Goal: Communication & Community: Answer question/provide support

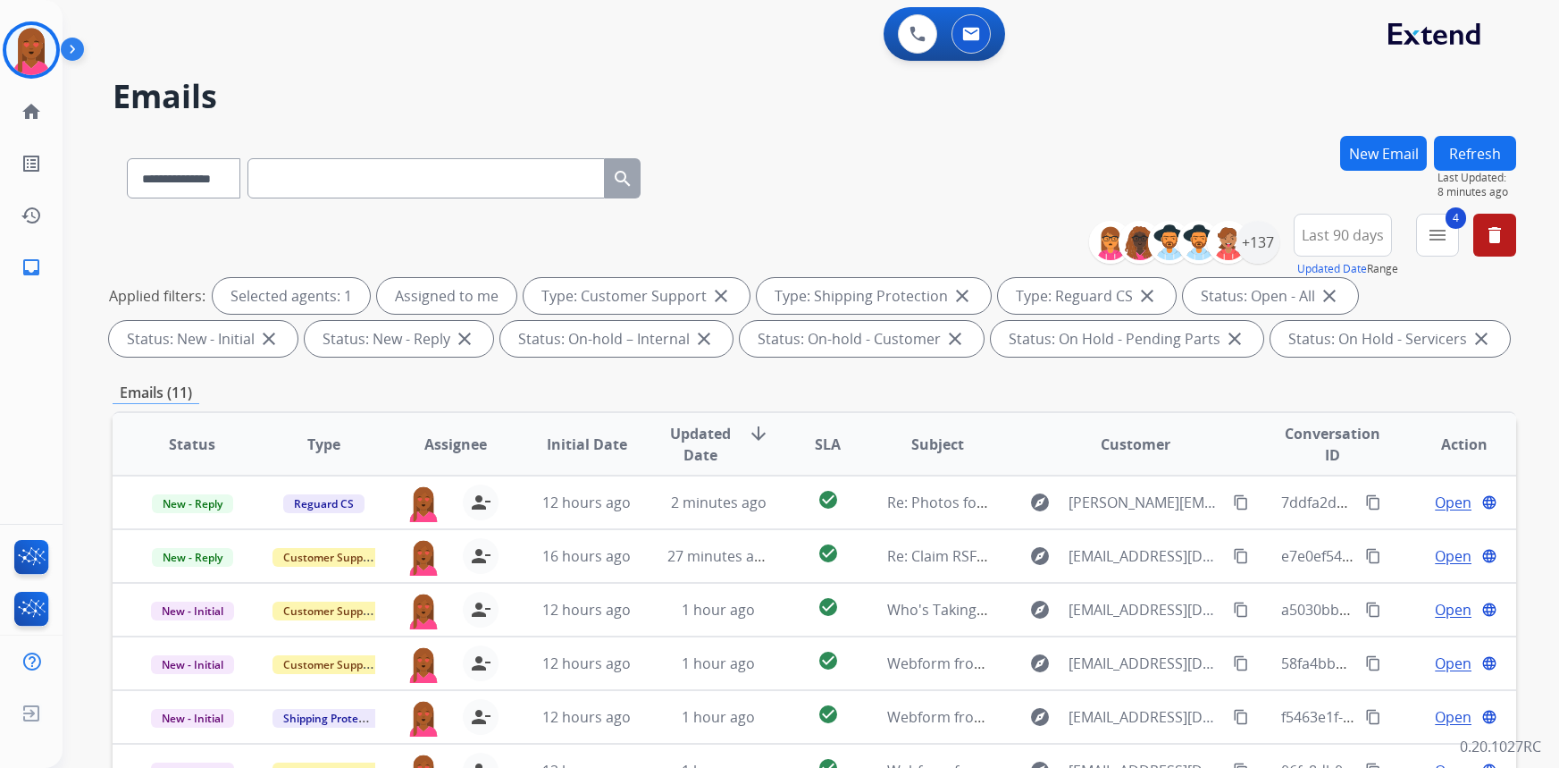
select select "**********"
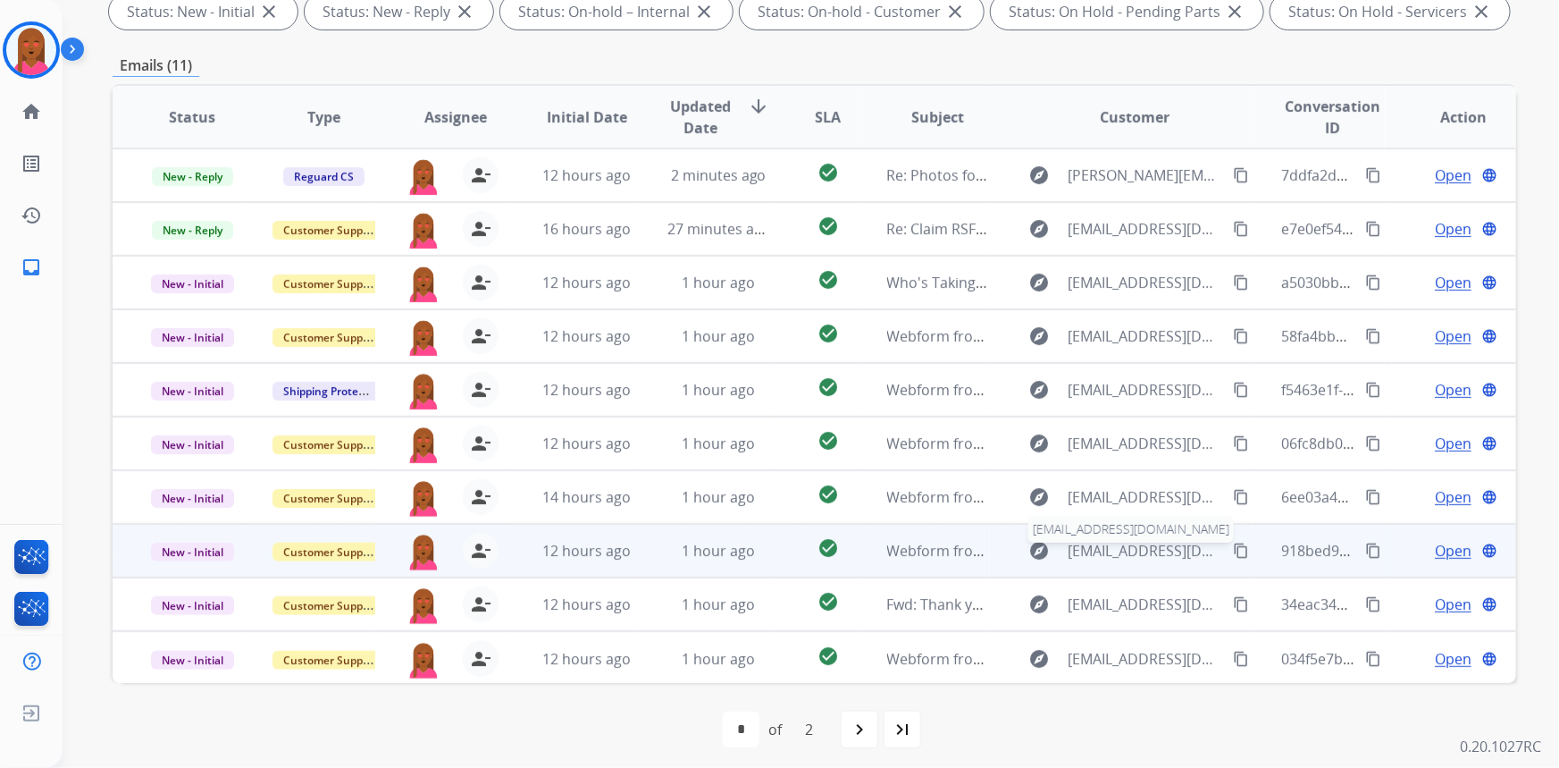
scroll to position [334, 0]
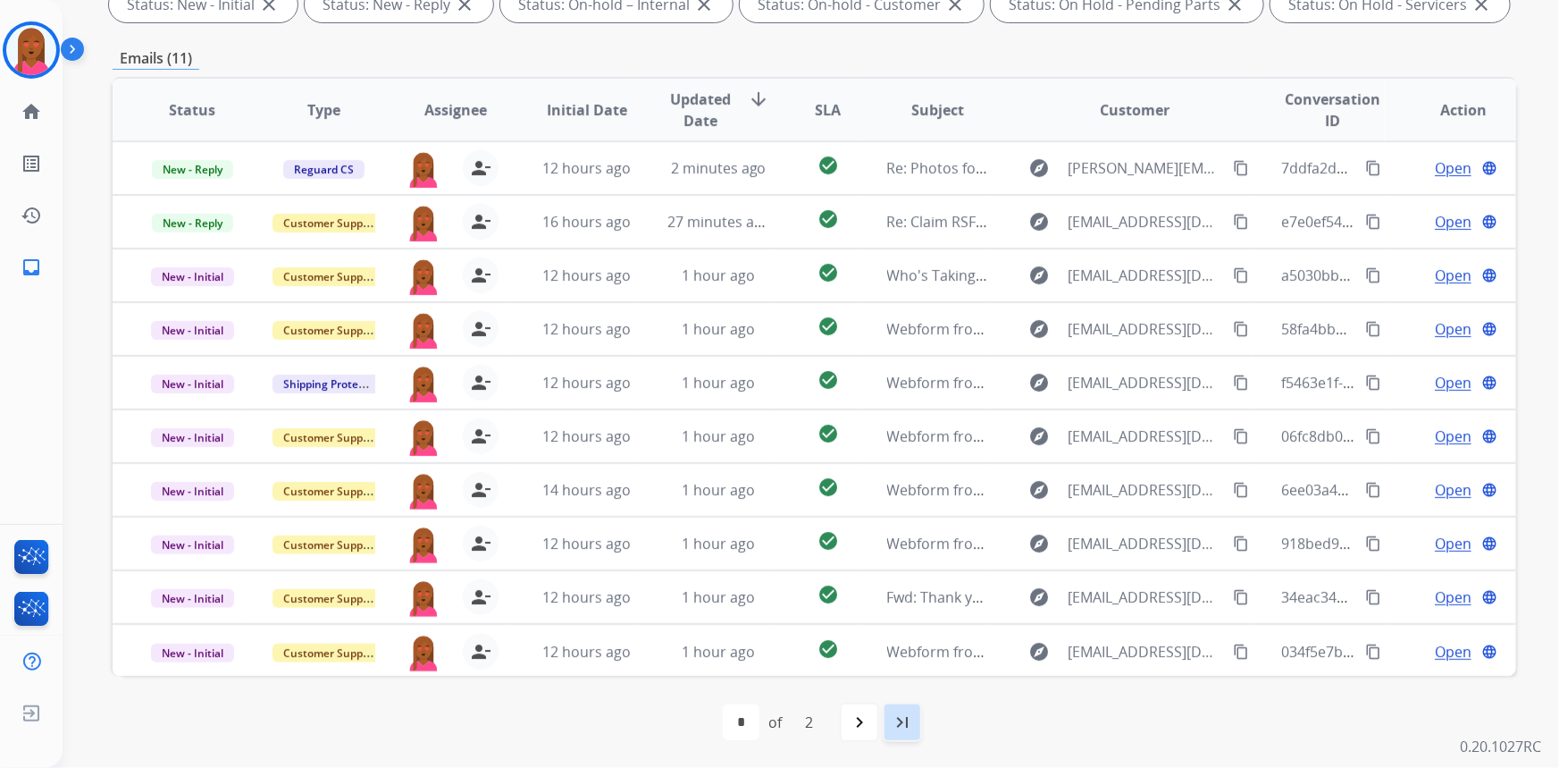
click at [912, 726] on mat-icon "last_page" at bounding box center [902, 721] width 21 height 21
select select "*"
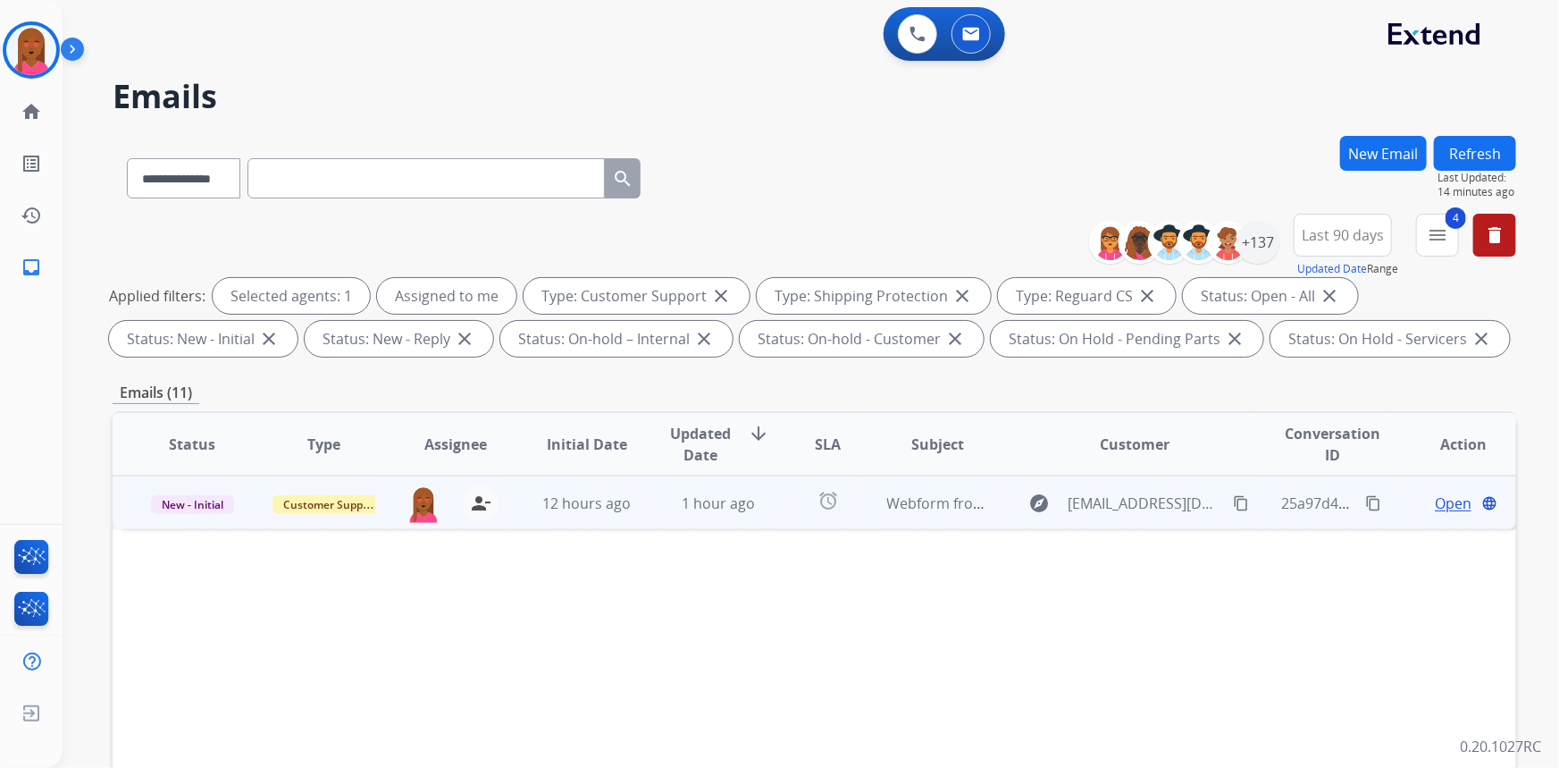
click at [1441, 507] on span "Open" at bounding box center [1453, 502] width 37 height 21
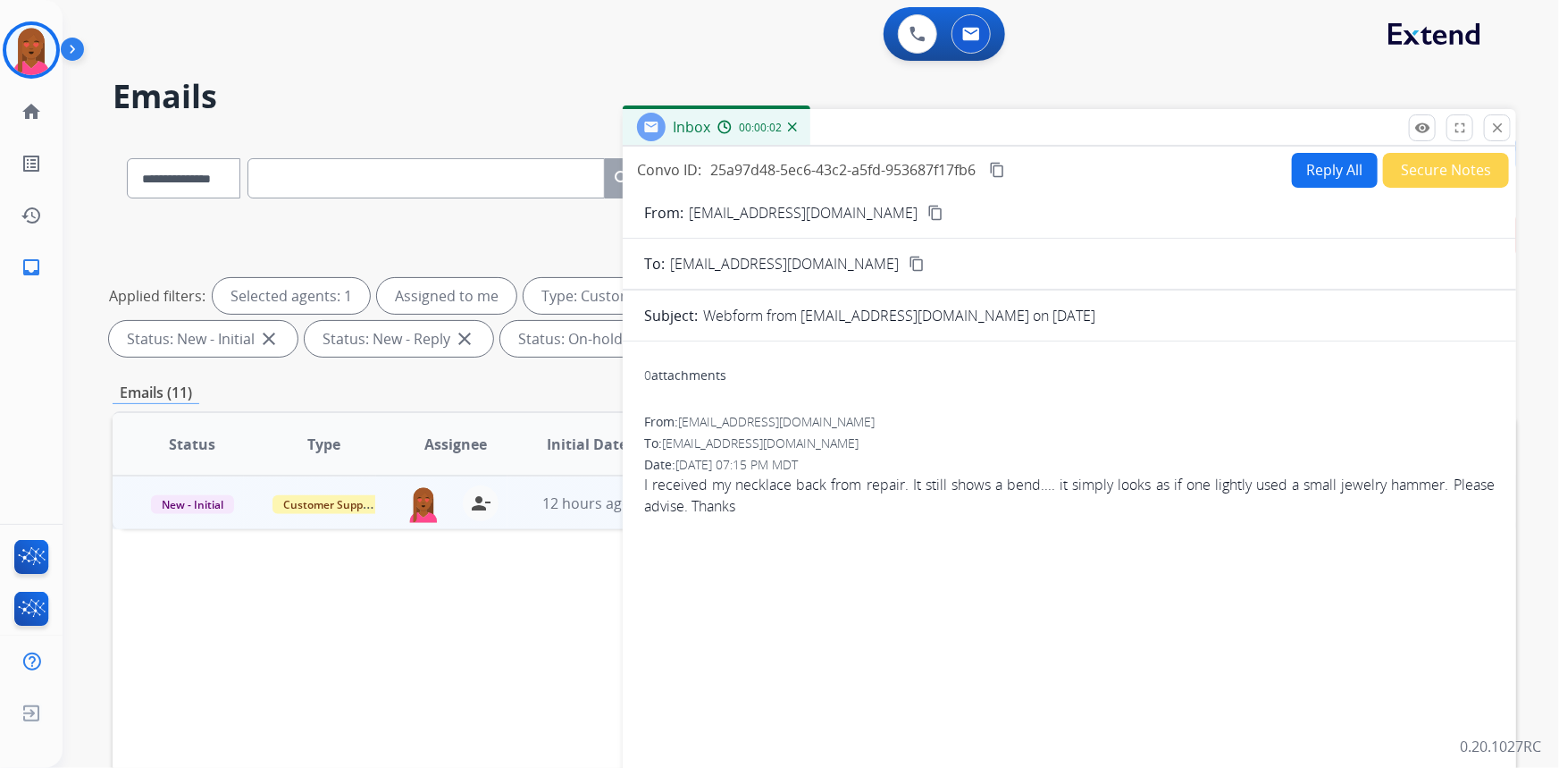
click at [928, 214] on mat-icon "content_copy" at bounding box center [936, 213] width 16 height 16
click at [1391, 173] on button "Secure Notes" at bounding box center [1446, 170] width 126 height 35
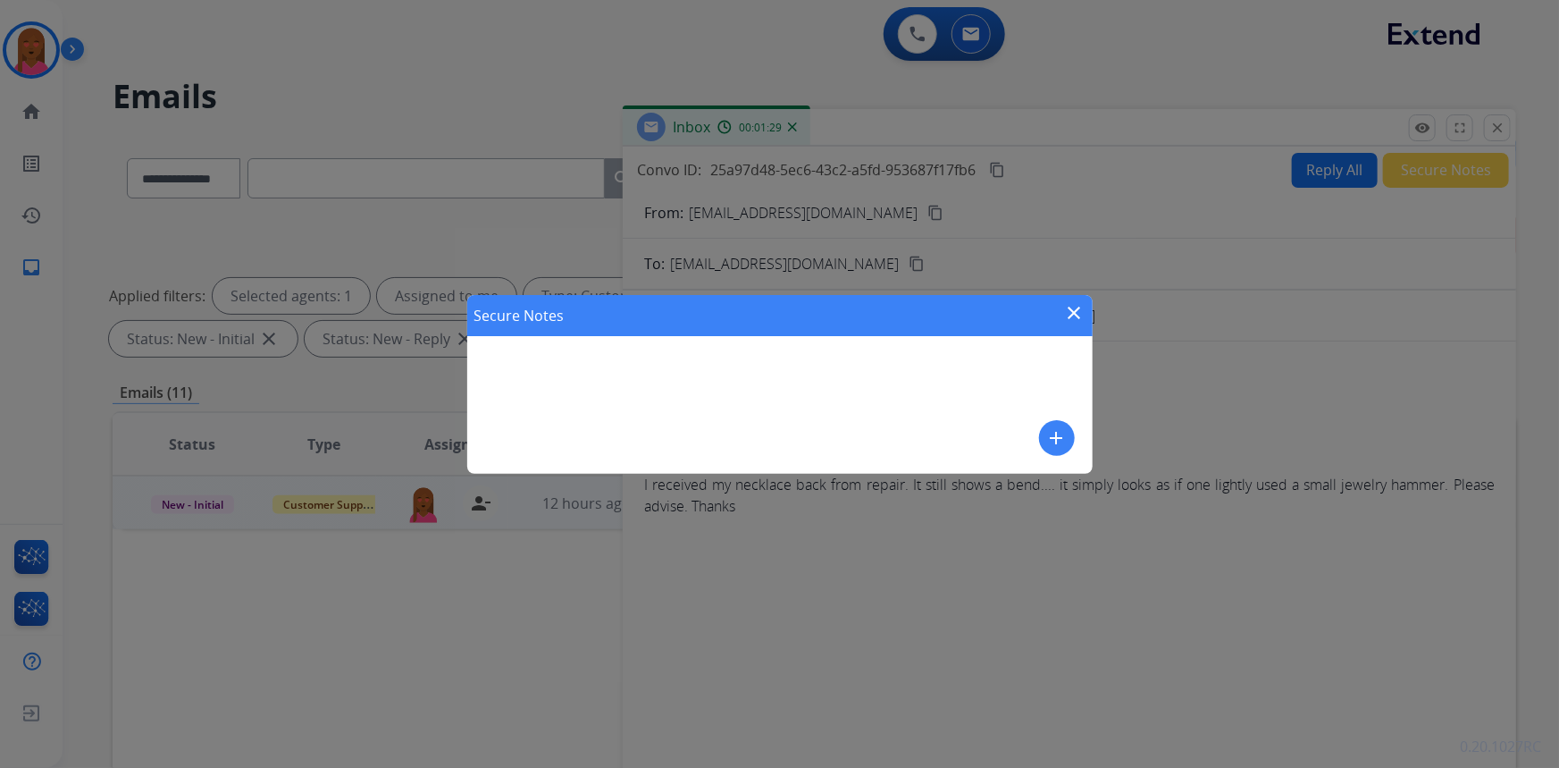
click at [1060, 438] on mat-icon "add" at bounding box center [1056, 437] width 21 height 21
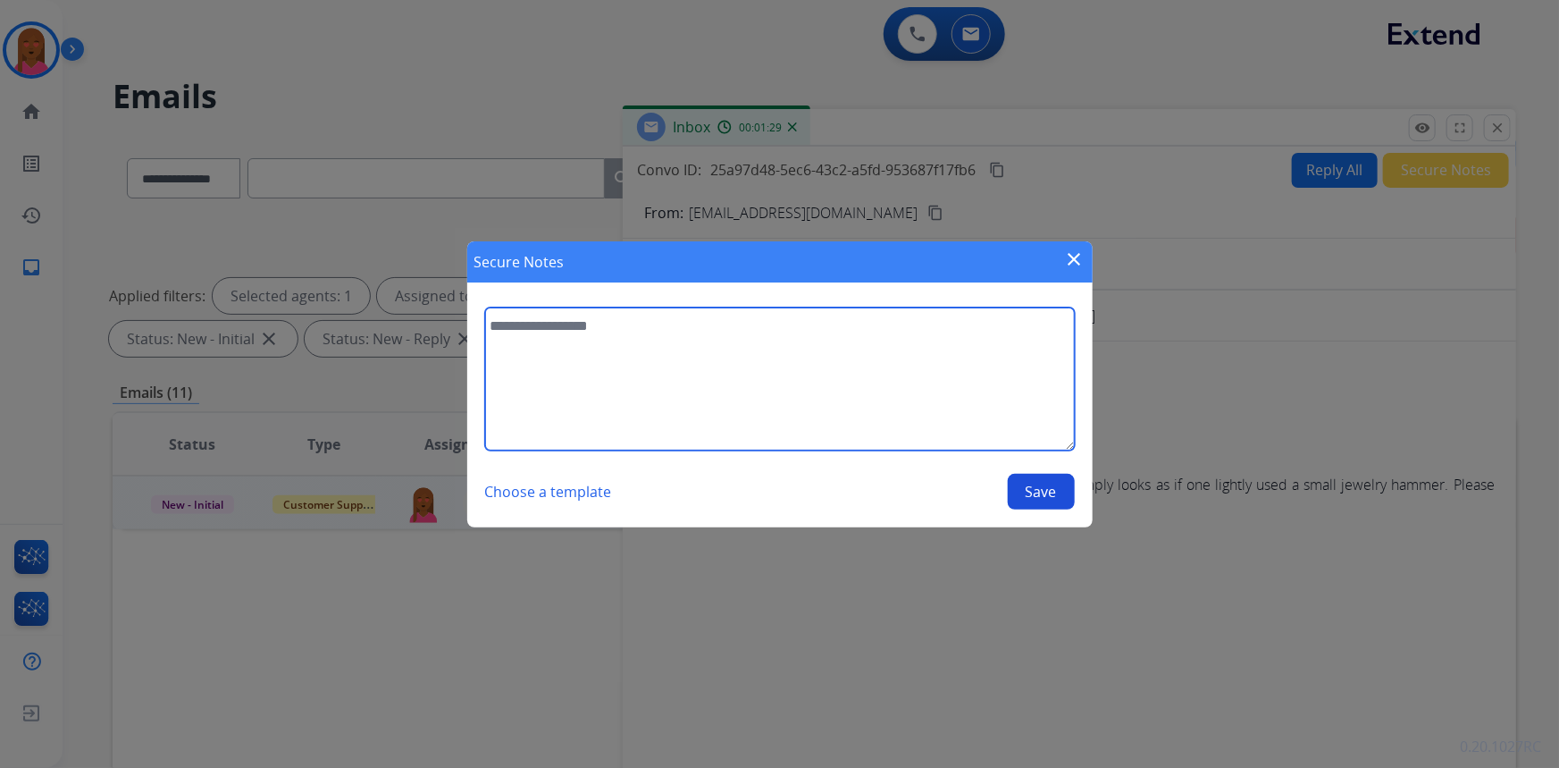
click at [706, 317] on textarea at bounding box center [780, 378] width 590 height 143
type textarea "**********"
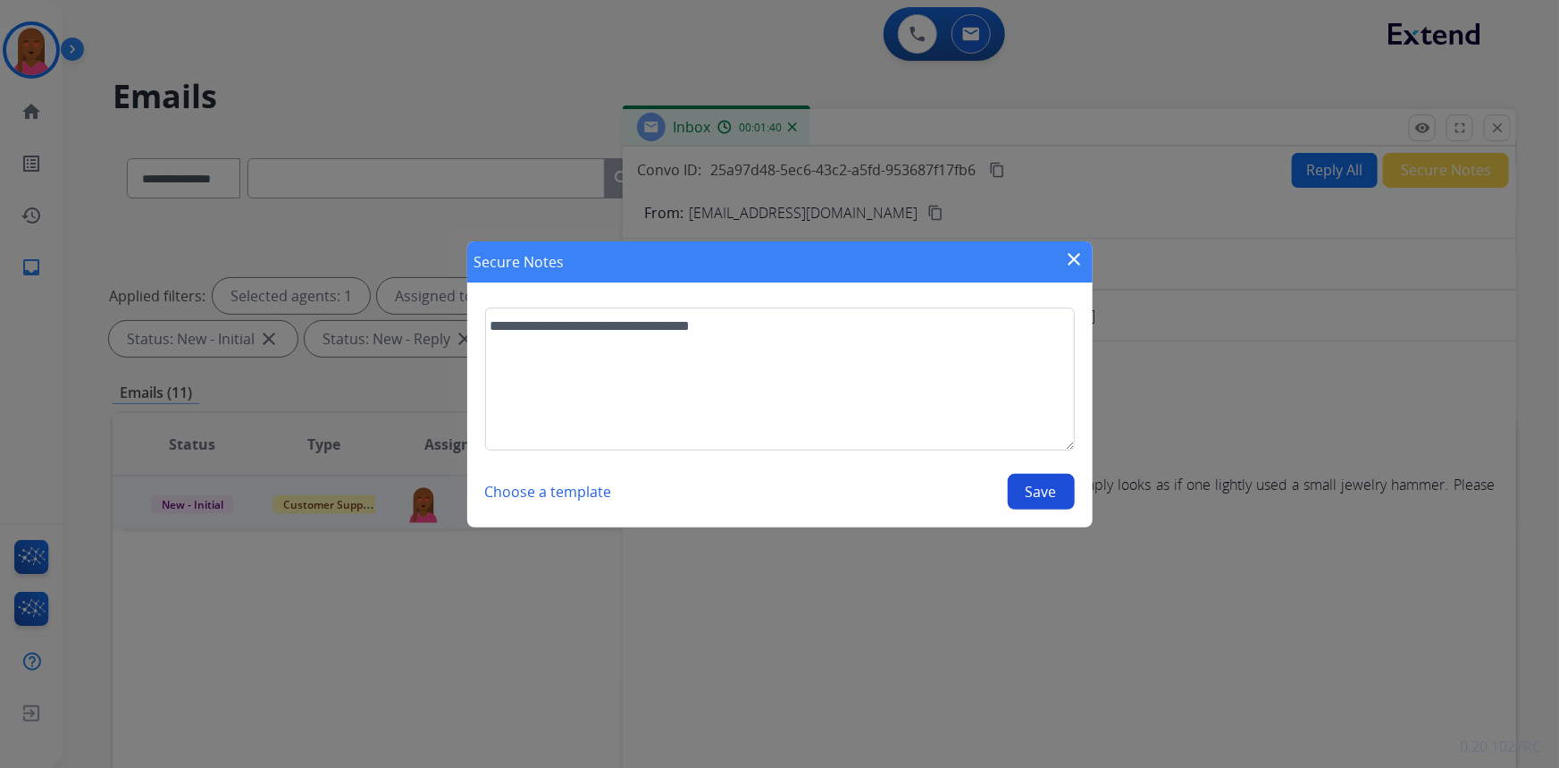
click at [1044, 483] on button "Save" at bounding box center [1041, 492] width 67 height 36
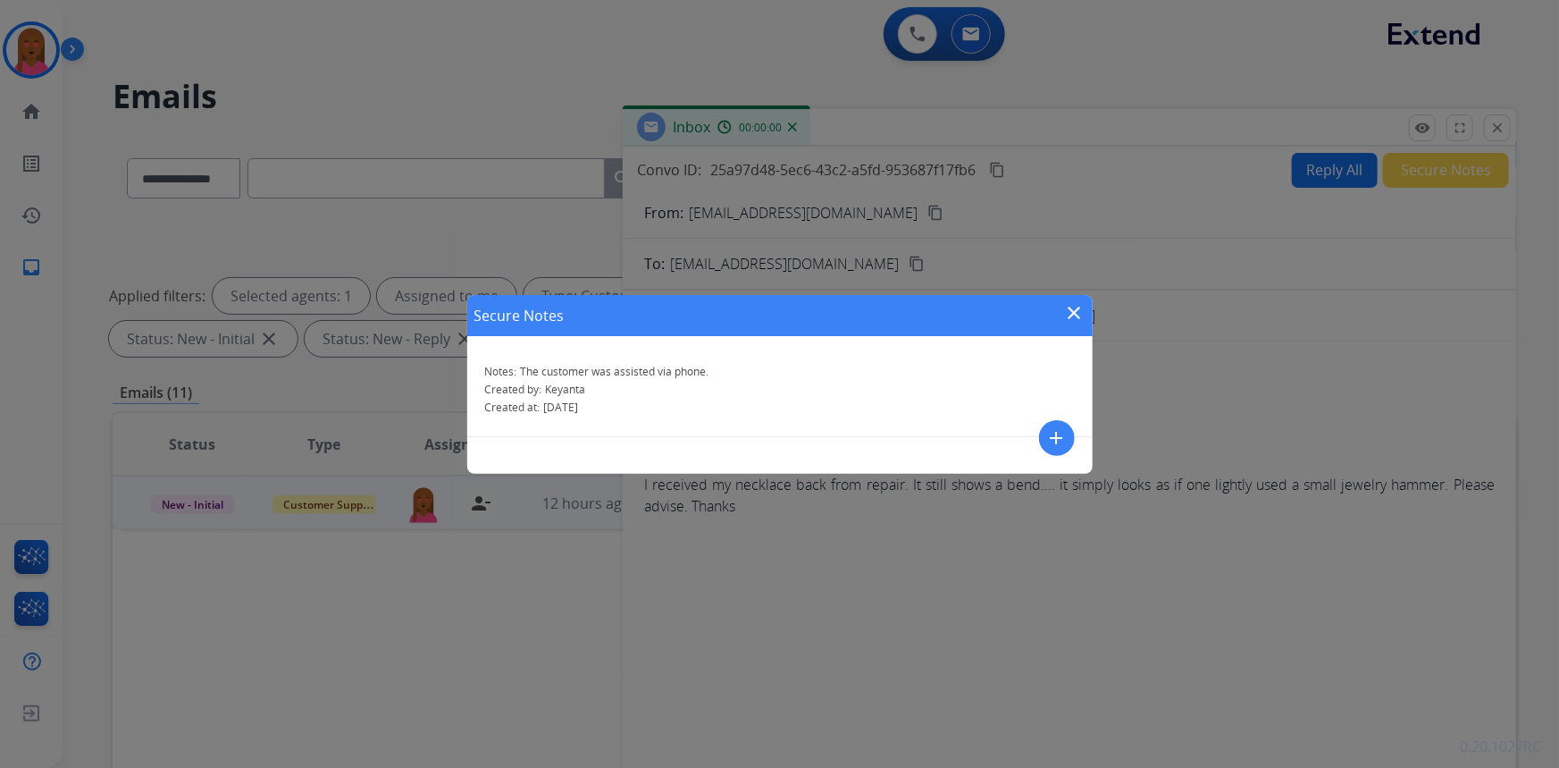
click at [1073, 318] on button "close" at bounding box center [1074, 315] width 21 height 27
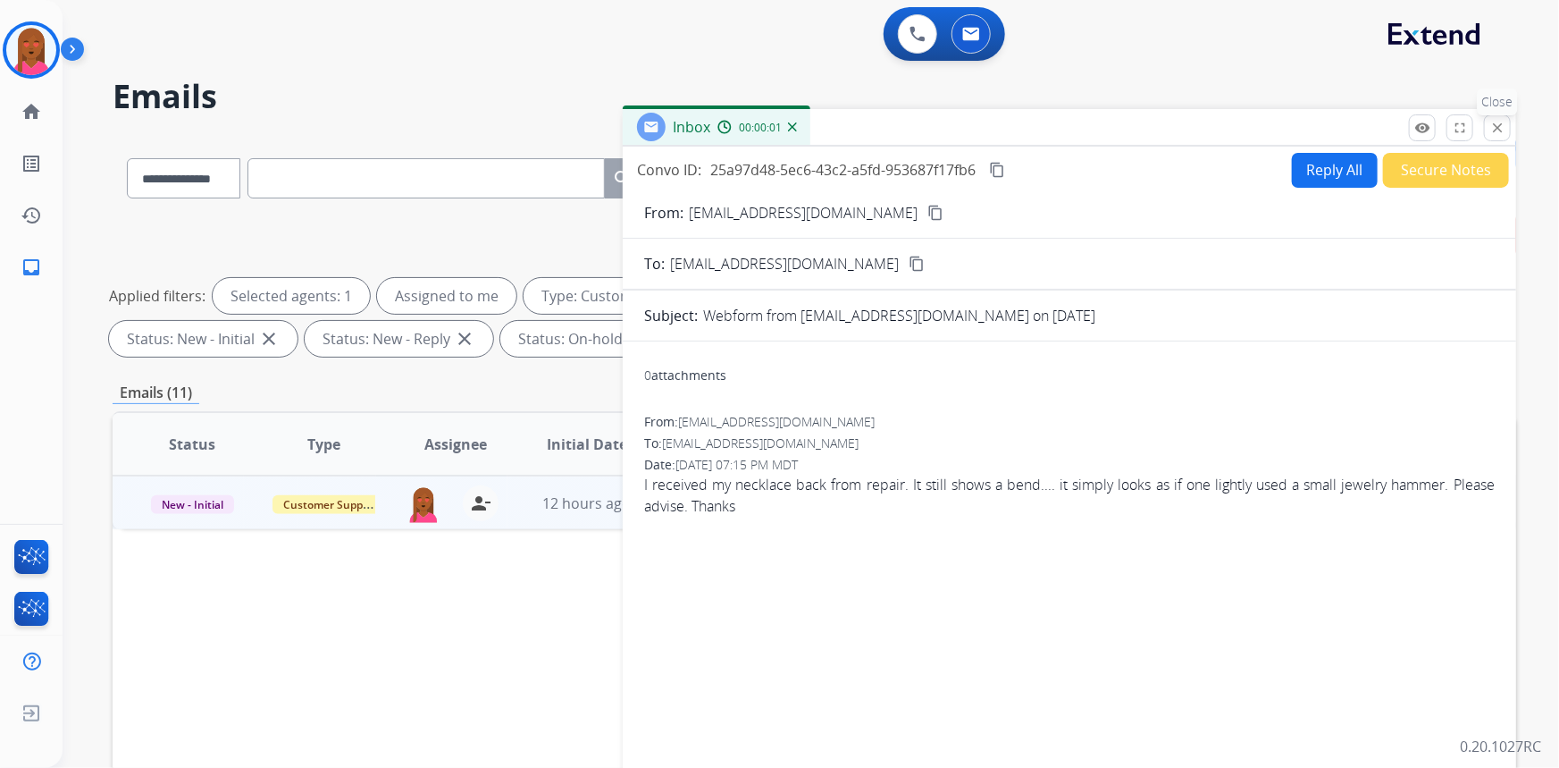
click at [1496, 125] on mat-icon "close" at bounding box center [1498, 128] width 16 height 16
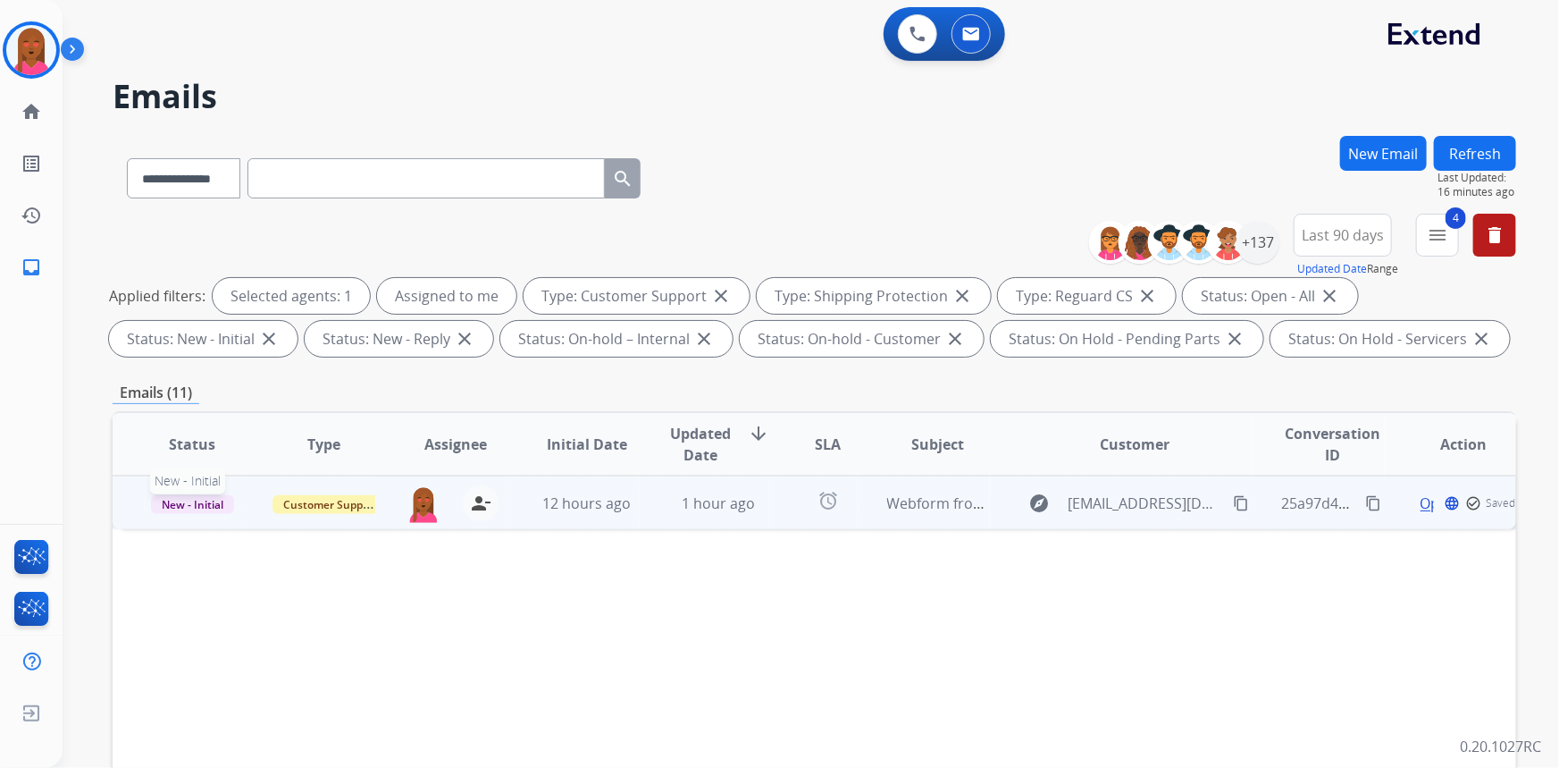
click at [180, 500] on span "New - Initial" at bounding box center [192, 504] width 83 height 19
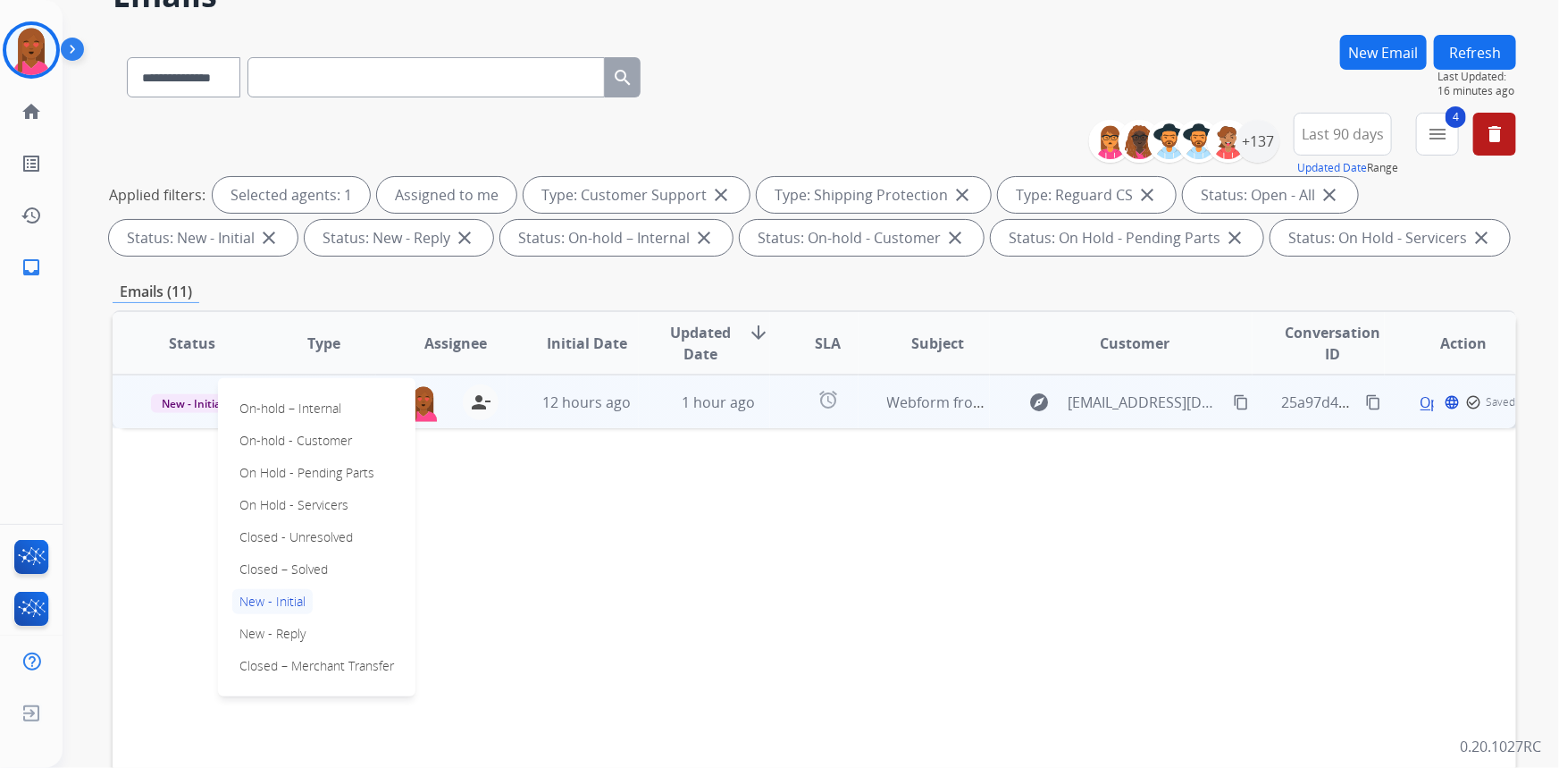
scroll to position [162, 0]
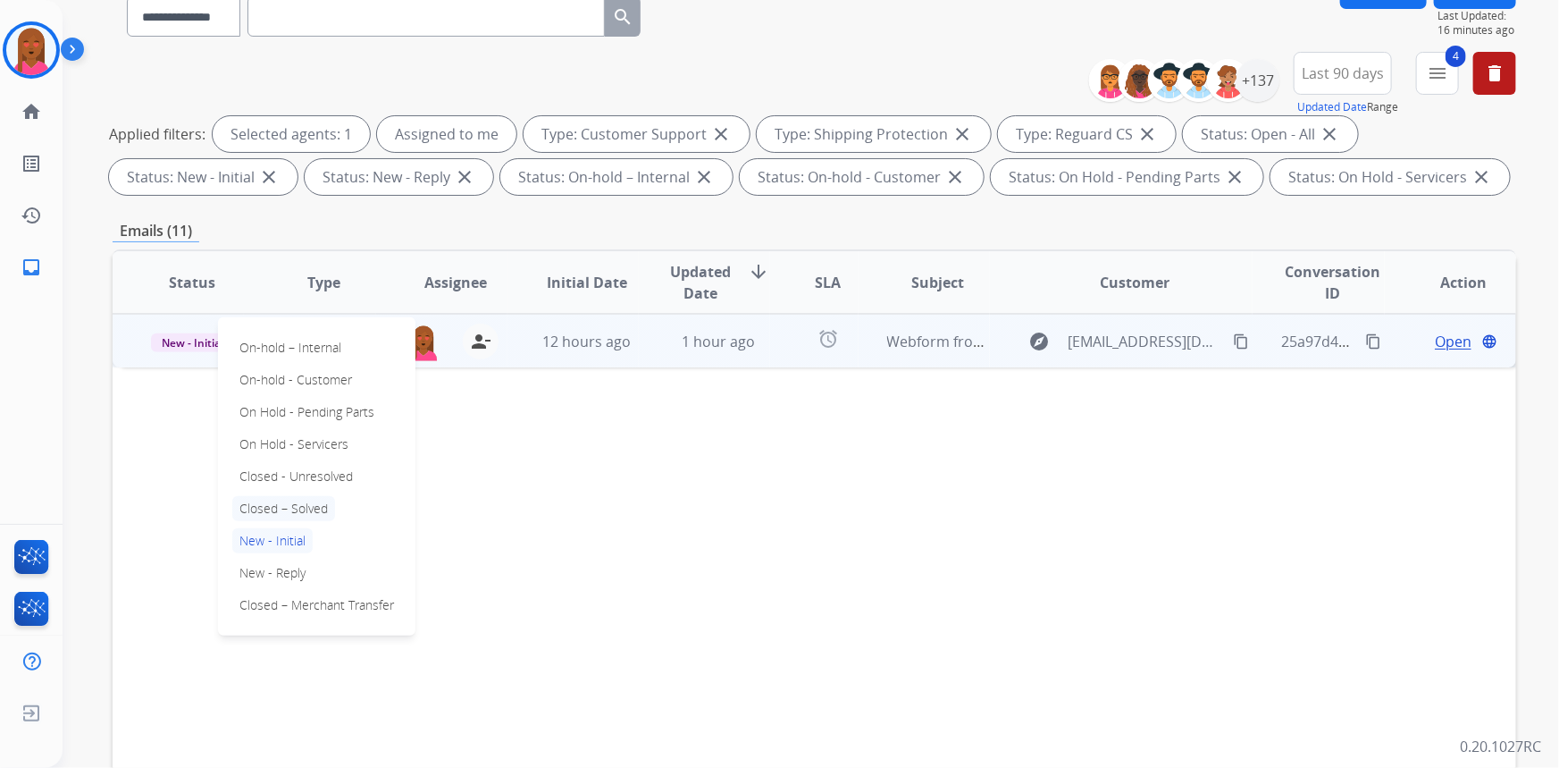
click at [315, 505] on p "Closed – Solved" at bounding box center [283, 508] width 103 height 25
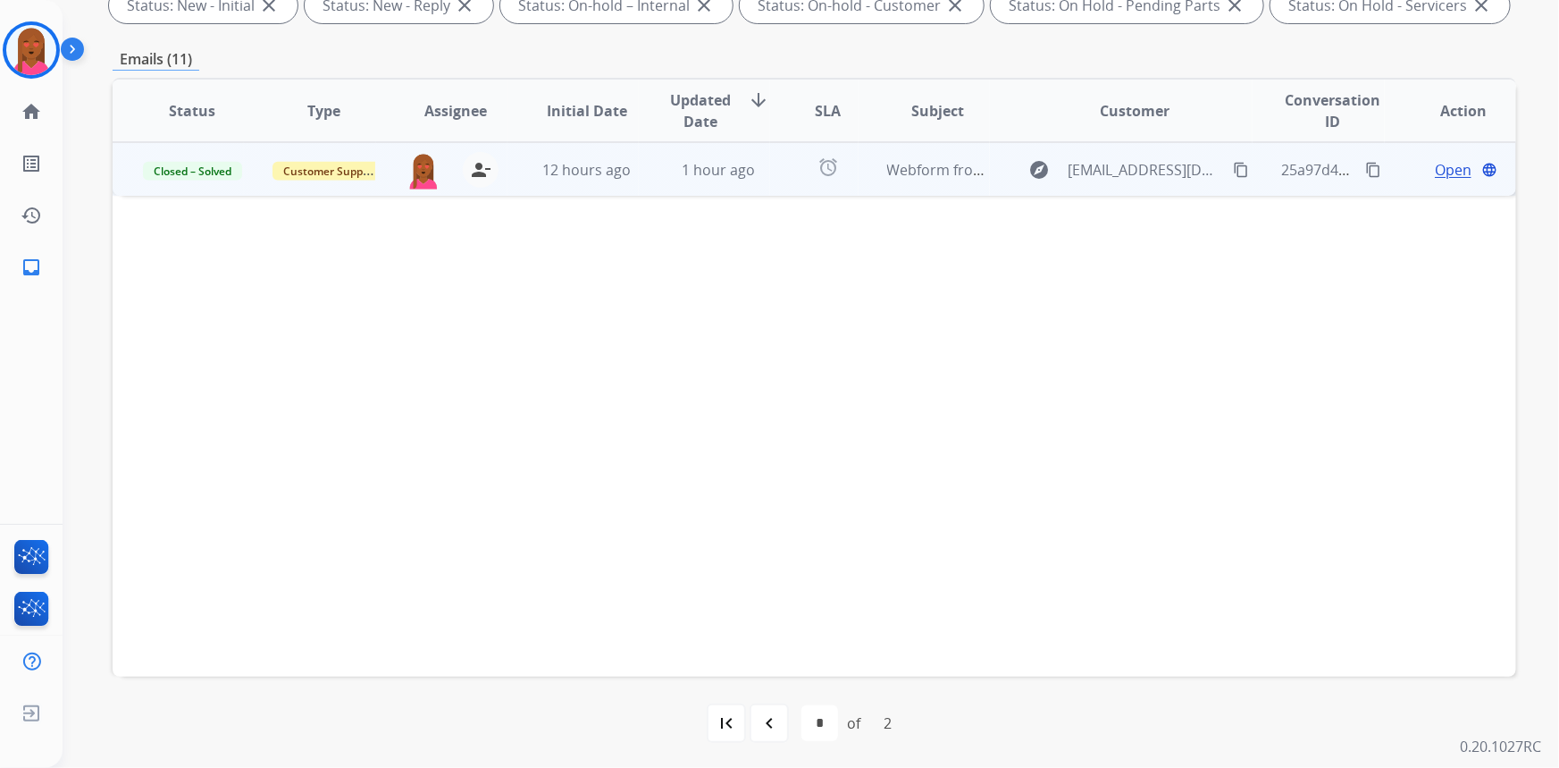
scroll to position [334, 0]
click at [759, 718] on mat-icon "navigate_before" at bounding box center [769, 721] width 21 height 21
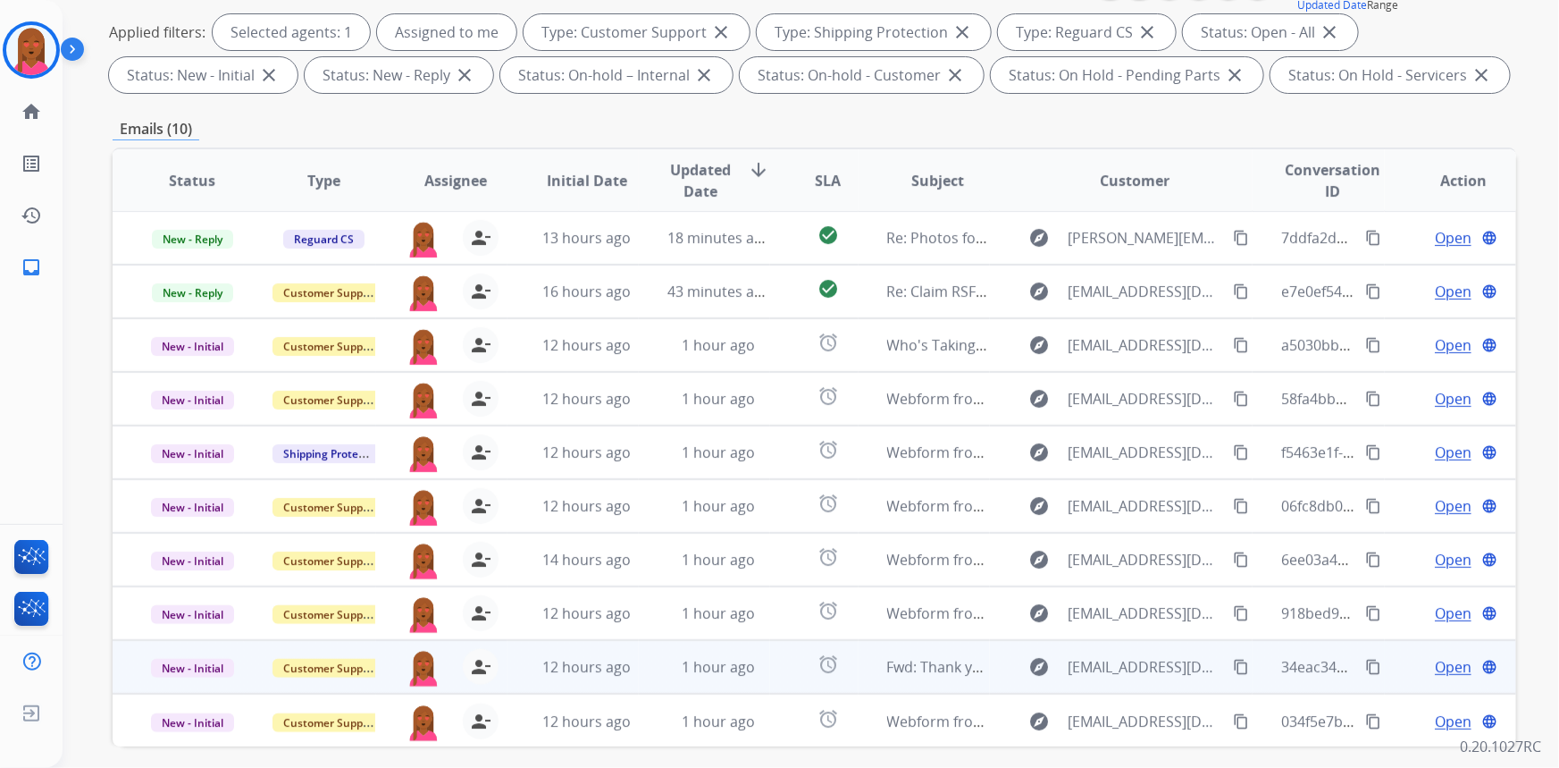
scroll to position [324, 0]
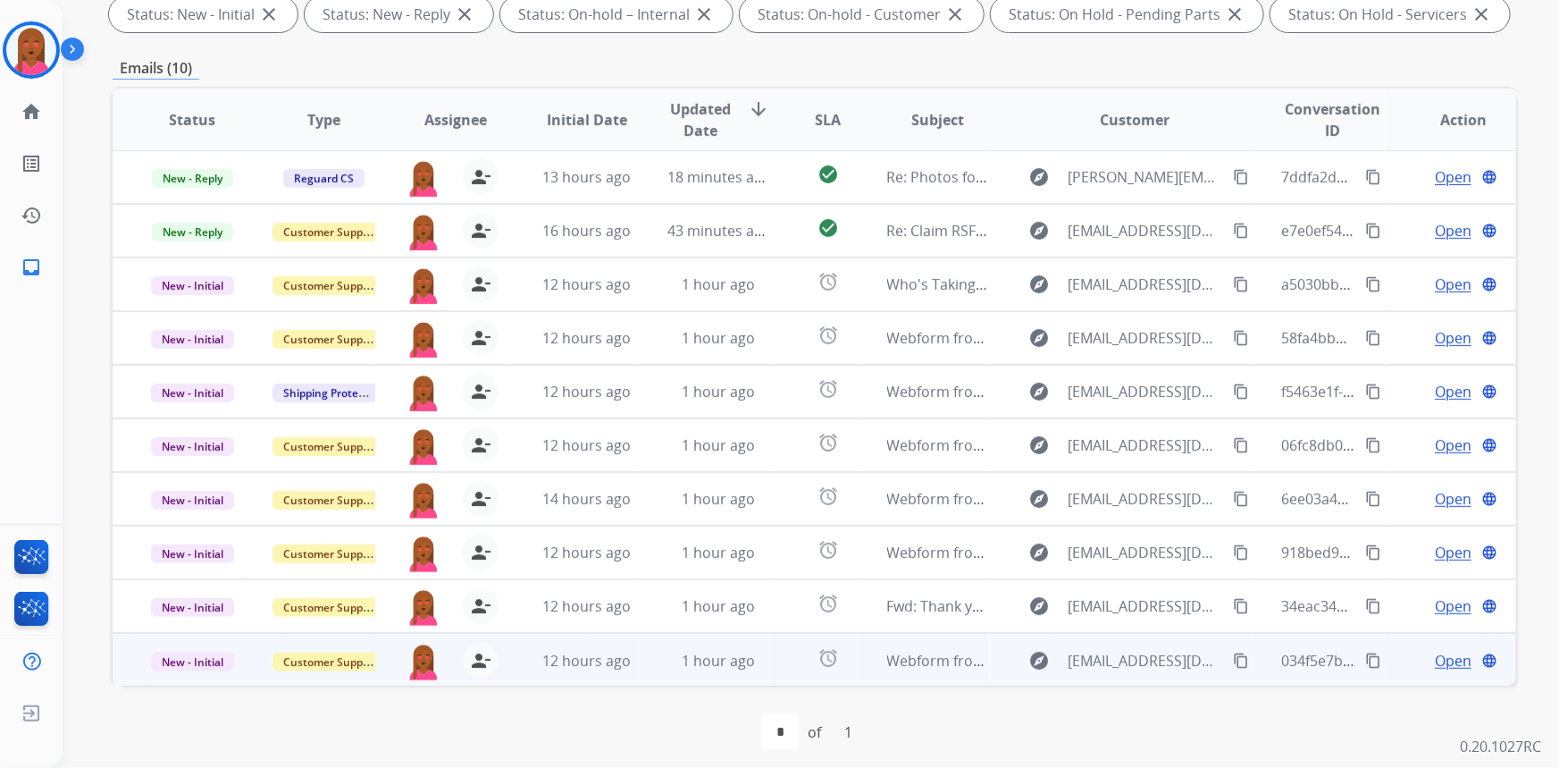
click at [1446, 661] on span "Open" at bounding box center [1453, 660] width 37 height 21
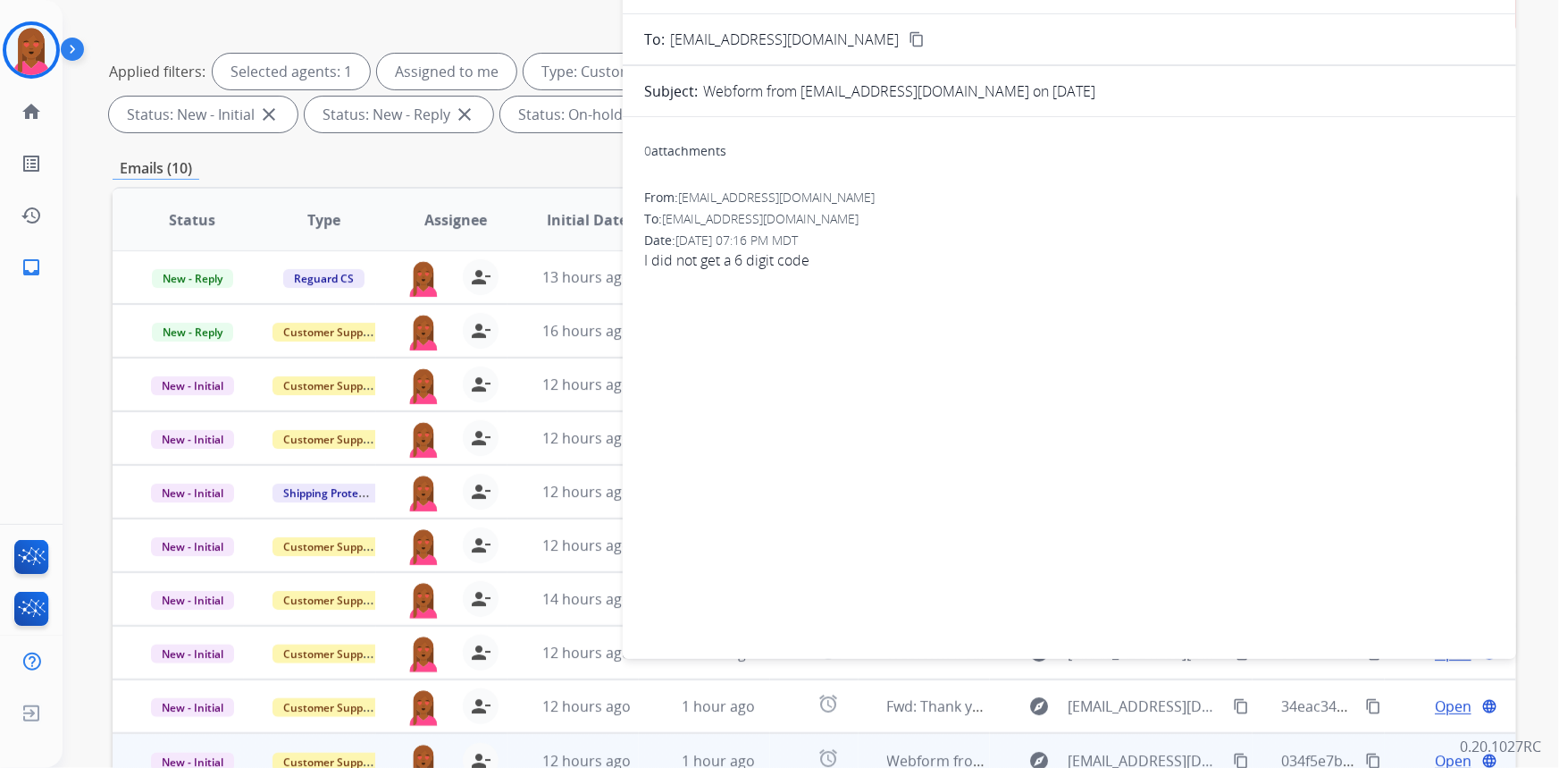
scroll to position [0, 0]
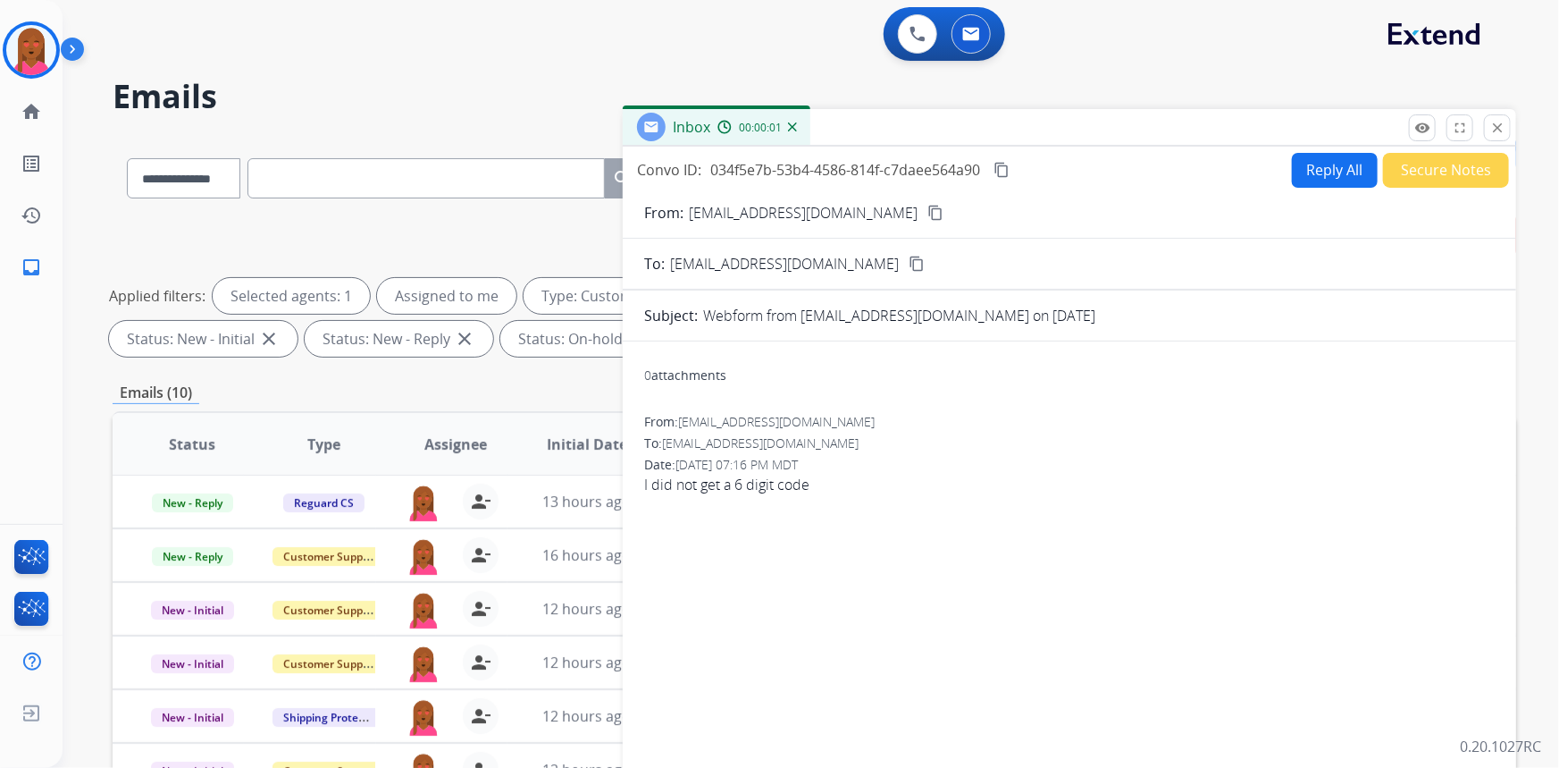
click at [928, 208] on mat-icon "content_copy" at bounding box center [936, 213] width 16 height 16
click at [1432, 181] on button "Secure Notes" at bounding box center [1446, 170] width 126 height 35
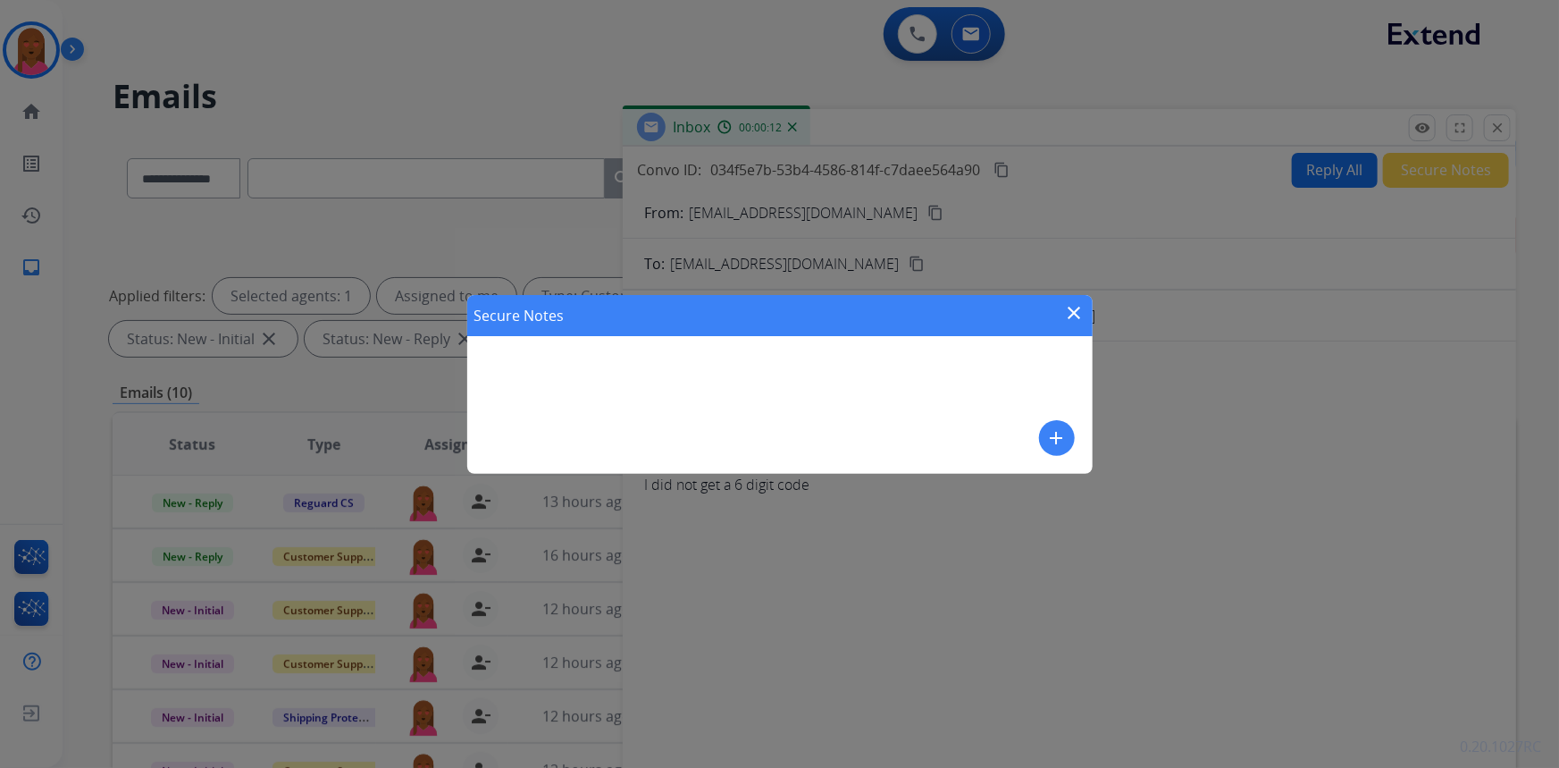
click at [1051, 436] on mat-icon "add" at bounding box center [1056, 437] width 21 height 21
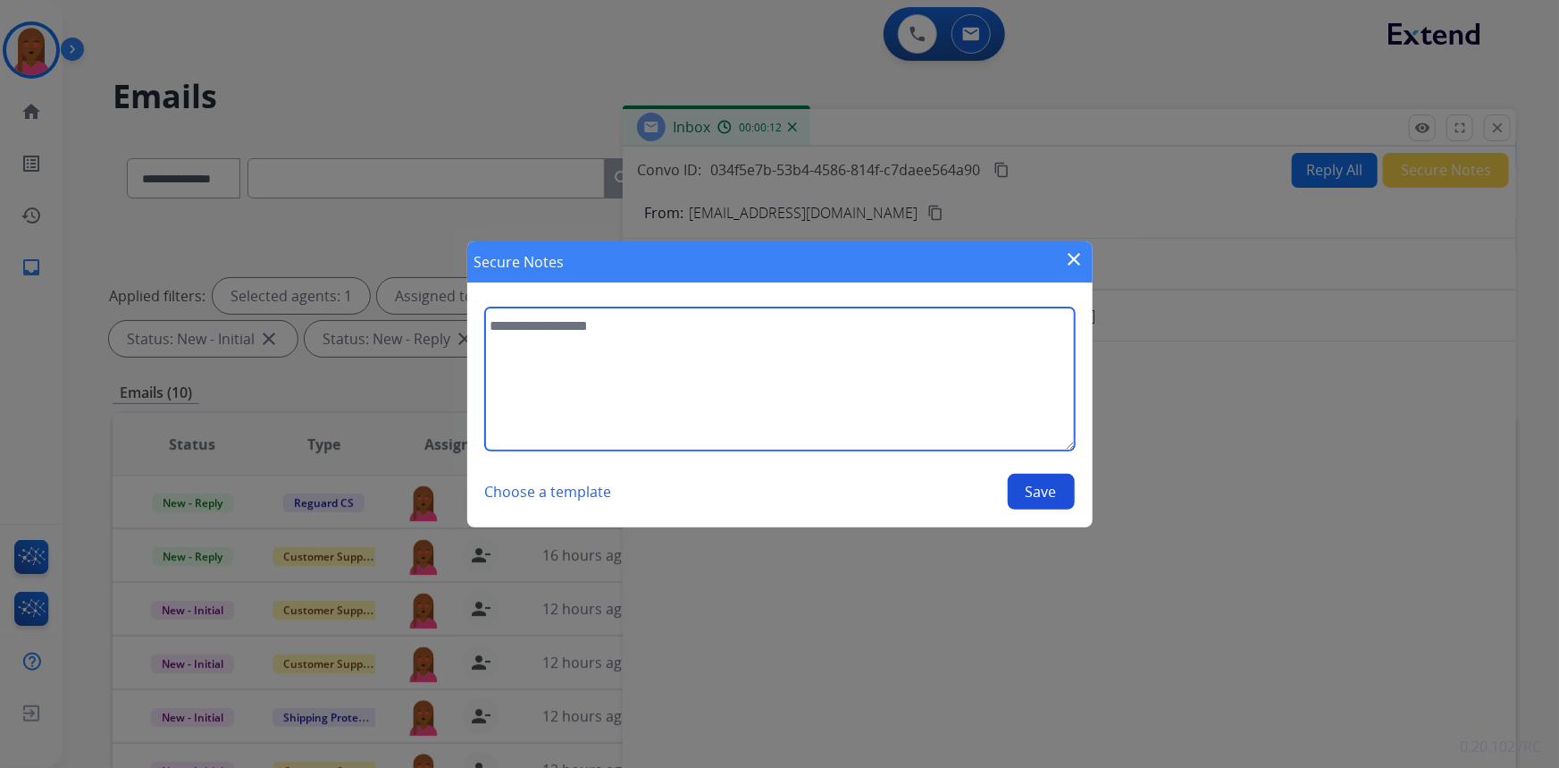
drag, startPoint x: 1051, startPoint y: 436, endPoint x: 648, endPoint y: 376, distance: 407.4
click at [648, 376] on textarea at bounding box center [780, 378] width 590 height 143
type textarea "**********"
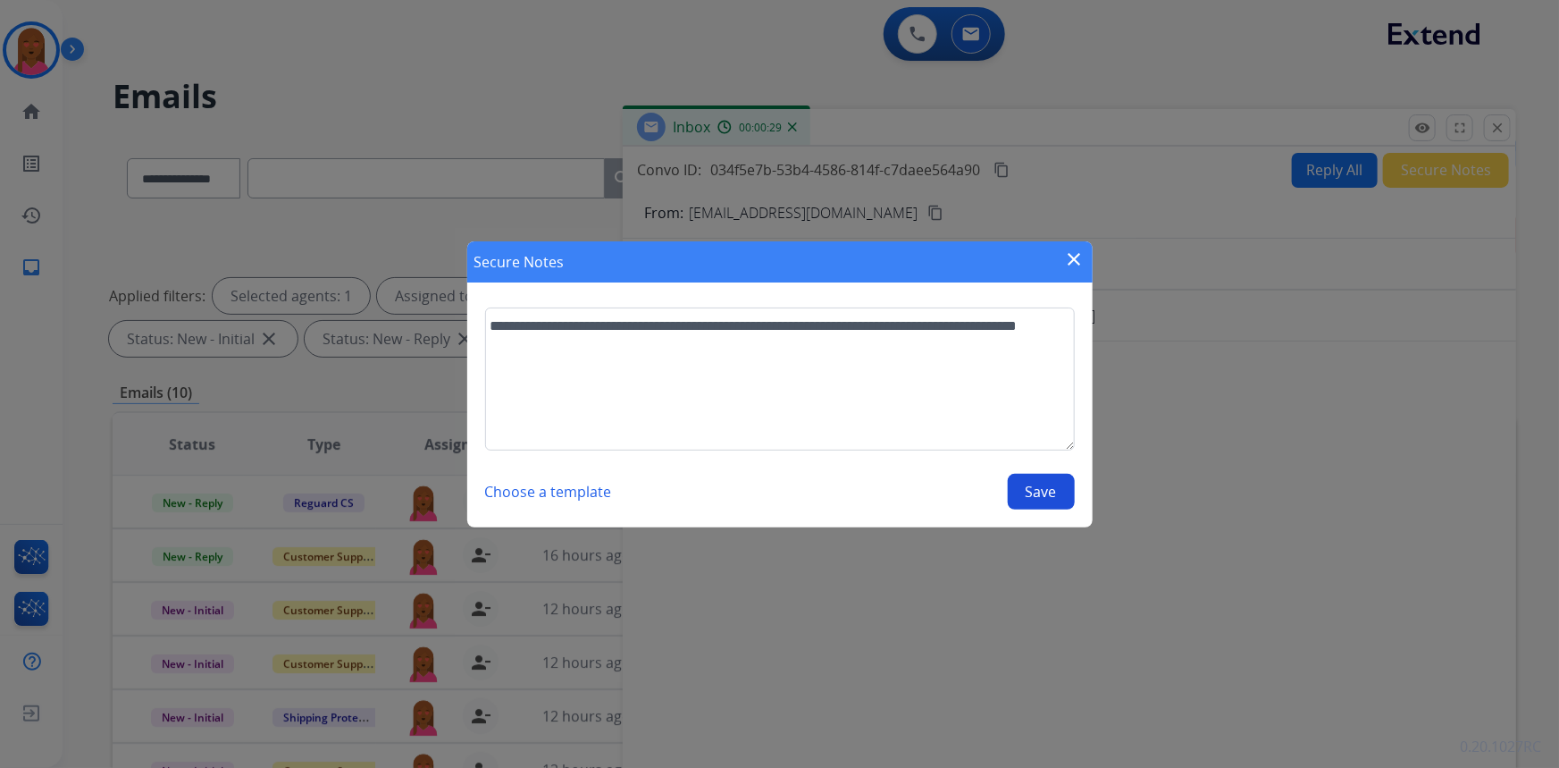
click at [1045, 494] on button "Save" at bounding box center [1041, 492] width 67 height 36
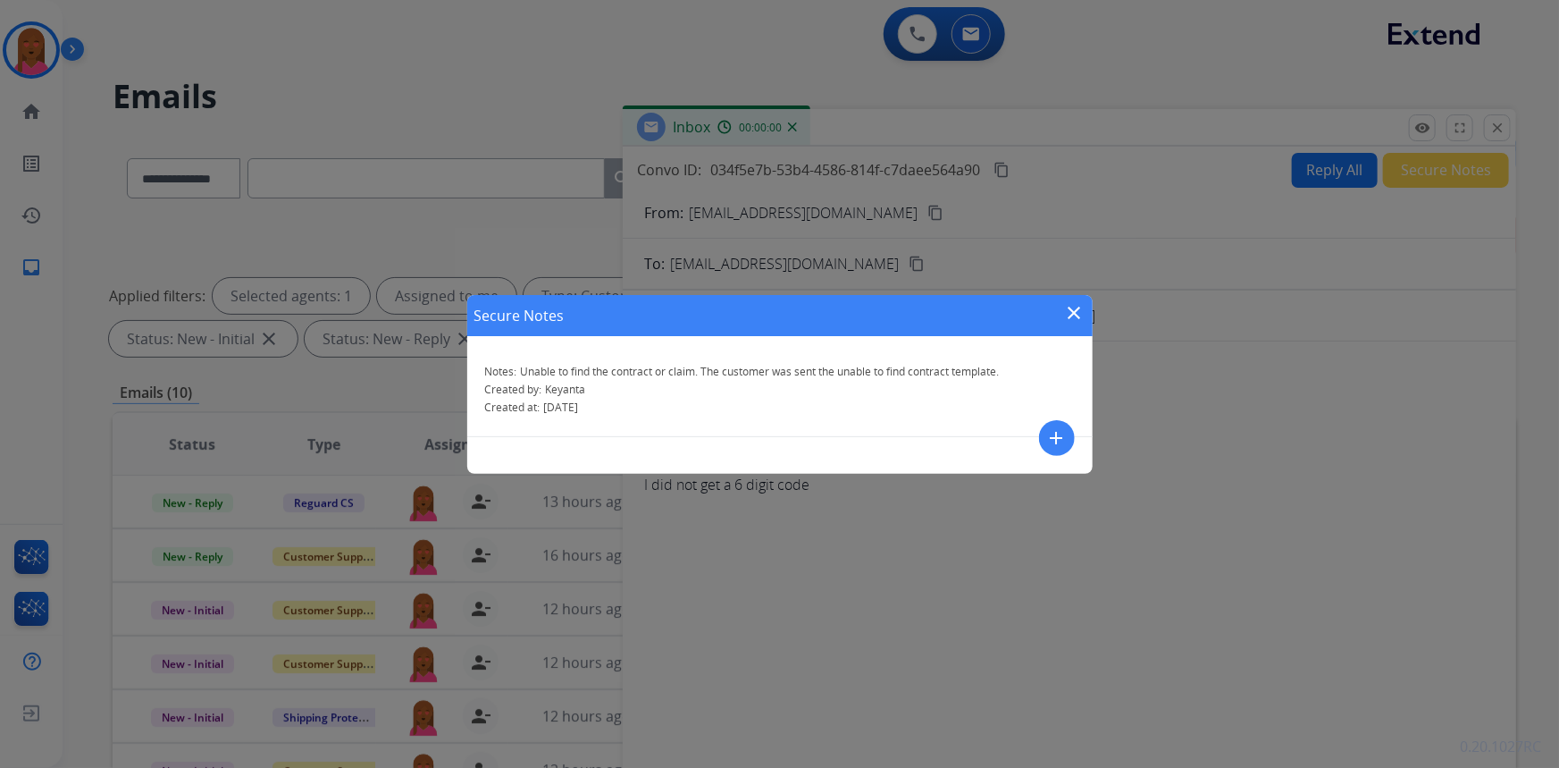
click at [1078, 312] on mat-icon "close" at bounding box center [1074, 312] width 21 height 21
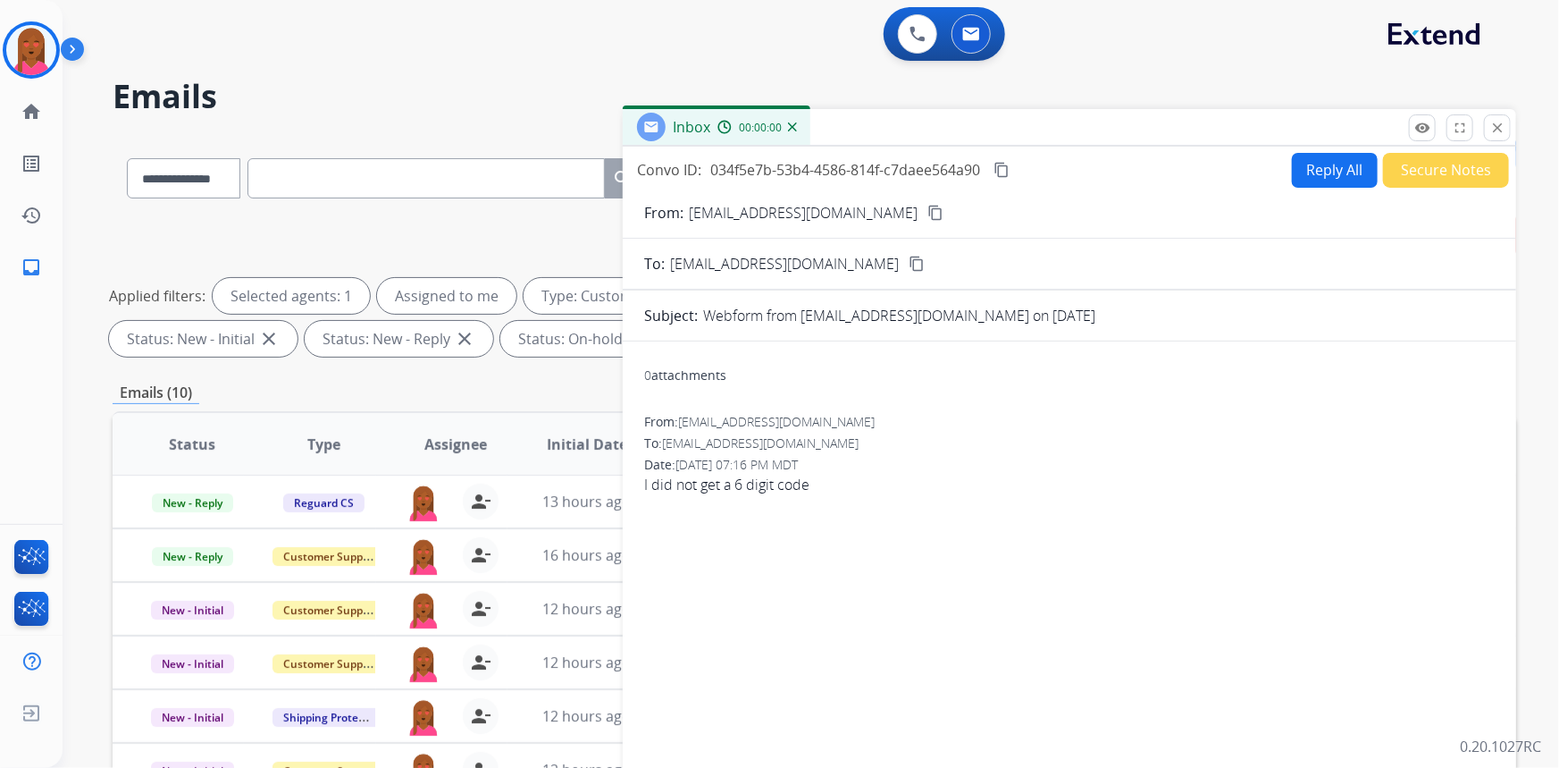
click at [1326, 171] on button "Reply All" at bounding box center [1335, 170] width 86 height 35
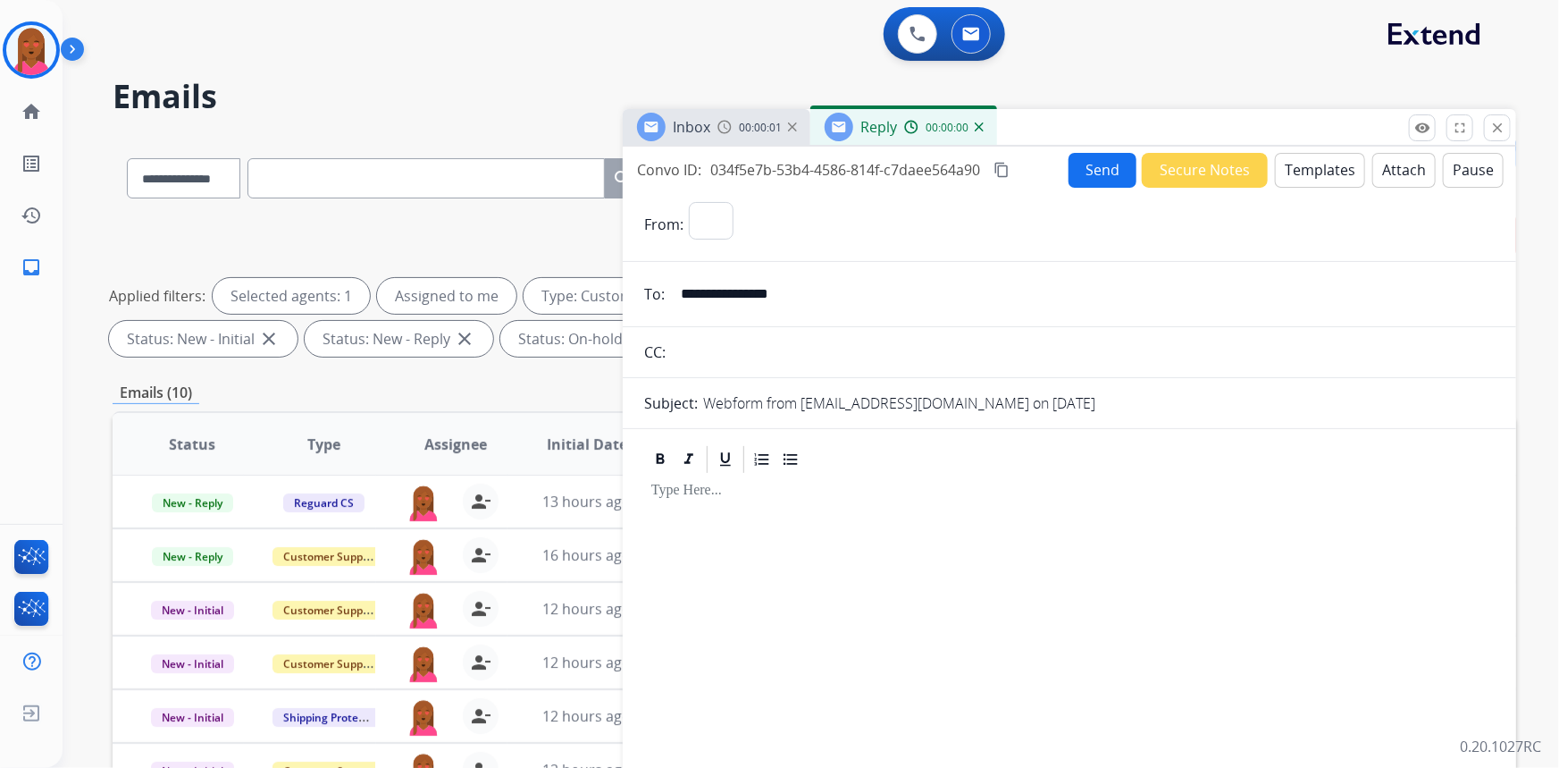
select select "**********"
click at [1300, 167] on button "Templates" at bounding box center [1320, 170] width 90 height 35
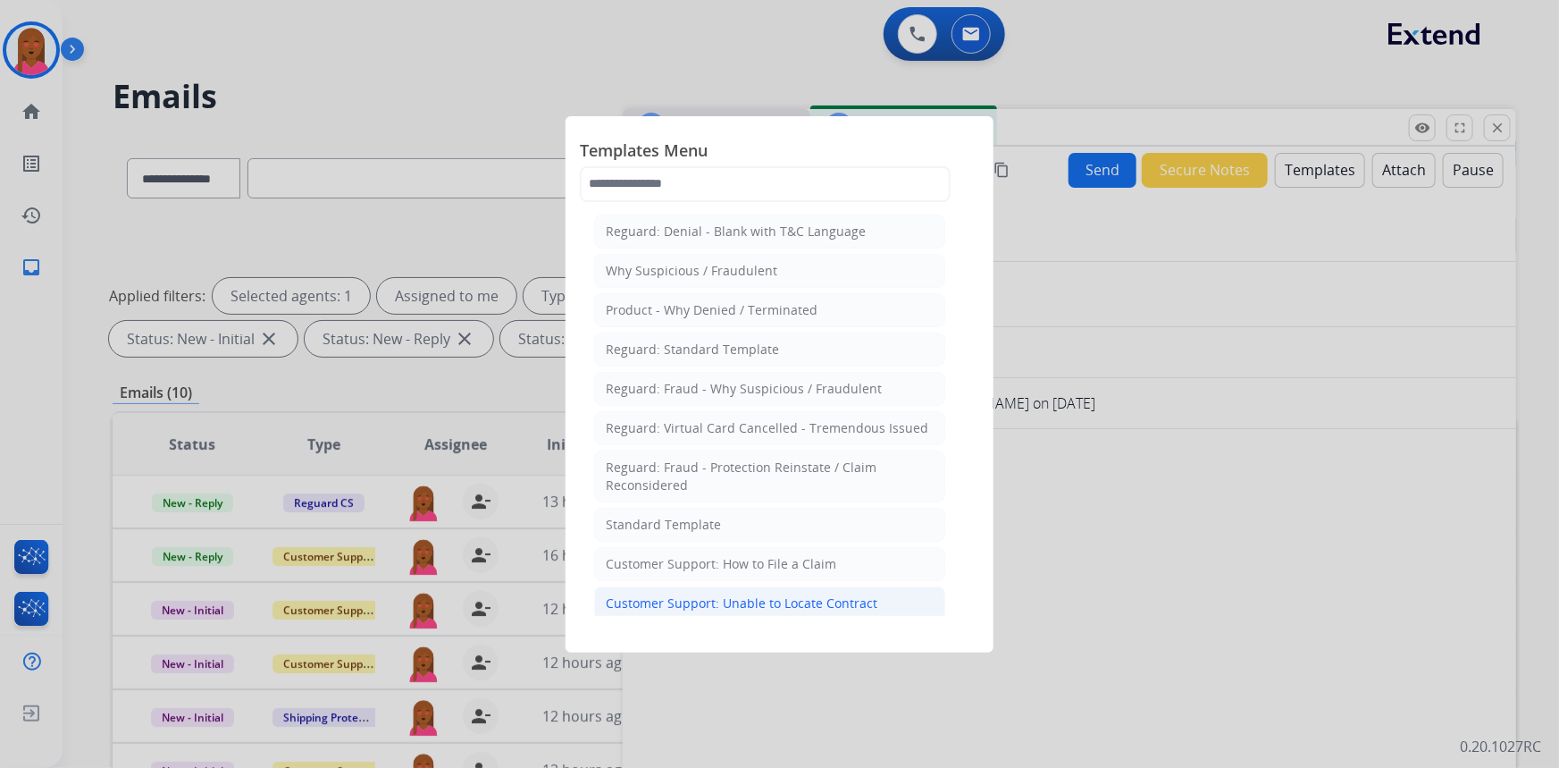
click at [818, 604] on div "Customer Support: Unable to Locate Contract" at bounding box center [742, 603] width 272 height 18
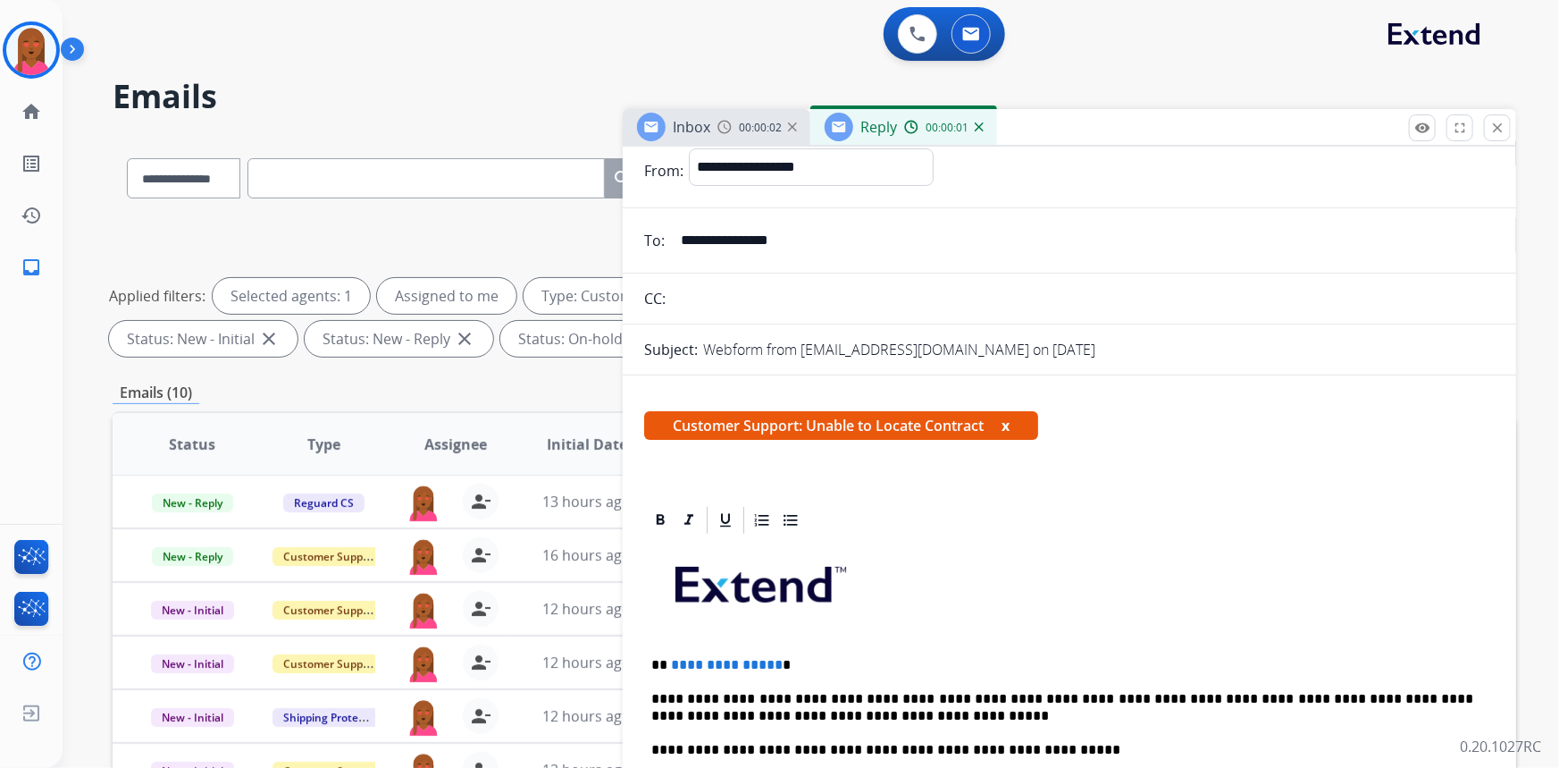
scroll to position [80, 0]
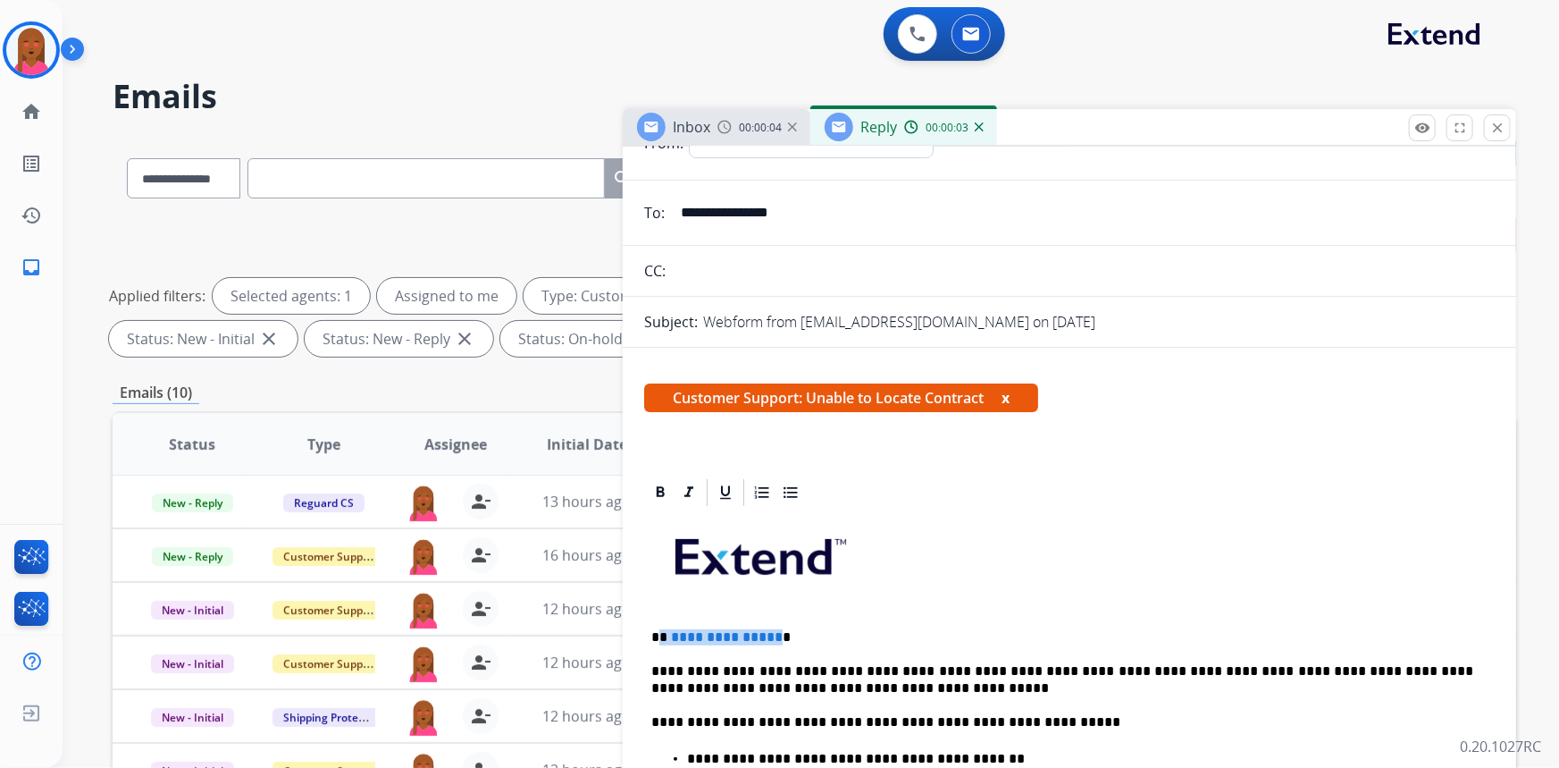
drag, startPoint x: 772, startPoint y: 634, endPoint x: 659, endPoint y: 629, distance: 113.6
click at [659, 629] on p "**********" at bounding box center [1062, 637] width 823 height 16
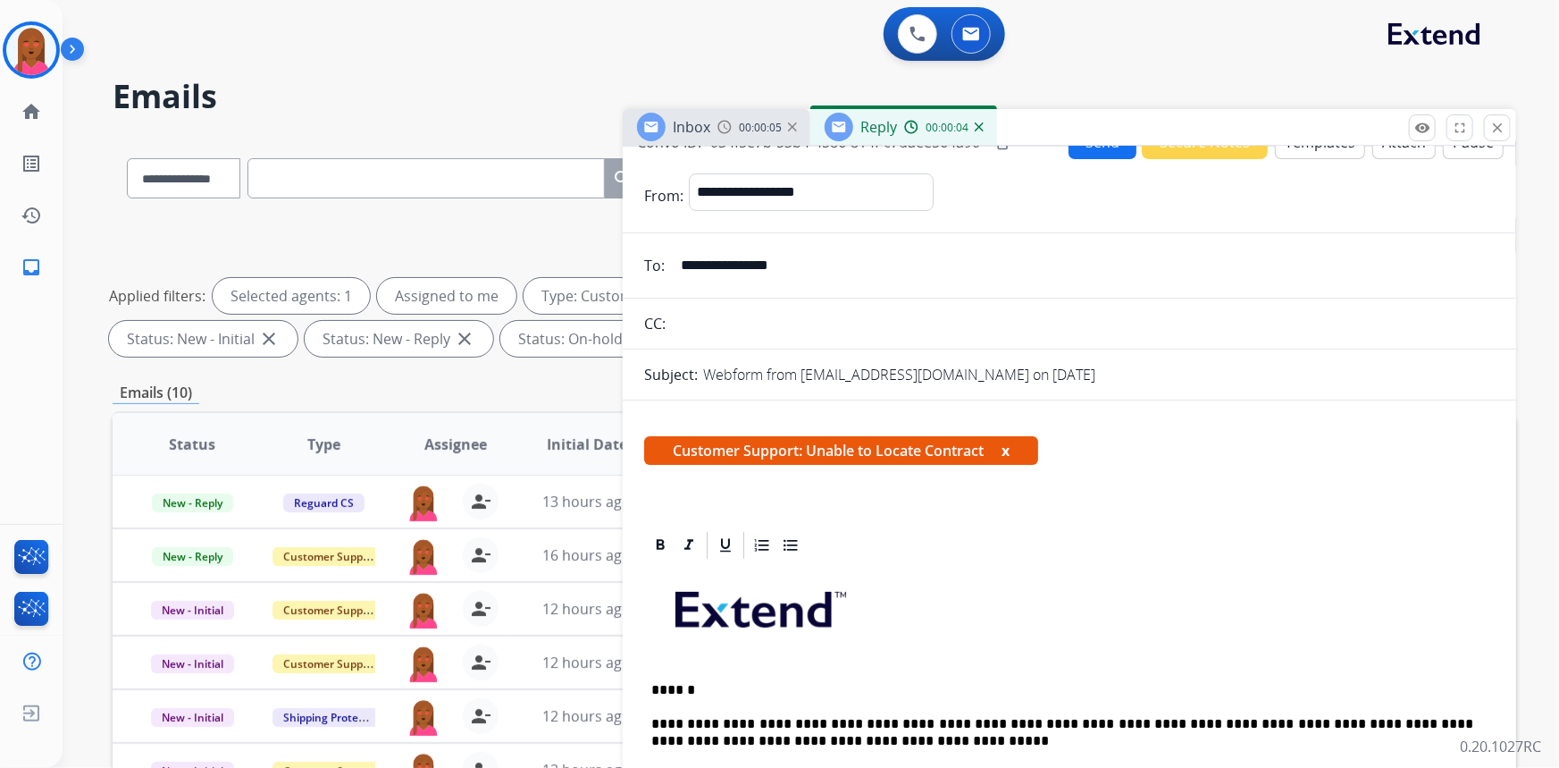
scroll to position [0, 0]
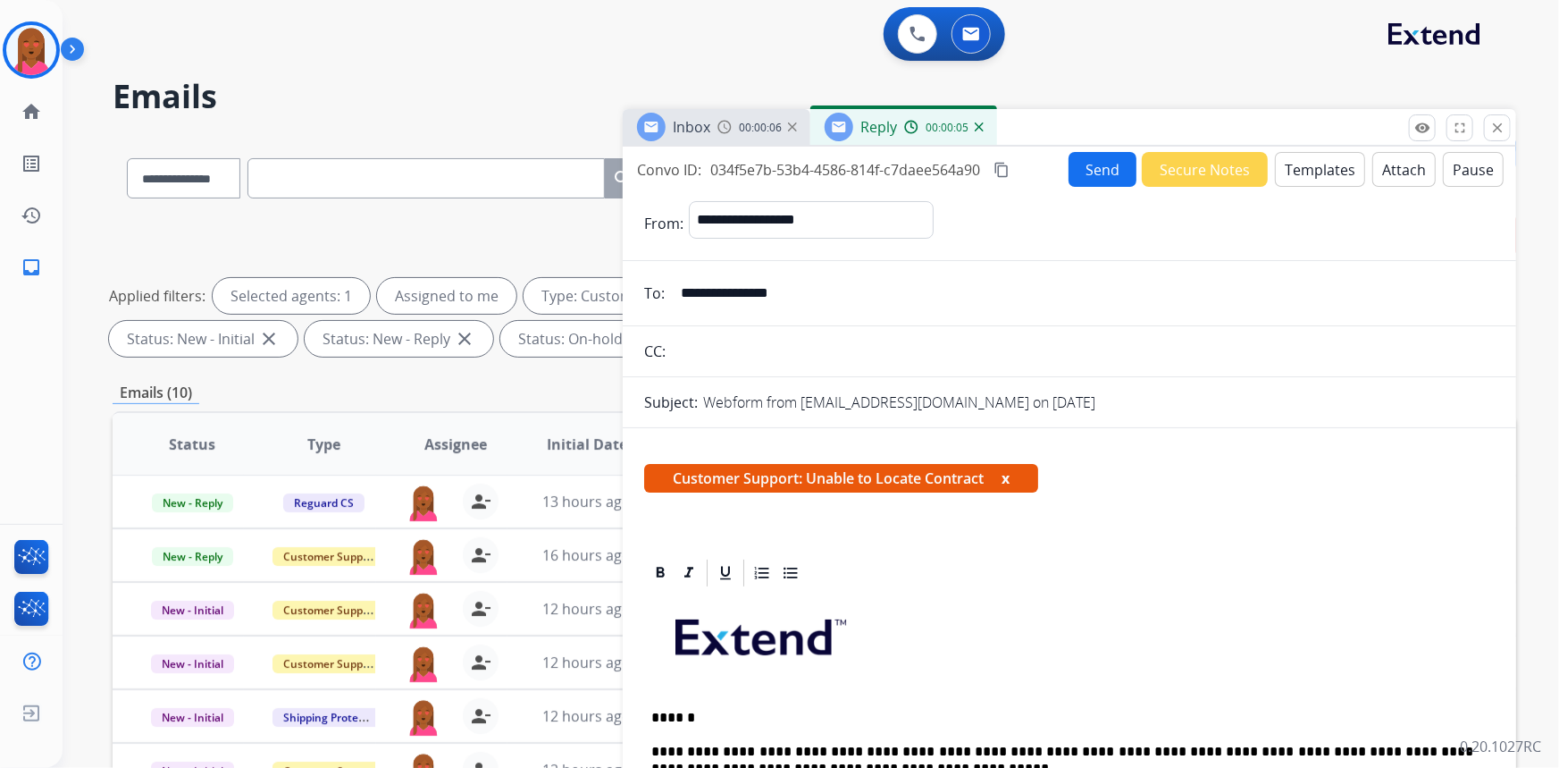
click at [1104, 164] on button "Send" at bounding box center [1103, 169] width 68 height 35
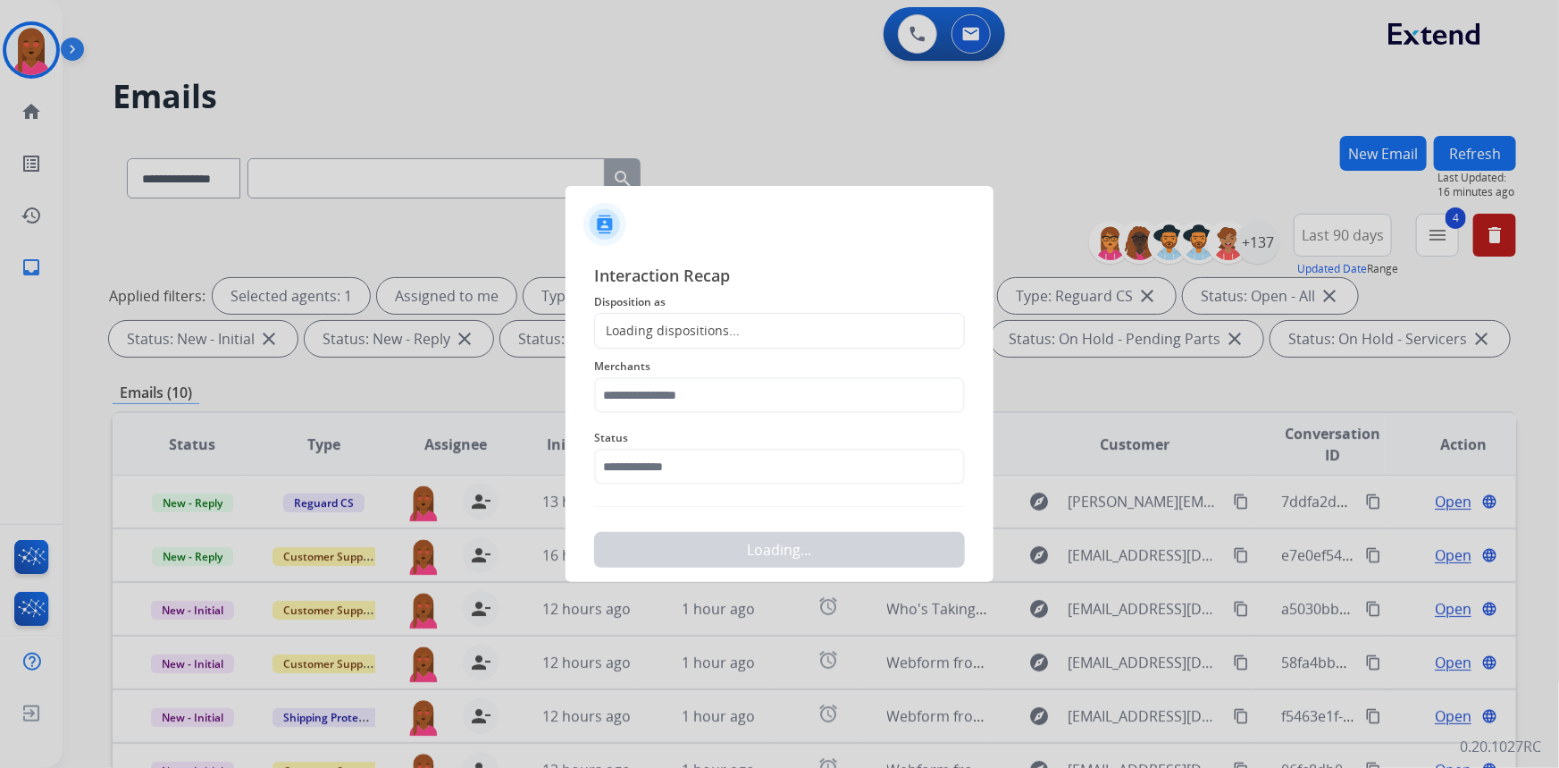
click at [743, 489] on div "Status" at bounding box center [779, 455] width 371 height 71
click at [724, 464] on input "text" at bounding box center [779, 467] width 371 height 36
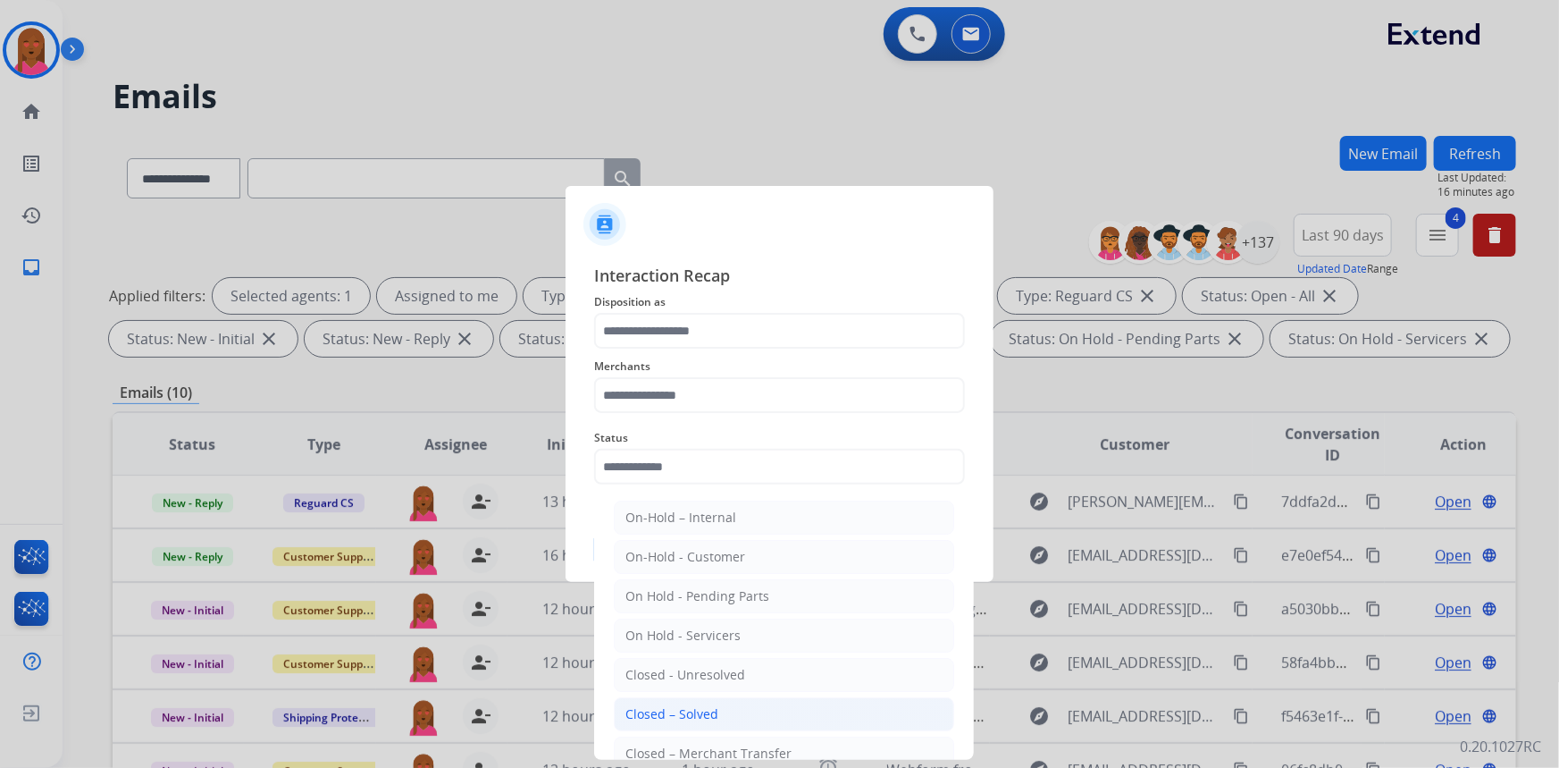
click at [727, 715] on li "Closed – Solved" at bounding box center [784, 714] width 340 height 34
type input "**********"
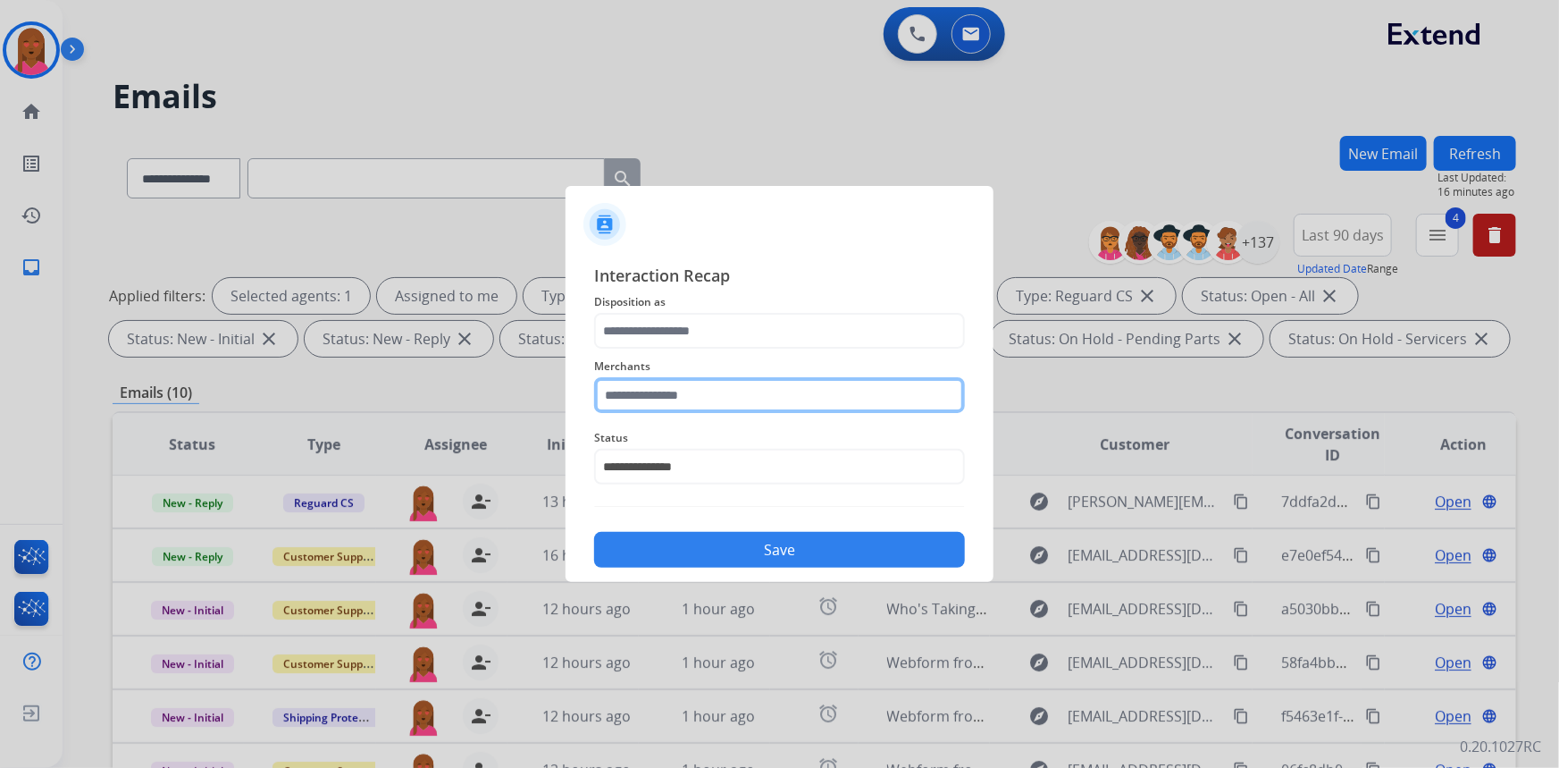
click at [721, 384] on input "text" at bounding box center [779, 395] width 371 height 36
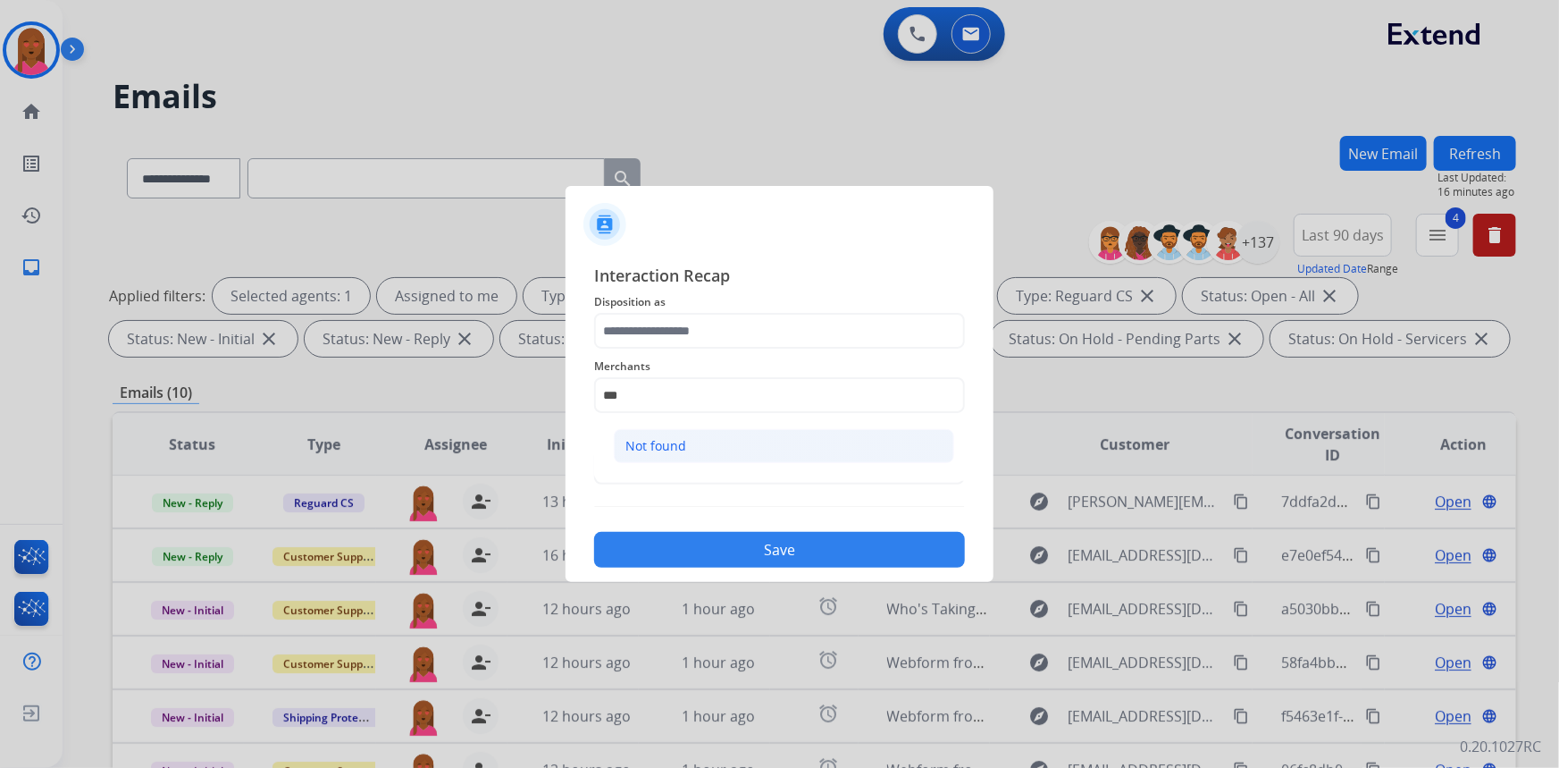
drag, startPoint x: 733, startPoint y: 444, endPoint x: 721, endPoint y: 414, distance: 32.5
click at [733, 444] on li "Not found" at bounding box center [784, 446] width 340 height 34
type input "*********"
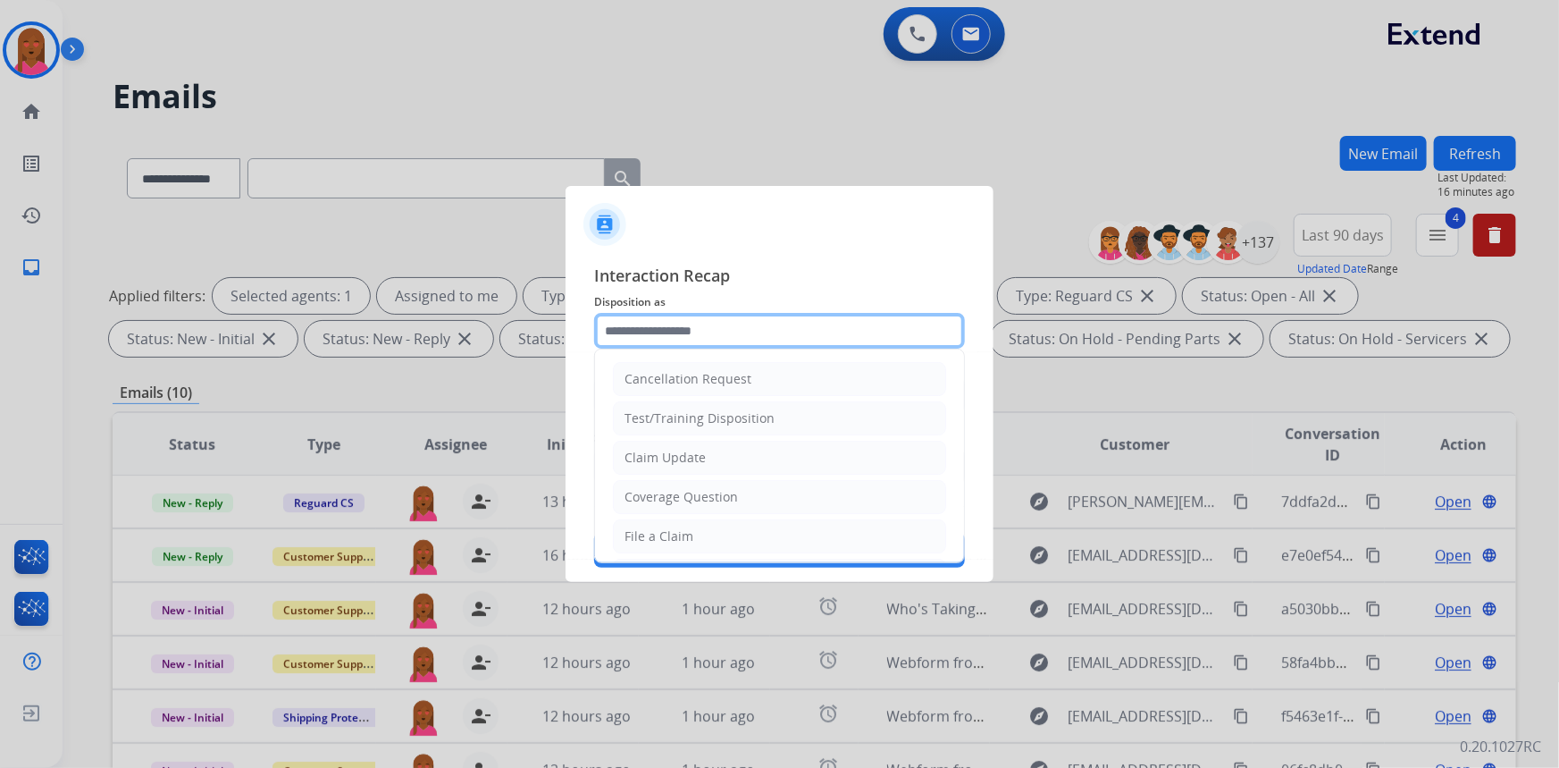
click at [726, 341] on input "text" at bounding box center [779, 331] width 371 height 36
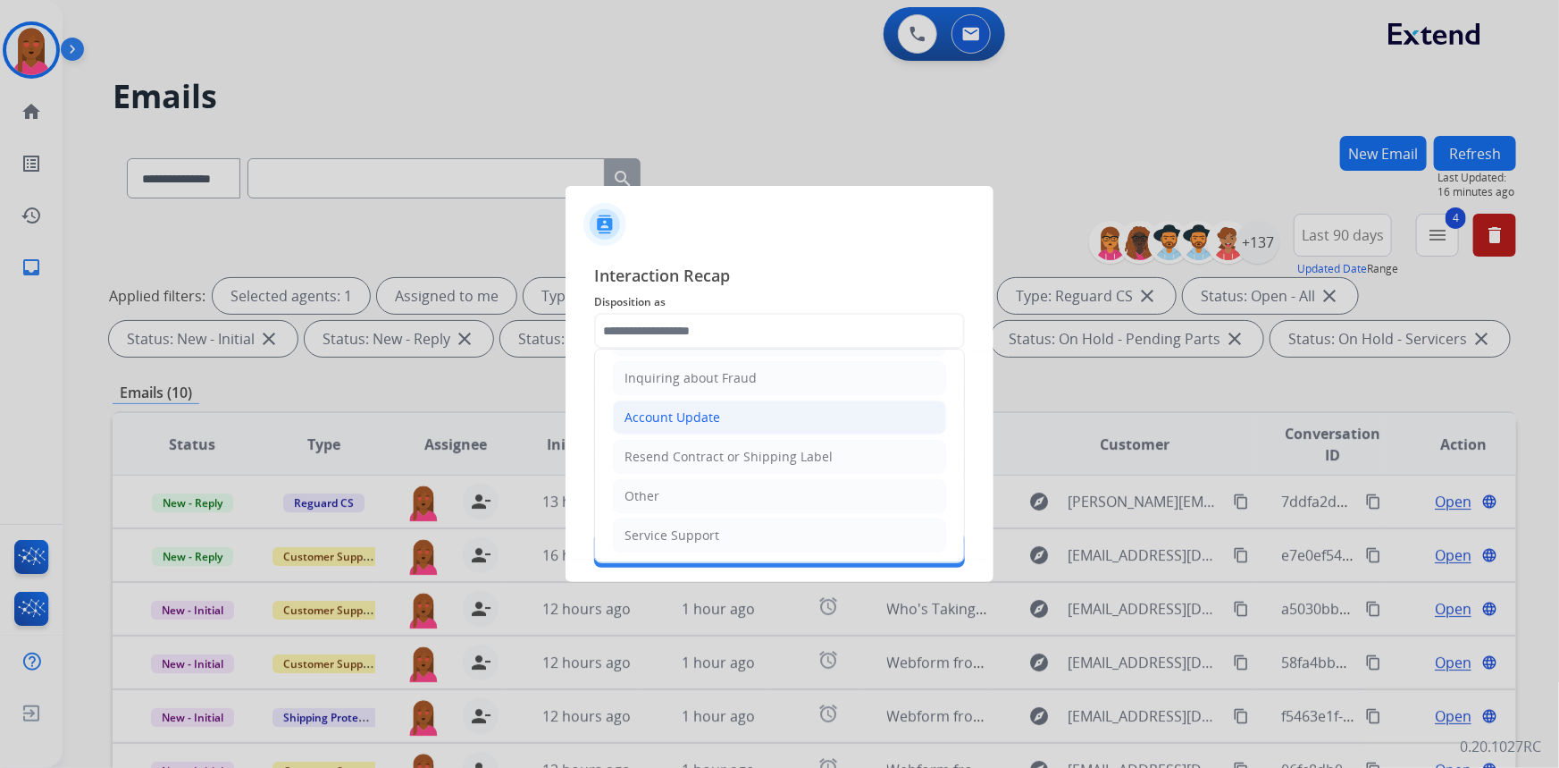
click at [687, 491] on li "Other" at bounding box center [779, 496] width 333 height 34
type input "*****"
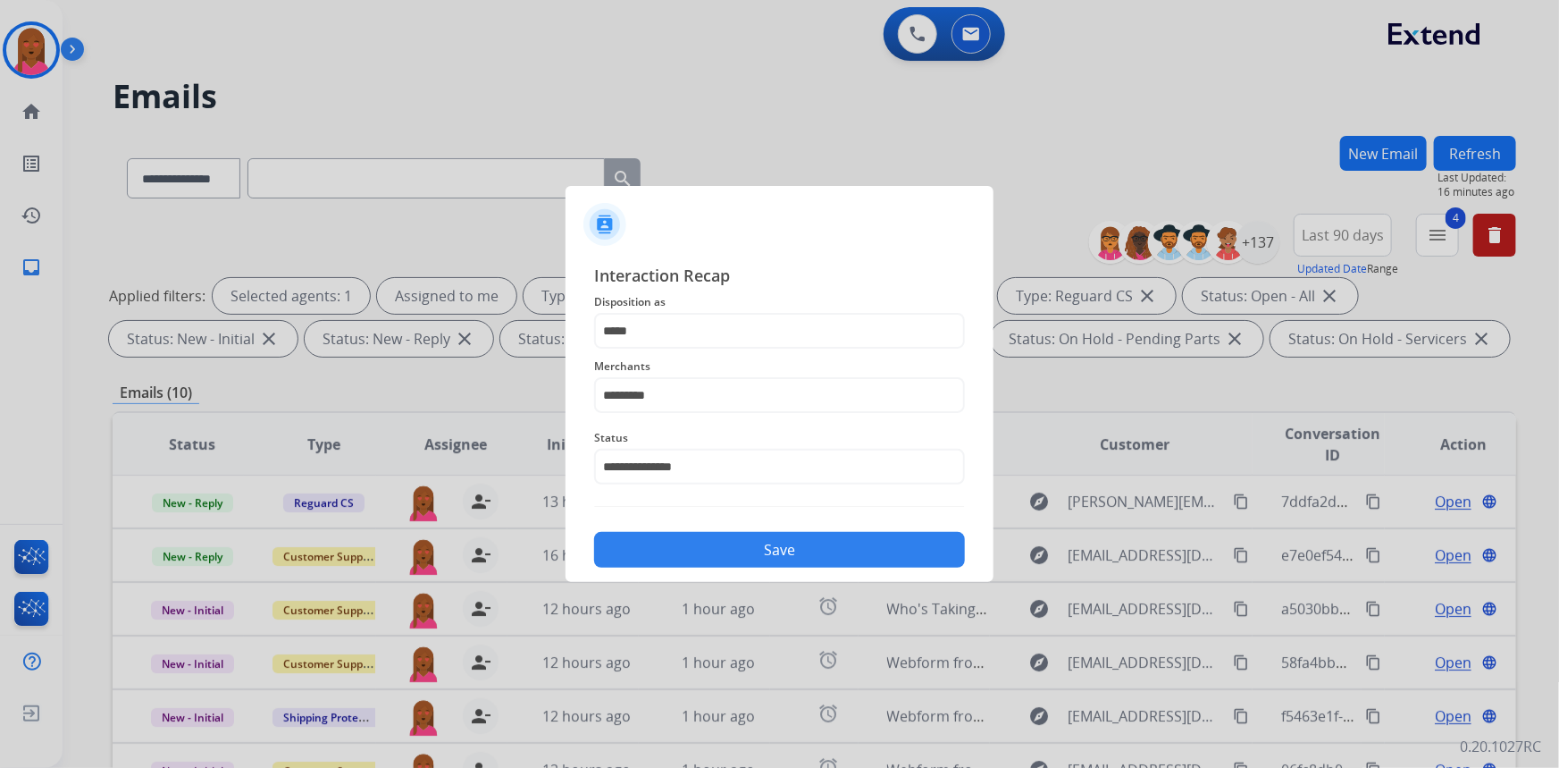
click at [729, 535] on button "Save" at bounding box center [779, 550] width 371 height 36
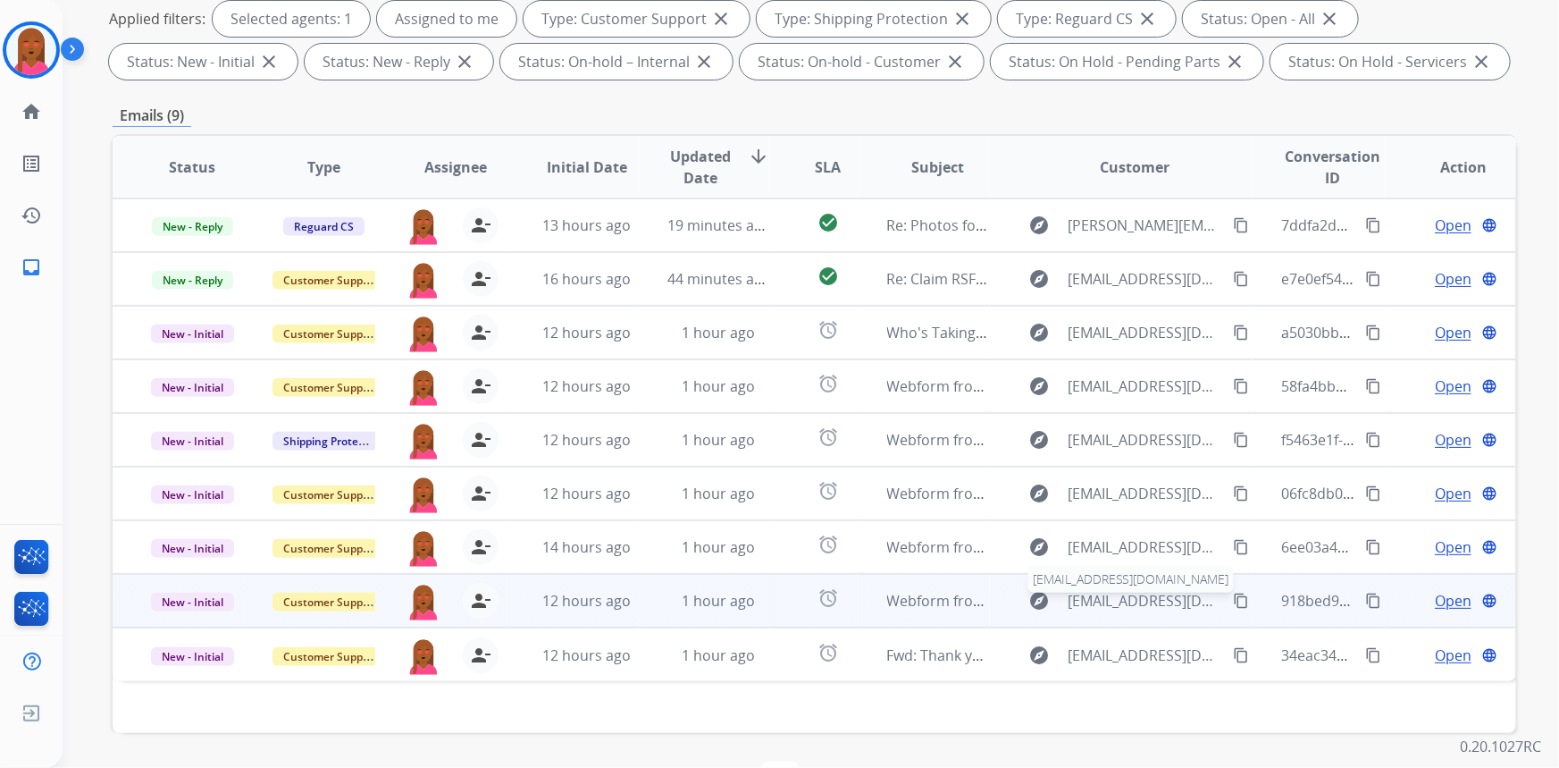
scroll to position [324, 0]
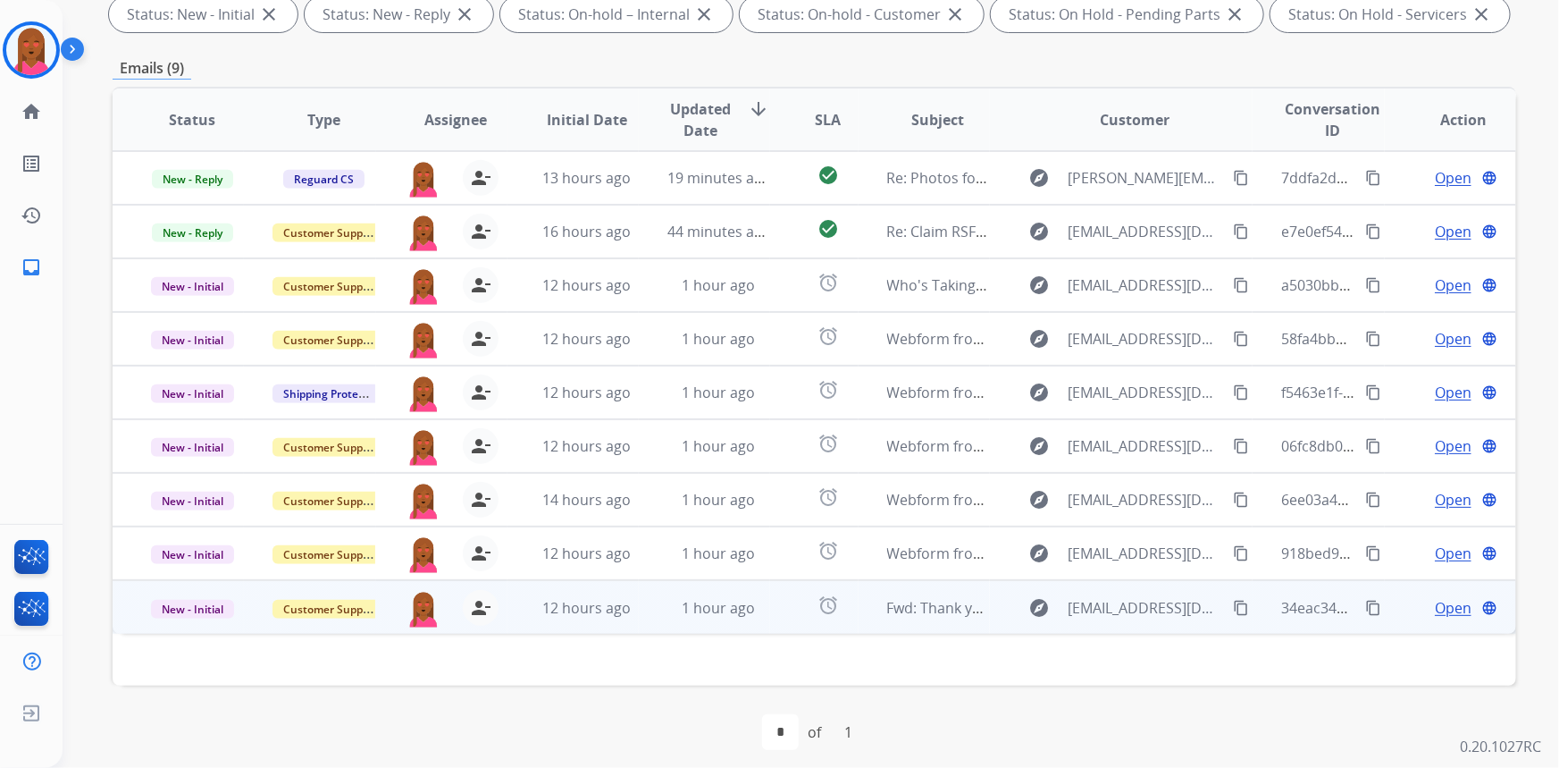
click at [1445, 602] on span "Open" at bounding box center [1453, 607] width 37 height 21
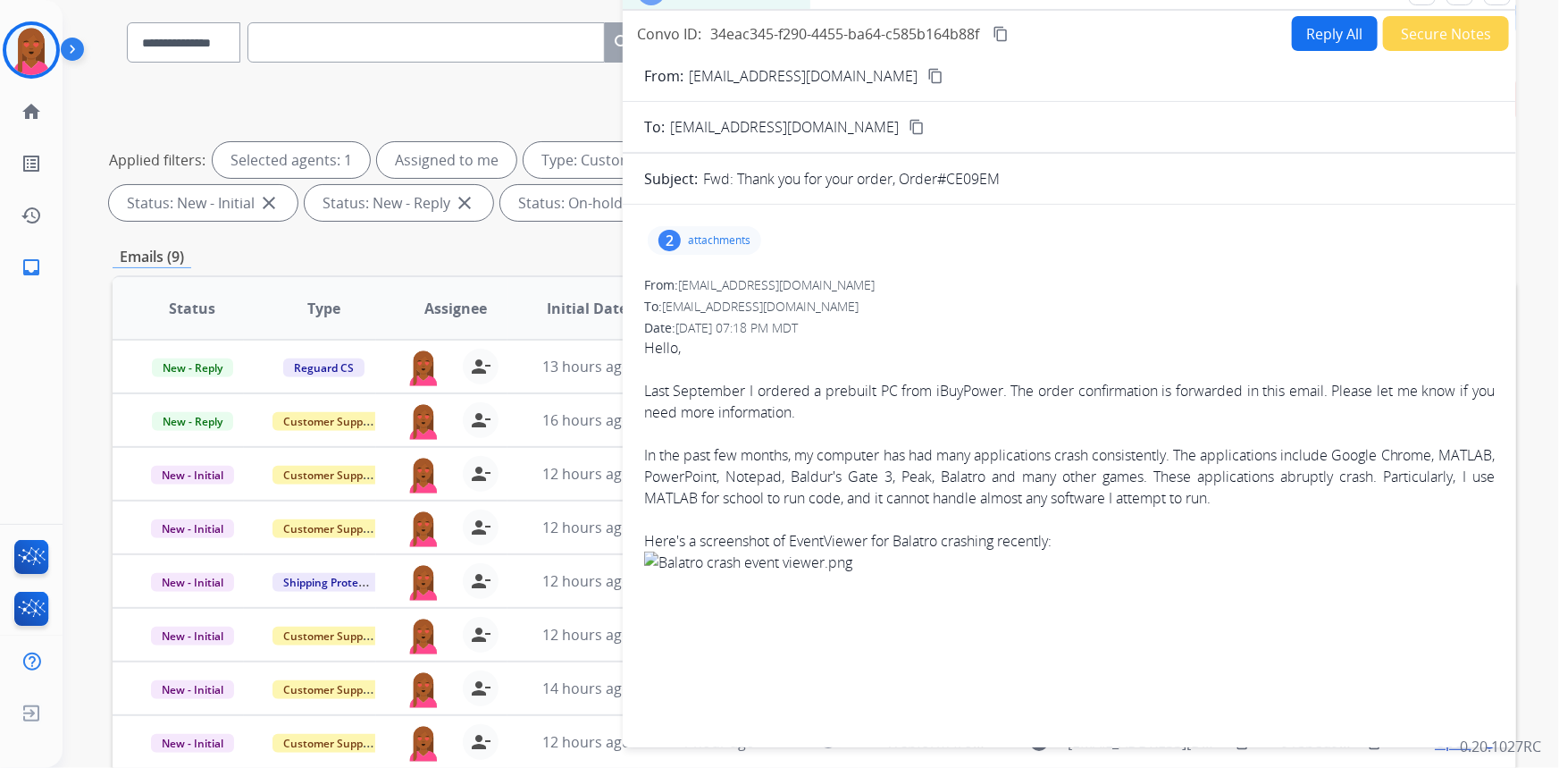
scroll to position [80, 0]
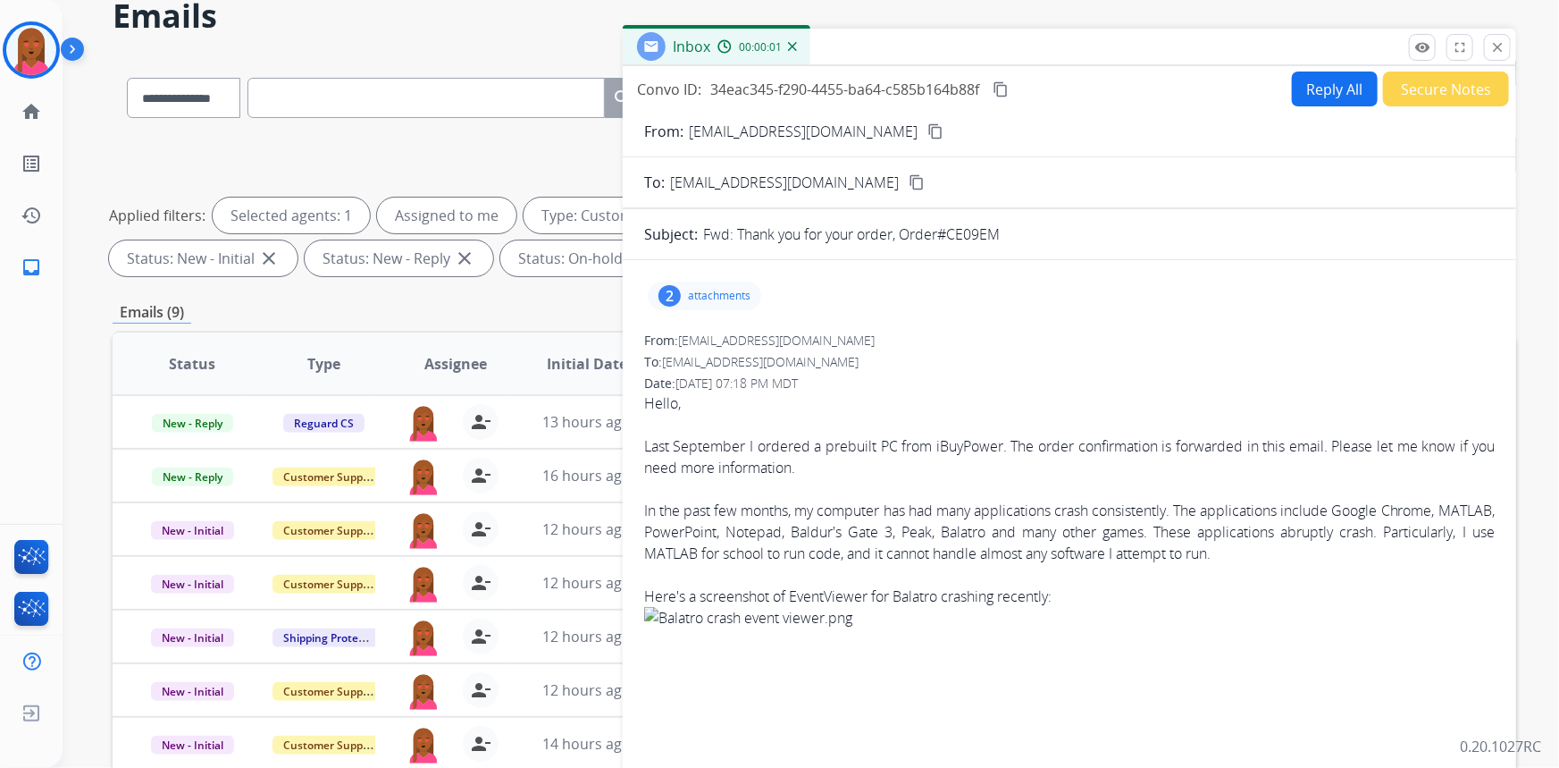
click at [928, 129] on mat-icon "content_copy" at bounding box center [936, 131] width 16 height 16
click at [705, 291] on p "attachments" at bounding box center [719, 296] width 63 height 14
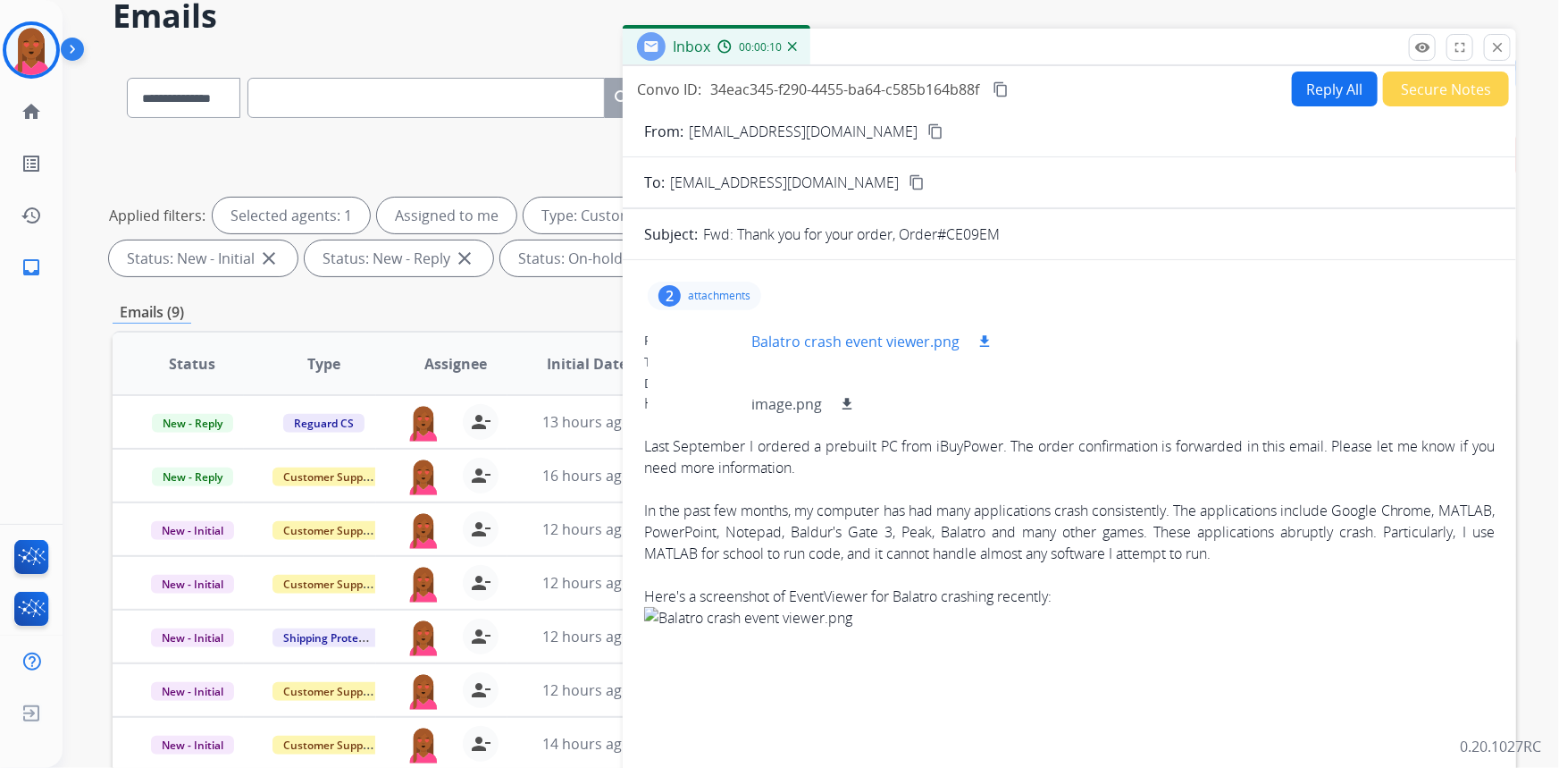
click at [697, 340] on div at bounding box center [706, 341] width 89 height 63
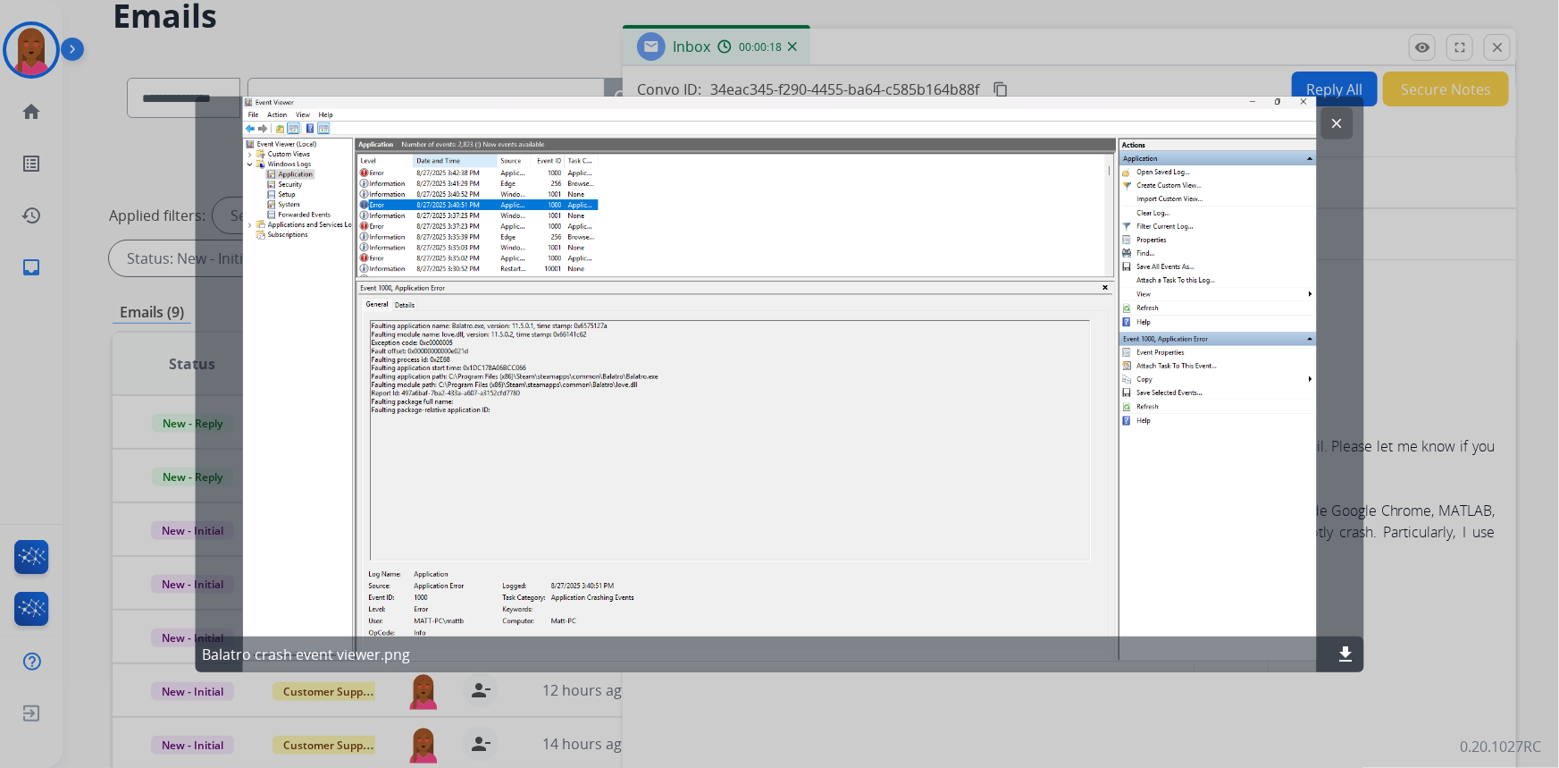
click at [1343, 124] on mat-icon "clear" at bounding box center [1338, 122] width 16 height 16
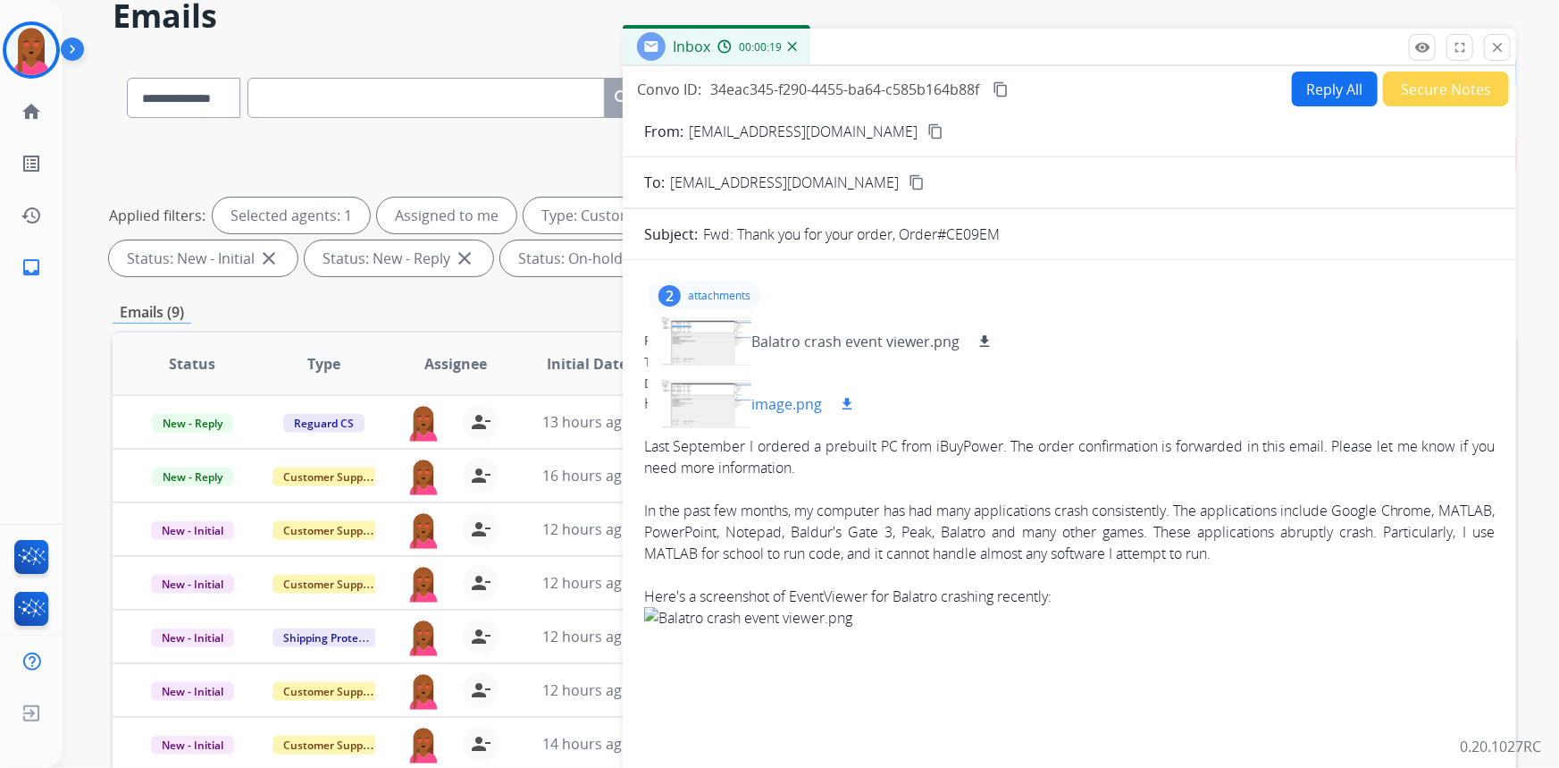
click at [681, 410] on div at bounding box center [706, 404] width 89 height 63
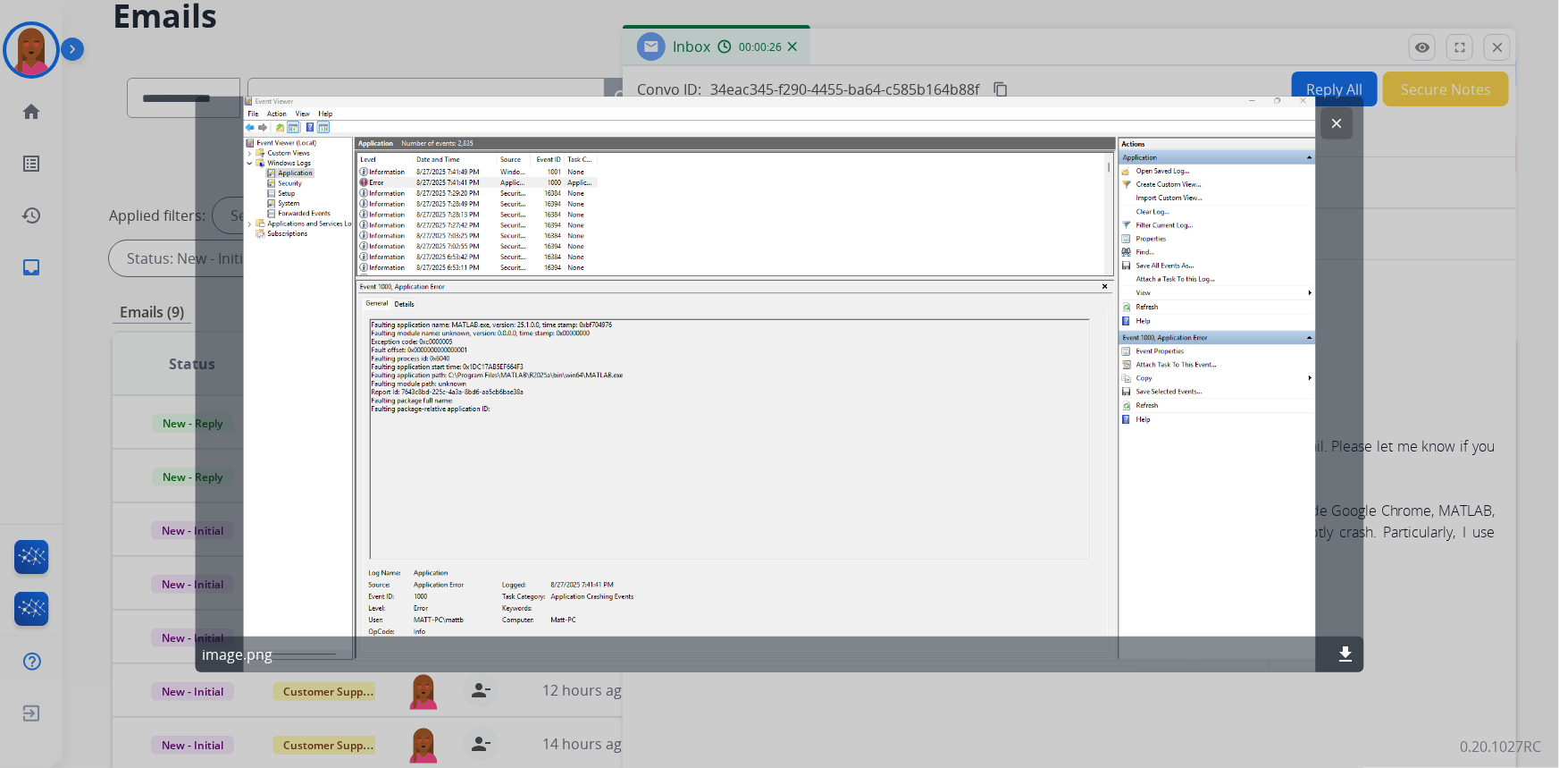
click at [1337, 122] on mat-icon "clear" at bounding box center [1338, 122] width 16 height 16
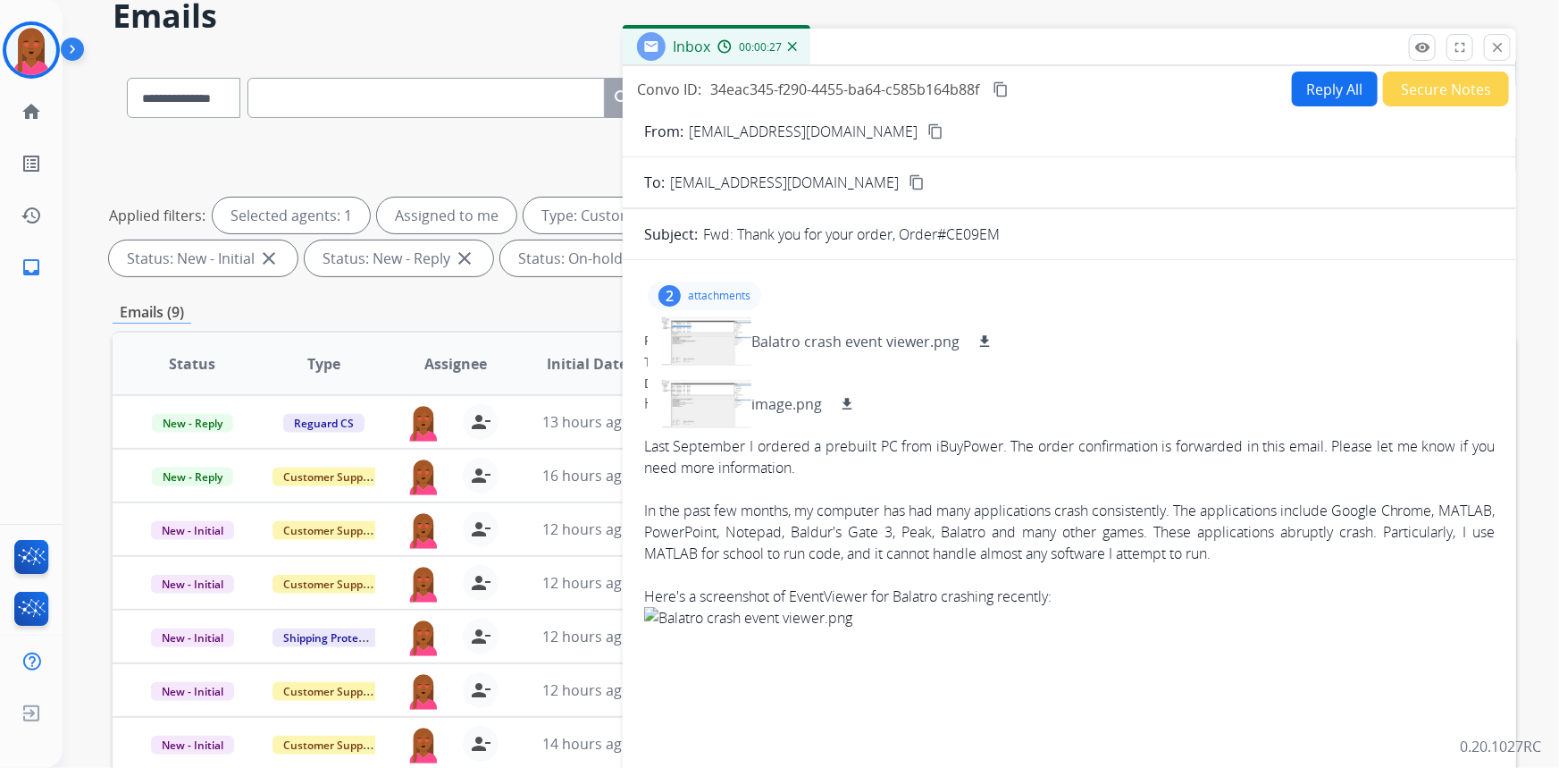
click at [724, 285] on div "2 attachments Balatro crash event viewer.png download image.png download" at bounding box center [704, 295] width 113 height 29
click at [1412, 80] on button "Secure Notes" at bounding box center [1446, 88] width 126 height 35
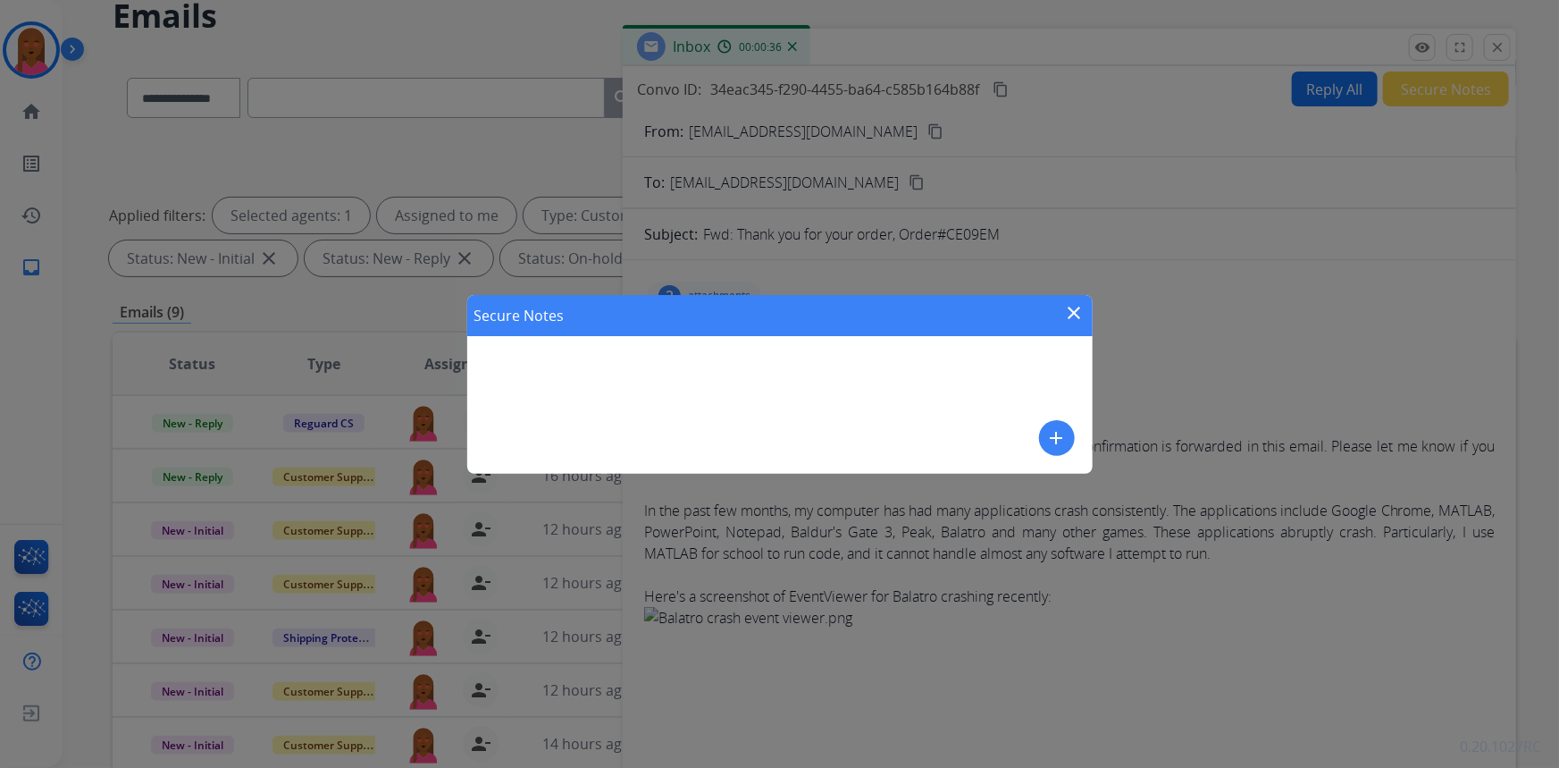
drag, startPoint x: 1044, startPoint y: 437, endPoint x: 1039, endPoint y: 449, distance: 12.4
click at [1040, 449] on div "add" at bounding box center [1057, 438] width 36 height 36
click at [1052, 453] on button "add" at bounding box center [1057, 438] width 36 height 36
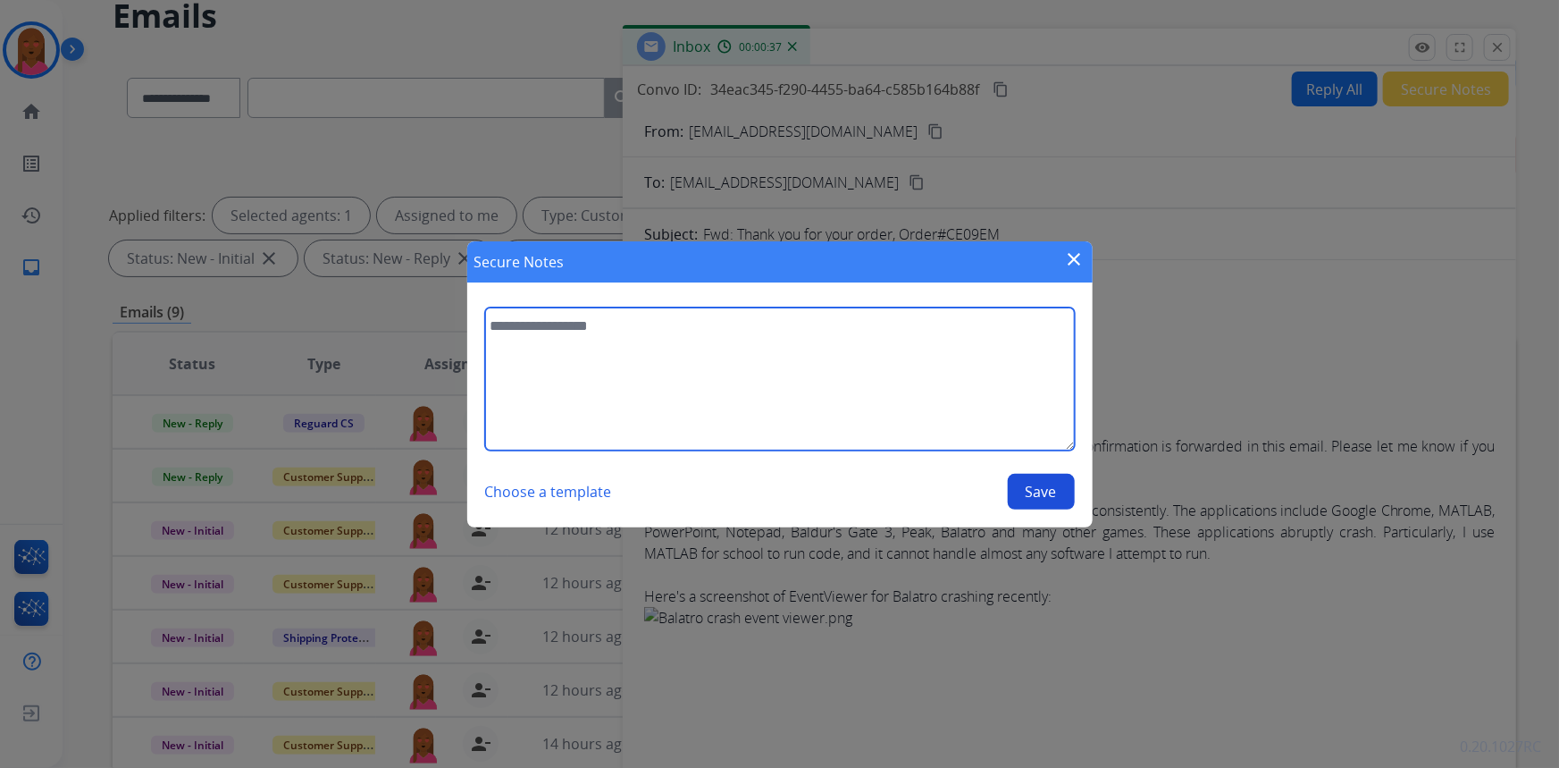
click at [847, 387] on textarea at bounding box center [780, 378] width 590 height 143
type textarea "**********"
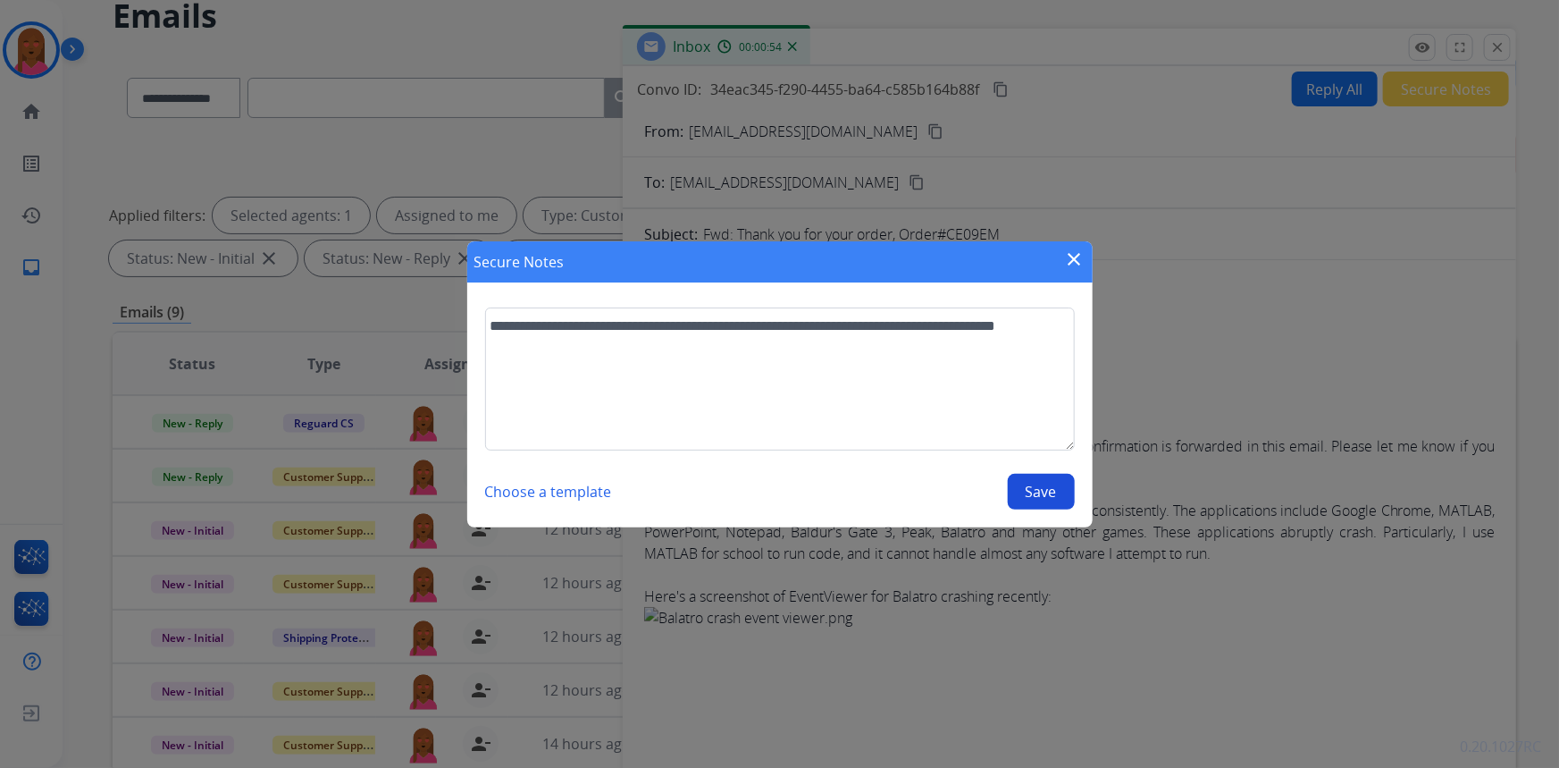
click at [1047, 491] on button "Save" at bounding box center [1041, 492] width 67 height 36
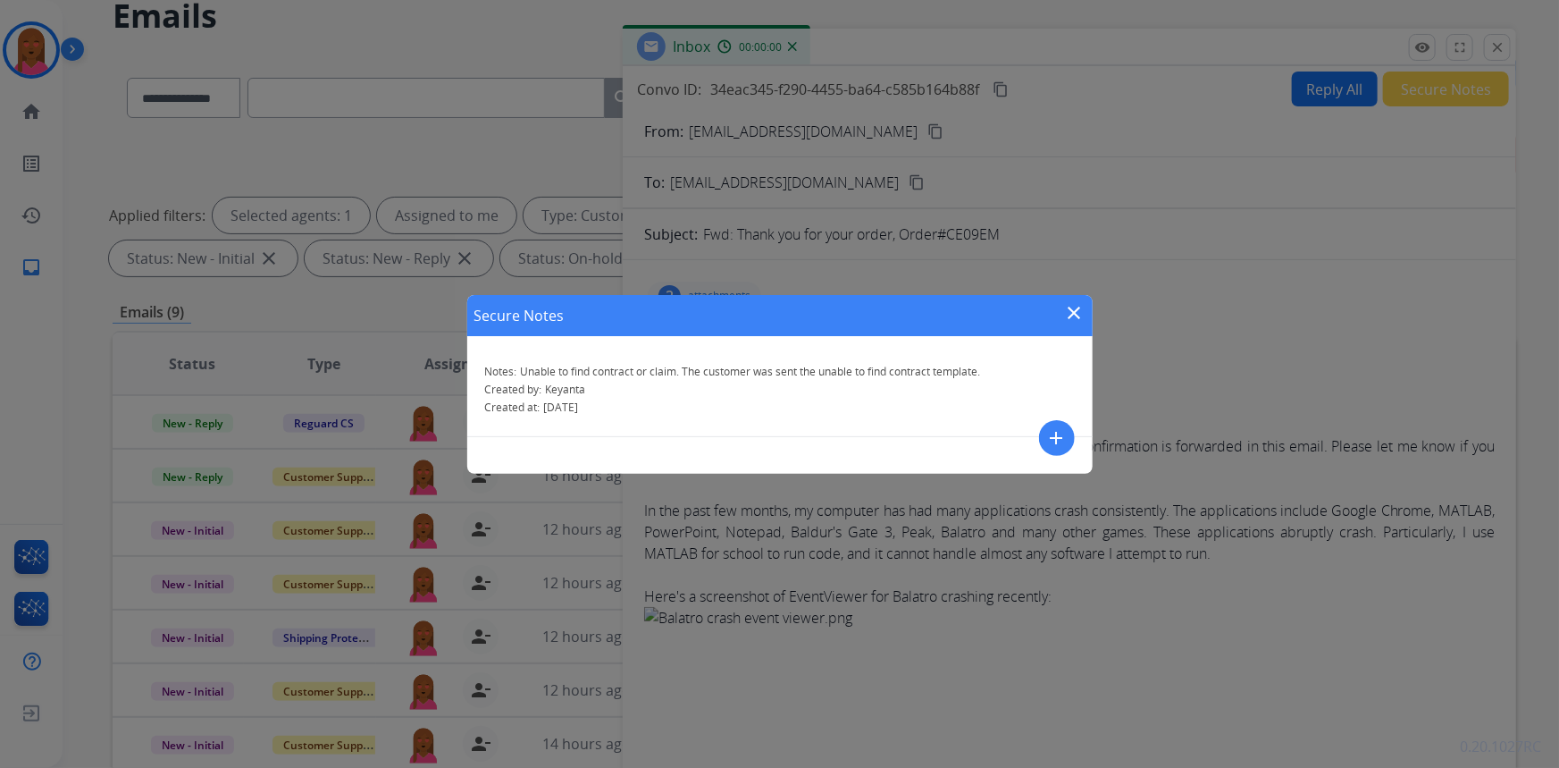
click at [1081, 313] on mat-icon "close" at bounding box center [1074, 312] width 21 height 21
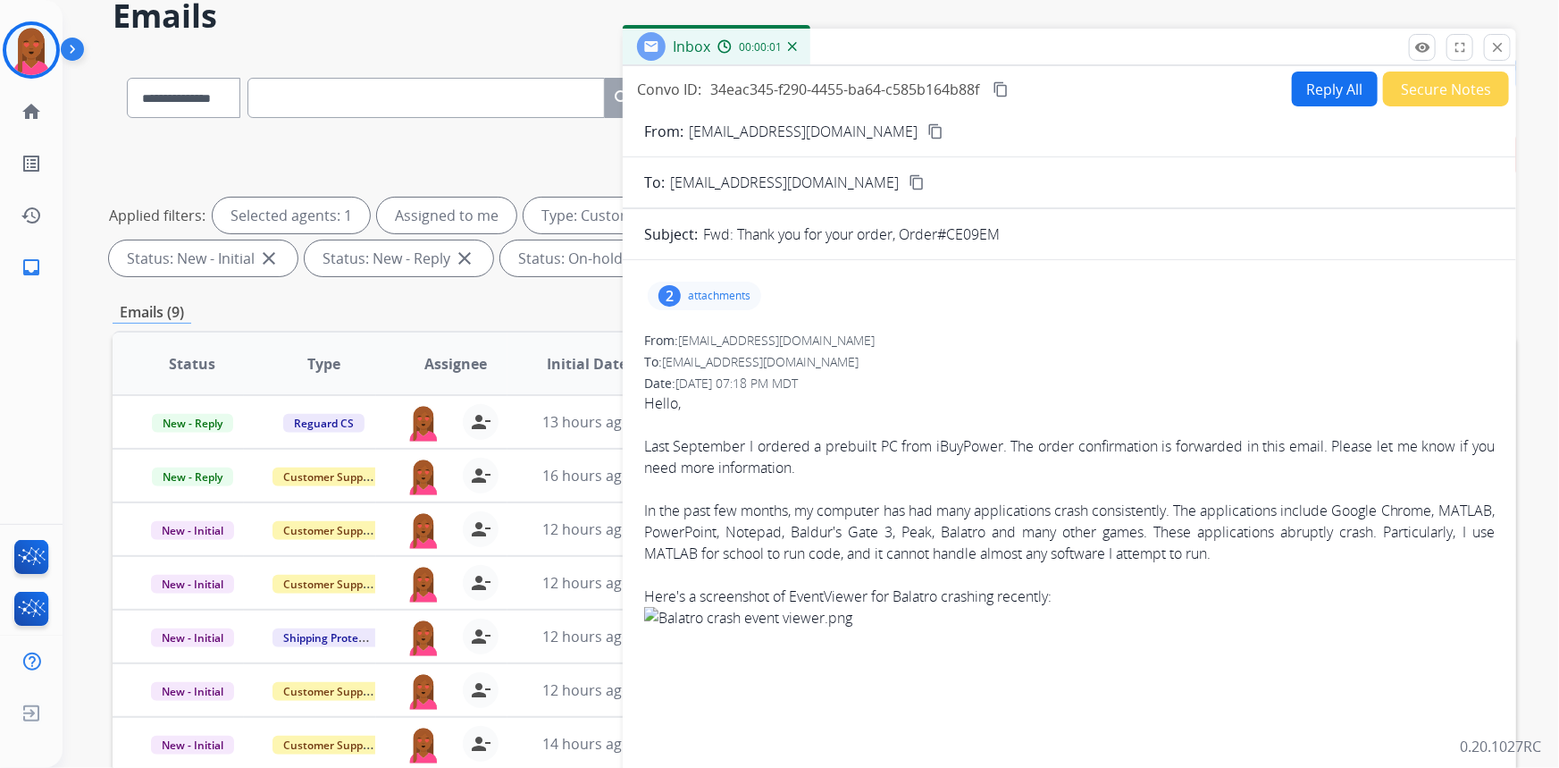
click at [1337, 84] on button "Reply All" at bounding box center [1335, 88] width 86 height 35
select select "**********"
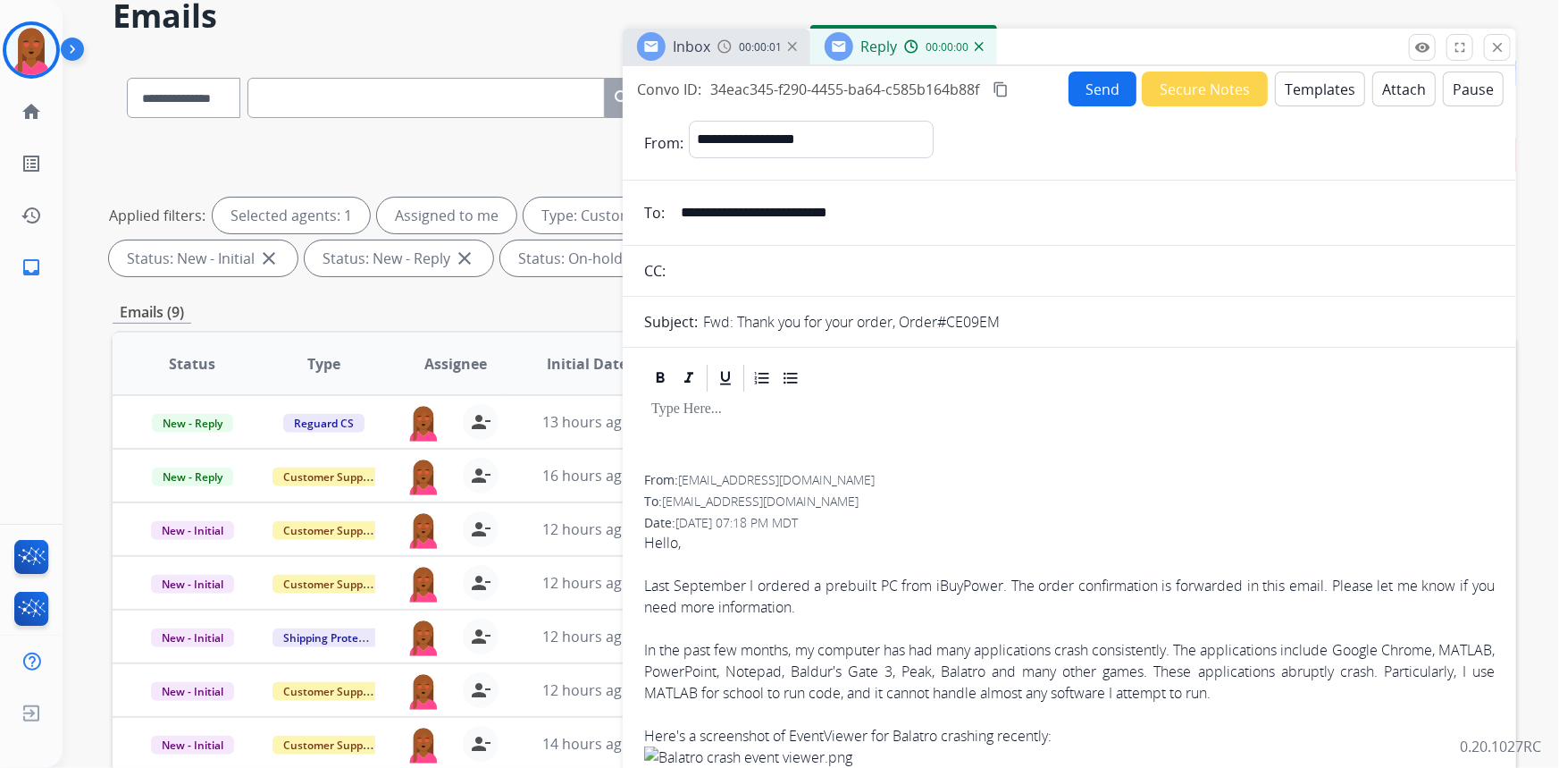
click at [1318, 88] on button "Templates" at bounding box center [1320, 88] width 90 height 35
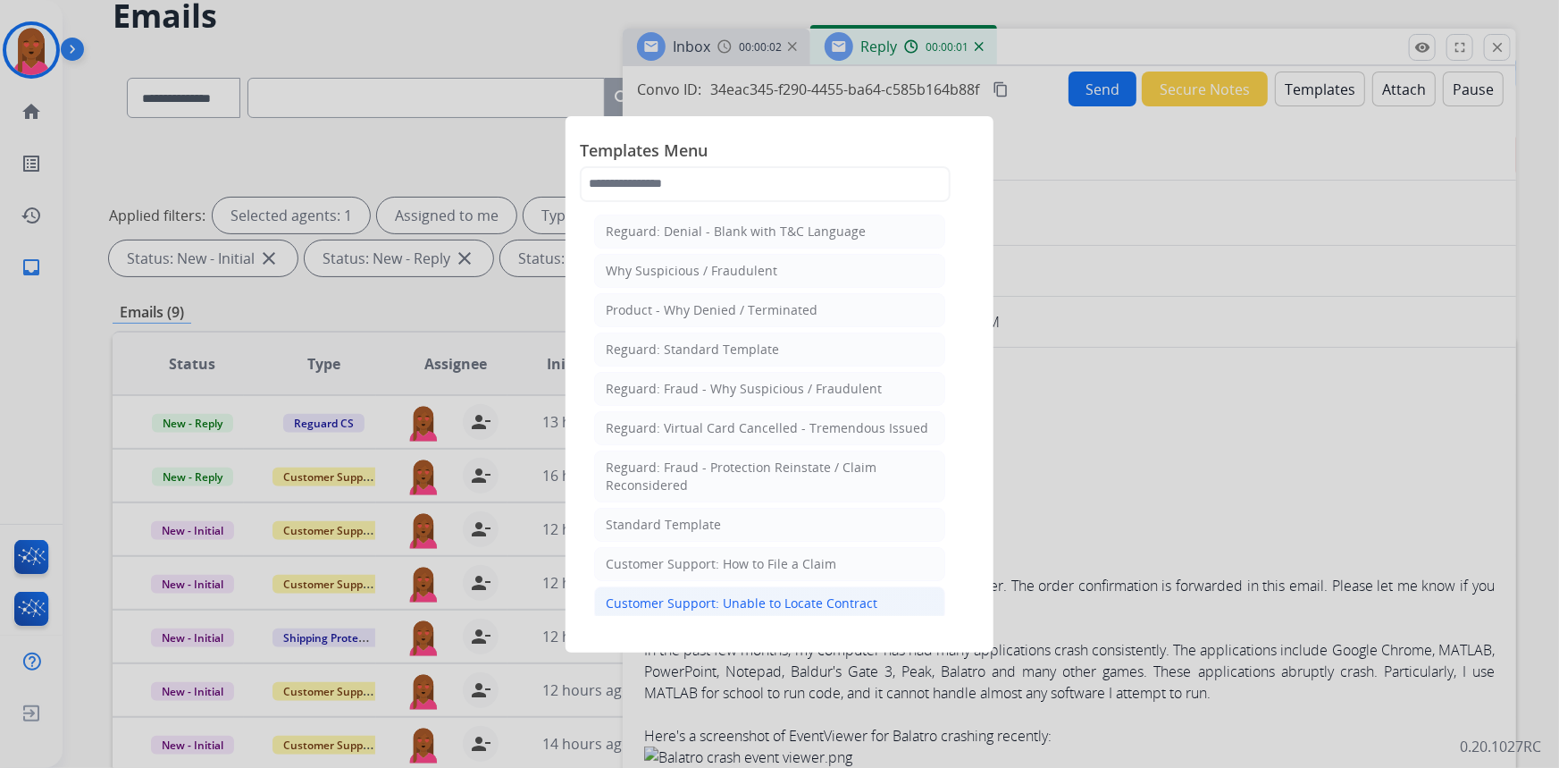
click at [855, 595] on div "Customer Support: Unable to Locate Contract" at bounding box center [742, 603] width 272 height 18
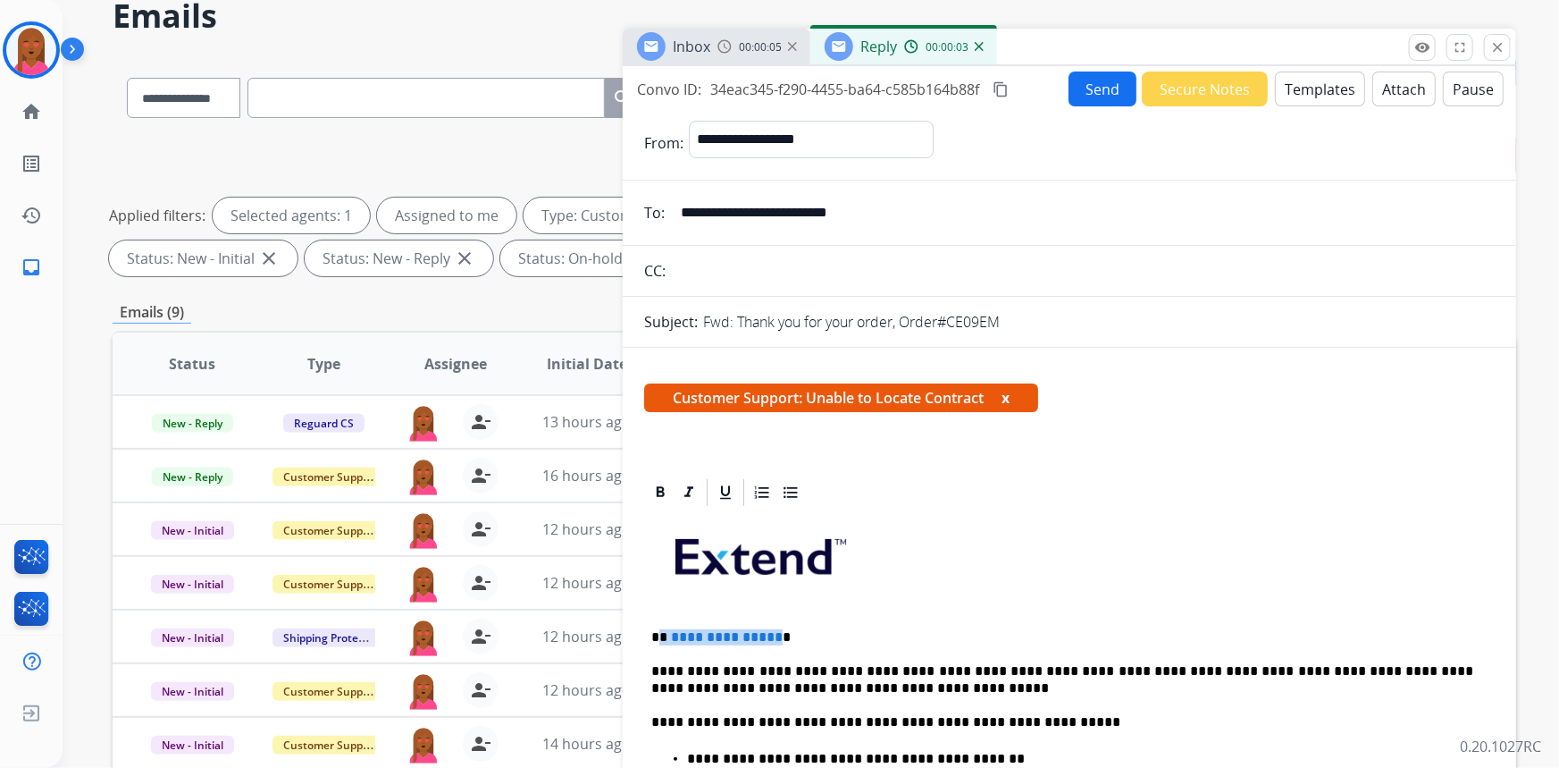
drag, startPoint x: 771, startPoint y: 628, endPoint x: 659, endPoint y: 630, distance: 111.7
click at [659, 630] on p "**********" at bounding box center [1062, 637] width 823 height 16
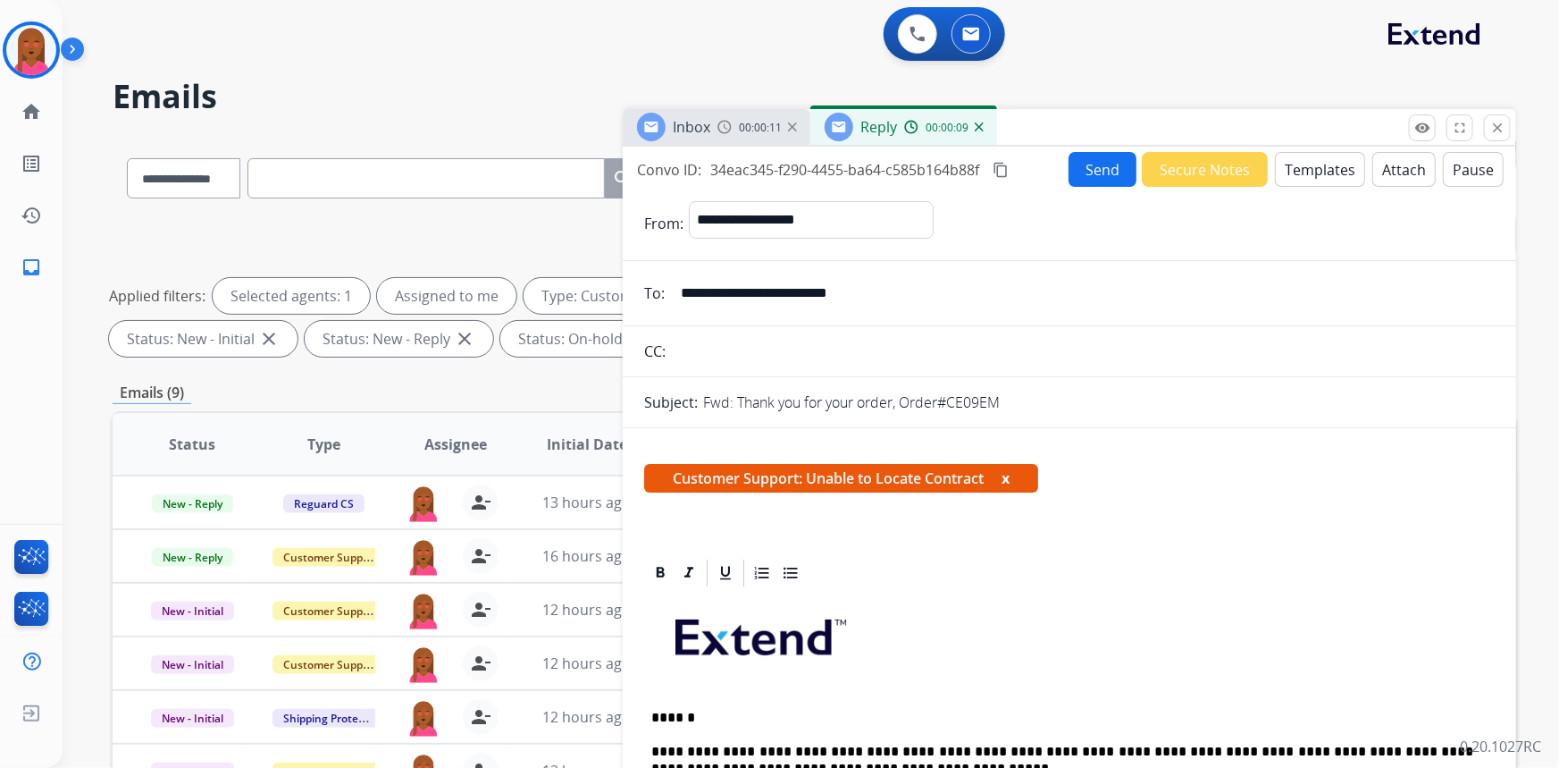
scroll to position [0, 0]
click at [1081, 165] on button "Send" at bounding box center [1103, 169] width 68 height 35
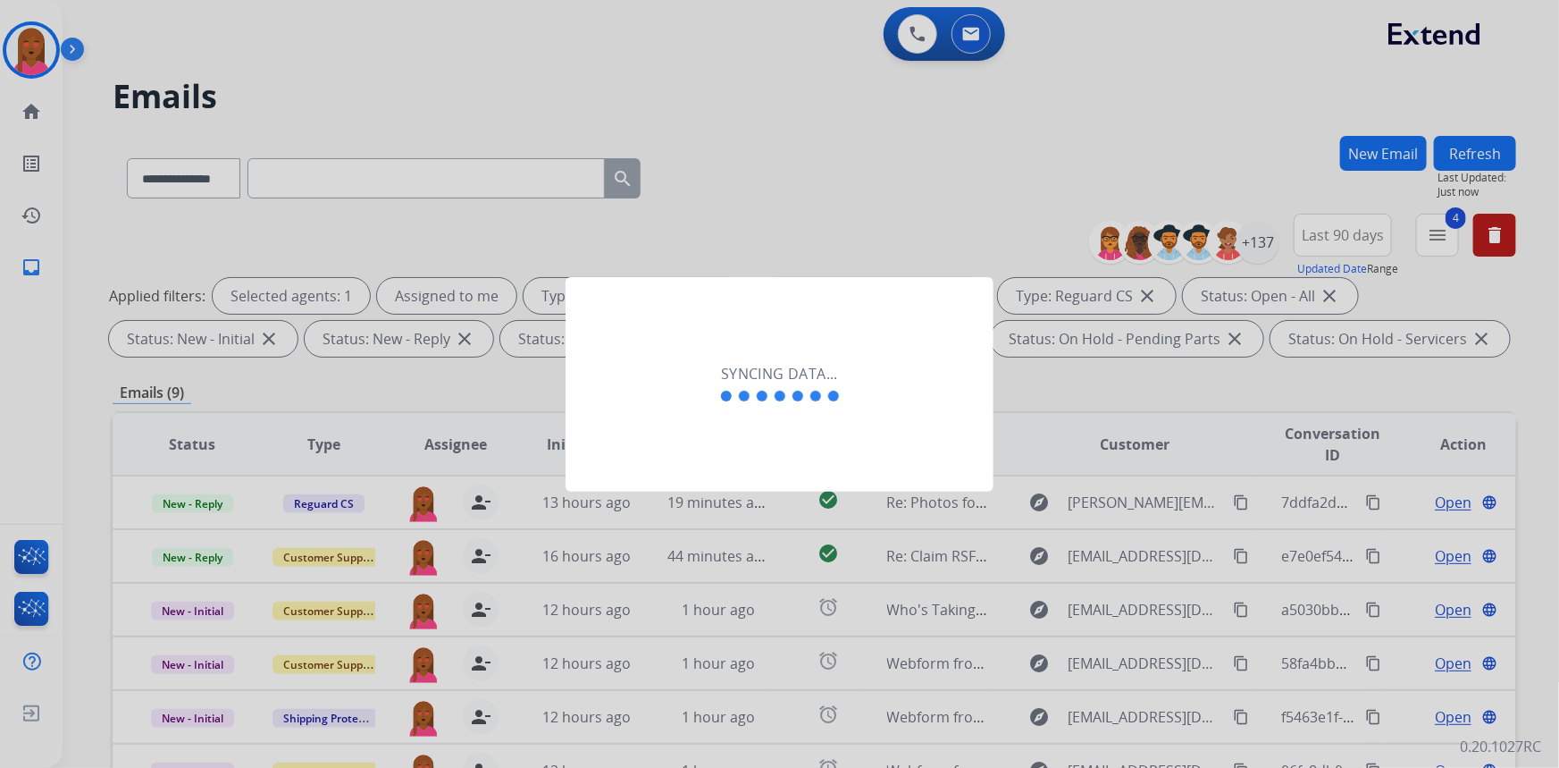
click at [716, 456] on div "Syncing data..." at bounding box center [780, 384] width 428 height 214
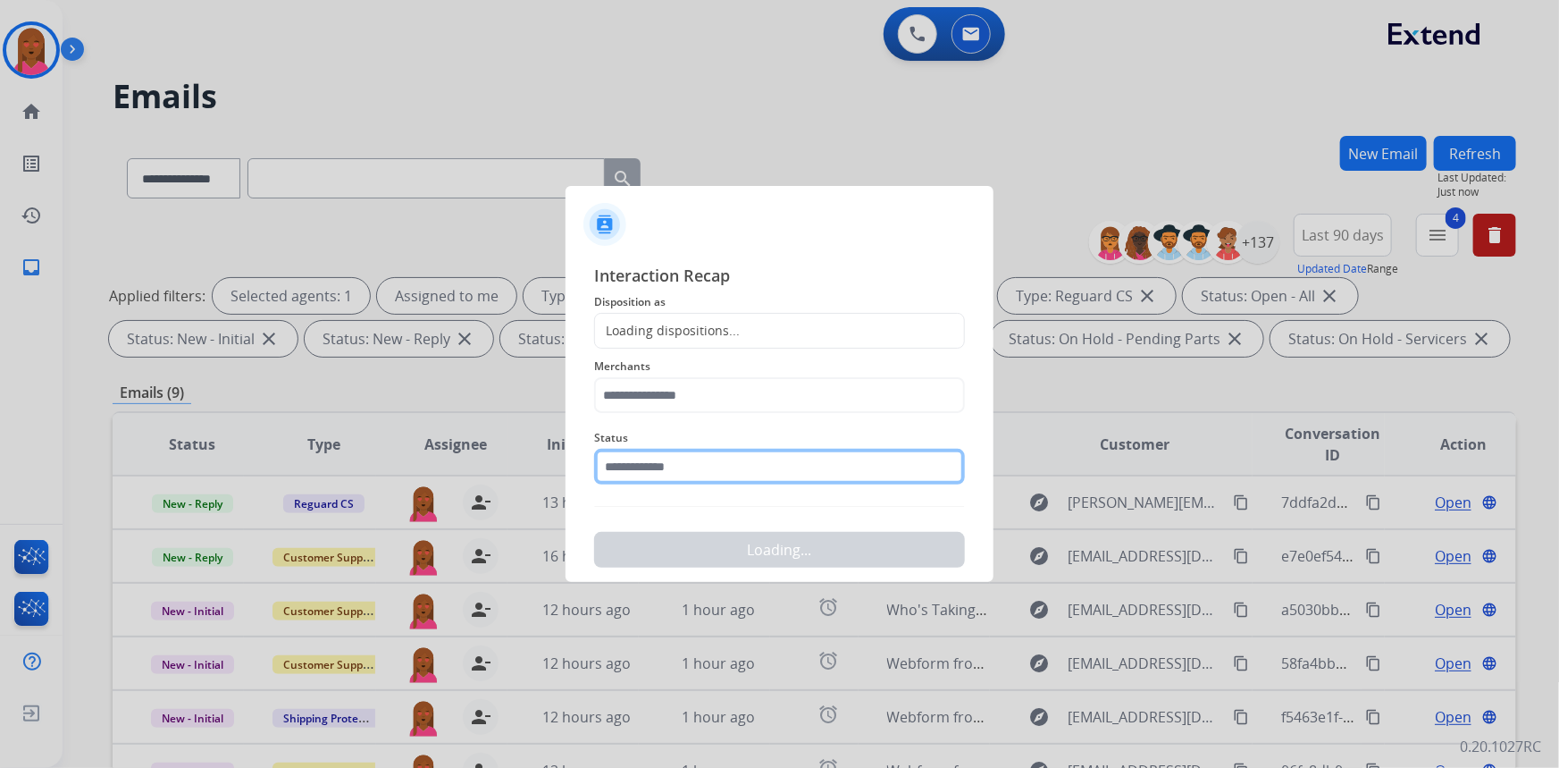
click at [694, 481] on input "text" at bounding box center [779, 467] width 371 height 36
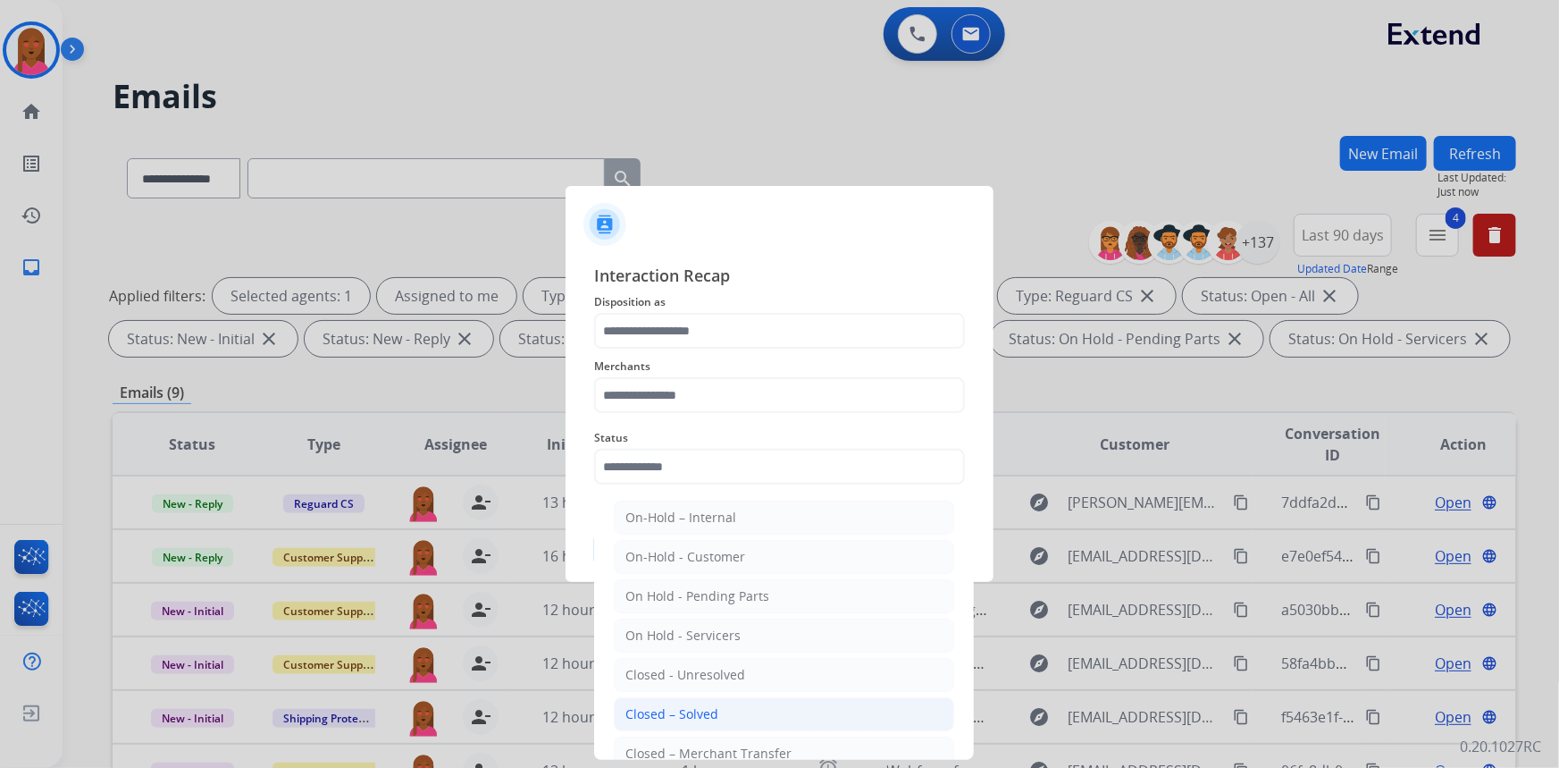
click at [670, 707] on div "Closed – Solved" at bounding box center [672, 714] width 93 height 18
type input "**********"
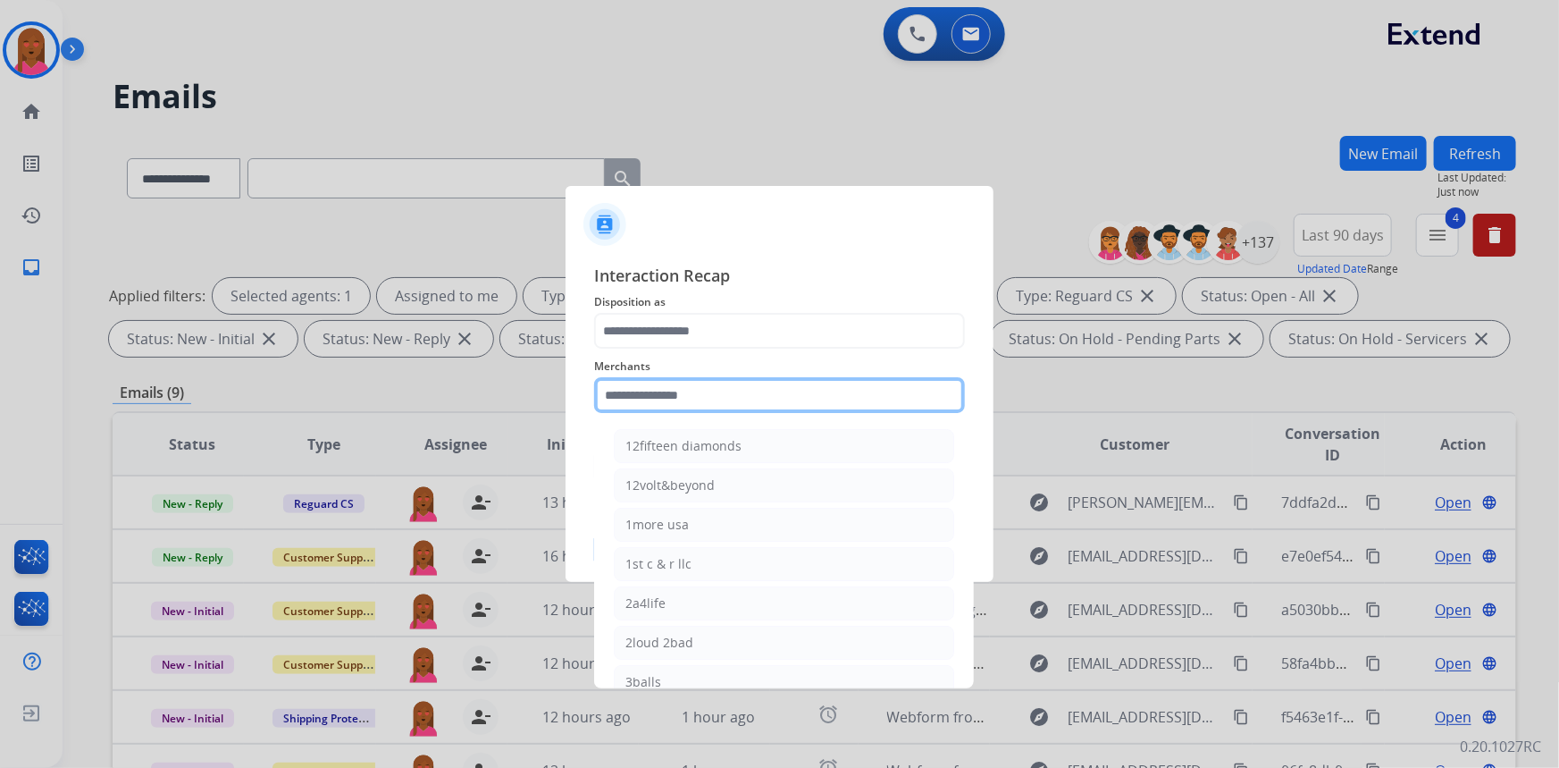
click at [672, 392] on input "text" at bounding box center [779, 395] width 371 height 36
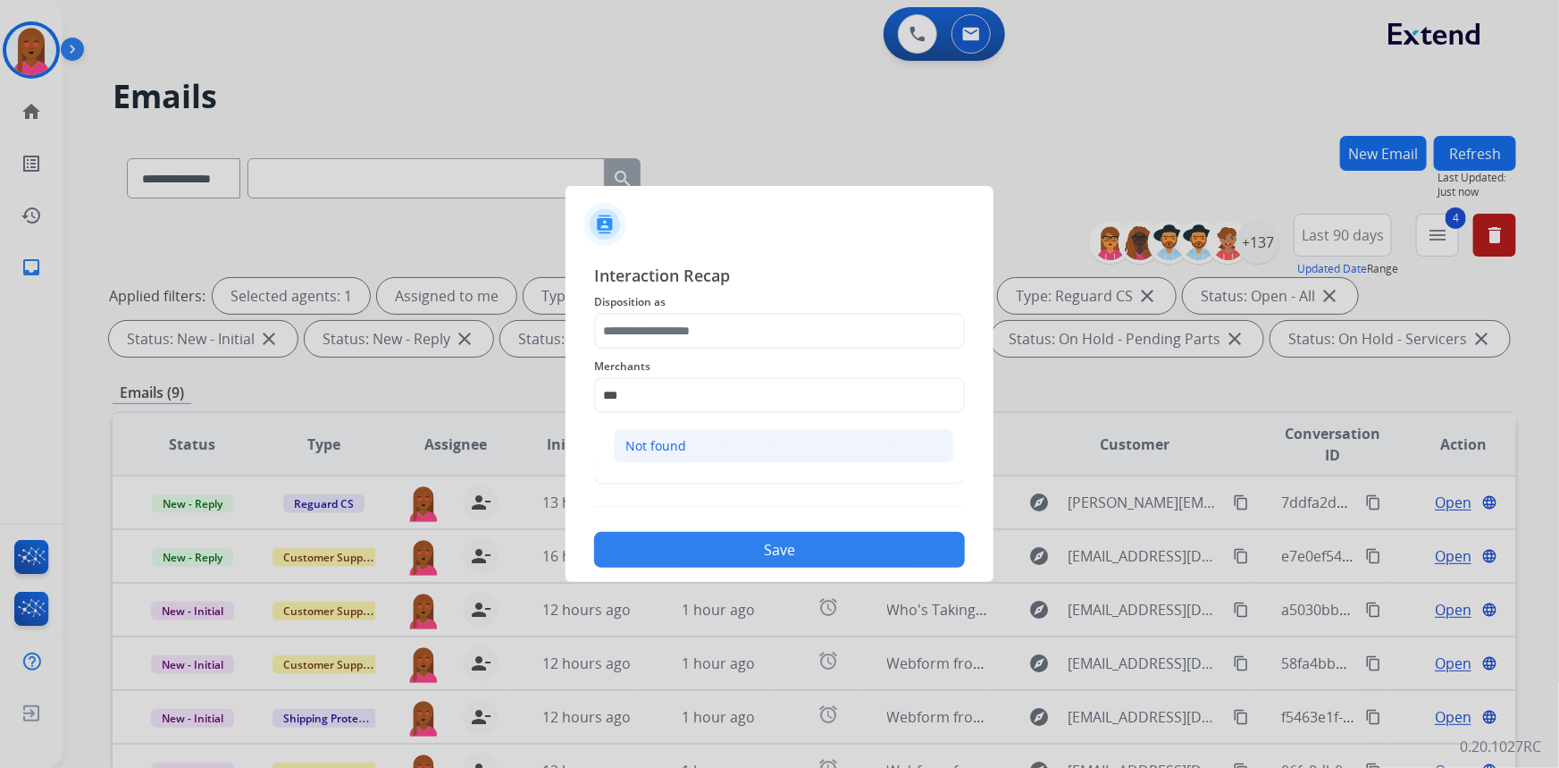
click at [718, 443] on li "Not found" at bounding box center [784, 446] width 340 height 34
type input "*********"
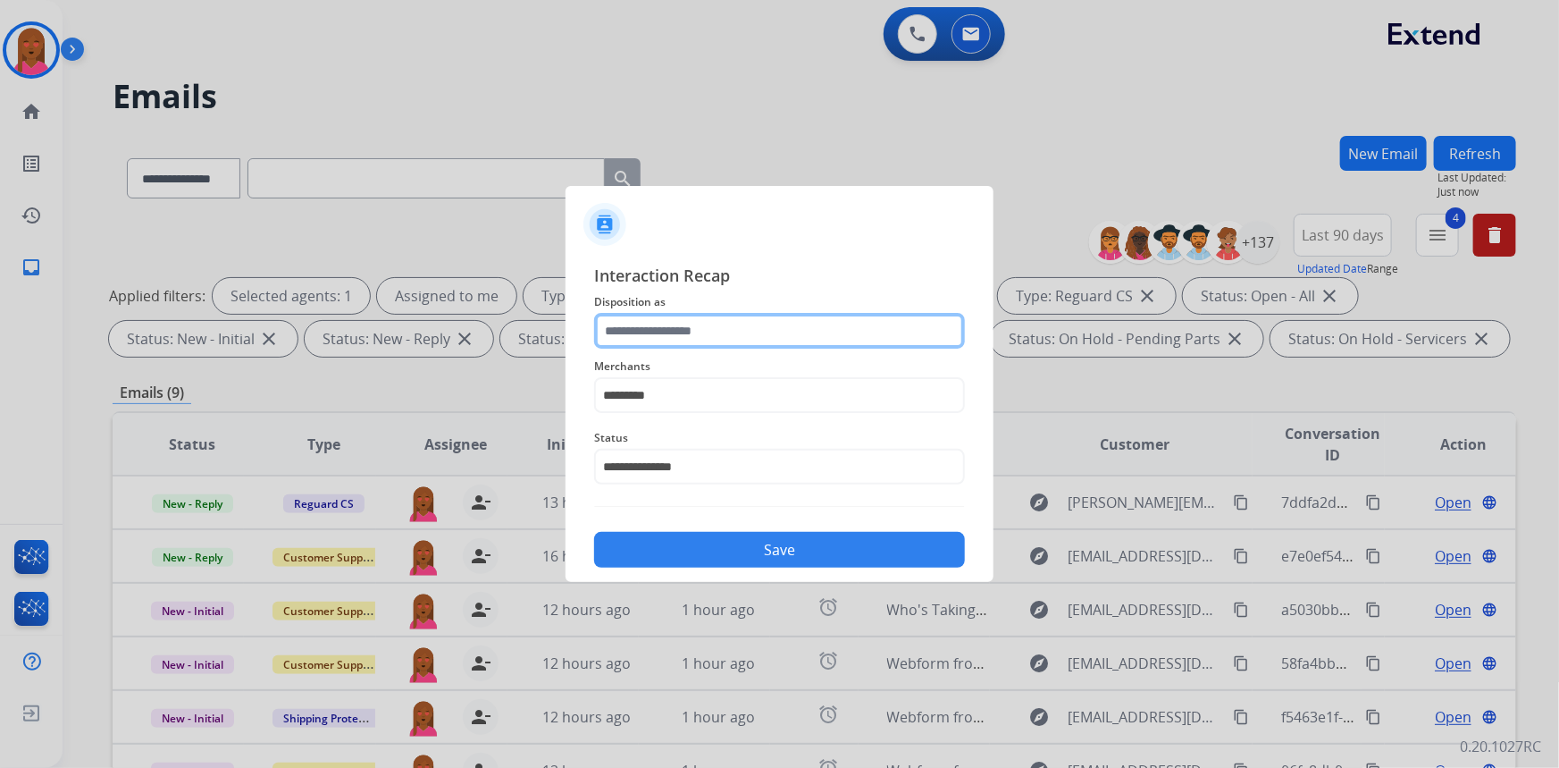
drag, startPoint x: 696, startPoint y: 327, endPoint x: 696, endPoint y: 348, distance: 20.6
click at [696, 331] on input "text" at bounding box center [779, 331] width 371 height 36
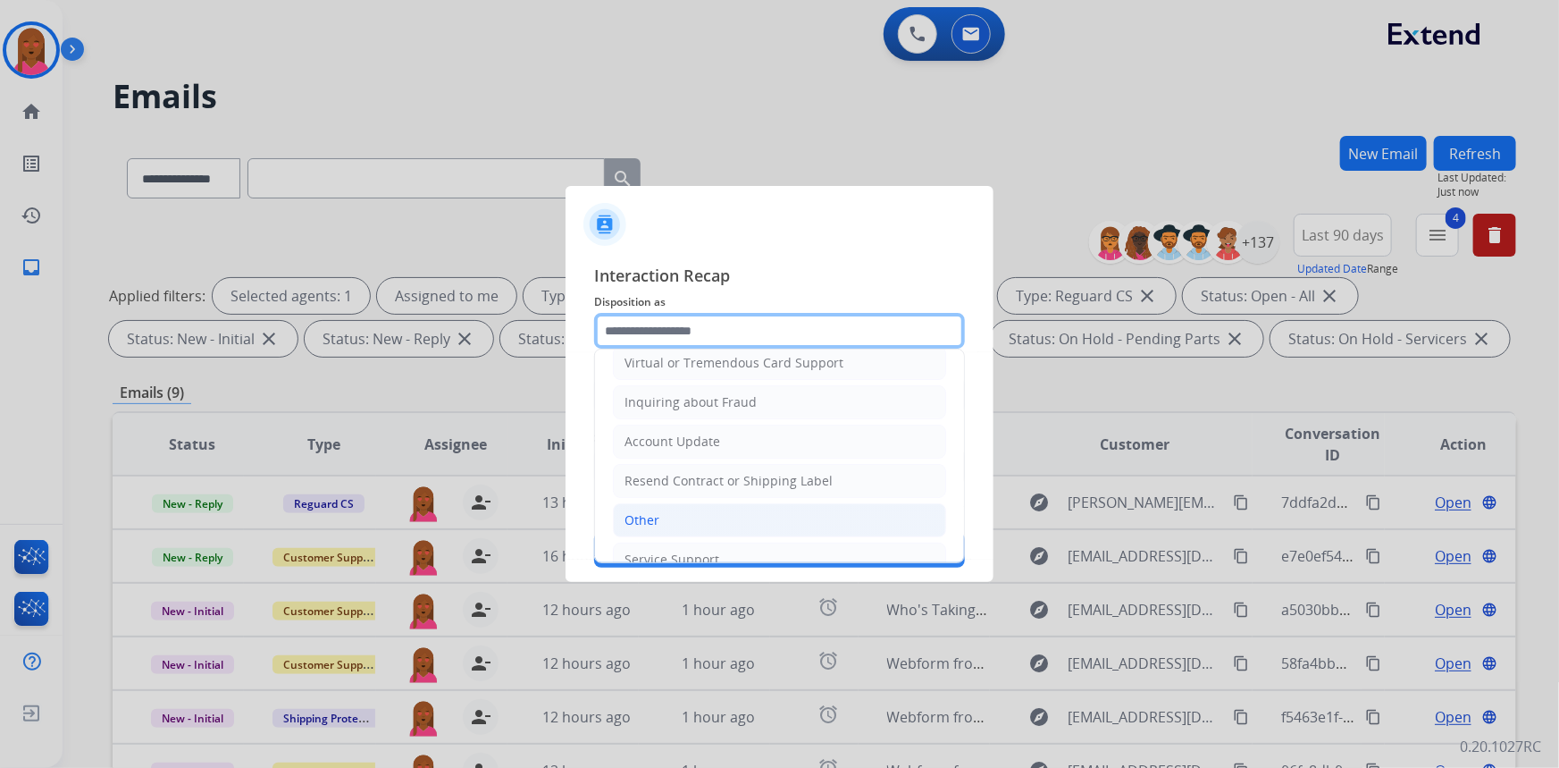
scroll to position [276, 0]
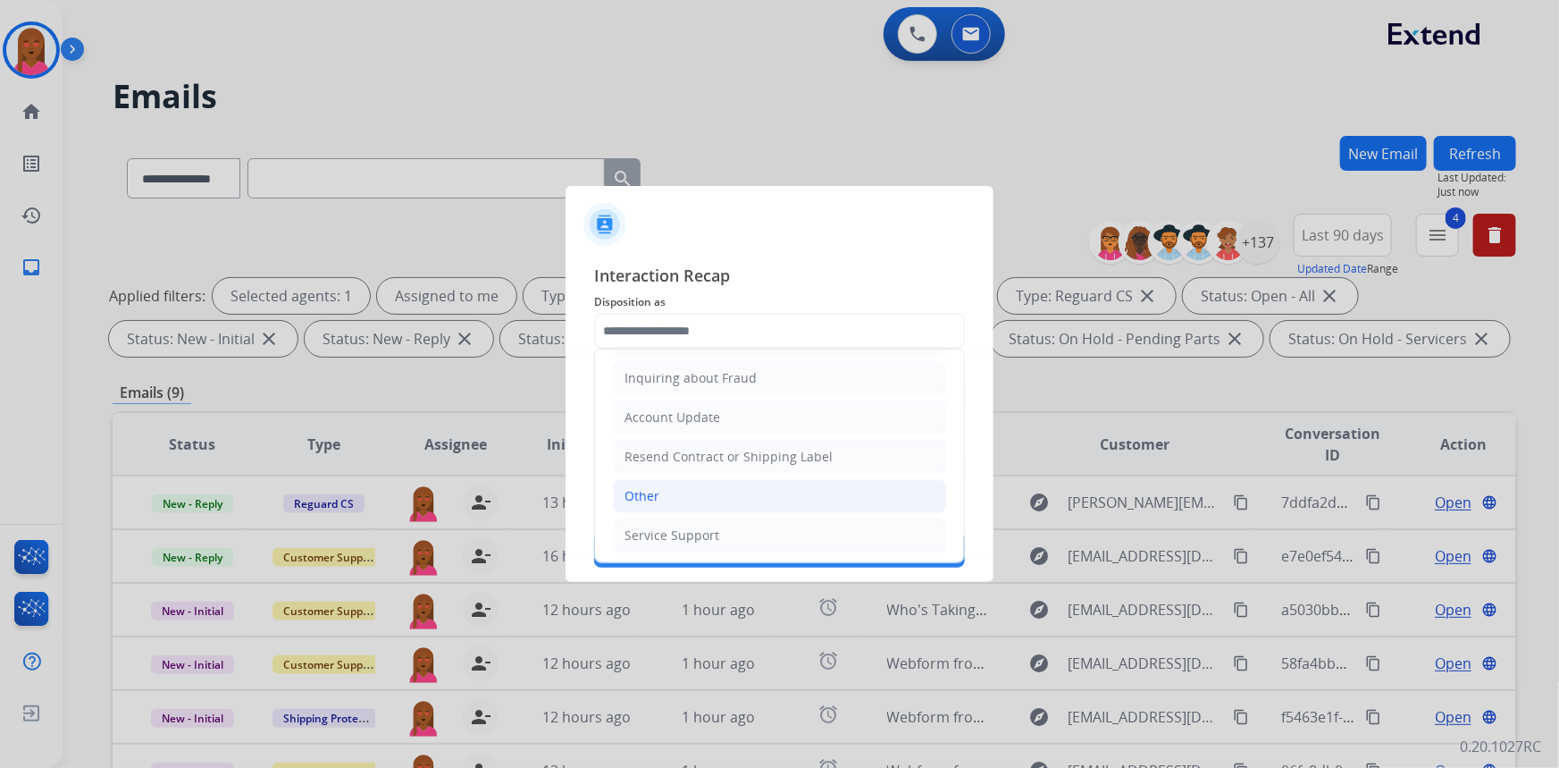
click at [718, 500] on li "Other" at bounding box center [779, 496] width 333 height 34
type input "*****"
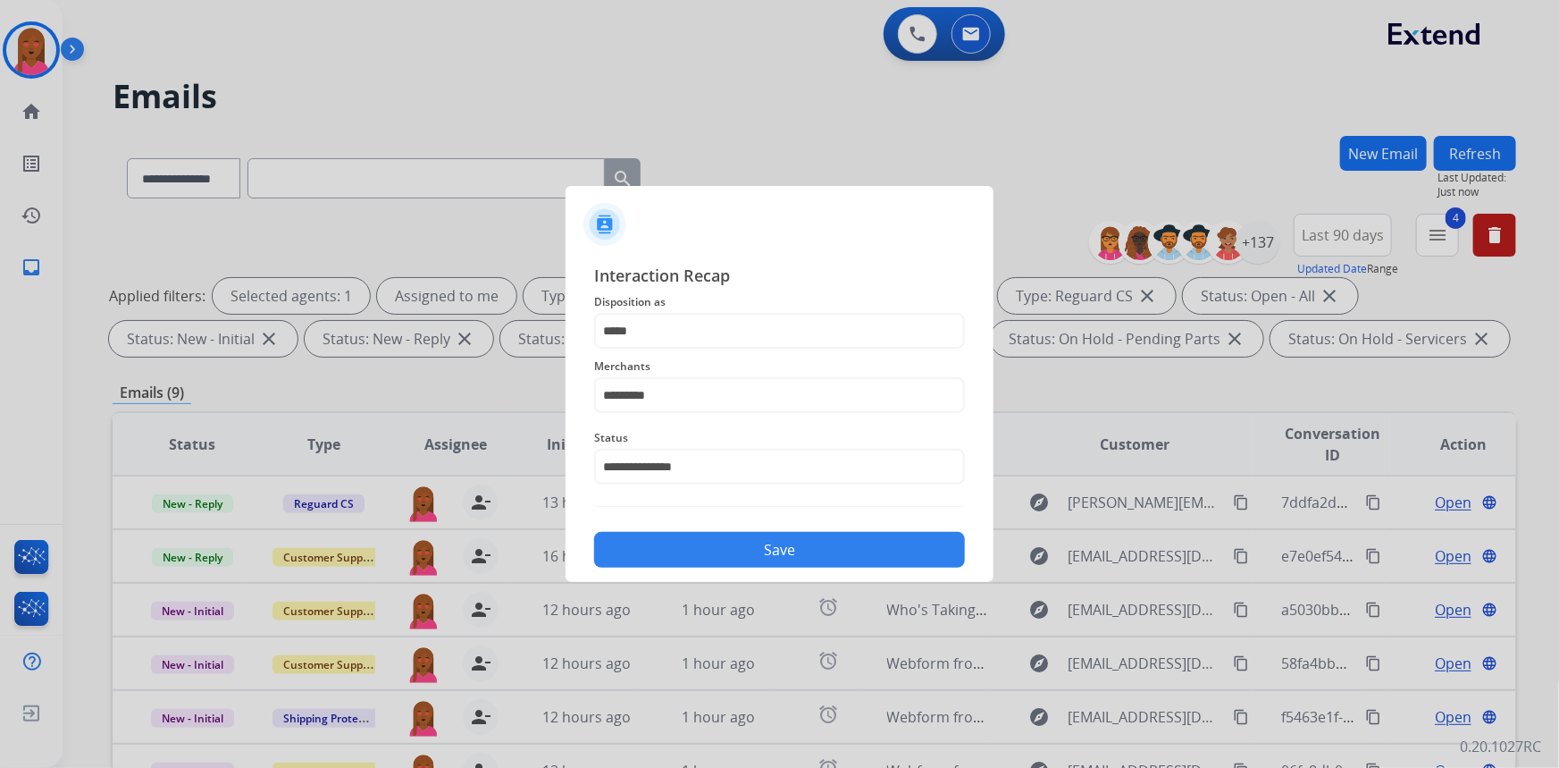
click at [742, 540] on button "Save" at bounding box center [779, 550] width 371 height 36
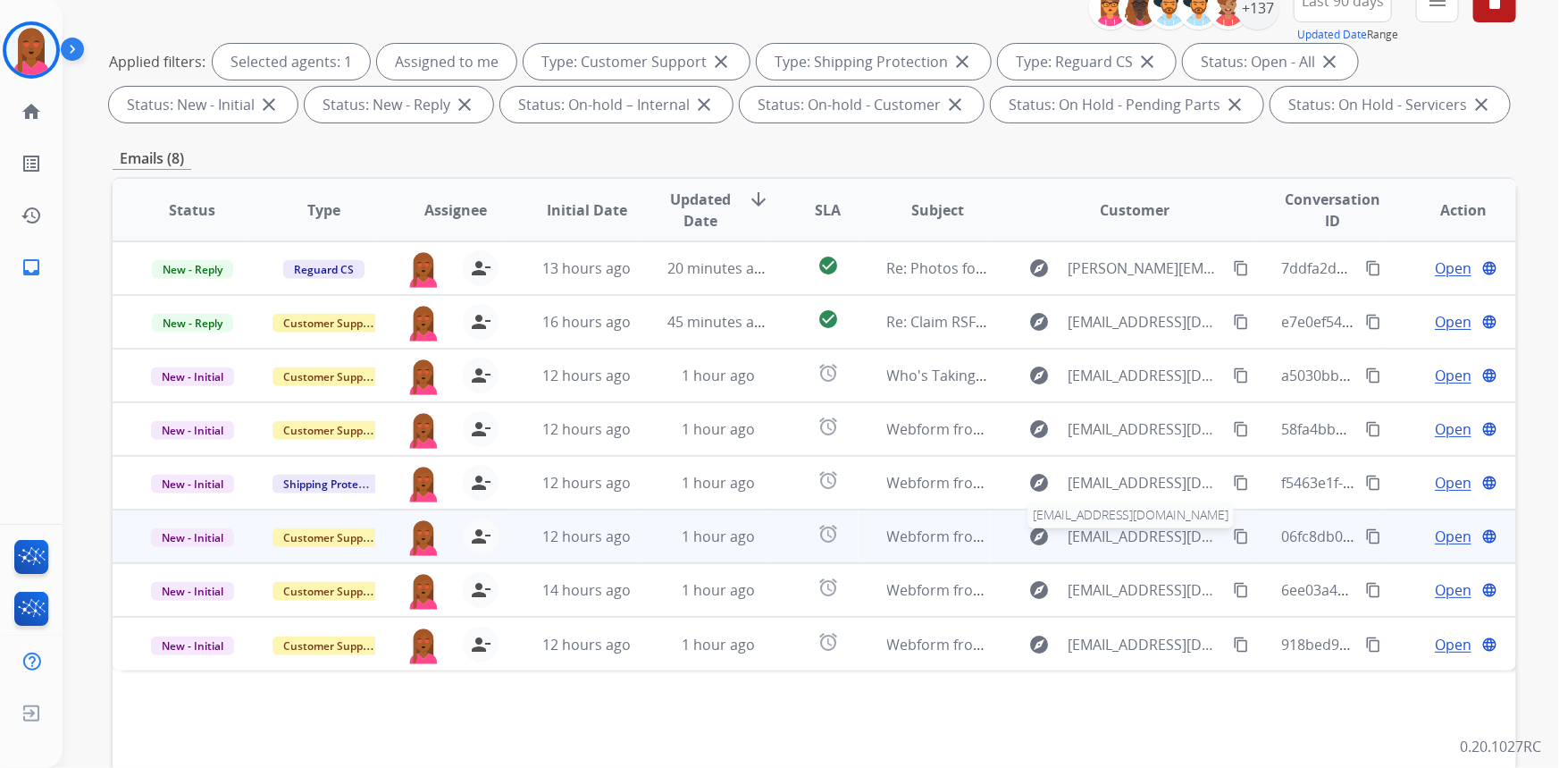
scroll to position [243, 0]
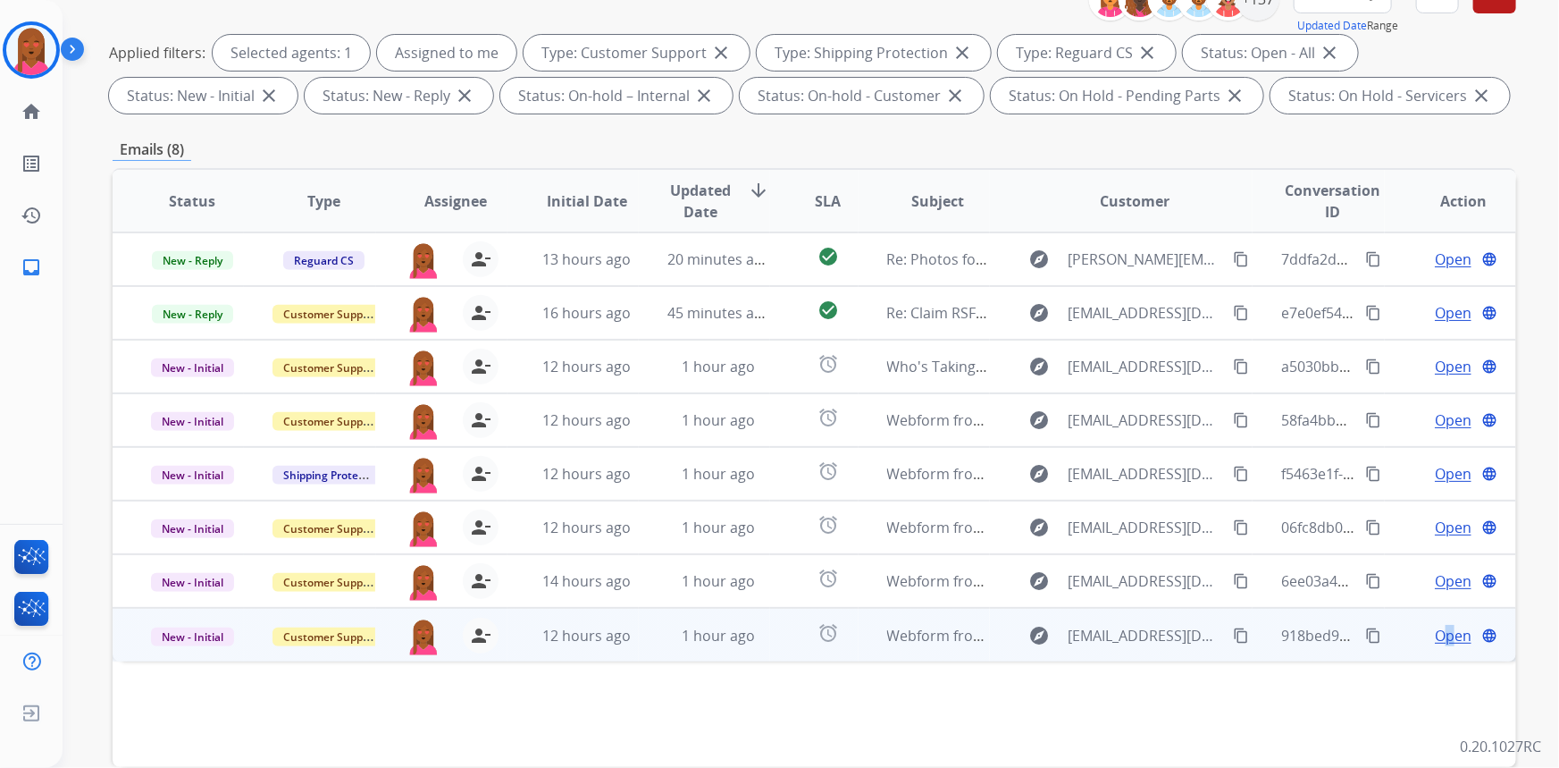
click at [1439, 634] on span "Open" at bounding box center [1453, 635] width 37 height 21
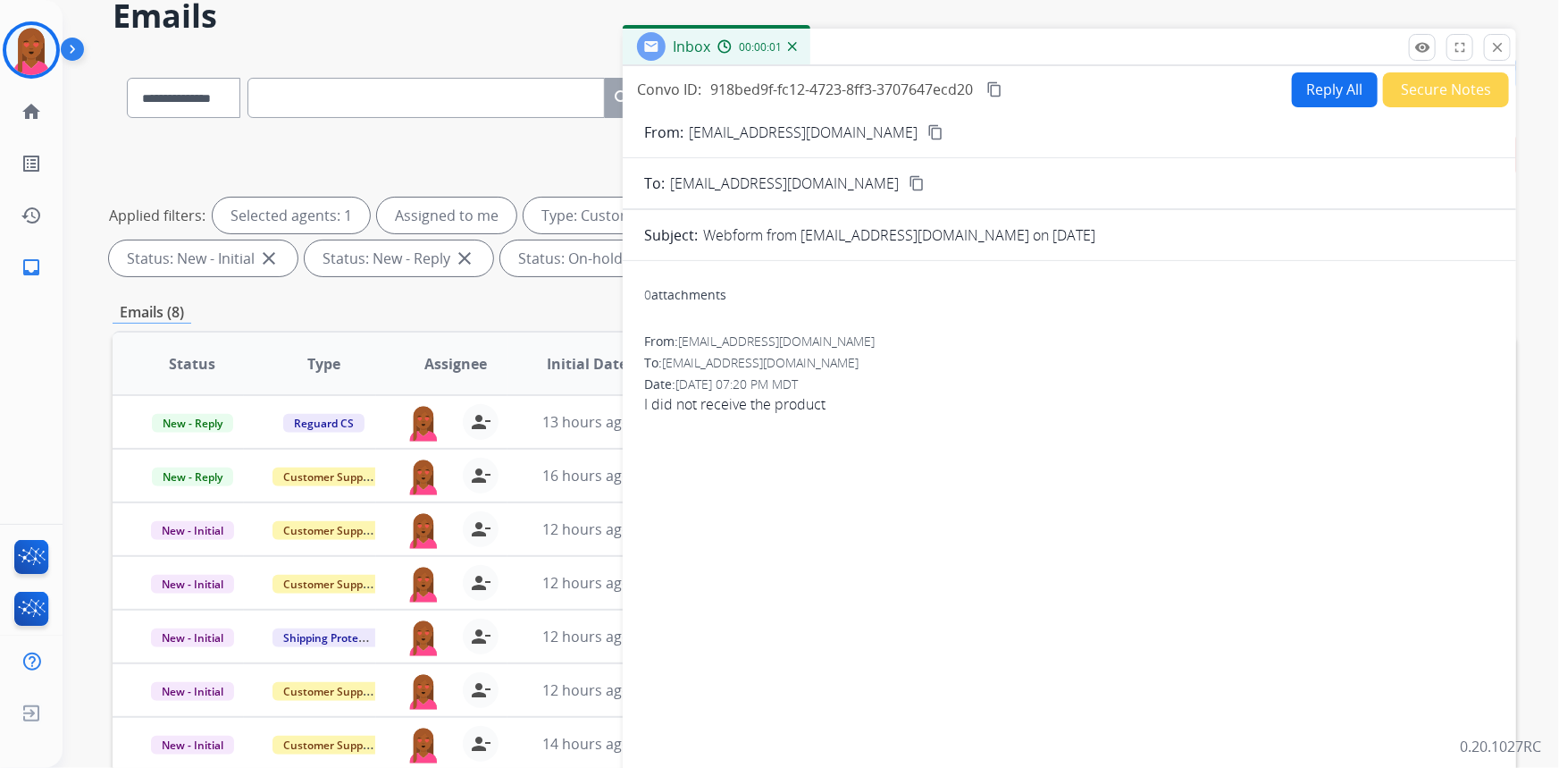
scroll to position [0, 0]
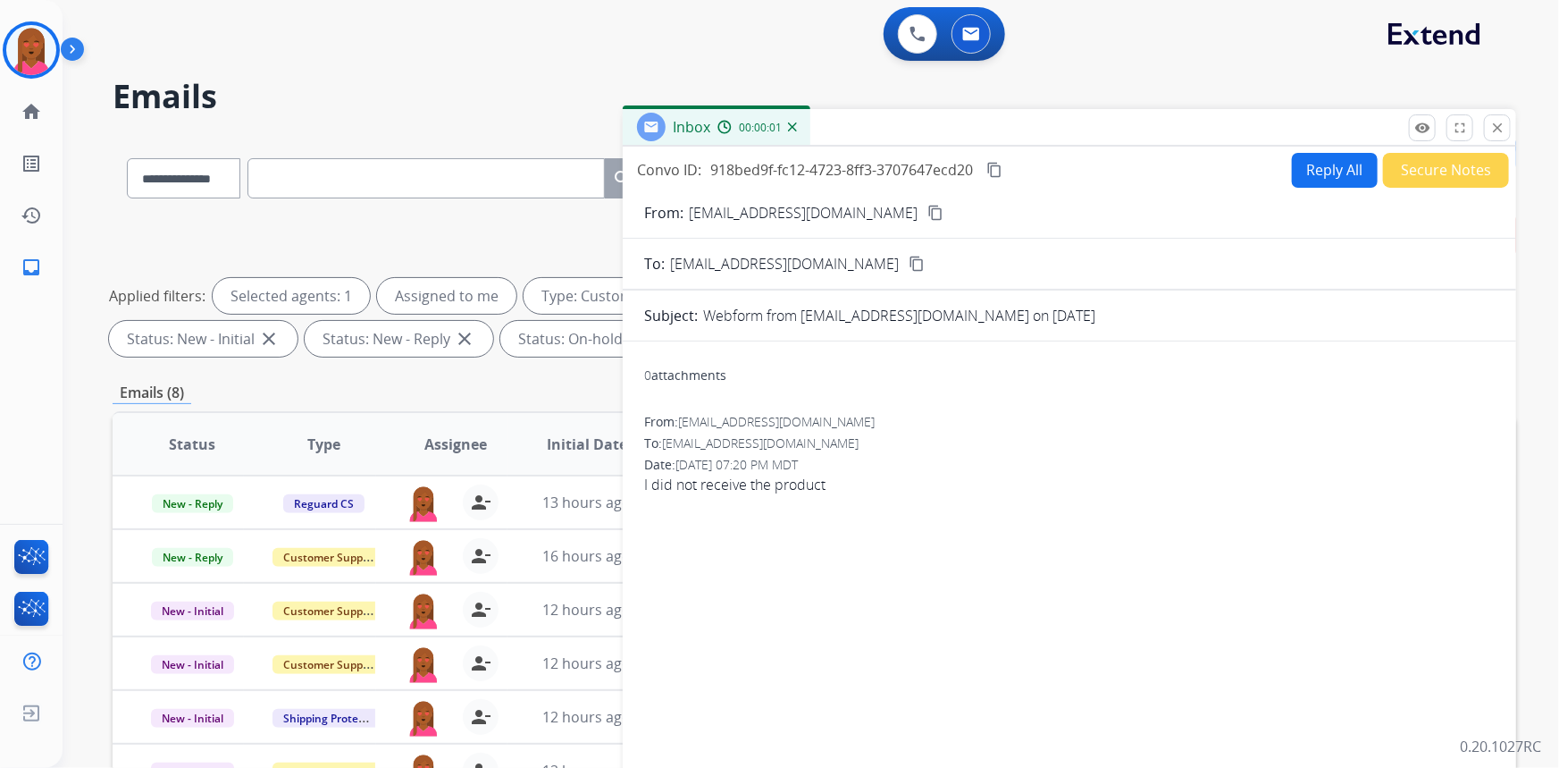
click at [928, 209] on mat-icon "content_copy" at bounding box center [936, 213] width 16 height 16
click at [1159, 549] on div "0 attachments From: issiahpop10@gmail.com To: support@extend.com Date: 08/27/20…" at bounding box center [1070, 609] width 894 height 506
click at [1330, 171] on button "Reply All" at bounding box center [1335, 170] width 86 height 35
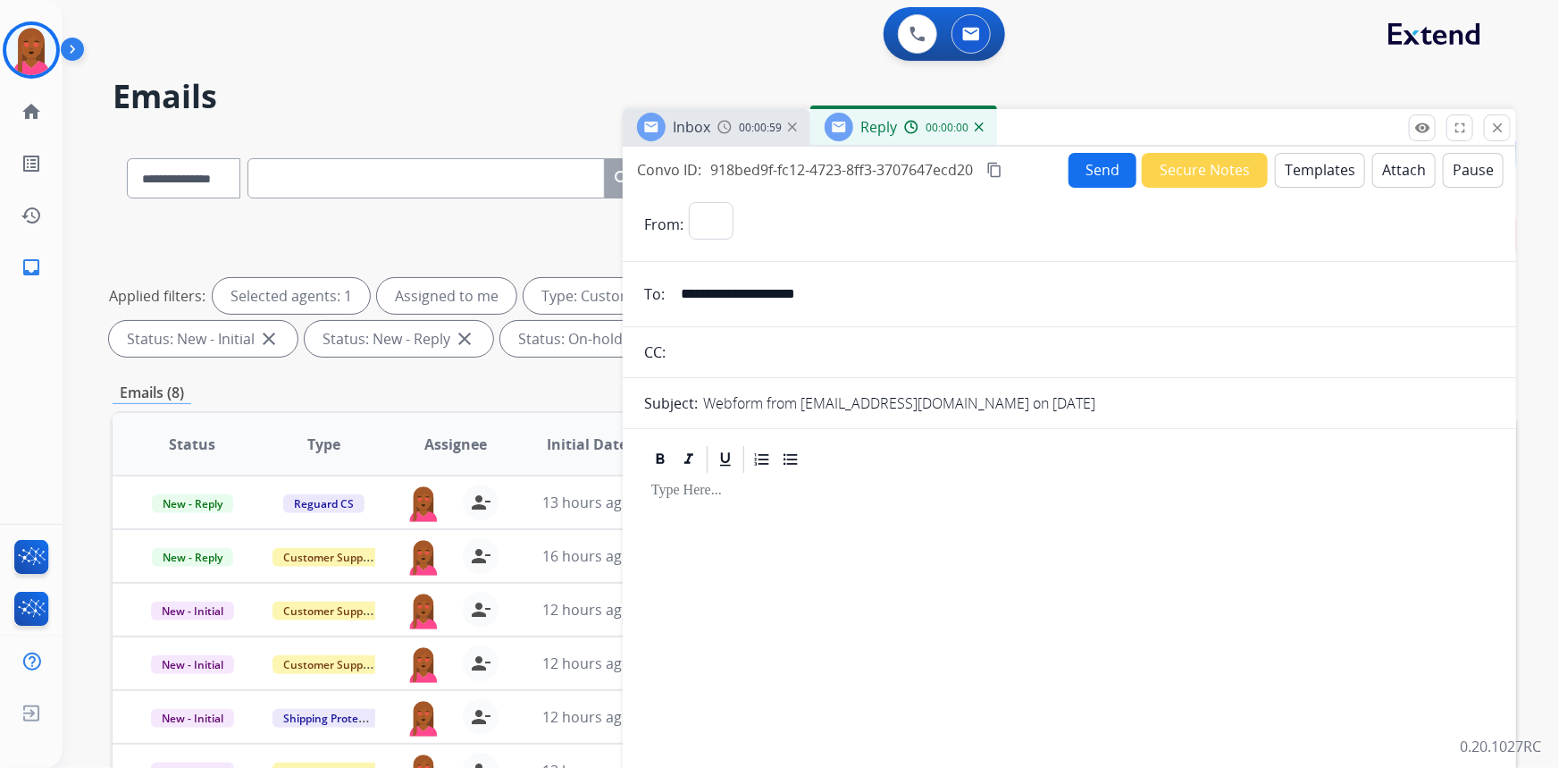
click at [1334, 171] on button "Templates" at bounding box center [1320, 170] width 90 height 35
select select "**********"
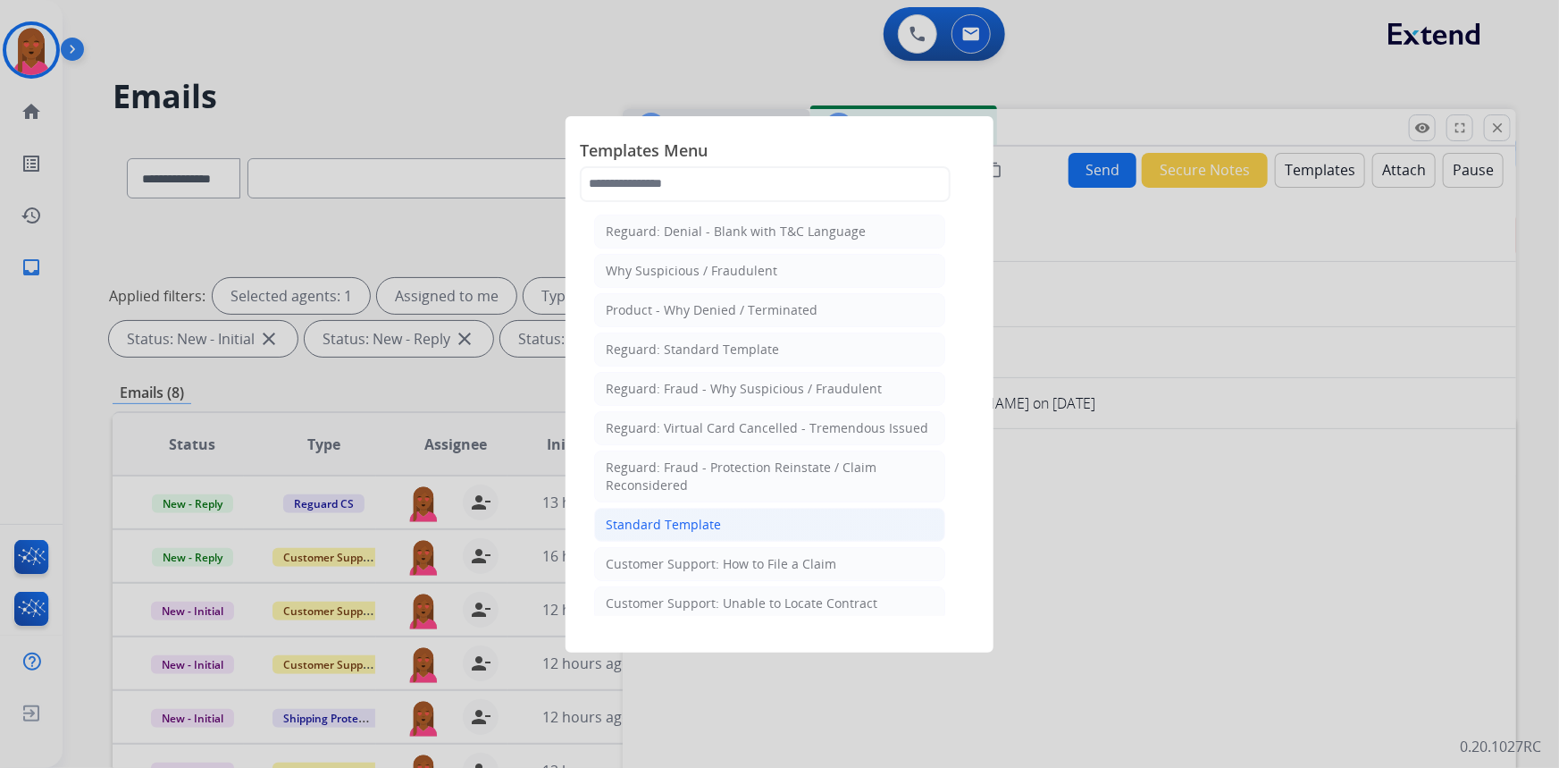
click at [784, 524] on li "Standard Template" at bounding box center [769, 525] width 351 height 34
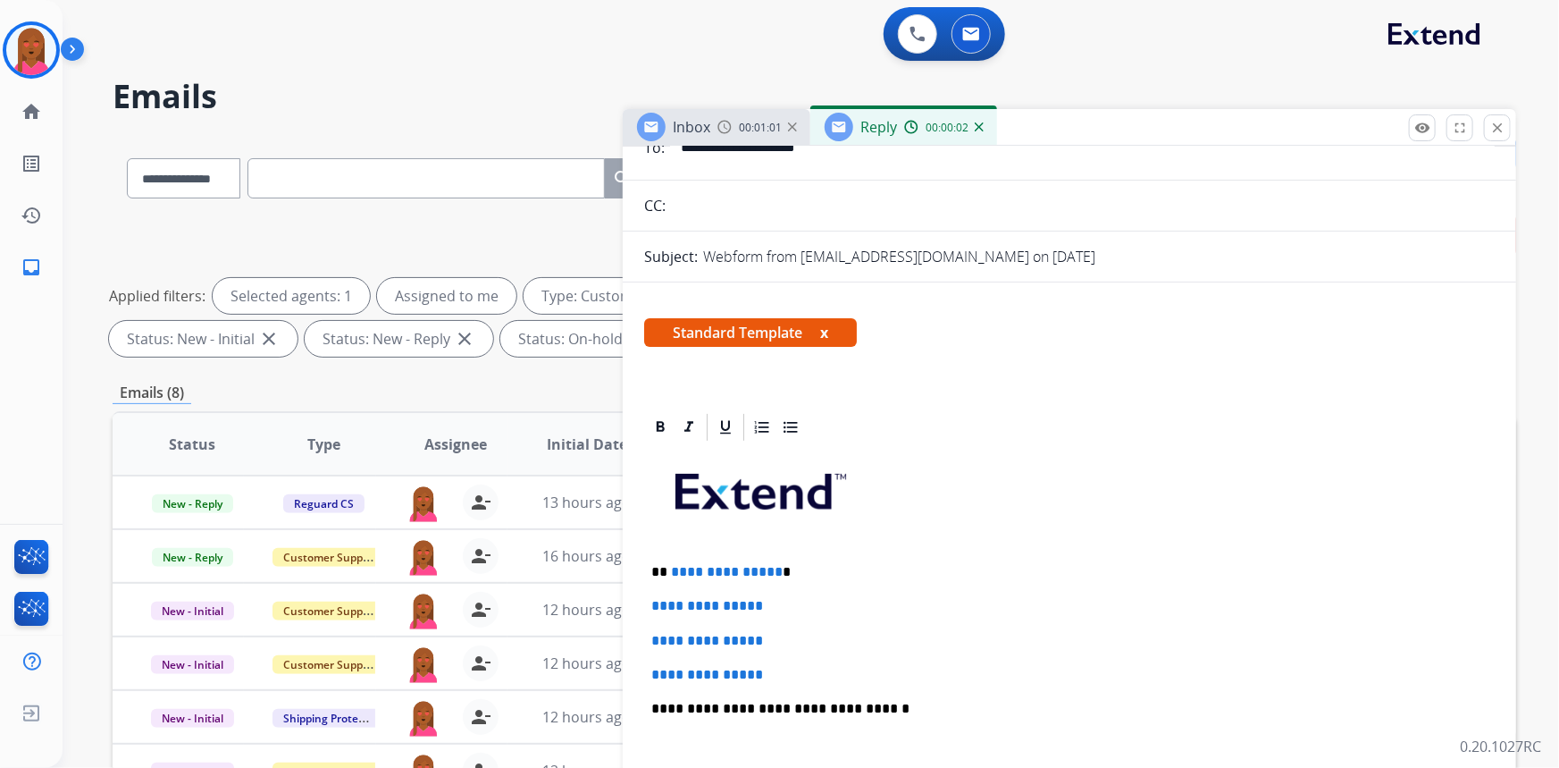
scroll to position [162, 0]
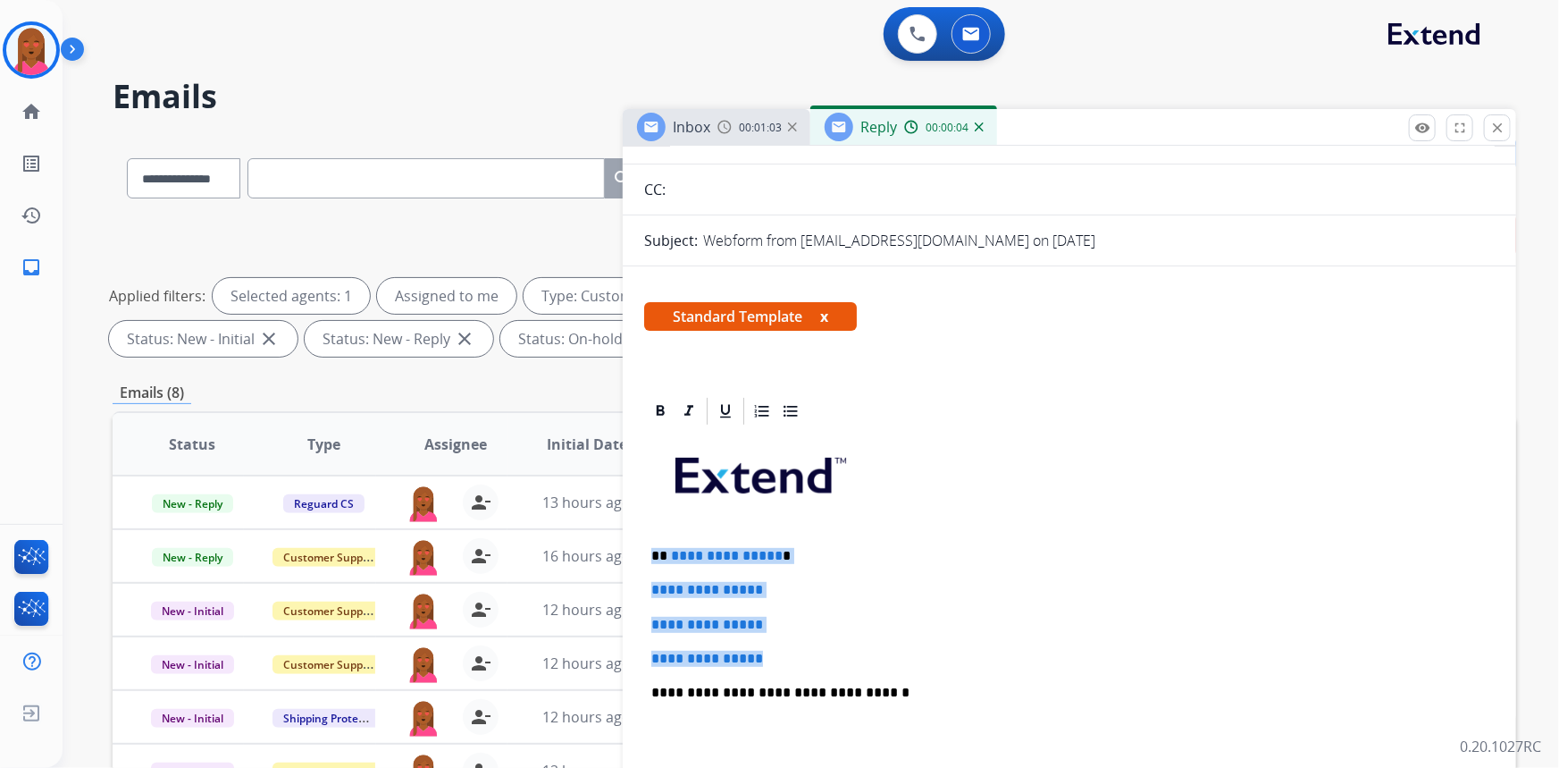
drag, startPoint x: 778, startPoint y: 651, endPoint x: 634, endPoint y: 547, distance: 177.8
click at [634, 547] on div "**********" at bounding box center [1070, 765] width 894 height 740
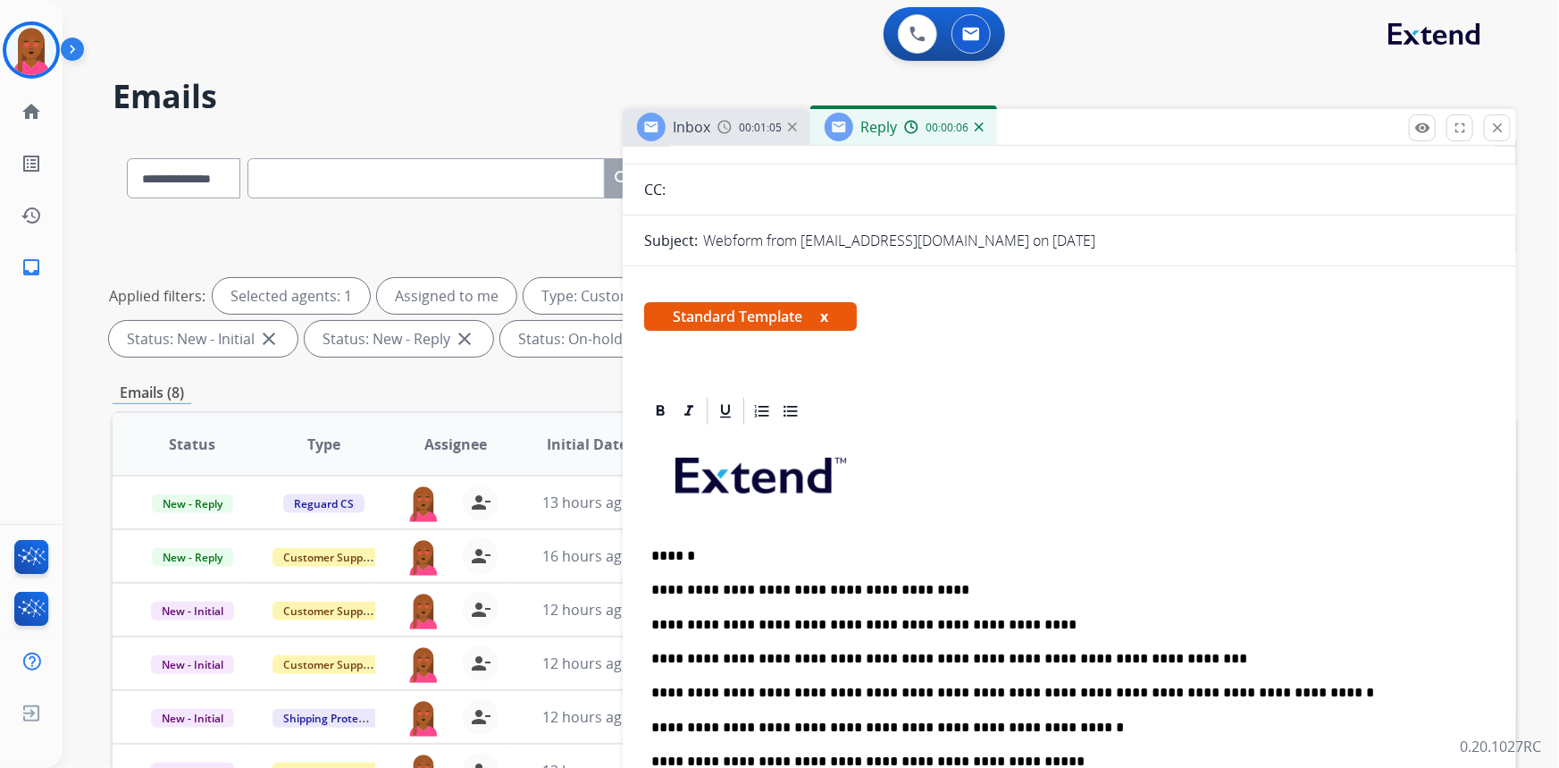
click at [685, 552] on p "******" at bounding box center [1062, 556] width 823 height 16
click at [681, 554] on p "******" at bounding box center [1062, 556] width 823 height 16
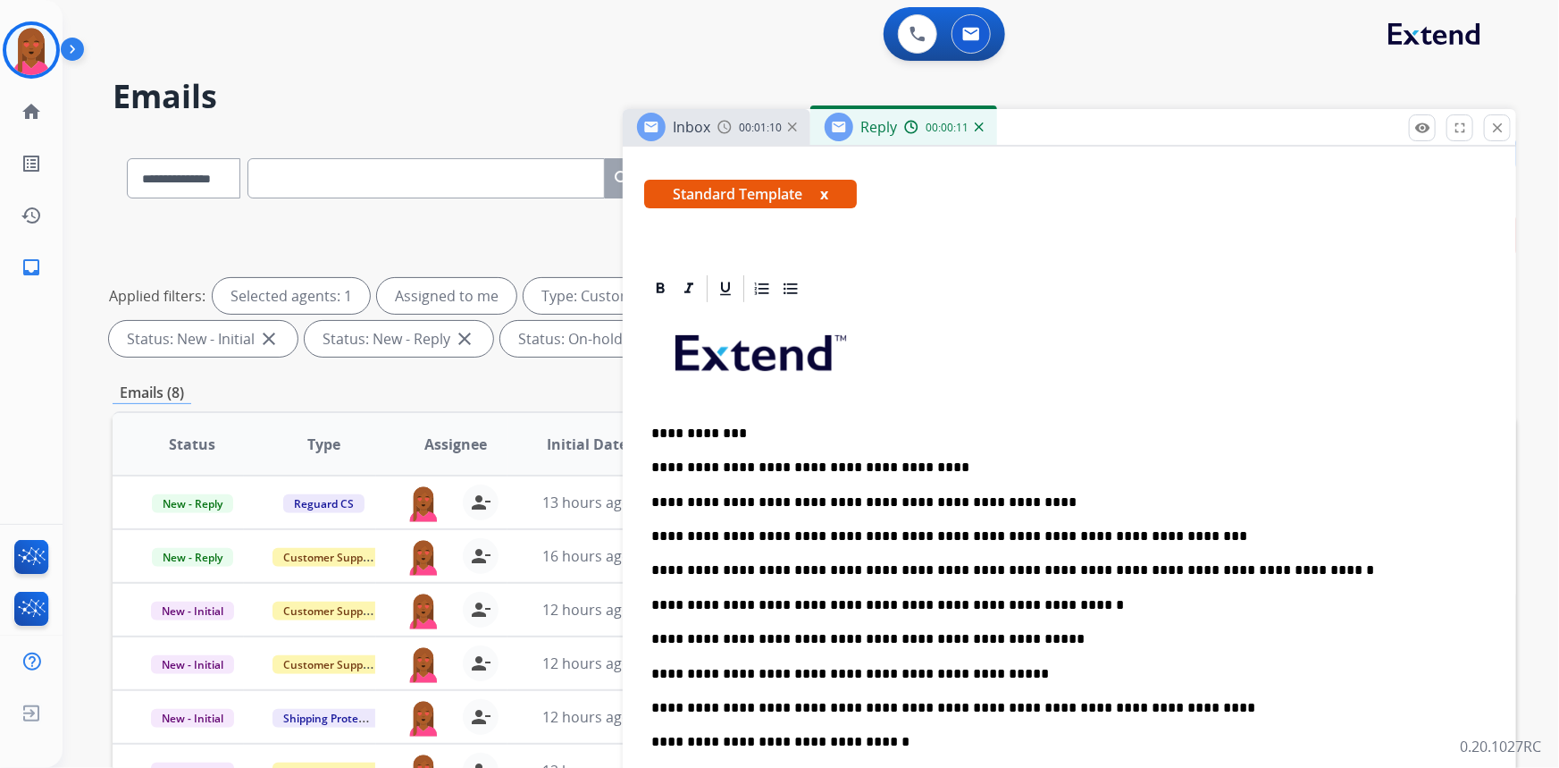
scroll to position [487, 0]
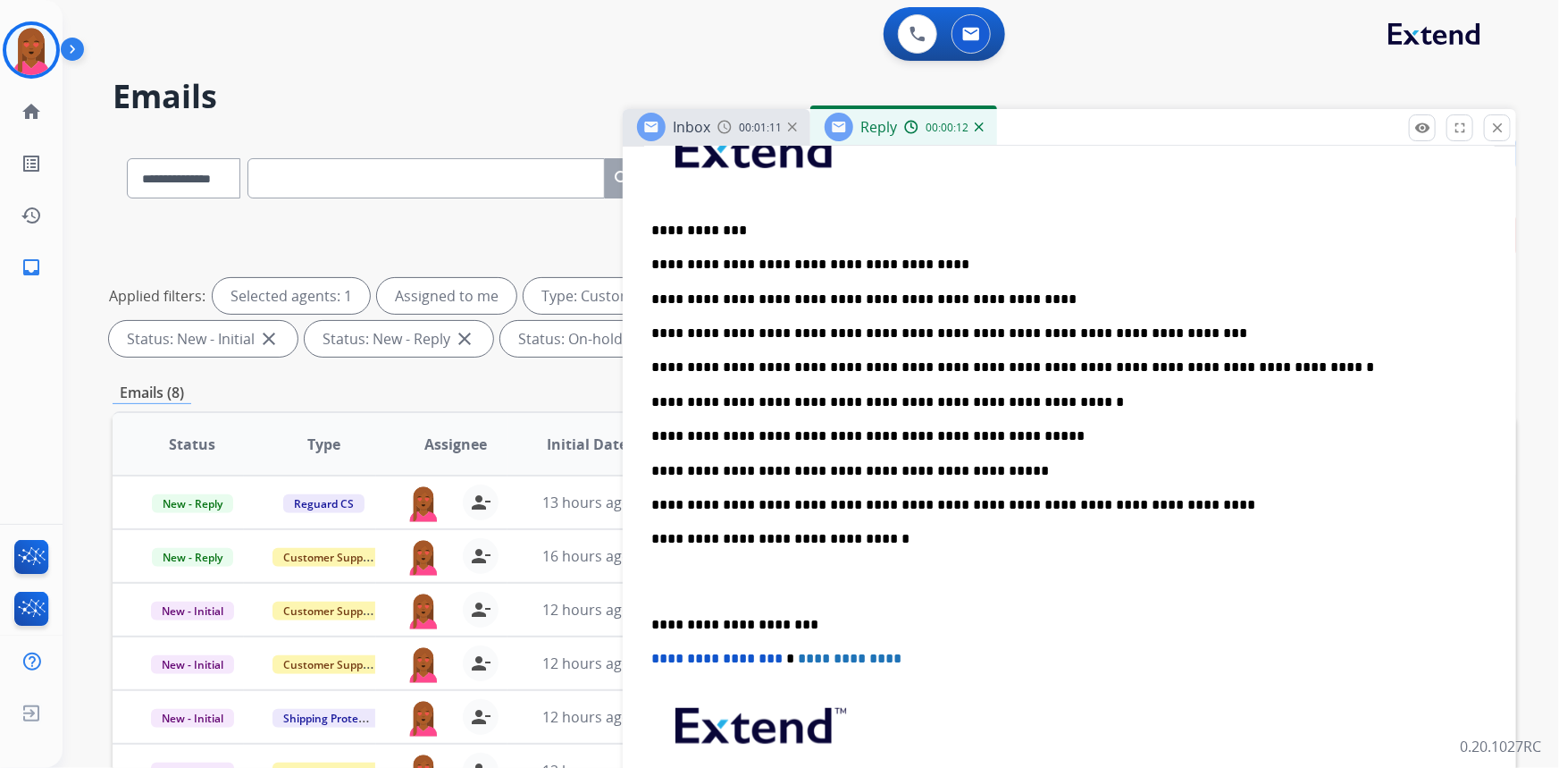
click at [691, 590] on p at bounding box center [1069, 582] width 836 height 33
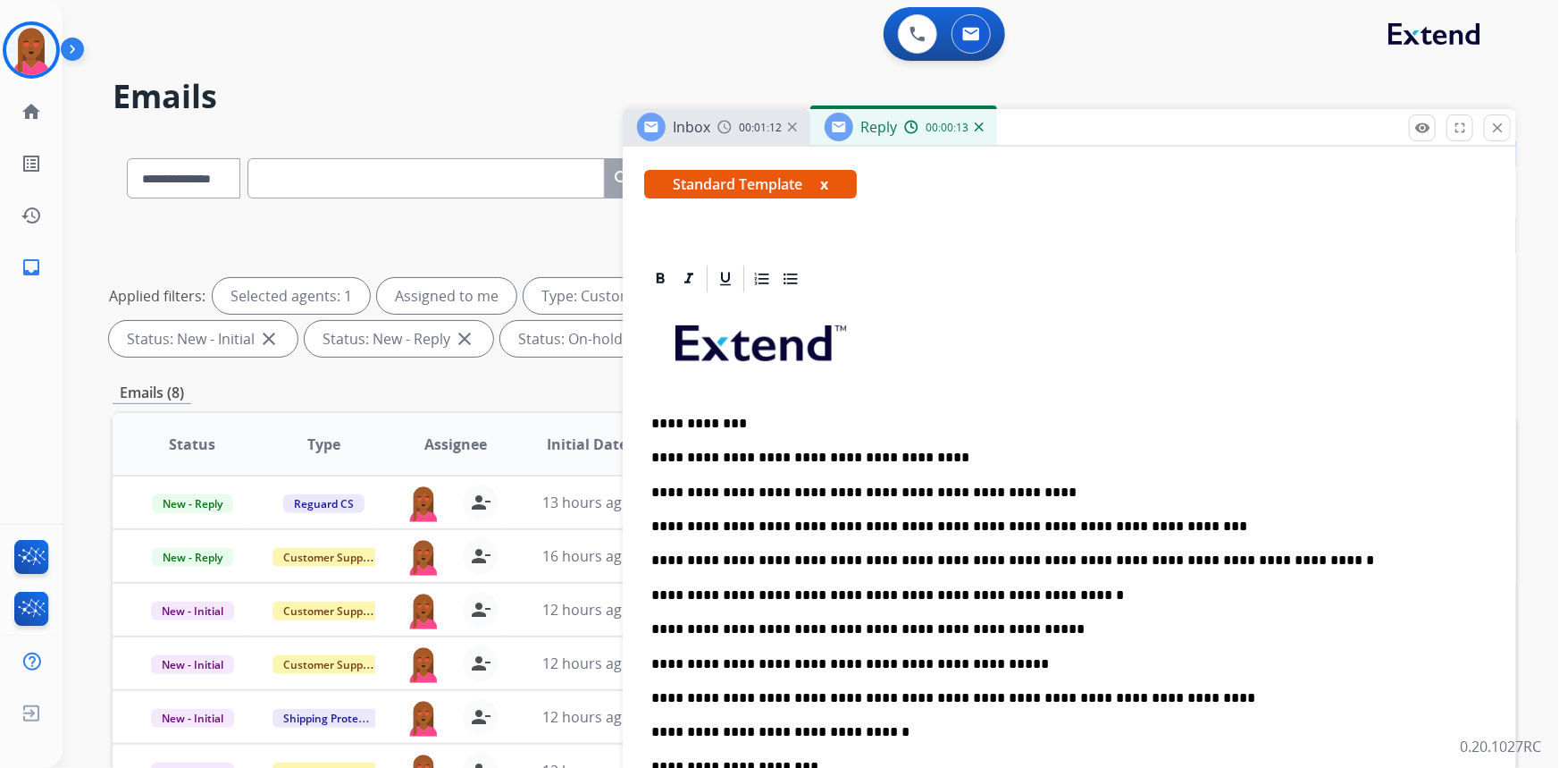
scroll to position [0, 0]
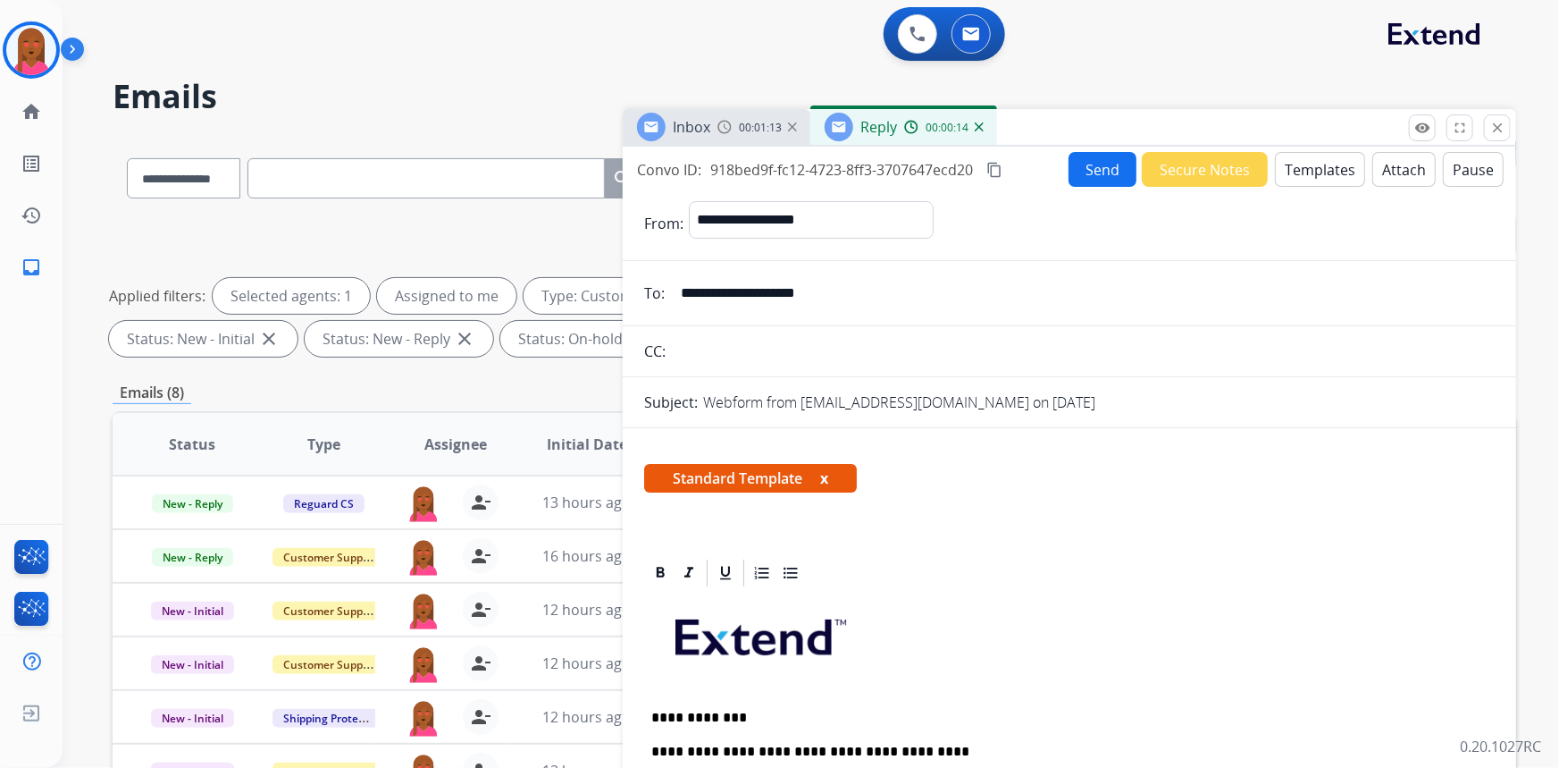
click at [996, 171] on mat-icon "content_copy" at bounding box center [995, 170] width 16 height 16
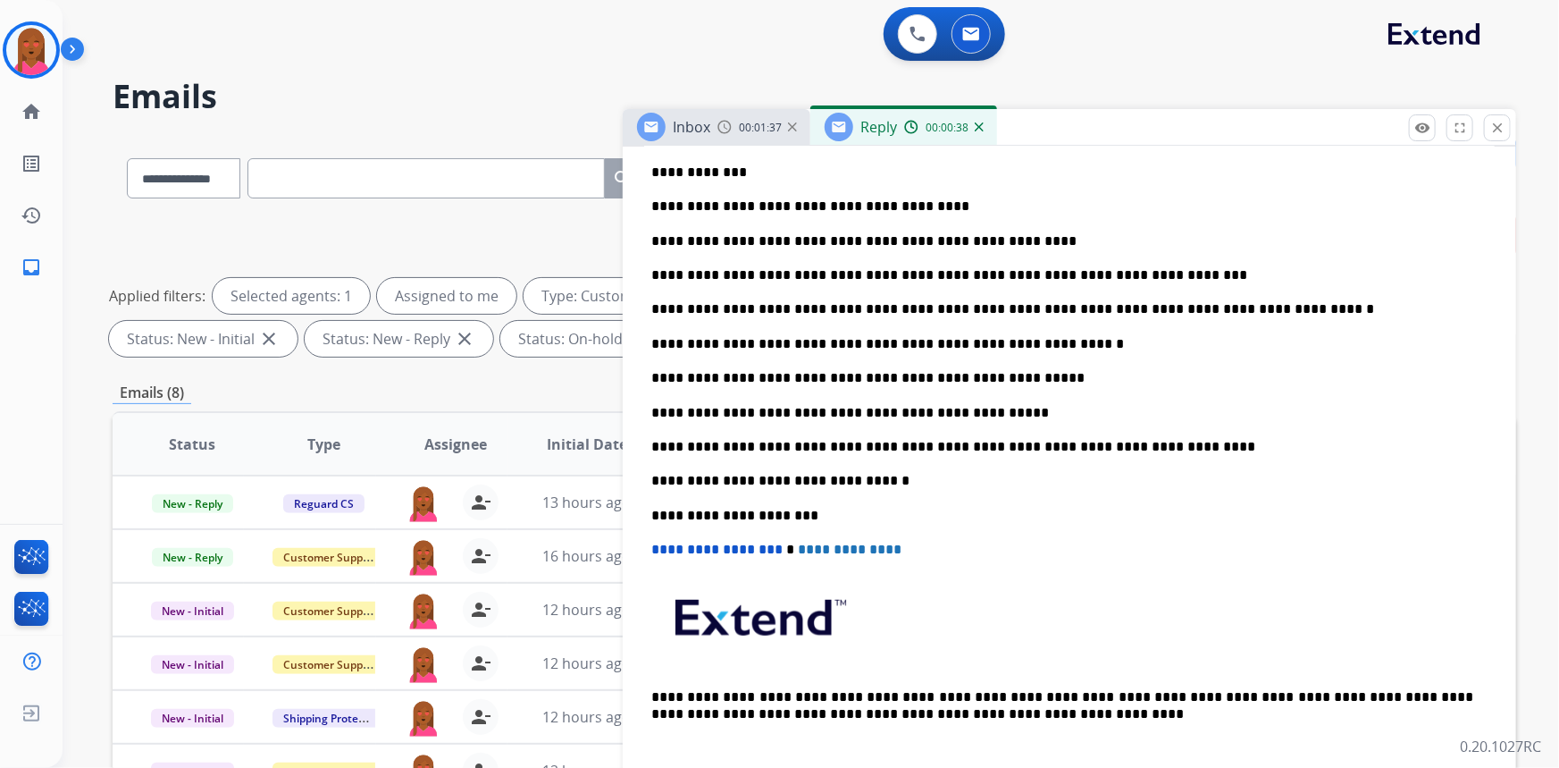
scroll to position [324, 0]
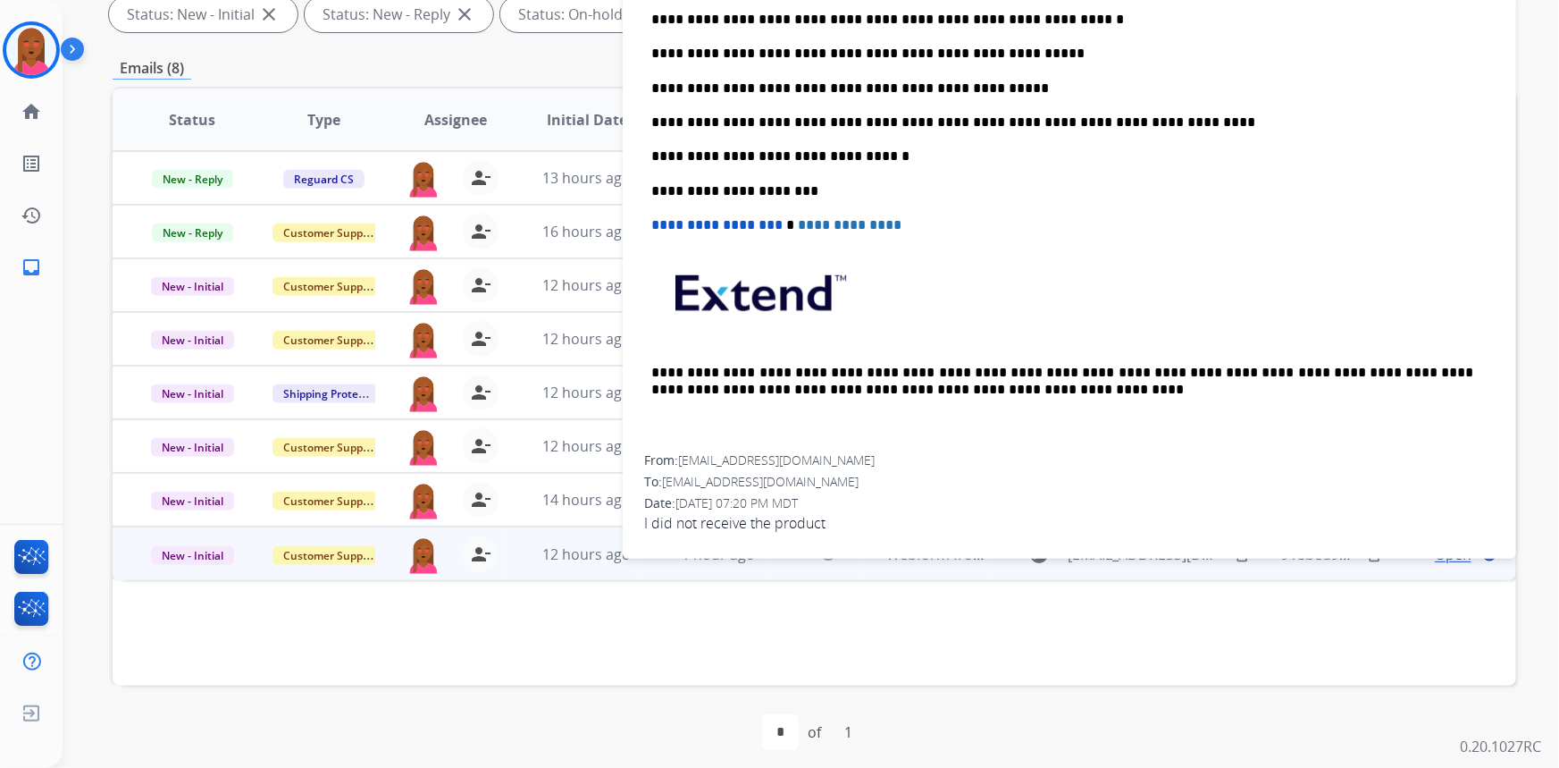
click at [781, 528] on div "From: issiahpop10@gmail.com To: support@extend.com Date: 08/27/2025 - 07:20 PM …" at bounding box center [1069, 499] width 851 height 97
copy app-emails-table "I did not receive the product remove_red_eye Logs fullscreen Expand close Close…"
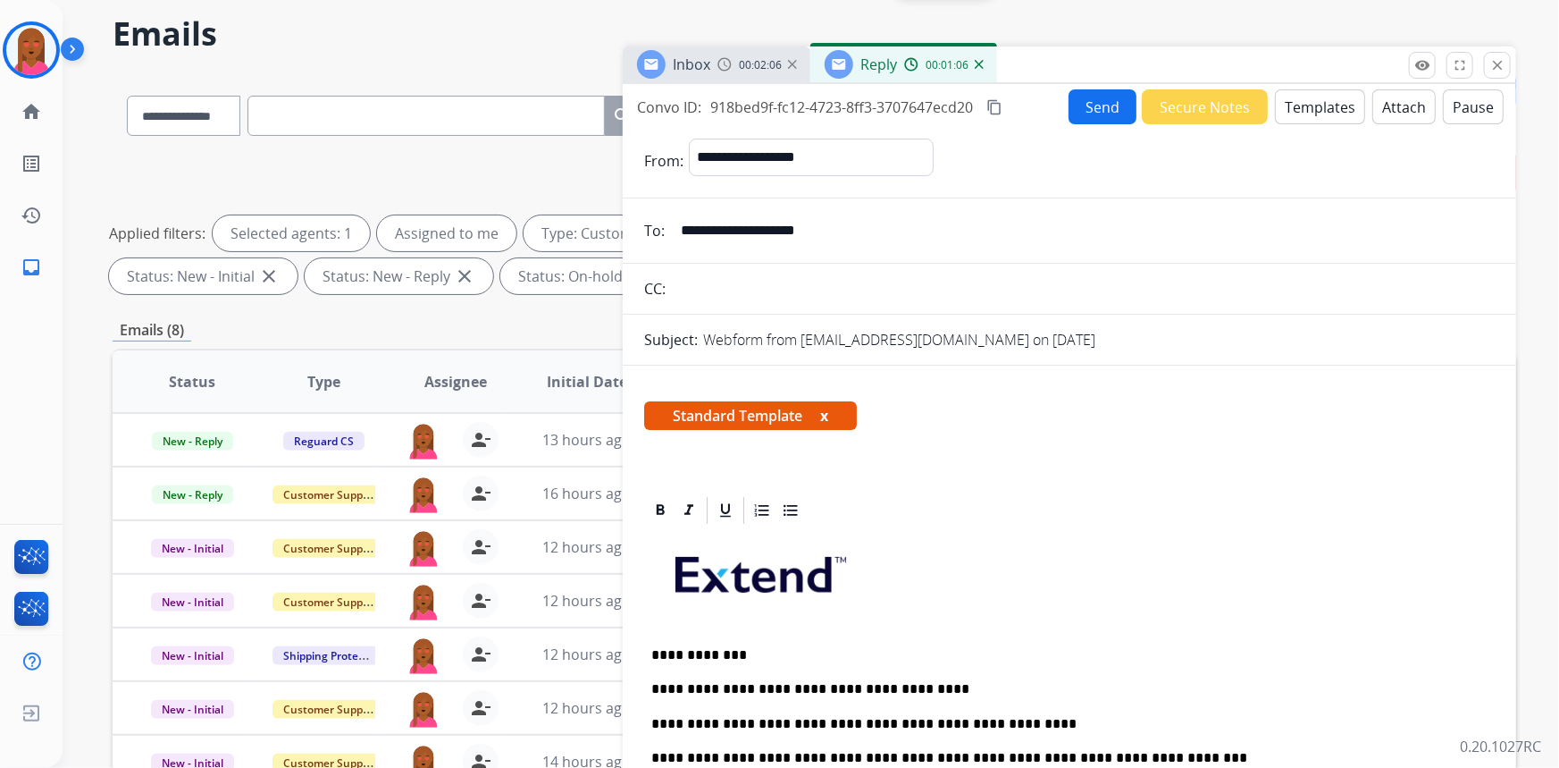
scroll to position [0, 0]
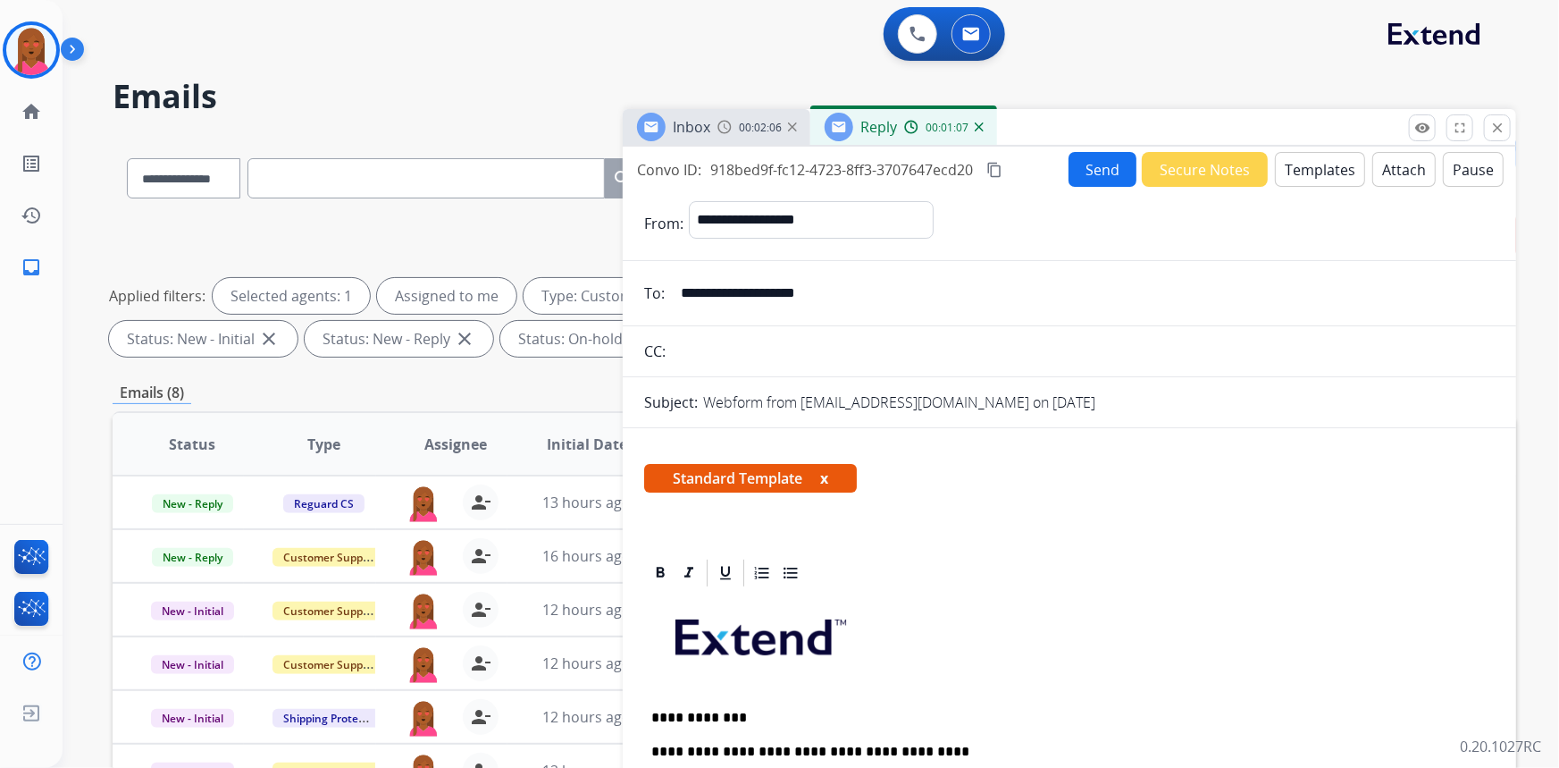
click at [1096, 170] on button "Send" at bounding box center [1103, 169] width 68 height 35
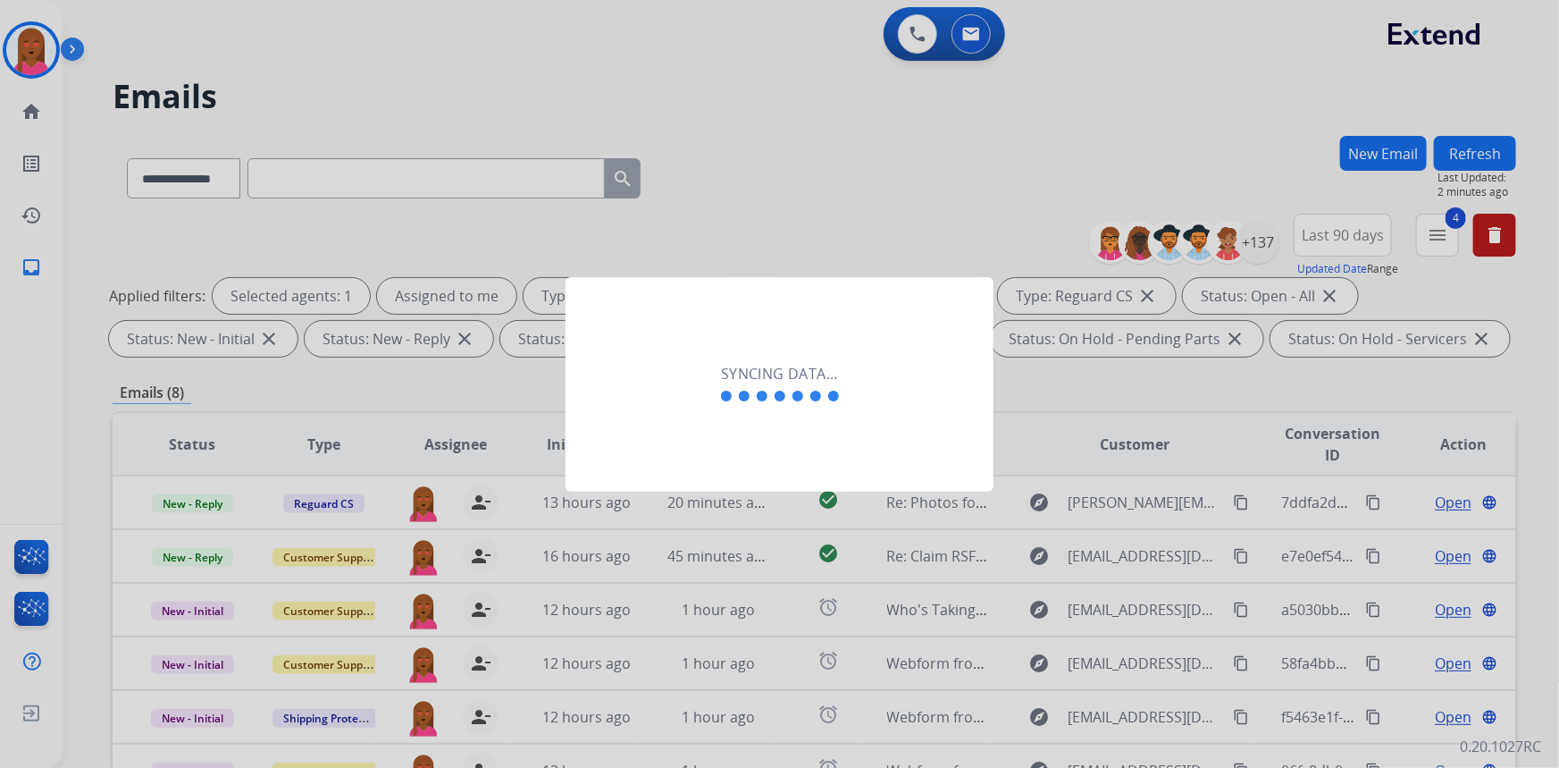
click at [768, 478] on div "Syncing data..." at bounding box center [780, 384] width 428 height 214
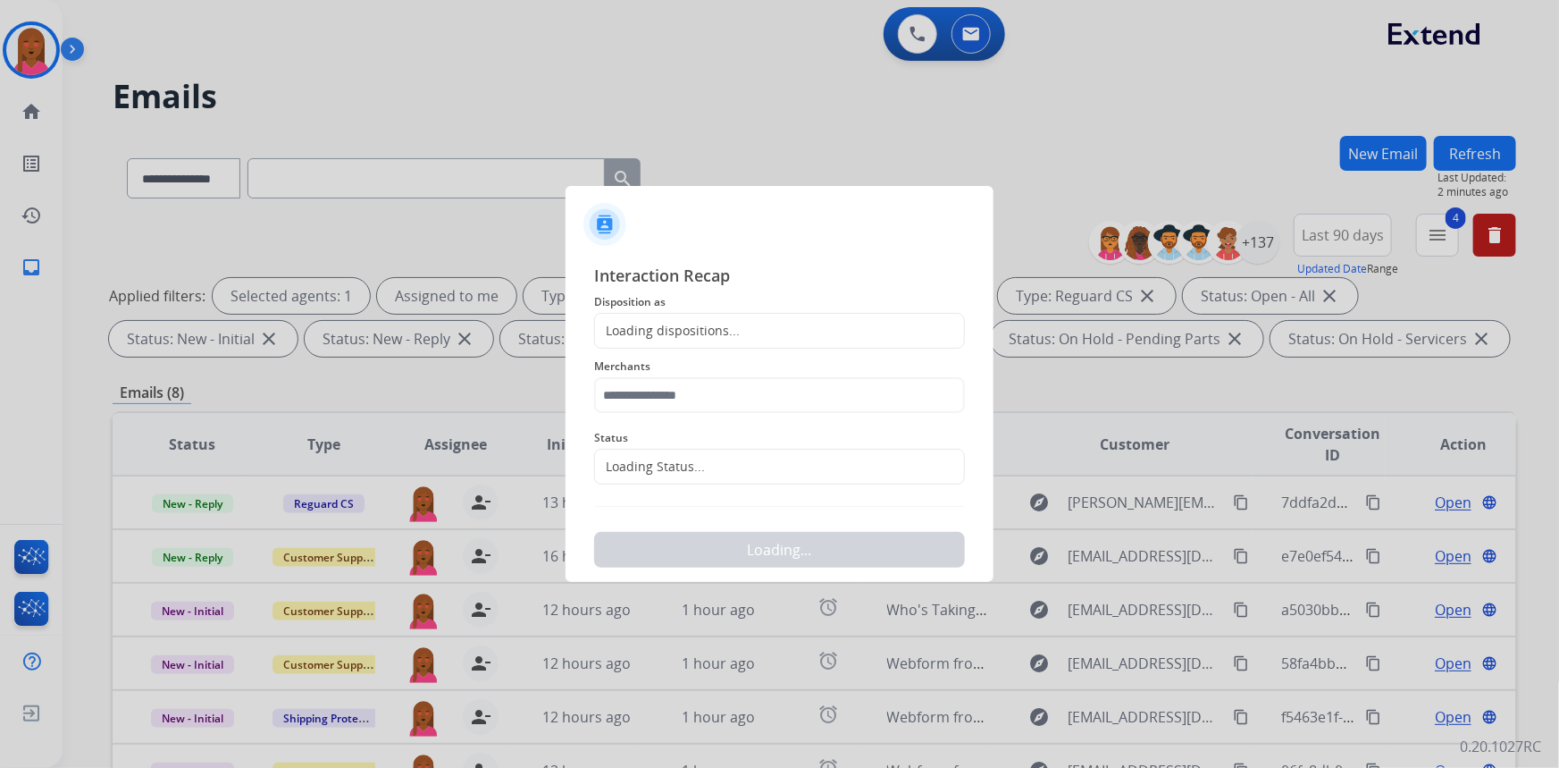
click at [767, 476] on div "Loading Status..." at bounding box center [779, 467] width 371 height 36
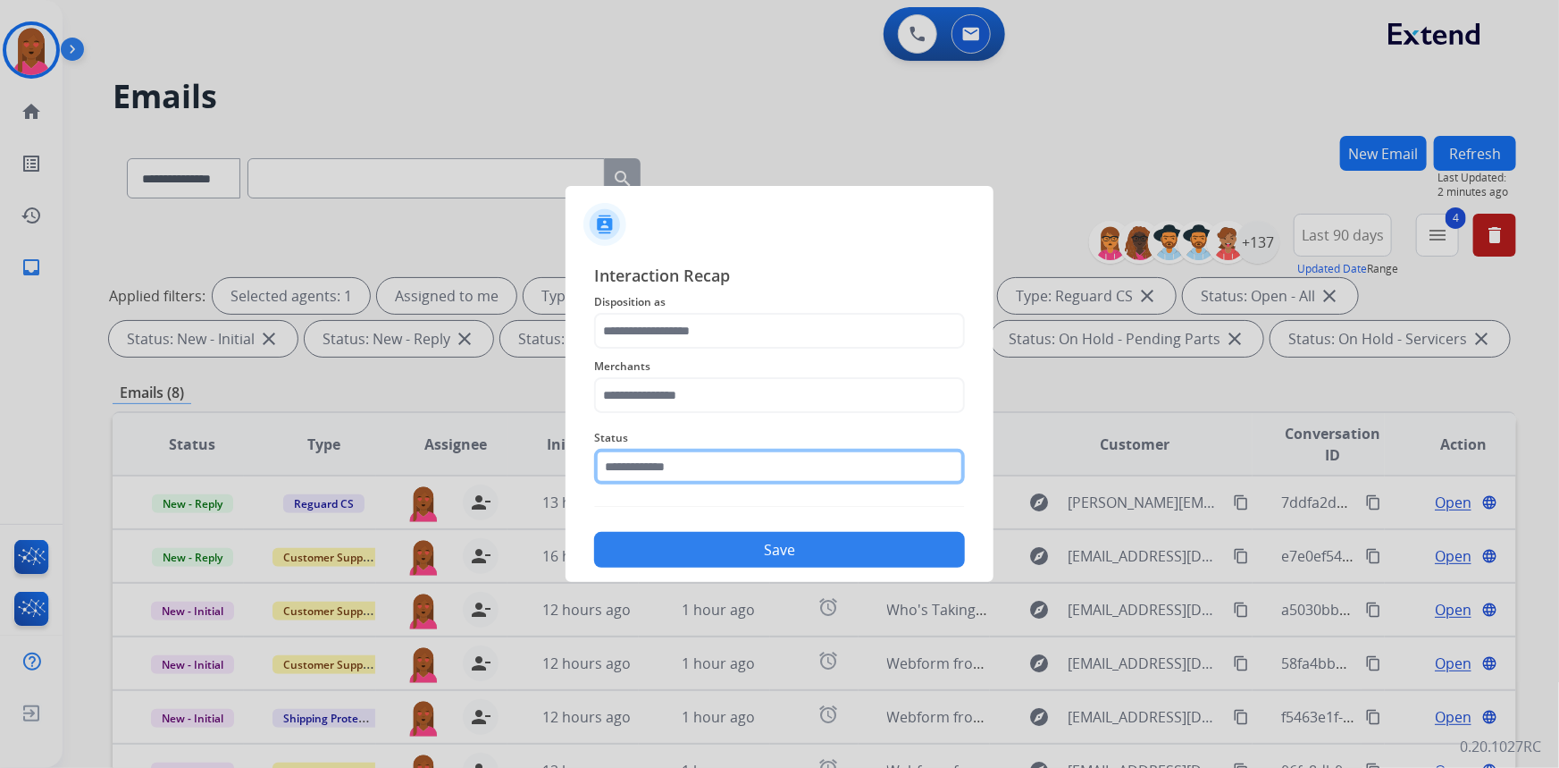
click at [722, 474] on input "text" at bounding box center [779, 467] width 371 height 36
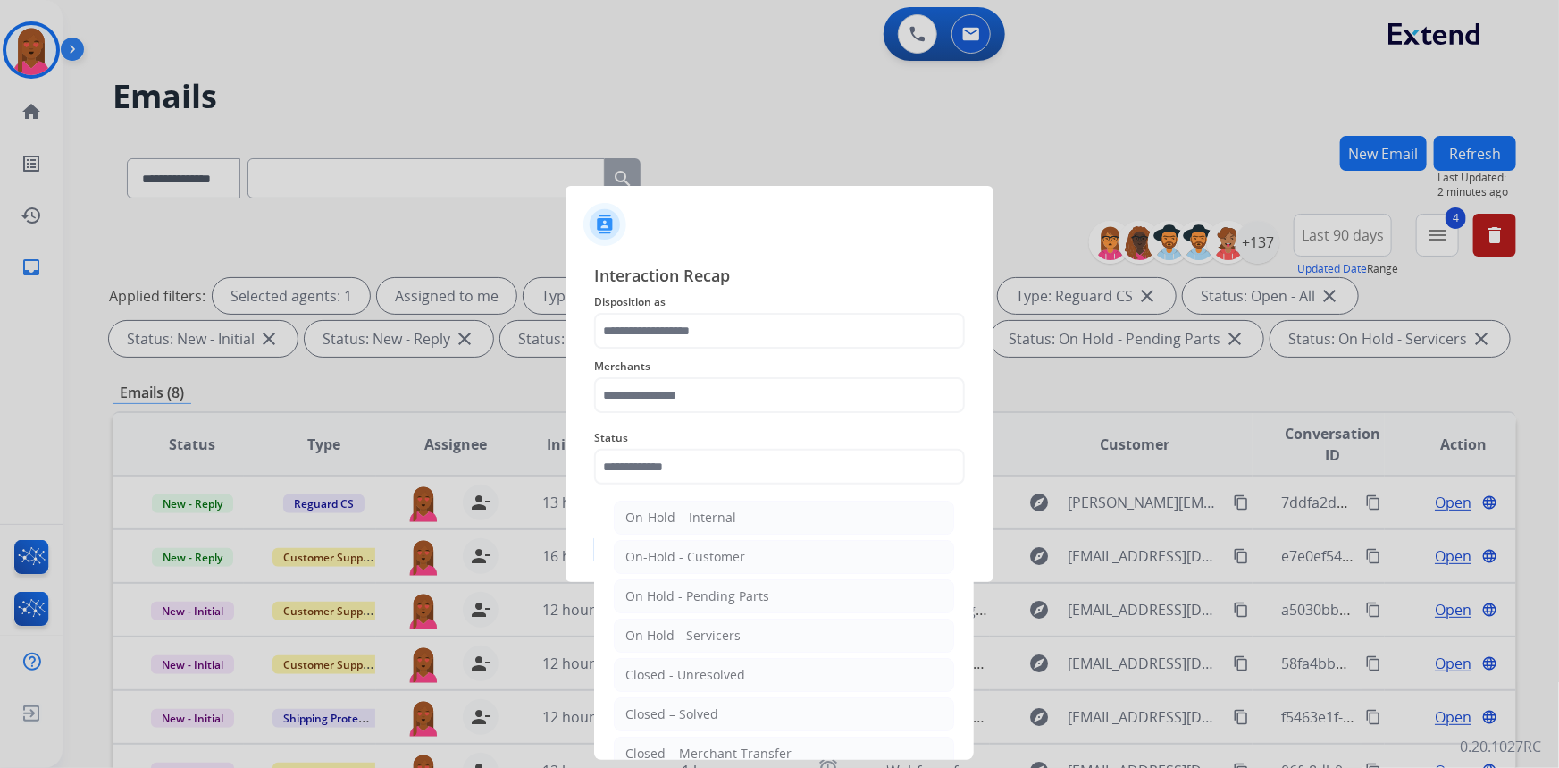
drag, startPoint x: 760, startPoint y: 706, endPoint x: 692, endPoint y: 427, distance: 287.0
click at [760, 701] on li "Closed – Solved" at bounding box center [784, 714] width 340 height 34
type input "**********"
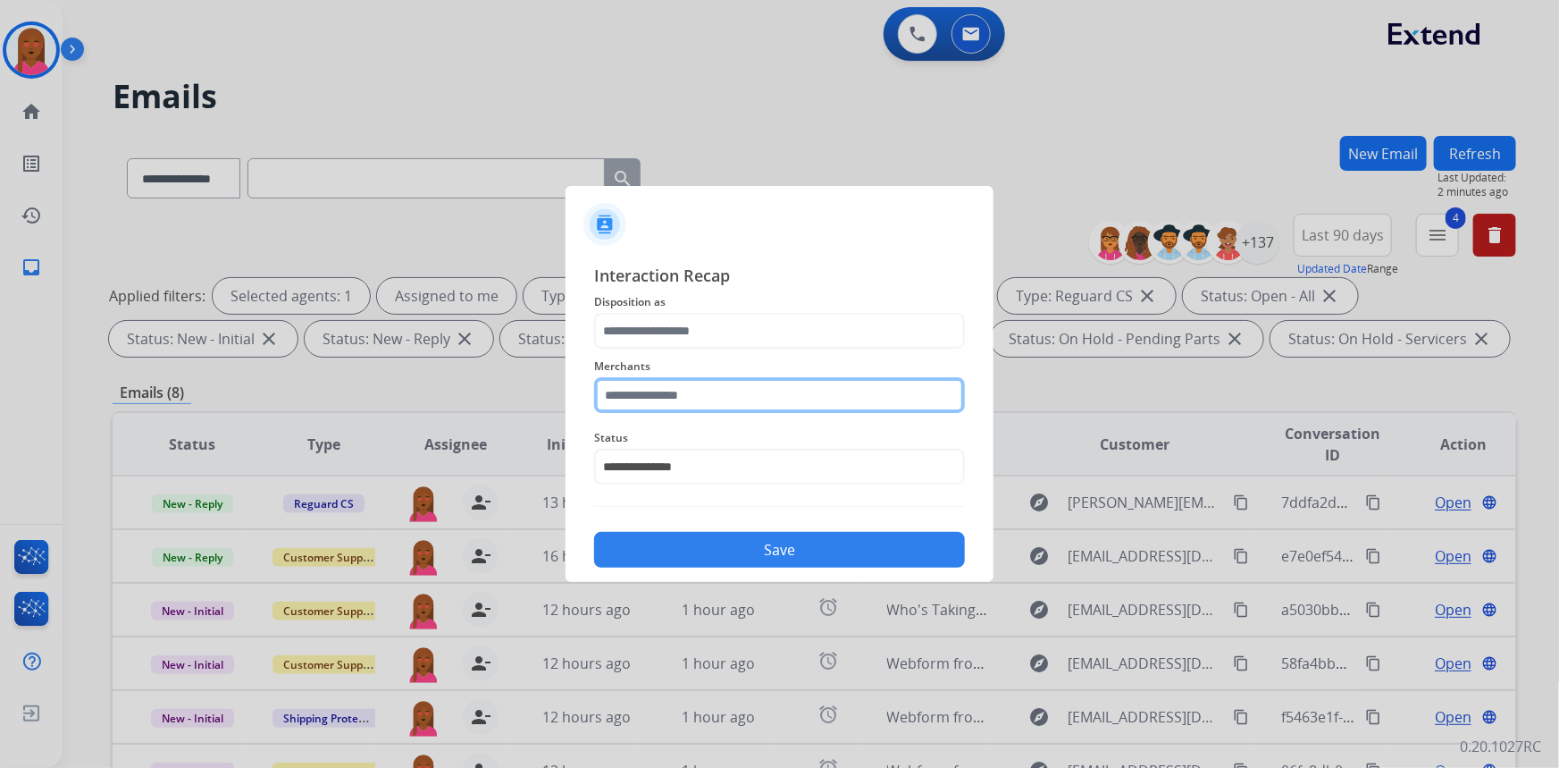
click at [709, 391] on input "text" at bounding box center [779, 395] width 371 height 36
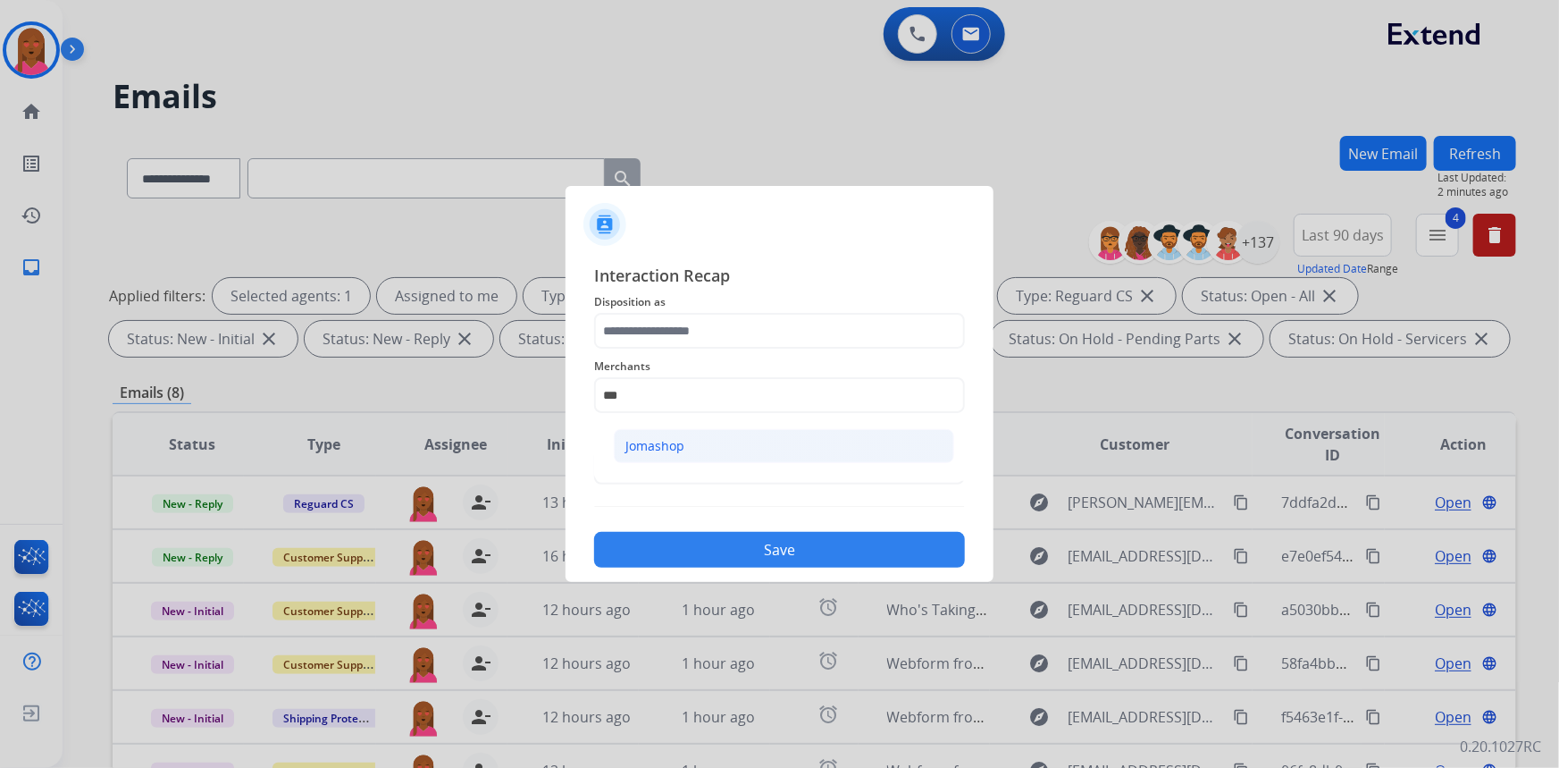
click at [689, 443] on li "Jomashop" at bounding box center [784, 446] width 340 height 34
type input "********"
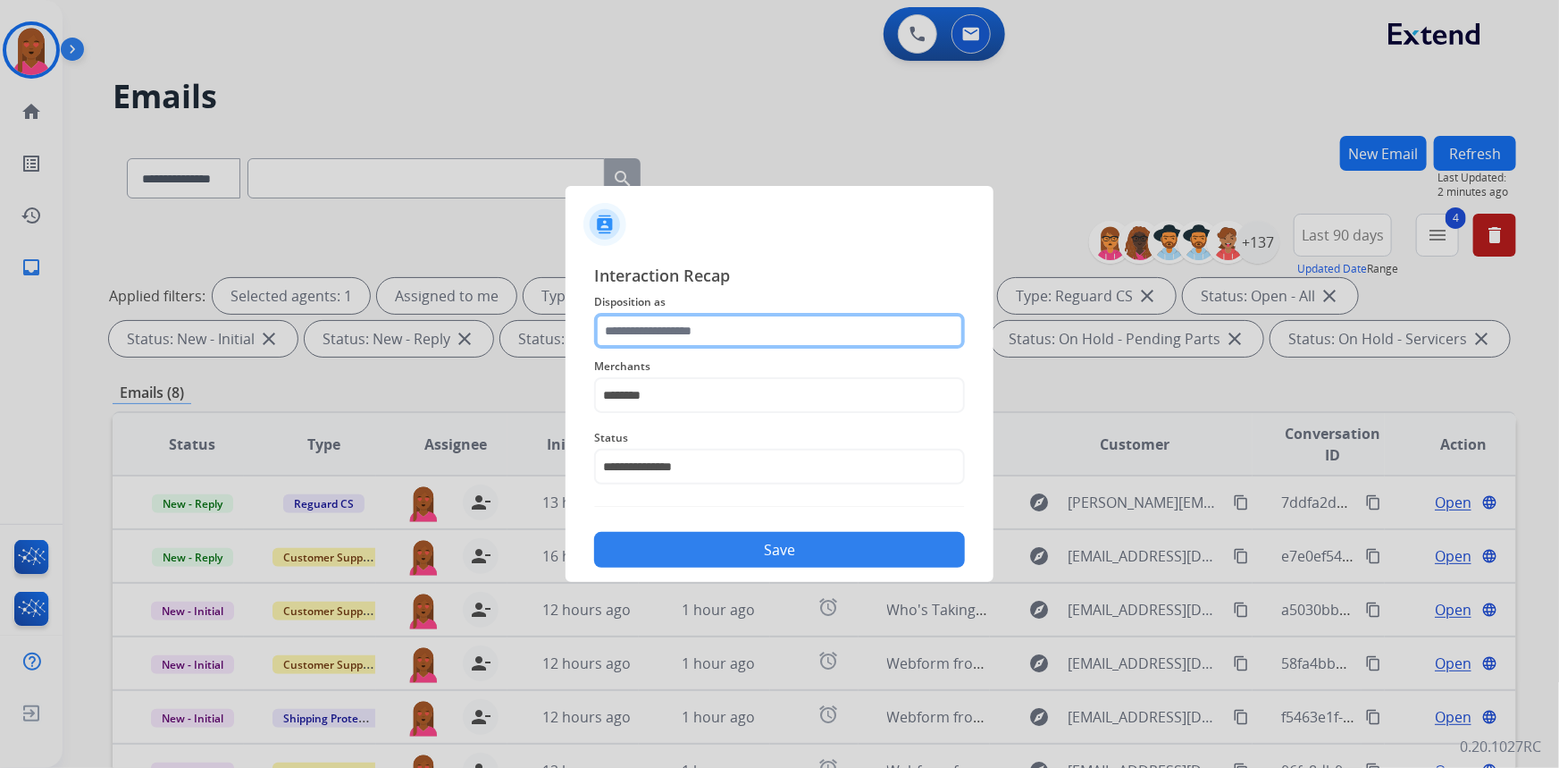
click at [684, 318] on input "text" at bounding box center [779, 331] width 371 height 36
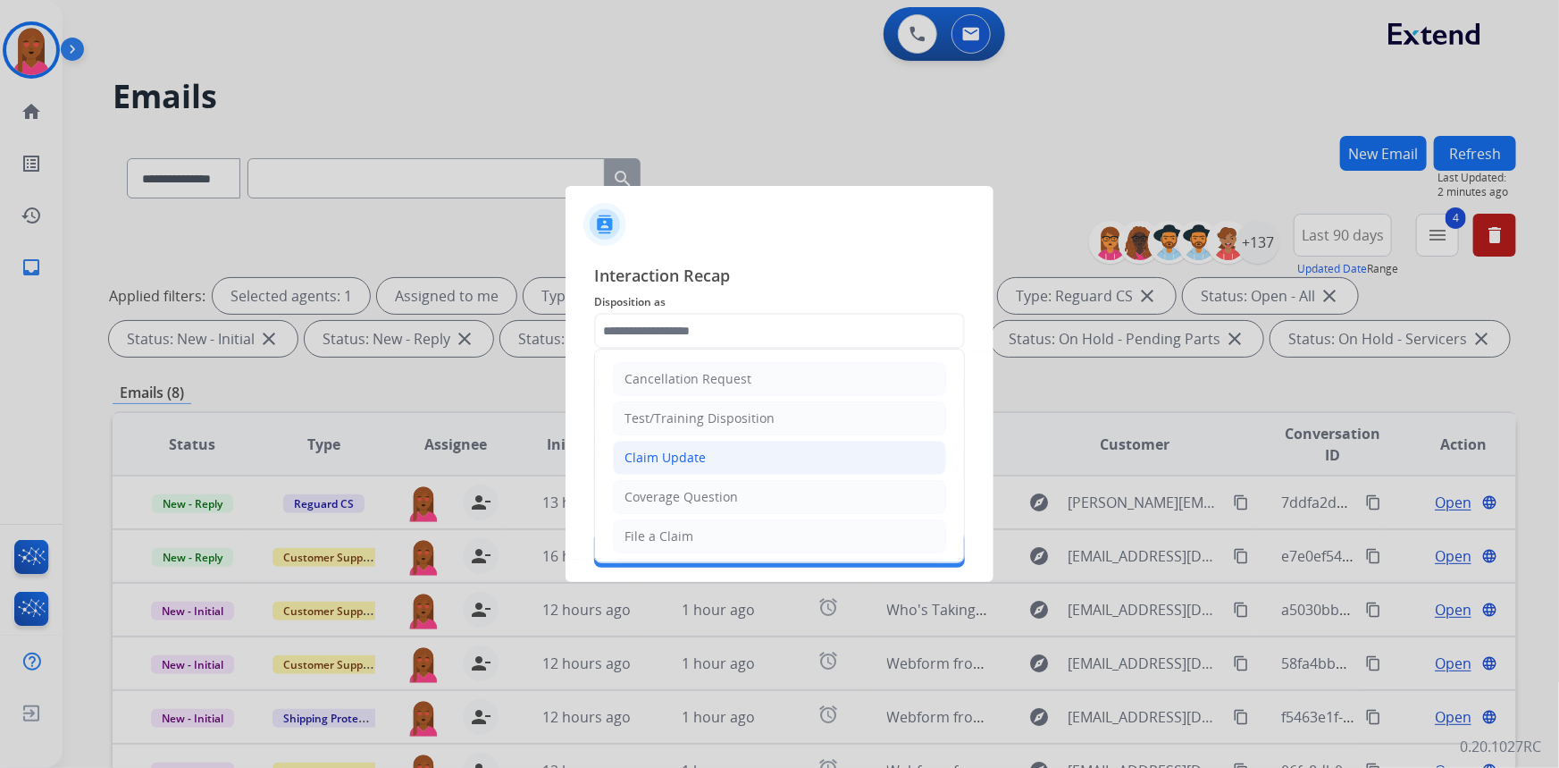
click at [709, 449] on li "Claim Update" at bounding box center [779, 458] width 333 height 34
type input "**********"
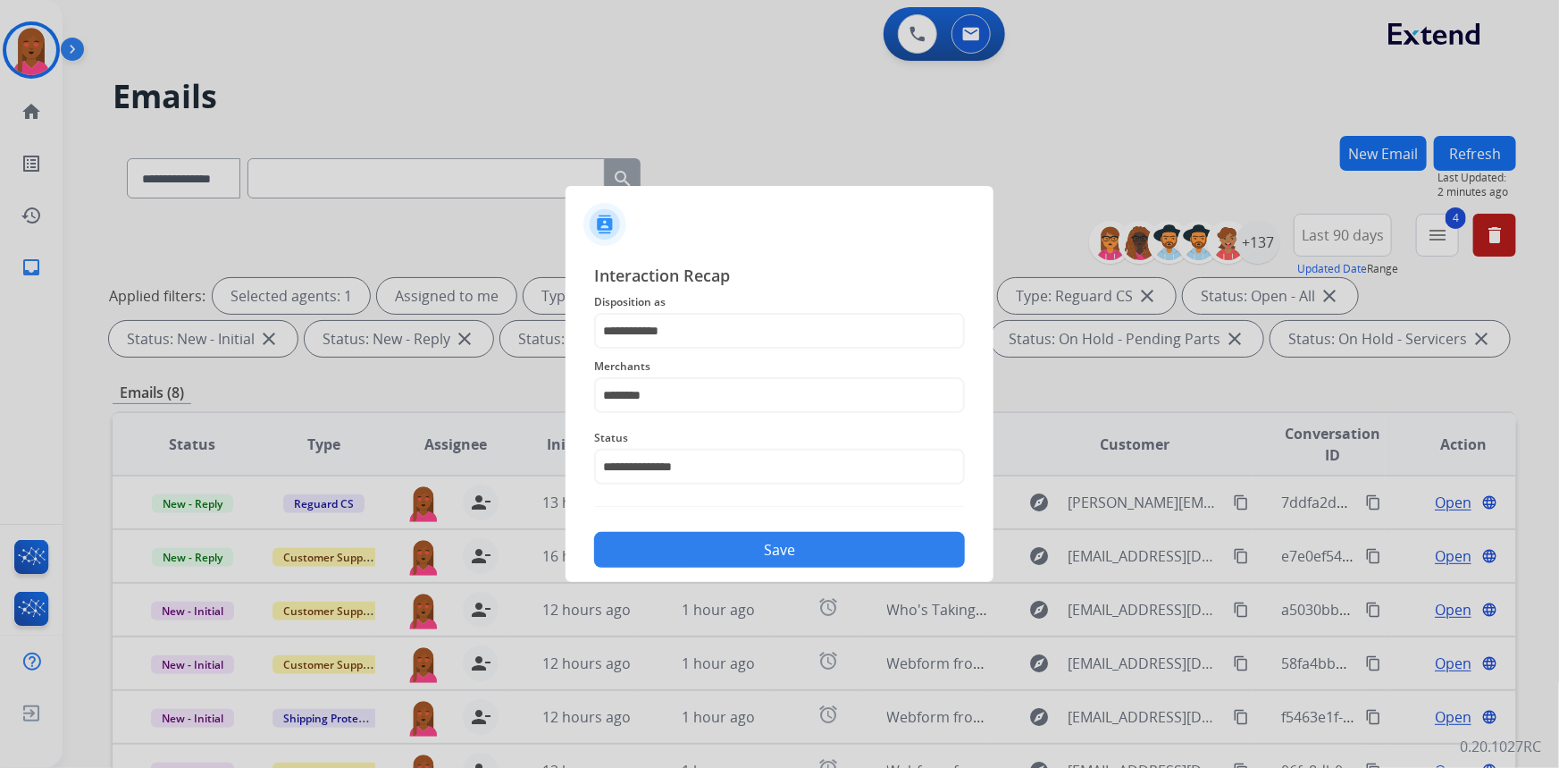
click at [731, 549] on button "Save" at bounding box center [779, 550] width 371 height 36
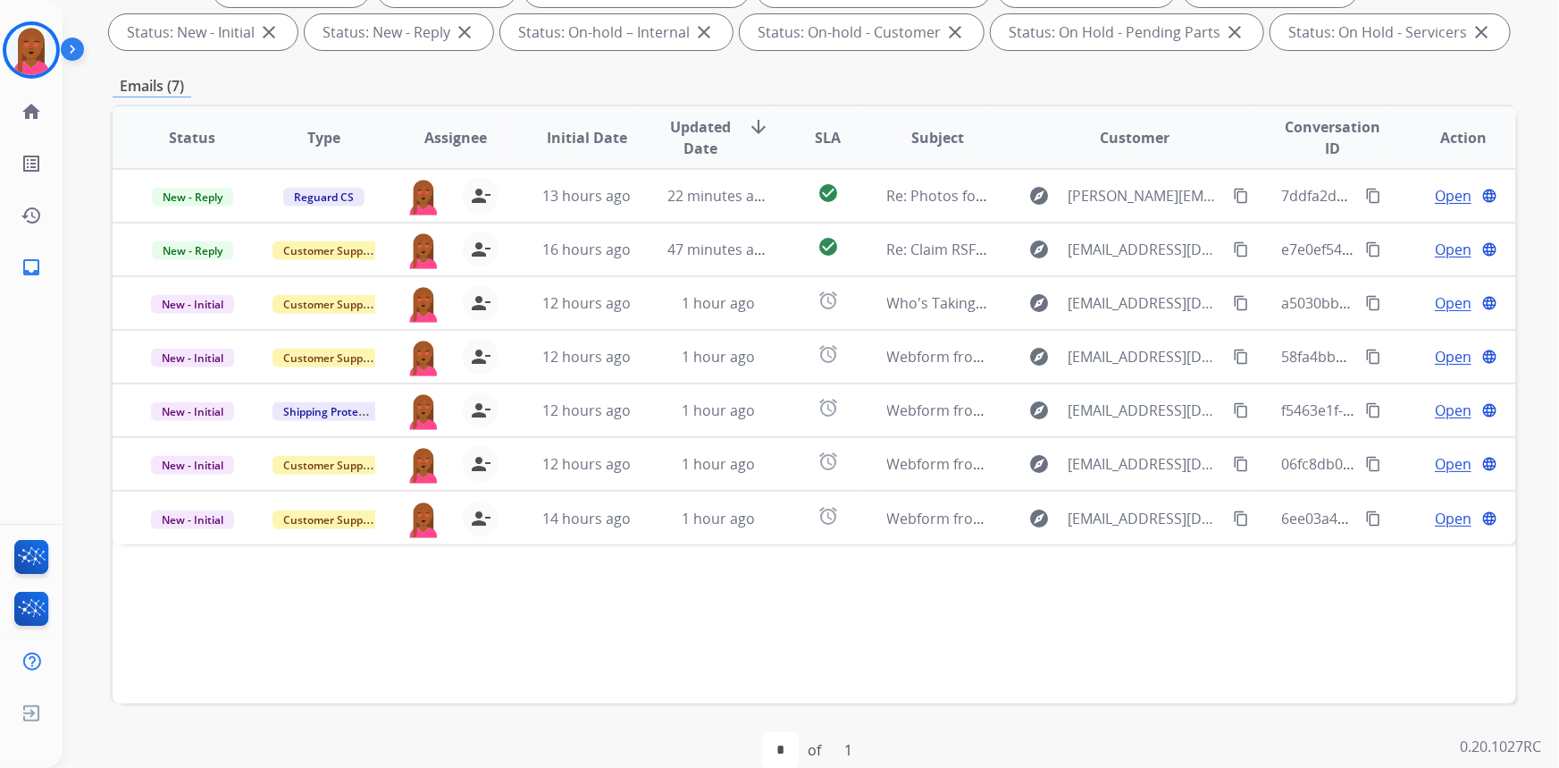
scroll to position [334, 0]
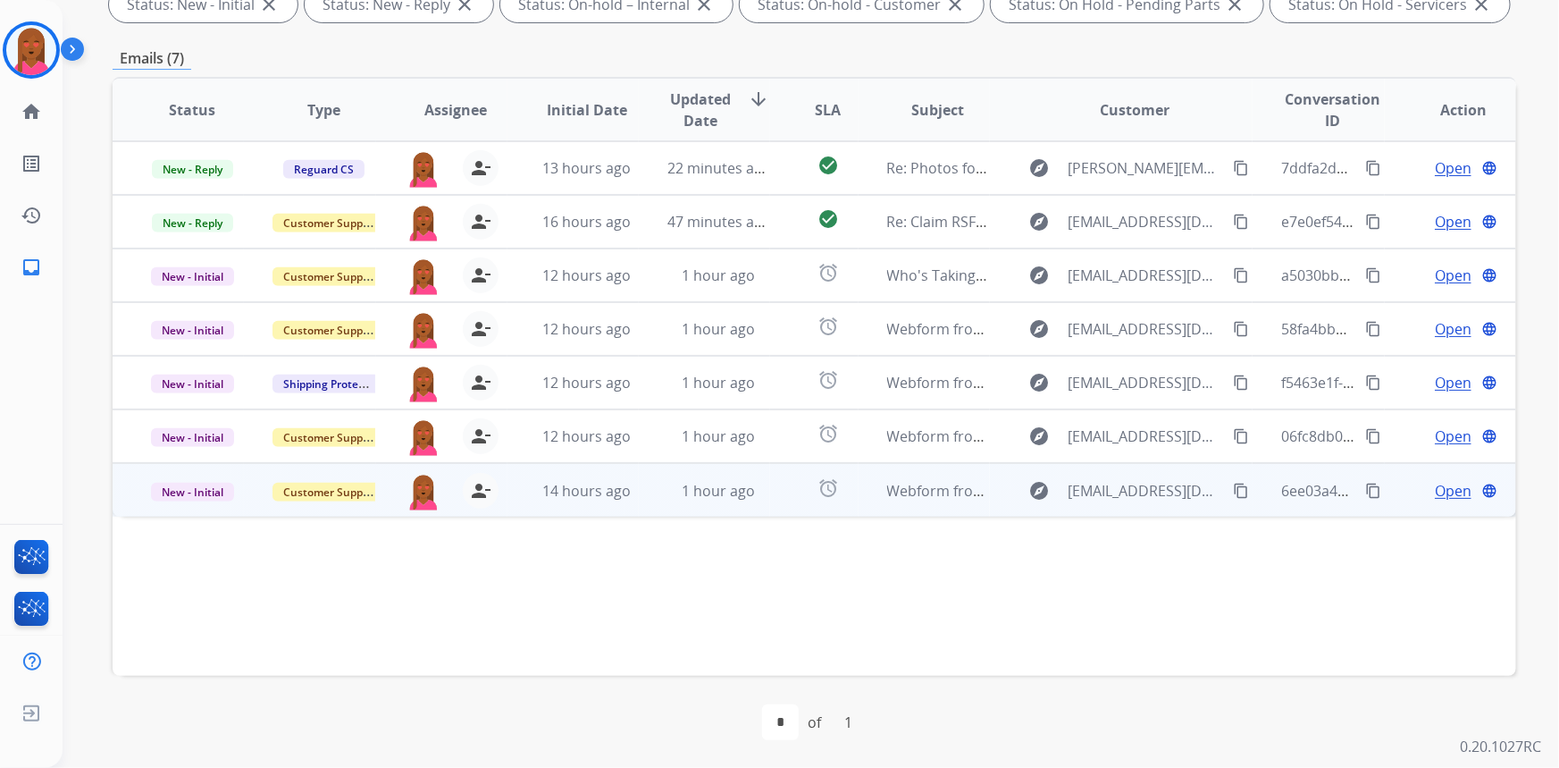
click at [1435, 486] on span "Open" at bounding box center [1453, 490] width 37 height 21
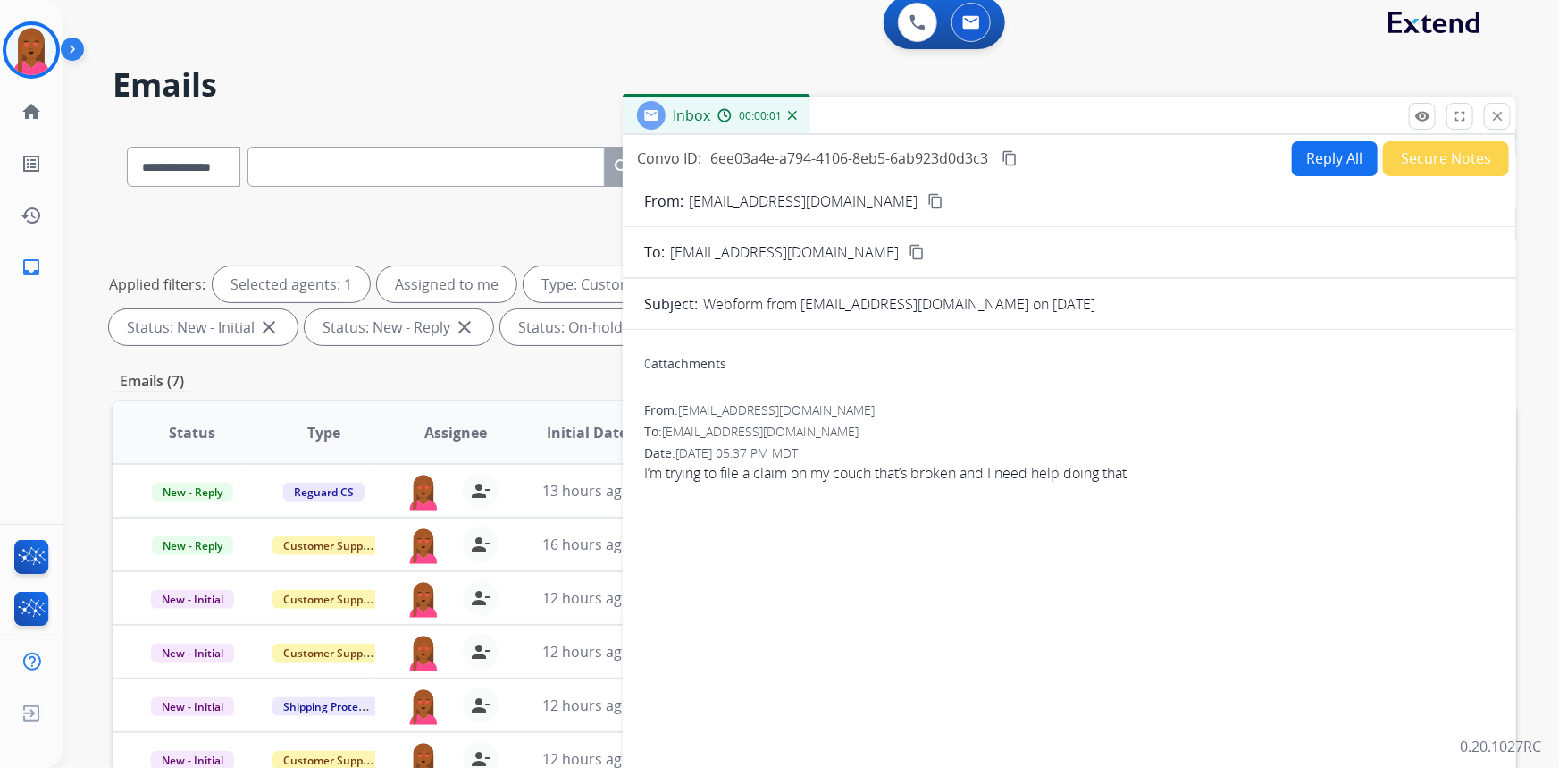
scroll to position [0, 0]
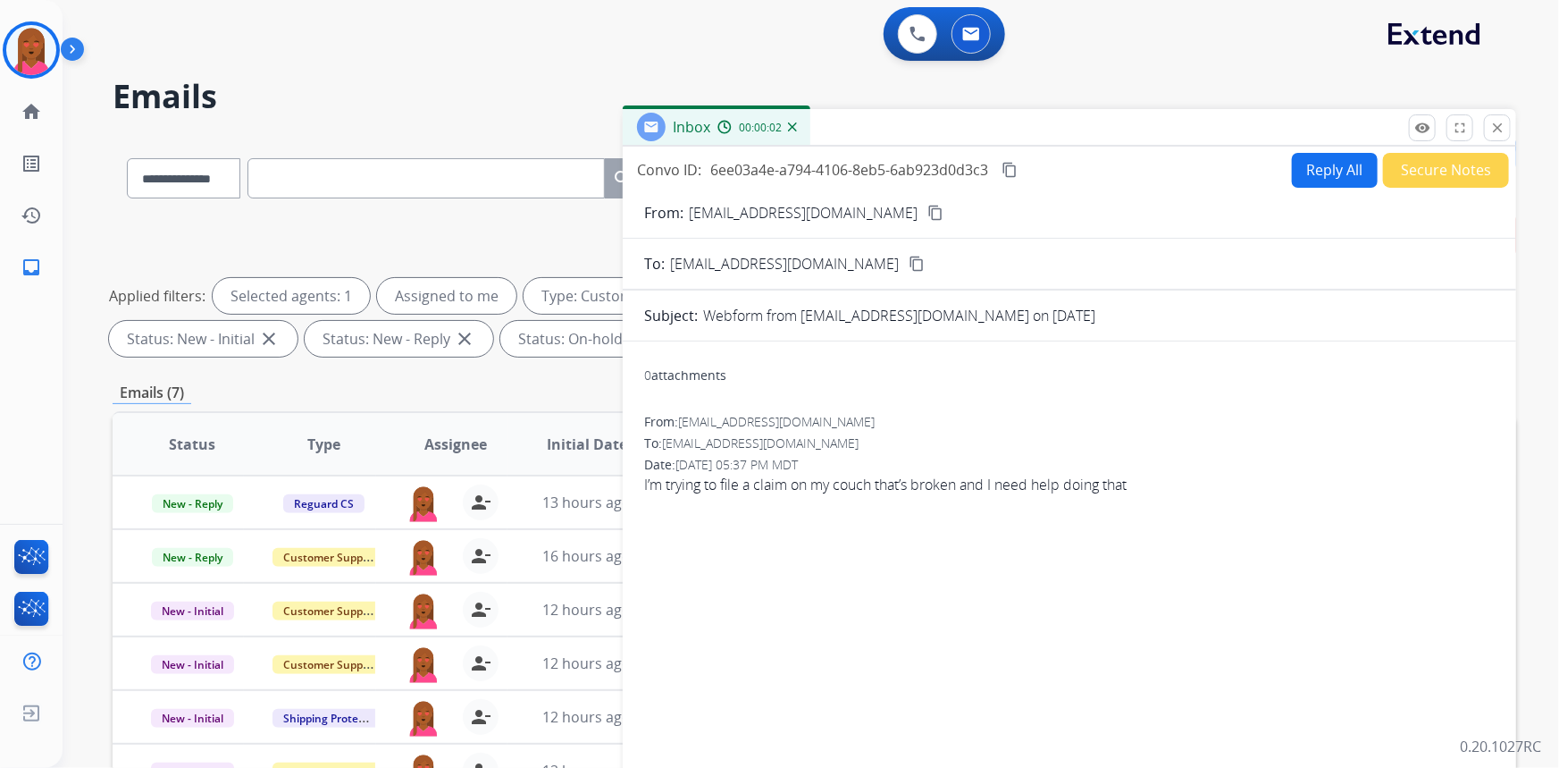
click at [928, 214] on mat-icon "content_copy" at bounding box center [936, 213] width 16 height 16
click at [984, 500] on div "From: jmonsivais1203@gmail.com To: support@extend.com Date: 08/27/2025 - 05:37 …" at bounding box center [1069, 461] width 851 height 97
click at [979, 490] on span "I’m trying to file a claim on my couch that’s broken and I need help doing that" at bounding box center [1069, 484] width 851 height 21
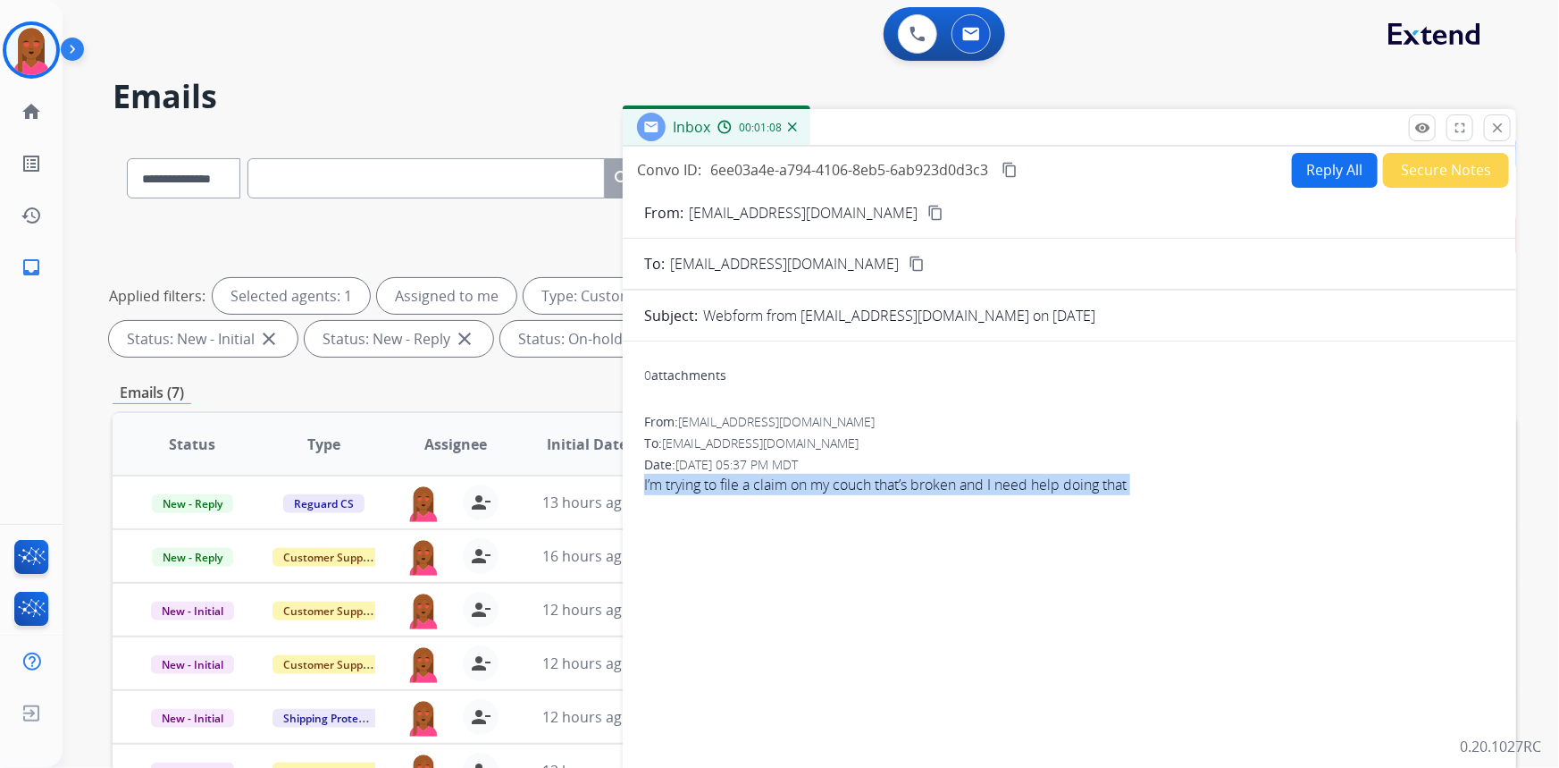
click at [979, 490] on span "I’m trying to file a claim on my couch that’s broken and I need help doing that" at bounding box center [1069, 484] width 851 height 21
copy app-emails-table "I’m trying to file a claim on my couch that’s broken and I need help doing that…"
click at [1005, 170] on mat-icon "content_copy" at bounding box center [1010, 170] width 16 height 16
click at [1324, 168] on button "Reply All" at bounding box center [1335, 170] width 86 height 35
select select "**********"
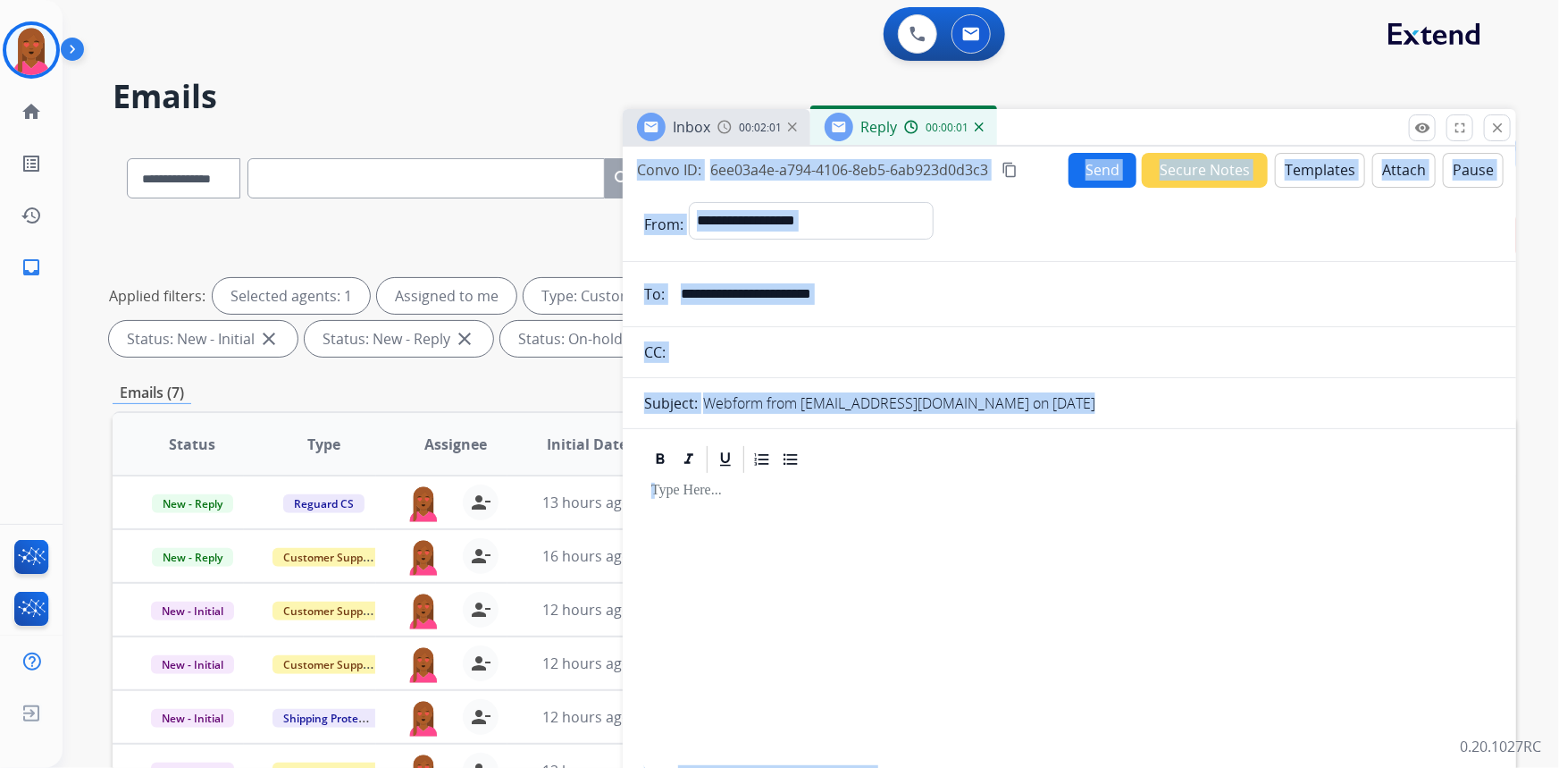
click at [1297, 176] on button "Templates" at bounding box center [1320, 170] width 90 height 35
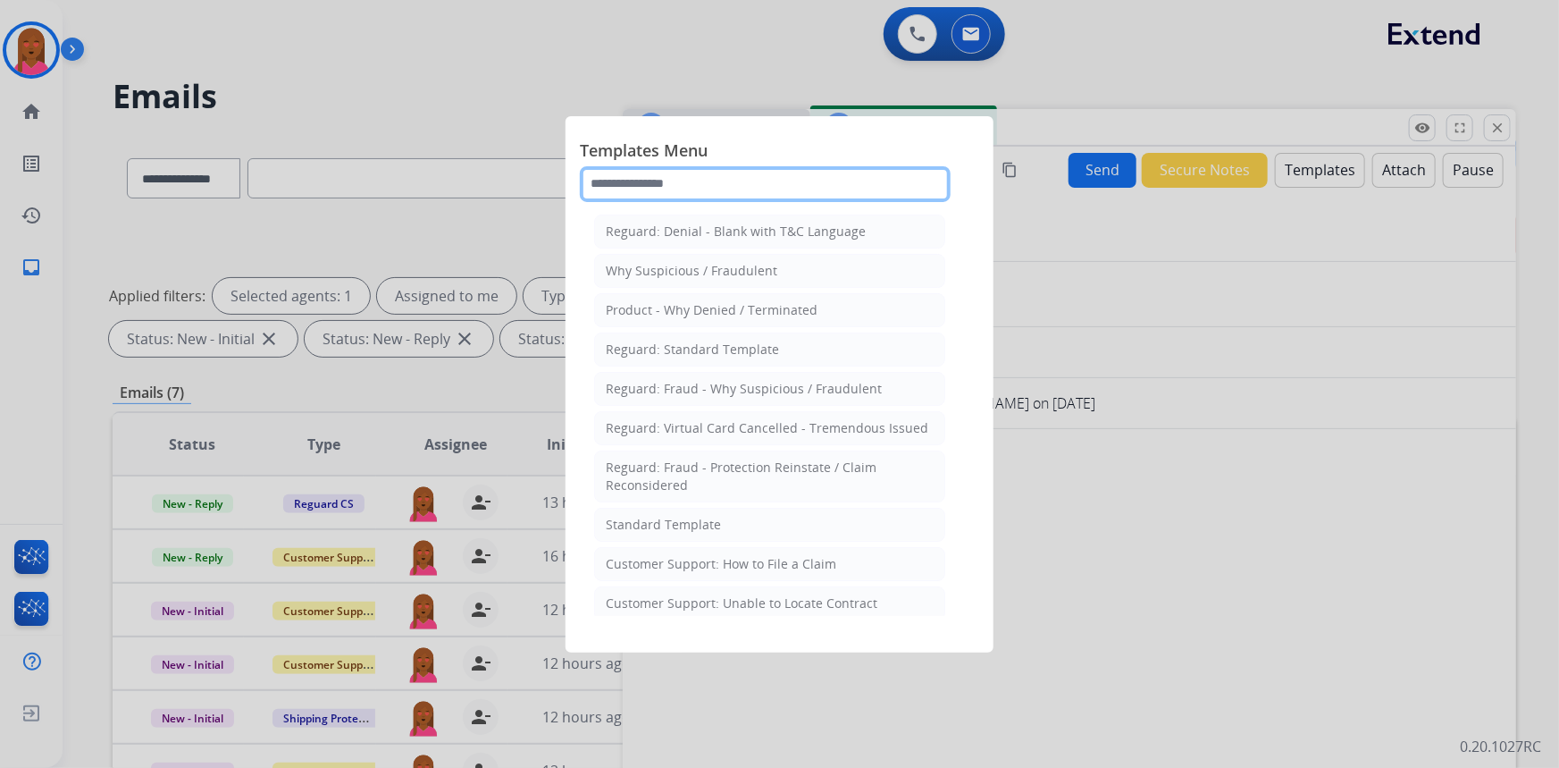
click at [830, 184] on input "text" at bounding box center [765, 184] width 371 height 36
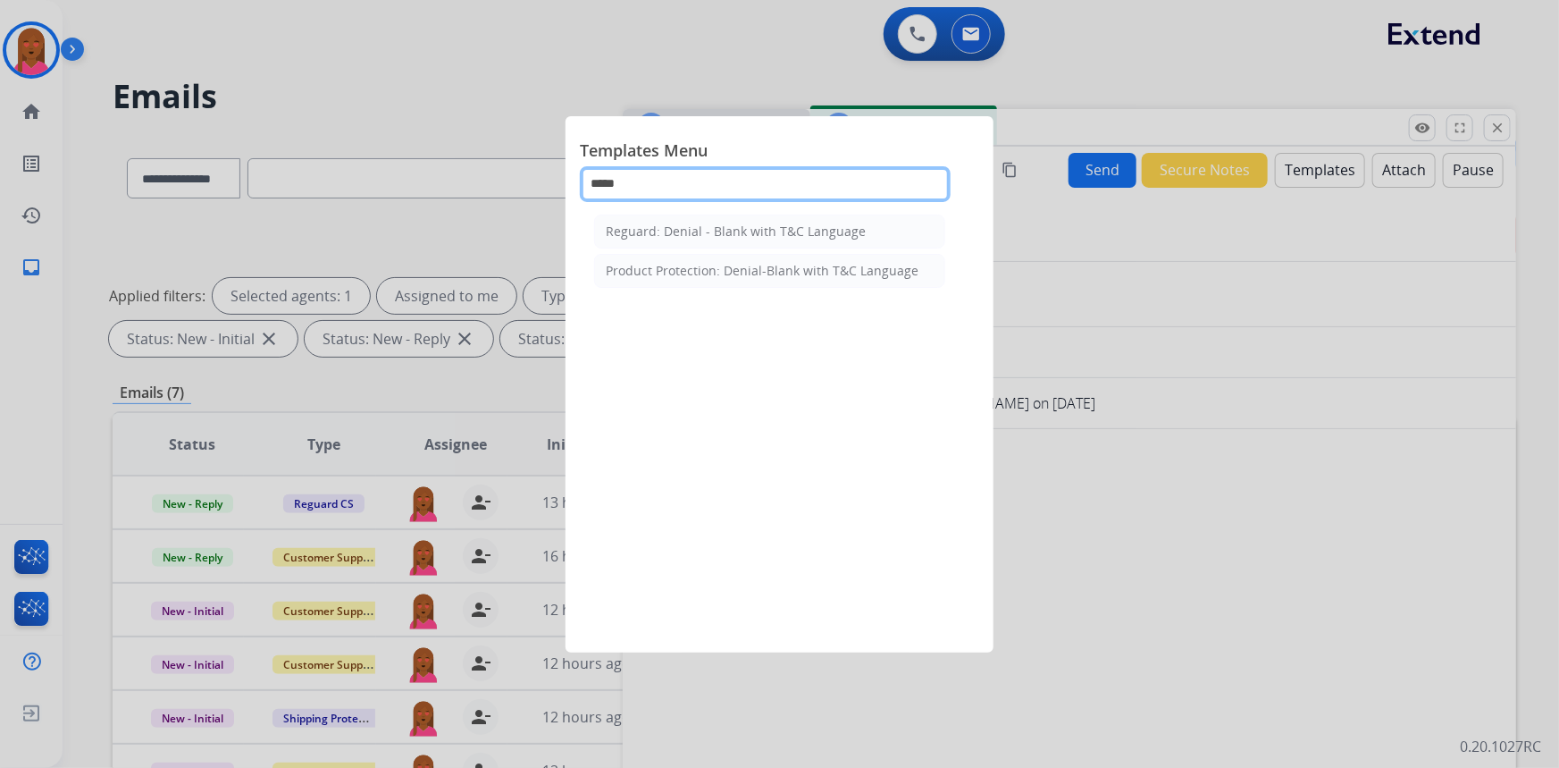
type input "*****"
click at [824, 270] on div "Product Protection: Denial-Blank with T&C Language" at bounding box center [762, 271] width 313 height 18
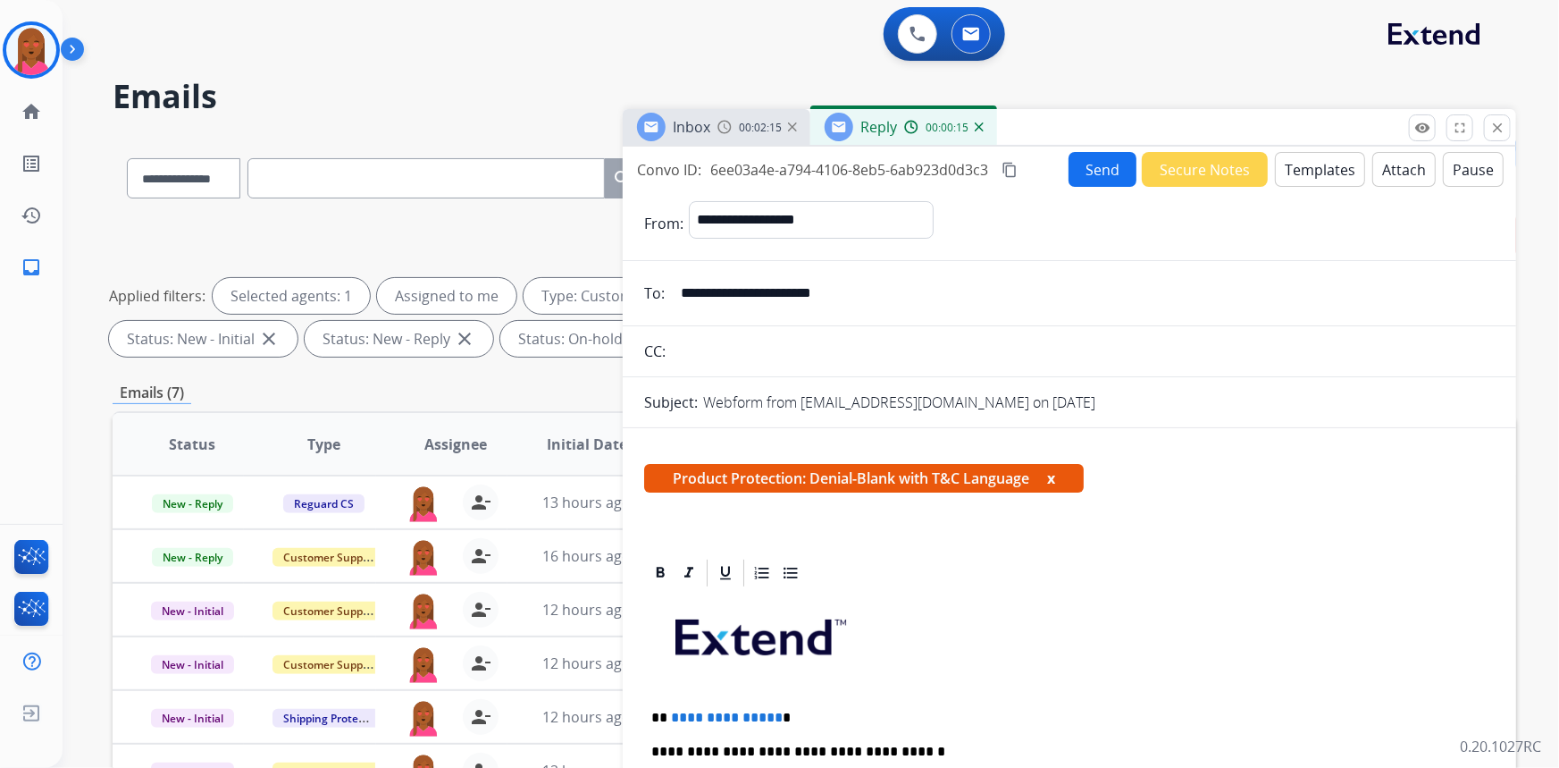
click at [1330, 582] on div at bounding box center [1069, 573] width 851 height 32
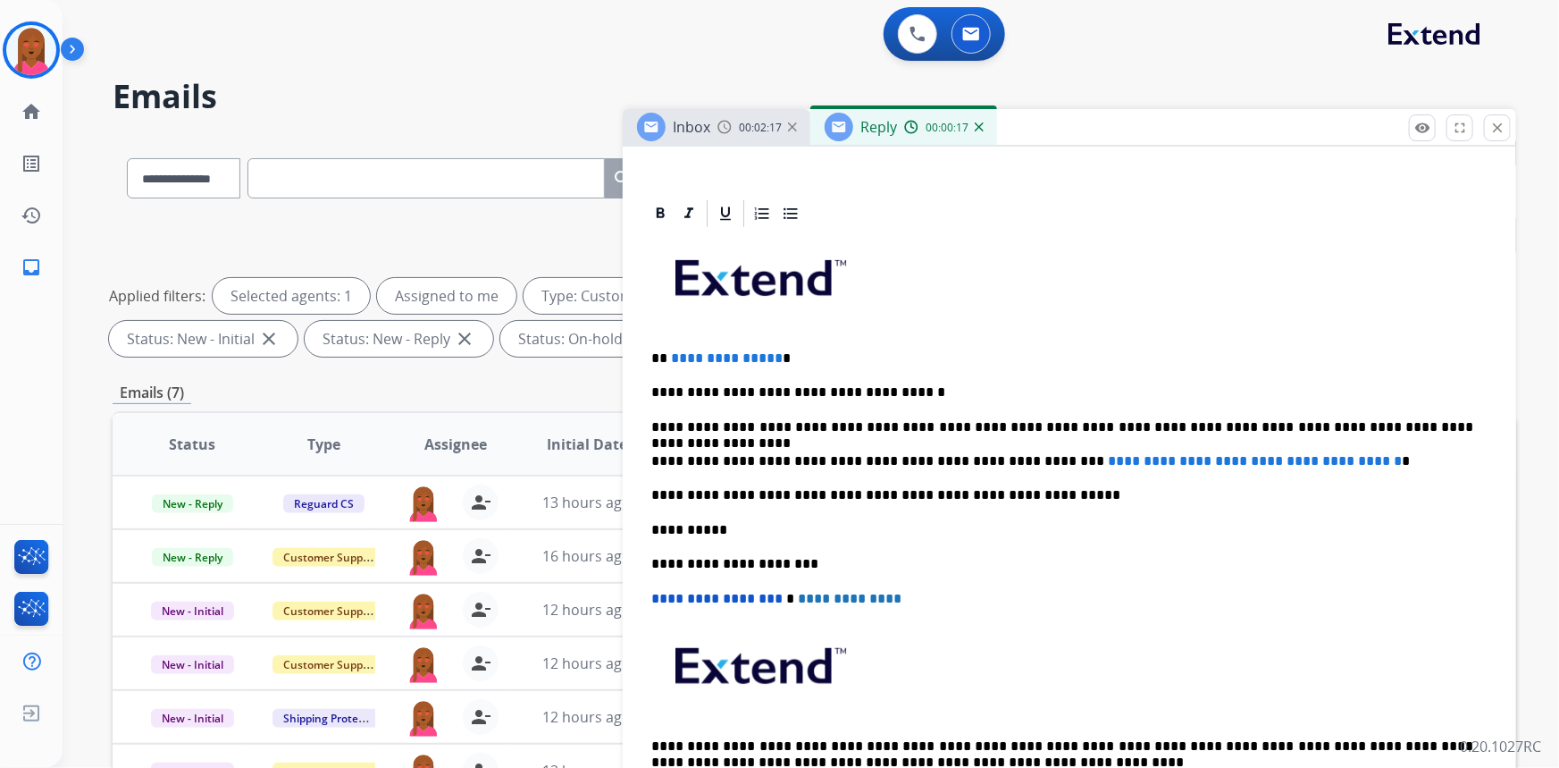
scroll to position [408, 0]
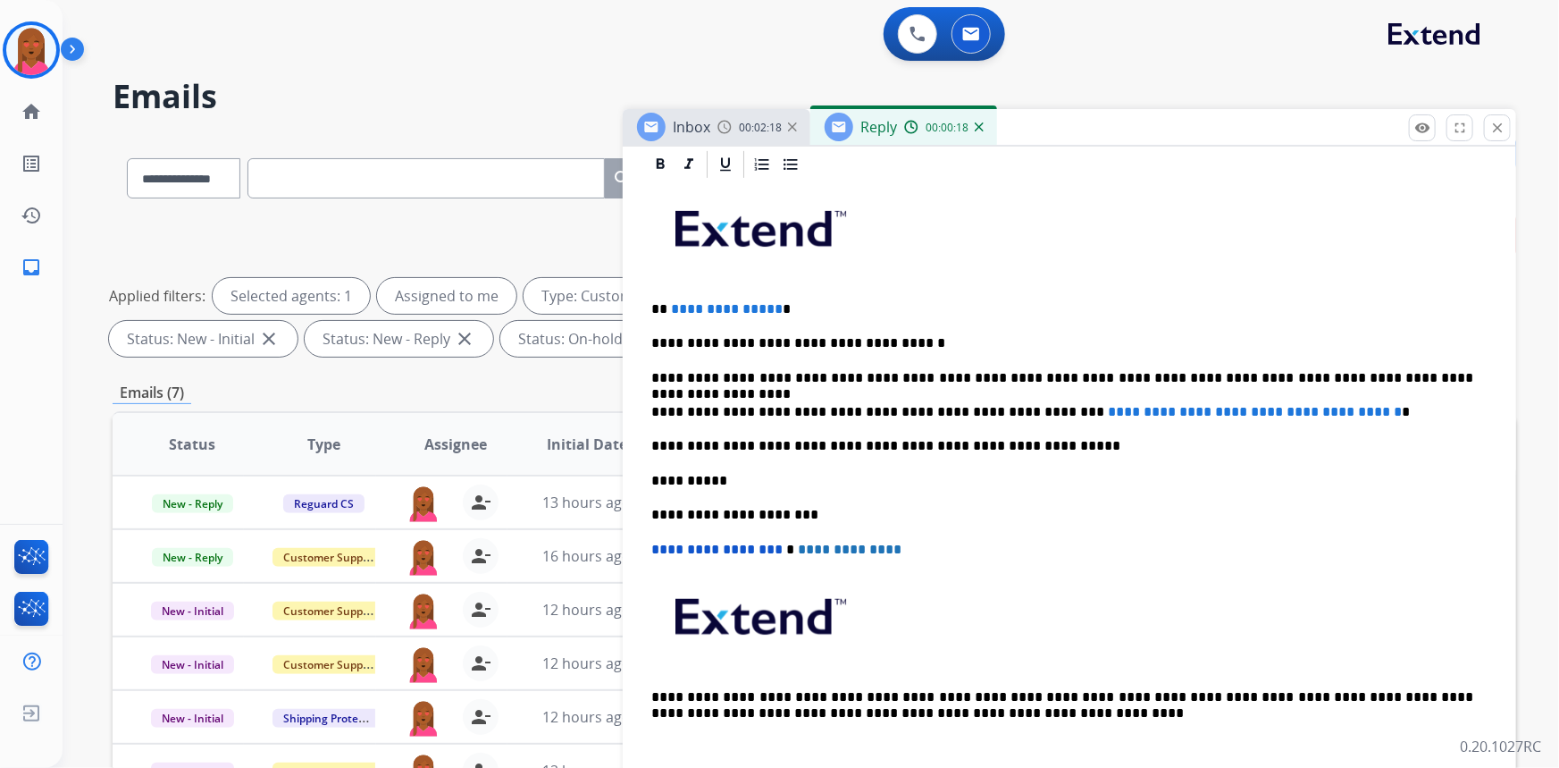
click at [1365, 407] on span "**********" at bounding box center [1255, 411] width 294 height 13
drag, startPoint x: 1367, startPoint y: 406, endPoint x: 1017, endPoint y: 410, distance: 350.3
click at [1108, 410] on span "**********" at bounding box center [1255, 411] width 294 height 13
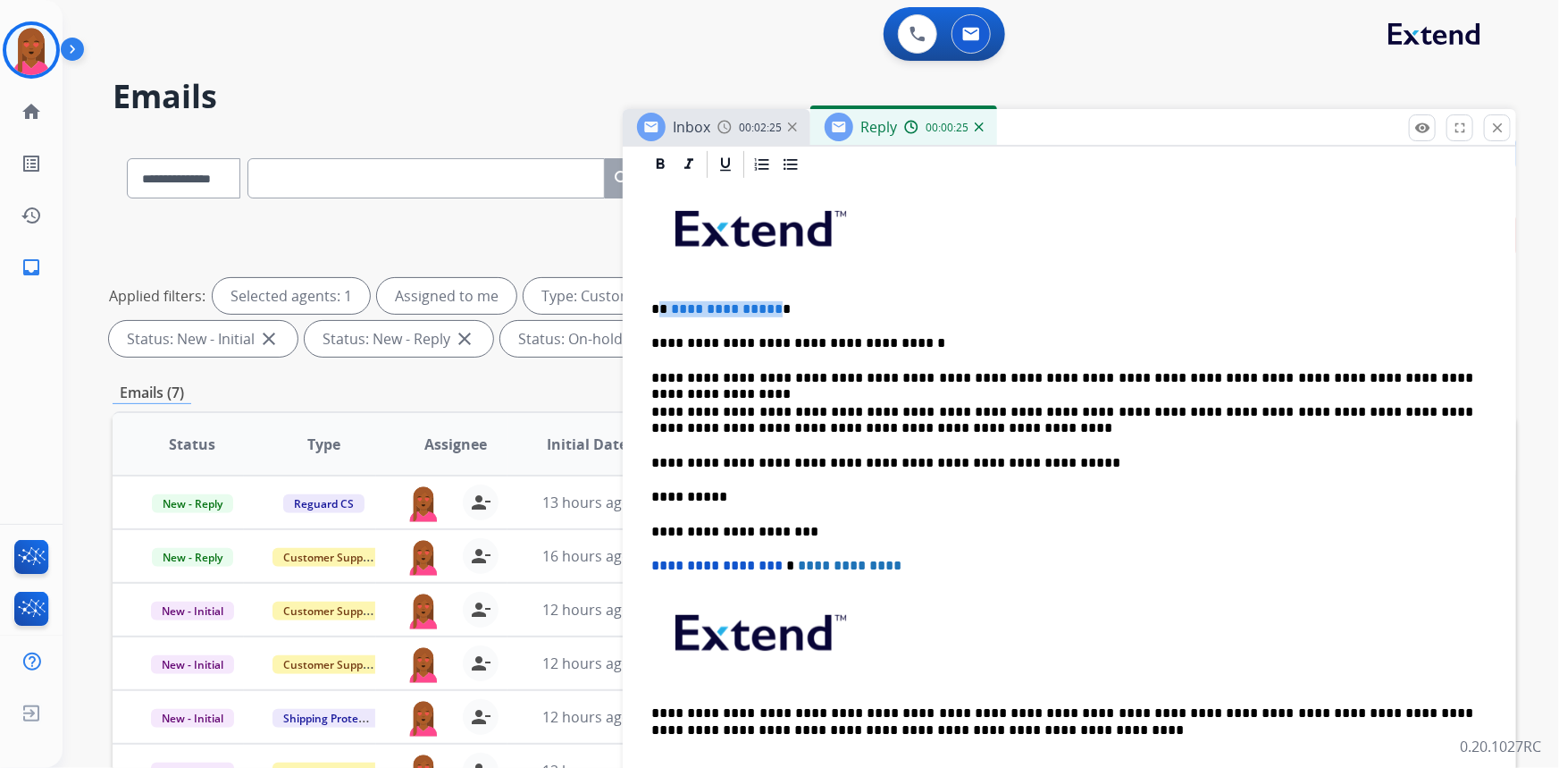
drag, startPoint x: 772, startPoint y: 304, endPoint x: 661, endPoint y: 298, distance: 111.0
click at [661, 301] on p "**********" at bounding box center [1062, 309] width 823 height 16
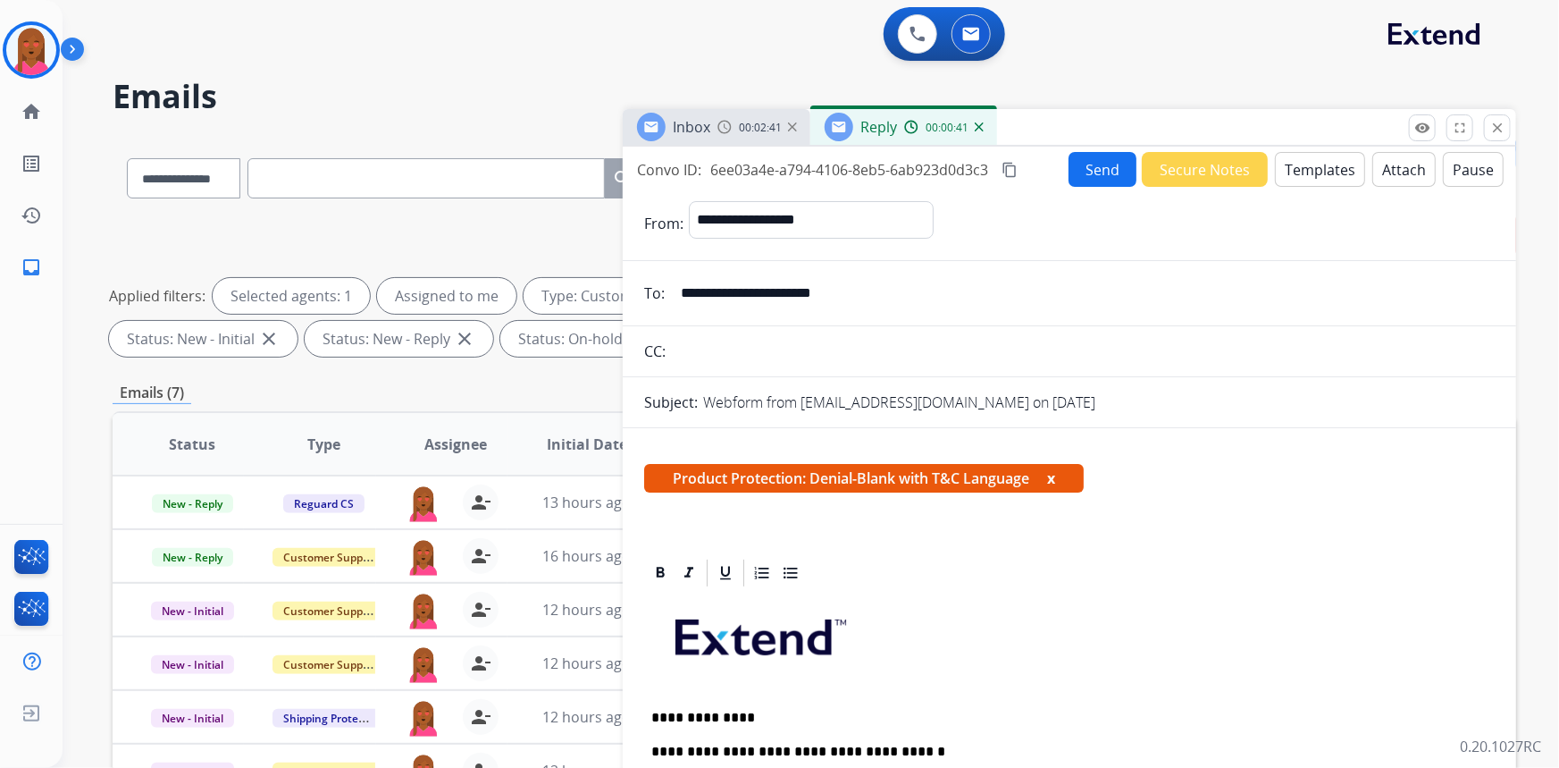
click at [1402, 166] on button "Attach" at bounding box center [1404, 169] width 63 height 35
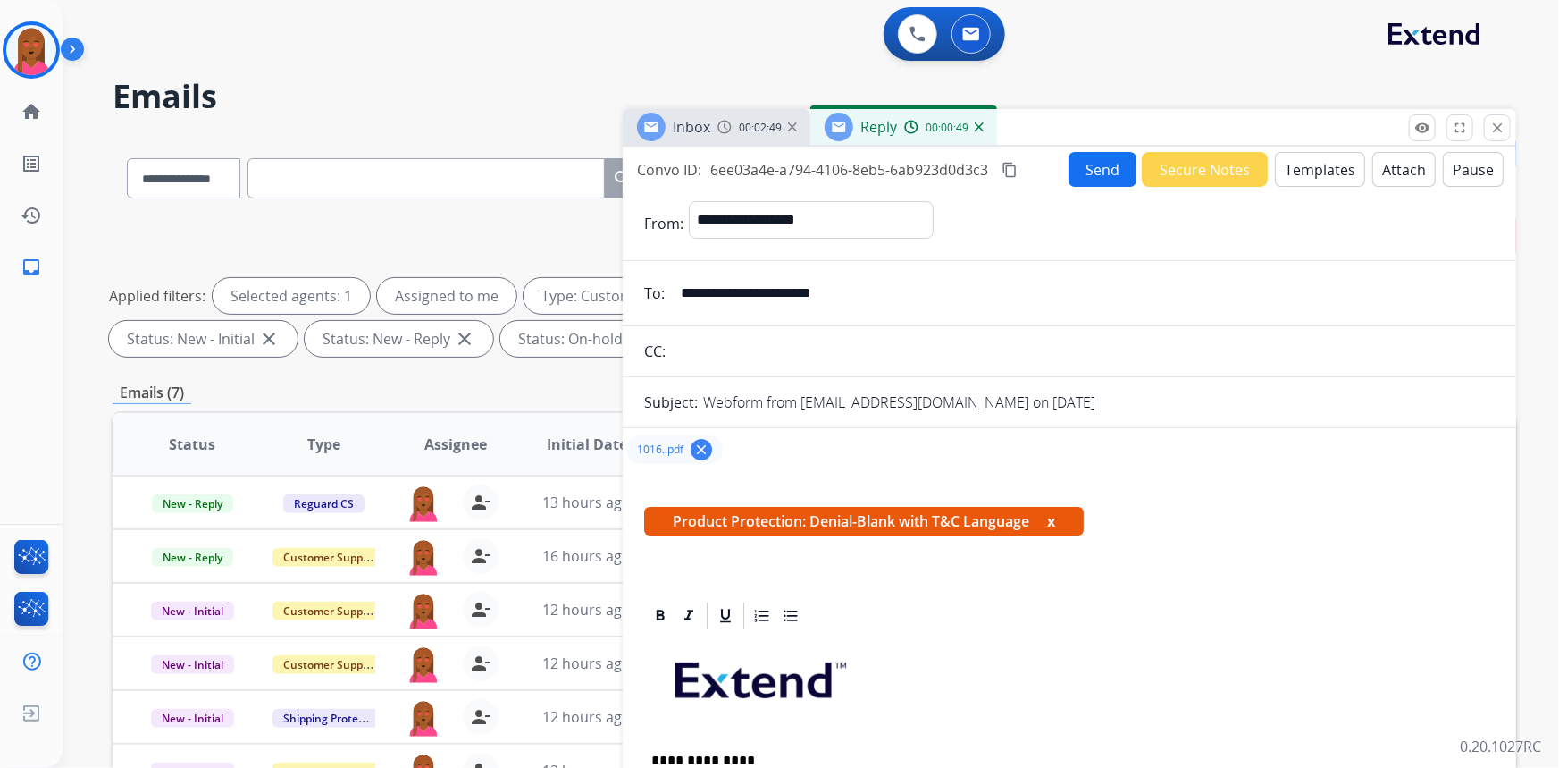
click at [1090, 167] on button "Send" at bounding box center [1103, 169] width 68 height 35
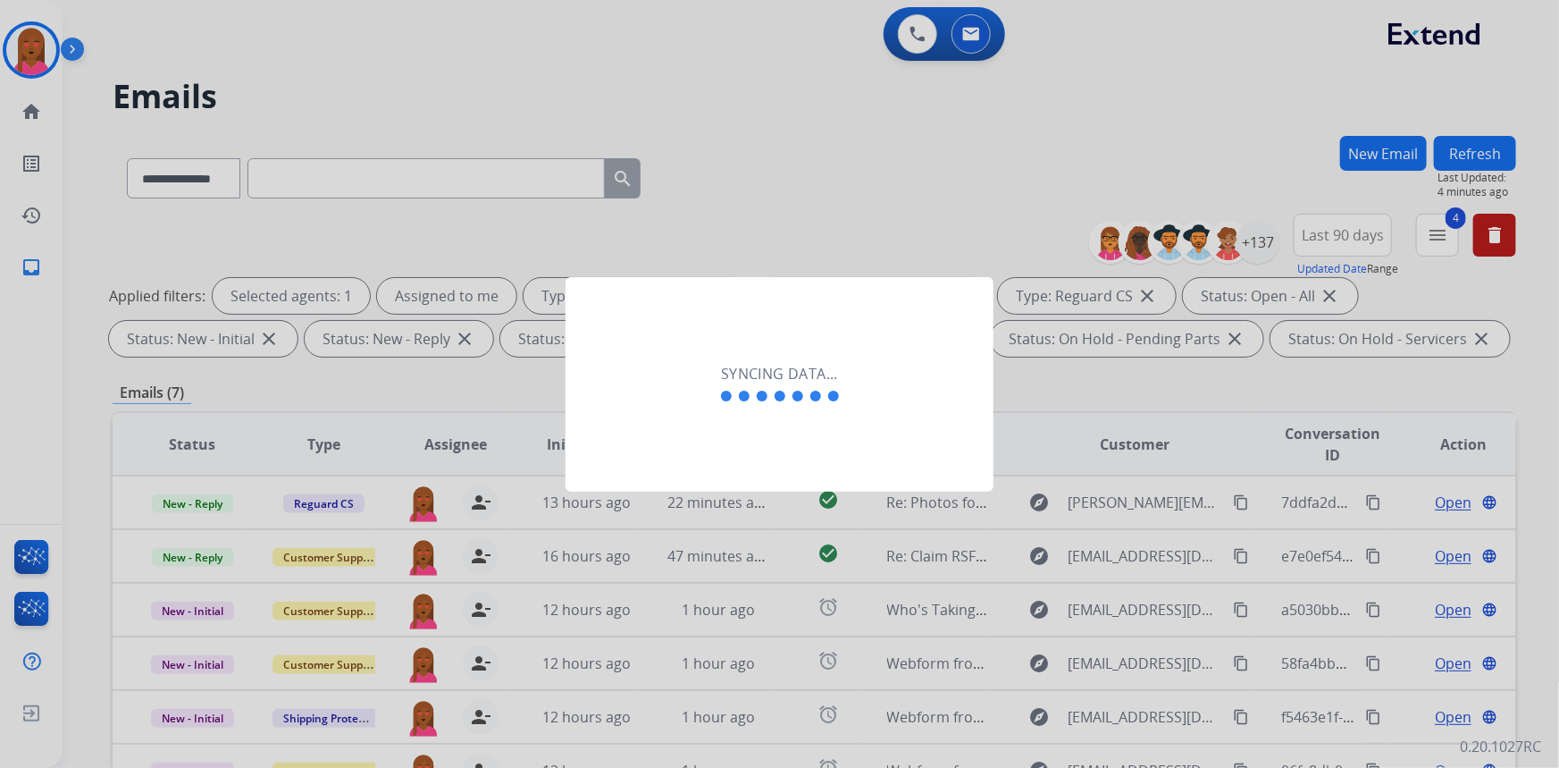
click at [650, 460] on div "Syncing data..." at bounding box center [780, 384] width 428 height 214
click at [650, 459] on div "Syncing data..." at bounding box center [780, 384] width 428 height 214
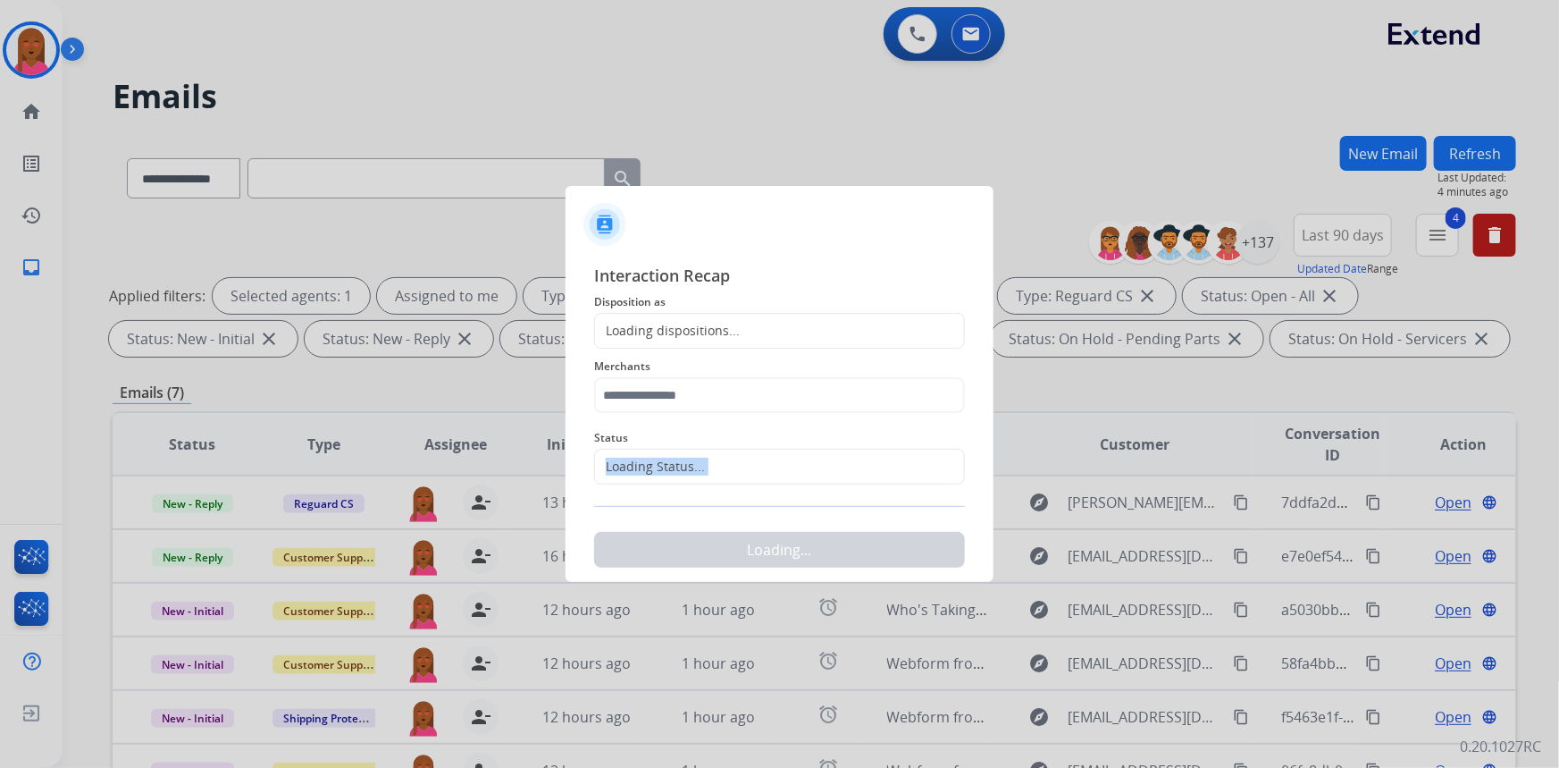
click at [650, 459] on div "Loading Status..." at bounding box center [650, 467] width 110 height 18
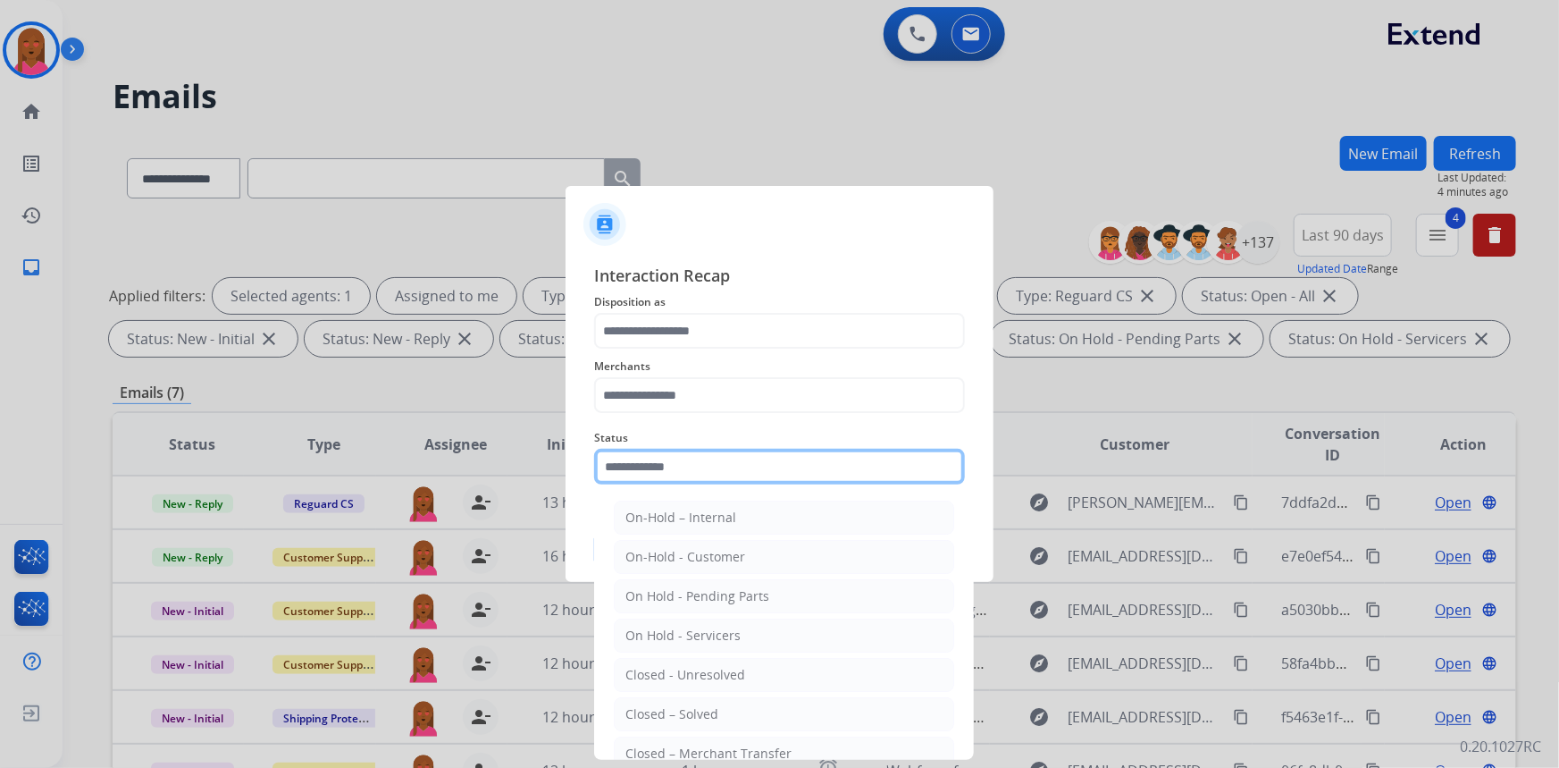
click at [650, 459] on input "text" at bounding box center [779, 467] width 371 height 36
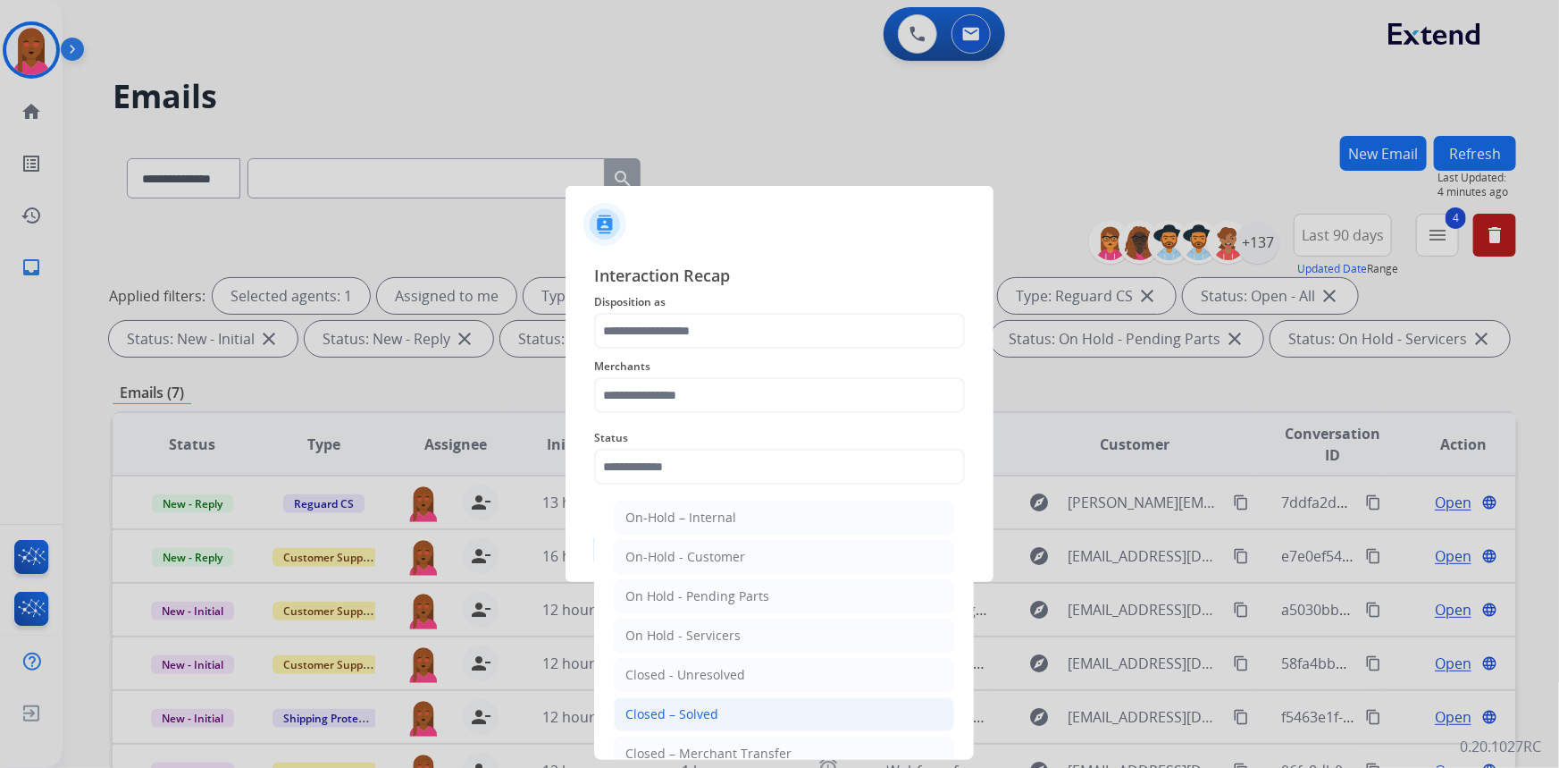
click at [700, 714] on div "Closed – Solved" at bounding box center [672, 714] width 93 height 18
type input "**********"
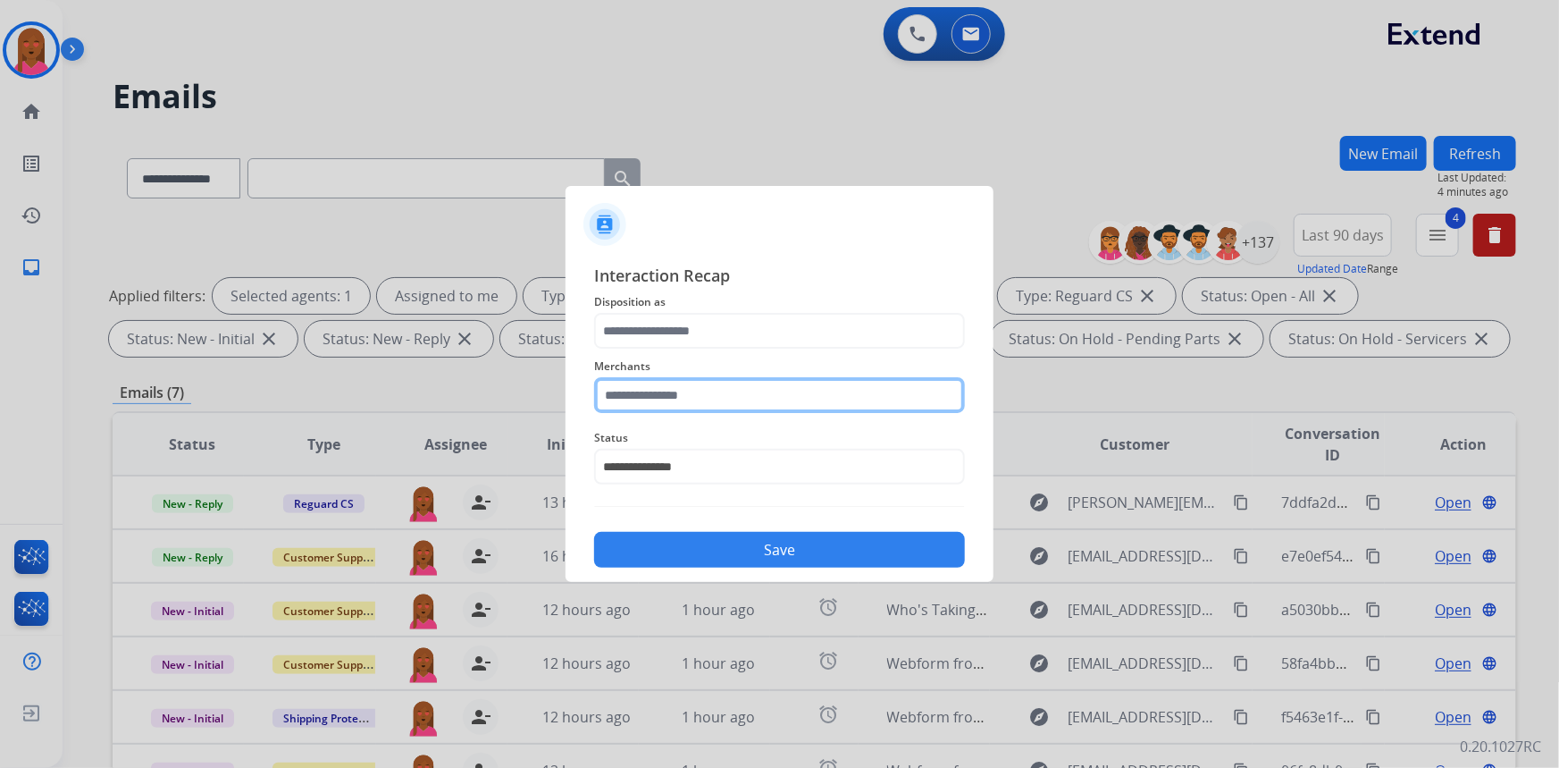
click at [703, 384] on input "text" at bounding box center [779, 395] width 371 height 36
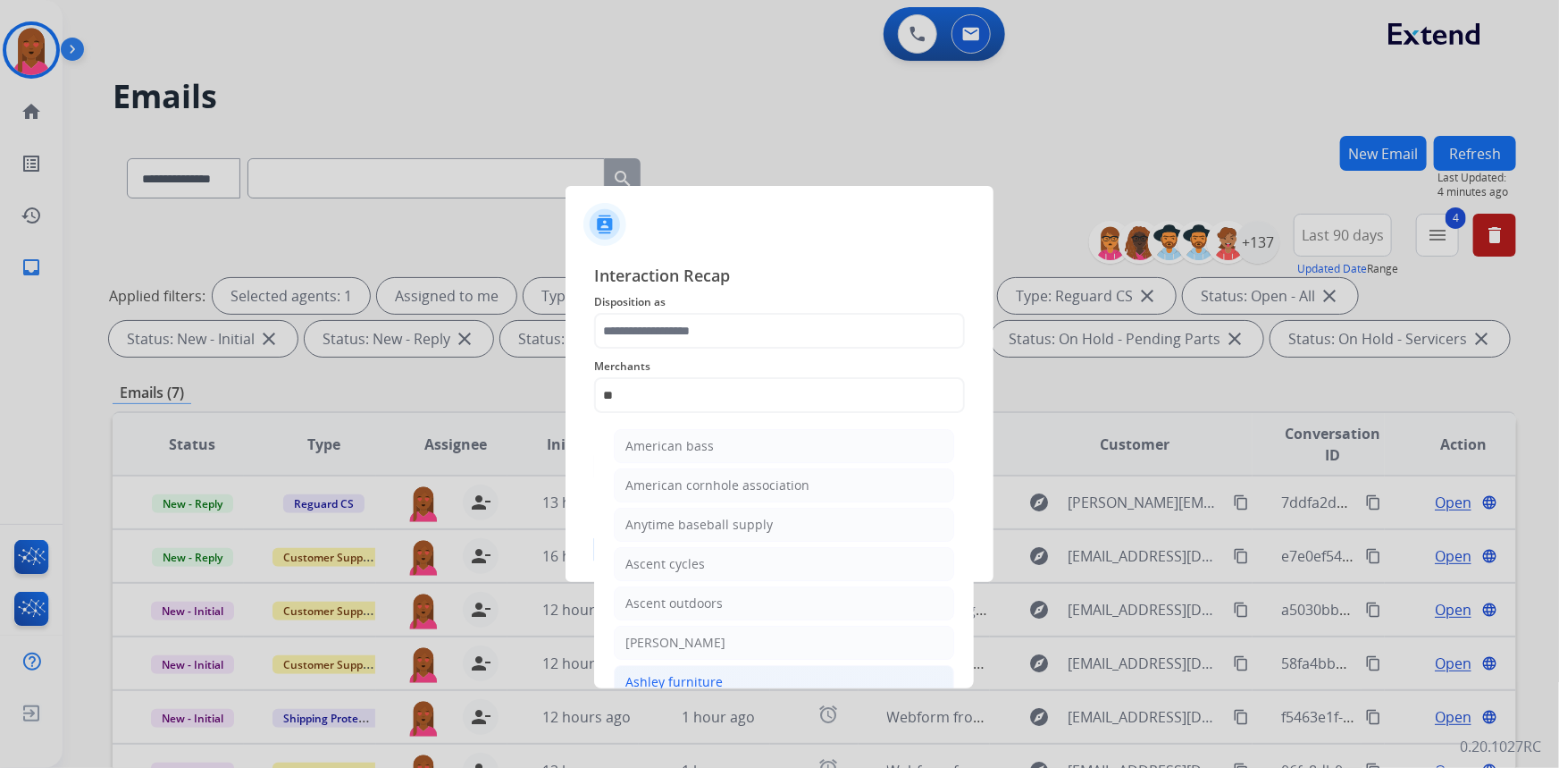
click at [681, 673] on div "Ashley furniture" at bounding box center [674, 682] width 97 height 18
type input "**********"
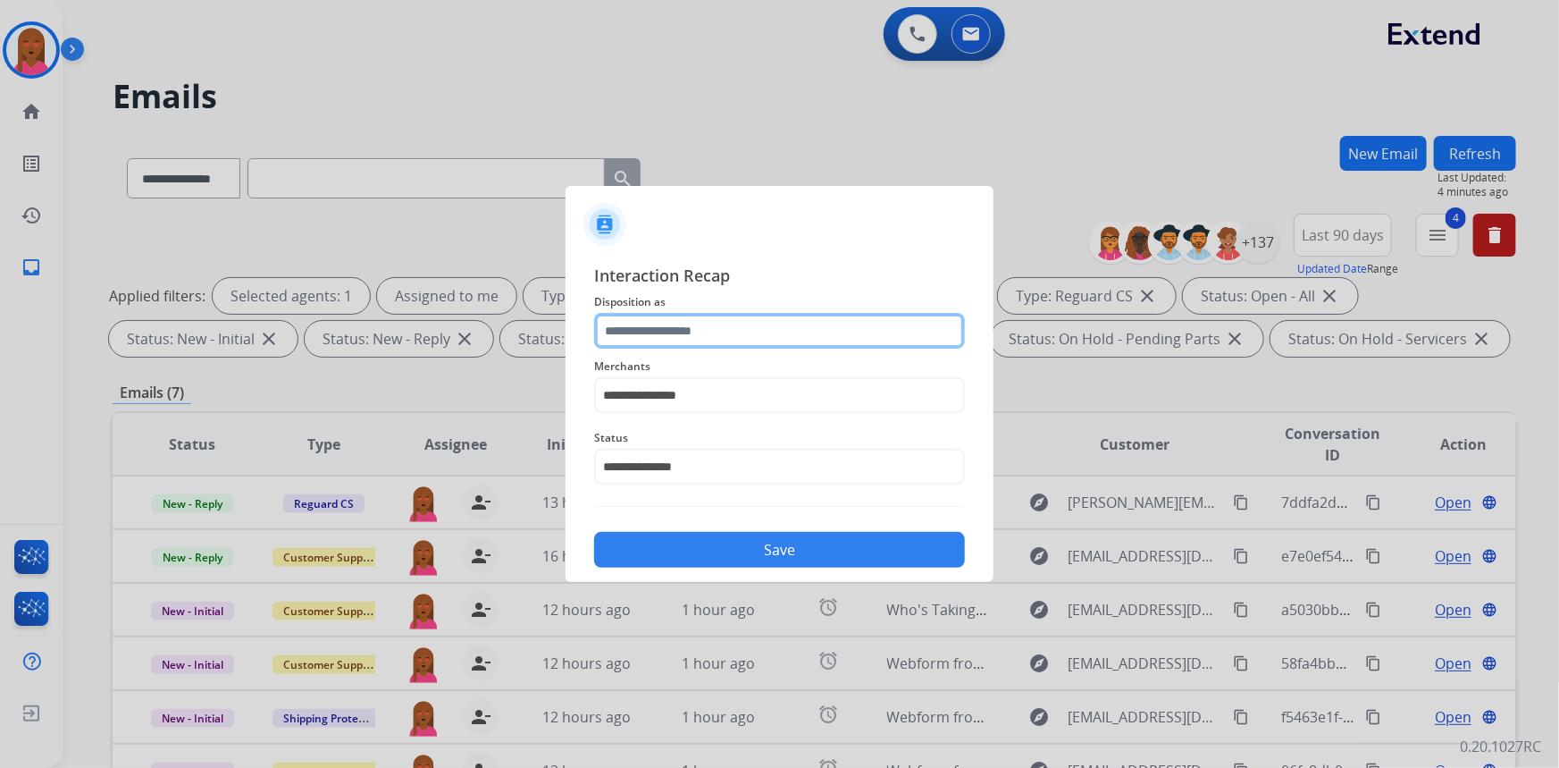
click at [717, 332] on input "text" at bounding box center [779, 331] width 371 height 36
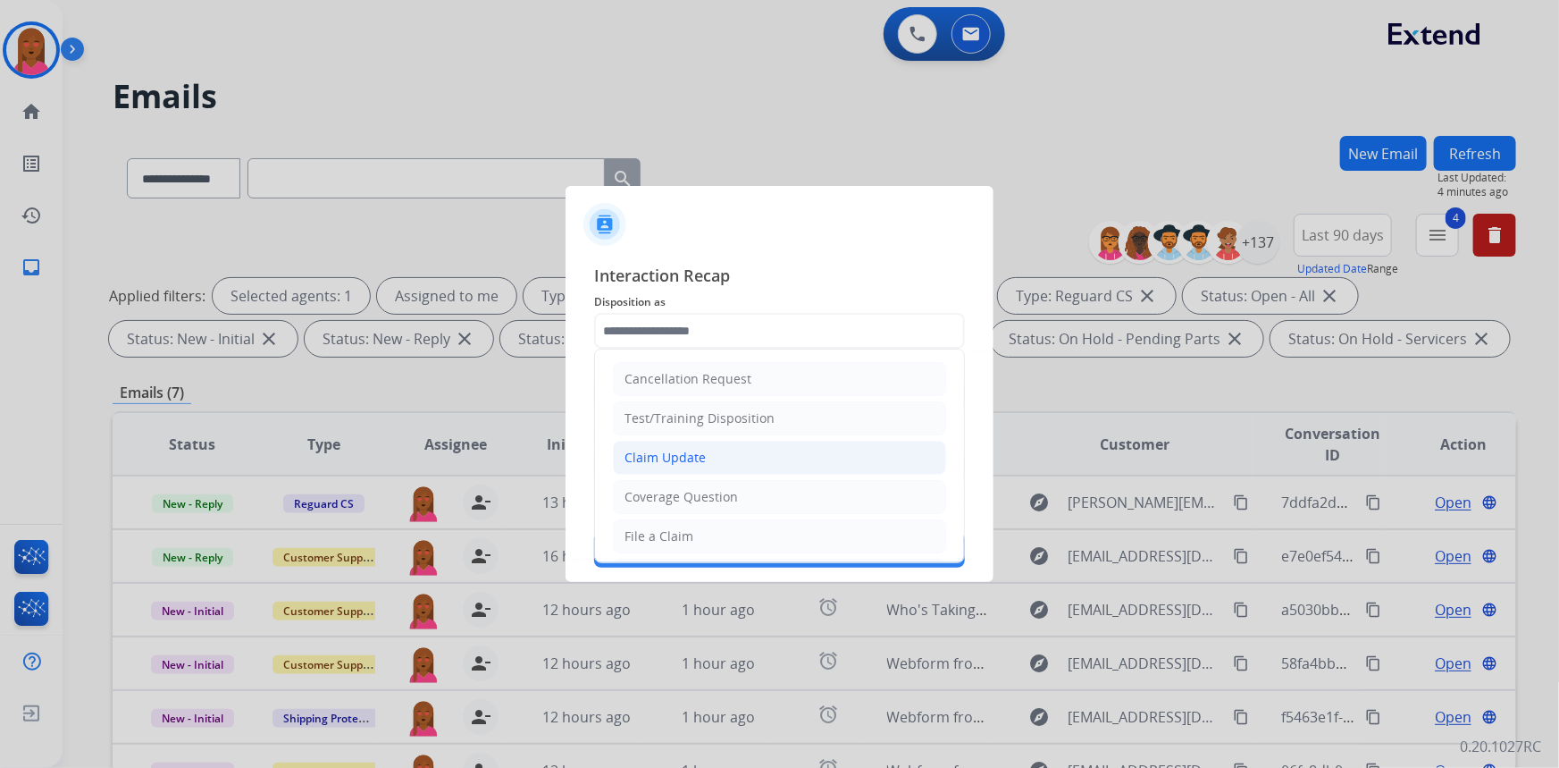
click at [684, 456] on div "Claim Update" at bounding box center [665, 458] width 81 height 18
type input "**********"
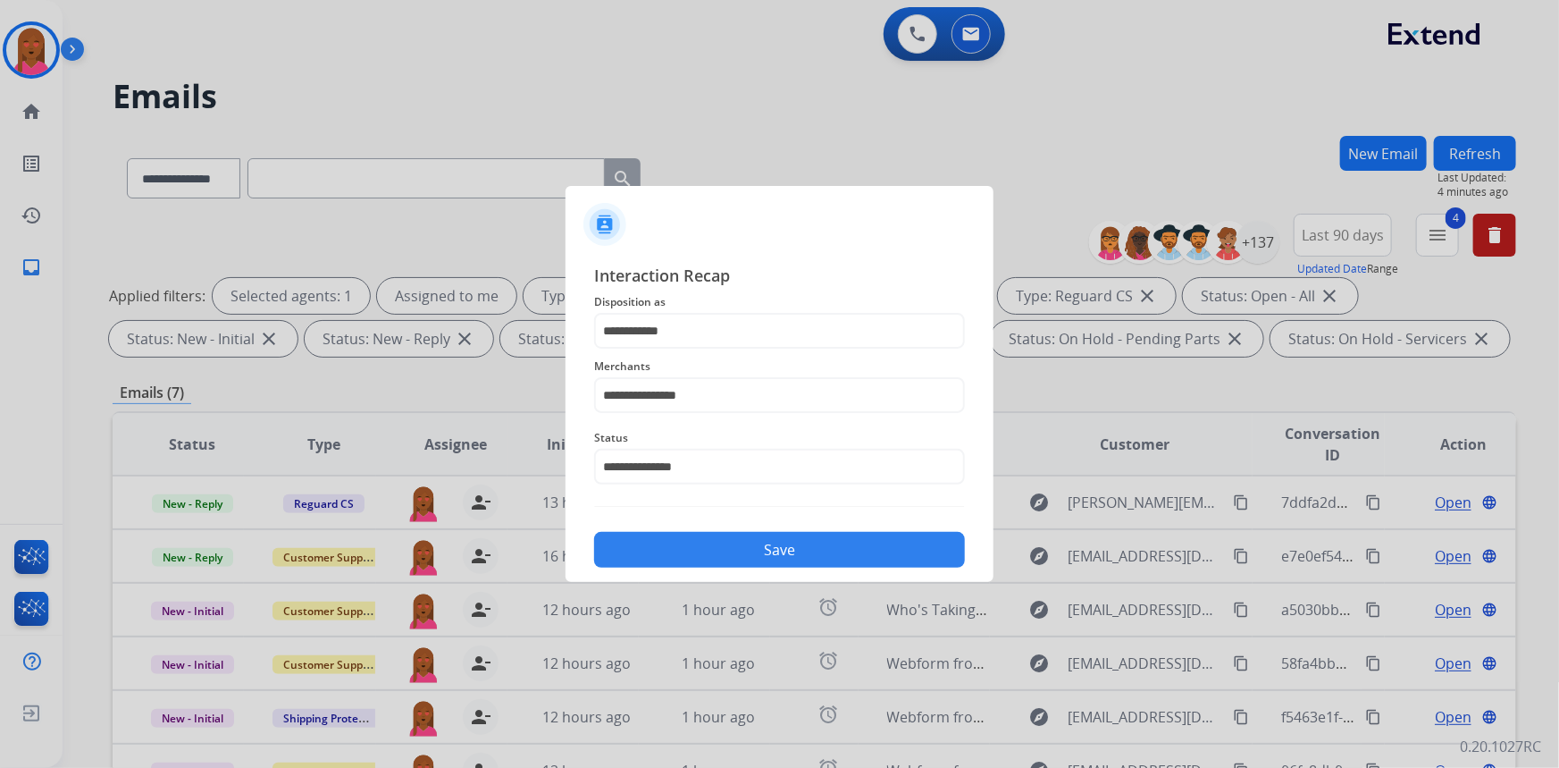
click at [701, 542] on button "Save" at bounding box center [779, 550] width 371 height 36
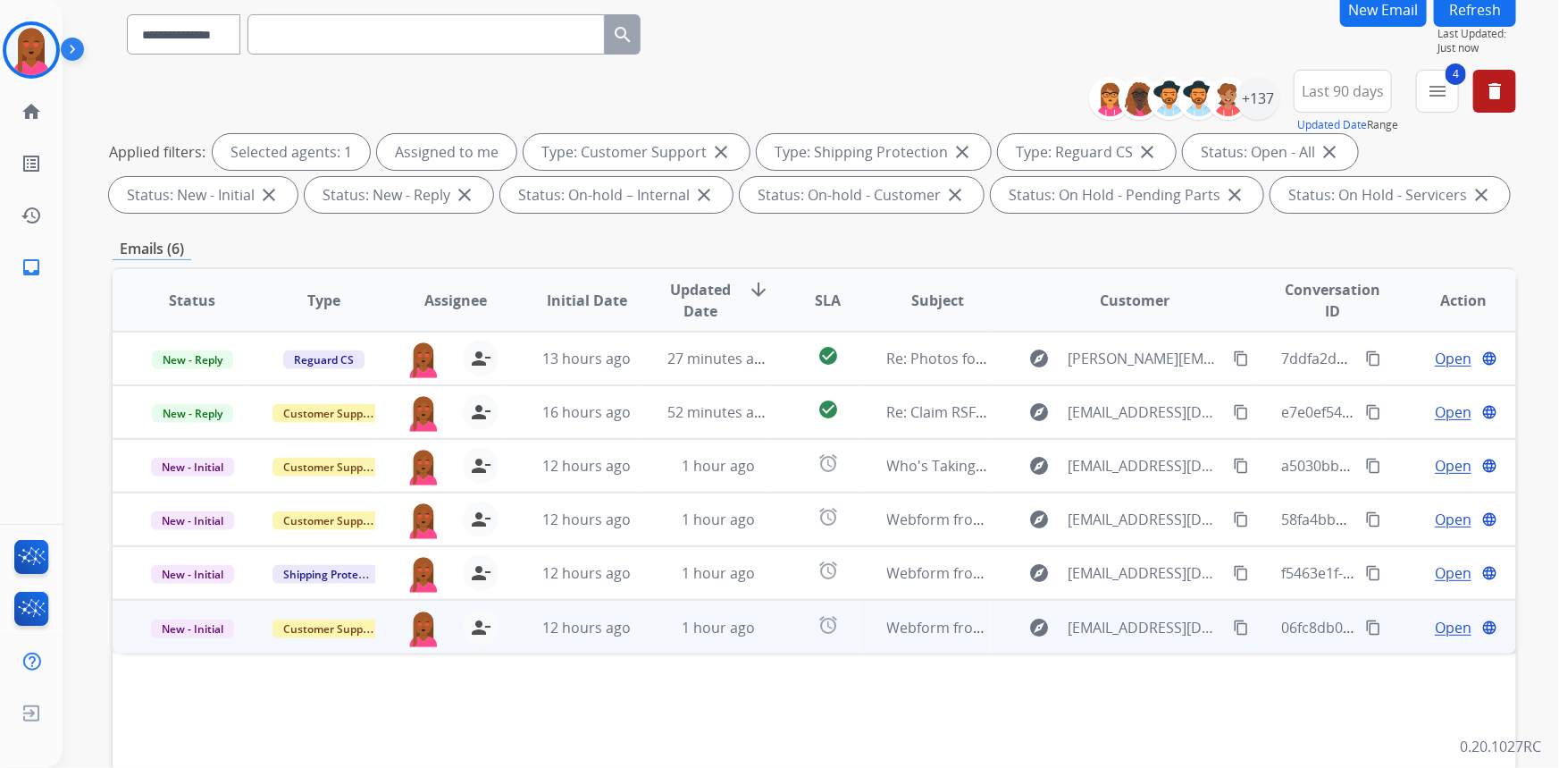
scroll to position [162, 0]
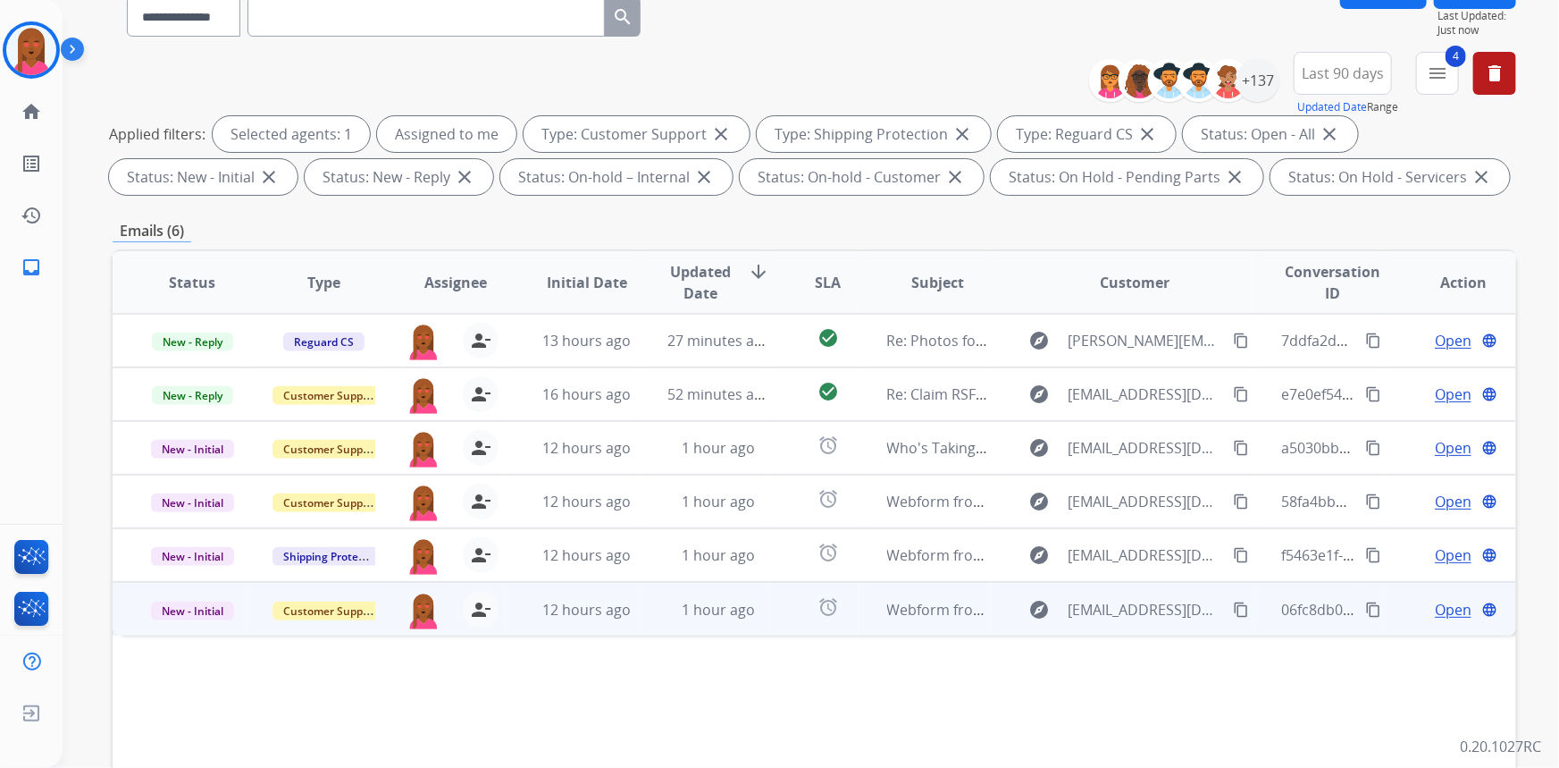
click at [1435, 602] on span "Open" at bounding box center [1453, 609] width 37 height 21
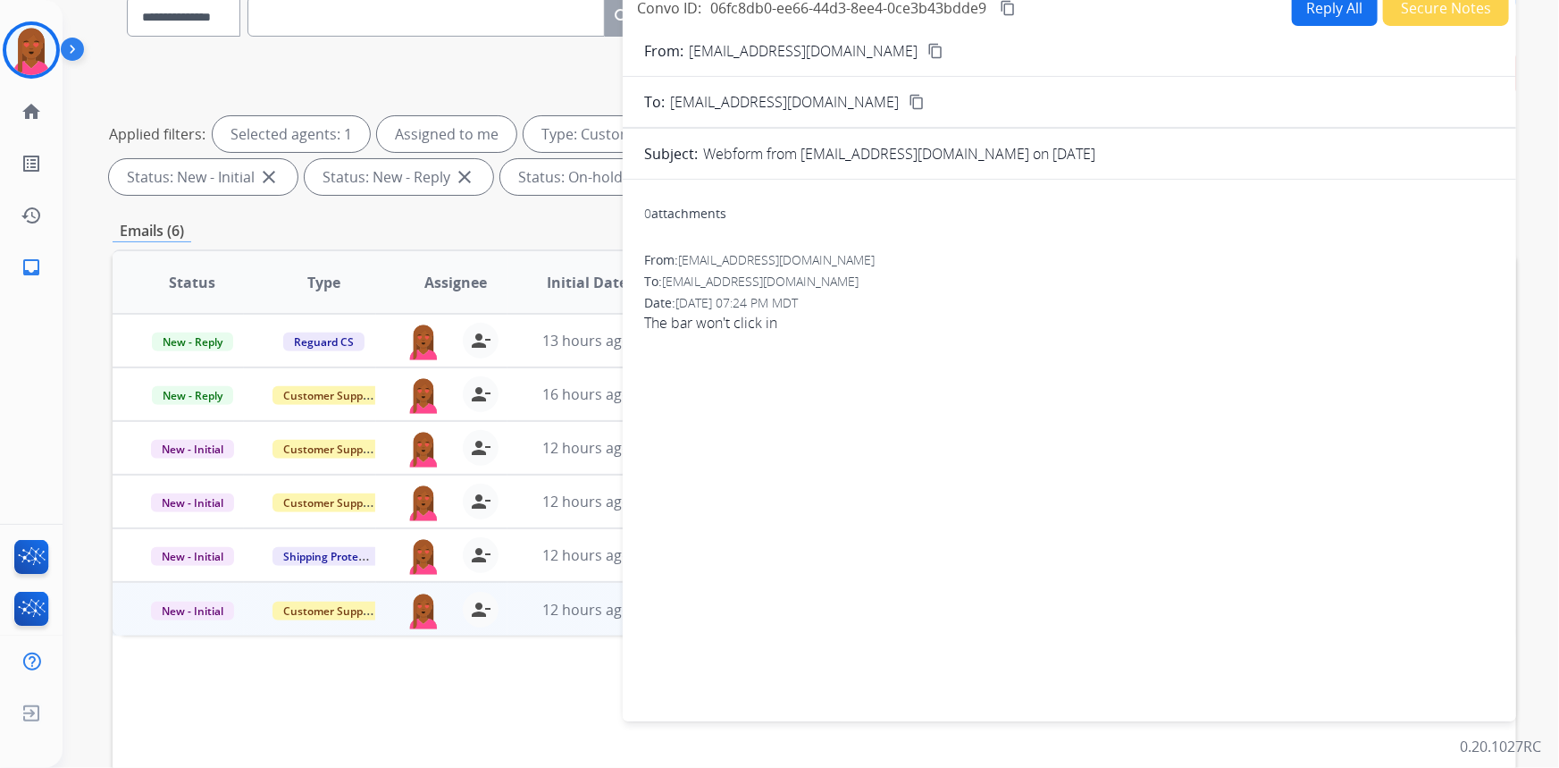
click at [928, 54] on mat-icon "content_copy" at bounding box center [936, 51] width 16 height 16
click at [48, 63] on div at bounding box center [31, 49] width 57 height 57
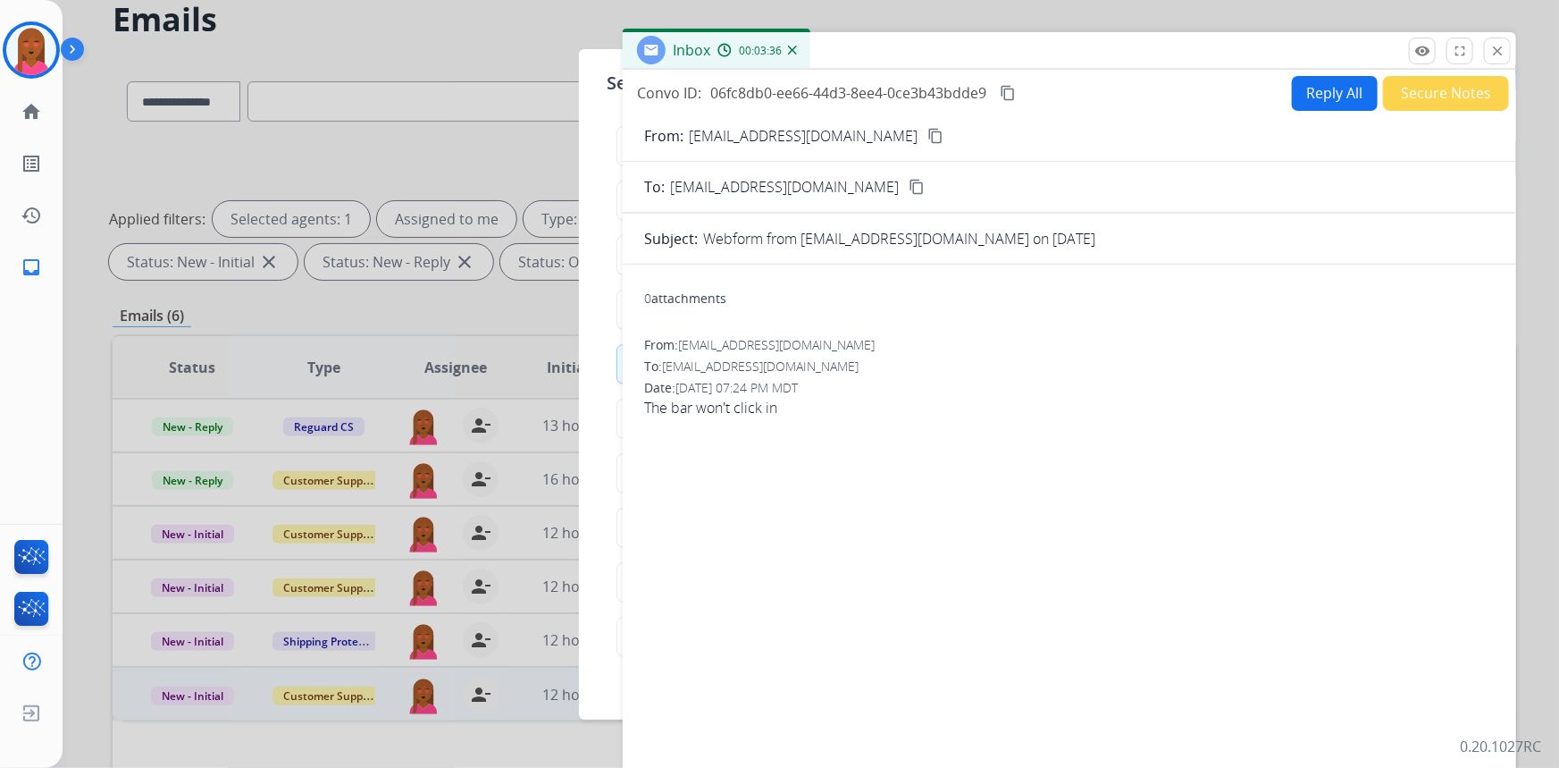
scroll to position [0, 0]
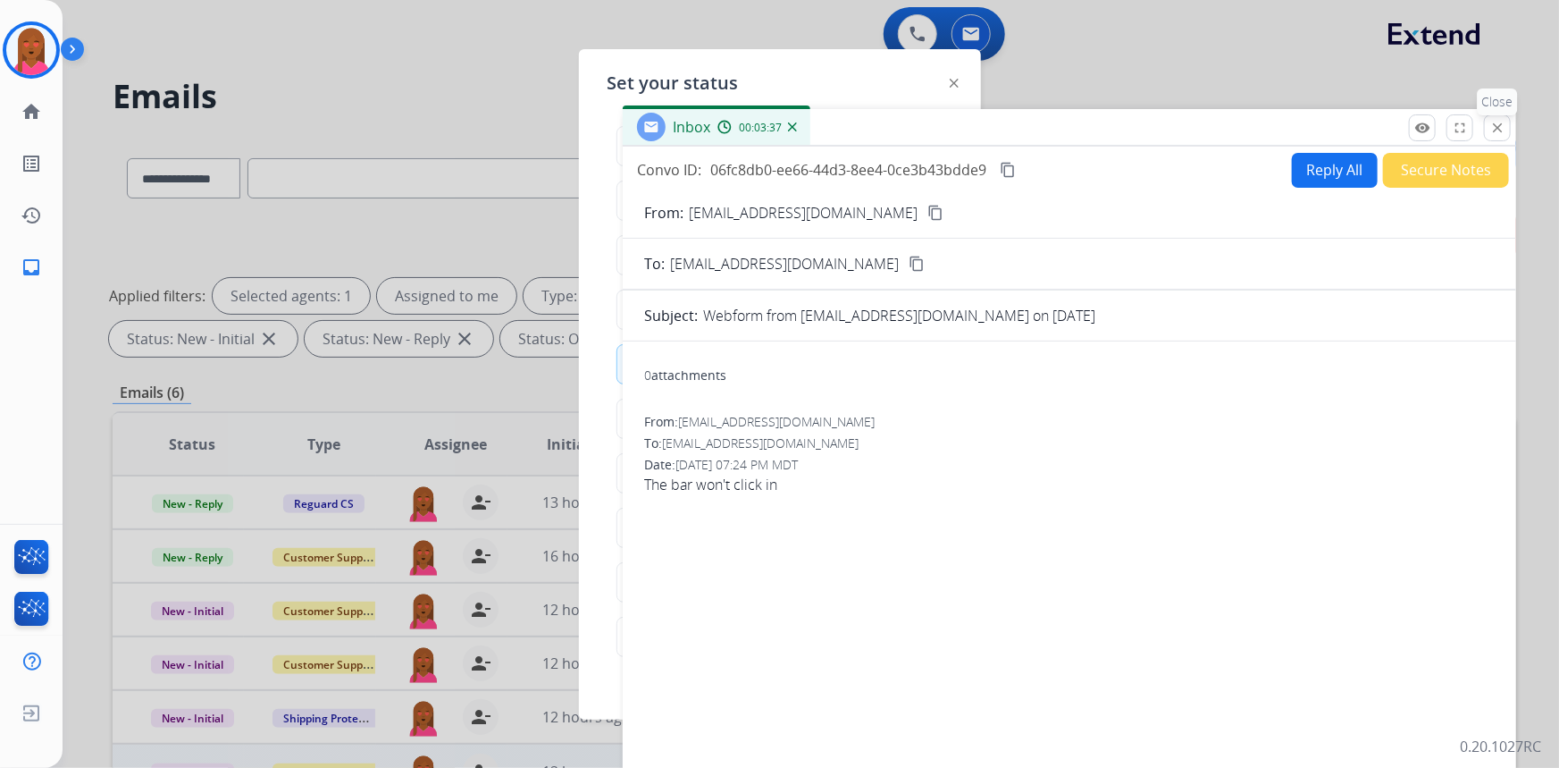
click at [1491, 120] on mat-icon "close" at bounding box center [1498, 128] width 16 height 16
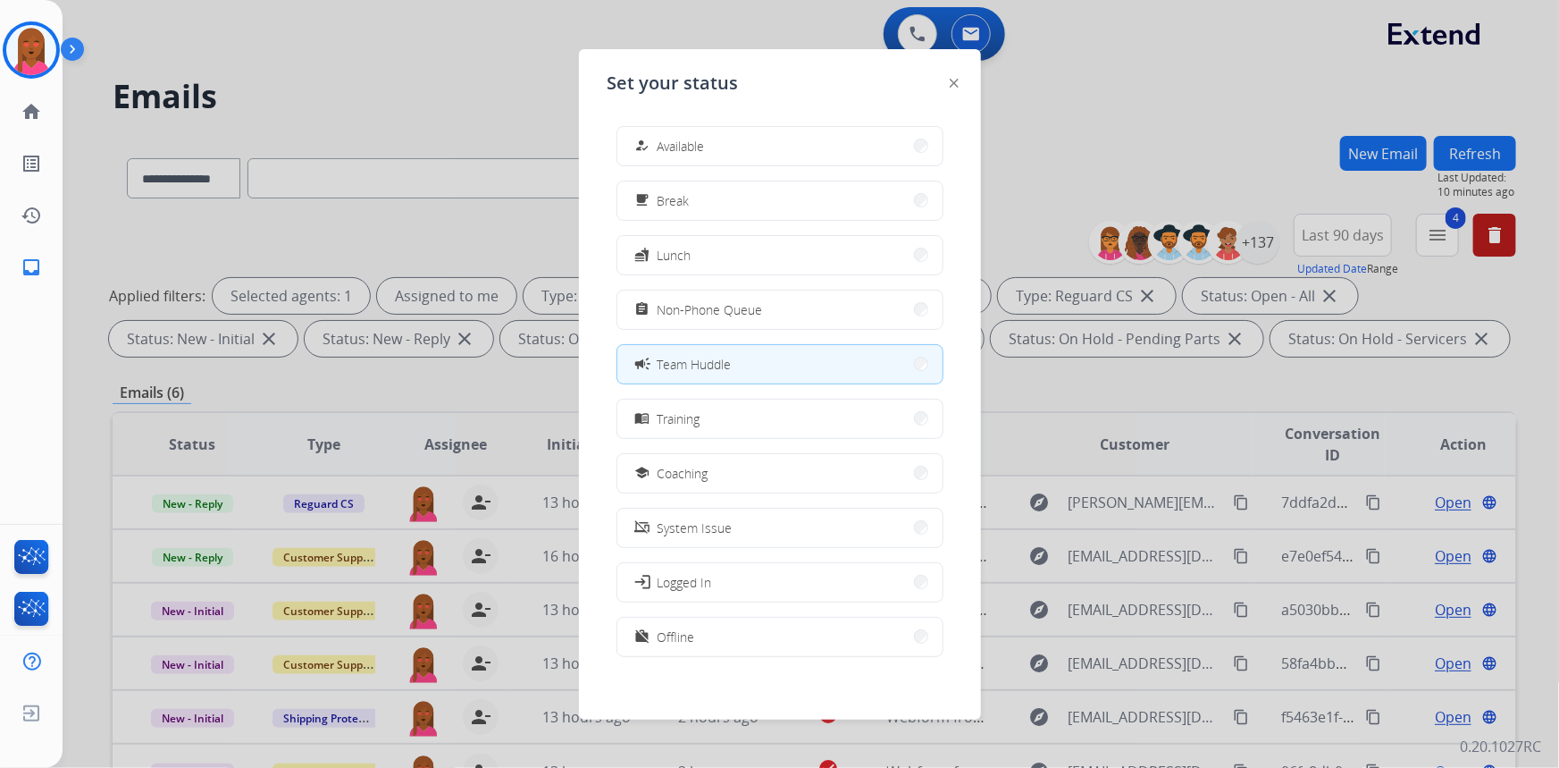
click at [495, 52] on div at bounding box center [779, 384] width 1559 height 768
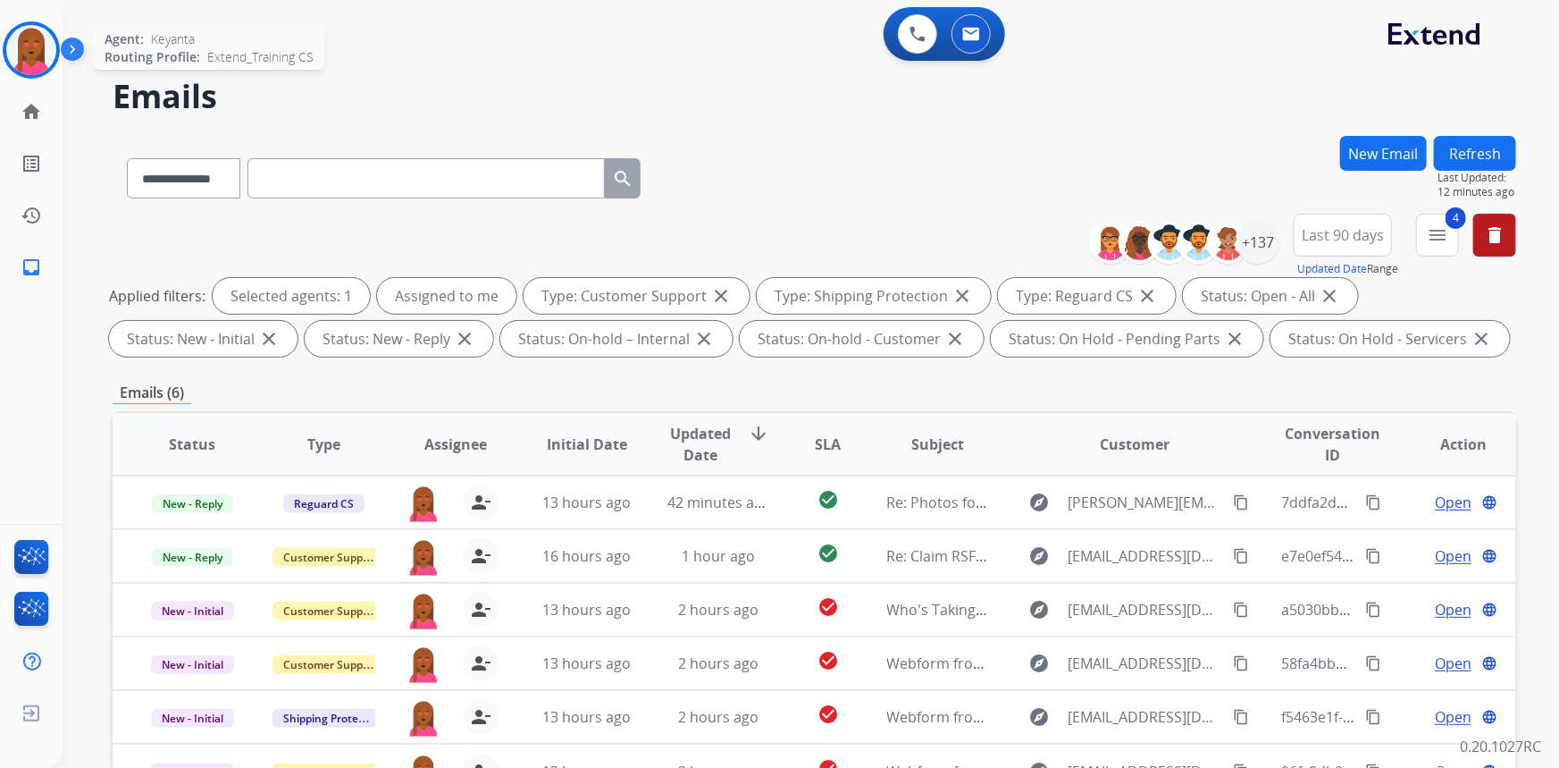
click at [32, 49] on img at bounding box center [31, 50] width 50 height 50
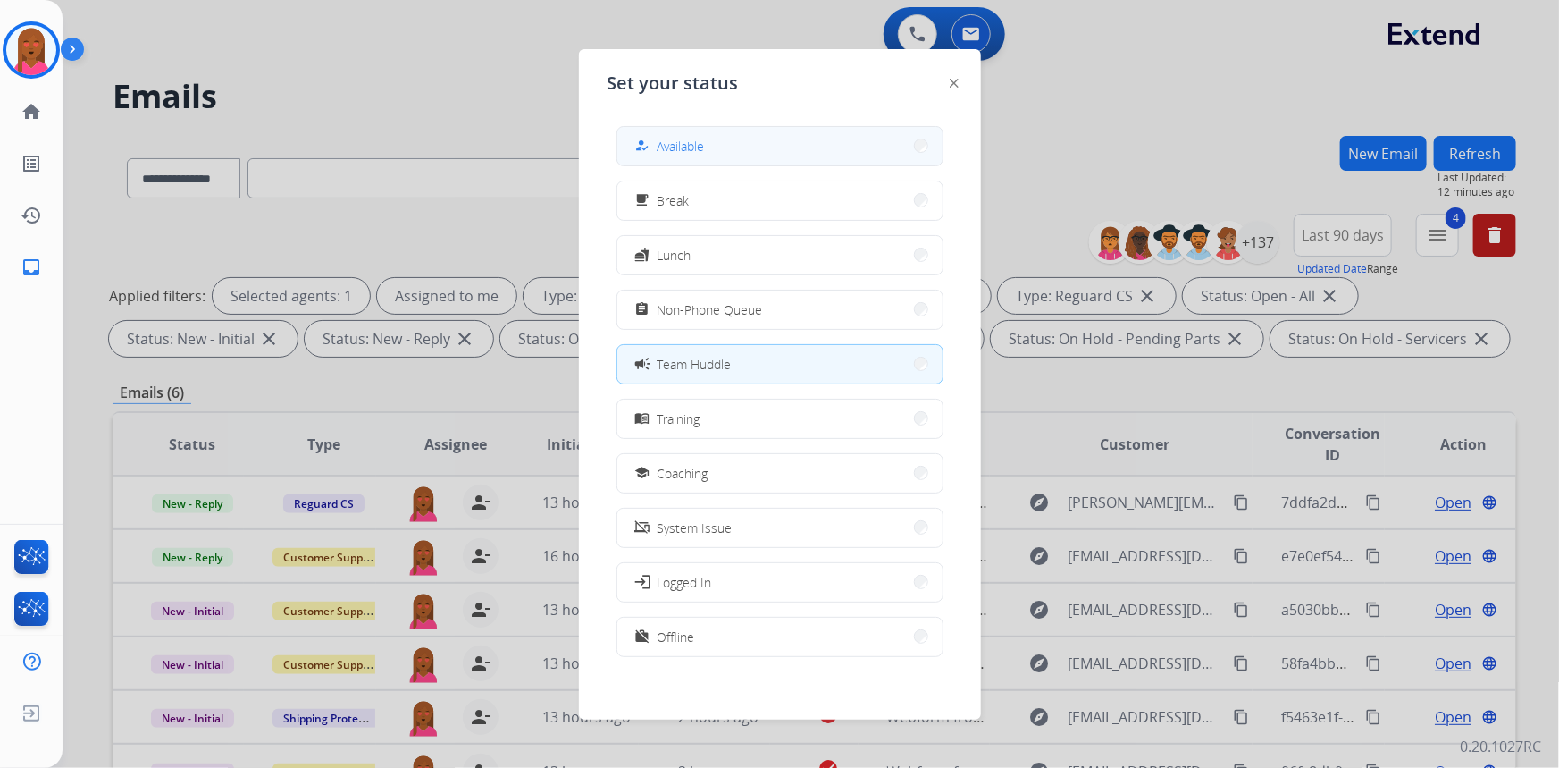
click at [850, 143] on button "how_to_reg Available" at bounding box center [779, 146] width 325 height 38
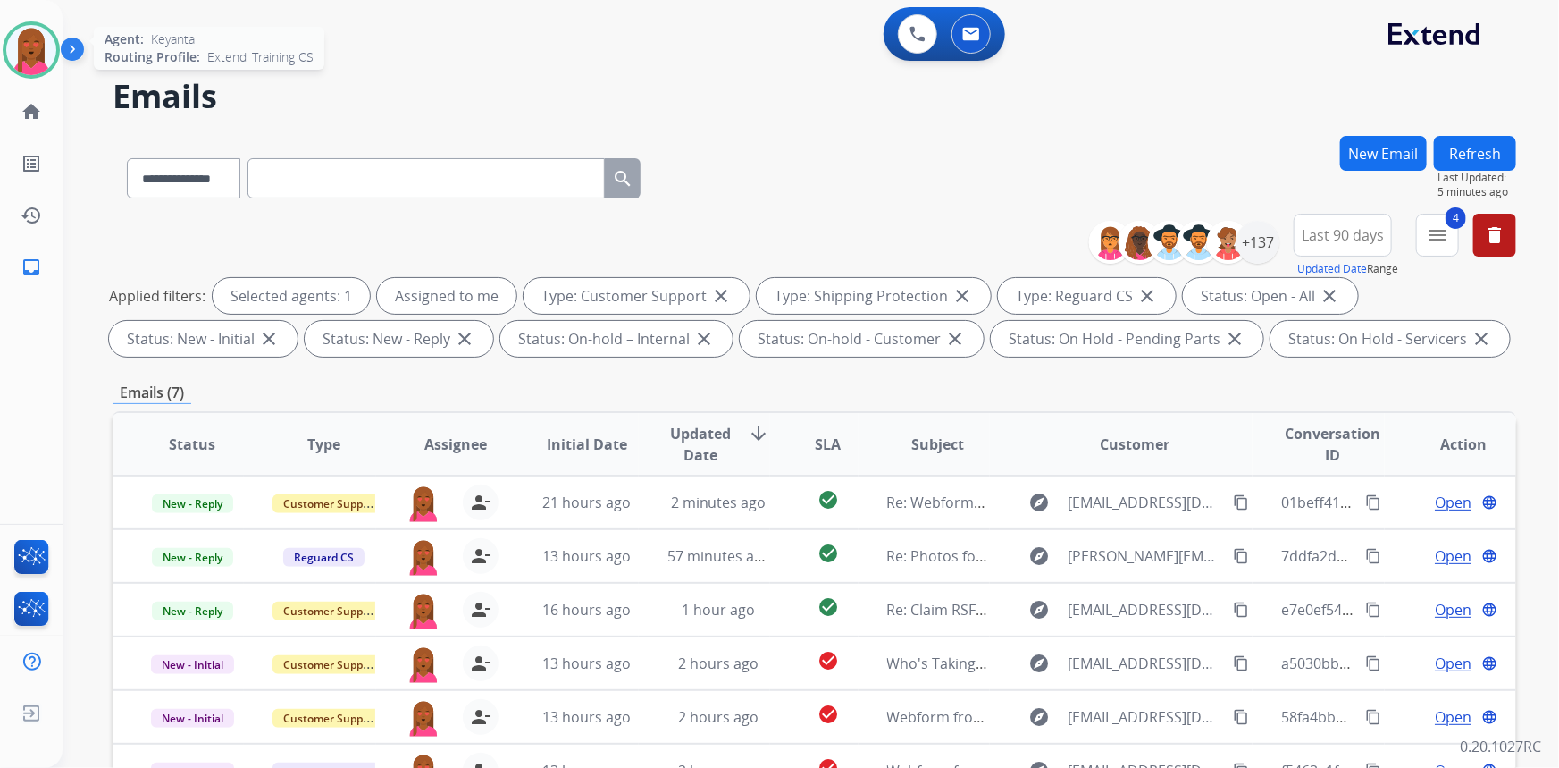
click at [30, 38] on img at bounding box center [31, 50] width 50 height 50
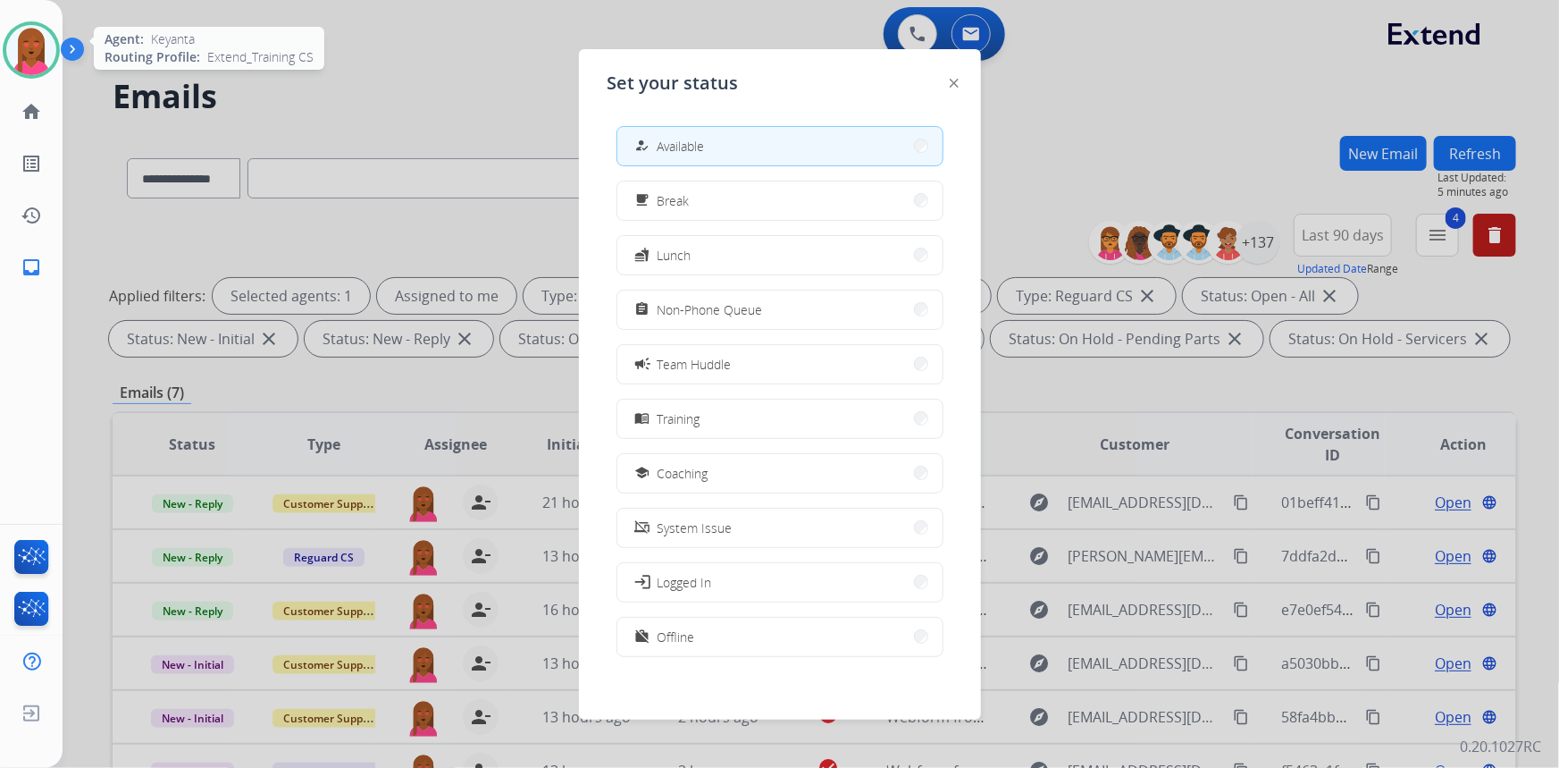
click at [28, 37] on img at bounding box center [31, 50] width 50 height 50
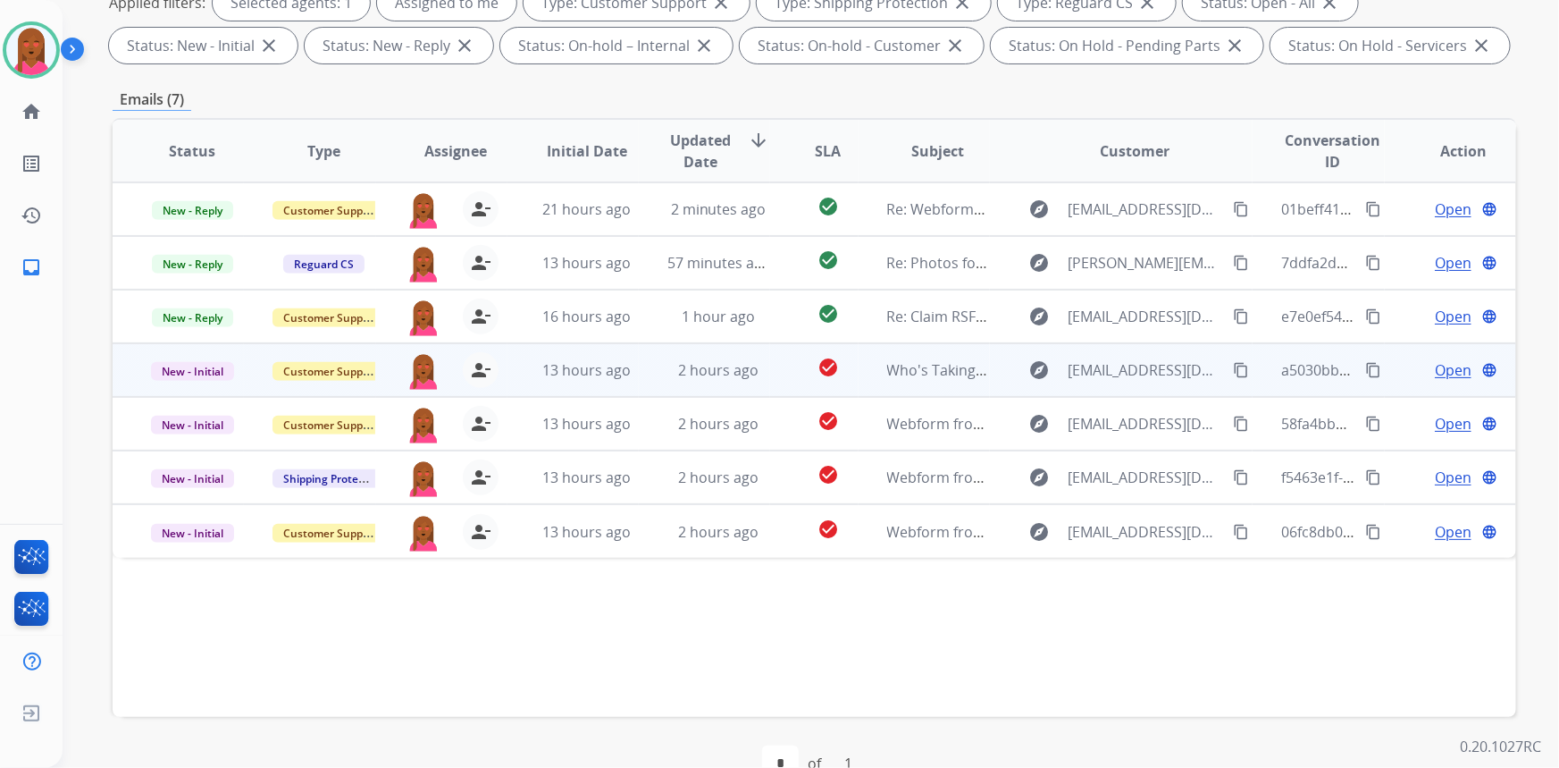
scroll to position [334, 0]
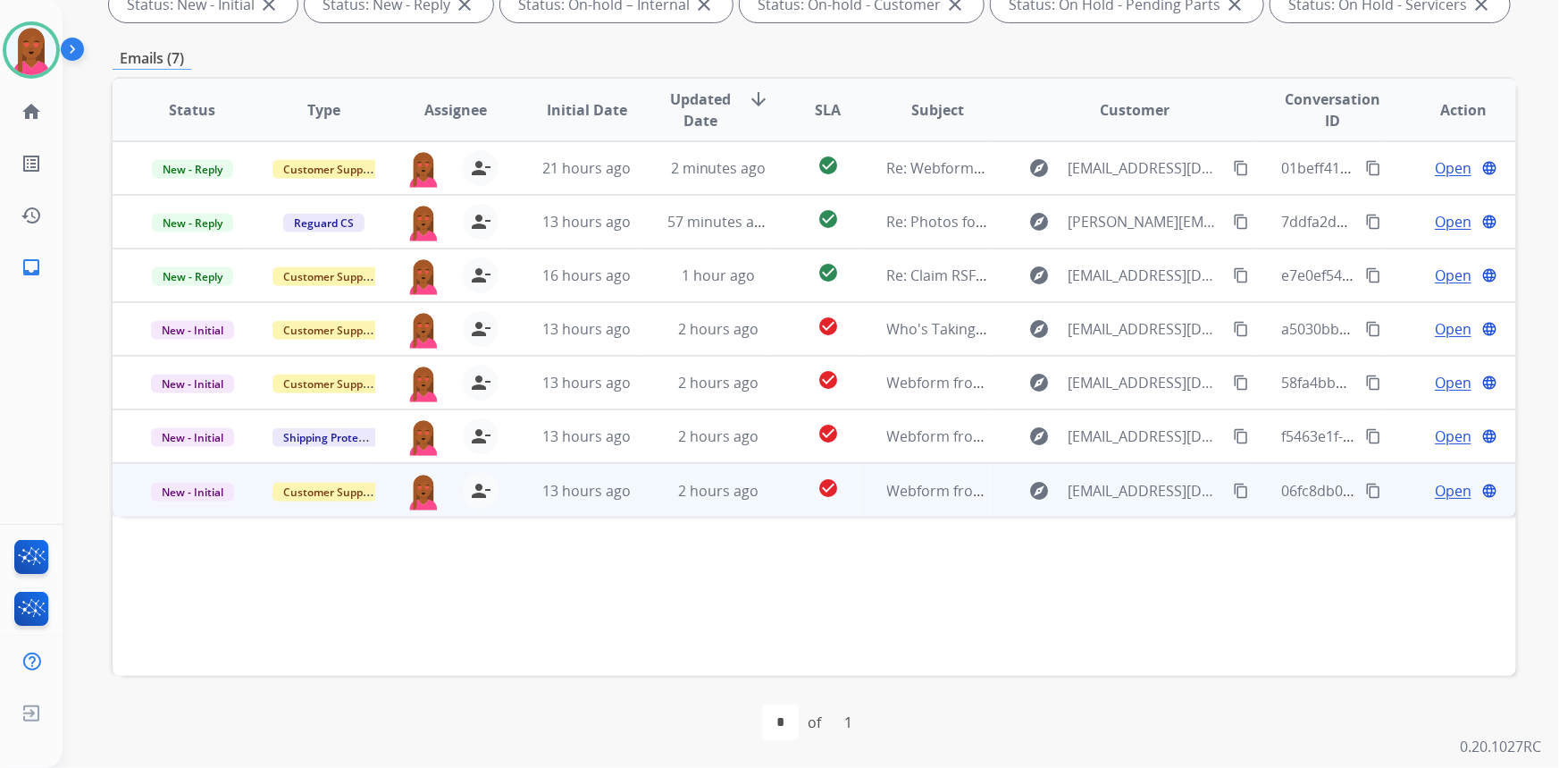
click at [1439, 493] on span "Open" at bounding box center [1453, 490] width 37 height 21
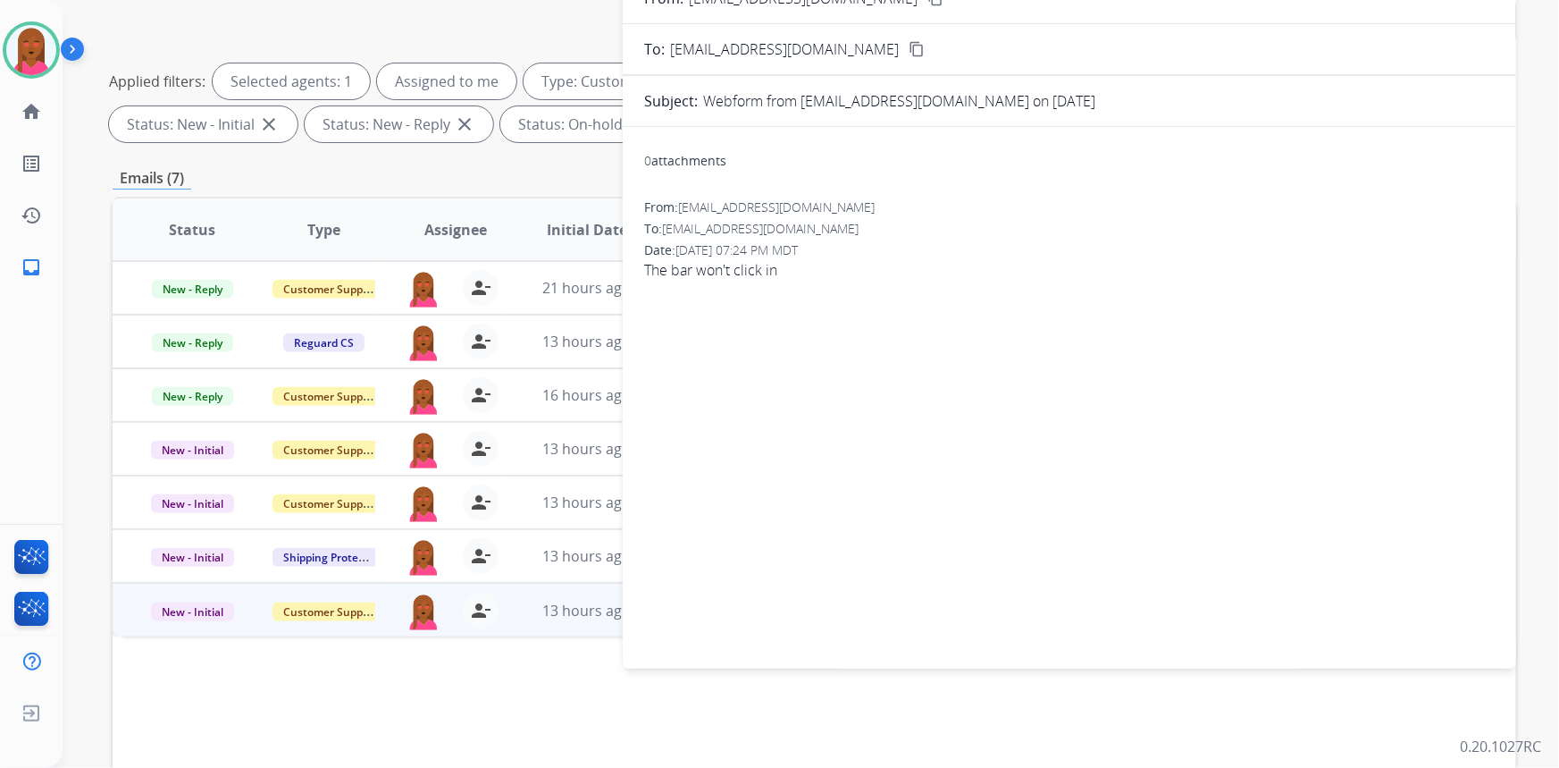
scroll to position [90, 0]
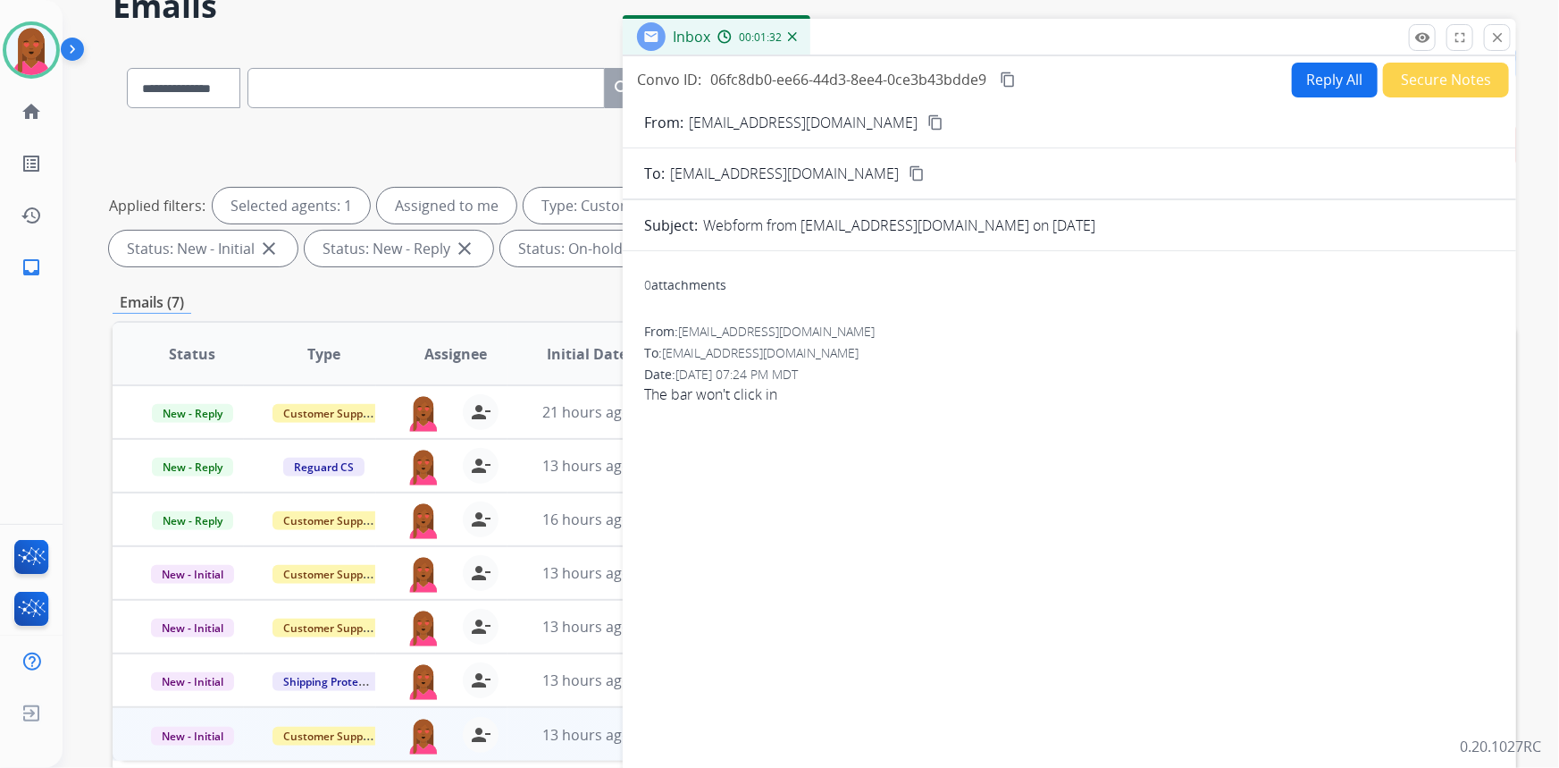
drag, startPoint x: 981, startPoint y: 365, endPoint x: 898, endPoint y: 368, distance: 83.1
click at [981, 365] on div "Date: 08/27/2025 - 07:24 PM MDT" at bounding box center [1069, 374] width 851 height 18
click at [740, 391] on span "The bar won't click in" at bounding box center [1069, 393] width 851 height 21
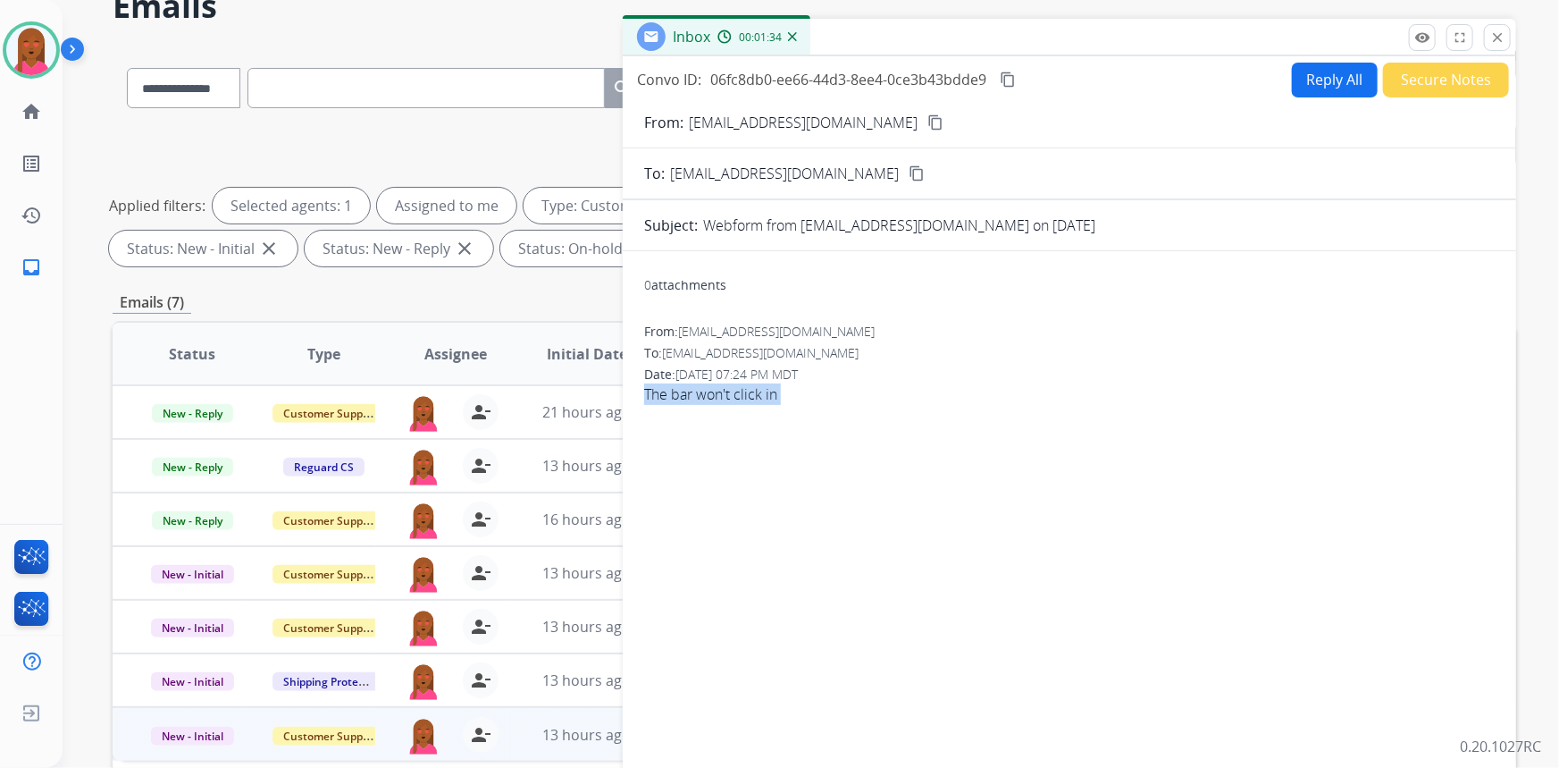
copy app-emails-table "The bar won't click in remove_red_eye Logs fullscreen Expand close Close Hang t…"
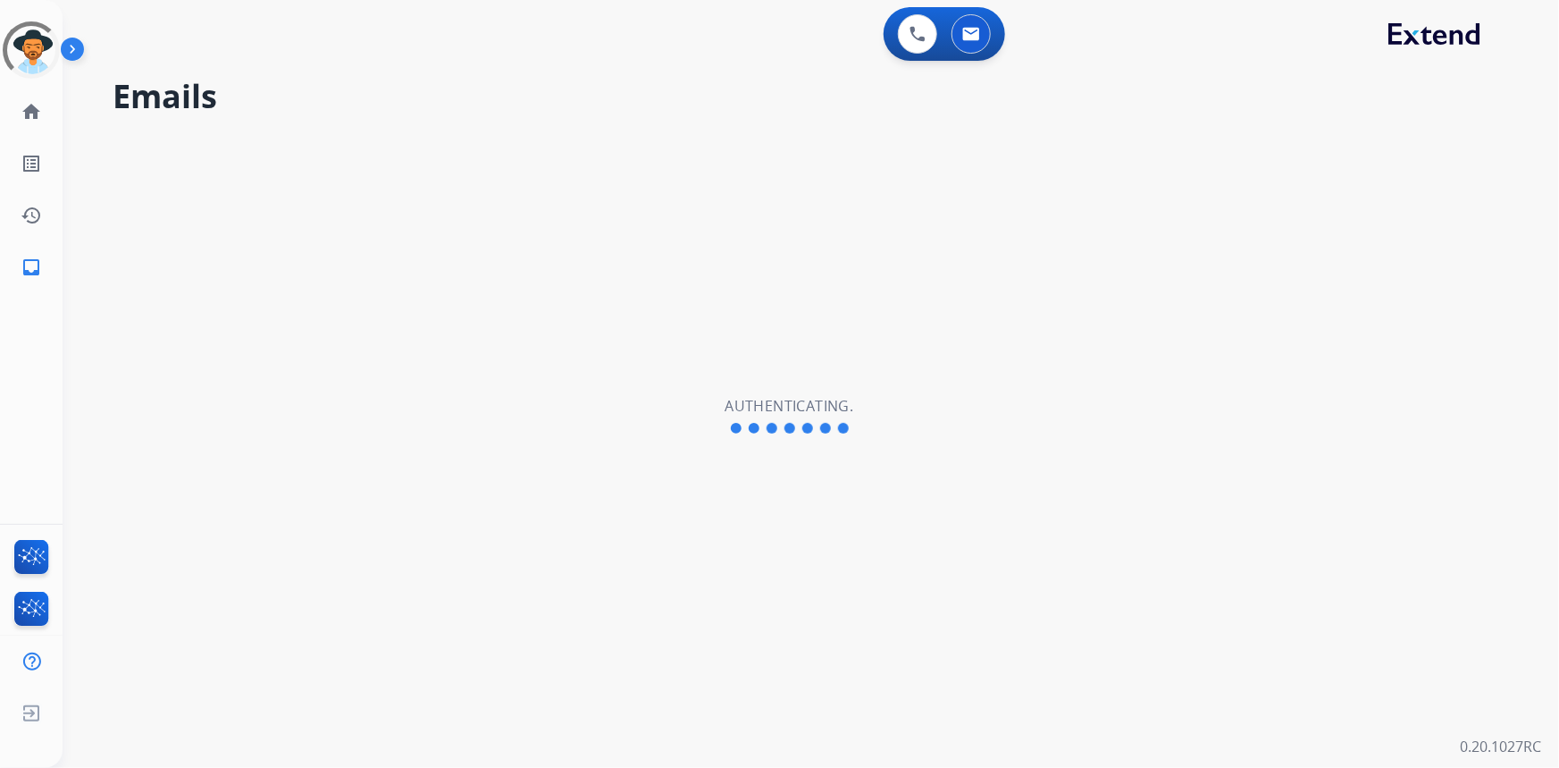
select select "**********"
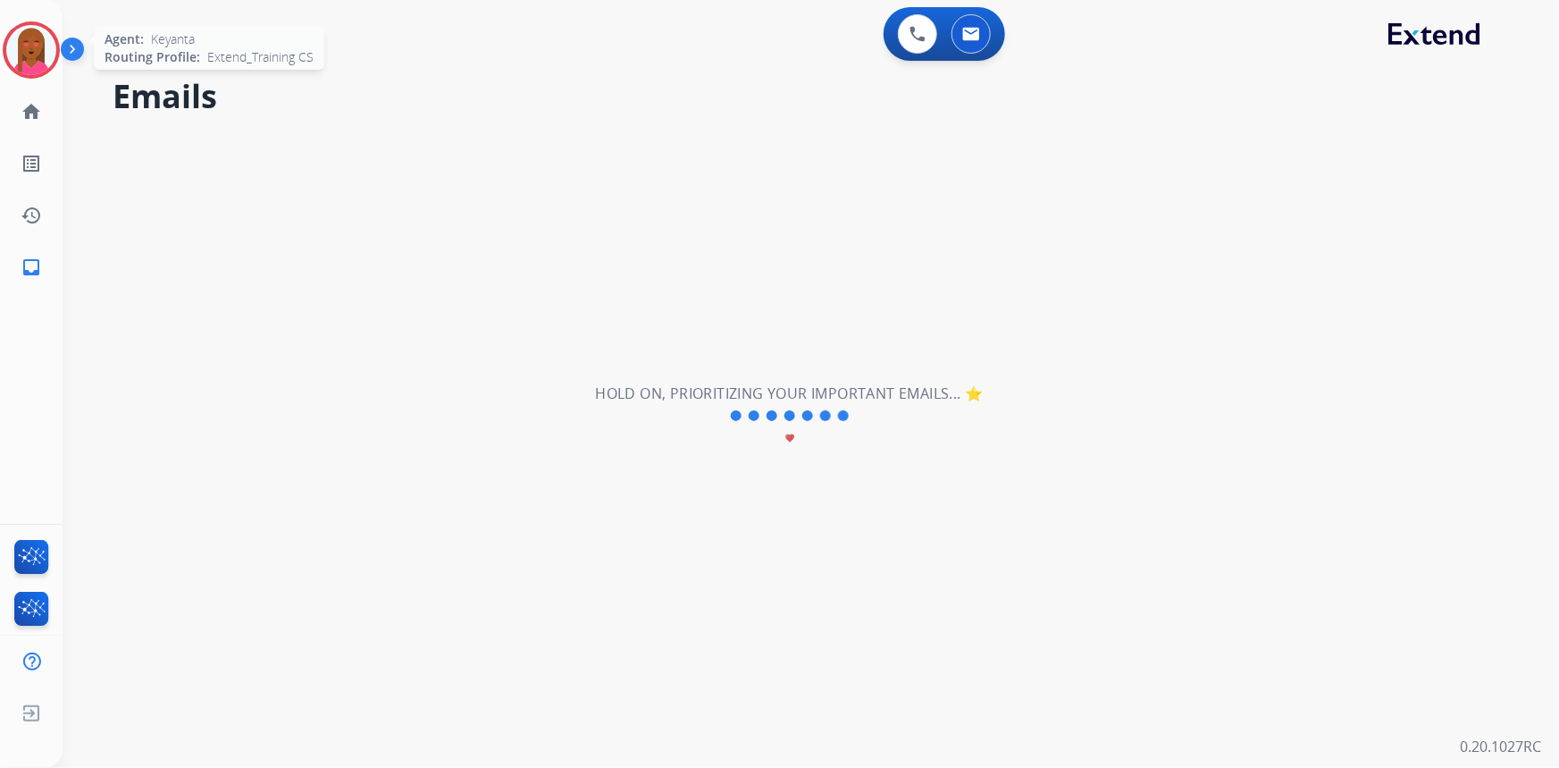
click at [55, 42] on div at bounding box center [31, 49] width 57 height 57
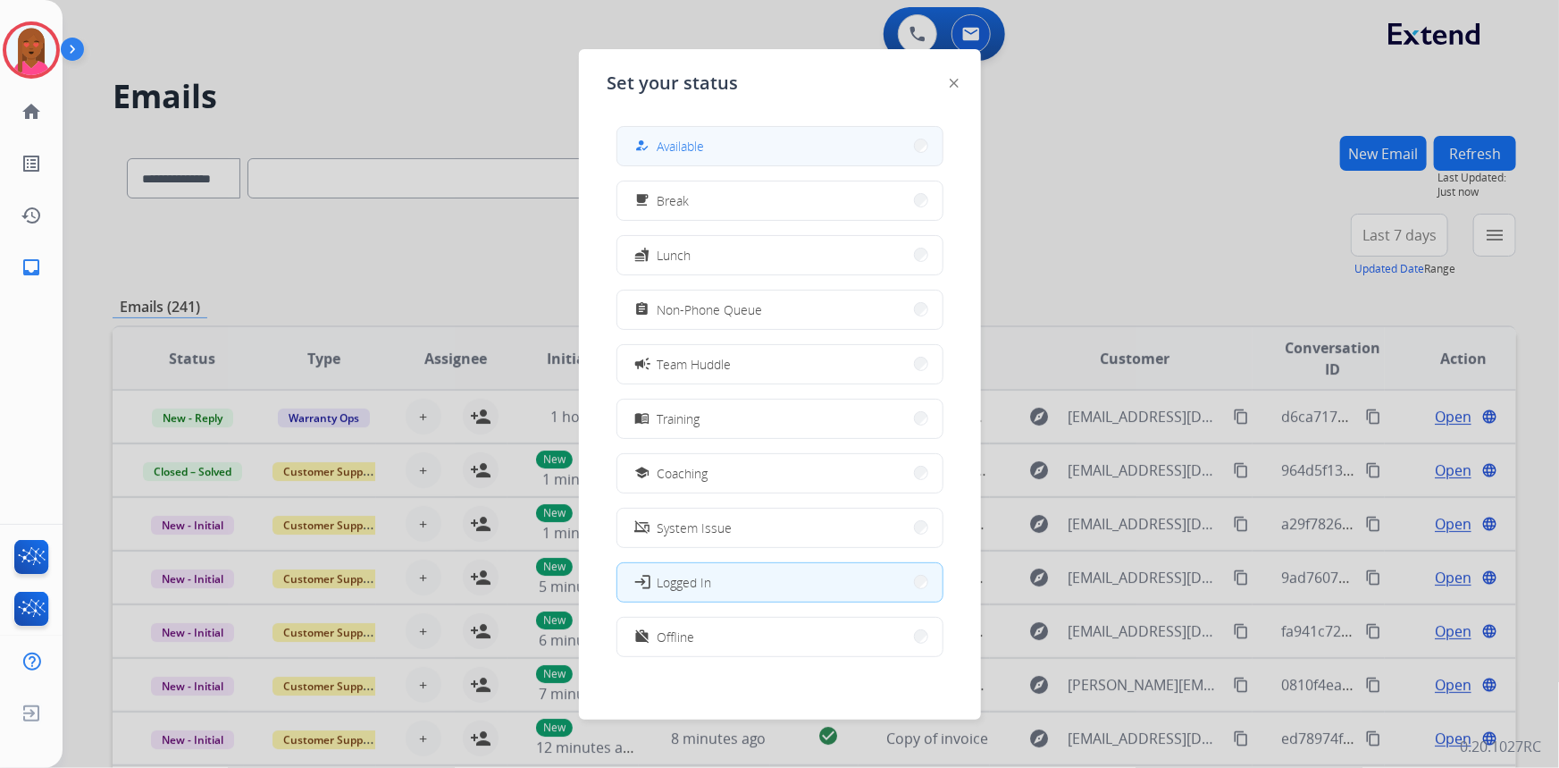
click at [661, 141] on div "how_to_reg Available" at bounding box center [668, 145] width 73 height 21
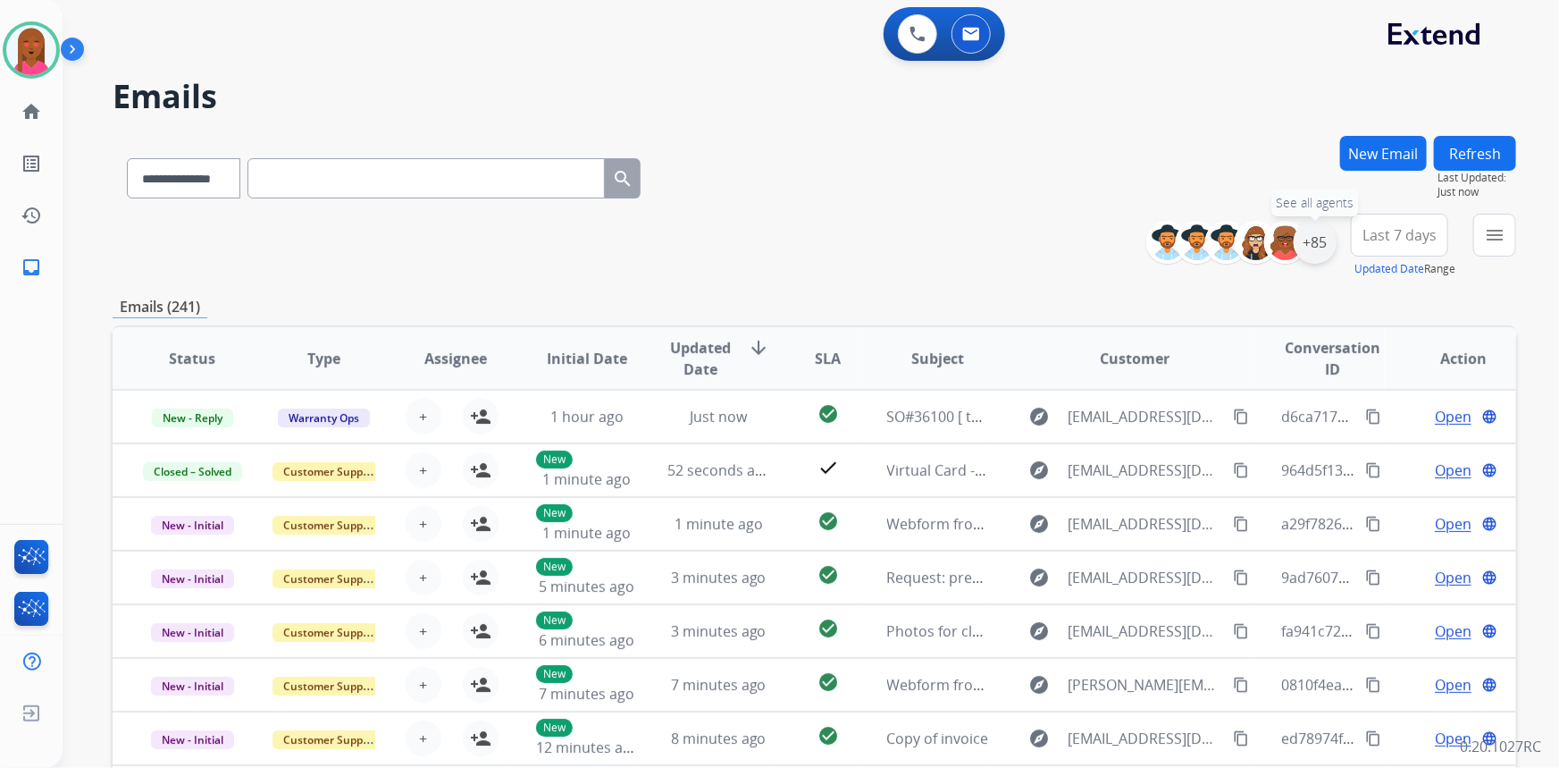
click at [1322, 240] on div "+85" at bounding box center [1315, 242] width 43 height 43
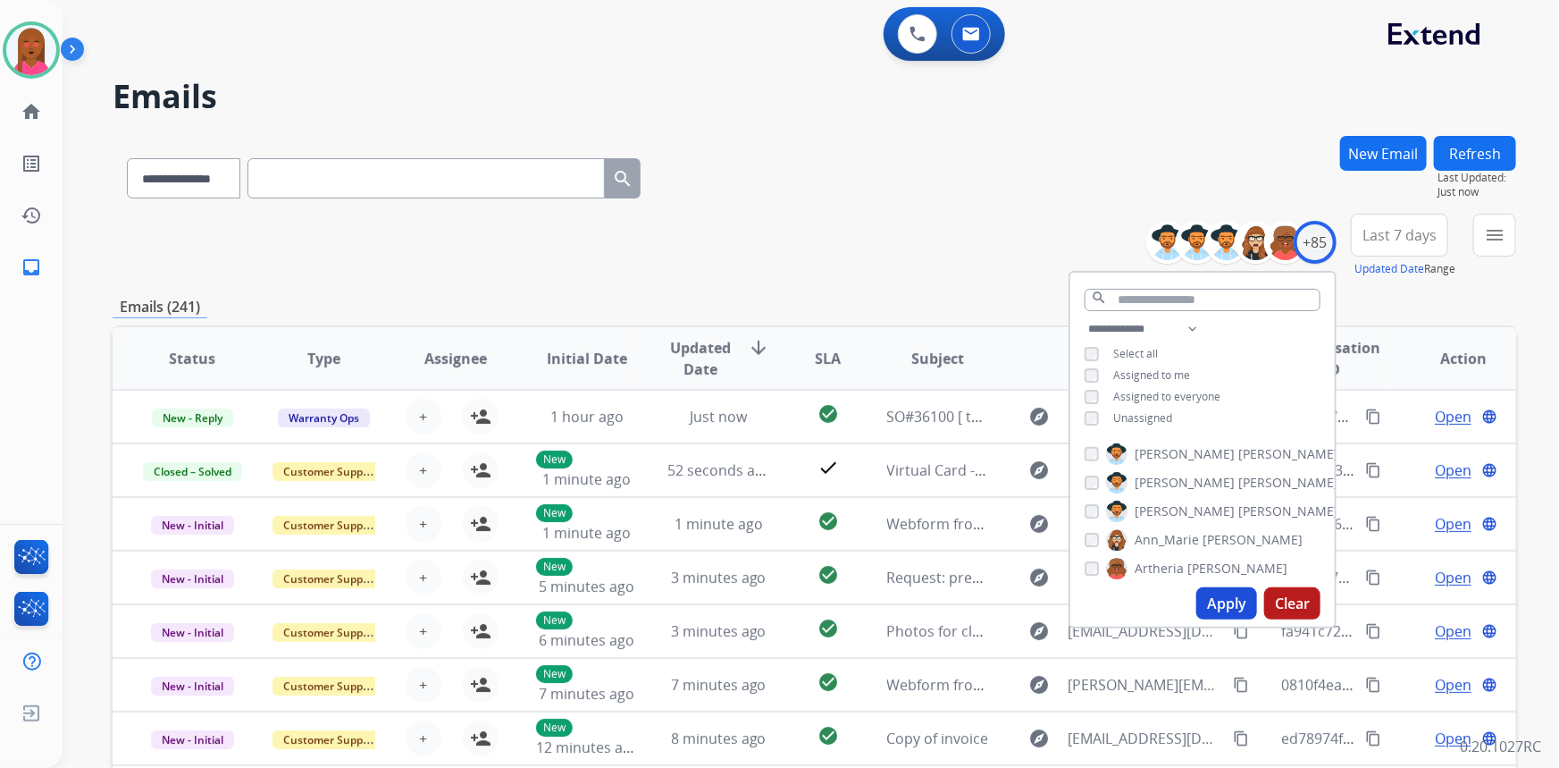
click at [1225, 603] on button "Apply" at bounding box center [1227, 603] width 61 height 32
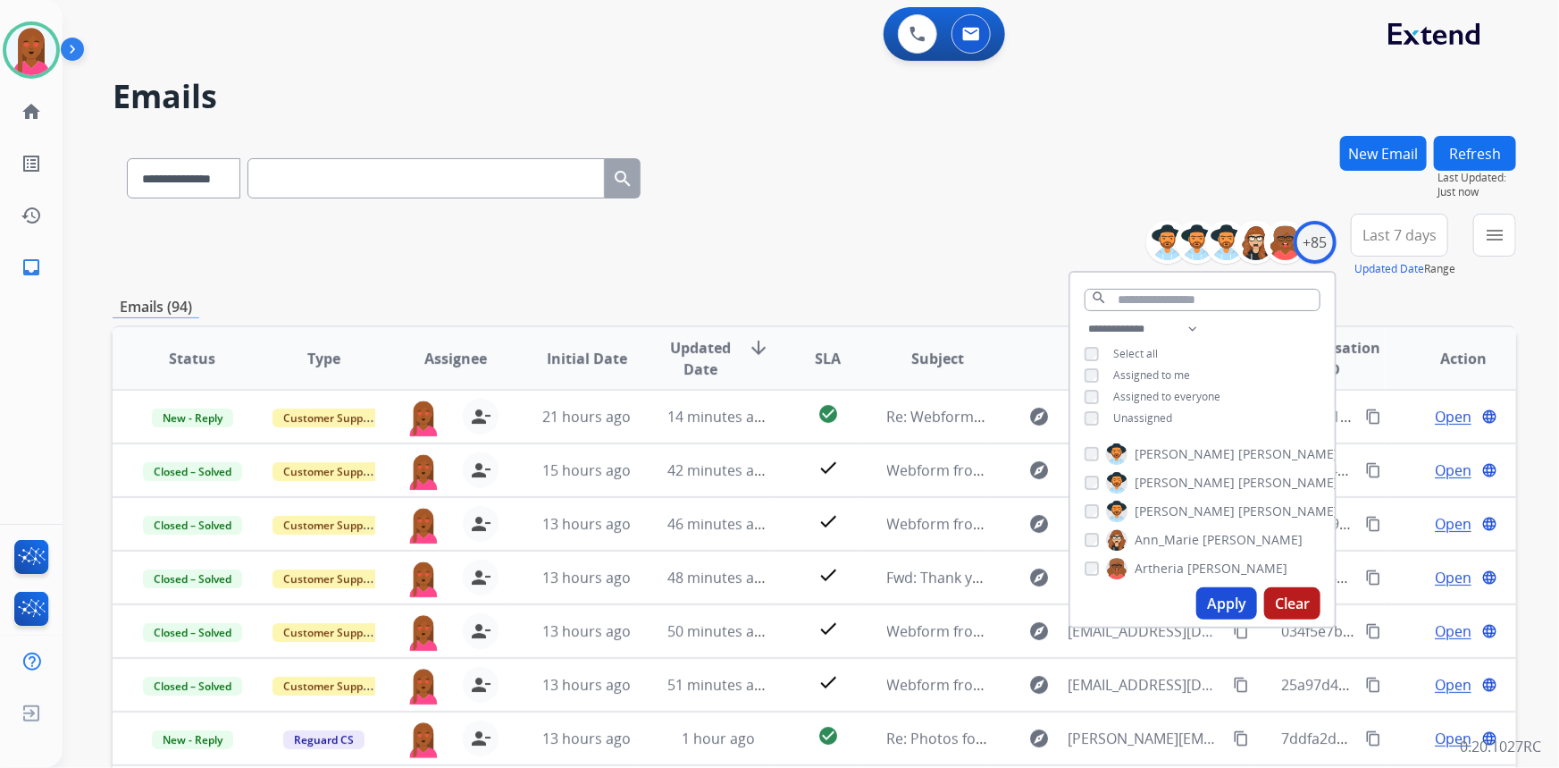
drag, startPoint x: 1415, startPoint y: 235, endPoint x: 1418, endPoint y: 251, distance: 16.3
click at [1416, 235] on span "Last 7 days" at bounding box center [1400, 234] width 74 height 7
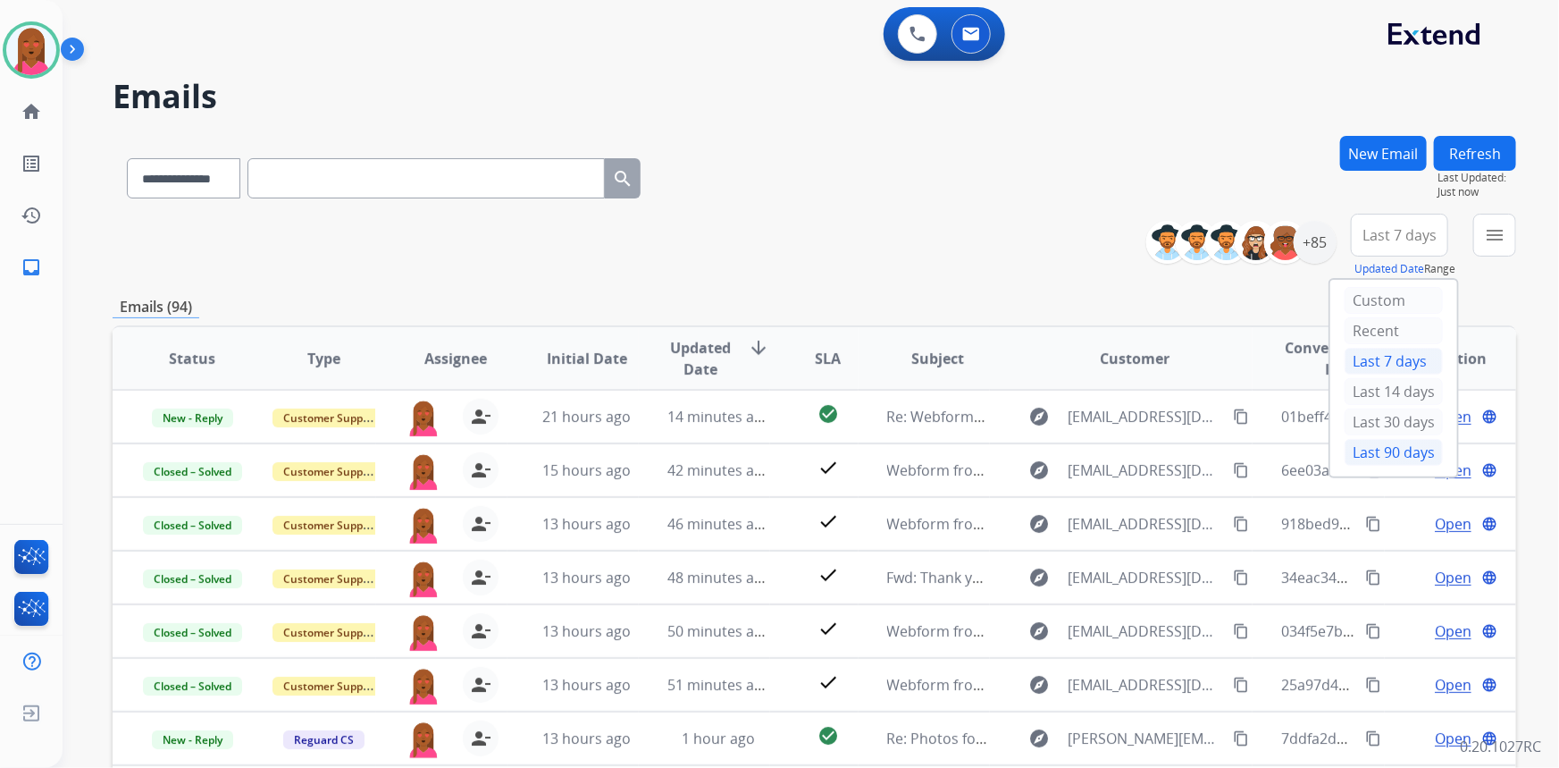
click at [1373, 446] on div "Last 90 days" at bounding box center [1394, 452] width 98 height 27
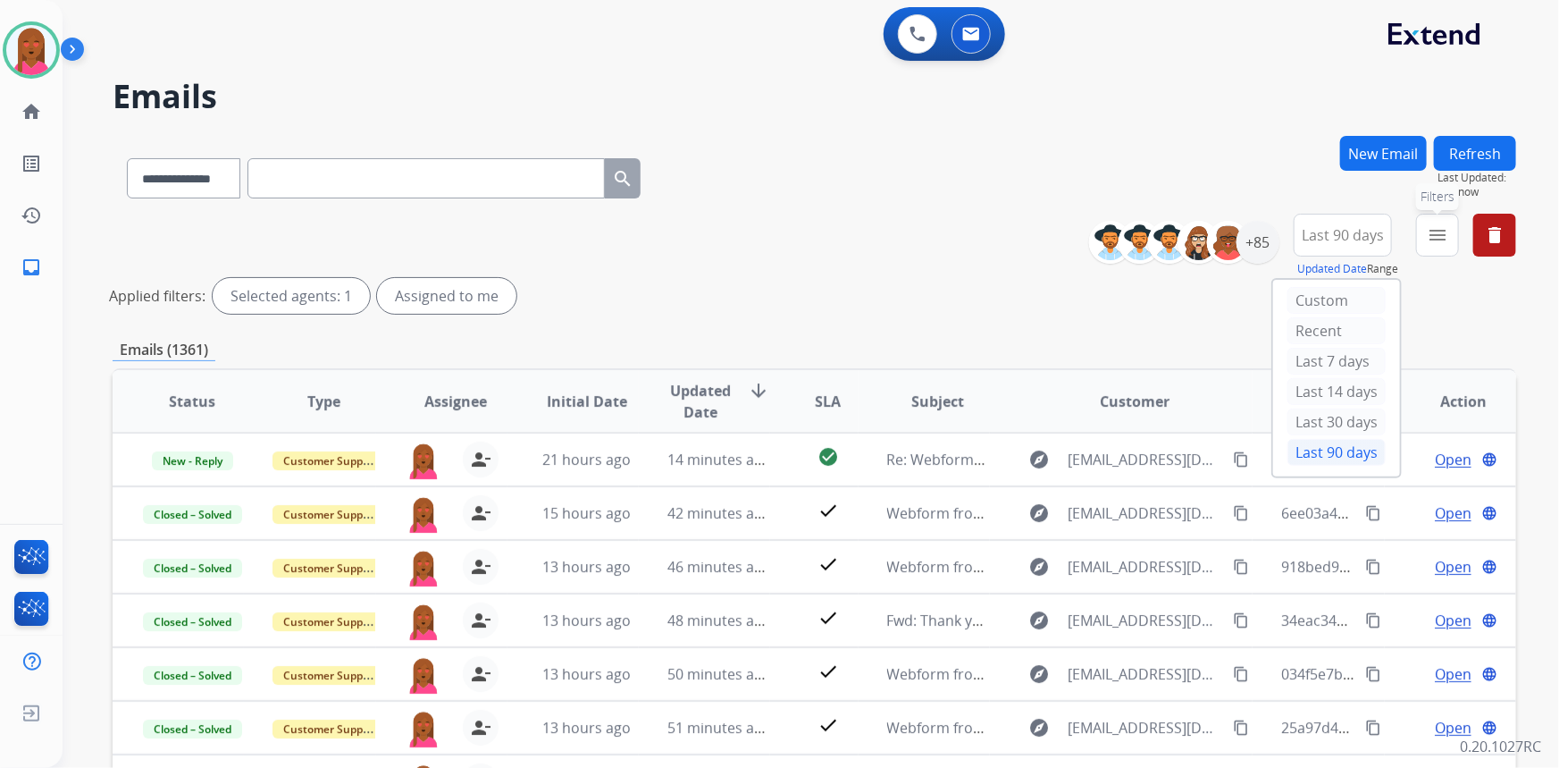
click at [1442, 232] on mat-icon "menu" at bounding box center [1437, 234] width 21 height 21
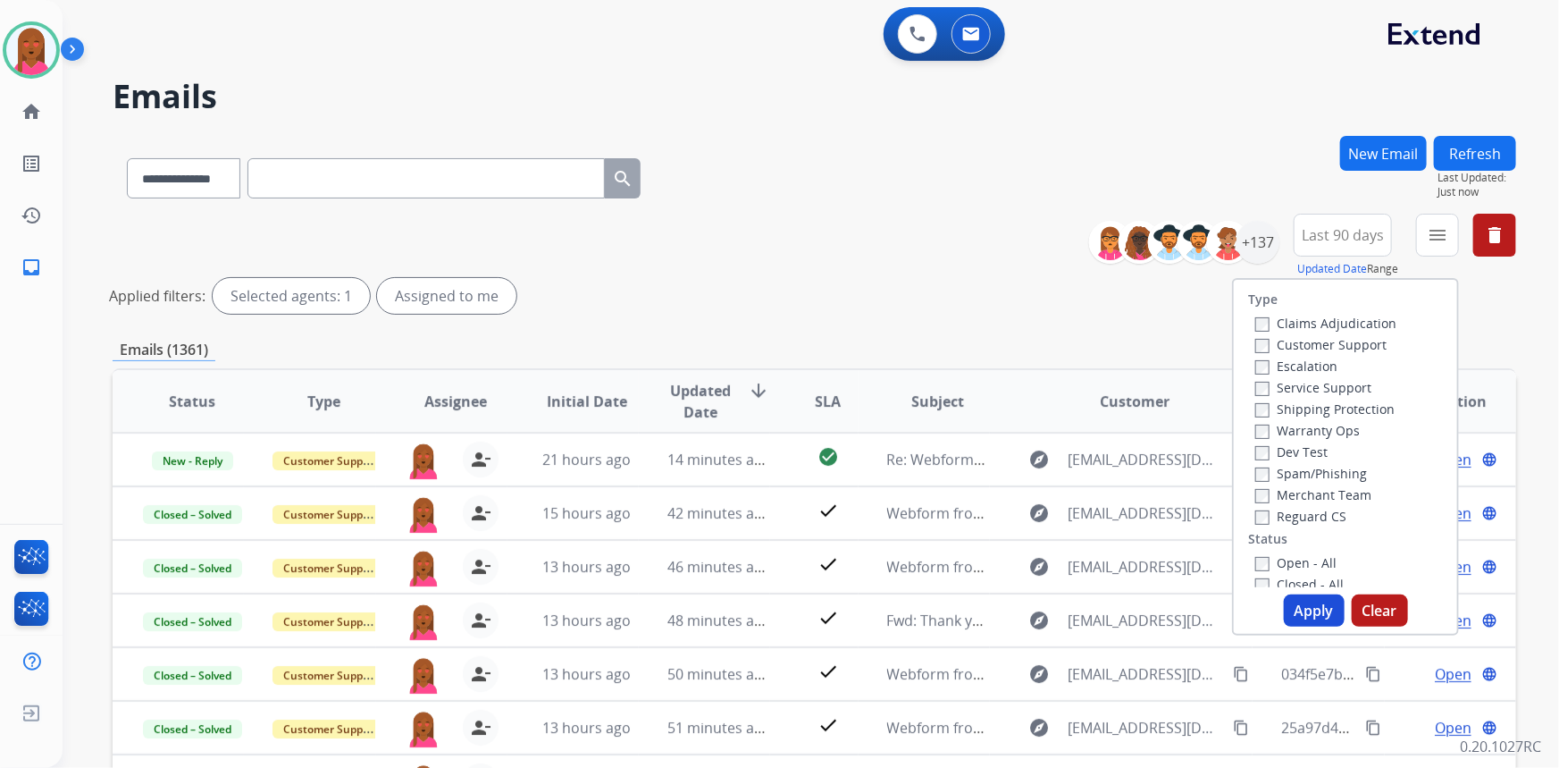
click at [1323, 340] on label "Customer Support" at bounding box center [1320, 344] width 131 height 17
click at [1349, 404] on label "Shipping Protection" at bounding box center [1324, 408] width 139 height 17
click at [1314, 516] on label "Reguard CS" at bounding box center [1300, 516] width 91 height 17
drag, startPoint x: 1306, startPoint y: 549, endPoint x: 1314, endPoint y: 590, distance: 42.1
click at [1307, 550] on div "Type Claims Adjudication Customer Support Escalation Service Support Shipping P…" at bounding box center [1345, 433] width 223 height 307
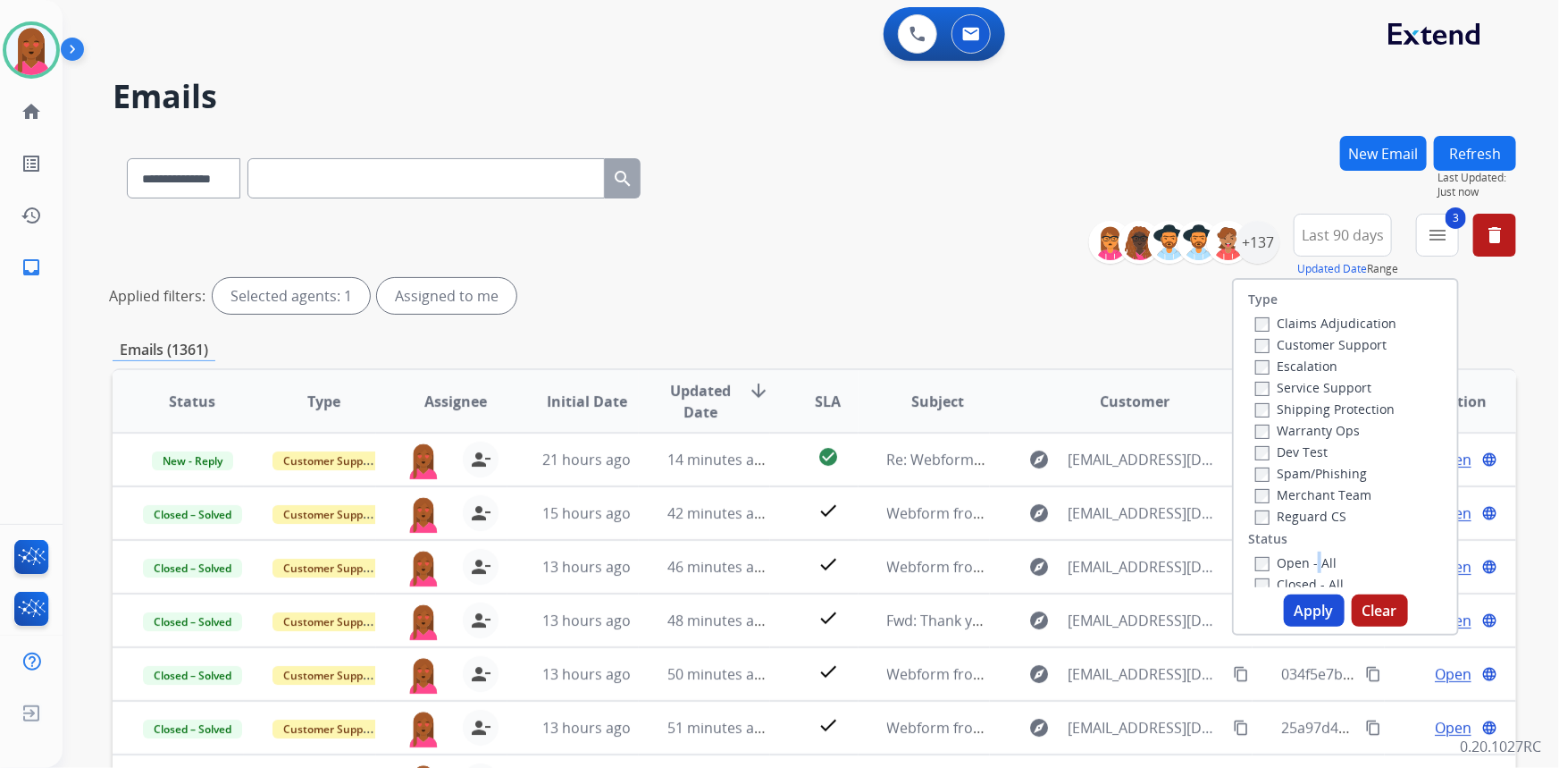
click at [1310, 559] on label "Open - All" at bounding box center [1295, 562] width 81 height 17
click at [1298, 612] on button "Apply" at bounding box center [1314, 610] width 61 height 32
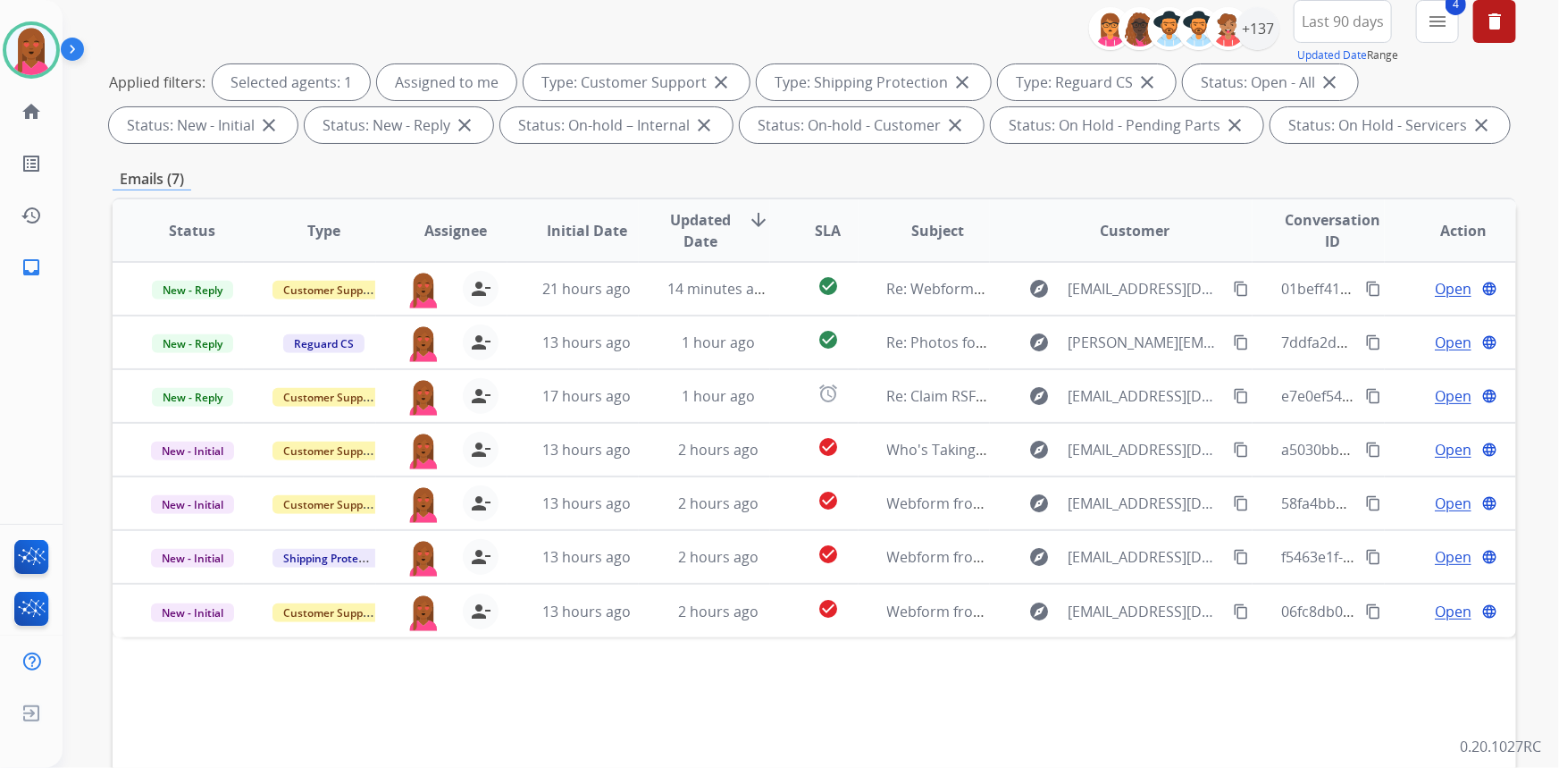
scroll to position [243, 0]
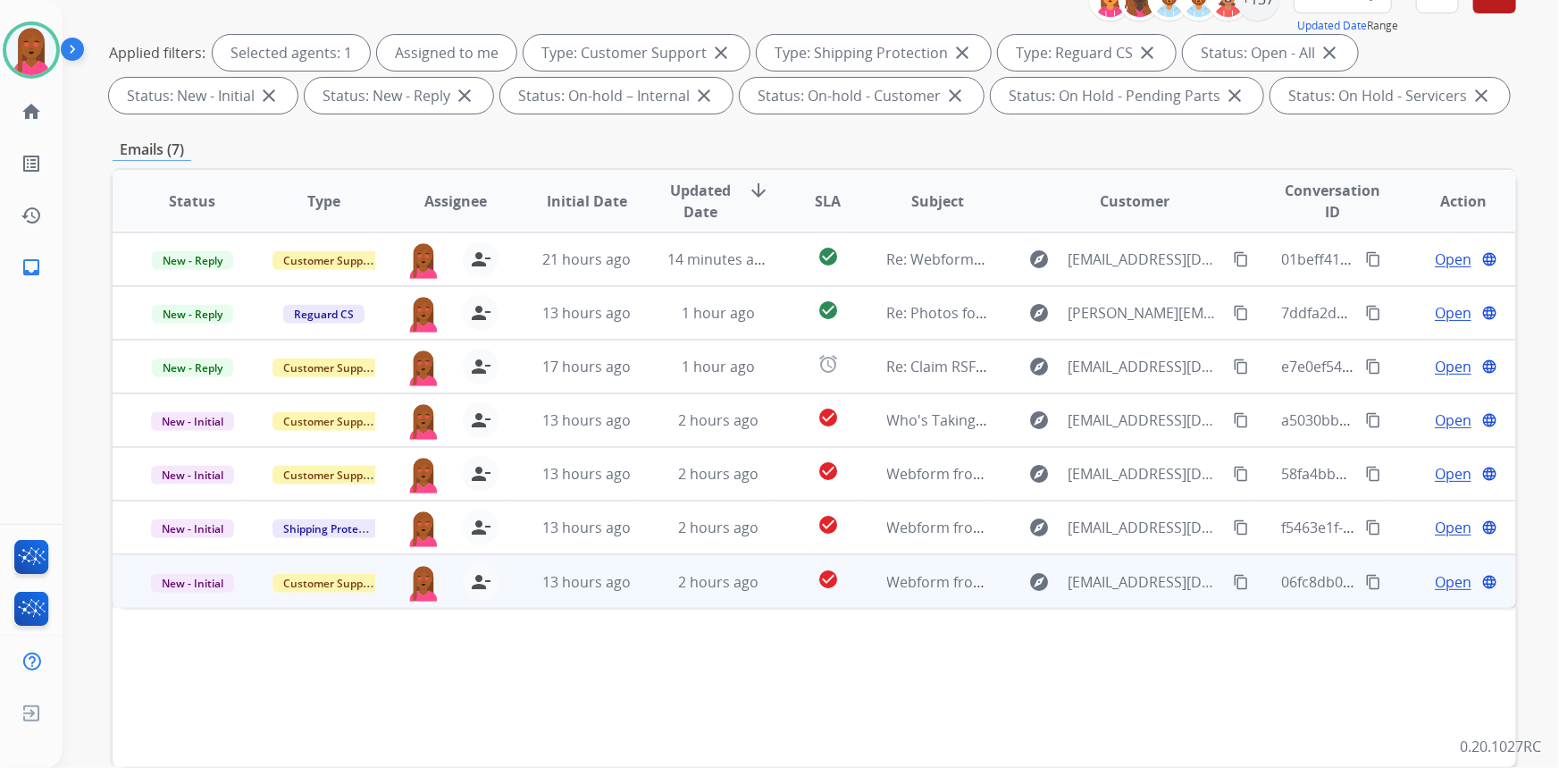
click at [1451, 578] on span "Open" at bounding box center [1453, 581] width 37 height 21
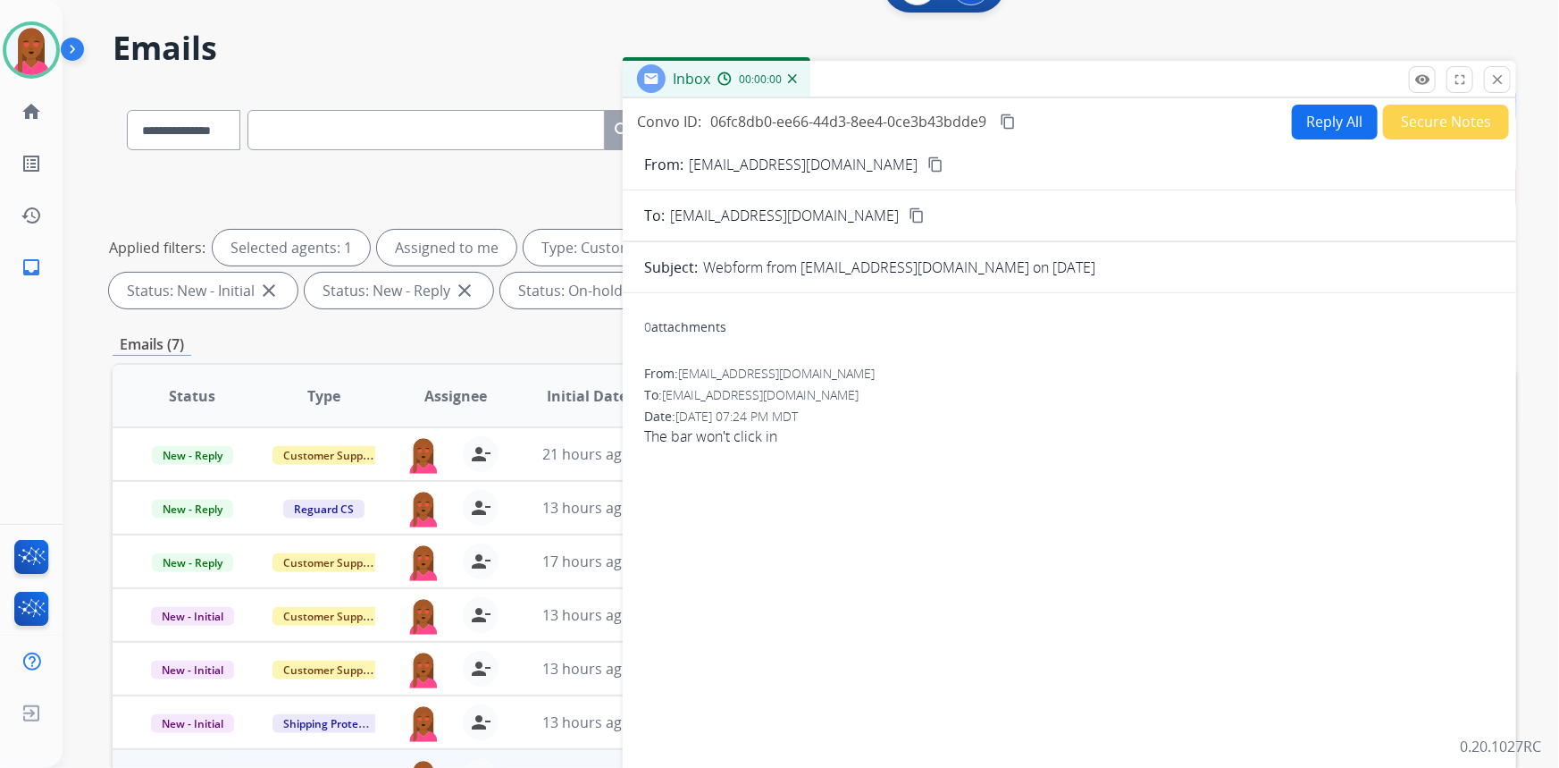
scroll to position [0, 0]
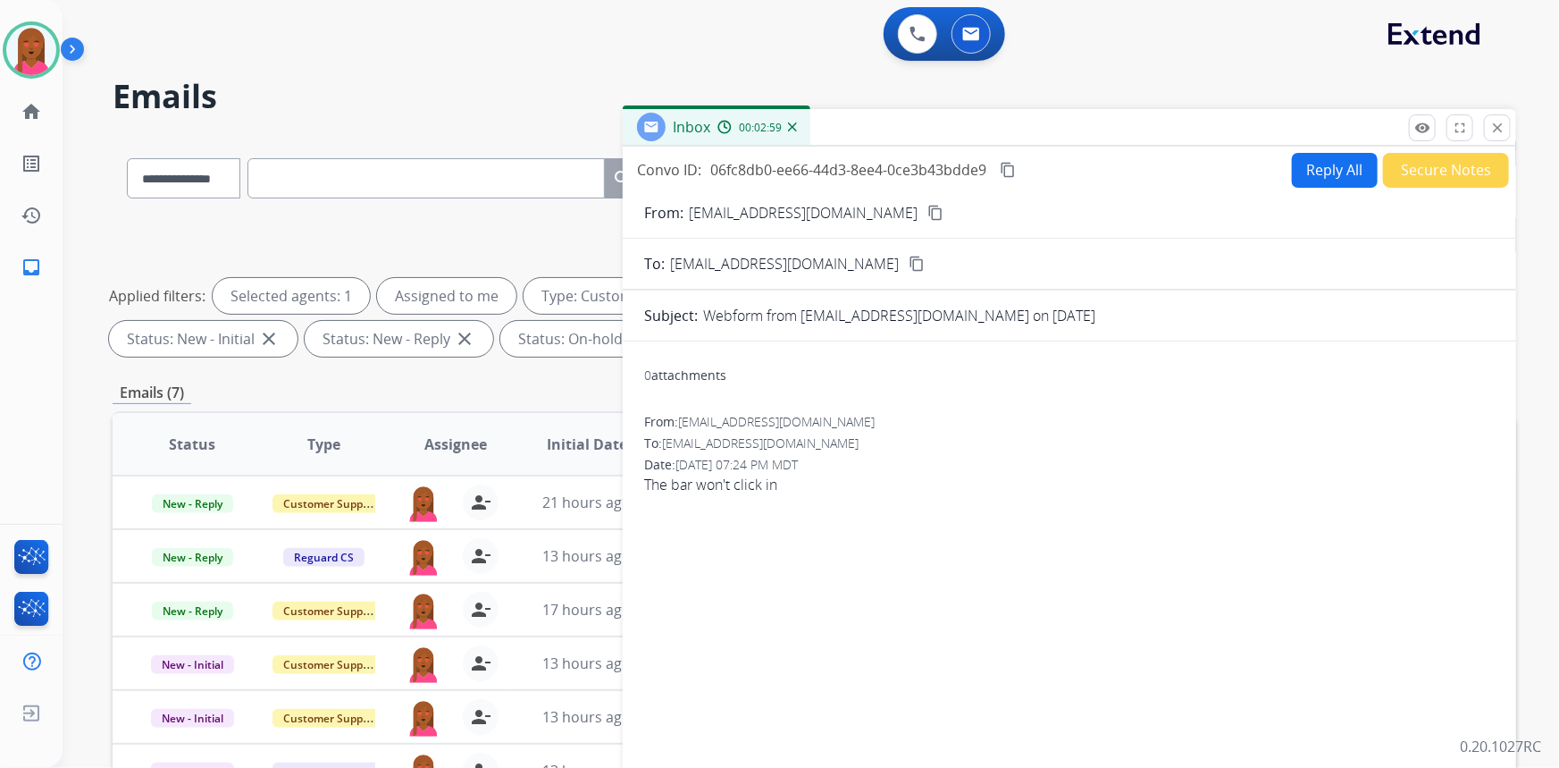
click at [1013, 170] on mat-icon "content_copy" at bounding box center [1008, 170] width 16 height 16
click at [1324, 174] on button "Reply All" at bounding box center [1335, 170] width 86 height 35
select select "**********"
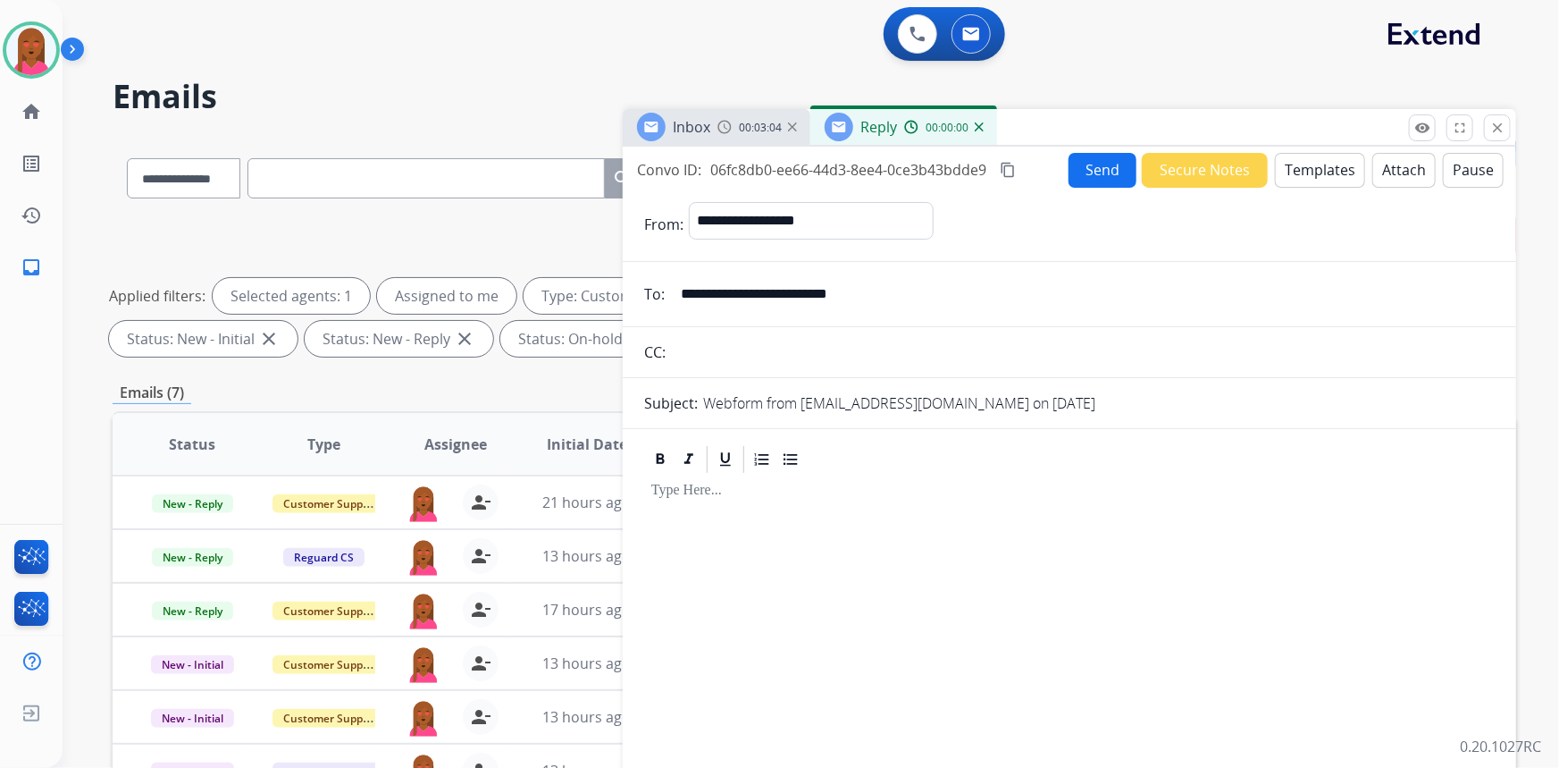
click at [1337, 163] on button "Templates" at bounding box center [1320, 170] width 90 height 35
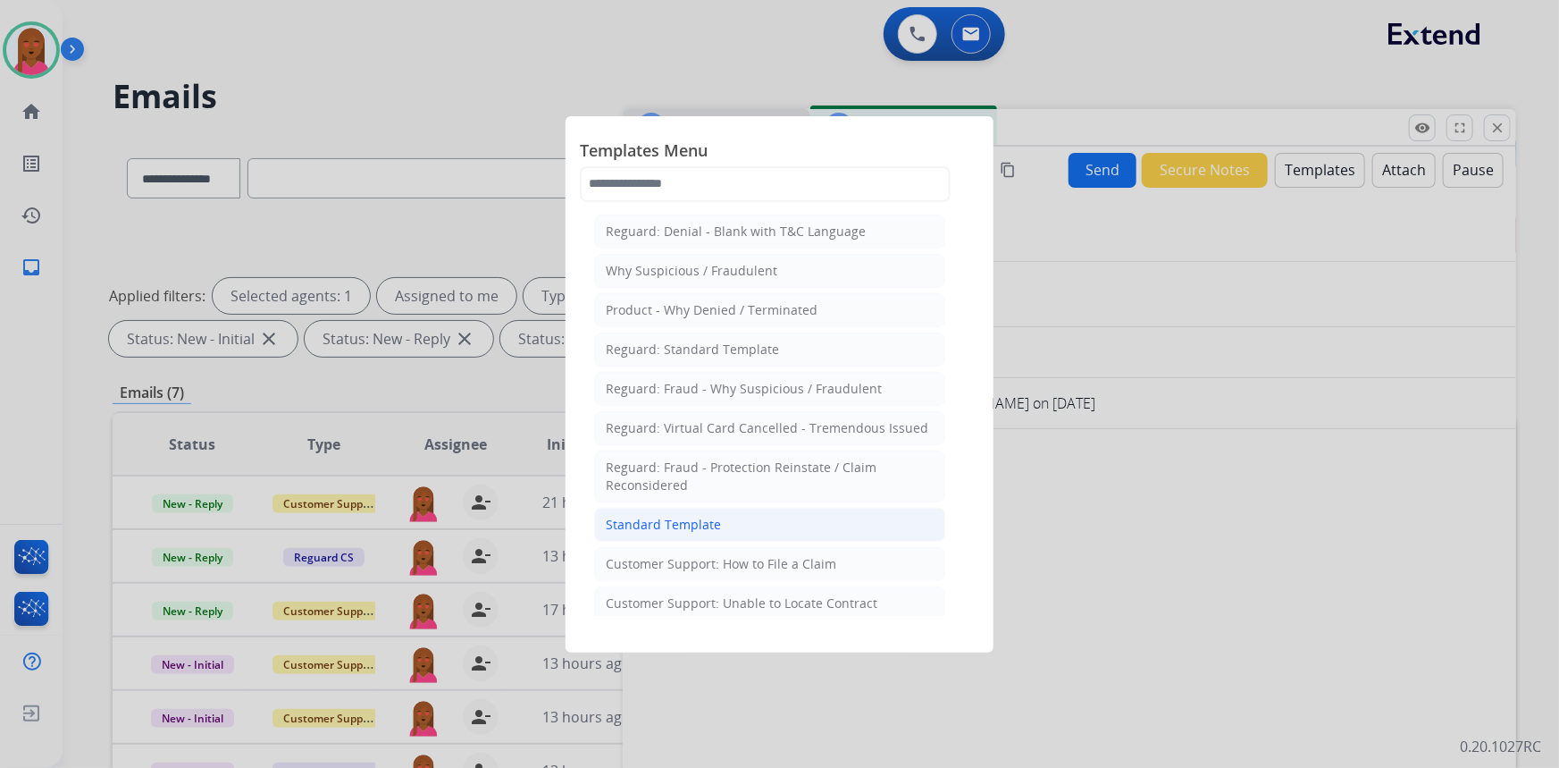
click at [742, 533] on li "Standard Template" at bounding box center [769, 525] width 351 height 34
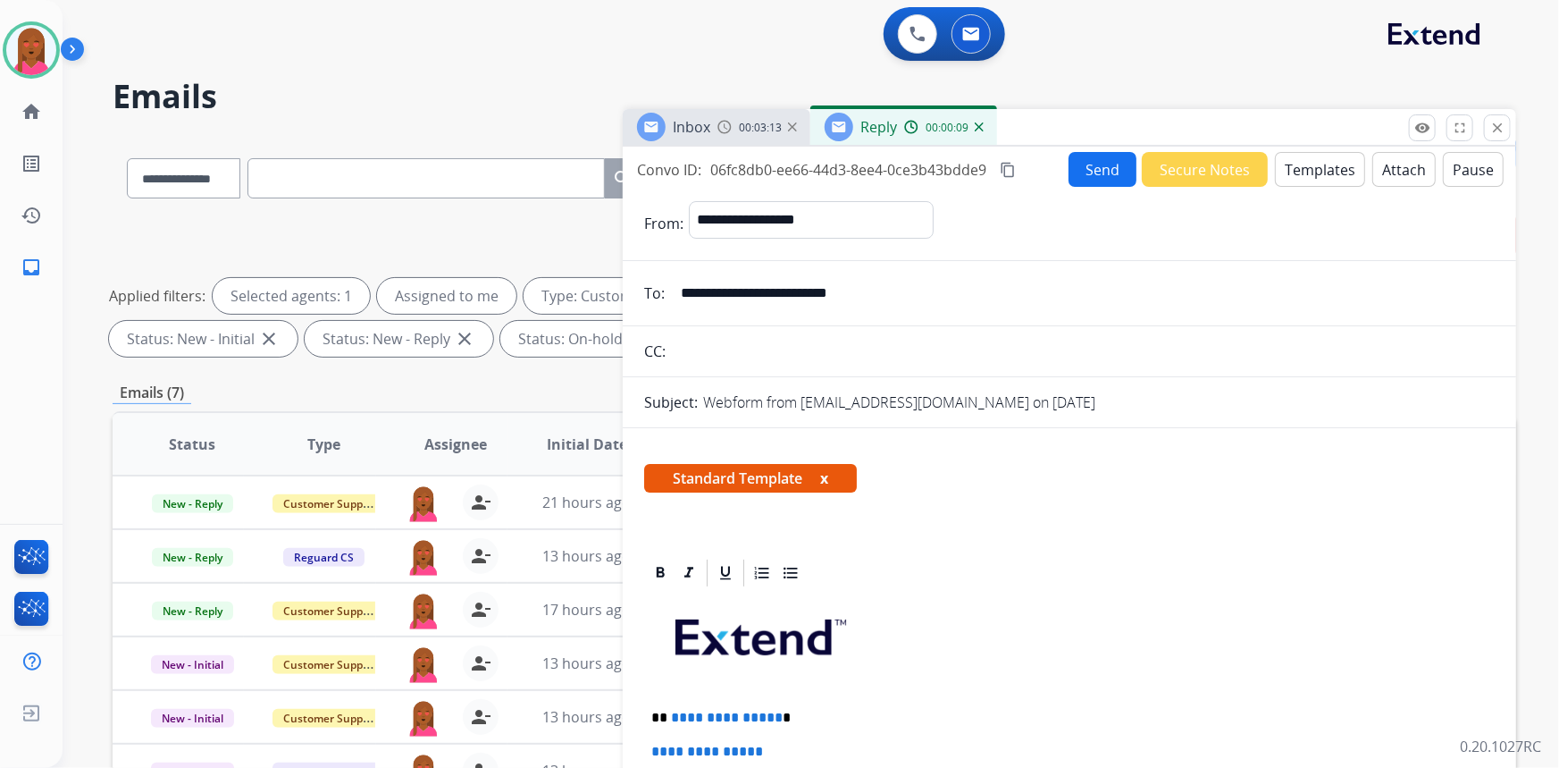
drag, startPoint x: 1071, startPoint y: 400, endPoint x: 944, endPoint y: 517, distance: 173.3
click at [1071, 401] on p "Webform from [EMAIL_ADDRESS][DOMAIN_NAME] on [DATE]" at bounding box center [899, 401] width 392 height 21
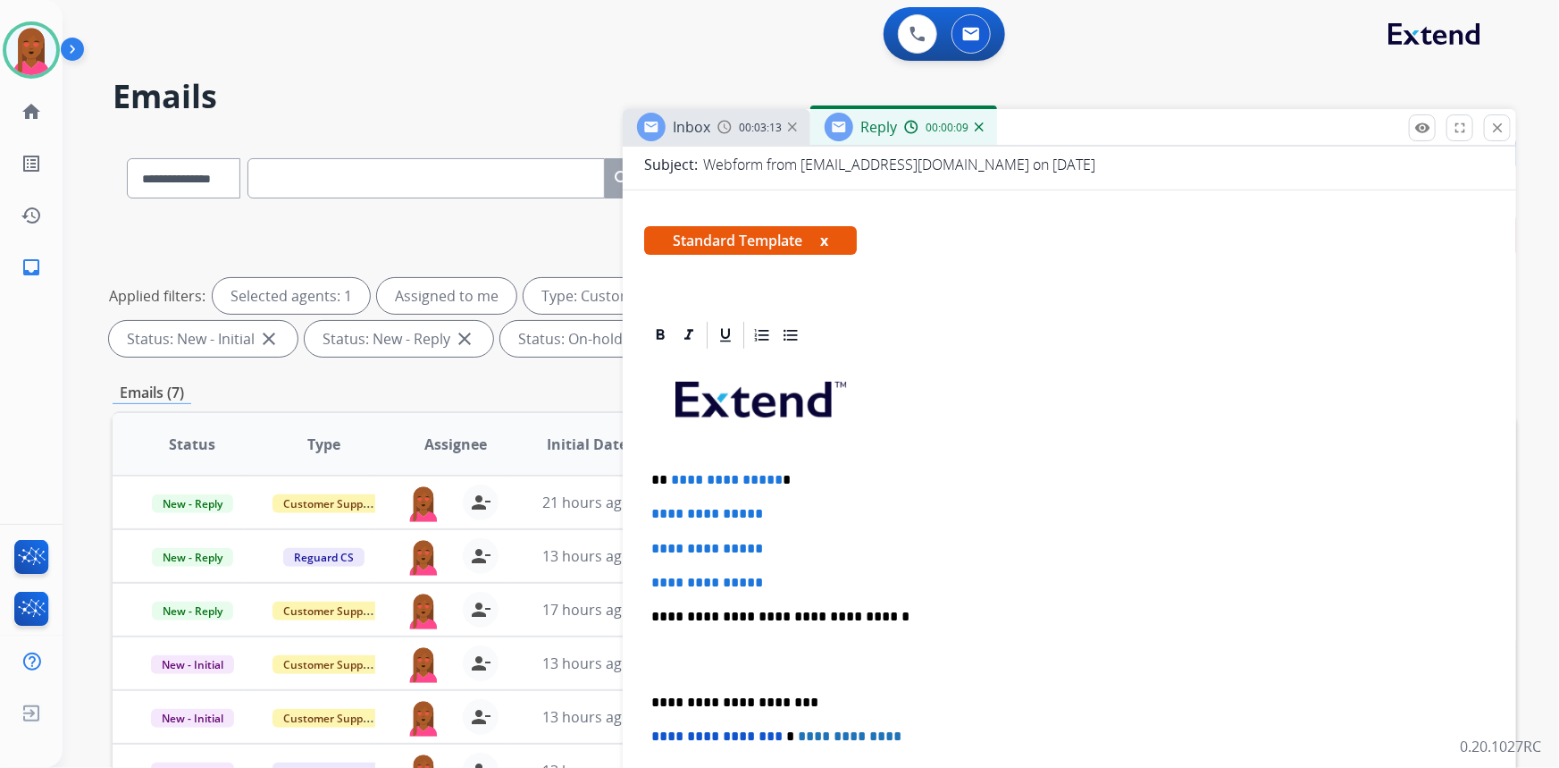
scroll to position [243, 0]
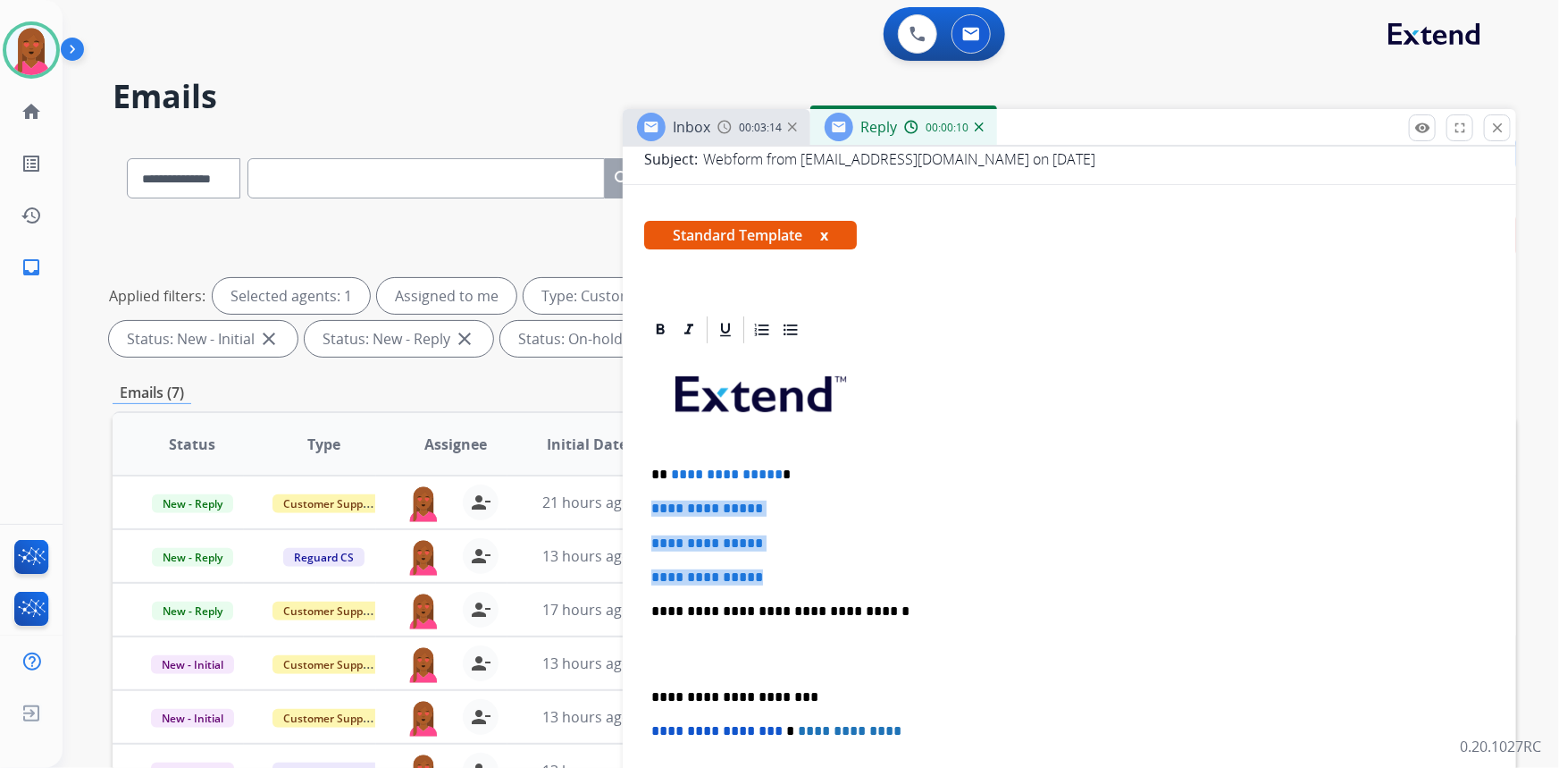
drag, startPoint x: 794, startPoint y: 563, endPoint x: 651, endPoint y: 495, distance: 157.5
click at [651, 495] on div "**********" at bounding box center [1069, 653] width 851 height 615
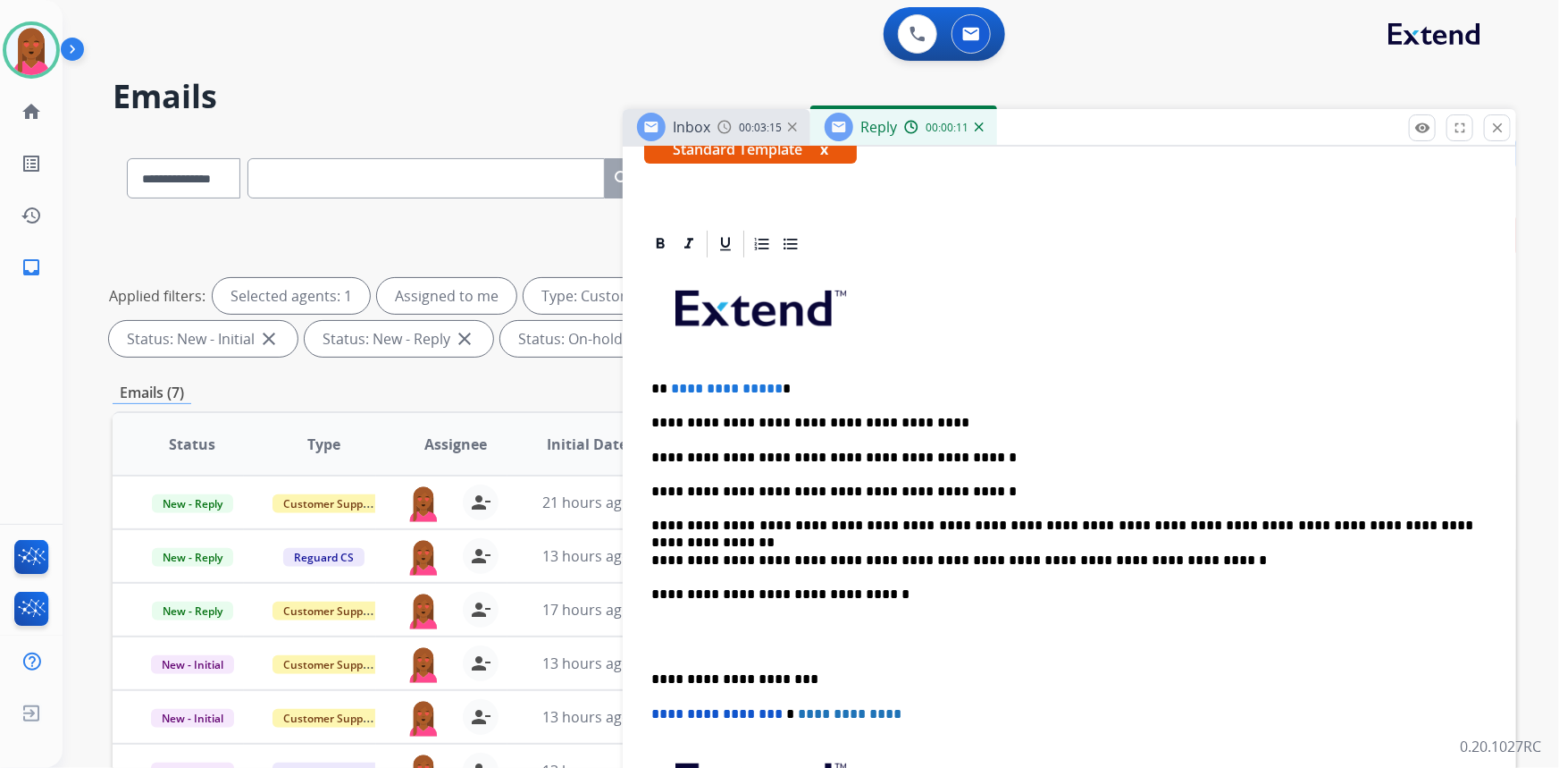
scroll to position [406, 0]
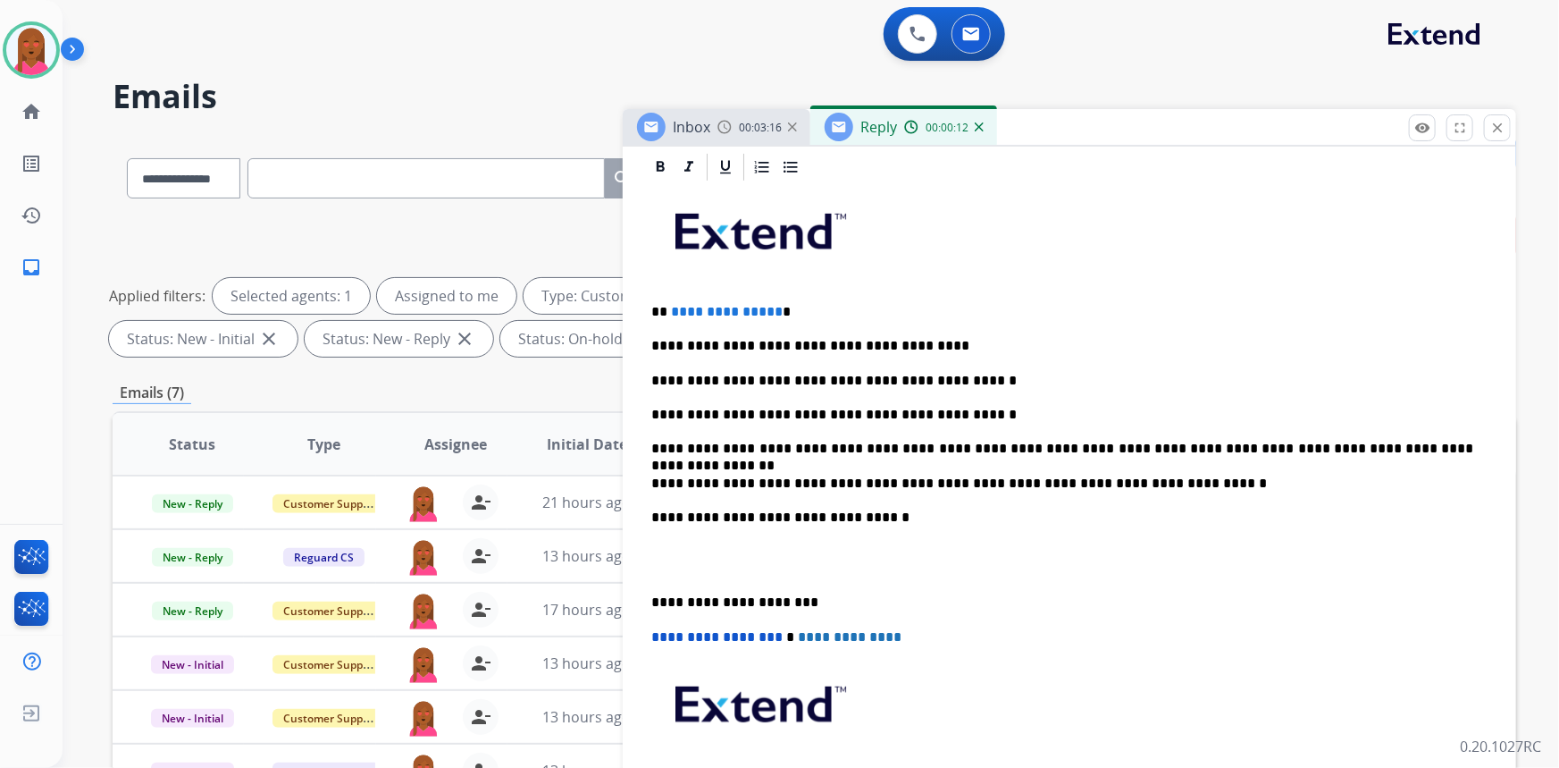
click at [673, 562] on p at bounding box center [1069, 560] width 836 height 33
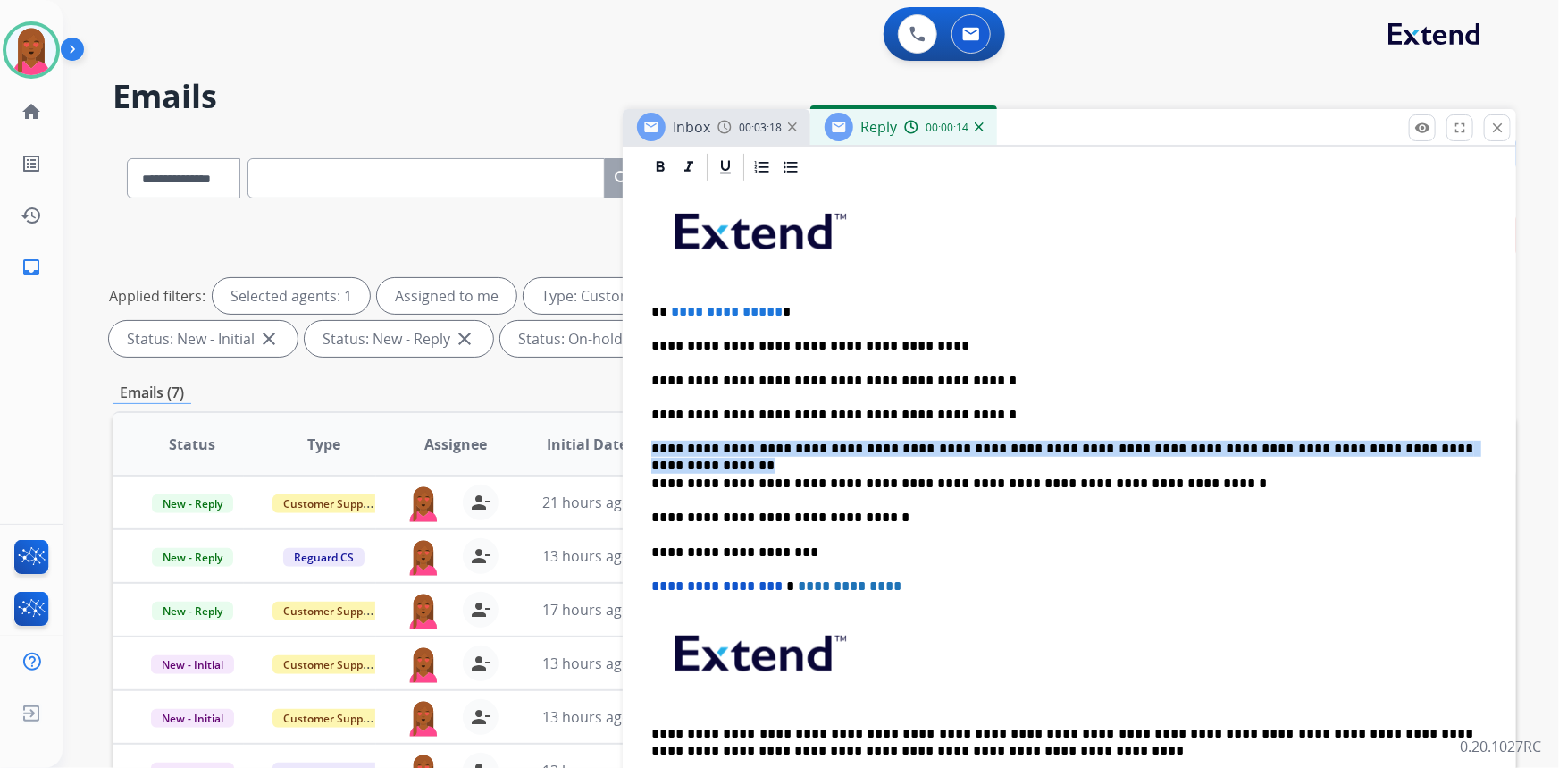
drag, startPoint x: 1330, startPoint y: 432, endPoint x: 572, endPoint y: 442, distance: 757.8
click at [572, 442] on div "**********" at bounding box center [815, 619] width 1404 height 967
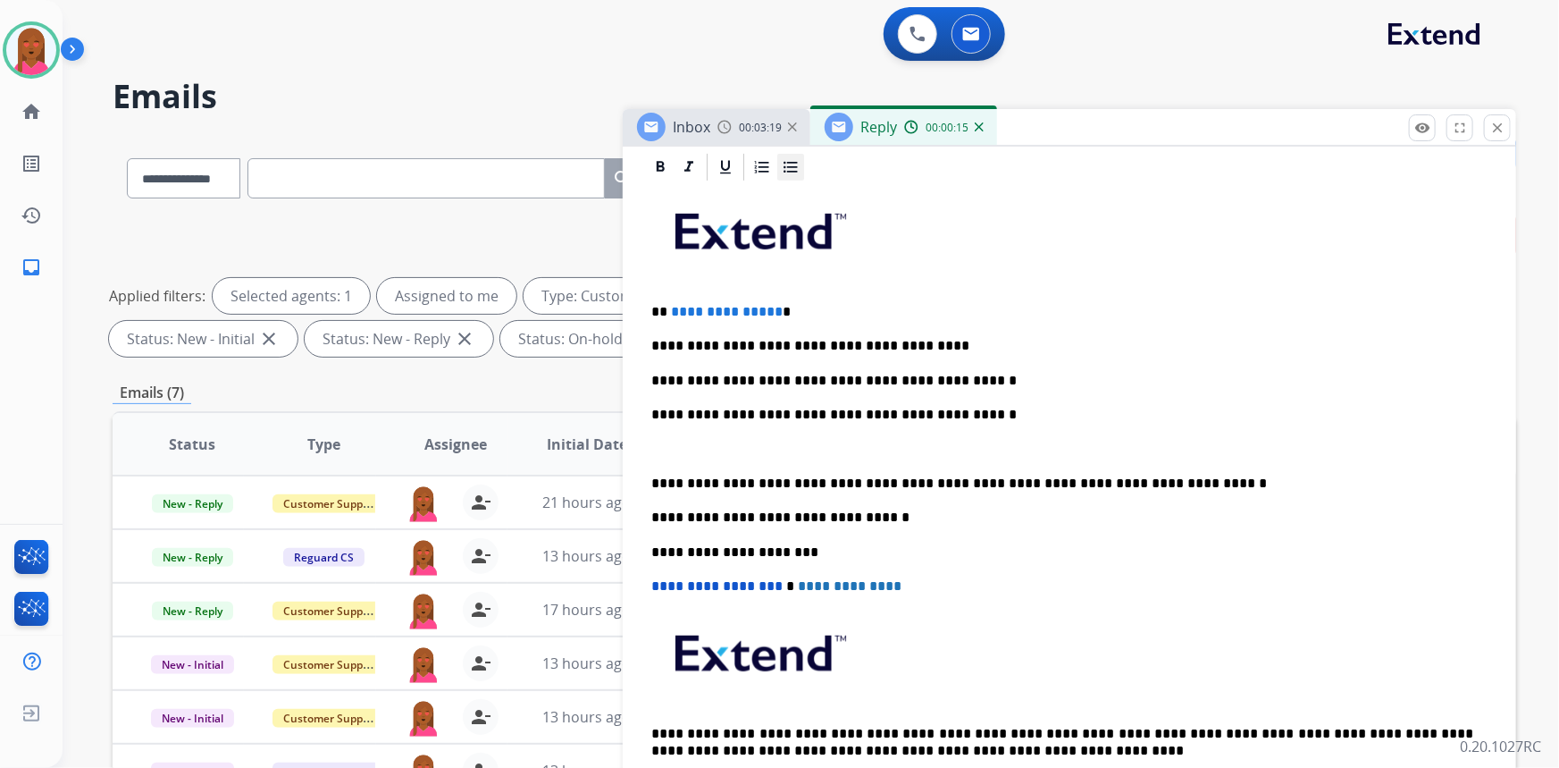
click at [794, 172] on icon at bounding box center [791, 167] width 18 height 18
click at [722, 441] on p at bounding box center [1087, 449] width 801 height 16
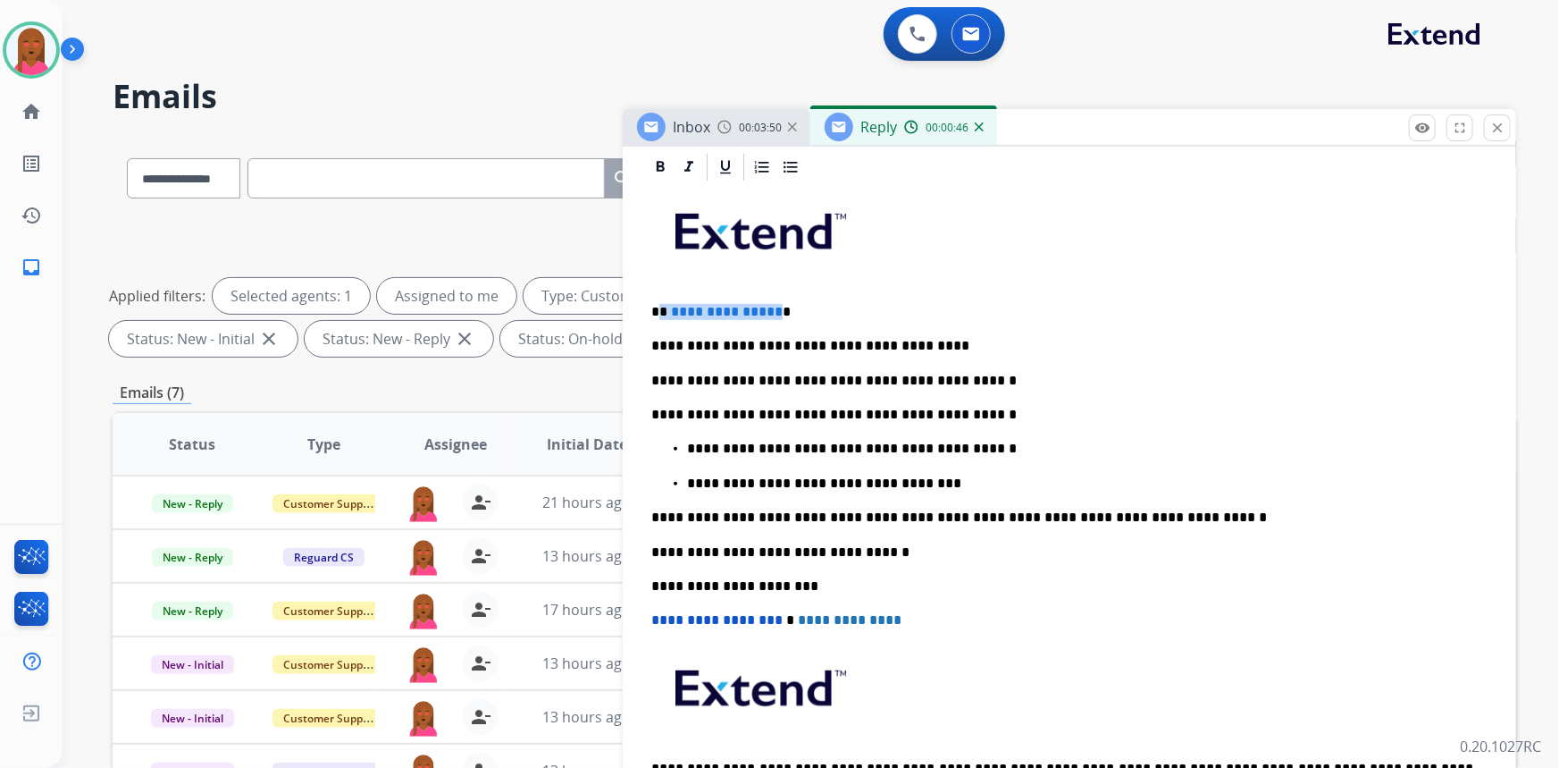
drag, startPoint x: 771, startPoint y: 308, endPoint x: 662, endPoint y: 309, distance: 109.0
click at [662, 309] on p "**********" at bounding box center [1062, 312] width 823 height 16
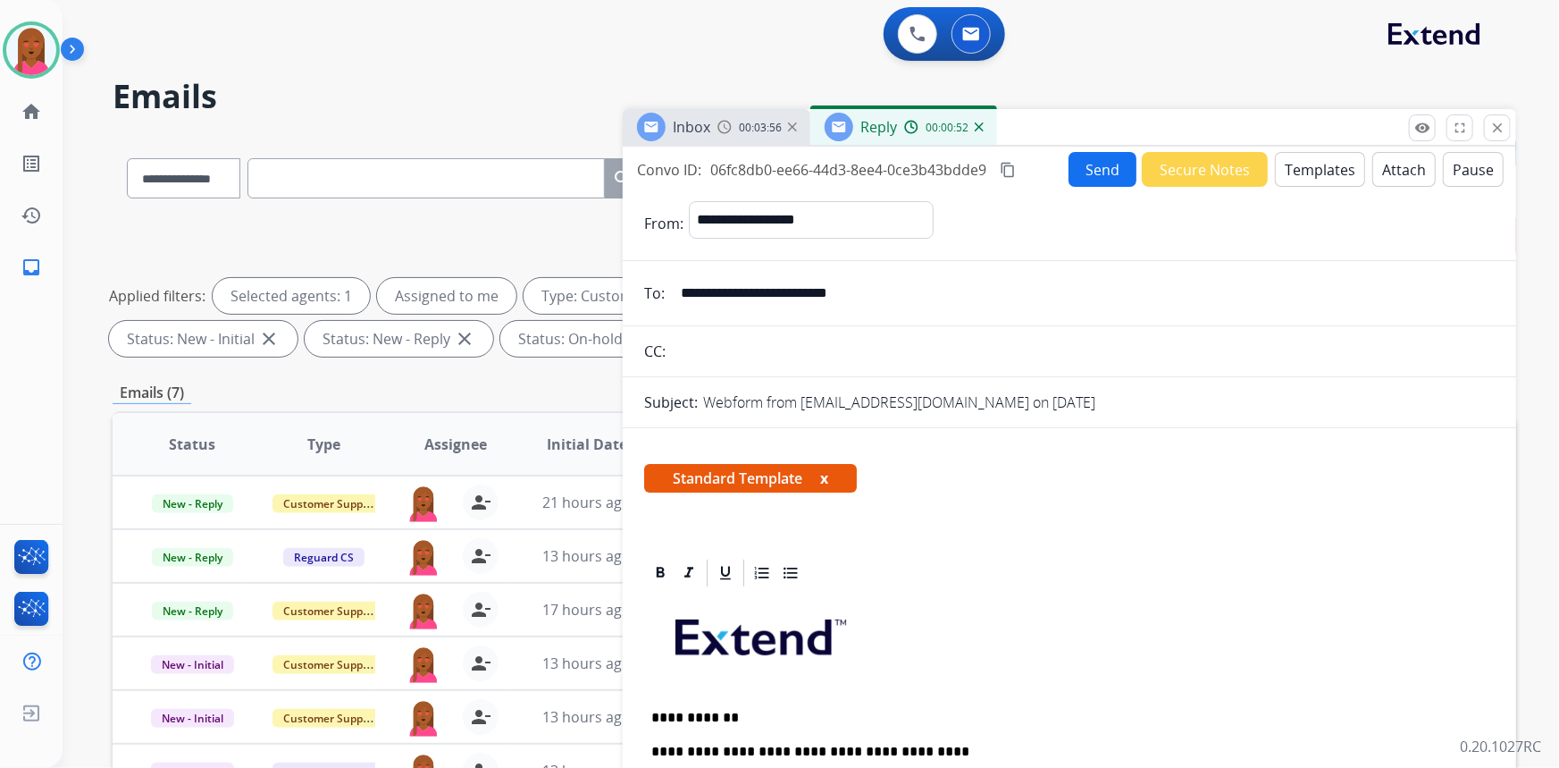
click at [1079, 170] on button "Send" at bounding box center [1103, 169] width 68 height 35
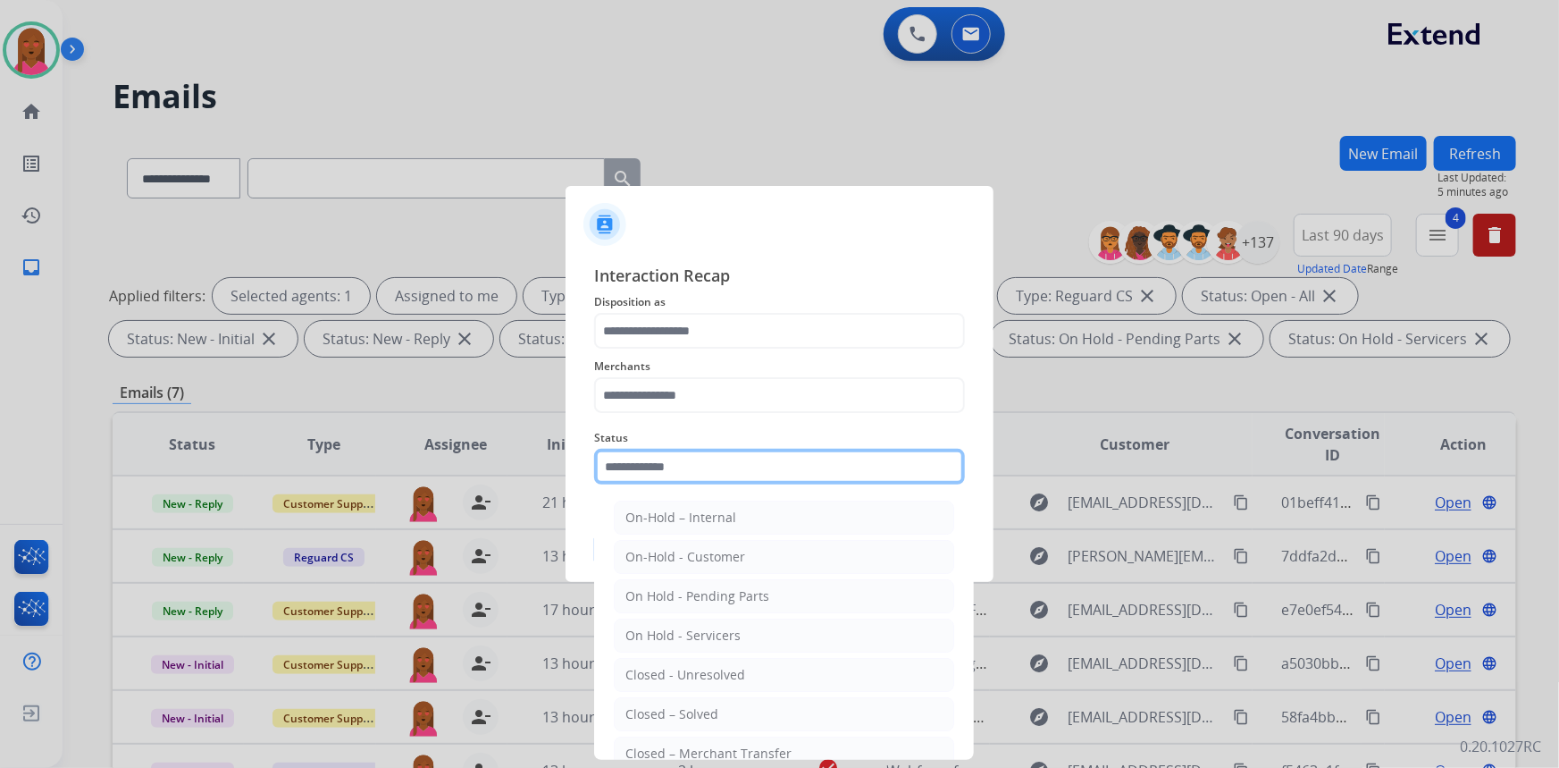
click at [677, 474] on input "text" at bounding box center [779, 467] width 371 height 36
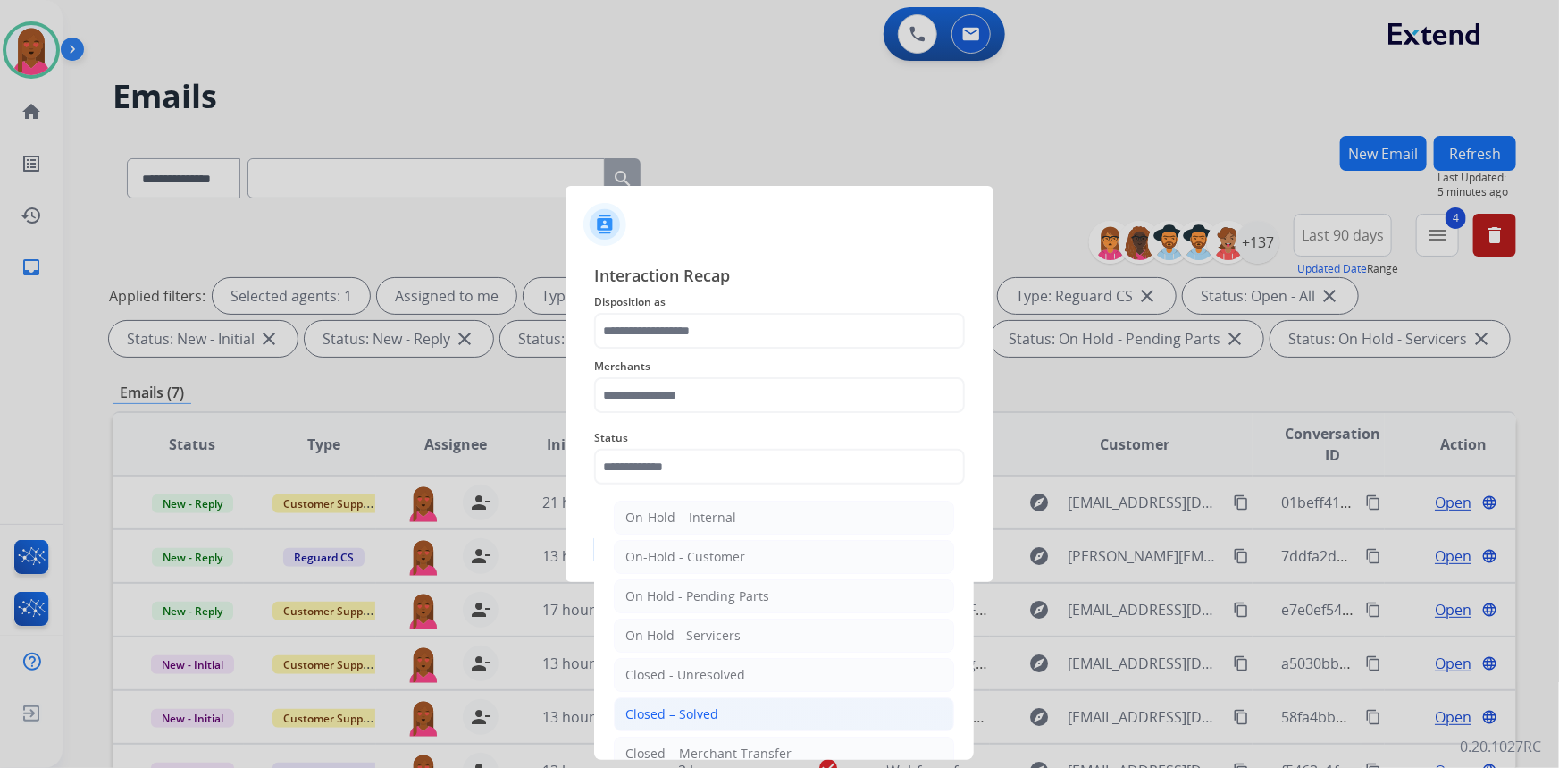
click at [719, 716] on li "Closed – Solved" at bounding box center [784, 714] width 340 height 34
type input "**********"
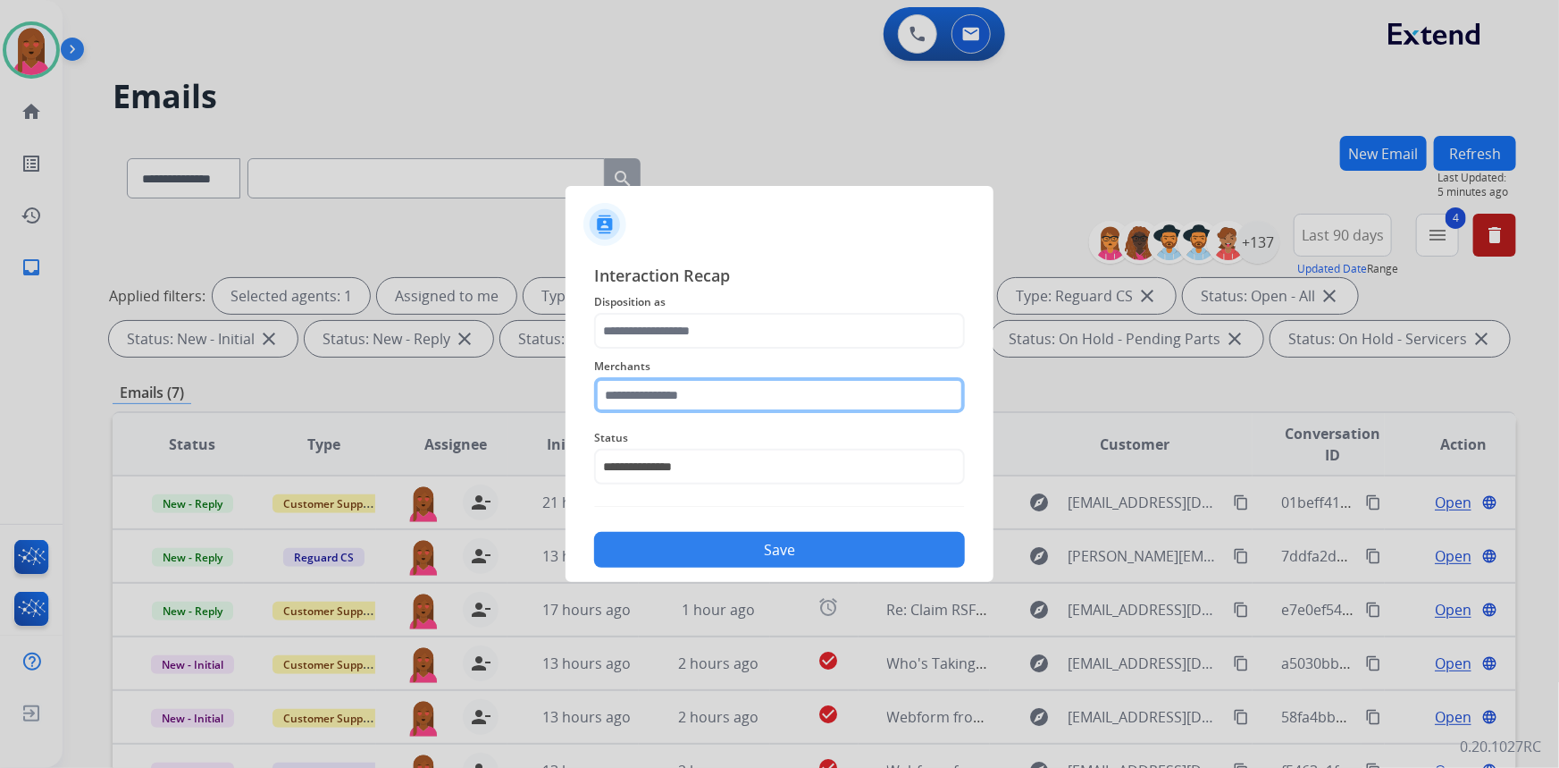
click at [743, 397] on input "text" at bounding box center [779, 395] width 371 height 36
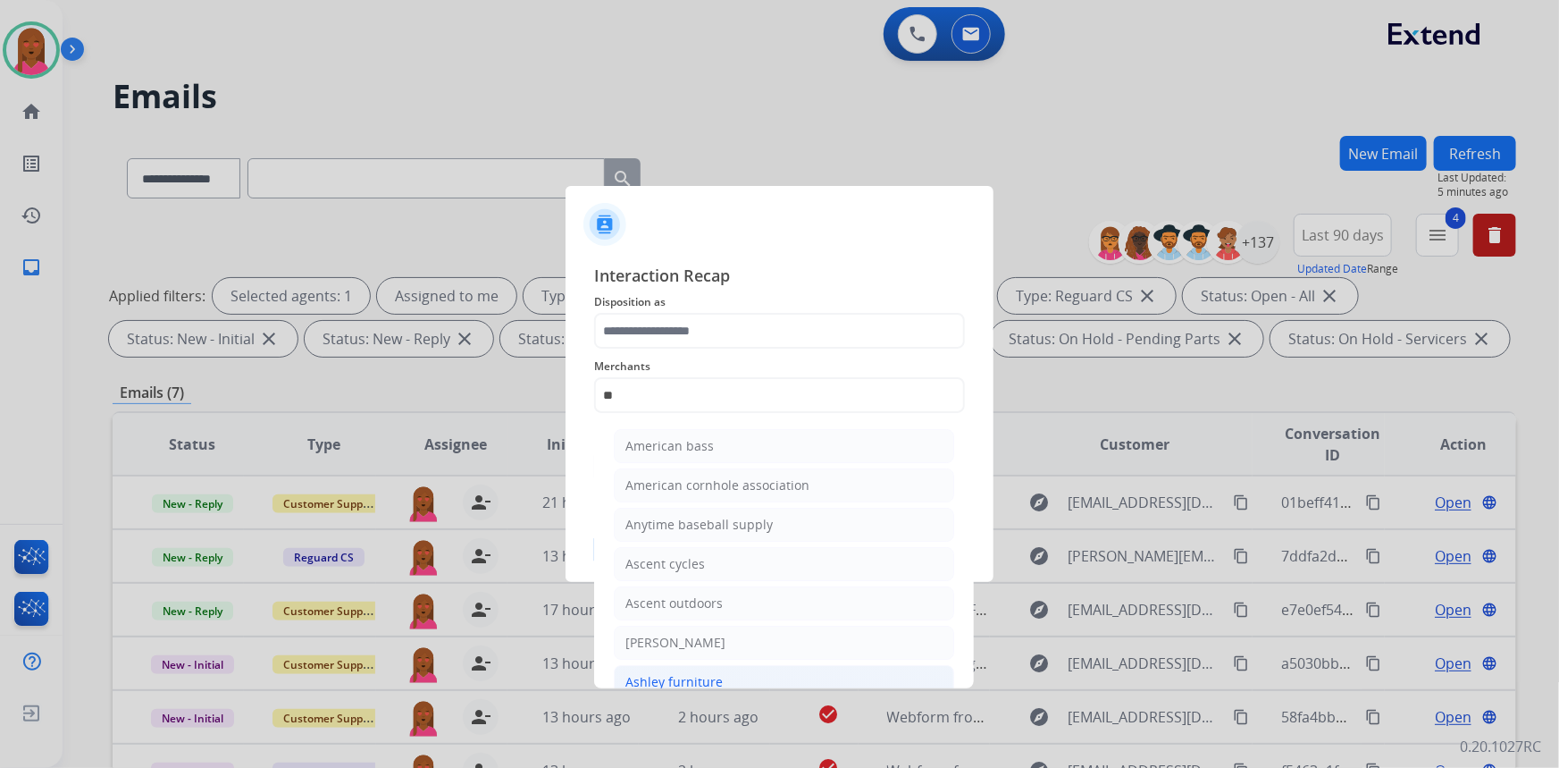
click at [682, 675] on div "Ashley furniture" at bounding box center [674, 682] width 97 height 18
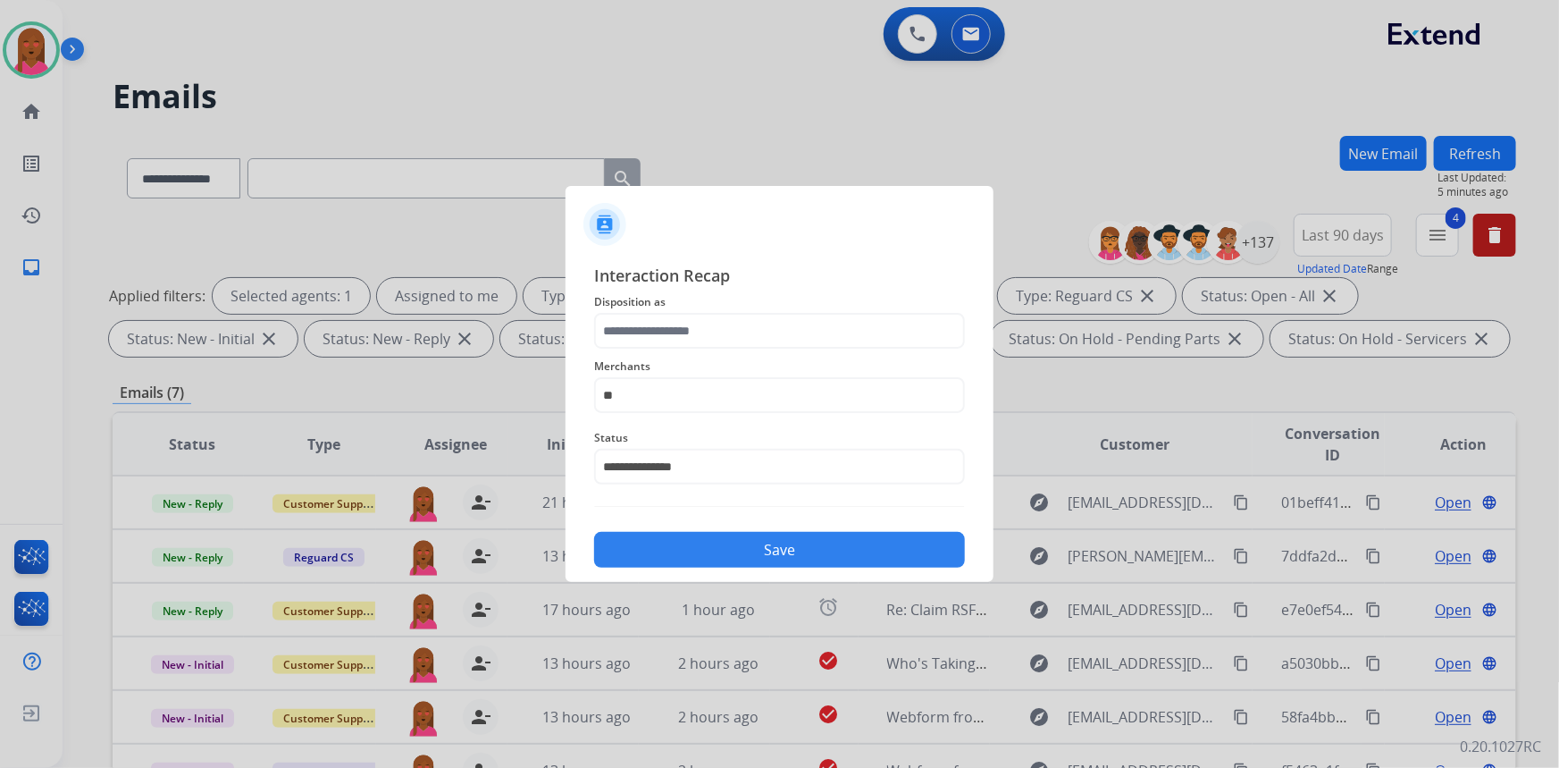
type input "**********"
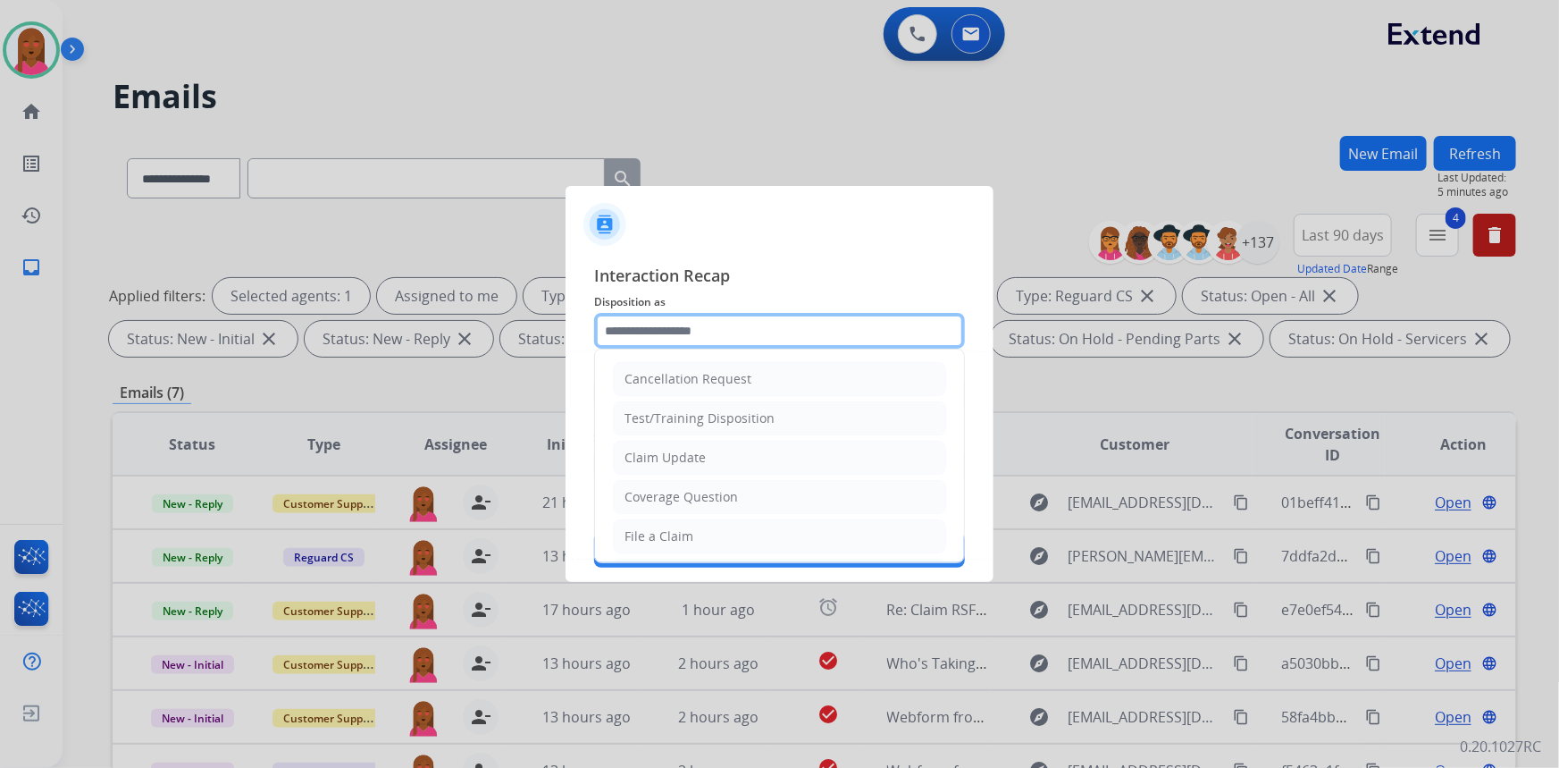
click at [770, 322] on input "text" at bounding box center [779, 331] width 371 height 36
drag, startPoint x: 743, startPoint y: 462, endPoint x: 768, endPoint y: 553, distance: 94.3
click at [743, 463] on li "Claim Update" at bounding box center [779, 458] width 333 height 34
type input "**********"
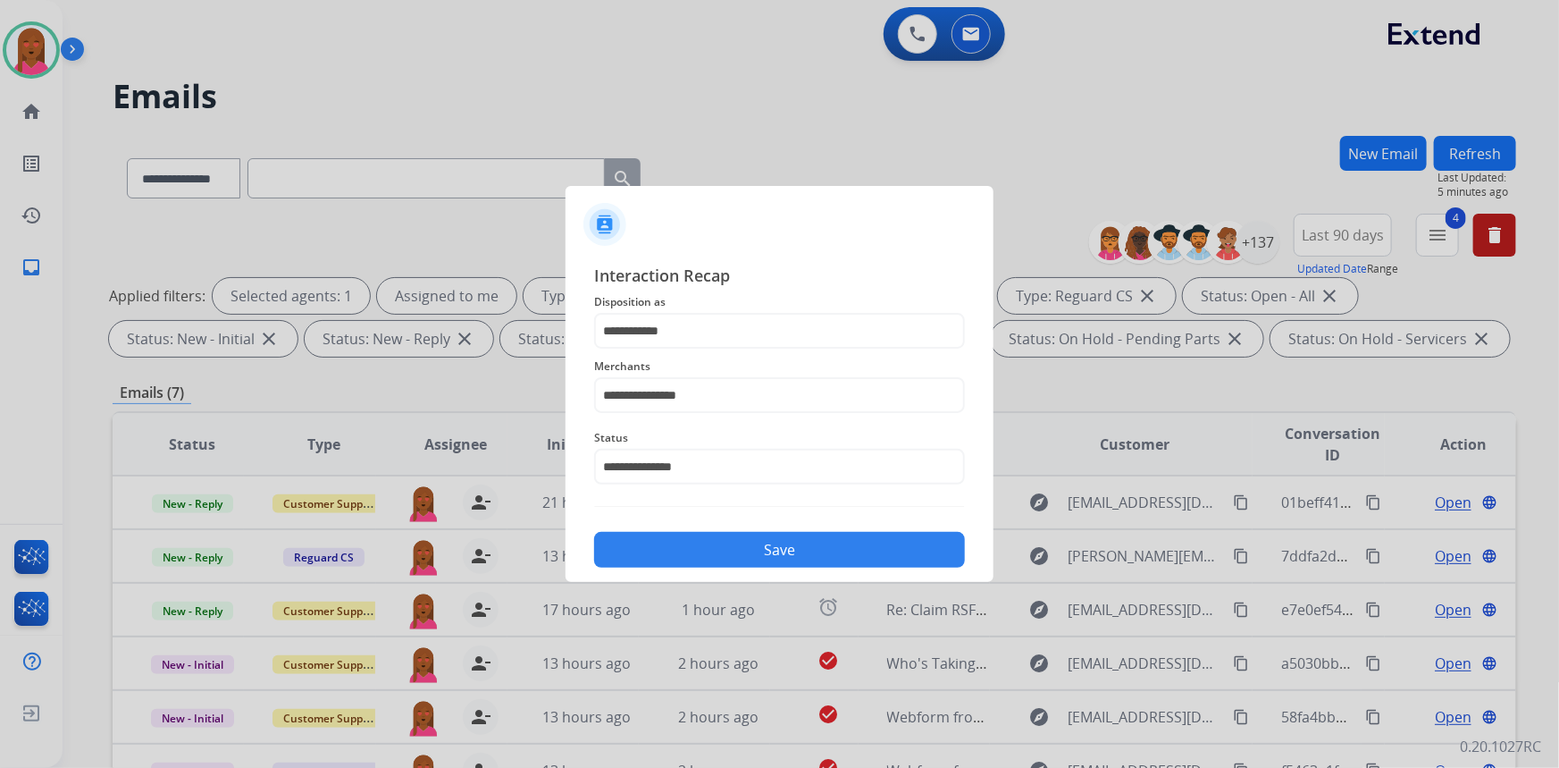
click at [770, 552] on button "Save" at bounding box center [779, 550] width 371 height 36
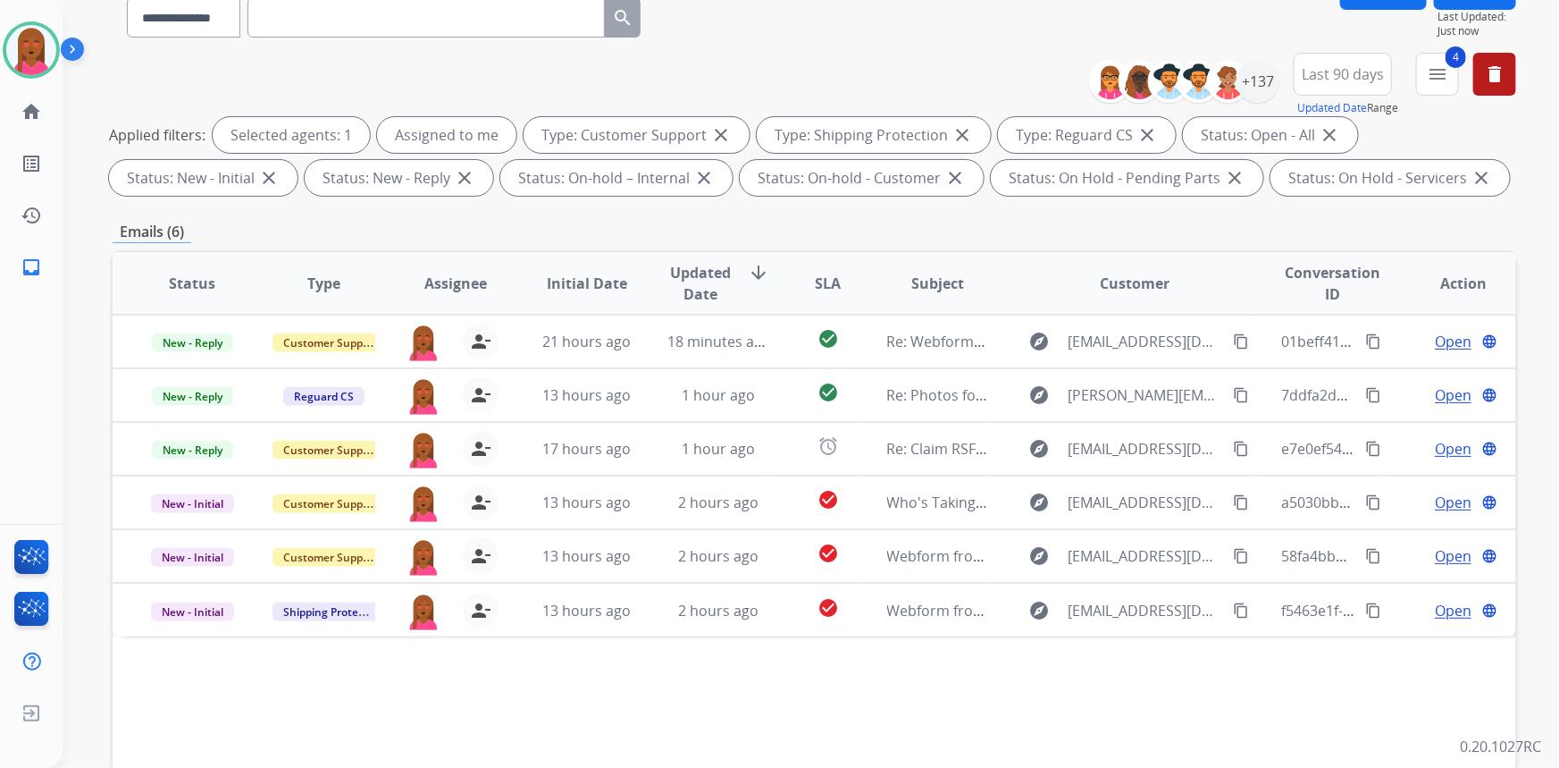
scroll to position [162, 0]
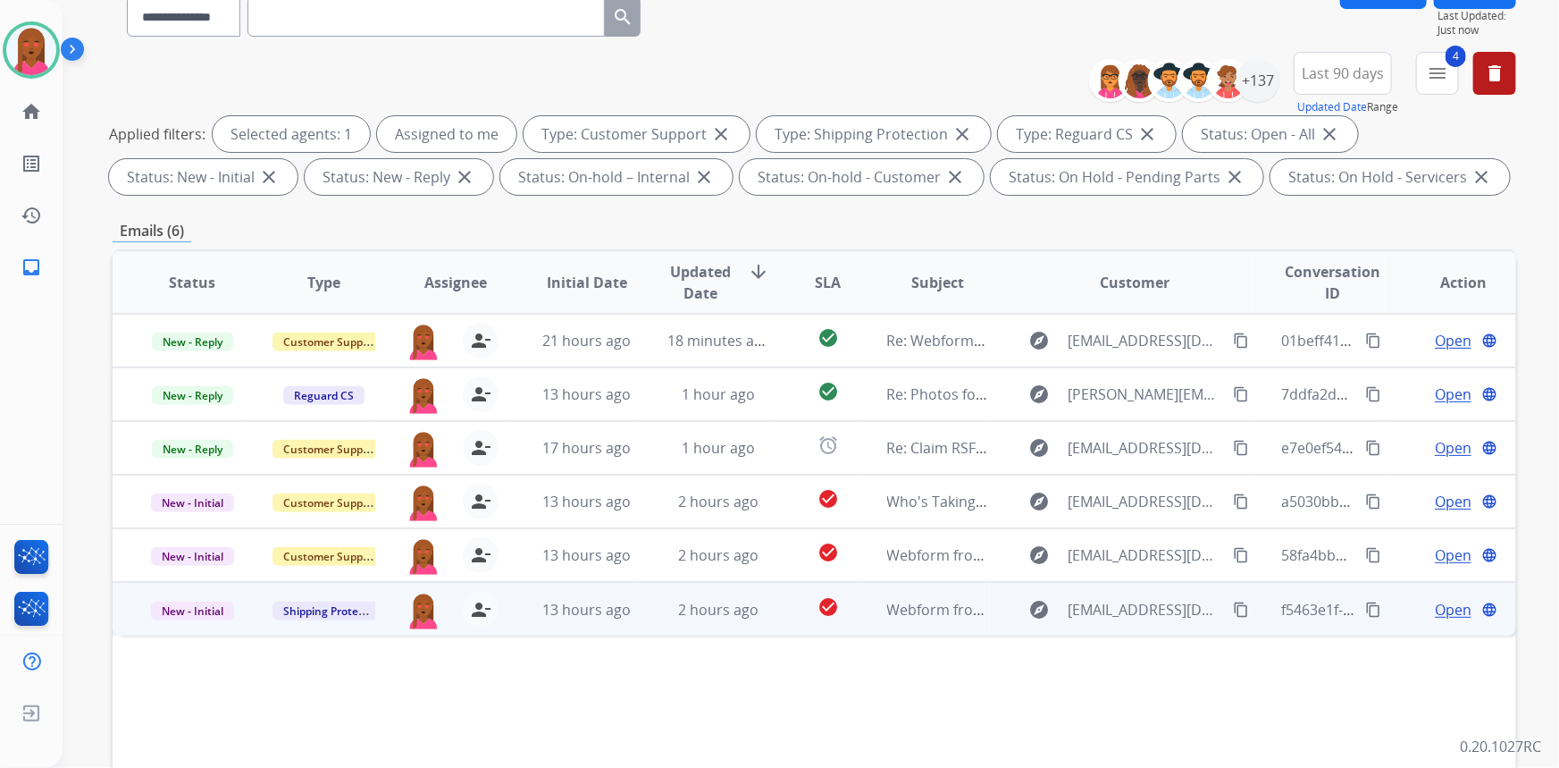
click at [1435, 600] on span "Open" at bounding box center [1453, 609] width 37 height 21
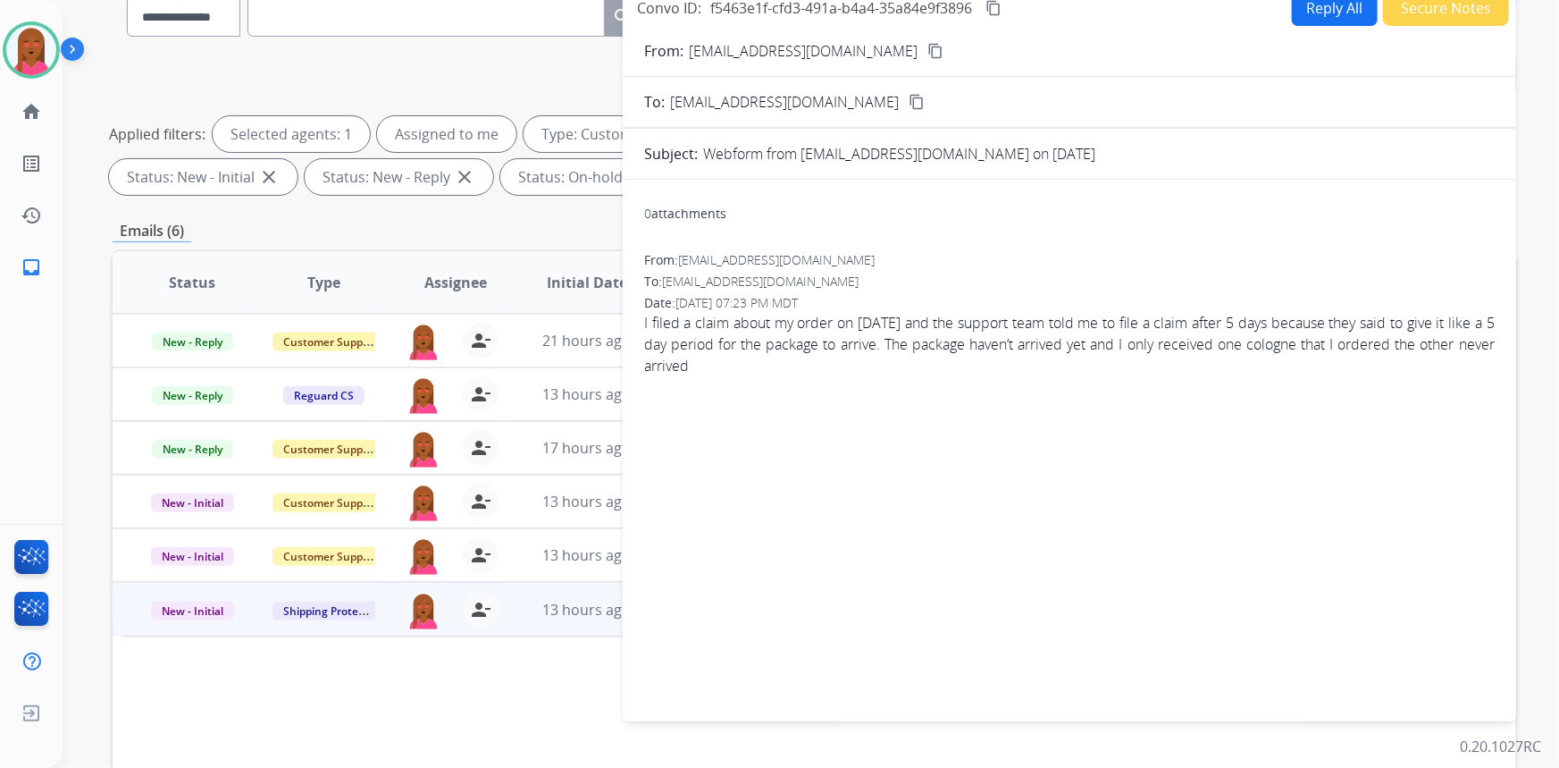
scroll to position [0, 0]
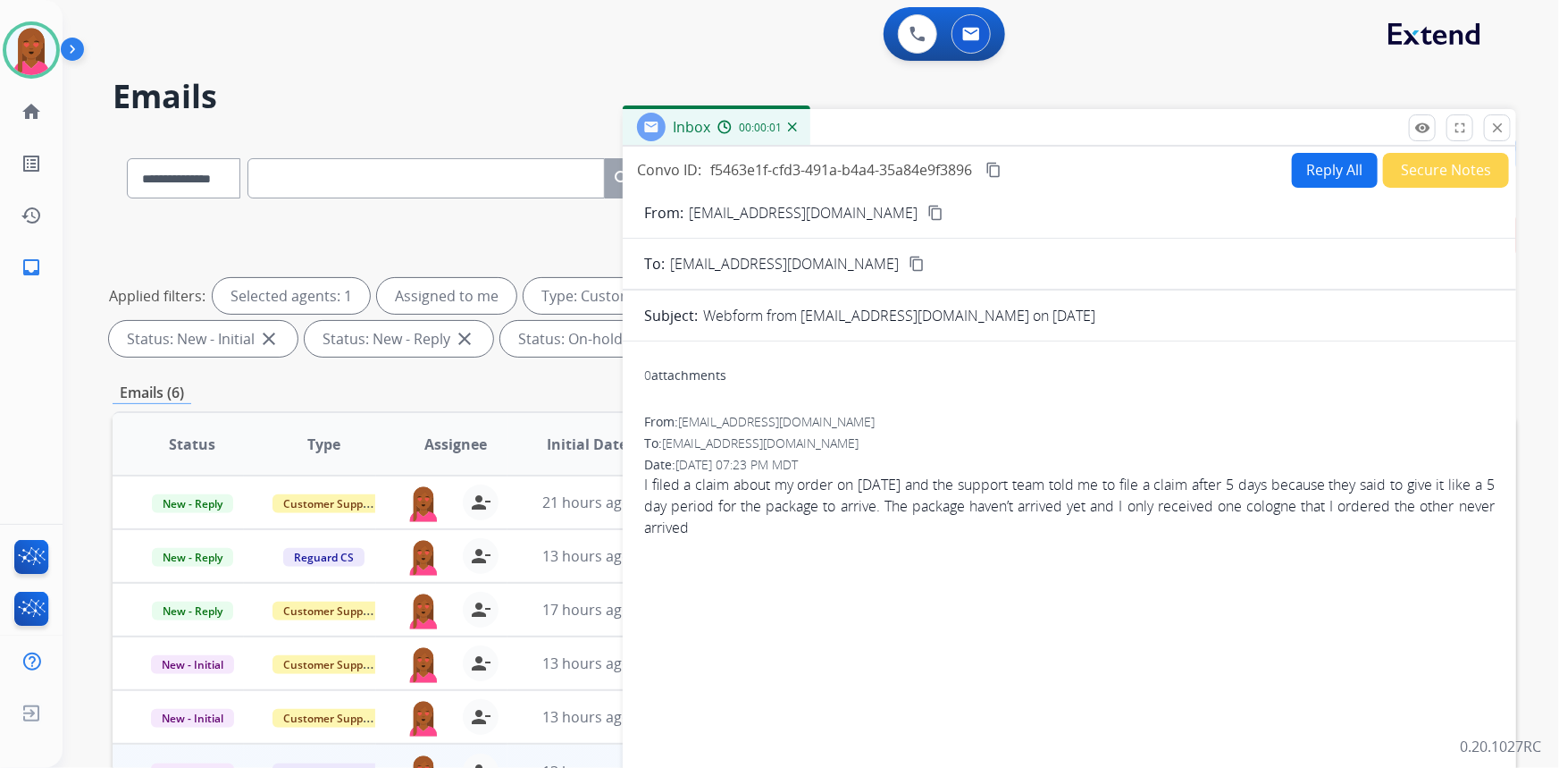
click at [928, 206] on mat-icon "content_copy" at bounding box center [936, 213] width 16 height 16
click at [1412, 166] on button "Secure Notes" at bounding box center [1446, 170] width 126 height 35
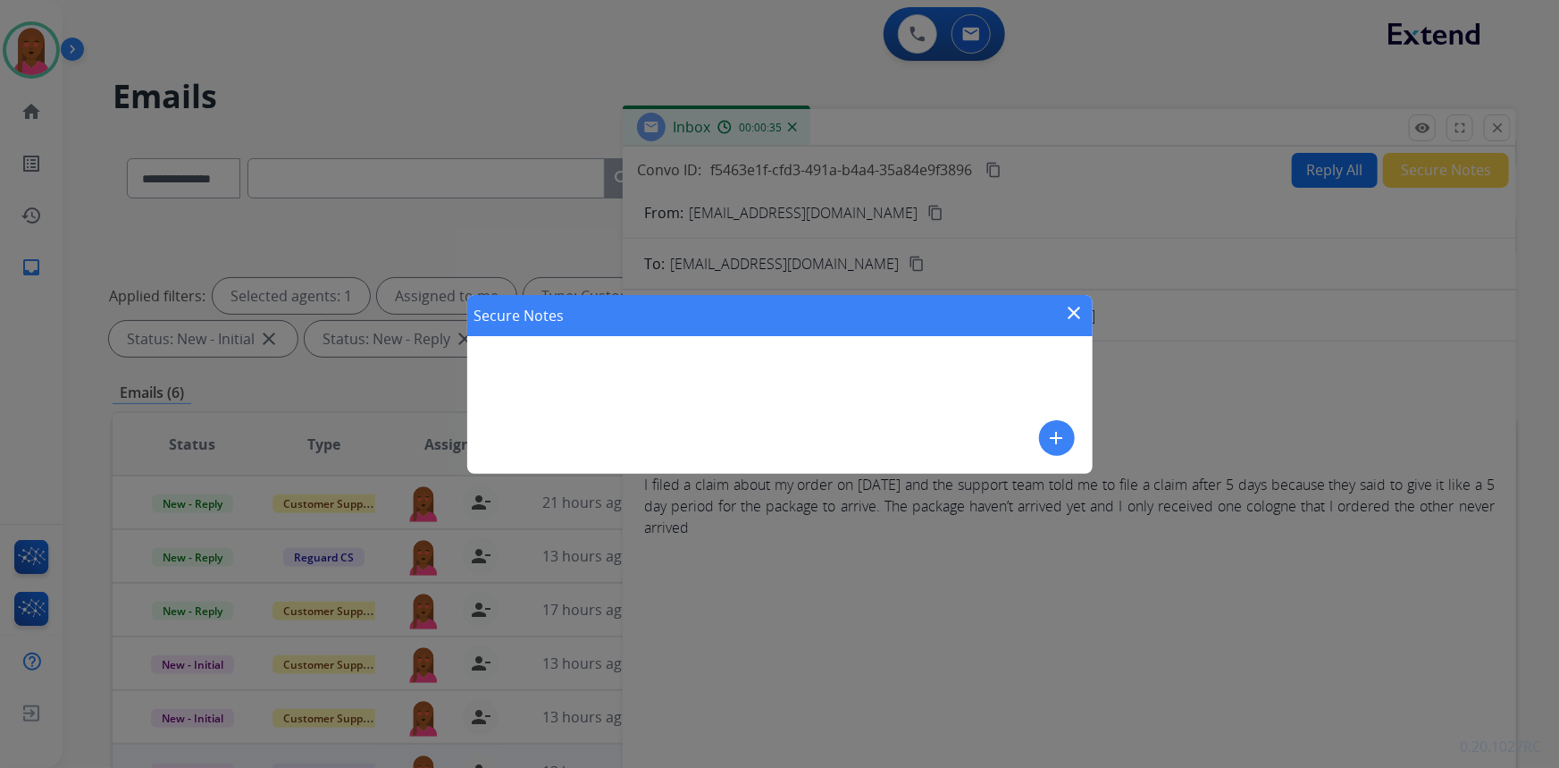
click at [1049, 437] on mat-icon "add" at bounding box center [1056, 437] width 21 height 21
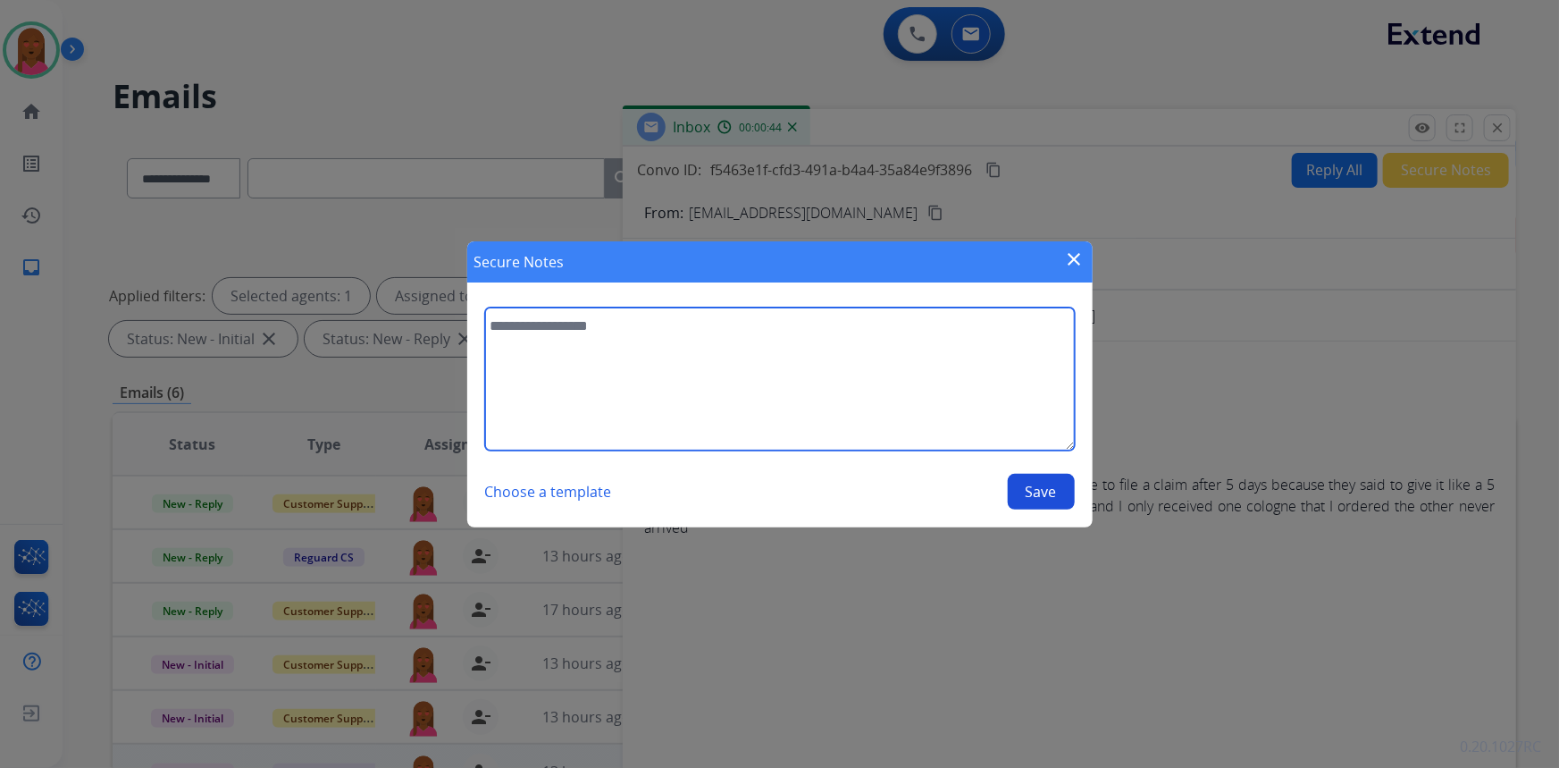
click at [849, 402] on textarea at bounding box center [780, 378] width 590 height 143
paste textarea "**********"
type textarea "**********"
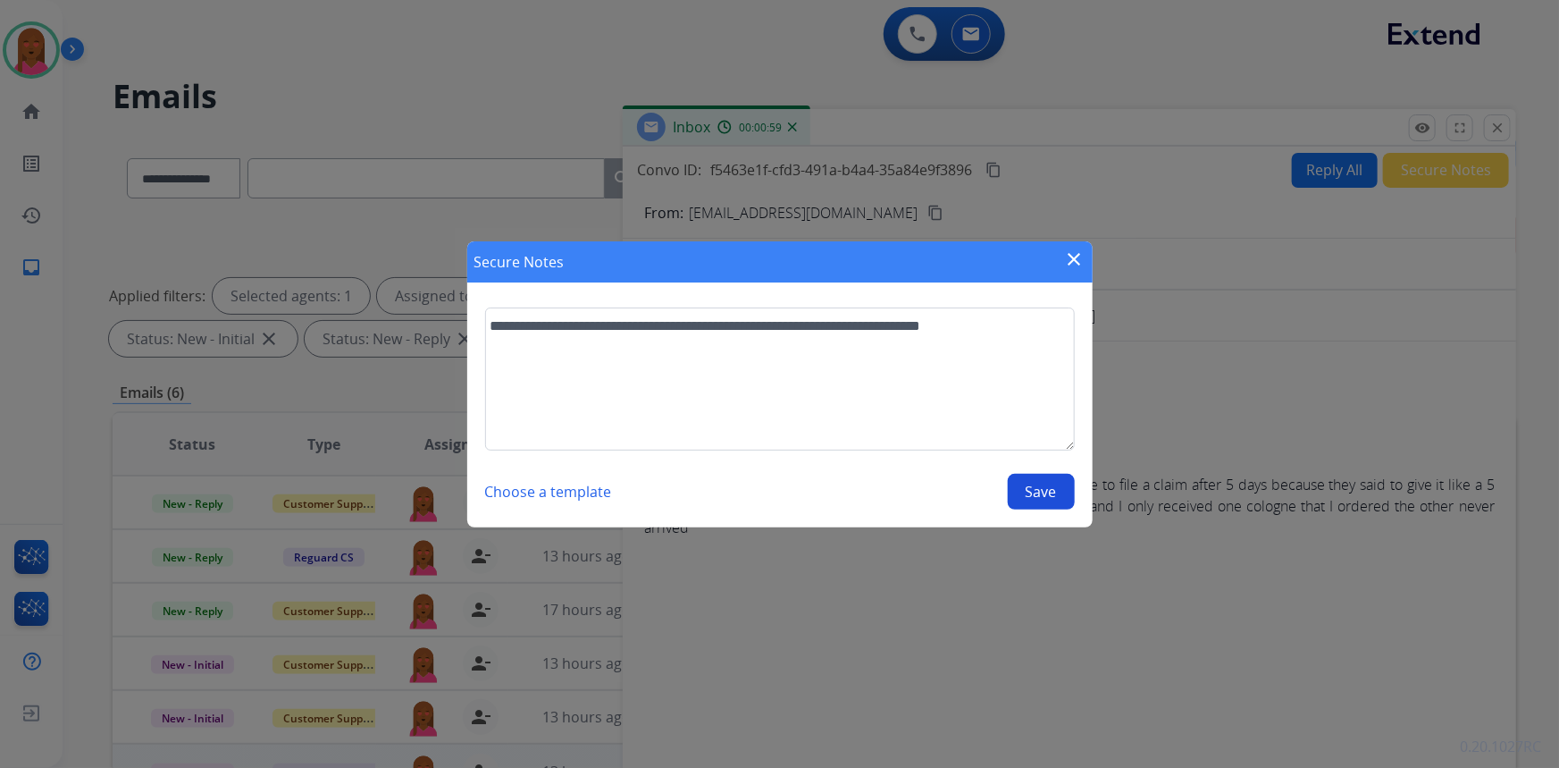
click at [1060, 508] on div "Choose a template Save" at bounding box center [780, 492] width 590 height 36
click at [1050, 475] on button "Save" at bounding box center [1041, 492] width 67 height 36
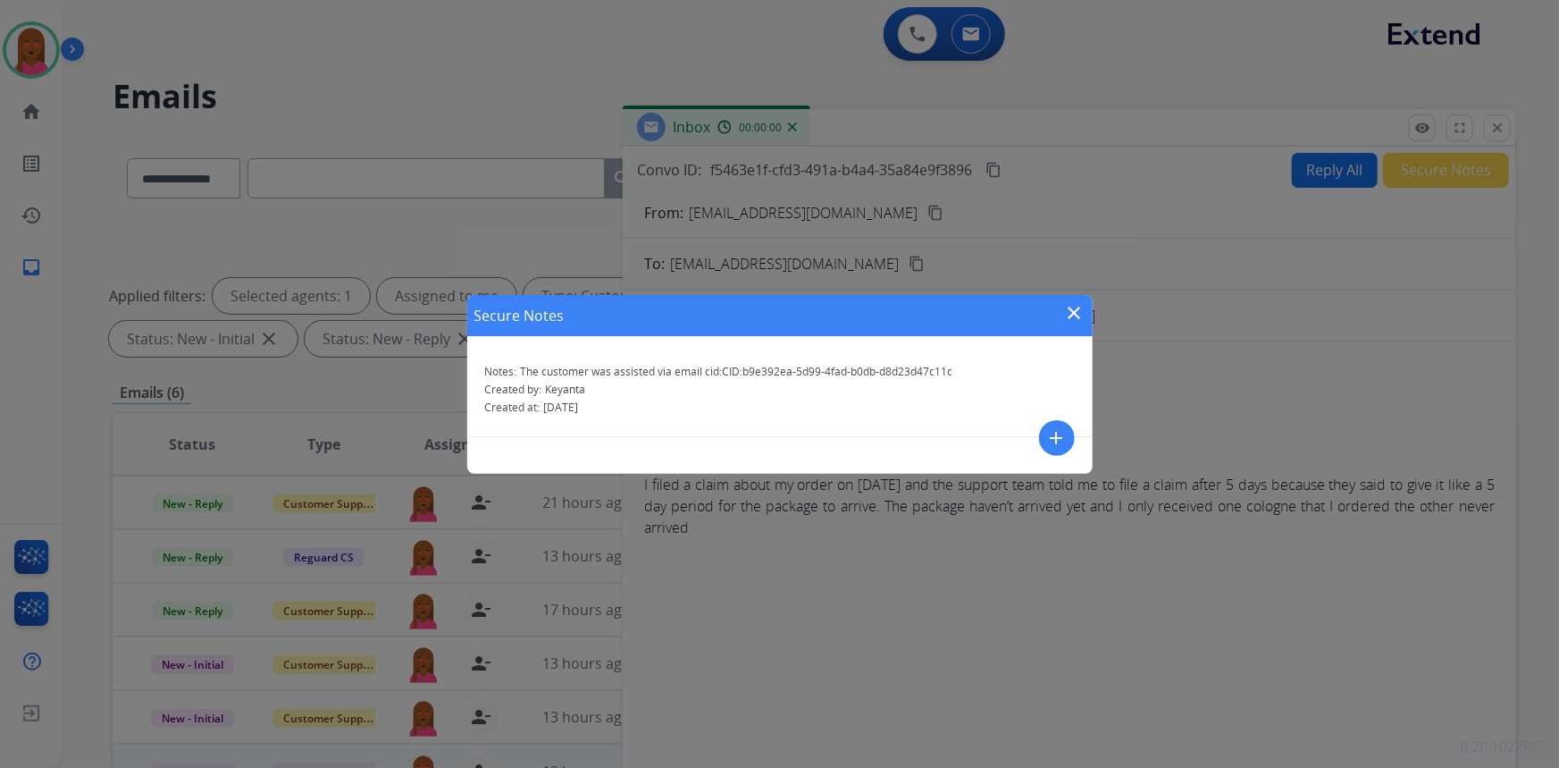
click at [1071, 309] on mat-icon "close" at bounding box center [1074, 312] width 21 height 21
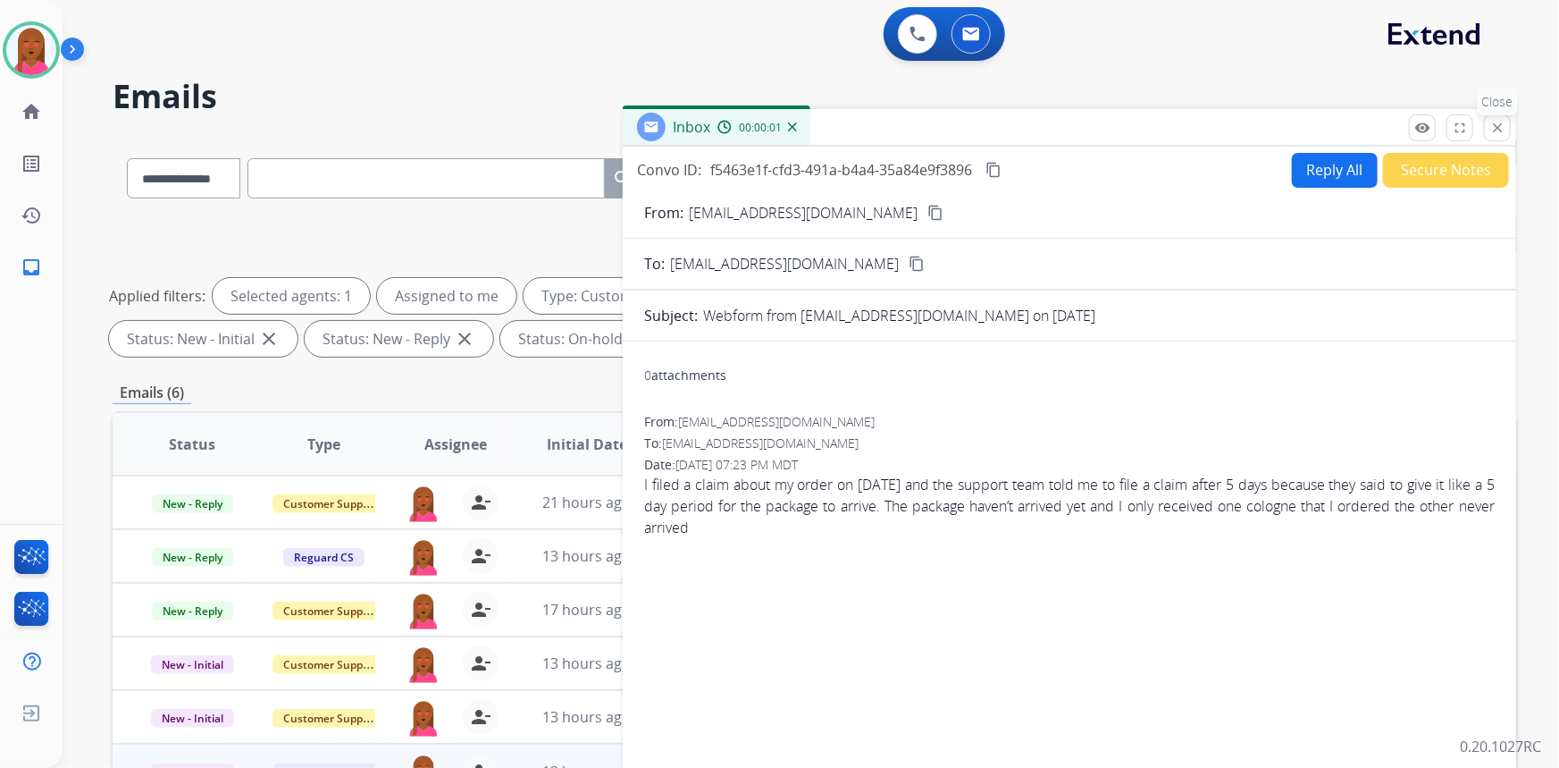
click at [1499, 122] on mat-icon "close" at bounding box center [1498, 128] width 16 height 16
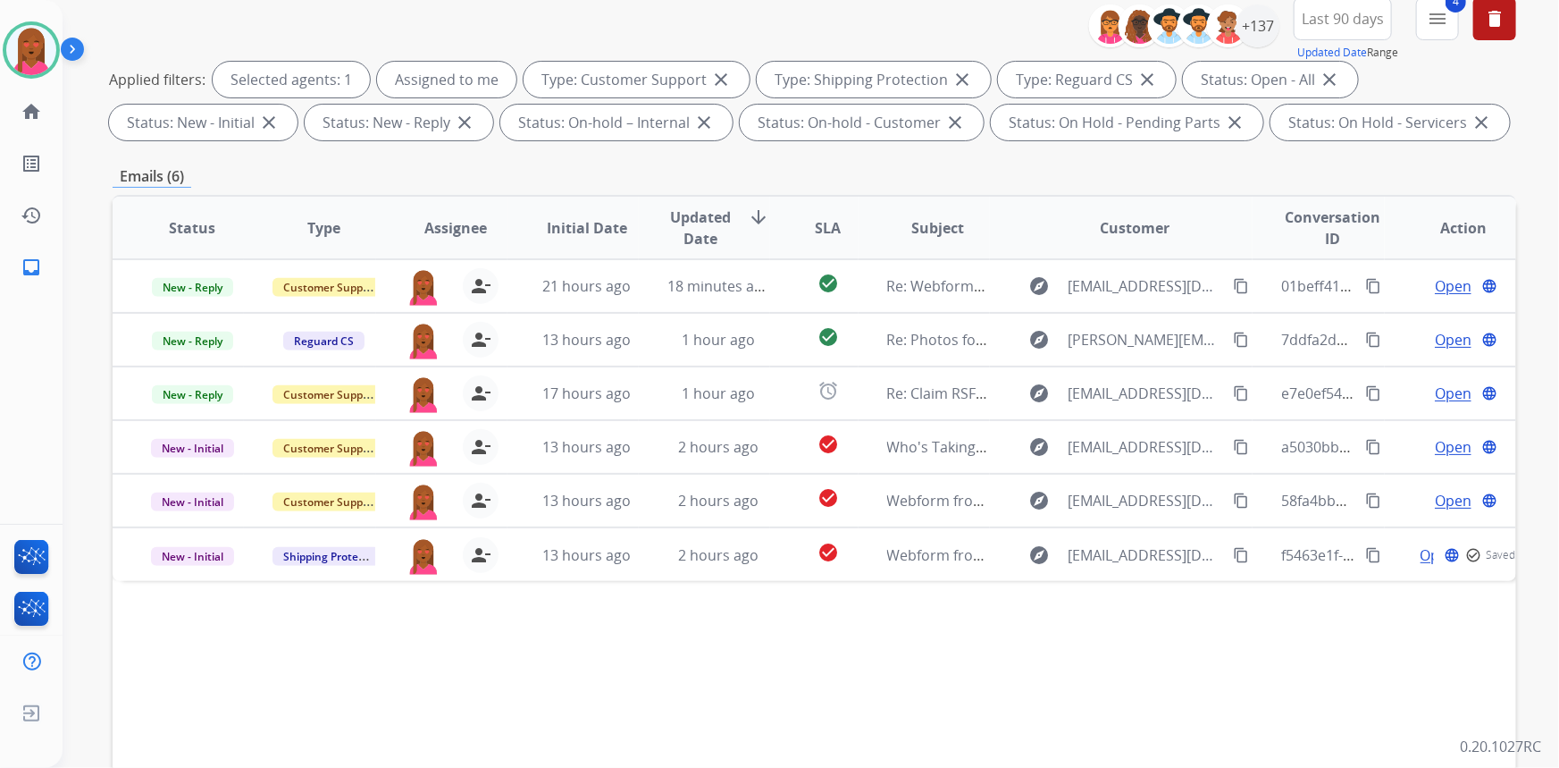
scroll to position [324, 0]
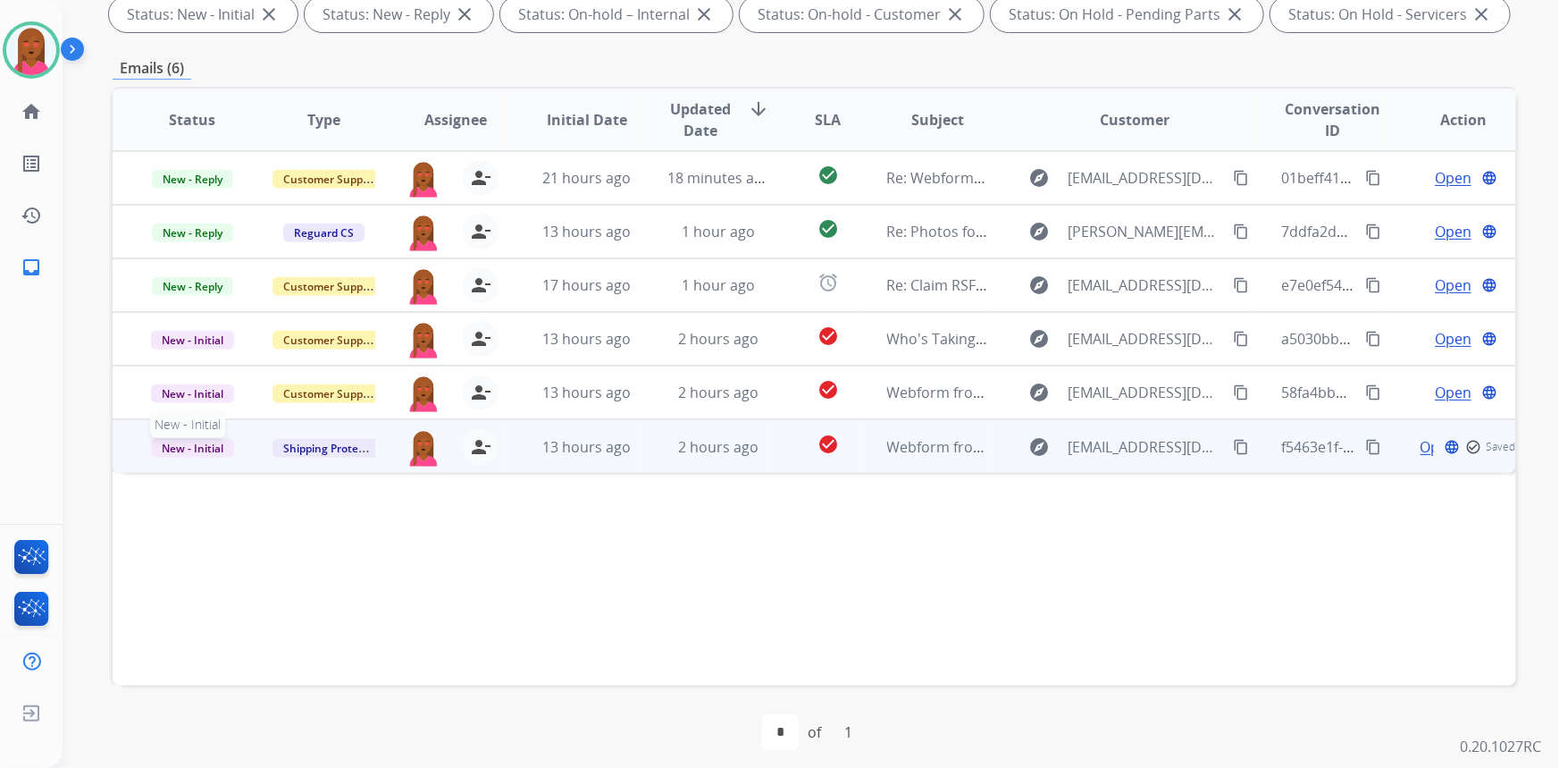
click at [196, 446] on span "New - Initial" at bounding box center [192, 448] width 83 height 19
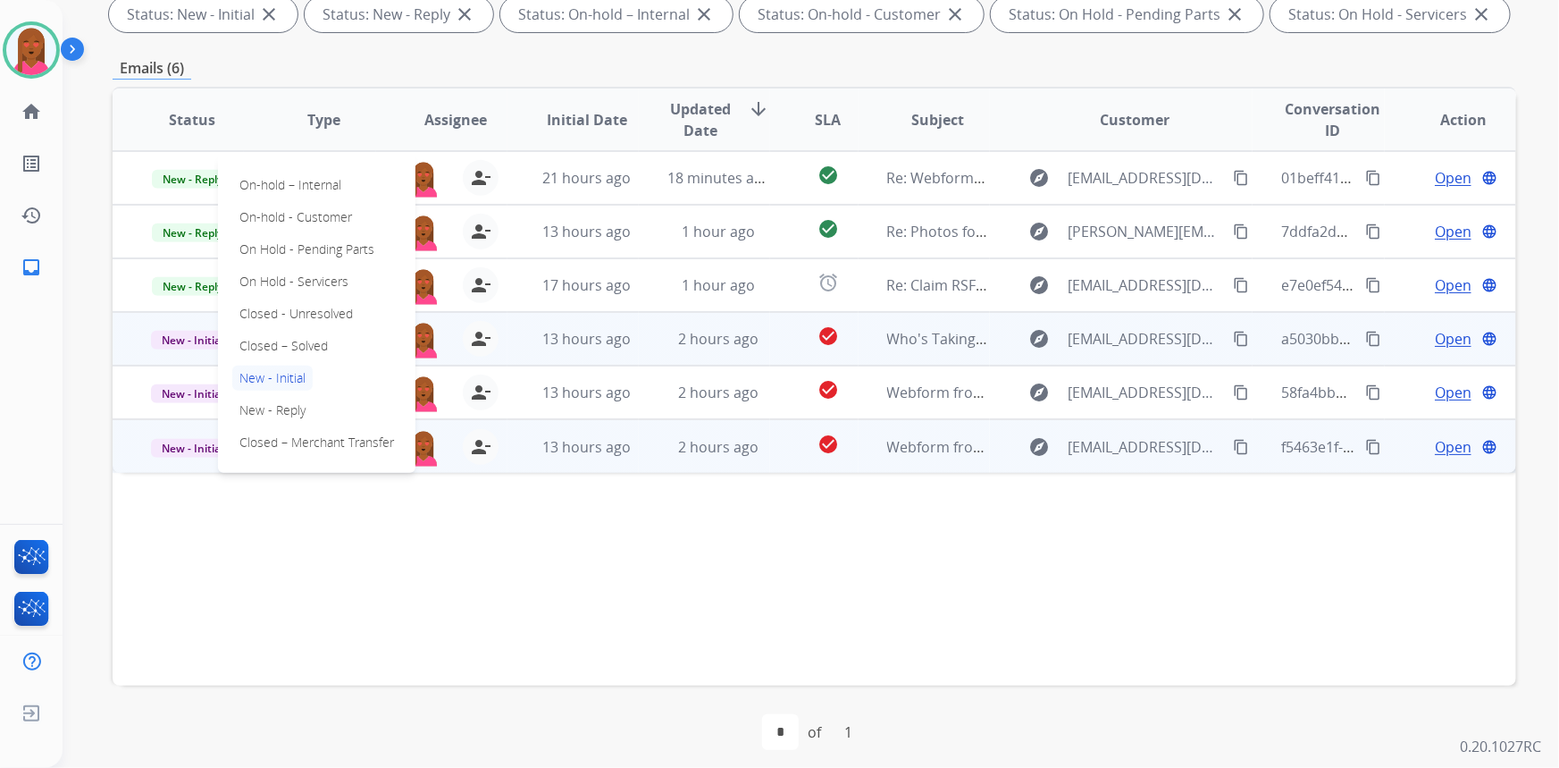
click at [316, 343] on p "Closed – Solved" at bounding box center [283, 345] width 103 height 25
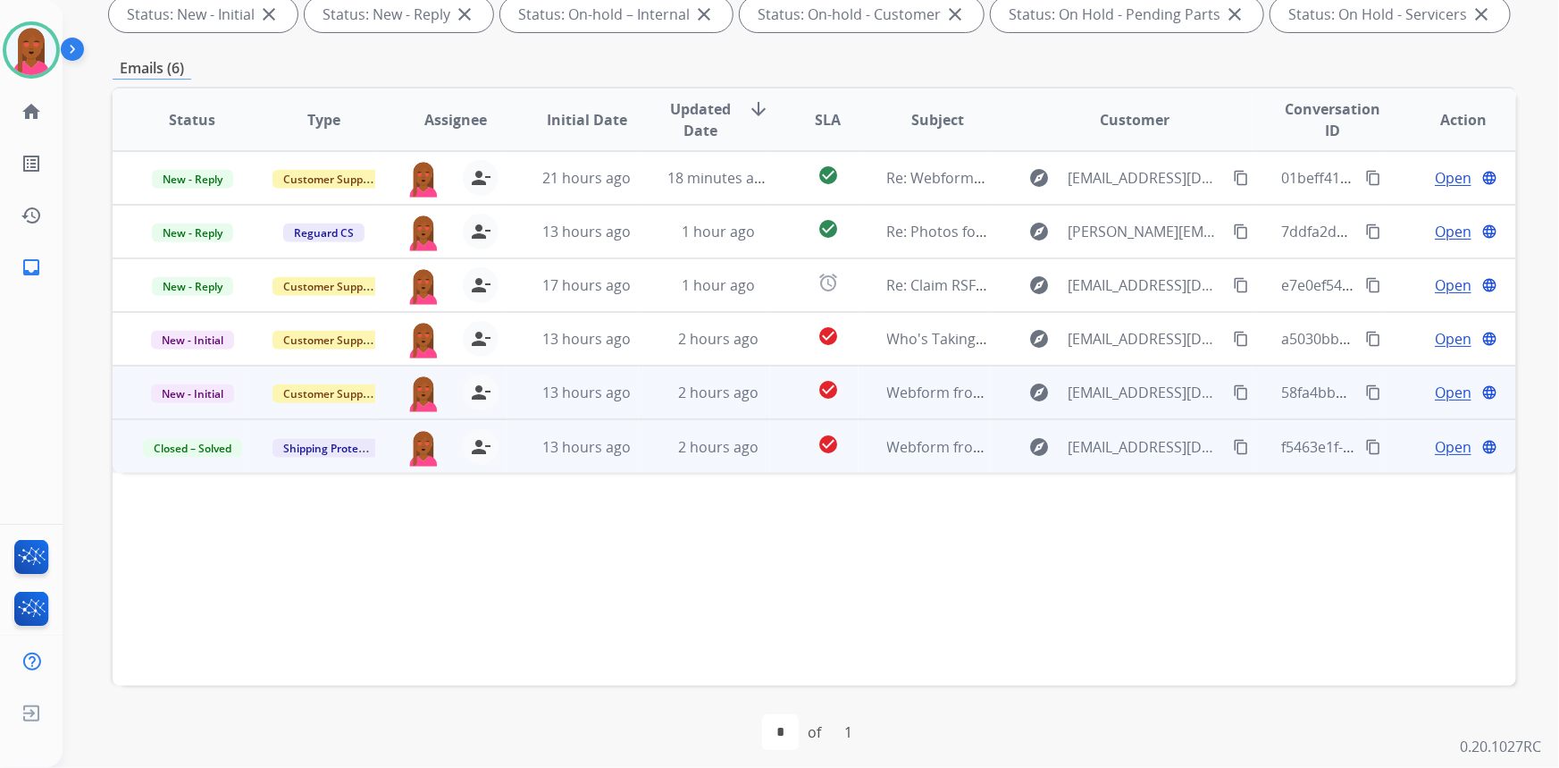
click at [1441, 390] on span "Open" at bounding box center [1453, 392] width 37 height 21
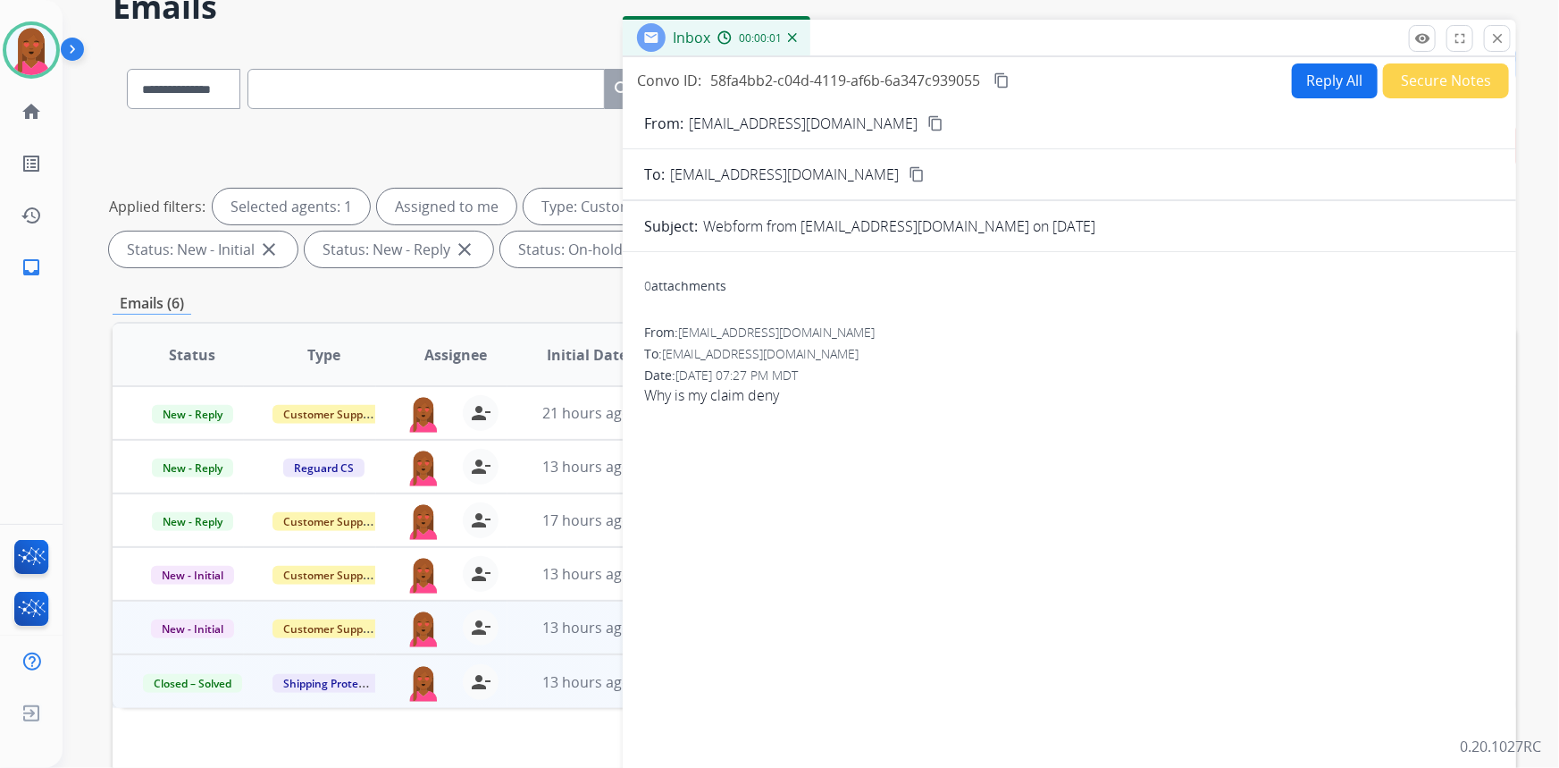
scroll to position [80, 0]
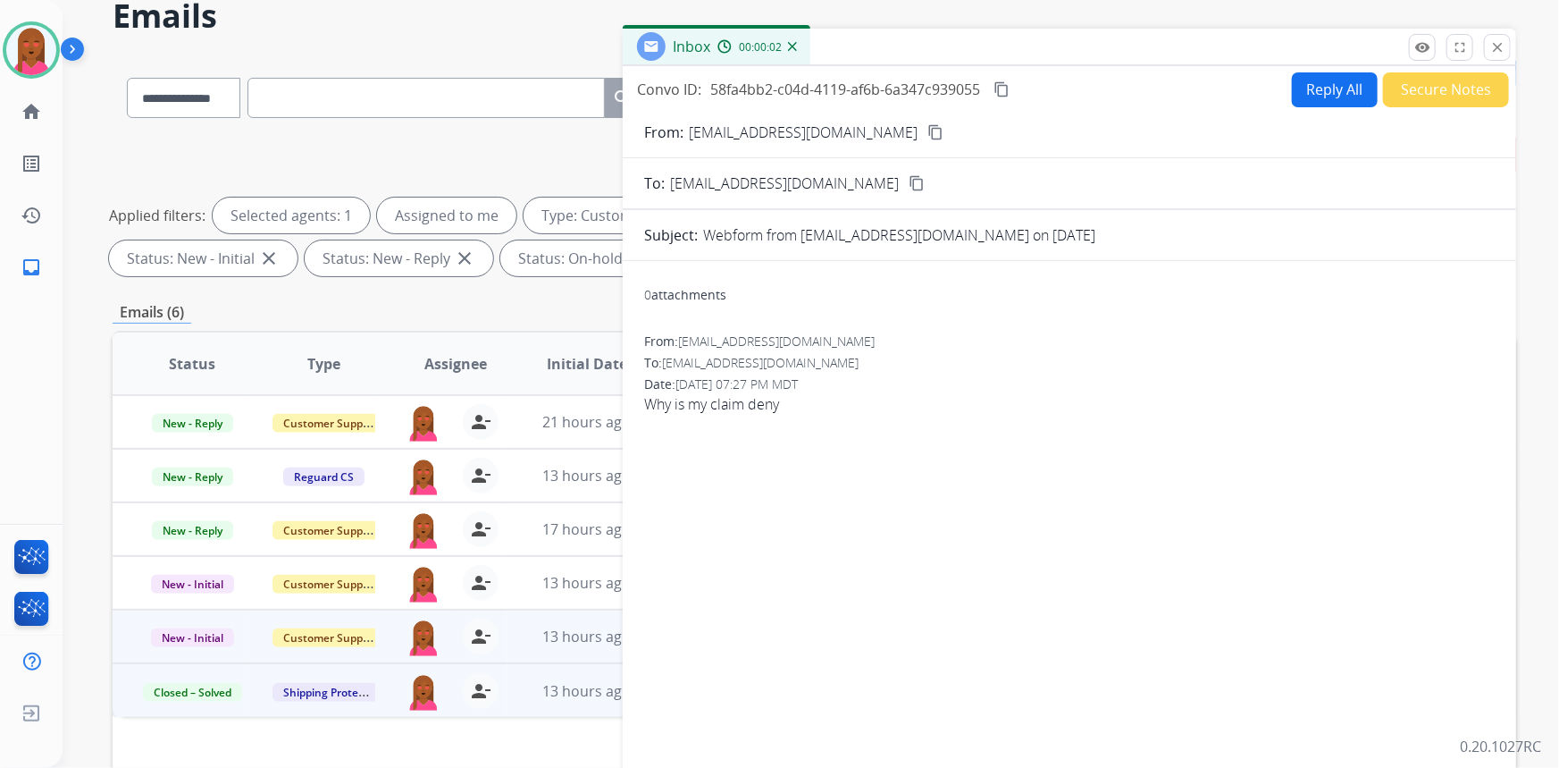
click at [928, 133] on mat-icon "content_copy" at bounding box center [936, 132] width 16 height 16
click at [1447, 87] on button "Secure Notes" at bounding box center [1446, 89] width 126 height 35
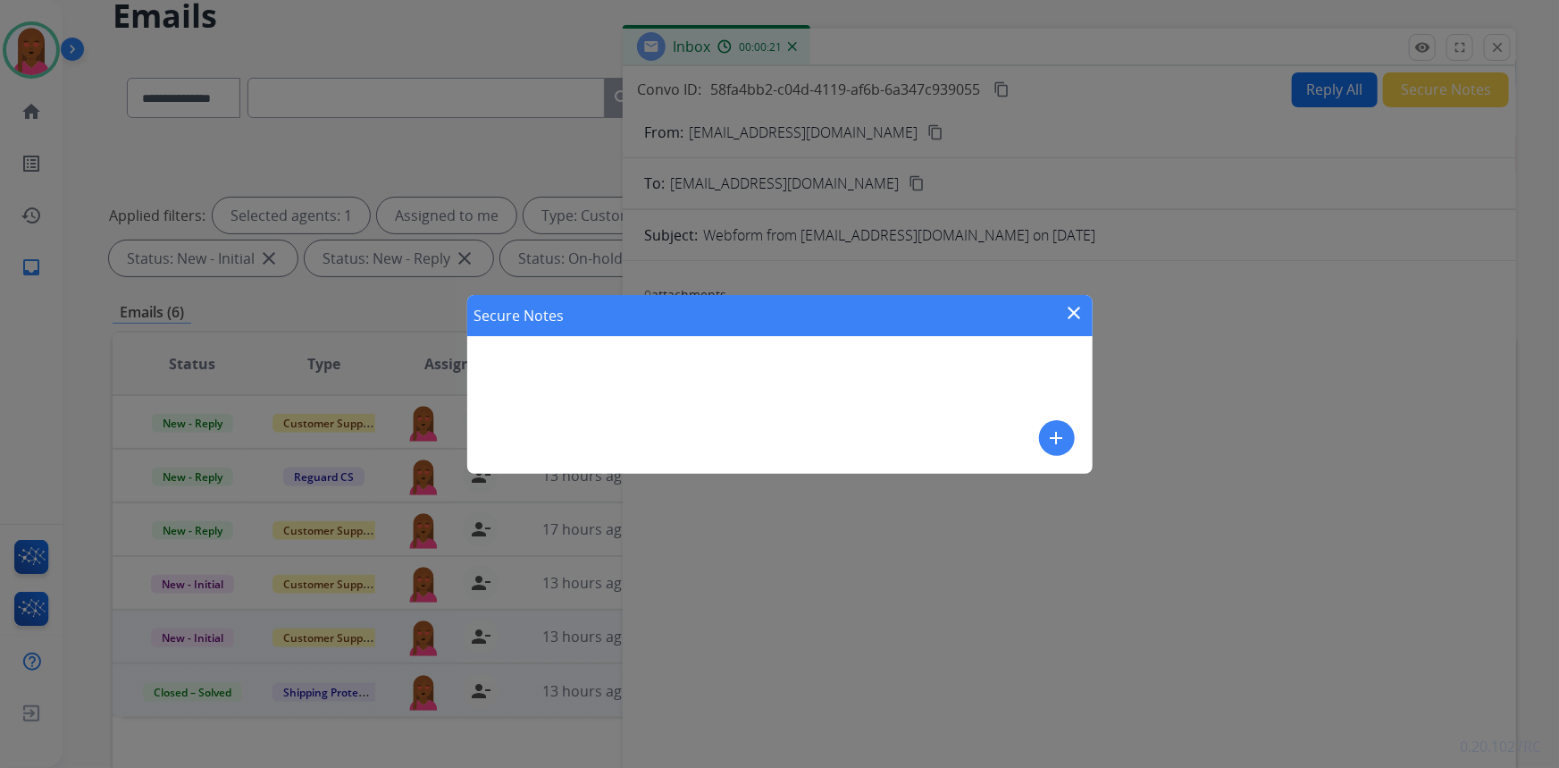
click at [1045, 431] on button "add" at bounding box center [1057, 438] width 36 height 36
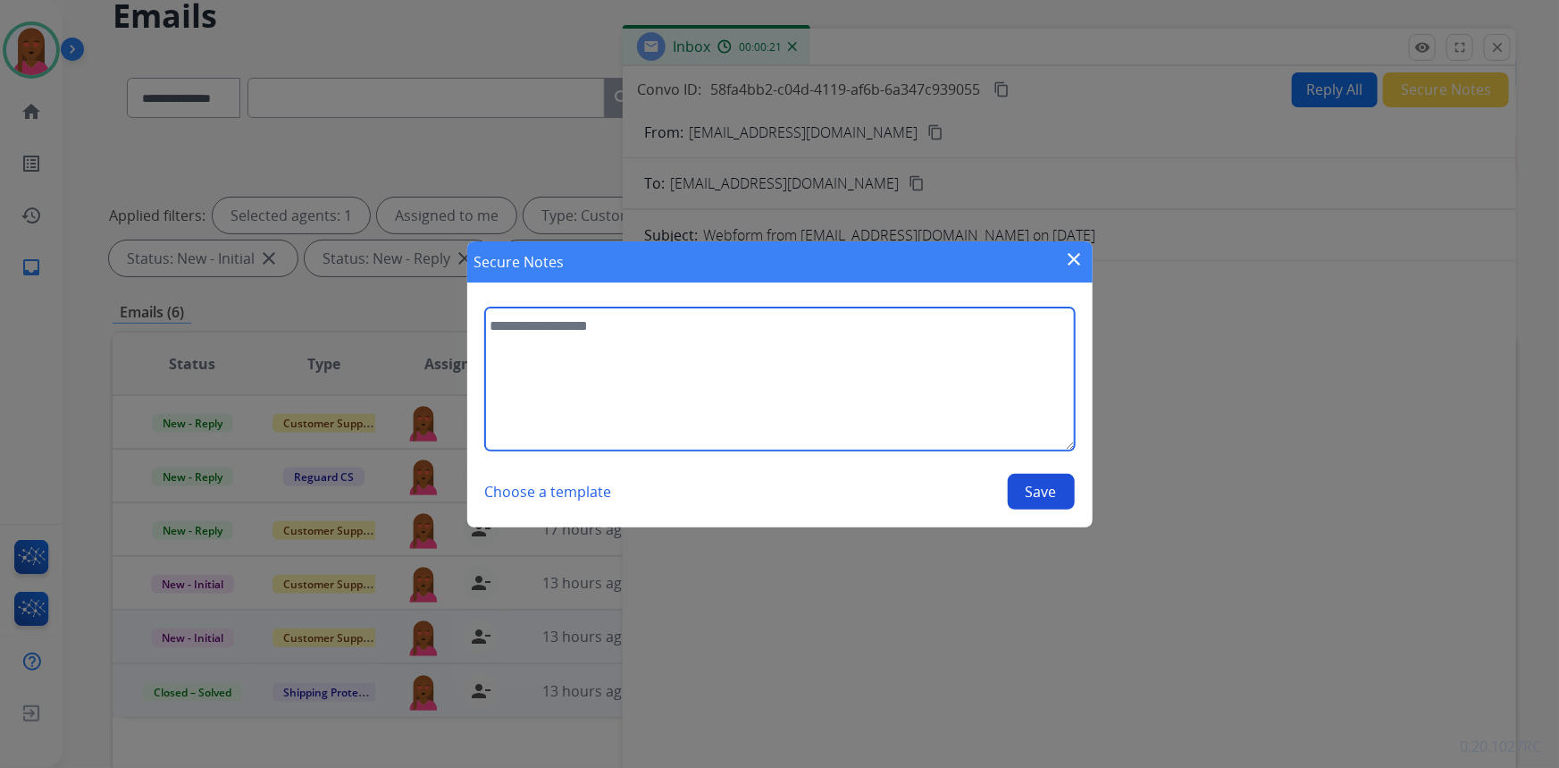
click at [688, 386] on textarea at bounding box center [780, 378] width 590 height 143
type textarea "**********"
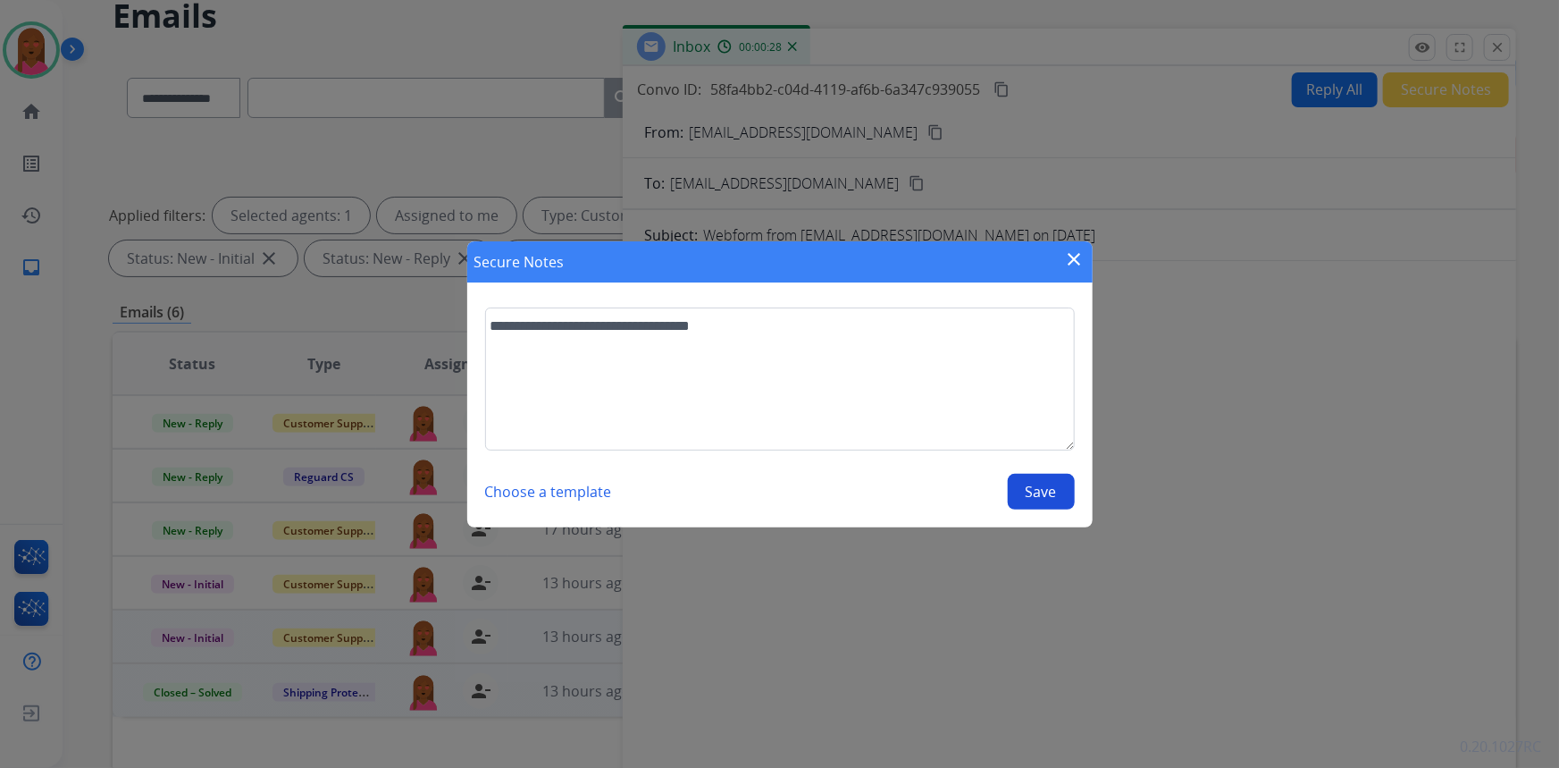
click at [1032, 495] on button "Save" at bounding box center [1041, 492] width 67 height 36
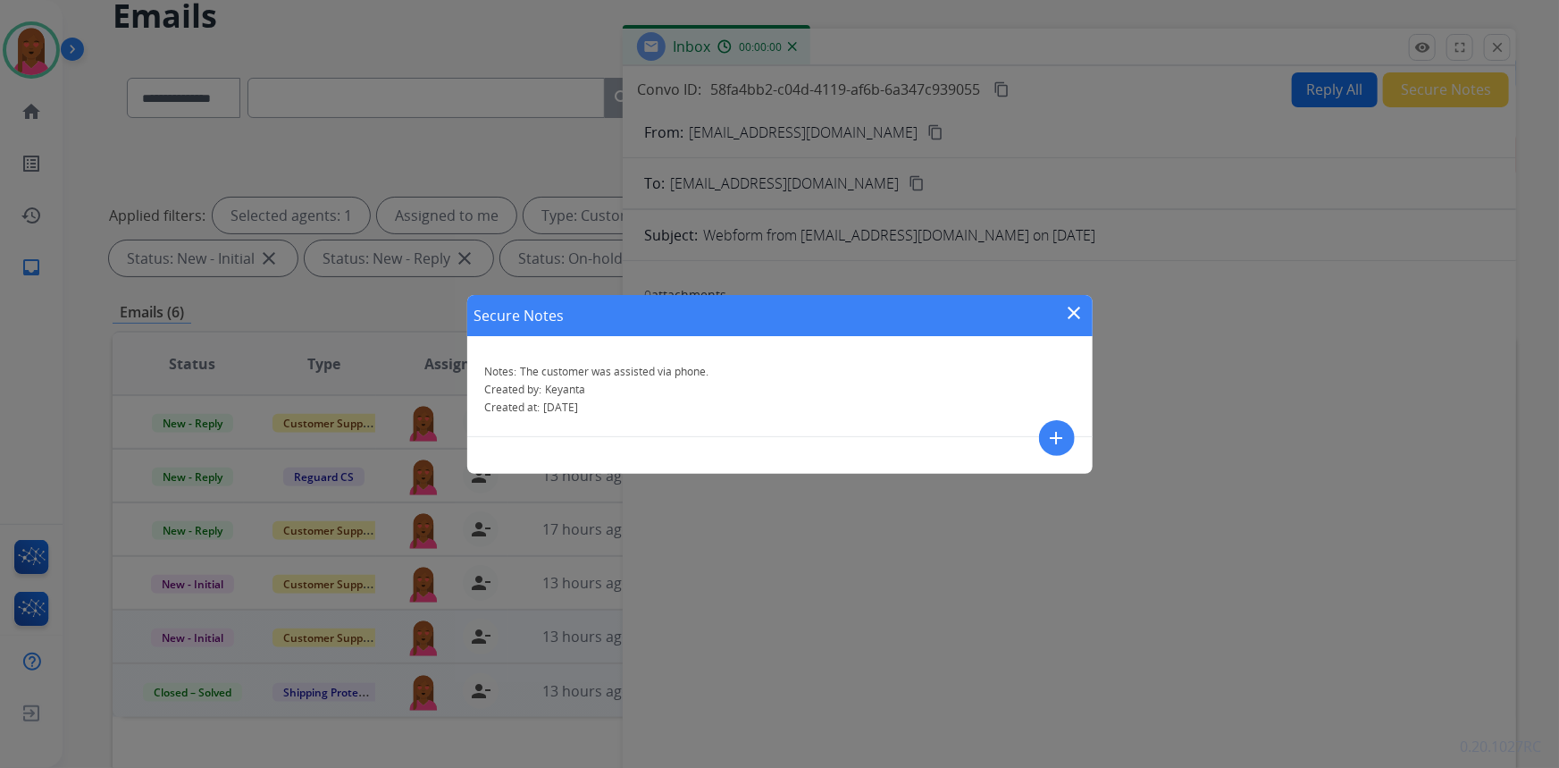
click at [1071, 307] on mat-icon "close" at bounding box center [1074, 312] width 21 height 21
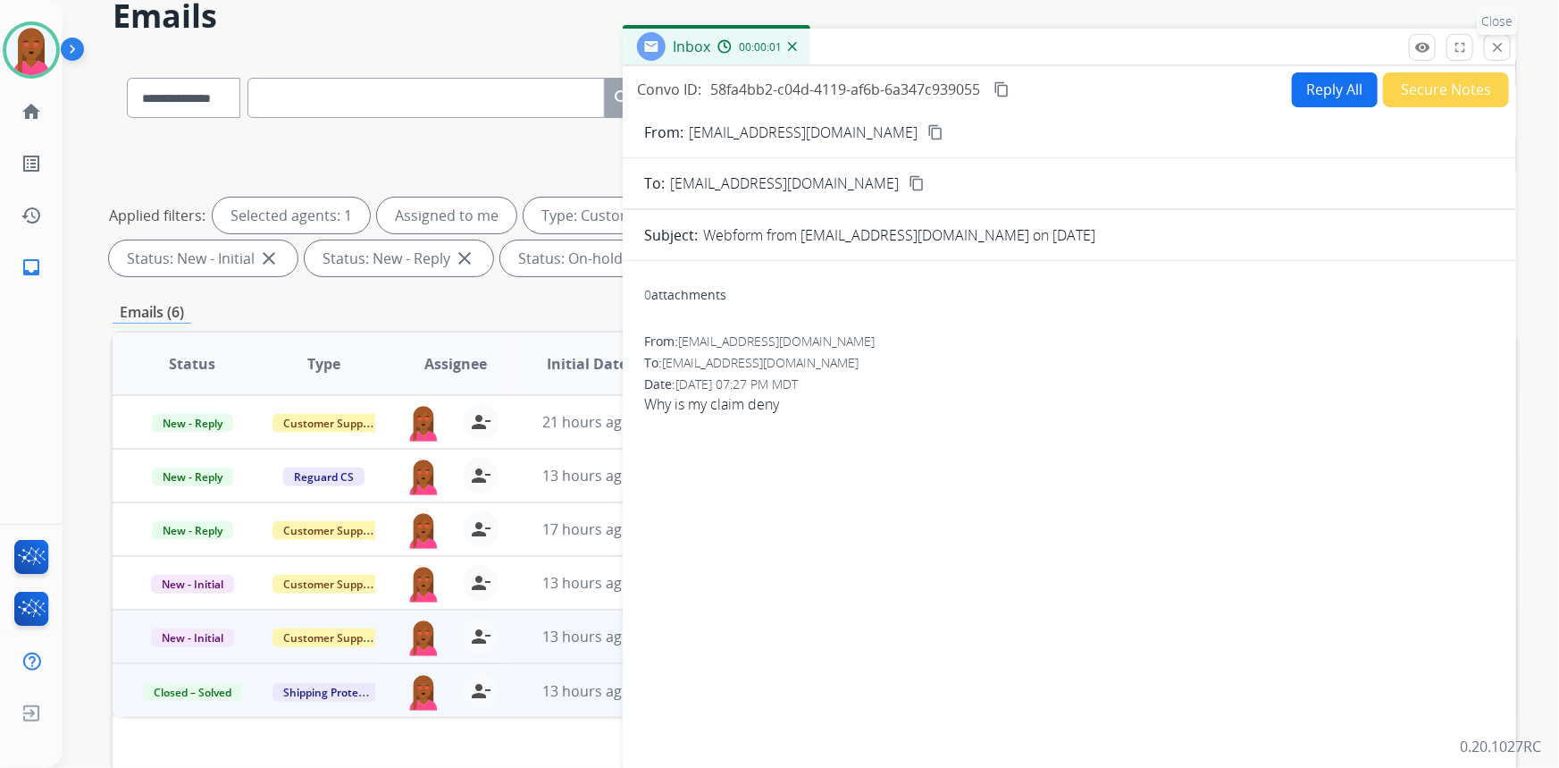
click at [1500, 50] on mat-icon "close" at bounding box center [1498, 47] width 16 height 16
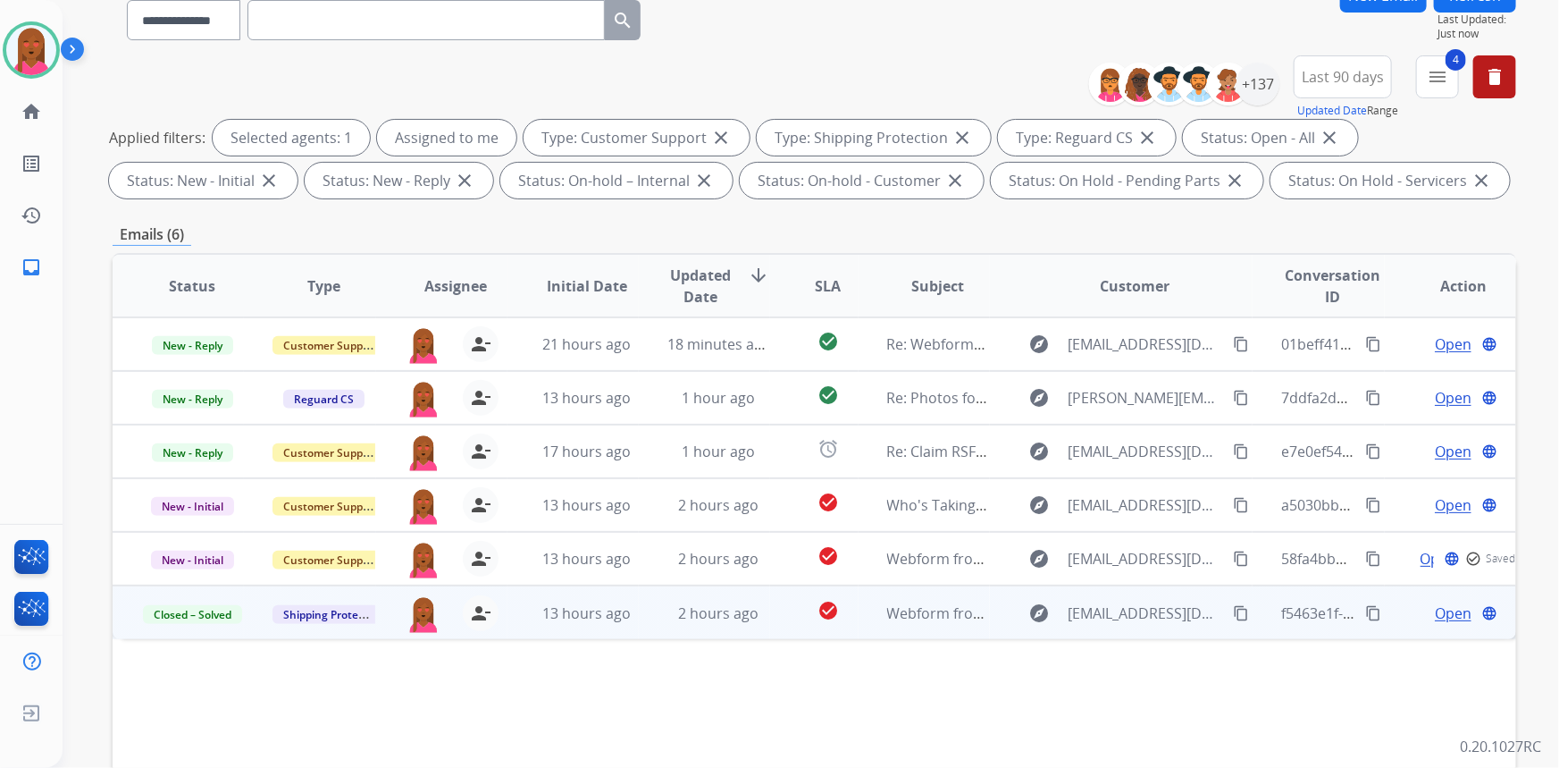
scroll to position [162, 0]
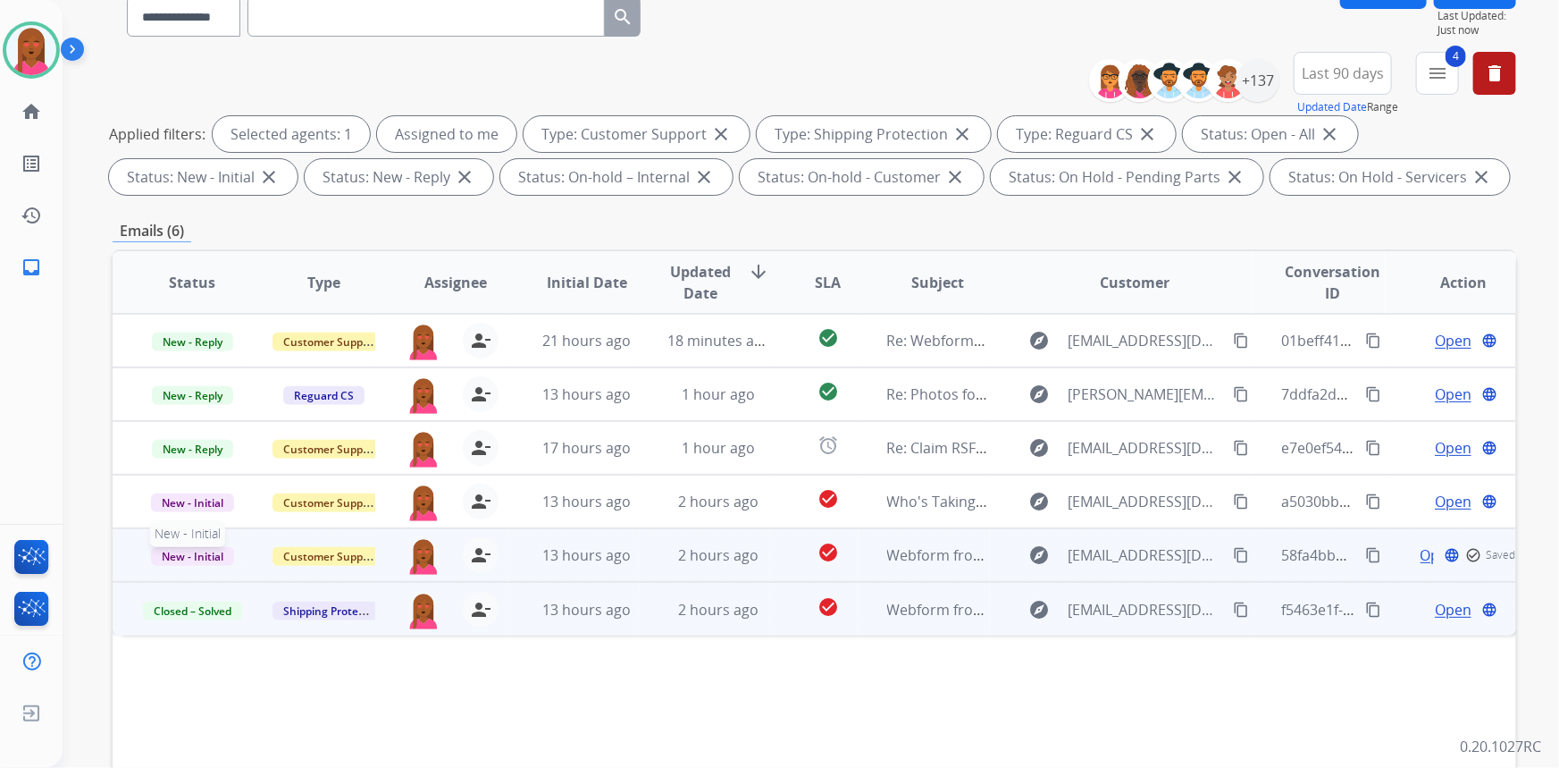
click at [203, 547] on span "New - Initial" at bounding box center [192, 556] width 83 height 19
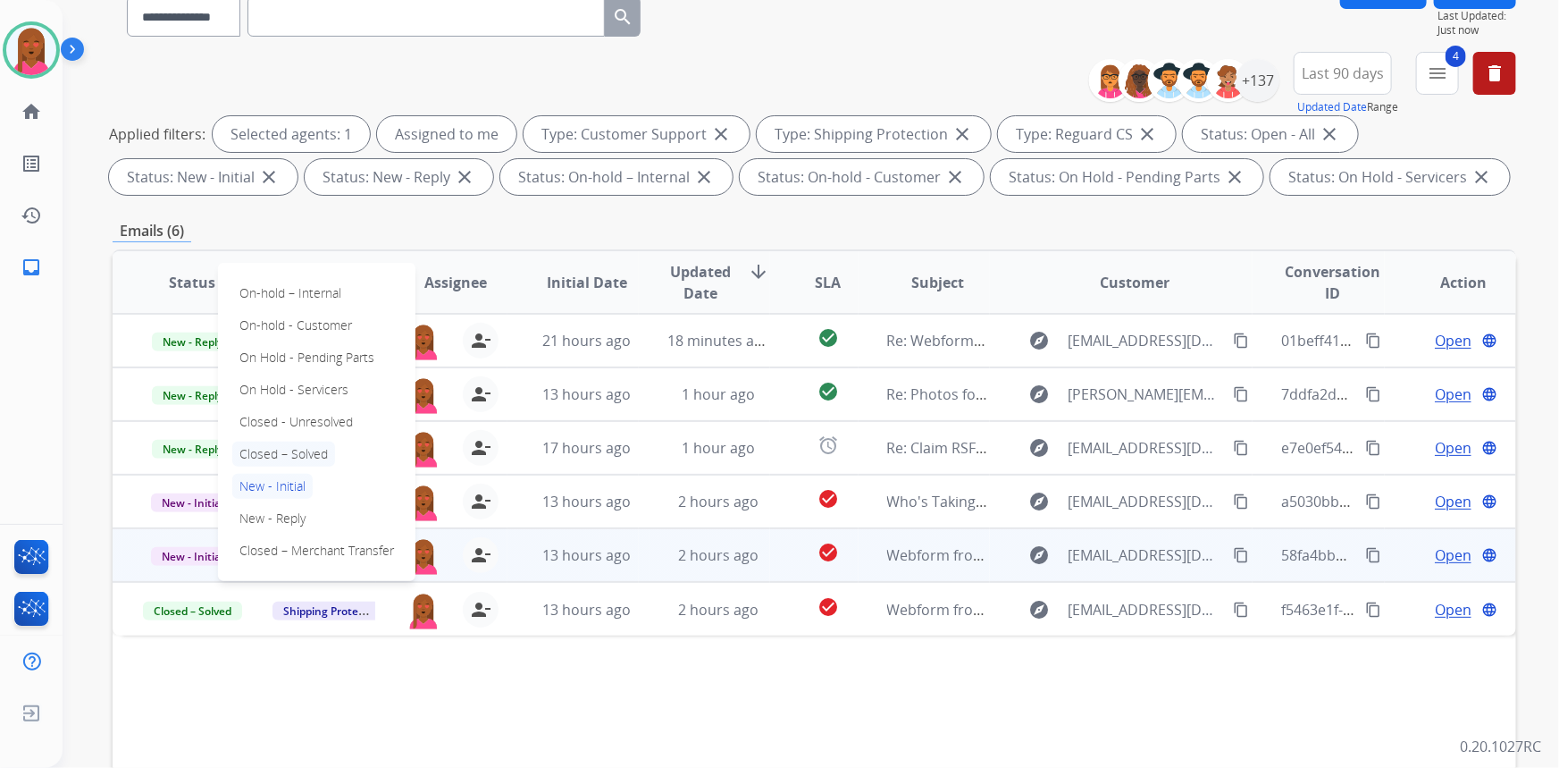
click at [295, 449] on p "Closed – Solved" at bounding box center [283, 453] width 103 height 25
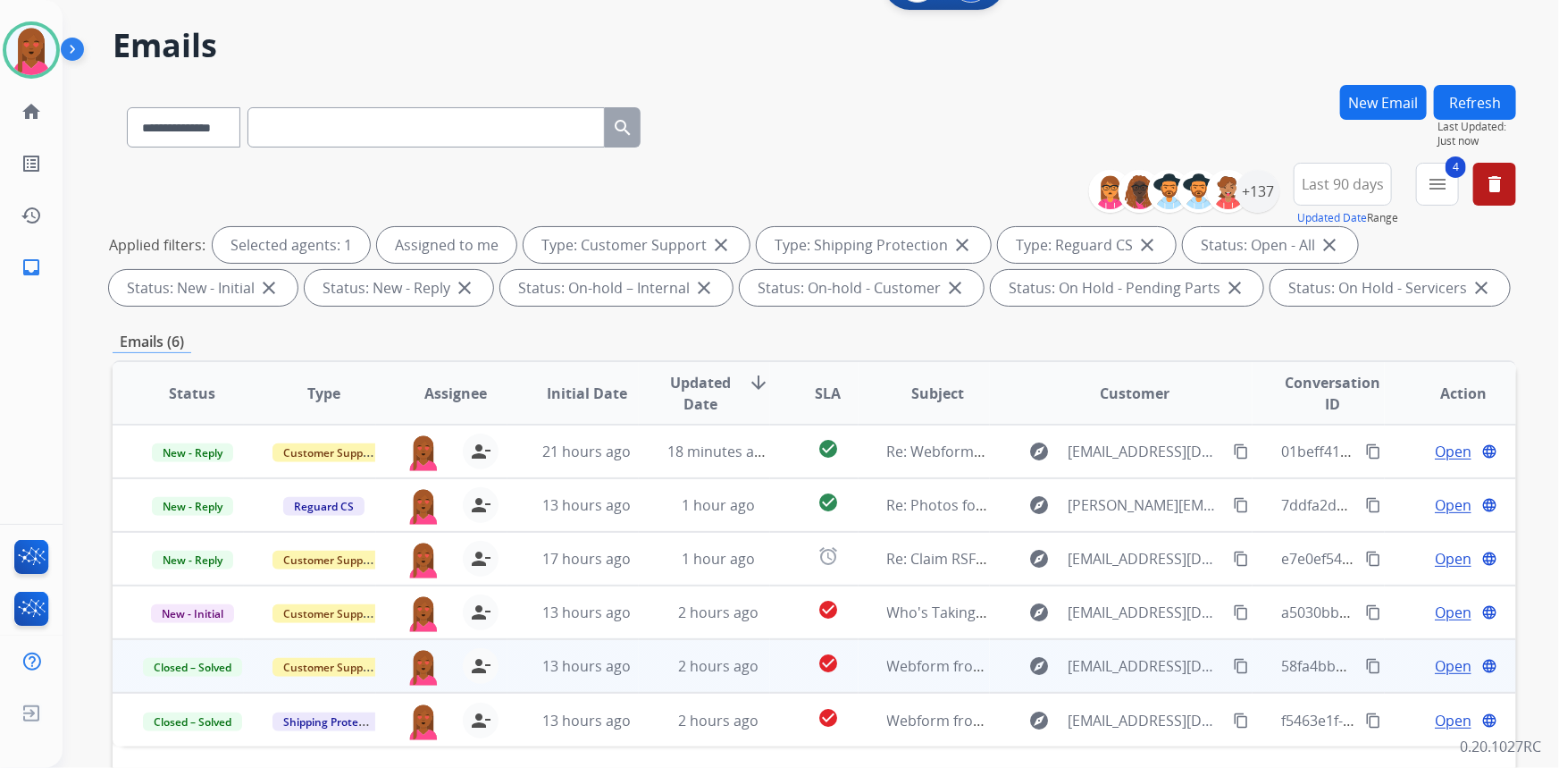
scroll to position [0, 0]
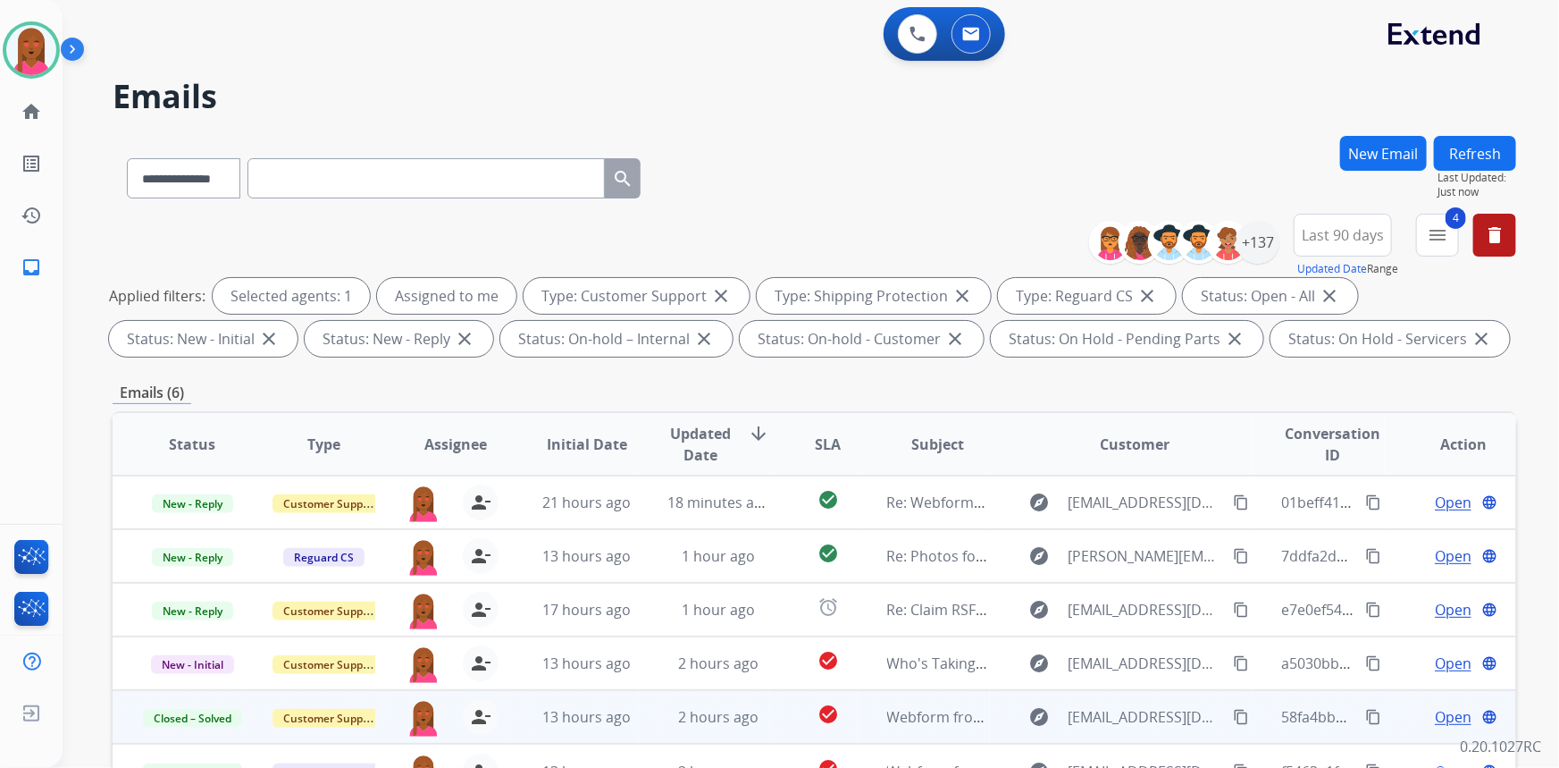
click at [1482, 147] on button "Refresh" at bounding box center [1475, 153] width 82 height 35
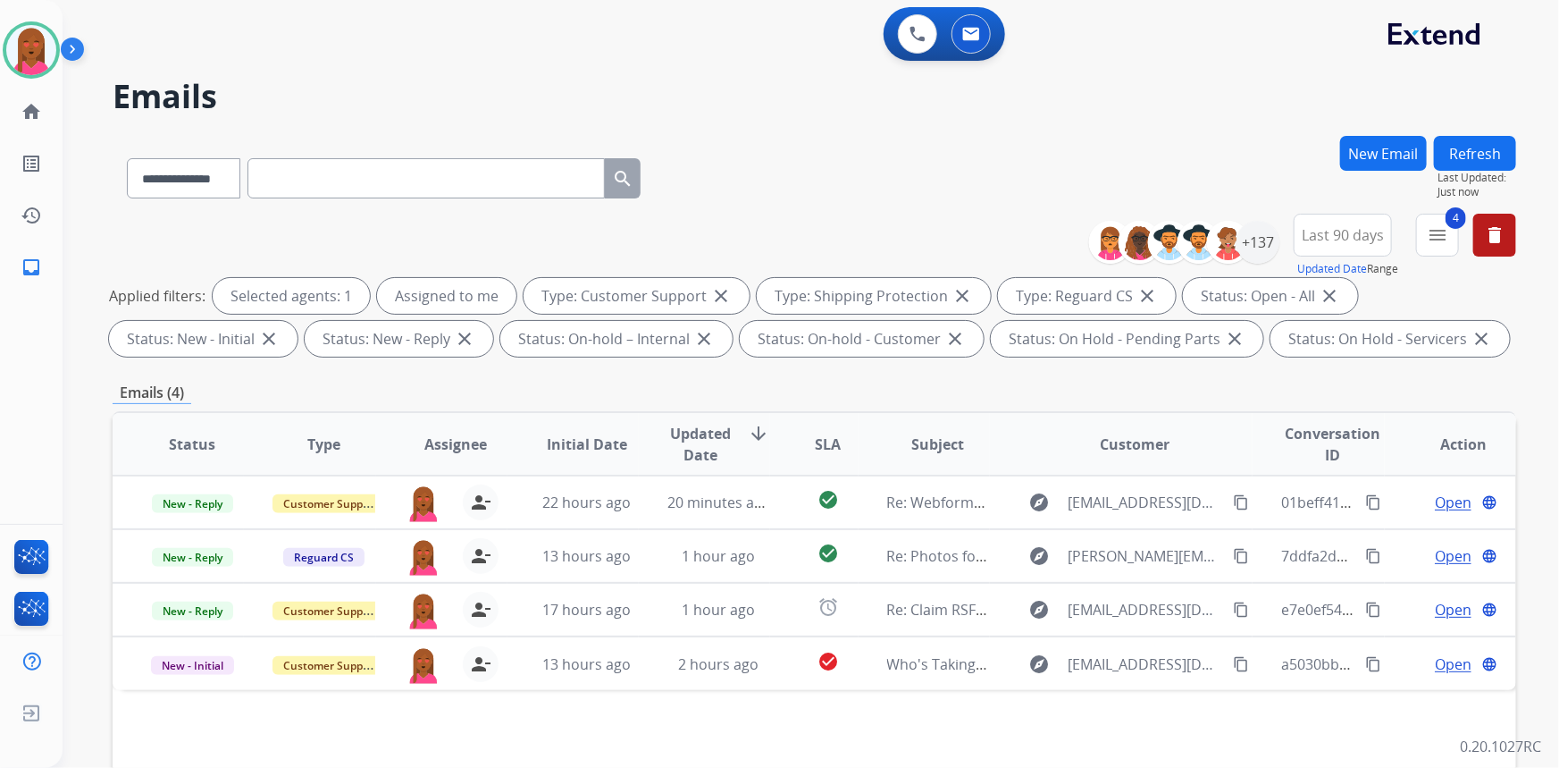
scroll to position [80, 0]
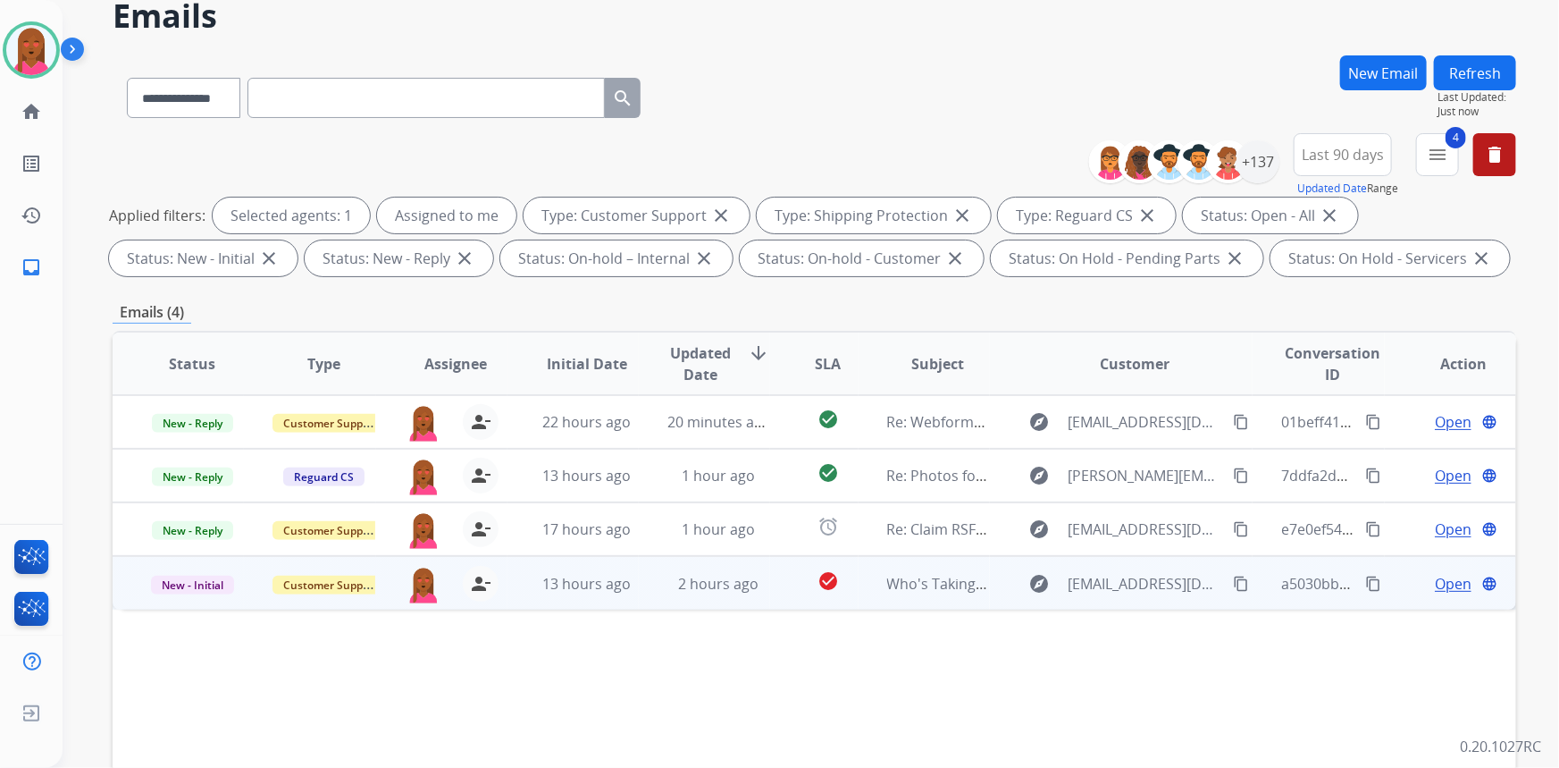
click at [1437, 577] on span "Open" at bounding box center [1453, 583] width 37 height 21
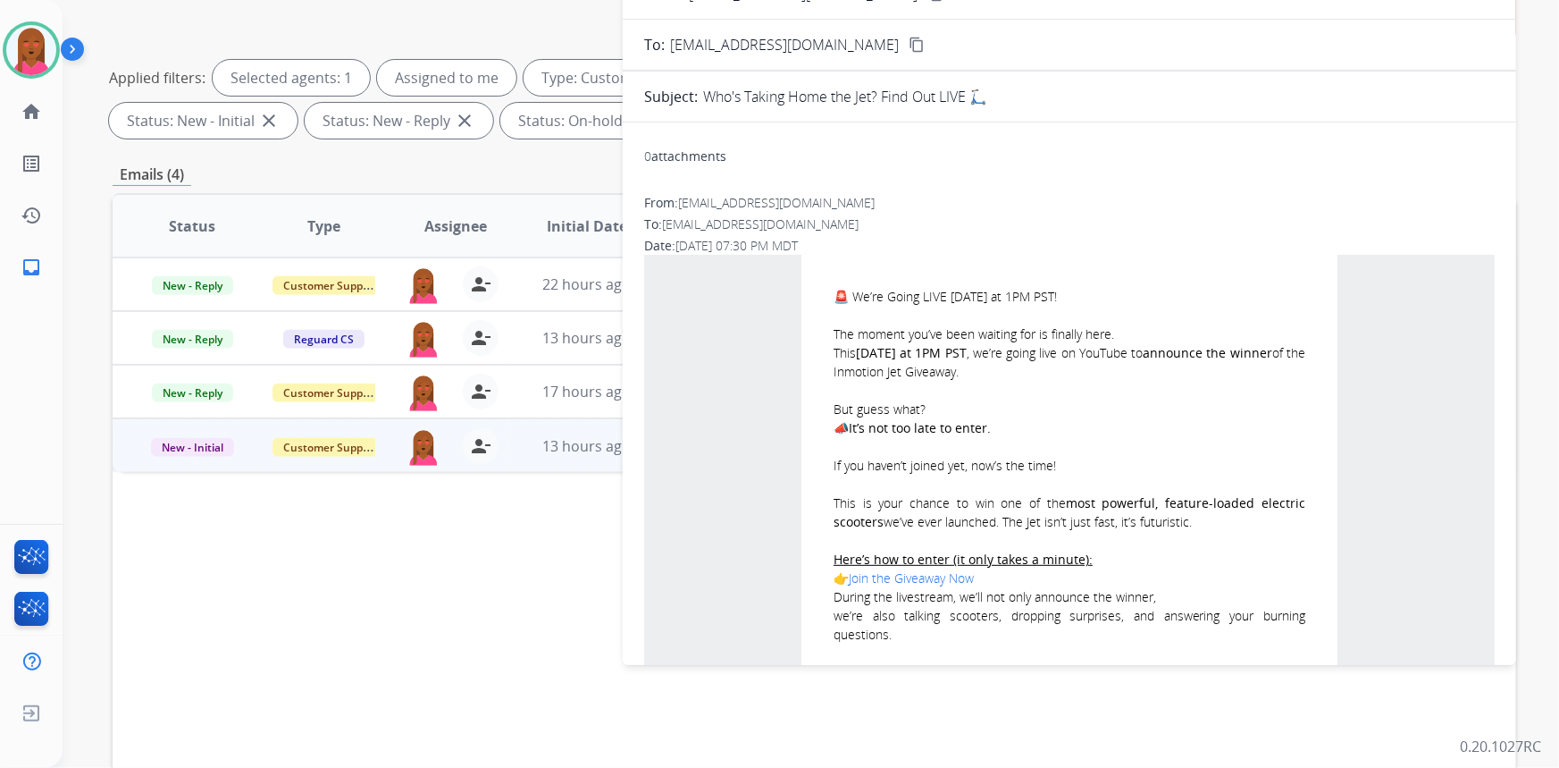
scroll to position [0, 0]
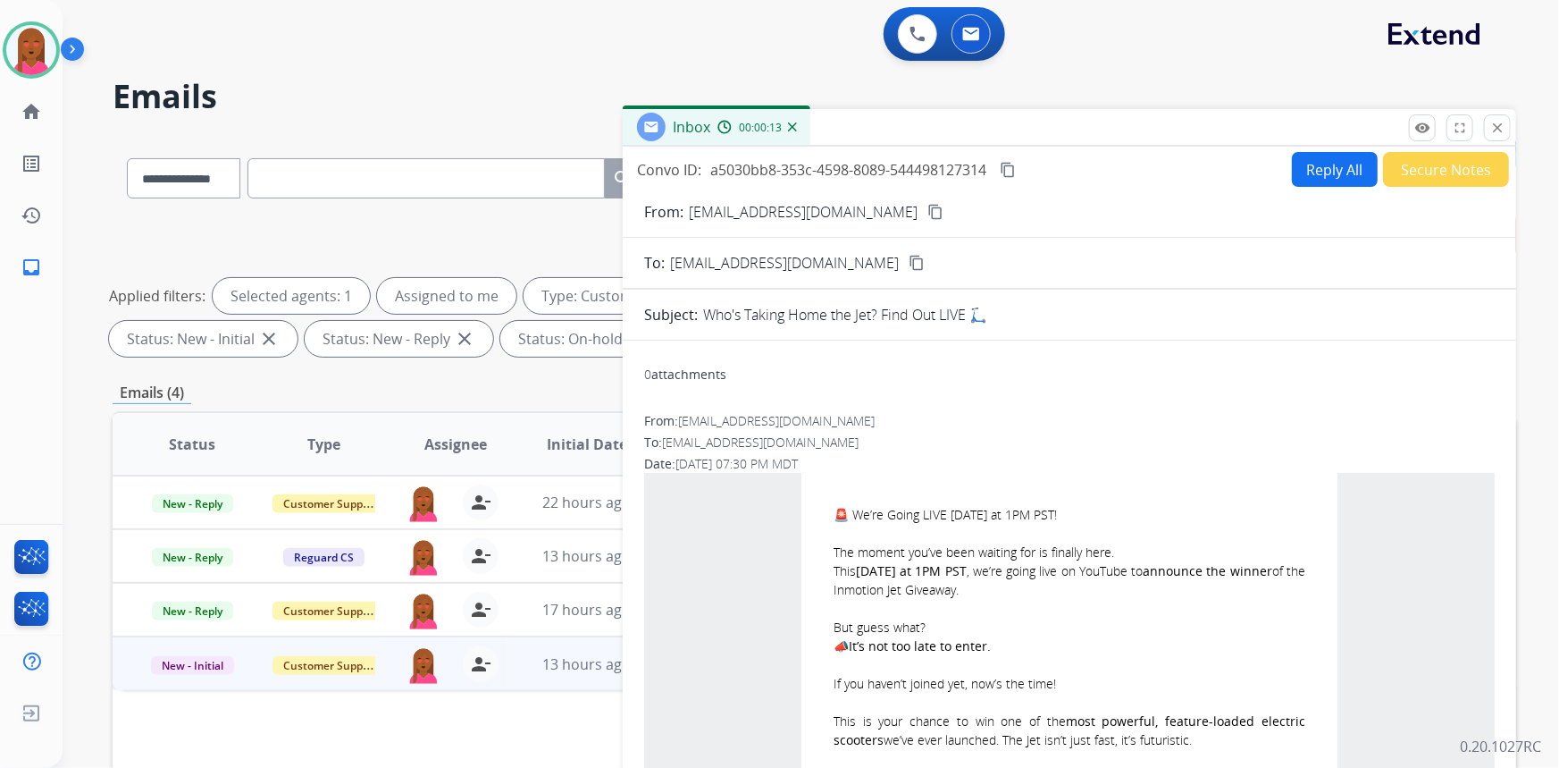
click at [1410, 166] on button "Secure Notes" at bounding box center [1446, 169] width 126 height 35
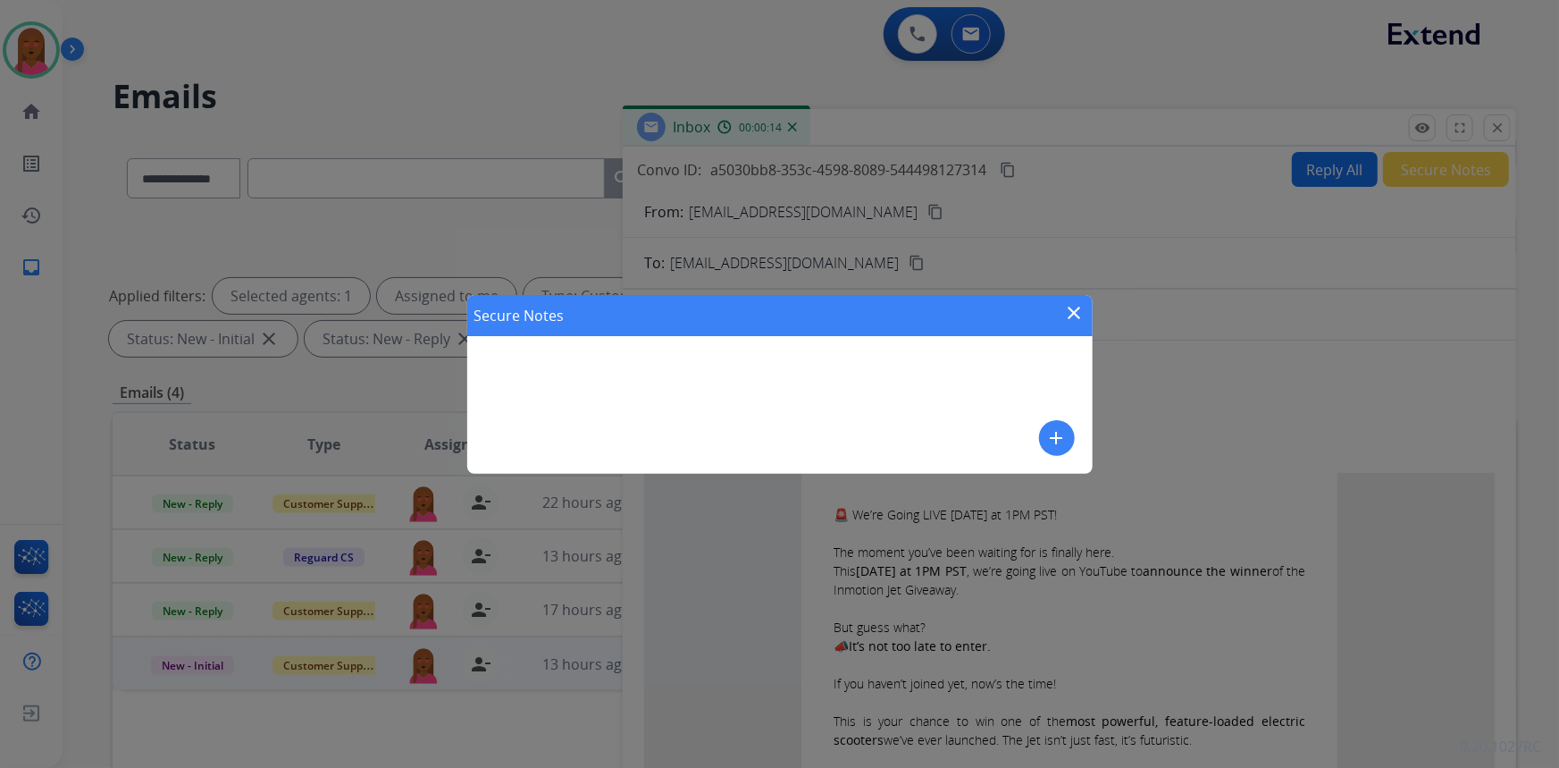
click at [1054, 441] on mat-icon "add" at bounding box center [1056, 437] width 21 height 21
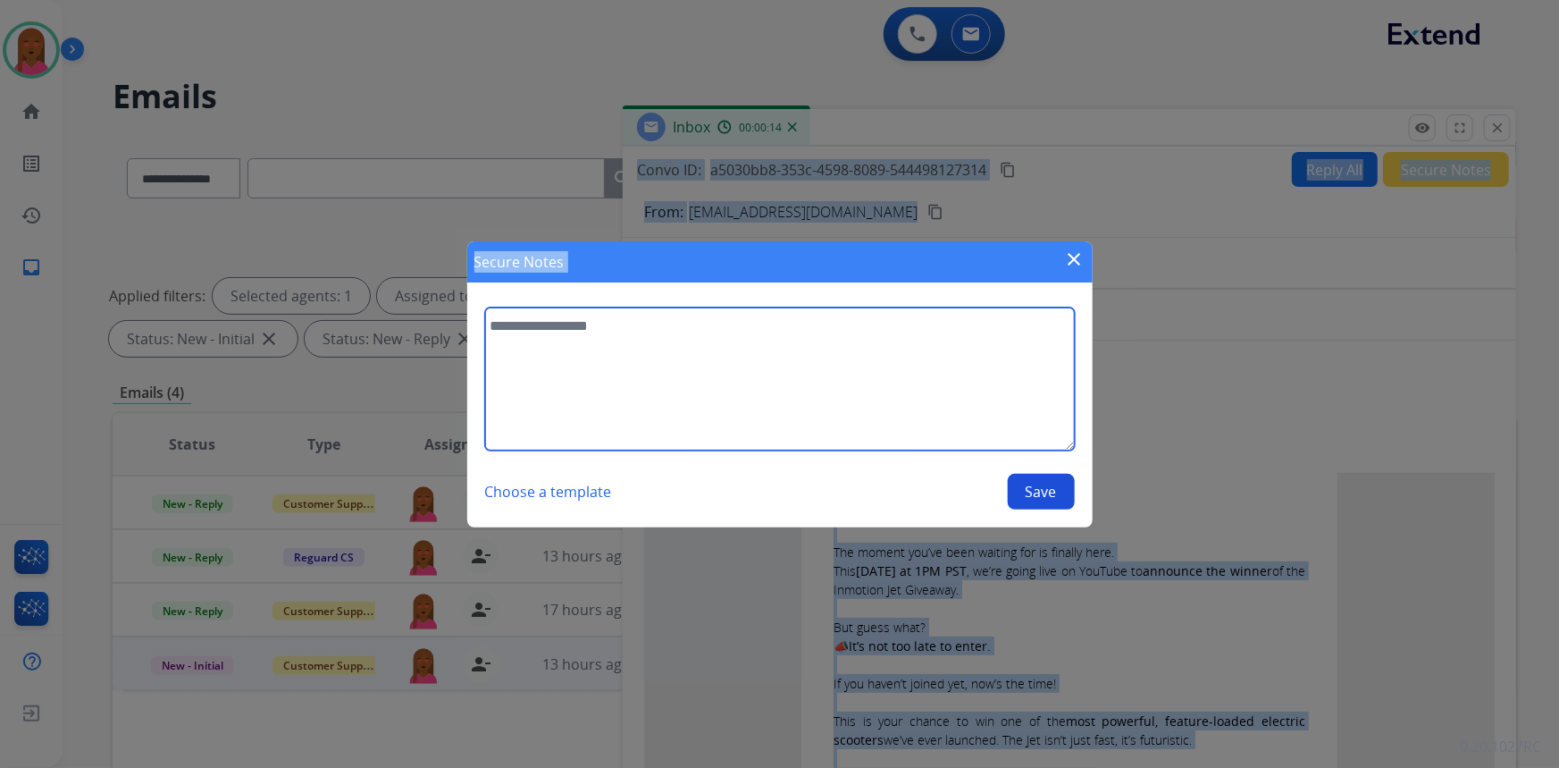
click at [946, 414] on textarea at bounding box center [780, 378] width 590 height 143
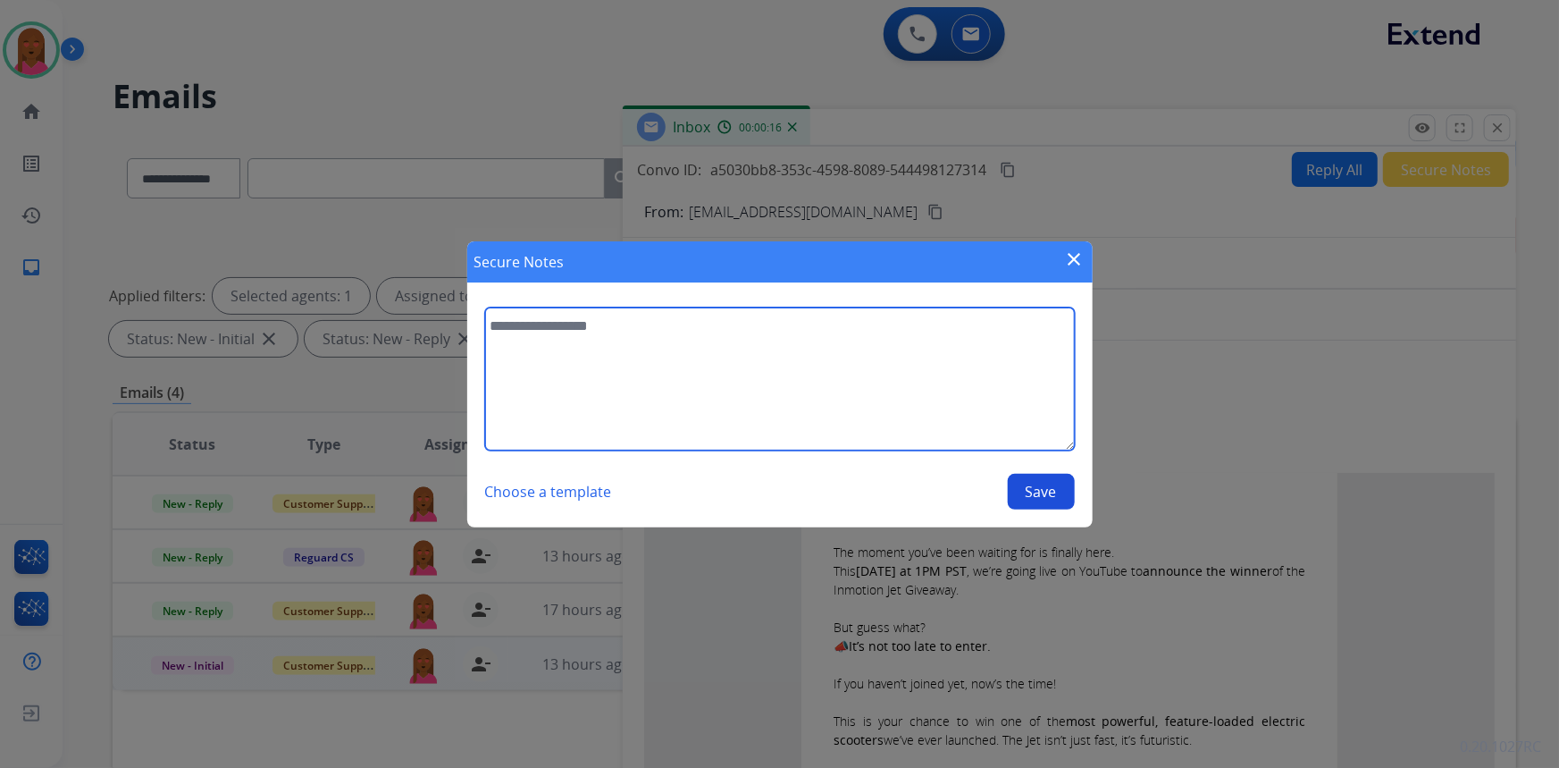
click at [816, 380] on textarea at bounding box center [780, 378] width 590 height 143
type textarea "****"
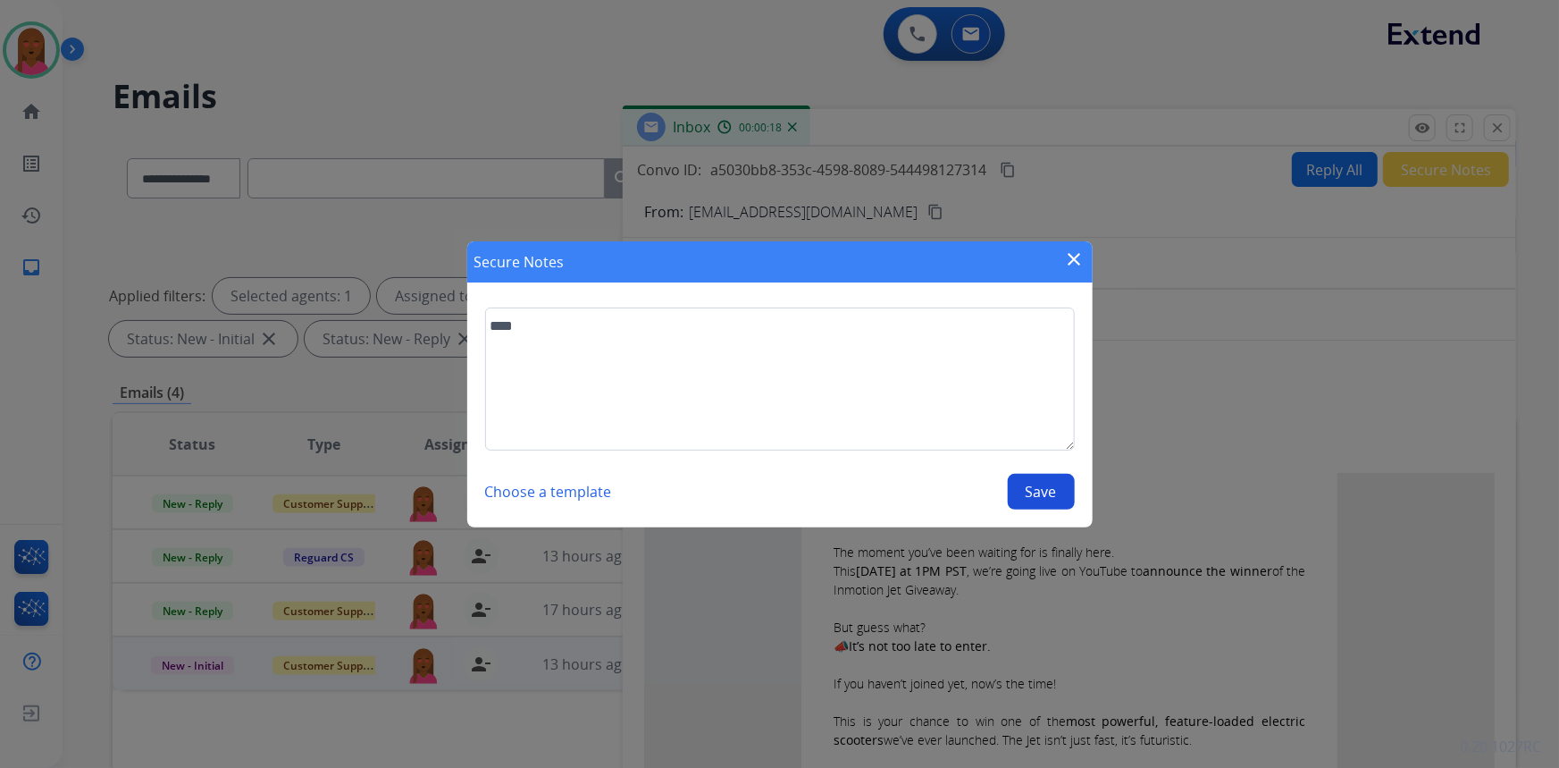
click at [1051, 491] on button "Save" at bounding box center [1041, 492] width 67 height 36
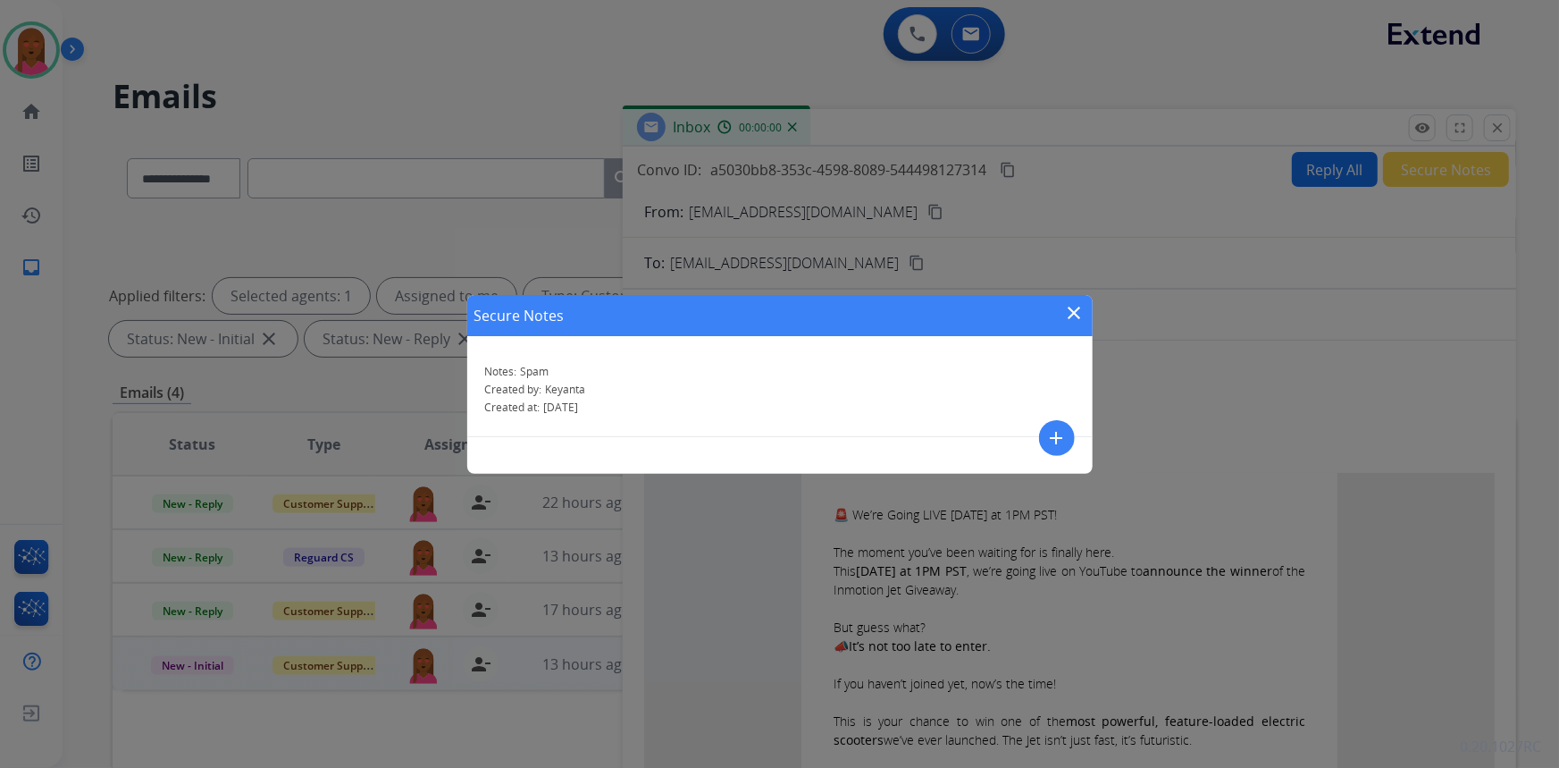
click at [1075, 317] on mat-icon "close" at bounding box center [1074, 312] width 21 height 21
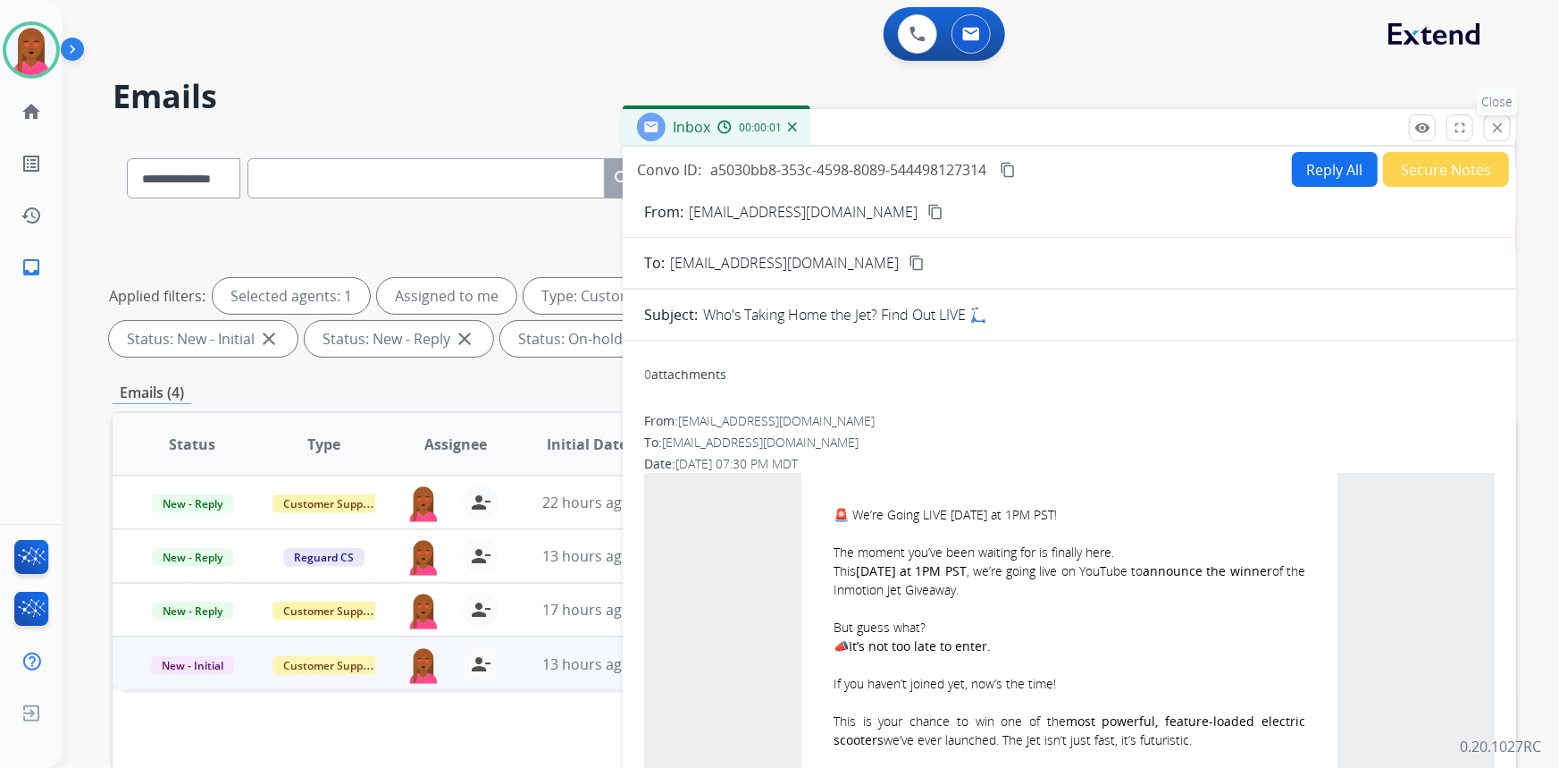
click at [1494, 128] on mat-icon "close" at bounding box center [1498, 128] width 16 height 16
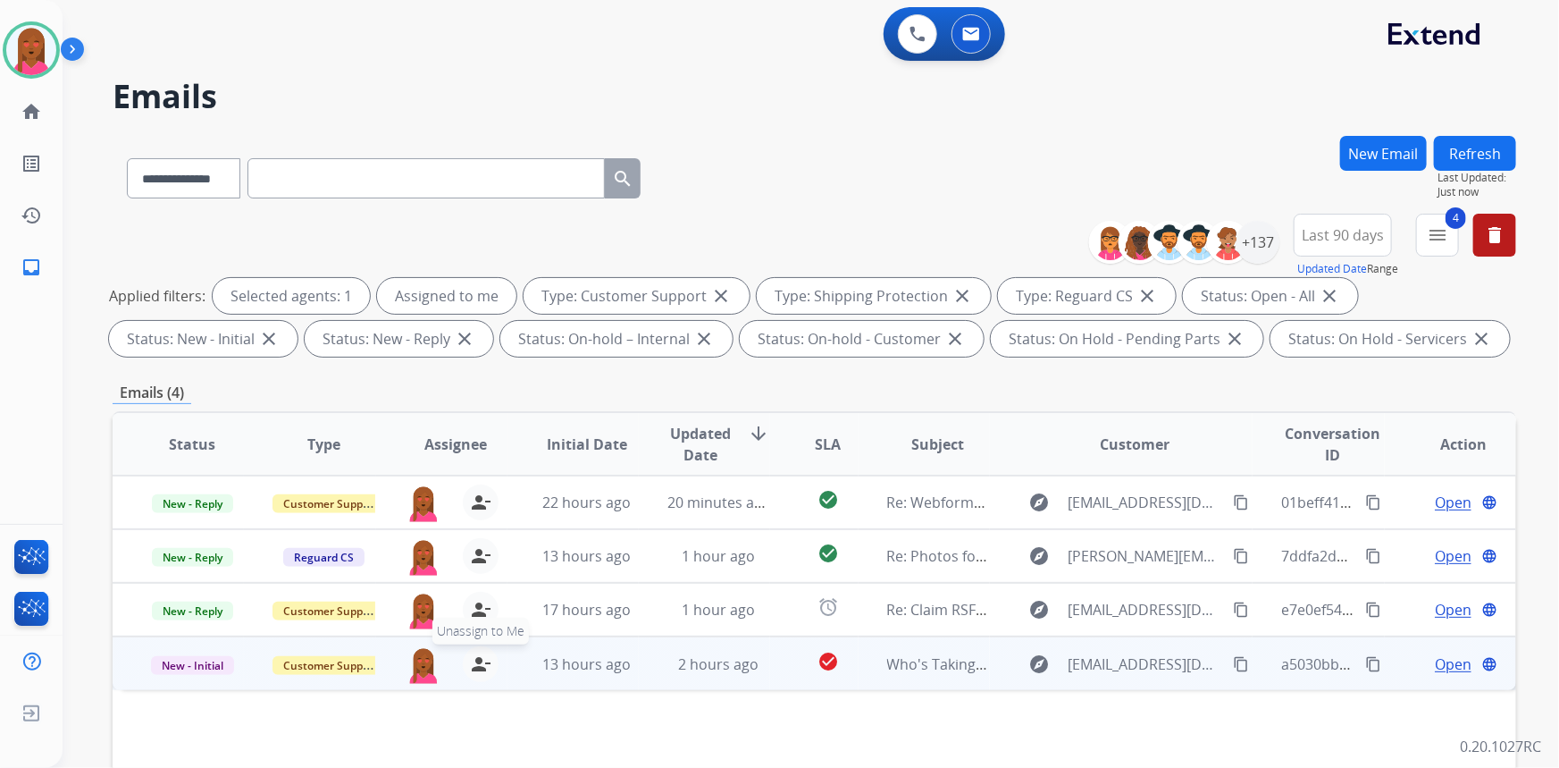
drag, startPoint x: 474, startPoint y: 663, endPoint x: 375, endPoint y: 662, distance: 99.2
click at [474, 663] on mat-icon "person_remove" at bounding box center [480, 663] width 21 height 21
click at [356, 659] on span "Customer Support" at bounding box center [331, 665] width 116 height 19
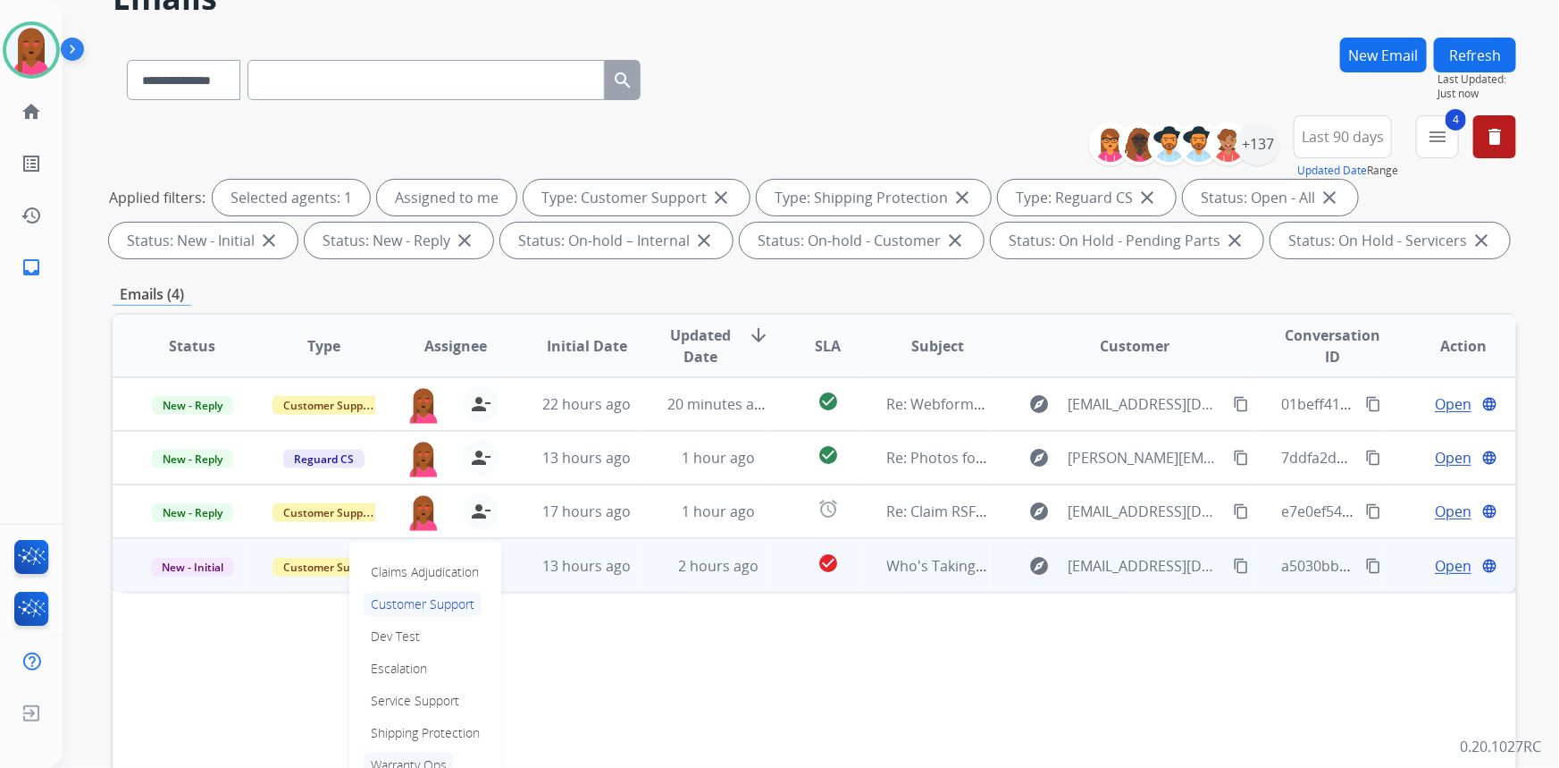
scroll to position [162, 0]
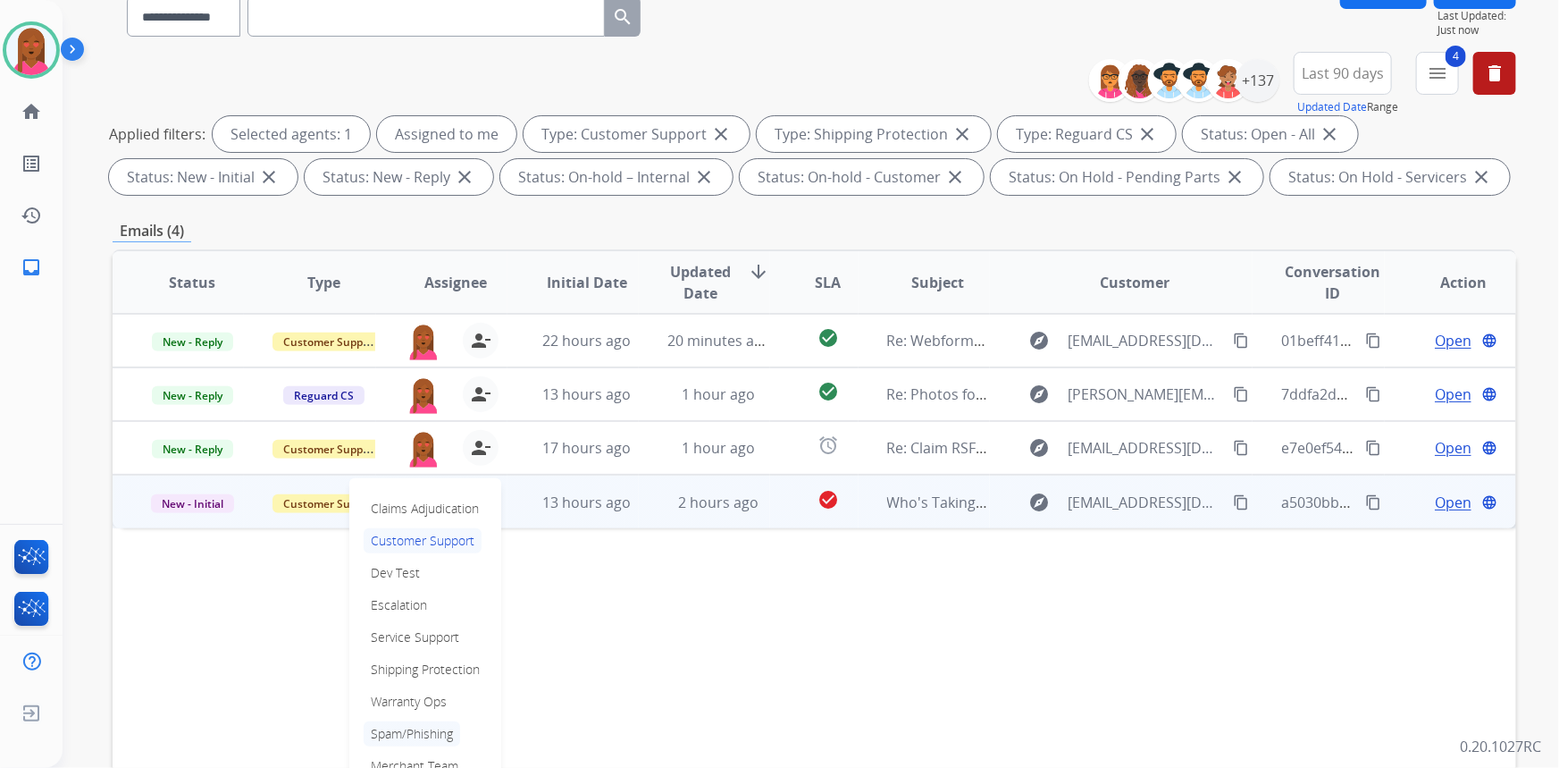
drag, startPoint x: 433, startPoint y: 729, endPoint x: 1272, endPoint y: 642, distance: 843.6
click at [436, 727] on p "Spam/Phishing" at bounding box center [412, 733] width 97 height 25
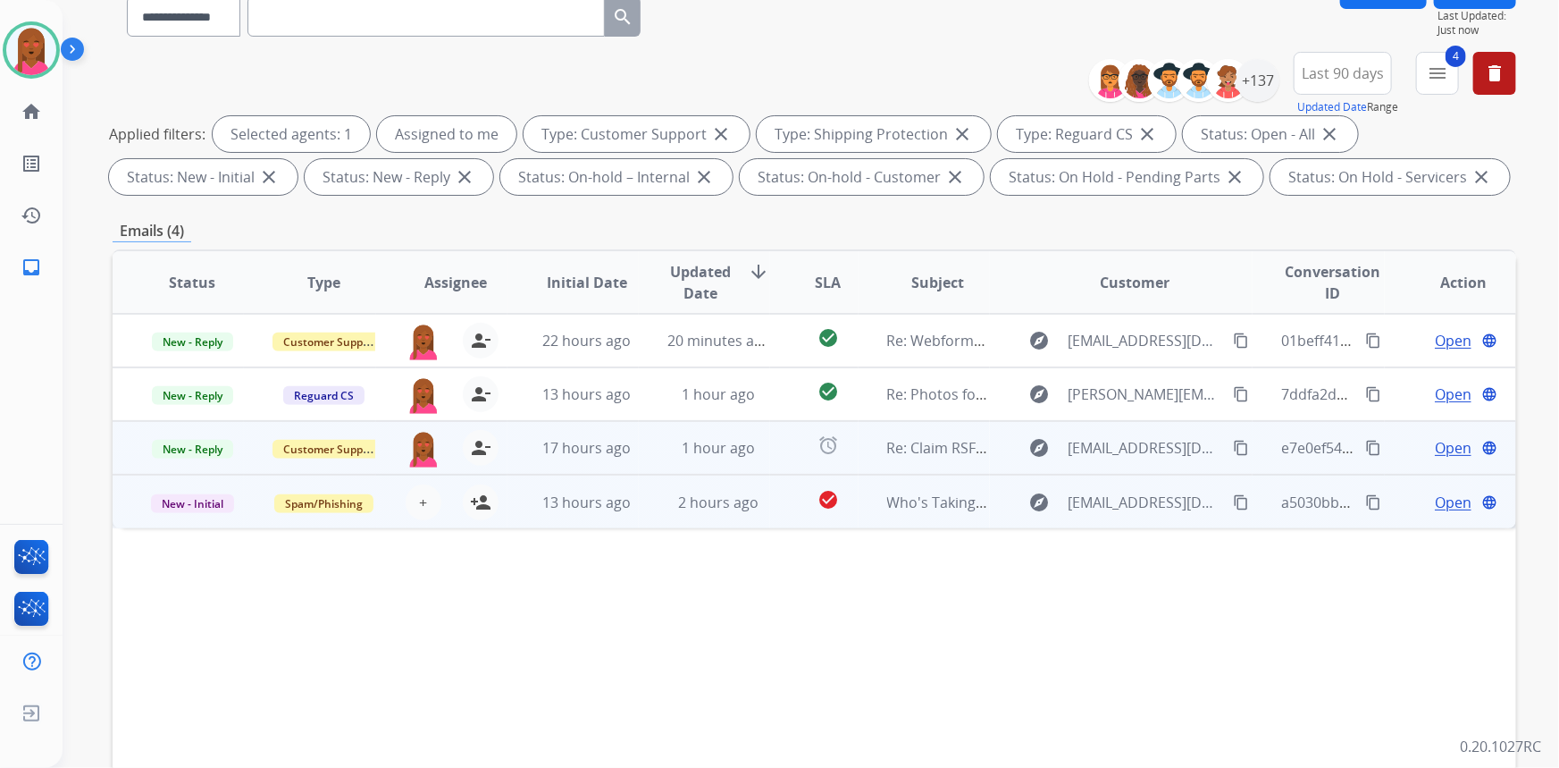
click at [1449, 447] on span "Open" at bounding box center [1453, 447] width 37 height 21
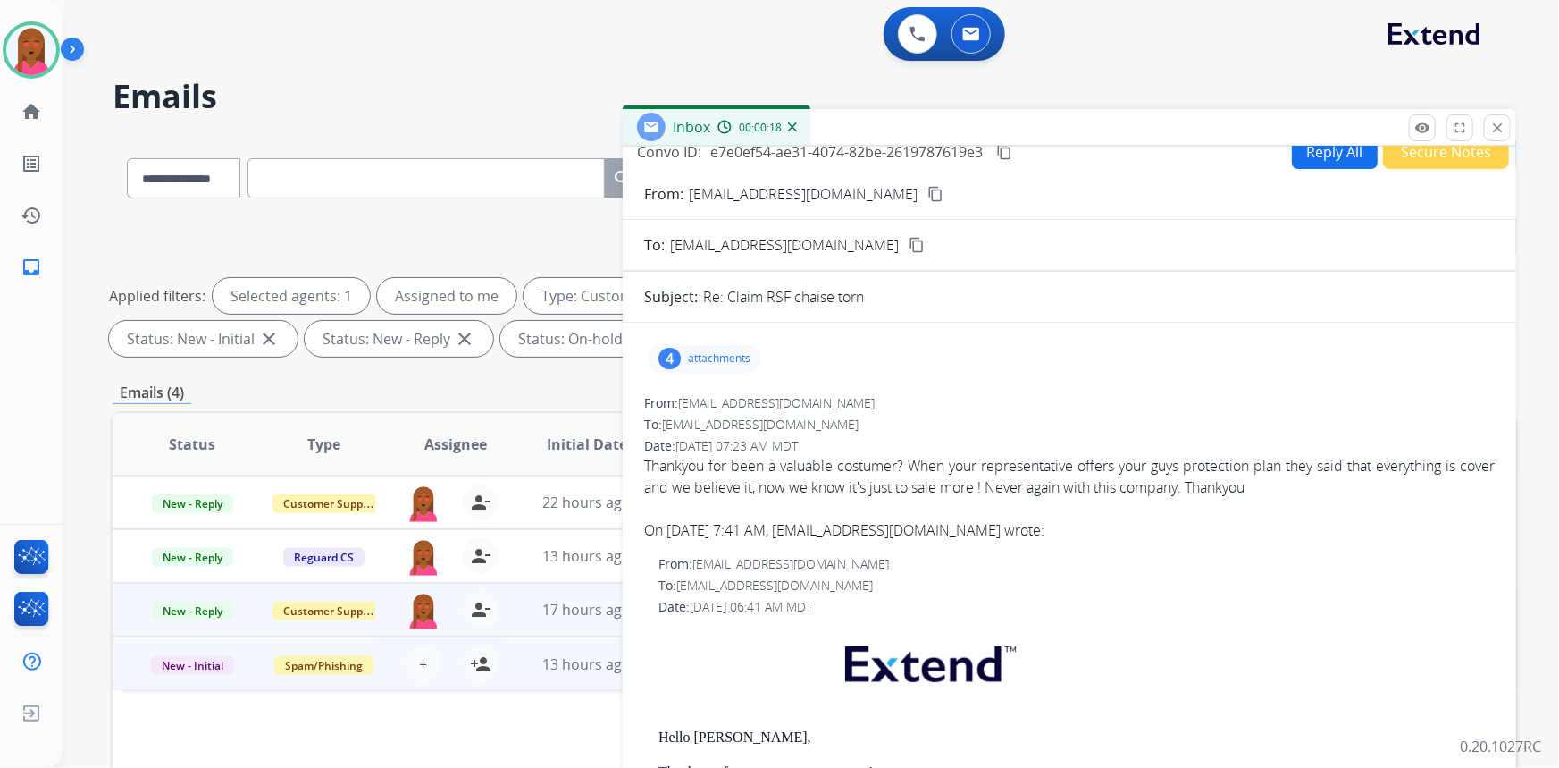
scroll to position [0, 0]
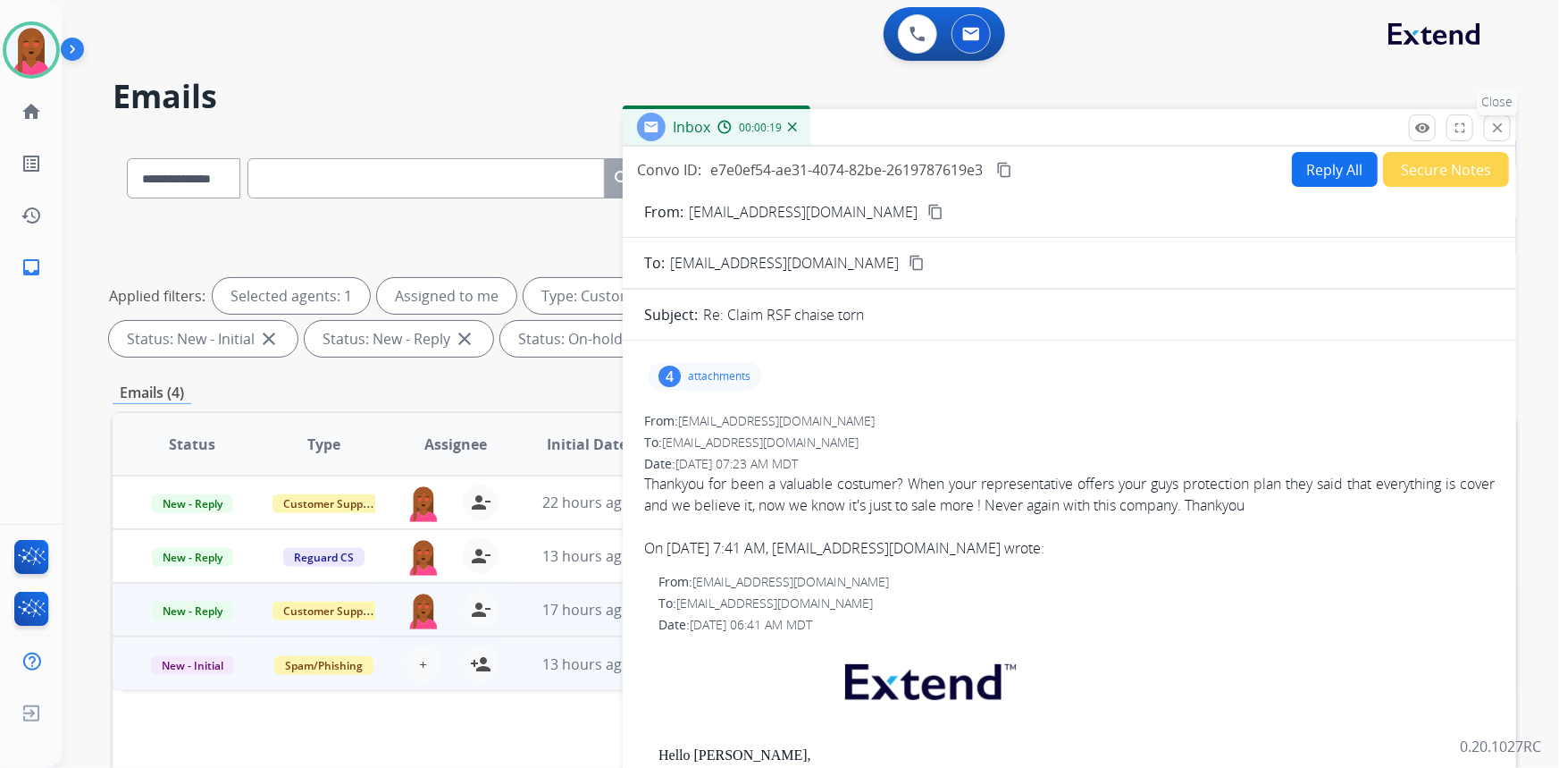
click at [1499, 132] on mat-icon "close" at bounding box center [1498, 128] width 16 height 16
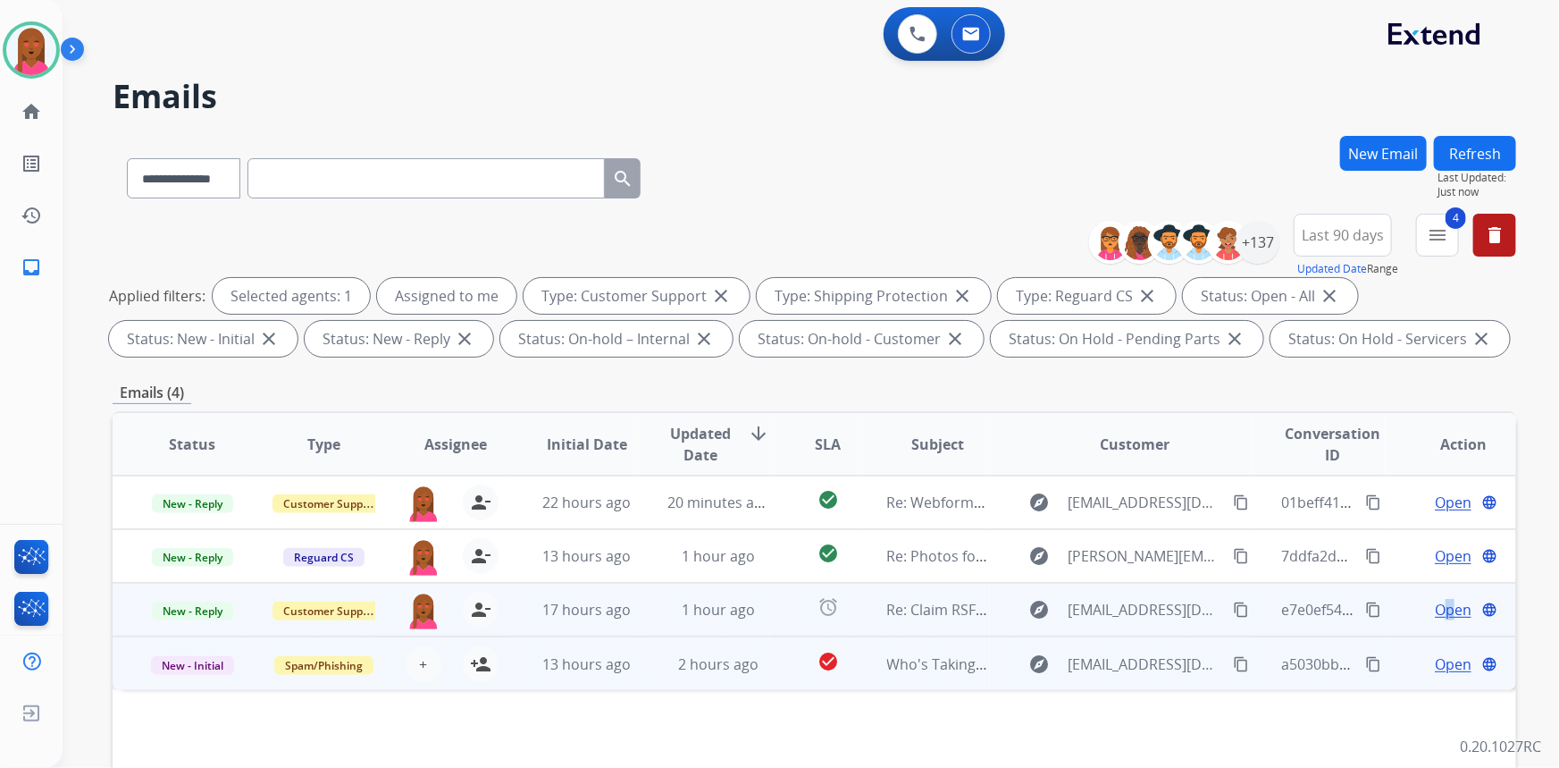
click at [1439, 617] on span "Open" at bounding box center [1453, 609] width 37 height 21
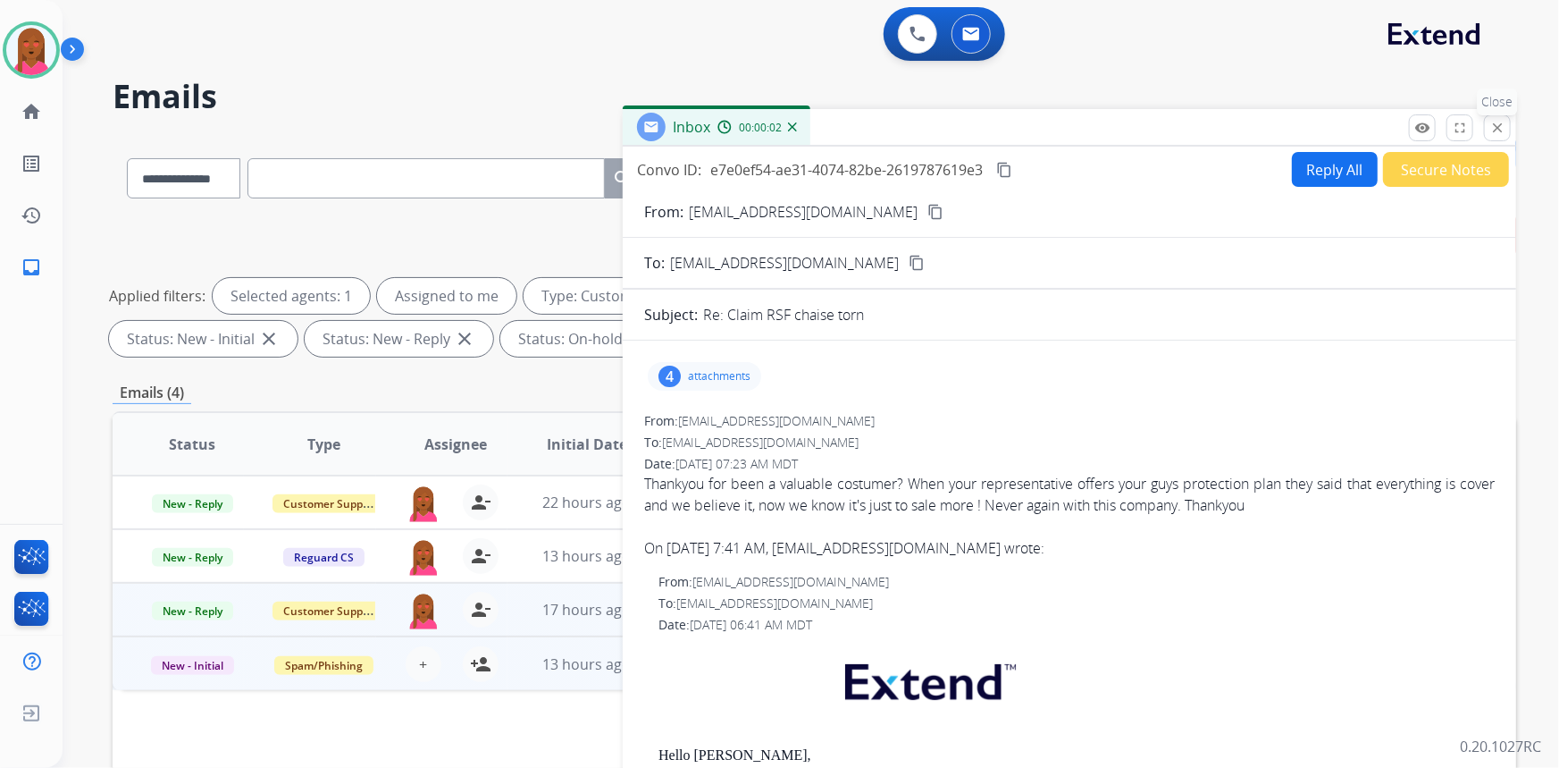
click at [1502, 125] on mat-icon "close" at bounding box center [1498, 128] width 16 height 16
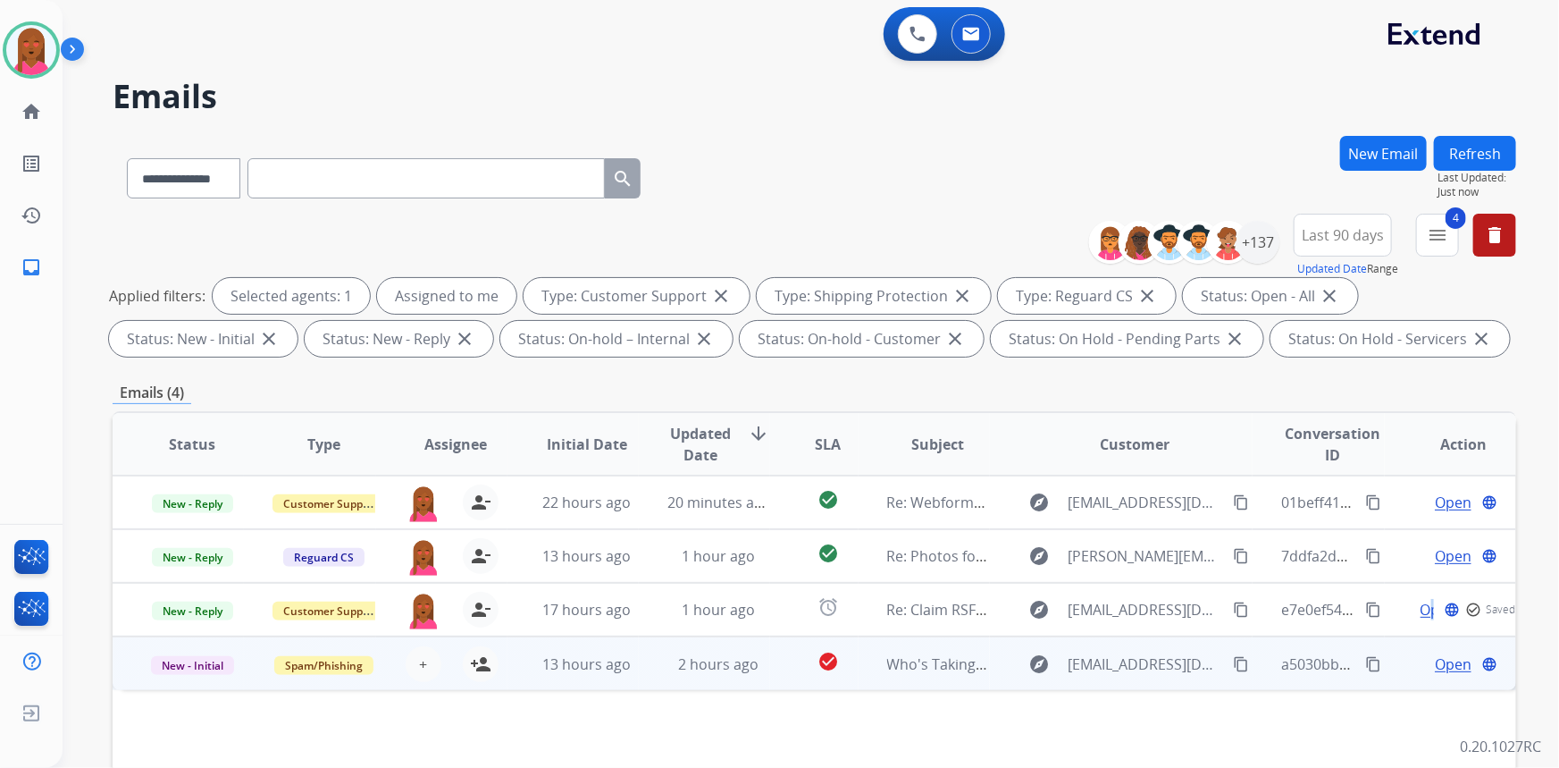
click at [1476, 143] on button "Refresh" at bounding box center [1475, 153] width 82 height 35
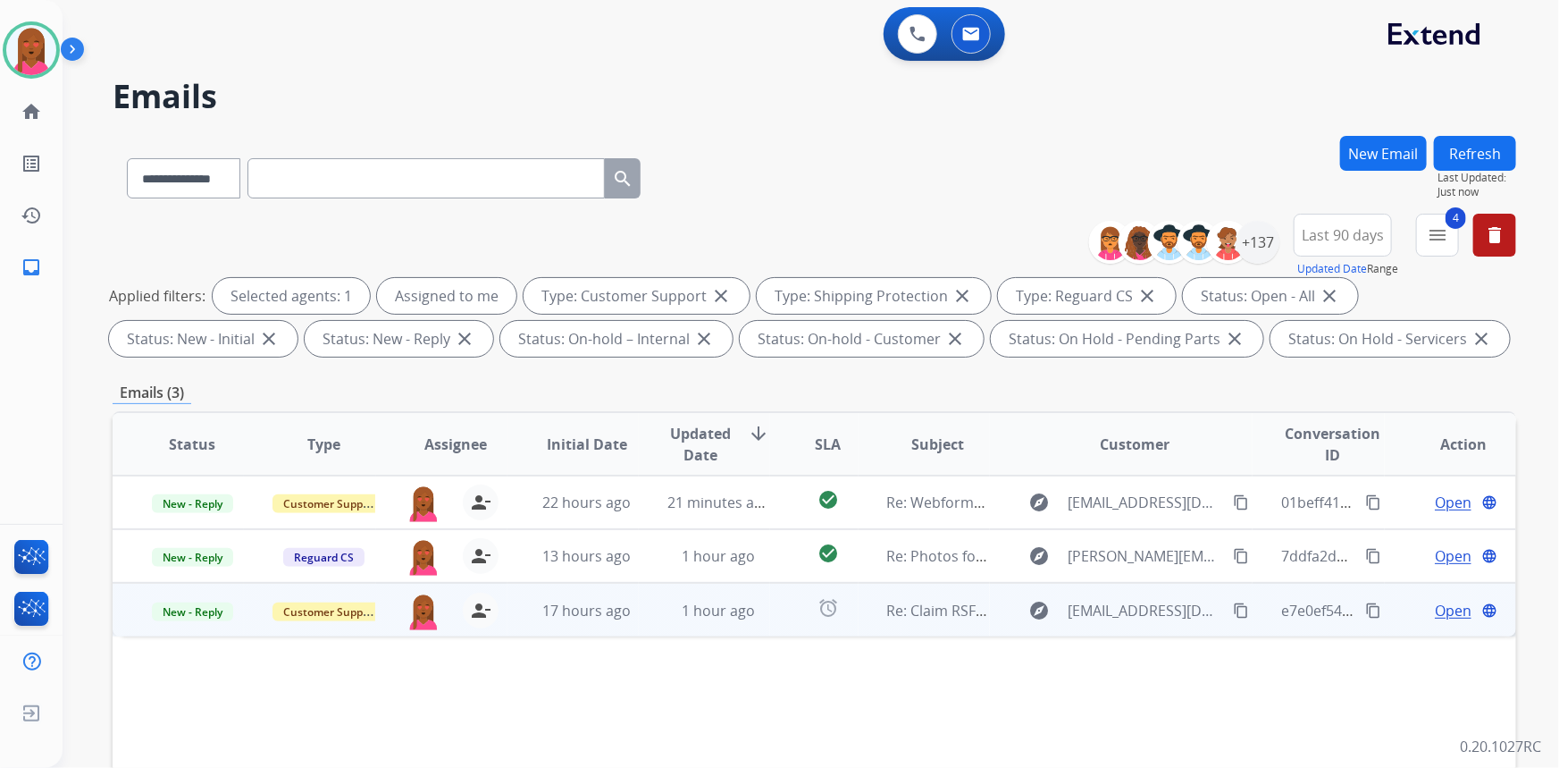
scroll to position [80, 0]
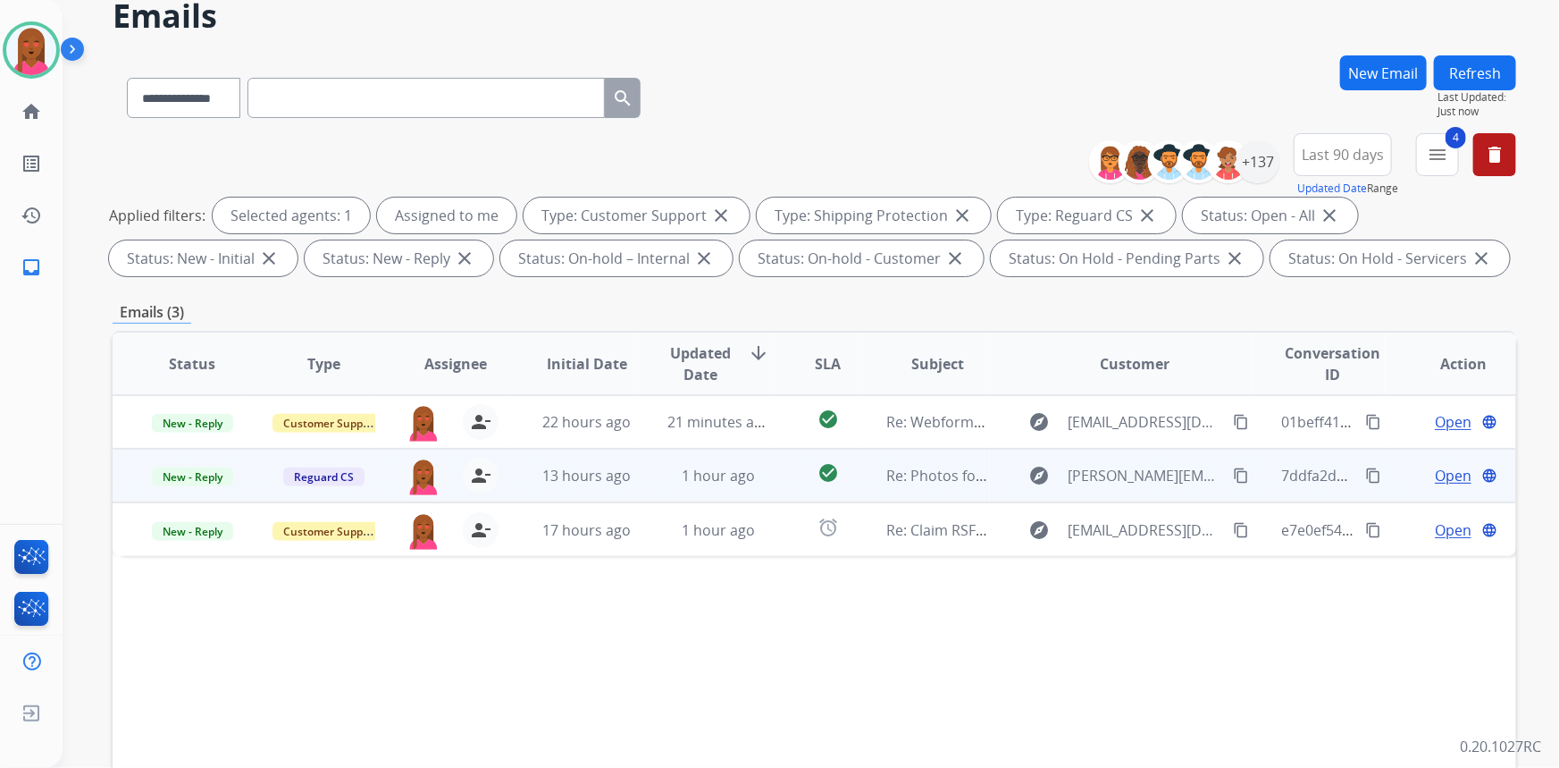
click at [1439, 471] on span "Open" at bounding box center [1453, 475] width 37 height 21
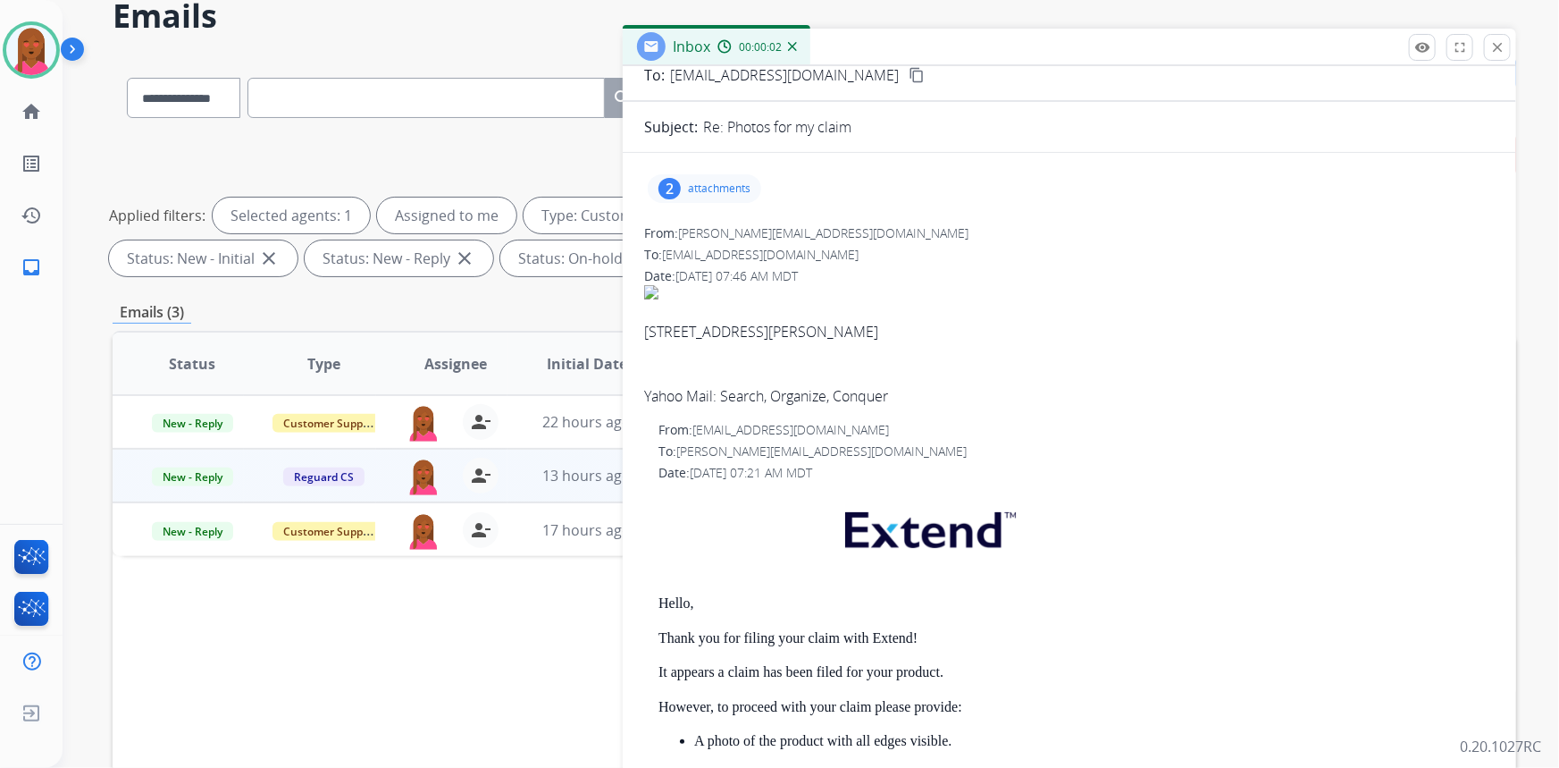
scroll to position [0, 0]
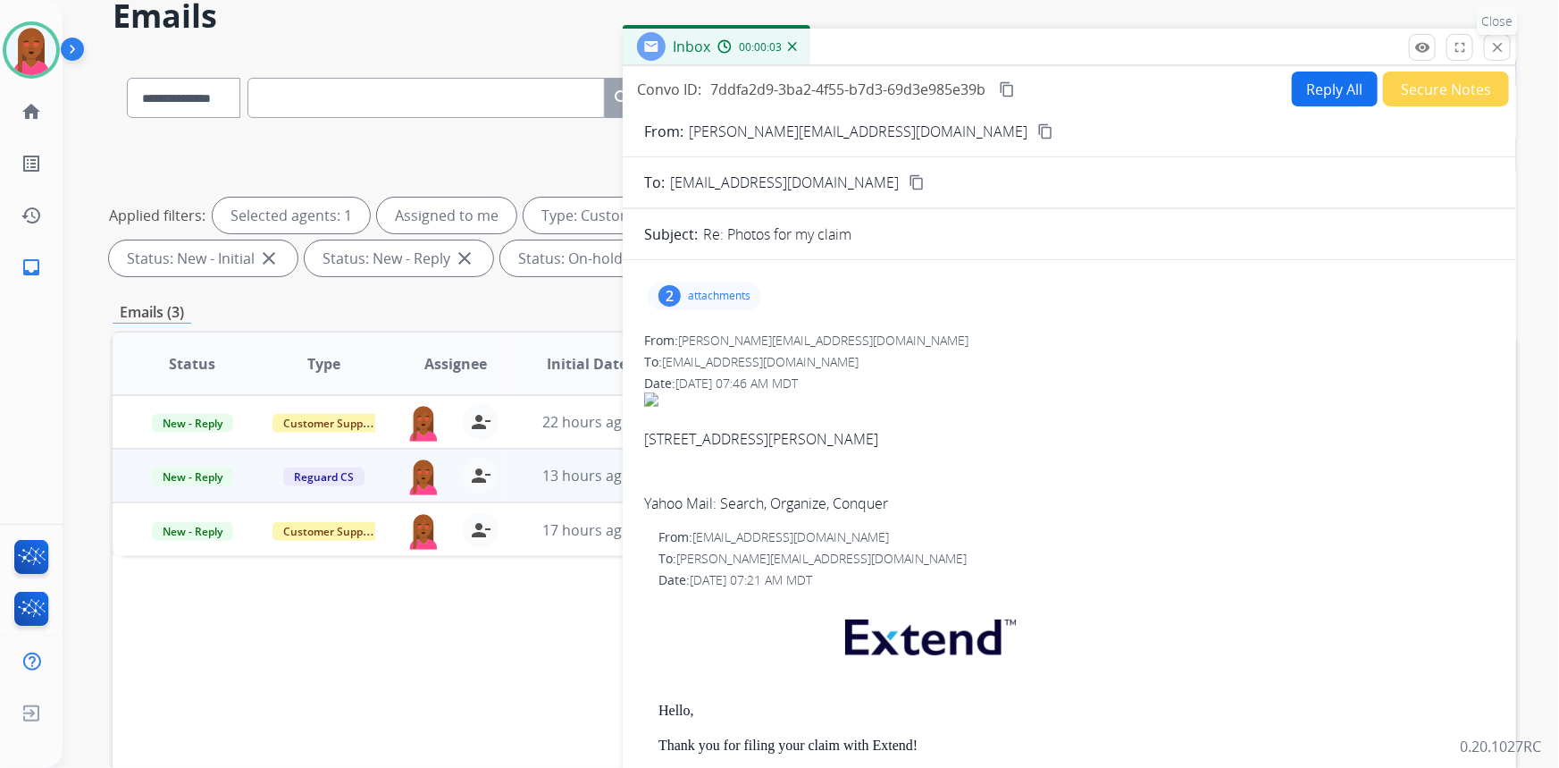
click at [1503, 54] on button "close Close" at bounding box center [1497, 47] width 27 height 27
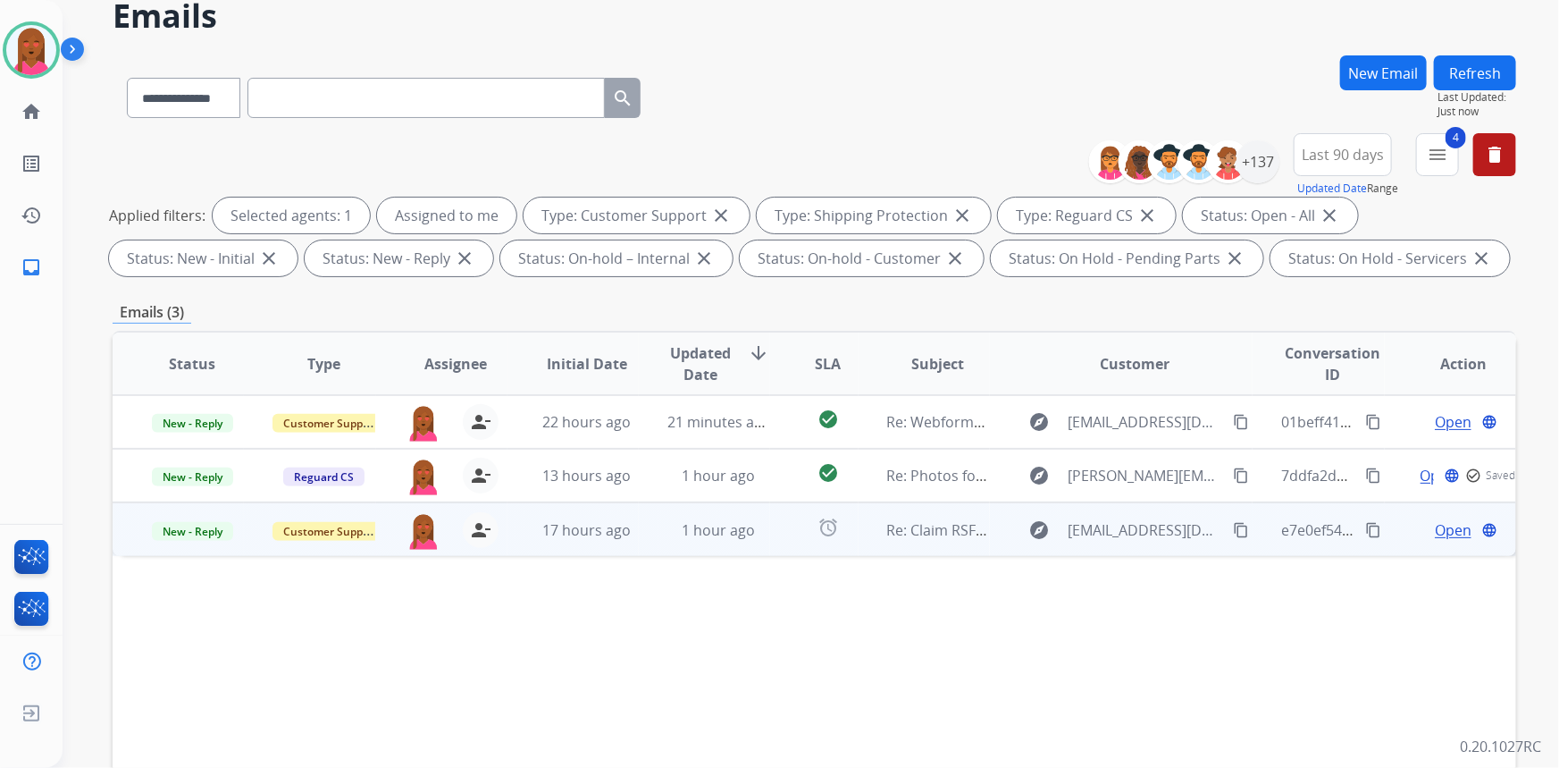
click at [1435, 533] on span "Open" at bounding box center [1453, 529] width 37 height 21
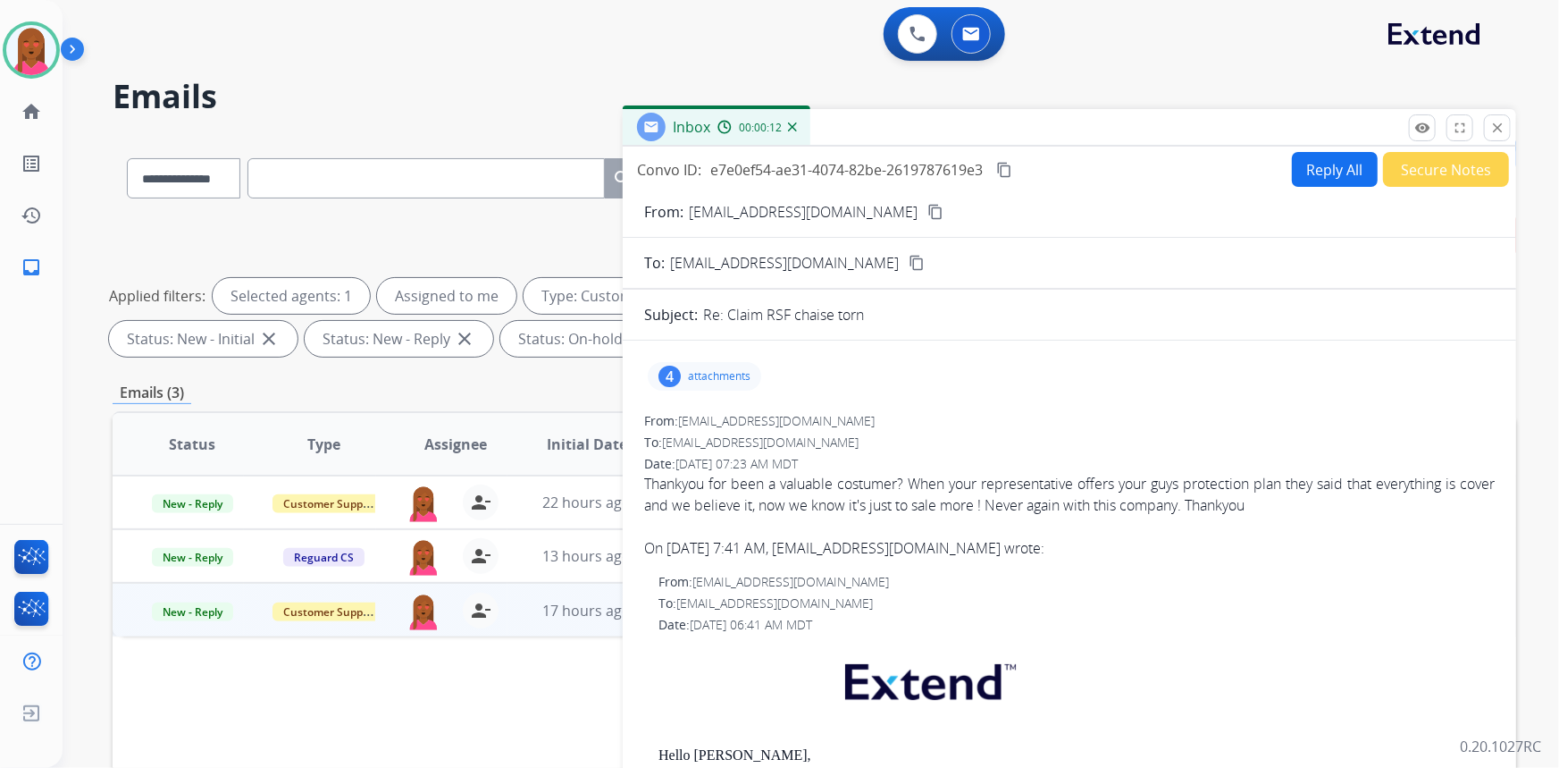
click at [928, 207] on mat-icon "content_copy" at bounding box center [936, 212] width 16 height 16
click at [1439, 165] on button "Secure Notes" at bounding box center [1446, 169] width 126 height 35
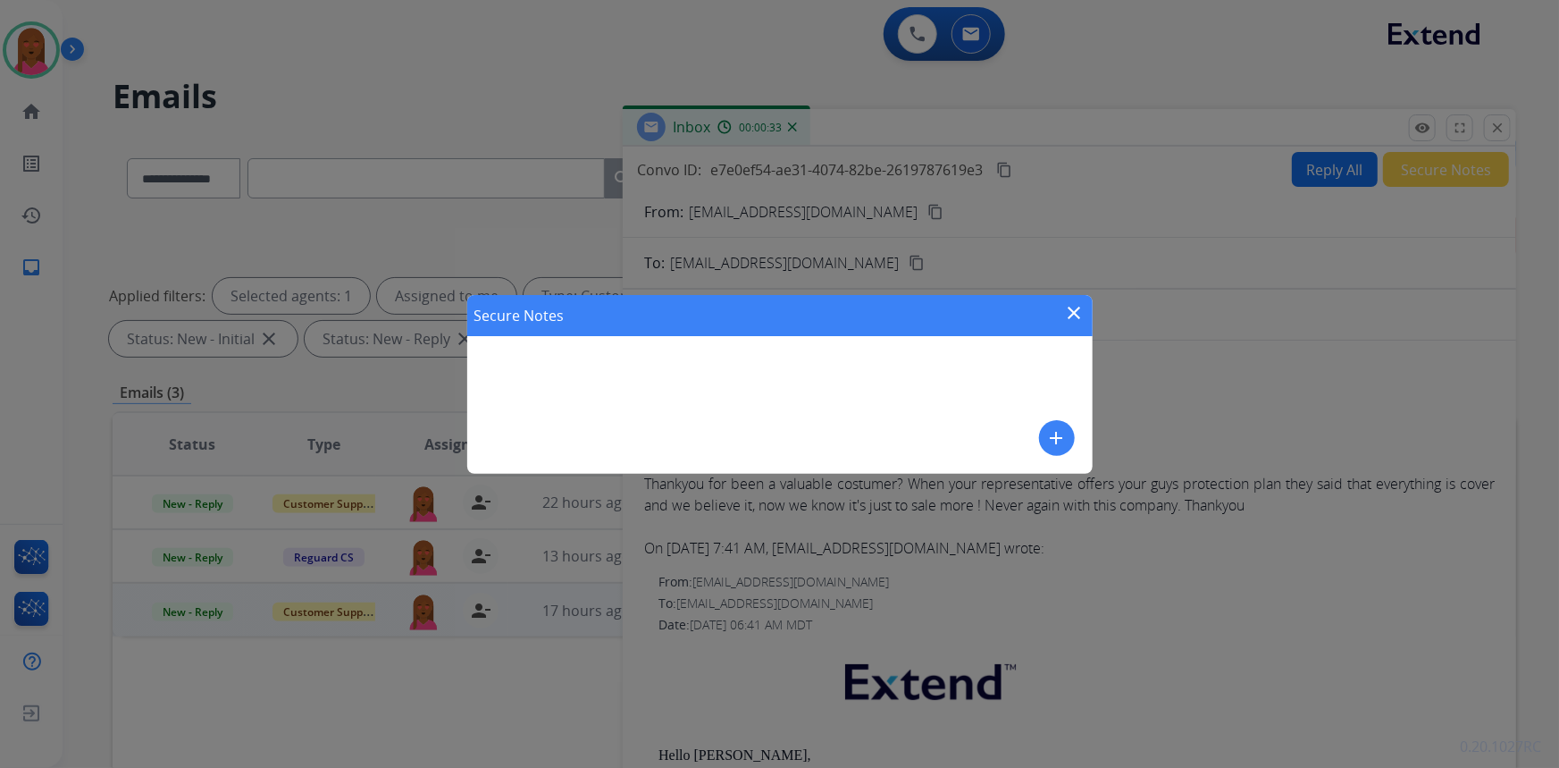
click at [1054, 437] on mat-icon "add" at bounding box center [1056, 437] width 21 height 21
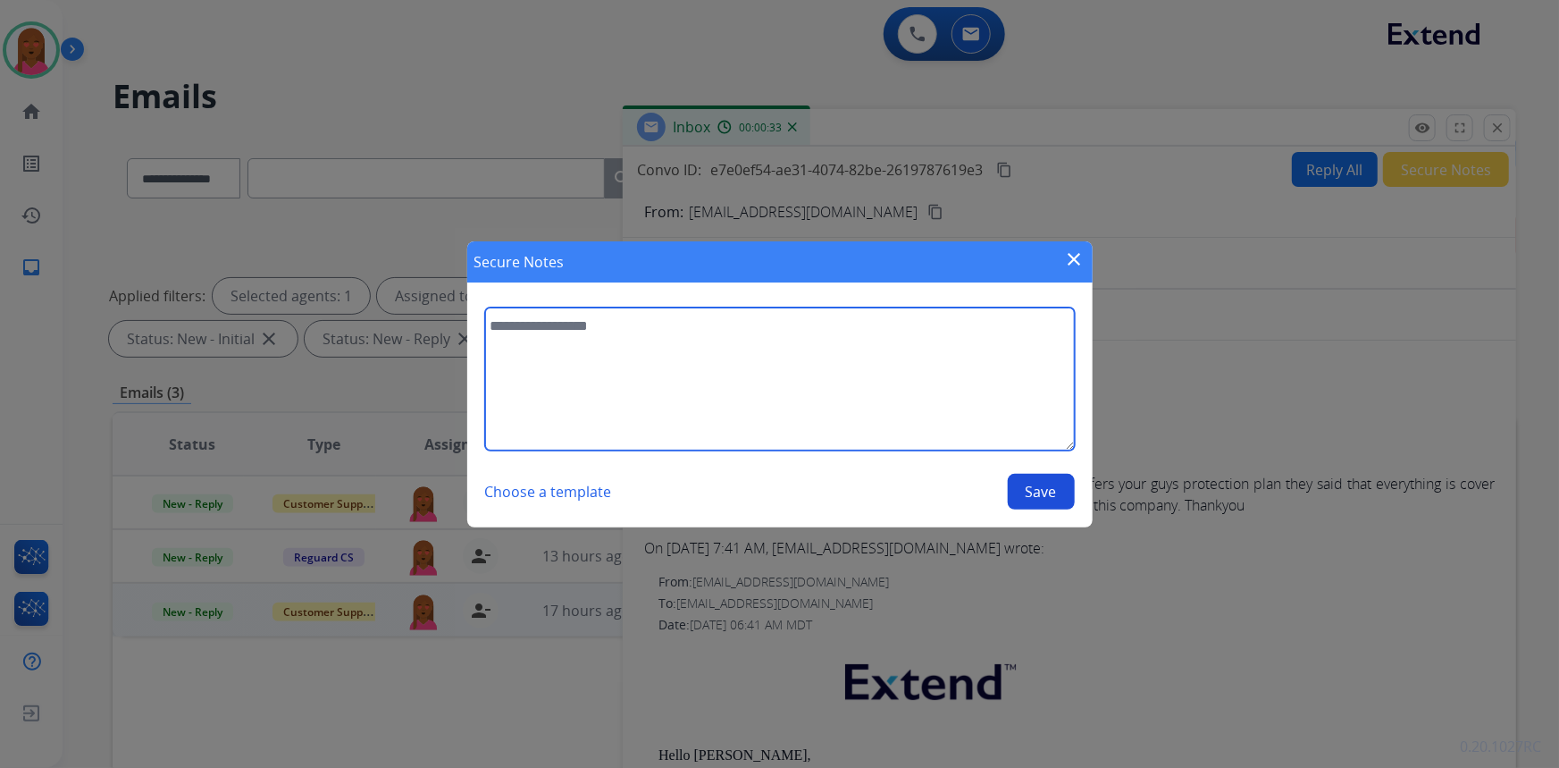
click at [928, 422] on textarea at bounding box center [780, 378] width 590 height 143
type textarea "**********"
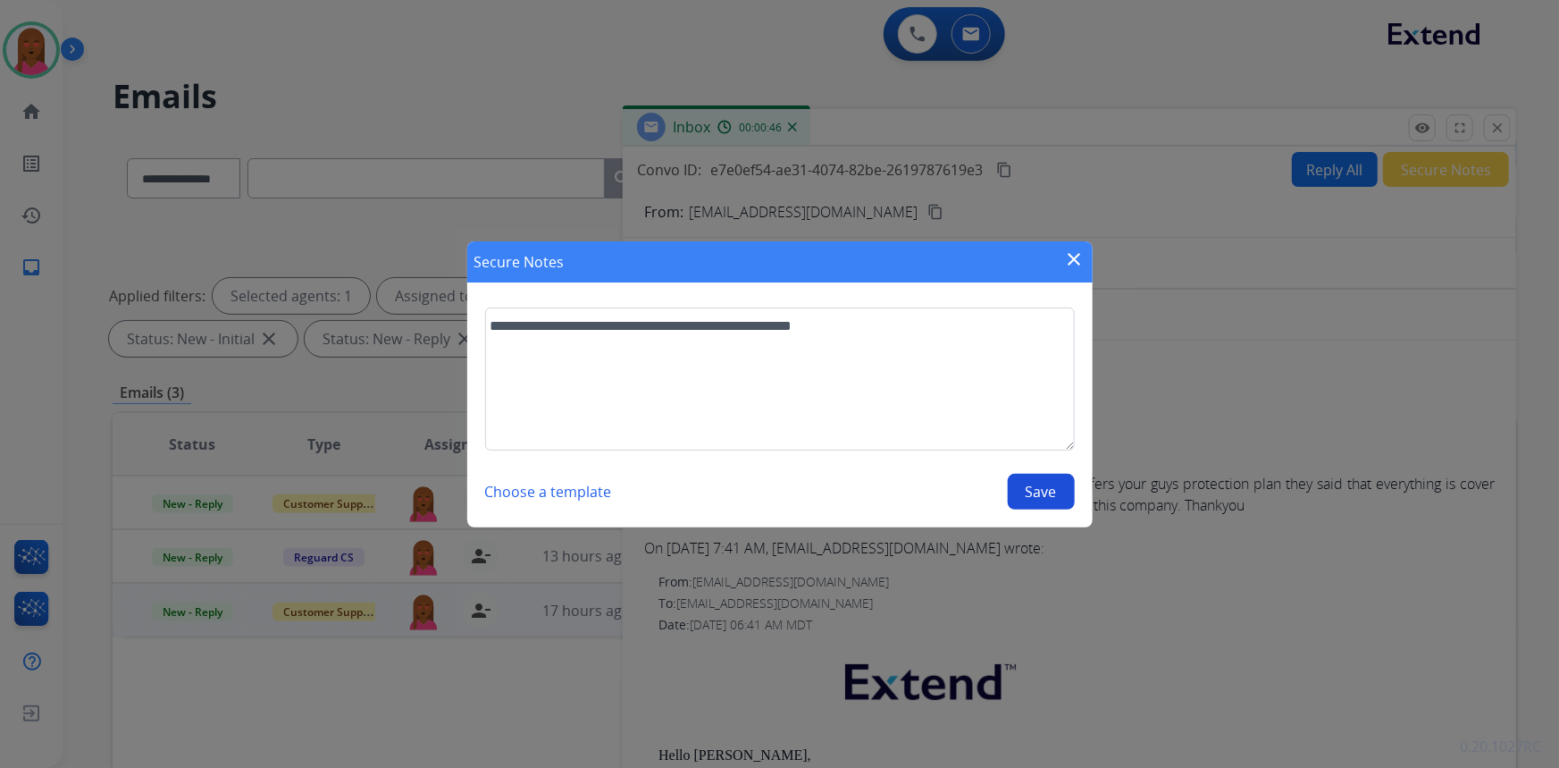
click at [1021, 489] on button "Save" at bounding box center [1041, 492] width 67 height 36
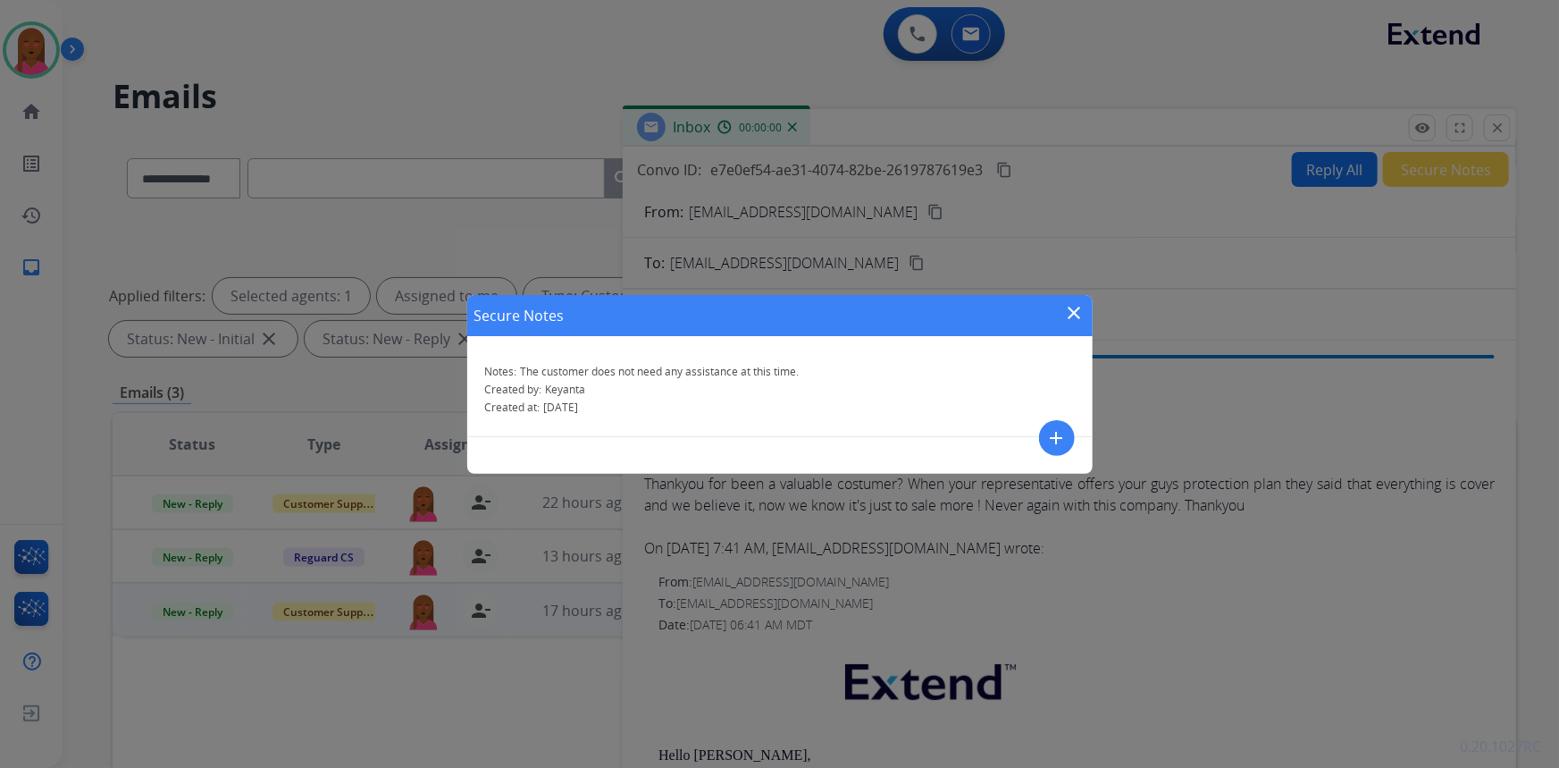
click at [1078, 307] on mat-icon "close" at bounding box center [1074, 312] width 21 height 21
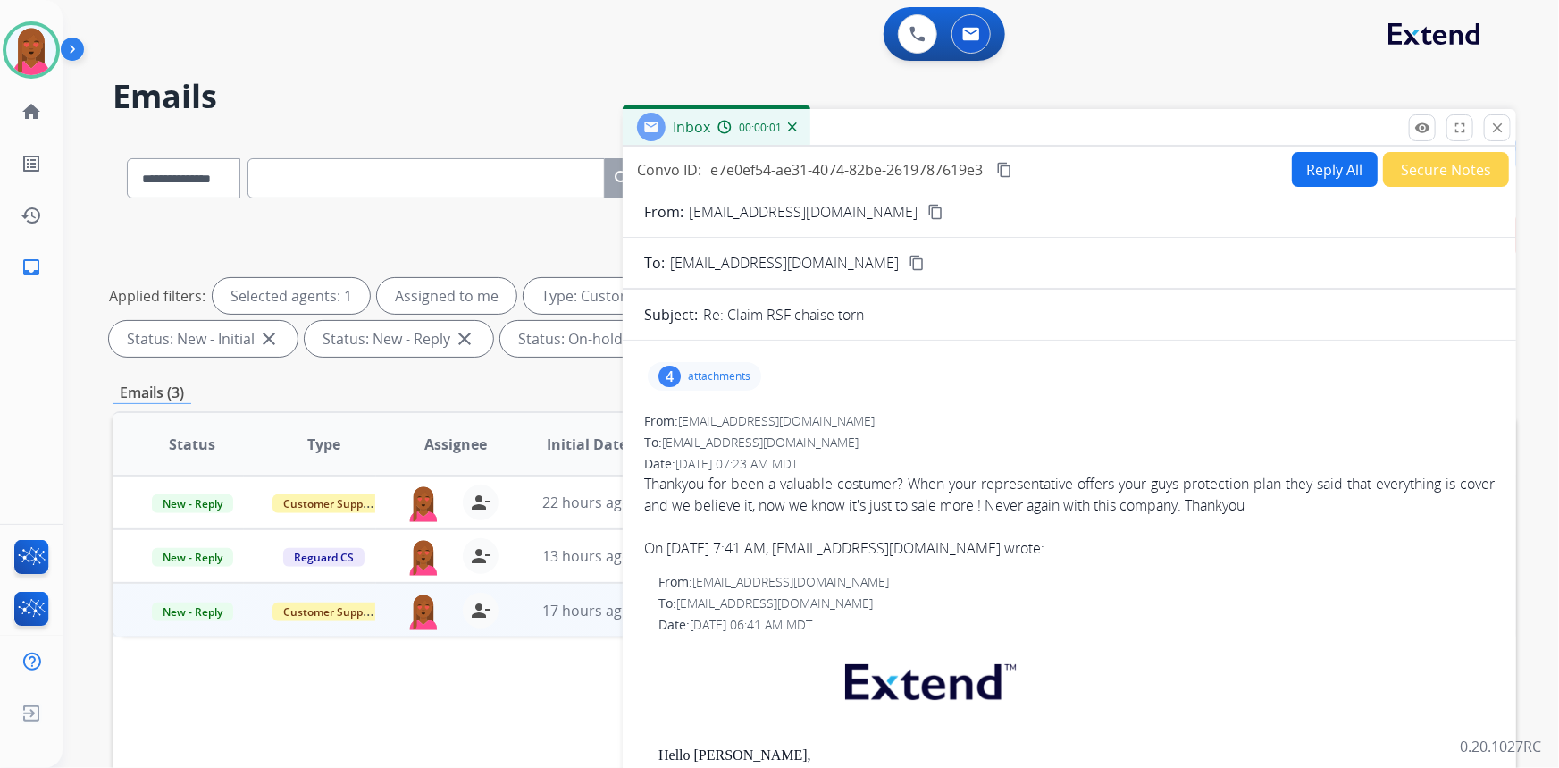
click at [1515, 130] on div "Inbox 00:00:01" at bounding box center [1070, 128] width 894 height 38
click at [1494, 122] on mat-icon "close" at bounding box center [1498, 128] width 16 height 16
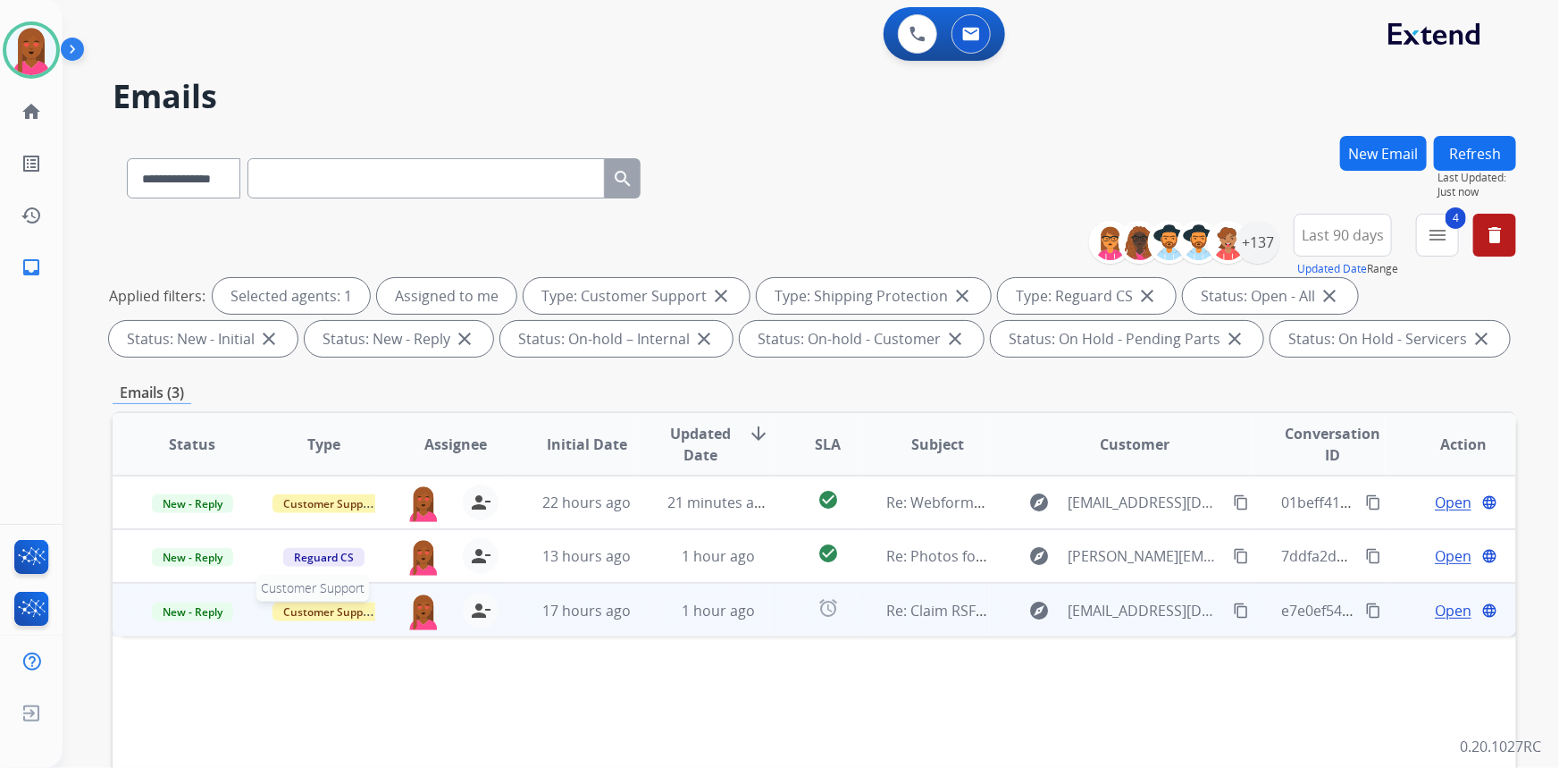
click at [325, 610] on span "Customer Support" at bounding box center [331, 611] width 116 height 19
click at [206, 617] on span "New - Reply" at bounding box center [192, 611] width 81 height 19
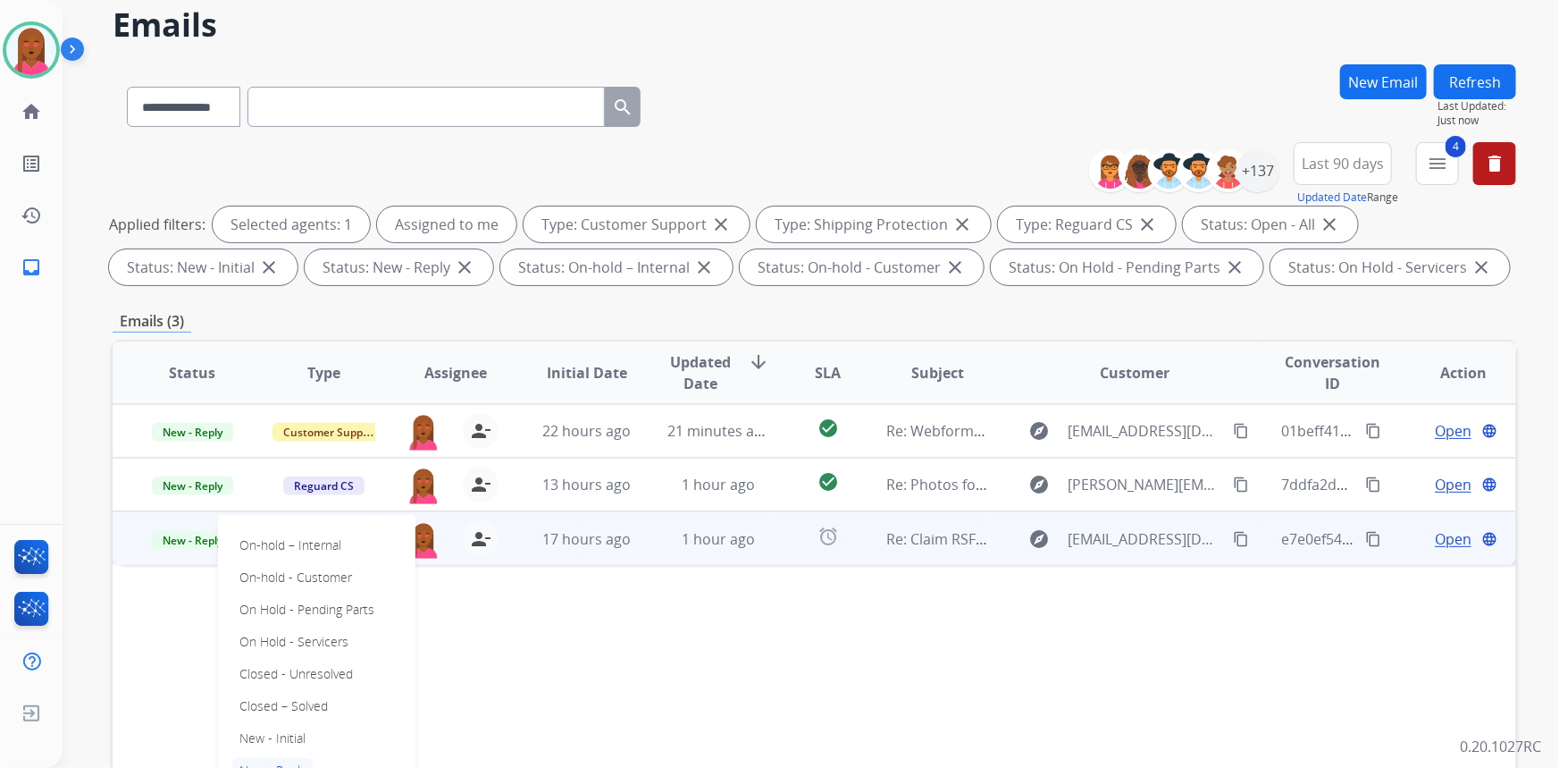
scroll to position [80, 0]
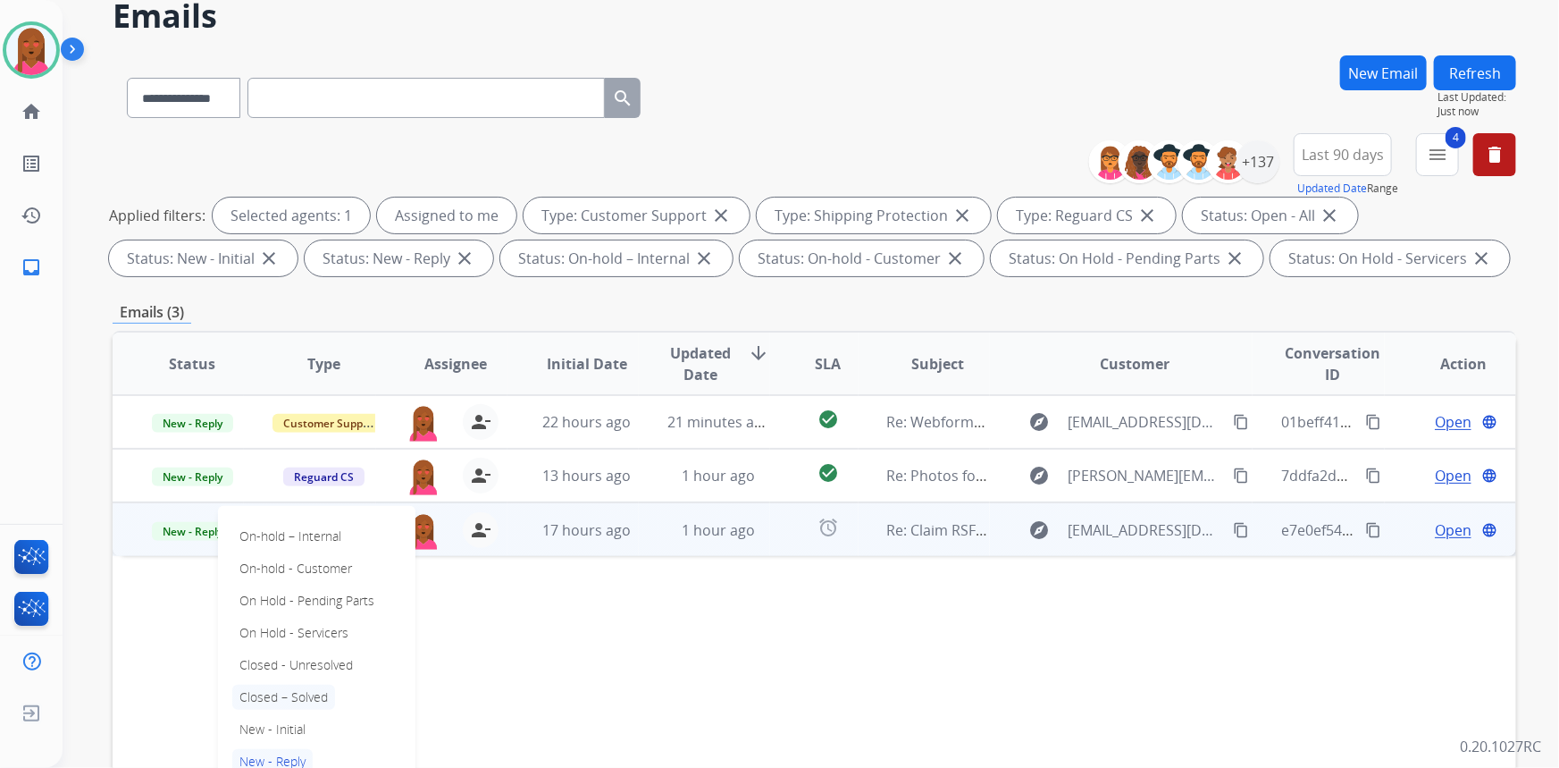
click at [290, 695] on p "Closed – Solved" at bounding box center [283, 696] width 103 height 25
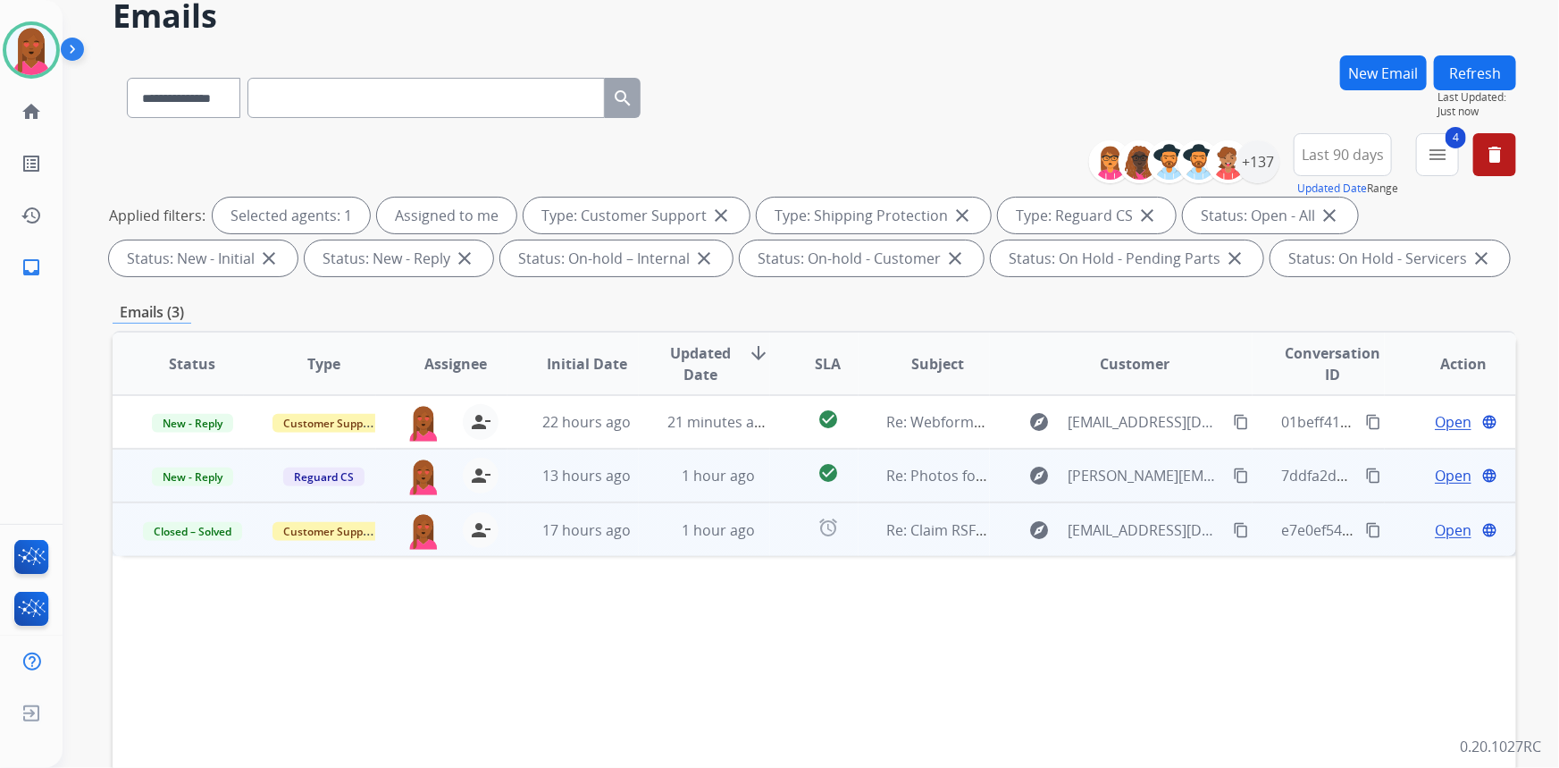
click at [1435, 479] on span "Open" at bounding box center [1453, 475] width 37 height 21
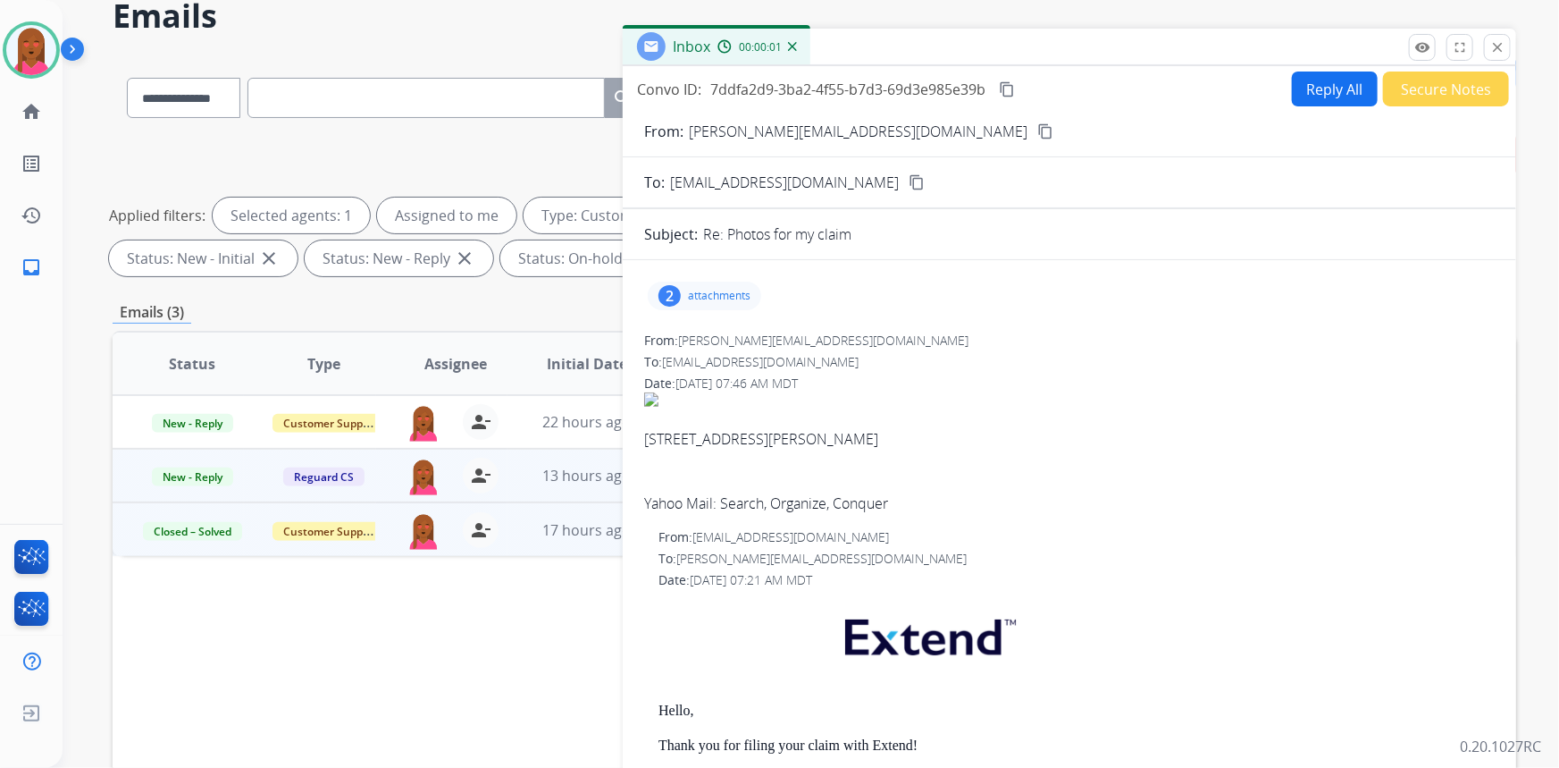
click at [1037, 128] on mat-icon "content_copy" at bounding box center [1045, 131] width 16 height 16
click at [691, 285] on div "2 attachments" at bounding box center [704, 295] width 113 height 29
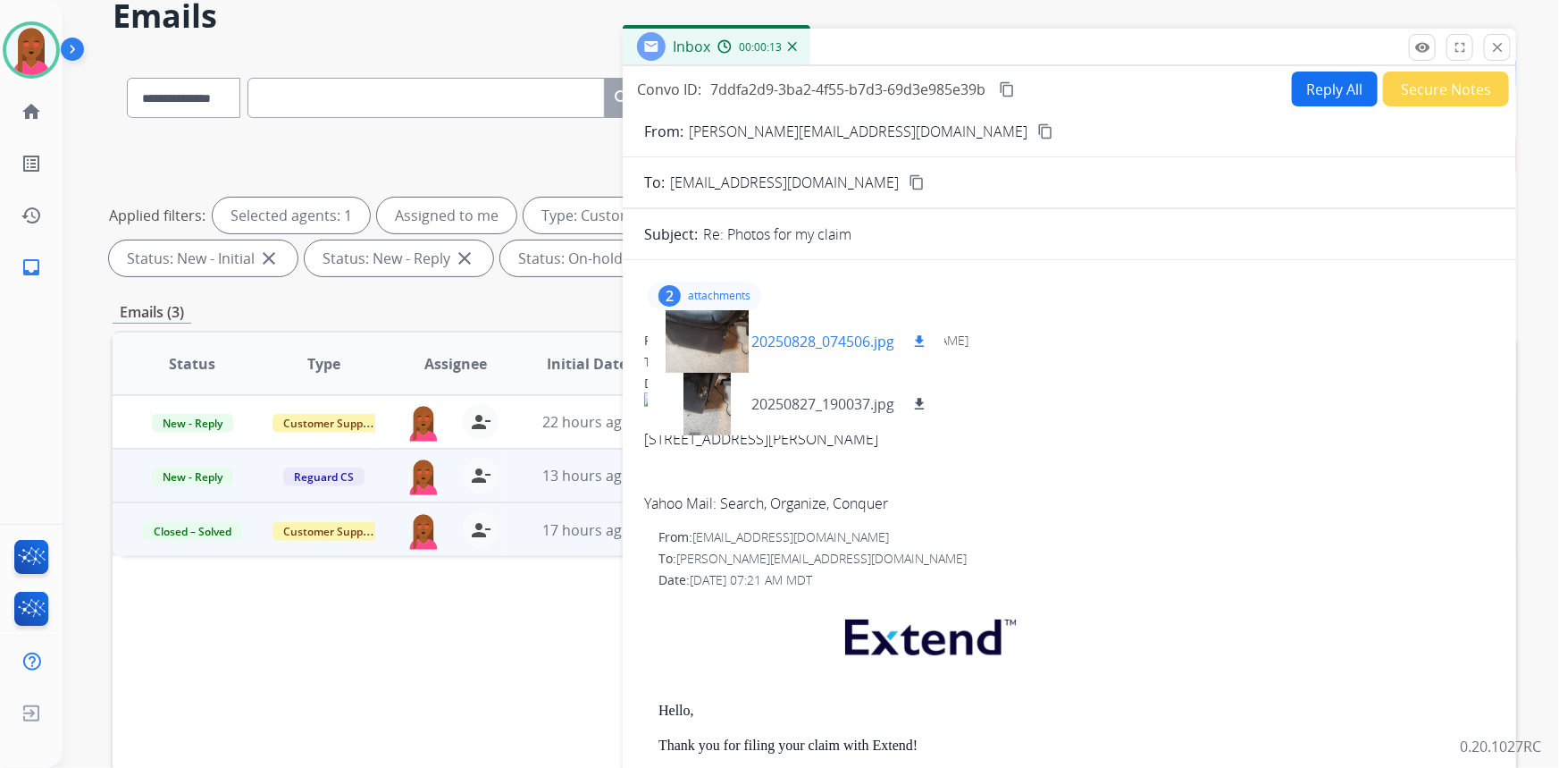
click at [710, 353] on div at bounding box center [706, 341] width 89 height 63
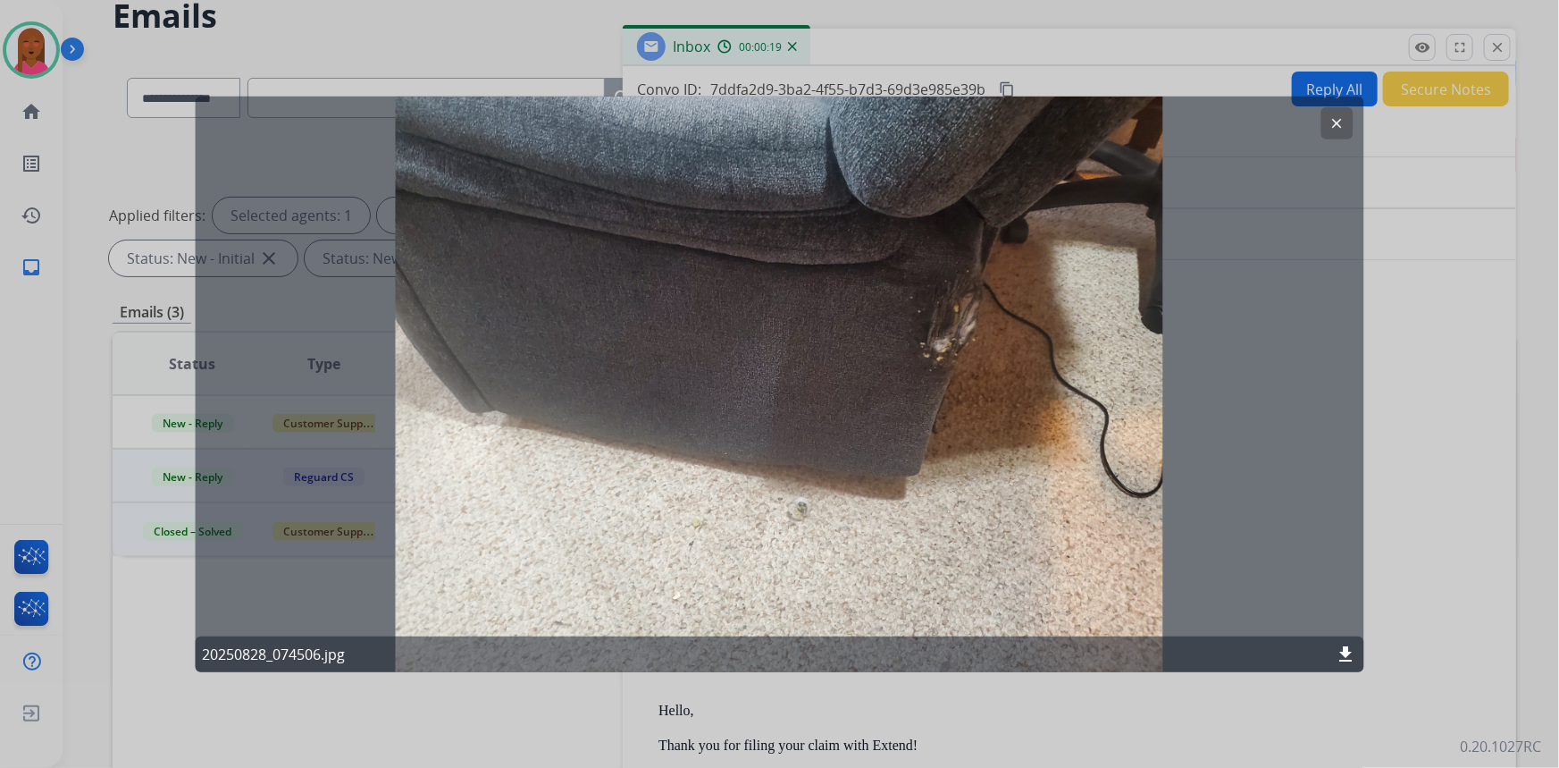
click at [1344, 113] on button "clear" at bounding box center [1338, 122] width 32 height 32
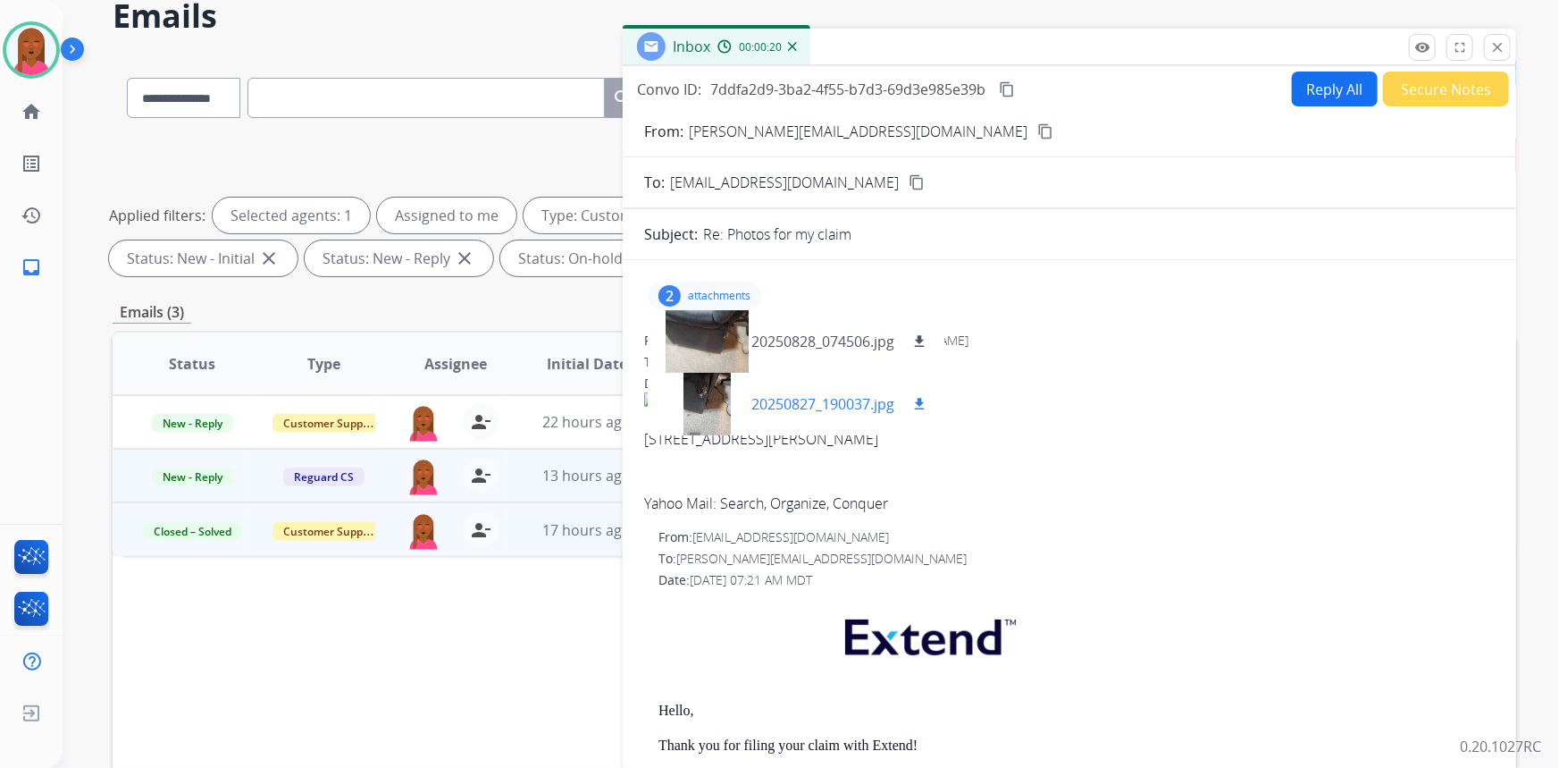
click at [687, 402] on div at bounding box center [706, 404] width 89 height 63
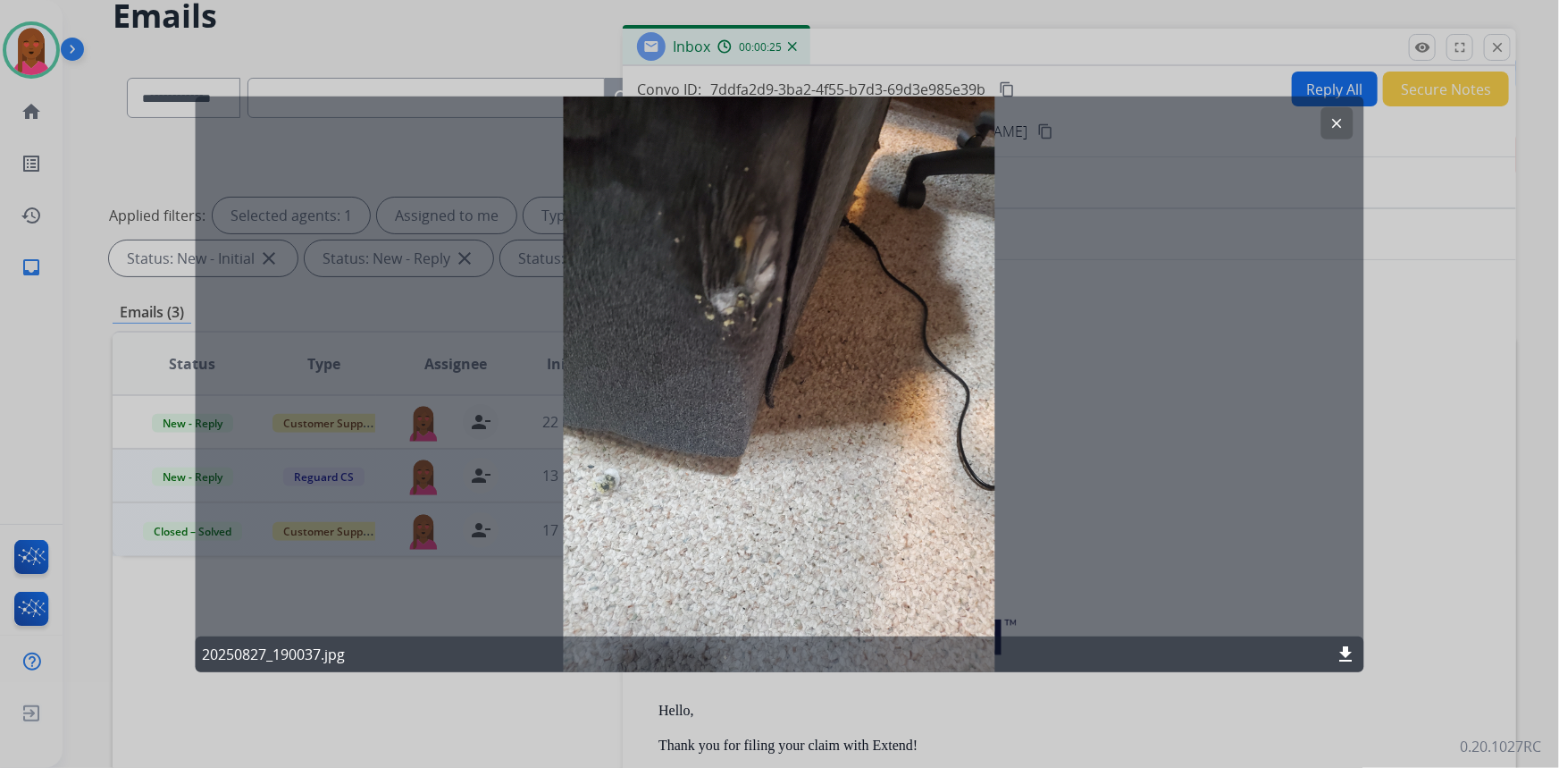
click at [1329, 125] on button "clear" at bounding box center [1338, 122] width 32 height 32
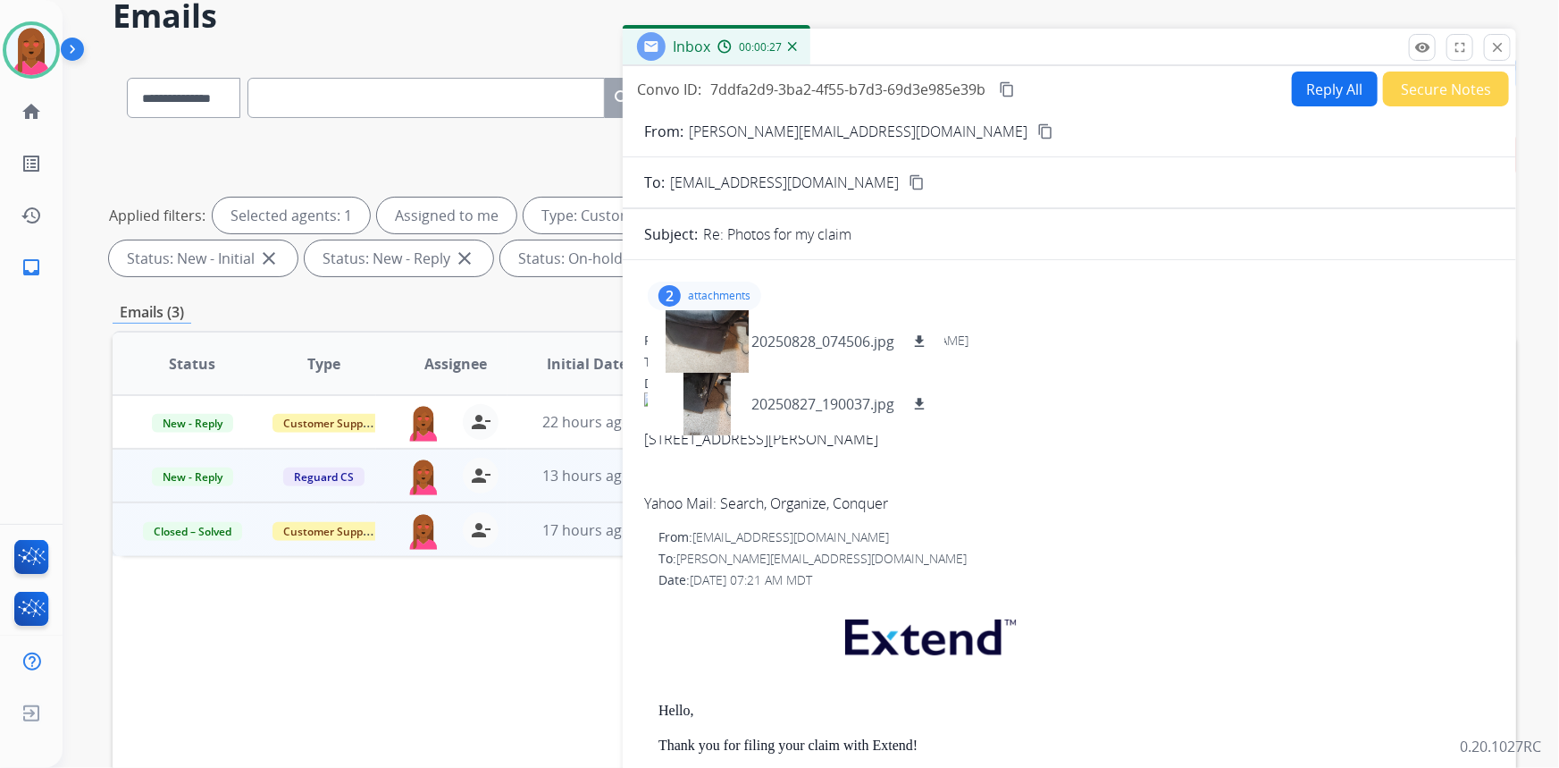
click at [700, 300] on p "attachments" at bounding box center [719, 296] width 63 height 14
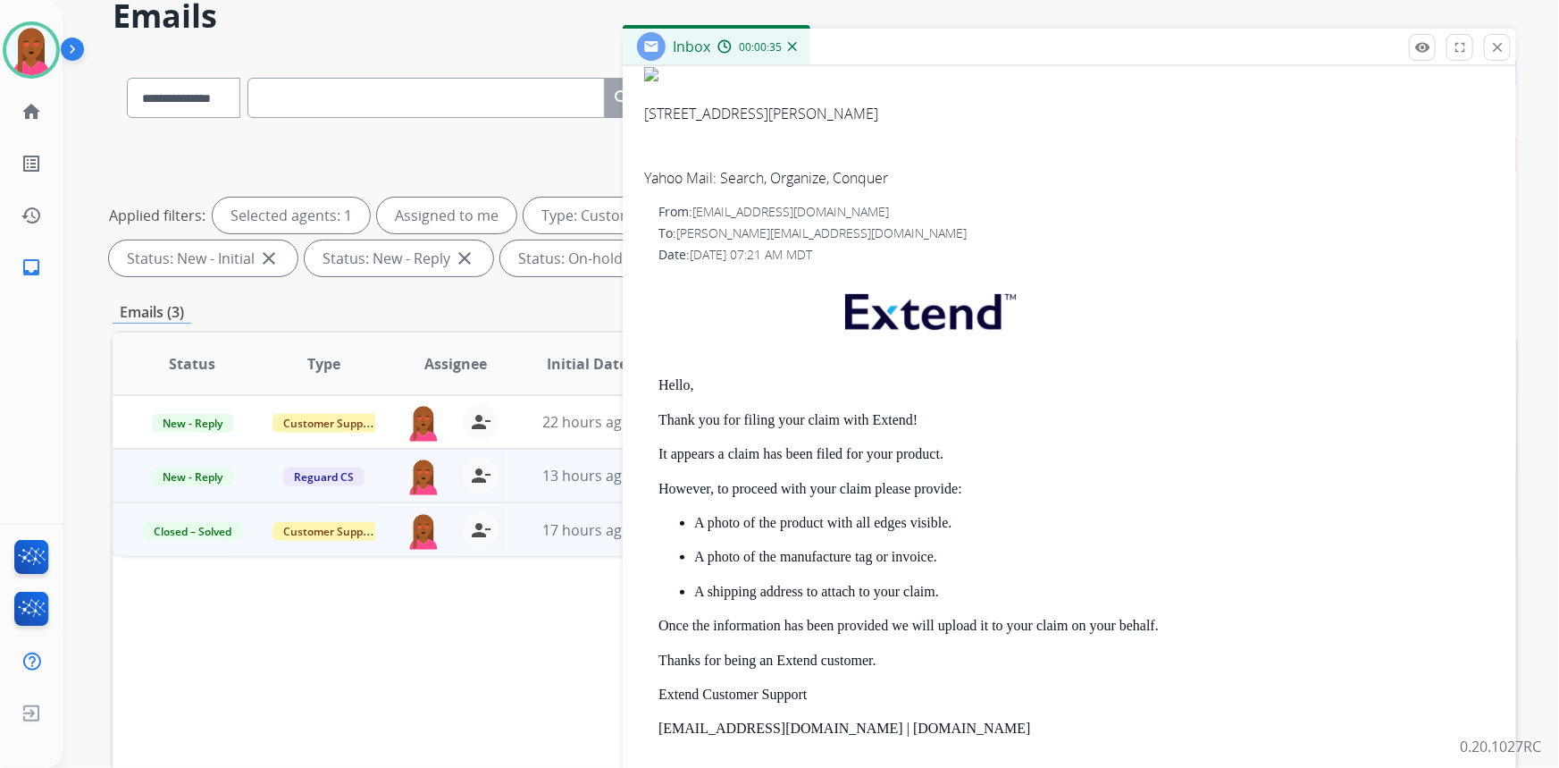
scroll to position [487, 0]
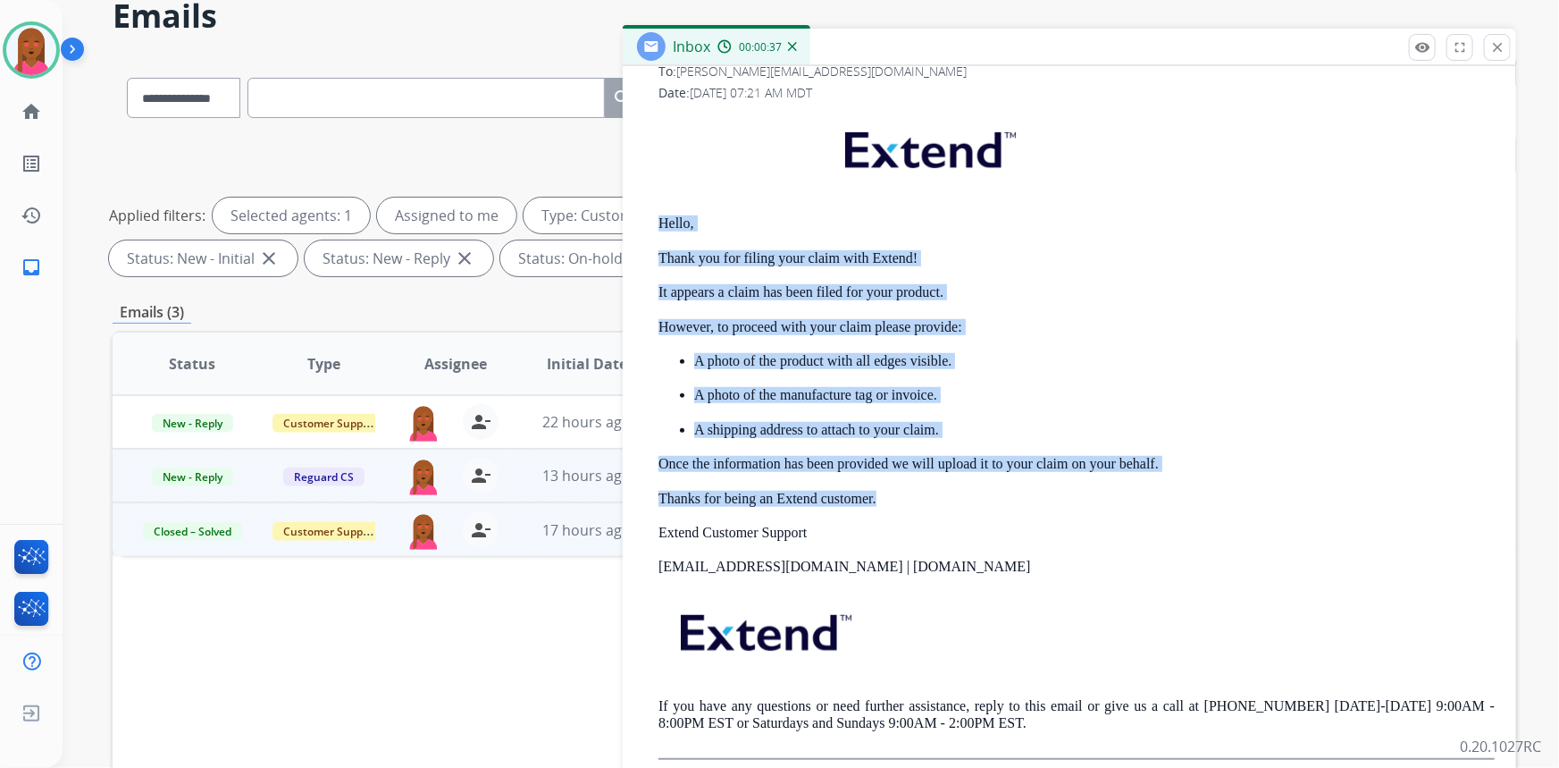
drag, startPoint x: 655, startPoint y: 218, endPoint x: 888, endPoint y: 497, distance: 363.5
click at [888, 497] on div "From: [EMAIL_ADDRESS][DOMAIN_NAME] To: [PERSON_NAME][EMAIL_ADDRESS][DOMAIN_NAME…" at bounding box center [1069, 400] width 851 height 718
copy div "Hello, Thank you for filing your claim with Extend! It appears a claim has been…"
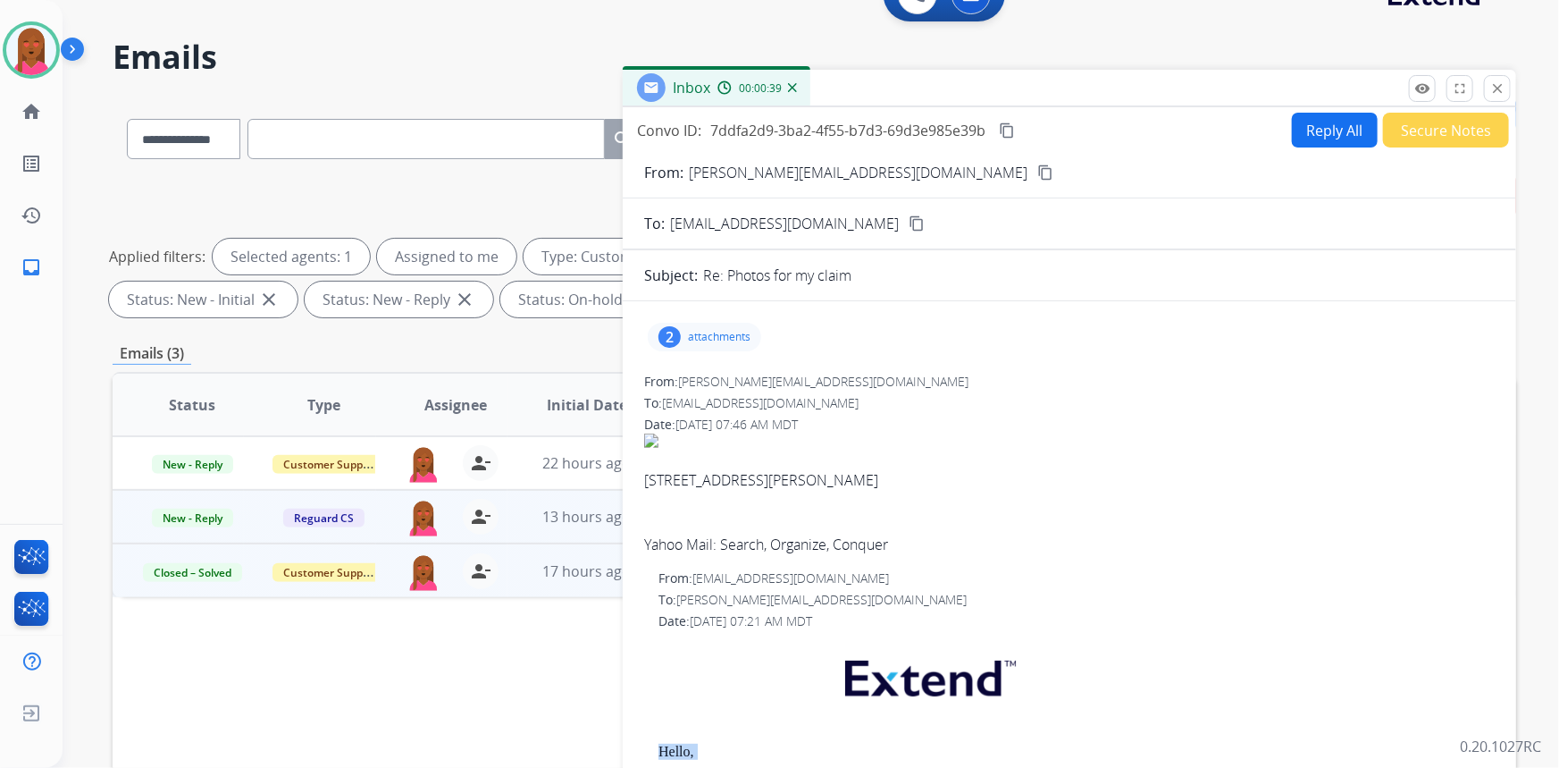
scroll to position [0, 0]
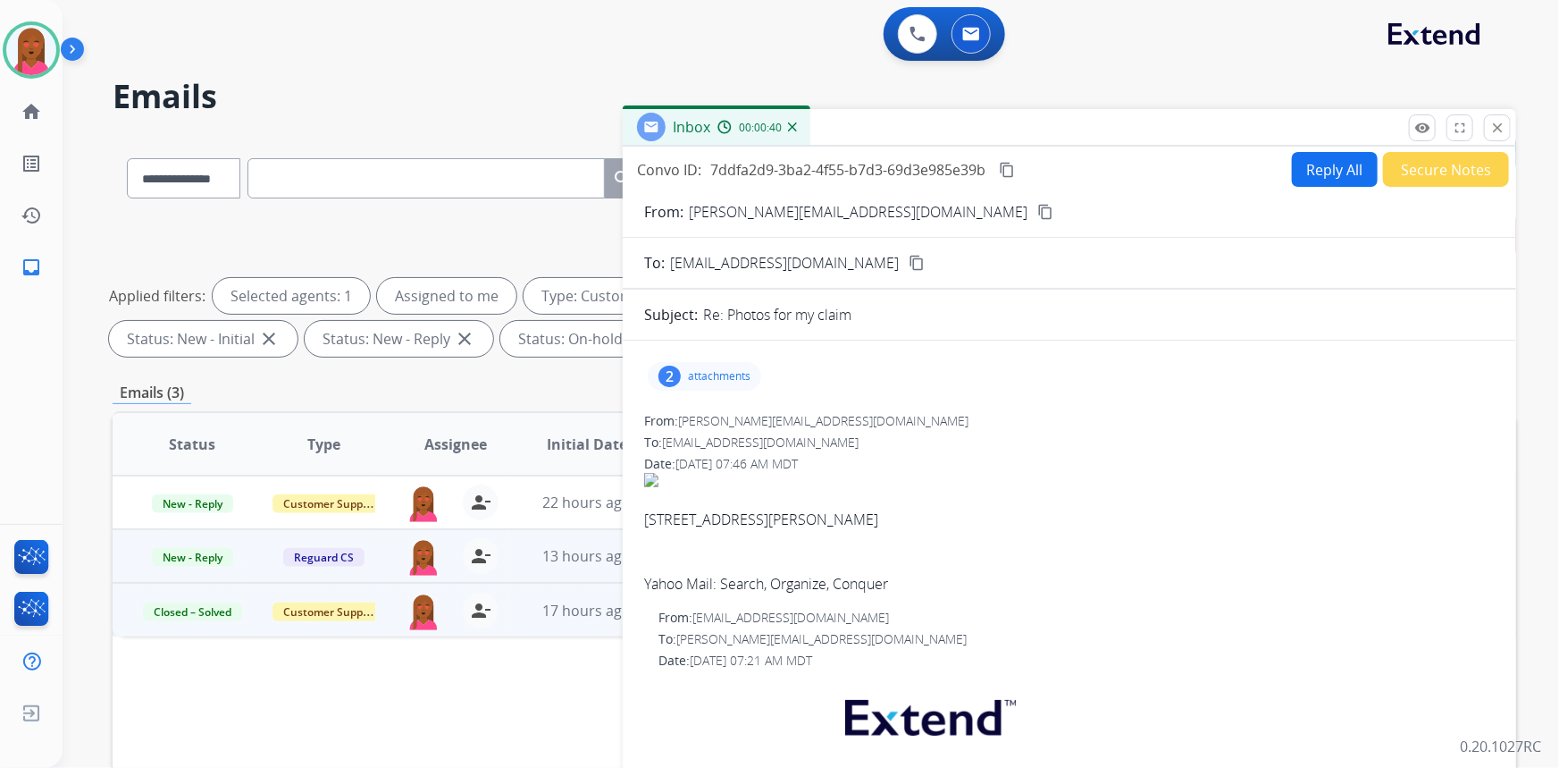
click at [1343, 177] on button "Reply All" at bounding box center [1335, 169] width 86 height 35
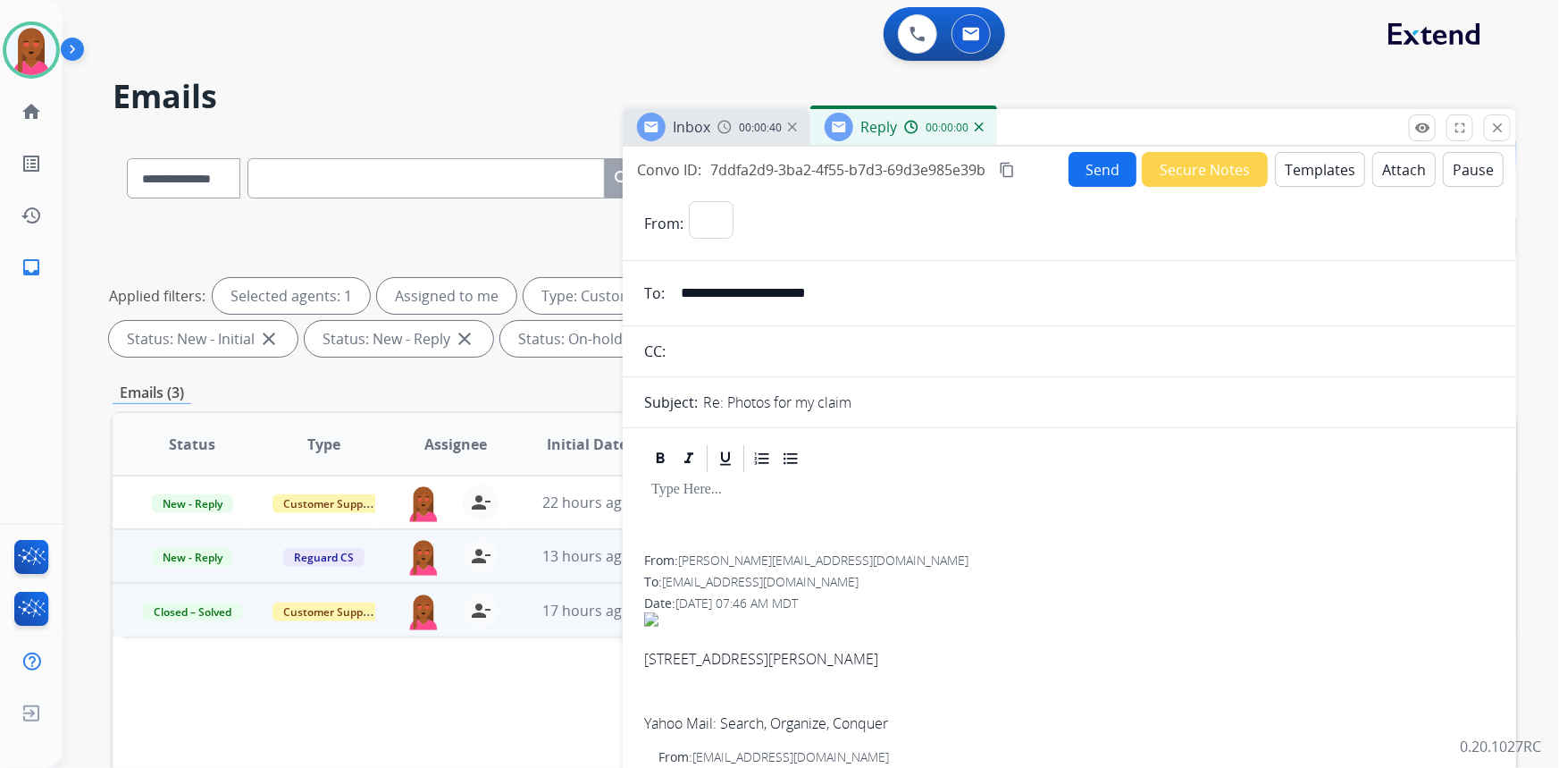
select select "**********"
click at [1340, 179] on button "Templates" at bounding box center [1320, 169] width 90 height 35
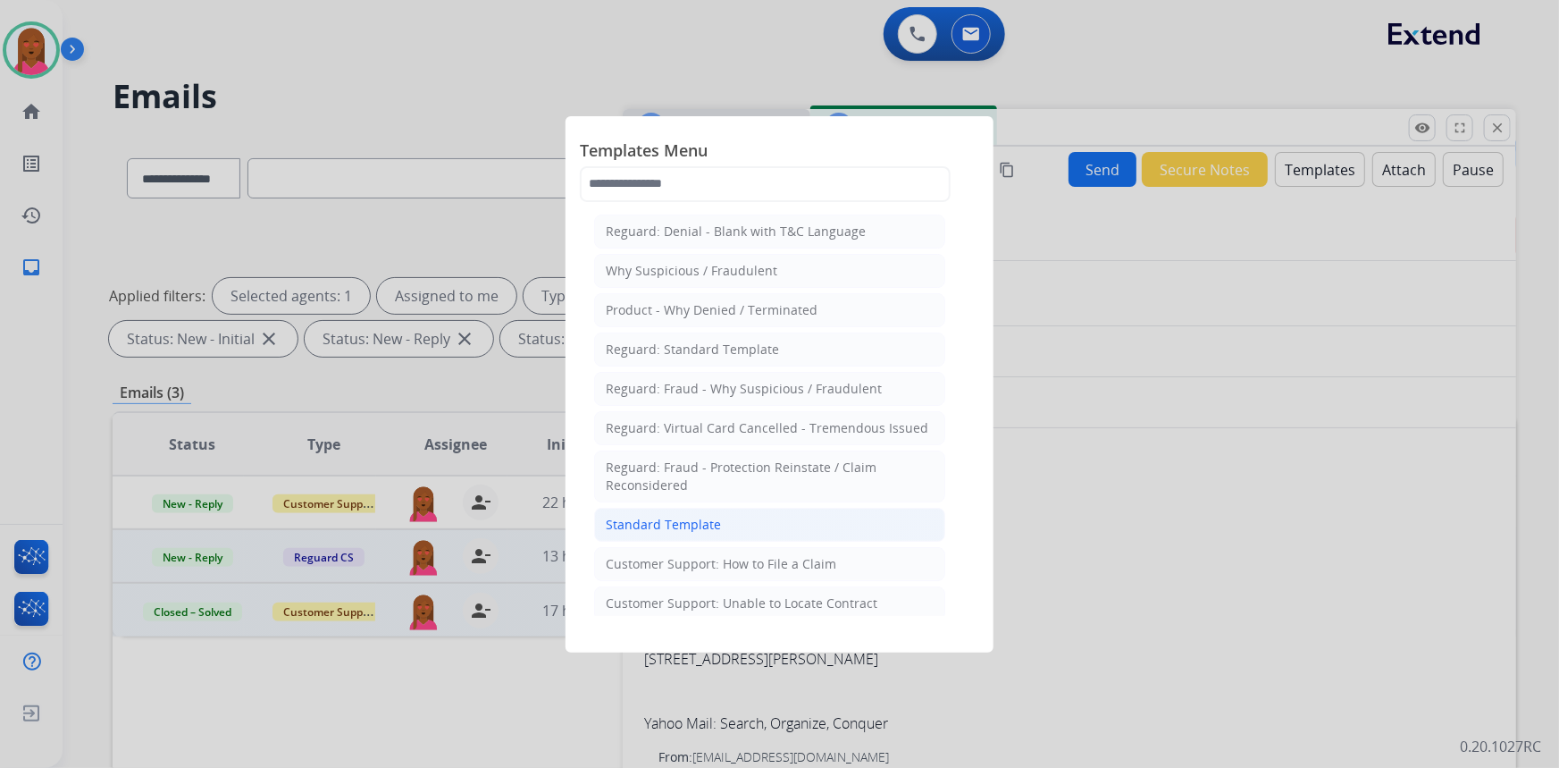
click at [769, 523] on li "Standard Template" at bounding box center [769, 525] width 351 height 34
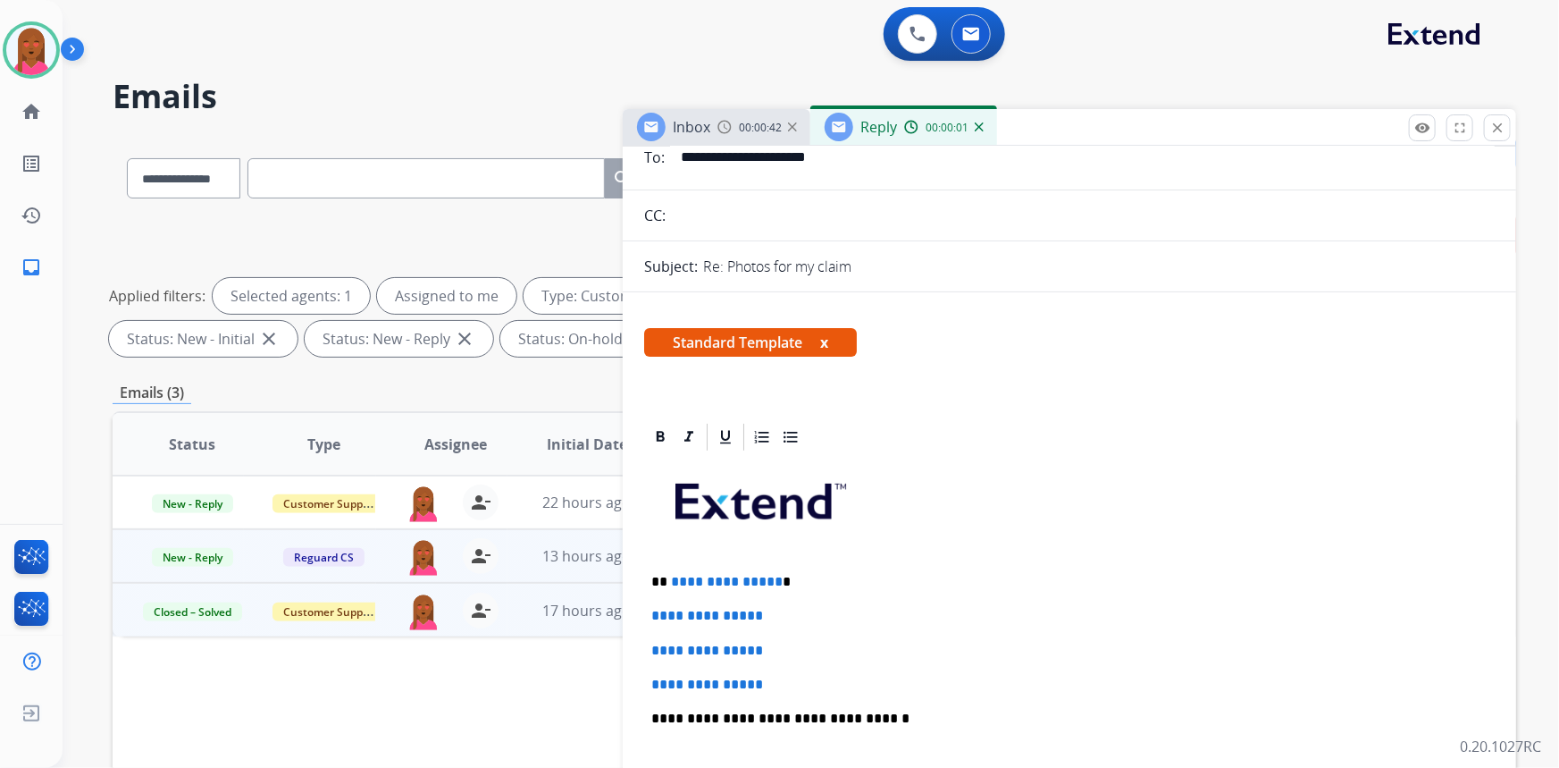
scroll to position [243, 0]
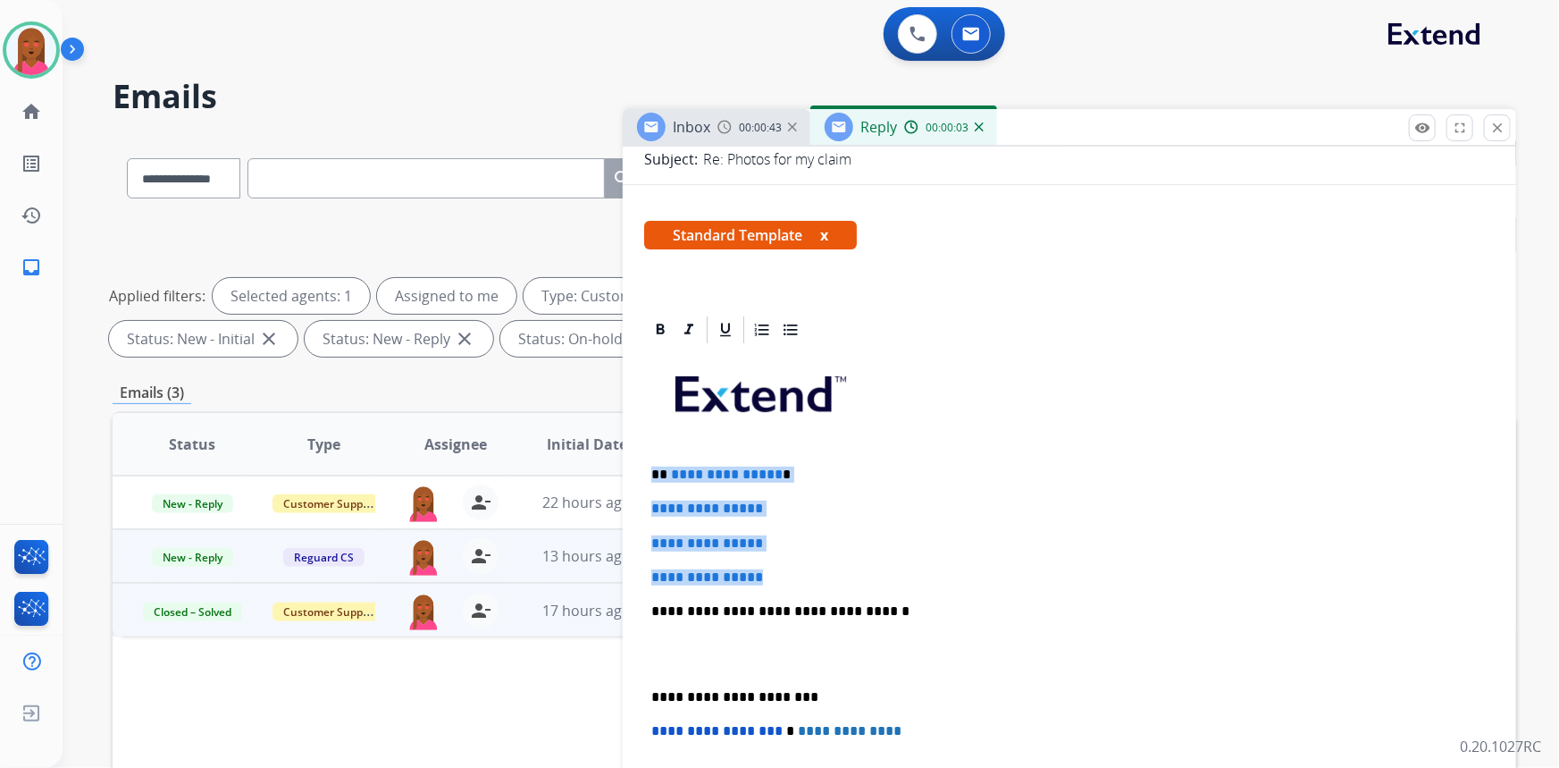
drag, startPoint x: 801, startPoint y: 571, endPoint x: 653, endPoint y: 473, distance: 177.2
click at [653, 473] on div "**********" at bounding box center [1069, 653] width 851 height 615
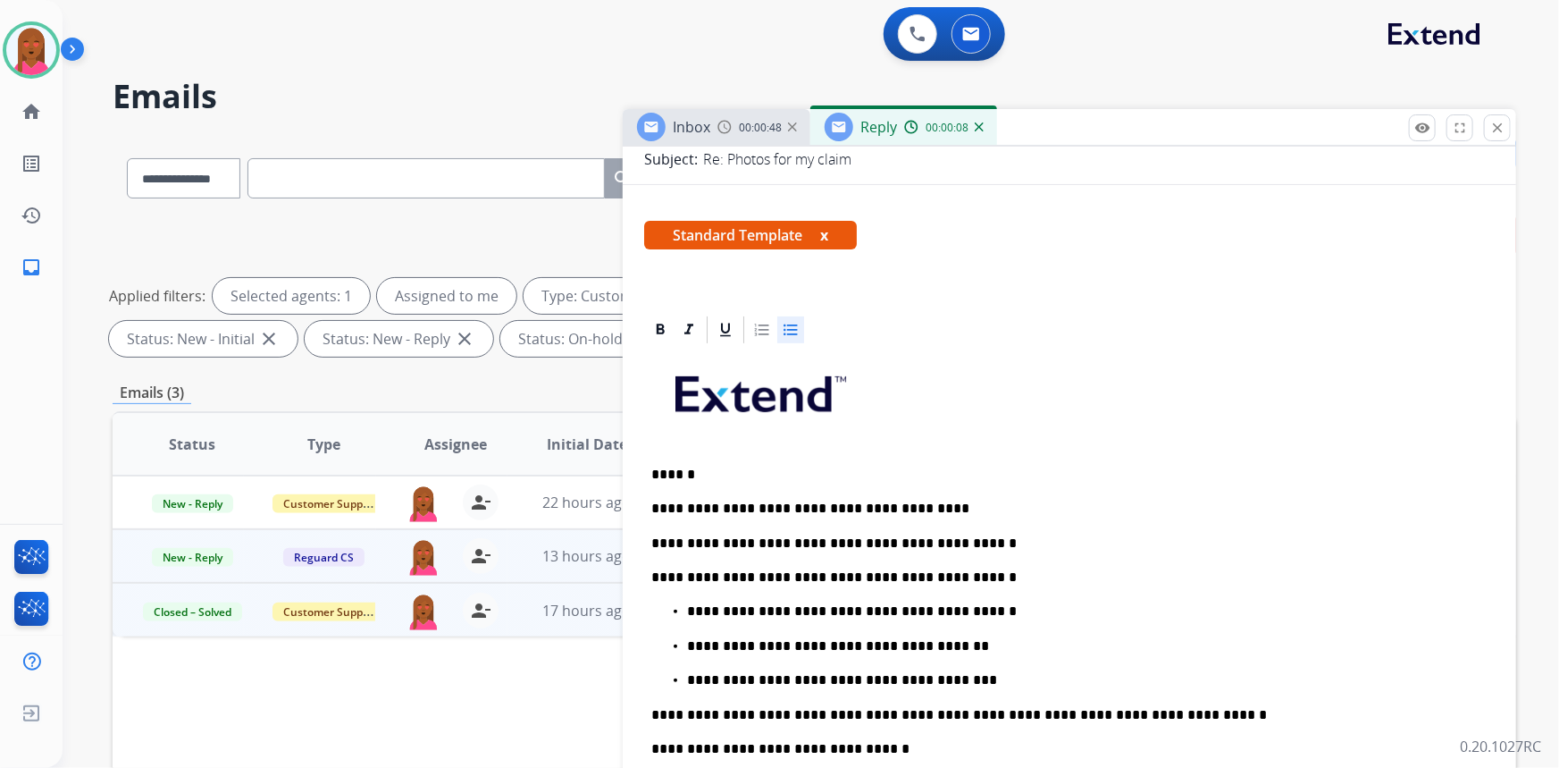
click at [817, 609] on p "**********" at bounding box center [1080, 611] width 787 height 16
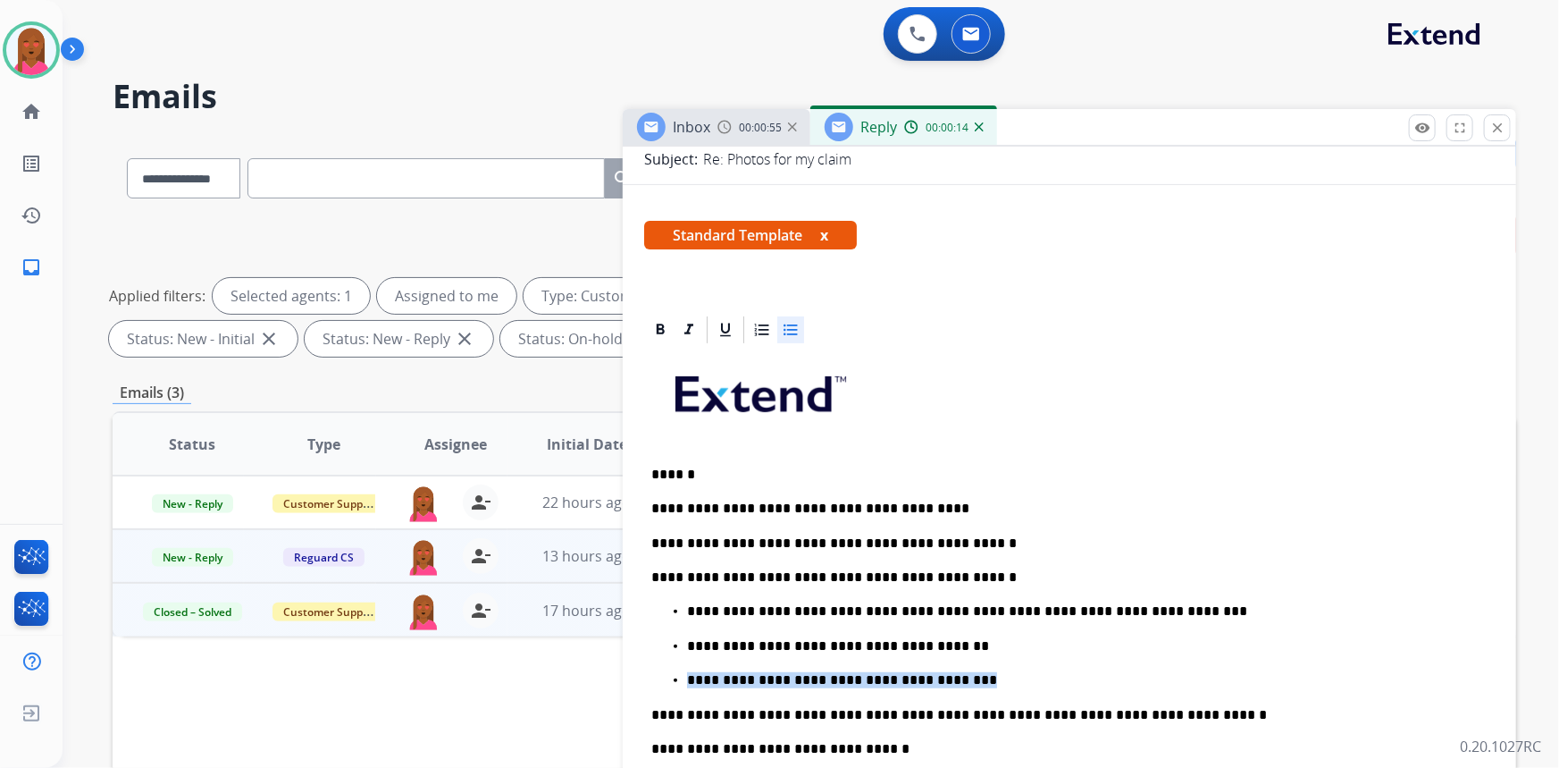
drag, startPoint x: 953, startPoint y: 673, endPoint x: 652, endPoint y: 681, distance: 300.4
click at [652, 681] on ul "**********" at bounding box center [1069, 645] width 836 height 85
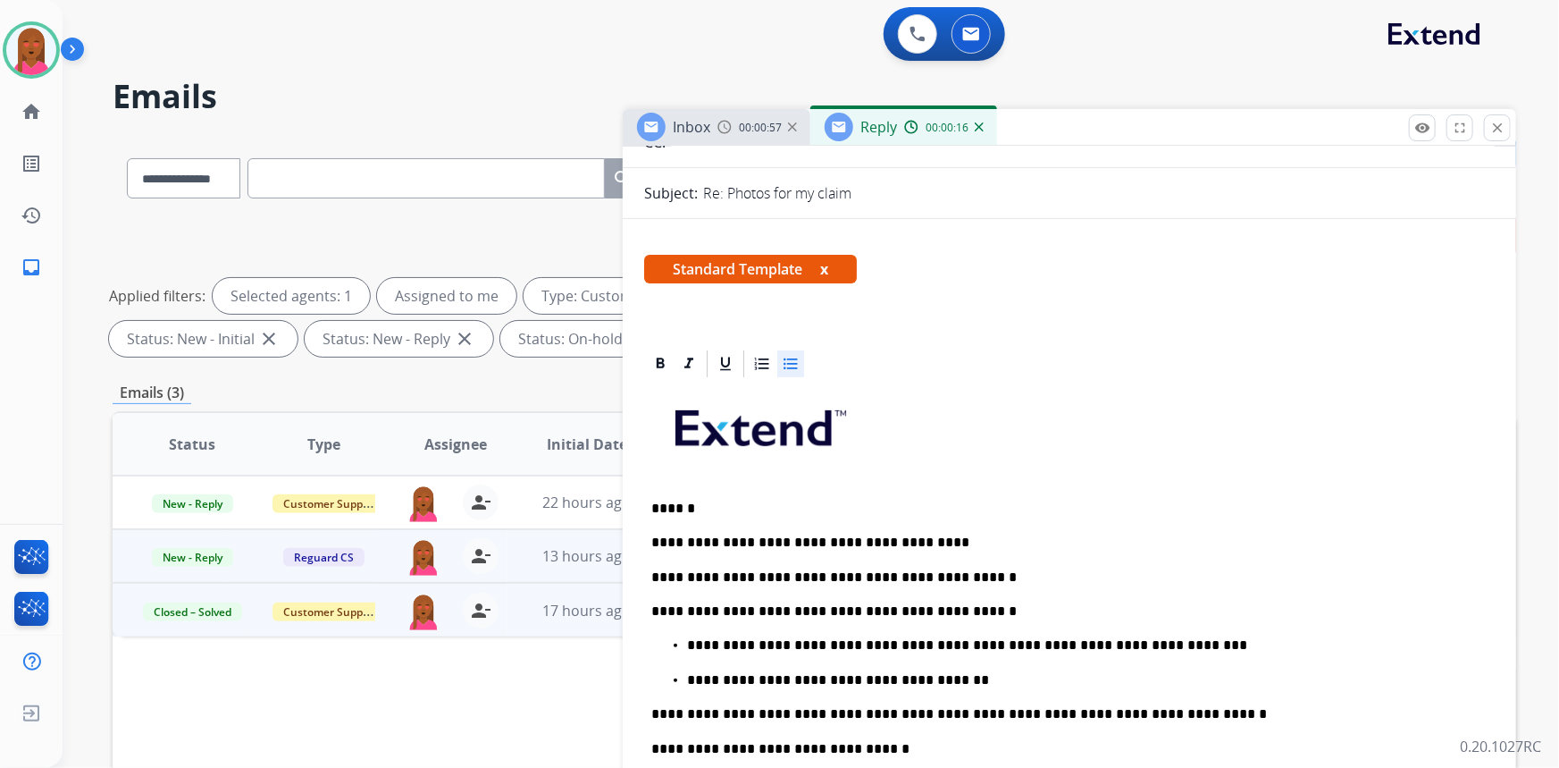
scroll to position [324, 0]
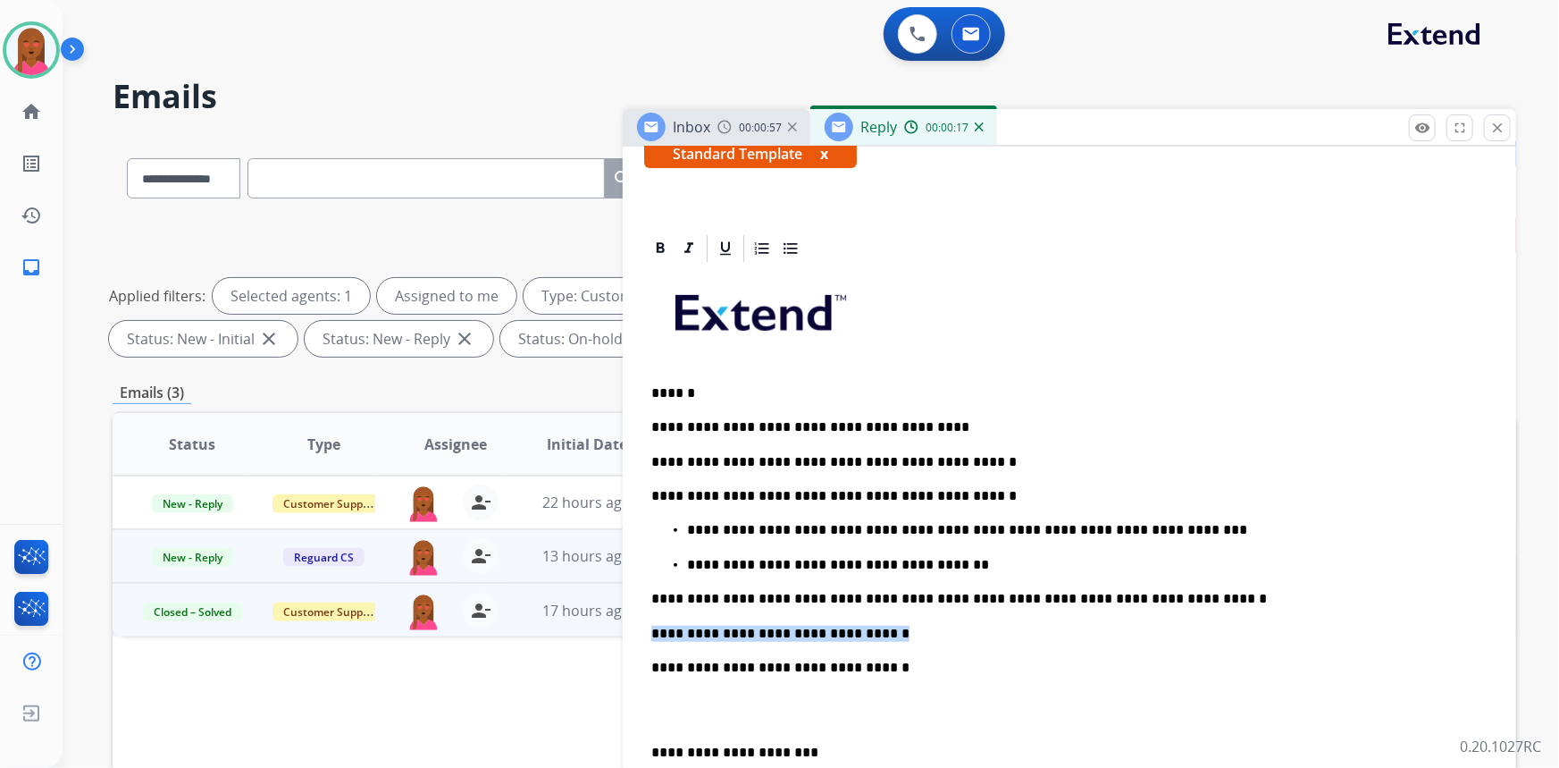
drag, startPoint x: 886, startPoint y: 632, endPoint x: 586, endPoint y: 637, distance: 300.3
click at [586, 637] on div "**********" at bounding box center [815, 619] width 1404 height 967
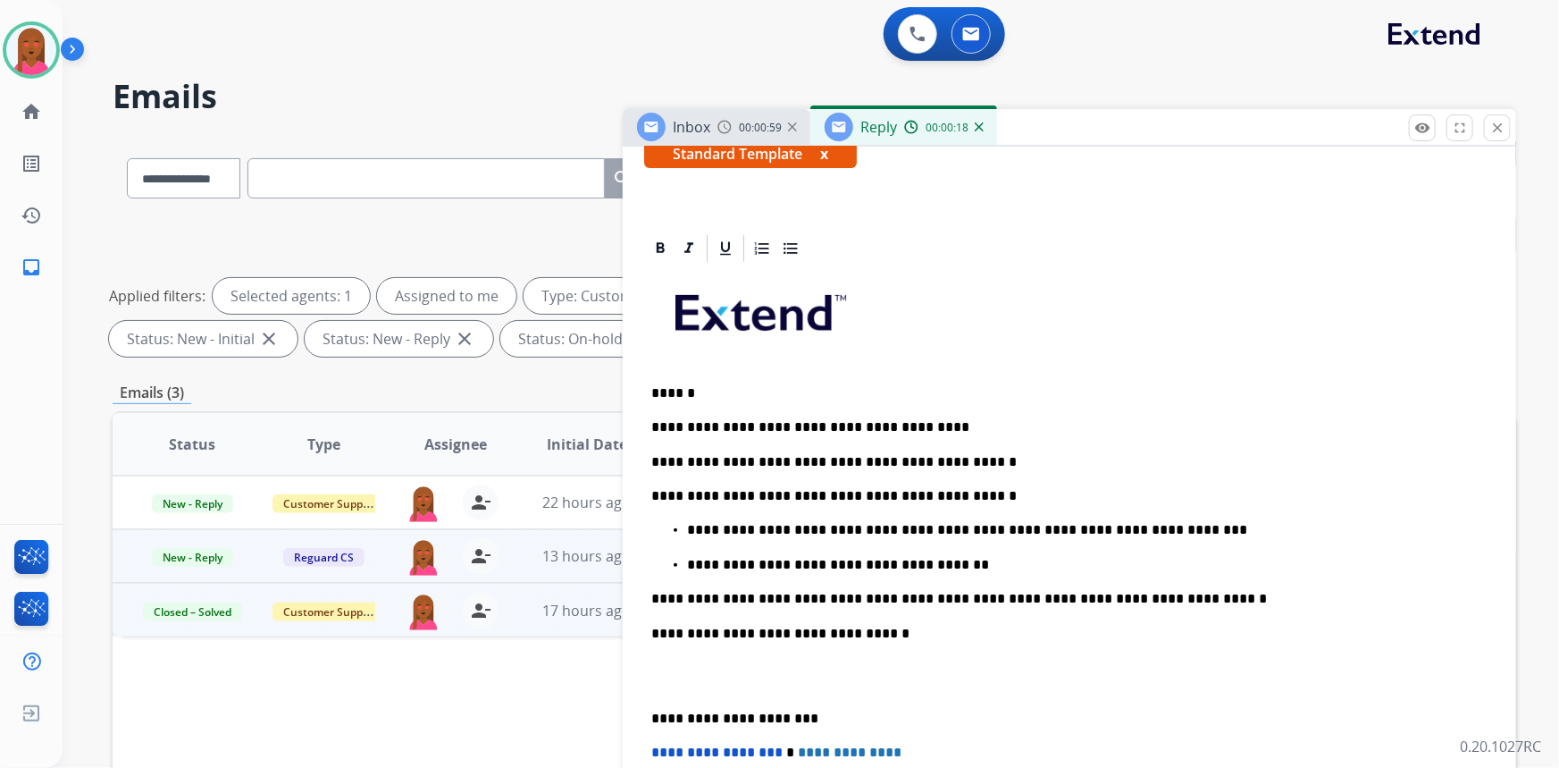
click at [660, 677] on p at bounding box center [1069, 675] width 836 height 33
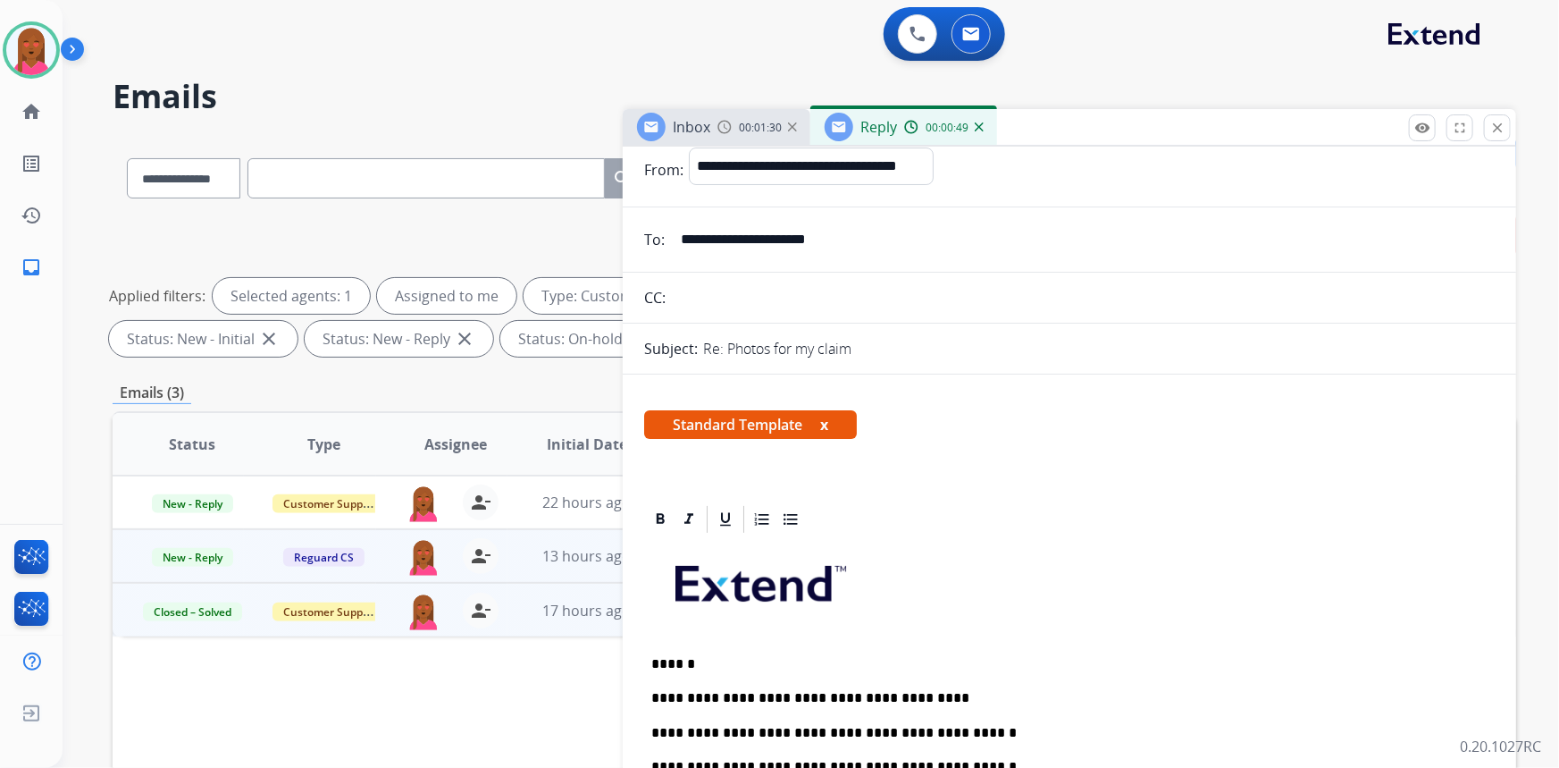
scroll to position [0, 0]
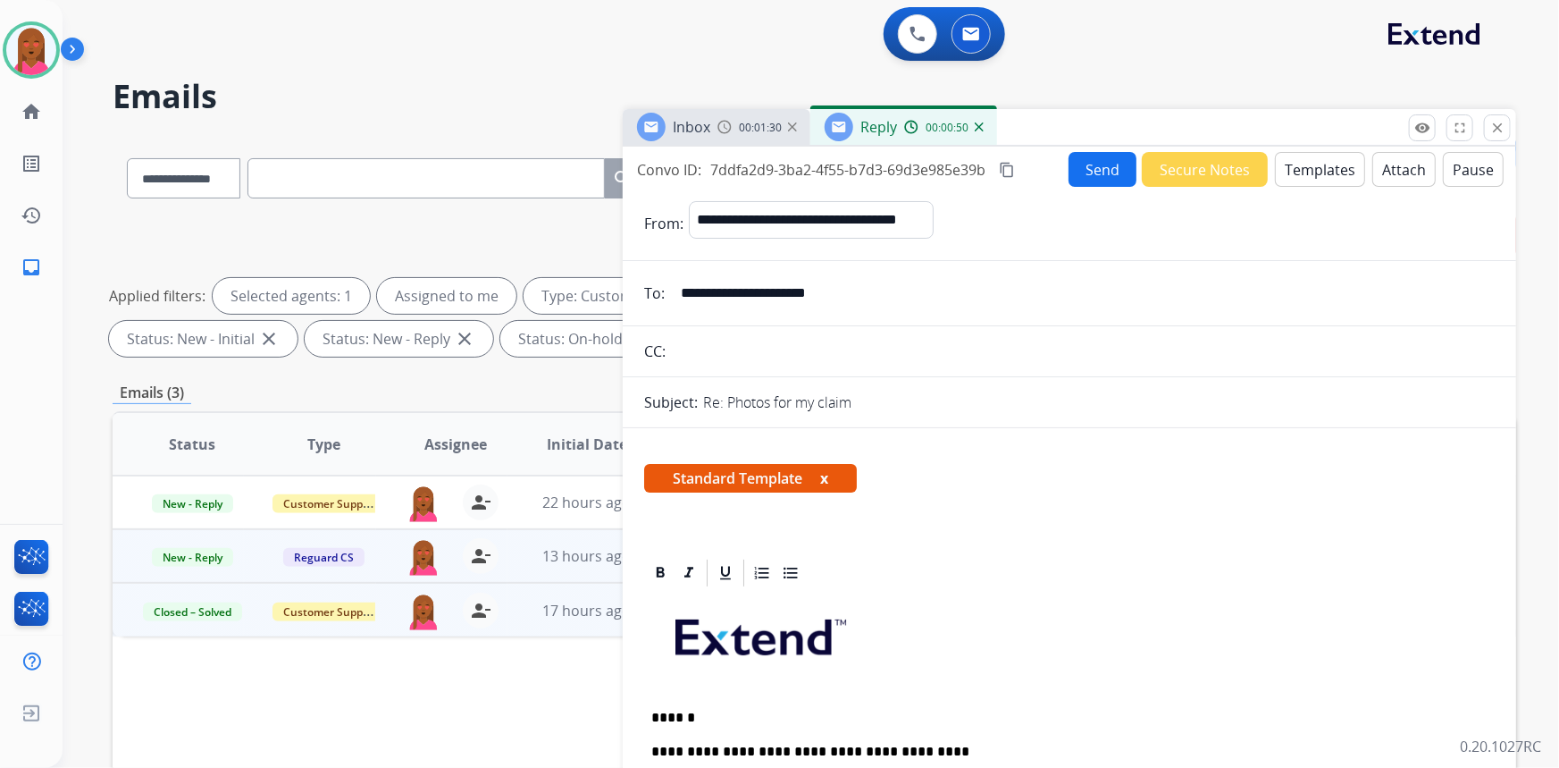
click at [742, 122] on span "00:01:30" at bounding box center [760, 128] width 43 height 14
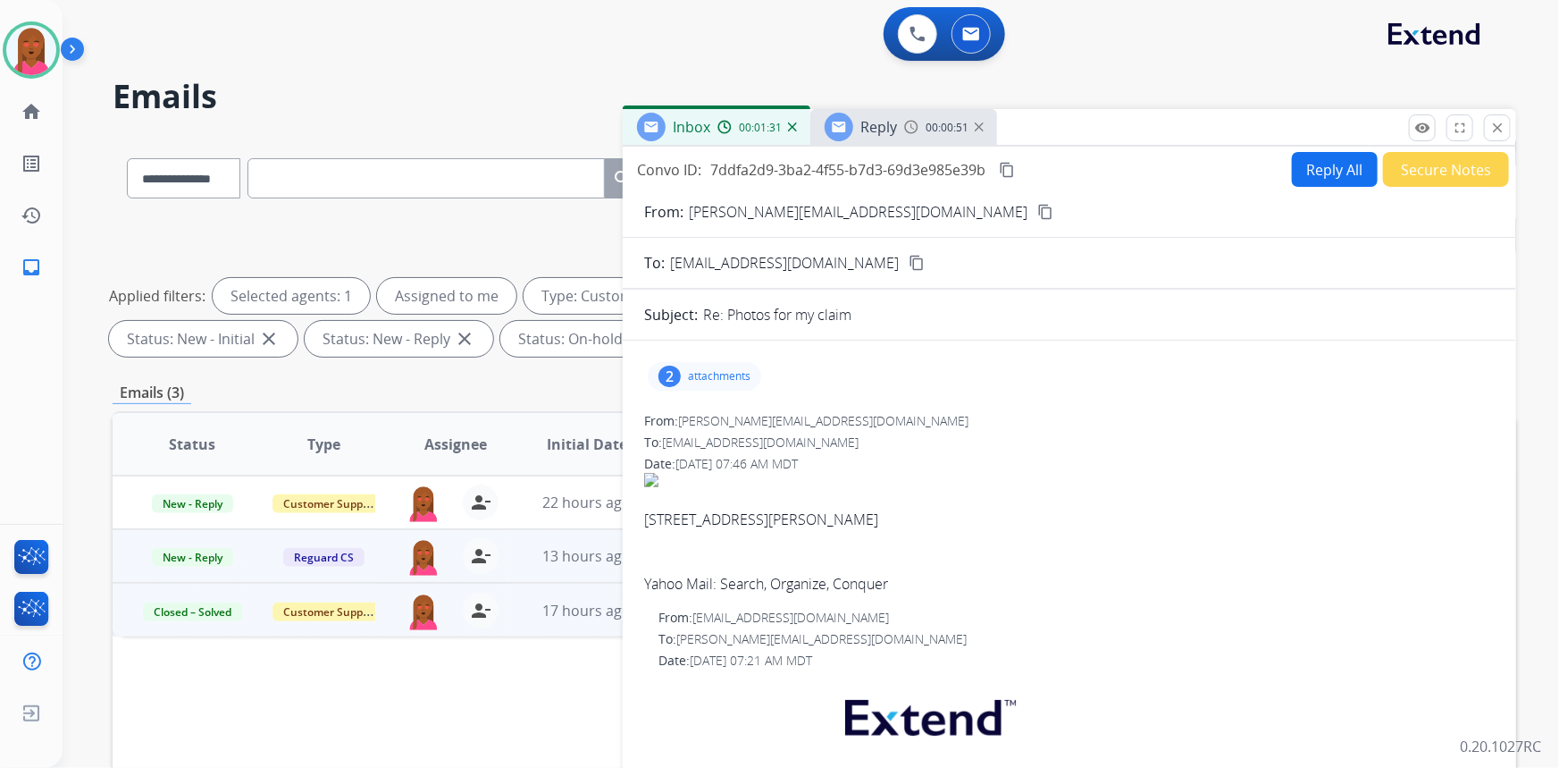
click at [714, 369] on p "attachments" at bounding box center [719, 376] width 63 height 14
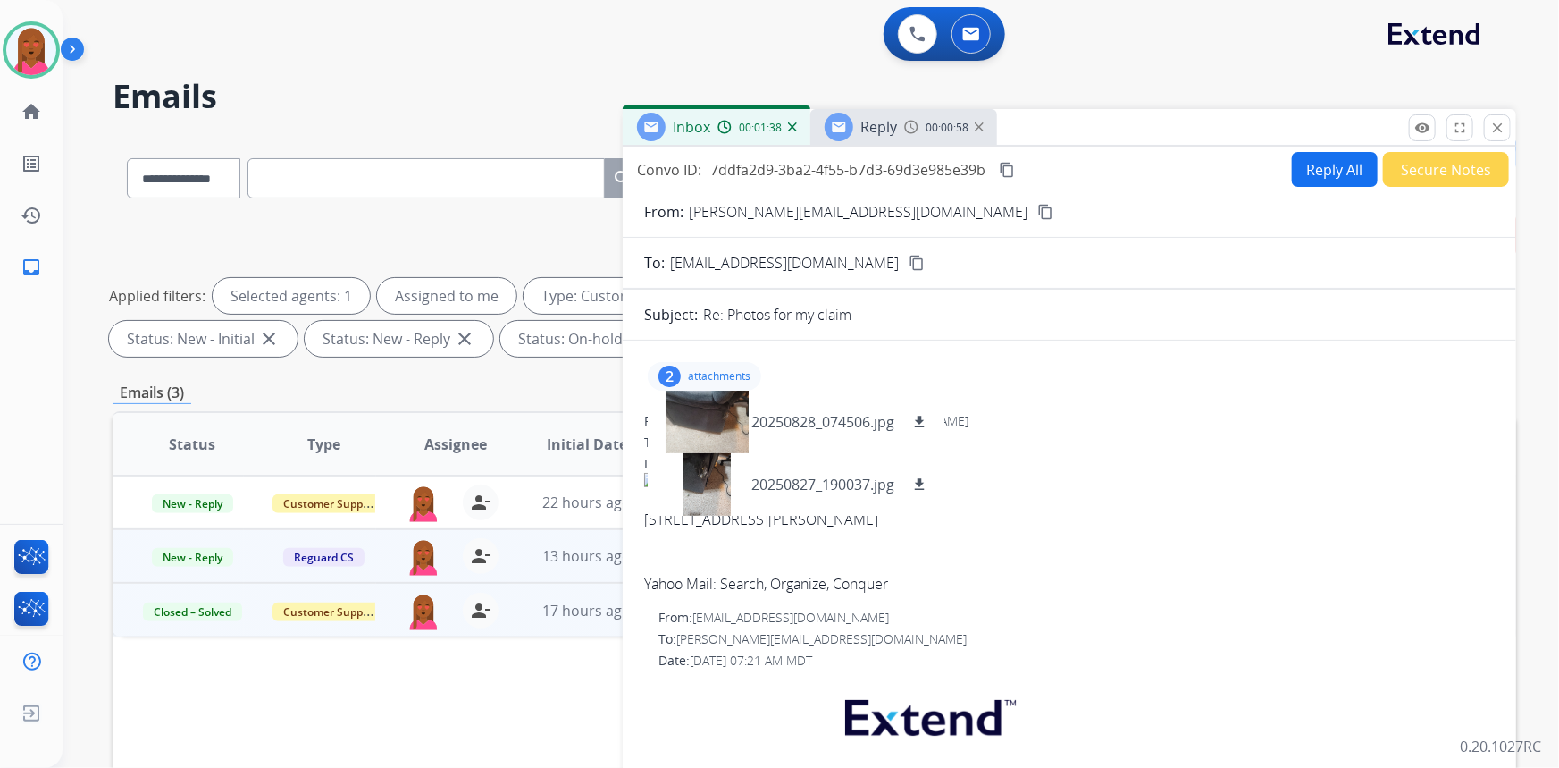
click at [731, 366] on div "2 attachments 20250828_074506.jpg download 20250827_190037.jpg download" at bounding box center [704, 376] width 113 height 29
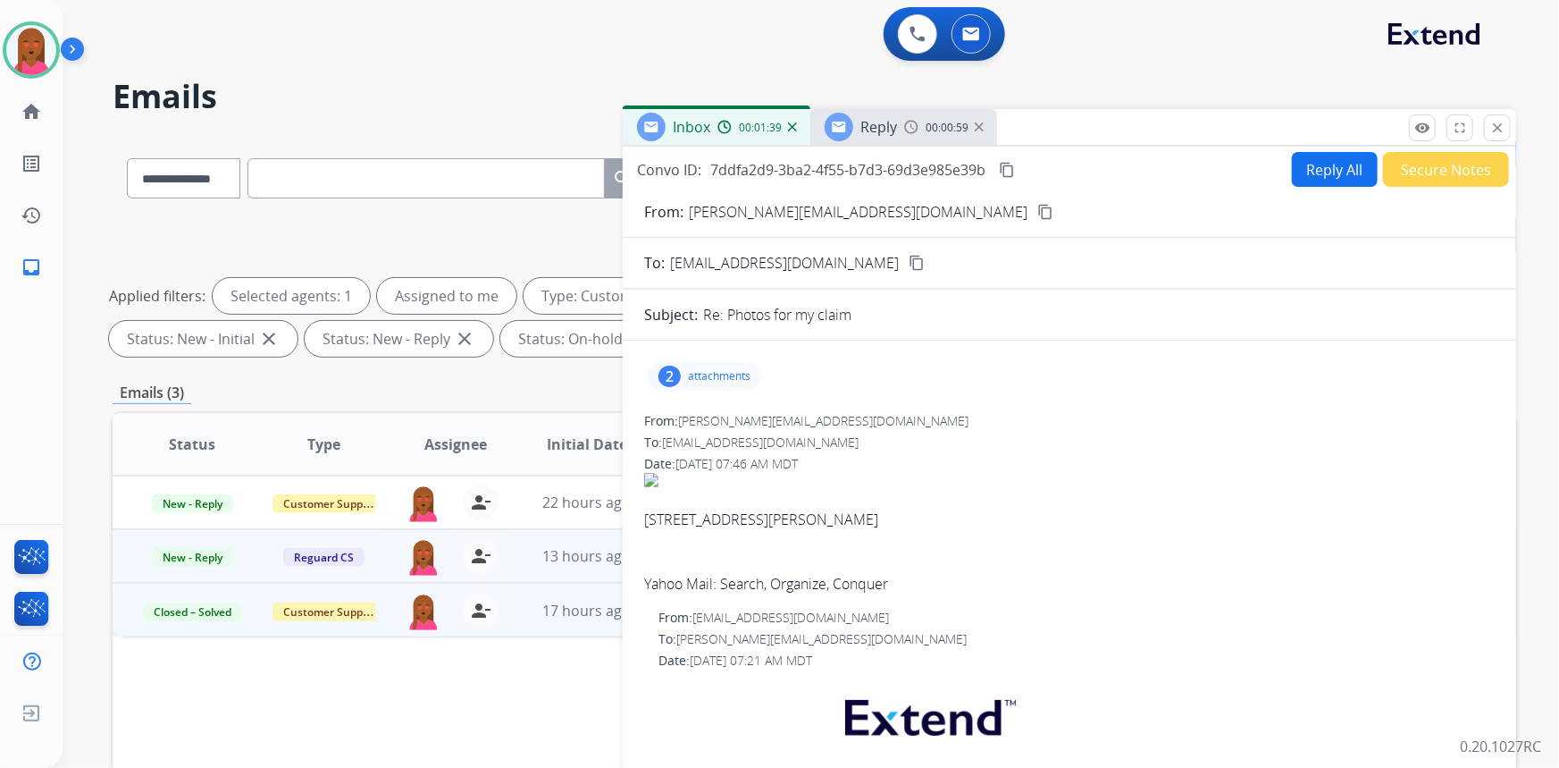
click at [1337, 164] on button "Reply All" at bounding box center [1335, 169] width 86 height 35
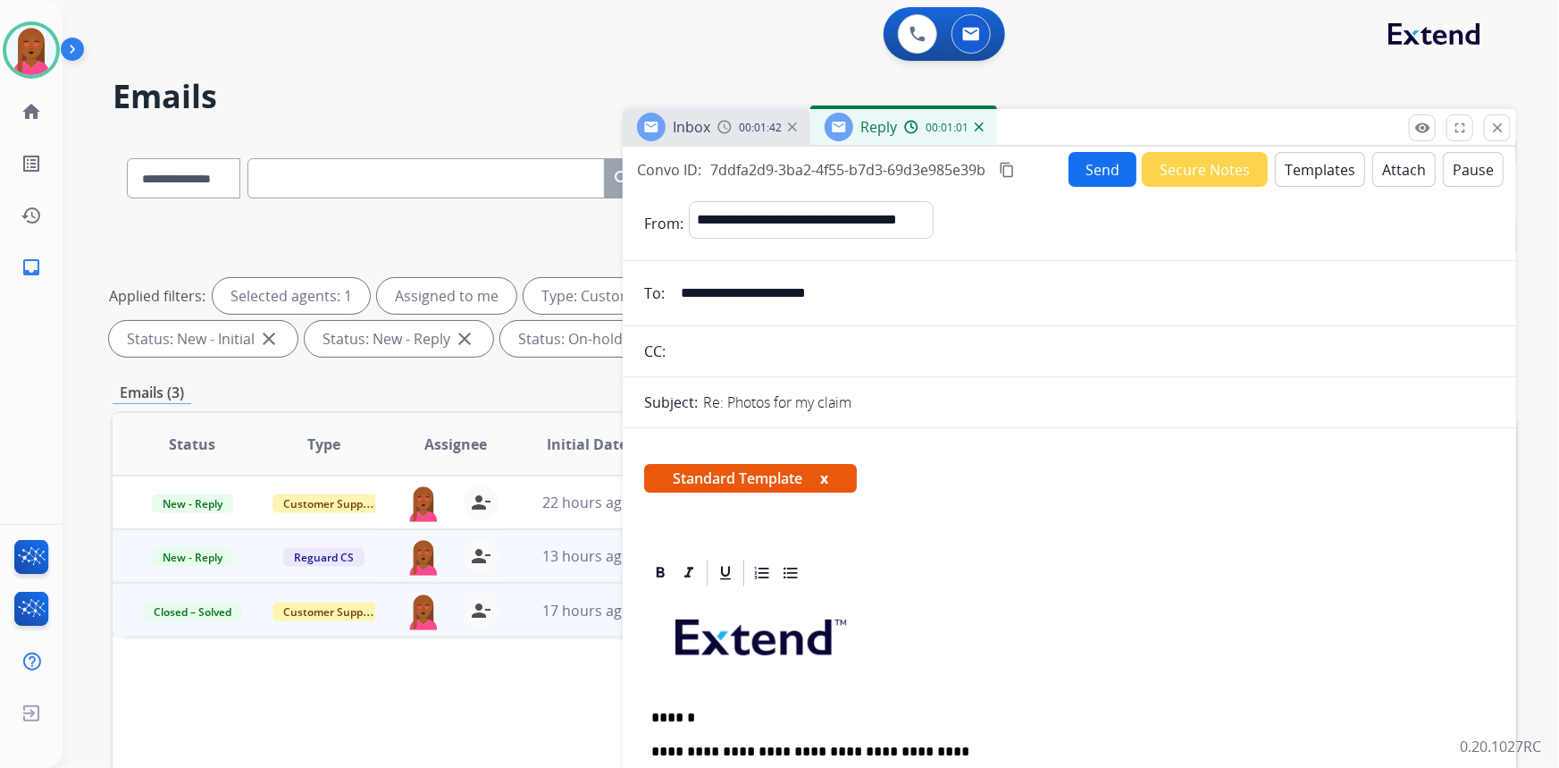
click at [1085, 179] on button "Send" at bounding box center [1103, 169] width 68 height 35
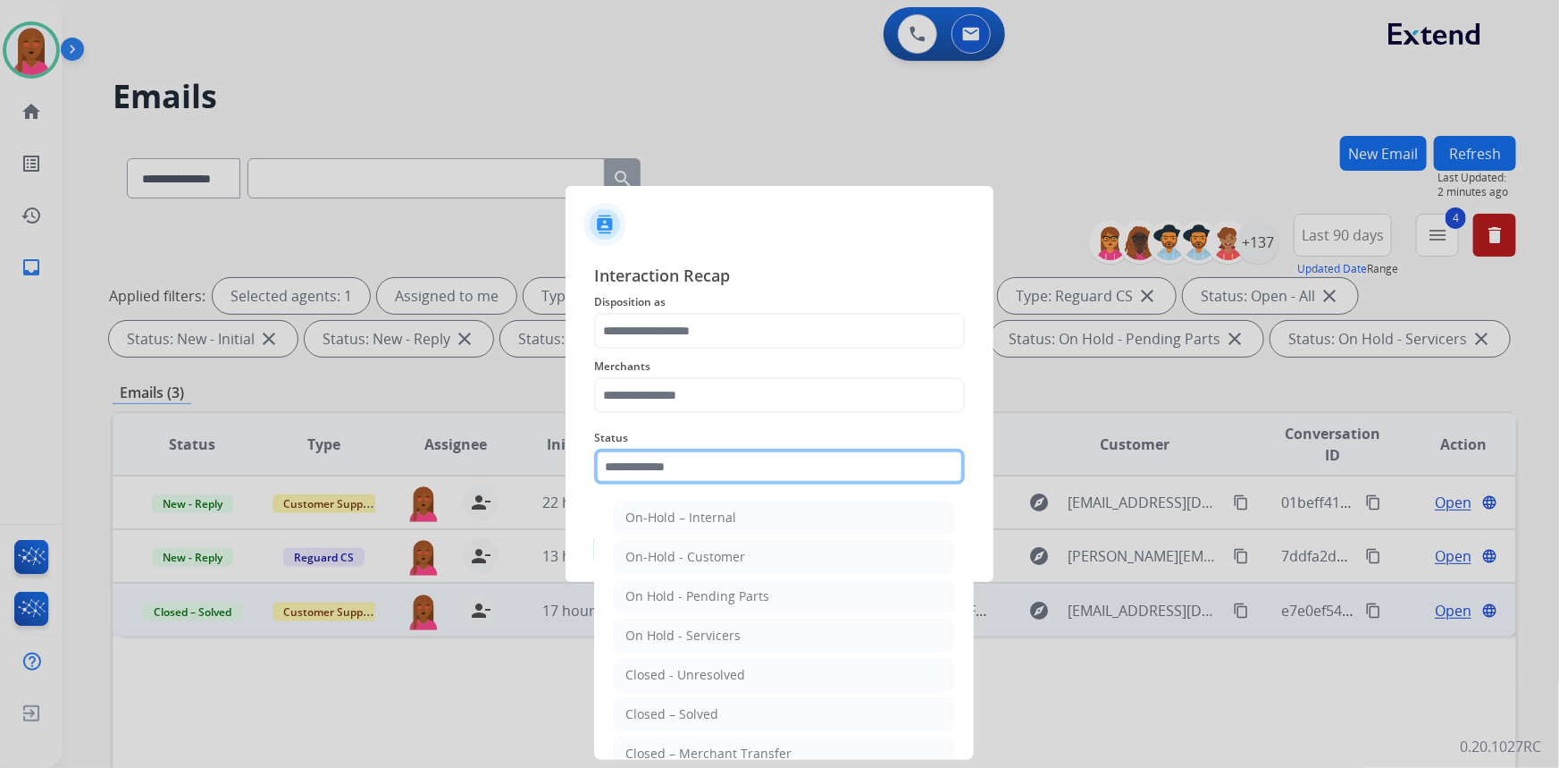
click at [724, 471] on input "text" at bounding box center [779, 467] width 371 height 36
drag, startPoint x: 731, startPoint y: 724, endPoint x: 729, endPoint y: 706, distance: 18.0
click at [729, 719] on li "Closed – Solved" at bounding box center [784, 714] width 340 height 34
type input "**********"
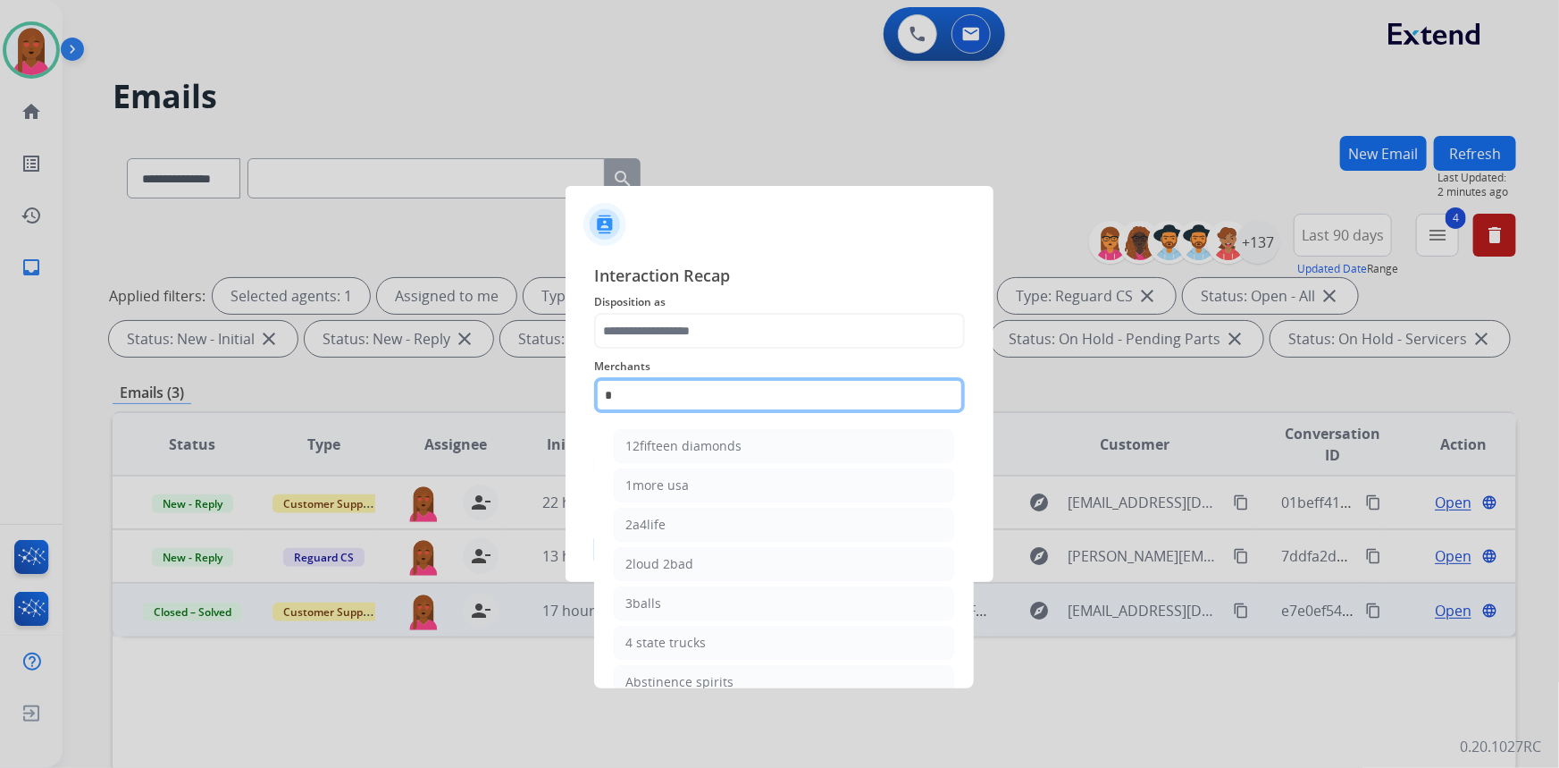
click at [763, 401] on input "*" at bounding box center [779, 395] width 371 height 36
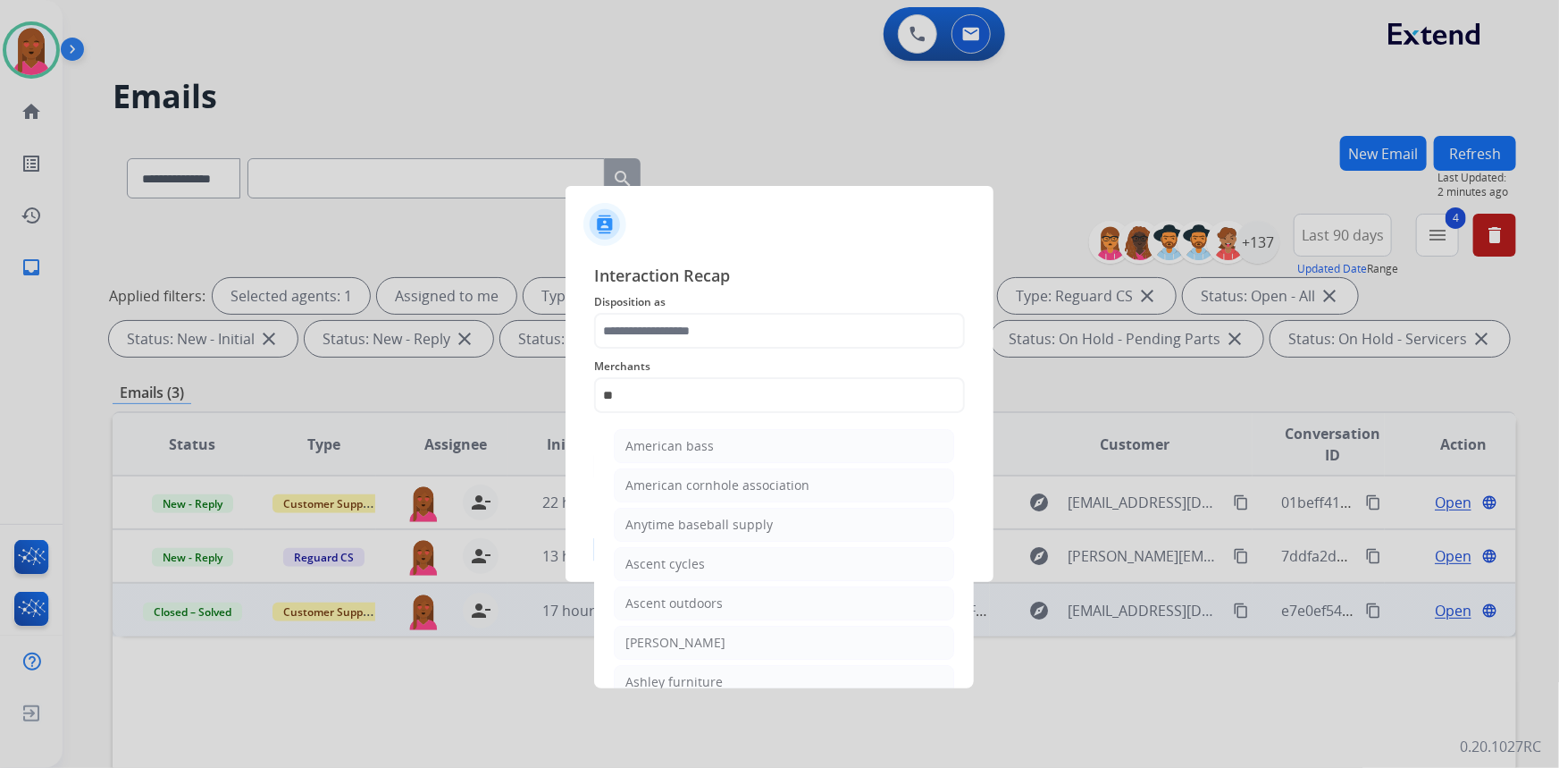
drag, startPoint x: 756, startPoint y: 640, endPoint x: 728, endPoint y: 341, distance: 299.7
click at [752, 634] on li "[PERSON_NAME]" at bounding box center [784, 643] width 340 height 34
type input "**********"
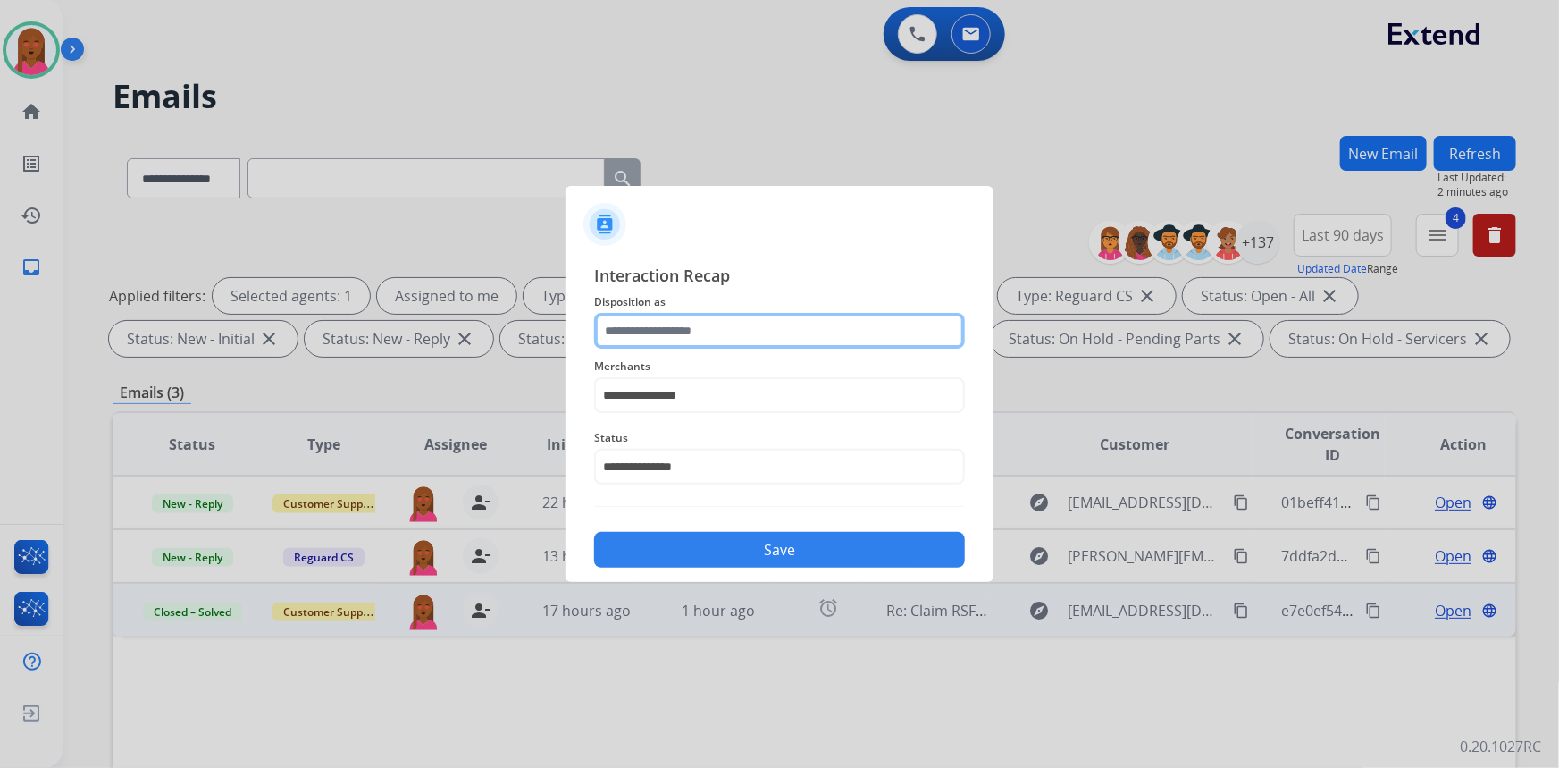
drag, startPoint x: 742, startPoint y: 319, endPoint x: 752, endPoint y: 335, distance: 19.3
click at [752, 334] on input "text" at bounding box center [779, 331] width 371 height 36
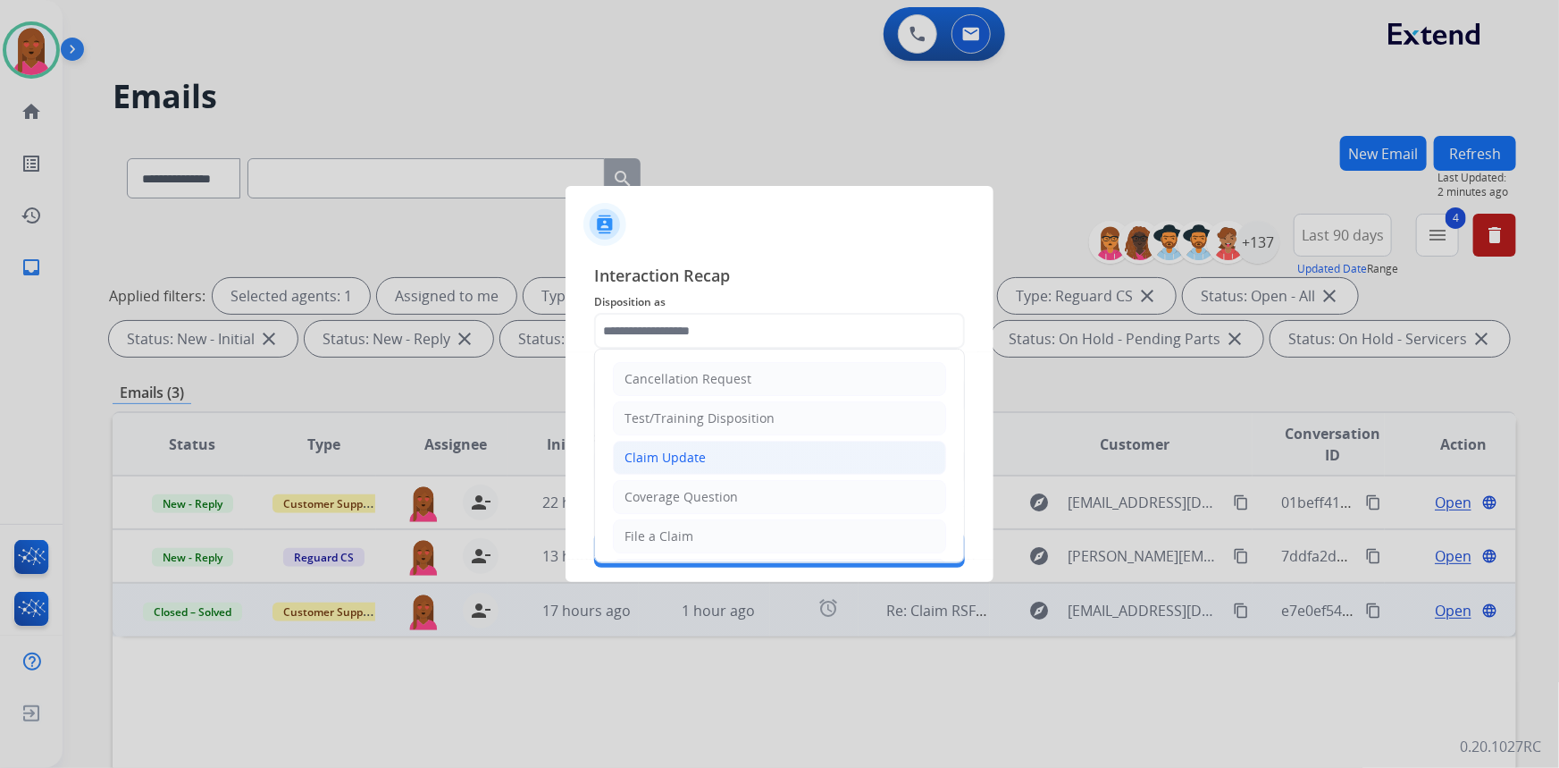
click at [745, 450] on li "Claim Update" at bounding box center [779, 458] width 333 height 34
type input "**********"
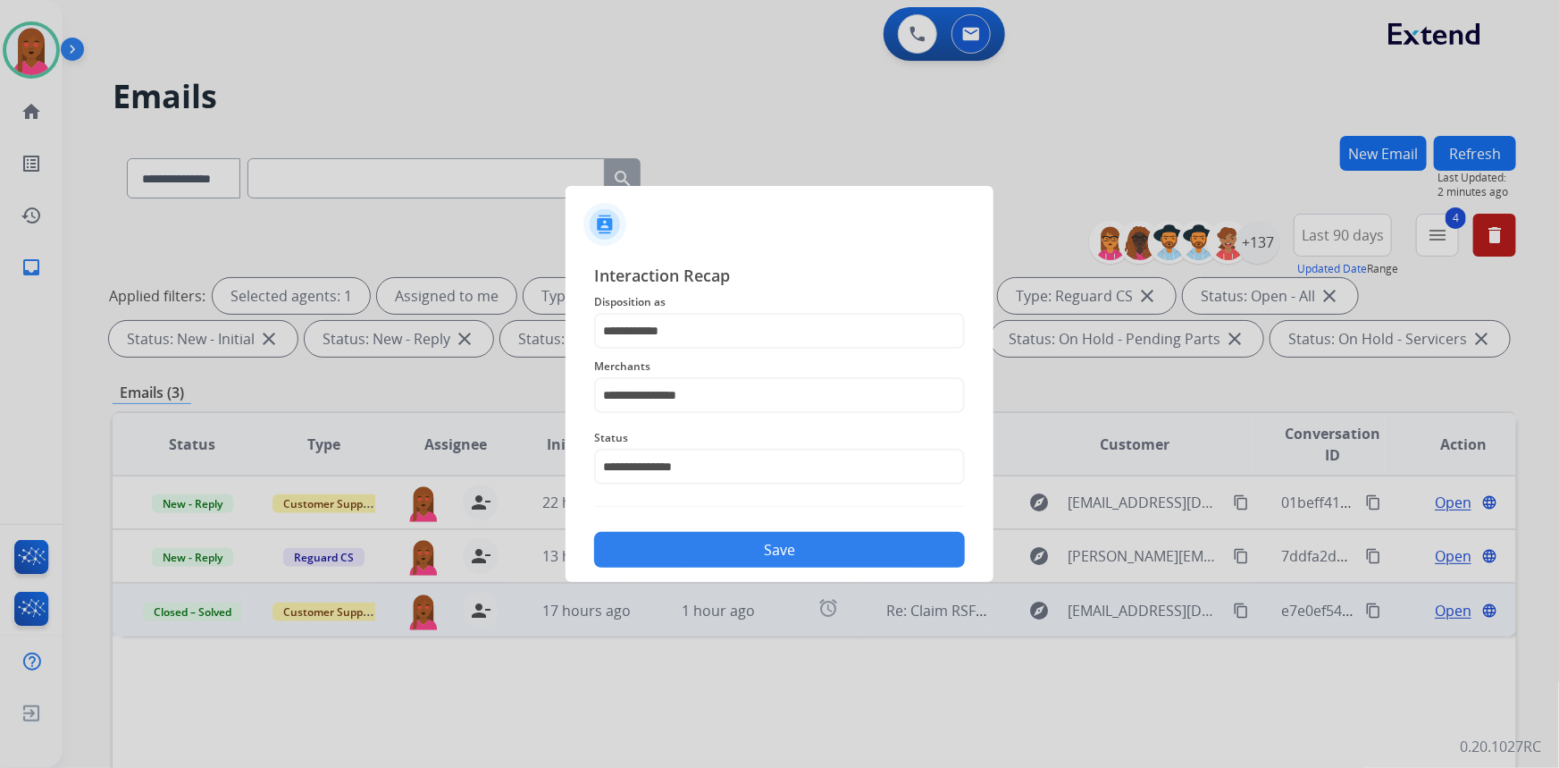
click at [768, 545] on button "Save" at bounding box center [779, 550] width 371 height 36
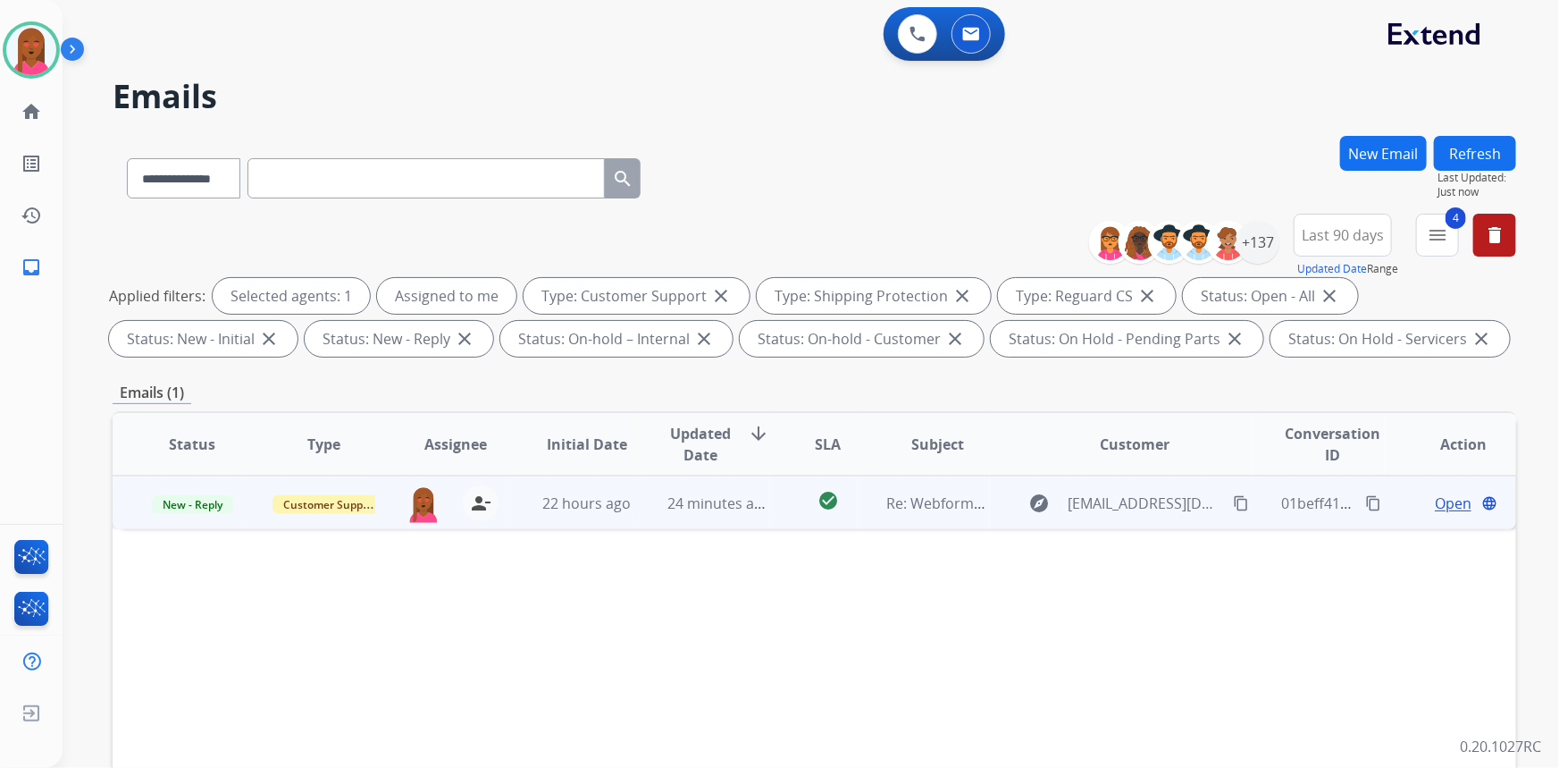
click at [1445, 505] on span "Open" at bounding box center [1453, 502] width 37 height 21
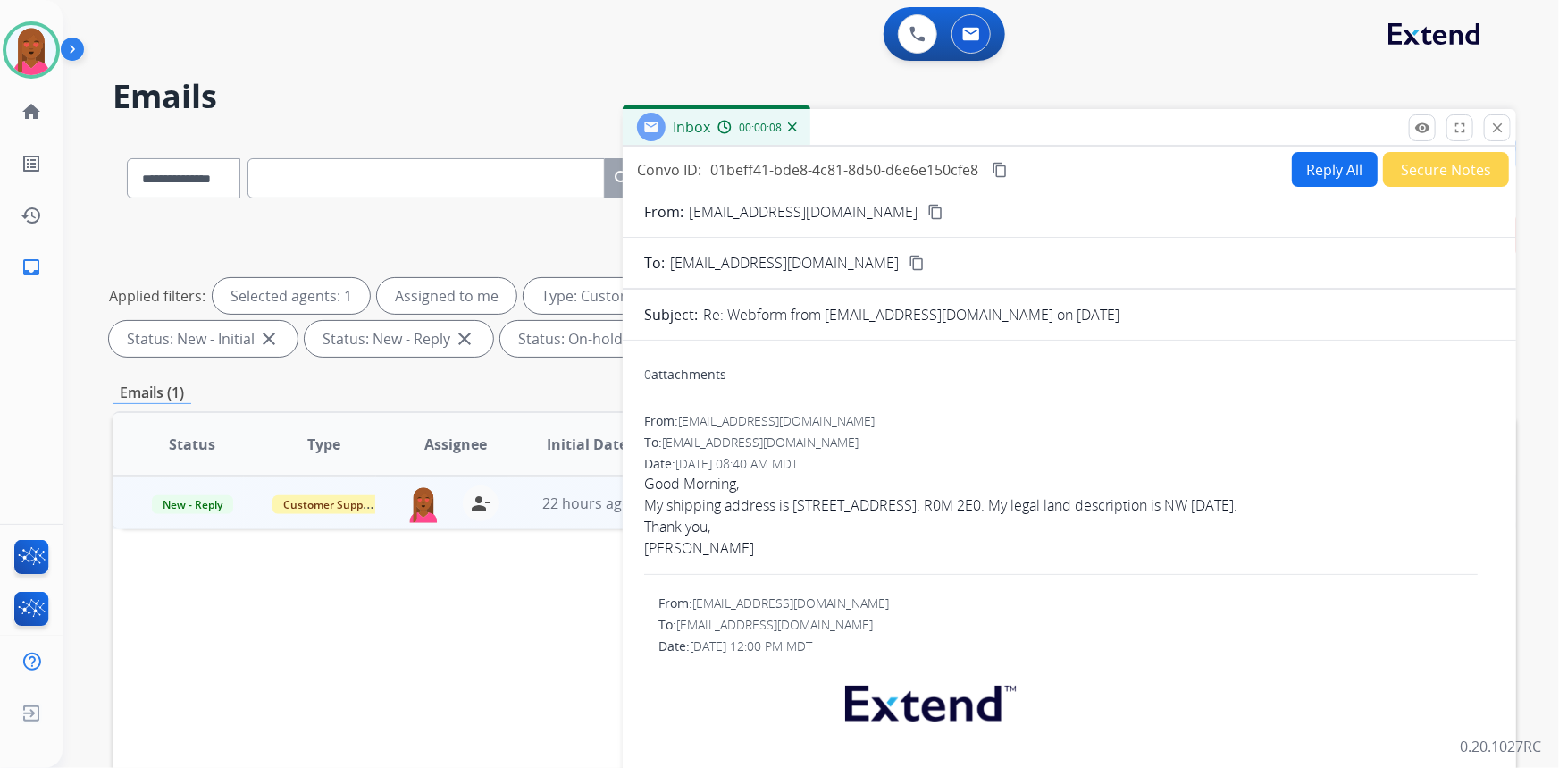
click at [928, 216] on mat-icon "content_copy" at bounding box center [936, 212] width 16 height 16
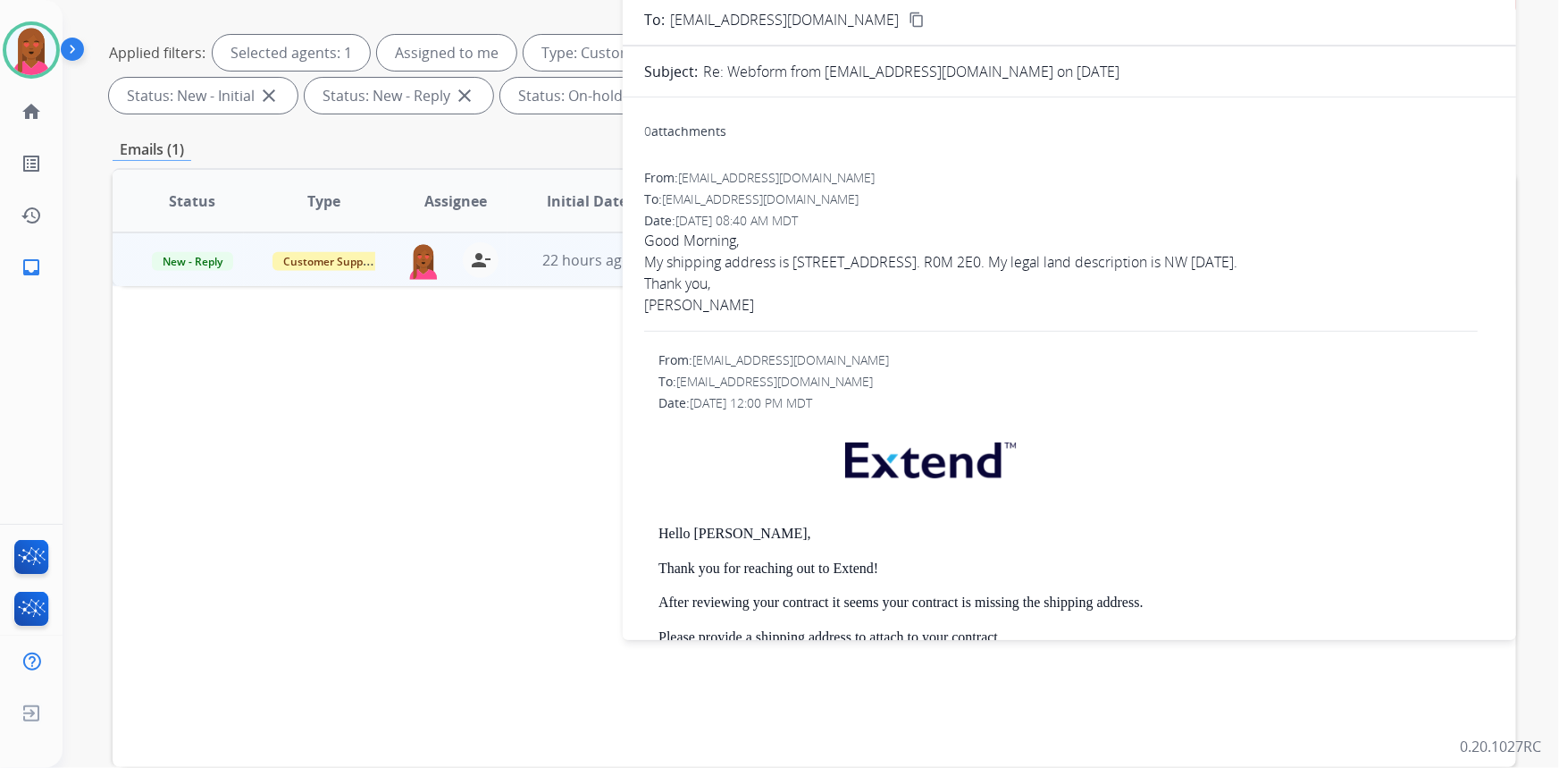
click at [736, 265] on div "My shipping address is [STREET_ADDRESS]. R0M 2E0. My legal land description is …" at bounding box center [1069, 261] width 851 height 21
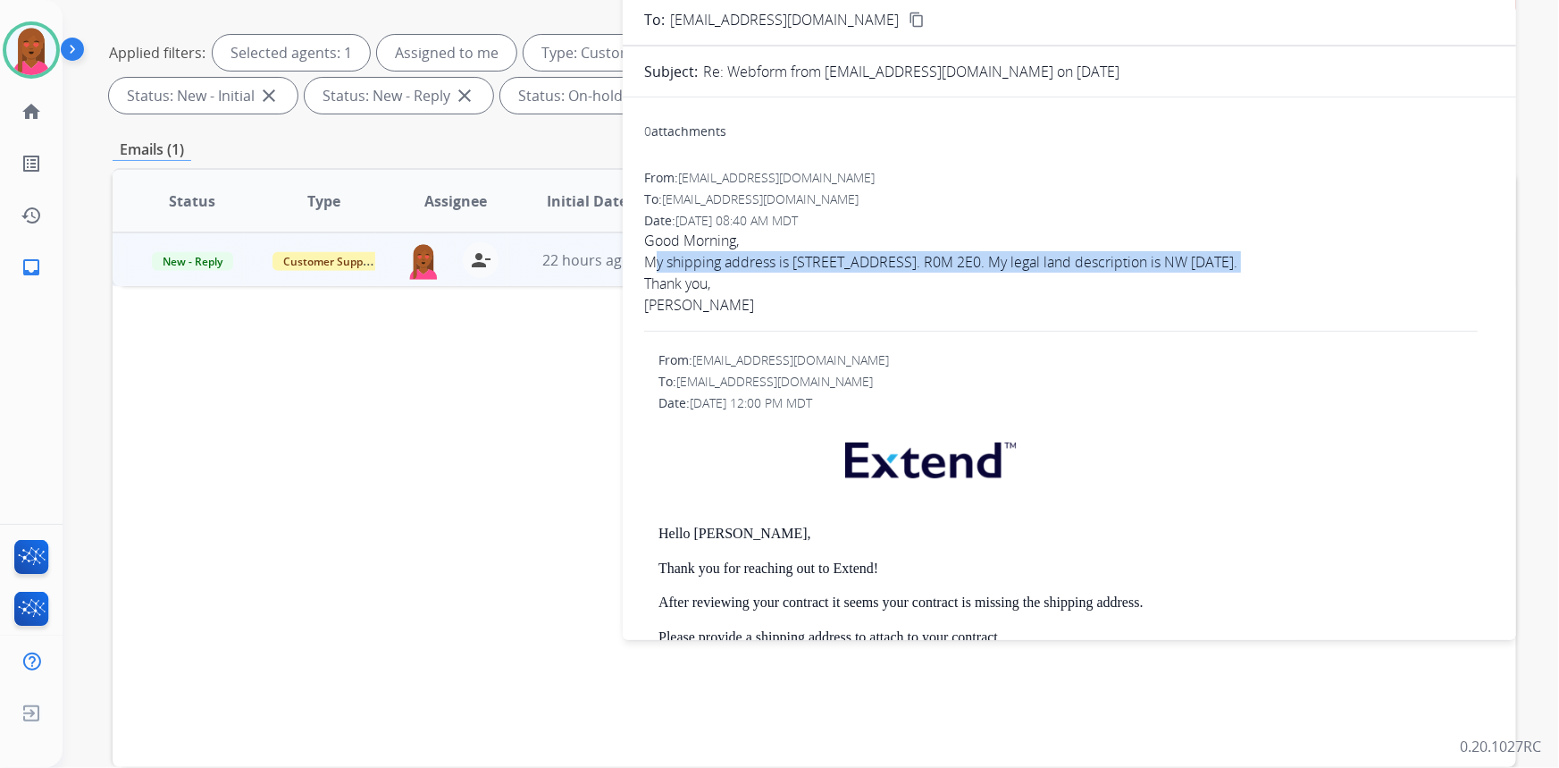
click at [736, 265] on div "My shipping address is [STREET_ADDRESS]. R0M 2E0. My legal land description is …" at bounding box center [1069, 261] width 851 height 21
click at [736, 264] on div "My shipping address is [STREET_ADDRESS]. R0M 2E0. My legal land description is …" at bounding box center [1069, 261] width 851 height 21
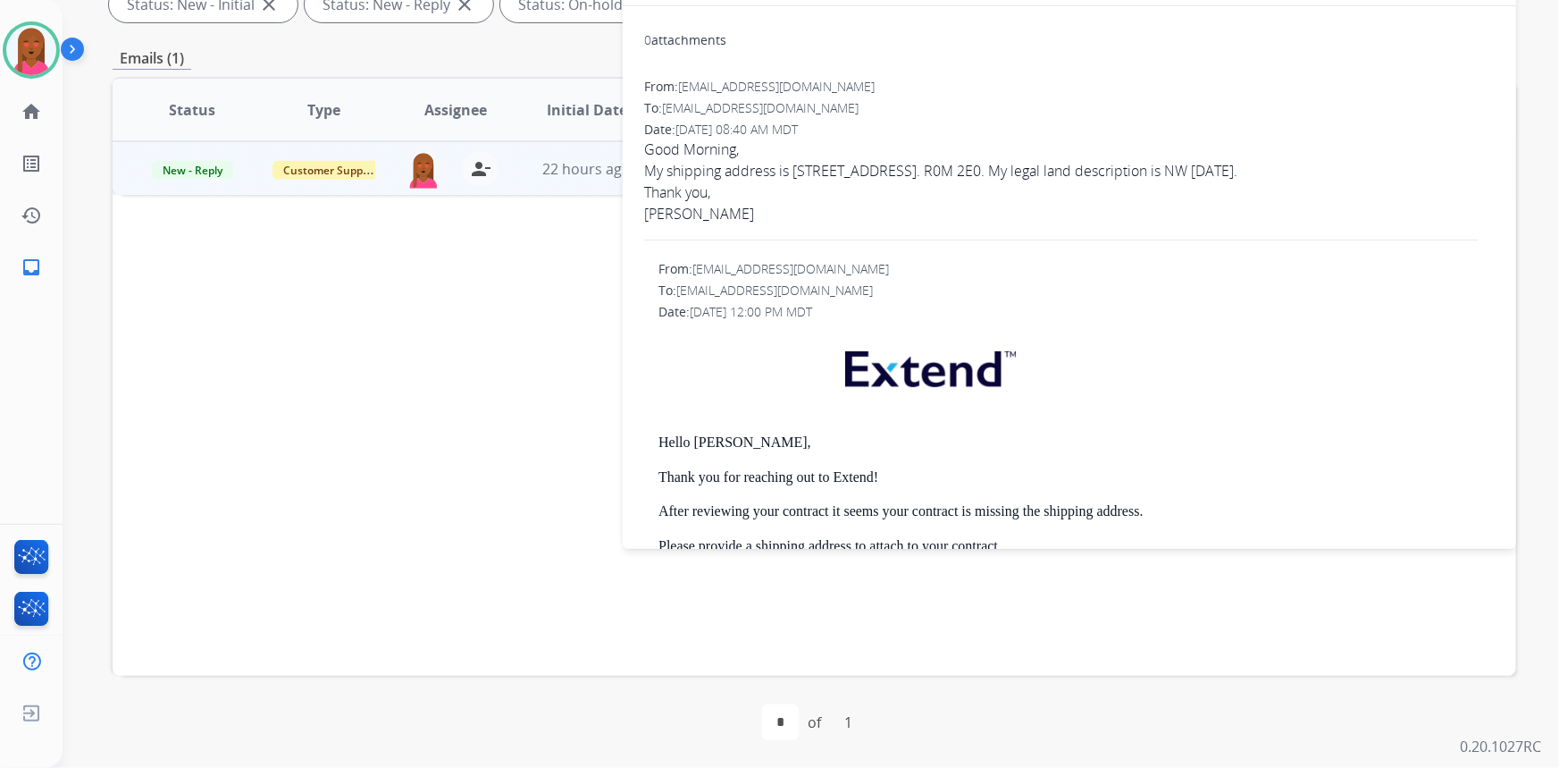
click at [918, 223] on span "Good Morning, My shipping address is [STREET_ADDRESS]. R0M 2E0. My legal land d…" at bounding box center [1069, 192] width 851 height 107
click at [893, 164] on div "My shipping address is [STREET_ADDRESS]. R0M 2E0. My legal land description is …" at bounding box center [1069, 170] width 851 height 21
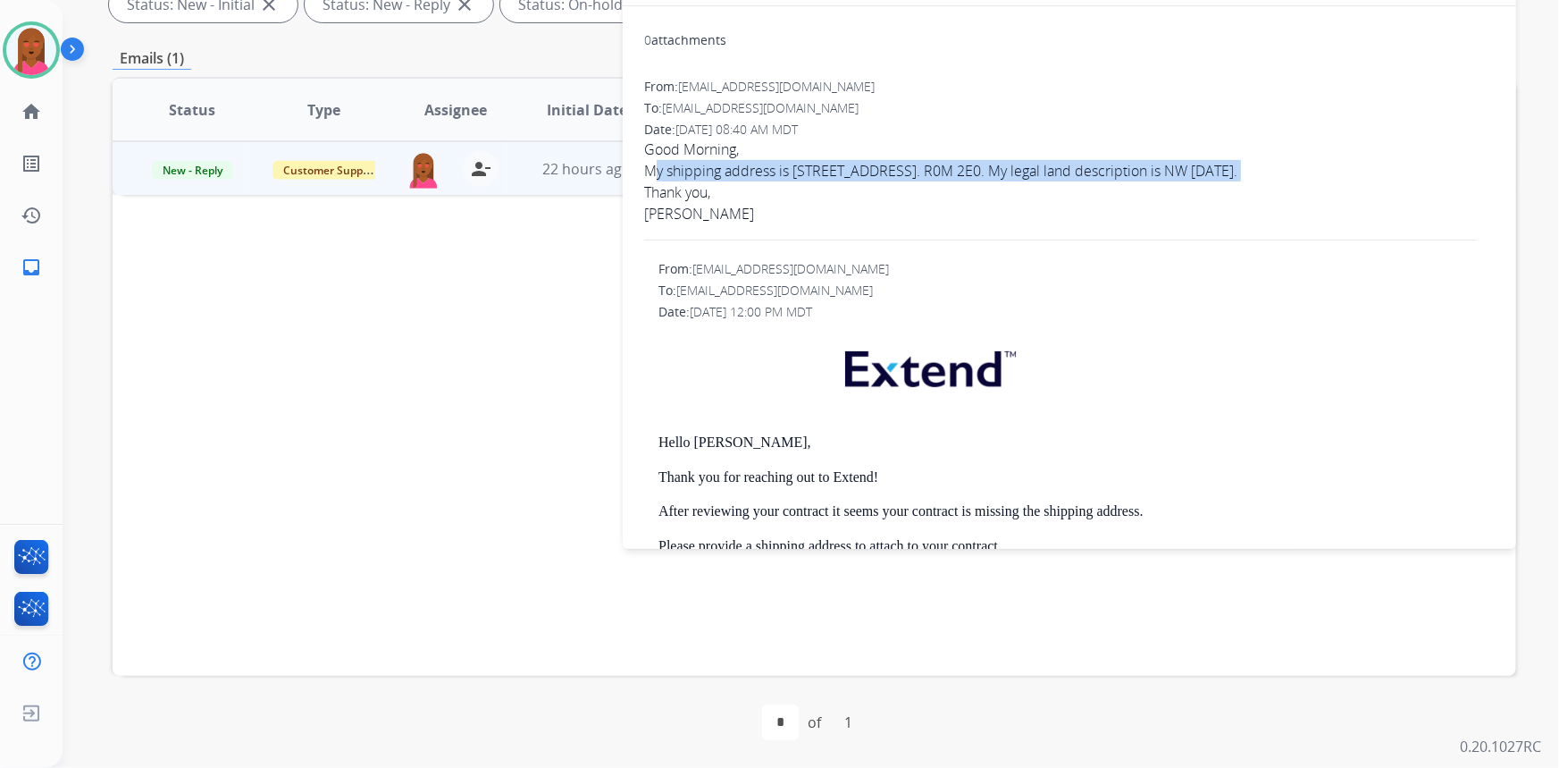
click at [893, 164] on div "My shipping address is [STREET_ADDRESS]. R0M 2E0. My legal land description is …" at bounding box center [1069, 170] width 851 height 21
copy span "My shipping address is [STREET_ADDRESS]. R0M 2E0. My legal land description is …"
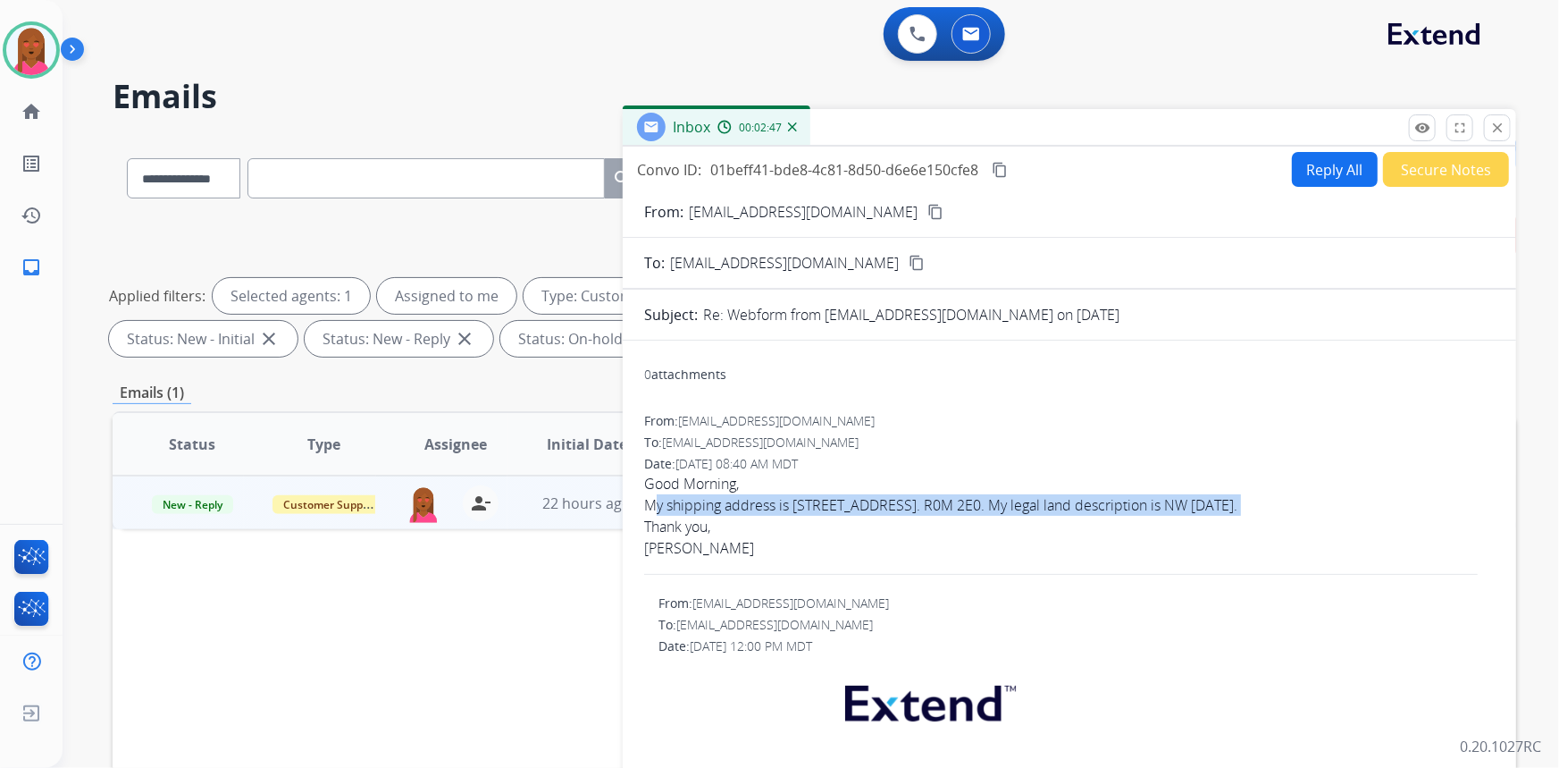
click at [1002, 164] on mat-icon "content_copy" at bounding box center [1000, 170] width 16 height 16
click at [1325, 164] on button "Reply All" at bounding box center [1335, 169] width 86 height 35
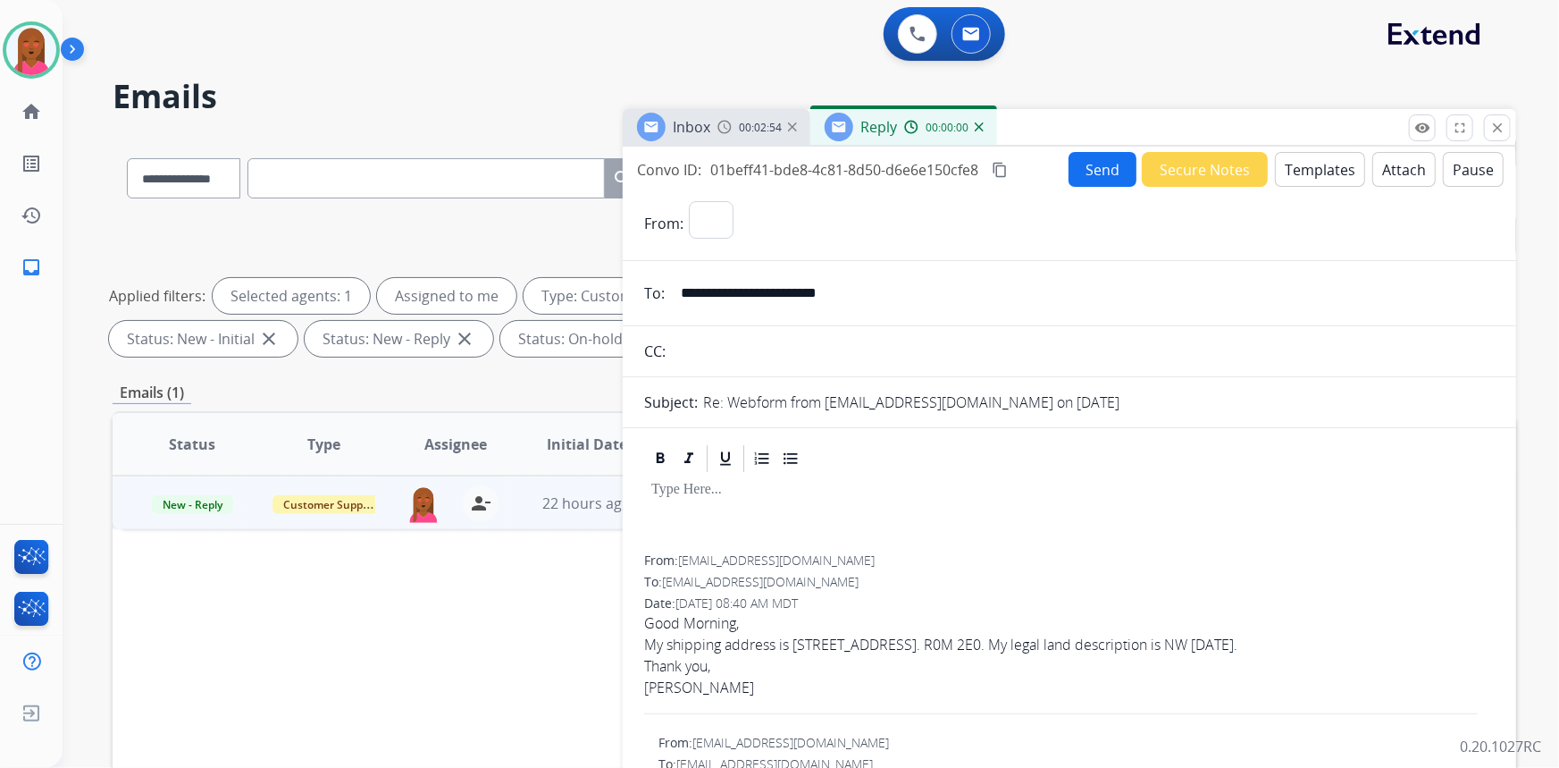
select select "**********"
click at [1287, 161] on button "Templates" at bounding box center [1320, 169] width 90 height 35
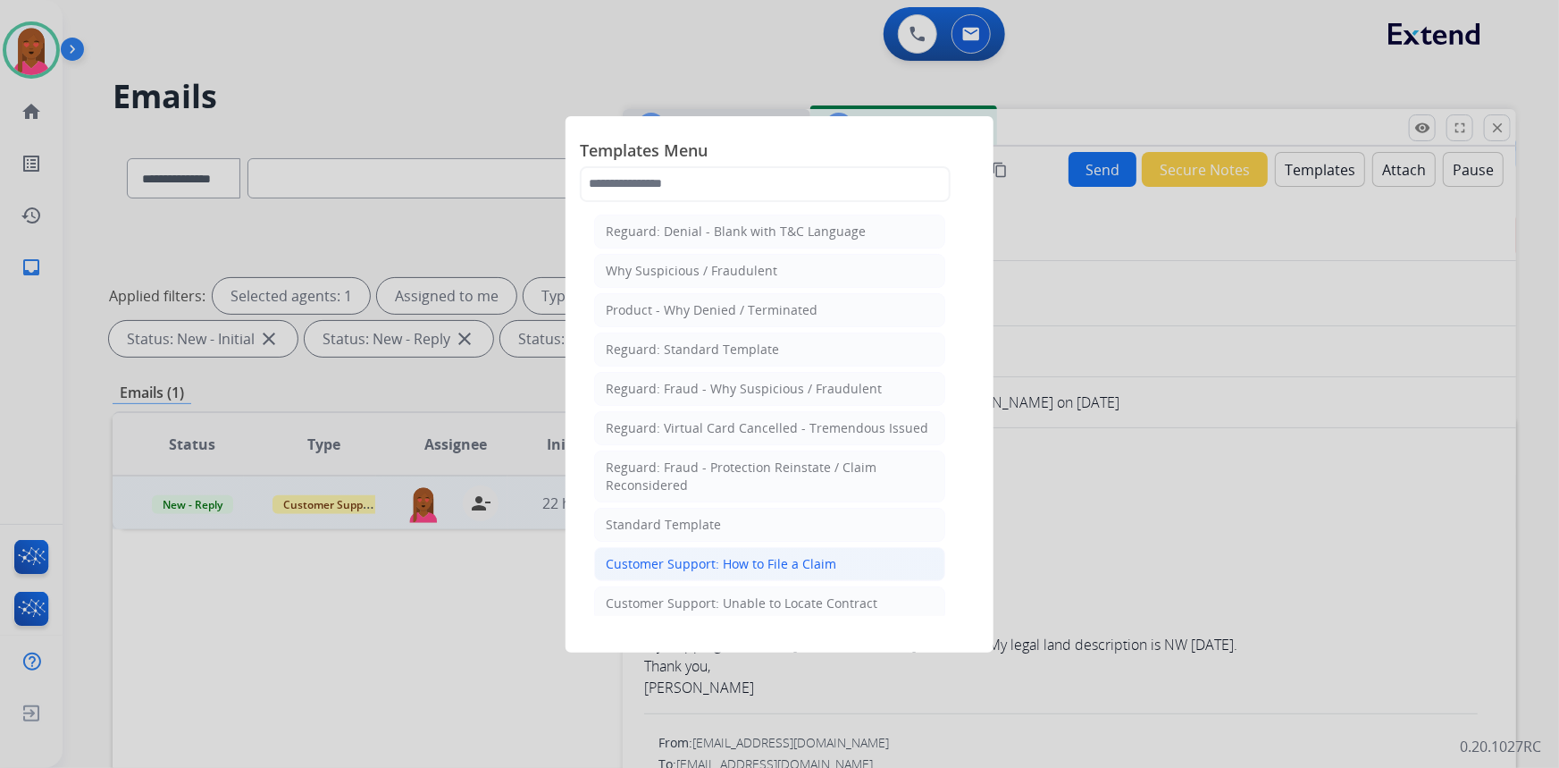
click at [787, 573] on li "Customer Support: How to File a Claim" at bounding box center [769, 564] width 351 height 34
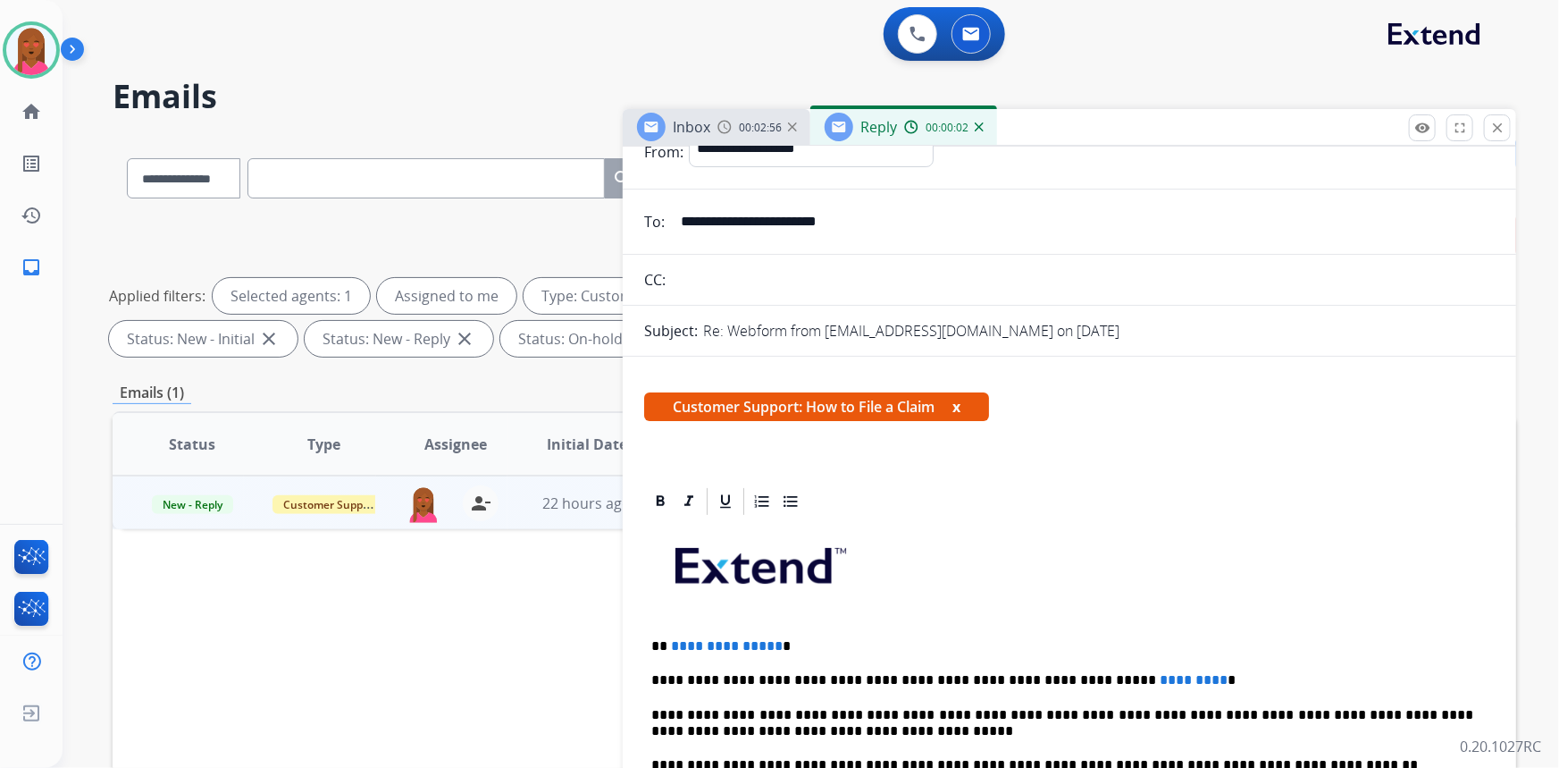
scroll to position [80, 0]
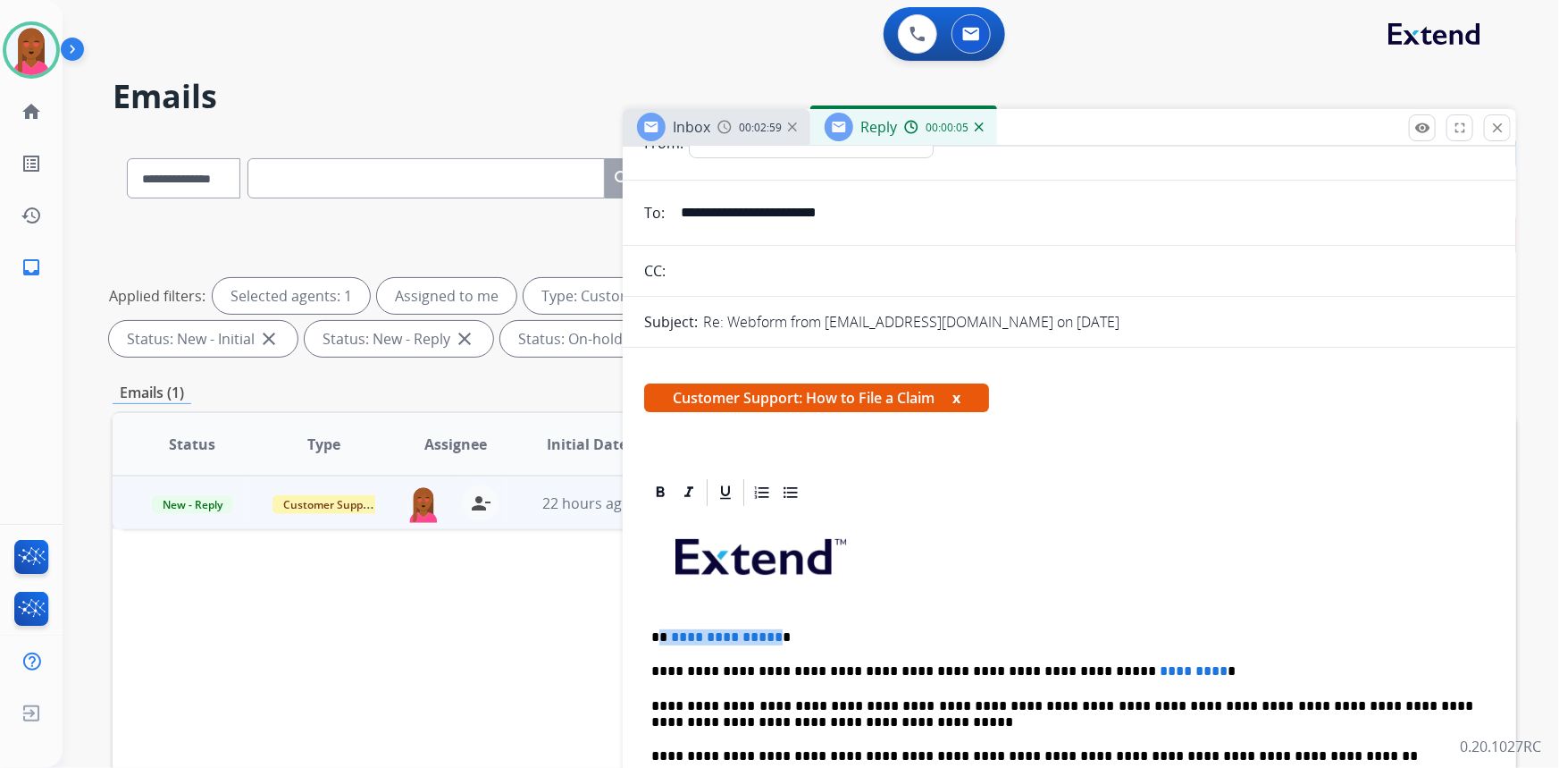
drag, startPoint x: 768, startPoint y: 631, endPoint x: 661, endPoint y: 634, distance: 106.4
click at [661, 634] on p "**********" at bounding box center [1062, 637] width 823 height 16
drag, startPoint x: 1137, startPoint y: 661, endPoint x: 1063, endPoint y: 674, distance: 74.3
click at [1160, 674] on span "*********" at bounding box center [1194, 670] width 68 height 13
click at [1135, 664] on p "**********" at bounding box center [1062, 671] width 823 height 16
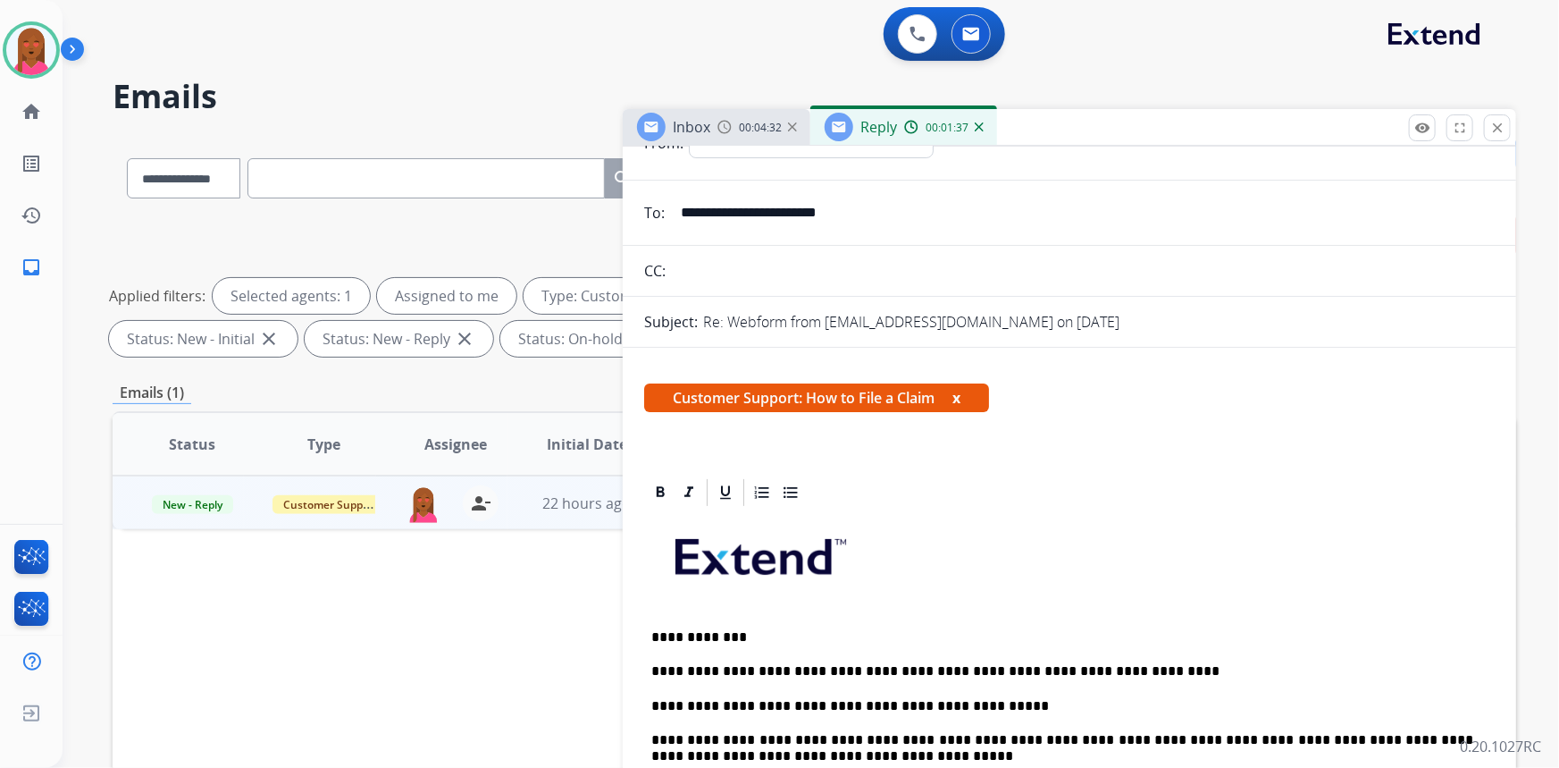
click at [797, 666] on p "**********" at bounding box center [1062, 671] width 823 height 16
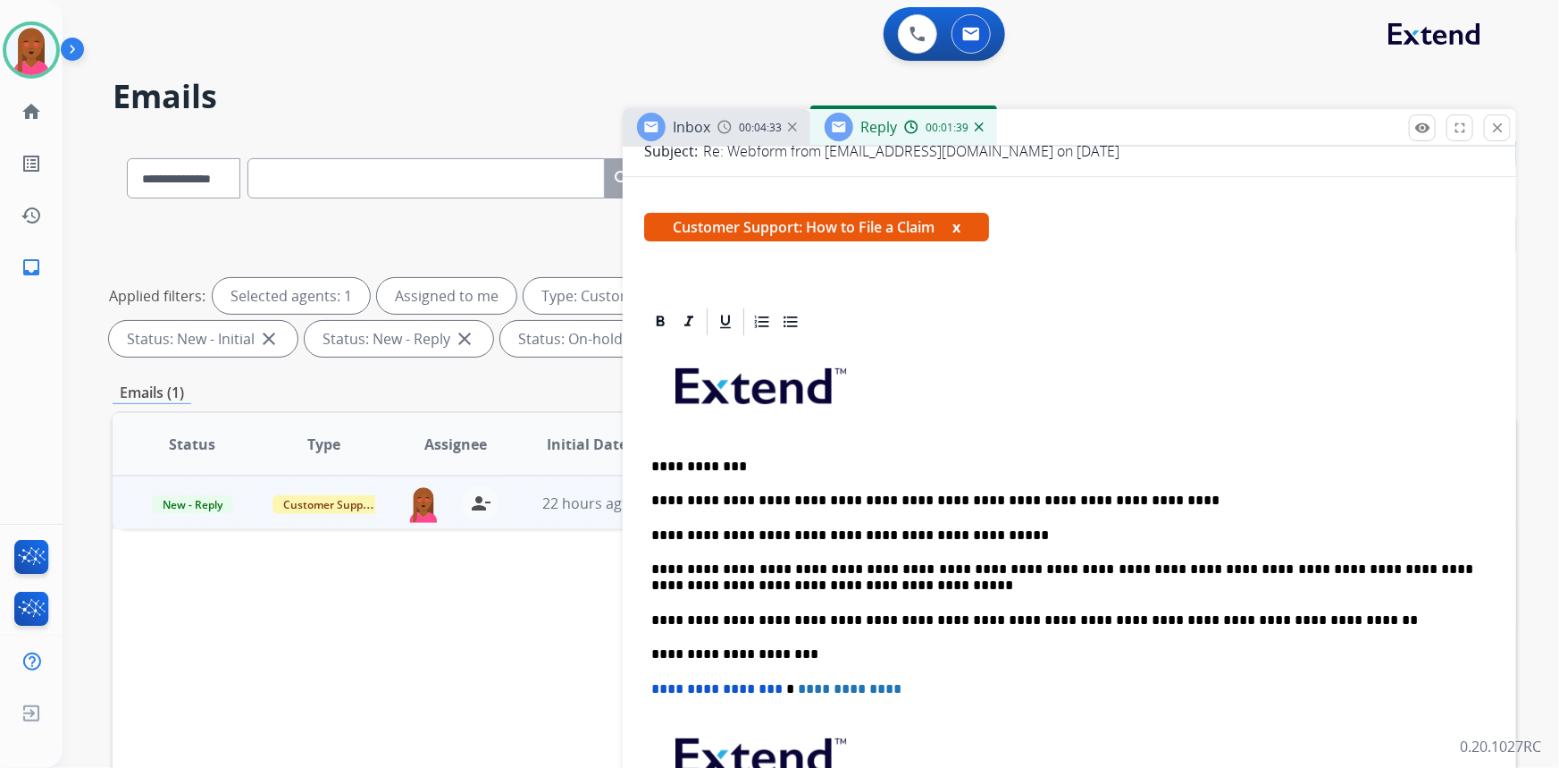
scroll to position [0, 0]
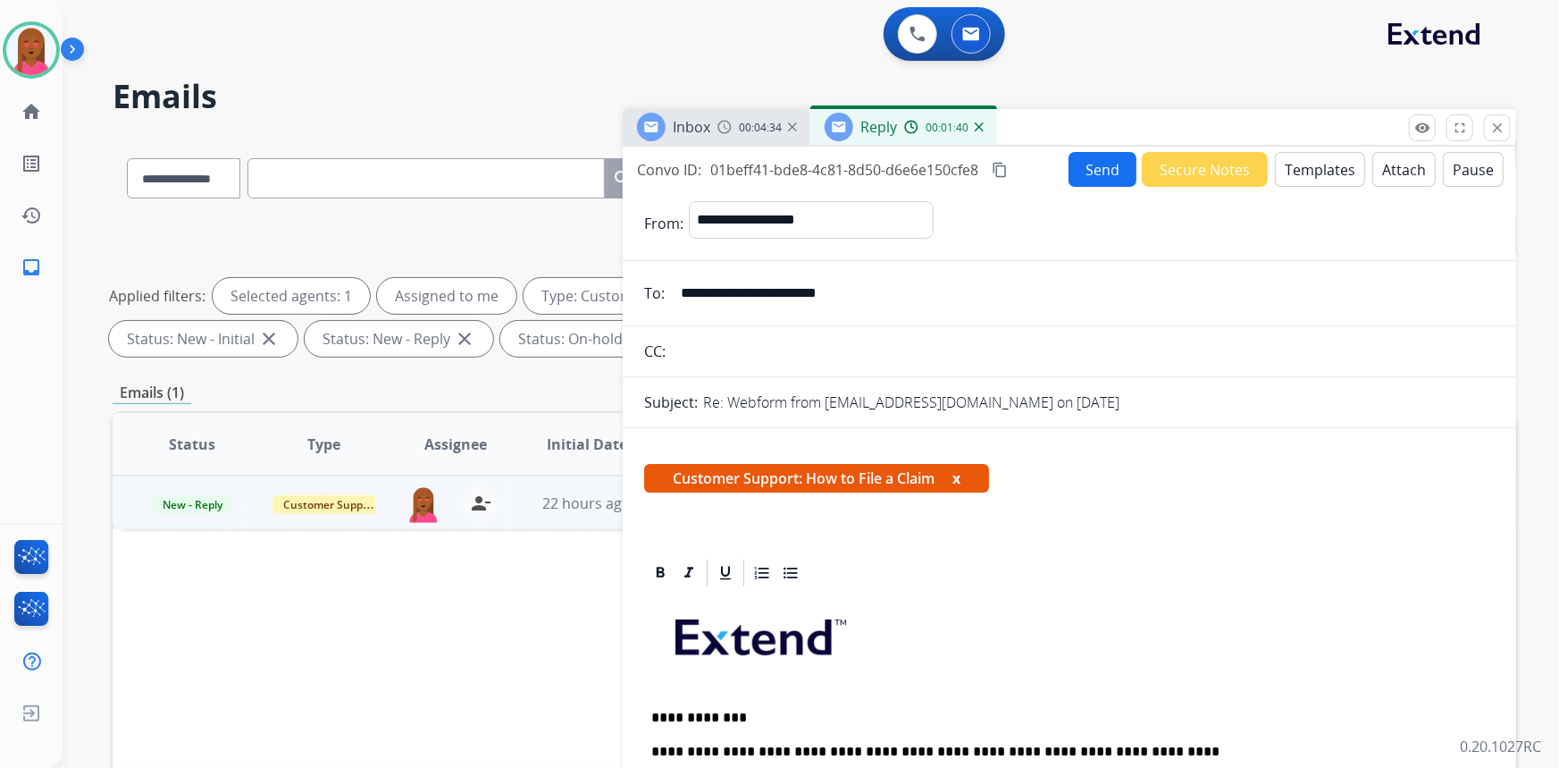
click at [1090, 162] on button "Send" at bounding box center [1103, 169] width 68 height 35
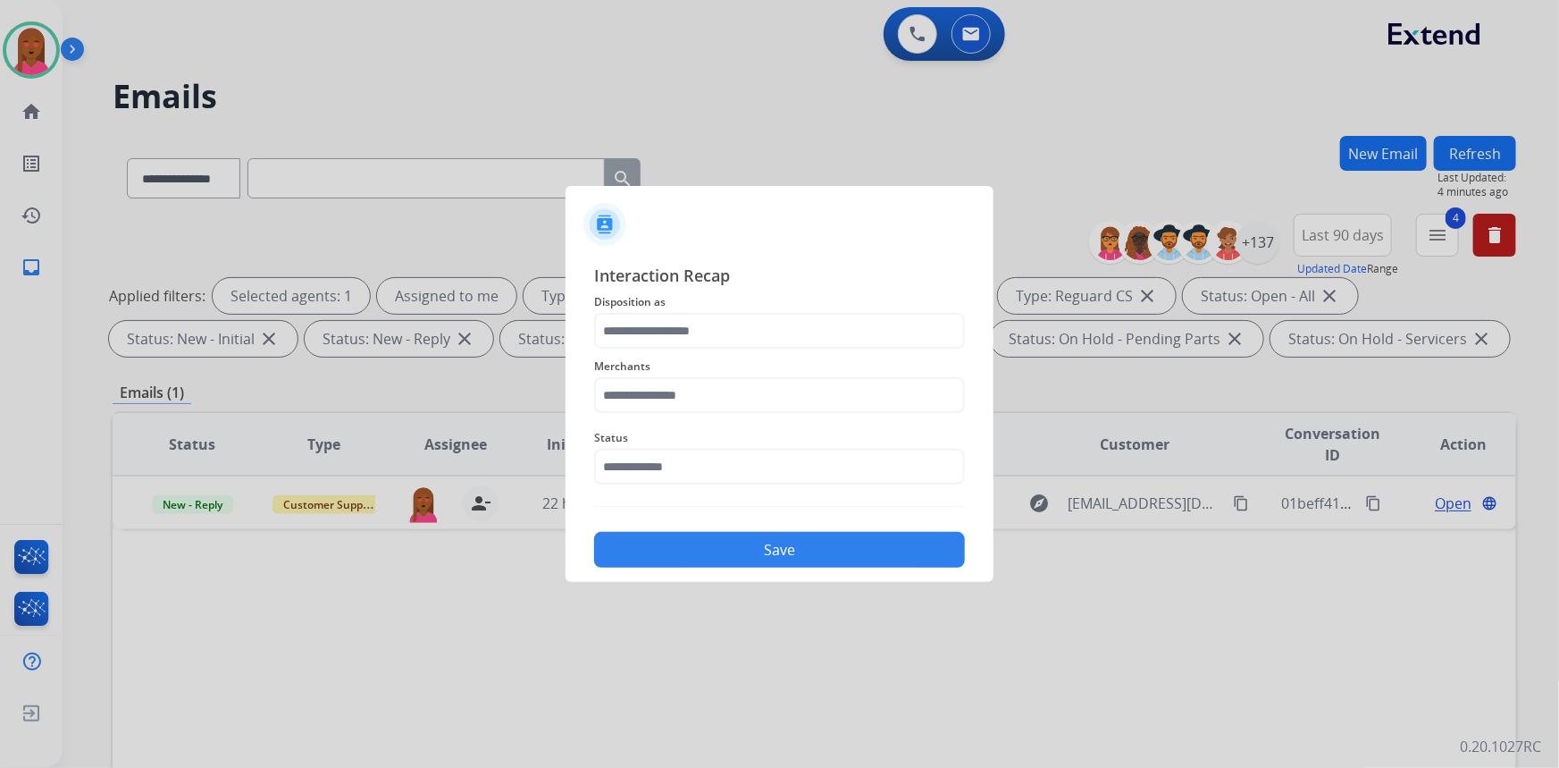
click at [715, 463] on div "Status" at bounding box center [779, 455] width 371 height 71
click at [714, 467] on input "text" at bounding box center [779, 467] width 371 height 36
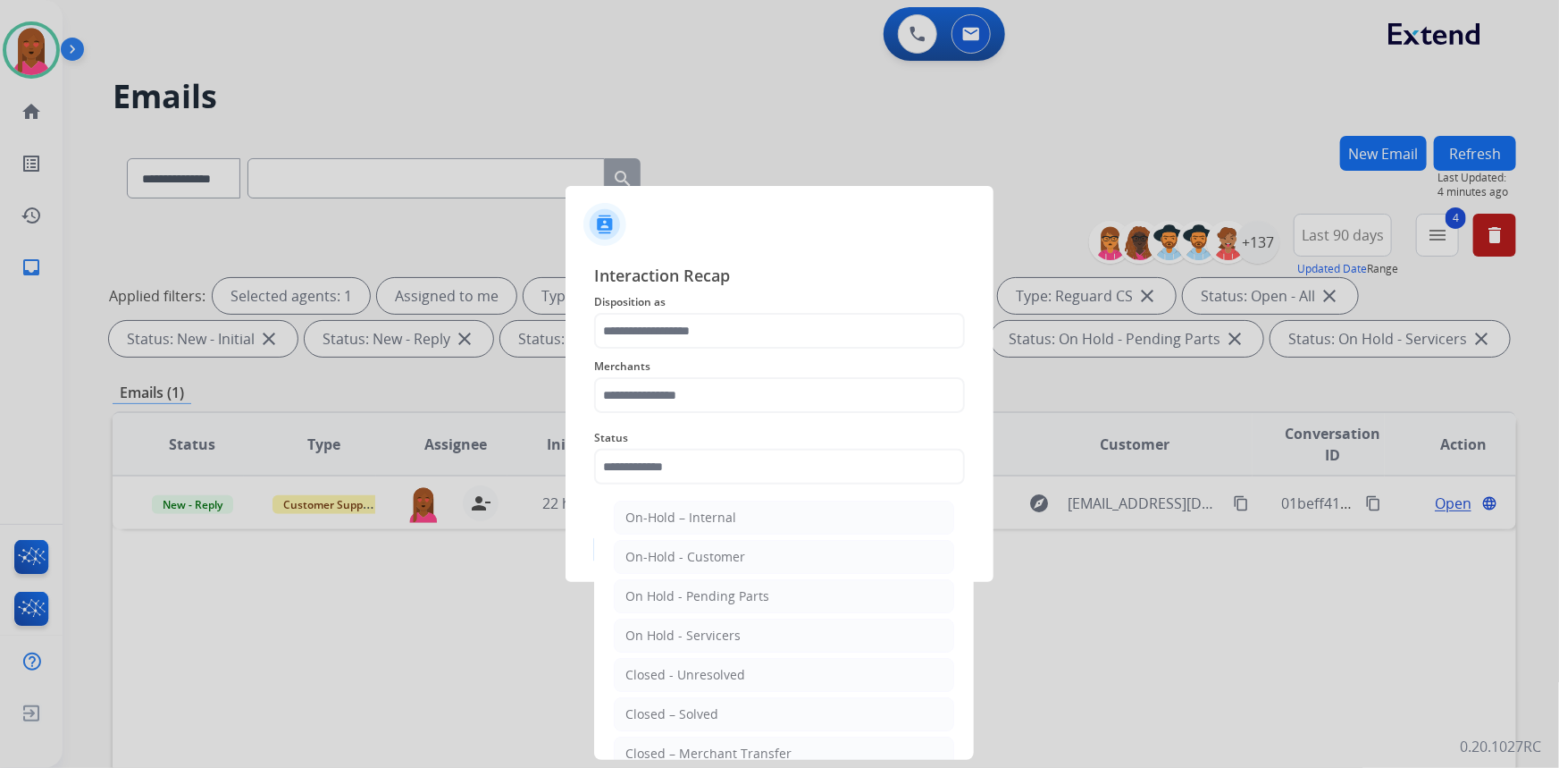
click at [694, 718] on div "Closed – Solved" at bounding box center [672, 714] width 93 height 18
type input "**********"
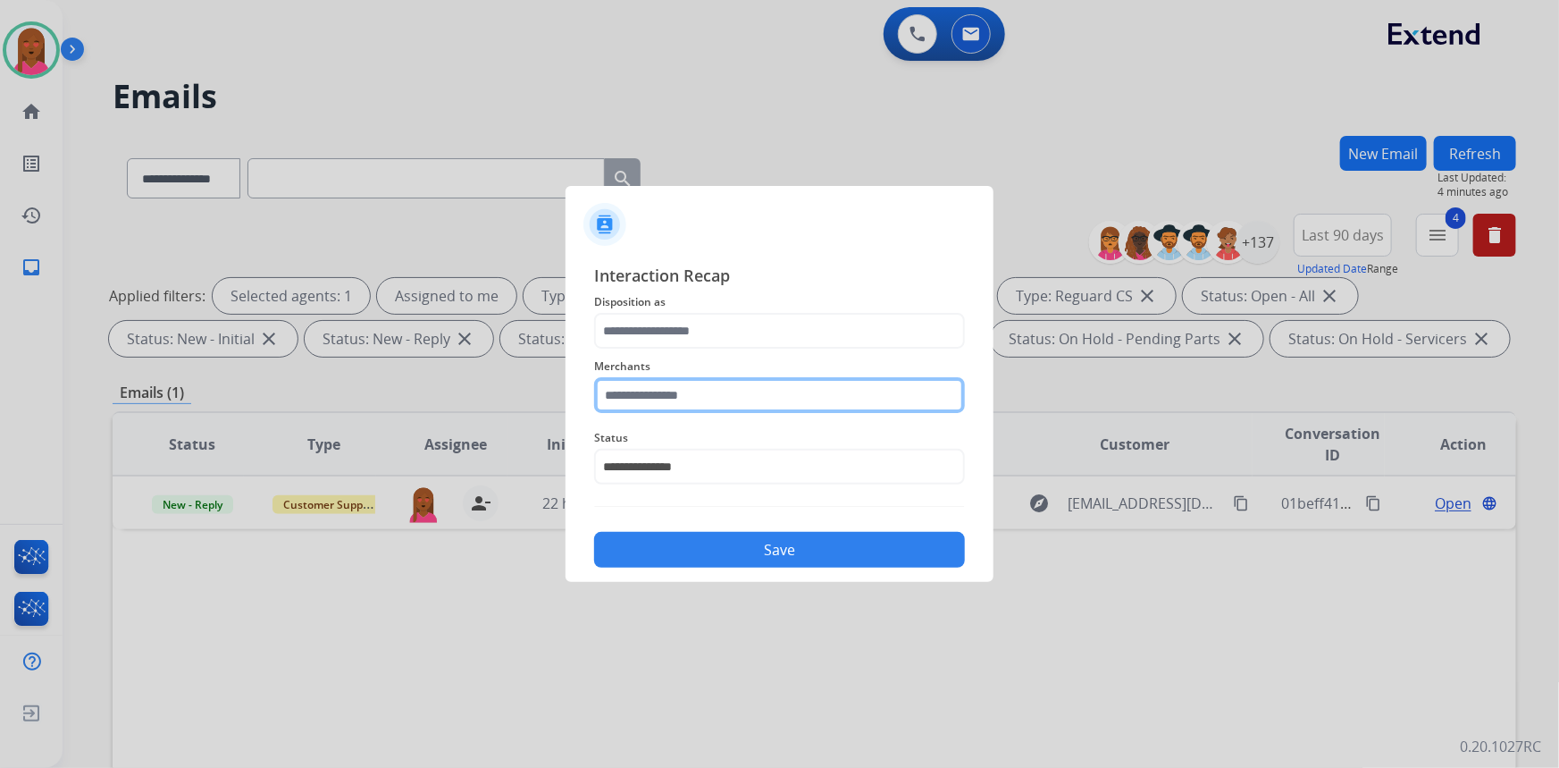
click at [706, 384] on input "text" at bounding box center [779, 395] width 371 height 36
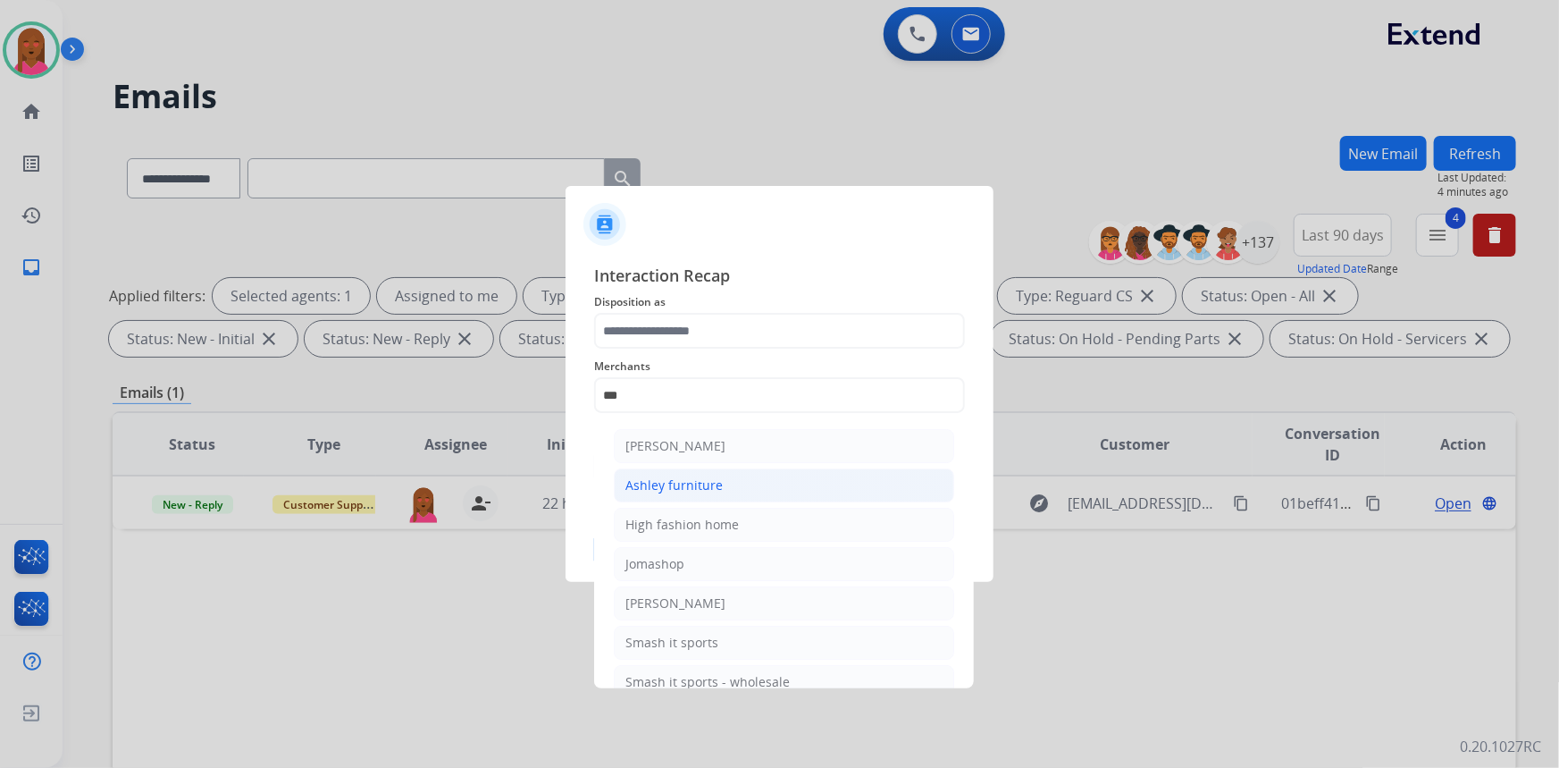
click at [756, 483] on li "Ashley furniture" at bounding box center [784, 485] width 340 height 34
type input "**********"
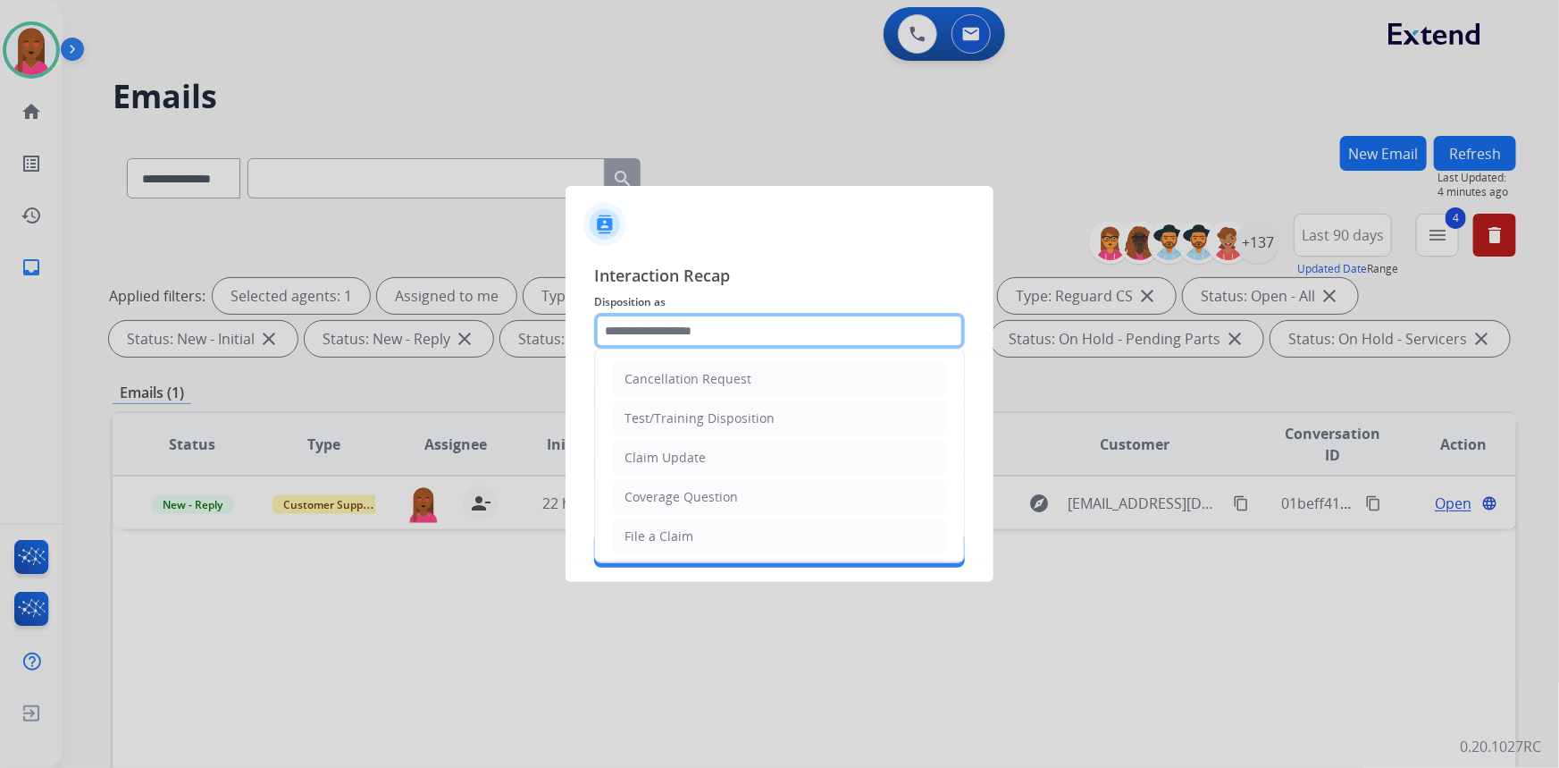
click at [763, 317] on input "text" at bounding box center [779, 331] width 371 height 36
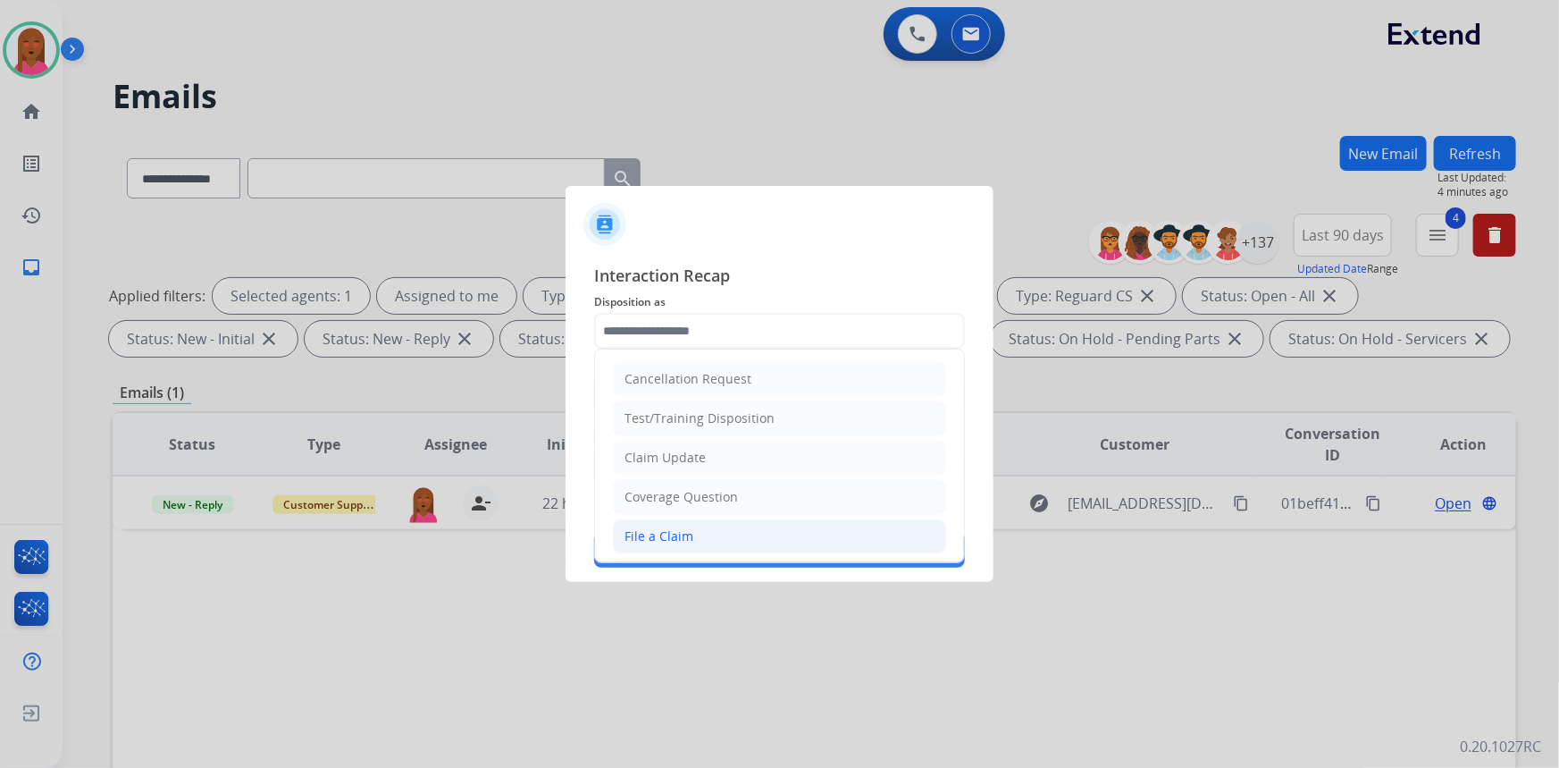
click at [742, 532] on li "File a Claim" at bounding box center [779, 536] width 333 height 34
type input "**********"
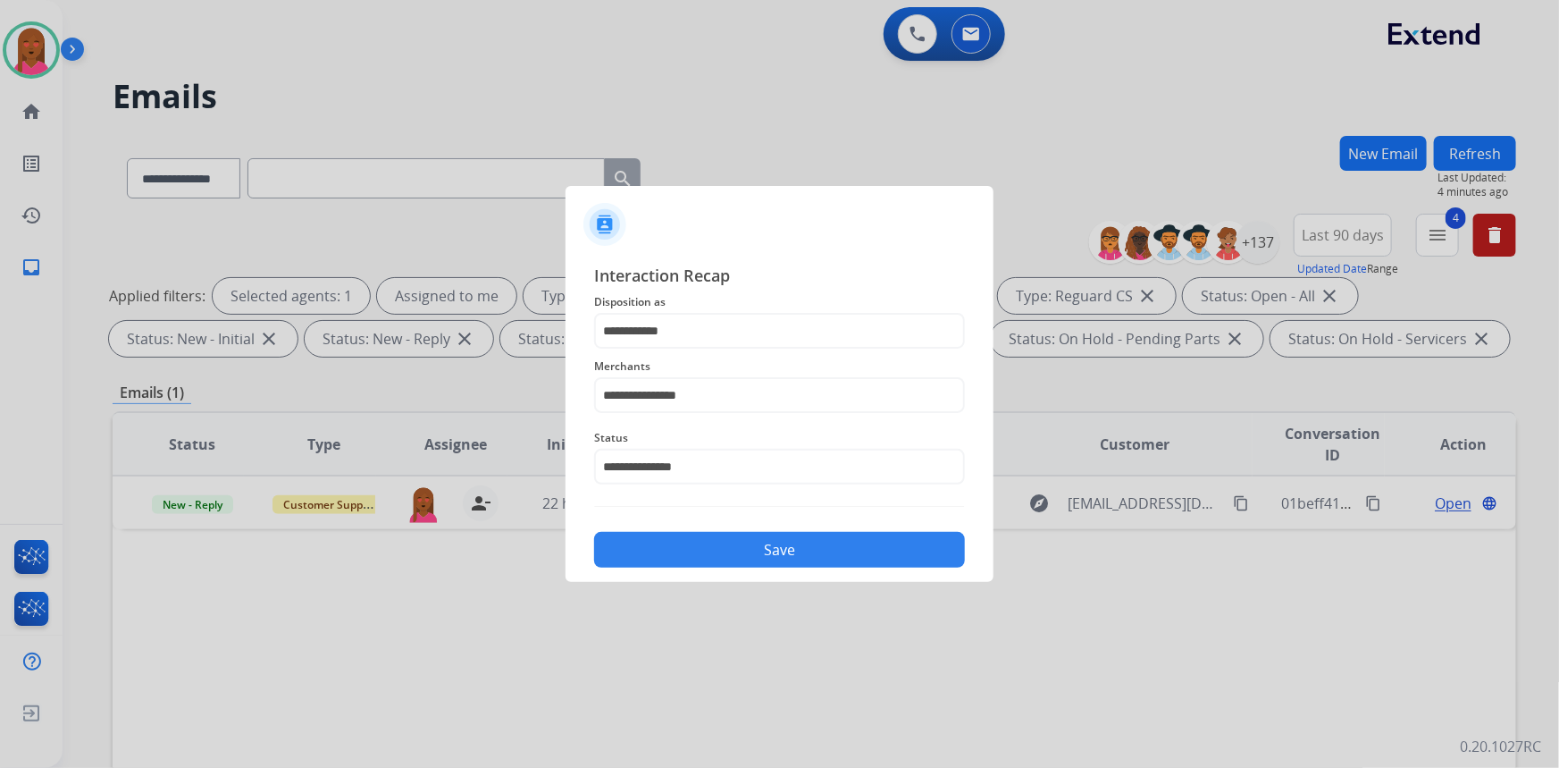
drag, startPoint x: 748, startPoint y: 548, endPoint x: 98, endPoint y: 154, distance: 759.8
click at [749, 548] on button "Save" at bounding box center [779, 550] width 371 height 36
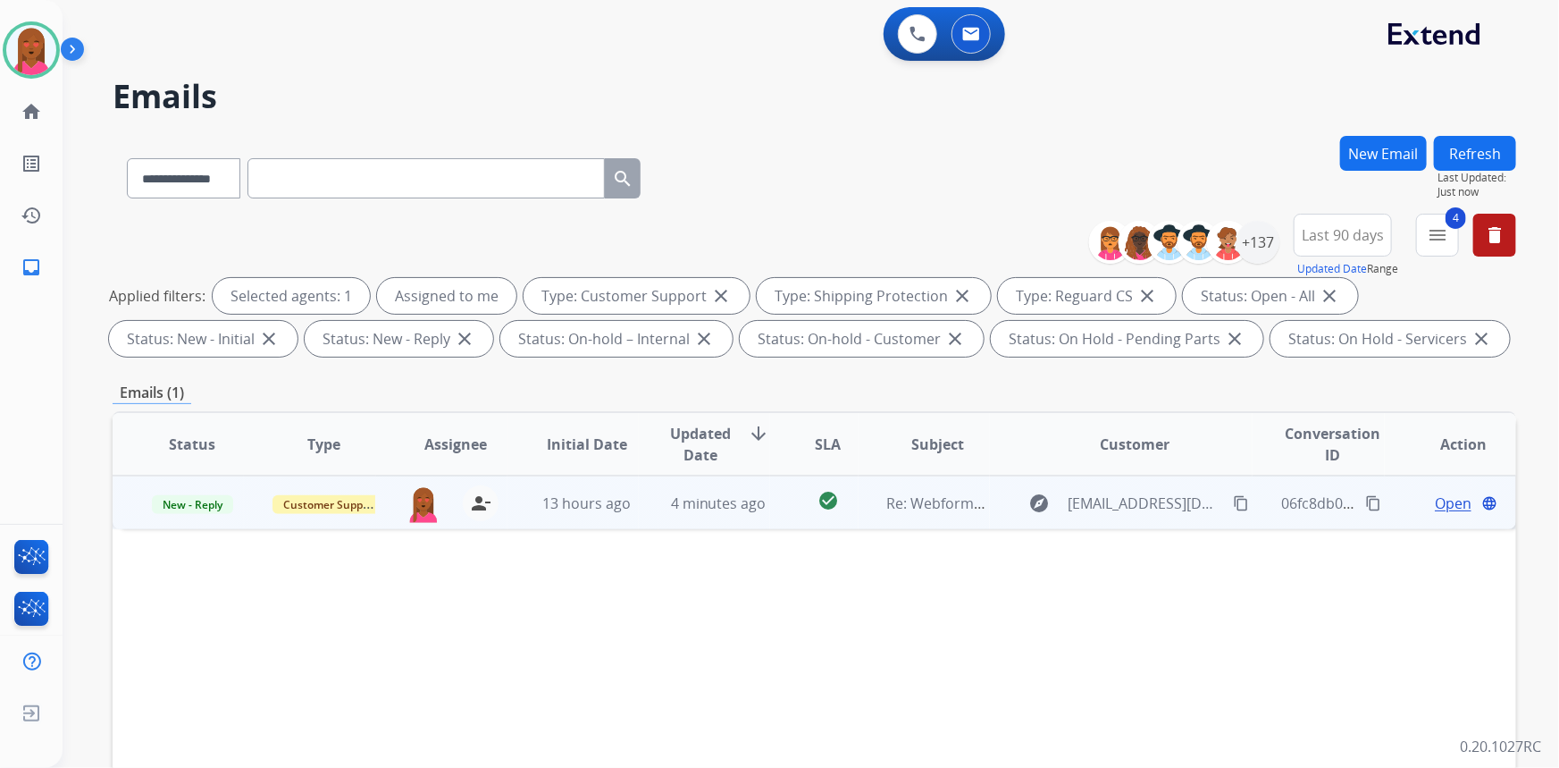
click at [1455, 502] on span "Open" at bounding box center [1453, 502] width 37 height 21
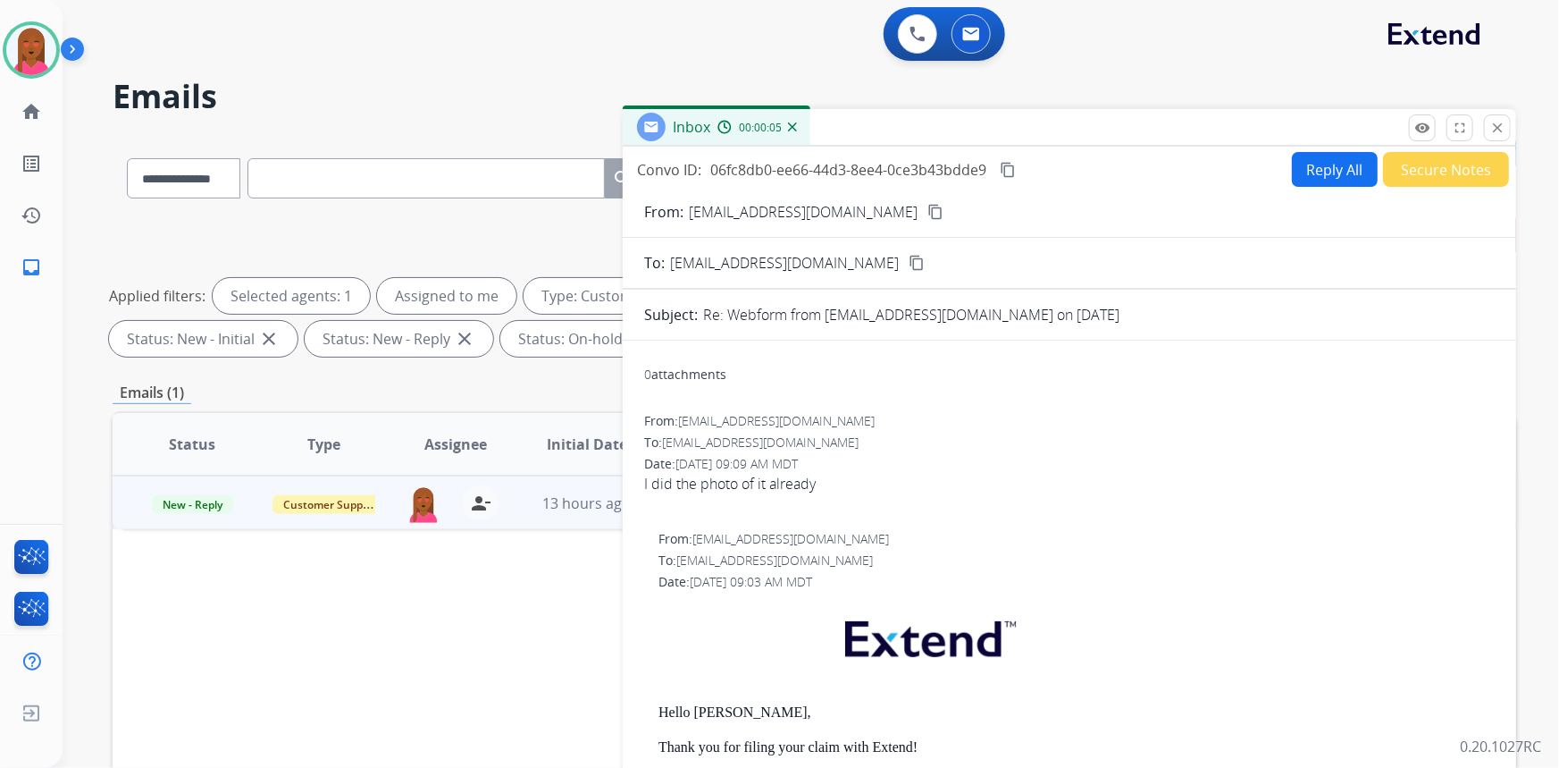
click at [928, 210] on mat-icon "content_copy" at bounding box center [936, 212] width 16 height 16
click at [705, 578] on span "[DATE] 09:03 AM MDT" at bounding box center [751, 581] width 122 height 17
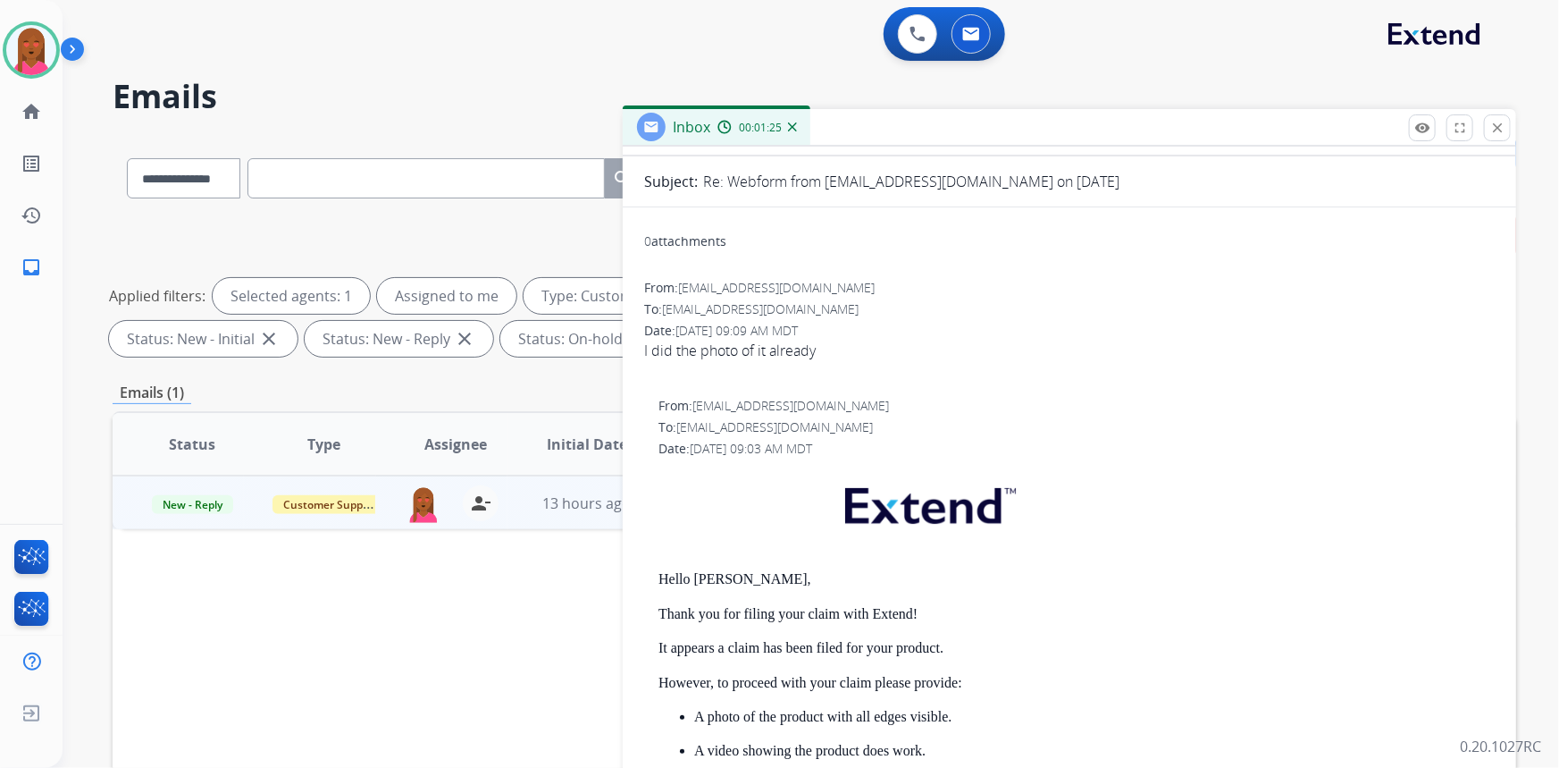
scroll to position [324, 0]
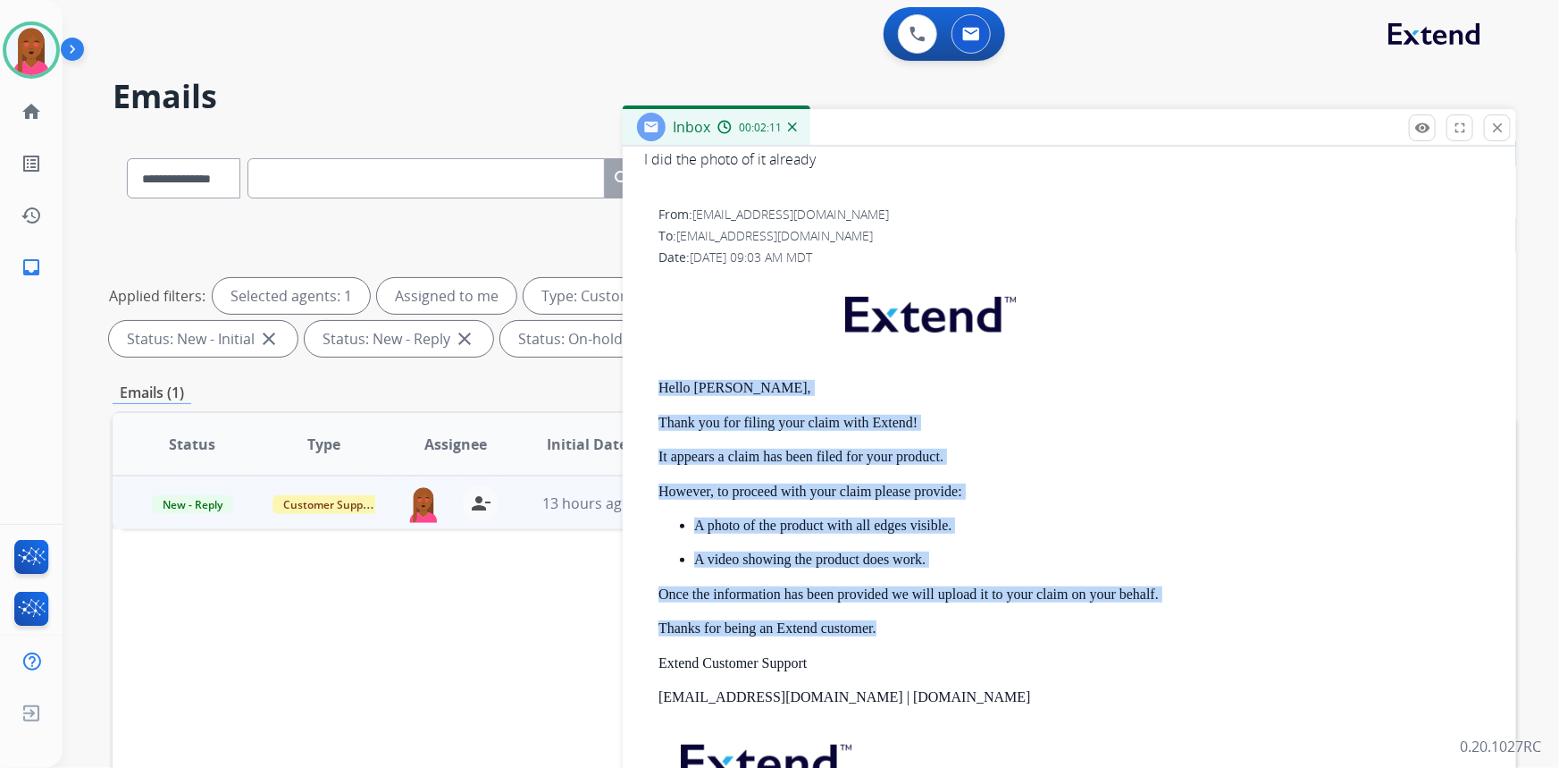
drag, startPoint x: 661, startPoint y: 376, endPoint x: 896, endPoint y: 626, distance: 342.6
click at [896, 626] on div "From: [EMAIL_ADDRESS][DOMAIN_NAME] To: [EMAIL_ADDRESS][DOMAIN_NAME] Date: [DATE…" at bounding box center [1069, 548] width 851 height 684
copy div "Hello [PERSON_NAME], Thank you for filing your claim with Extend! It appears a …"
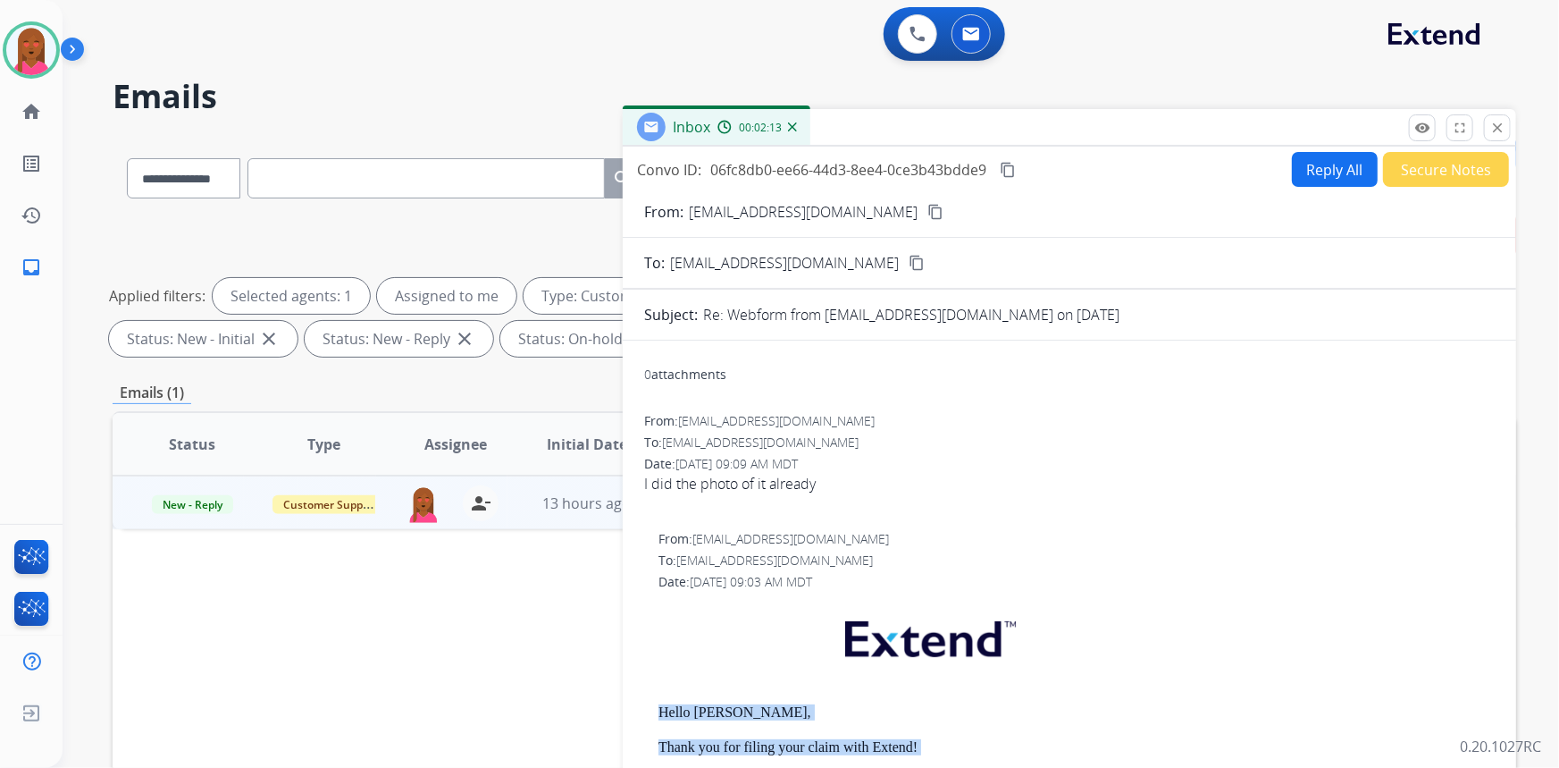
click at [1350, 161] on button "Reply All" at bounding box center [1335, 169] width 86 height 35
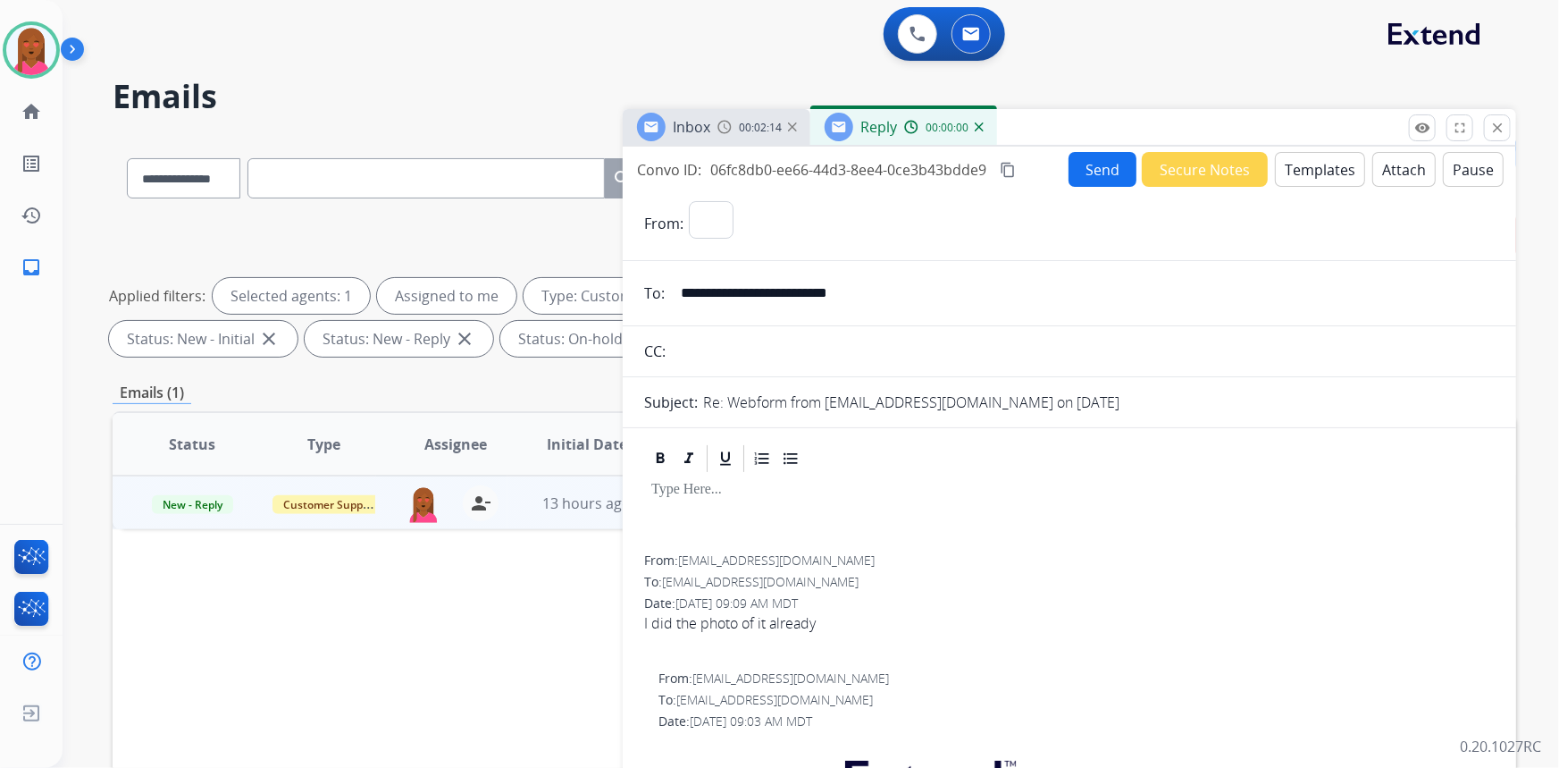
select select "**********"
drag, startPoint x: 1362, startPoint y: 170, endPoint x: 1348, endPoint y: 173, distance: 14.7
click at [1355, 172] on div "Send Secure Notes Templates Attach Pause" at bounding box center [1286, 169] width 435 height 35
click at [1306, 162] on button "Templates" at bounding box center [1320, 169] width 90 height 35
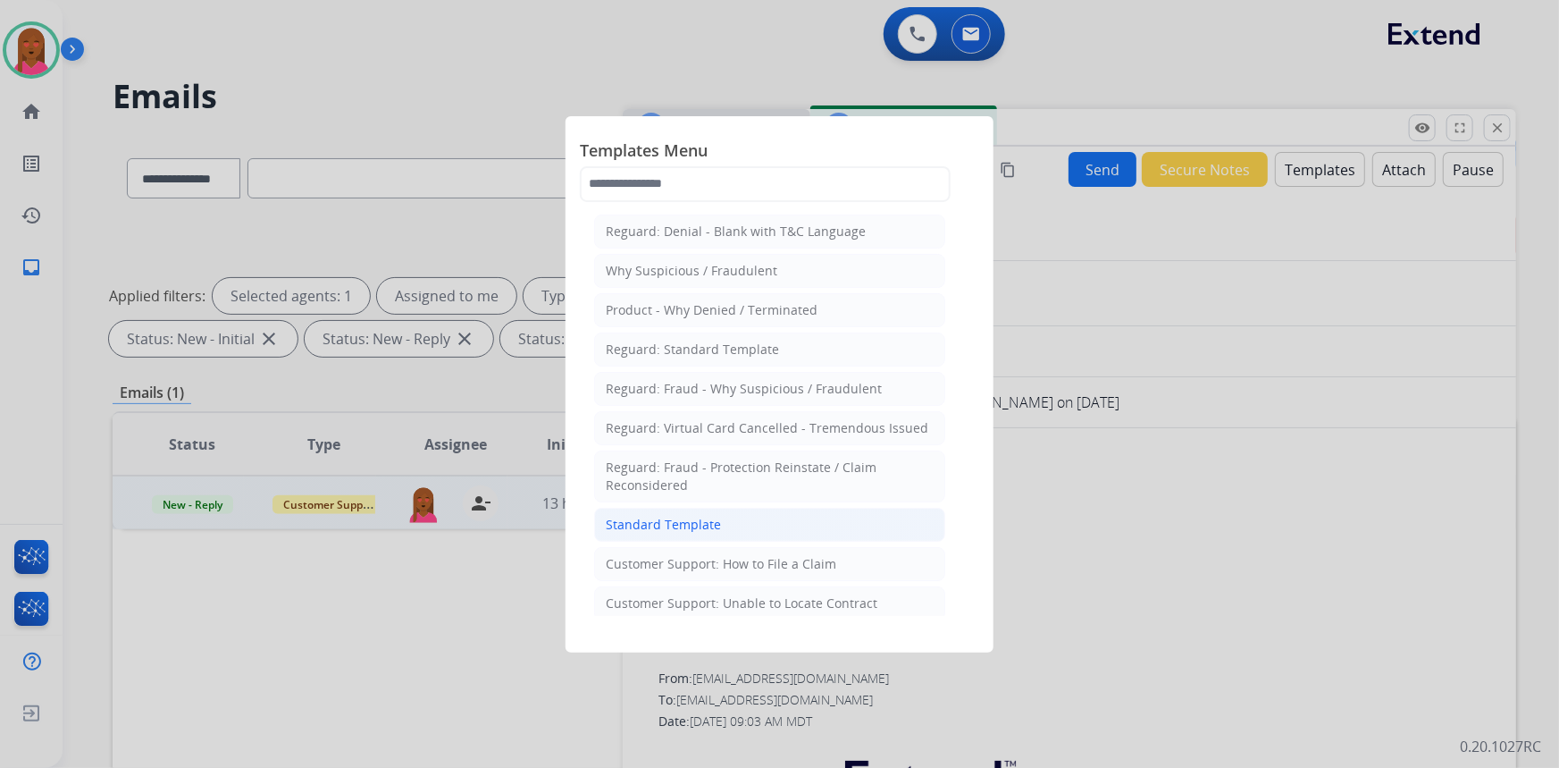
click at [714, 520] on div "Standard Template" at bounding box center [663, 525] width 115 height 18
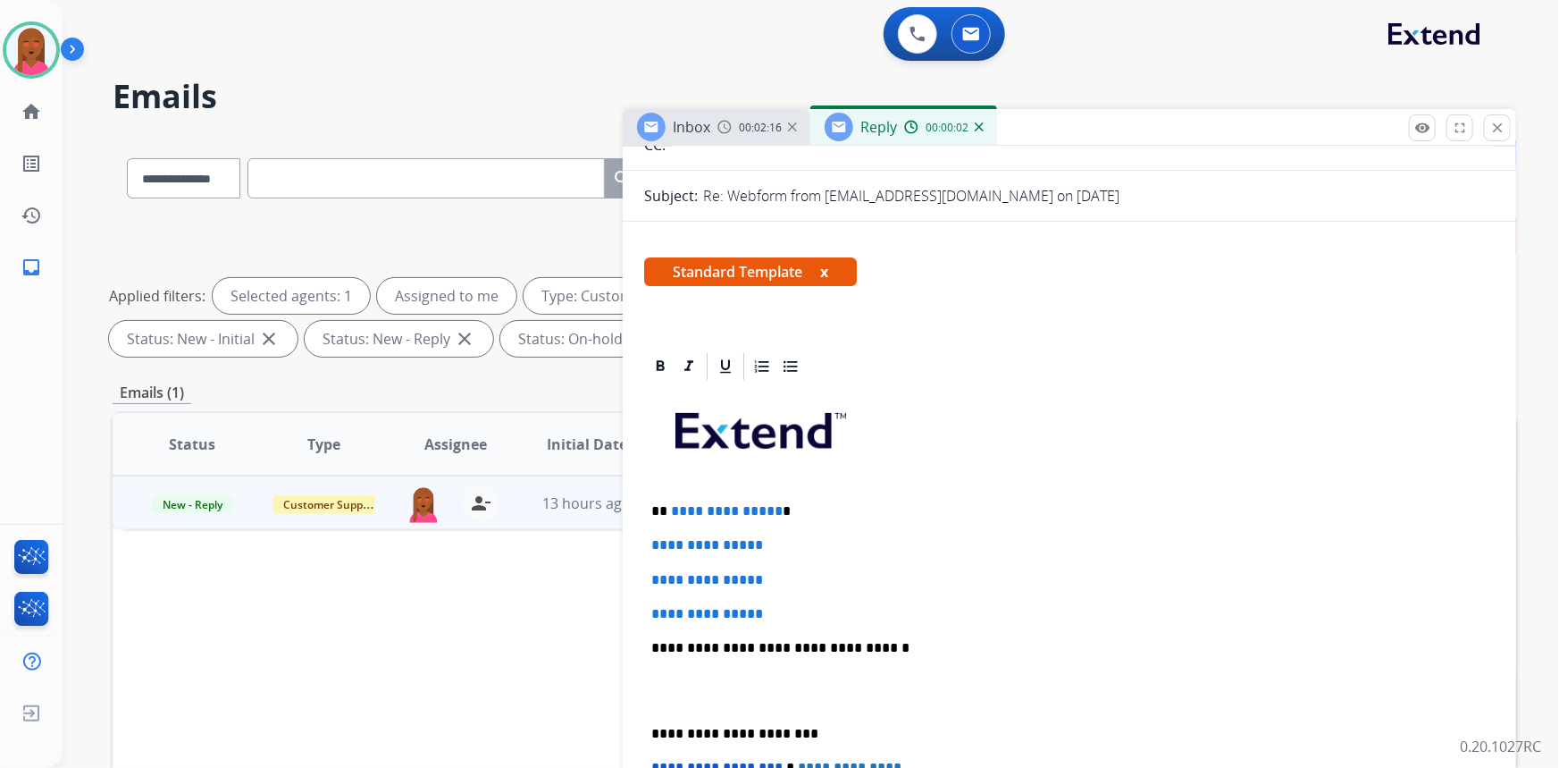
scroll to position [243, 0]
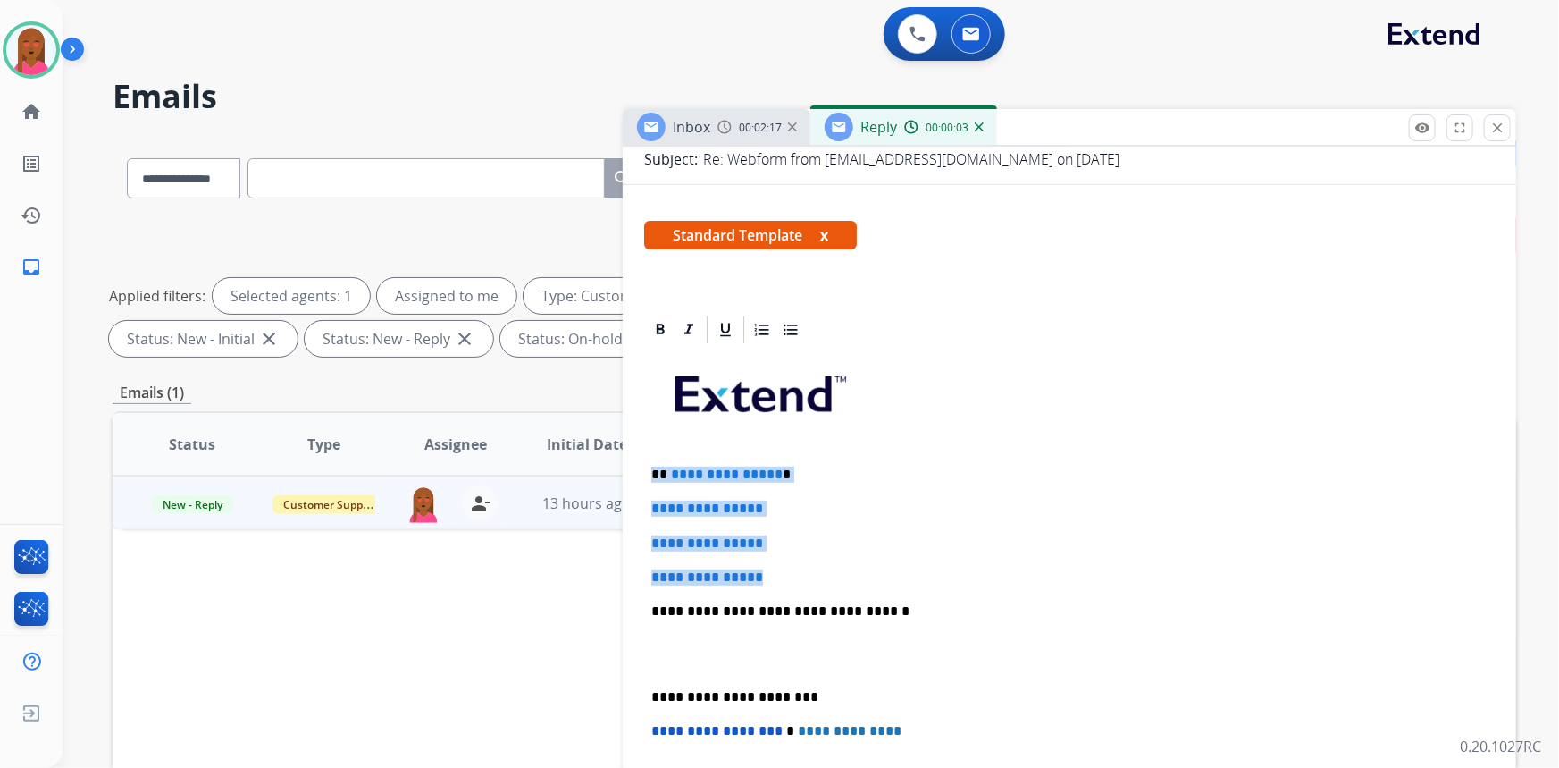
drag, startPoint x: 787, startPoint y: 569, endPoint x: 646, endPoint y: 470, distance: 172.5
click at [646, 470] on div "**********" at bounding box center [1069, 653] width 851 height 615
copy div "**********"
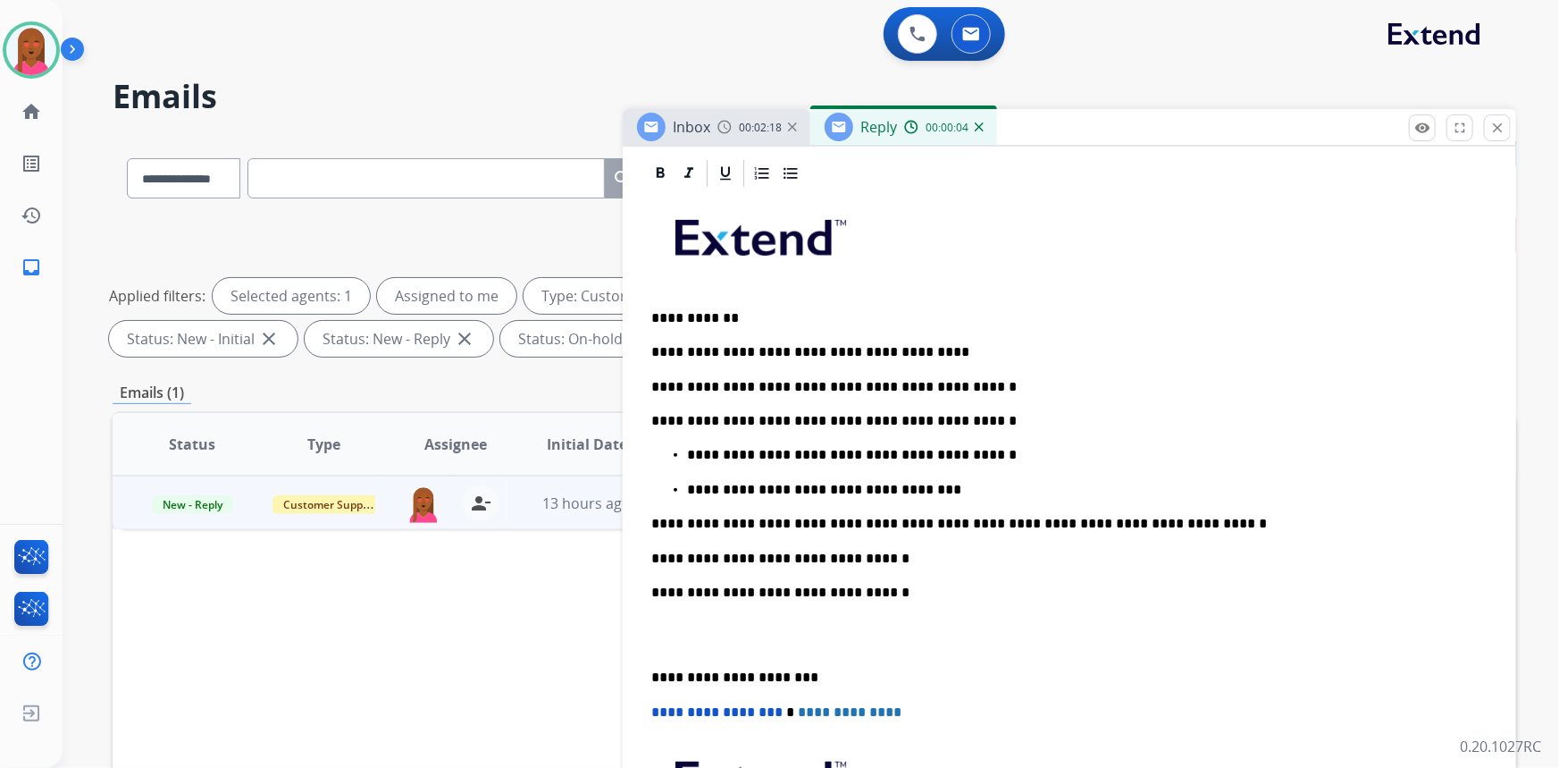
scroll to position [406, 0]
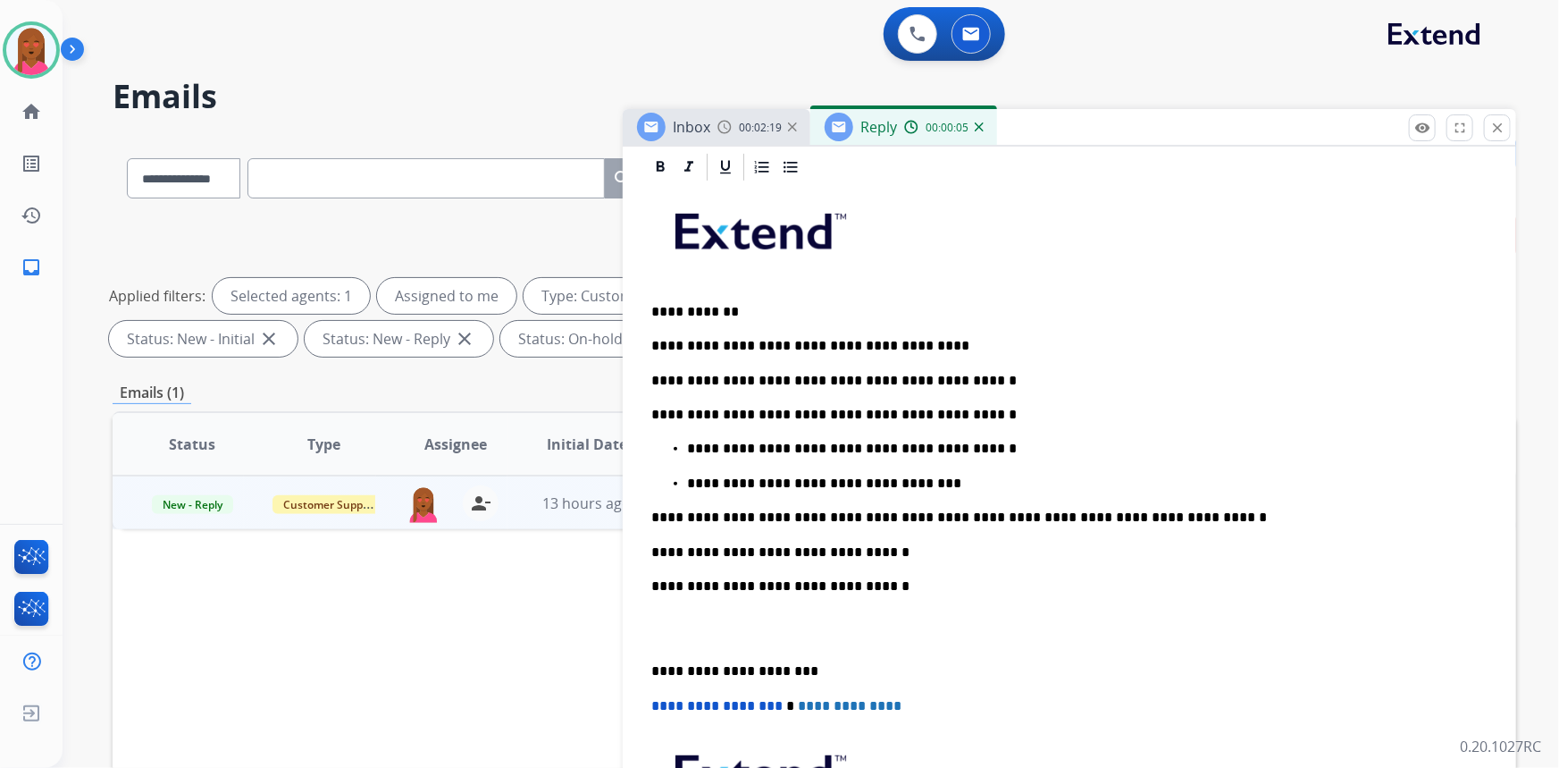
click at [684, 626] on p at bounding box center [1069, 628] width 836 height 33
click at [668, 634] on p at bounding box center [1069, 628] width 836 height 33
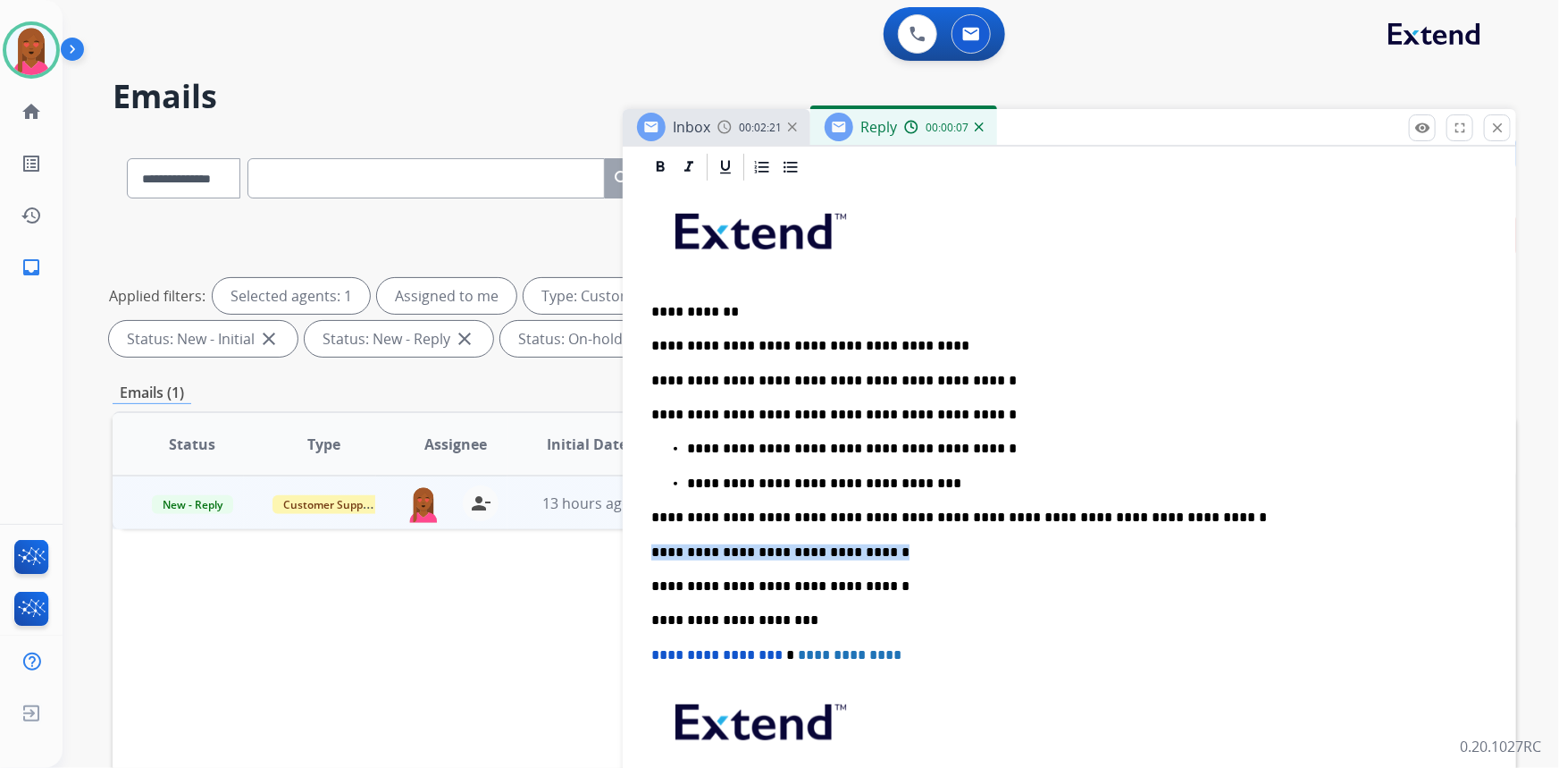
drag, startPoint x: 883, startPoint y: 536, endPoint x: 618, endPoint y: 539, distance: 264.5
click at [618, 539] on div "**********" at bounding box center [815, 619] width 1404 height 967
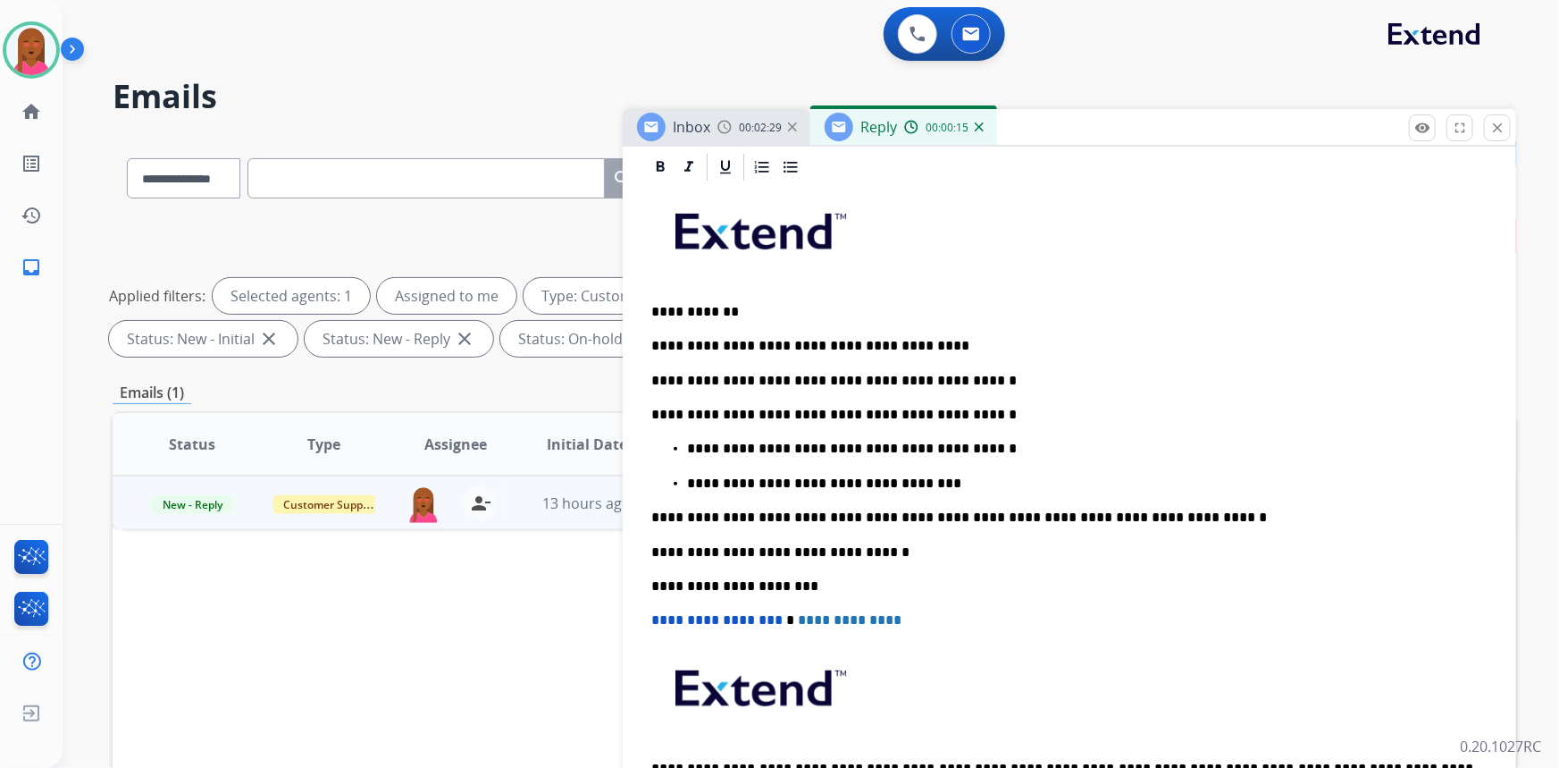
click at [815, 446] on p "**********" at bounding box center [1080, 449] width 787 height 16
click at [782, 483] on p "**********" at bounding box center [1080, 483] width 787 height 16
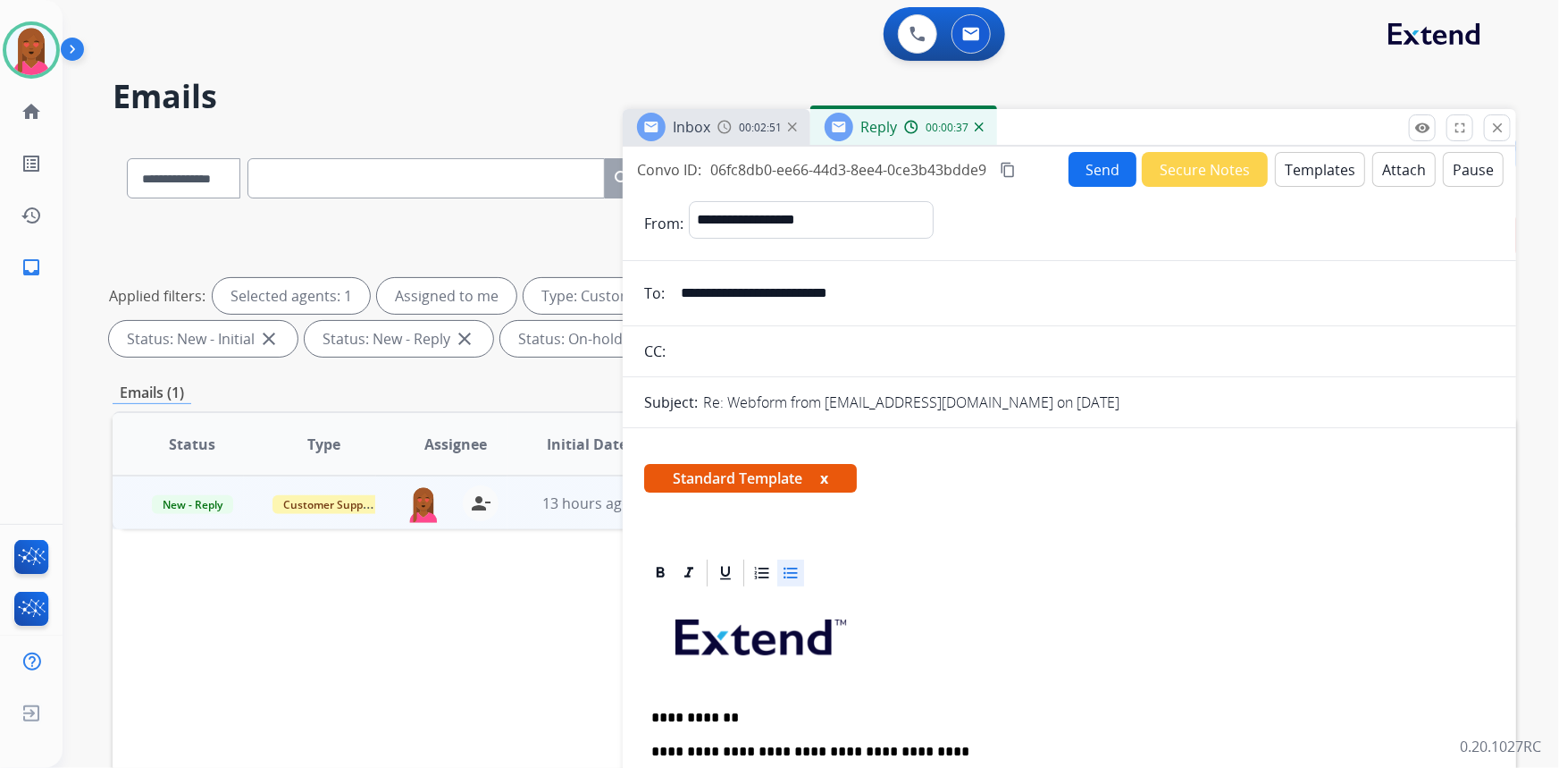
scroll to position [0, 0]
click at [1090, 170] on button "Send" at bounding box center [1103, 169] width 68 height 35
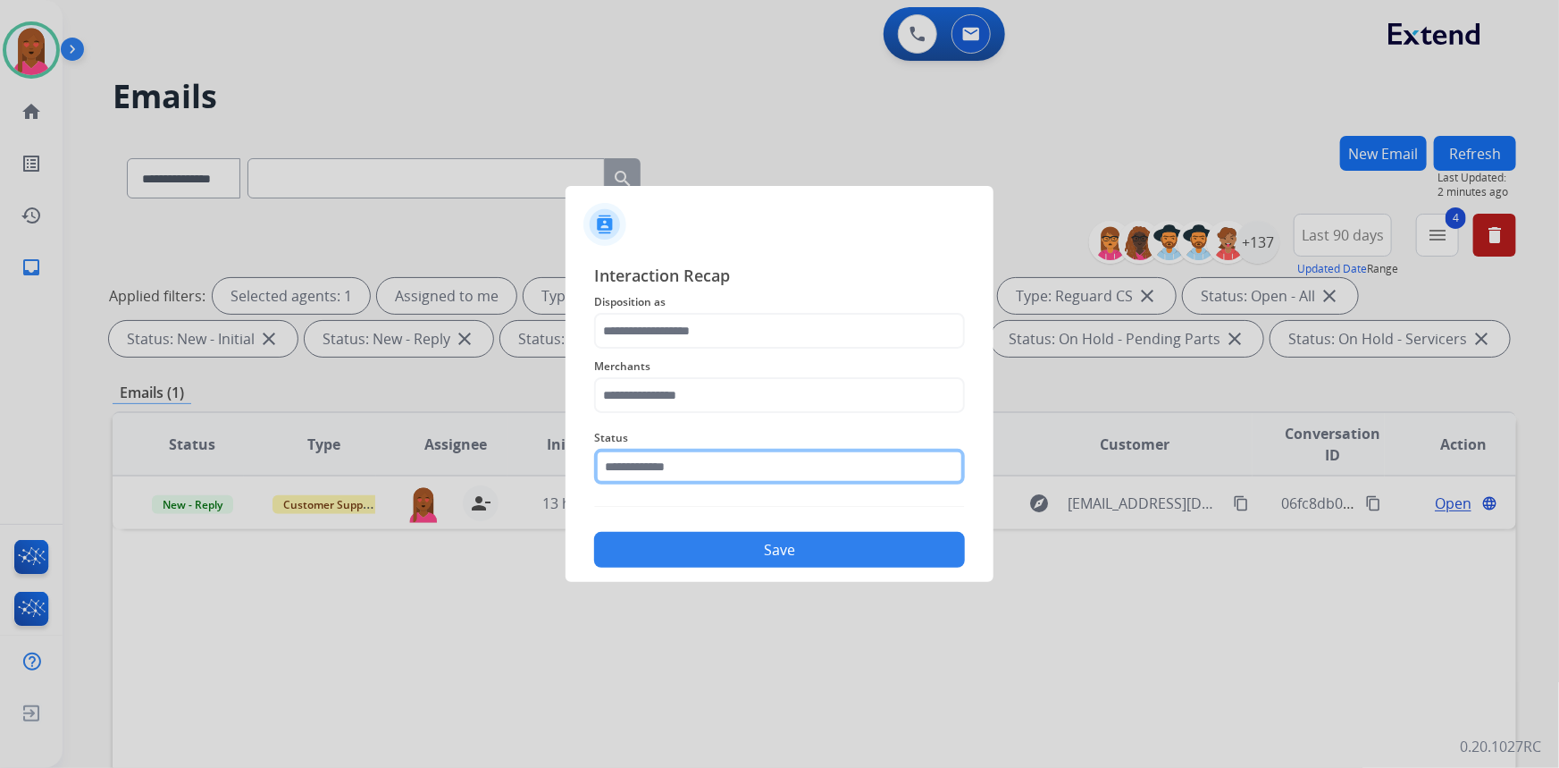
click at [718, 466] on input "text" at bounding box center [779, 467] width 371 height 36
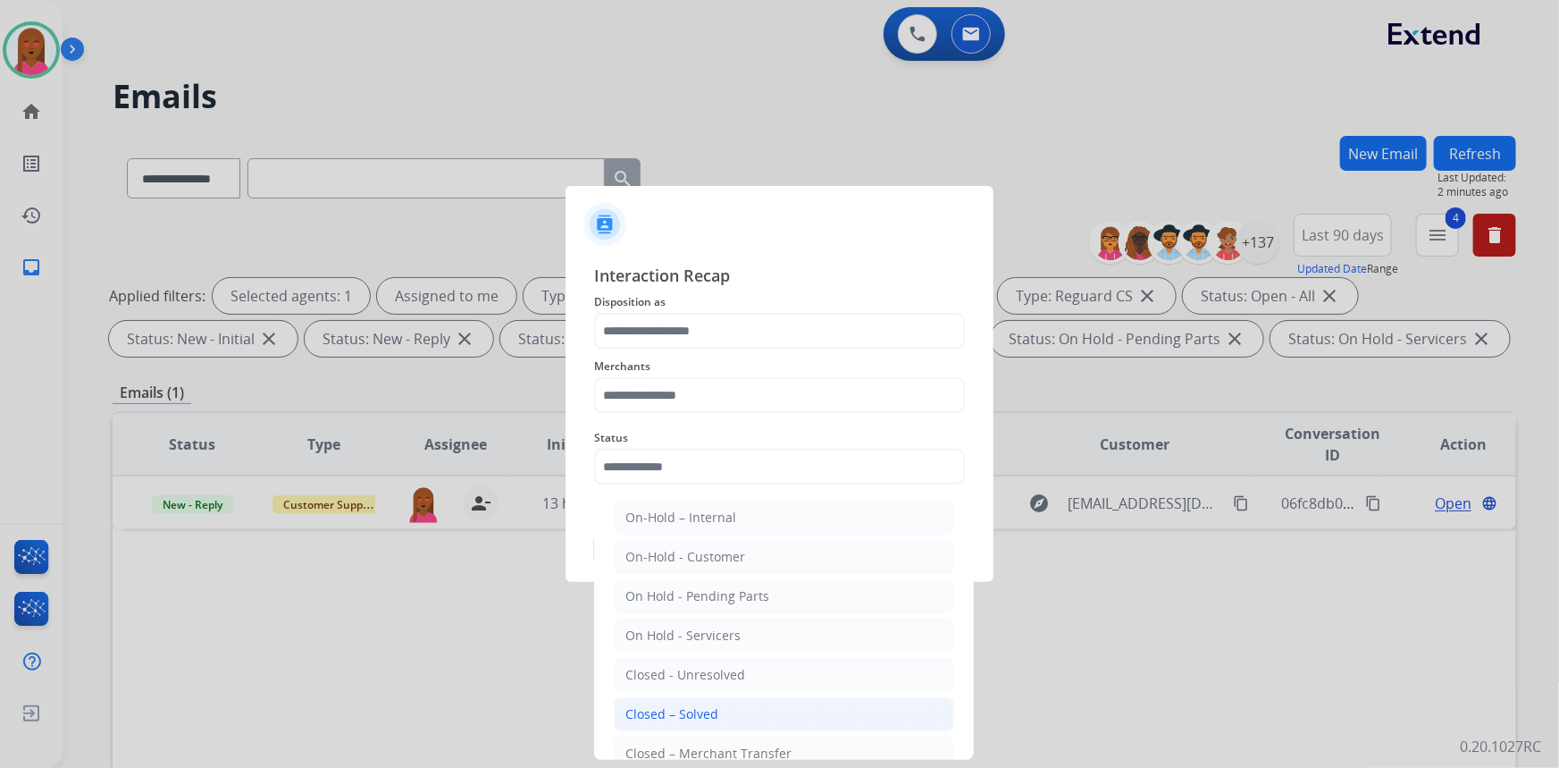
click at [706, 715] on div "Closed – Solved" at bounding box center [672, 714] width 93 height 18
type input "**********"
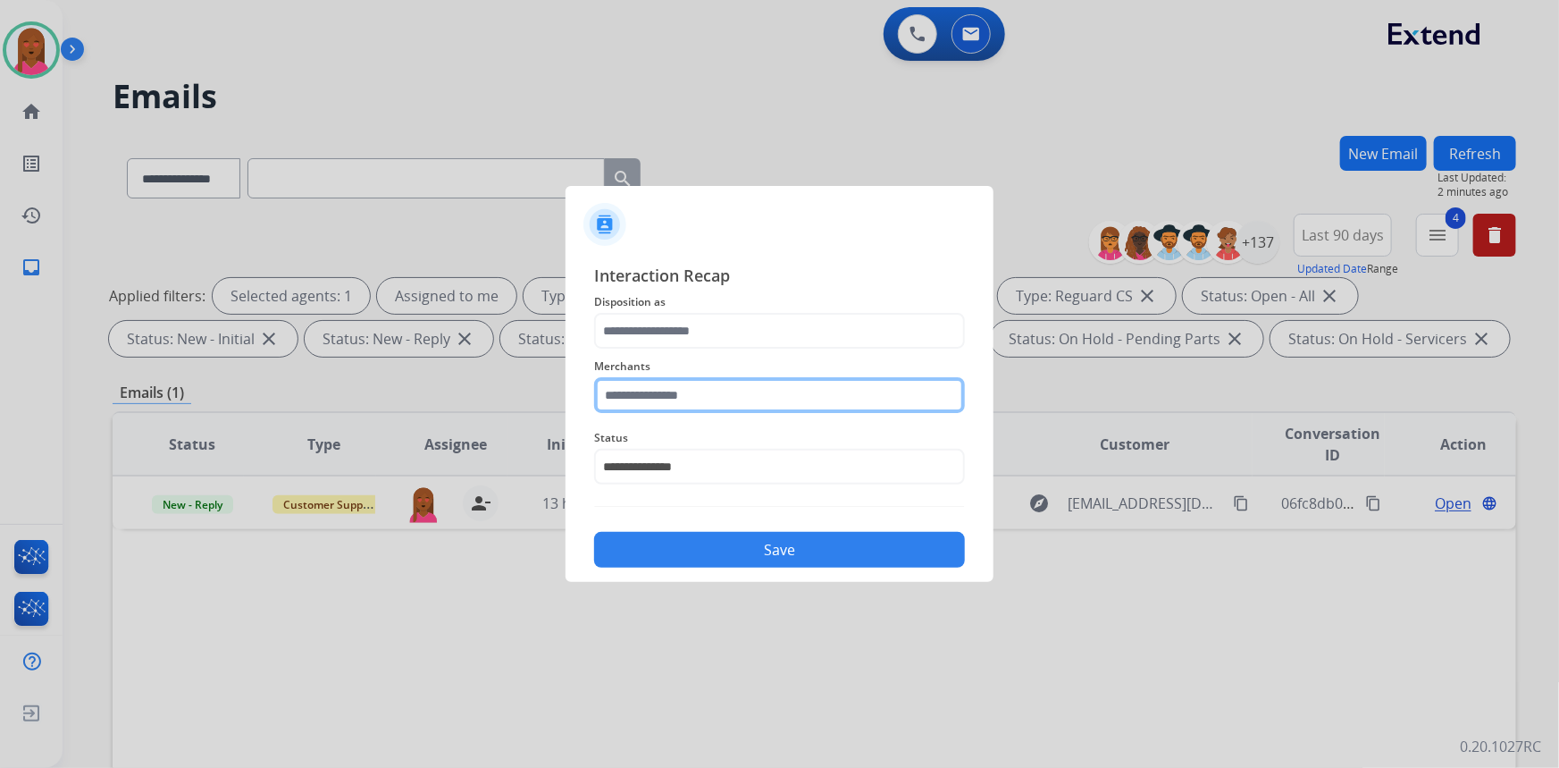
click at [717, 402] on input "text" at bounding box center [779, 395] width 371 height 36
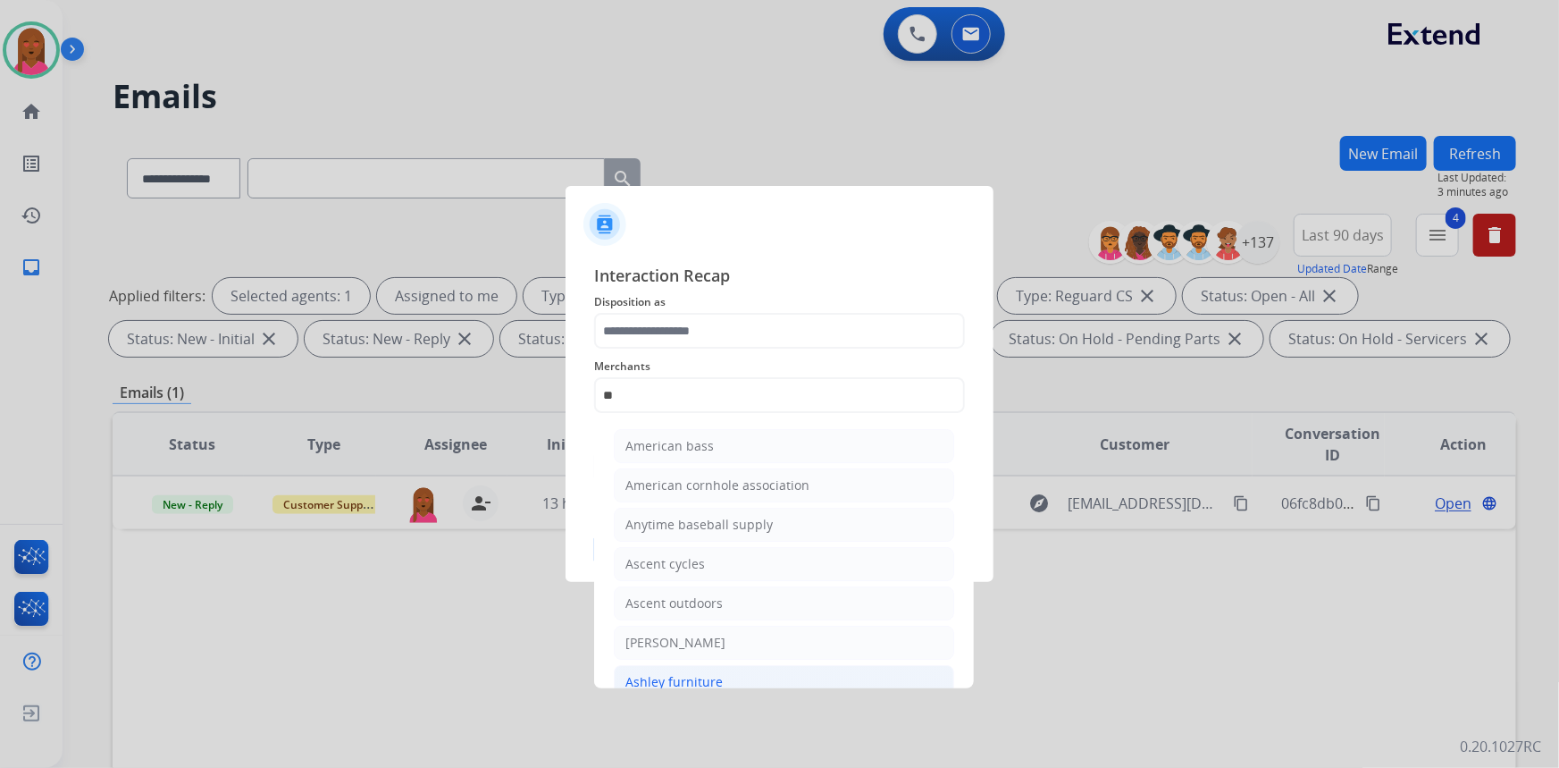
click at [681, 679] on div "Ashley furniture" at bounding box center [674, 682] width 97 height 18
type input "**********"
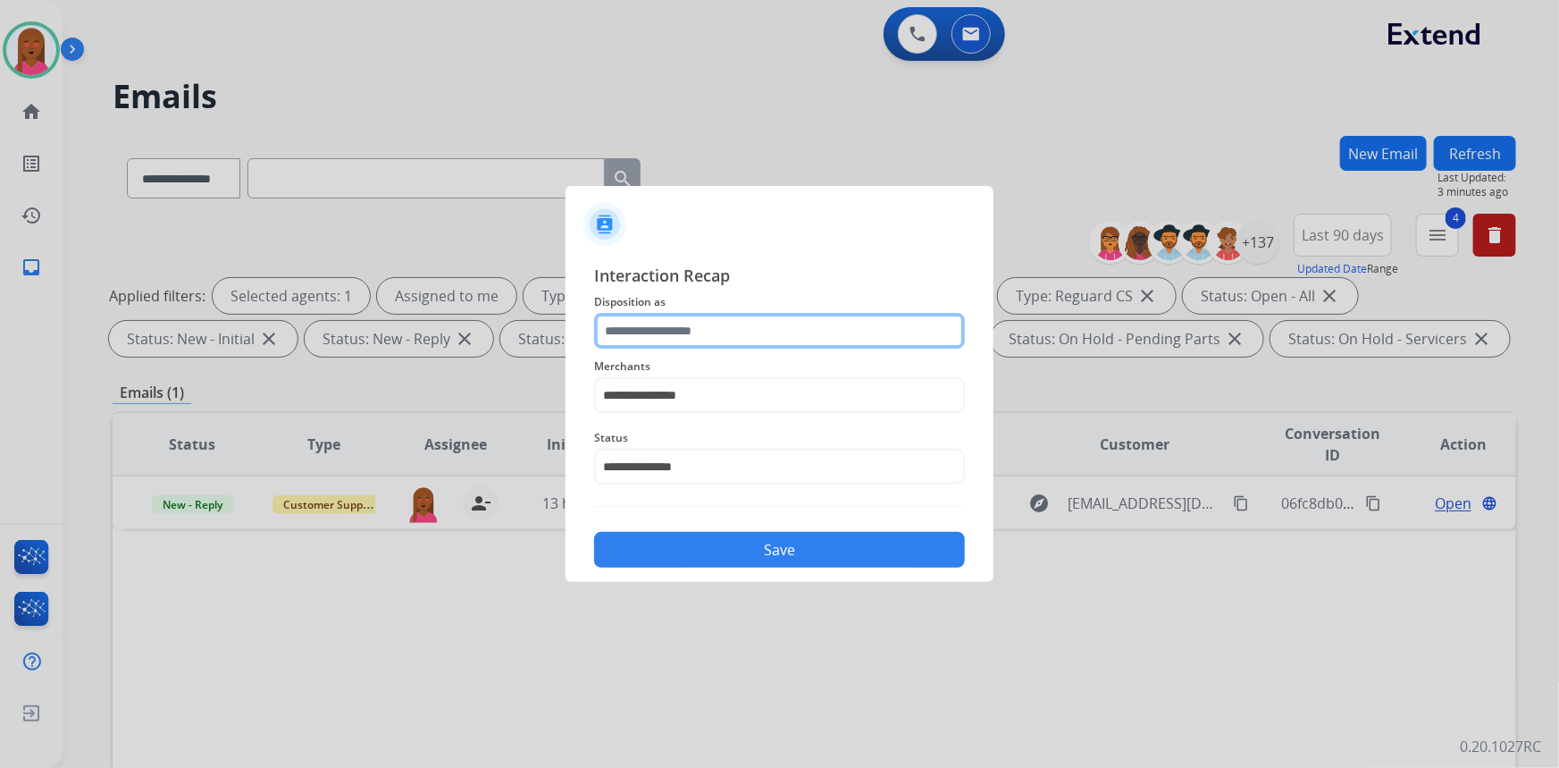
click at [697, 320] on input "text" at bounding box center [779, 331] width 371 height 36
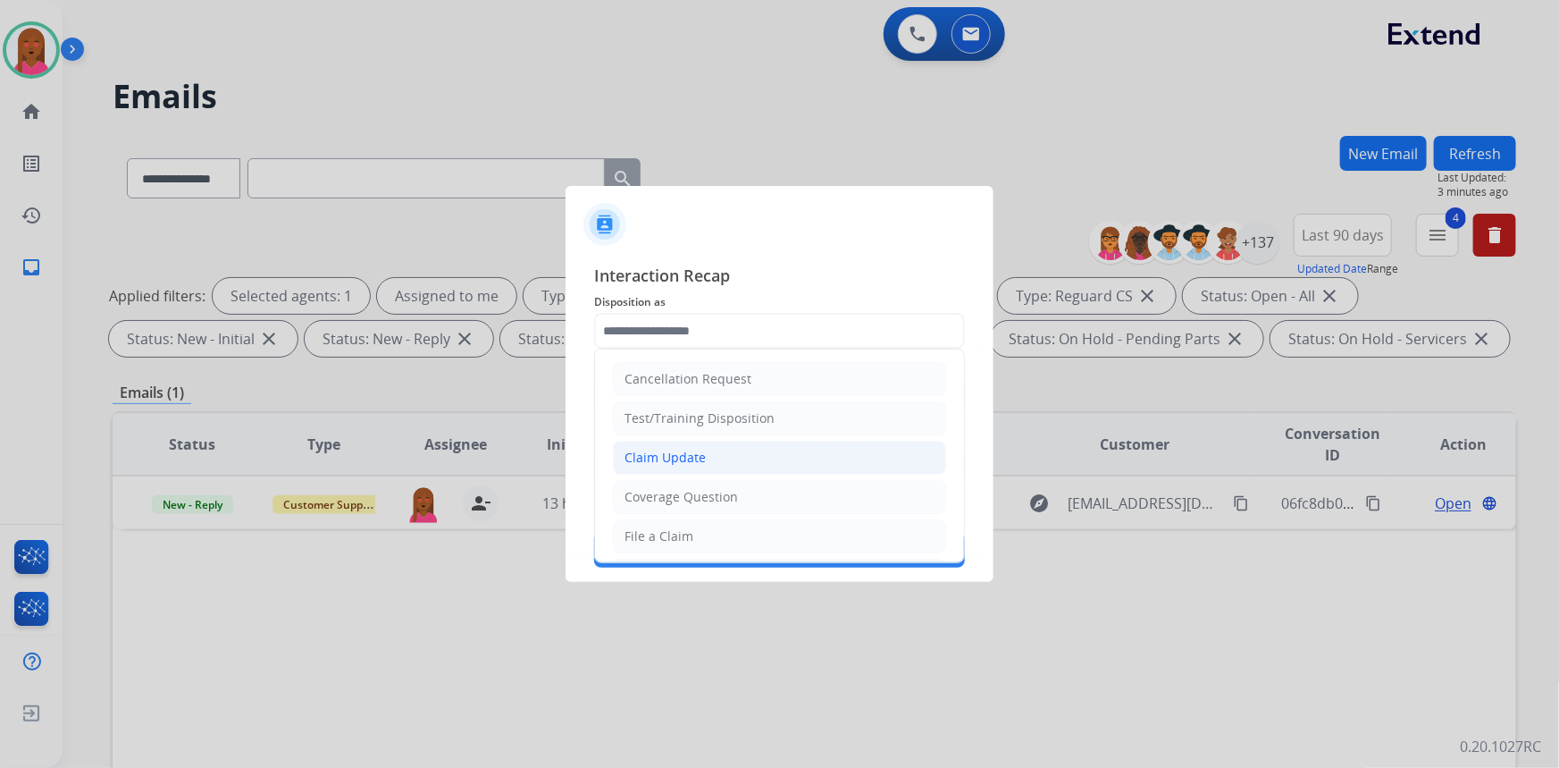
click at [699, 454] on div "Claim Update" at bounding box center [665, 458] width 81 height 18
type input "**********"
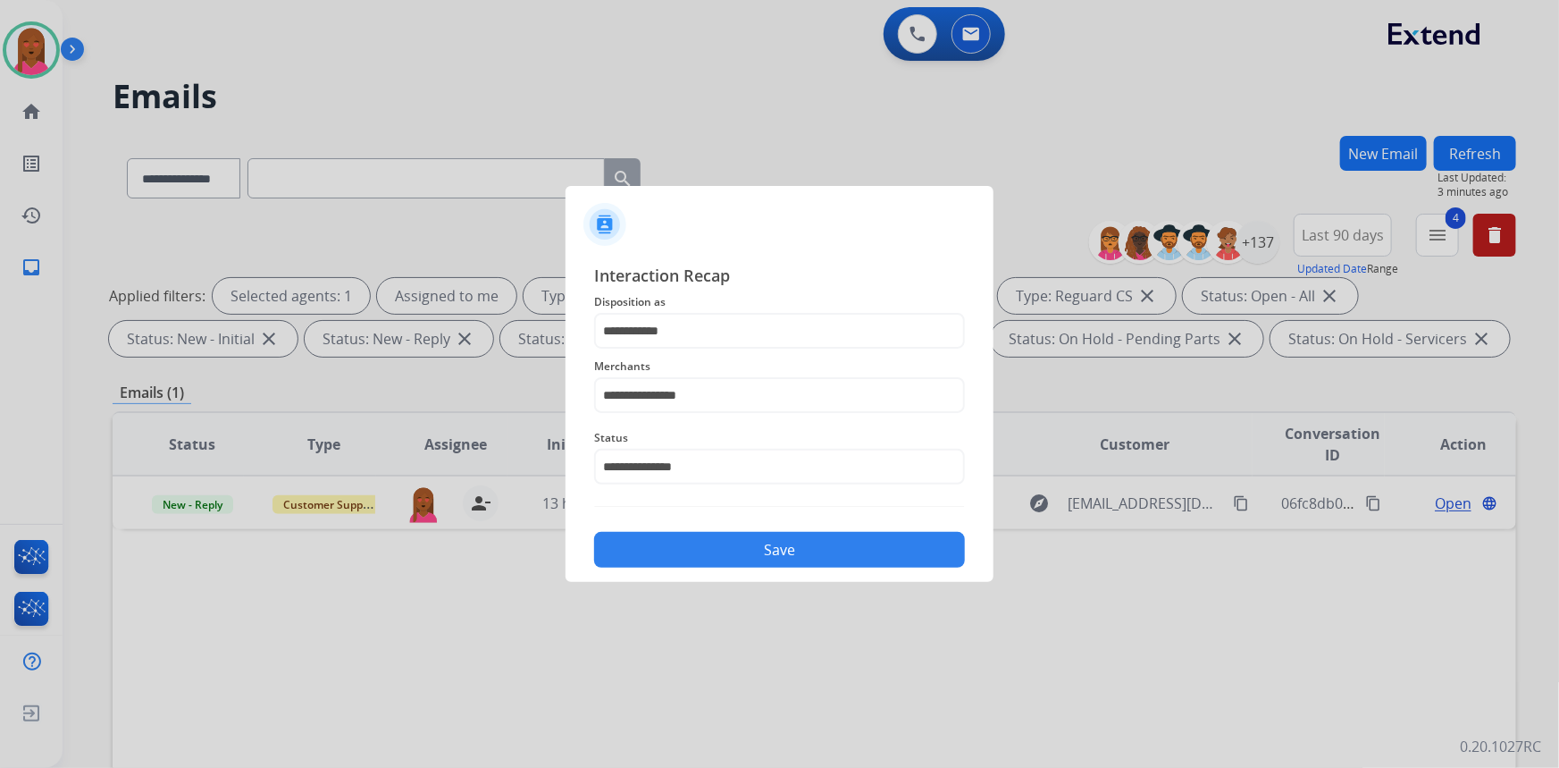
click at [726, 545] on button "Save" at bounding box center [779, 550] width 371 height 36
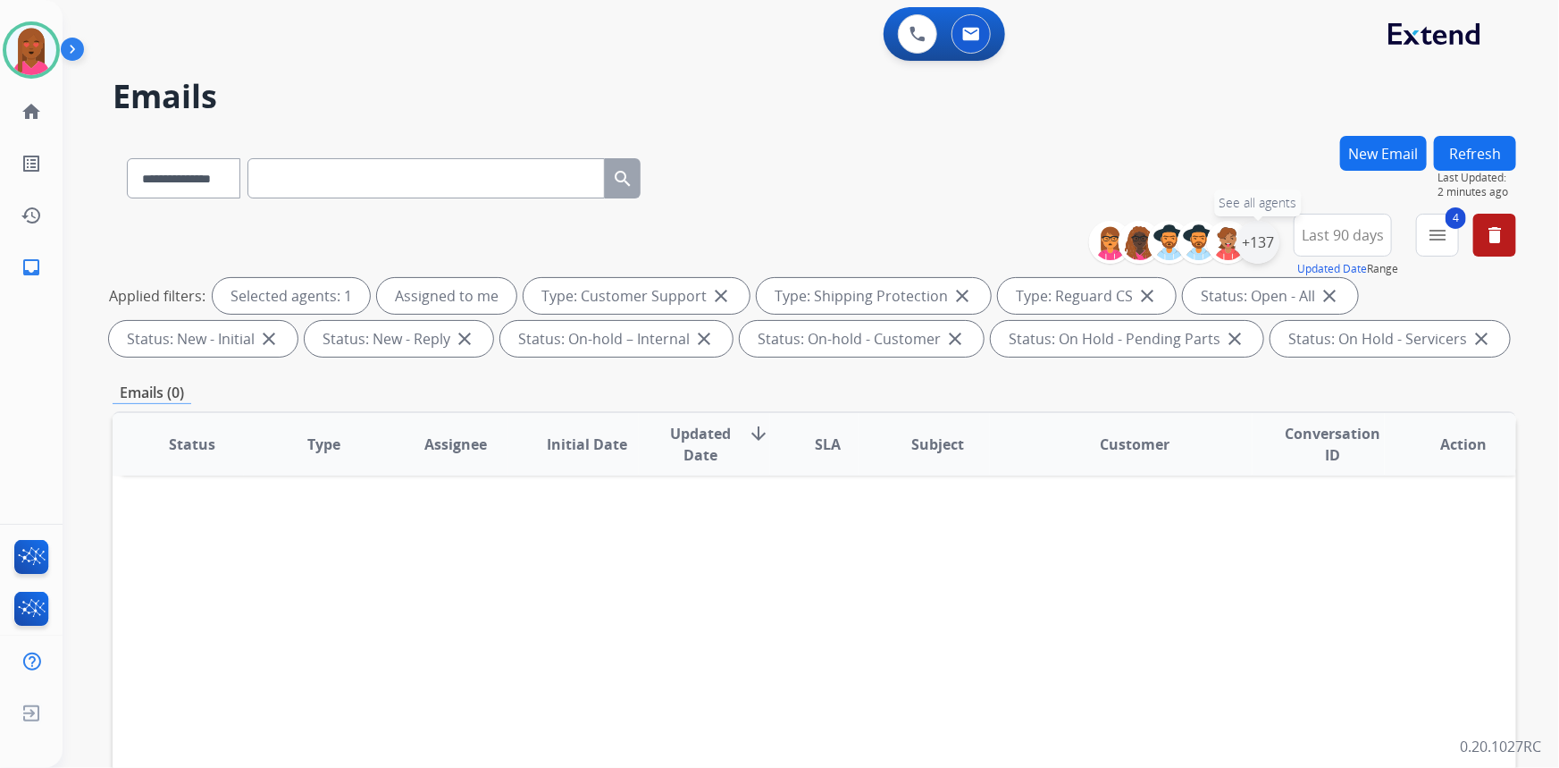
click at [1257, 239] on div "+137" at bounding box center [1258, 242] width 43 height 43
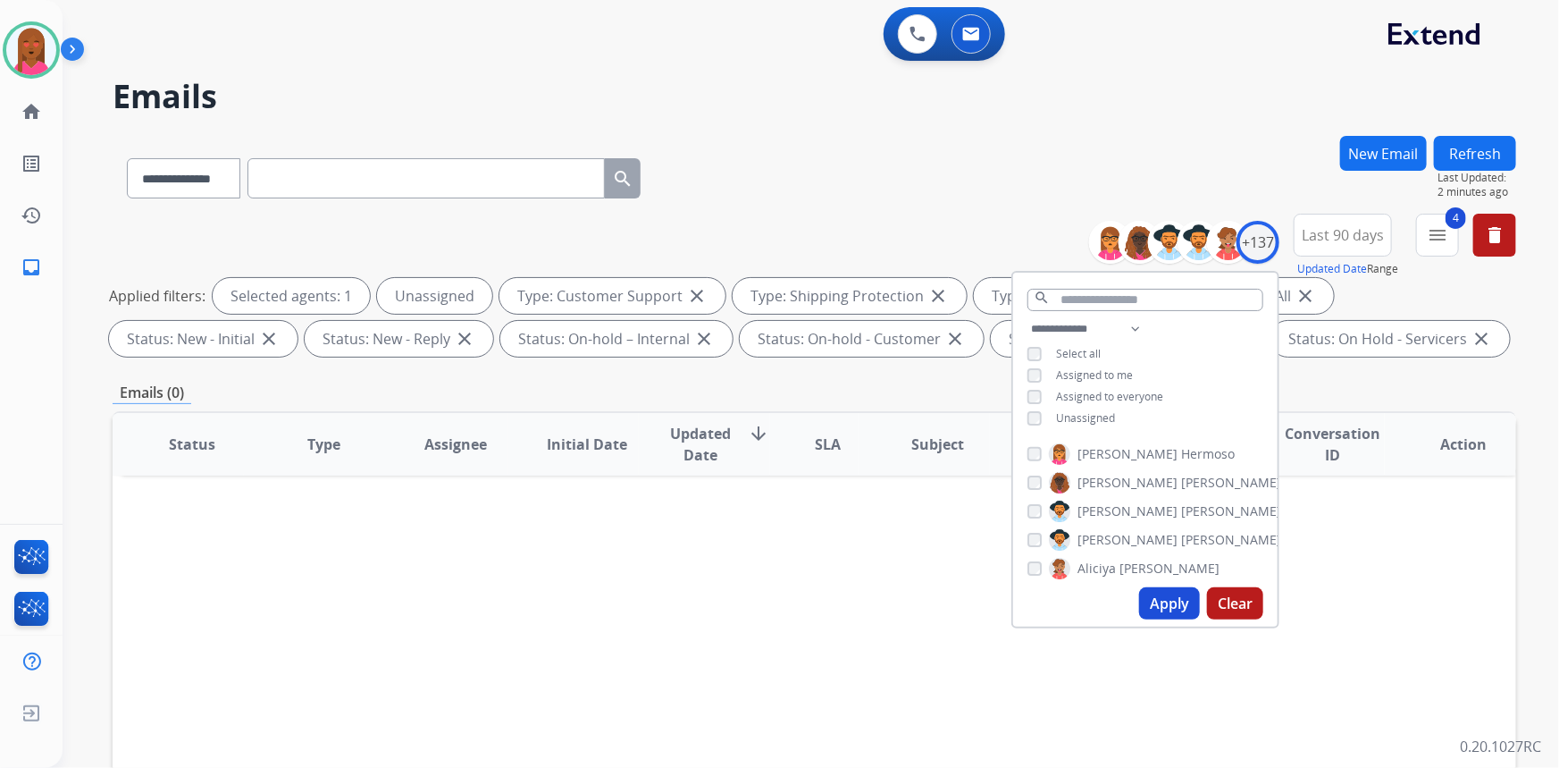
click at [1163, 600] on button "Apply" at bounding box center [1169, 603] width 61 height 32
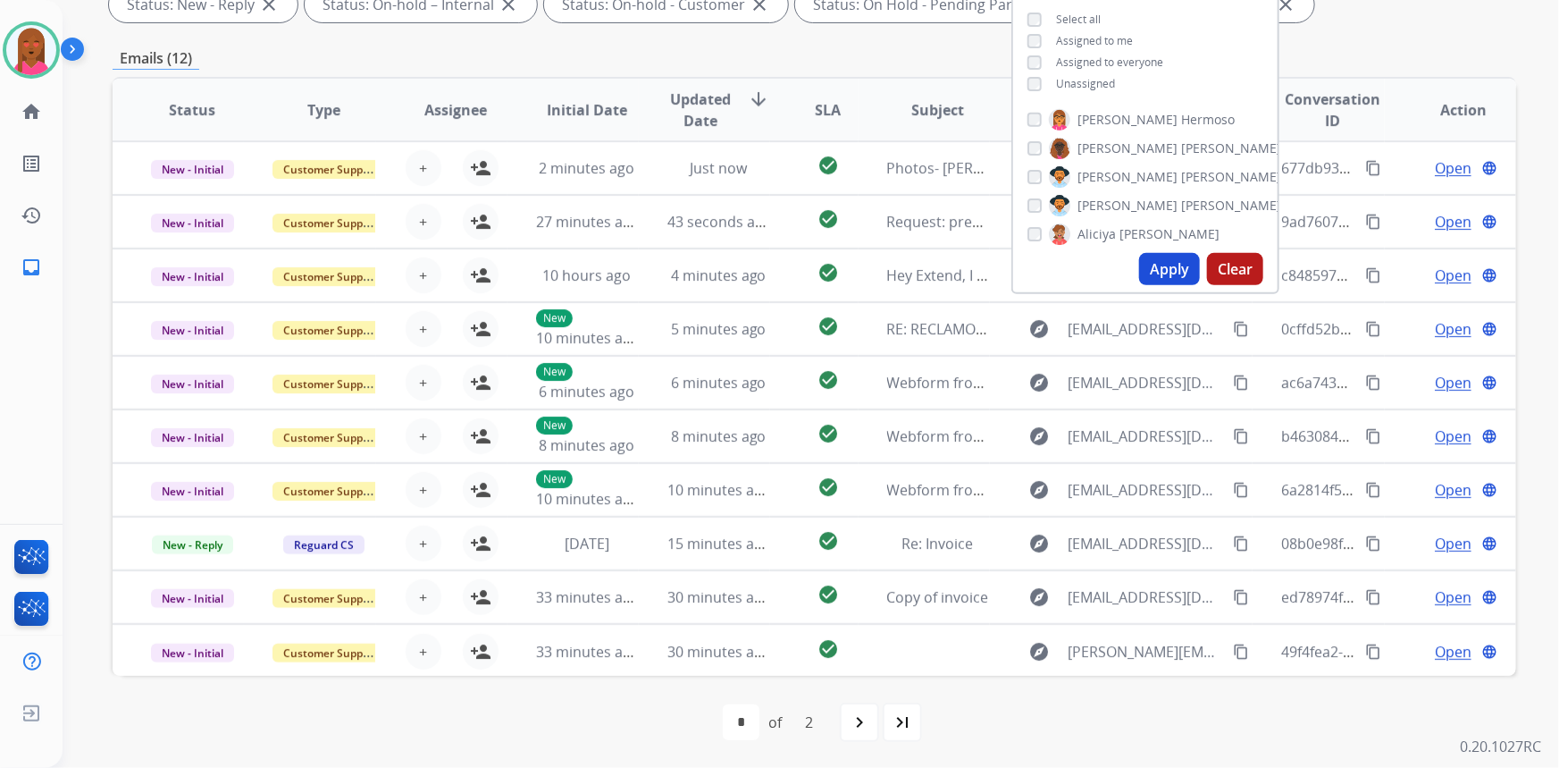
scroll to position [1, 0]
click at [893, 724] on mat-icon "last_page" at bounding box center [902, 721] width 21 height 21
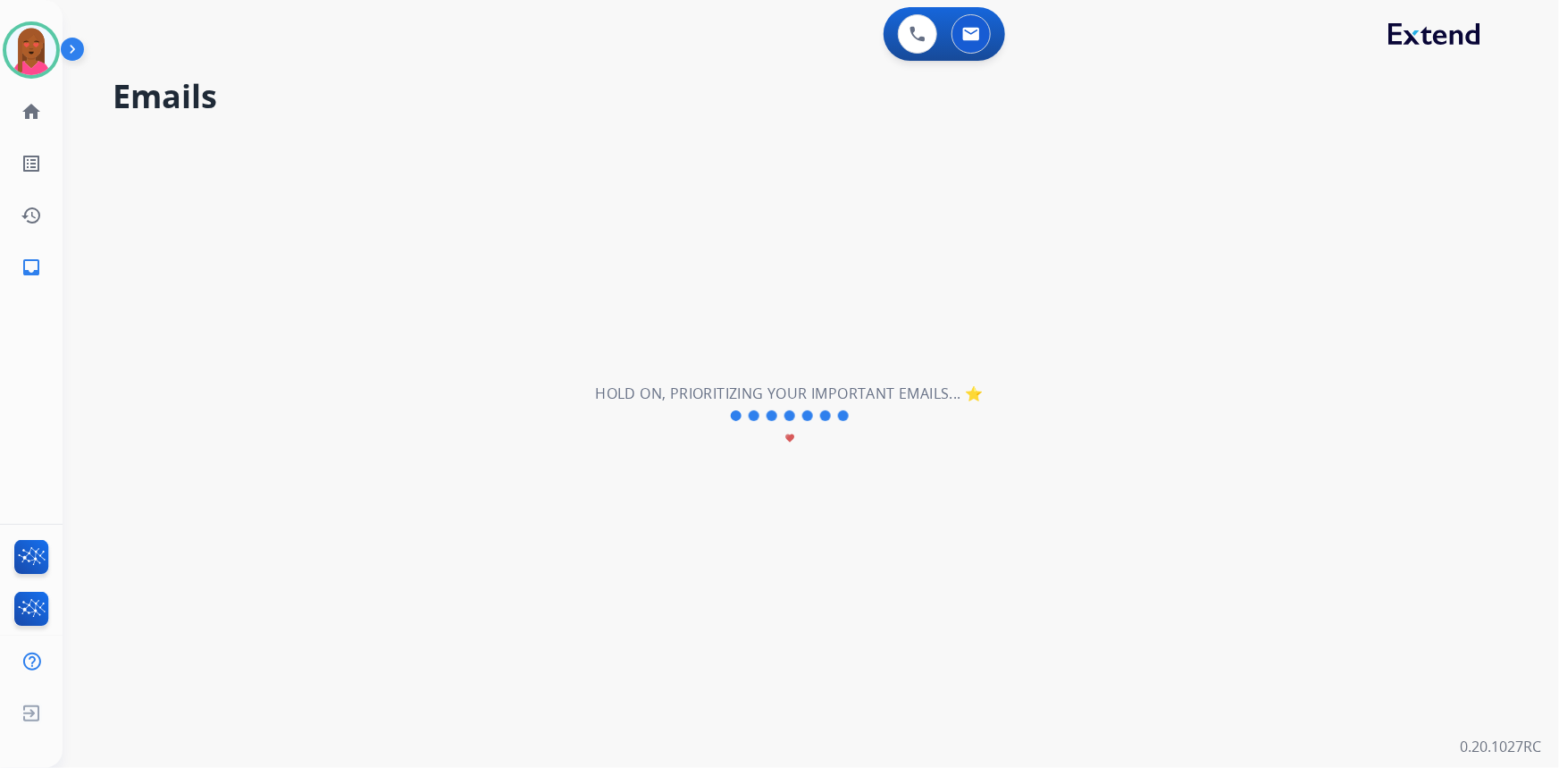
scroll to position [0, 0]
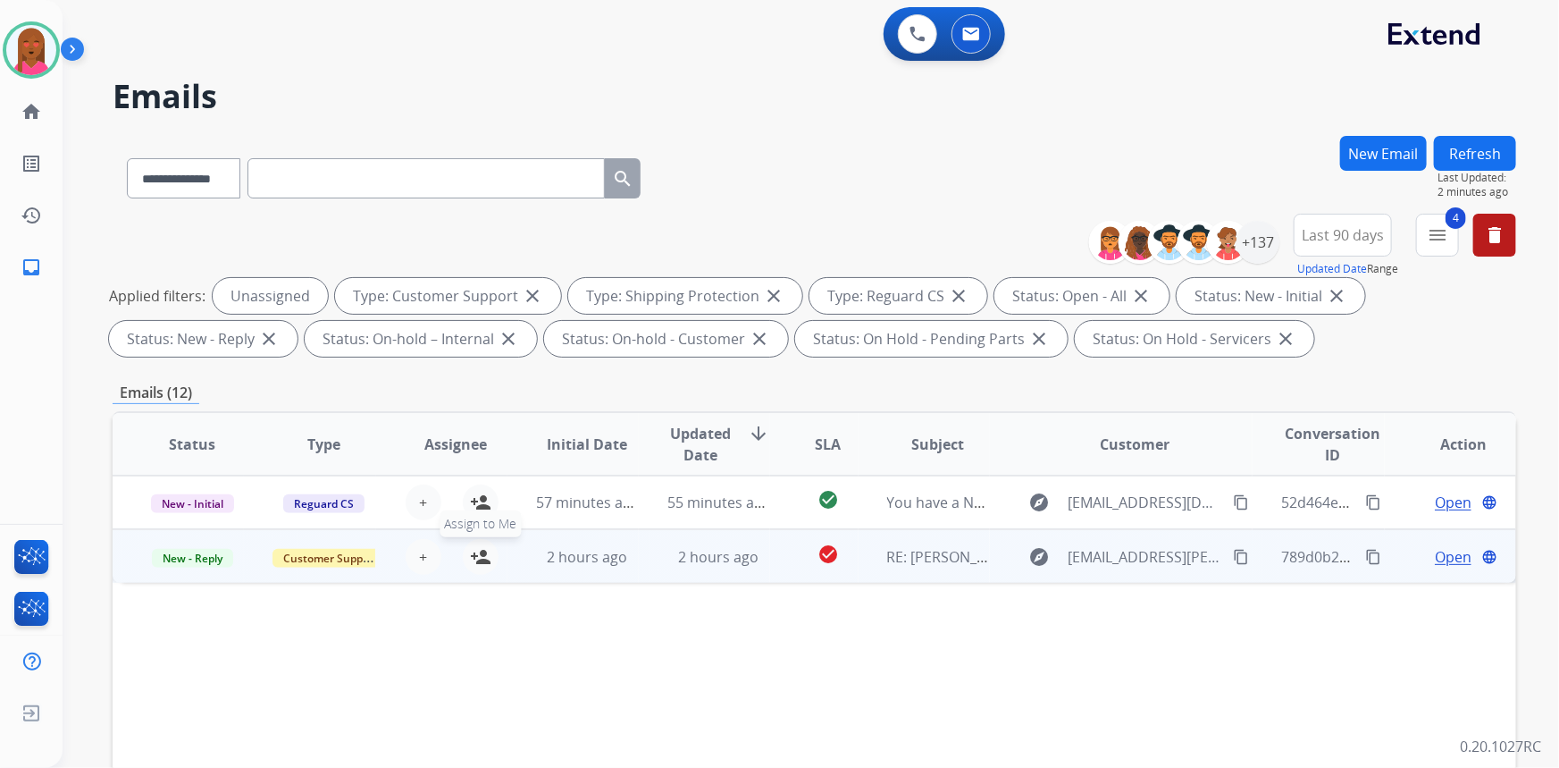
click at [473, 564] on mat-icon "person_add" at bounding box center [480, 556] width 21 height 21
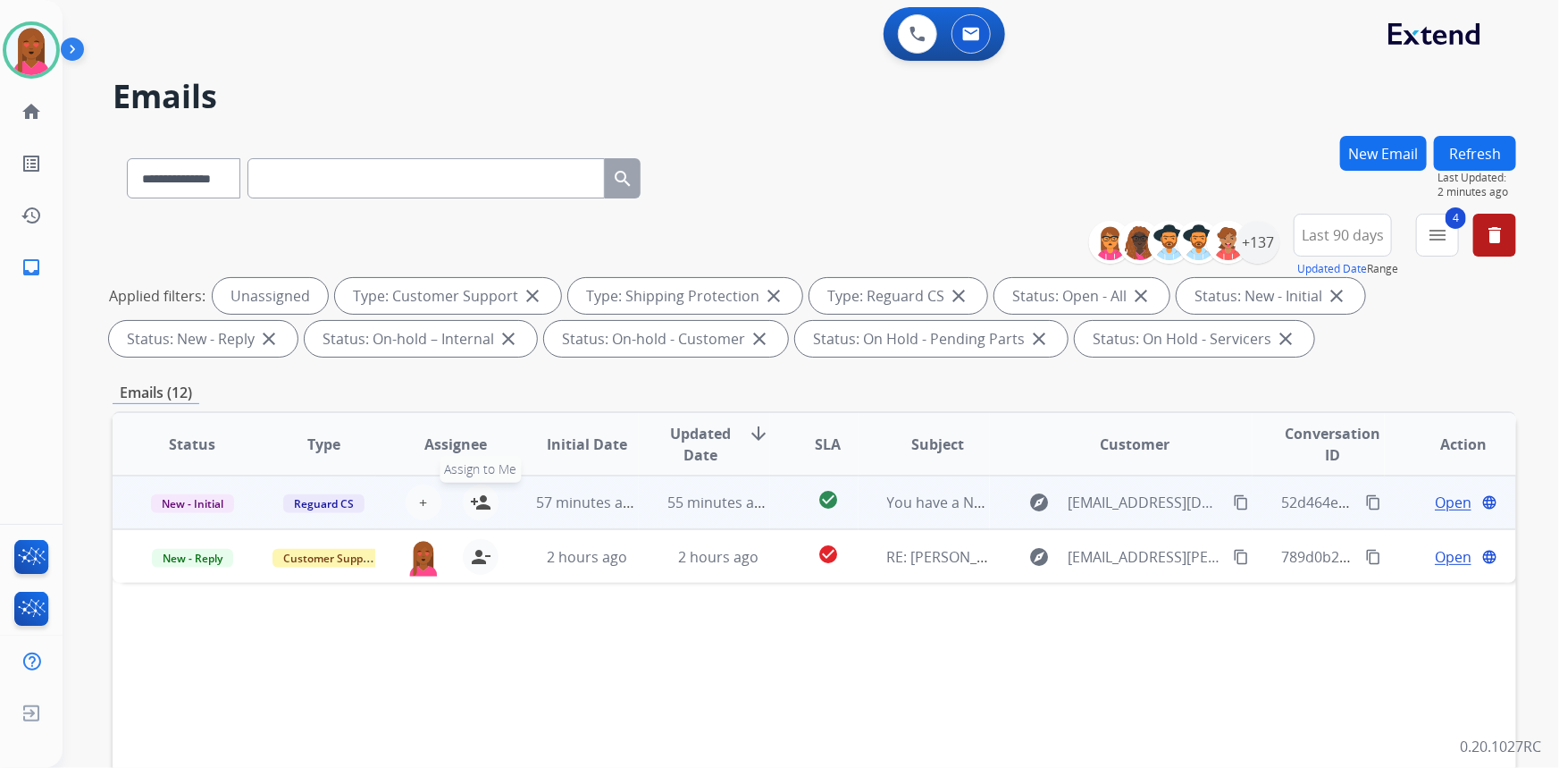
click at [478, 498] on mat-icon "person_add" at bounding box center [480, 501] width 21 height 21
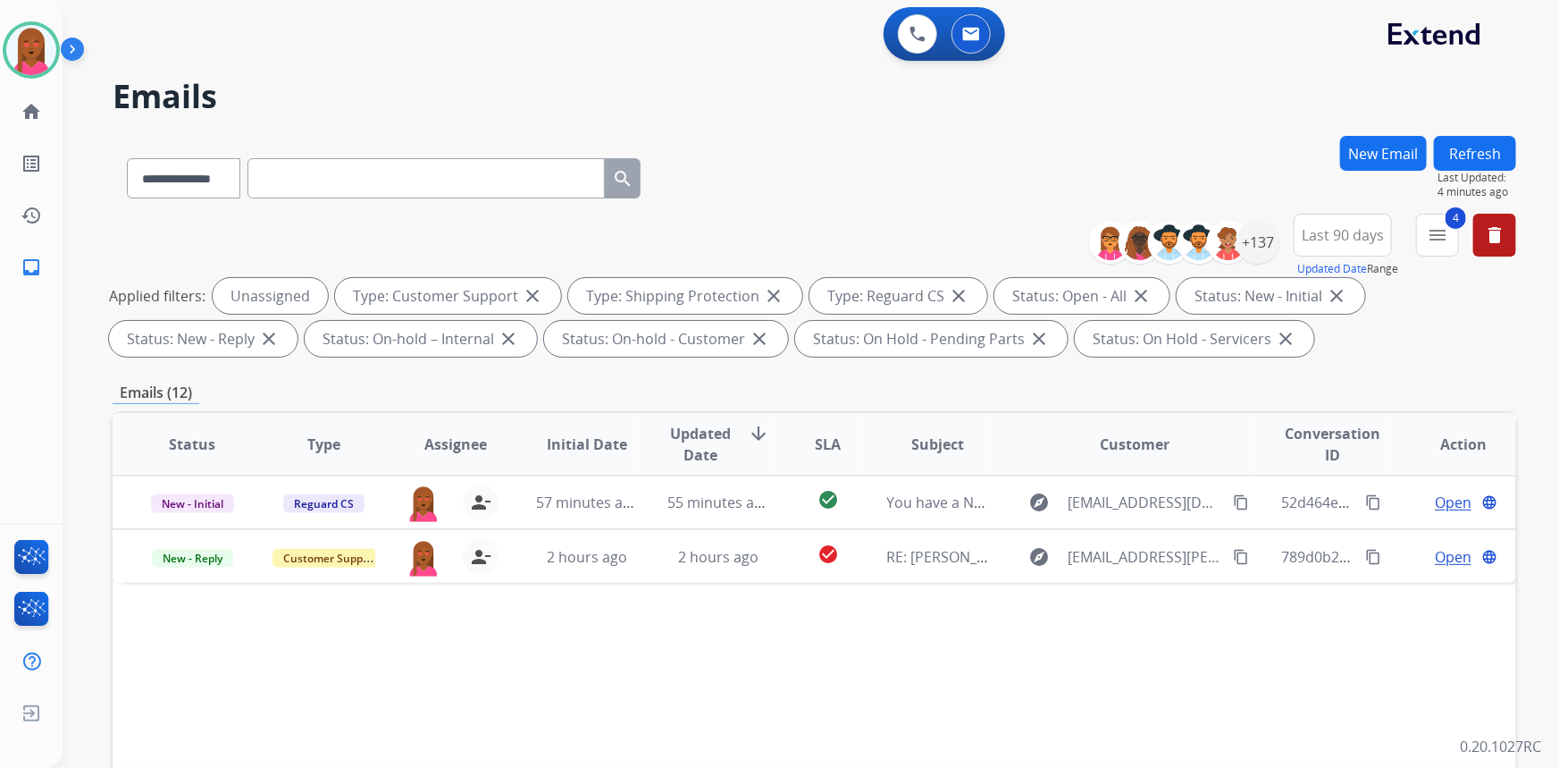
scroll to position [334, 0]
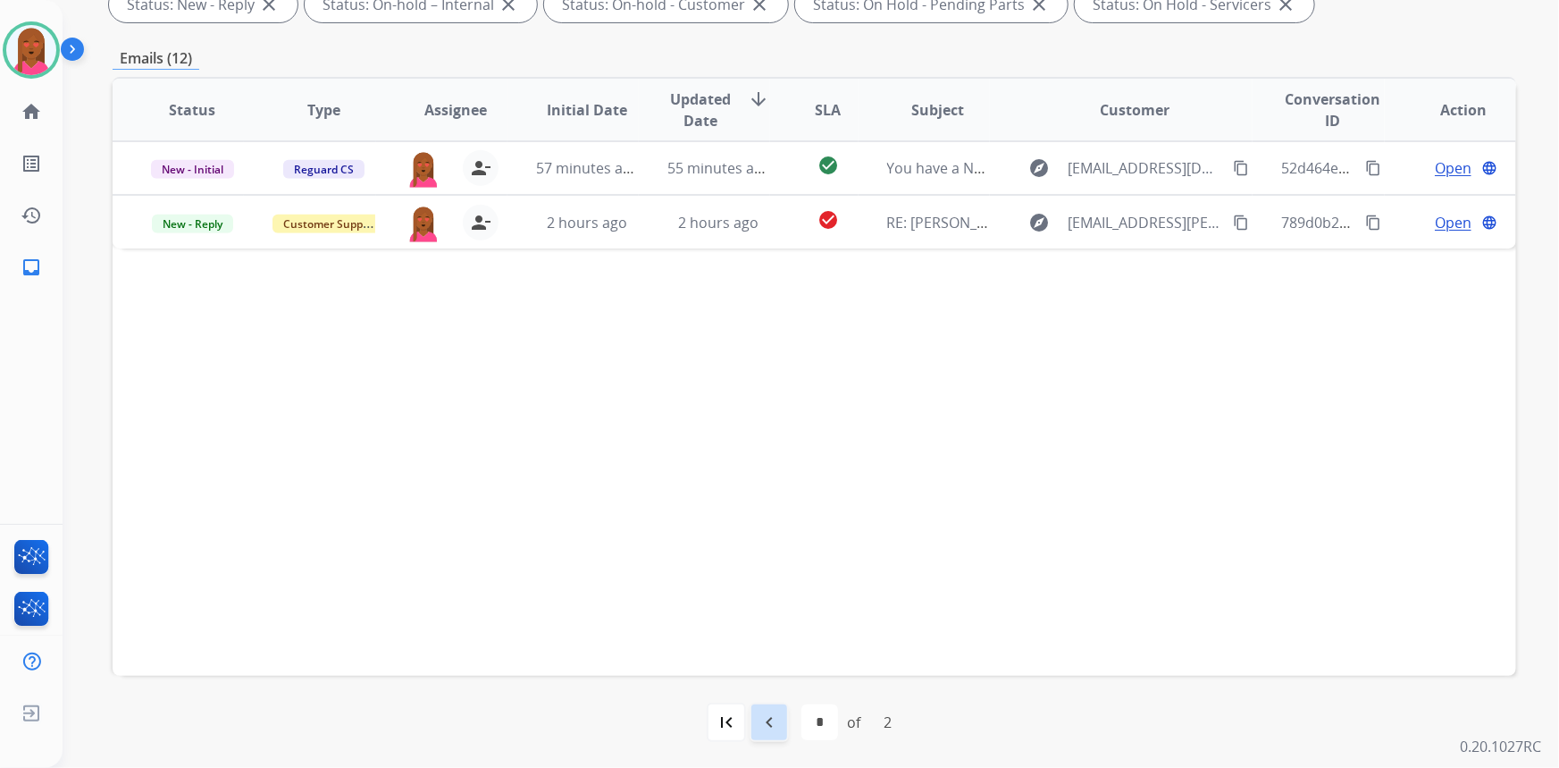
click at [767, 719] on mat-icon "navigate_before" at bounding box center [769, 721] width 21 height 21
select select "*"
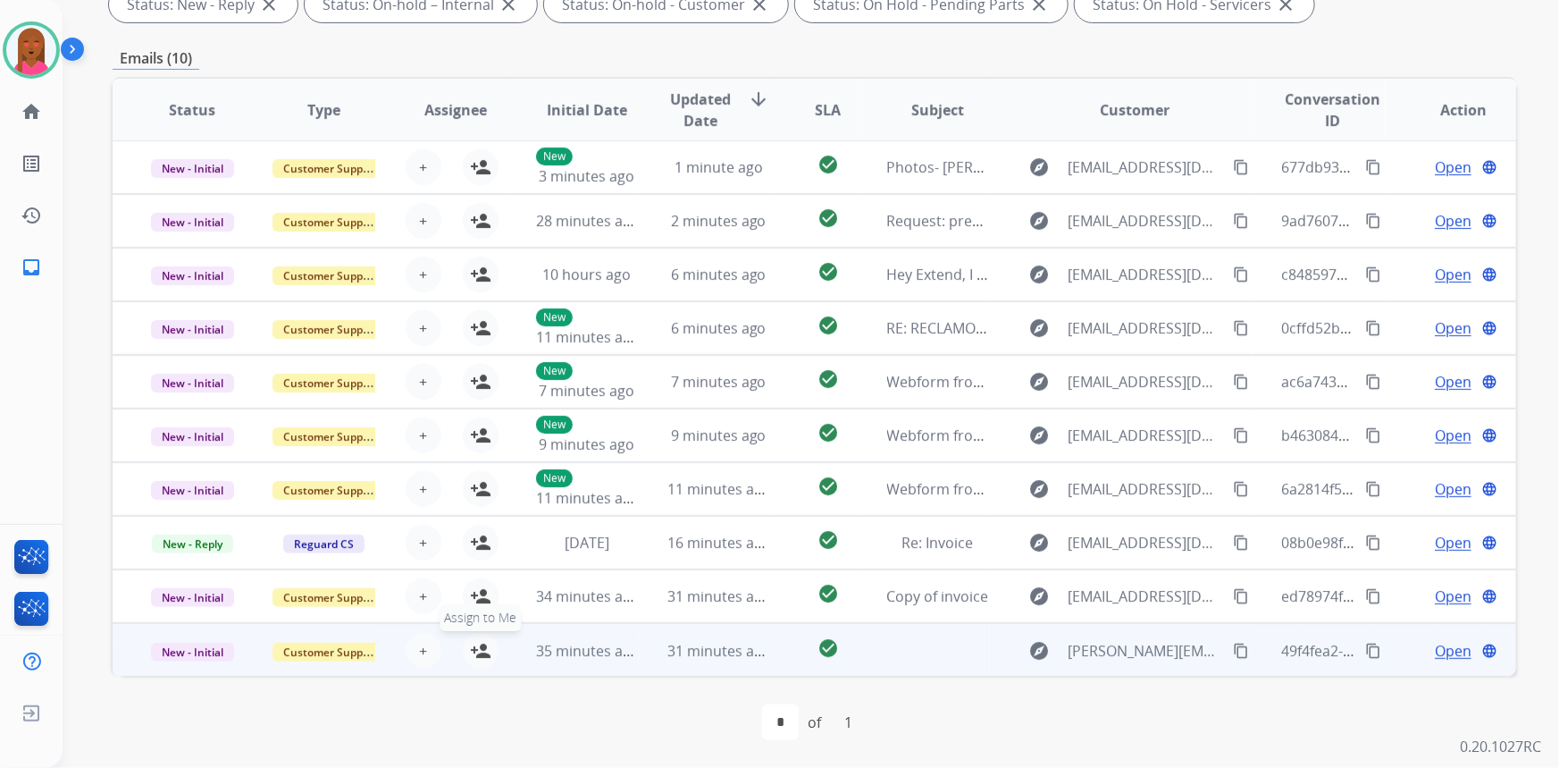
click at [478, 647] on mat-icon "person_add" at bounding box center [480, 650] width 21 height 21
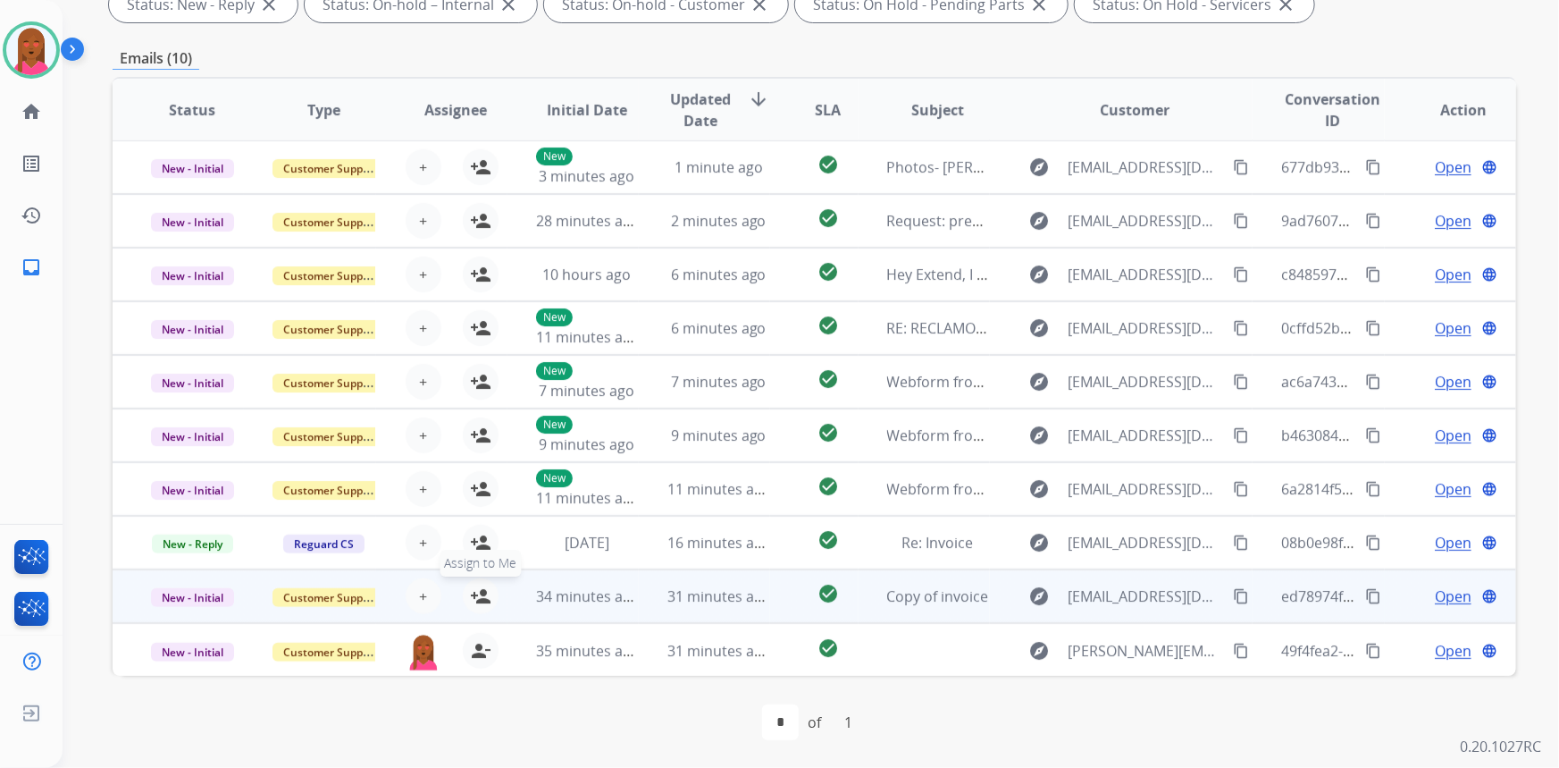
click at [474, 591] on mat-icon "person_add" at bounding box center [480, 595] width 21 height 21
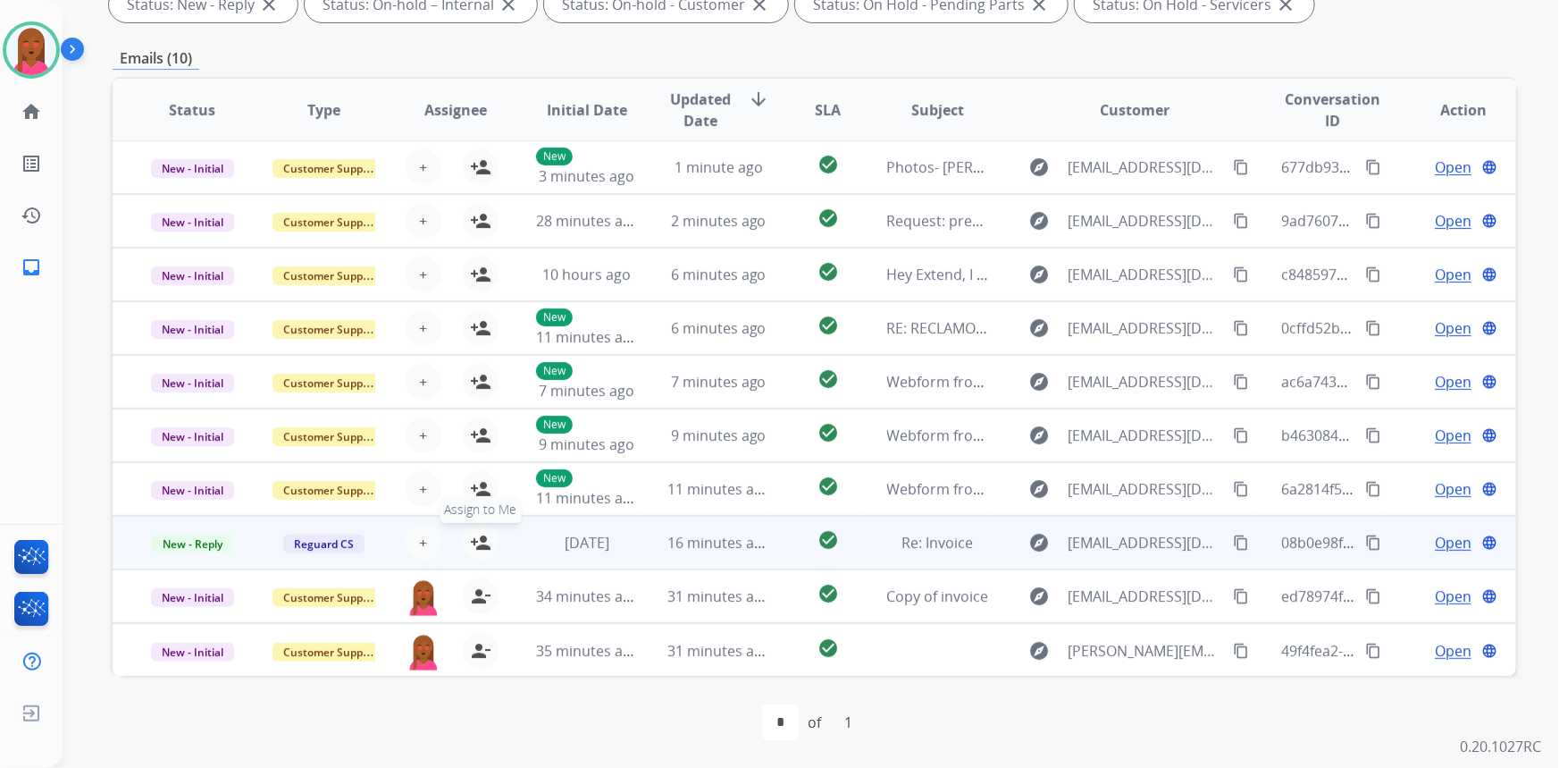
click at [478, 533] on mat-icon "person_add" at bounding box center [480, 542] width 21 height 21
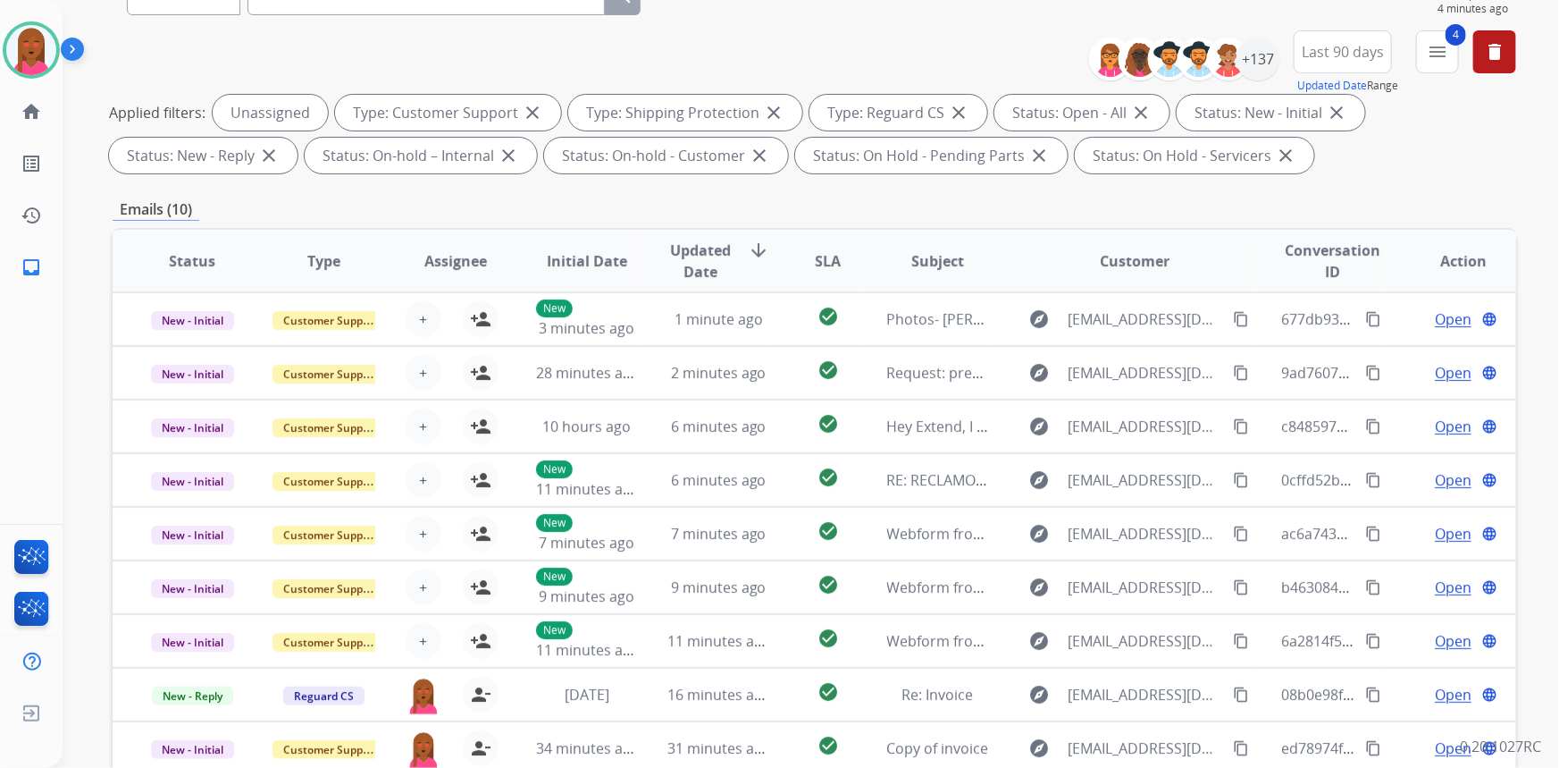
scroll to position [0, 0]
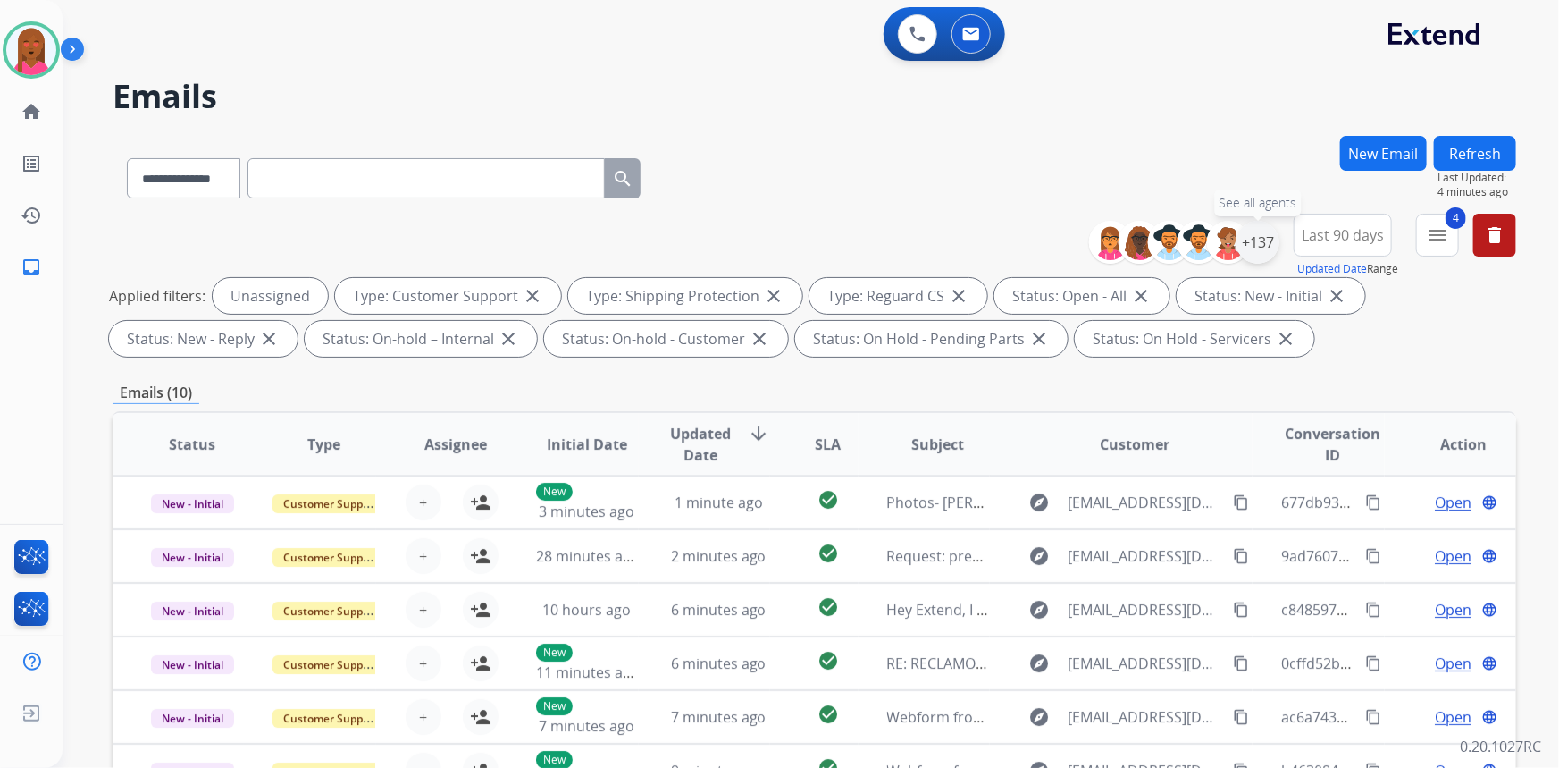
click at [1267, 240] on div "+137" at bounding box center [1258, 242] width 43 height 43
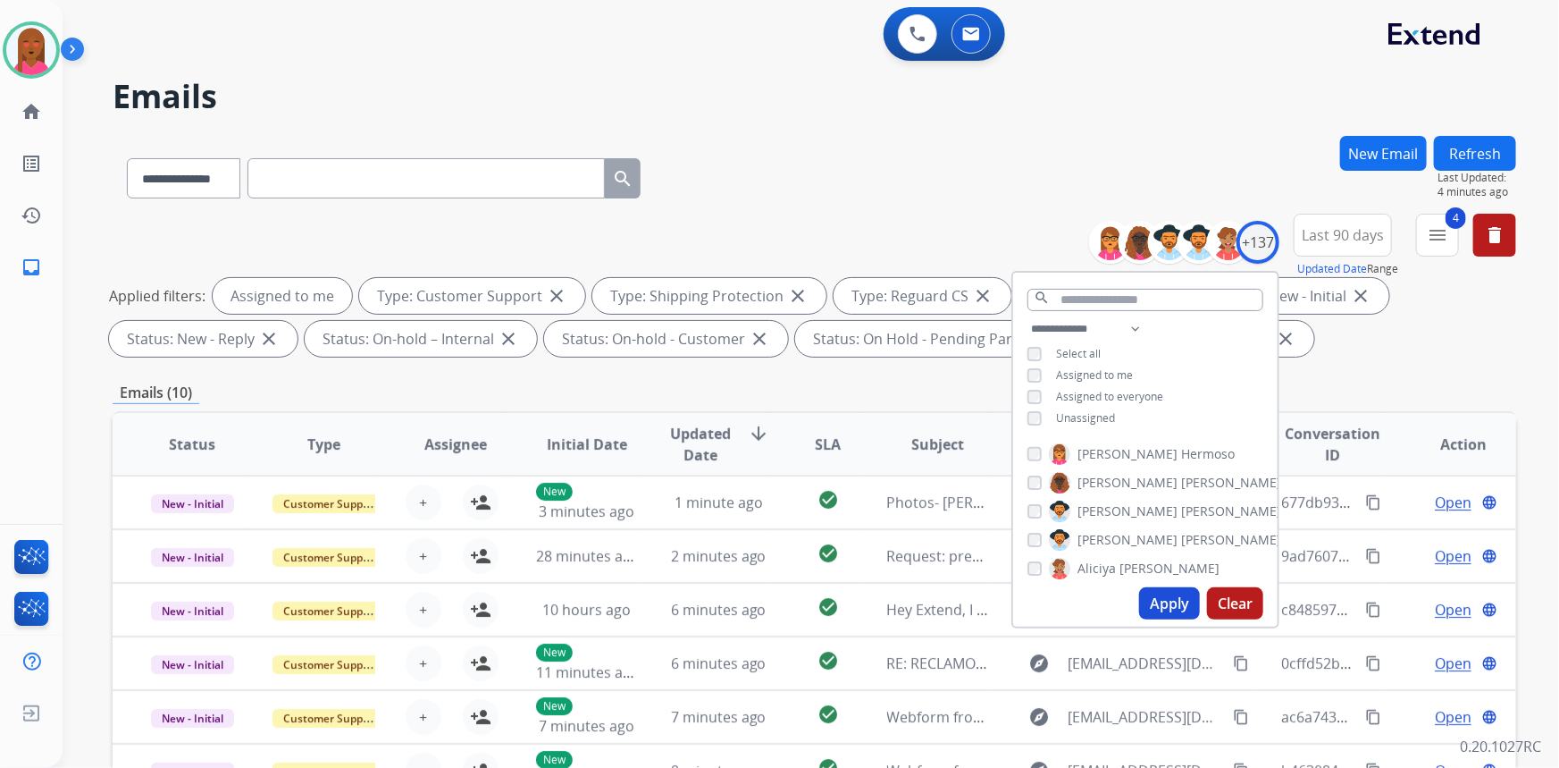
click at [1164, 602] on button "Apply" at bounding box center [1169, 603] width 61 height 32
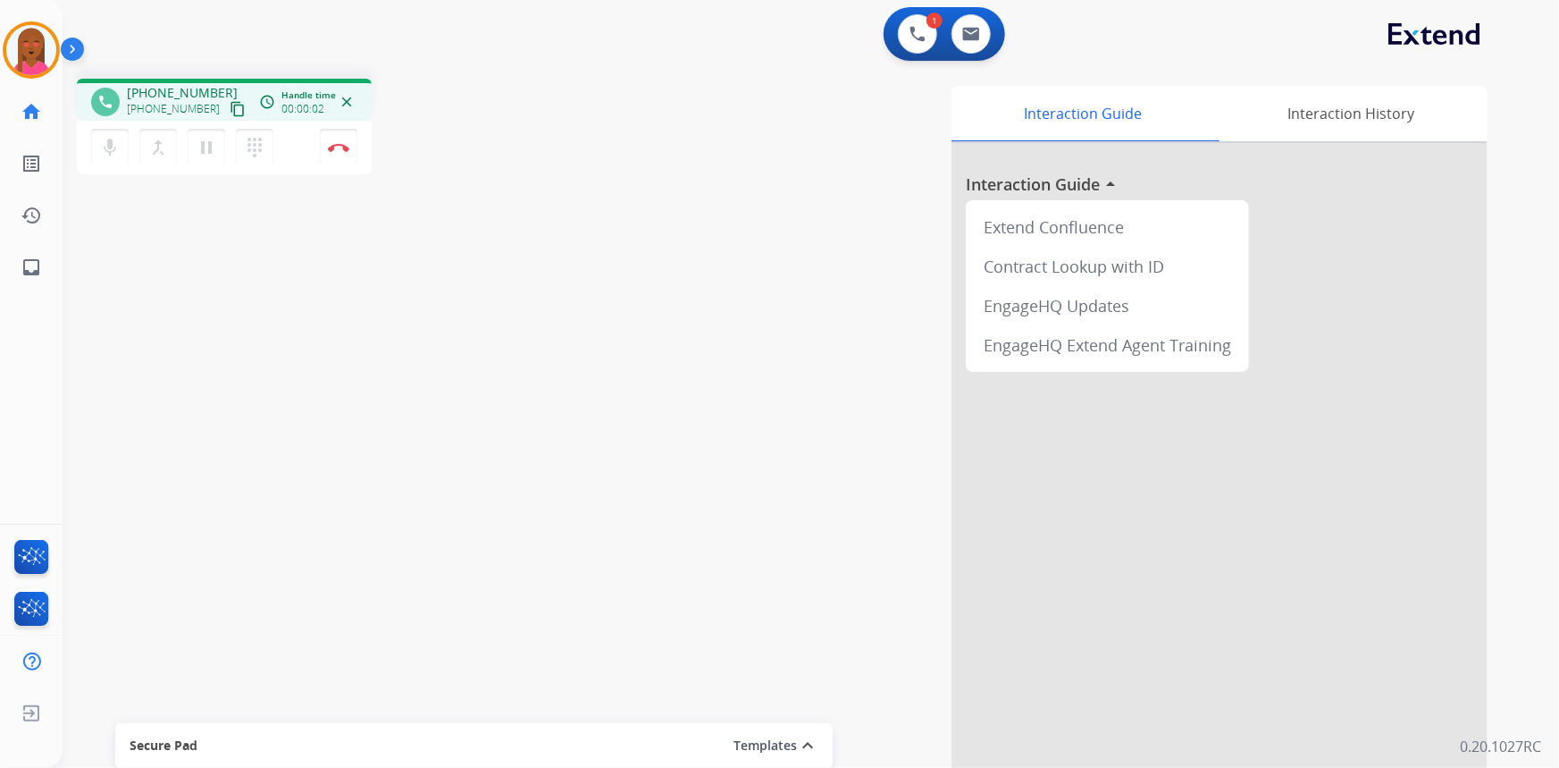
click at [230, 106] on mat-icon "content_copy" at bounding box center [238, 109] width 16 height 16
drag, startPoint x: 496, startPoint y: 673, endPoint x: 491, endPoint y: 657, distance: 16.7
click at [496, 673] on div "phone [PHONE_NUMBER] [PHONE_NUMBER] content_copy access_time Call metrics Queue…" at bounding box center [790, 436] width 1454 height 745
click at [230, 106] on mat-icon "content_copy" at bounding box center [238, 109] width 16 height 16
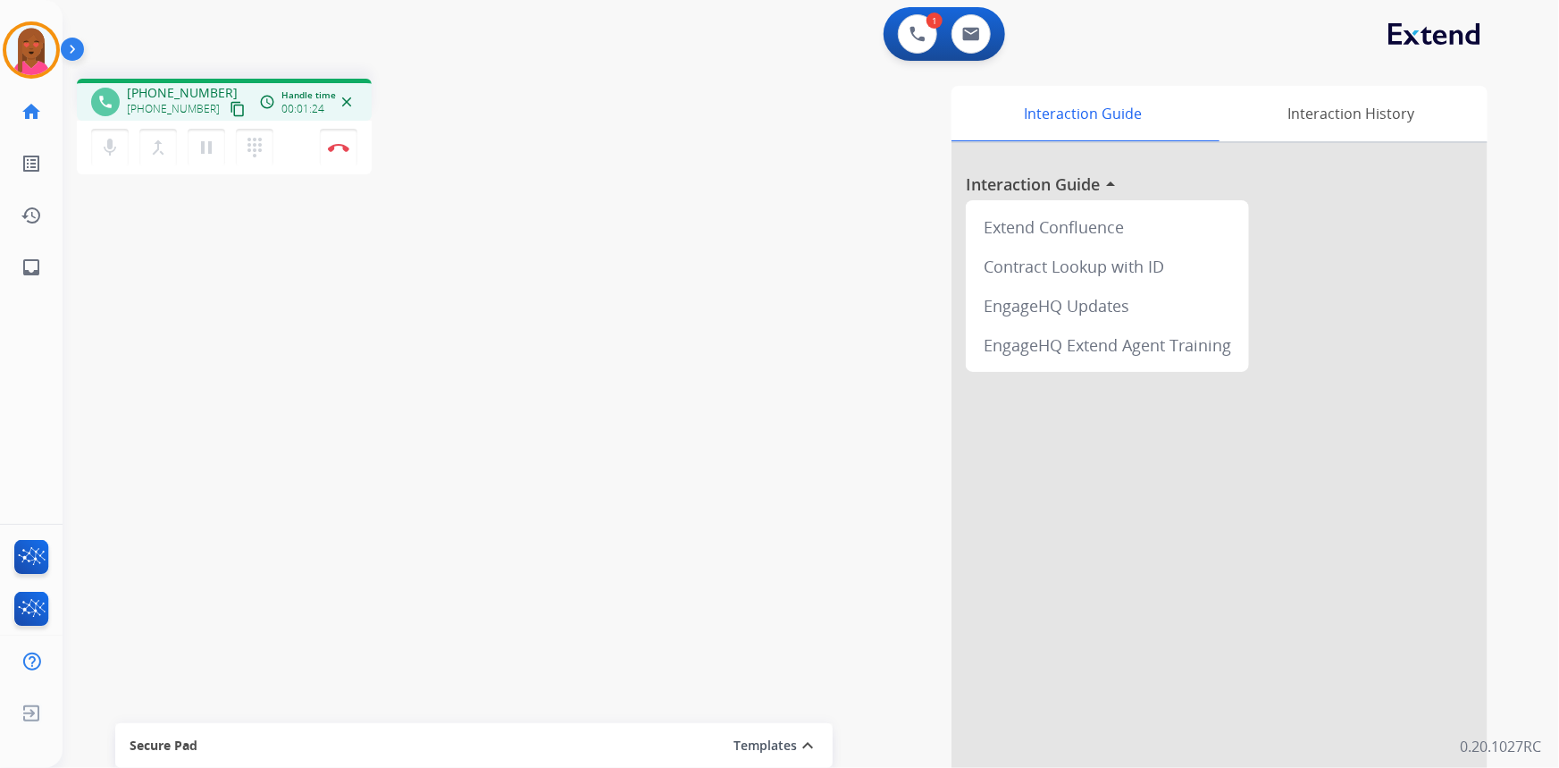
click at [358, 563] on div "phone [PHONE_NUMBER] [PHONE_NUMBER] content_copy access_time Call metrics Queue…" at bounding box center [790, 436] width 1454 height 745
click at [469, 667] on div "phone [PHONE_NUMBER] [PHONE_NUMBER] content_copy access_time Call metrics Queue…" at bounding box center [790, 436] width 1454 height 745
click at [349, 144] on img at bounding box center [338, 147] width 21 height 9
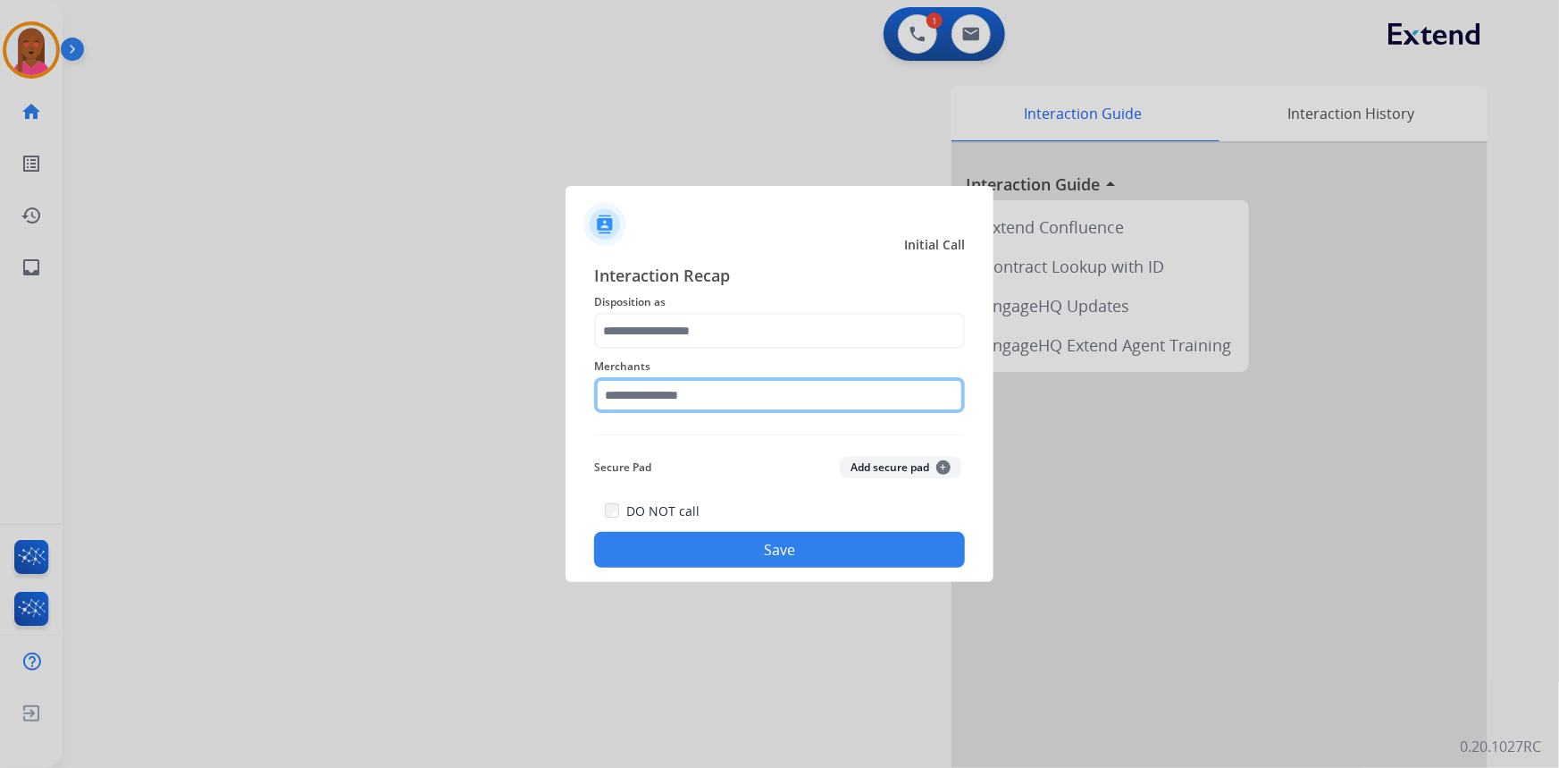
click at [638, 403] on input "text" at bounding box center [779, 395] width 371 height 36
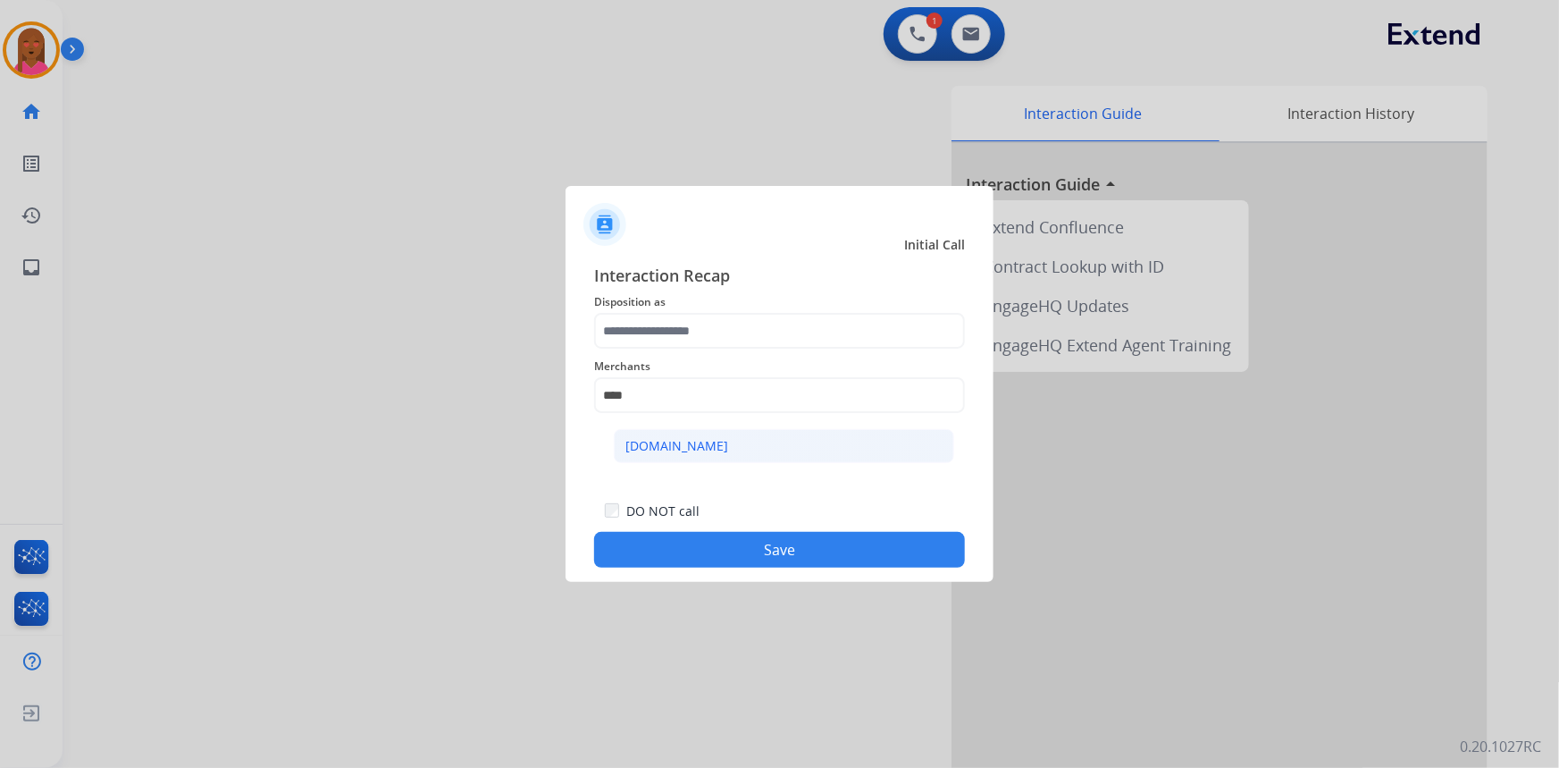
click at [662, 446] on div "[DOMAIN_NAME]" at bounding box center [677, 446] width 103 height 18
type input "**********"
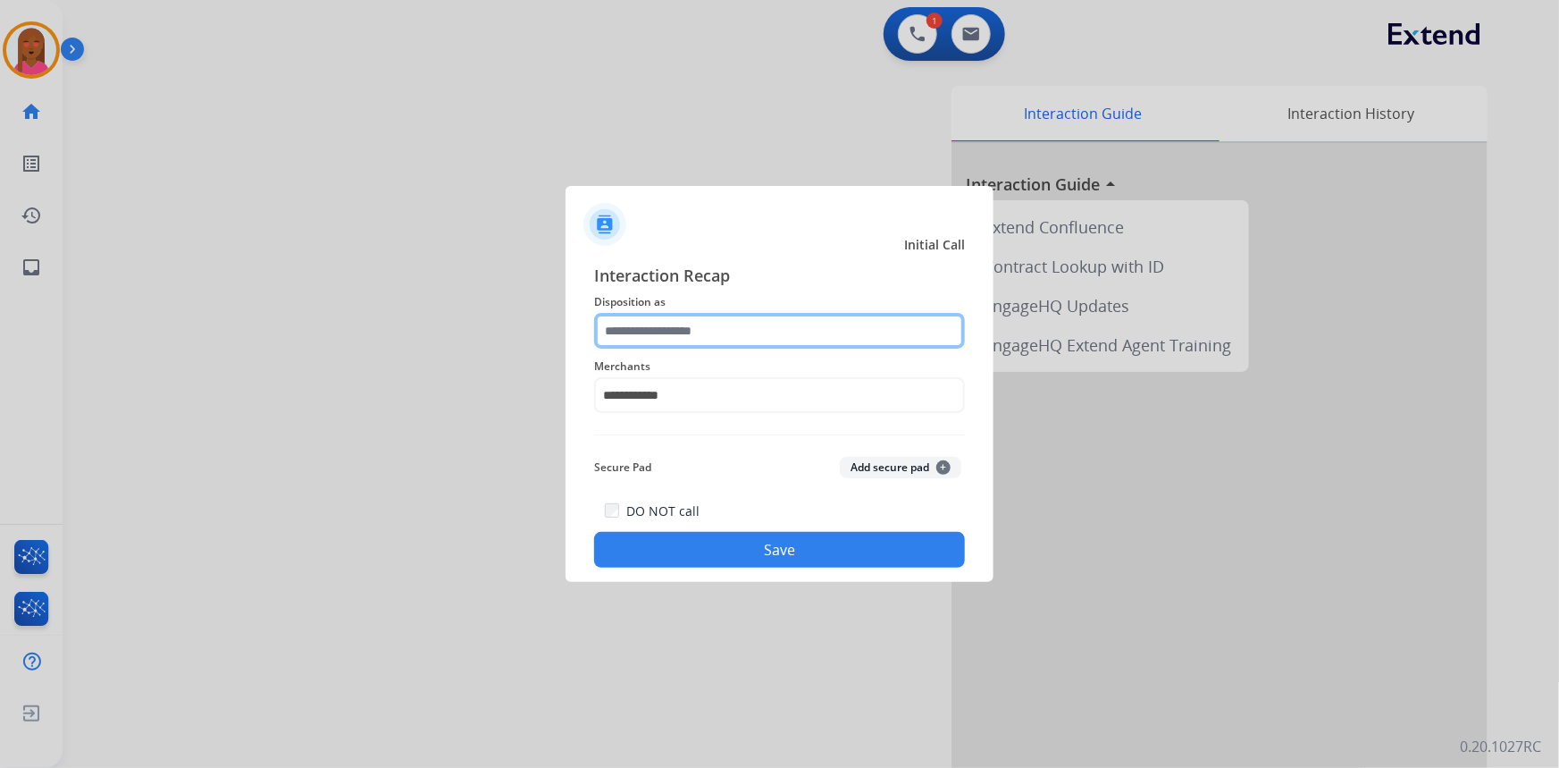
click at [699, 333] on input "text" at bounding box center [779, 331] width 371 height 36
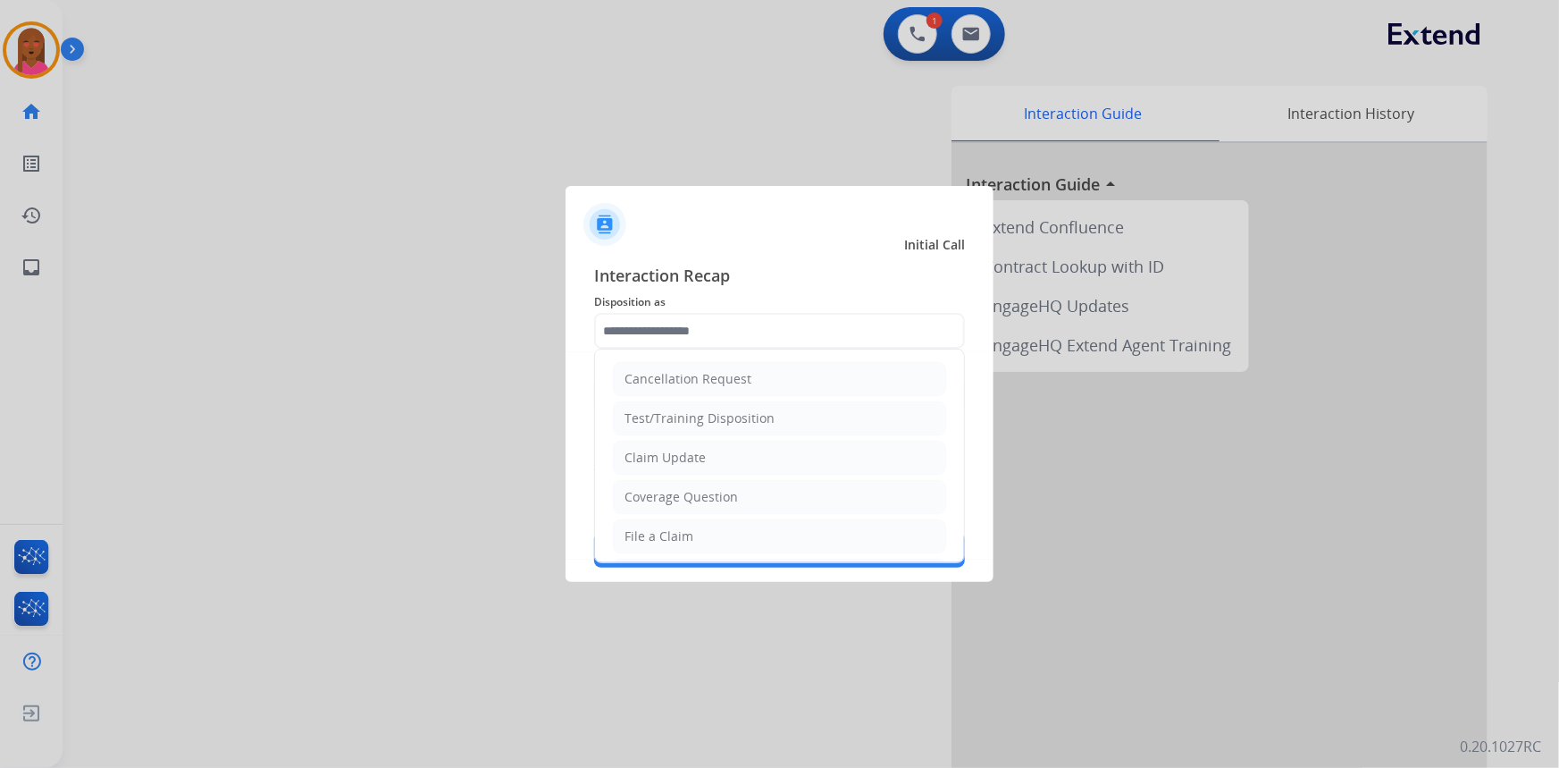
click at [697, 497] on div "Coverage Question" at bounding box center [681, 497] width 113 height 18
type input "**********"
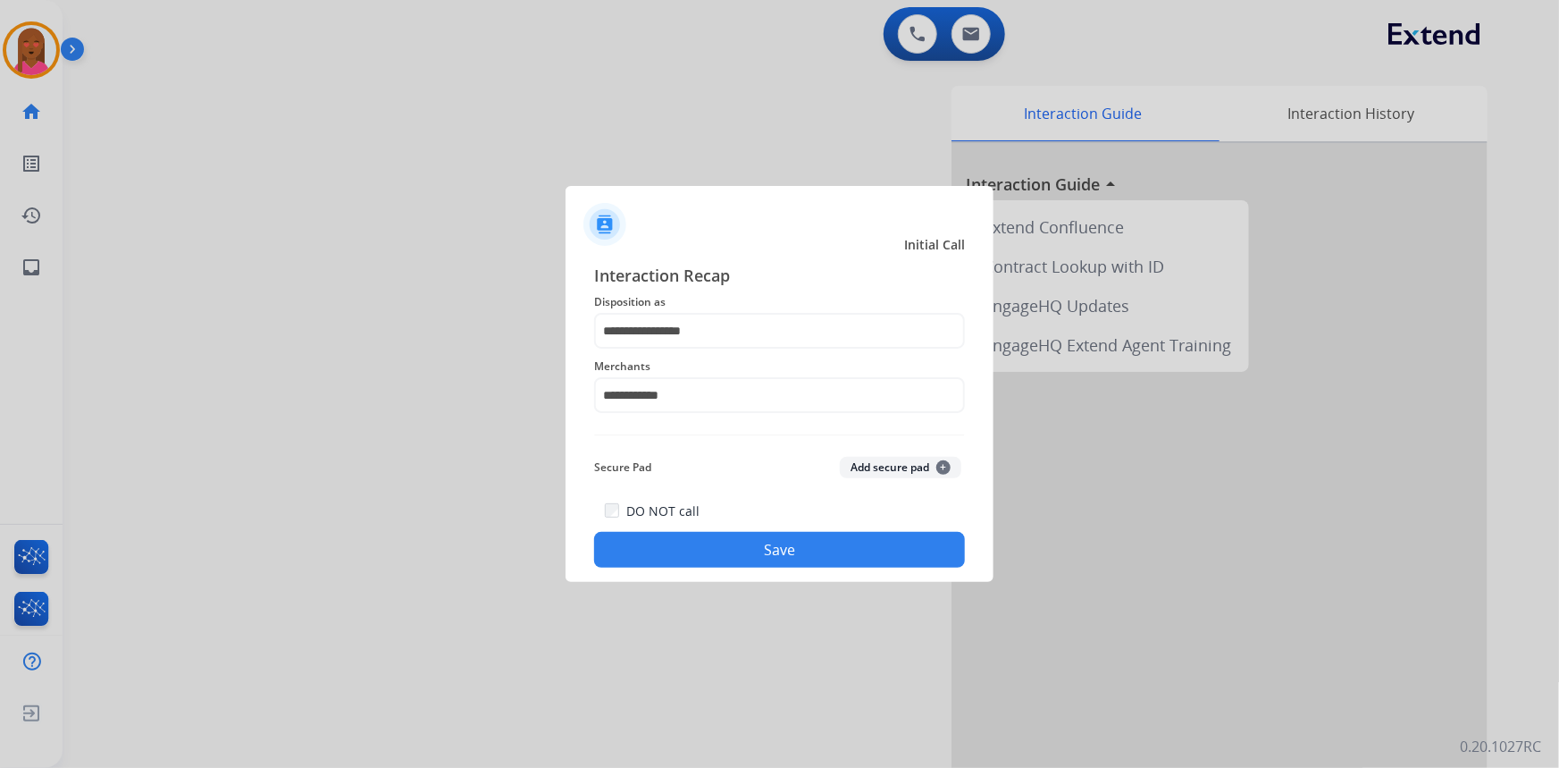
click at [685, 547] on button "Save" at bounding box center [779, 550] width 371 height 36
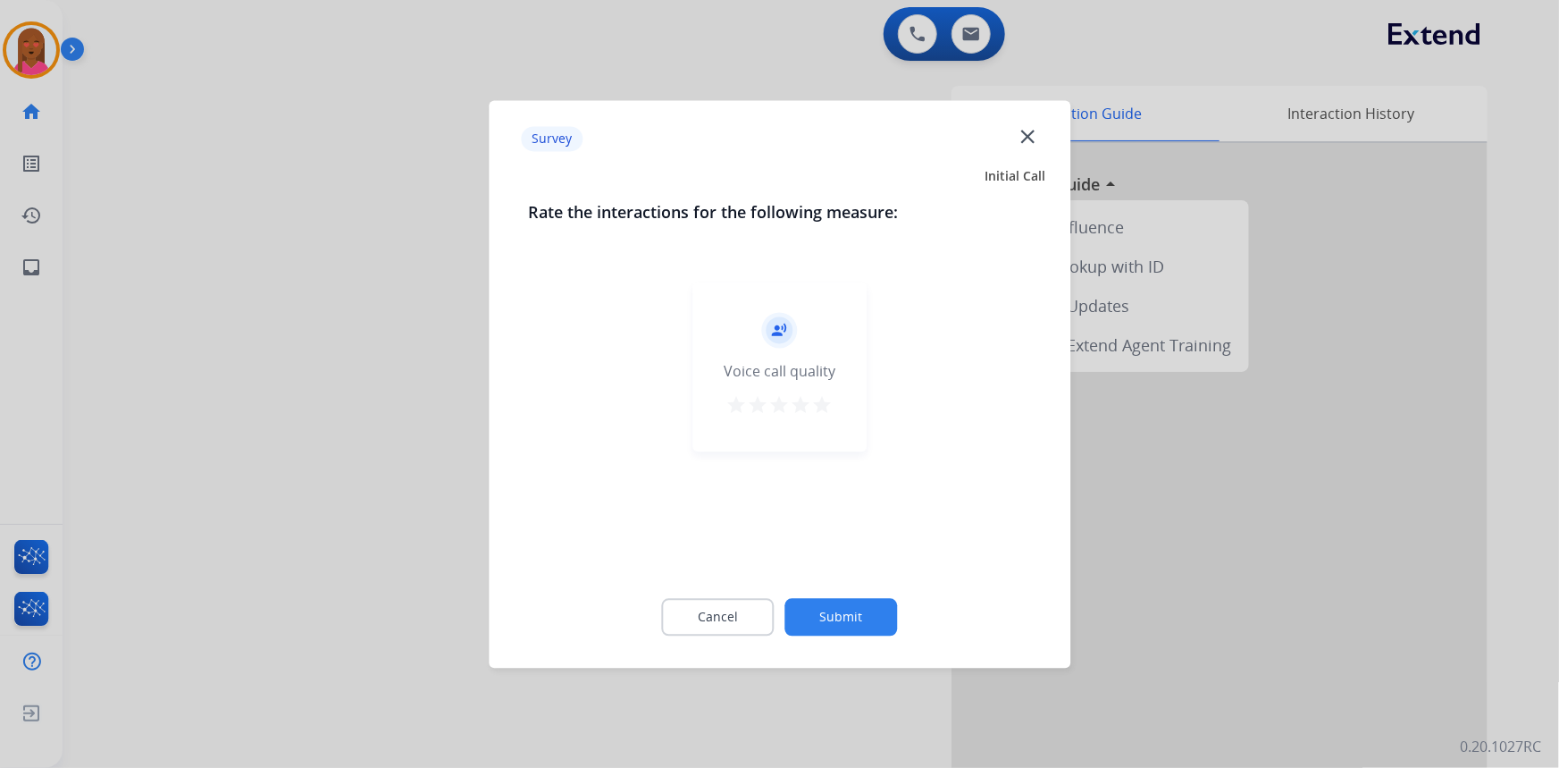
click at [1035, 133] on mat-icon "close" at bounding box center [1027, 135] width 23 height 23
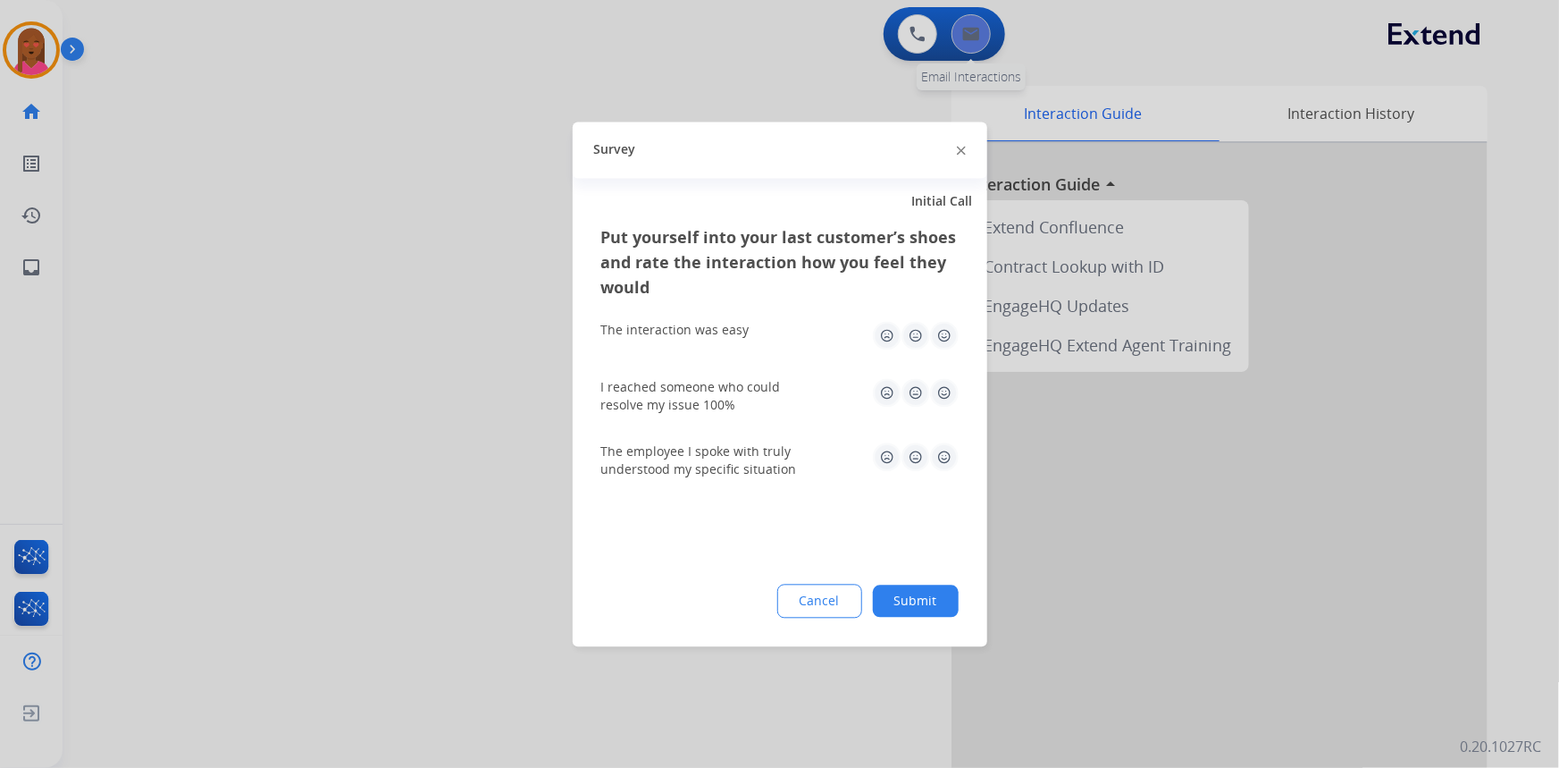
drag, startPoint x: 993, startPoint y: 45, endPoint x: 979, endPoint y: 41, distance: 13.9
click at [986, 44] on div at bounding box center [779, 384] width 1559 height 768
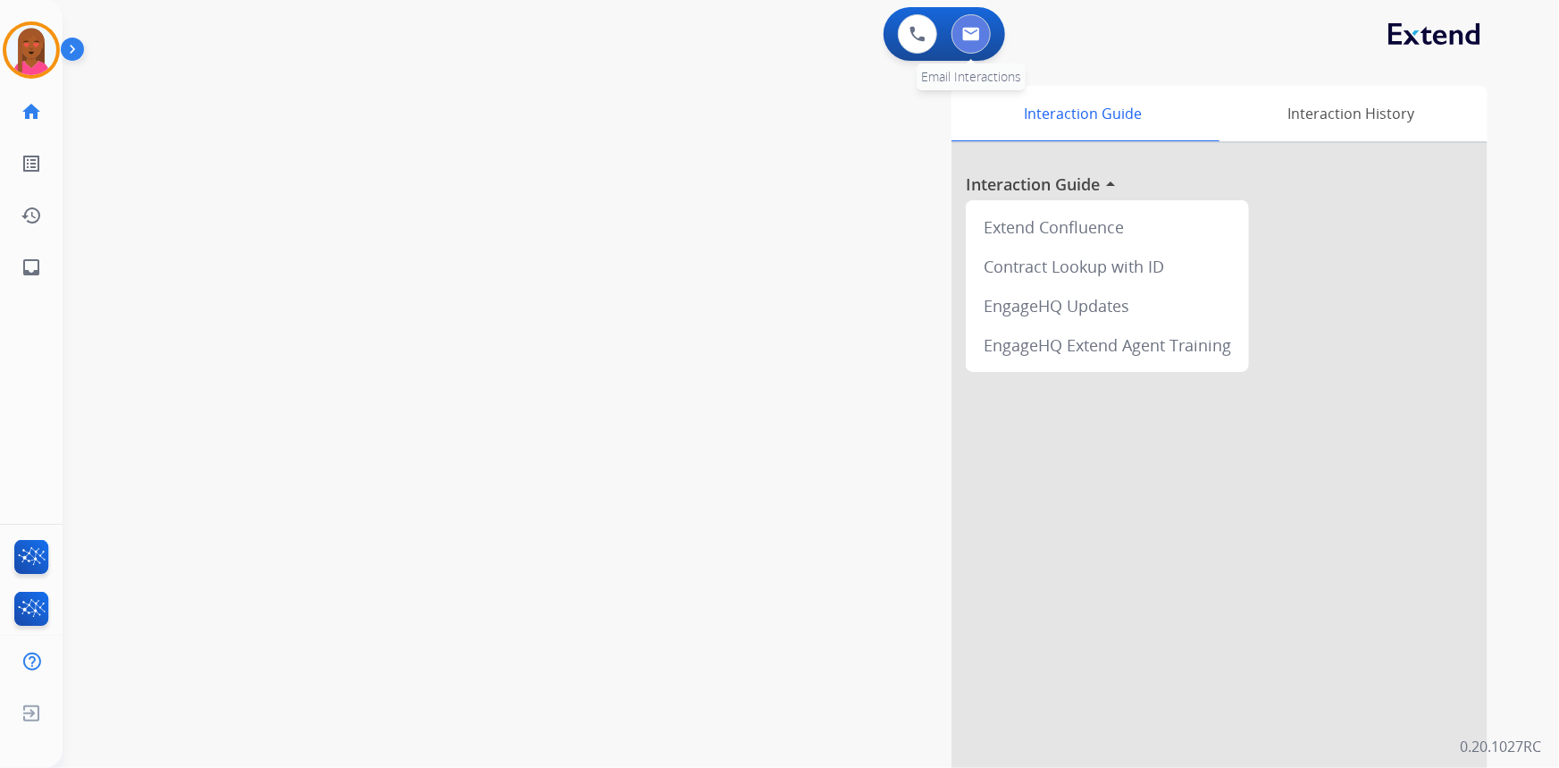
click at [979, 41] on button at bounding box center [971, 33] width 39 height 39
select select "**********"
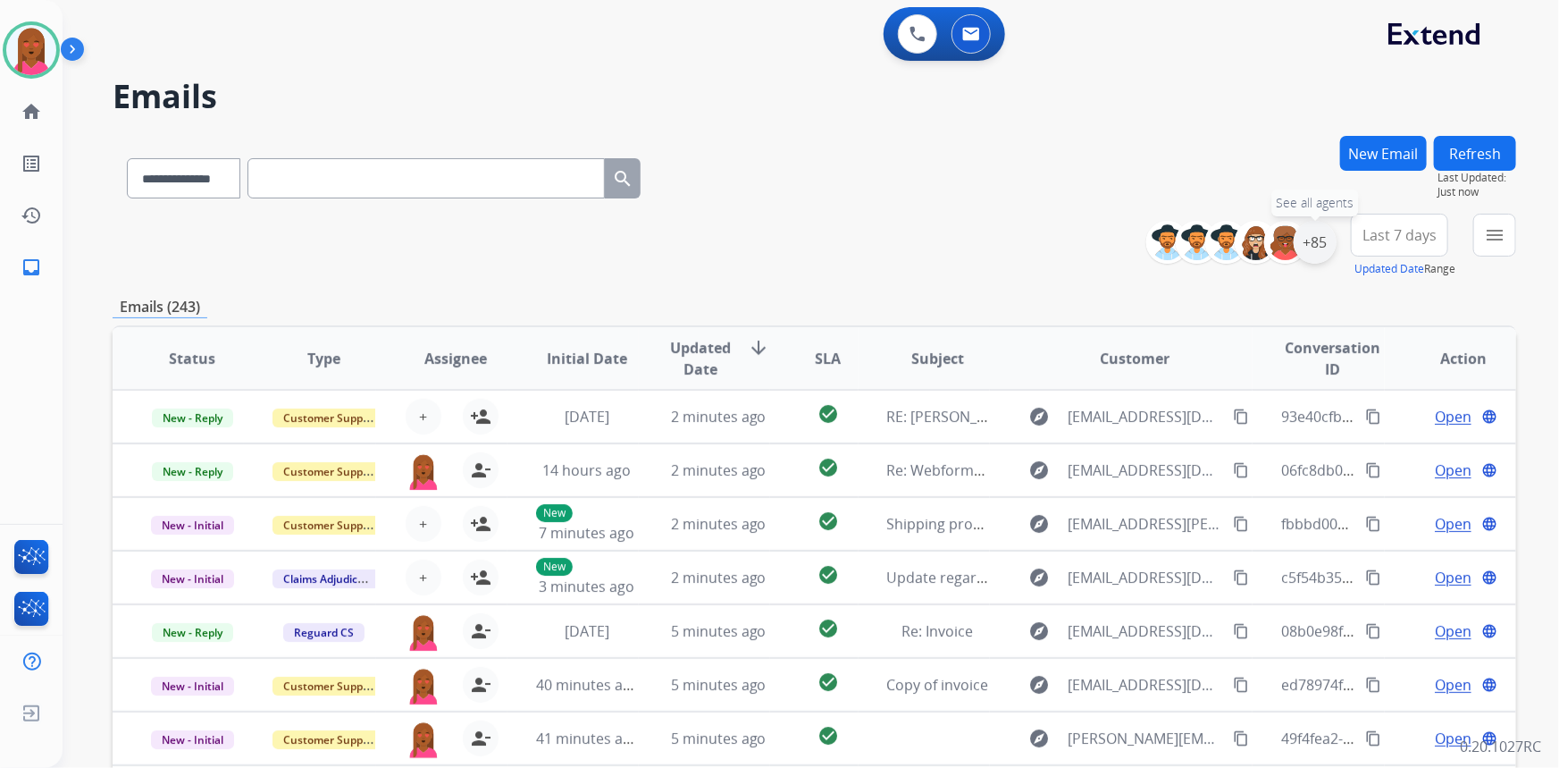
click at [1326, 248] on div "+85" at bounding box center [1315, 242] width 43 height 43
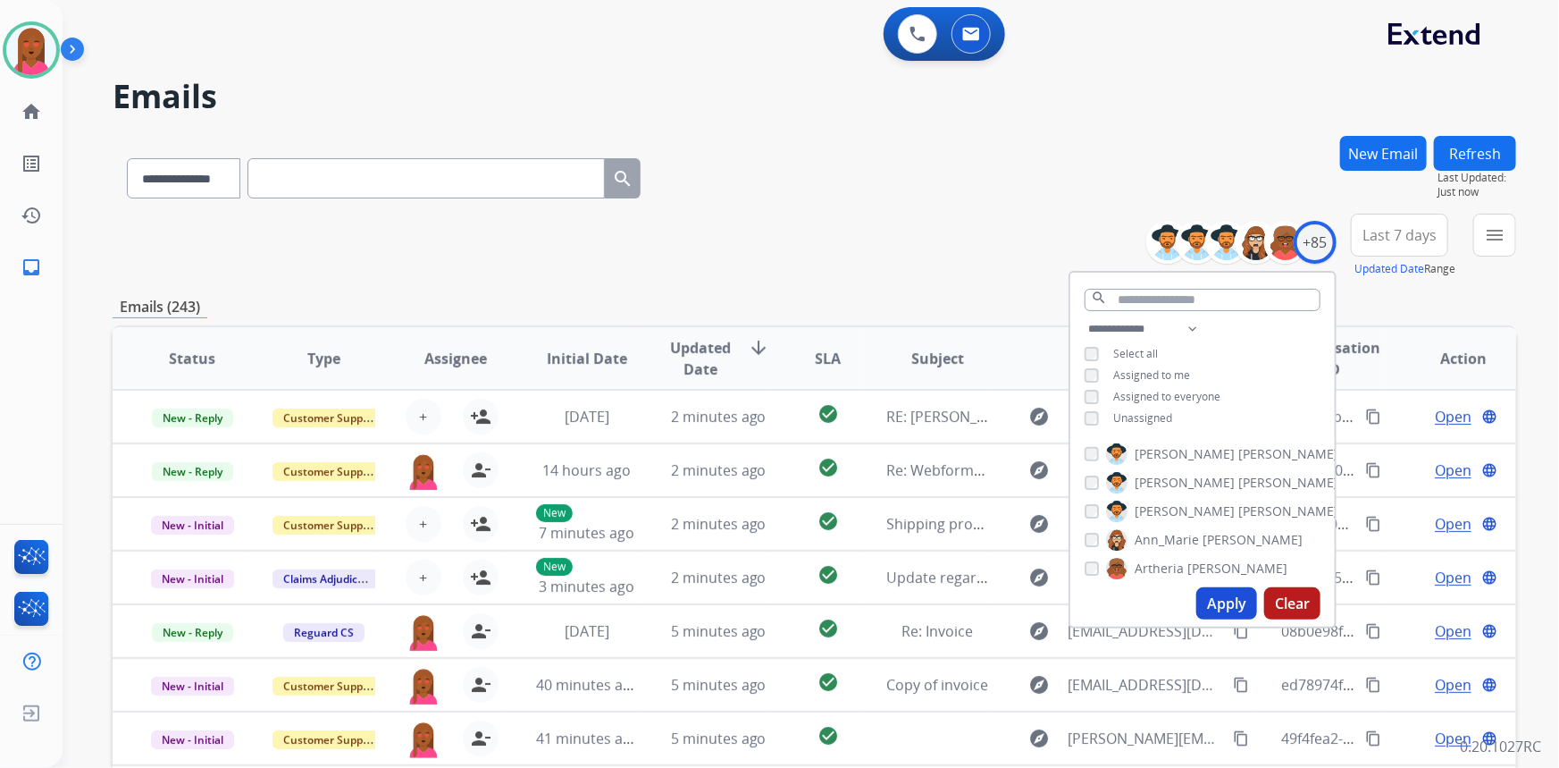
click at [1211, 602] on button "Apply" at bounding box center [1227, 603] width 61 height 32
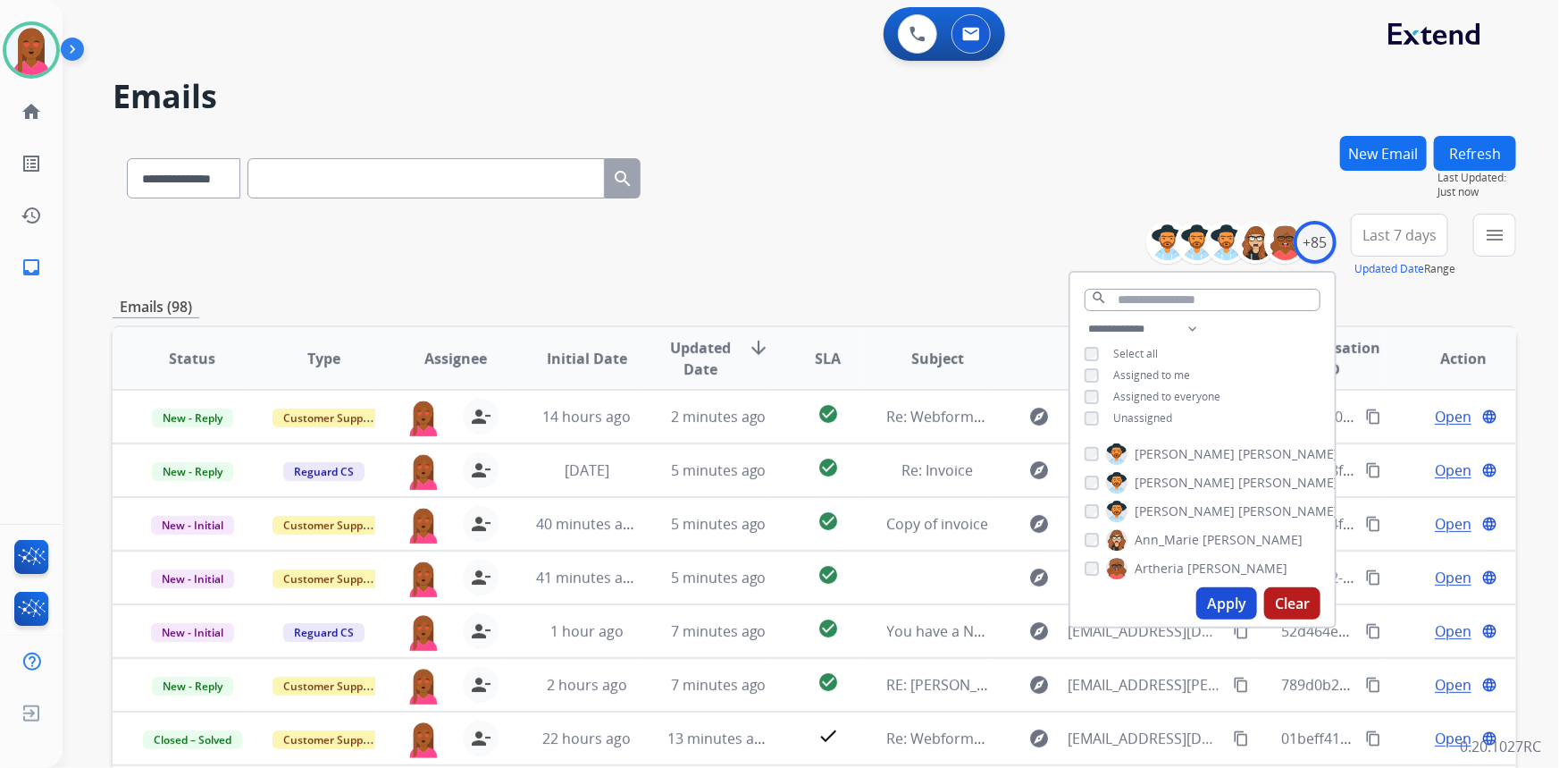
click at [1398, 231] on span "Last 7 days" at bounding box center [1400, 234] width 74 height 7
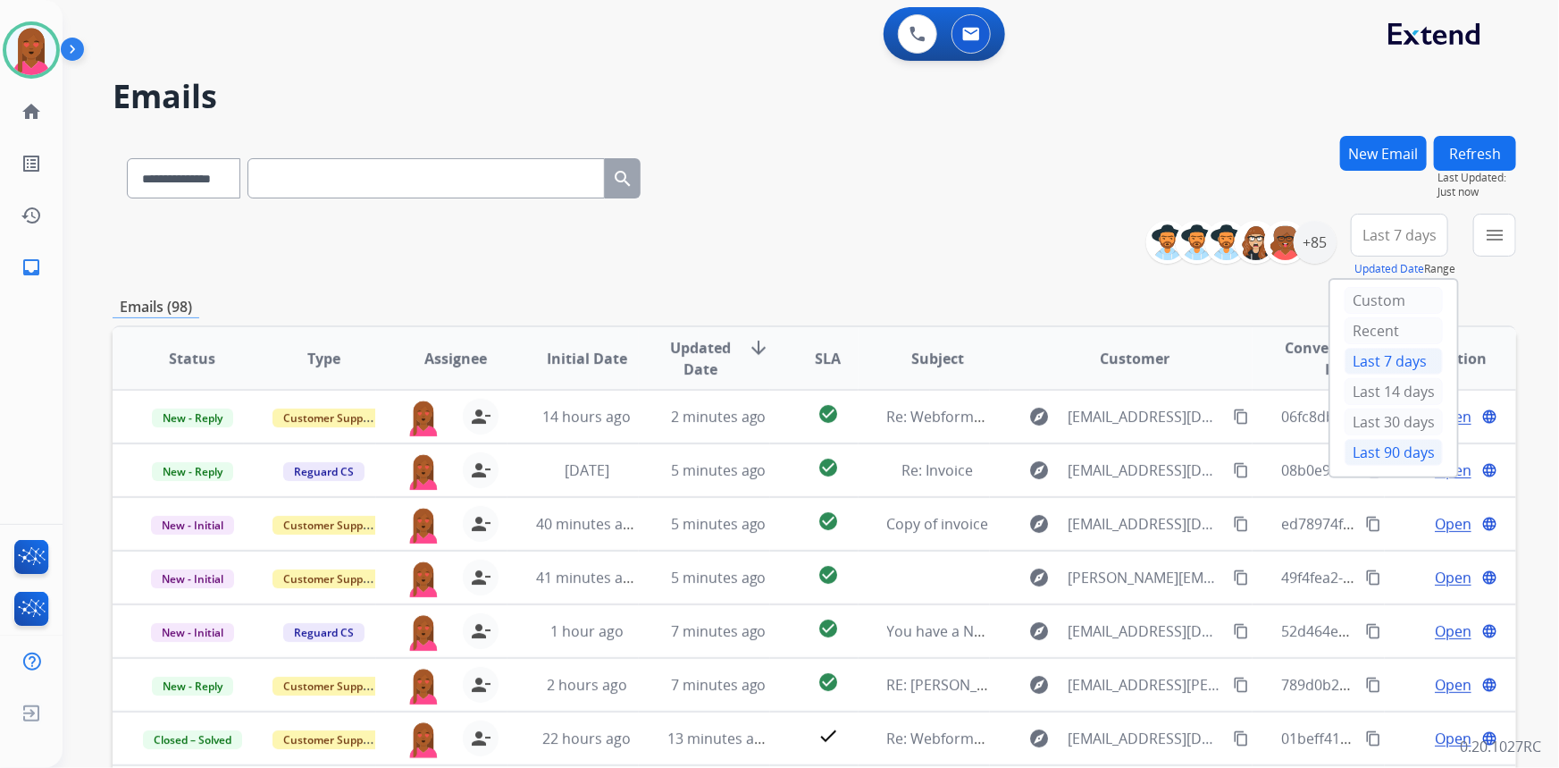
click at [1373, 460] on div "Last 90 days" at bounding box center [1394, 452] width 98 height 27
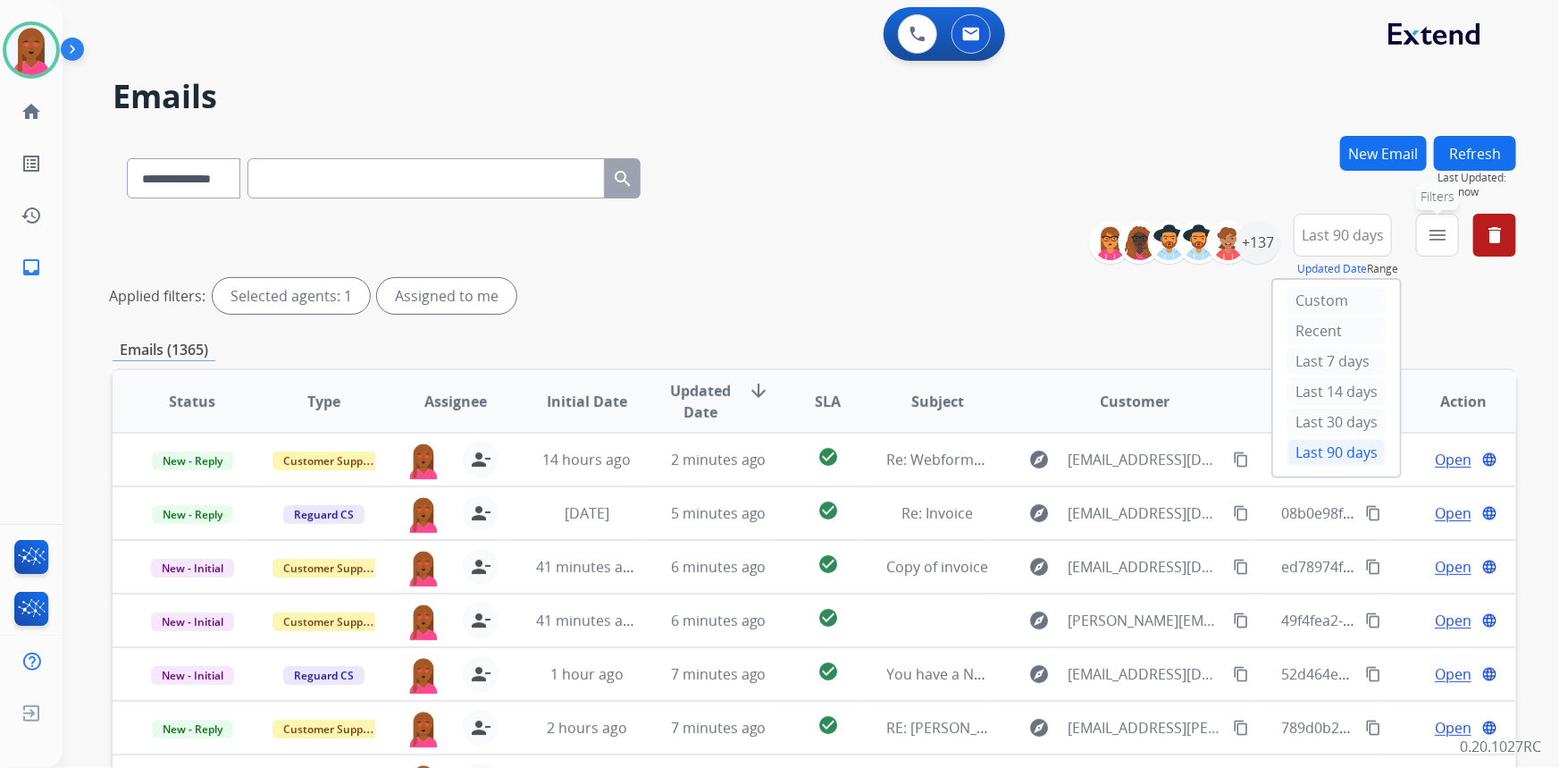
click at [1443, 231] on mat-icon "menu" at bounding box center [1437, 234] width 21 height 21
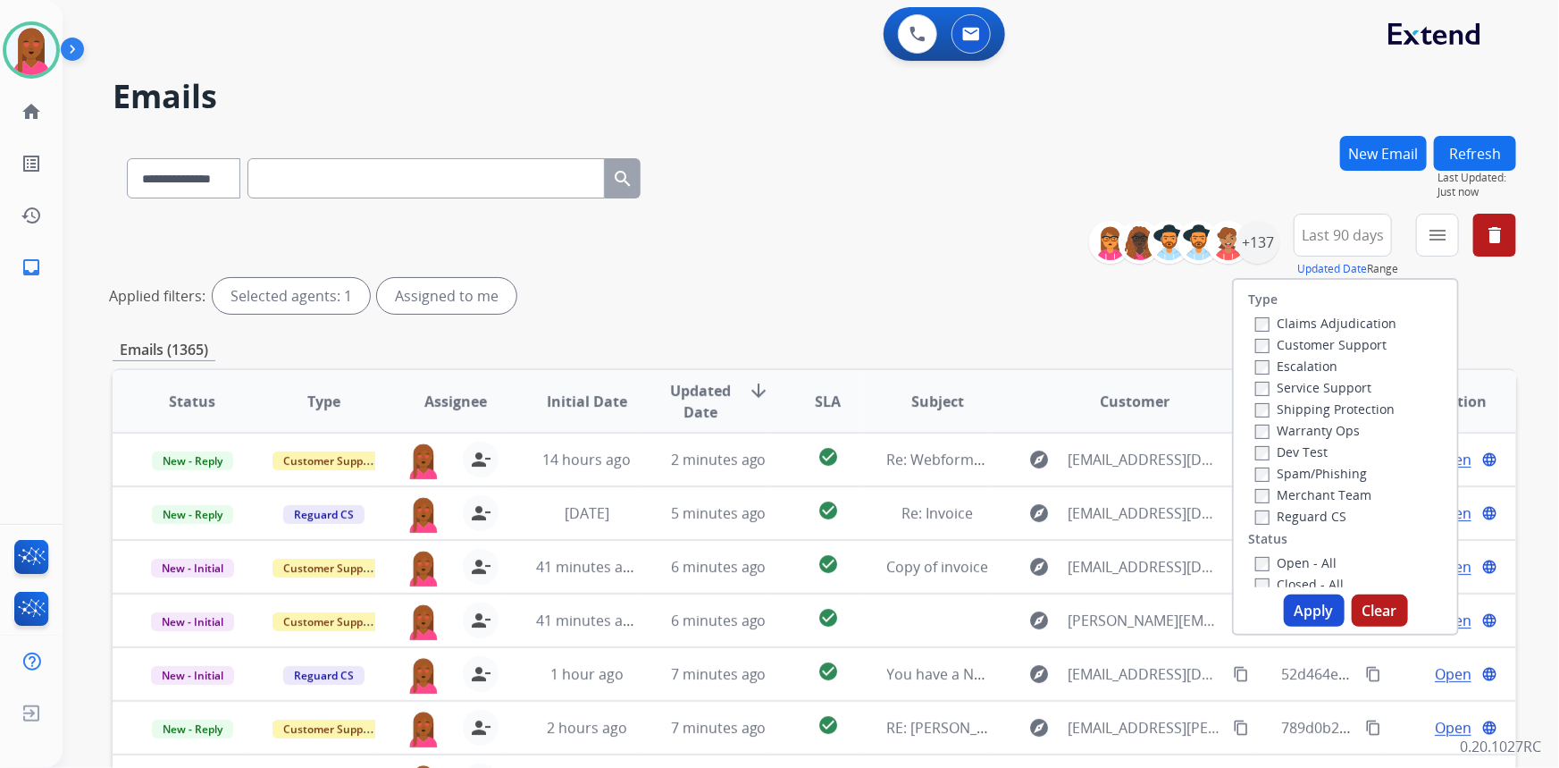
click at [1357, 340] on label "Customer Support" at bounding box center [1320, 344] width 131 height 17
click at [1349, 404] on label "Shipping Protection" at bounding box center [1324, 408] width 139 height 17
click at [1323, 509] on label "Reguard CS" at bounding box center [1300, 516] width 91 height 17
click at [1300, 562] on label "Open - All" at bounding box center [1295, 562] width 81 height 17
click at [1327, 610] on button "Apply" at bounding box center [1314, 610] width 61 height 32
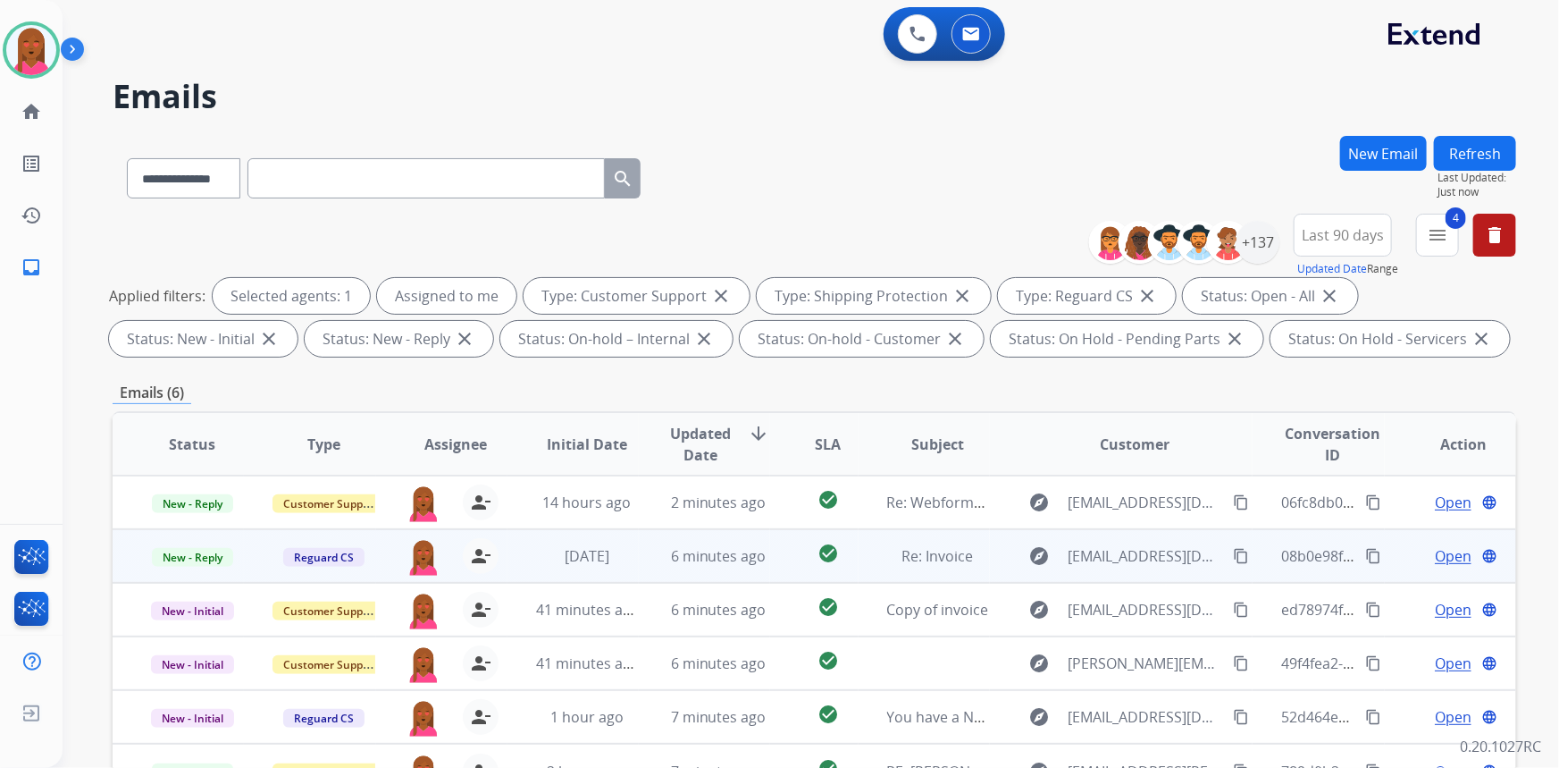
scroll to position [243, 0]
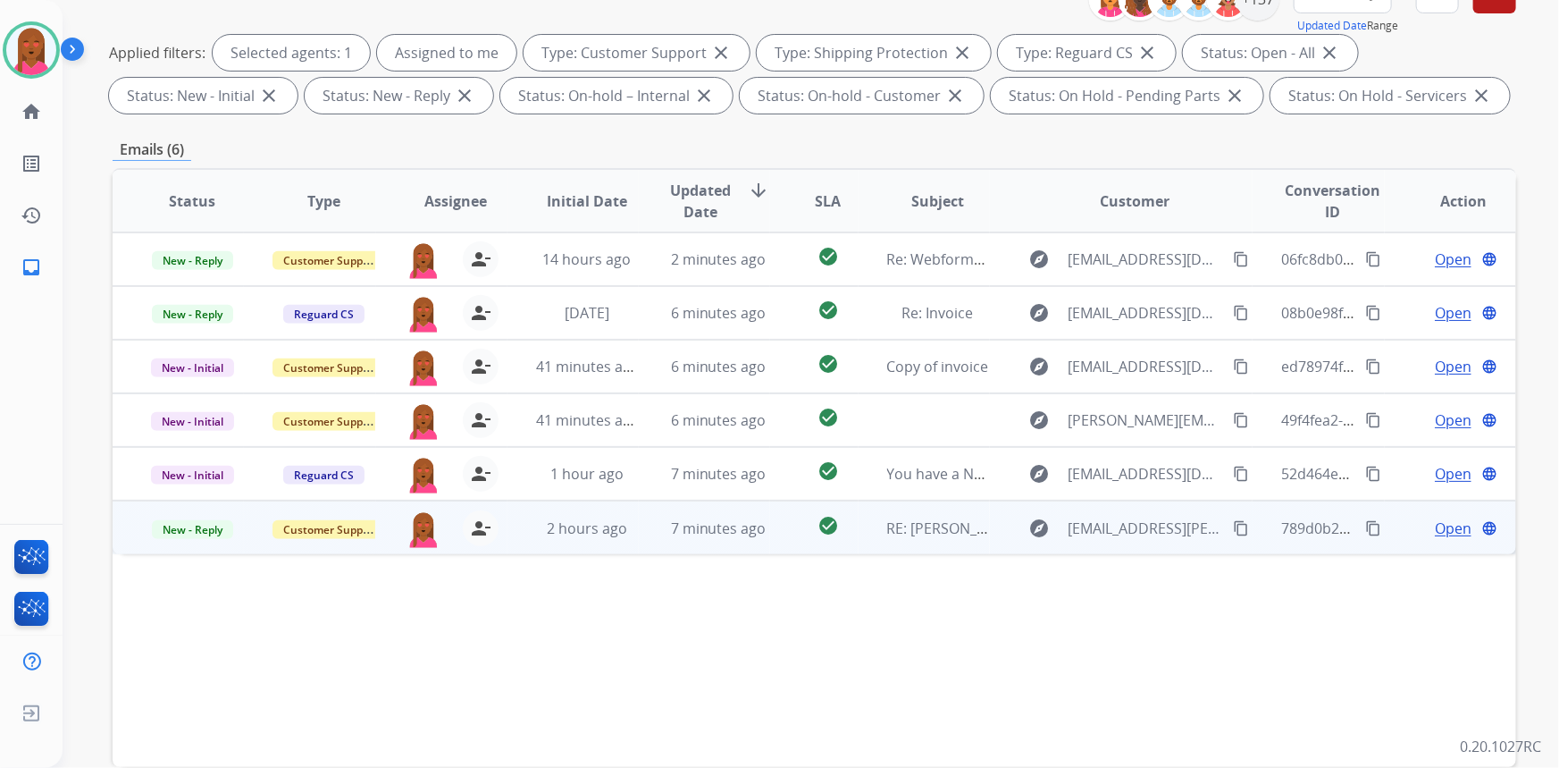
click at [1435, 521] on span "Open" at bounding box center [1453, 527] width 37 height 21
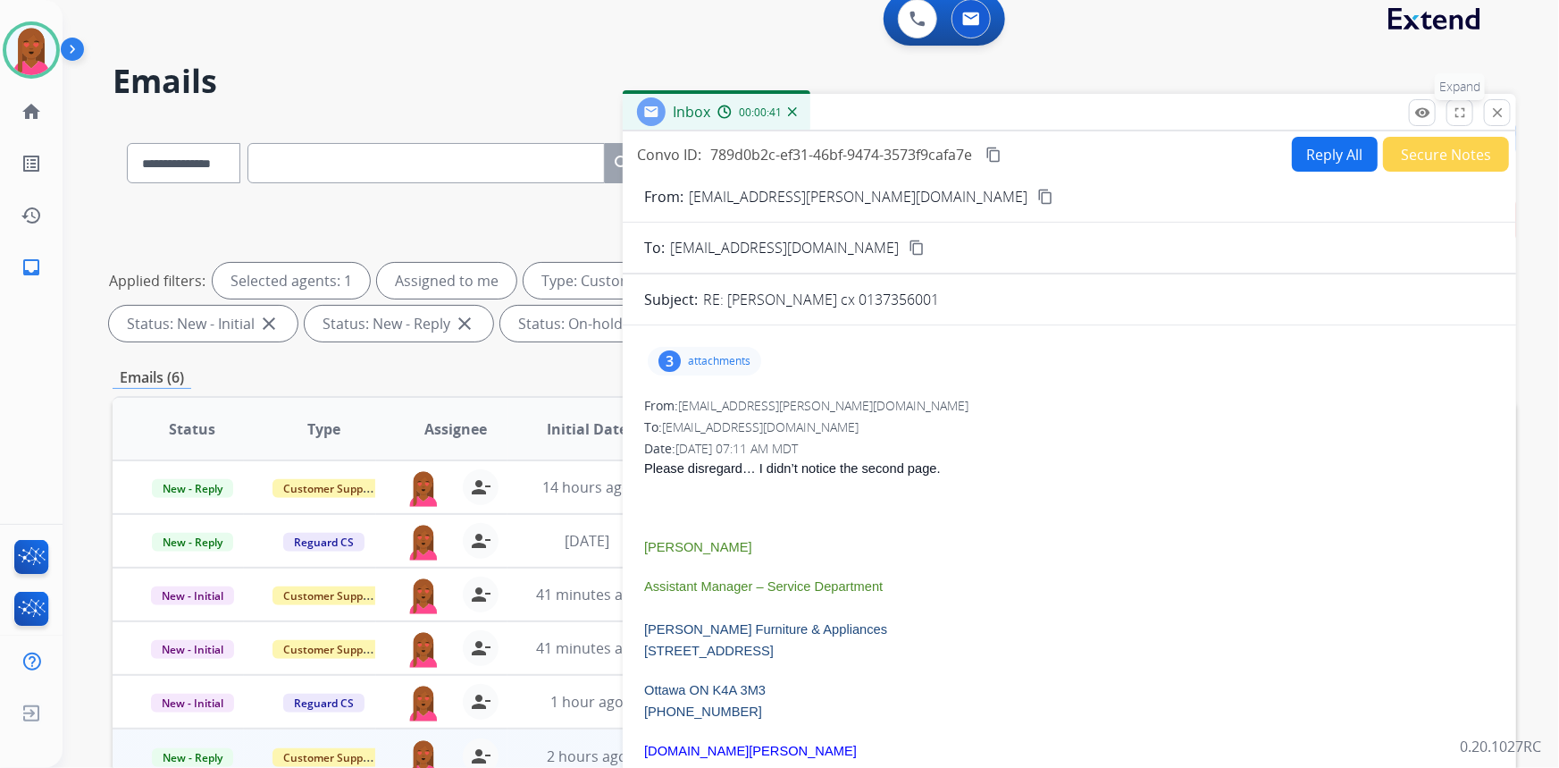
scroll to position [0, 0]
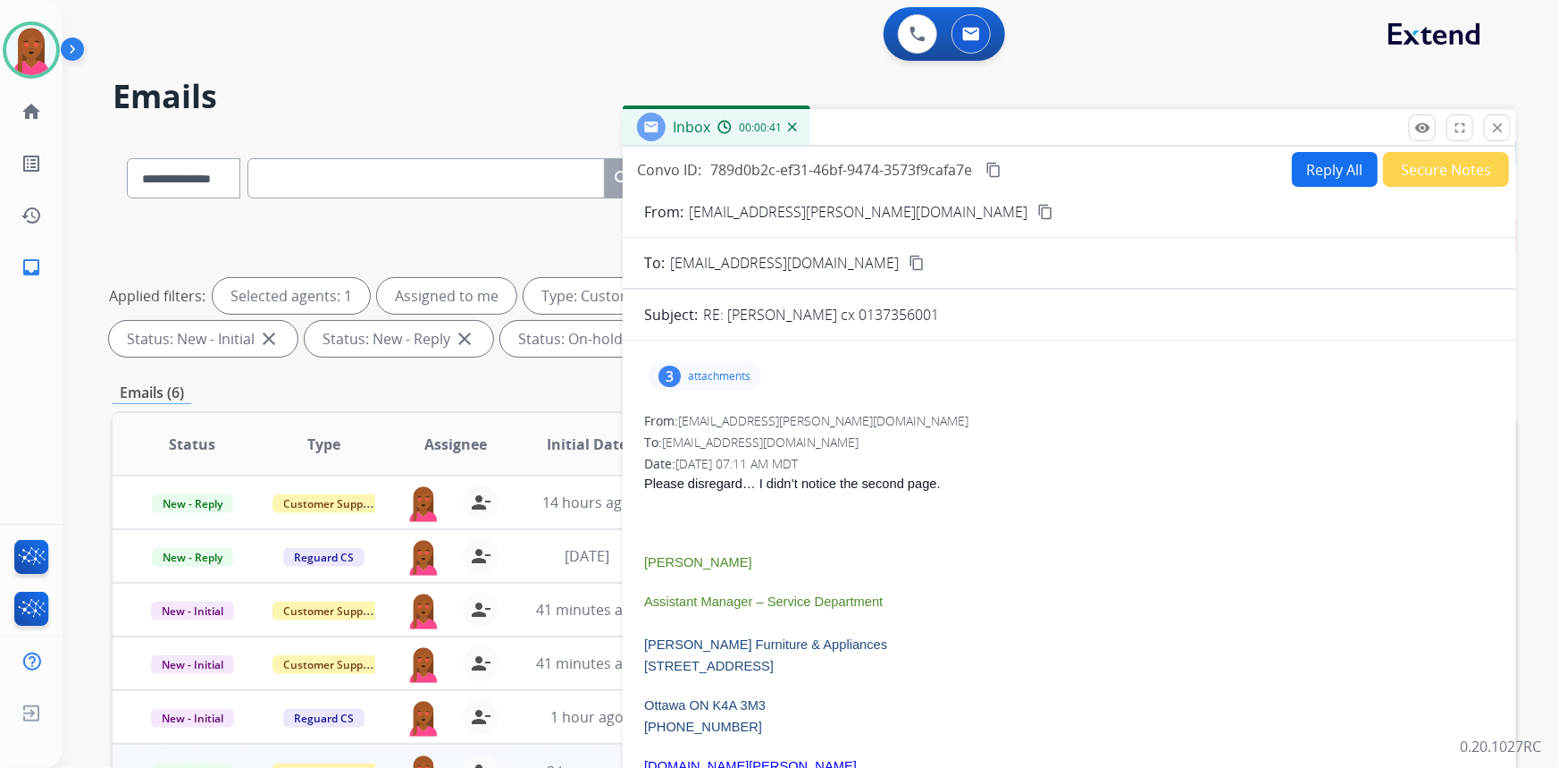
click at [1440, 172] on button "Secure Notes" at bounding box center [1446, 169] width 126 height 35
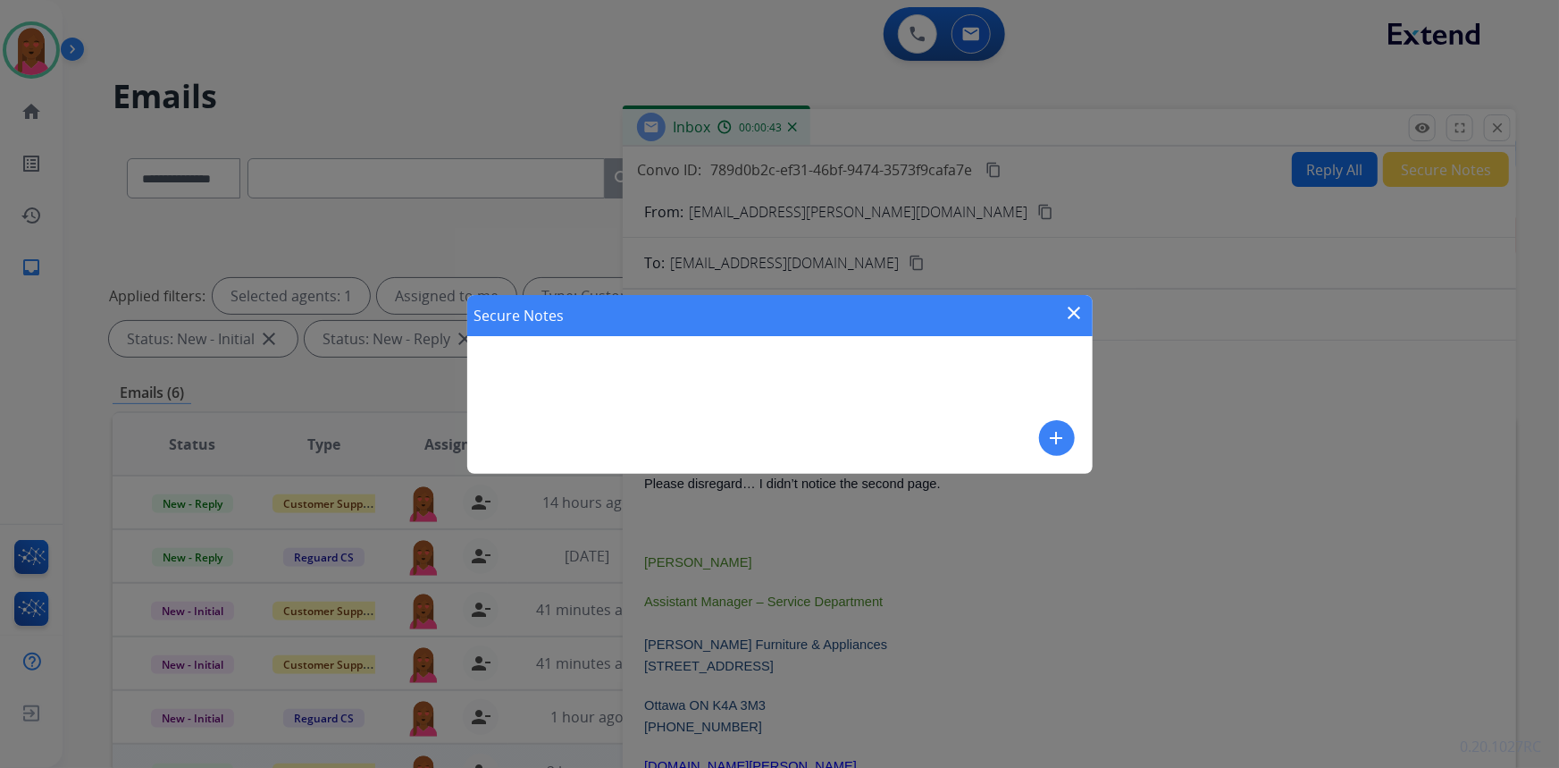
click at [1058, 446] on mat-icon "add" at bounding box center [1056, 437] width 21 height 21
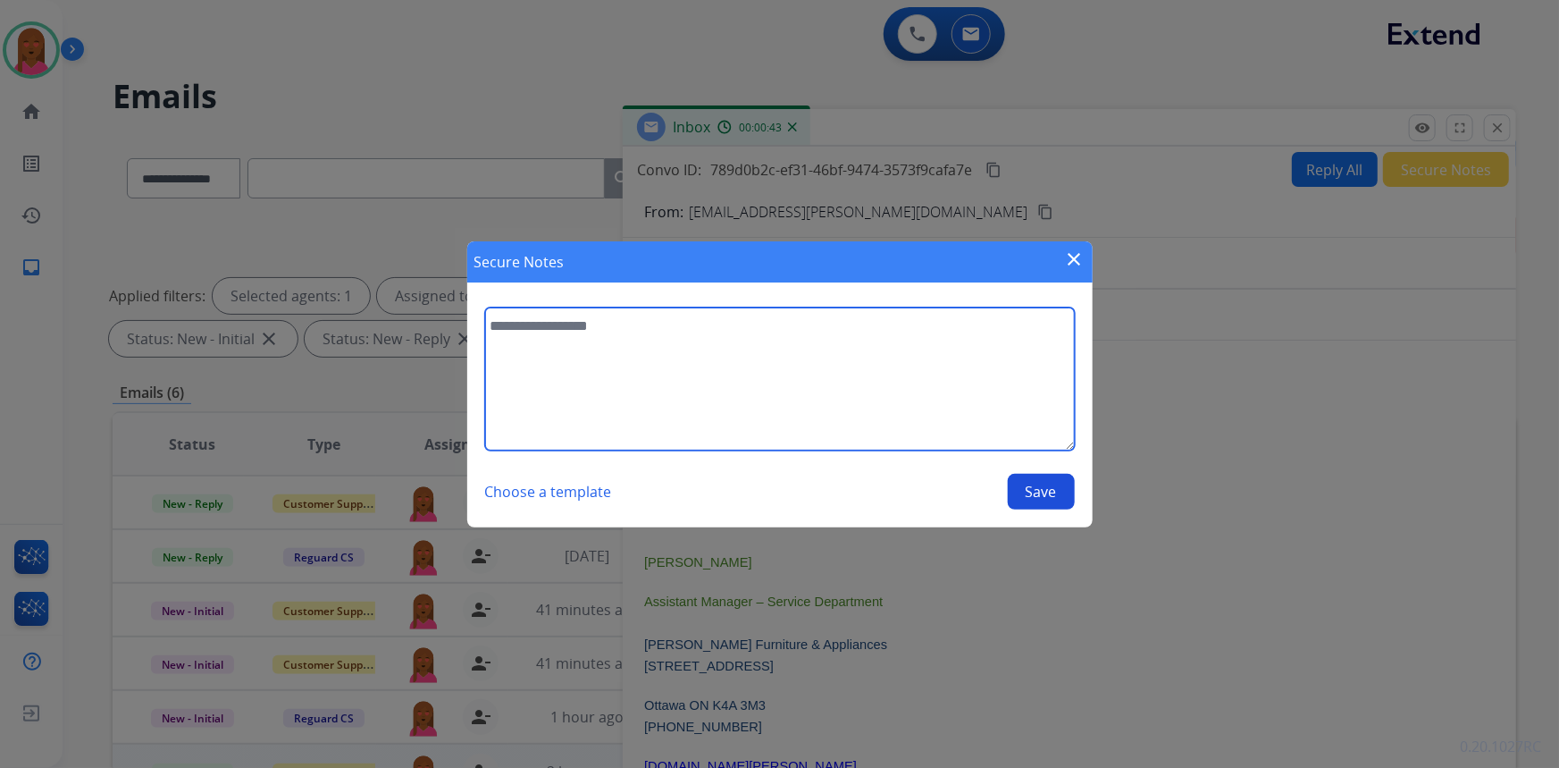
click at [732, 408] on textarea at bounding box center [780, 378] width 590 height 143
type textarea "**********"
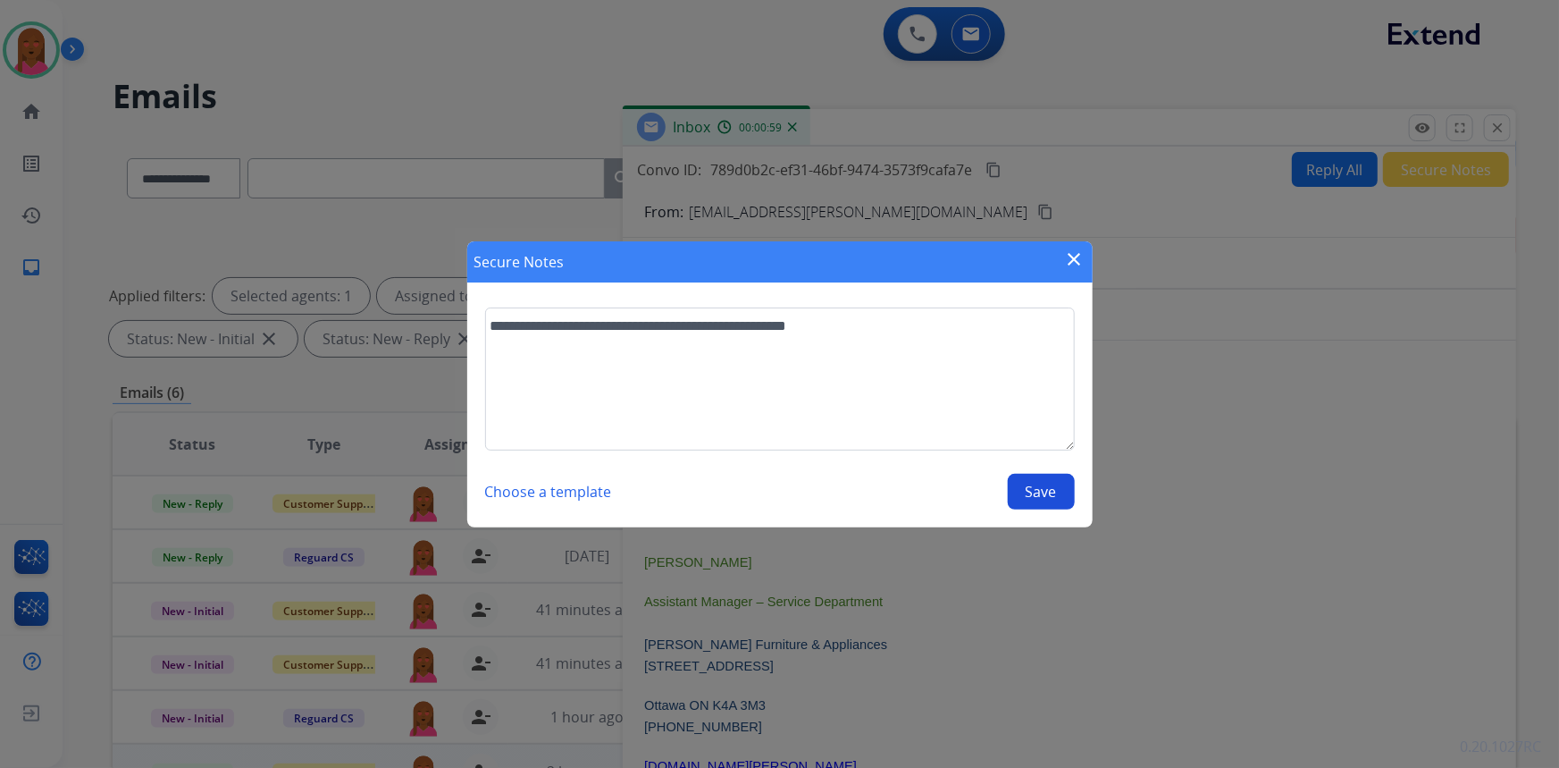
click at [1040, 508] on div "Choose a template Save" at bounding box center [780, 492] width 590 height 36
click at [1046, 492] on button "Save" at bounding box center [1041, 492] width 67 height 36
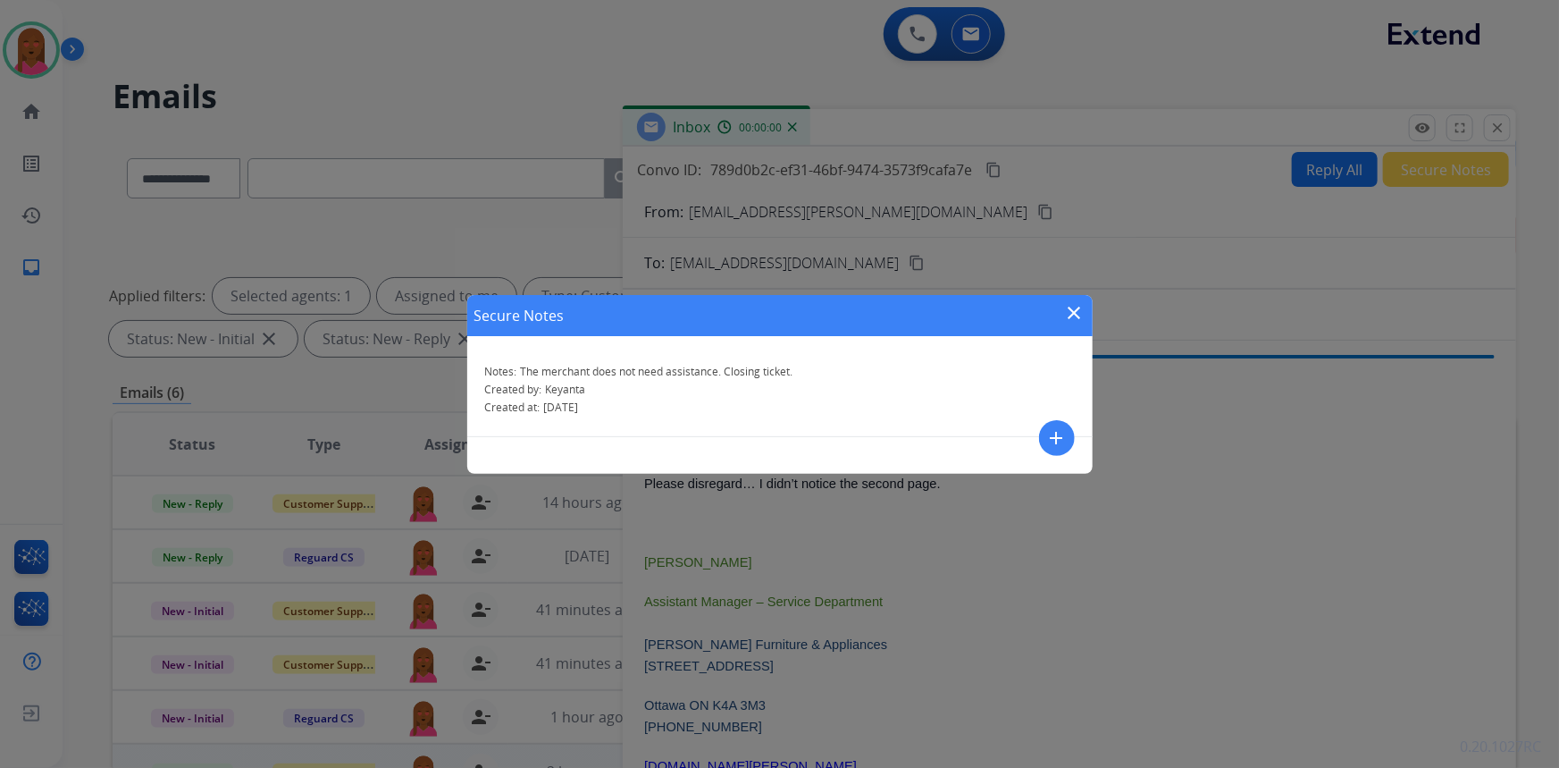
click at [1076, 320] on mat-icon "close" at bounding box center [1074, 312] width 21 height 21
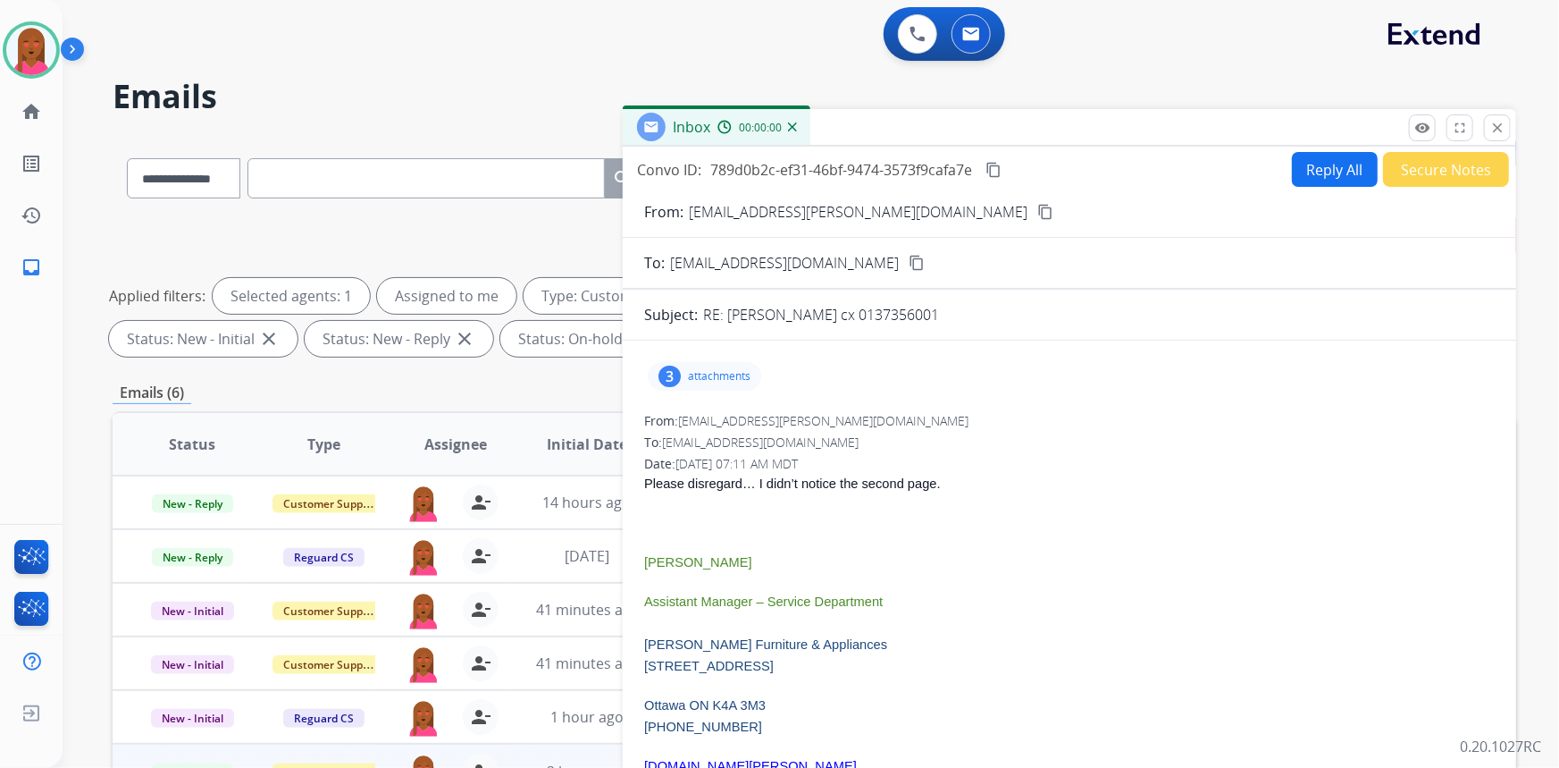
click at [1496, 125] on mat-icon "close" at bounding box center [1498, 128] width 16 height 16
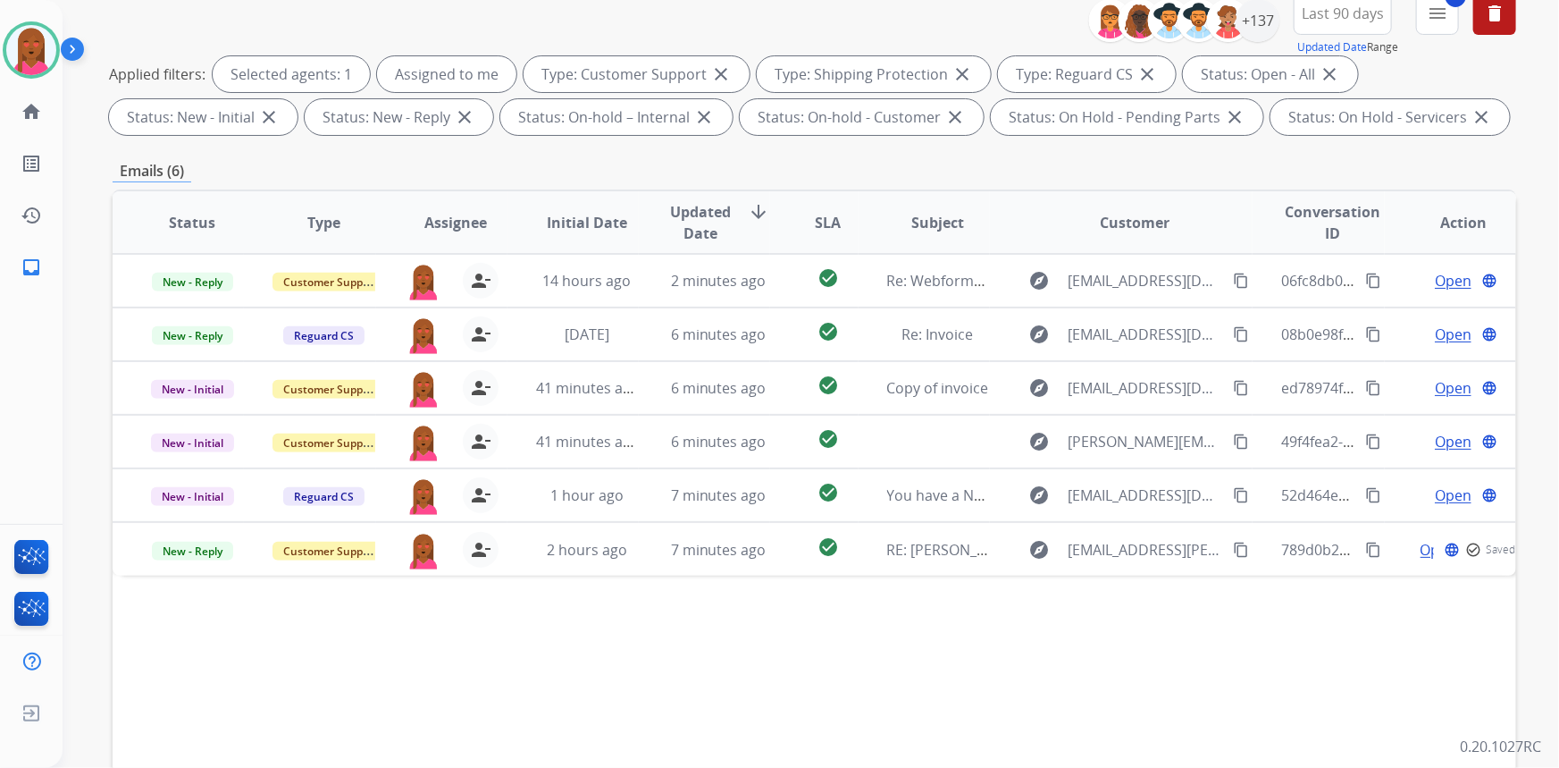
scroll to position [243, 0]
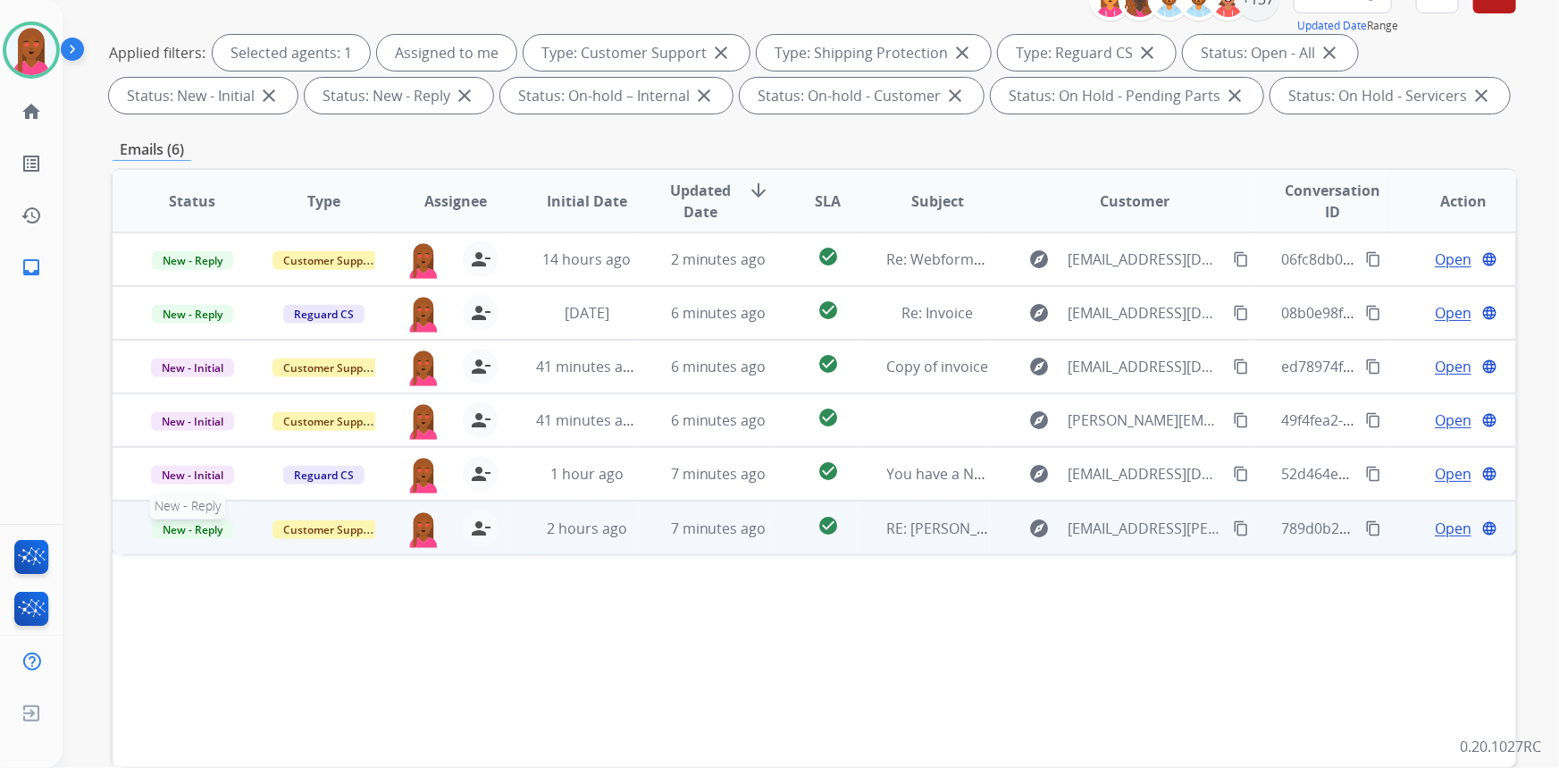
click at [197, 533] on span "New - Reply" at bounding box center [192, 529] width 81 height 19
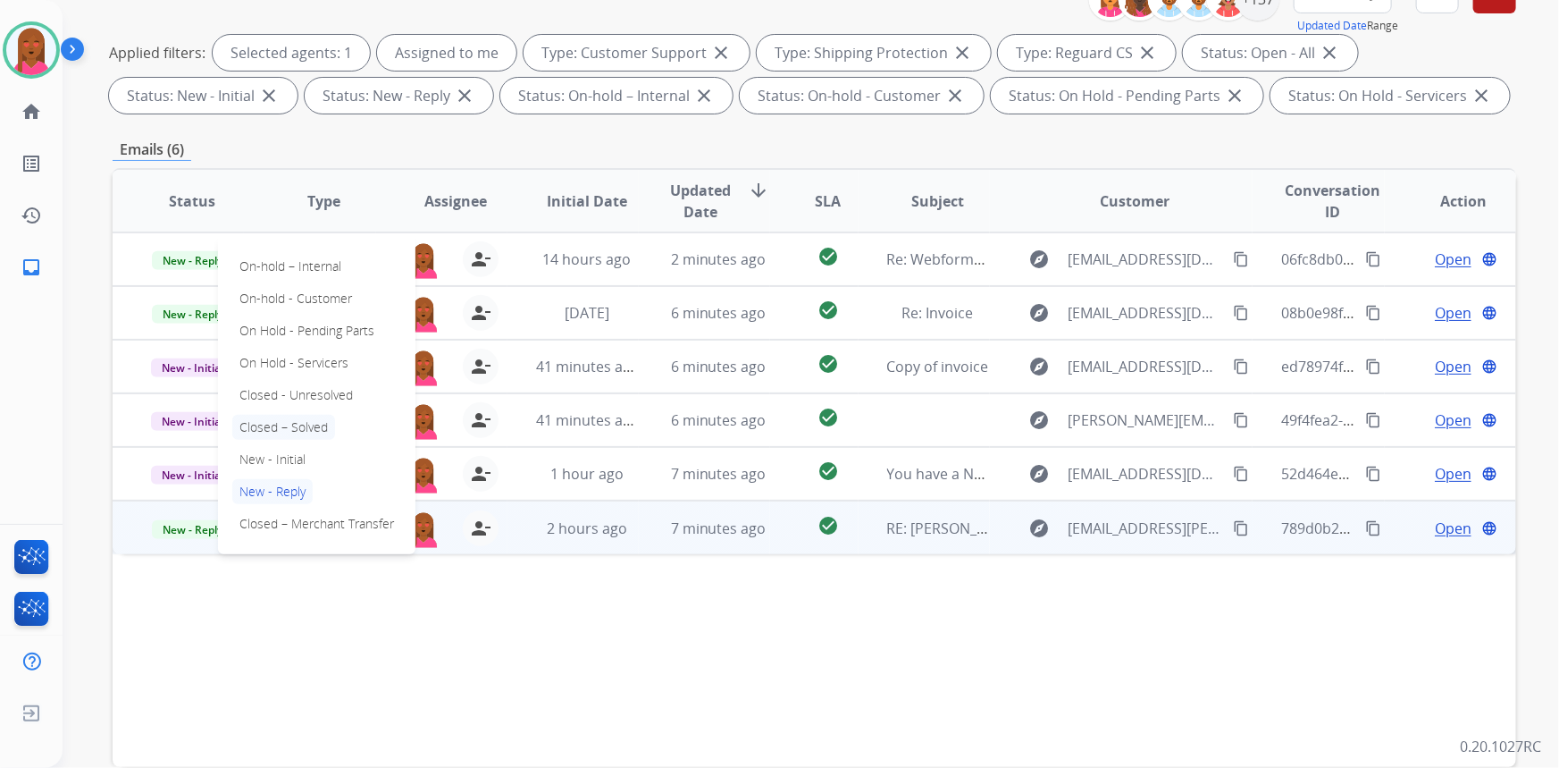
click at [302, 421] on p "Closed – Solved" at bounding box center [283, 427] width 103 height 25
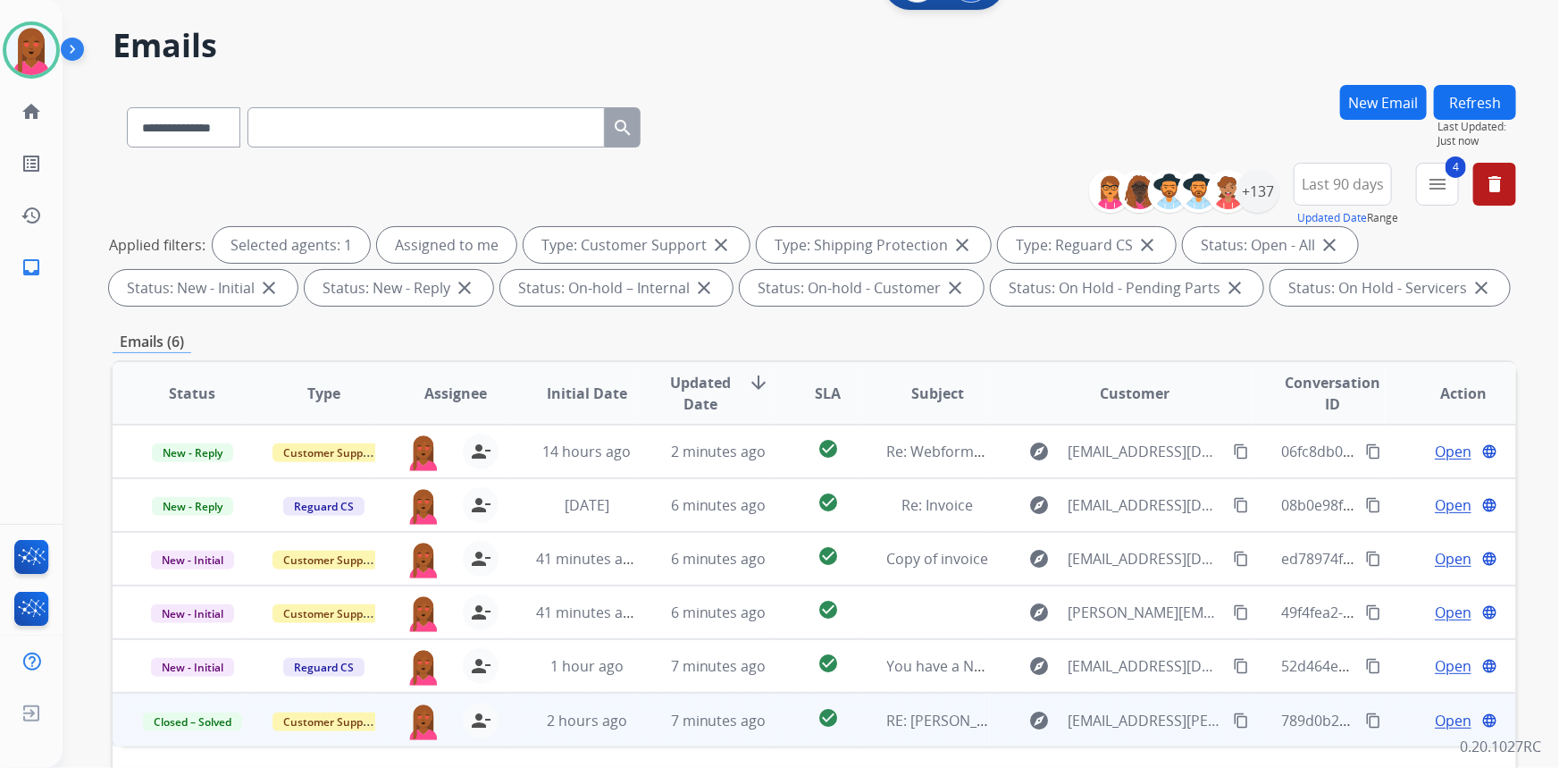
scroll to position [0, 0]
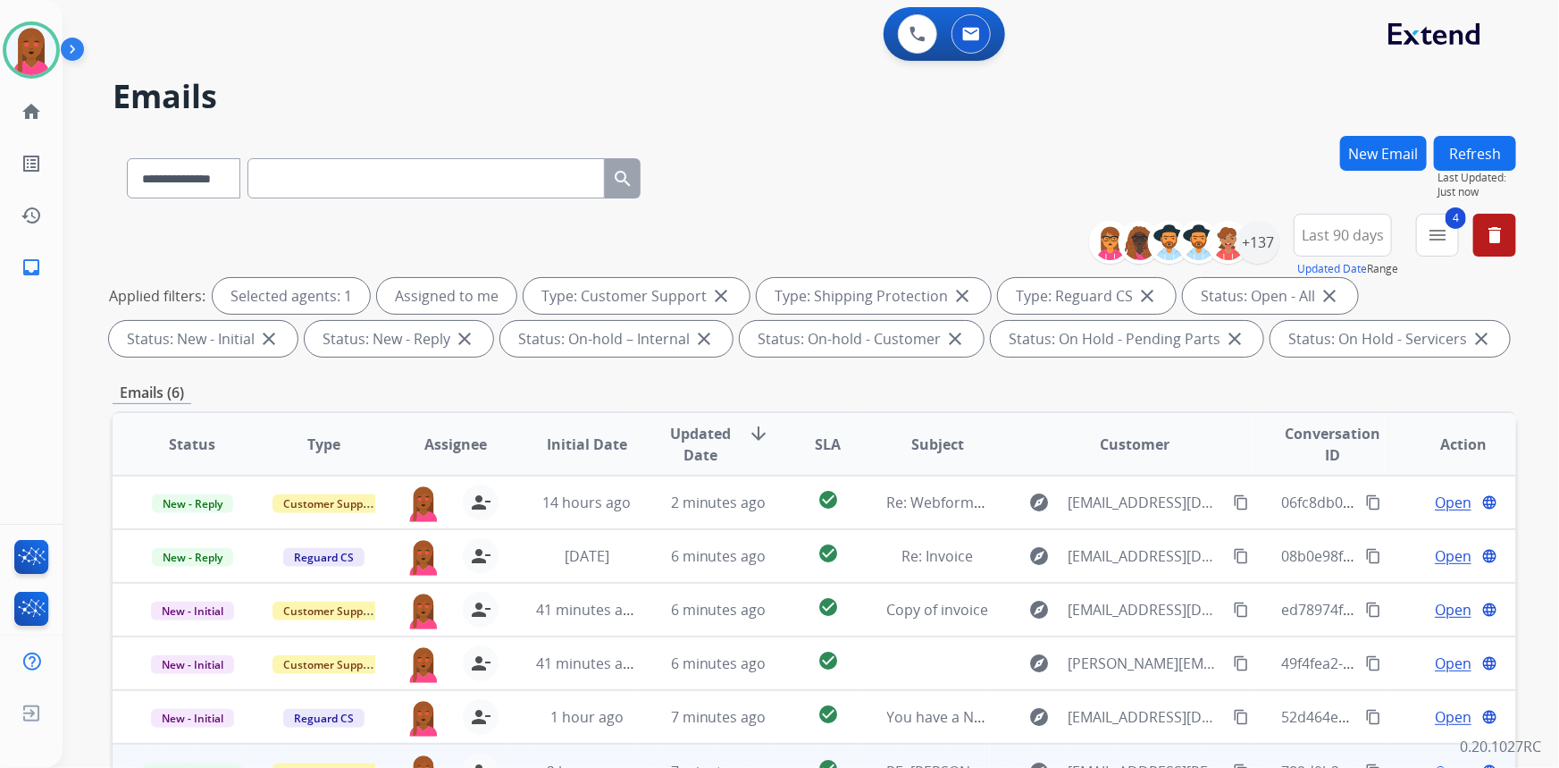
click at [1467, 141] on button "Refresh" at bounding box center [1475, 153] width 82 height 35
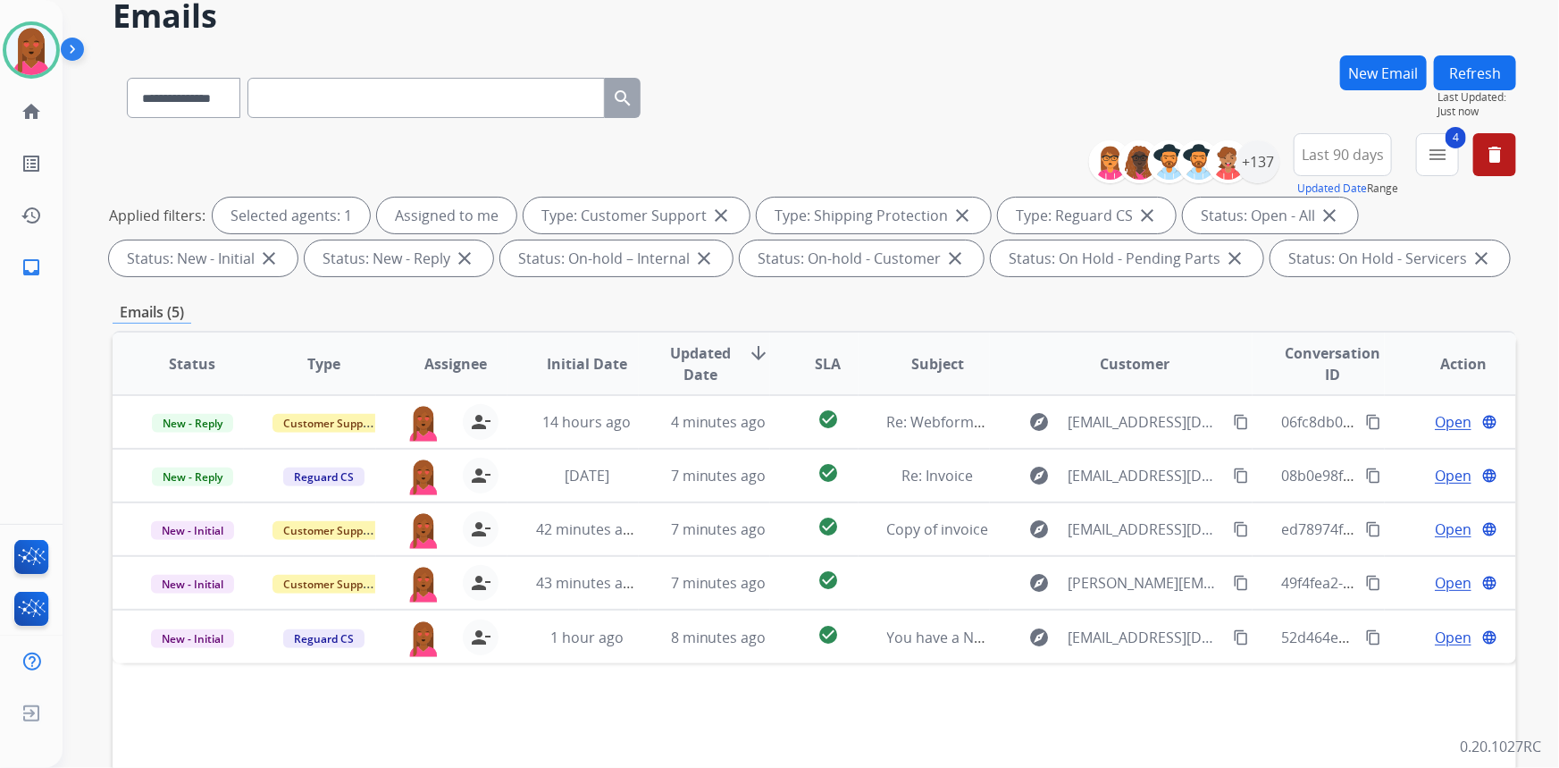
scroll to position [80, 0]
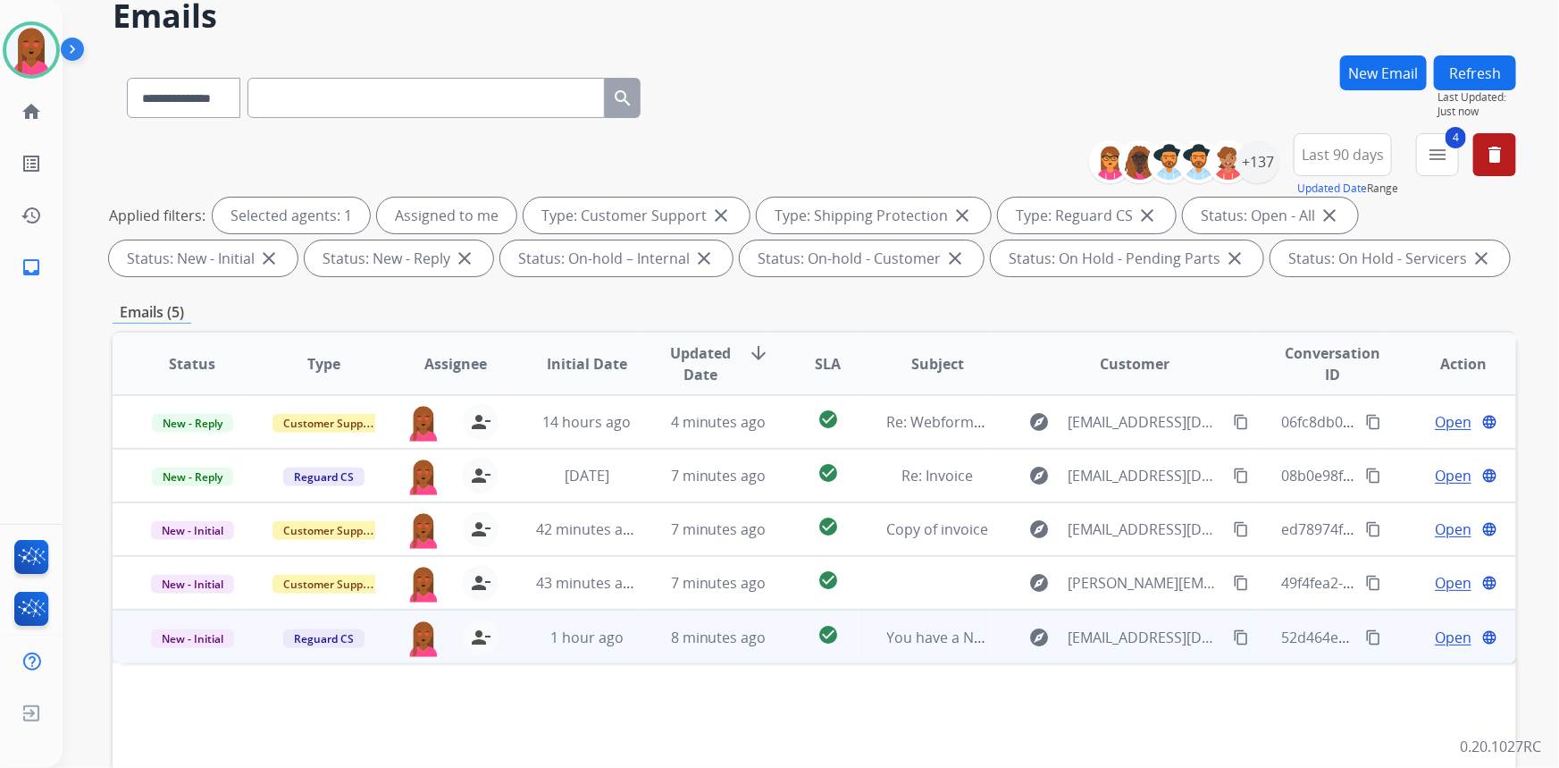
click at [1435, 634] on span "Open" at bounding box center [1453, 636] width 37 height 21
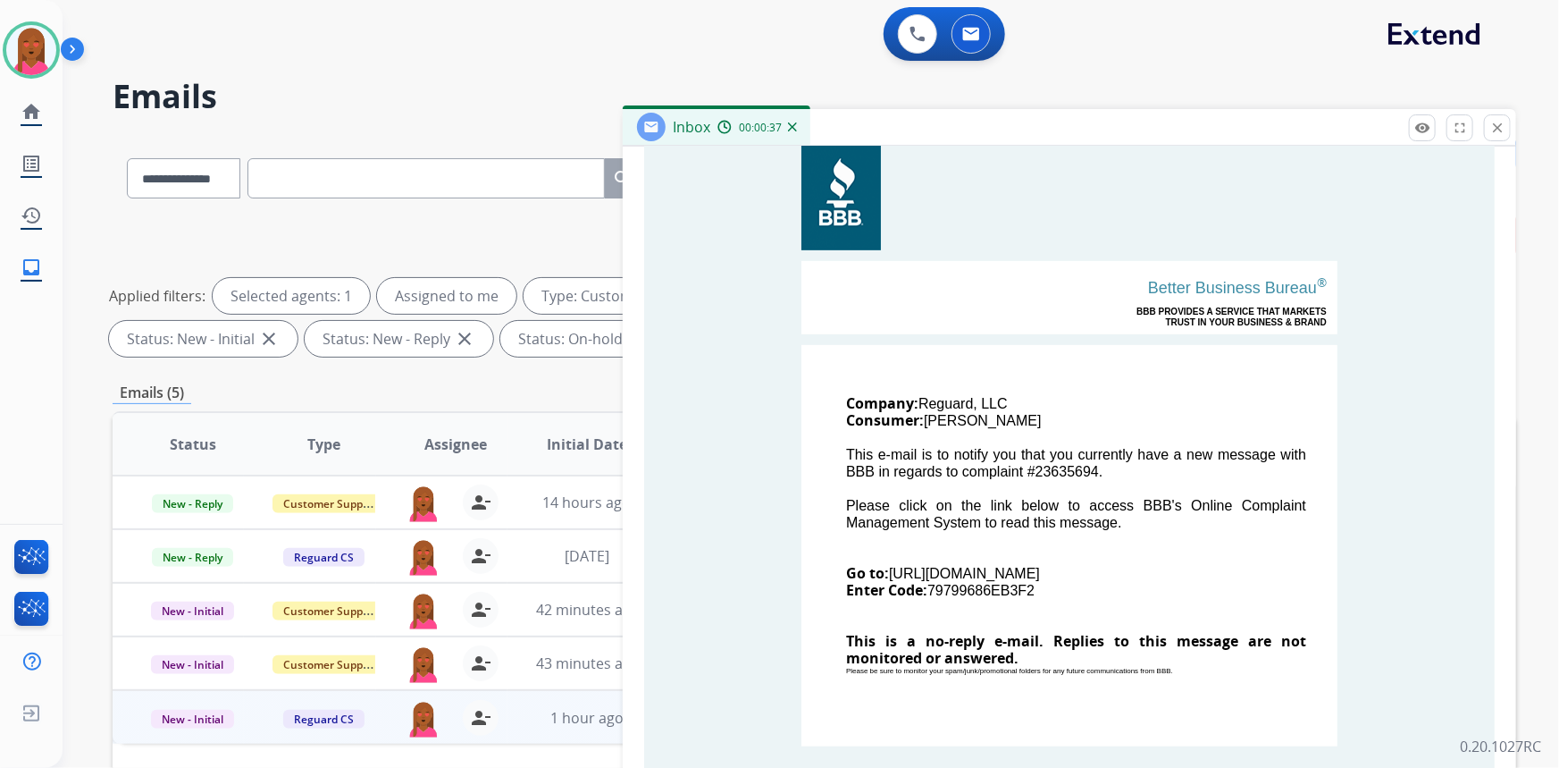
scroll to position [406, 0]
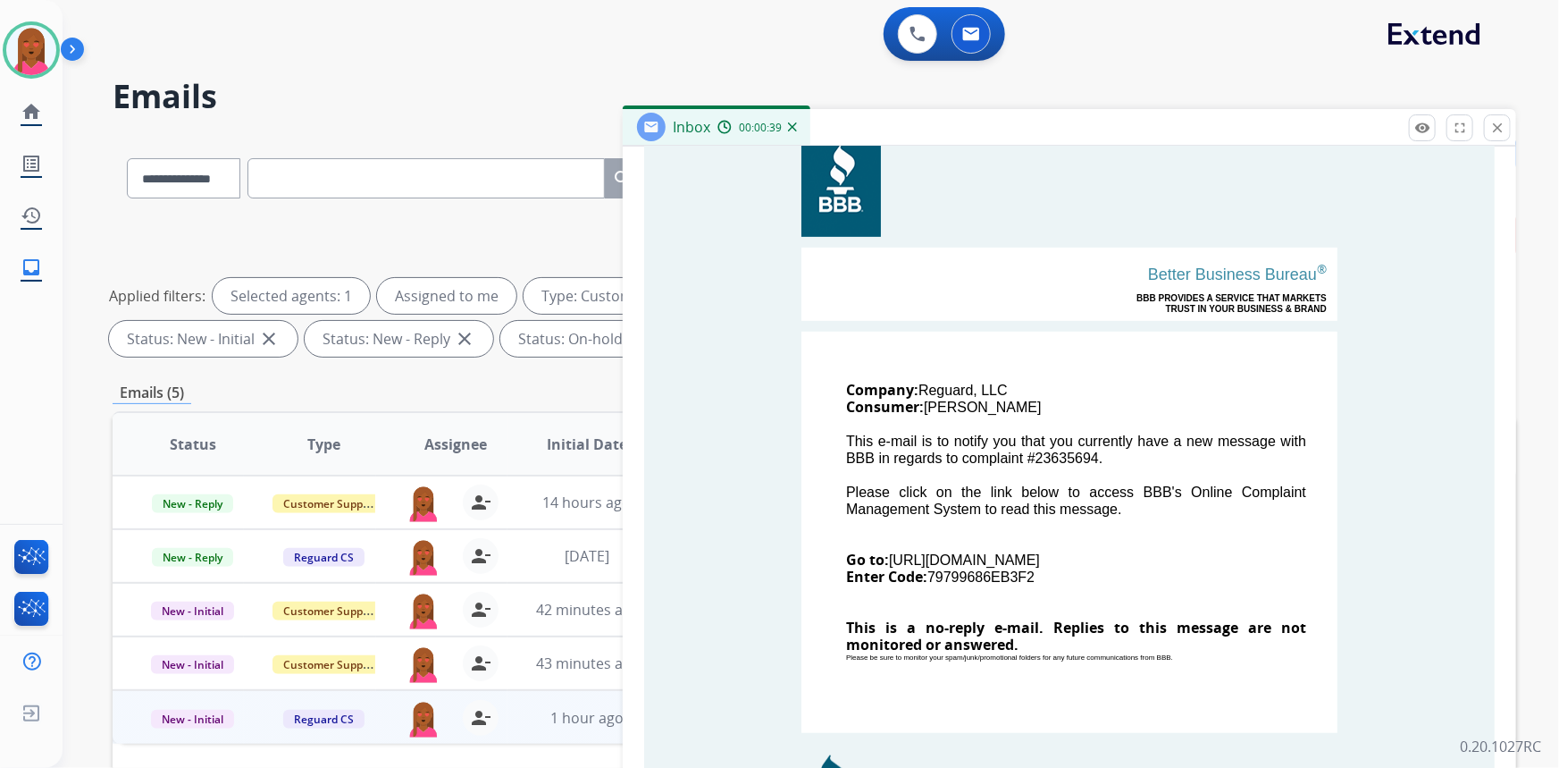
drag, startPoint x: 930, startPoint y: 391, endPoint x: 1021, endPoint y: 395, distance: 91.2
click at [1021, 395] on td "Company: Reguard, LLC Consumer: [GEOGRAPHIC_DATA][PERSON_NAME] This e-mail is t…" at bounding box center [1070, 532] width 536 height 401
drag, startPoint x: 929, startPoint y: 406, endPoint x: 1034, endPoint y: 409, distance: 104.6
click at [1034, 409] on td "Company: Reguard, LLC Consumer: [GEOGRAPHIC_DATA][PERSON_NAME] This e-mail is t…" at bounding box center [1070, 532] width 536 height 401
click at [1027, 415] on td "Company: Reguard, LLC Consumer: [GEOGRAPHIC_DATA][PERSON_NAME] This e-mail is t…" at bounding box center [1070, 532] width 536 height 401
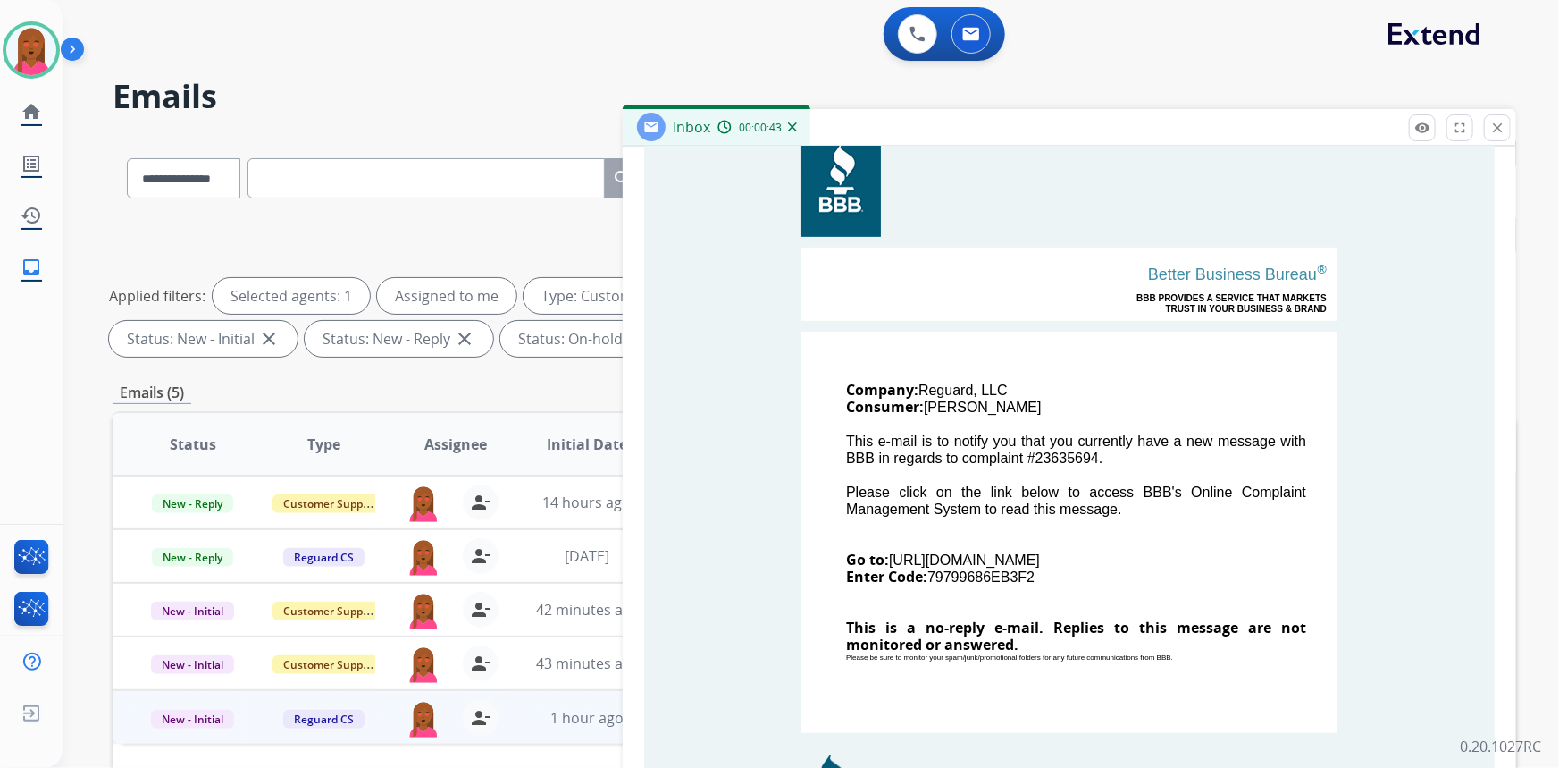
drag, startPoint x: 1062, startPoint y: 404, endPoint x: 920, endPoint y: 411, distance: 141.4
click at [920, 411] on td "Company: Reguard, LLC Consumer: [GEOGRAPHIC_DATA][PERSON_NAME] This e-mail is t…" at bounding box center [1070, 532] width 536 height 401
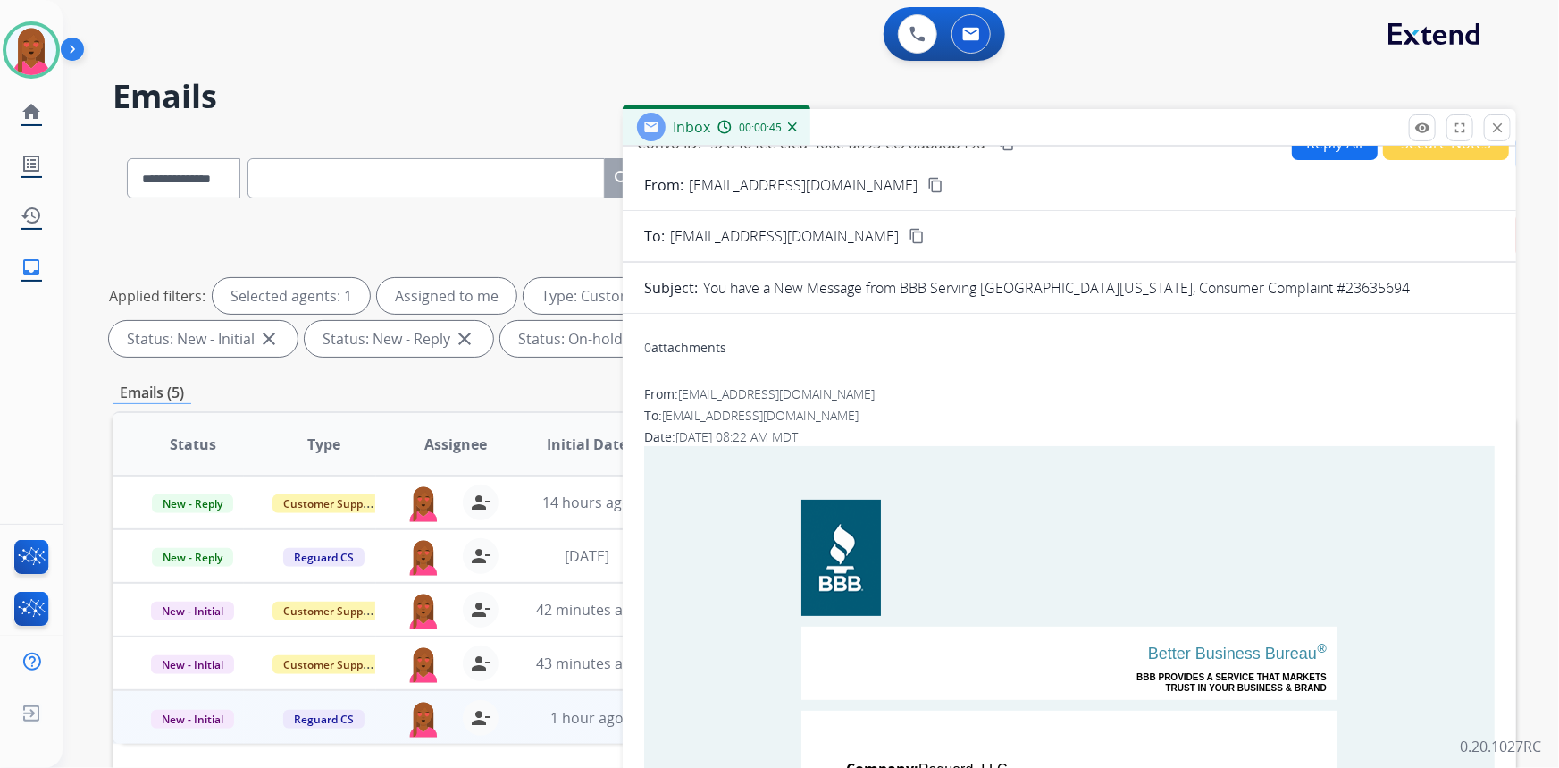
scroll to position [0, 0]
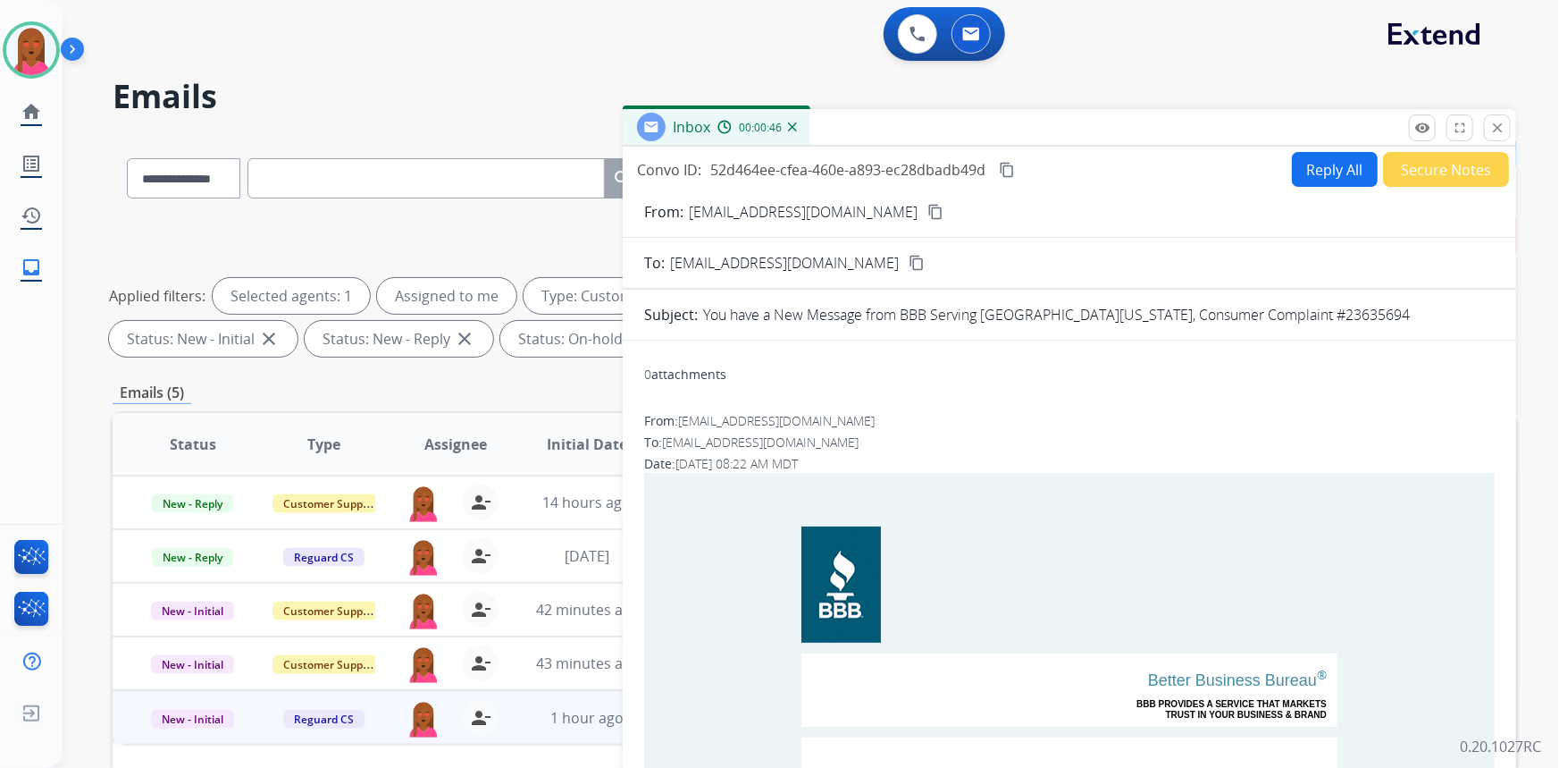
click at [1015, 168] on mat-icon "content_copy" at bounding box center [1007, 170] width 16 height 16
click at [1497, 118] on button "close Close" at bounding box center [1497, 127] width 27 height 27
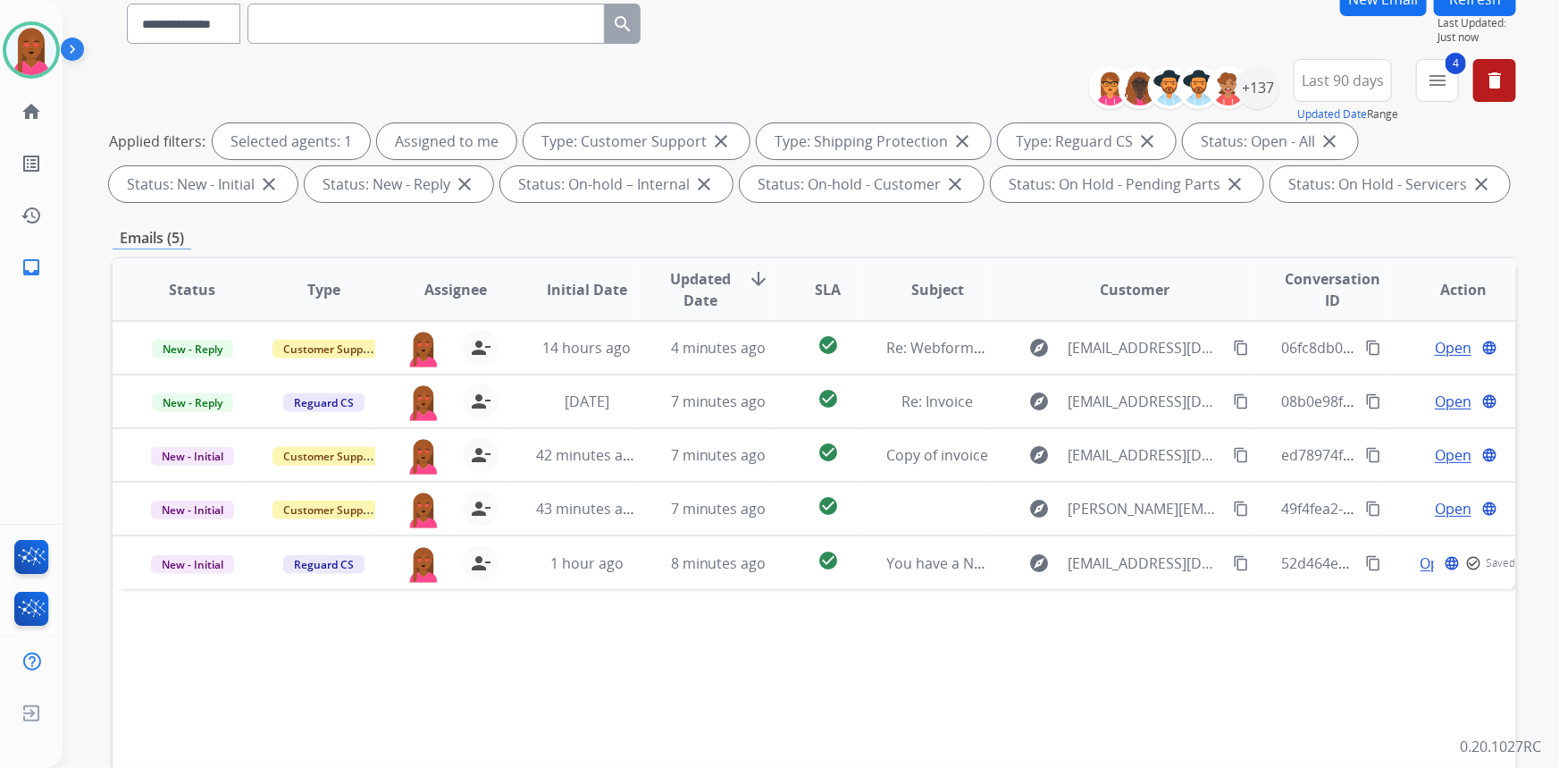
scroll to position [162, 0]
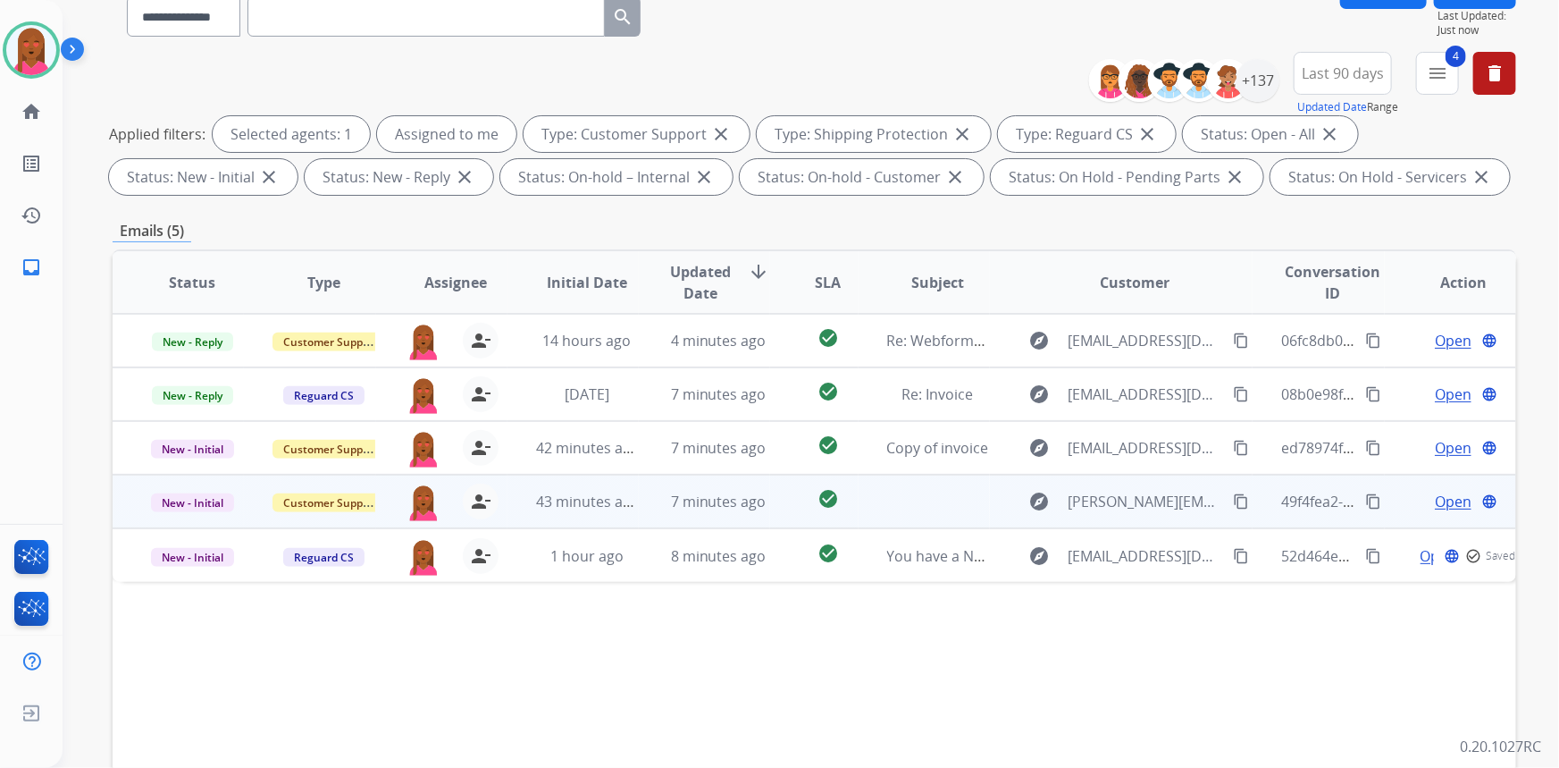
click at [1439, 500] on span "Open" at bounding box center [1453, 501] width 37 height 21
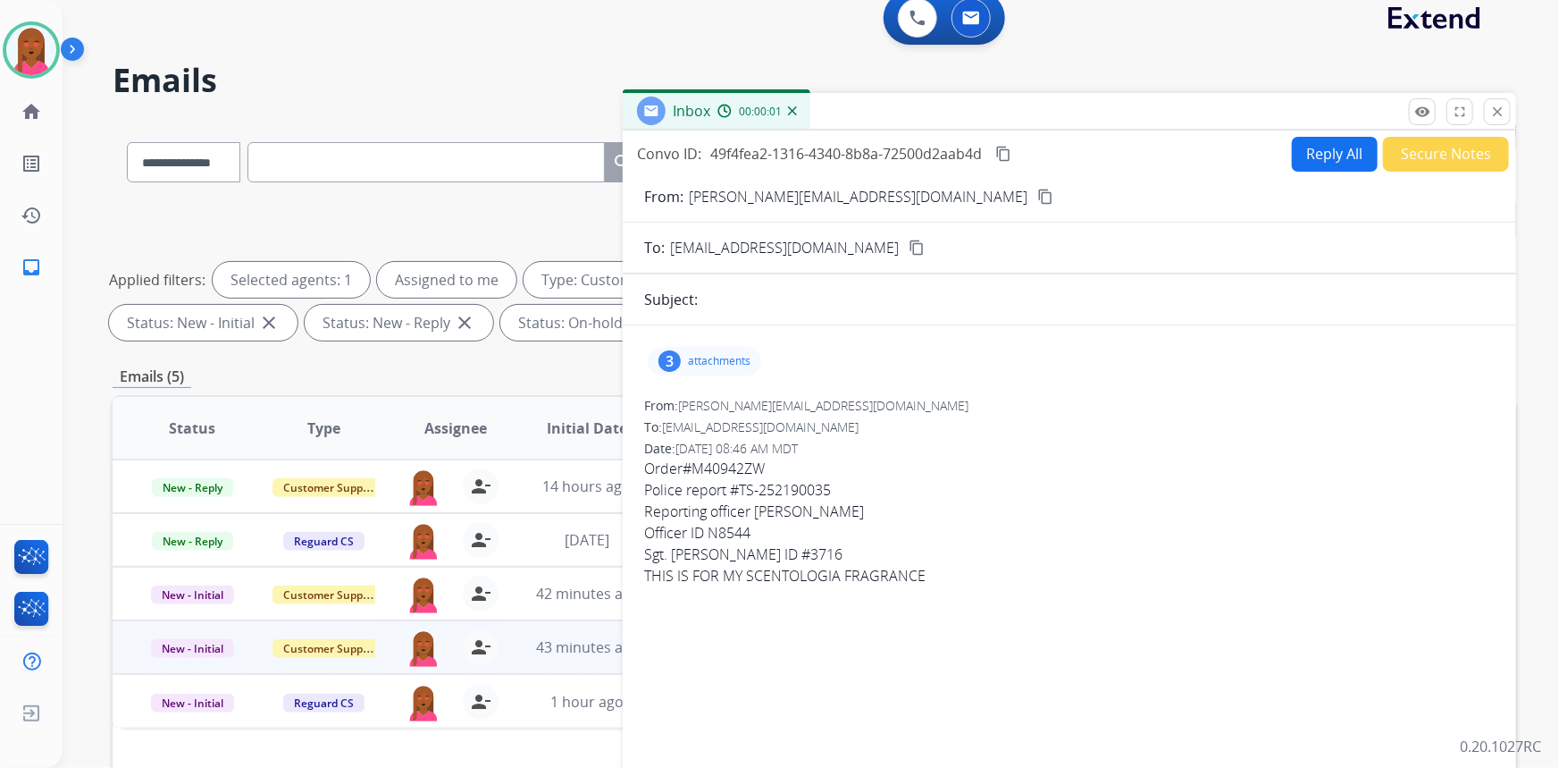
scroll to position [0, 0]
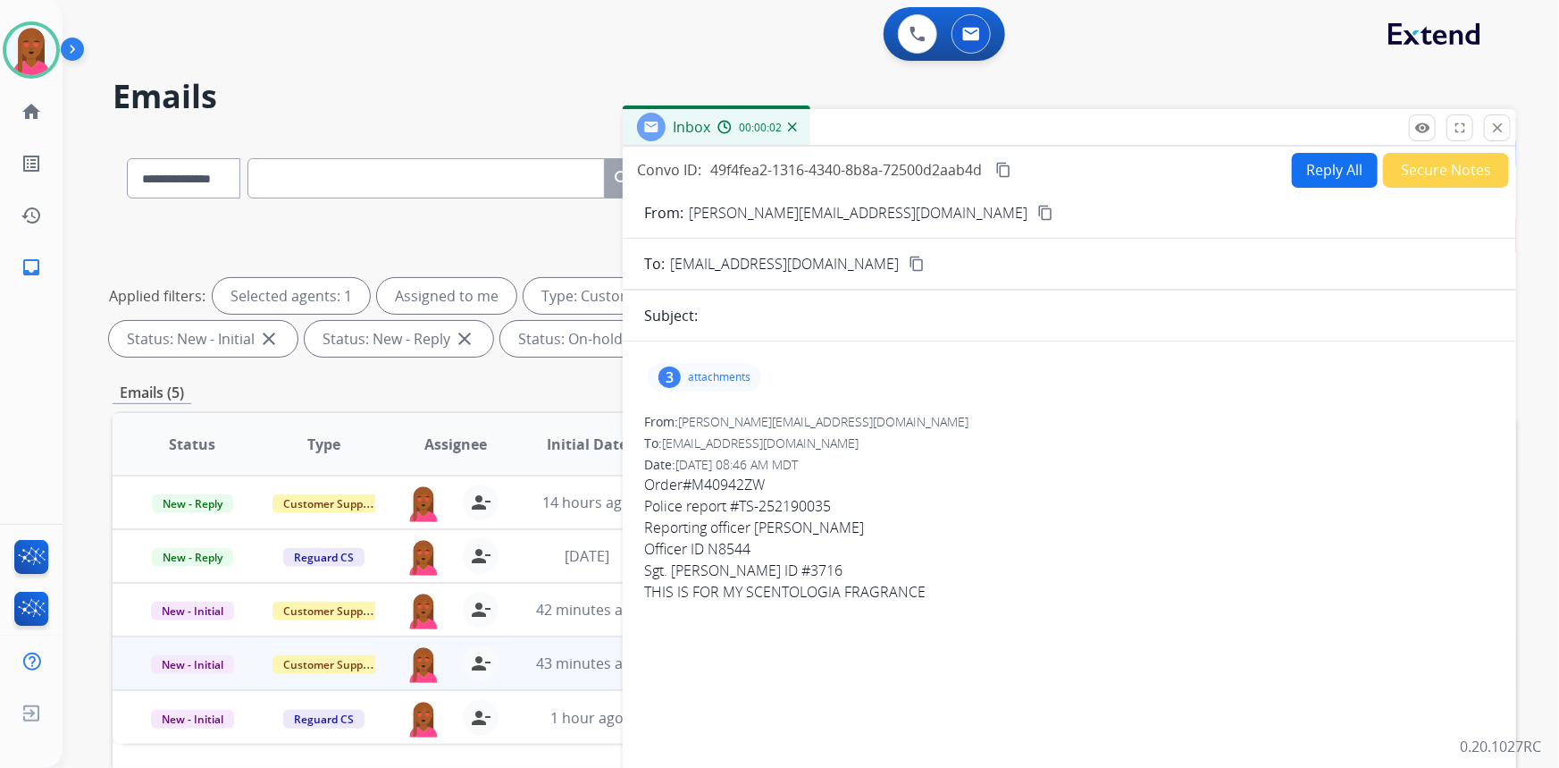
click at [1037, 212] on mat-icon "content_copy" at bounding box center [1045, 213] width 16 height 16
click at [720, 380] on p "attachments" at bounding box center [719, 377] width 63 height 14
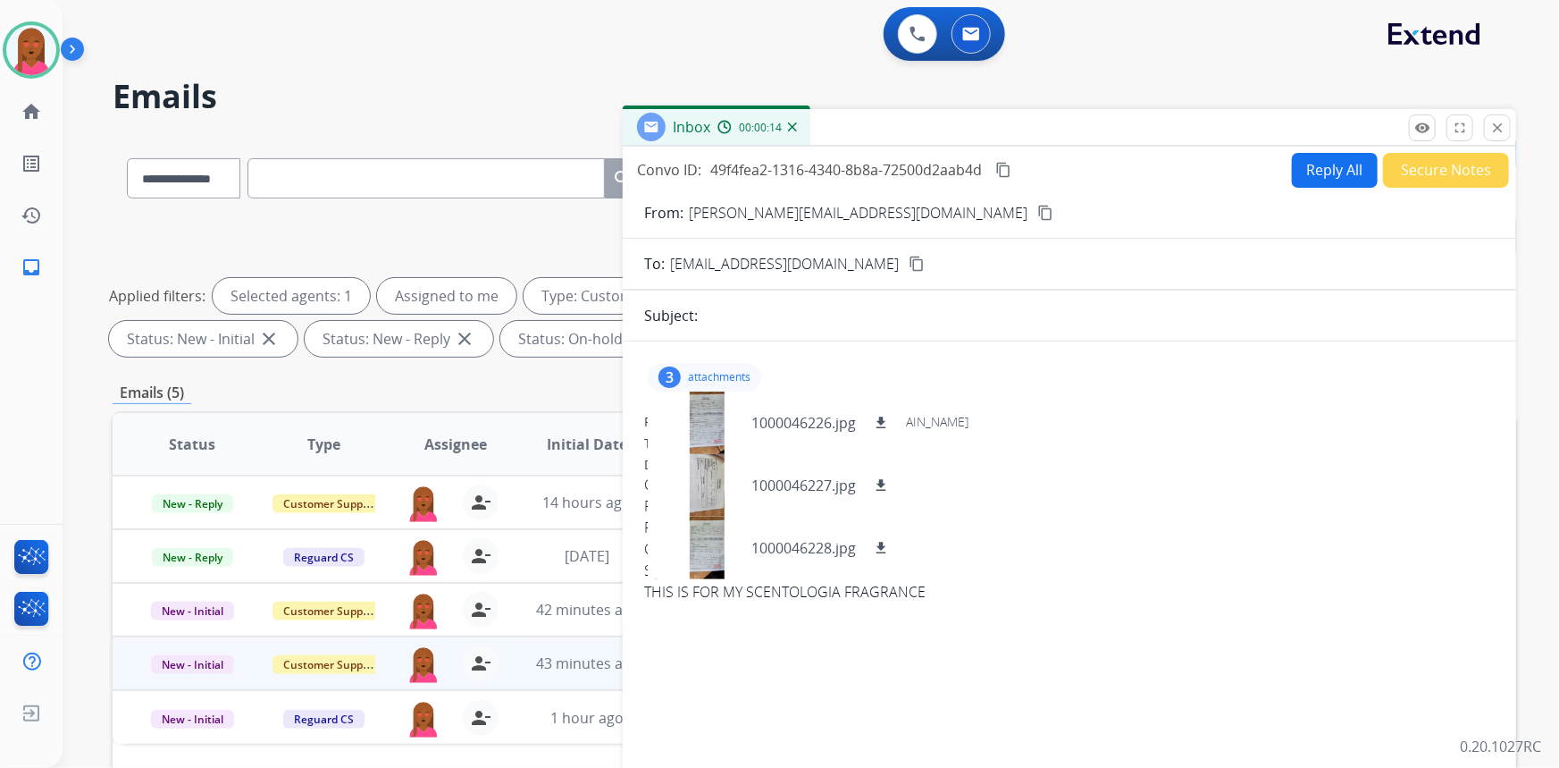
click at [710, 374] on p "attachments" at bounding box center [719, 377] width 63 height 14
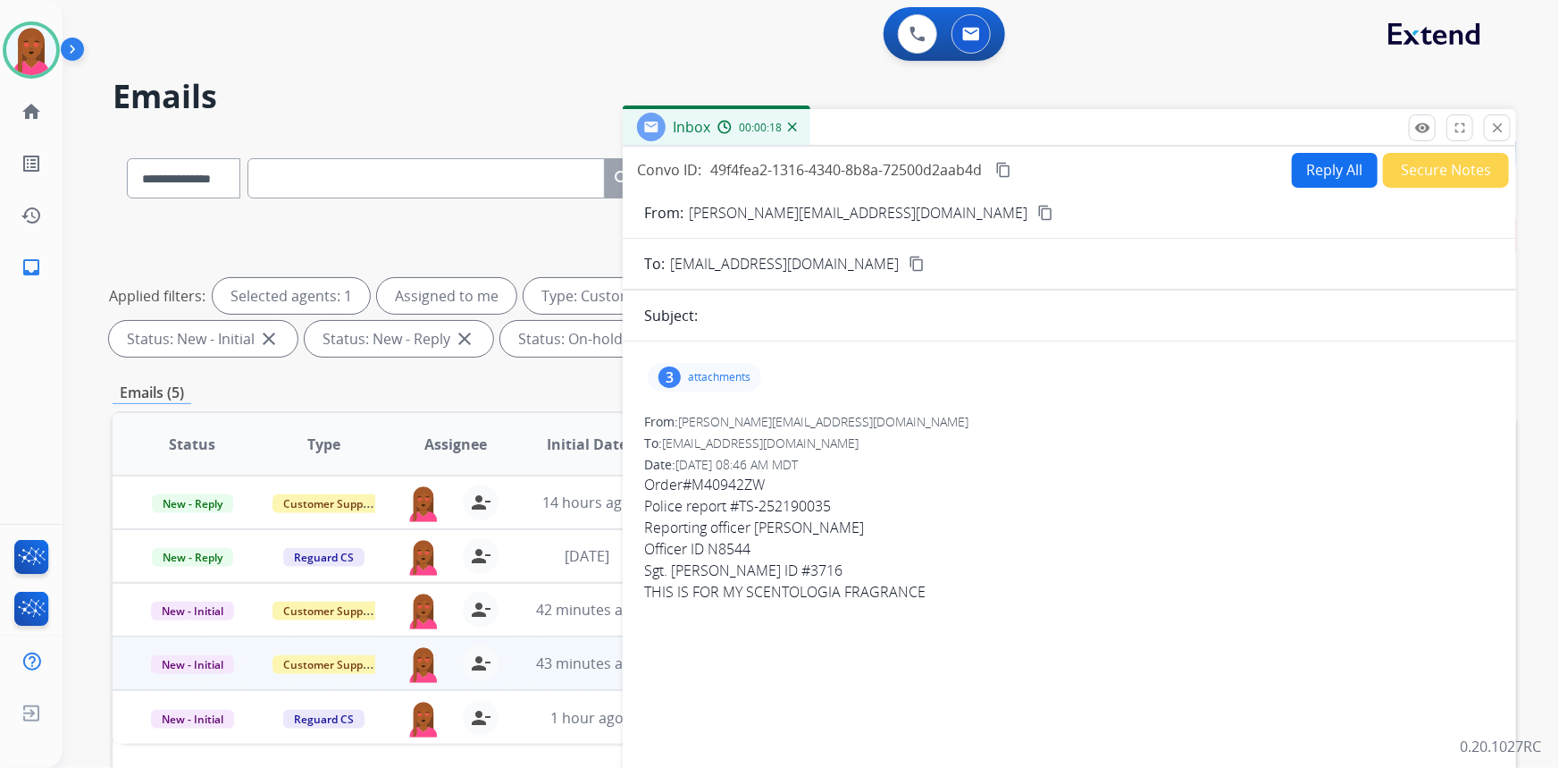
click at [1430, 172] on button "Secure Notes" at bounding box center [1446, 170] width 126 height 35
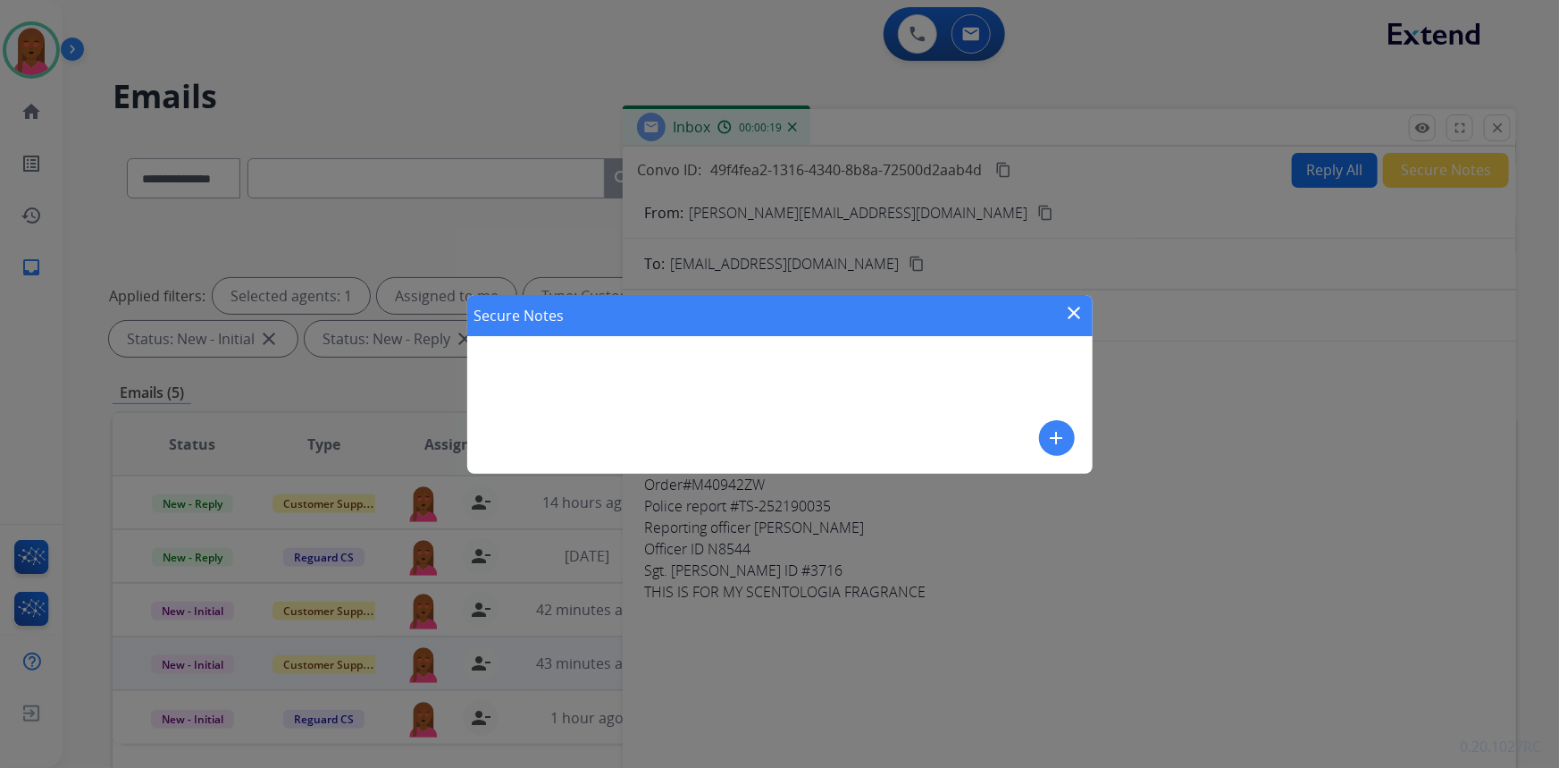
click at [1057, 424] on button "add" at bounding box center [1057, 438] width 36 height 36
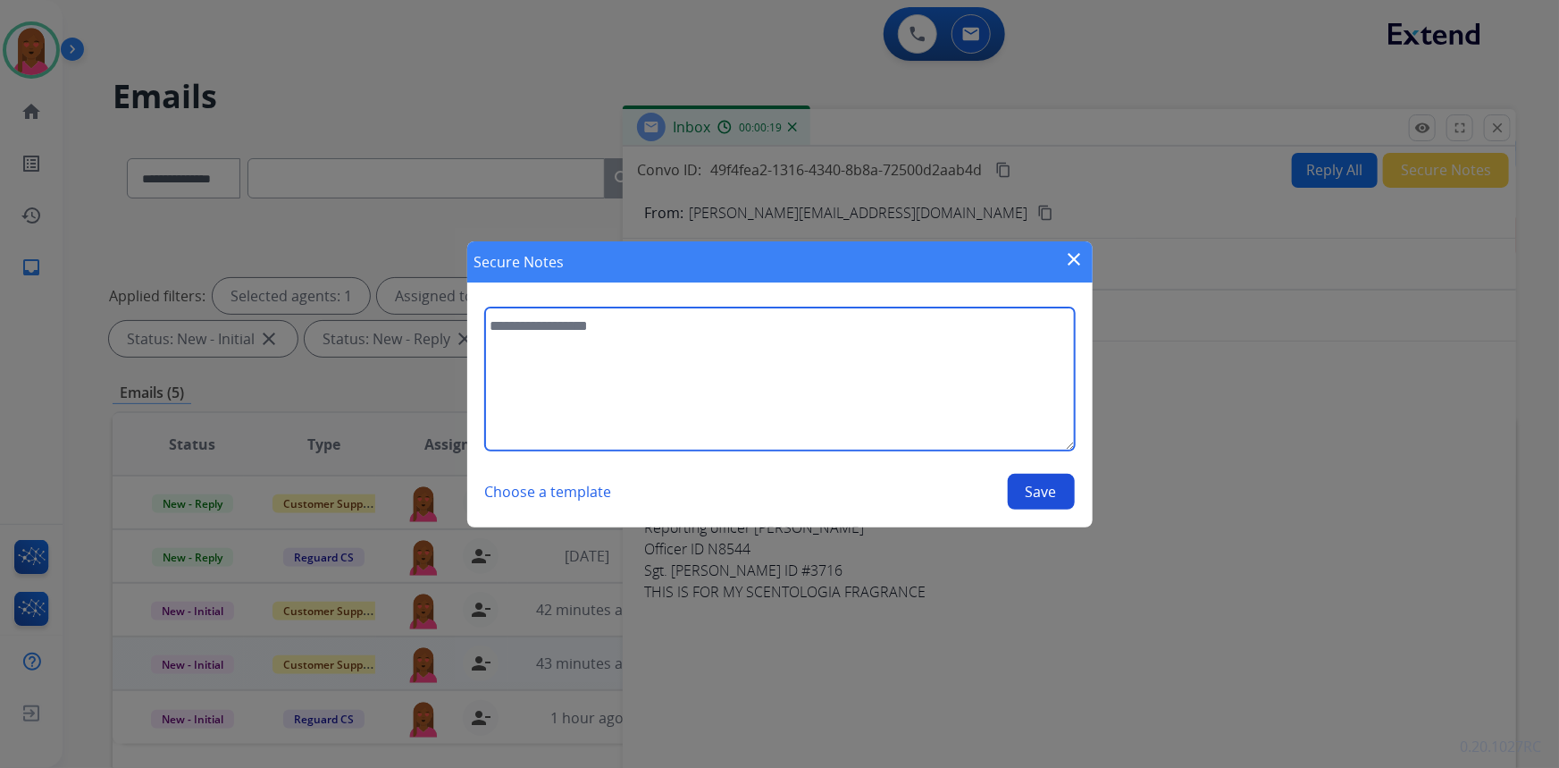
click at [920, 441] on textarea at bounding box center [780, 378] width 590 height 143
type textarea "**********"
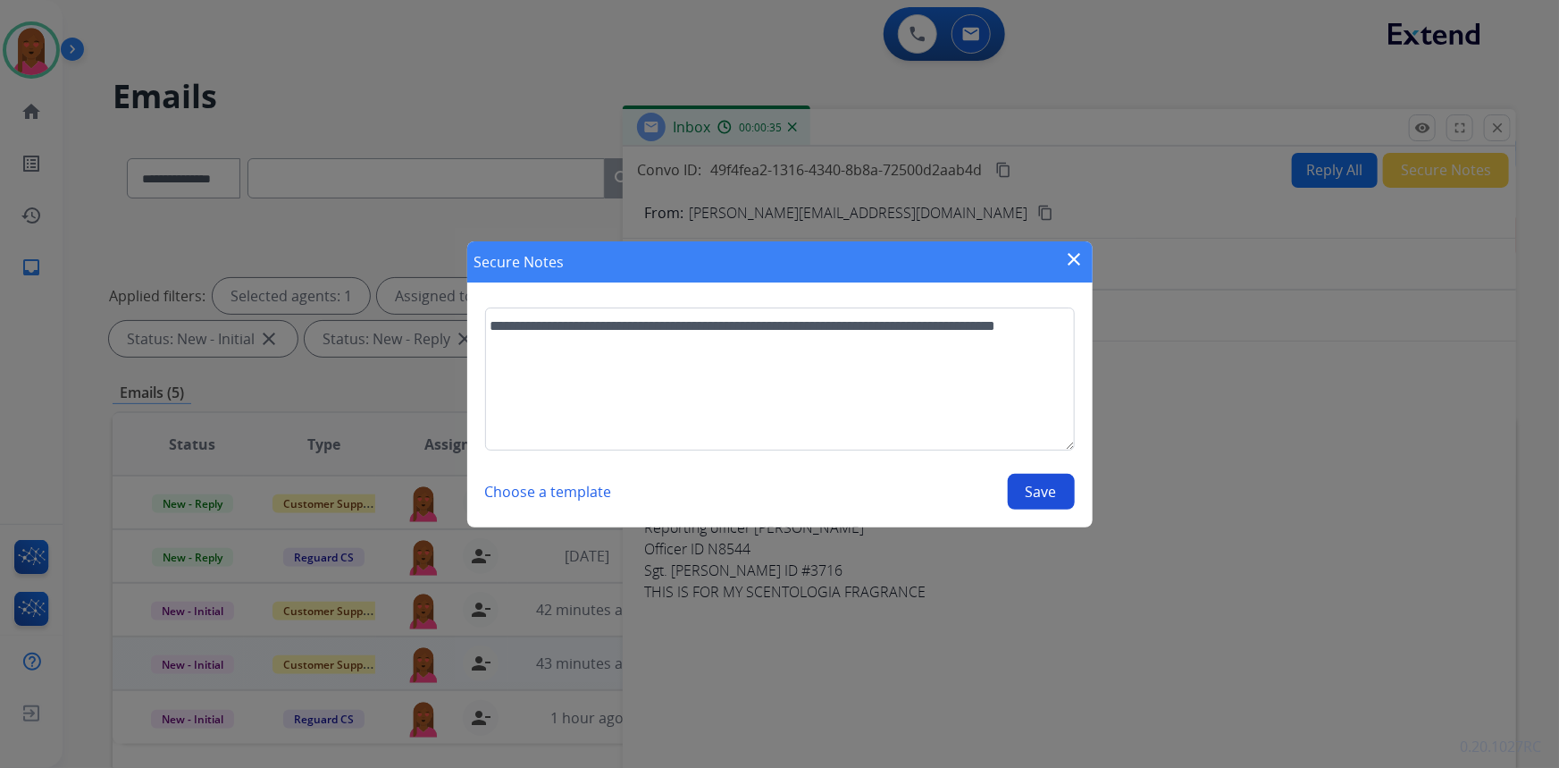
click at [1032, 493] on button "Save" at bounding box center [1041, 492] width 67 height 36
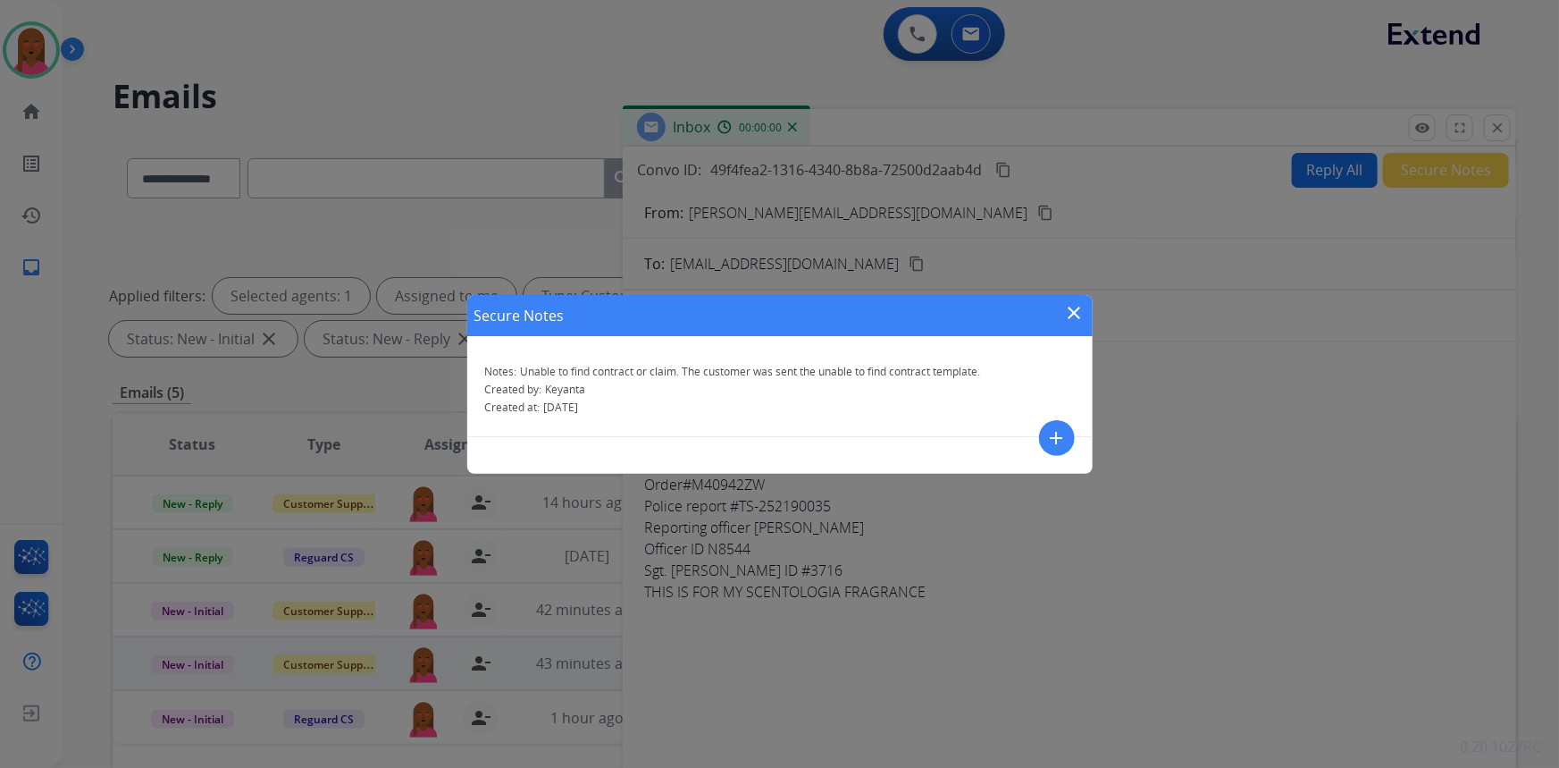
click at [1079, 310] on mat-icon "close" at bounding box center [1074, 312] width 21 height 21
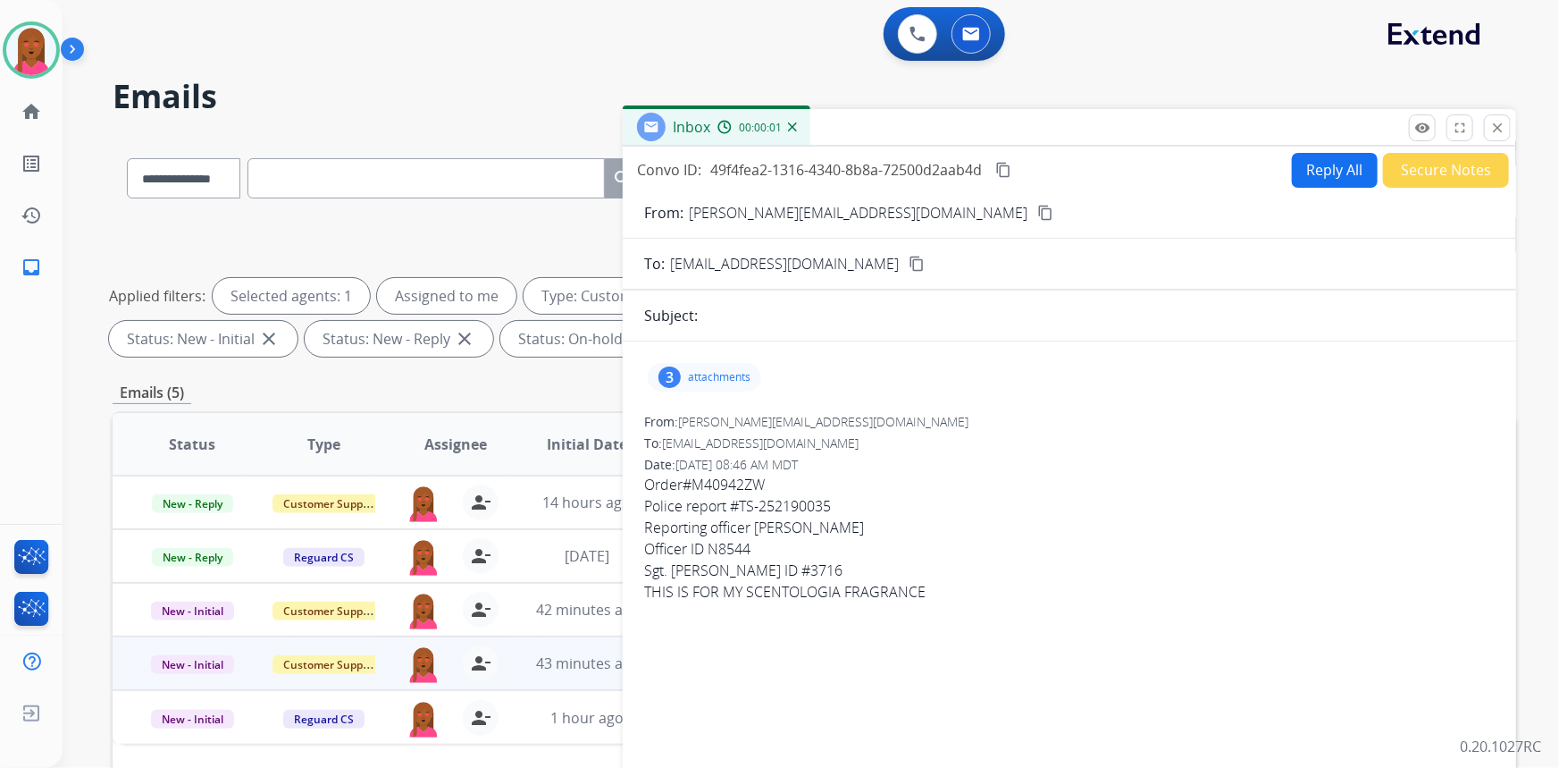
click at [1337, 173] on button "Reply All" at bounding box center [1335, 170] width 86 height 35
select select "**********"
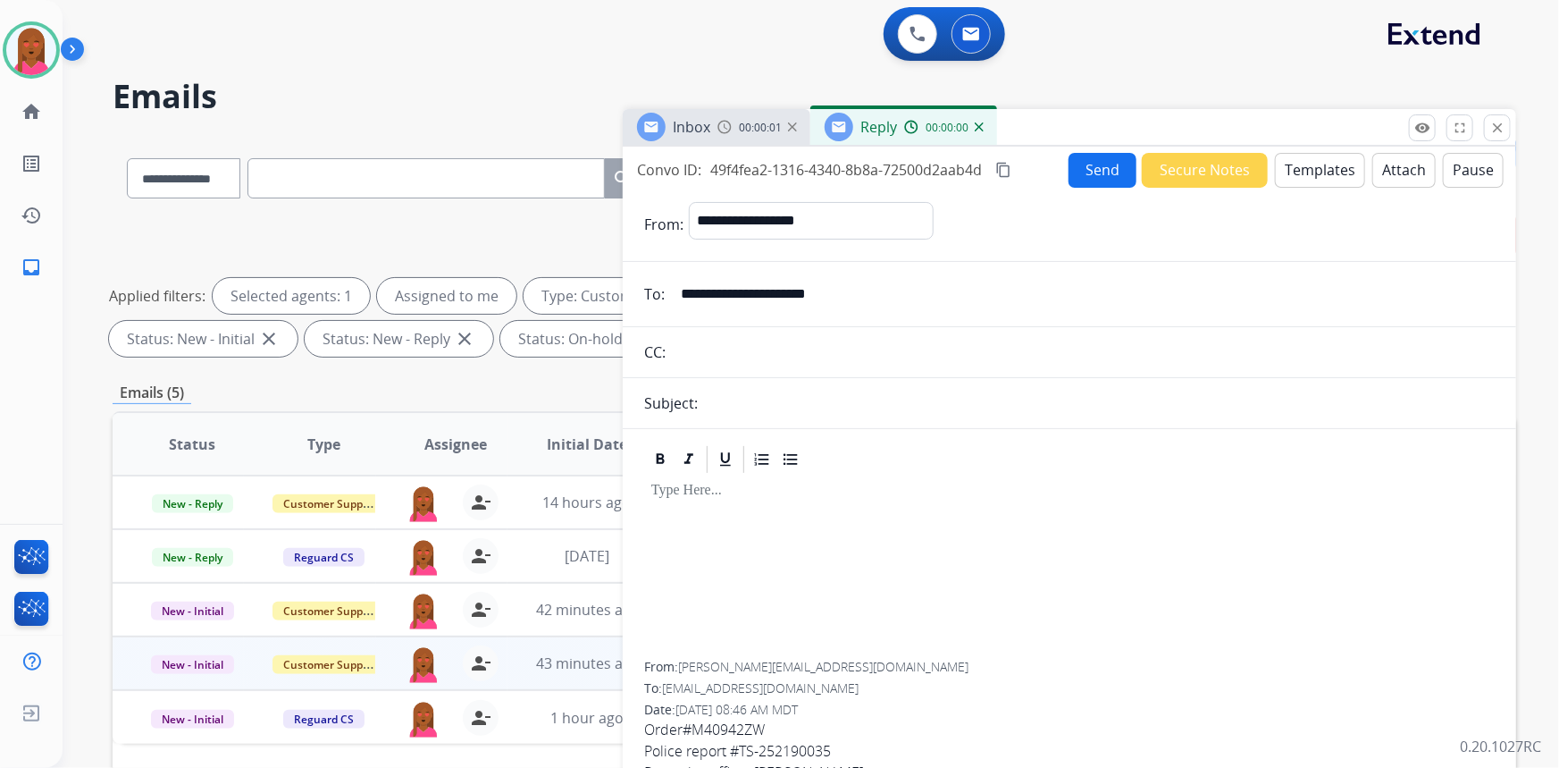
click at [1310, 169] on button "Templates" at bounding box center [1320, 170] width 90 height 35
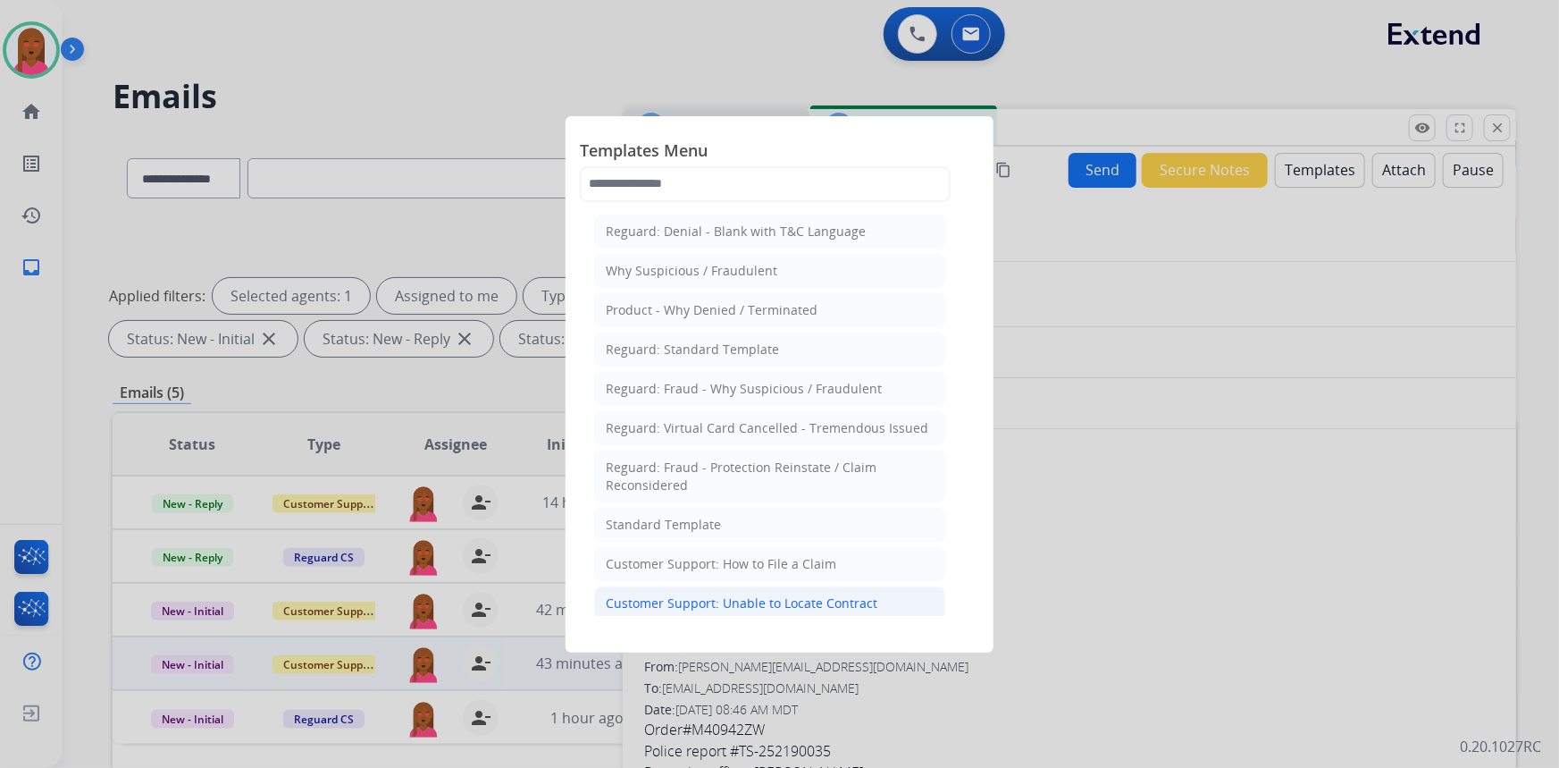
click at [802, 596] on div "Customer Support: Unable to Locate Contract" at bounding box center [742, 603] width 272 height 18
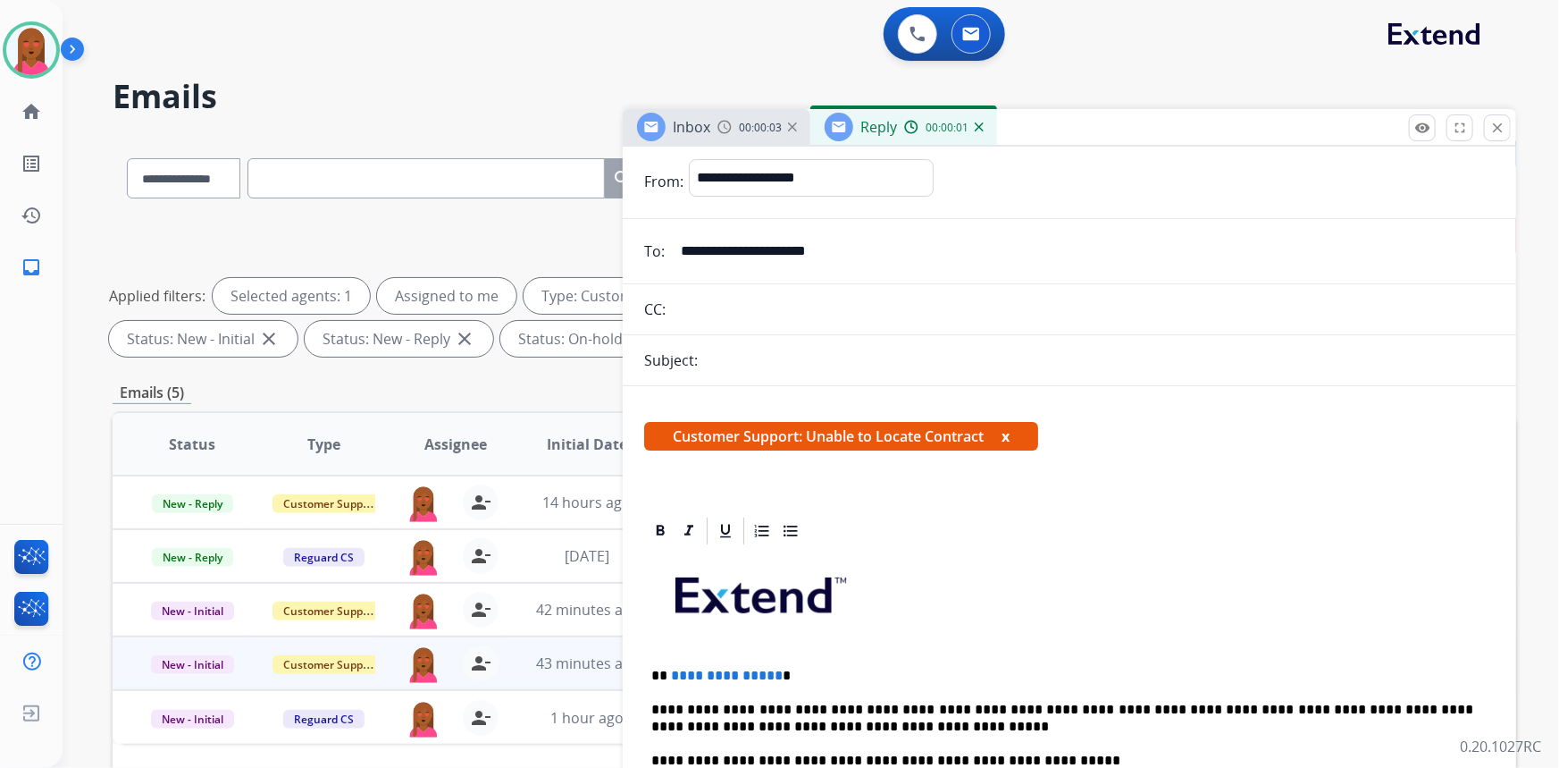
scroll to position [80, 0]
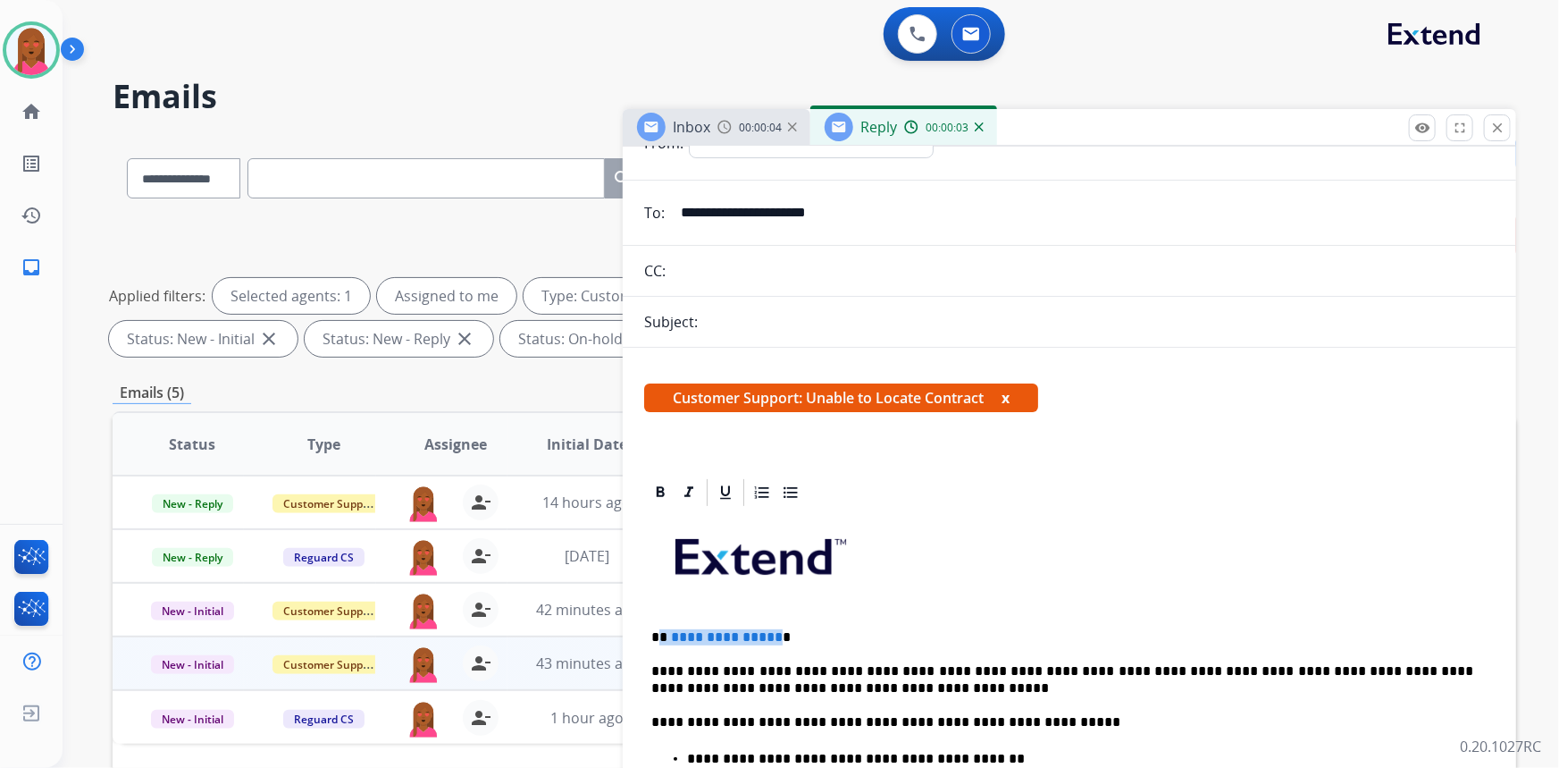
drag, startPoint x: 752, startPoint y: 631, endPoint x: 661, endPoint y: 630, distance: 91.2
click at [661, 630] on p "**********" at bounding box center [1062, 637] width 823 height 16
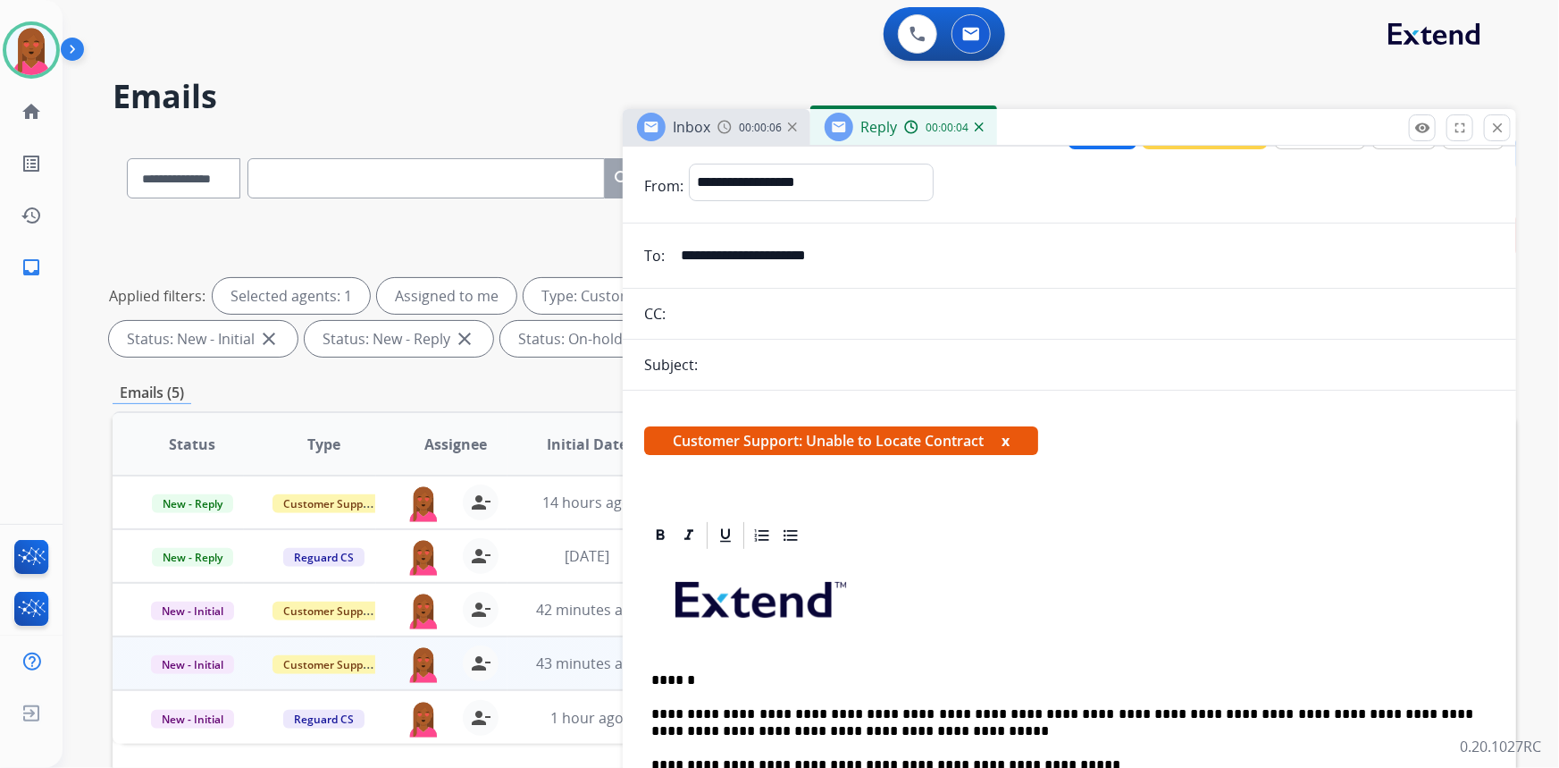
scroll to position [0, 0]
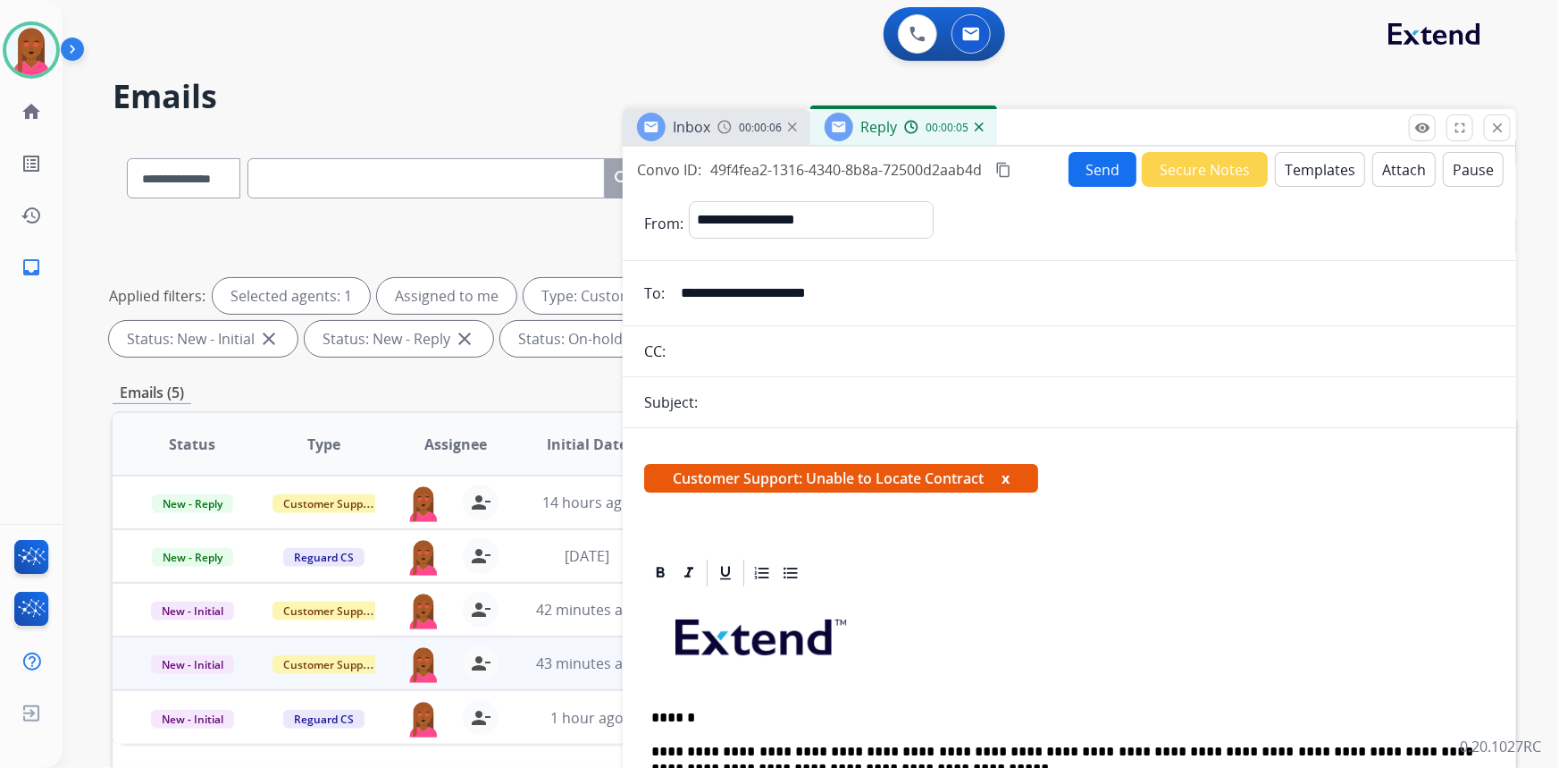
click at [1110, 165] on button "Send" at bounding box center [1103, 169] width 68 height 35
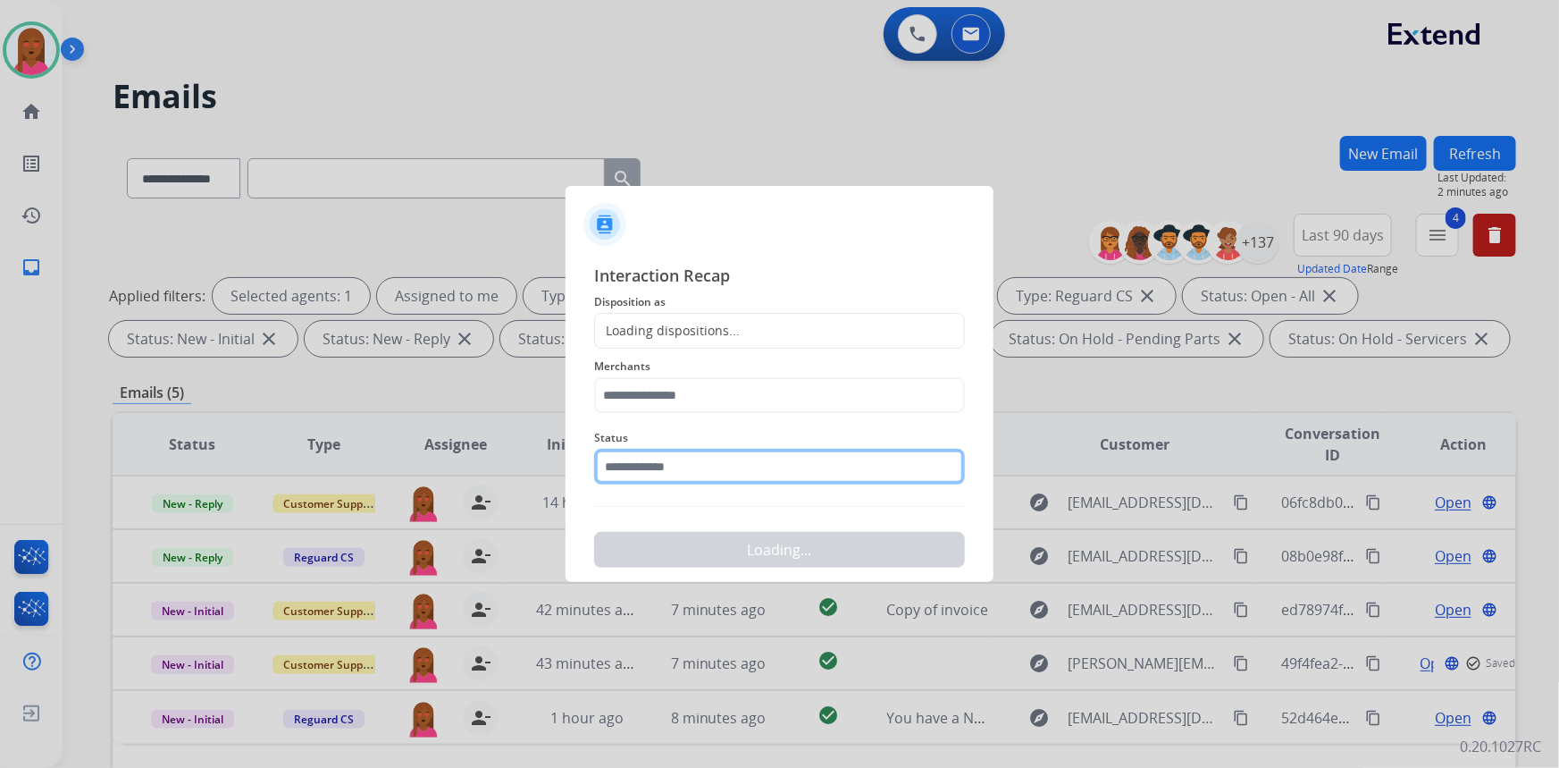
click at [721, 472] on input "text" at bounding box center [779, 467] width 371 height 36
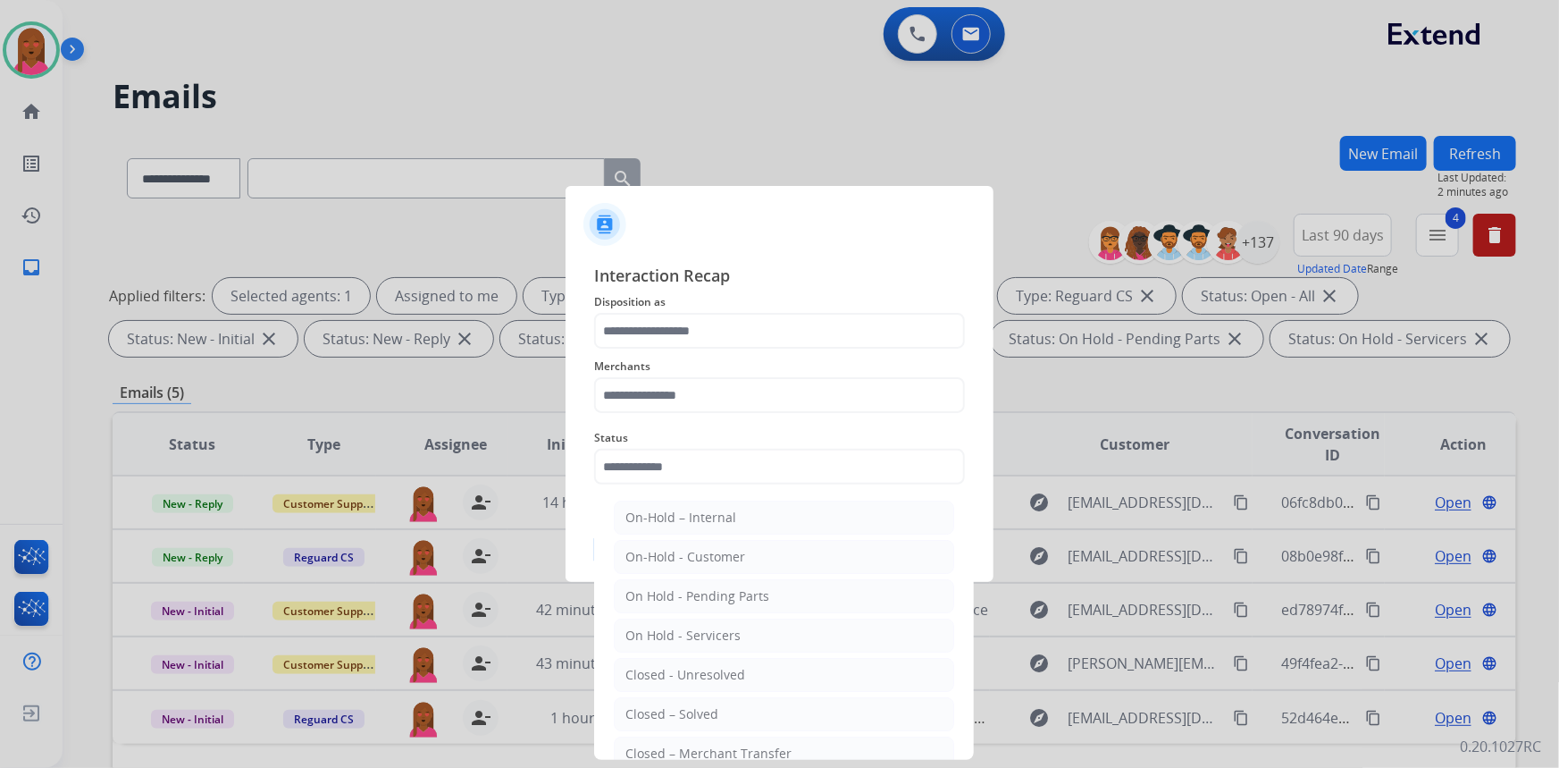
click at [759, 718] on li "Closed – Solved" at bounding box center [784, 714] width 340 height 34
type input "**********"
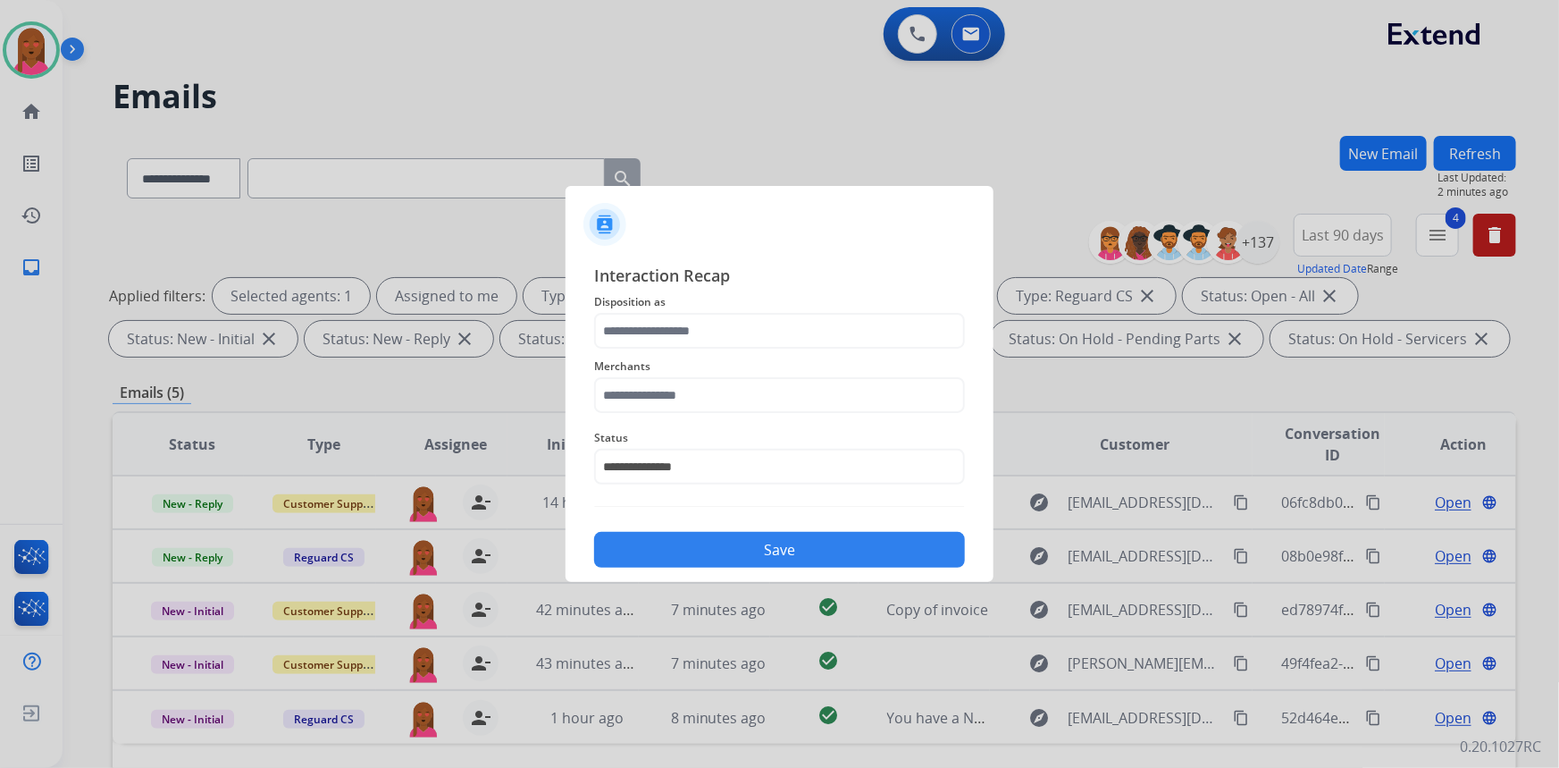
click at [758, 357] on span "Merchants" at bounding box center [779, 366] width 371 height 21
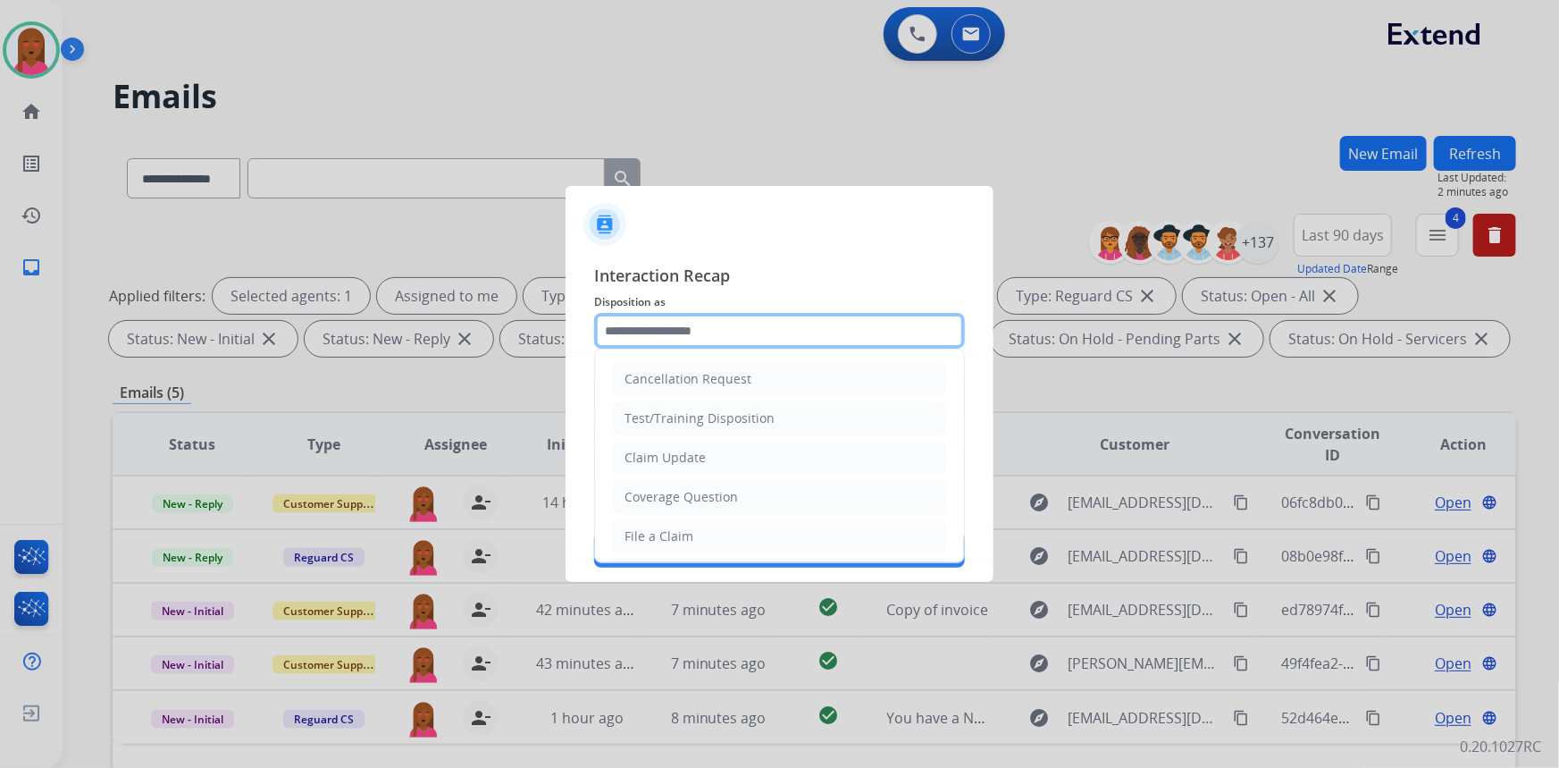
click at [751, 339] on input "text" at bounding box center [779, 331] width 371 height 36
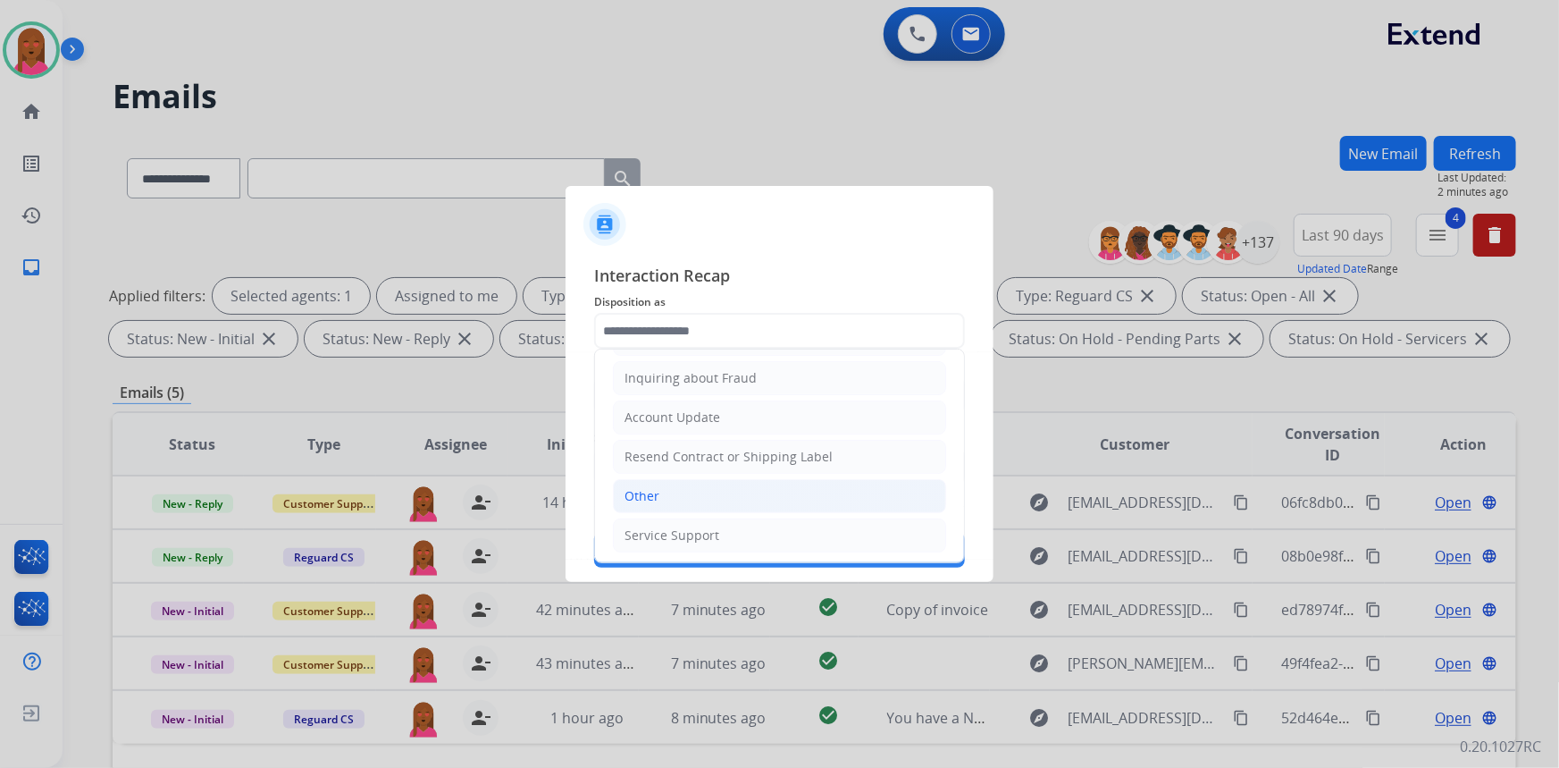
click at [710, 498] on li "Other" at bounding box center [779, 496] width 333 height 34
type input "*****"
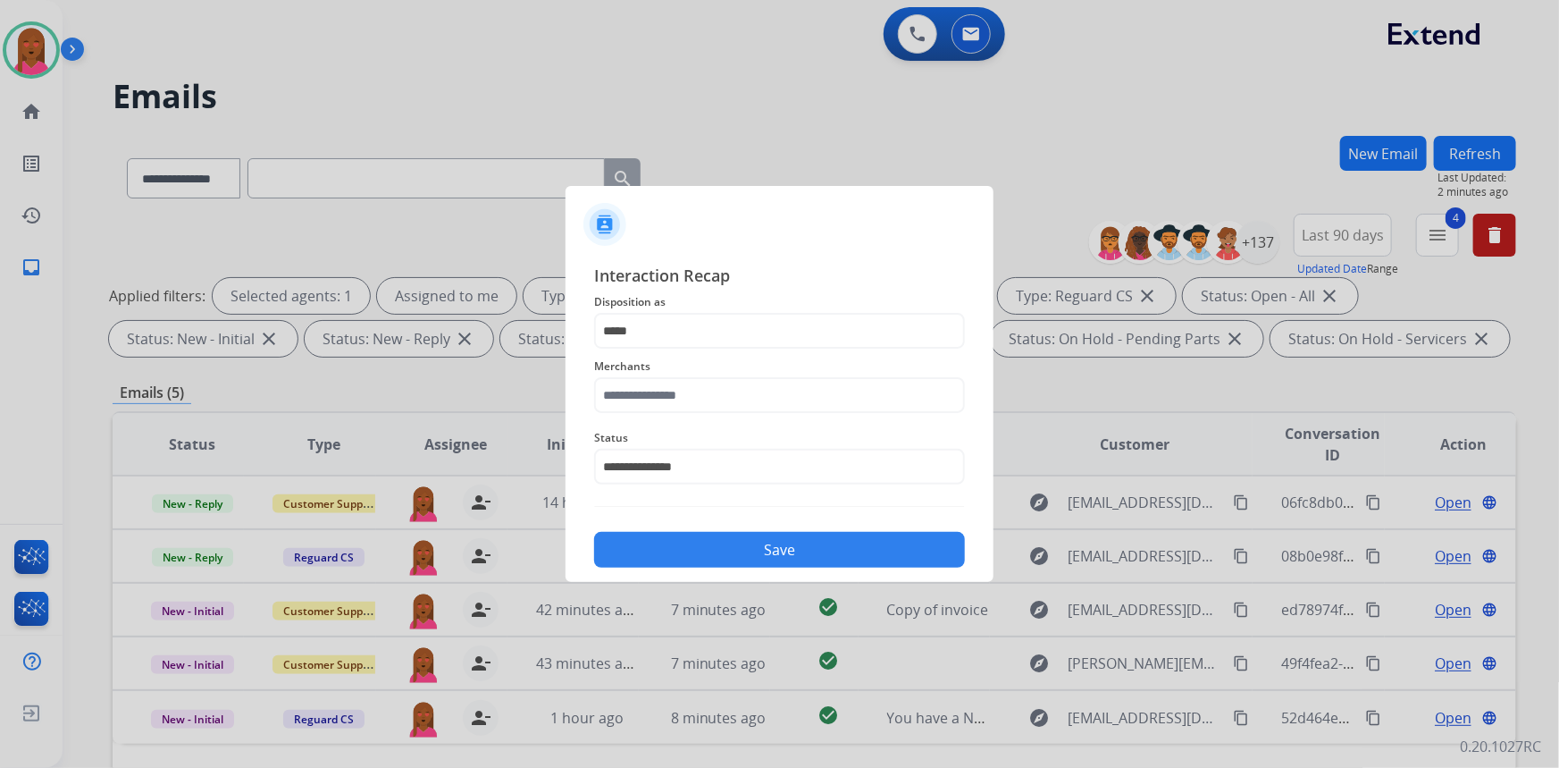
drag, startPoint x: 726, startPoint y: 369, endPoint x: 726, endPoint y: 390, distance: 20.6
click at [727, 377] on div "Merchants" at bounding box center [779, 384] width 371 height 71
click at [726, 392] on input "text" at bounding box center [779, 395] width 371 height 36
click at [728, 444] on li "Not found" at bounding box center [784, 446] width 340 height 34
type input "*********"
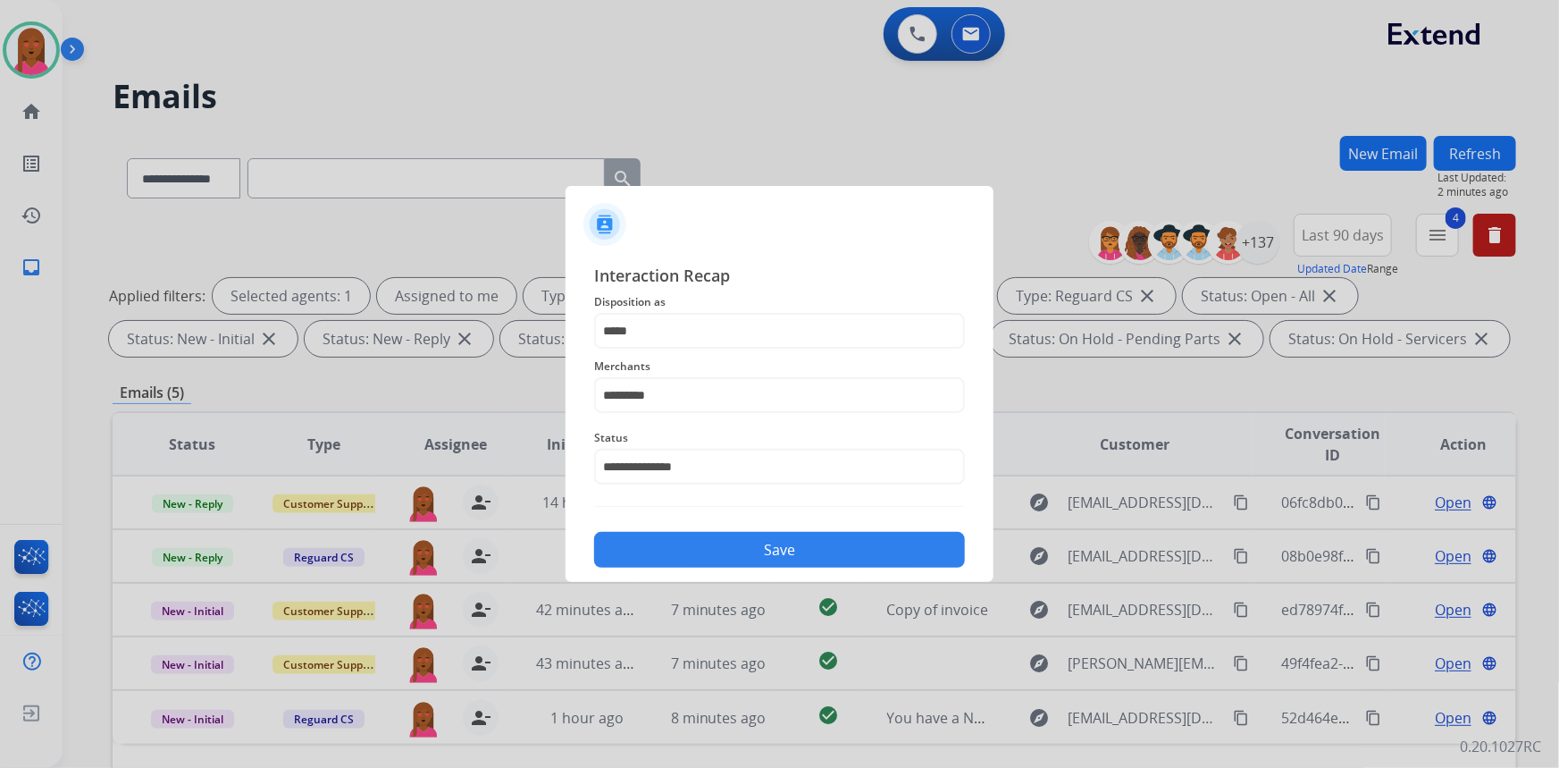
click at [751, 549] on button "Save" at bounding box center [779, 550] width 371 height 36
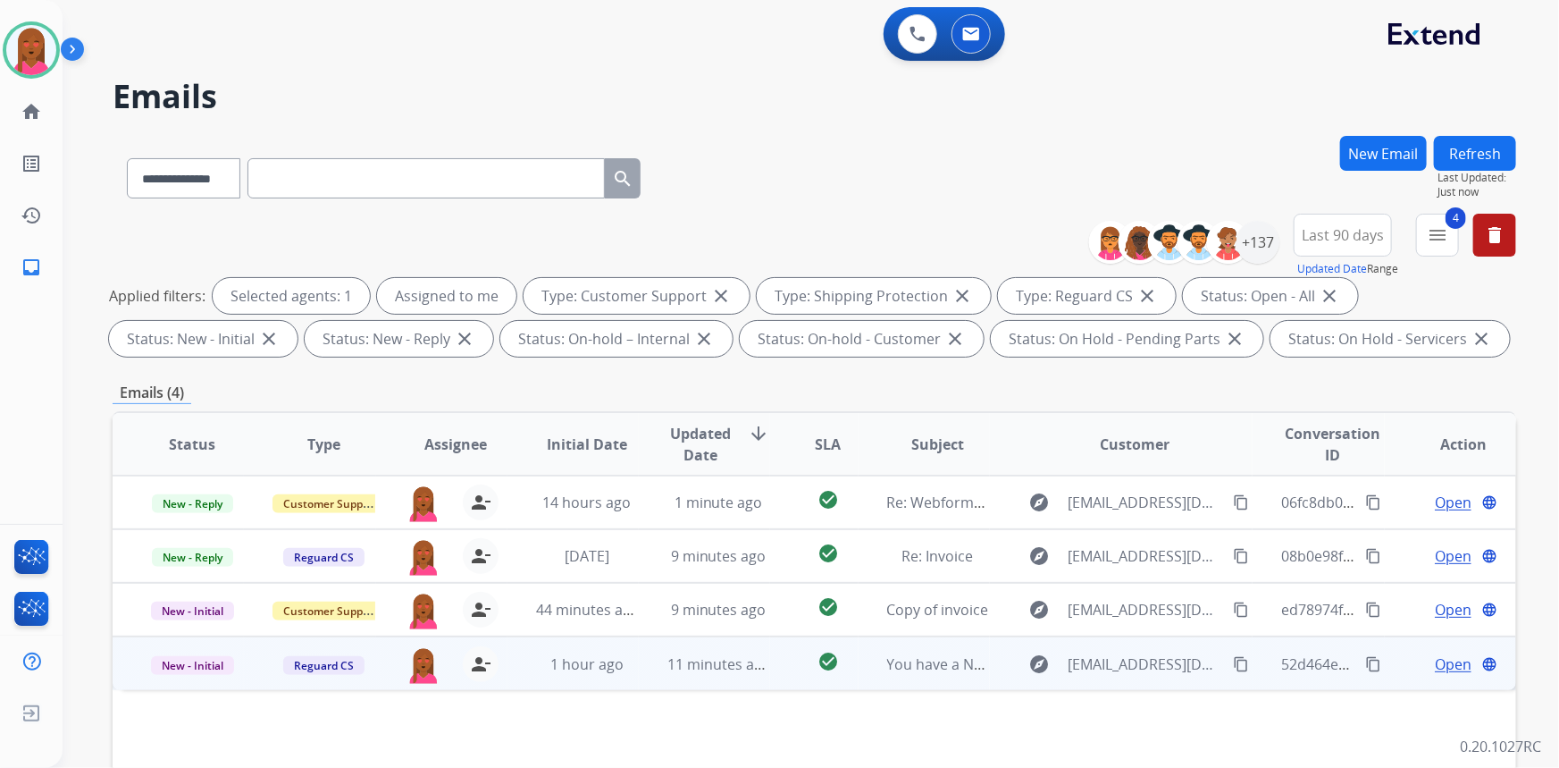
click at [1435, 663] on span "Open" at bounding box center [1453, 663] width 37 height 21
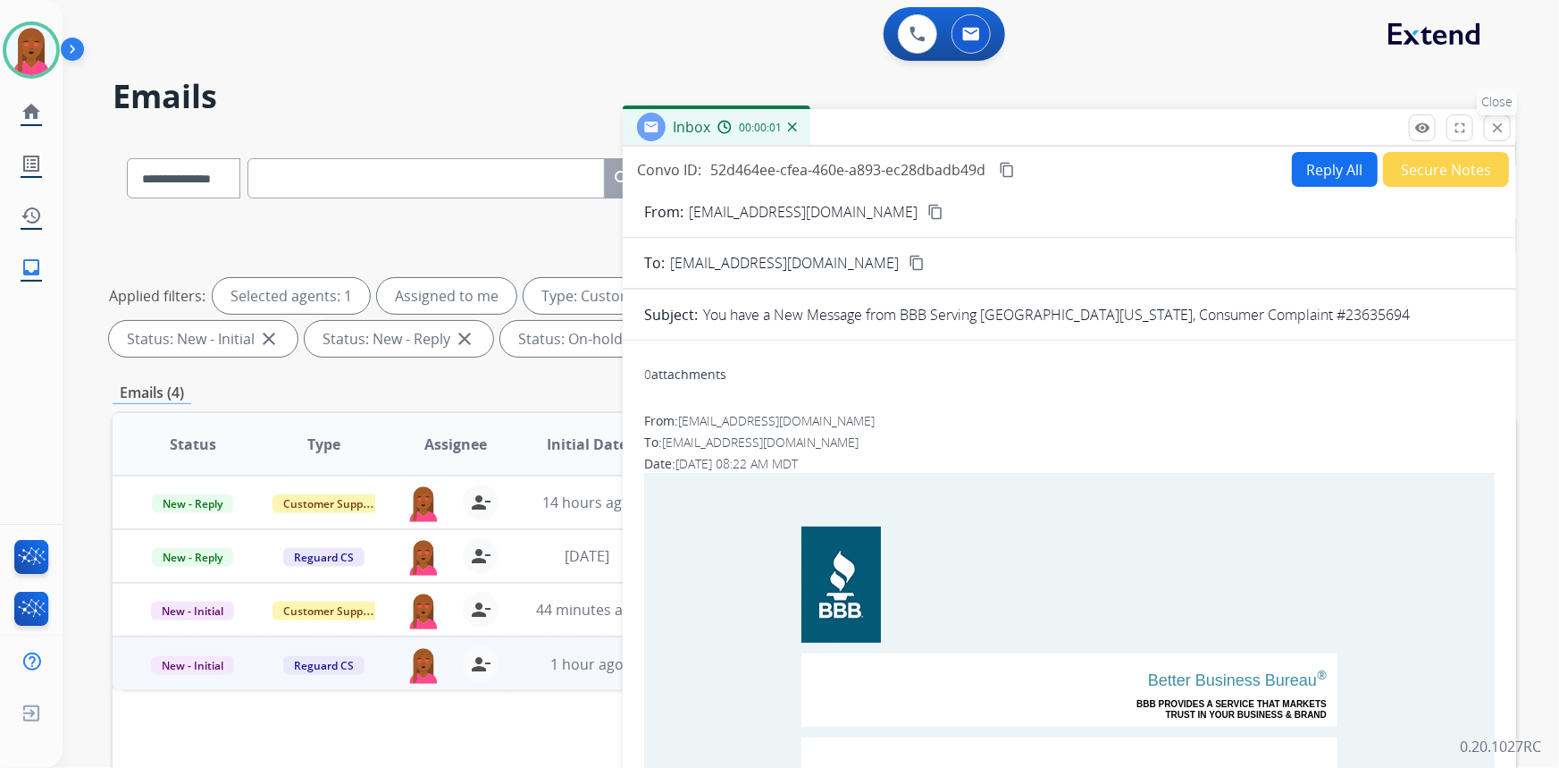
click at [1498, 123] on mat-icon "close" at bounding box center [1498, 128] width 16 height 16
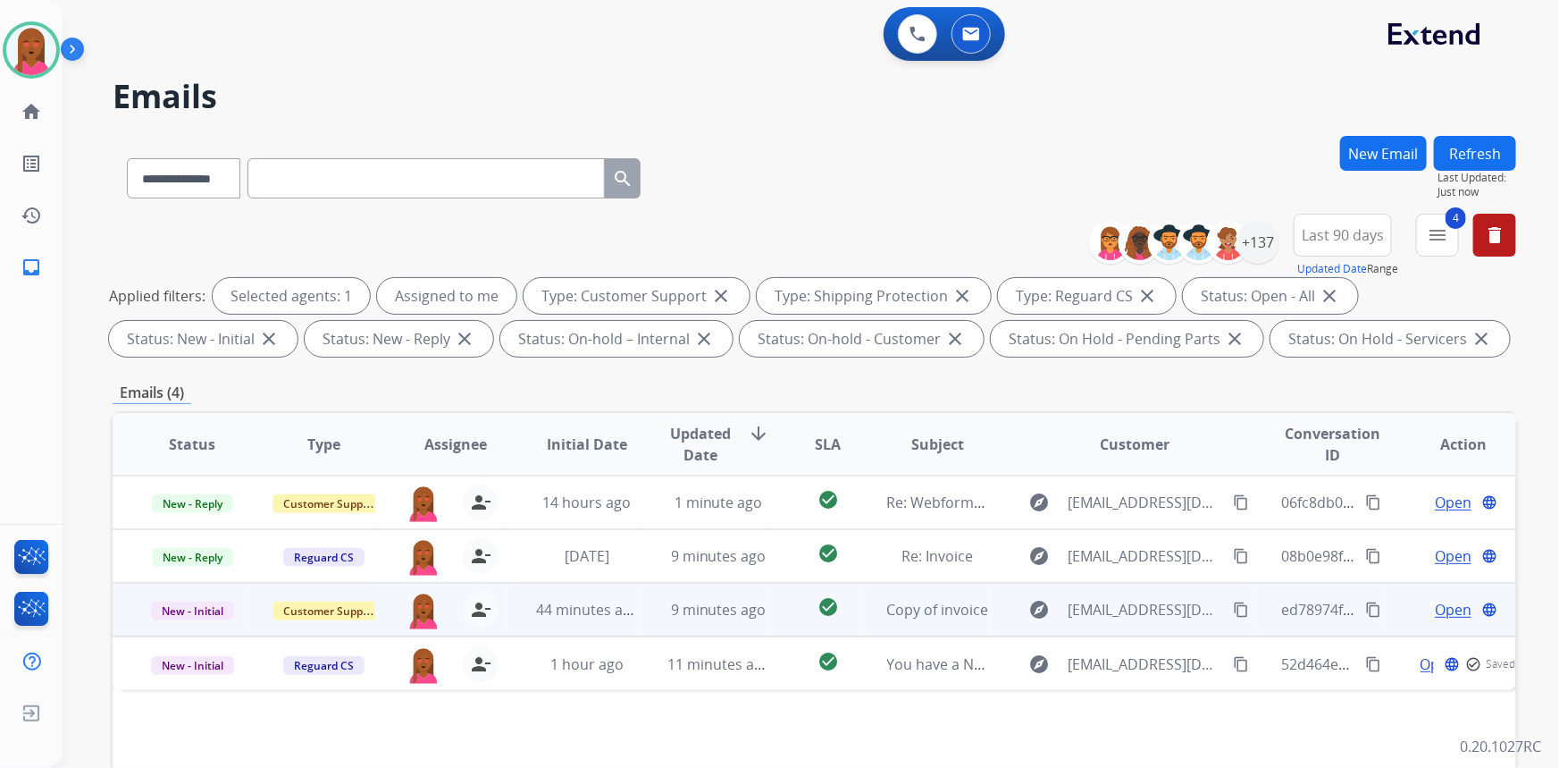
click at [1449, 612] on span "Open" at bounding box center [1453, 609] width 37 height 21
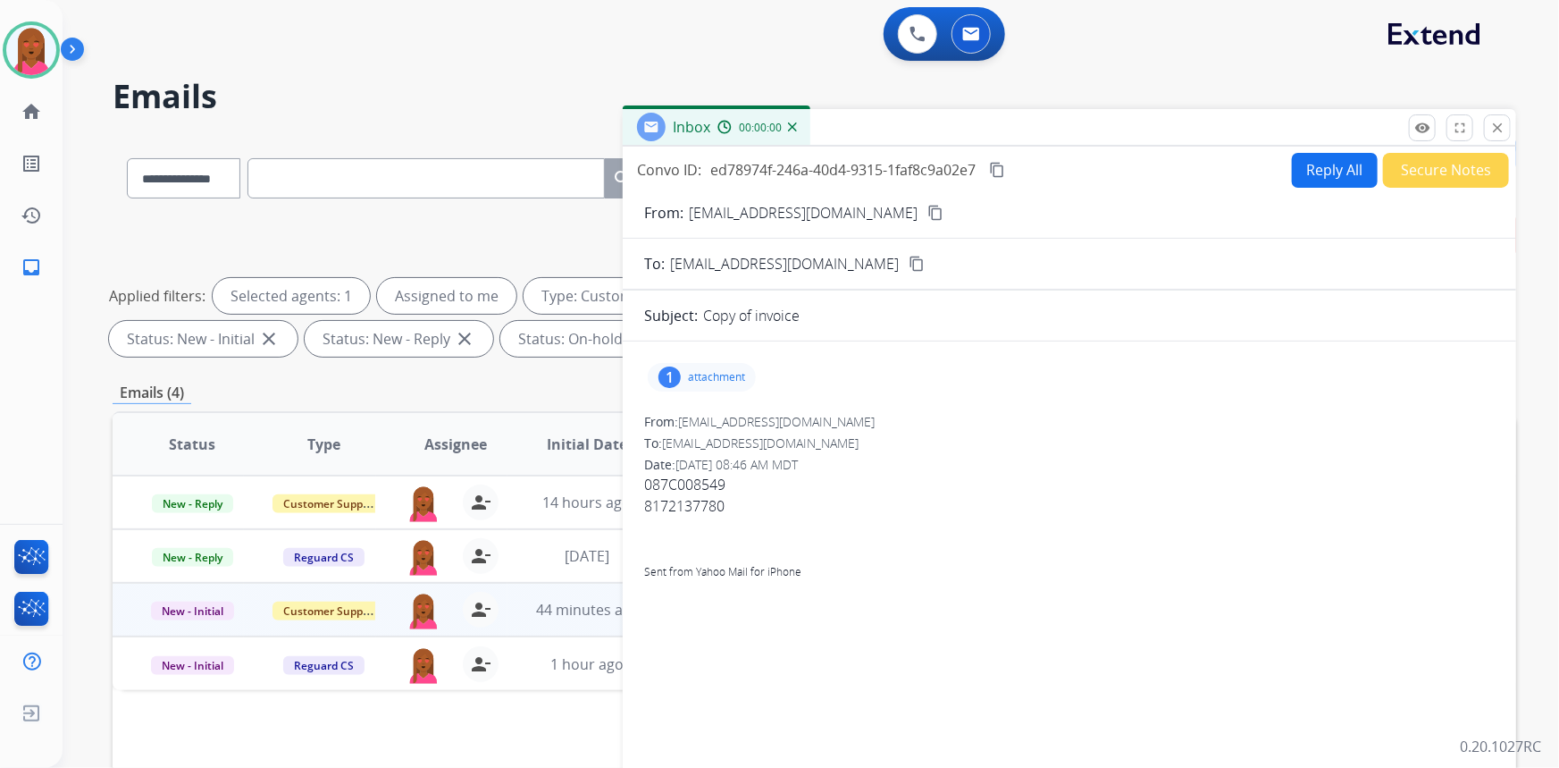
click at [928, 213] on mat-icon "content_copy" at bounding box center [936, 213] width 16 height 16
click at [681, 374] on div "1 attachment" at bounding box center [702, 377] width 108 height 29
click at [695, 423] on p "087C008549.pdf" at bounding box center [715, 422] width 107 height 21
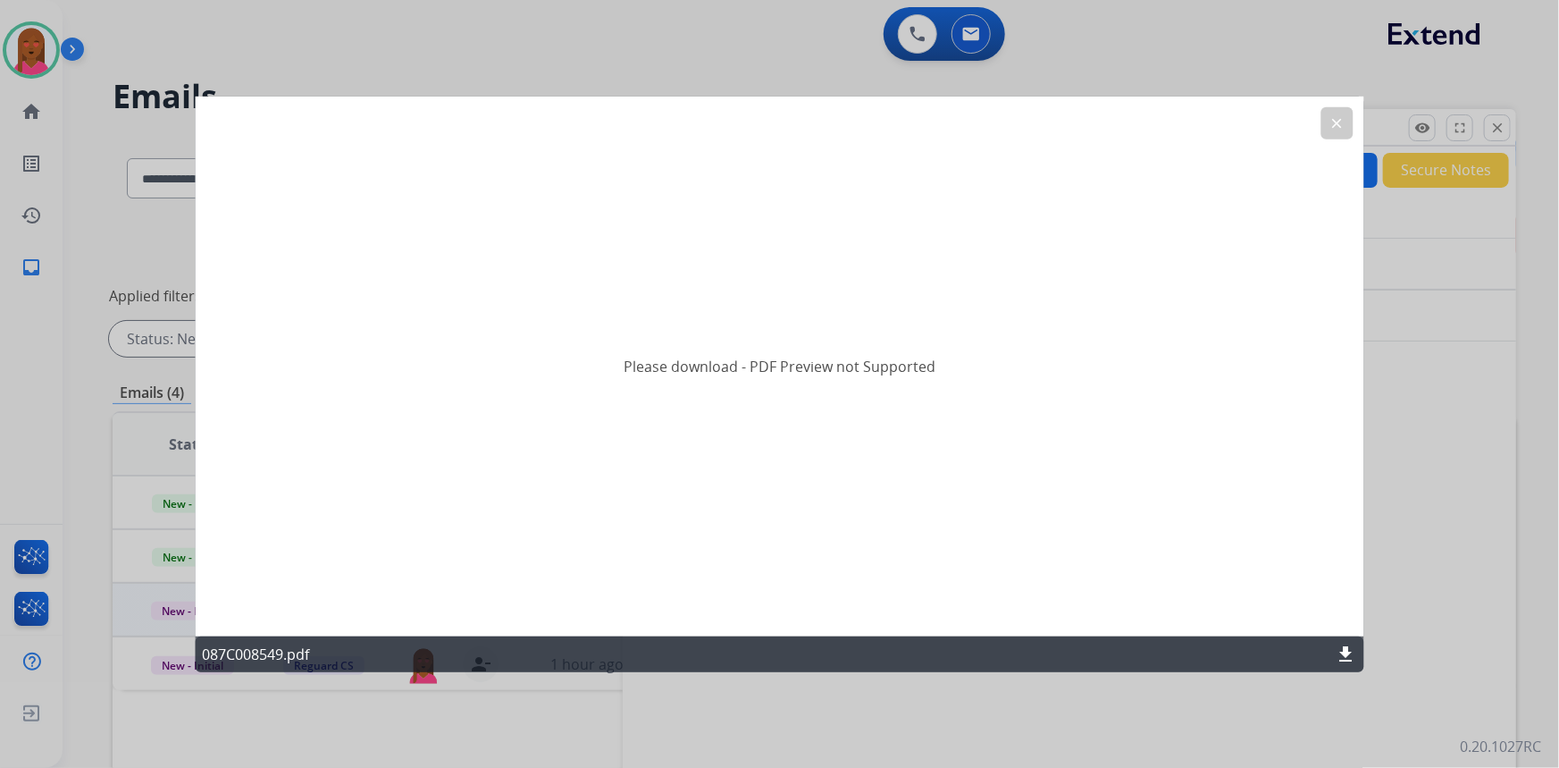
click at [1355, 657] on mat-icon "download" at bounding box center [1346, 653] width 21 height 21
click at [1342, 121] on mat-icon "clear" at bounding box center [1338, 122] width 16 height 16
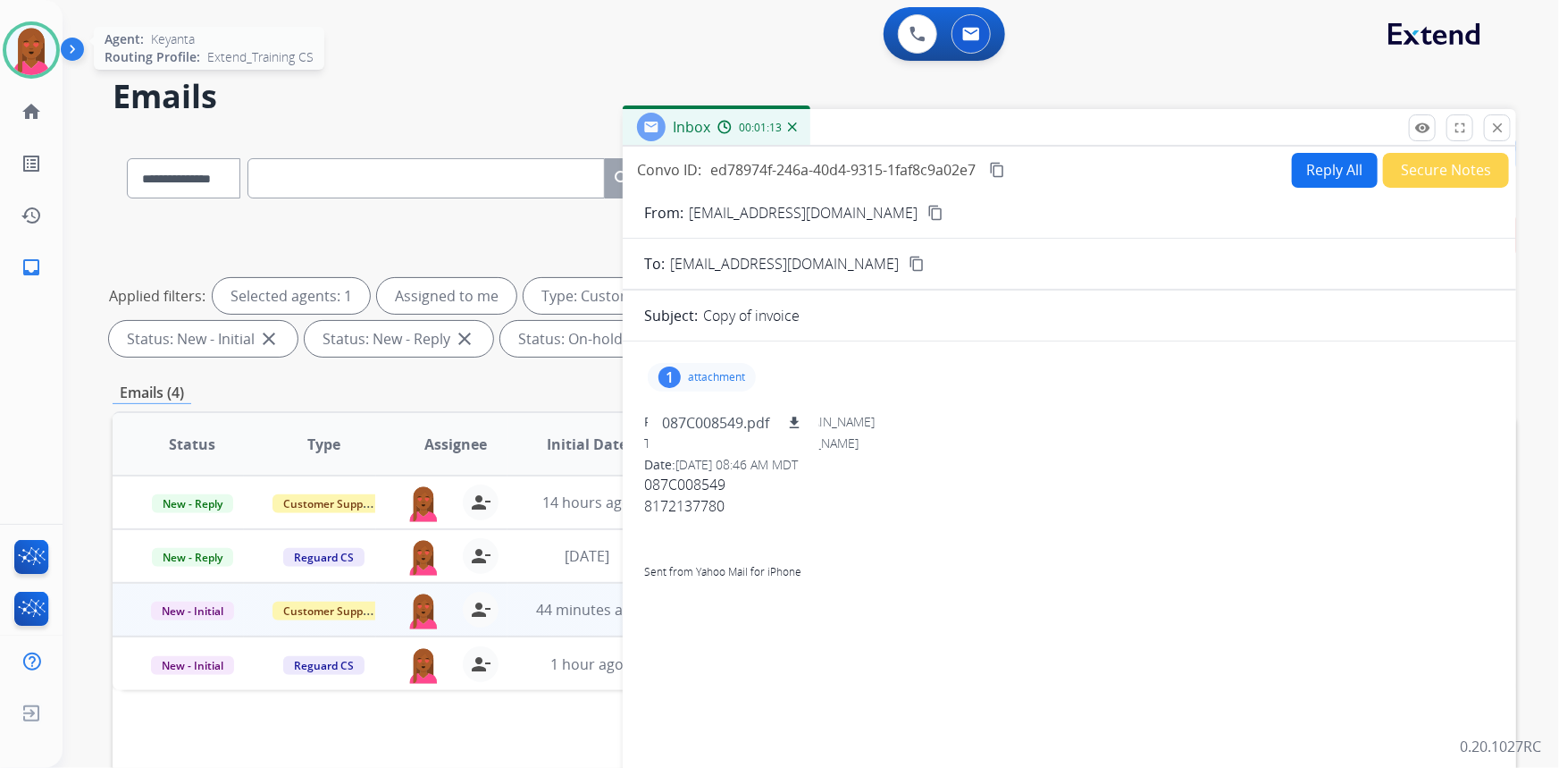
click at [22, 38] on img at bounding box center [31, 50] width 50 height 50
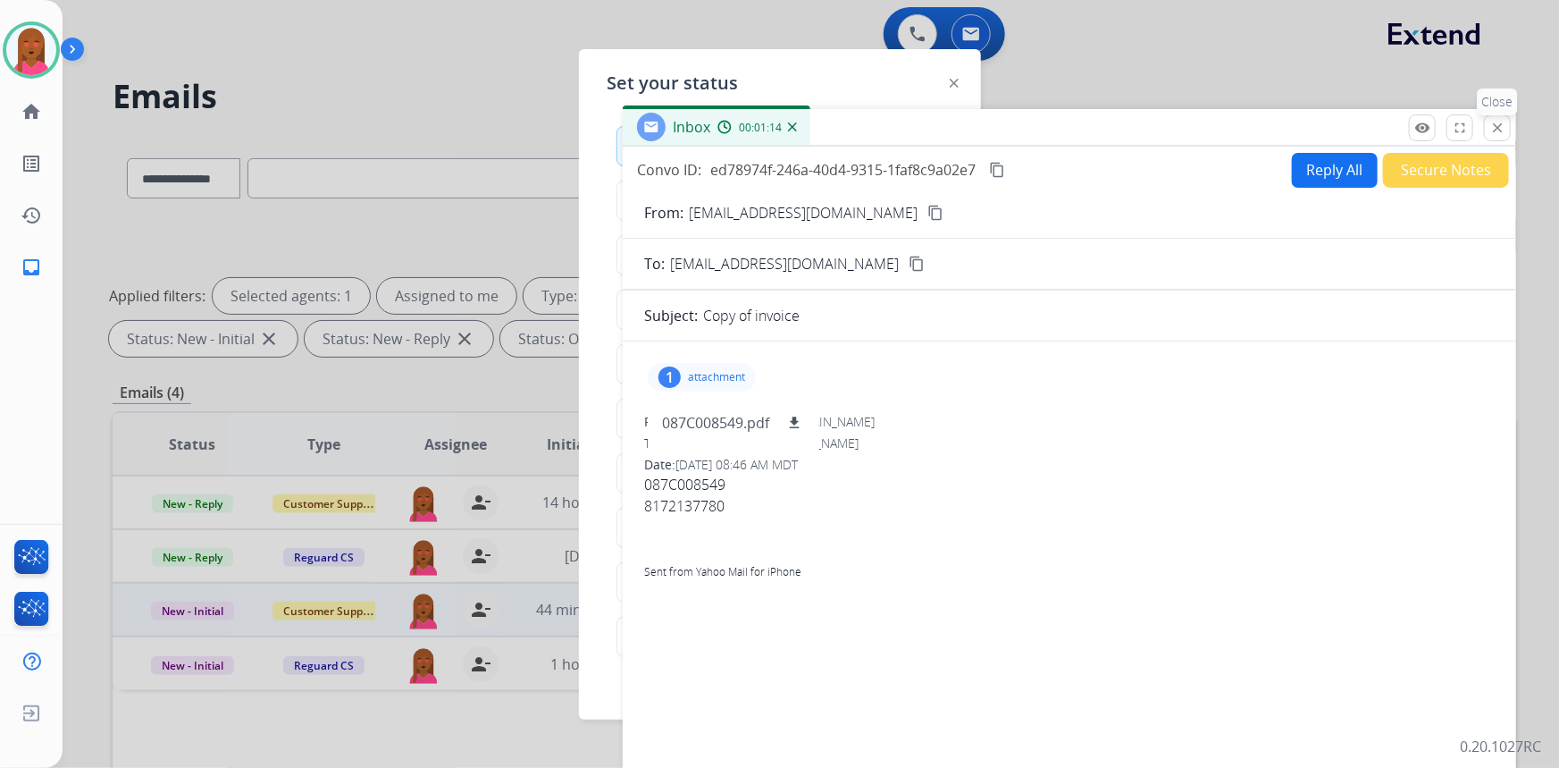
click at [1496, 128] on mat-icon "close" at bounding box center [1498, 128] width 16 height 16
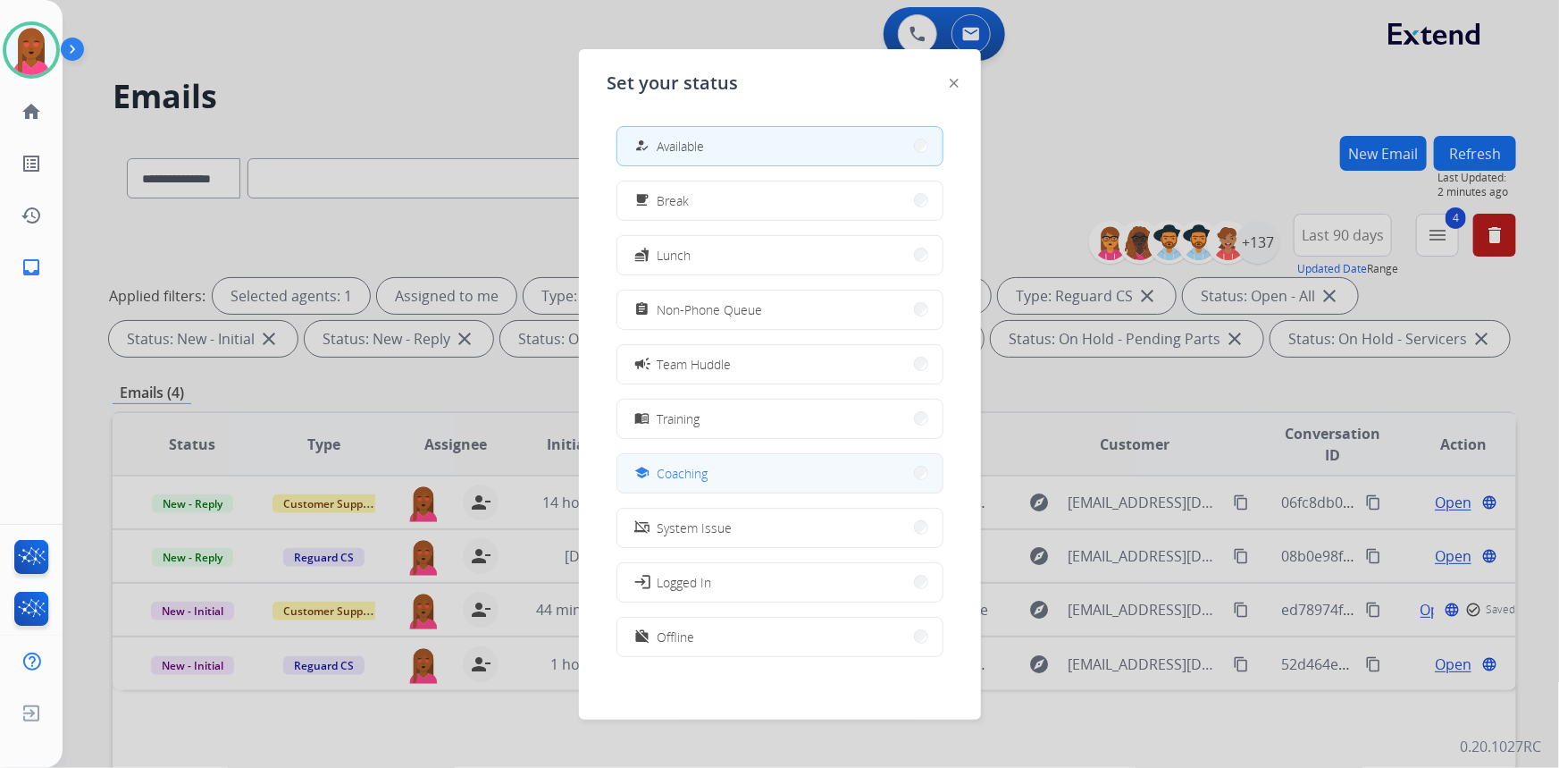
click at [720, 474] on button "school Coaching" at bounding box center [779, 473] width 325 height 38
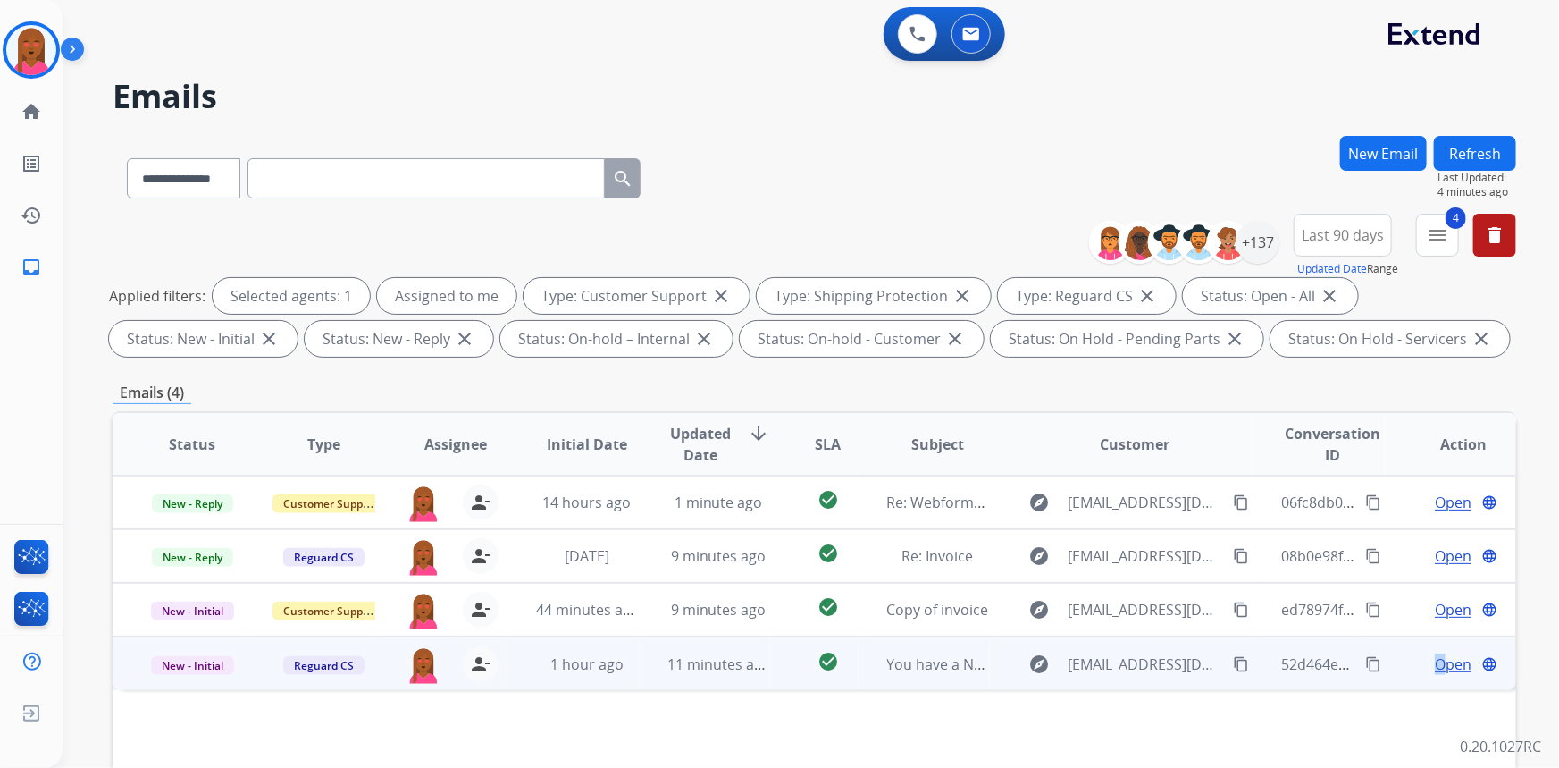
click at [1432, 650] on td "Open language" at bounding box center [1450, 663] width 131 height 54
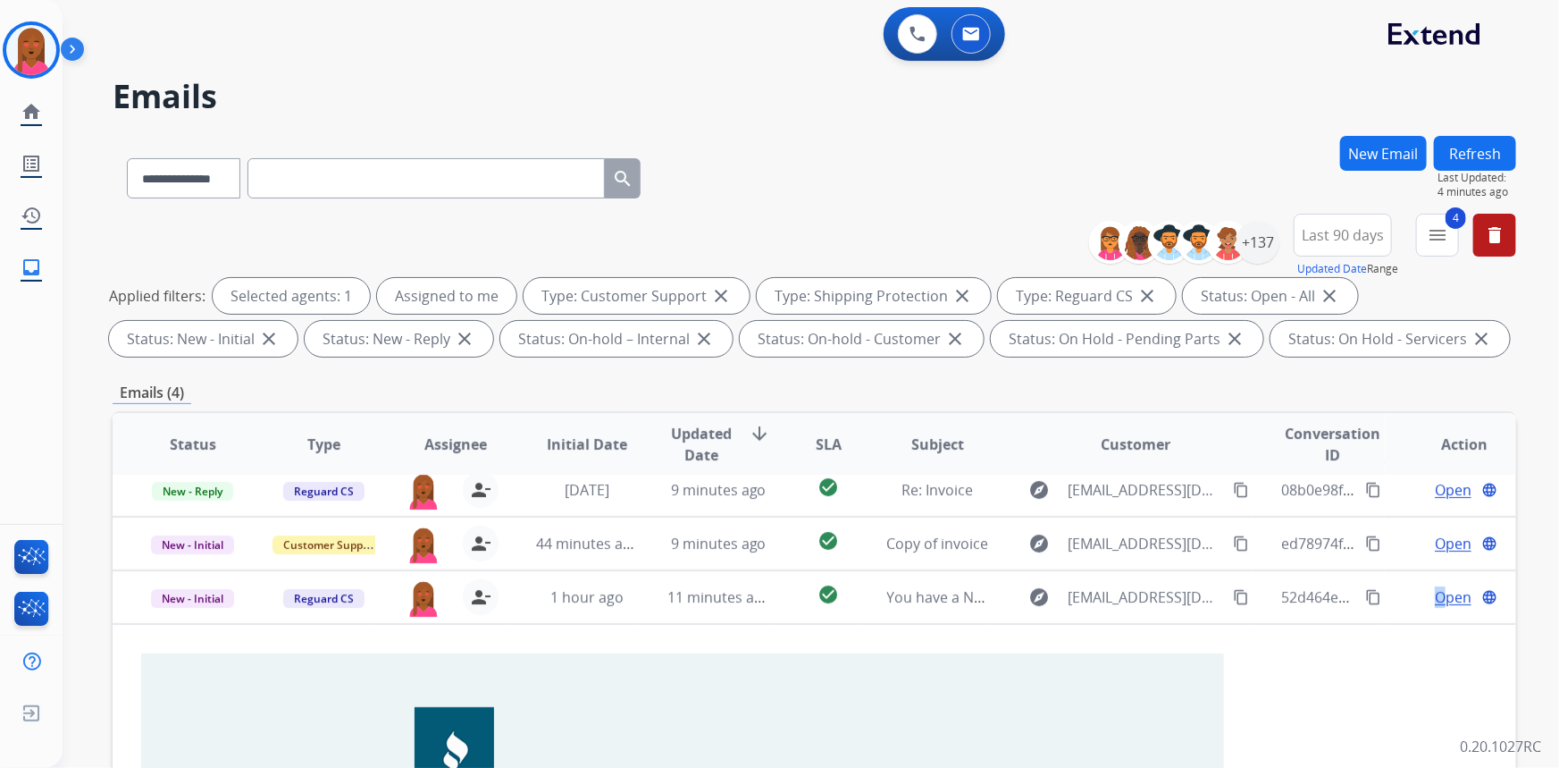
scroll to position [0, 0]
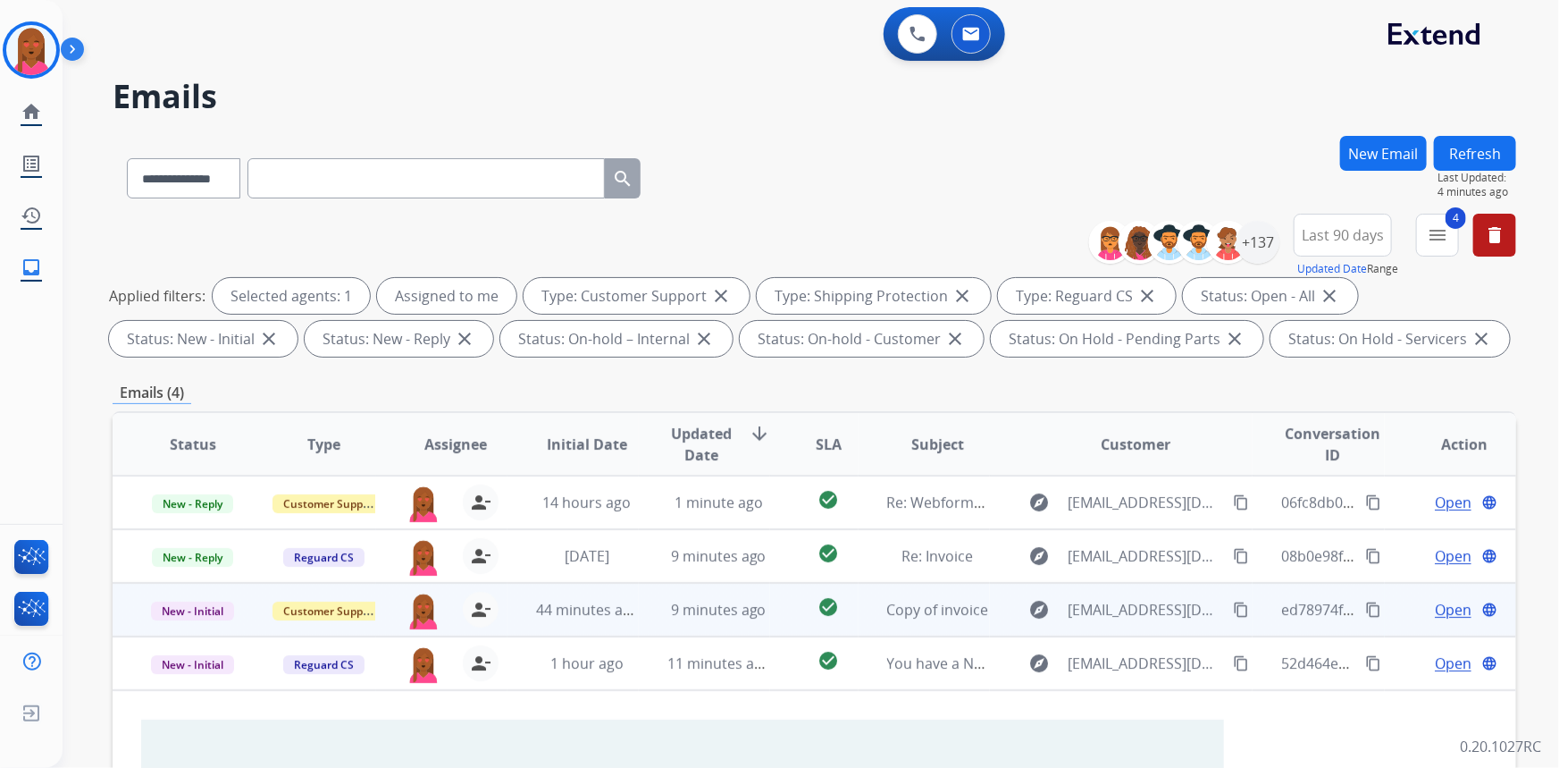
click at [1438, 611] on span "Open" at bounding box center [1453, 609] width 37 height 21
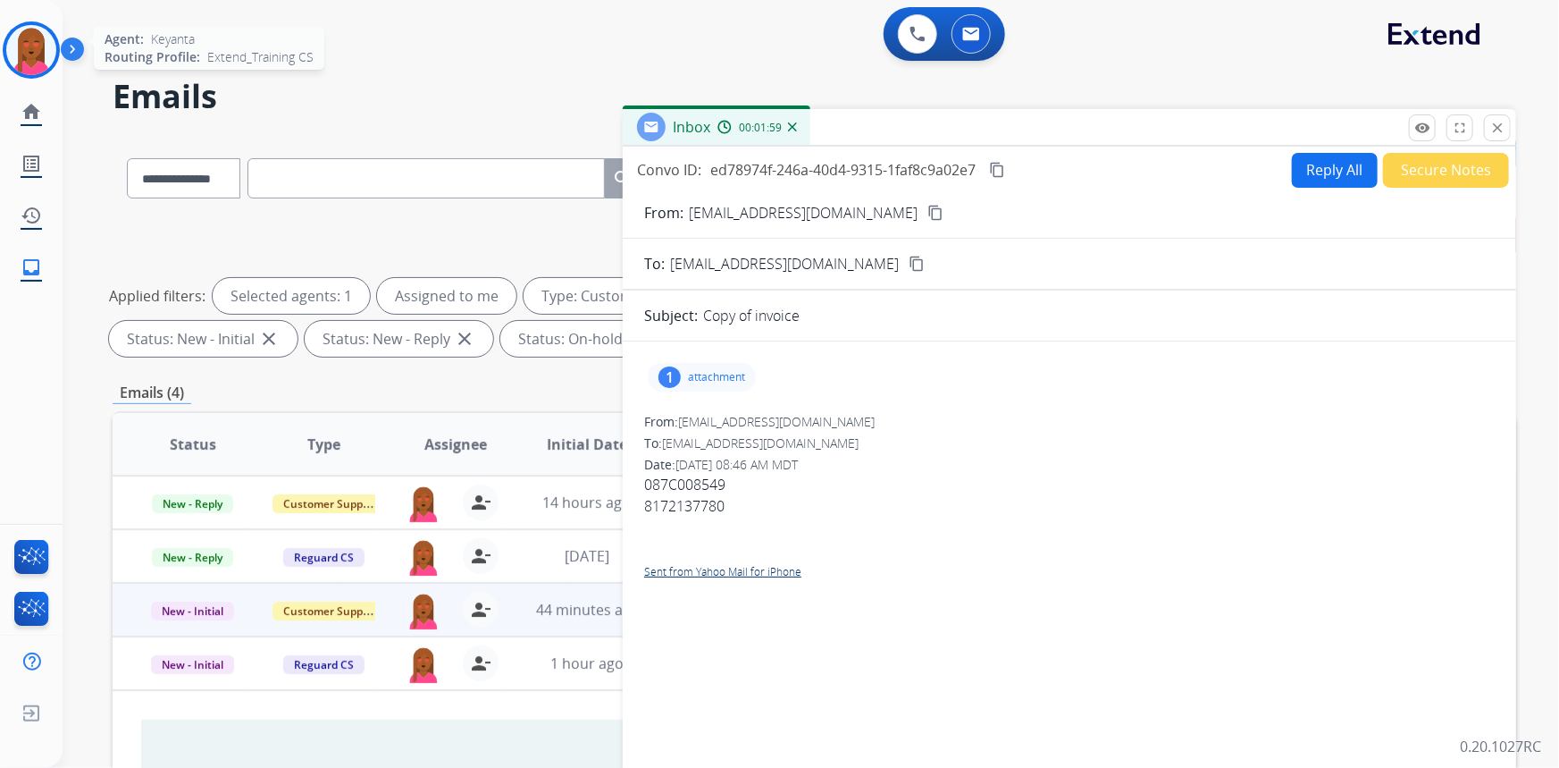
click at [25, 44] on img at bounding box center [31, 50] width 50 height 50
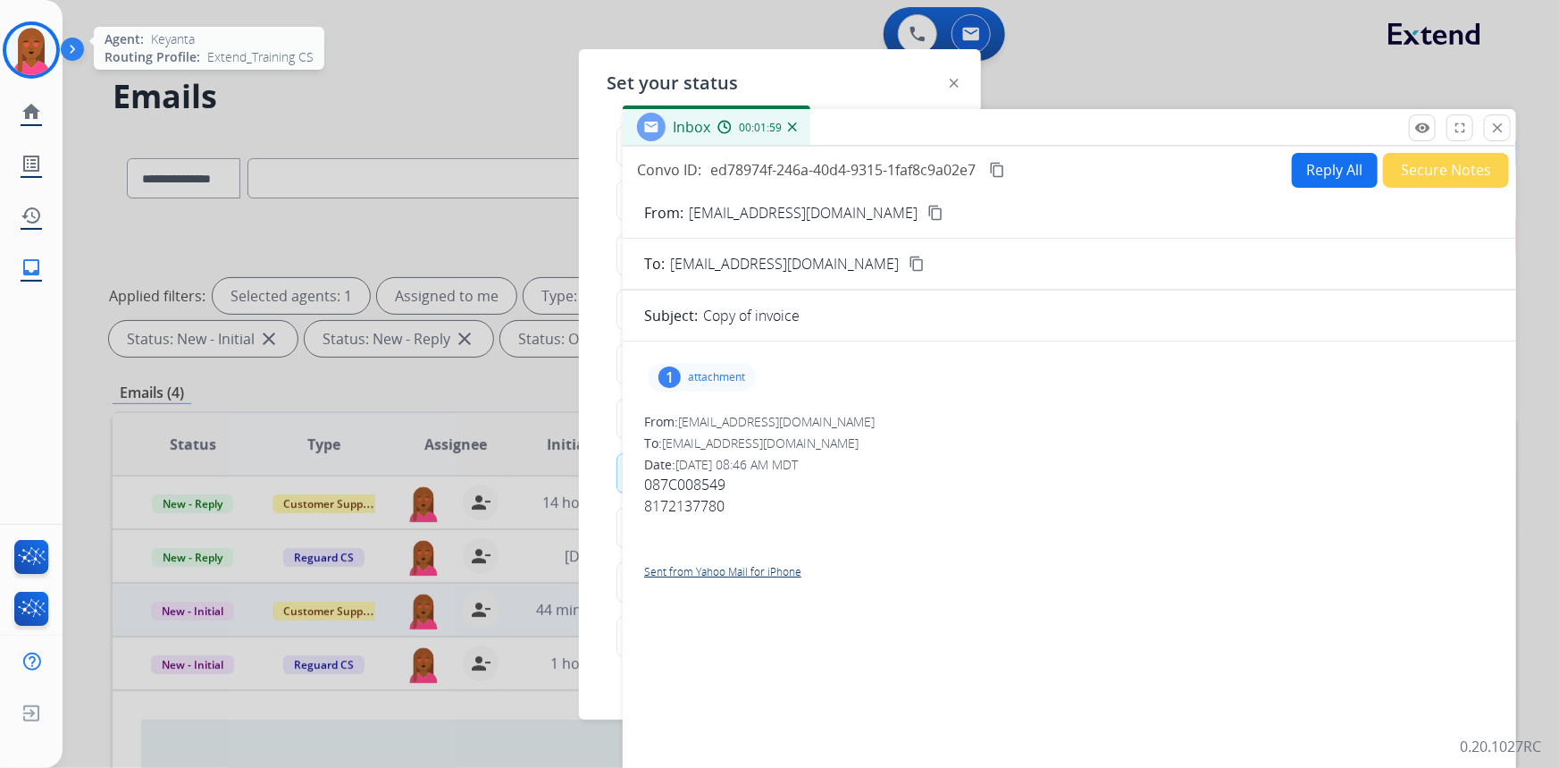
click at [25, 44] on img at bounding box center [31, 50] width 50 height 50
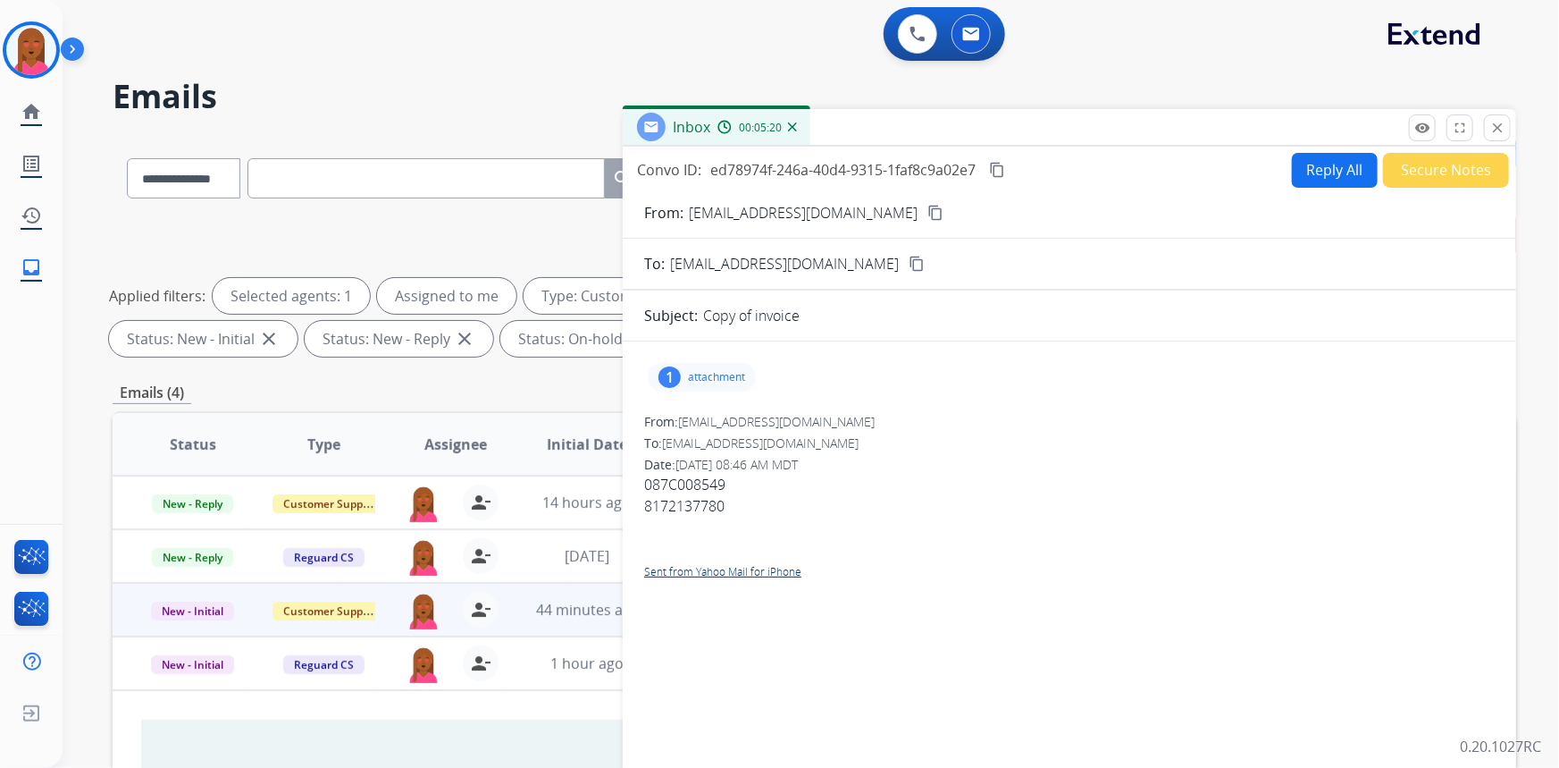
click at [687, 374] on div "1 attachment" at bounding box center [702, 377] width 108 height 29
click at [1323, 170] on button "Reply All" at bounding box center [1335, 170] width 86 height 35
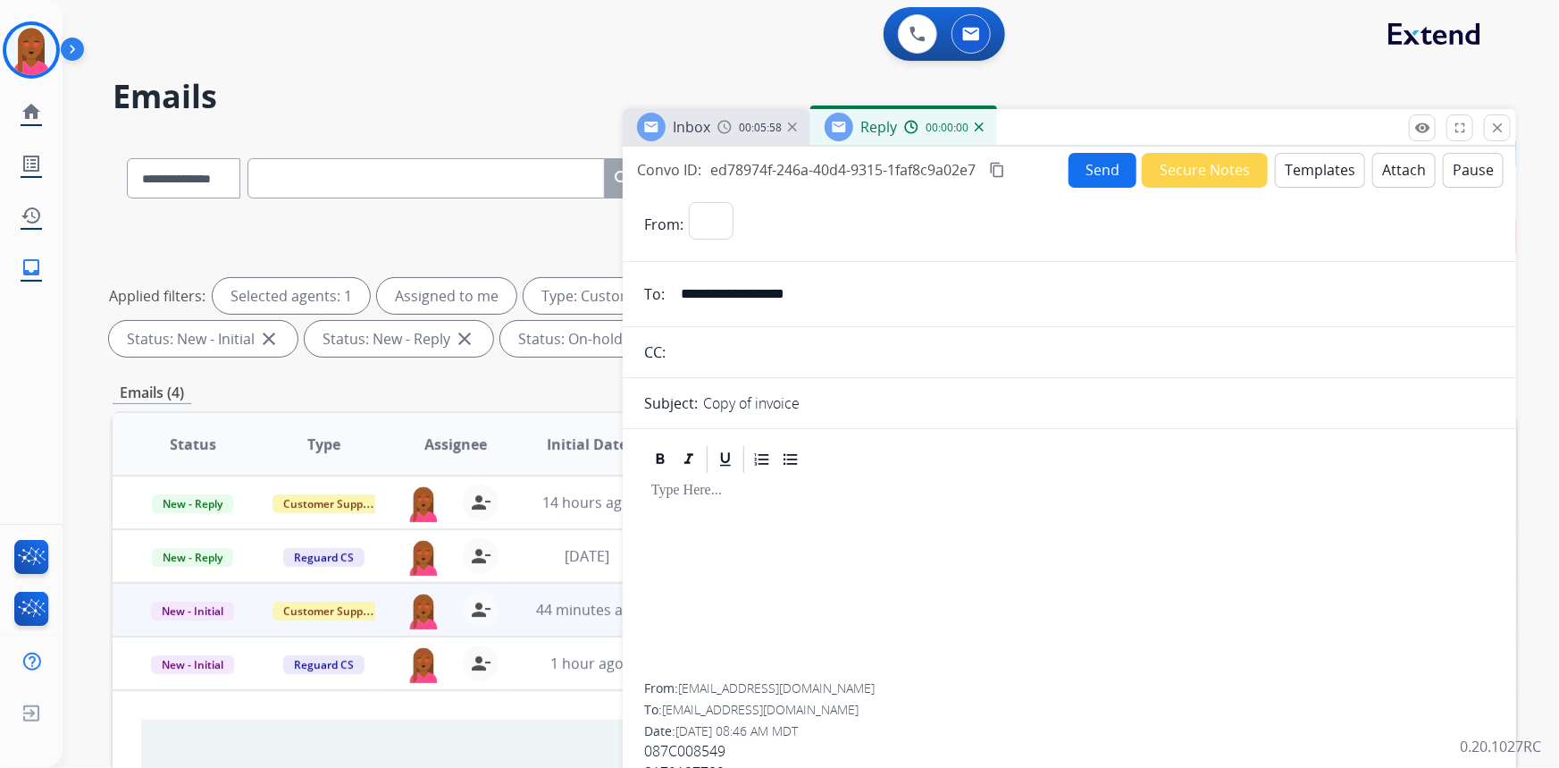
select select "**********"
drag, startPoint x: 1292, startPoint y: 169, endPoint x: 1281, endPoint y: 171, distance: 11.8
click at [1281, 171] on button "Templates" at bounding box center [1320, 170] width 90 height 35
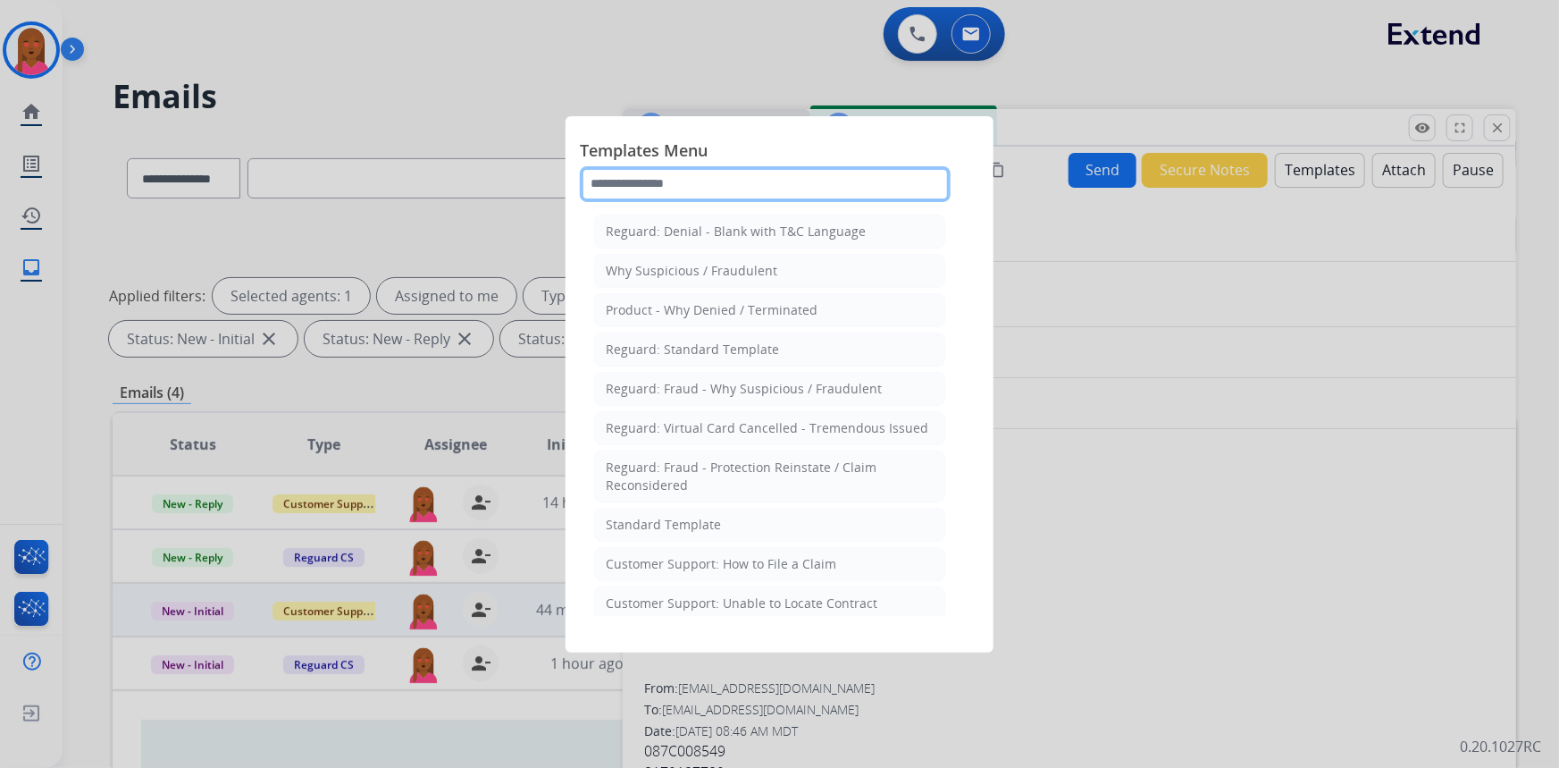
click at [857, 189] on input "text" at bounding box center [765, 184] width 371 height 36
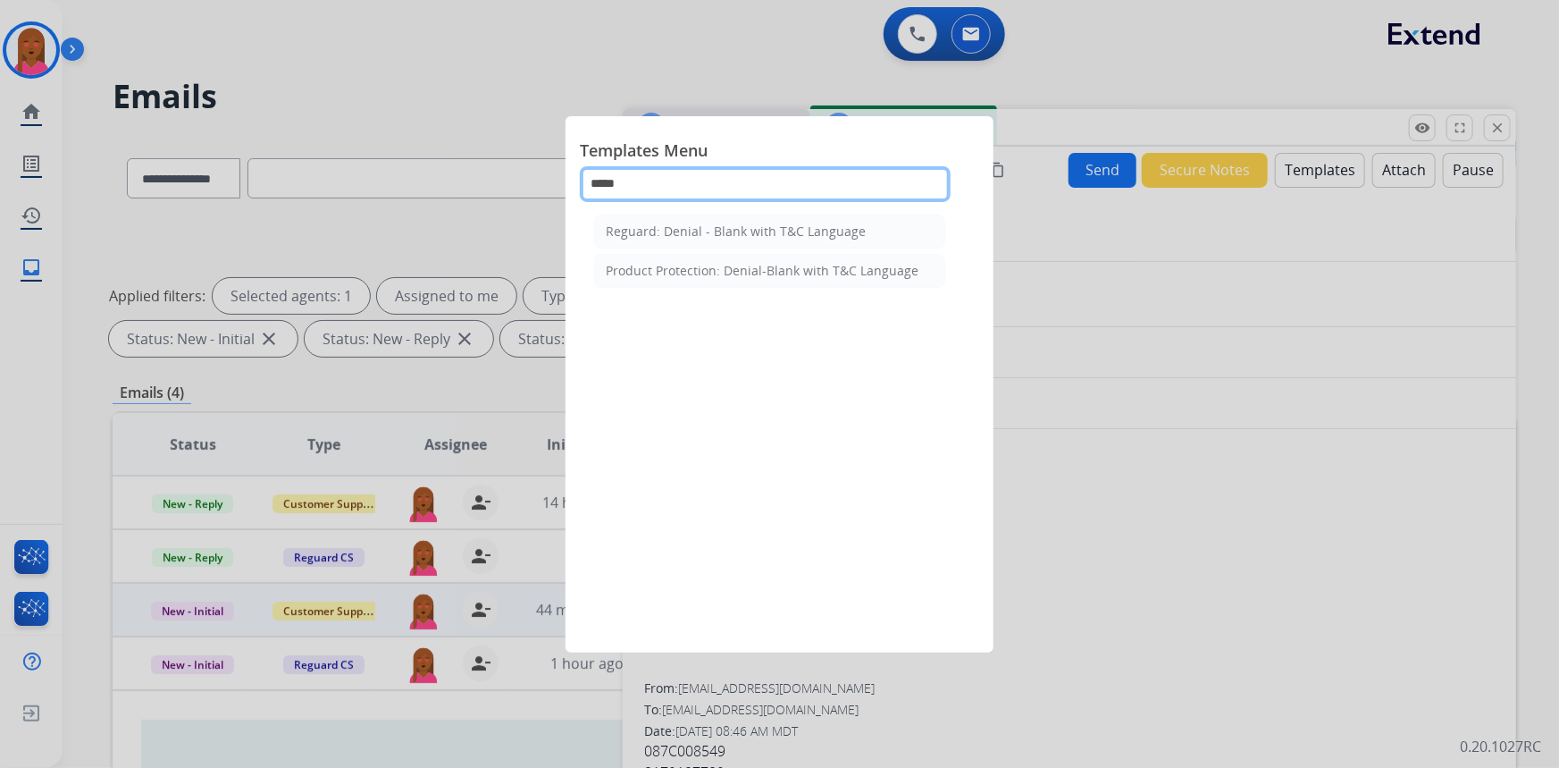
type input "*****"
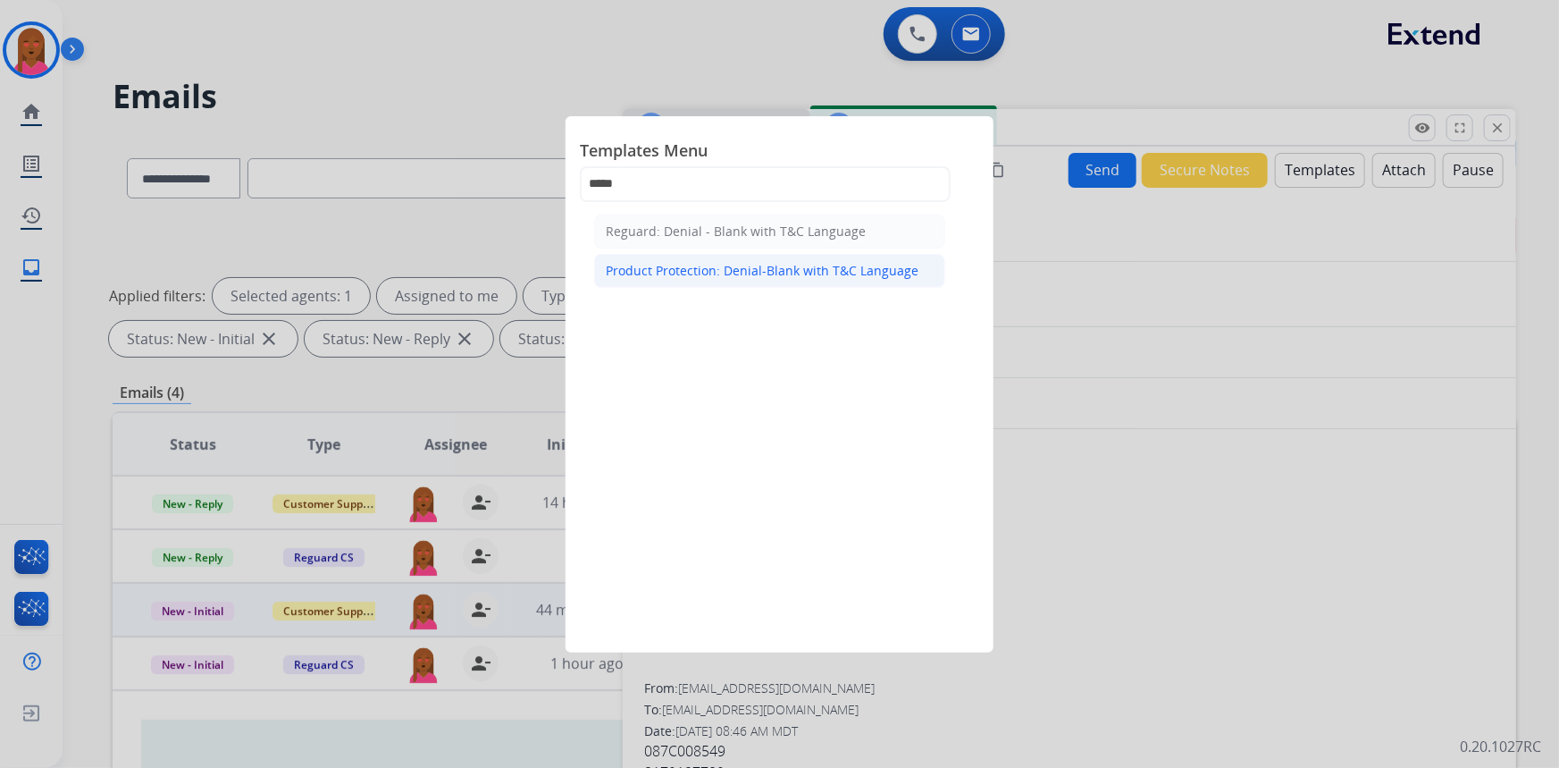
click at [802, 265] on div "Product Protection: Denial-Blank with T&C Language" at bounding box center [762, 271] width 313 height 18
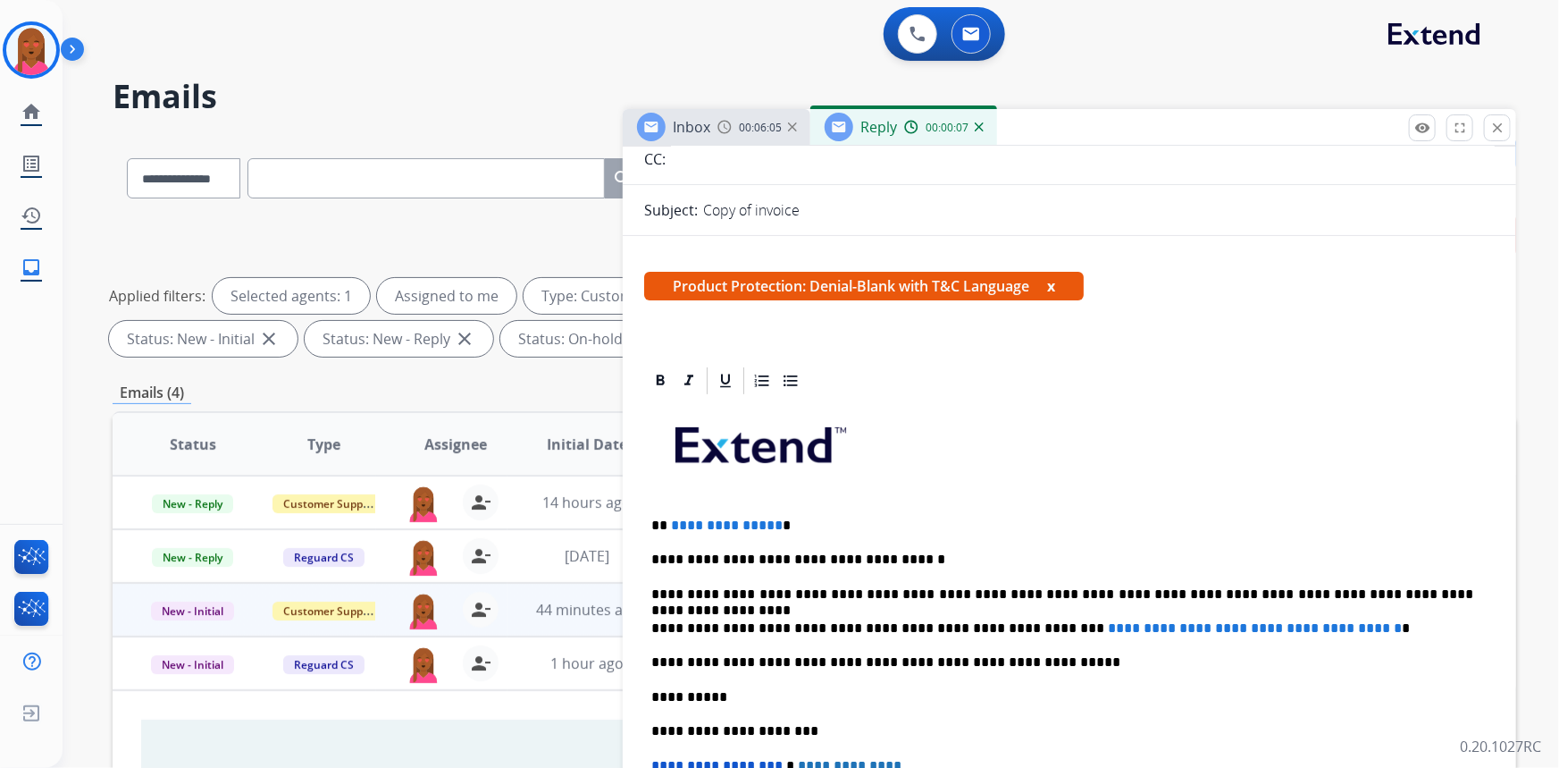
scroll to position [243, 0]
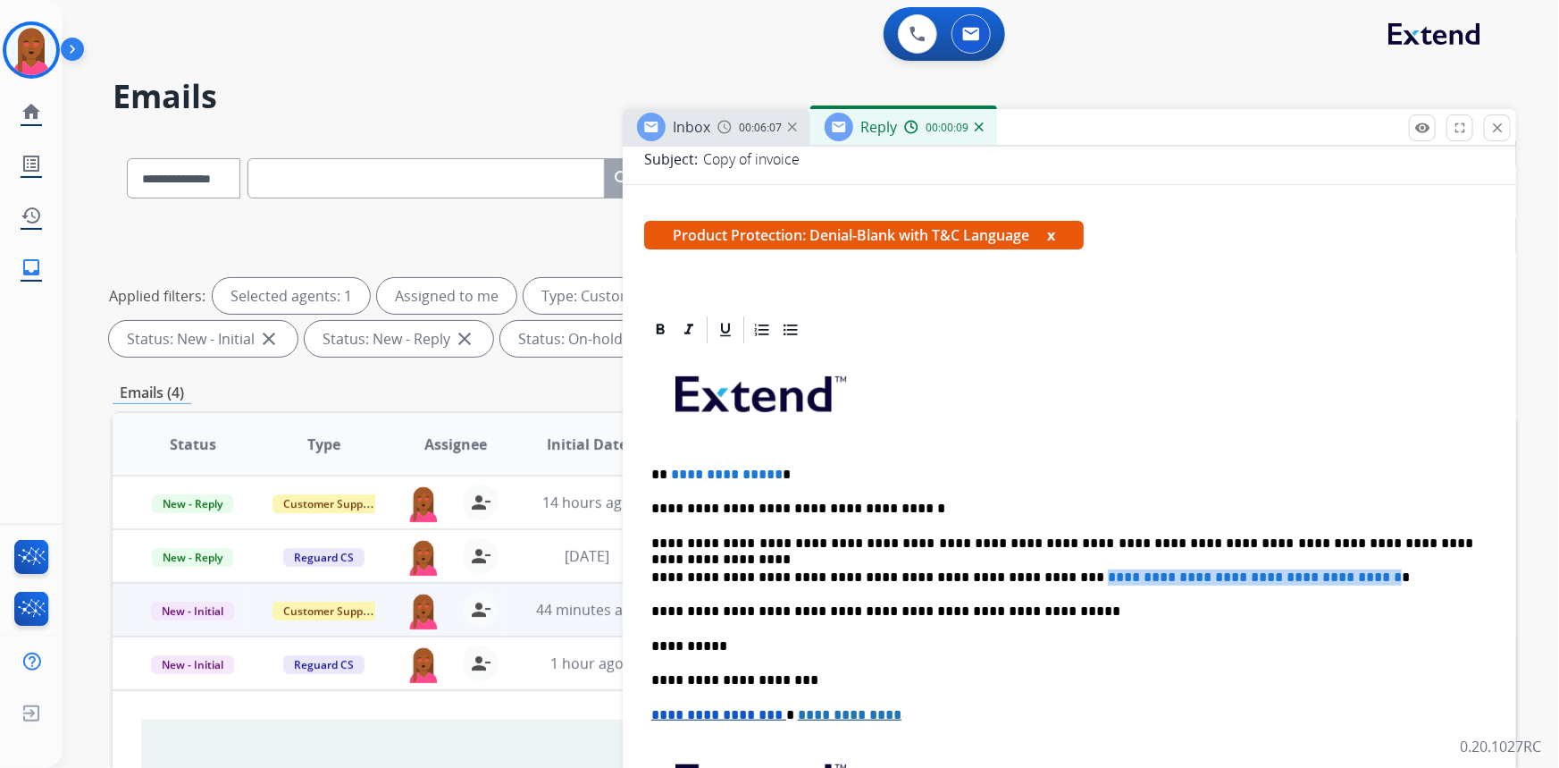
drag, startPoint x: 1369, startPoint y: 569, endPoint x: 1019, endPoint y: 563, distance: 350.3
click at [1019, 563] on div "**********" at bounding box center [1069, 645] width 851 height 599
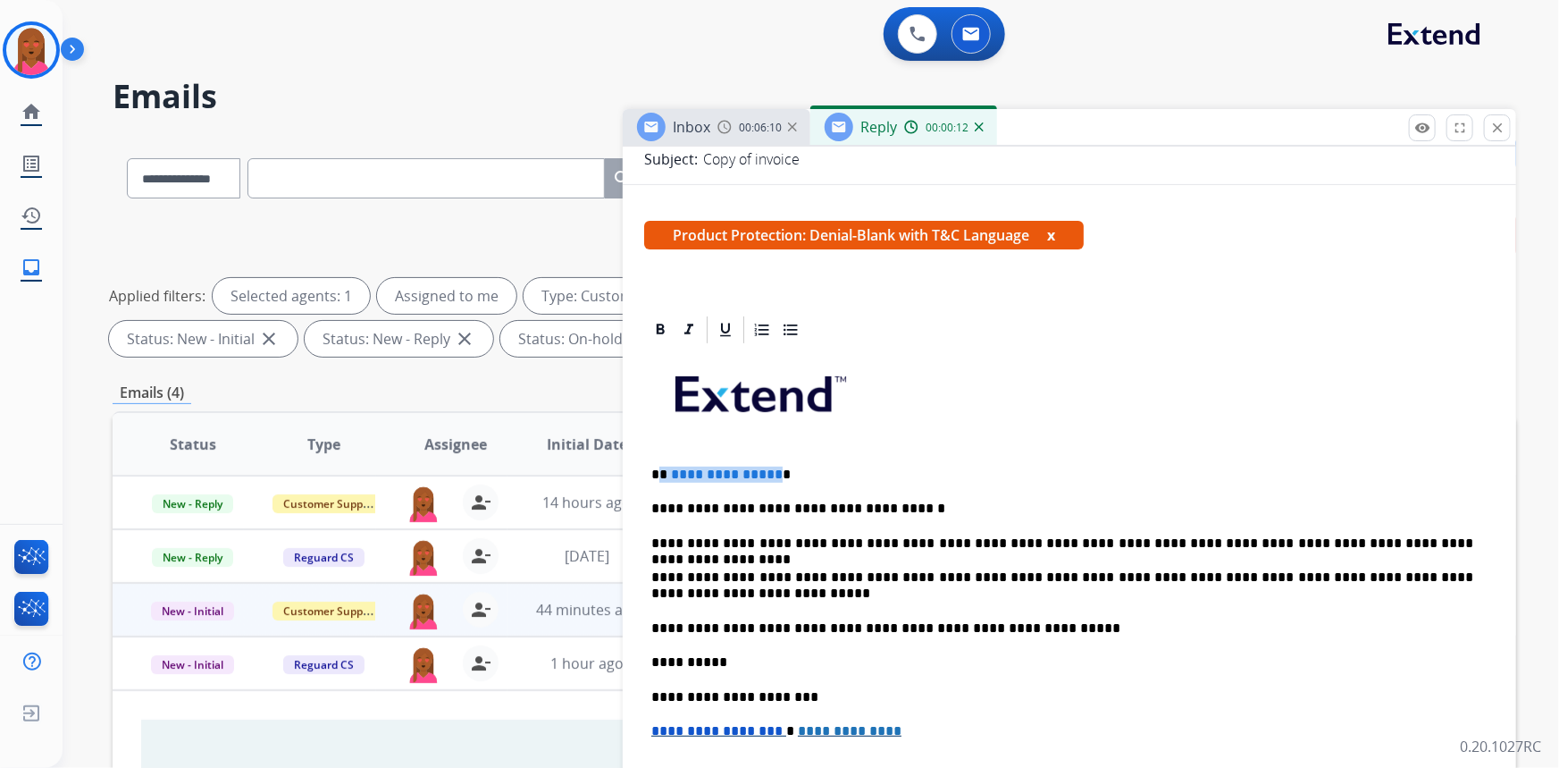
drag, startPoint x: 771, startPoint y: 466, endPoint x: 663, endPoint y: 466, distance: 108.1
click at [663, 466] on p "**********" at bounding box center [1062, 474] width 823 height 16
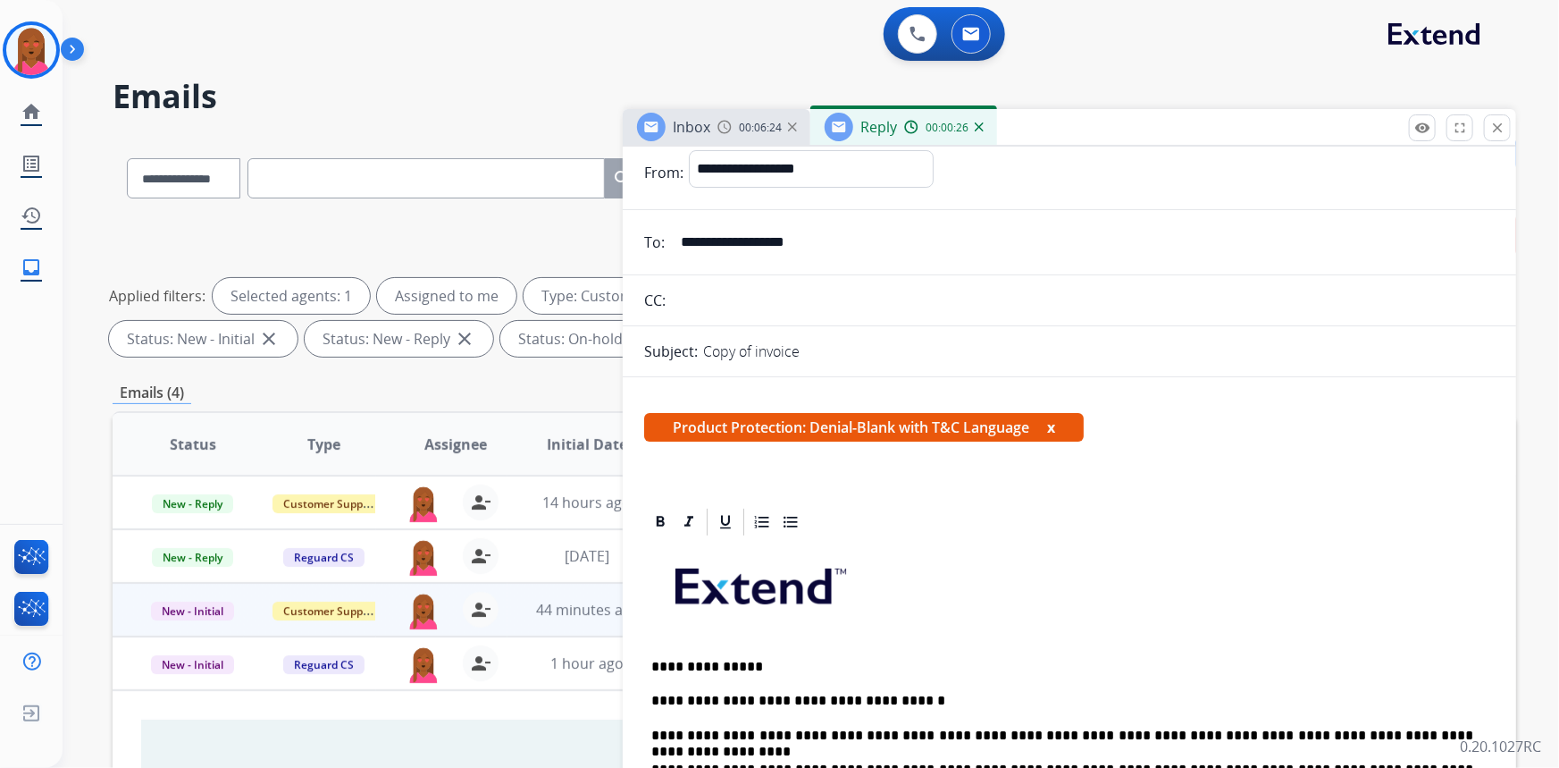
scroll to position [0, 0]
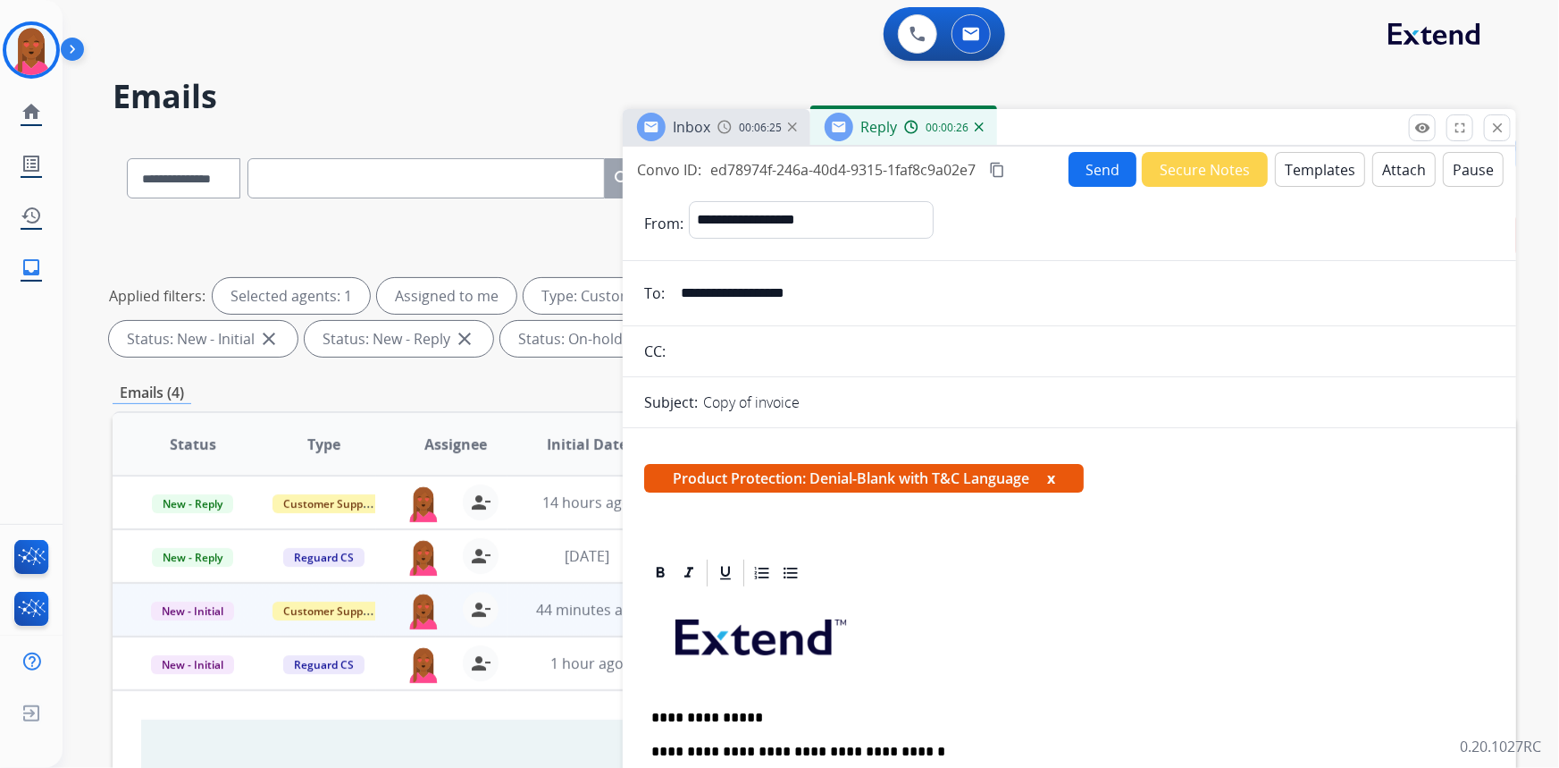
click at [1386, 156] on button "Attach" at bounding box center [1404, 169] width 63 height 35
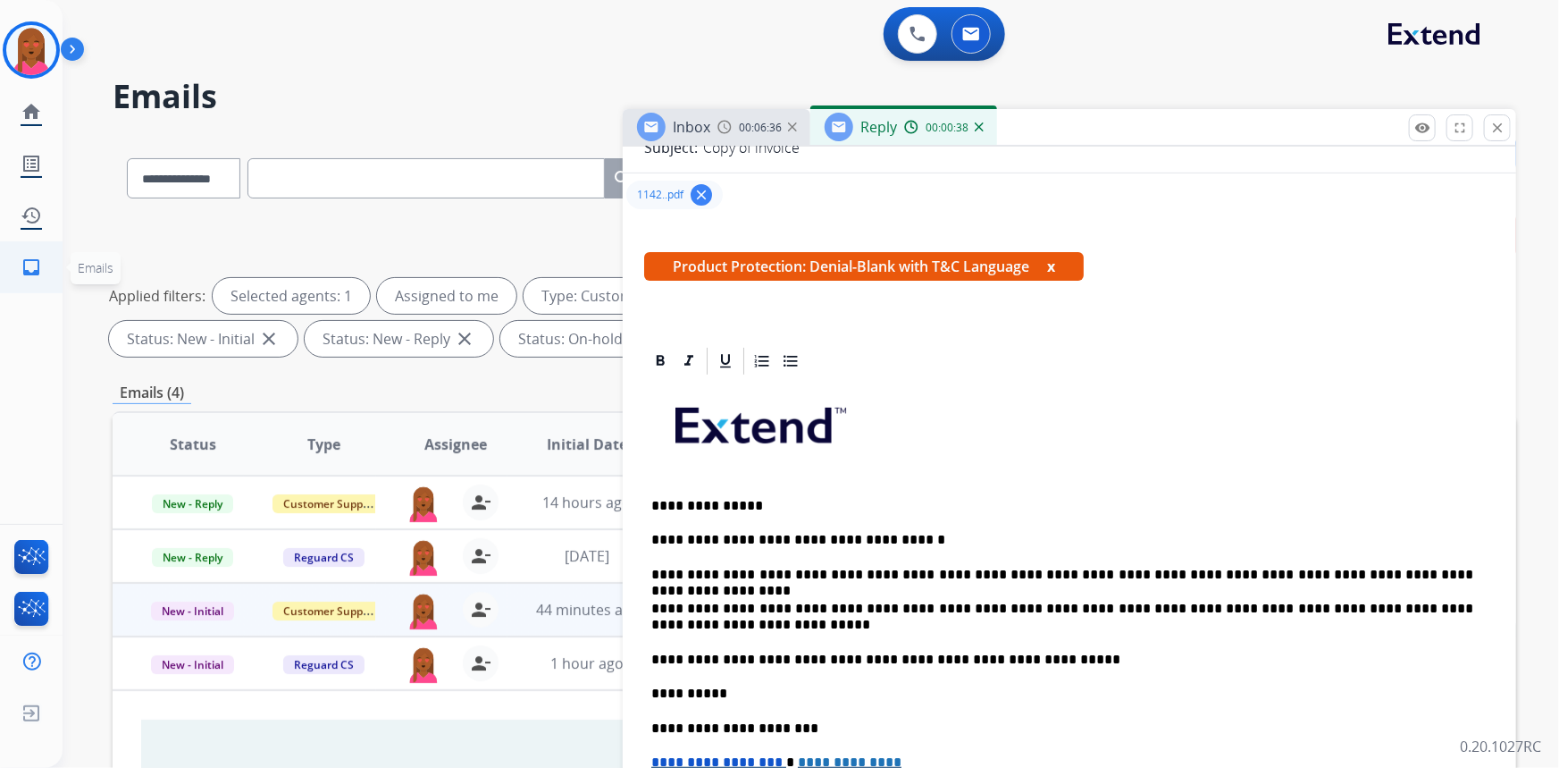
scroll to position [80, 0]
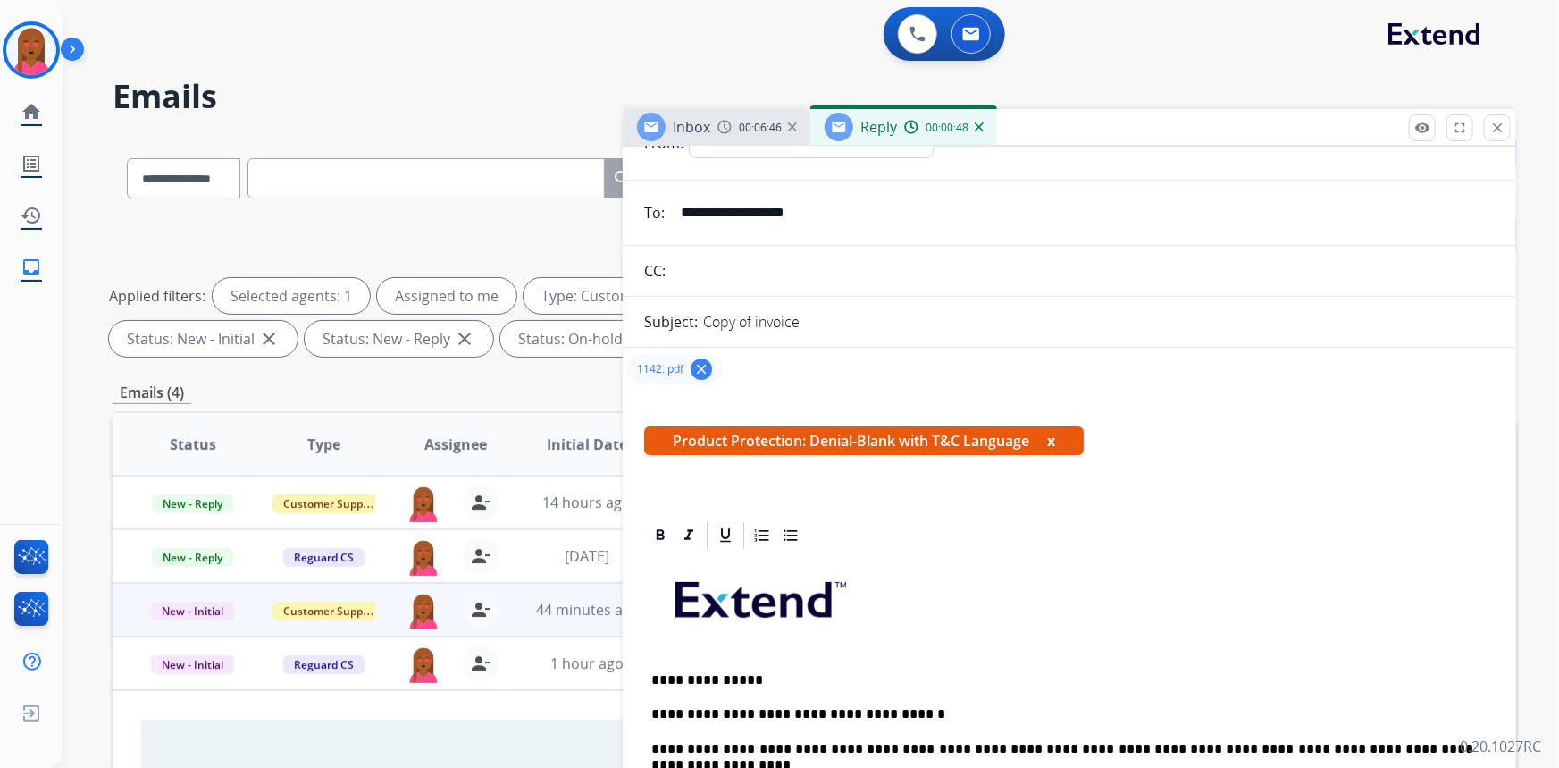
drag, startPoint x: 1500, startPoint y: 511, endPoint x: 1482, endPoint y: 502, distance: 20.8
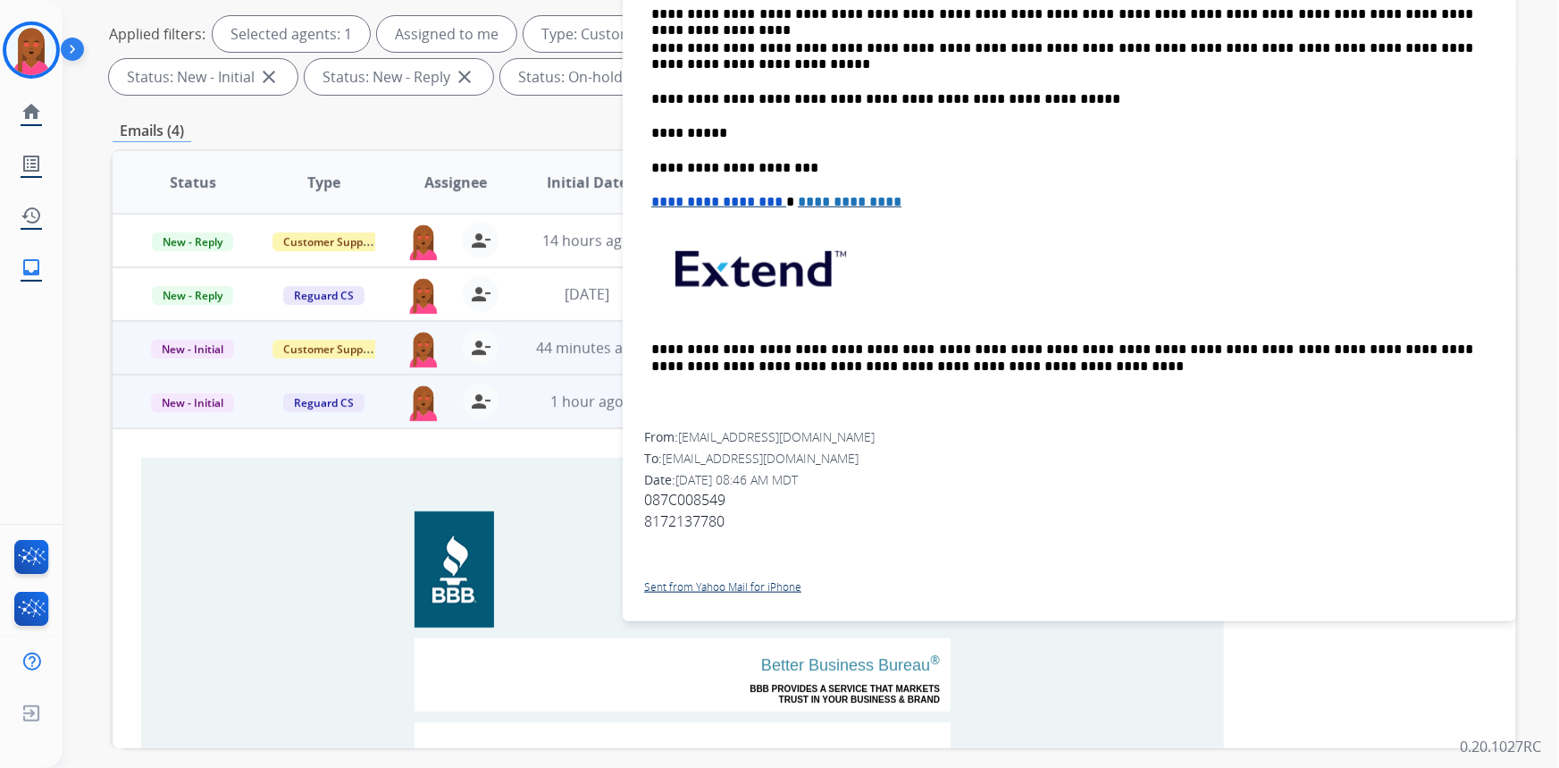
scroll to position [334, 0]
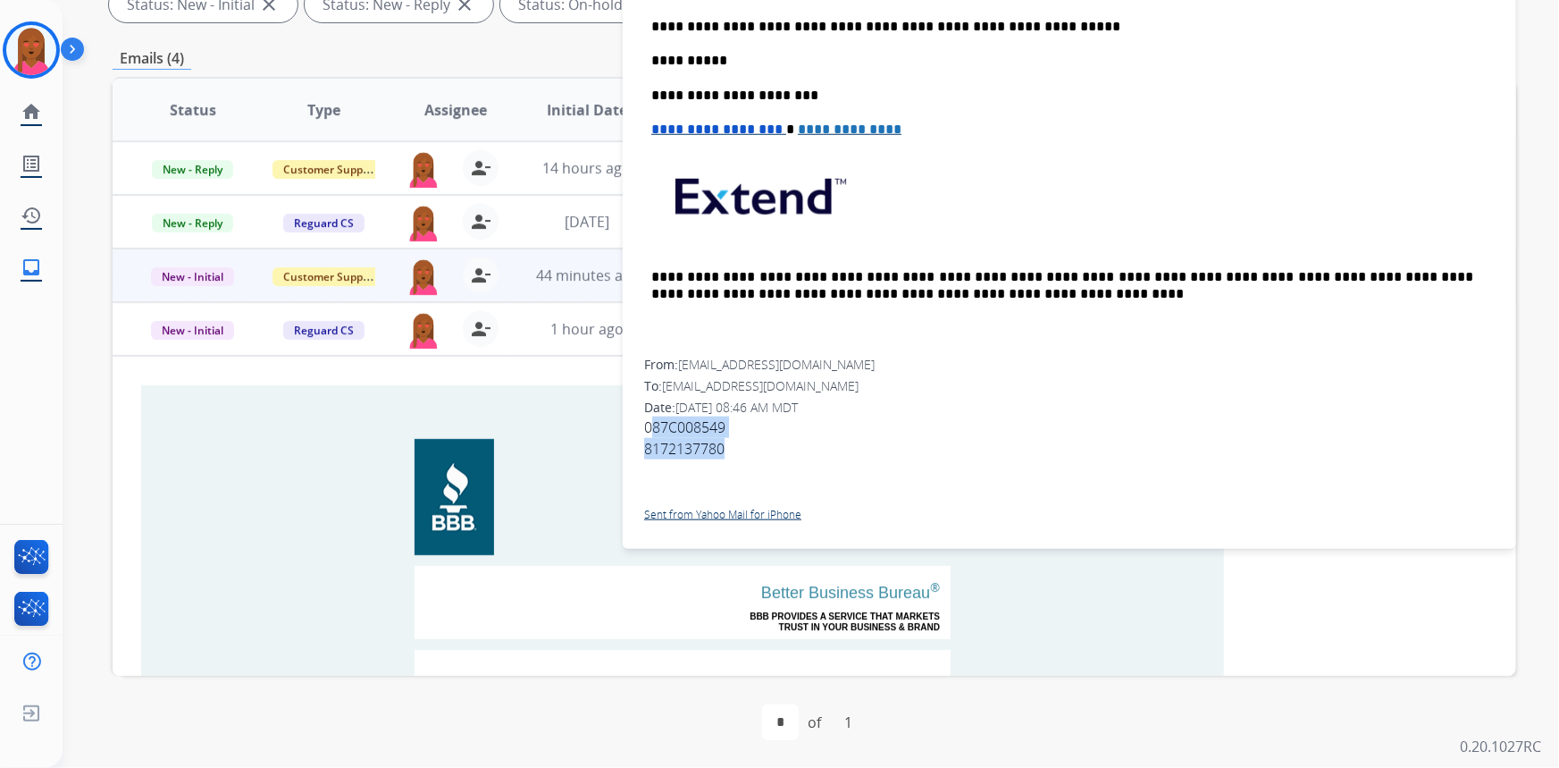
drag, startPoint x: 730, startPoint y: 449, endPoint x: 642, endPoint y: 412, distance: 96.1
click at [642, 412] on div "**********" at bounding box center [1070, 125] width 894 height 826
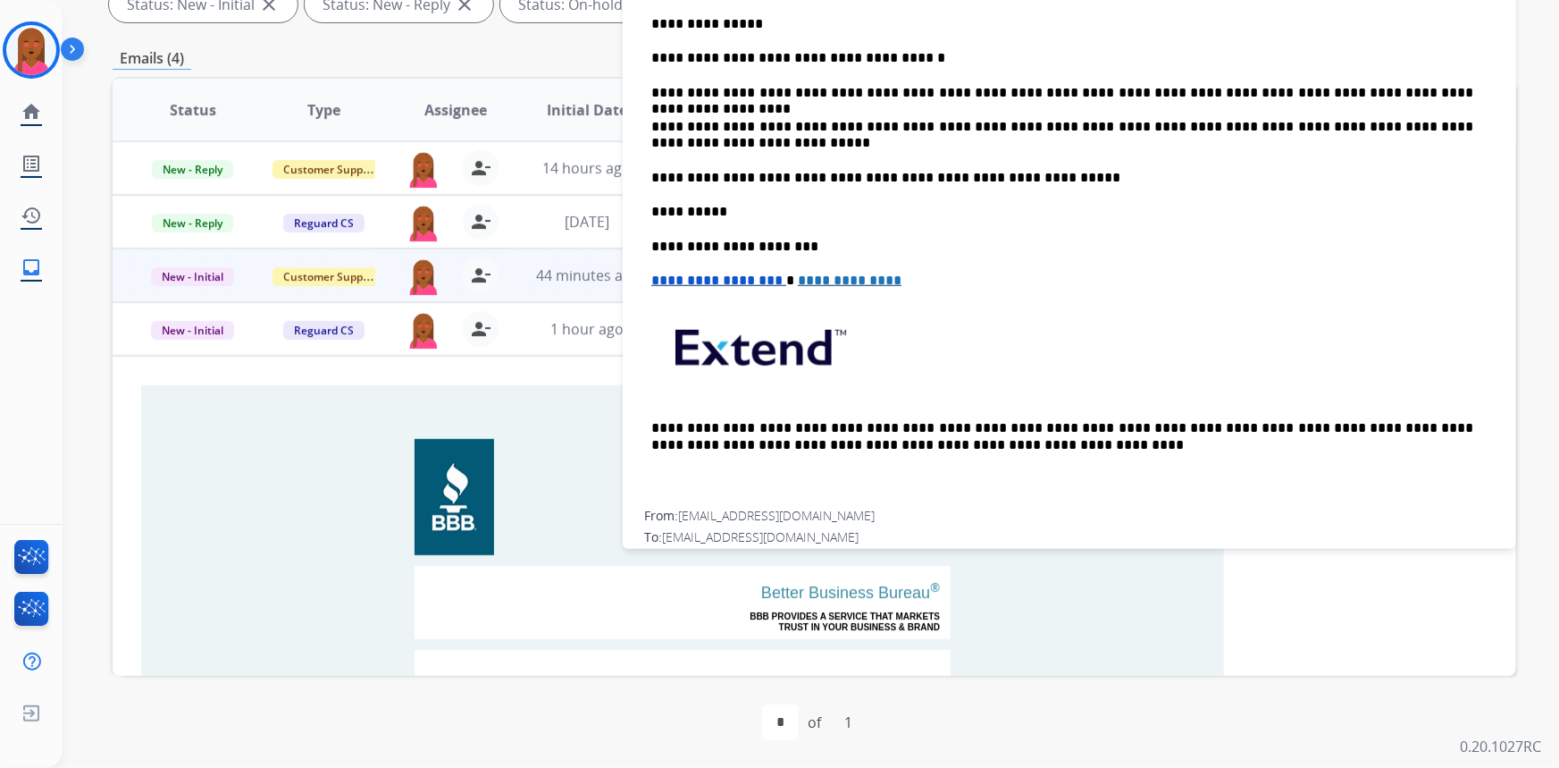
scroll to position [147, 0]
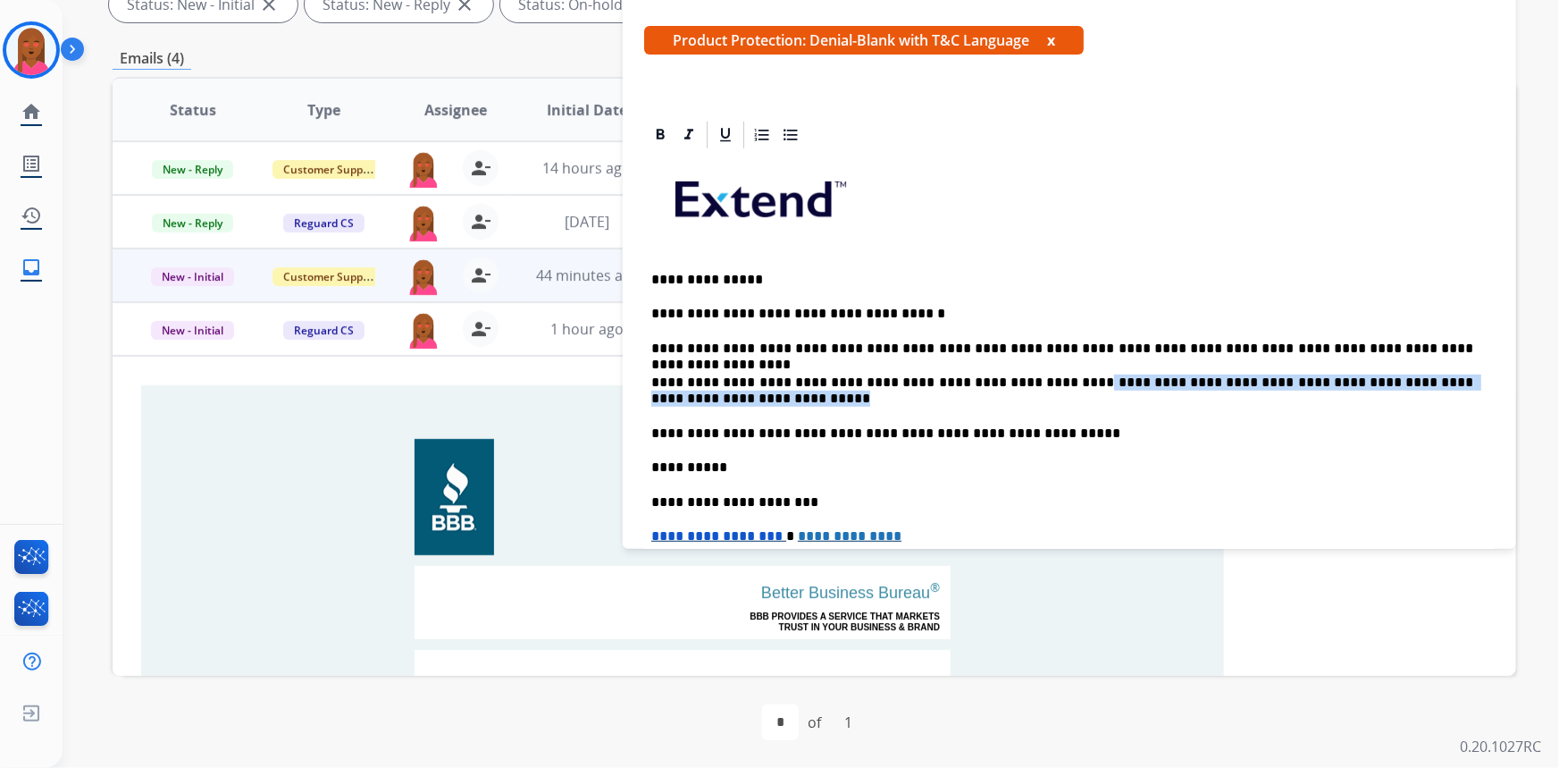
drag, startPoint x: 1073, startPoint y: 390, endPoint x: 1054, endPoint y: 392, distance: 19.8
click at [1054, 392] on p "**********" at bounding box center [1062, 390] width 823 height 33
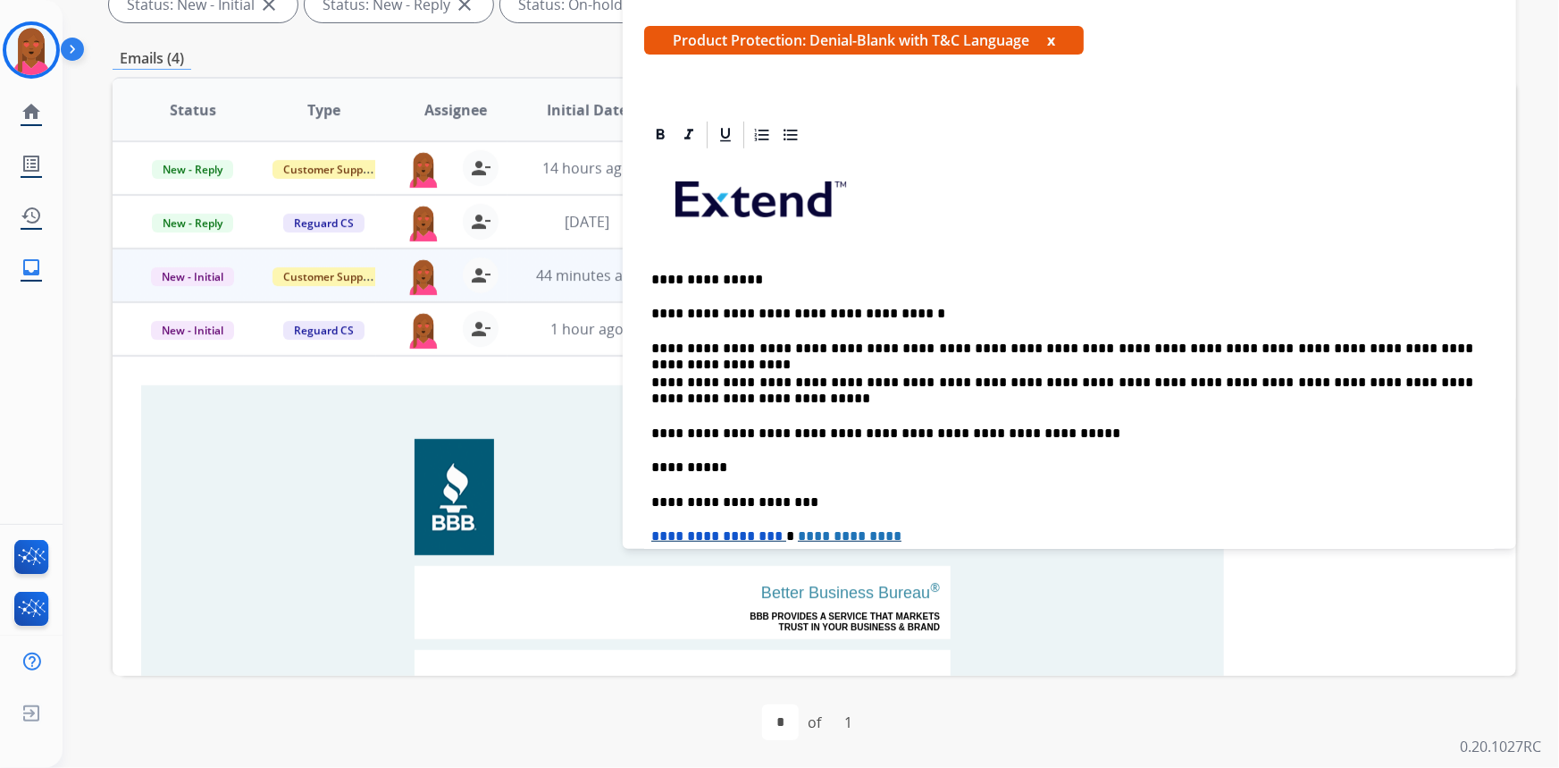
click at [1085, 379] on p "**********" at bounding box center [1062, 390] width 823 height 33
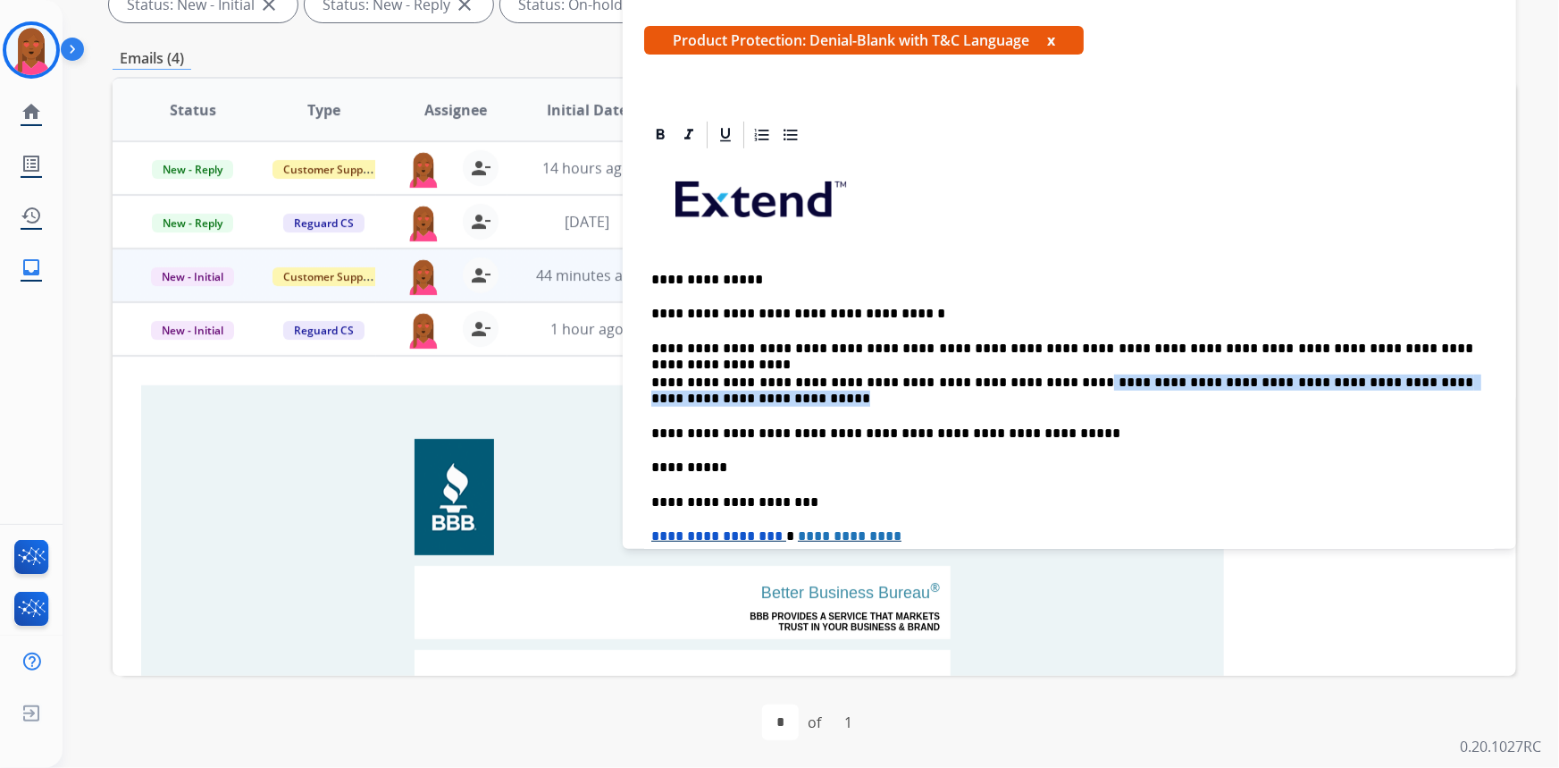
drag, startPoint x: 1063, startPoint y: 379, endPoint x: 1072, endPoint y: 391, distance: 15.4
click at [1072, 391] on p "**********" at bounding box center [1062, 390] width 823 height 33
copy p "**********"
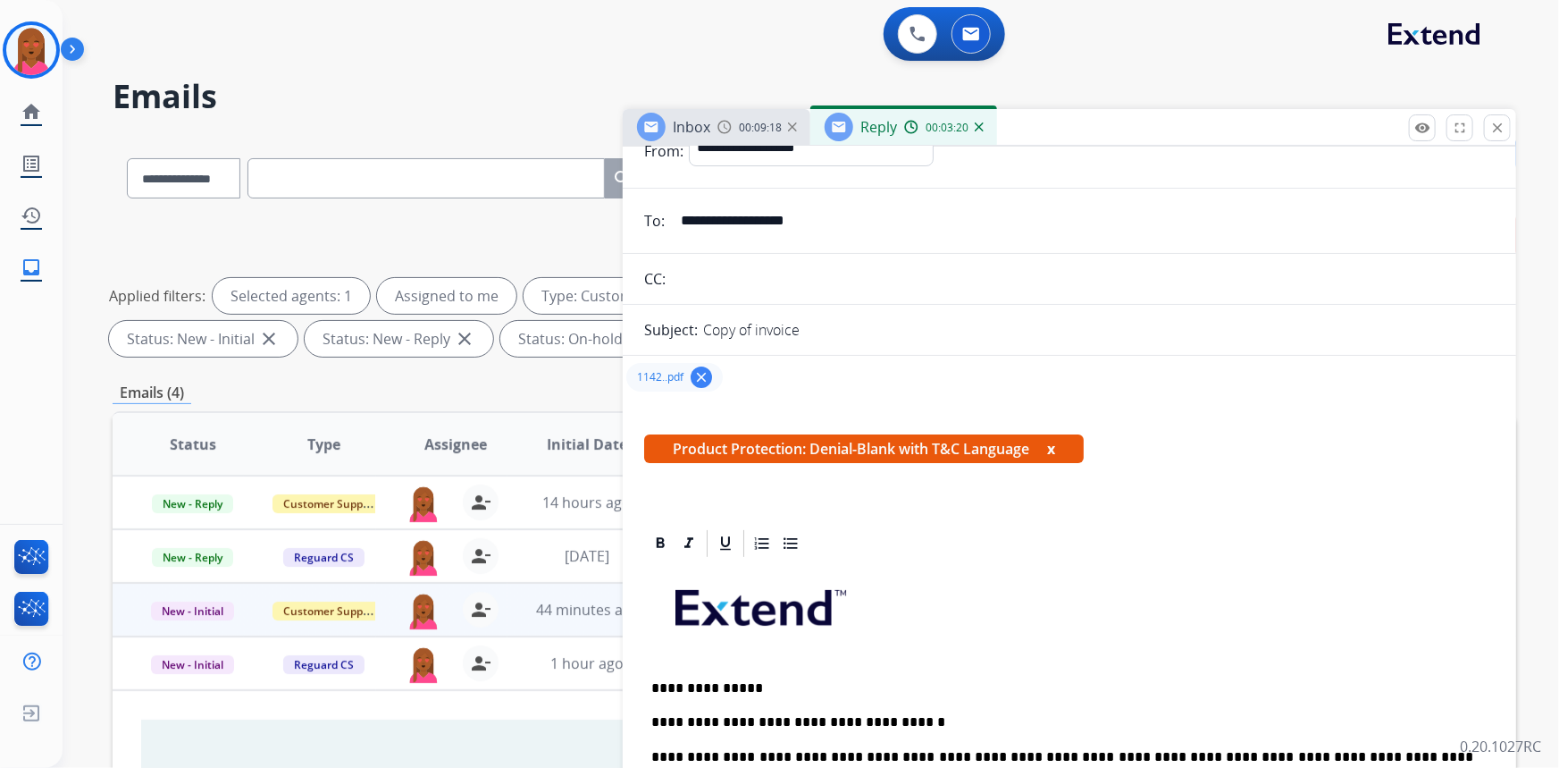
scroll to position [0, 0]
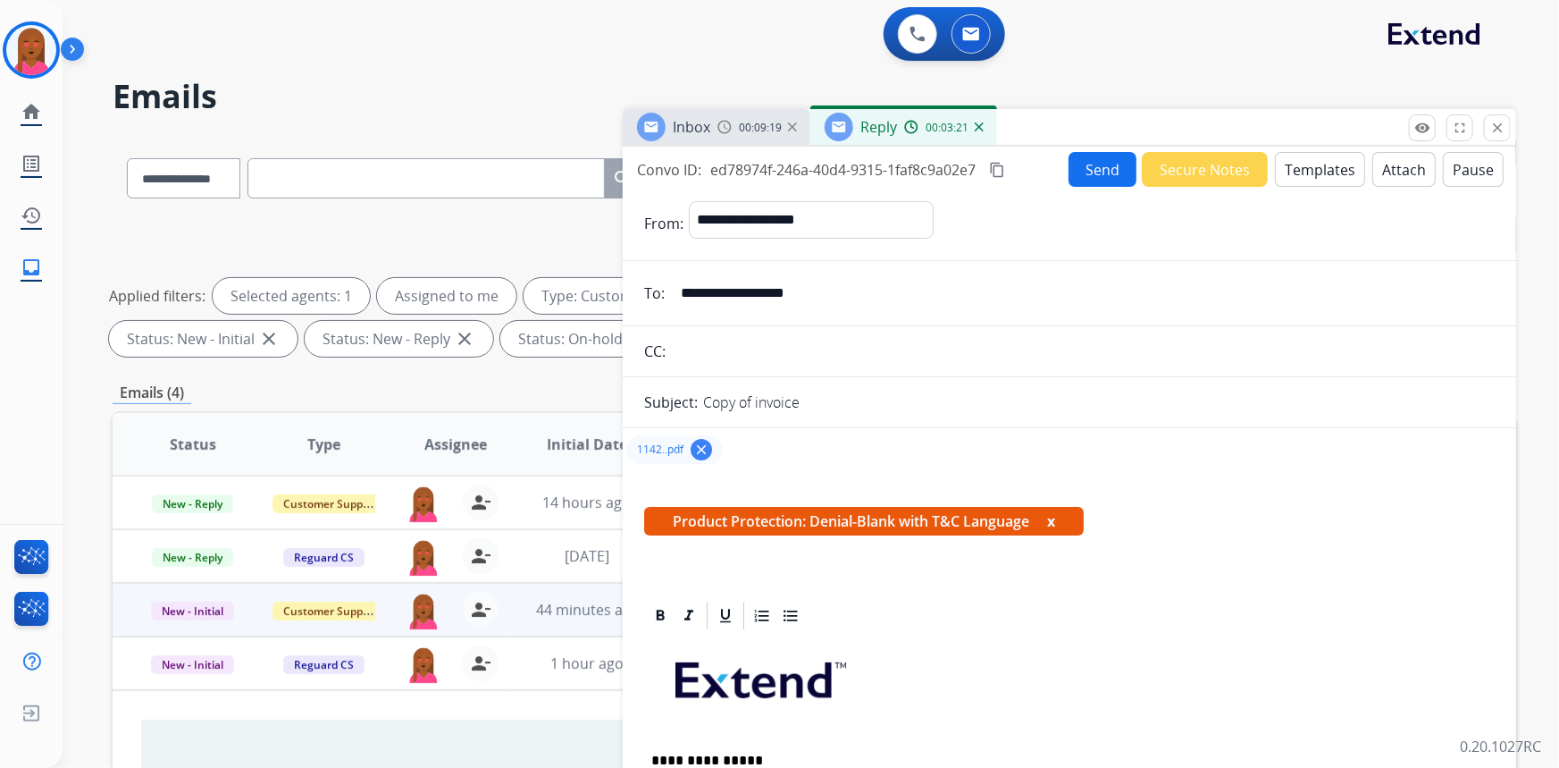
click at [1003, 165] on mat-icon "content_copy" at bounding box center [997, 170] width 16 height 16
click at [1109, 170] on button "Send" at bounding box center [1103, 169] width 68 height 35
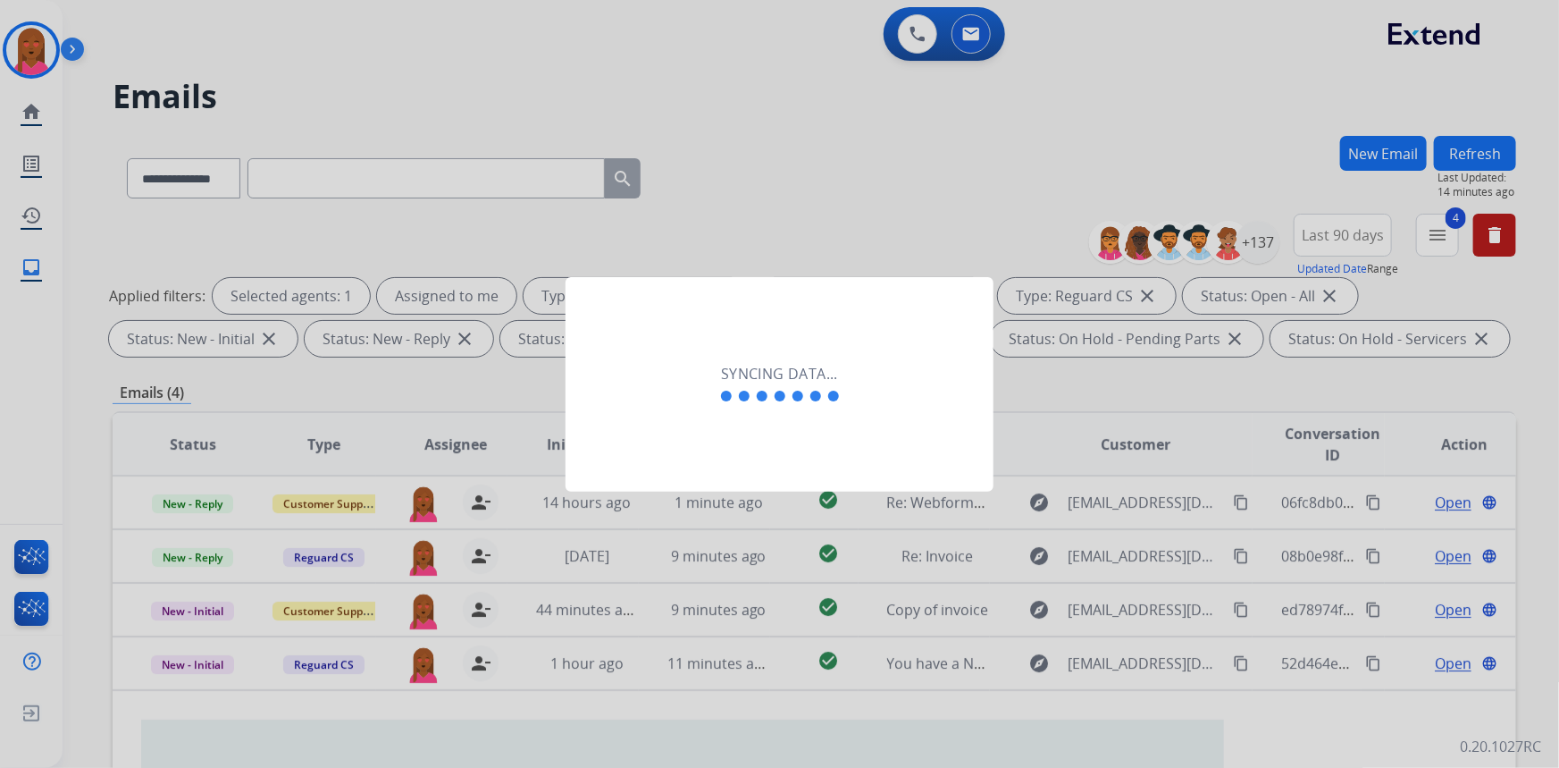
click at [769, 465] on div "Syncing data..." at bounding box center [780, 384] width 428 height 214
click at [741, 474] on div "Syncing data..." at bounding box center [780, 384] width 428 height 214
click at [703, 454] on div "Syncing data..." at bounding box center [780, 384] width 428 height 214
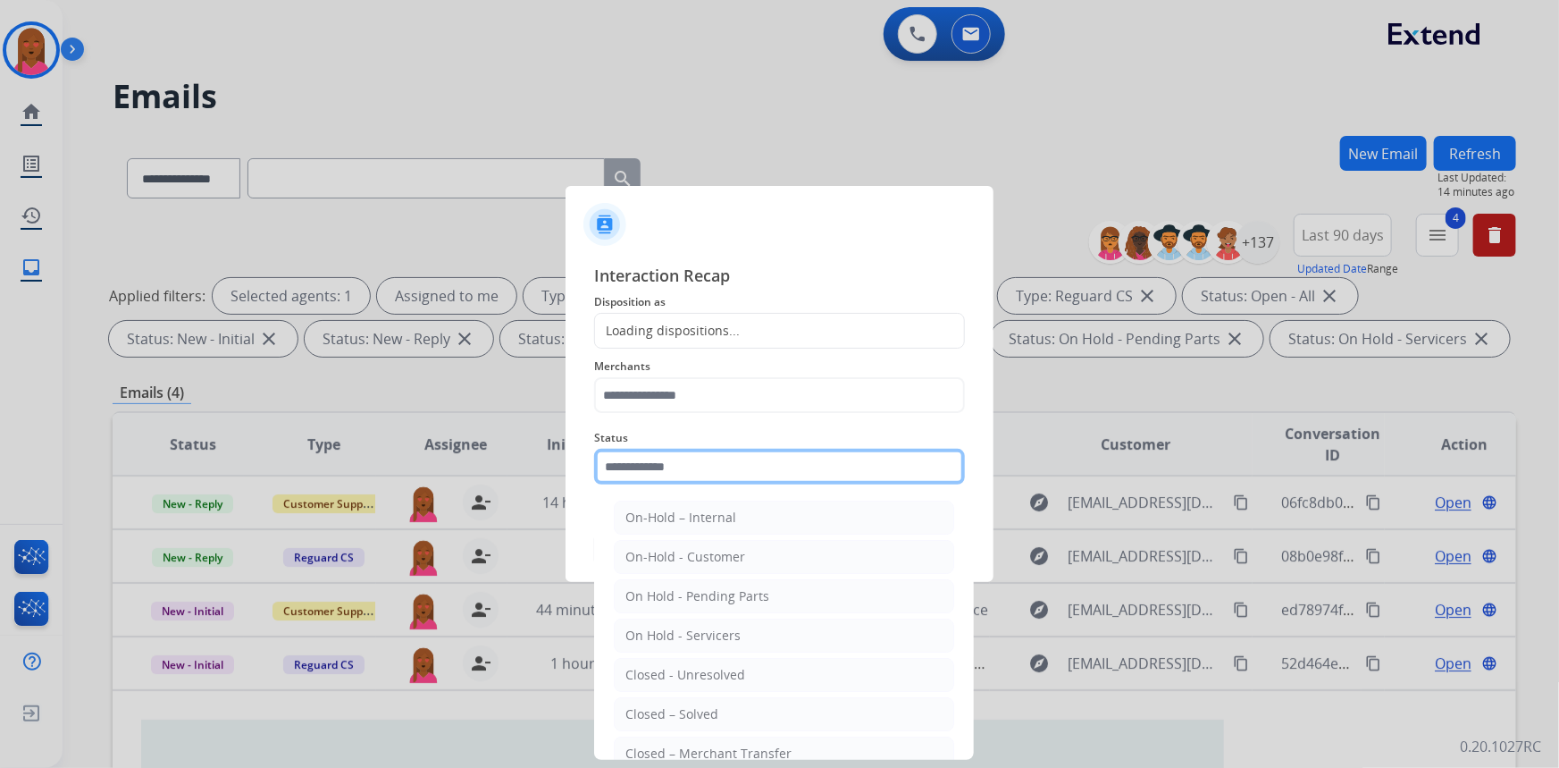
click at [693, 454] on input "text" at bounding box center [779, 467] width 371 height 36
drag, startPoint x: 699, startPoint y: 718, endPoint x: 657, endPoint y: 432, distance: 288.1
click at [697, 714] on div "Closed – Solved" at bounding box center [672, 714] width 93 height 18
type input "**********"
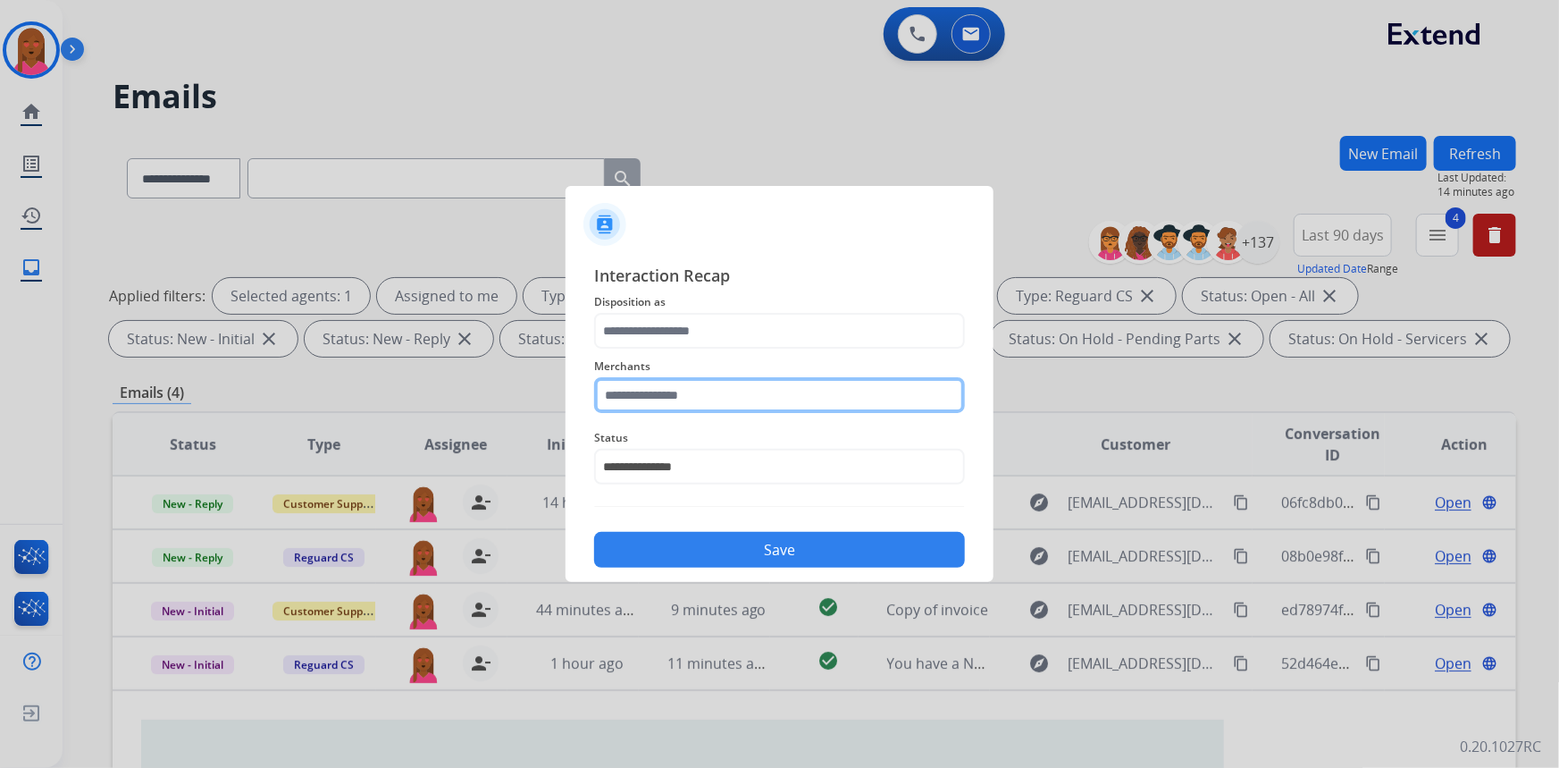
click at [690, 386] on input "text" at bounding box center [779, 395] width 371 height 36
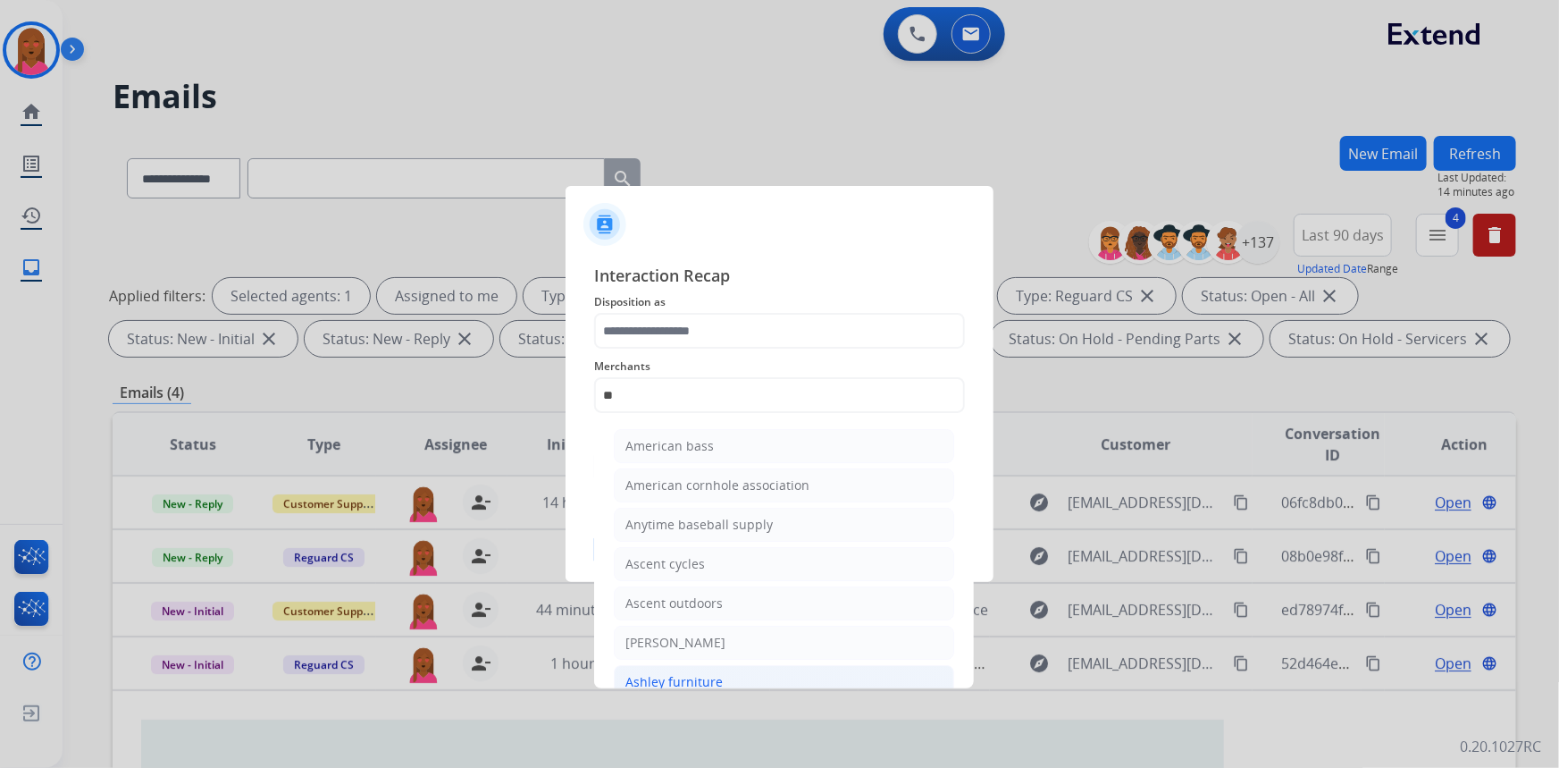
click at [702, 673] on div "Ashley furniture" at bounding box center [674, 682] width 97 height 18
type input "**********"
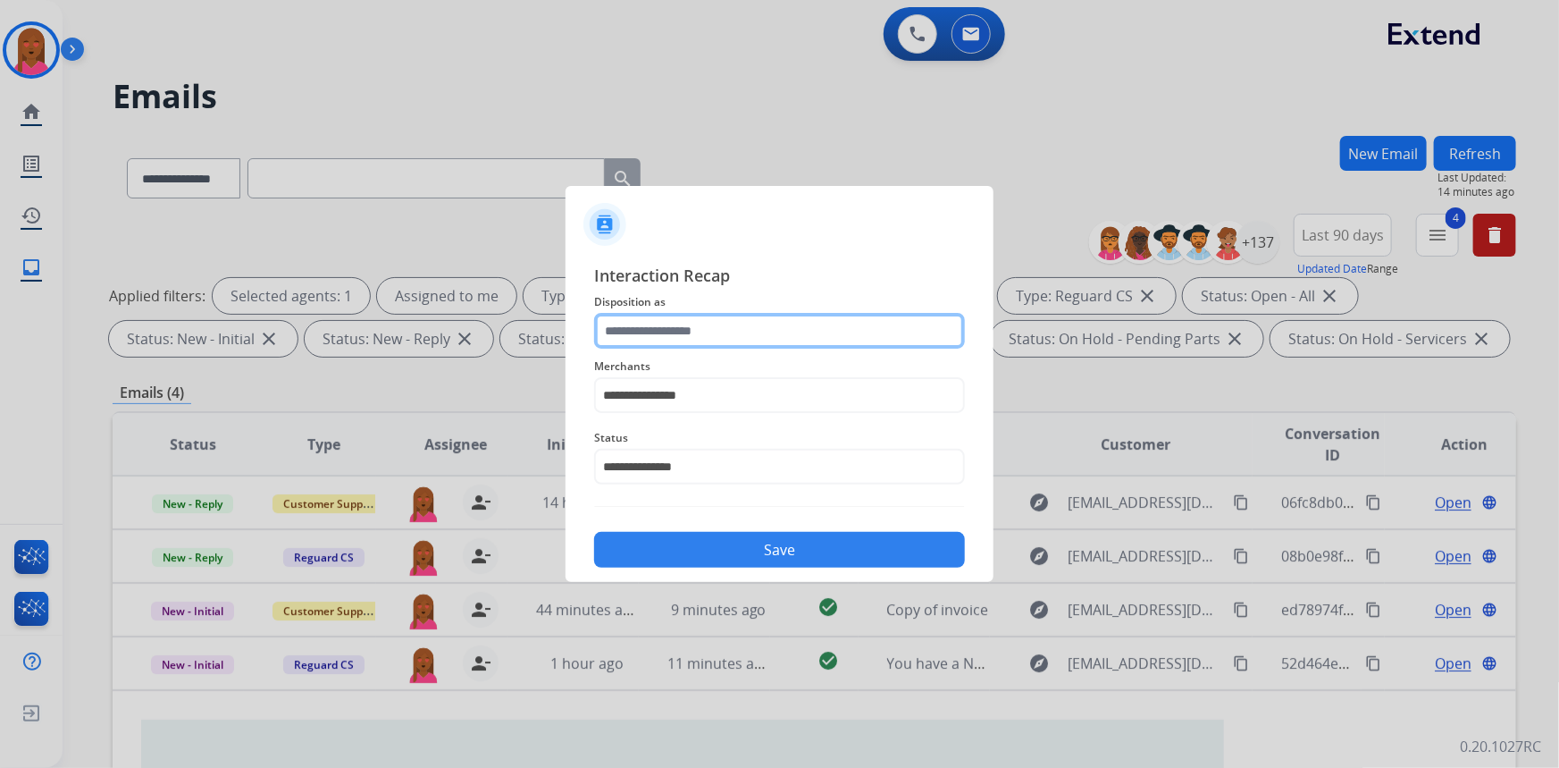
click at [775, 338] on input "text" at bounding box center [779, 331] width 371 height 36
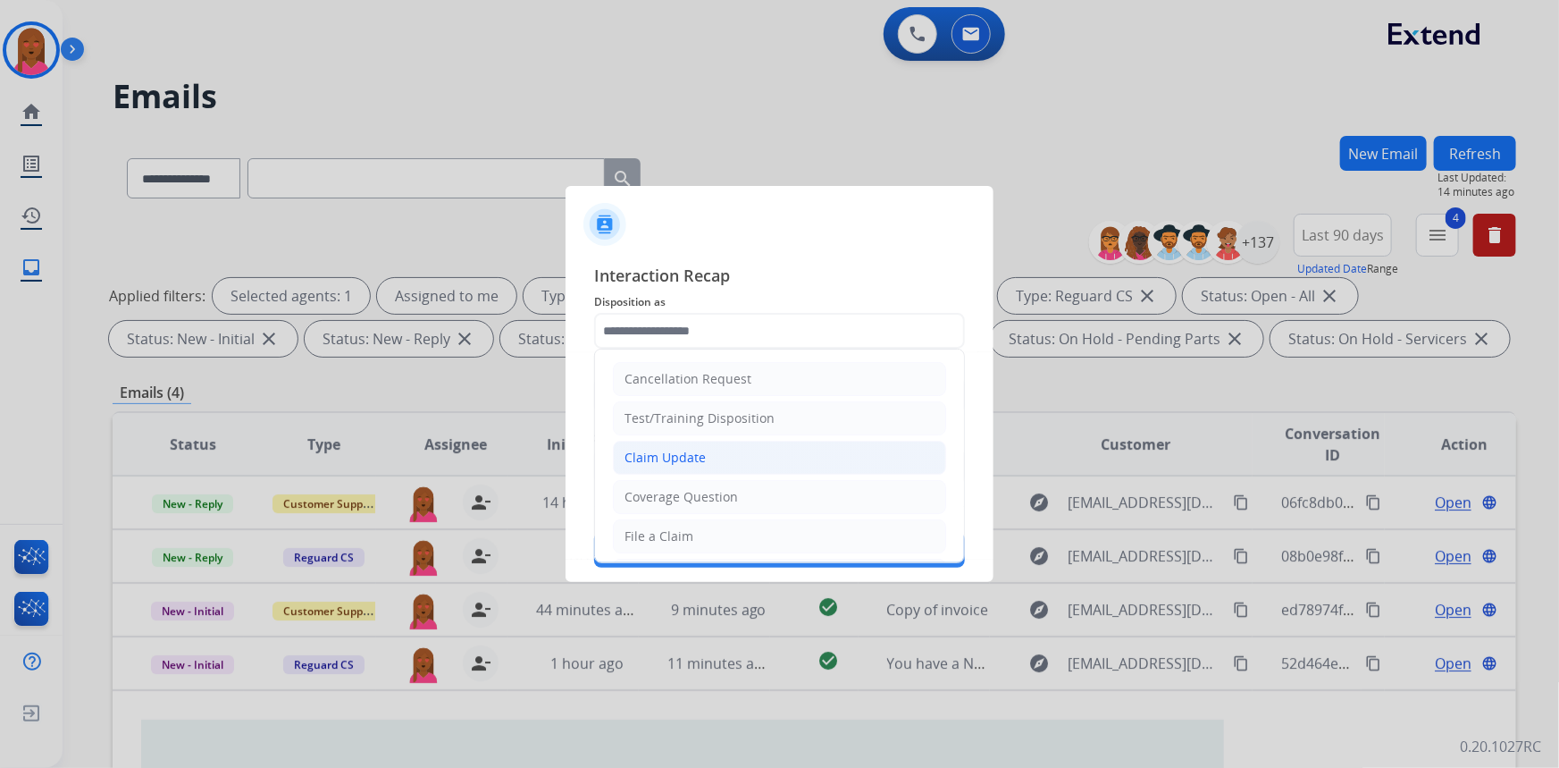
click at [735, 450] on li "Claim Update" at bounding box center [779, 458] width 333 height 34
type input "**********"
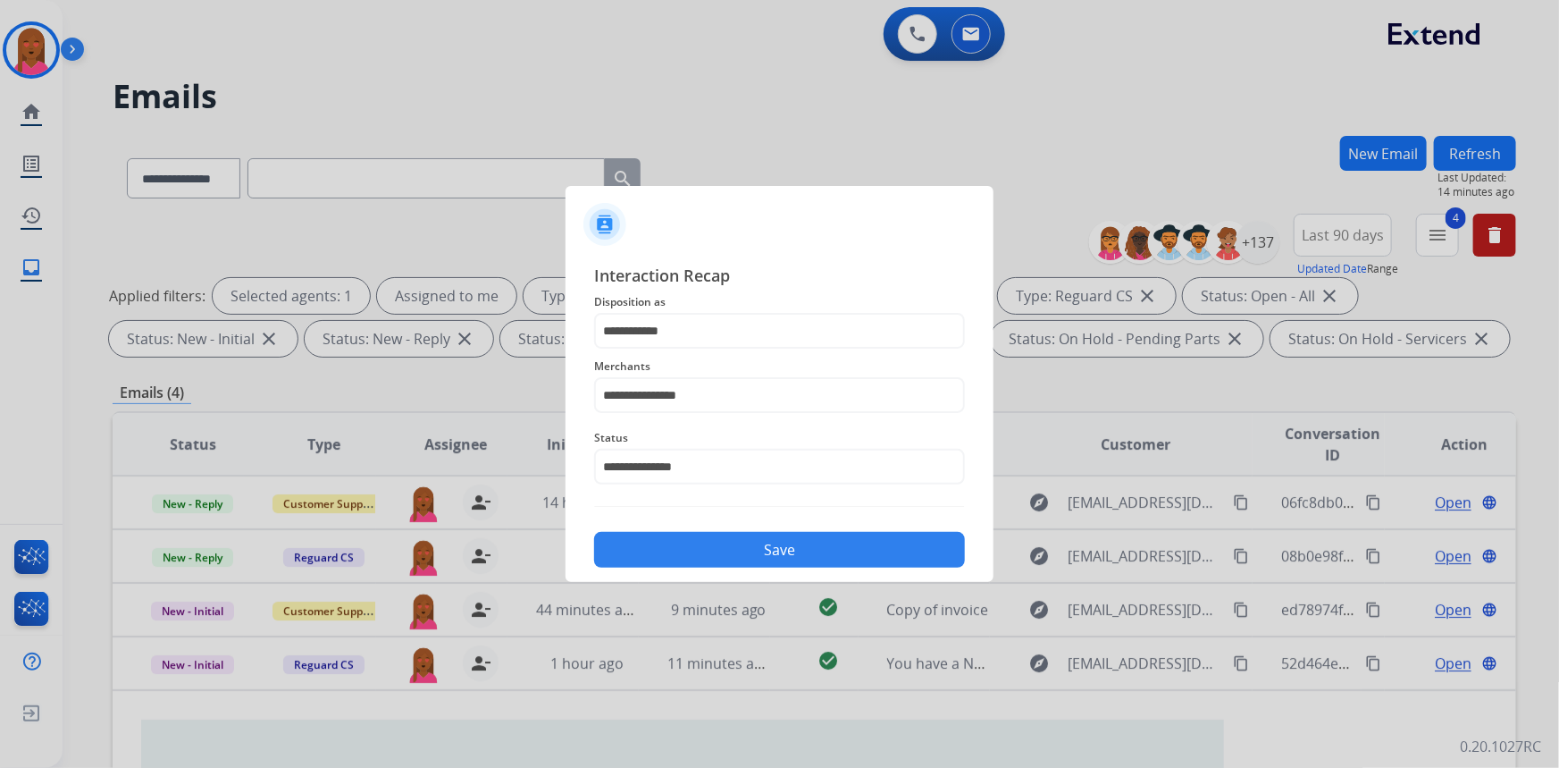
click at [744, 543] on button "Save" at bounding box center [779, 550] width 371 height 36
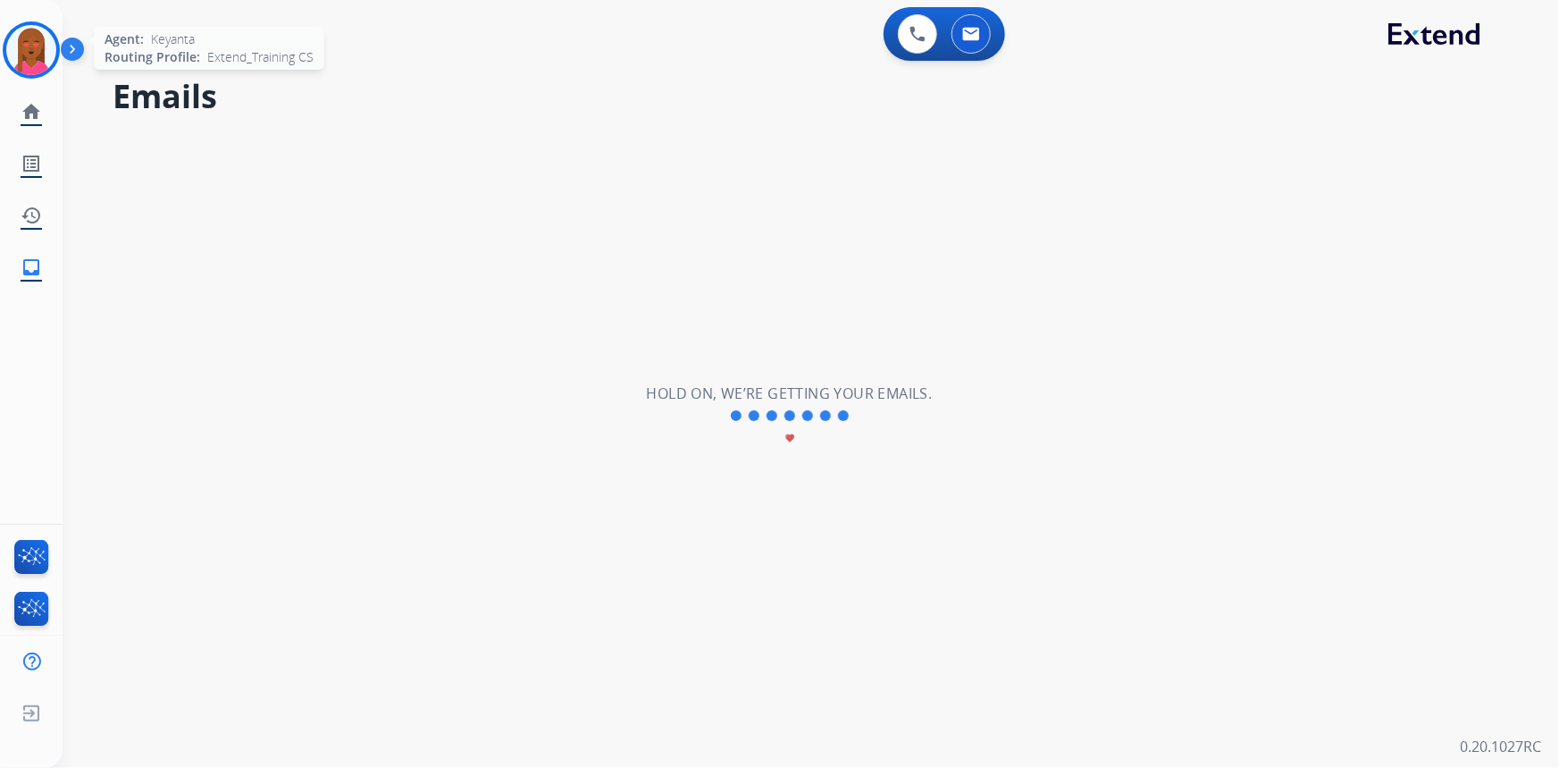
drag, startPoint x: 29, startPoint y: 58, endPoint x: 41, endPoint y: 59, distance: 12.5
click at [29, 57] on img at bounding box center [31, 50] width 50 height 50
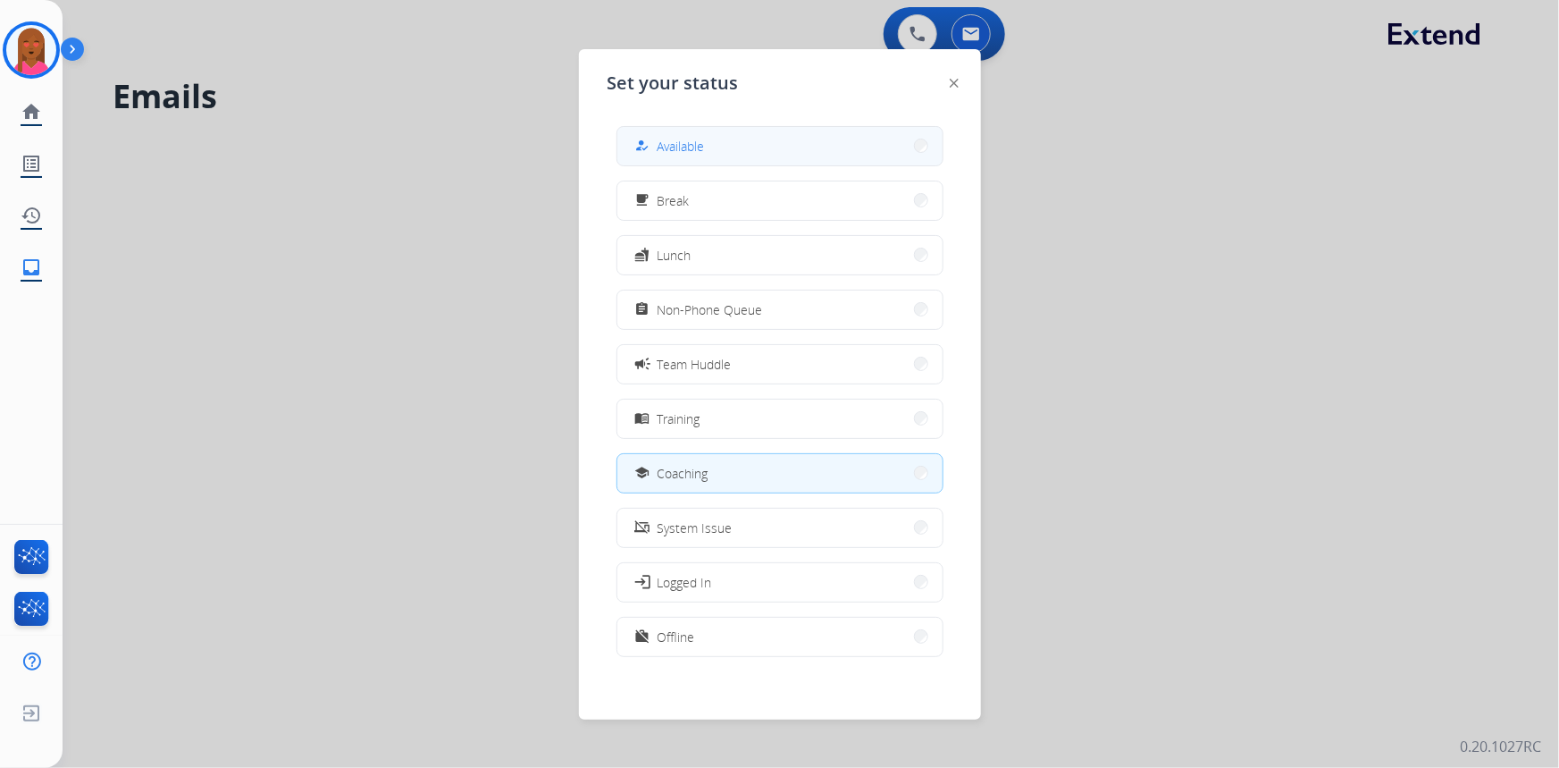
click at [733, 143] on button "how_to_reg Available" at bounding box center [779, 146] width 325 height 38
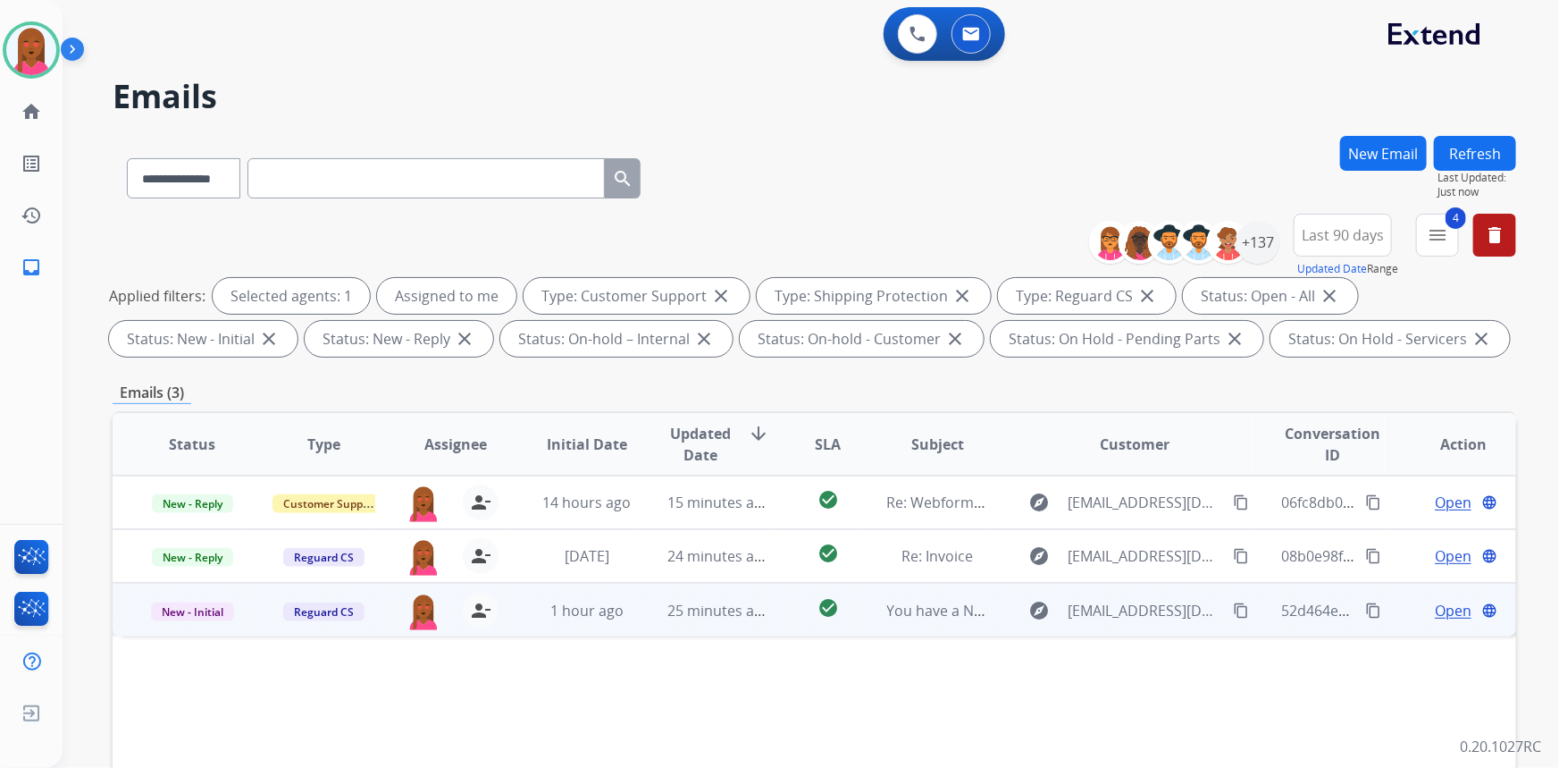
click at [1448, 609] on span "Open" at bounding box center [1453, 610] width 37 height 21
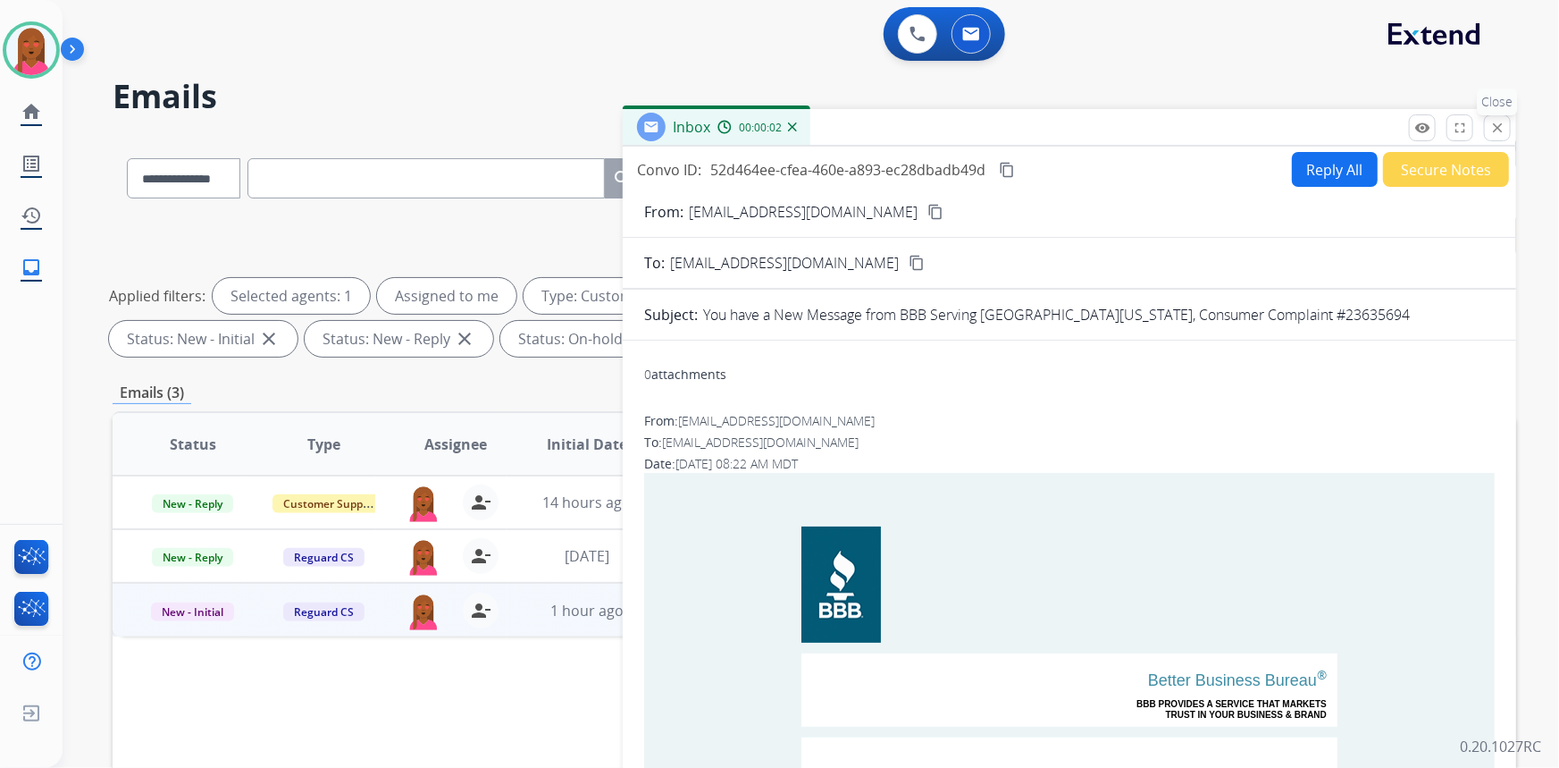
click at [1503, 130] on mat-icon "close" at bounding box center [1498, 128] width 16 height 16
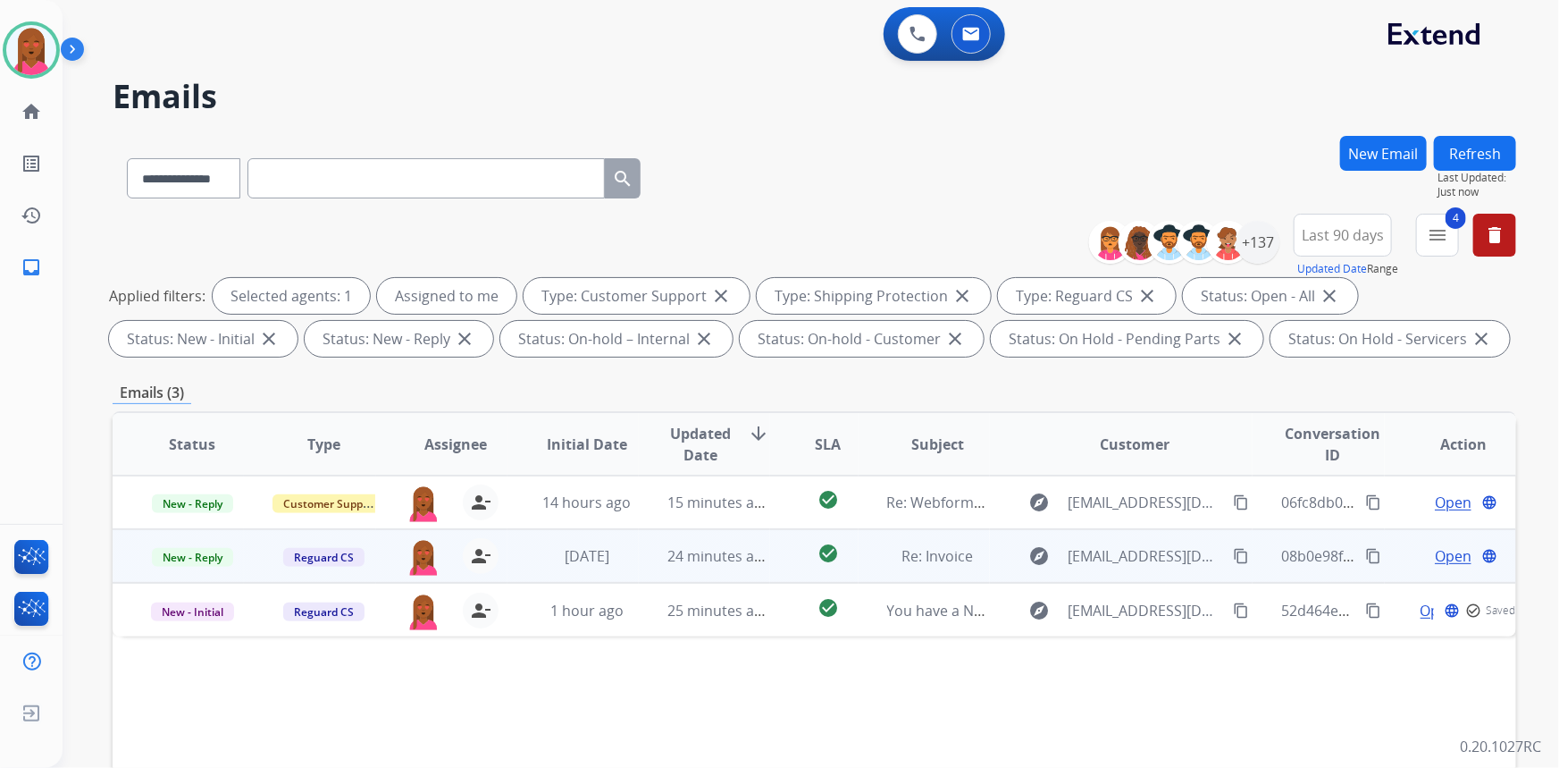
click at [1444, 554] on span "Open" at bounding box center [1453, 555] width 37 height 21
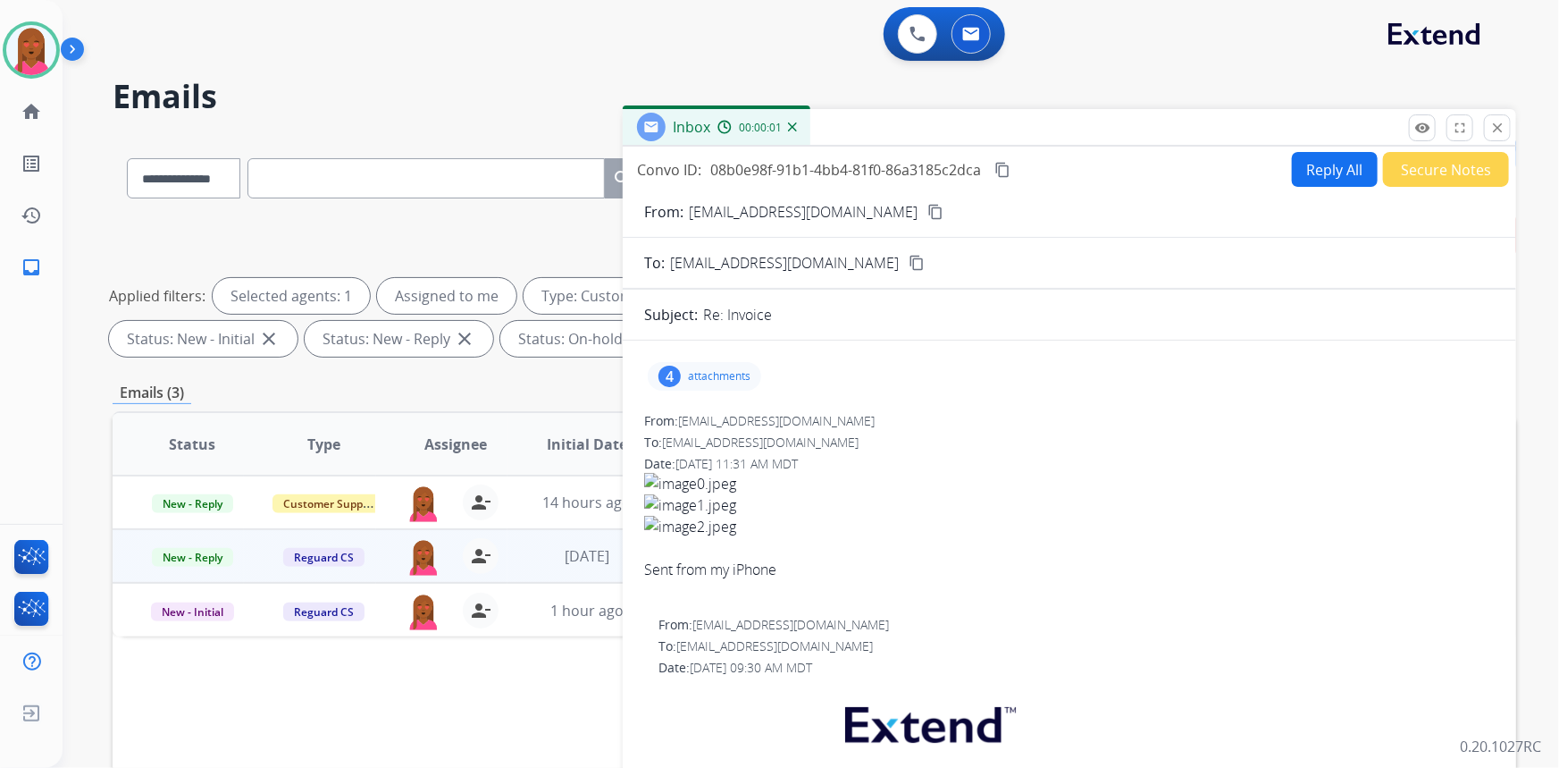
click at [928, 213] on mat-icon "content_copy" at bounding box center [936, 212] width 16 height 16
click at [39, 49] on img at bounding box center [31, 50] width 50 height 50
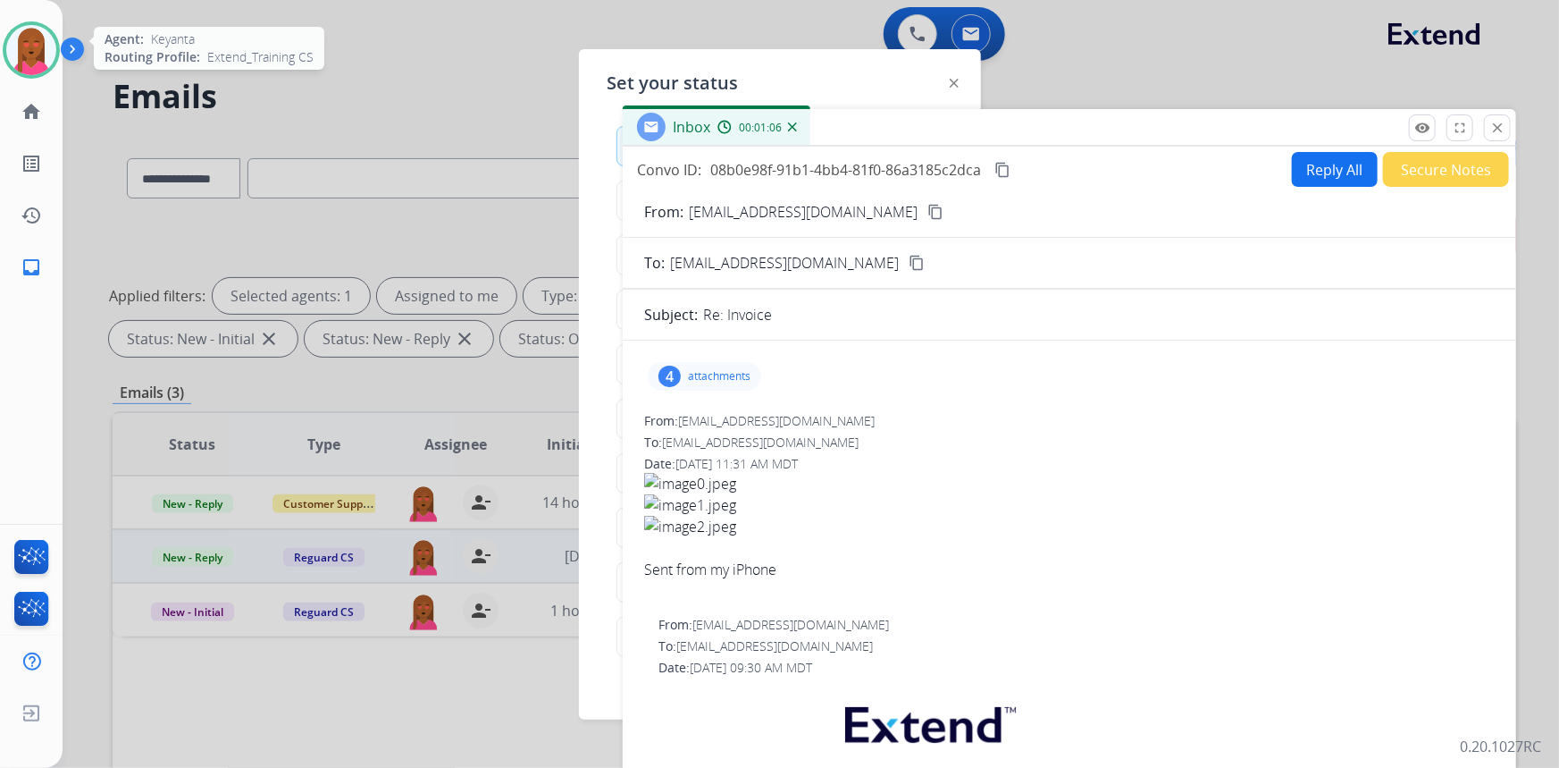
click at [39, 49] on img at bounding box center [31, 50] width 50 height 50
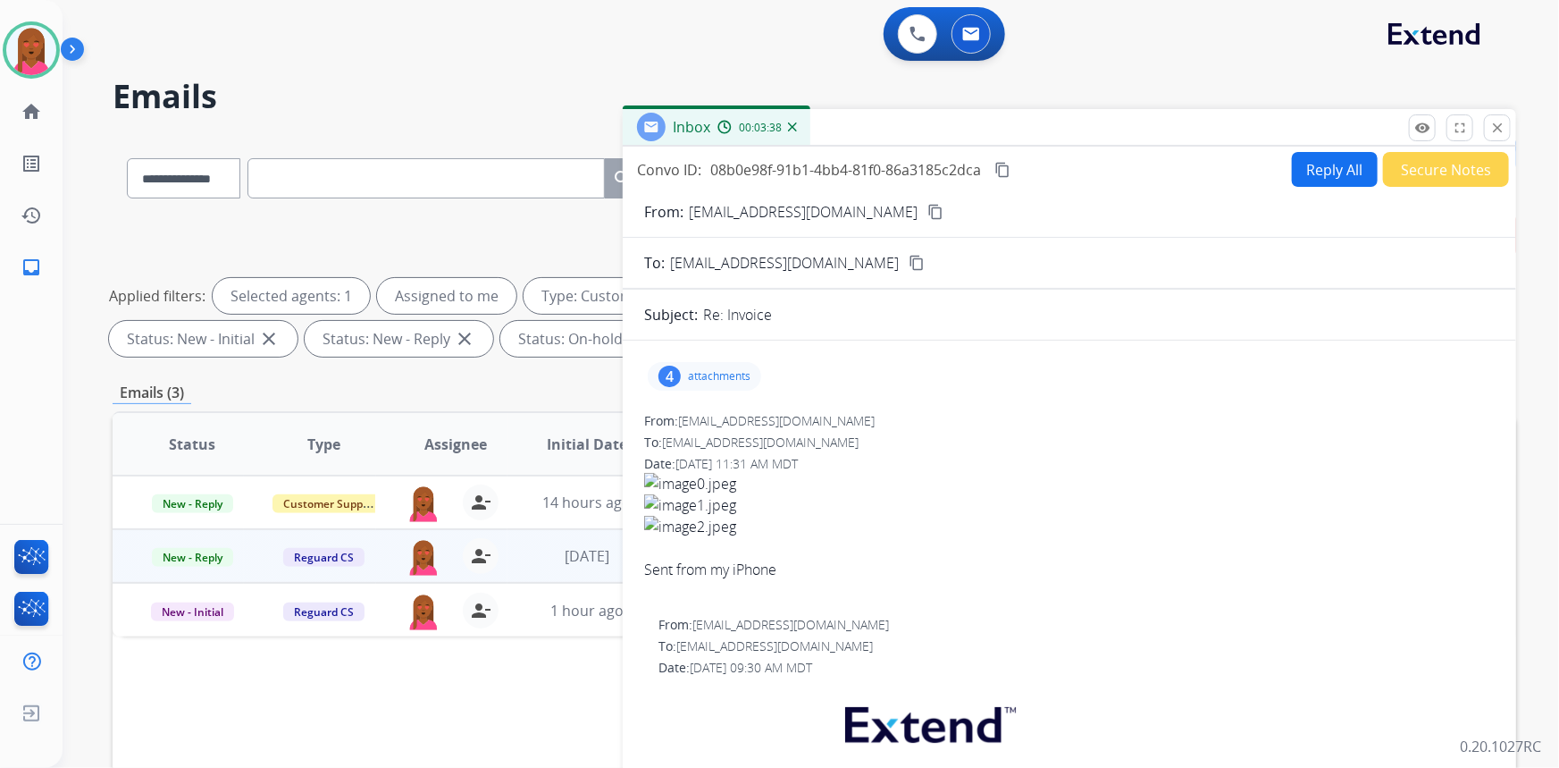
click at [1092, 578] on div "Sent from my iPhone" at bounding box center [1069, 568] width 851 height 21
click at [1010, 170] on mat-icon "content_copy" at bounding box center [1003, 170] width 16 height 16
drag, startPoint x: 1362, startPoint y: 143, endPoint x: 1349, endPoint y: 163, distance: 23.3
click at [1362, 143] on div "Inbox 00:05:09" at bounding box center [1070, 128] width 894 height 38
click at [1348, 165] on button "Reply All" at bounding box center [1335, 169] width 86 height 35
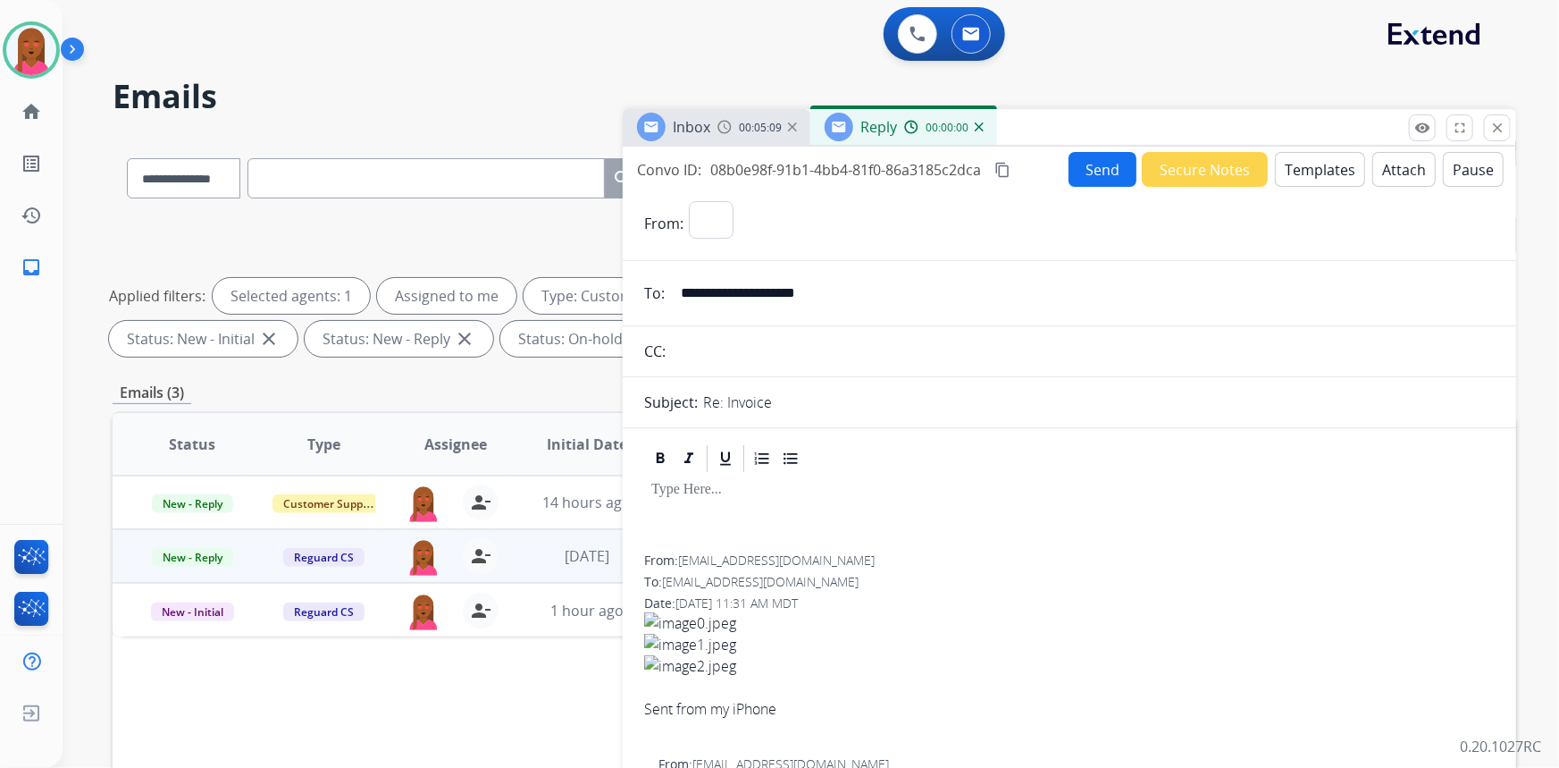
select select "**********"
drag, startPoint x: 1358, startPoint y: 160, endPoint x: 1323, endPoint y: 162, distance: 34.9
click at [1349, 161] on div "Send Secure Notes Templates Attach Pause" at bounding box center [1286, 169] width 435 height 35
click at [1318, 161] on button "Templates" at bounding box center [1320, 169] width 90 height 35
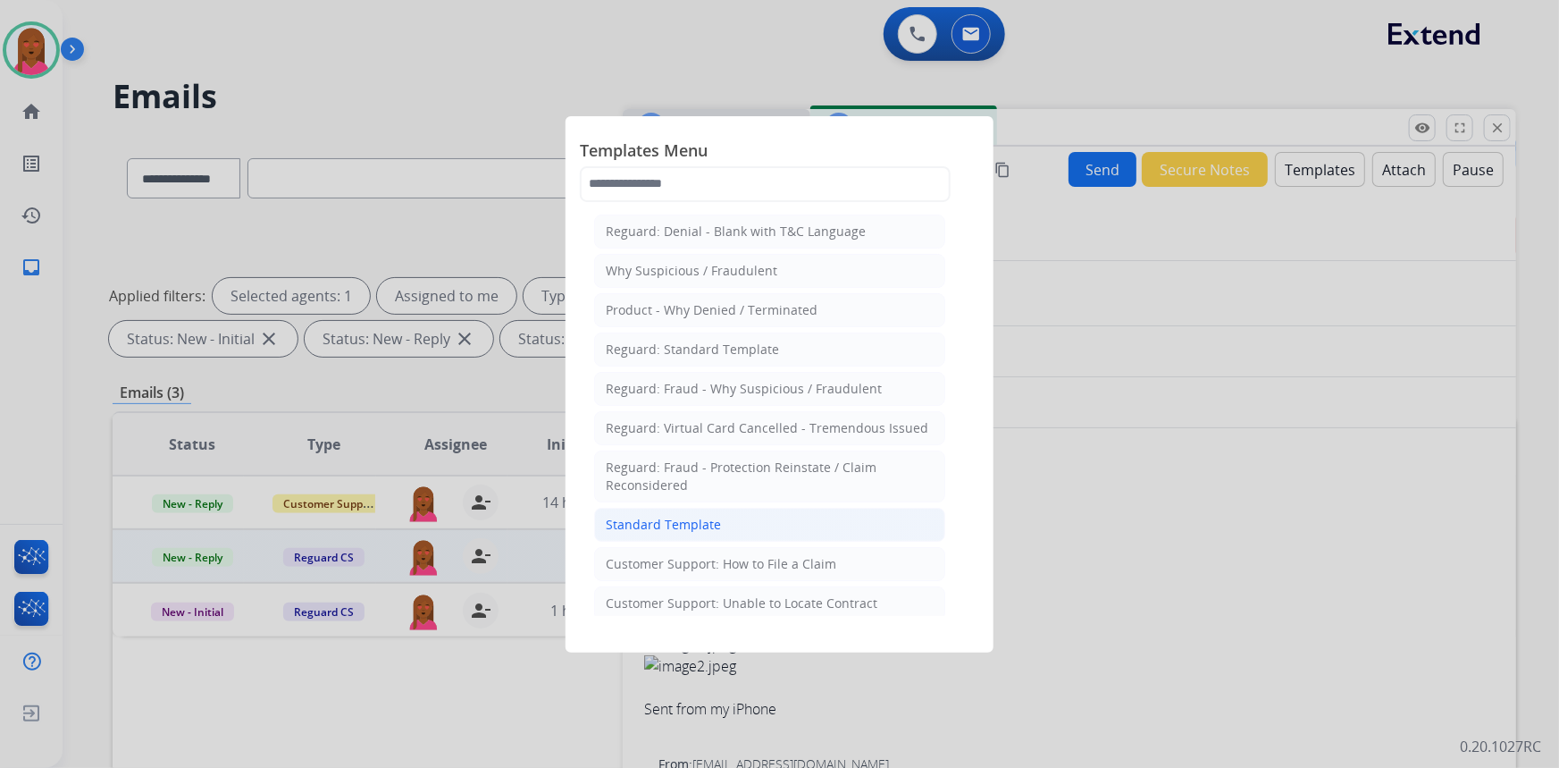
click at [708, 526] on div "Standard Template" at bounding box center [663, 525] width 115 height 18
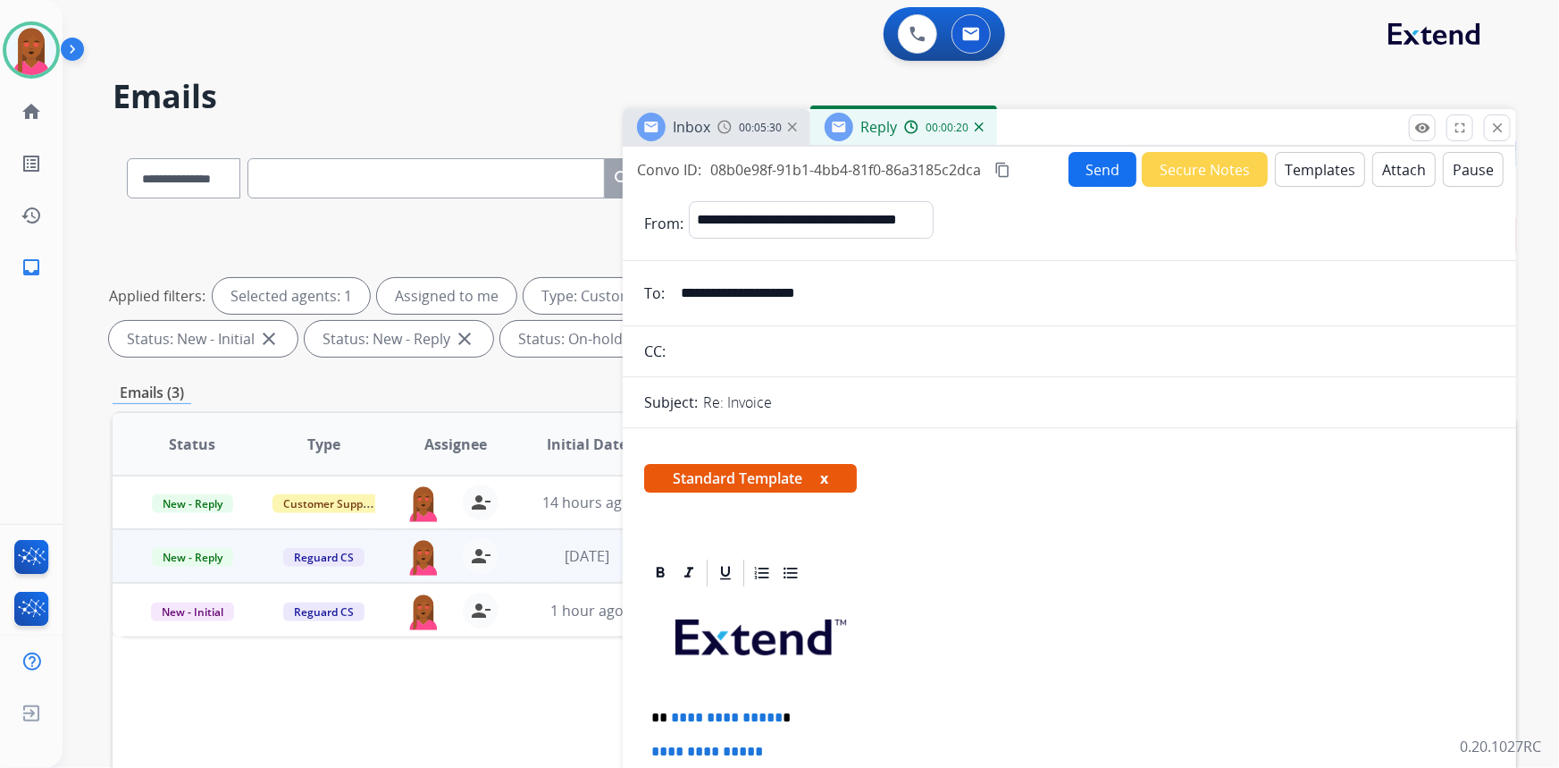
click at [1066, 468] on div "Standard Template x" at bounding box center [1069, 485] width 851 height 43
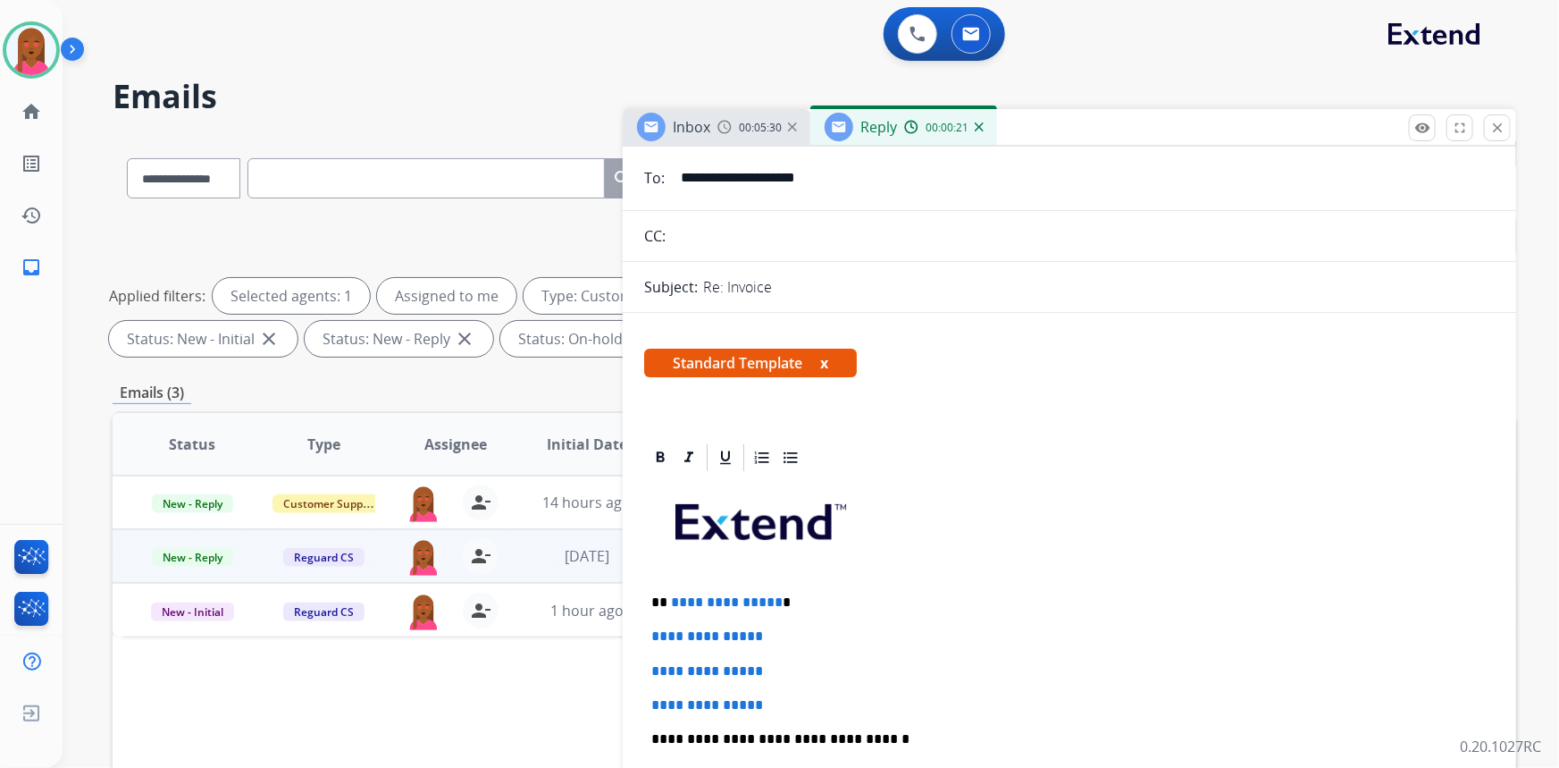
scroll to position [243, 0]
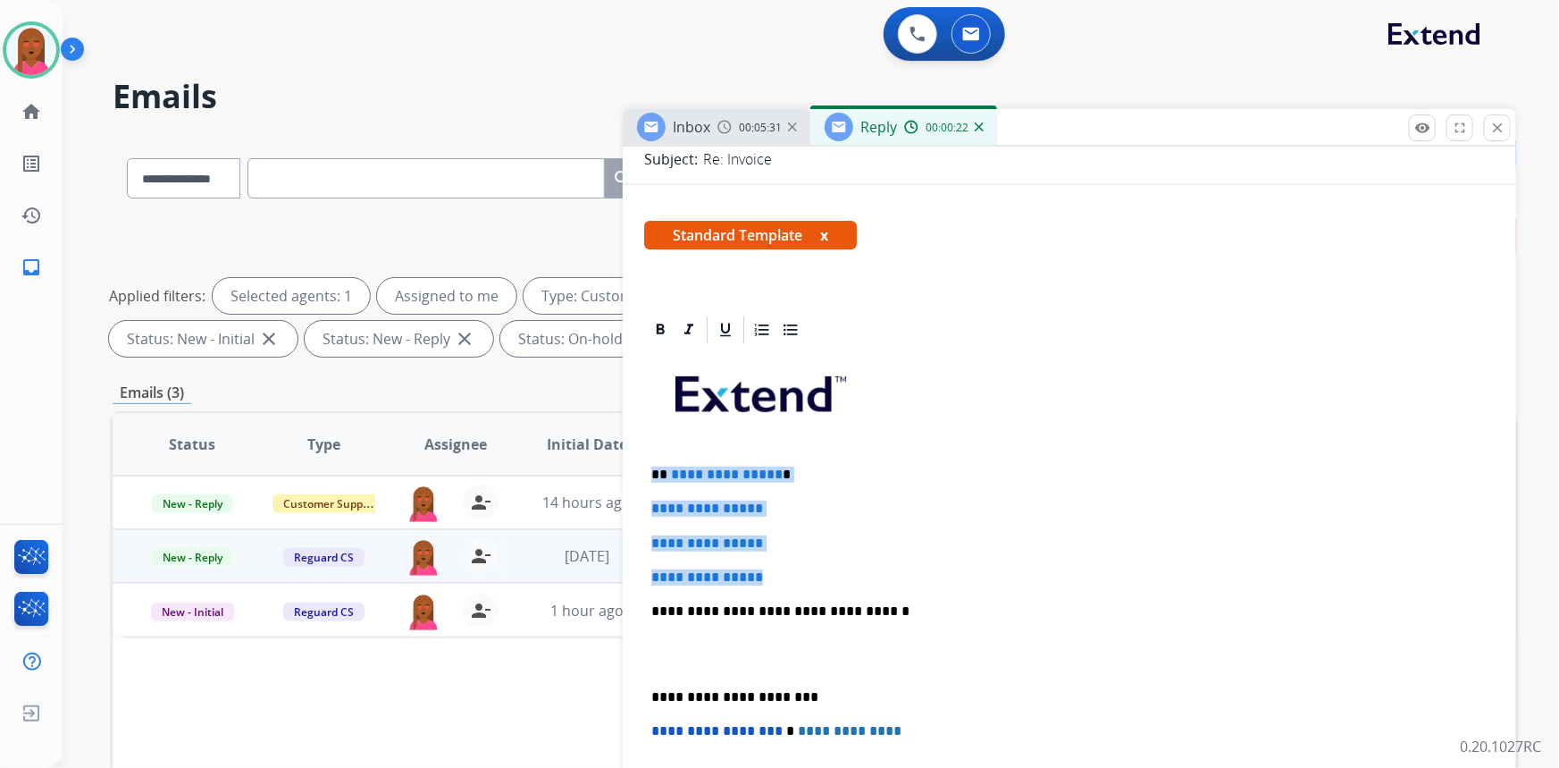
drag, startPoint x: 794, startPoint y: 568, endPoint x: 655, endPoint y: 461, distance: 175.9
click at [655, 461] on div "**********" at bounding box center [1069, 653] width 851 height 615
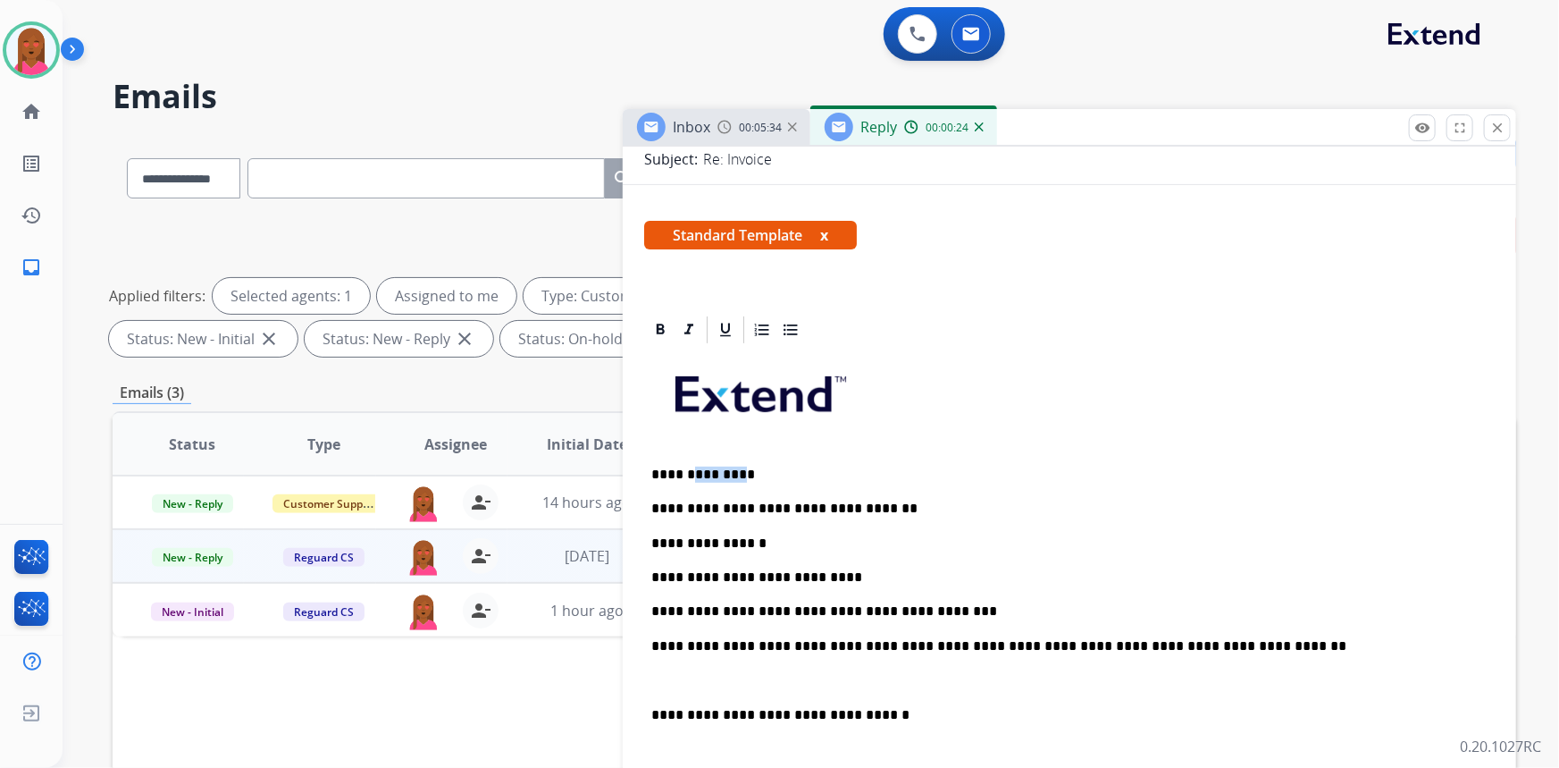
drag, startPoint x: 732, startPoint y: 466, endPoint x: 689, endPoint y: 465, distance: 42.9
click at [689, 466] on p "**********" at bounding box center [1062, 474] width 823 height 16
click at [674, 674] on p at bounding box center [1069, 680] width 836 height 16
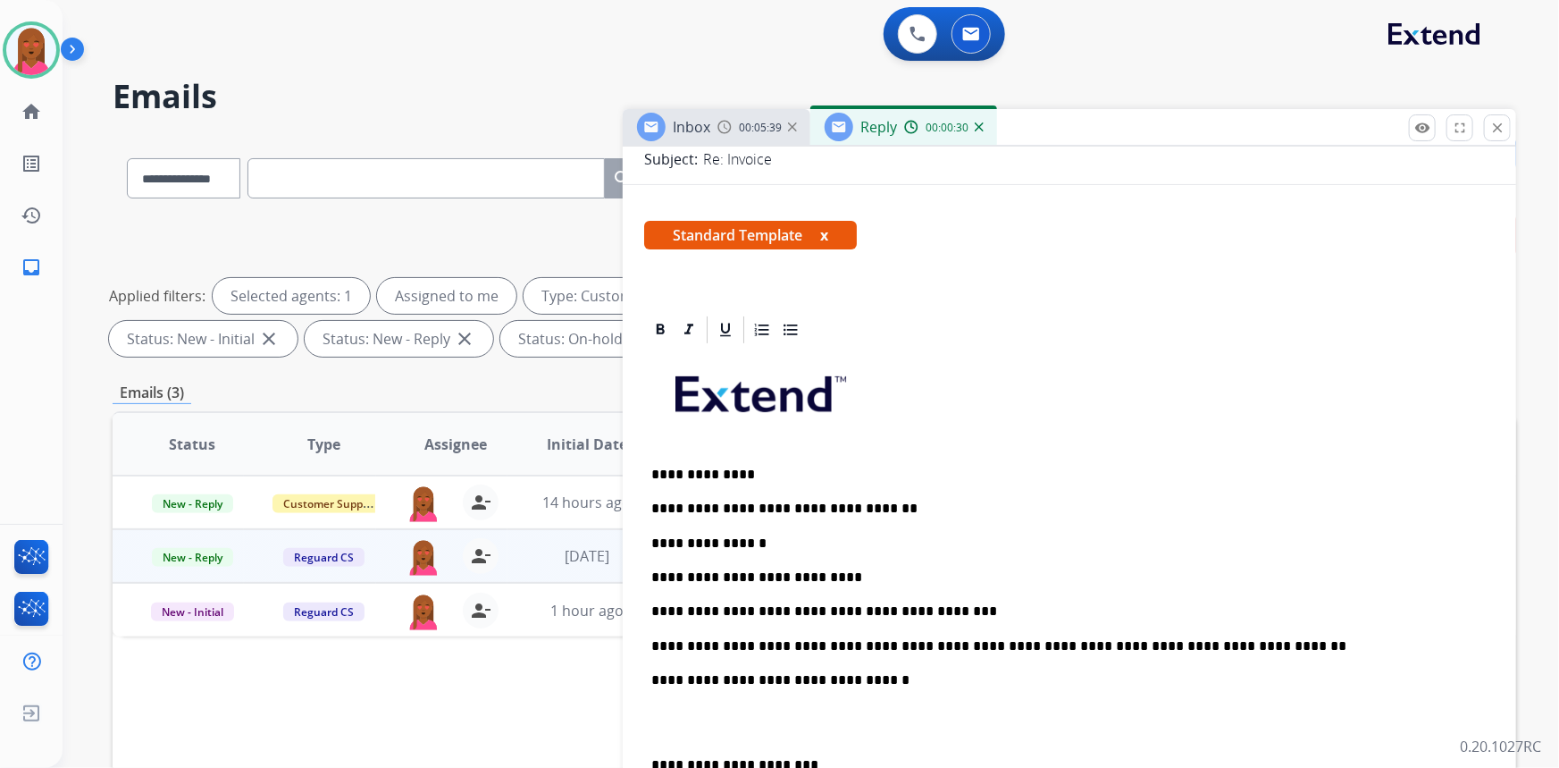
click at [664, 729] on p at bounding box center [1069, 723] width 836 height 33
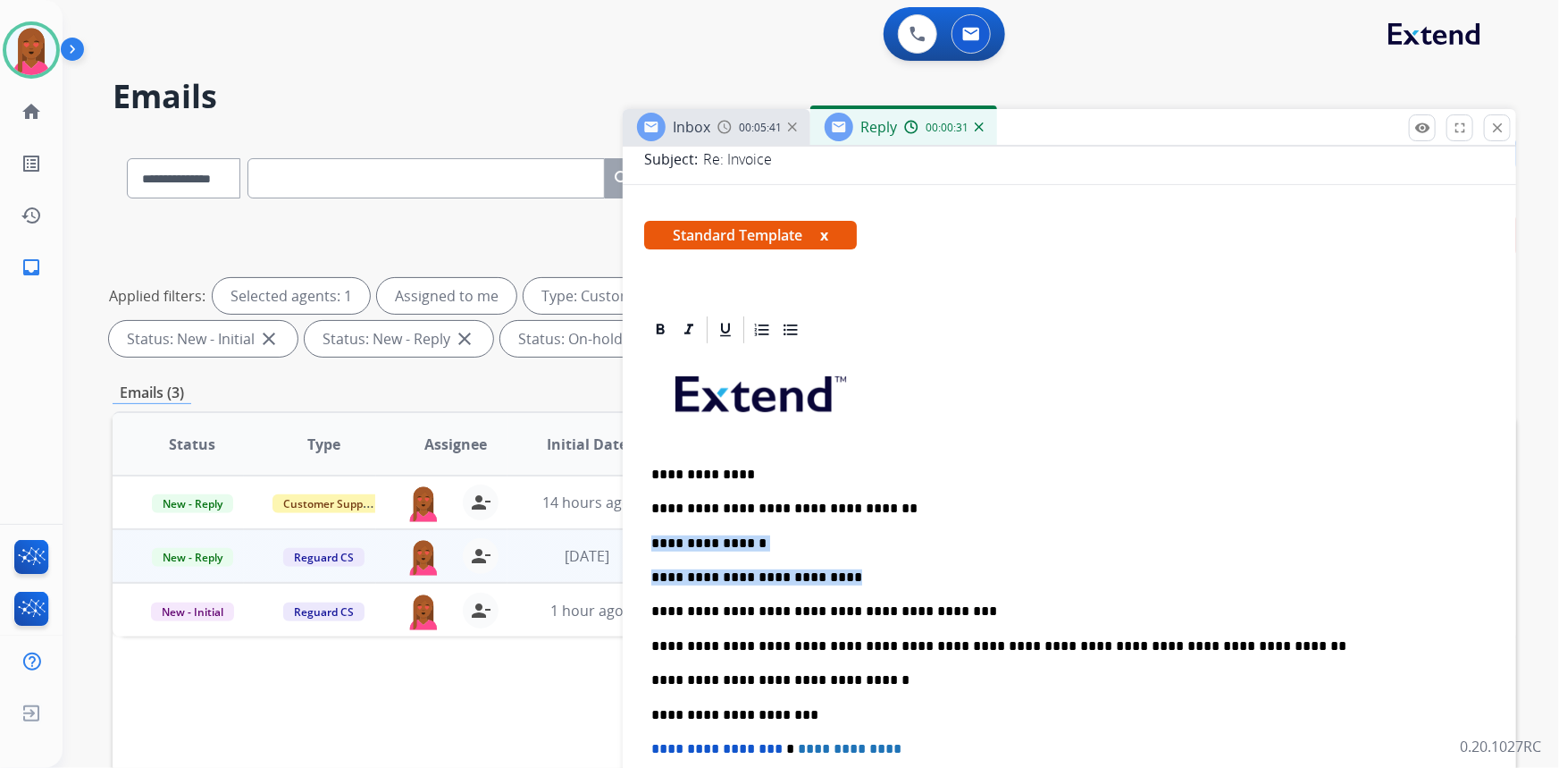
drag, startPoint x: 836, startPoint y: 567, endPoint x: 643, endPoint y: 536, distance: 194.7
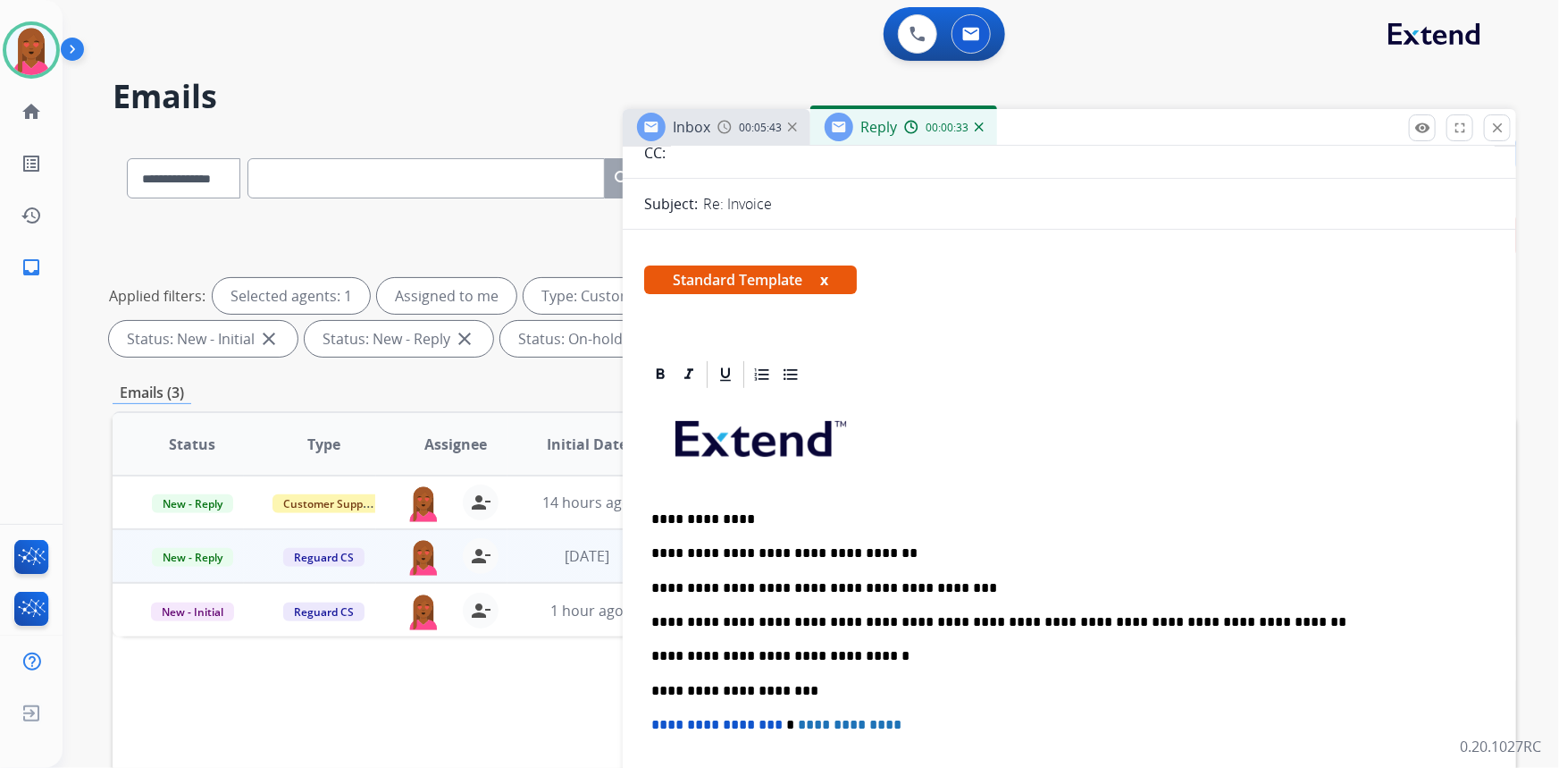
scroll to position [0, 0]
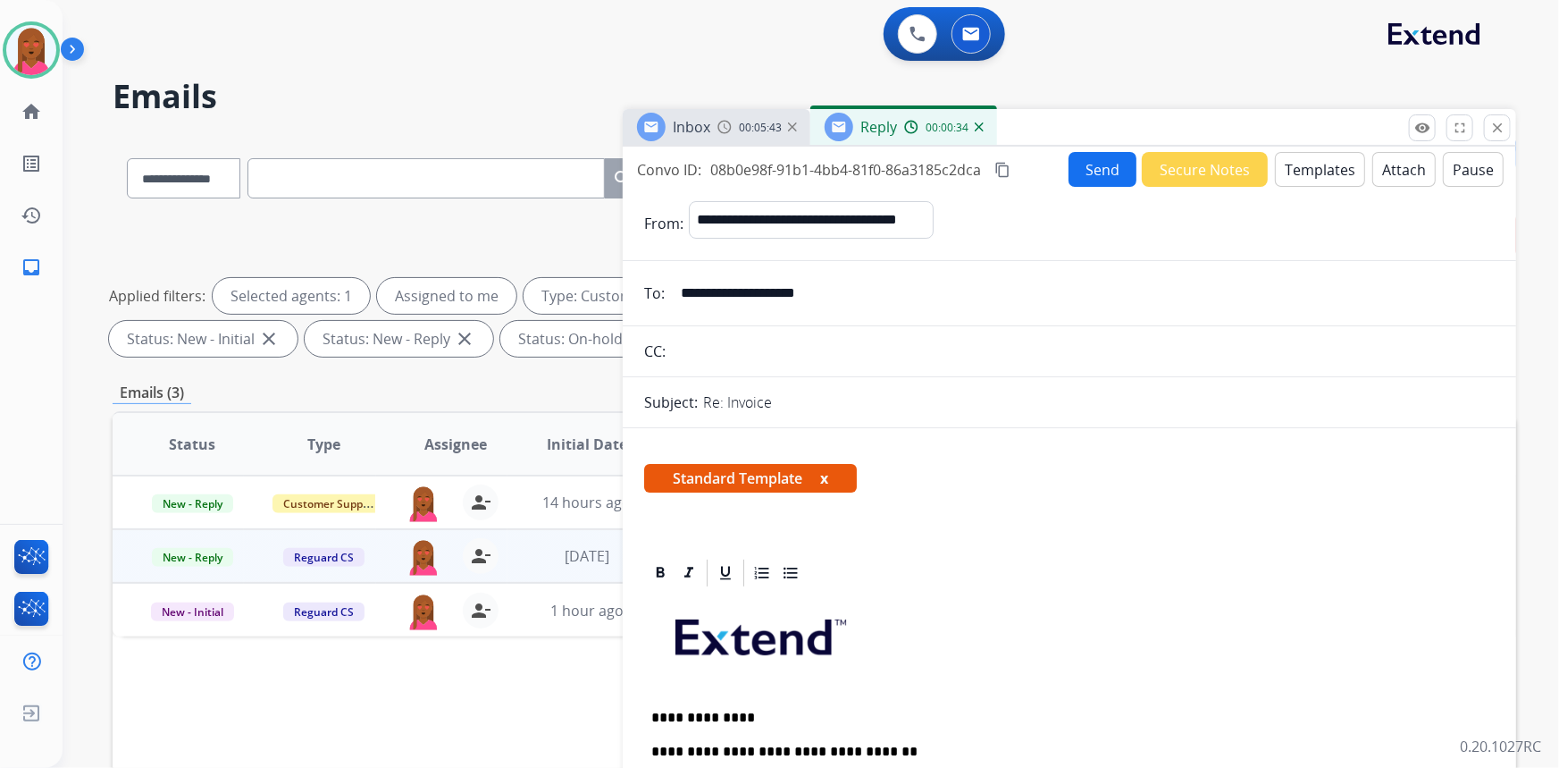
click at [1088, 164] on button "Send" at bounding box center [1103, 169] width 68 height 35
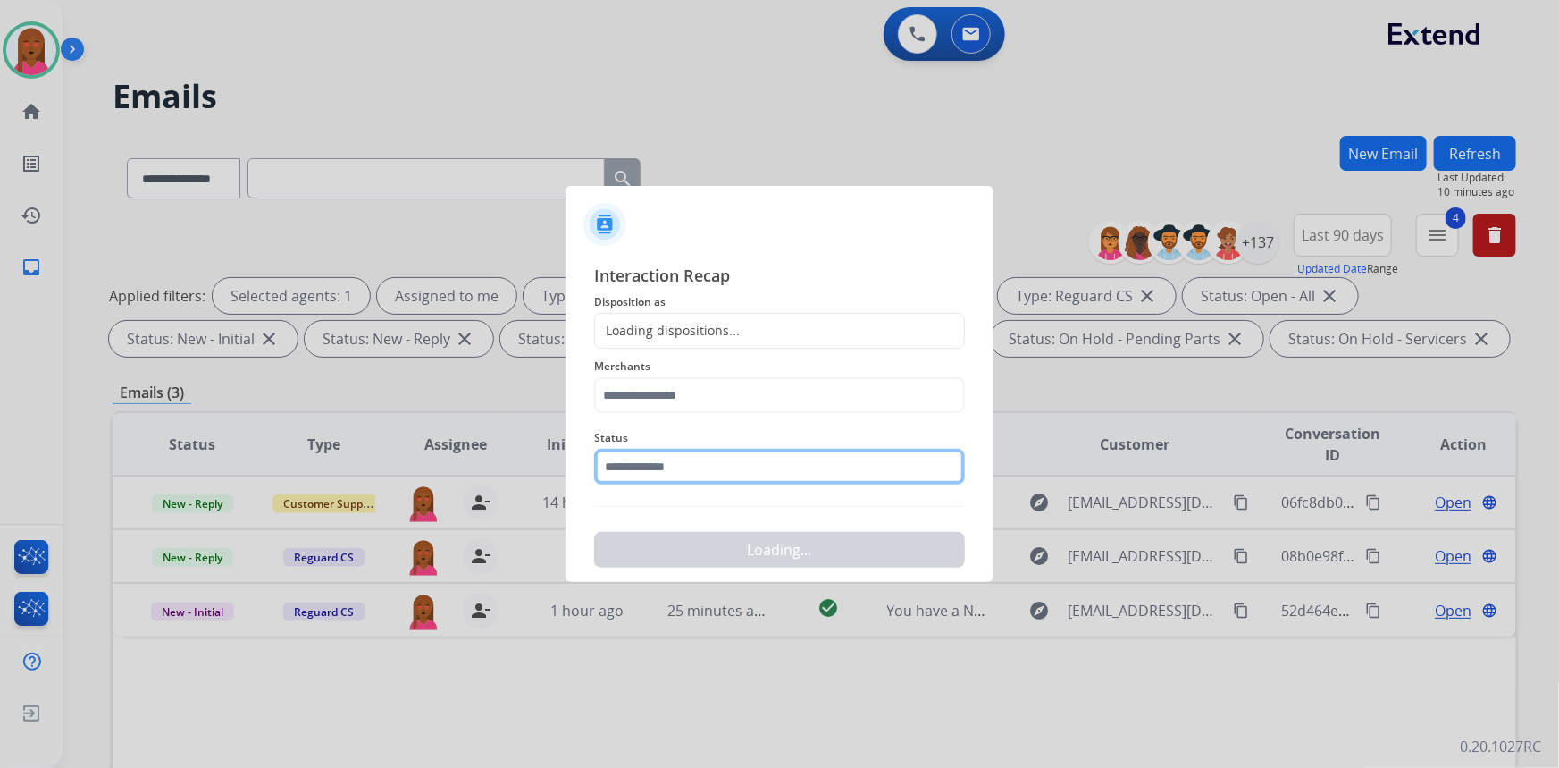
click at [733, 472] on input "text" at bounding box center [779, 467] width 371 height 36
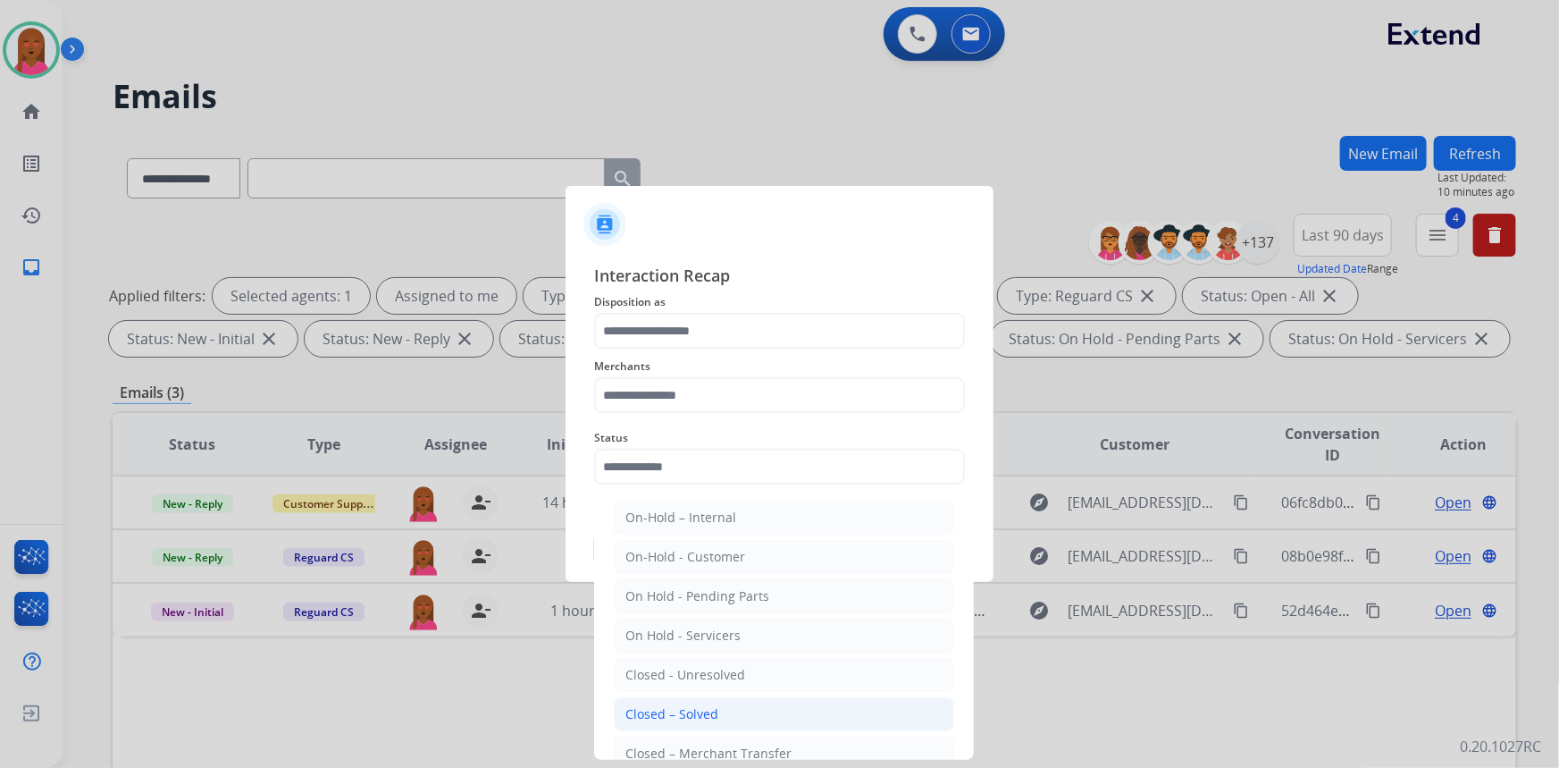
click at [684, 708] on div "Closed – Solved" at bounding box center [672, 714] width 93 height 18
type input "**********"
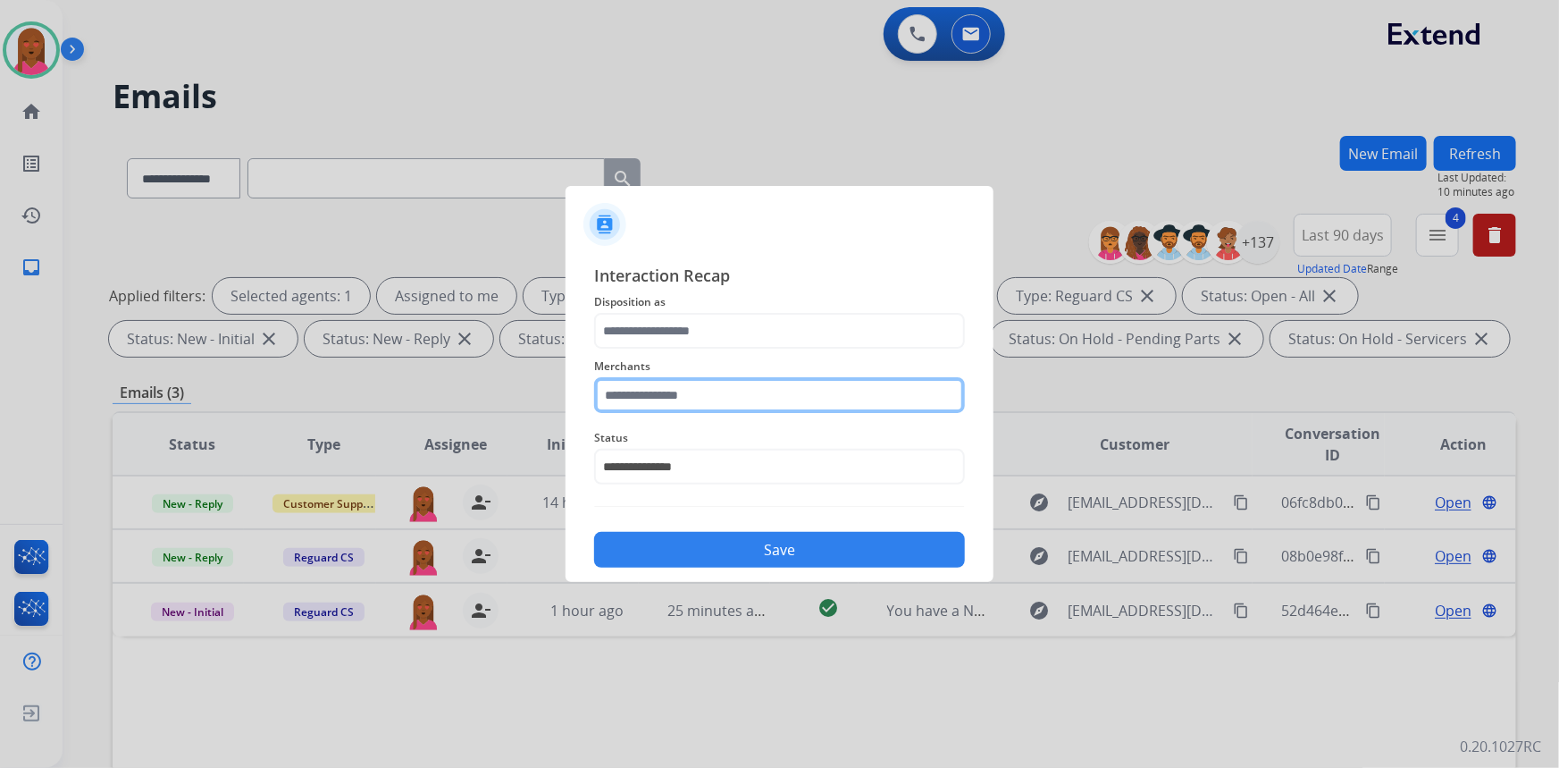
click at [715, 401] on input "text" at bounding box center [779, 395] width 371 height 36
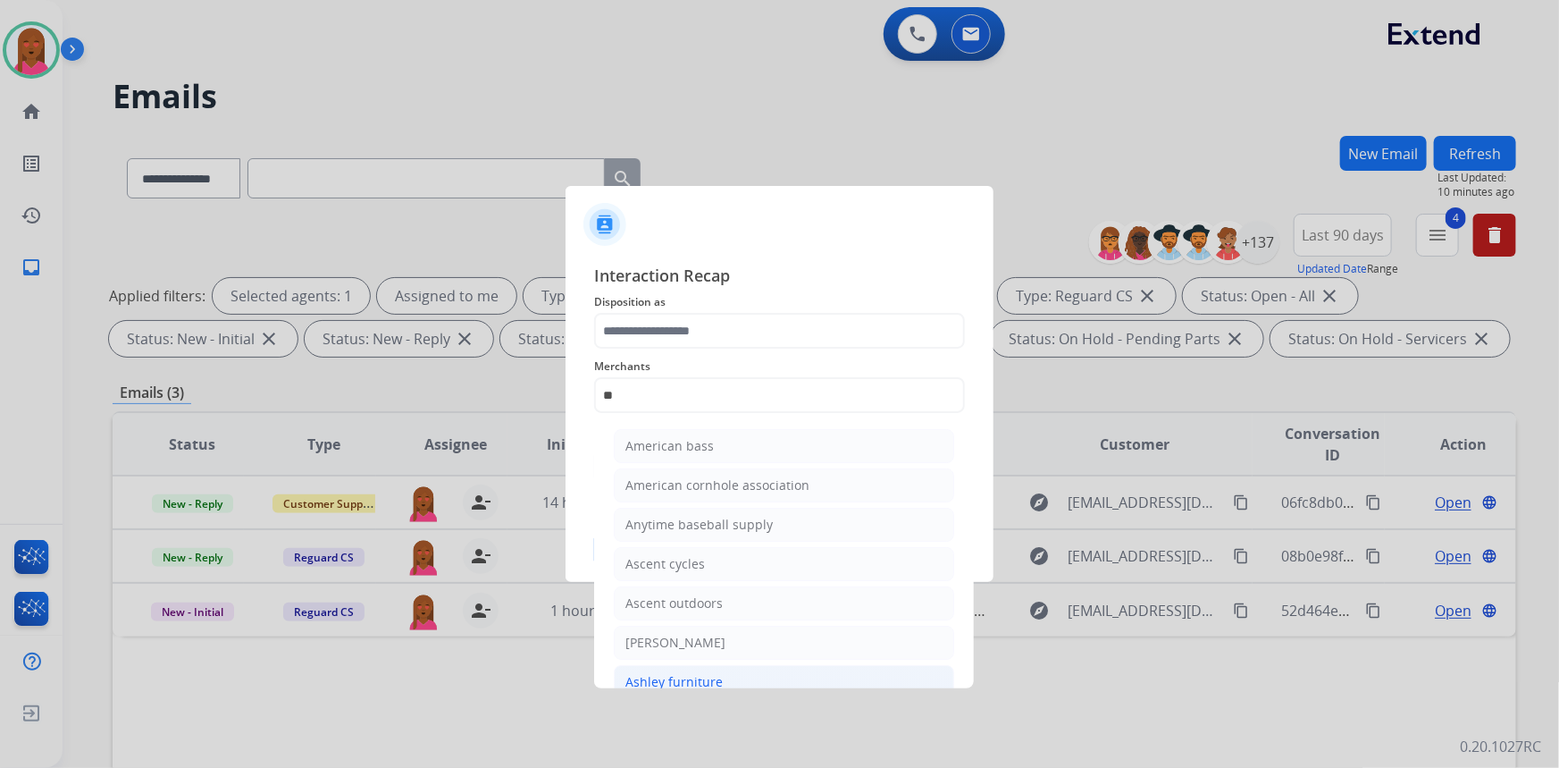
click at [683, 673] on div "Ashley furniture" at bounding box center [674, 682] width 97 height 18
type input "**********"
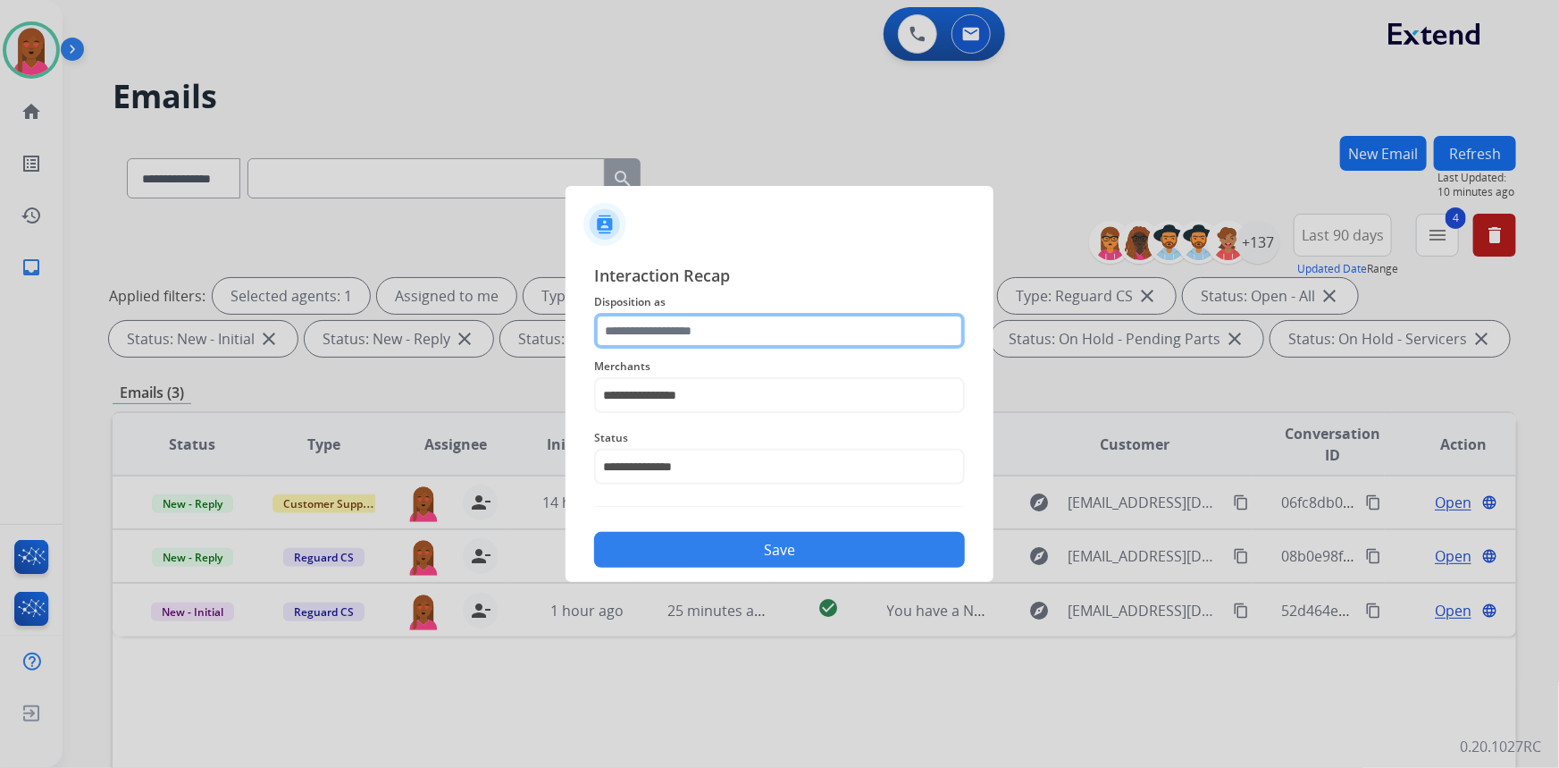
click at [742, 339] on input "text" at bounding box center [779, 331] width 371 height 36
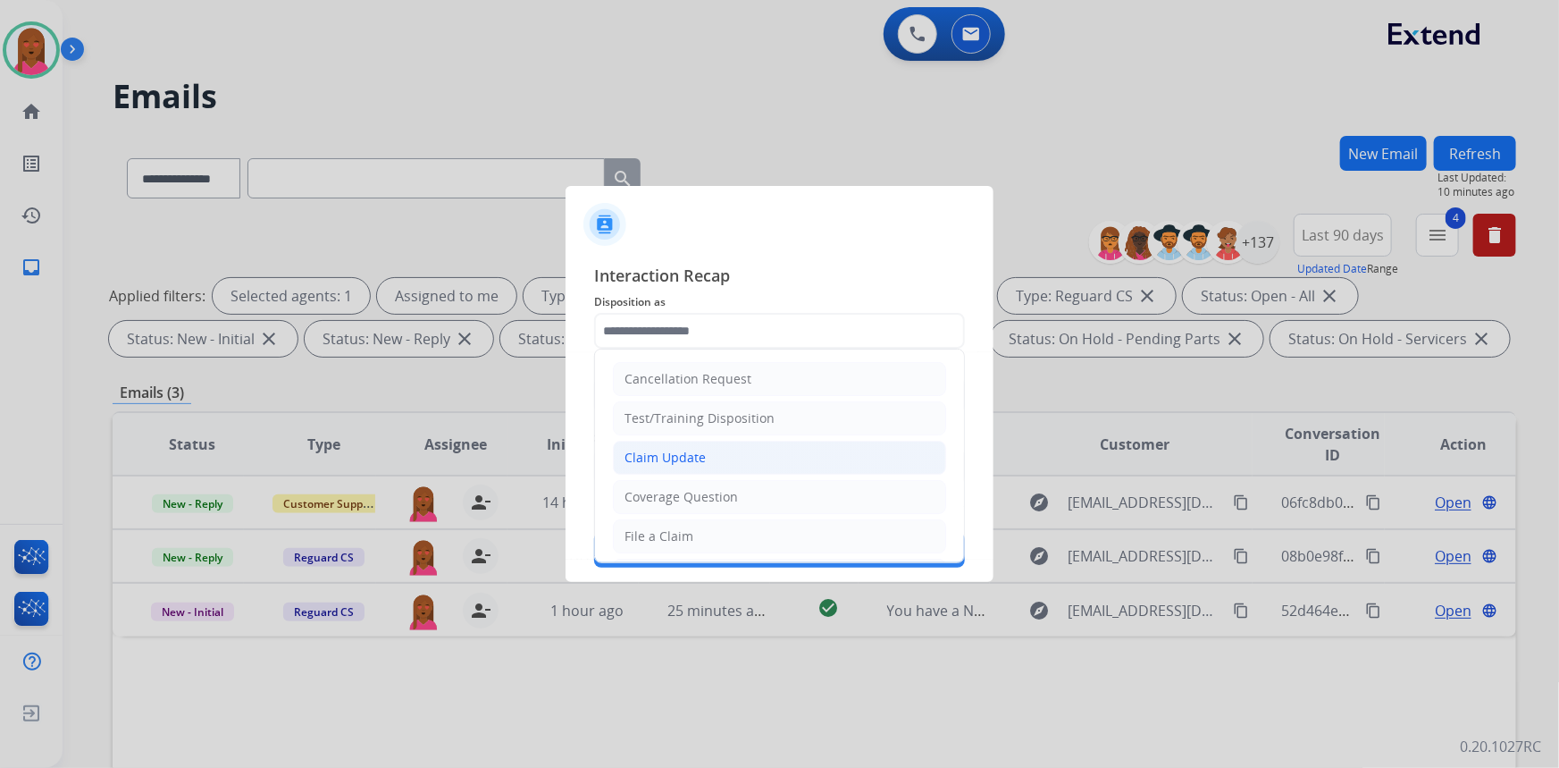
click at [787, 451] on li "Claim Update" at bounding box center [779, 458] width 333 height 34
type input "**********"
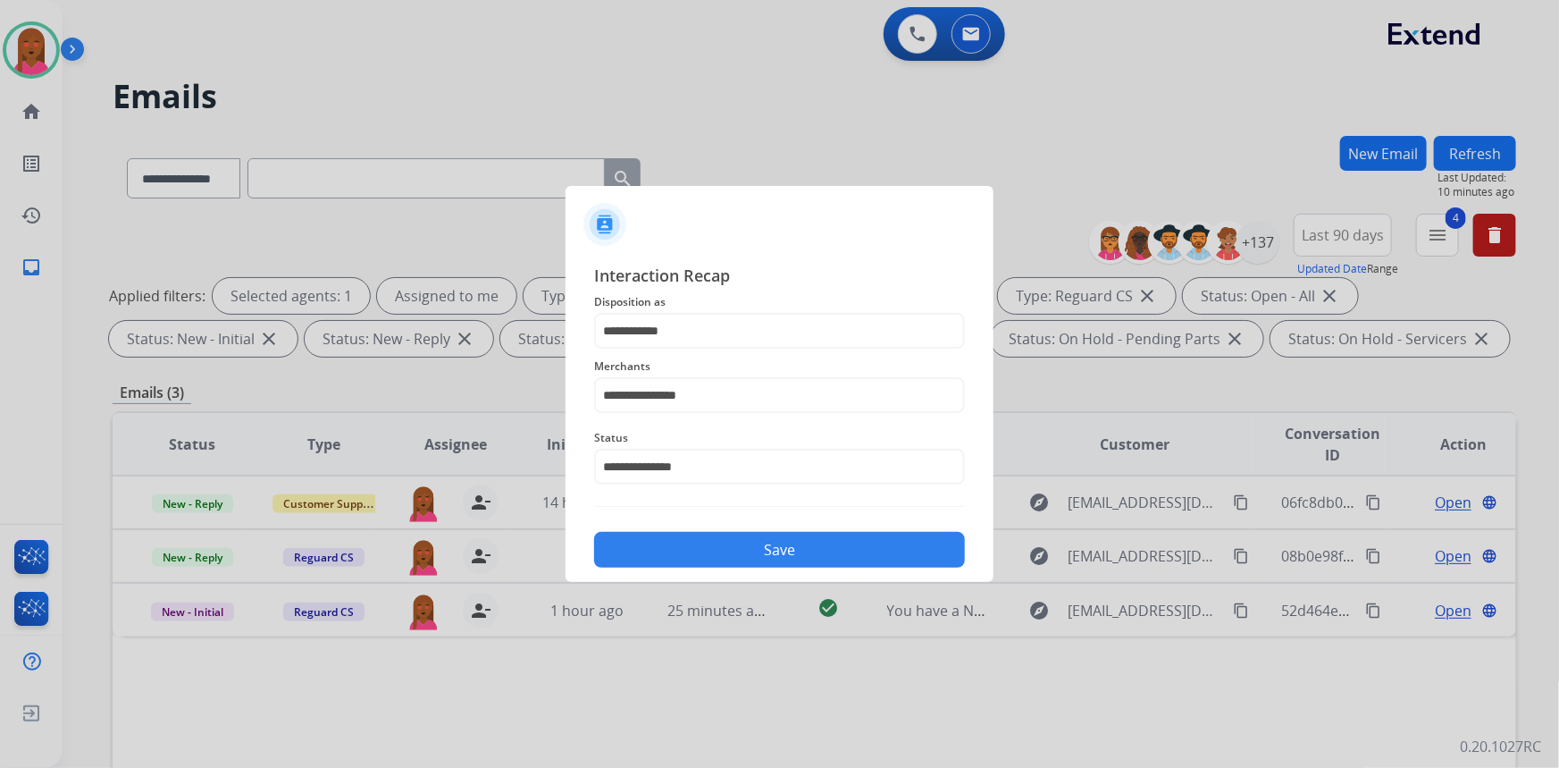
click at [809, 541] on button "Save" at bounding box center [779, 550] width 371 height 36
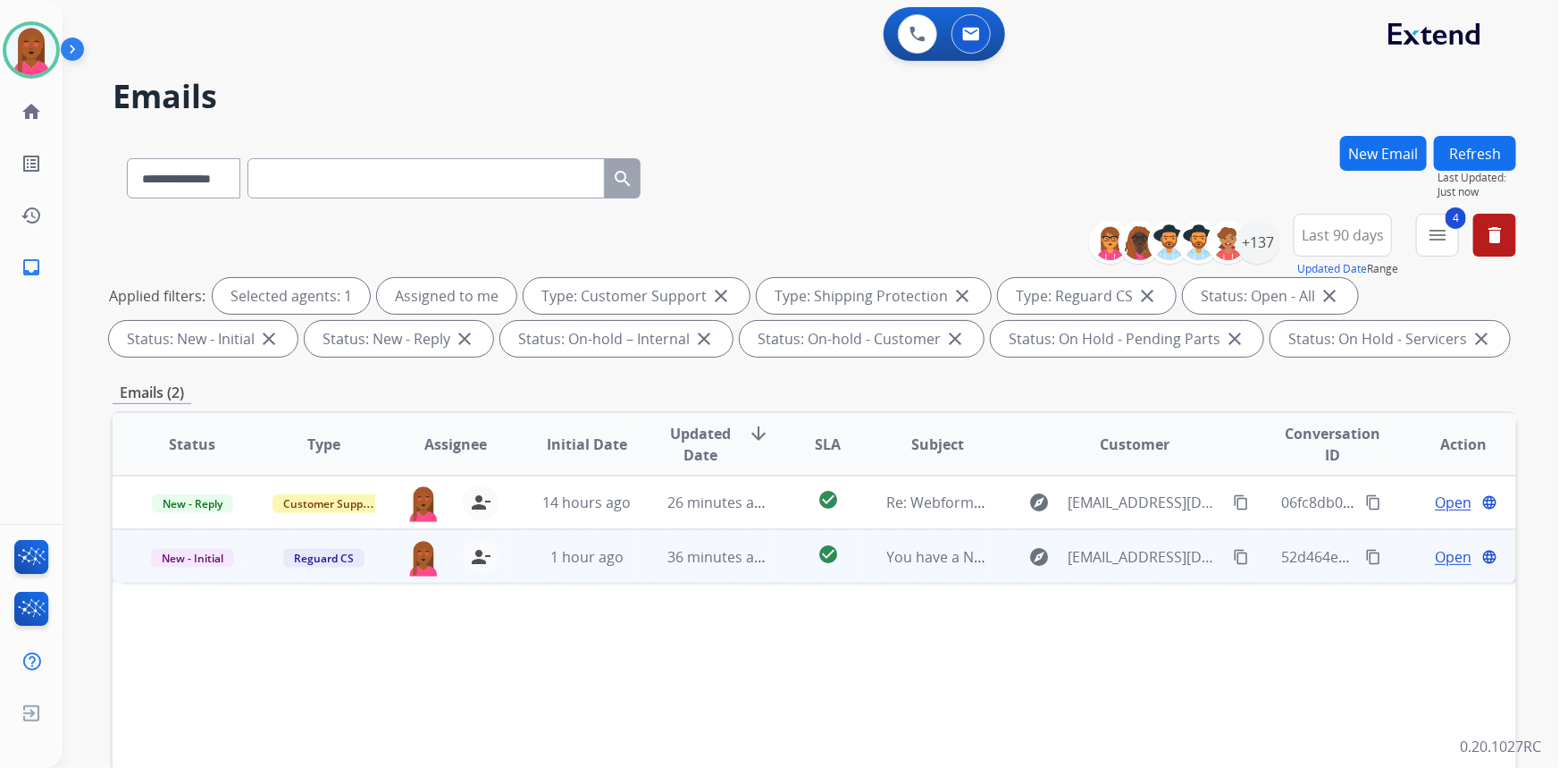
click at [1442, 551] on span "Open" at bounding box center [1453, 556] width 37 height 21
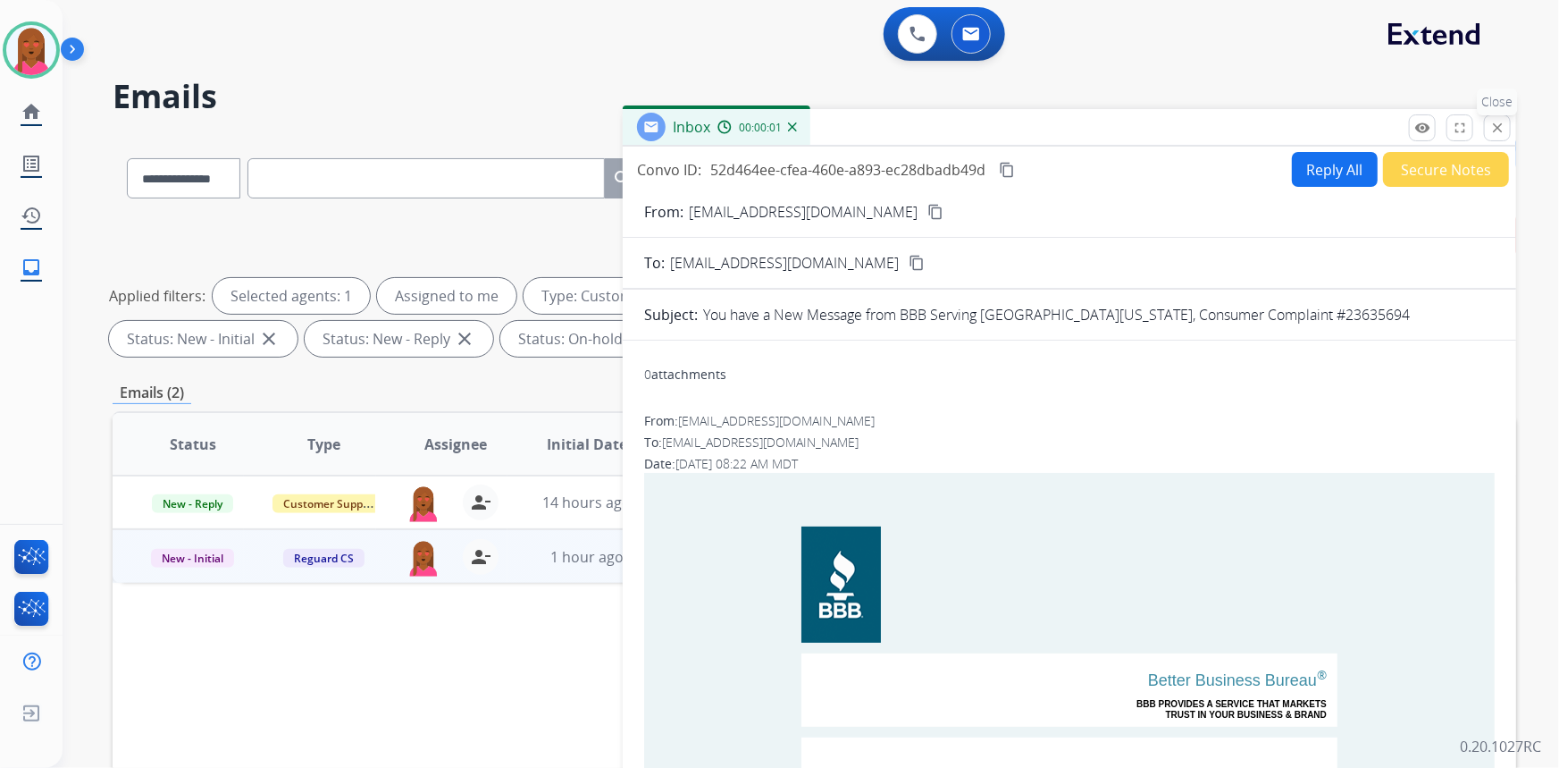
click at [1499, 124] on mat-icon "close" at bounding box center [1498, 128] width 16 height 16
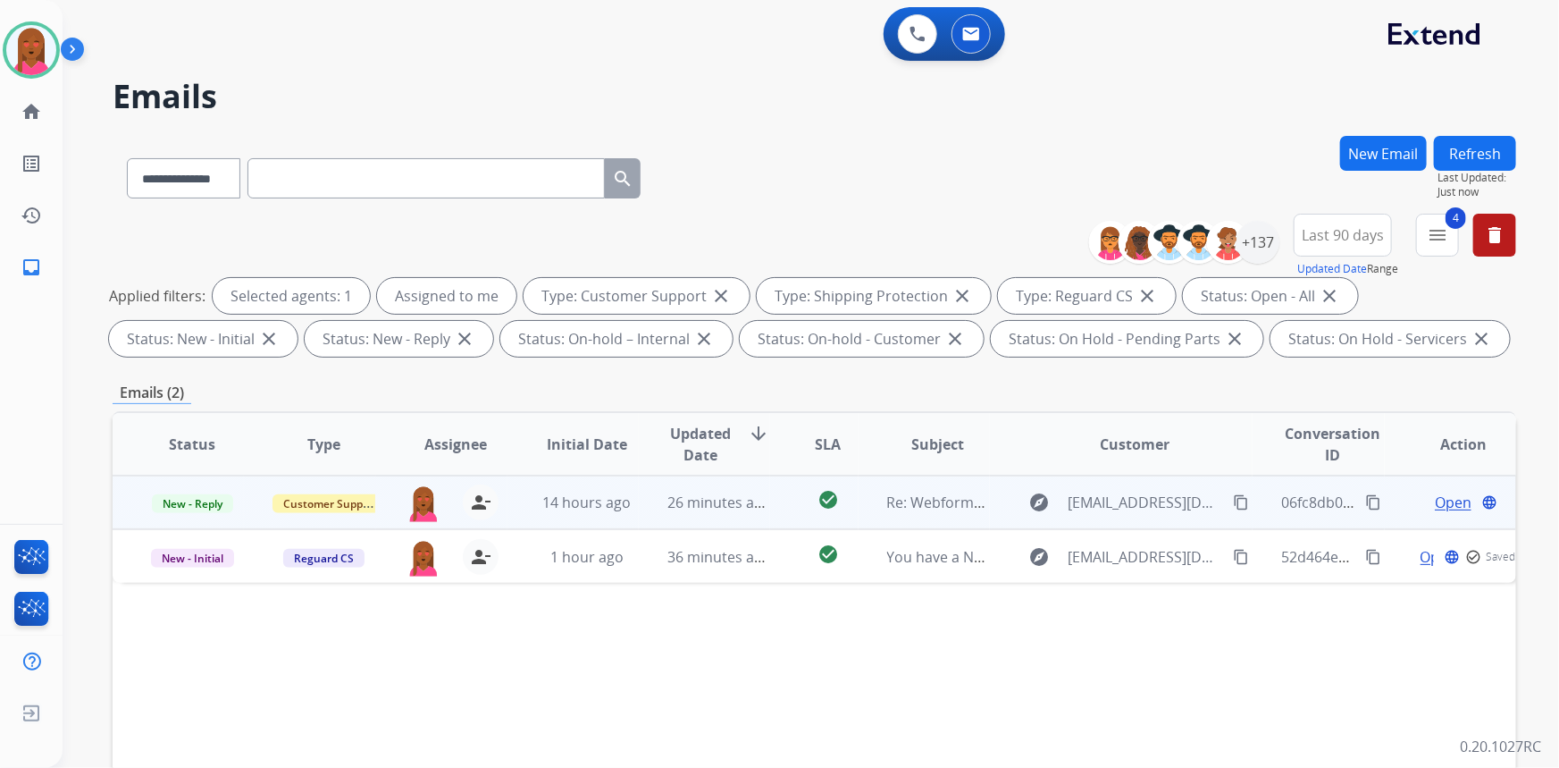
click at [1439, 495] on span "Open" at bounding box center [1453, 501] width 37 height 21
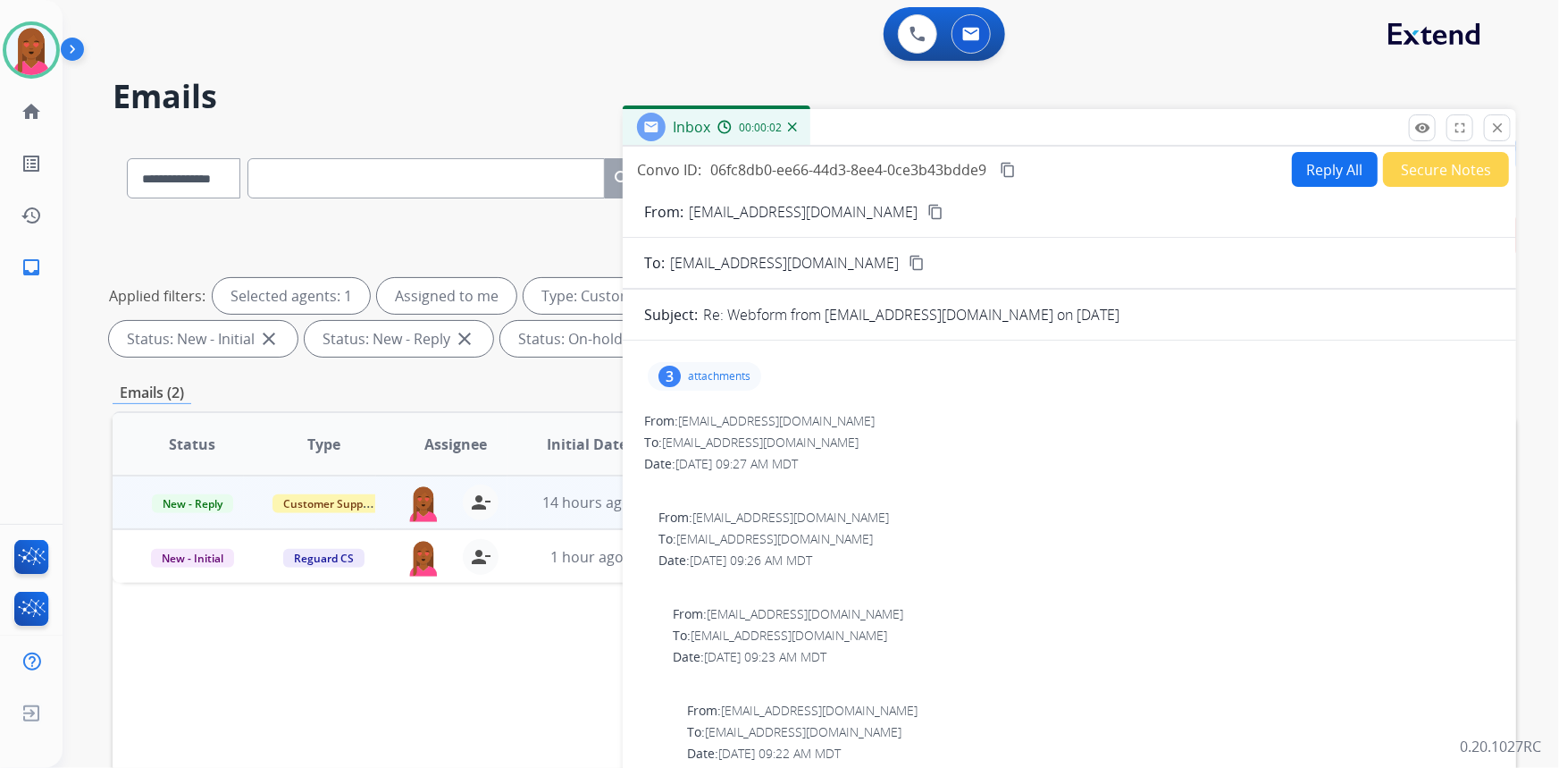
click at [903, 216] on div "From: [EMAIL_ADDRESS][DOMAIN_NAME] content_copy" at bounding box center [1070, 211] width 894 height 21
click at [923, 222] on div "From: [EMAIL_ADDRESS][DOMAIN_NAME] content_copy" at bounding box center [1070, 211] width 894 height 21
click at [928, 218] on mat-icon "content_copy" at bounding box center [936, 212] width 16 height 16
click at [690, 383] on div "3 attachments" at bounding box center [704, 376] width 113 height 29
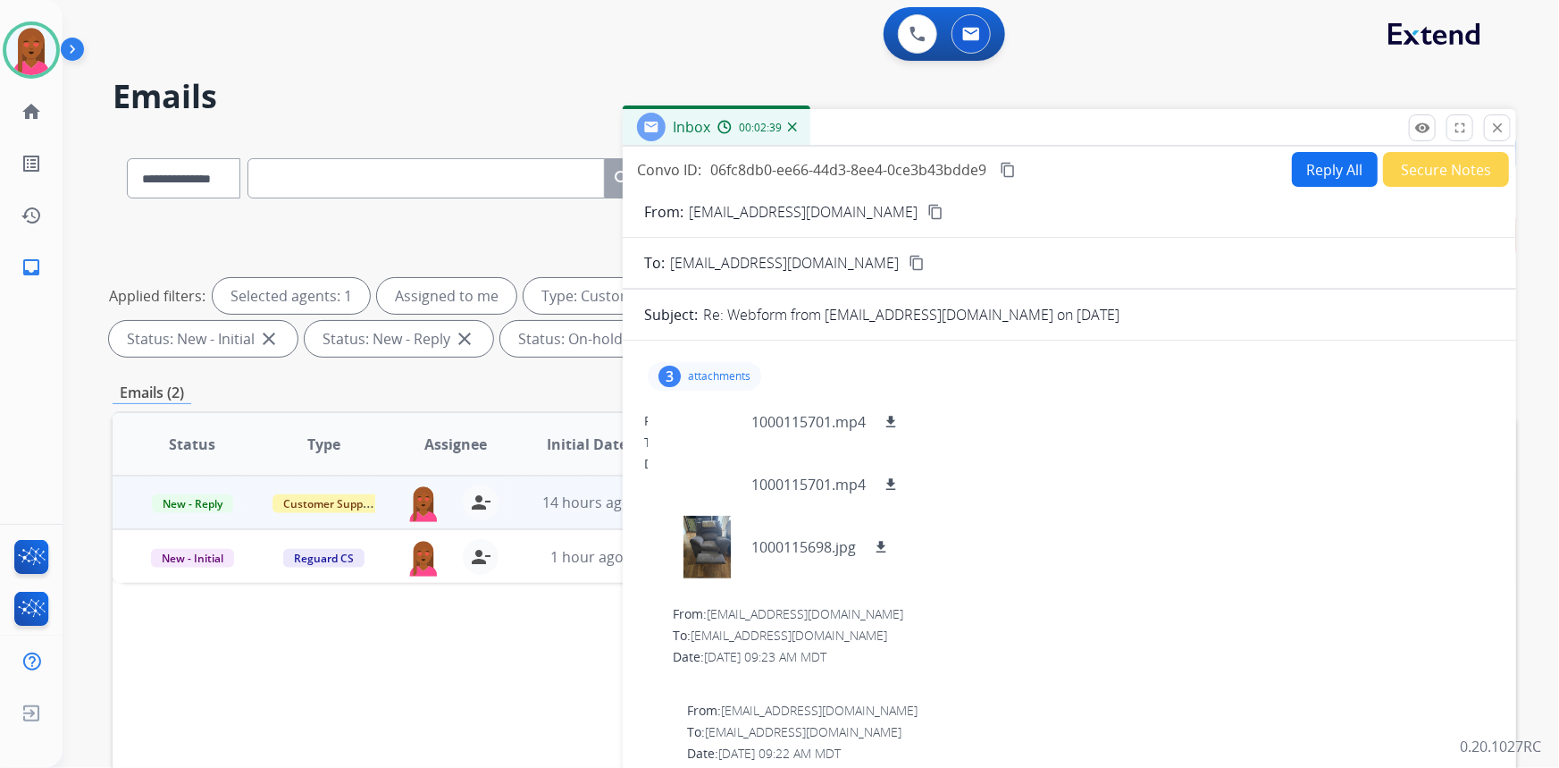
click at [1333, 558] on div "Date: [DATE] 09:26 AM MDT" at bounding box center [1077, 560] width 836 height 18
click at [726, 369] on p "attachments" at bounding box center [719, 376] width 63 height 14
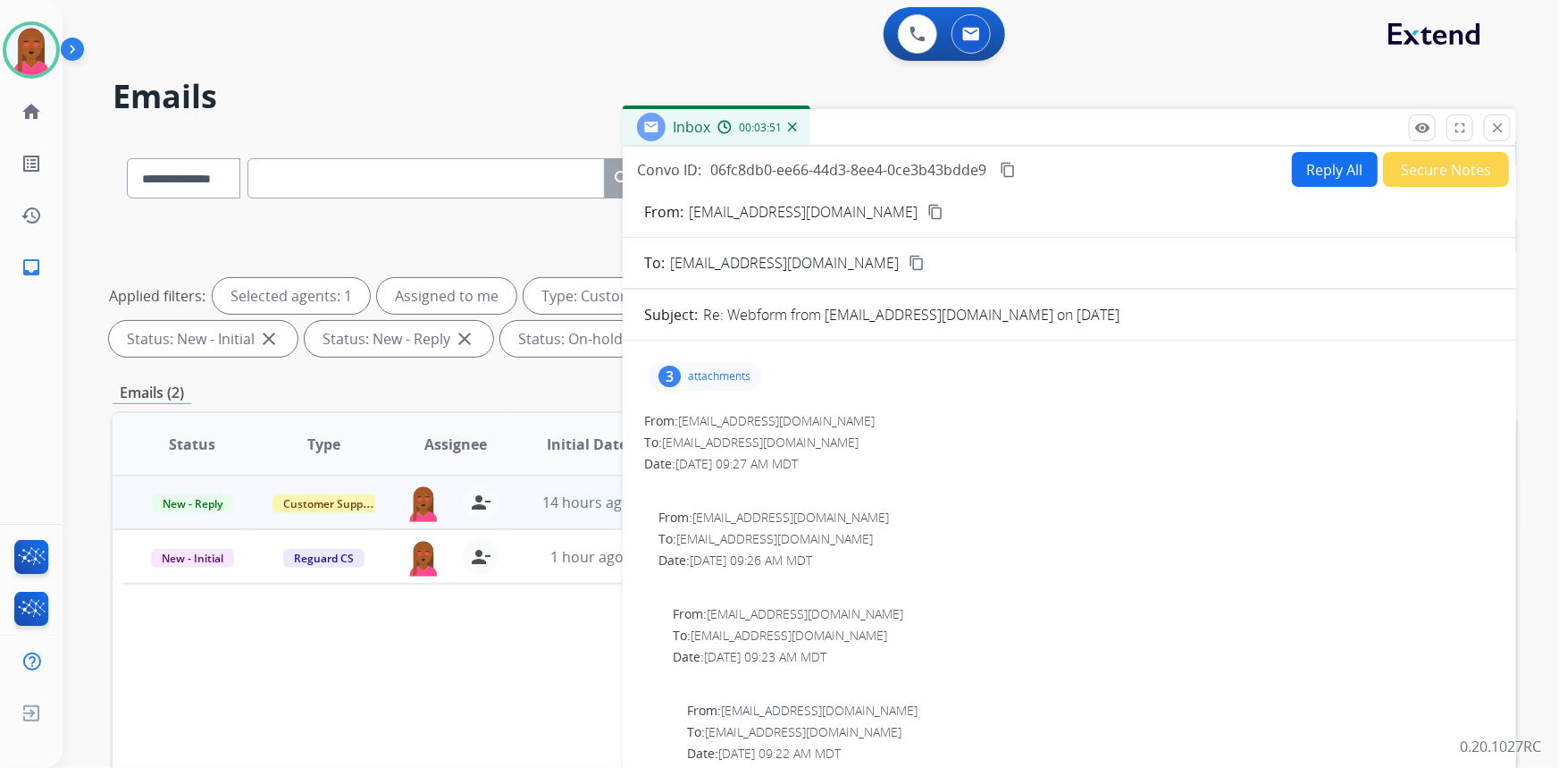
click at [709, 386] on div "3 attachments" at bounding box center [704, 376] width 113 height 29
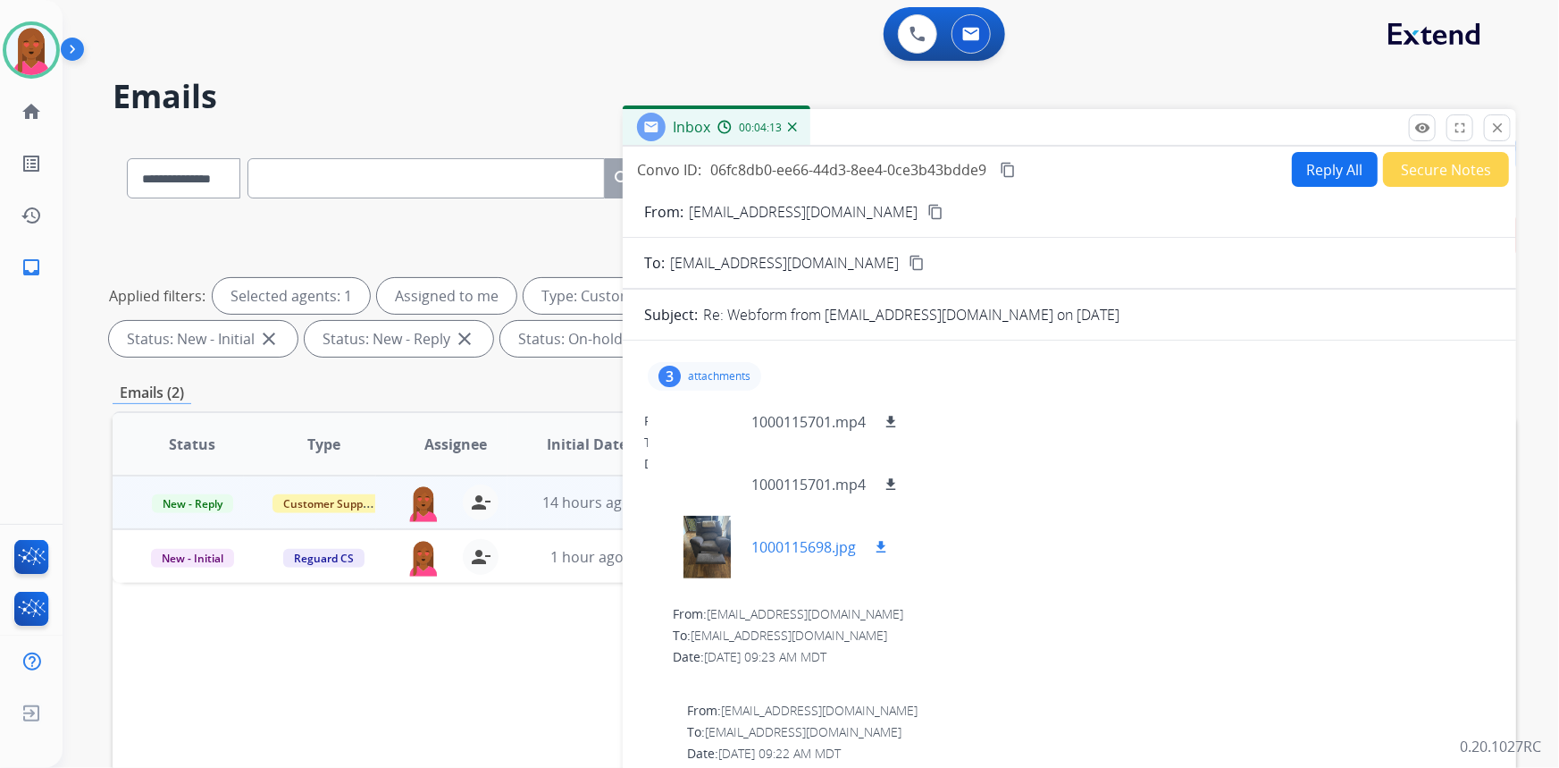
click at [715, 553] on div at bounding box center [706, 547] width 89 height 63
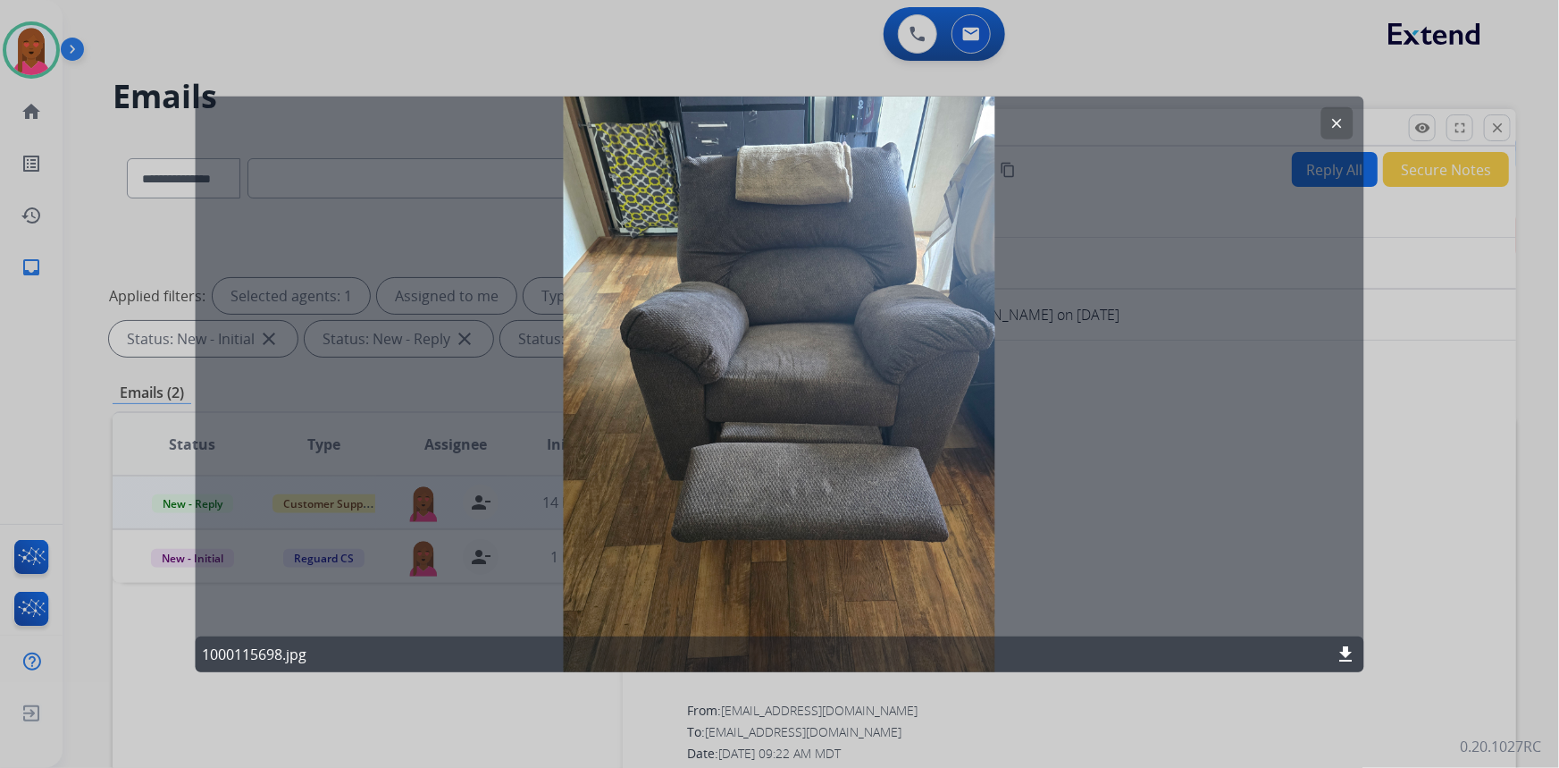
click at [1337, 125] on mat-icon "clear" at bounding box center [1338, 122] width 16 height 16
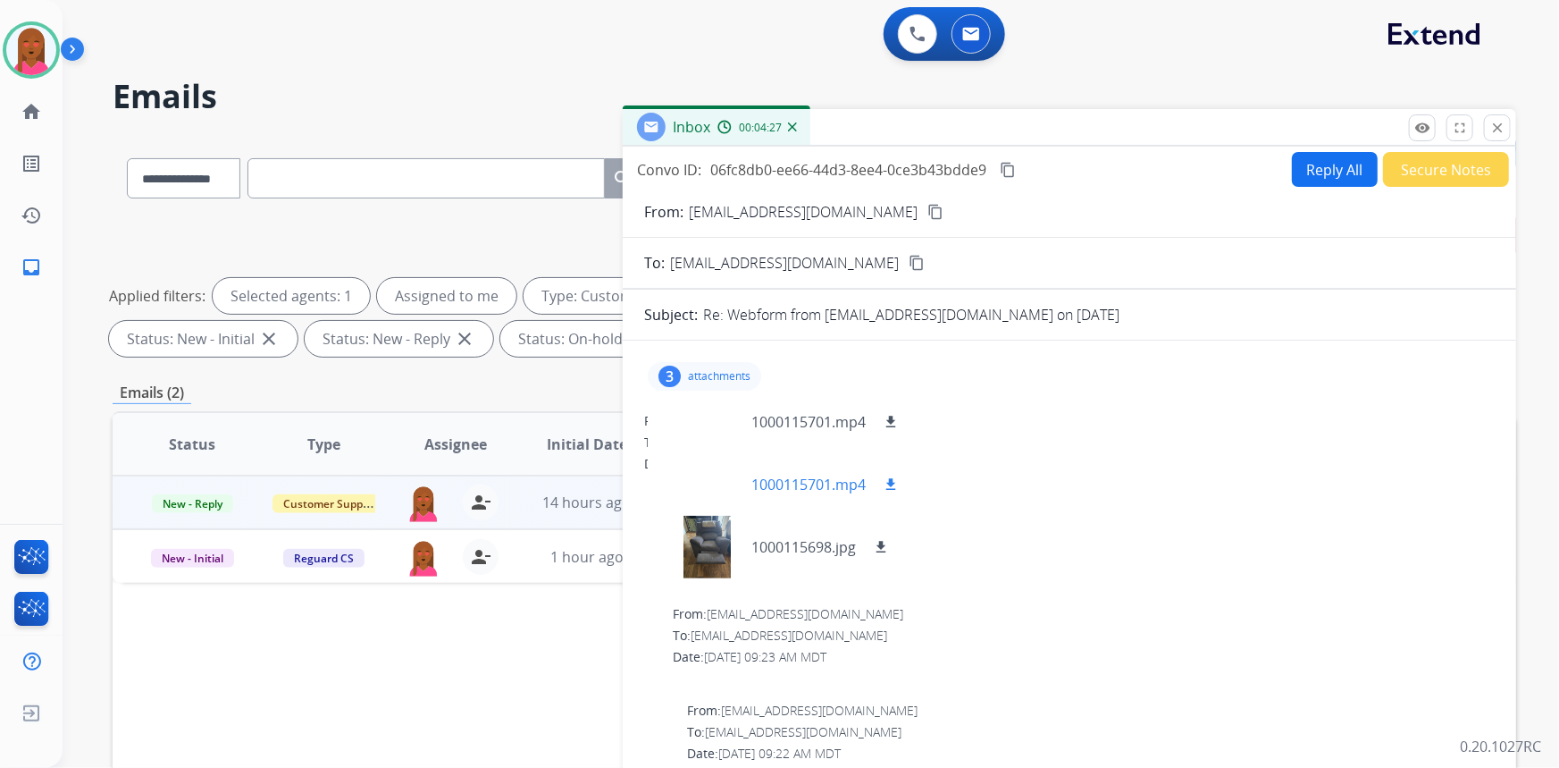
click at [724, 474] on div at bounding box center [706, 484] width 89 height 63
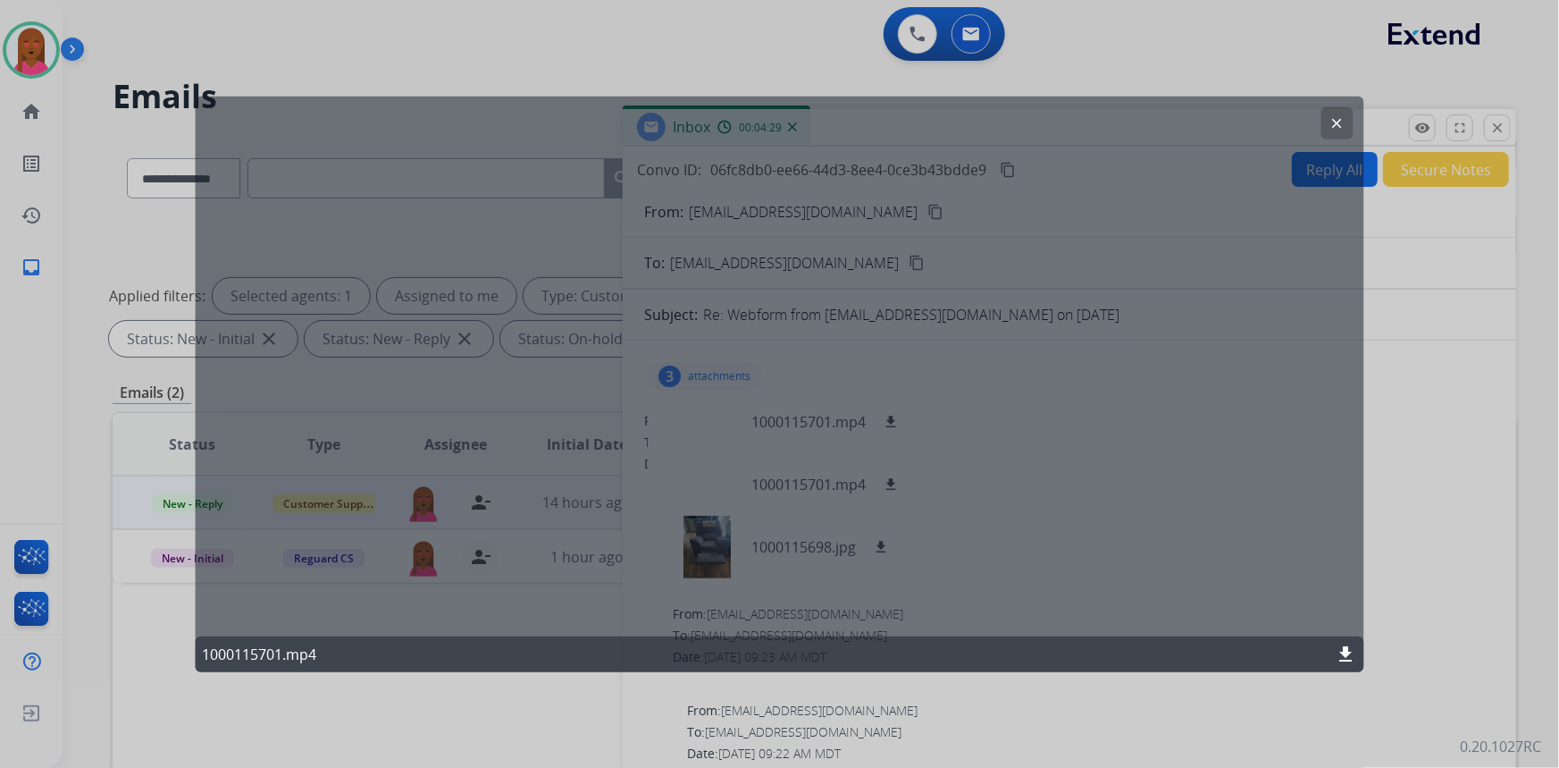
click at [1348, 646] on mat-icon "download" at bounding box center [1346, 653] width 21 height 21
click at [1332, 128] on mat-icon "clear" at bounding box center [1338, 122] width 16 height 16
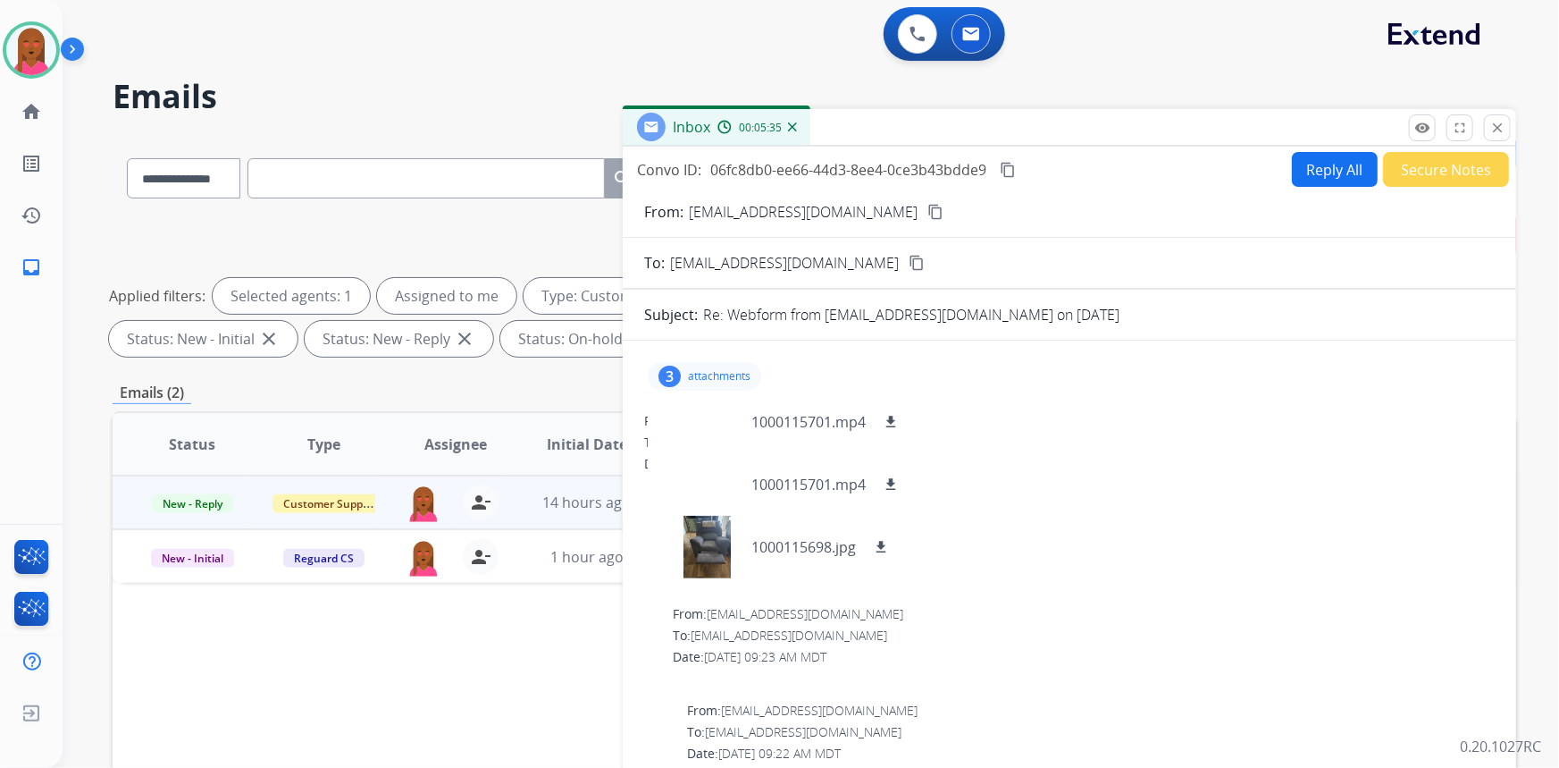
click at [688, 377] on p "attachments" at bounding box center [719, 376] width 63 height 14
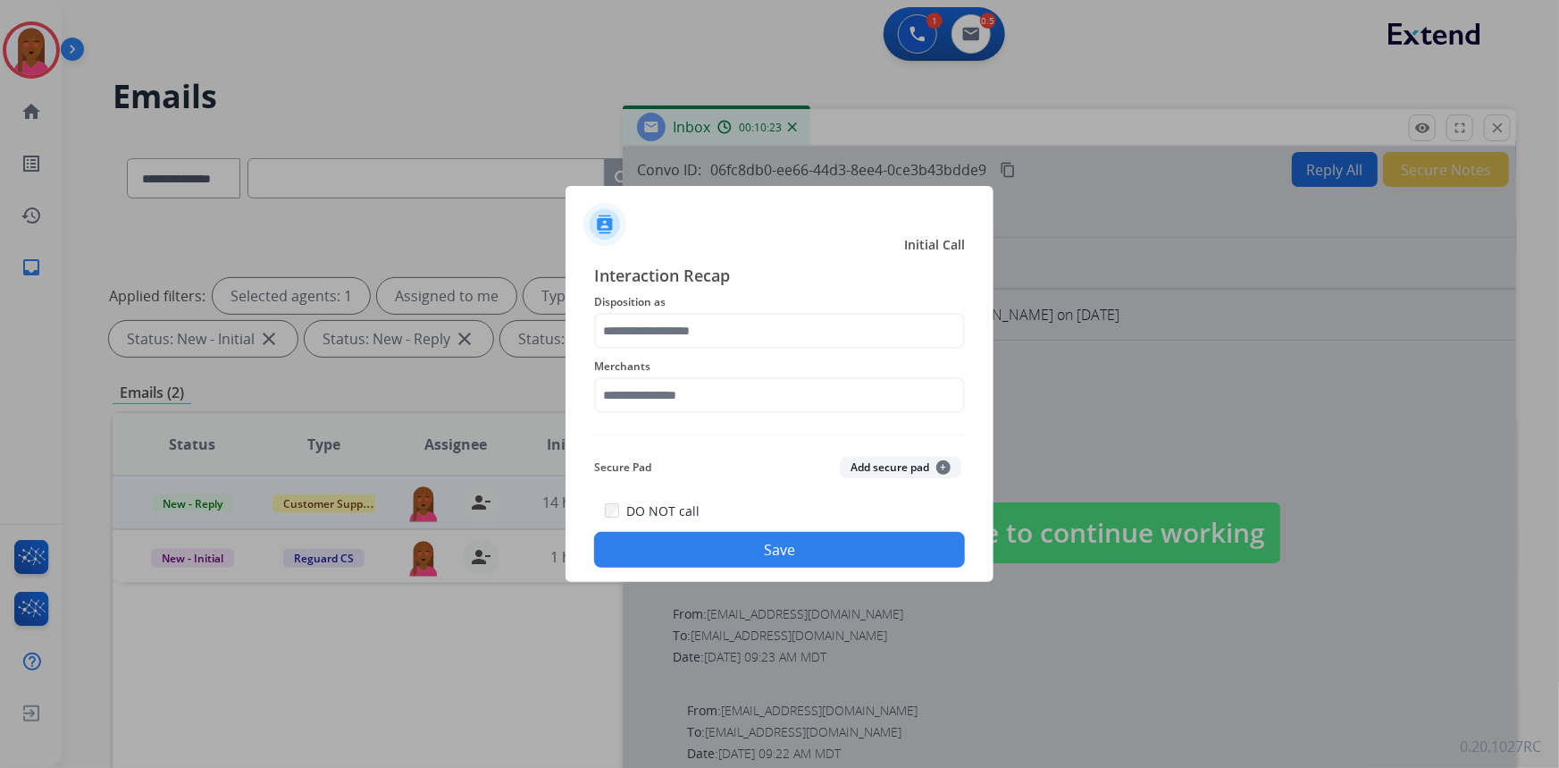
click at [1218, 323] on div at bounding box center [779, 384] width 1559 height 768
click at [751, 405] on input "text" at bounding box center [779, 395] width 371 height 36
click at [732, 452] on li "Not found" at bounding box center [784, 446] width 340 height 34
type input "*********"
click at [733, 333] on input "text" at bounding box center [779, 331] width 371 height 36
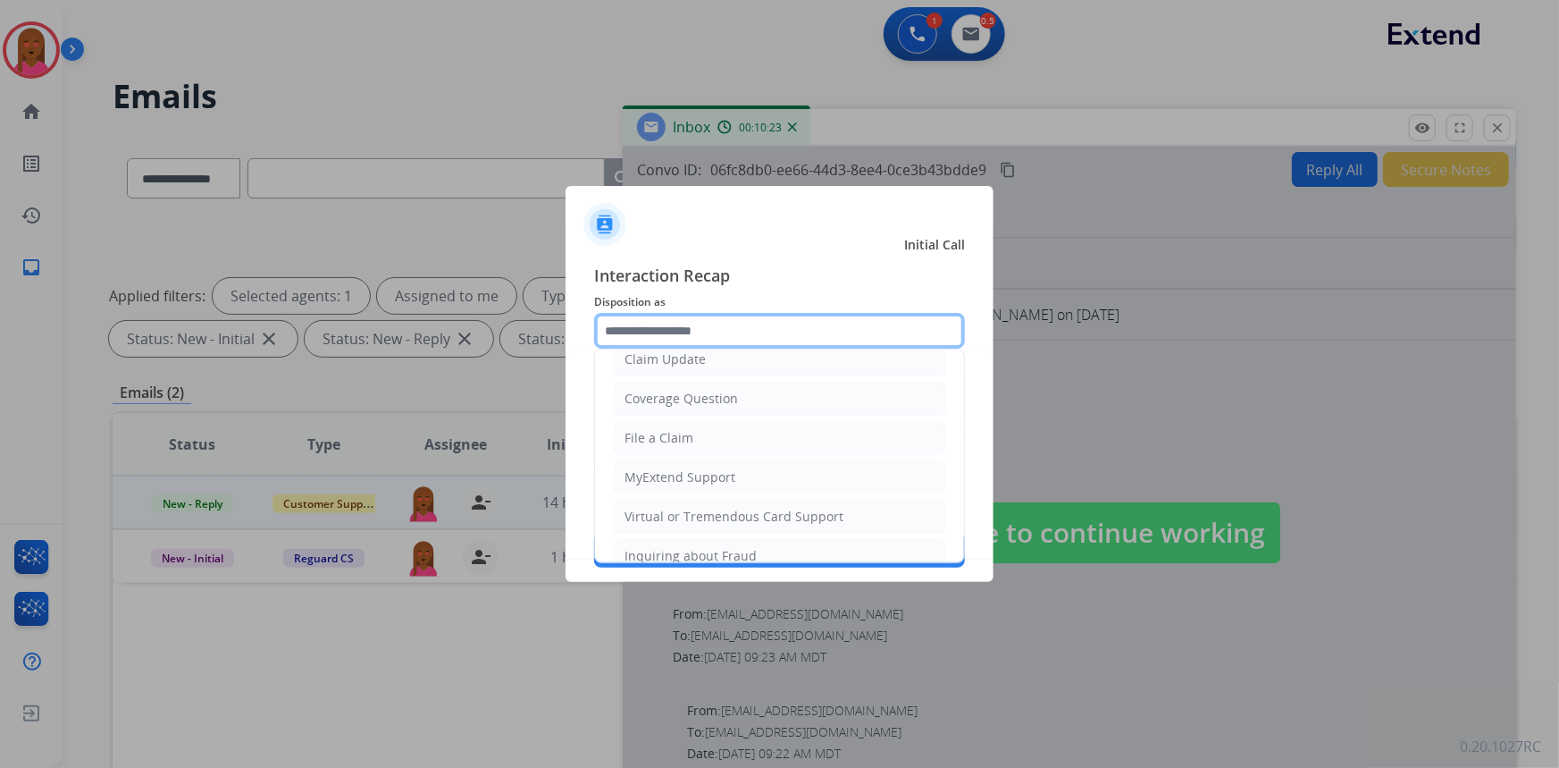
scroll to position [276, 0]
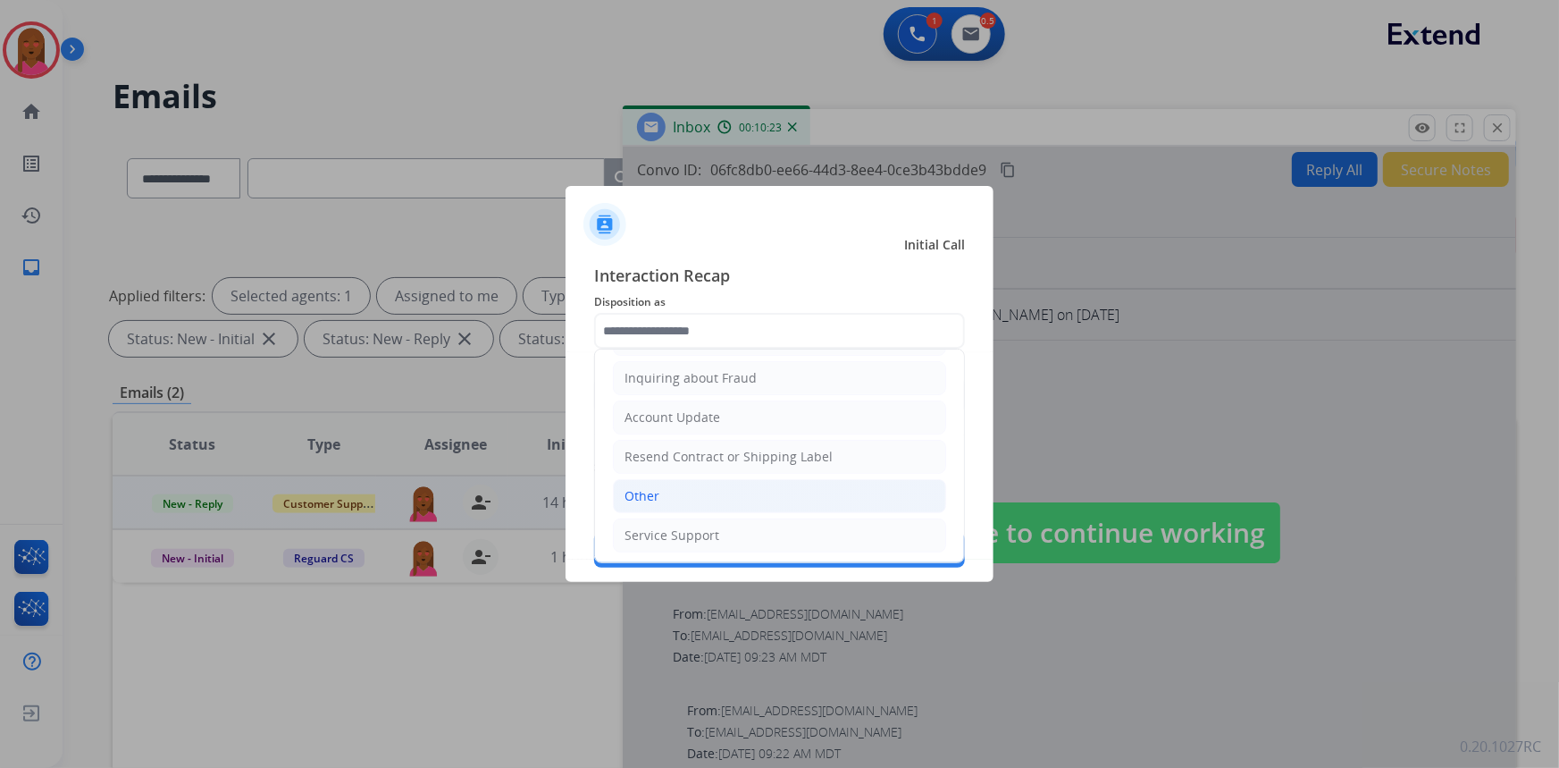
click at [723, 497] on li "Other" at bounding box center [779, 496] width 333 height 34
type input "*****"
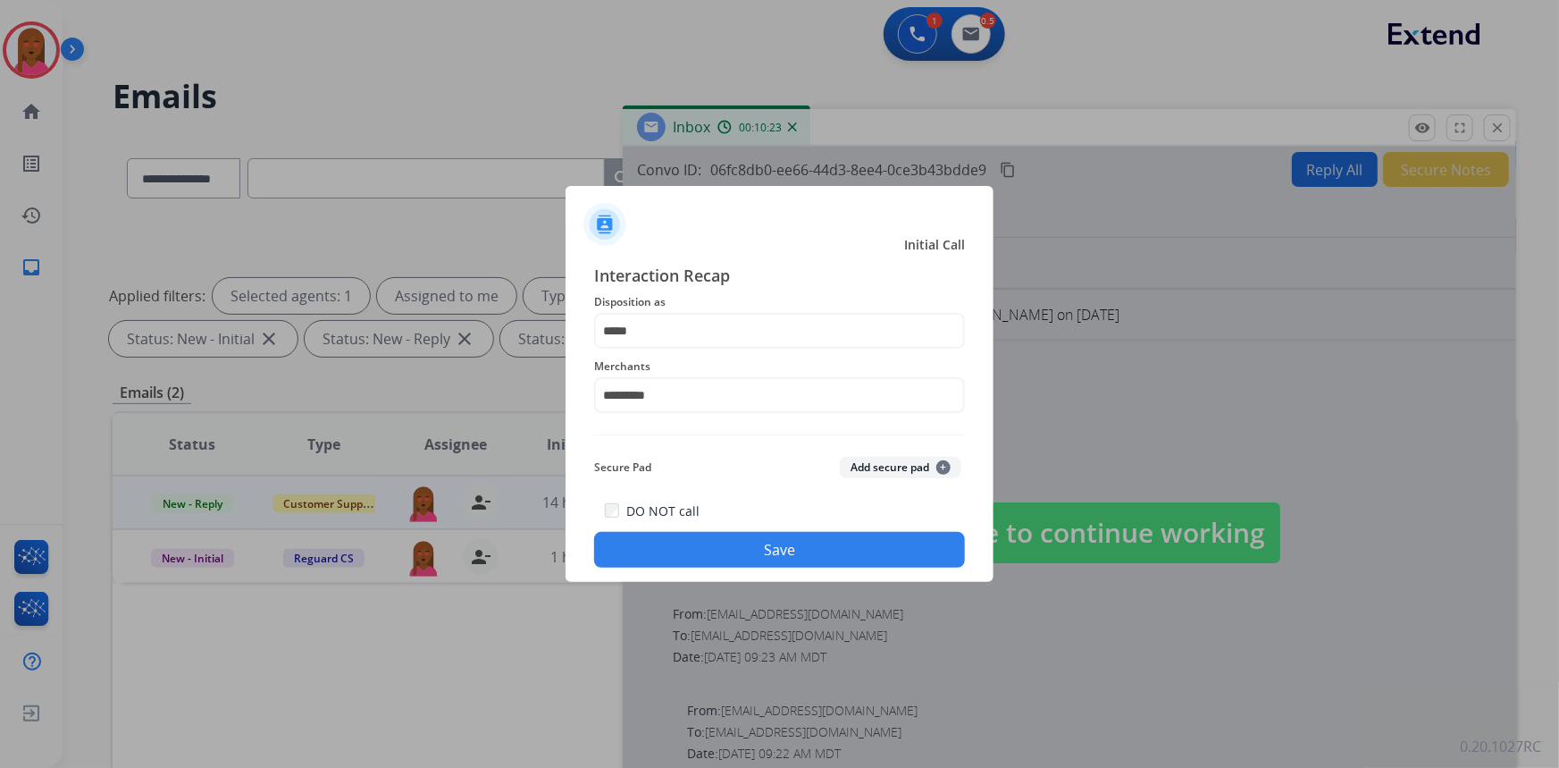
click at [771, 554] on button "Save" at bounding box center [779, 550] width 371 height 36
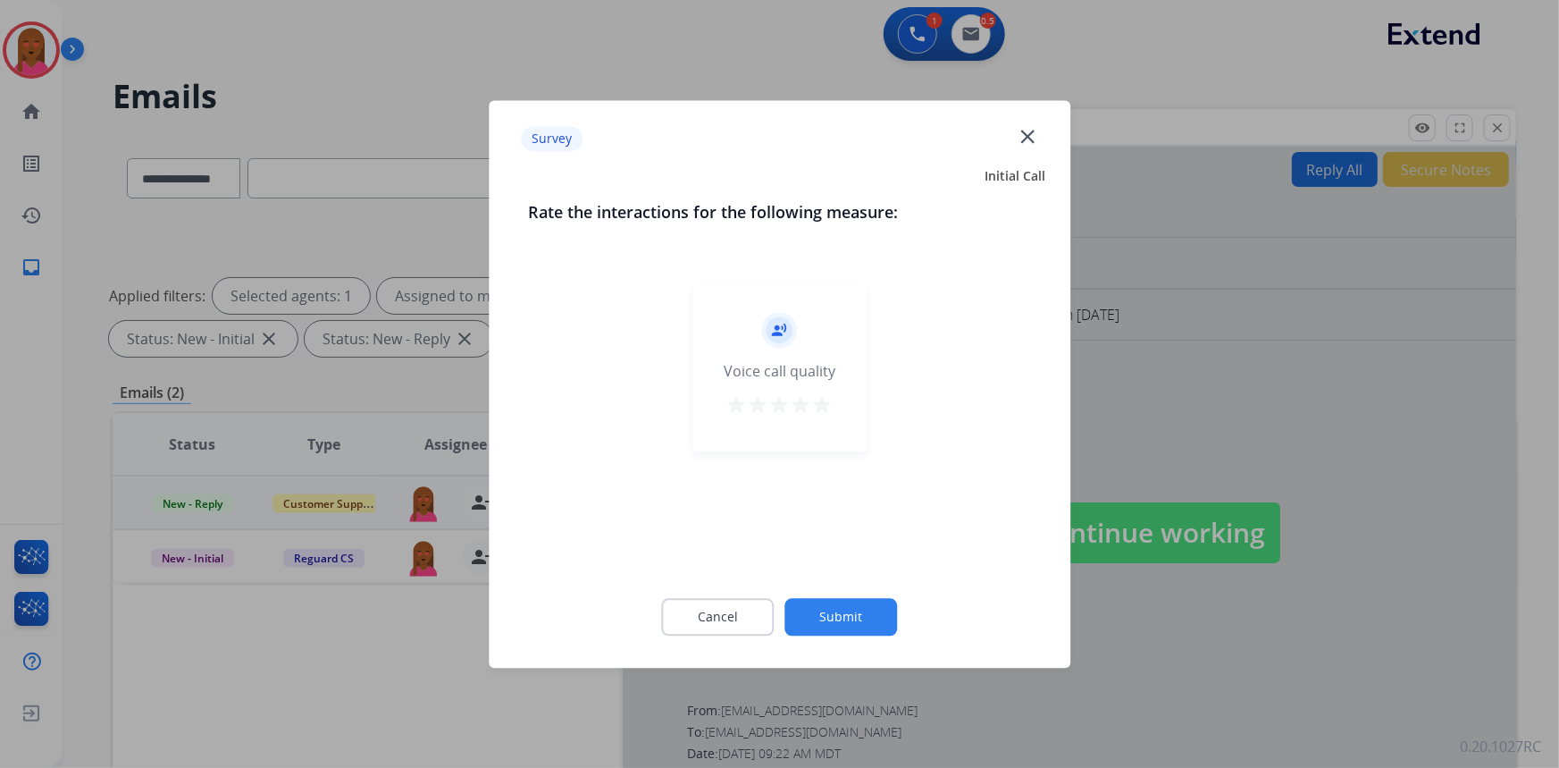
click at [1029, 140] on mat-icon "close" at bounding box center [1027, 135] width 23 height 23
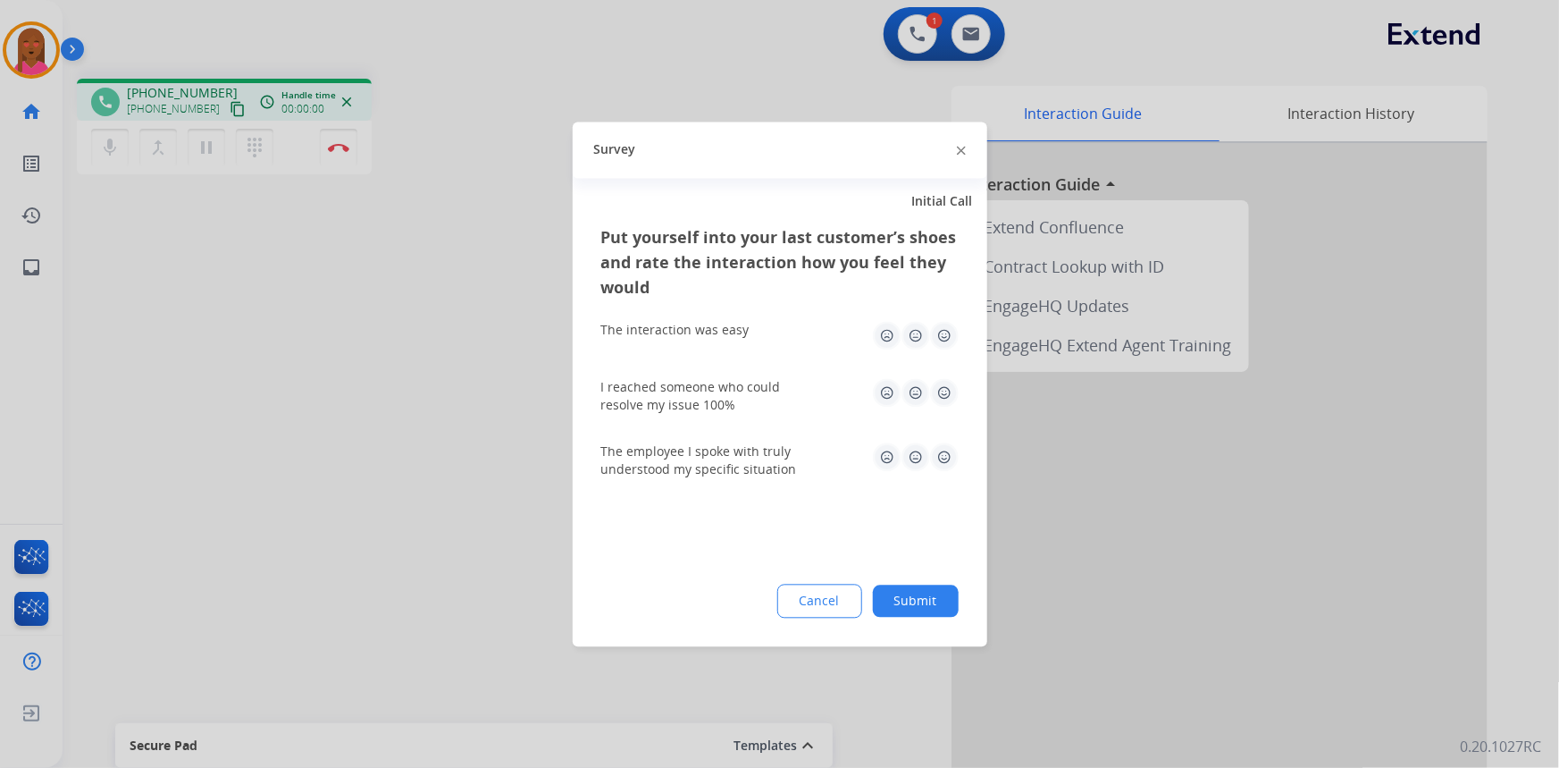
click at [957, 154] on div at bounding box center [961, 149] width 9 height 21
click at [957, 154] on img at bounding box center [961, 151] width 9 height 9
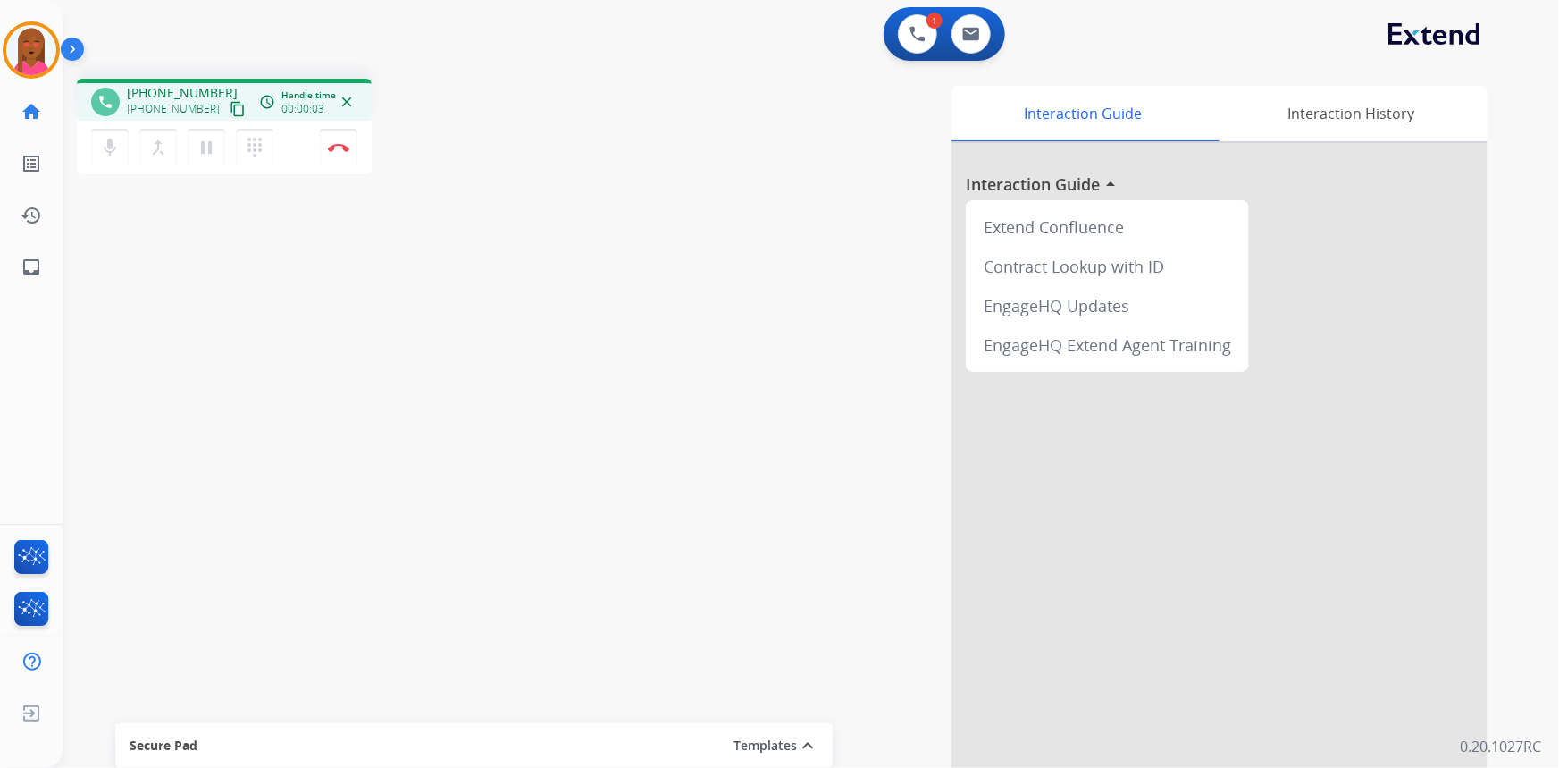
click at [230, 112] on mat-icon "content_copy" at bounding box center [238, 109] width 16 height 16
click at [294, 642] on div "phone [PHONE_NUMBER] [PHONE_NUMBER] content_copy access_time Call metrics Queue…" at bounding box center [790, 436] width 1454 height 745
click at [227, 106] on button "content_copy" at bounding box center [237, 108] width 21 height 21
click at [377, 675] on div "phone [PHONE_NUMBER] [PHONE_NUMBER] content_copy access_time Call metrics Queue…" at bounding box center [790, 436] width 1454 height 745
click at [115, 152] on mat-icon "mic" at bounding box center [109, 147] width 21 height 21
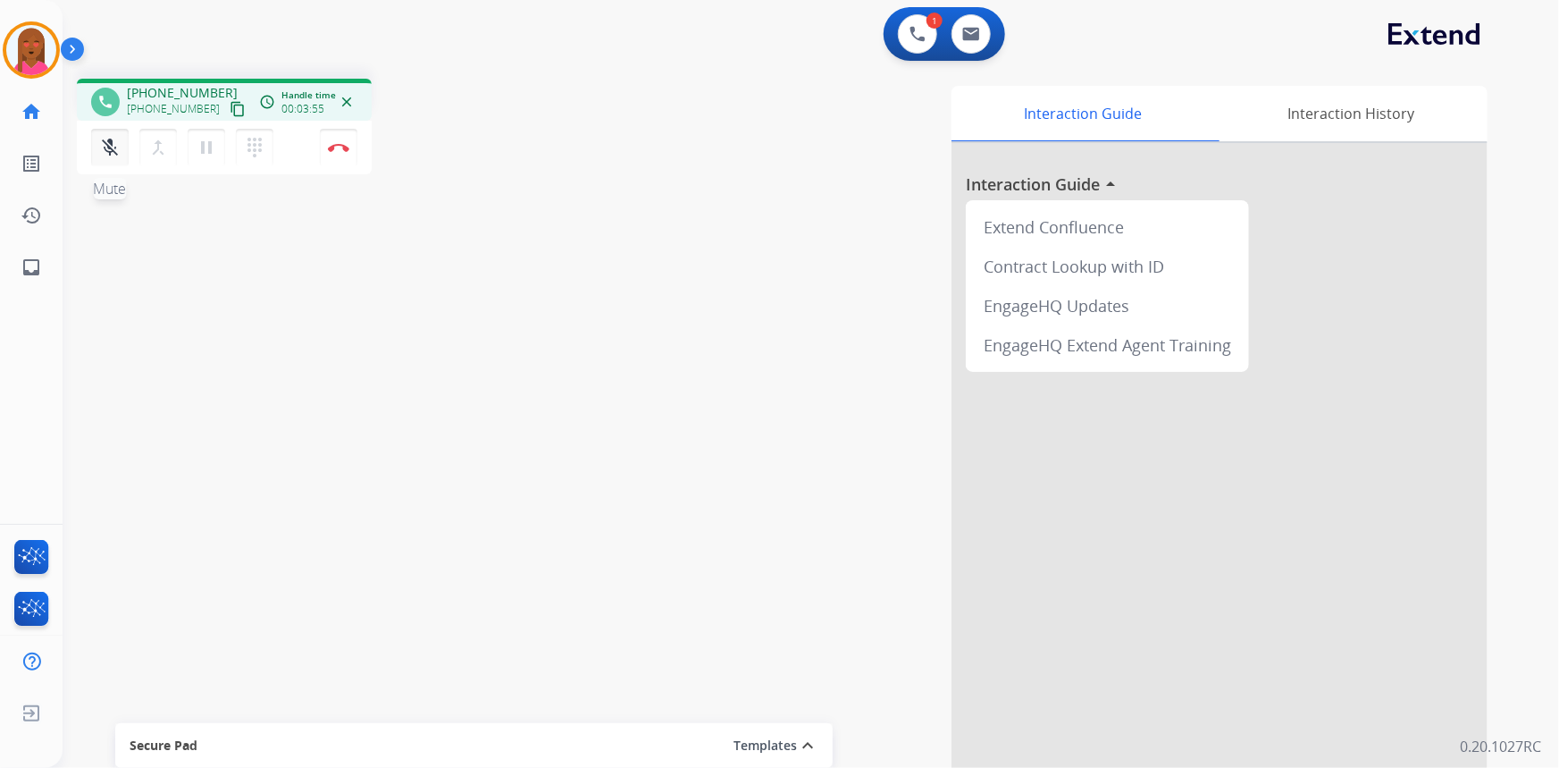
click at [122, 151] on button "mic_off Mute" at bounding box center [110, 148] width 38 height 38
drag, startPoint x: 939, startPoint y: 305, endPoint x: 724, endPoint y: 209, distance: 235.6
click at [939, 305] on div "Interaction Guide Interaction History Interaction Guide arrow_drop_up Extend Co…" at bounding box center [1031, 448] width 914 height 724
click at [347, 148] on img at bounding box center [338, 147] width 21 height 9
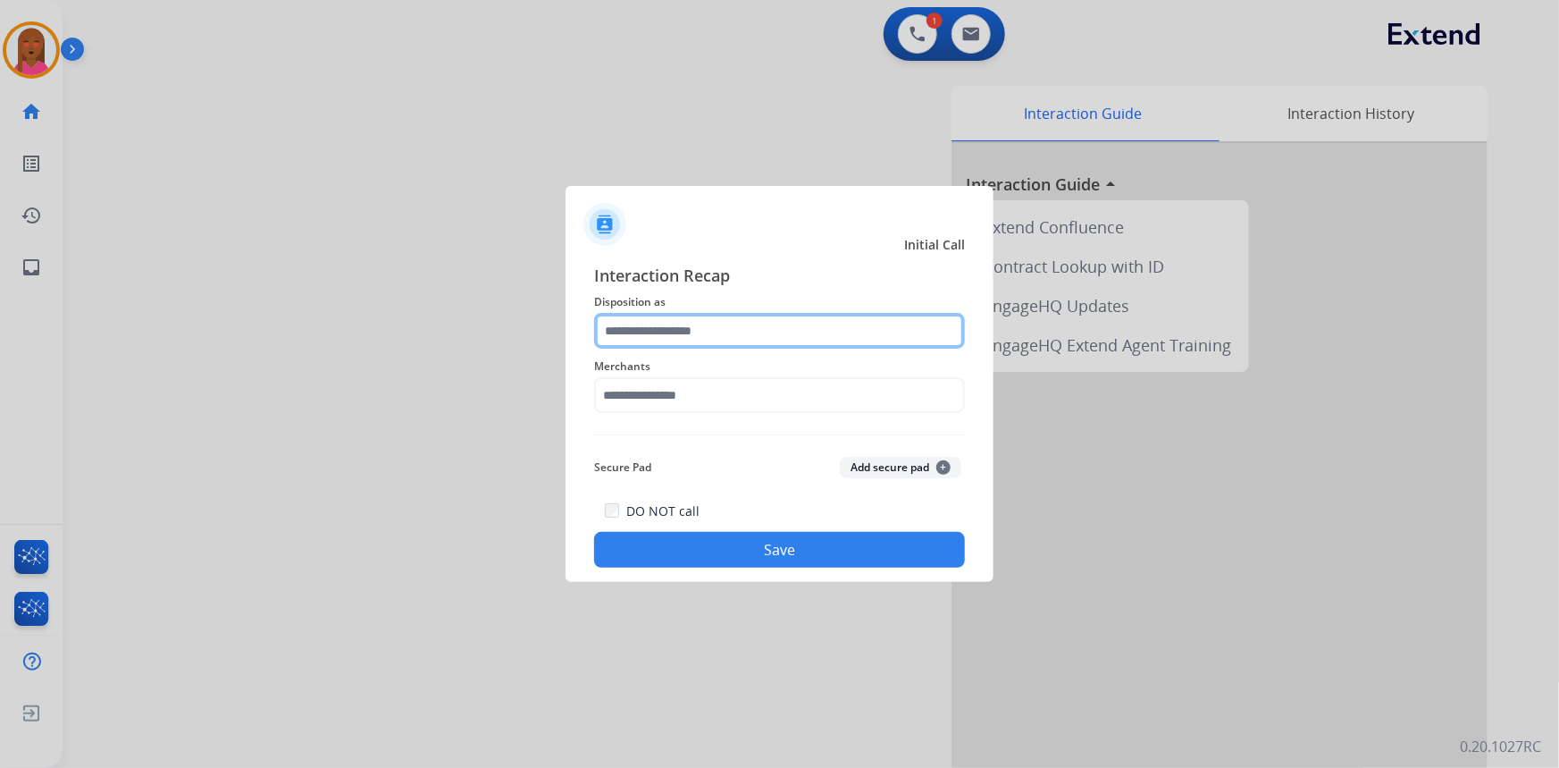
click at [673, 335] on input "text" at bounding box center [779, 331] width 371 height 36
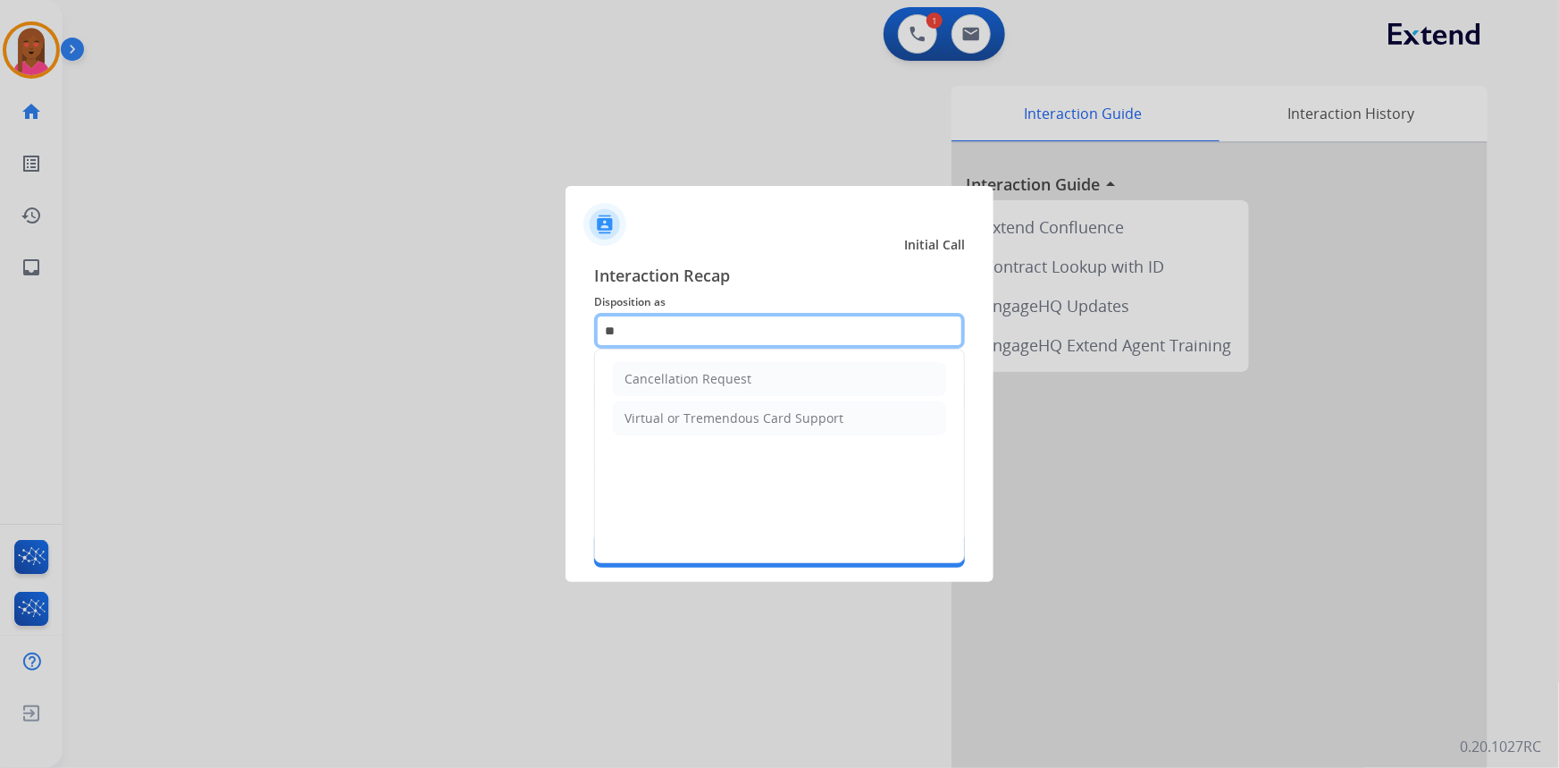
type input "***"
drag, startPoint x: 694, startPoint y: 315, endPoint x: 469, endPoint y: 325, distance: 225.4
click at [0, 325] on app-contact-recap-modal "Initial Call Interaction Recap Disposition as *** Virtual or Tremendous Card Su…" at bounding box center [0, 384] width 0 height 768
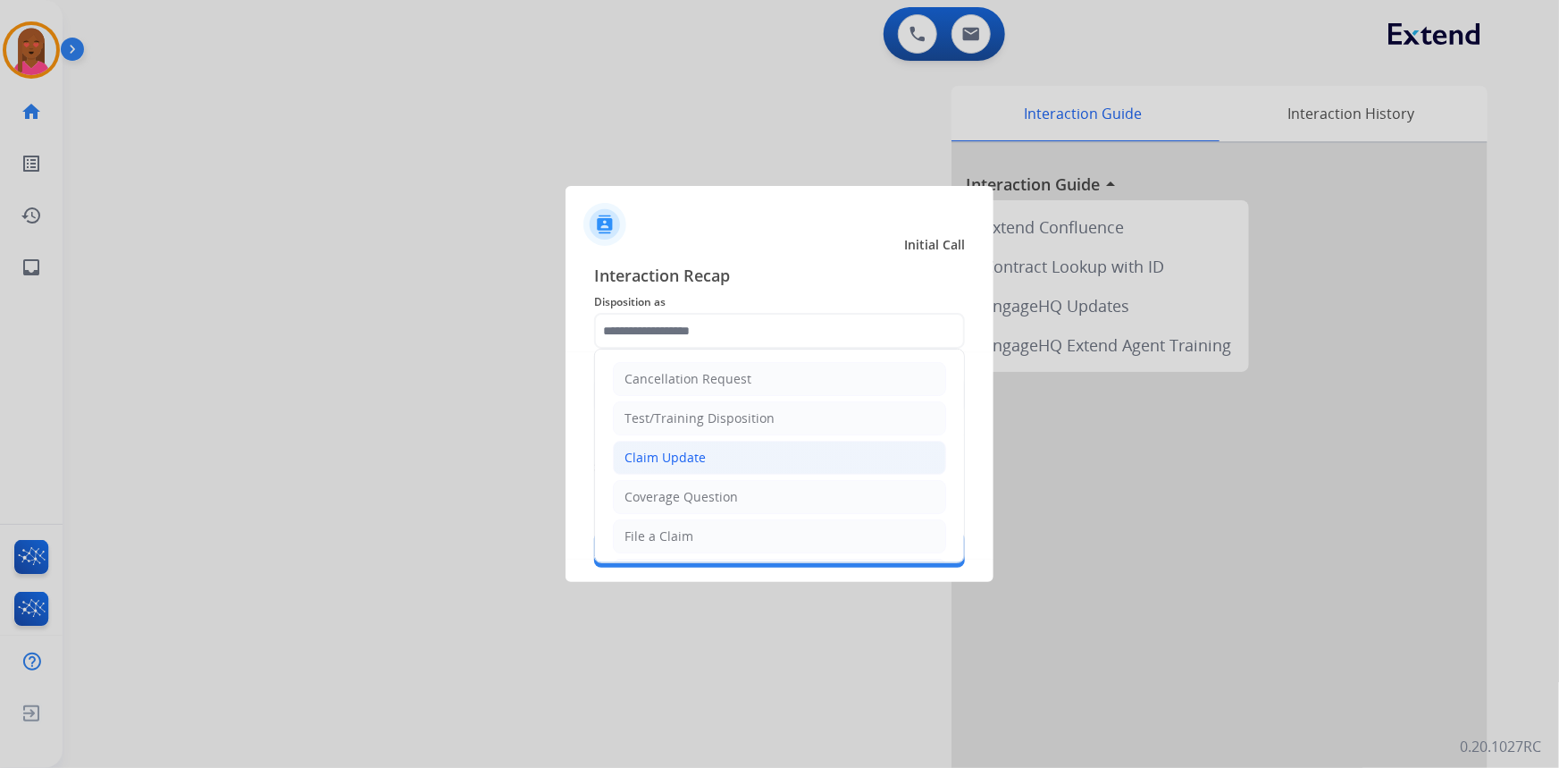
click at [747, 444] on li "Claim Update" at bounding box center [779, 458] width 333 height 34
type input "**********"
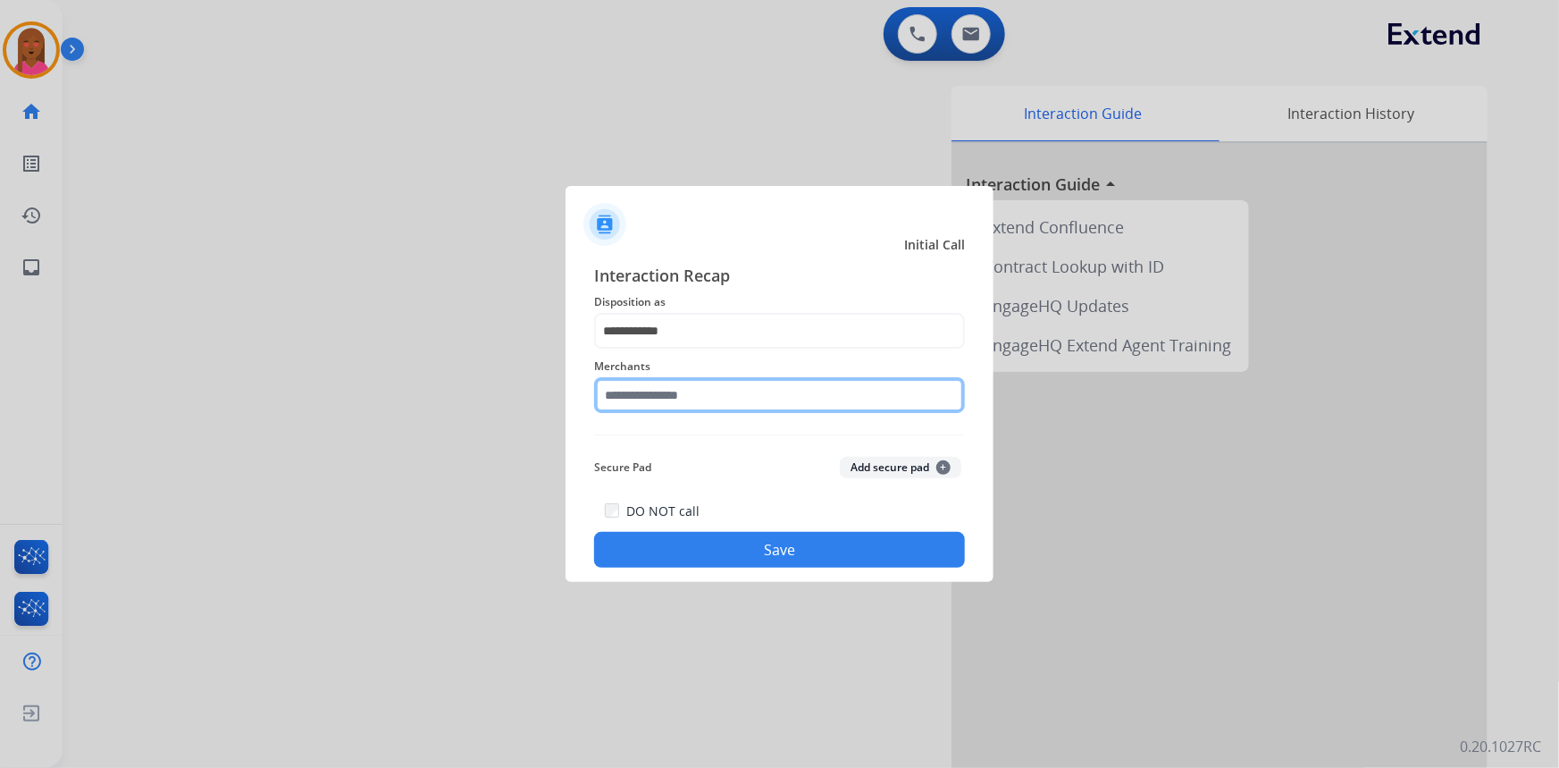
click at [761, 390] on input "text" at bounding box center [779, 395] width 371 height 36
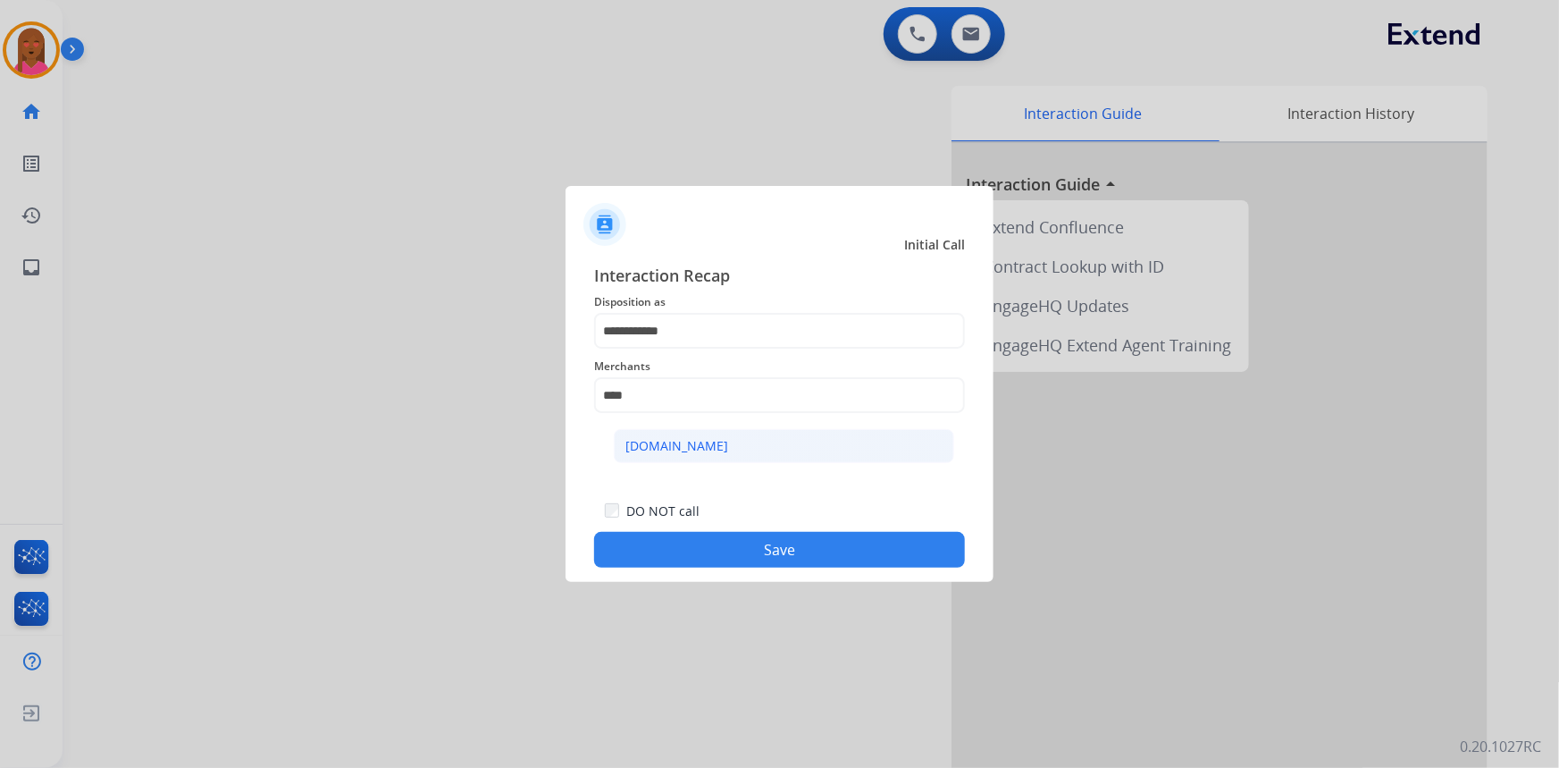
click at [732, 444] on li "[DOMAIN_NAME]" at bounding box center [784, 446] width 340 height 34
type input "**********"
click at [751, 545] on button "Save" at bounding box center [779, 550] width 371 height 36
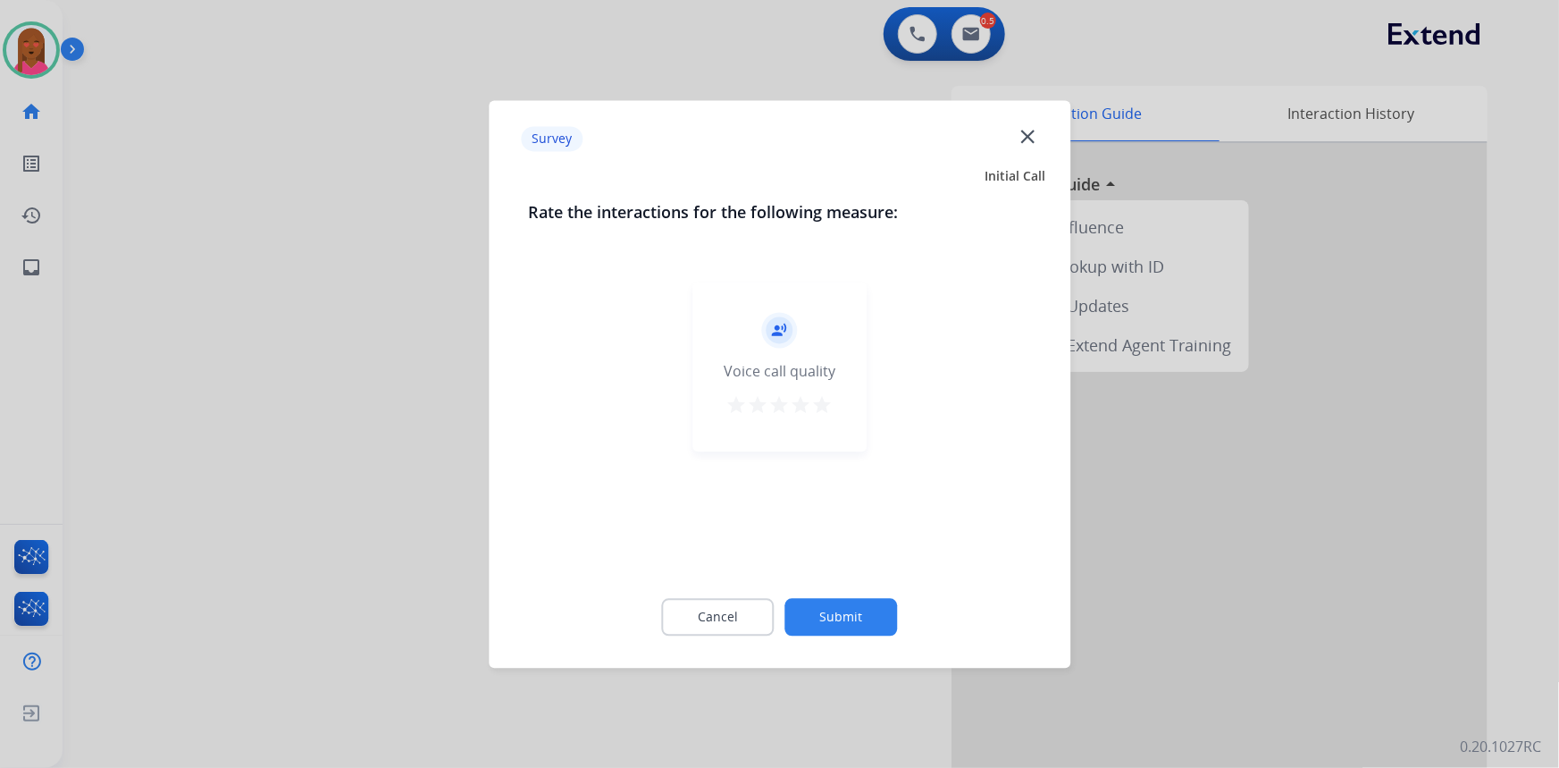
click at [1035, 143] on mat-icon "close" at bounding box center [1027, 135] width 23 height 23
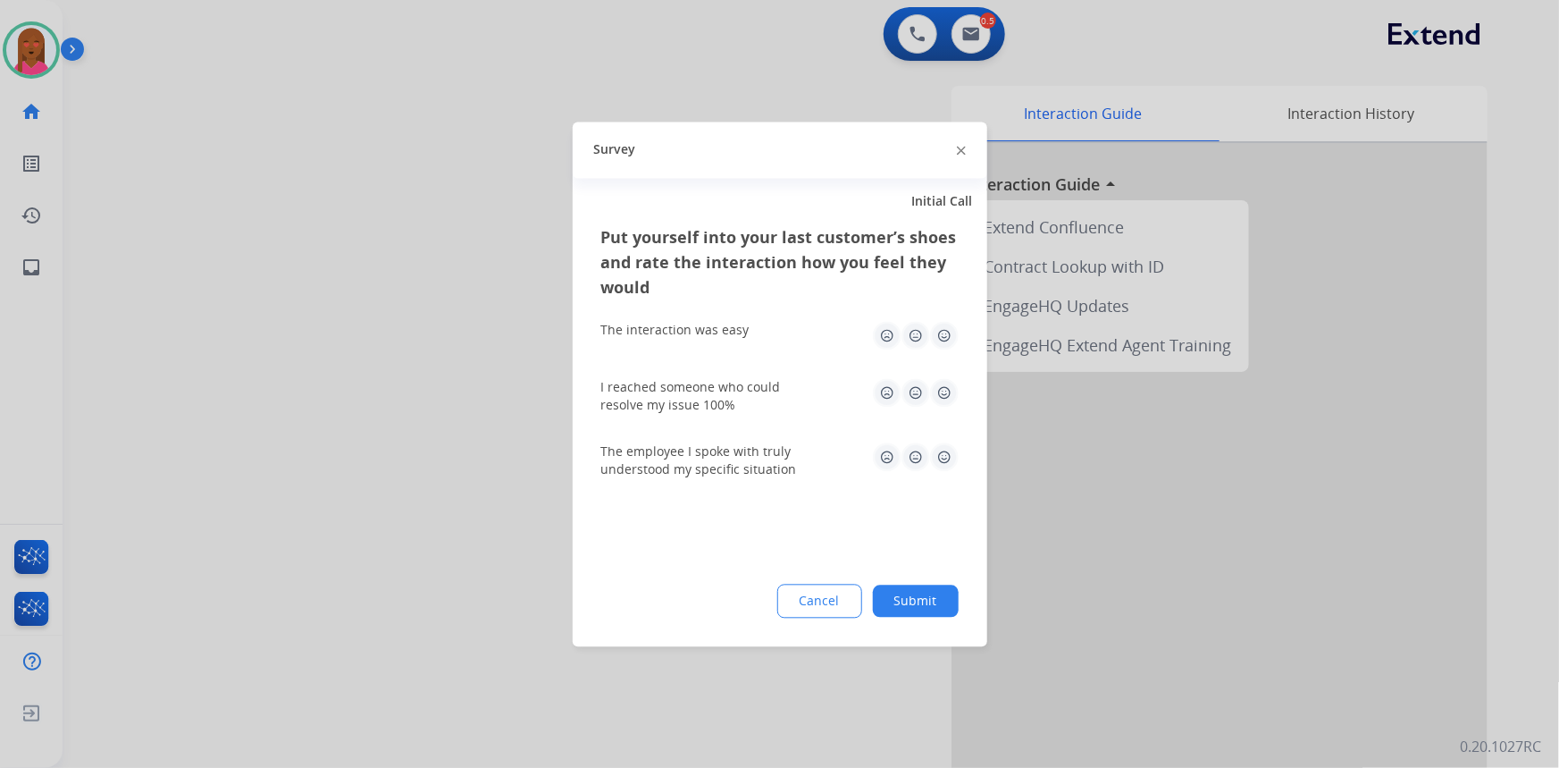
click at [975, 21] on div at bounding box center [779, 384] width 1559 height 768
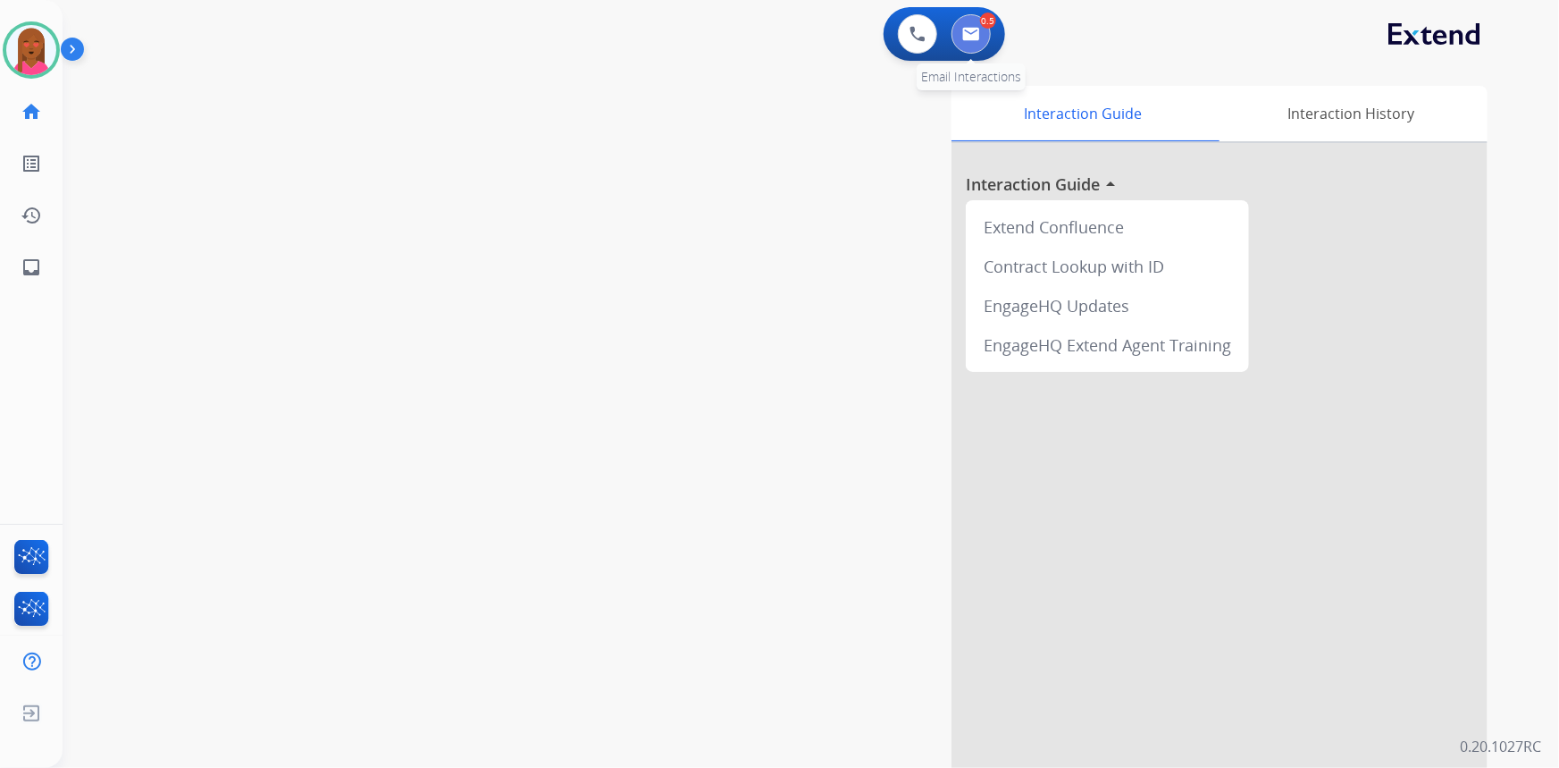
click at [969, 30] on img at bounding box center [971, 34] width 18 height 14
select select "**********"
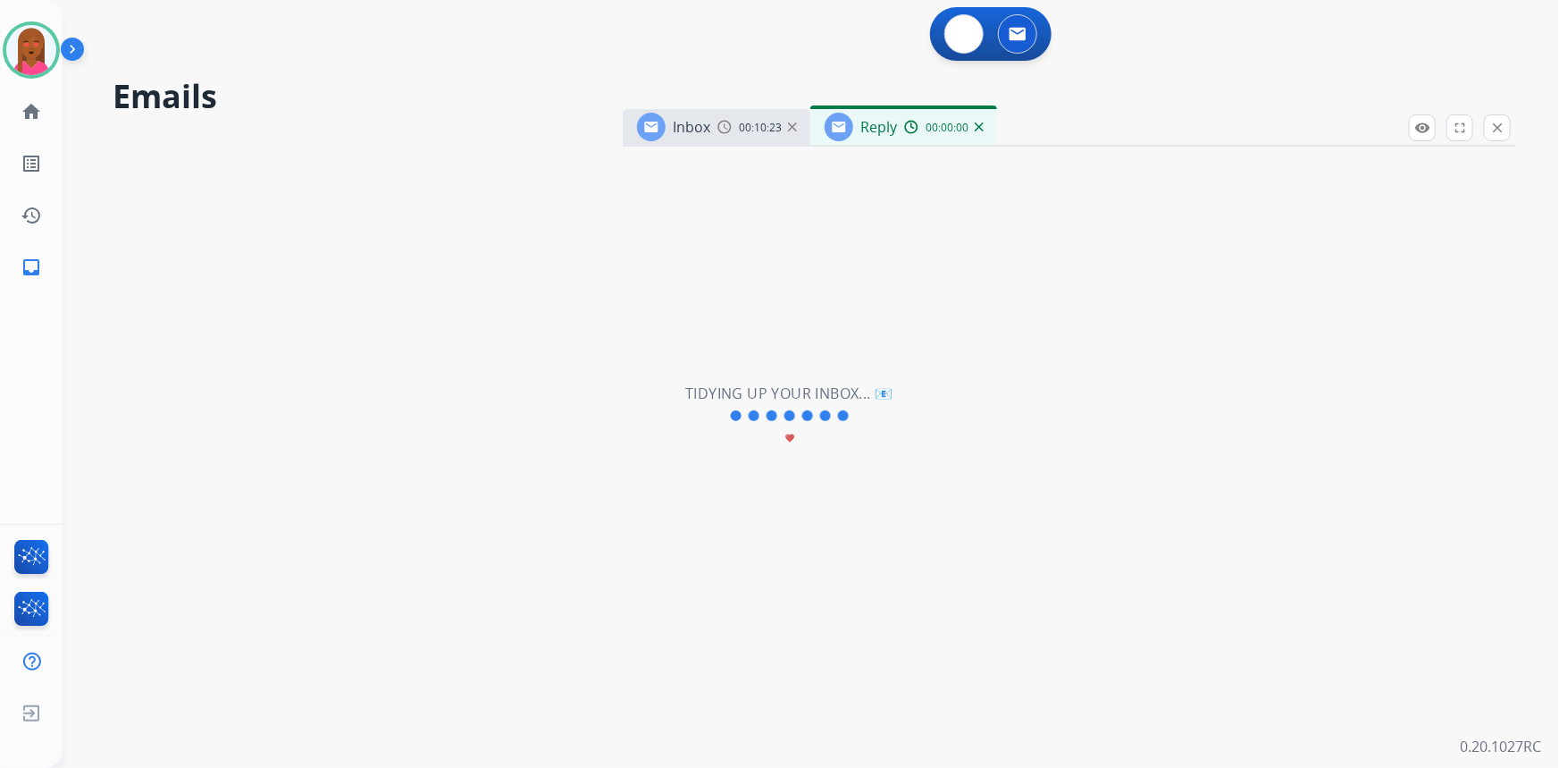
select select "**********"
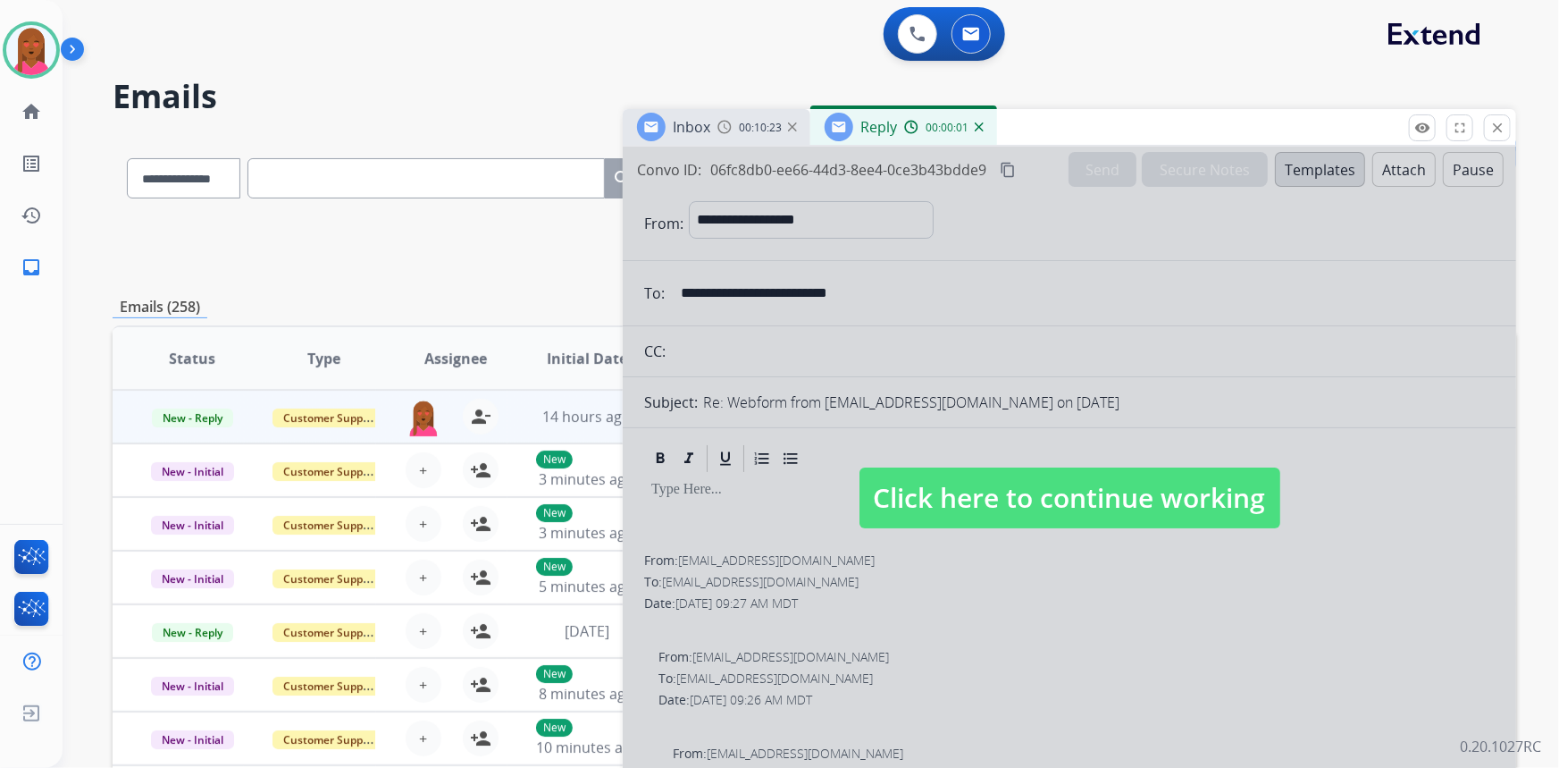
click at [1010, 483] on span "Click here to continue working" at bounding box center [1070, 497] width 421 height 61
select select
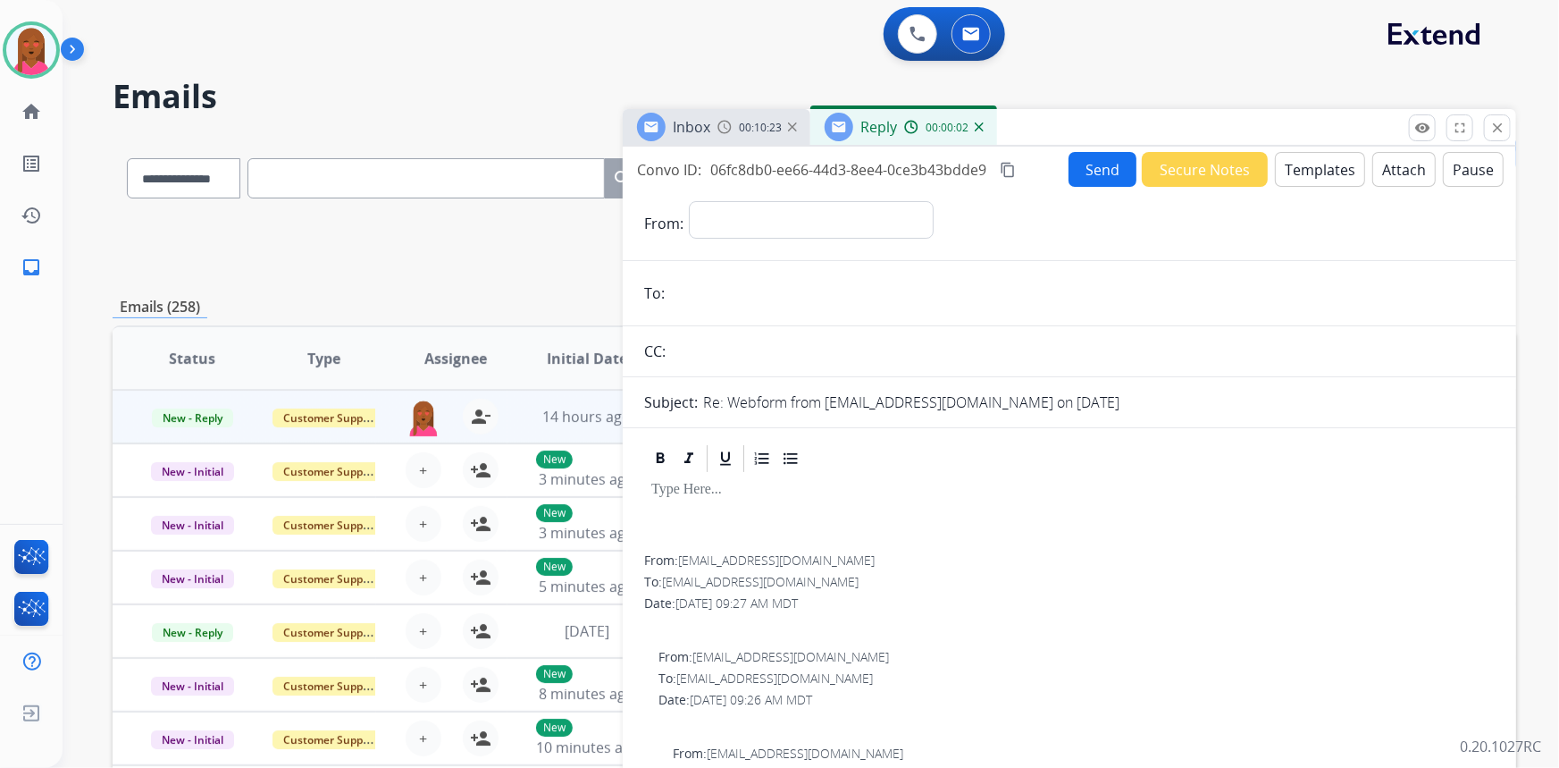
click at [746, 122] on span "00:10:23" at bounding box center [760, 128] width 43 height 14
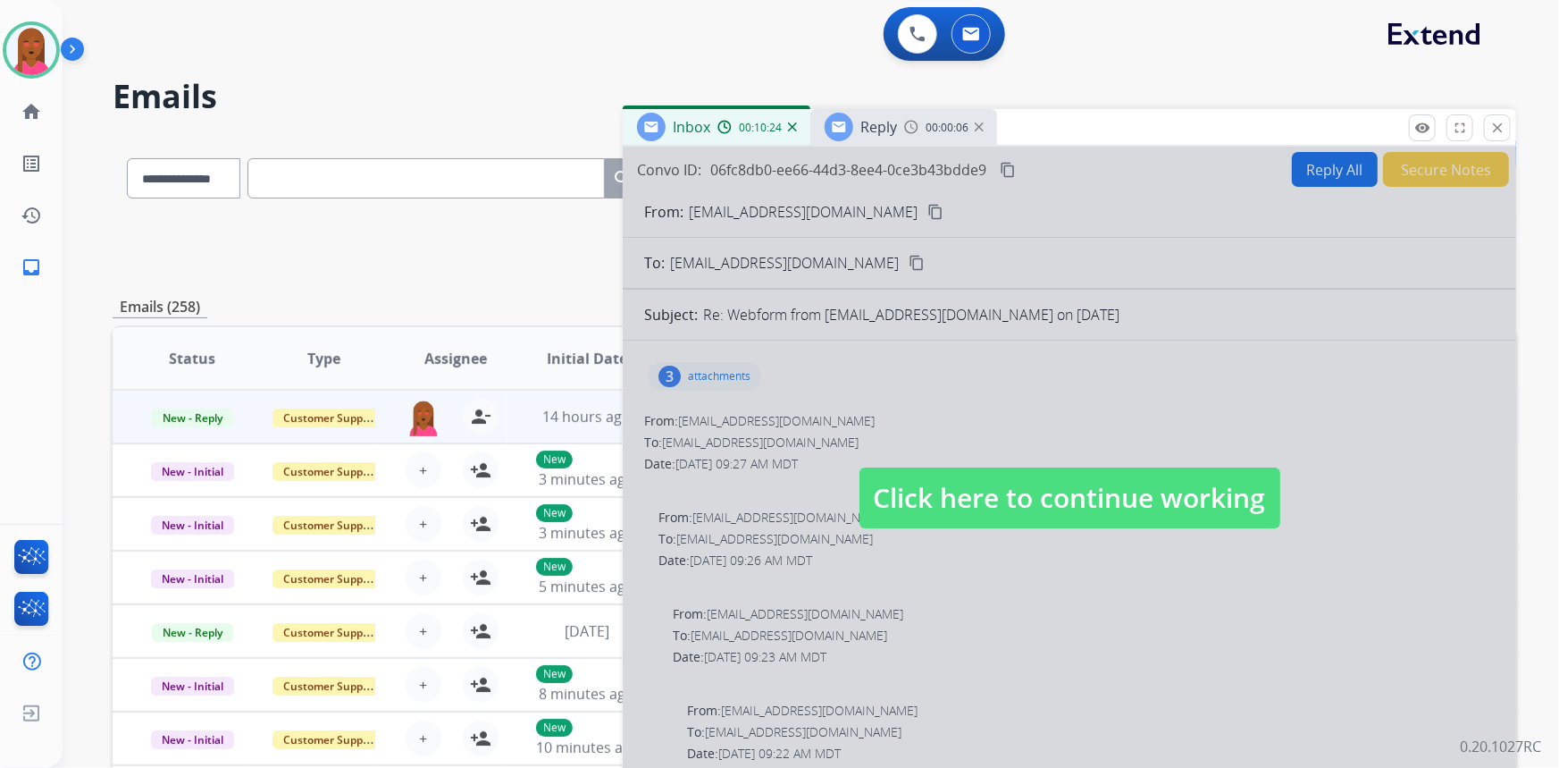
click at [928, 493] on span "Click here to continue working" at bounding box center [1070, 497] width 421 height 61
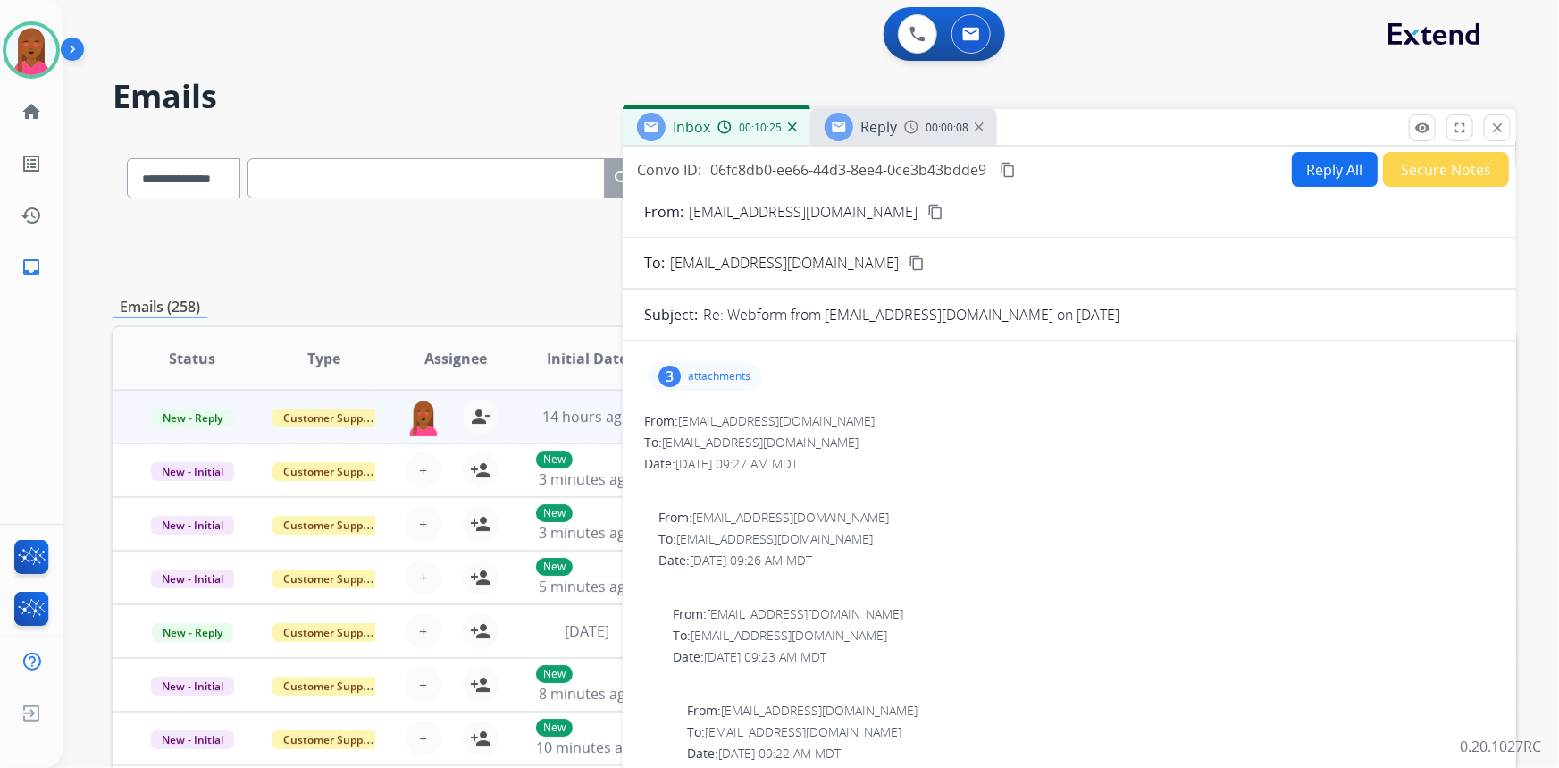
click at [679, 373] on div "3" at bounding box center [670, 375] width 22 height 21
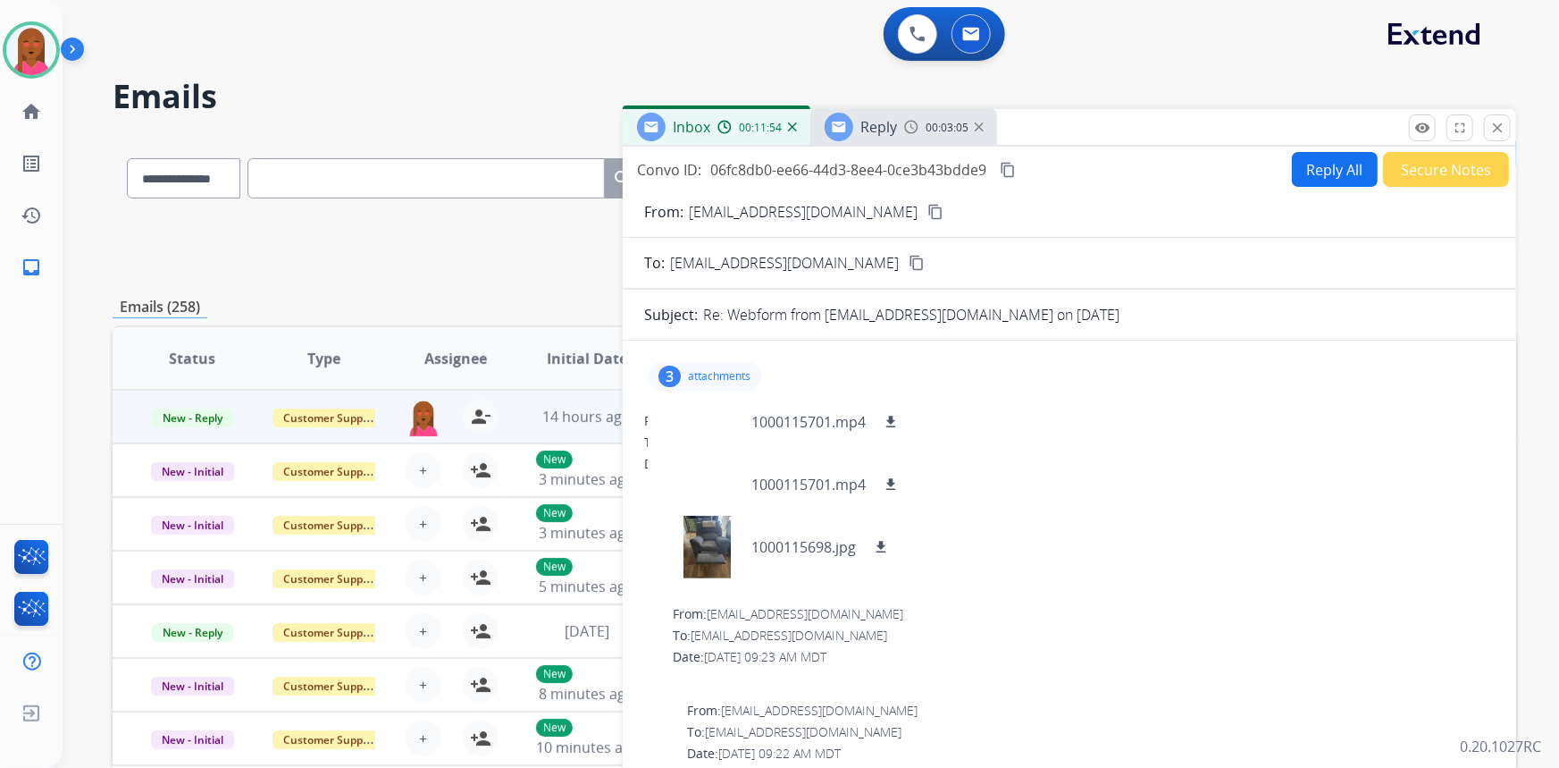
click at [723, 371] on p "attachments" at bounding box center [719, 376] width 63 height 14
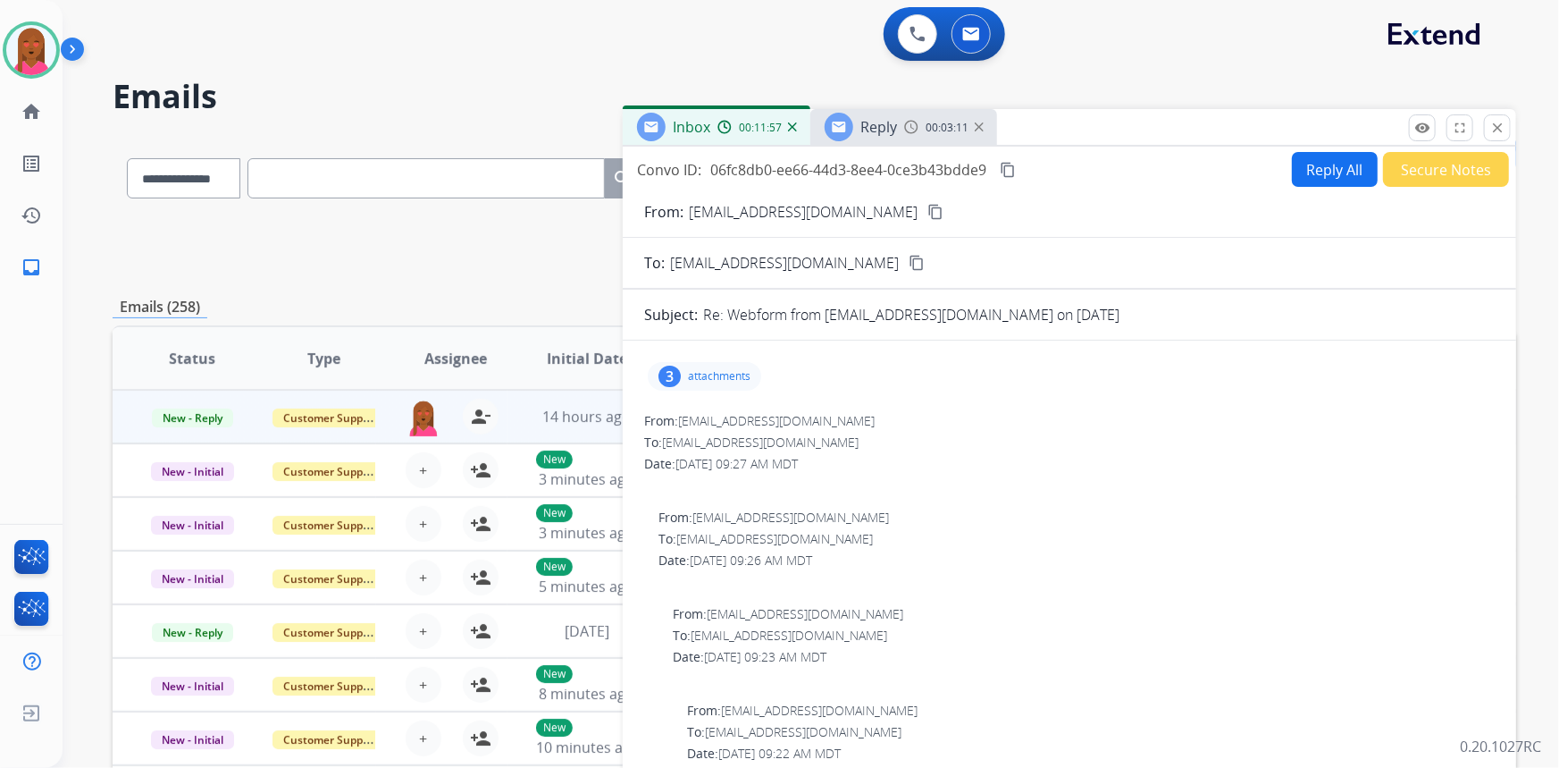
click at [1324, 166] on button "Reply All" at bounding box center [1335, 169] width 86 height 35
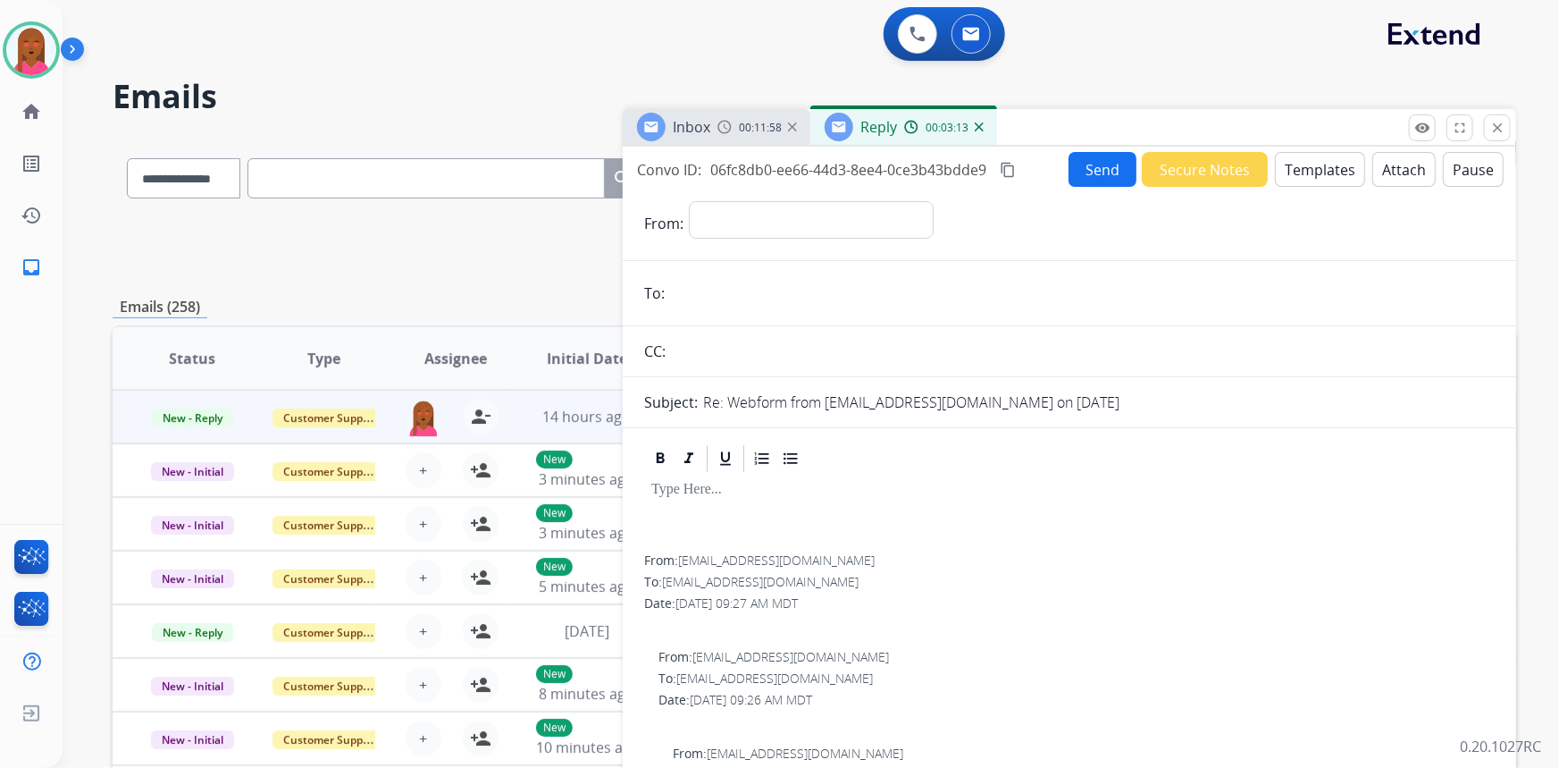
click at [1334, 162] on button "Templates" at bounding box center [1320, 169] width 90 height 35
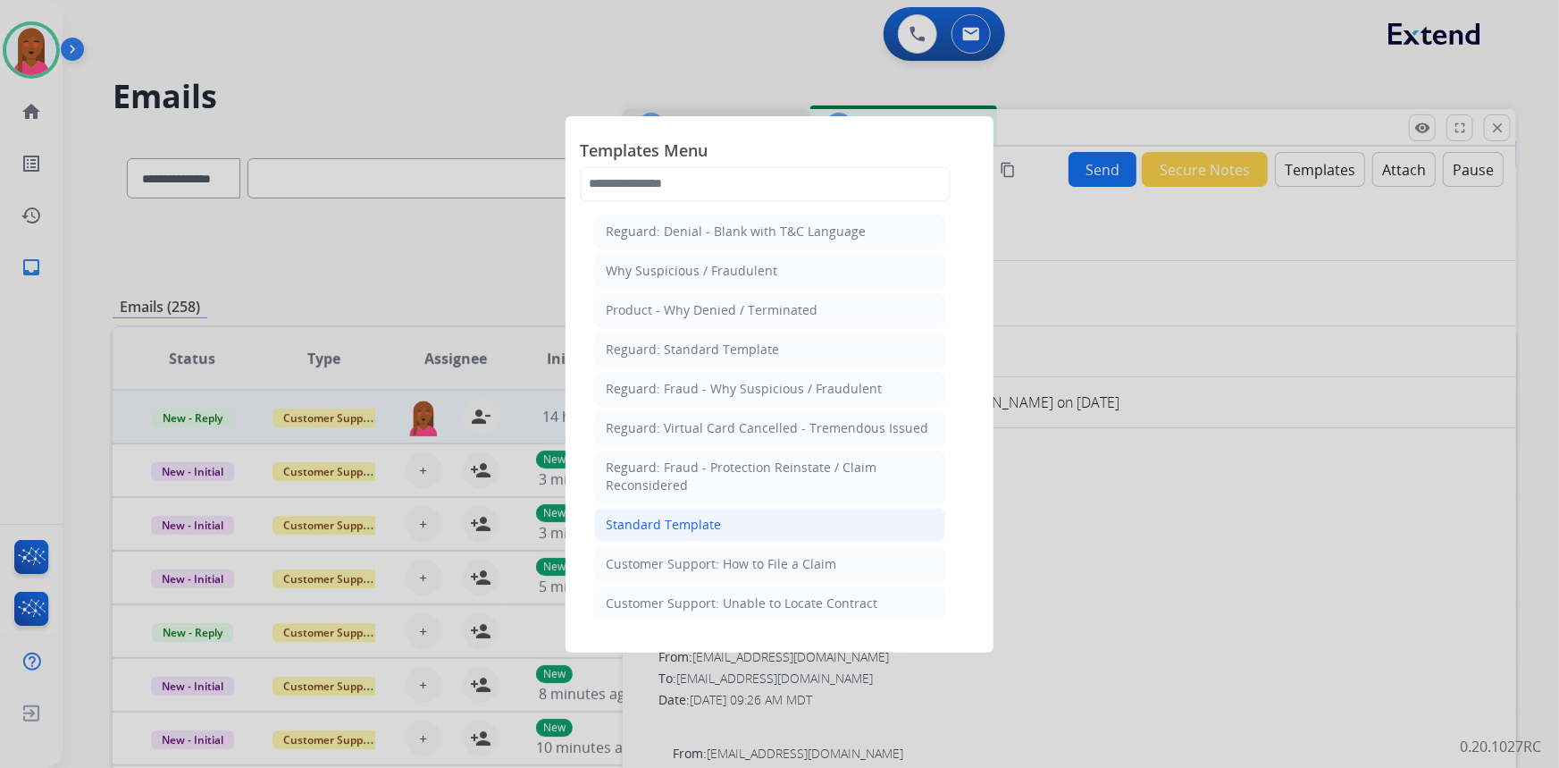
click at [794, 524] on li "Standard Template" at bounding box center [769, 525] width 351 height 34
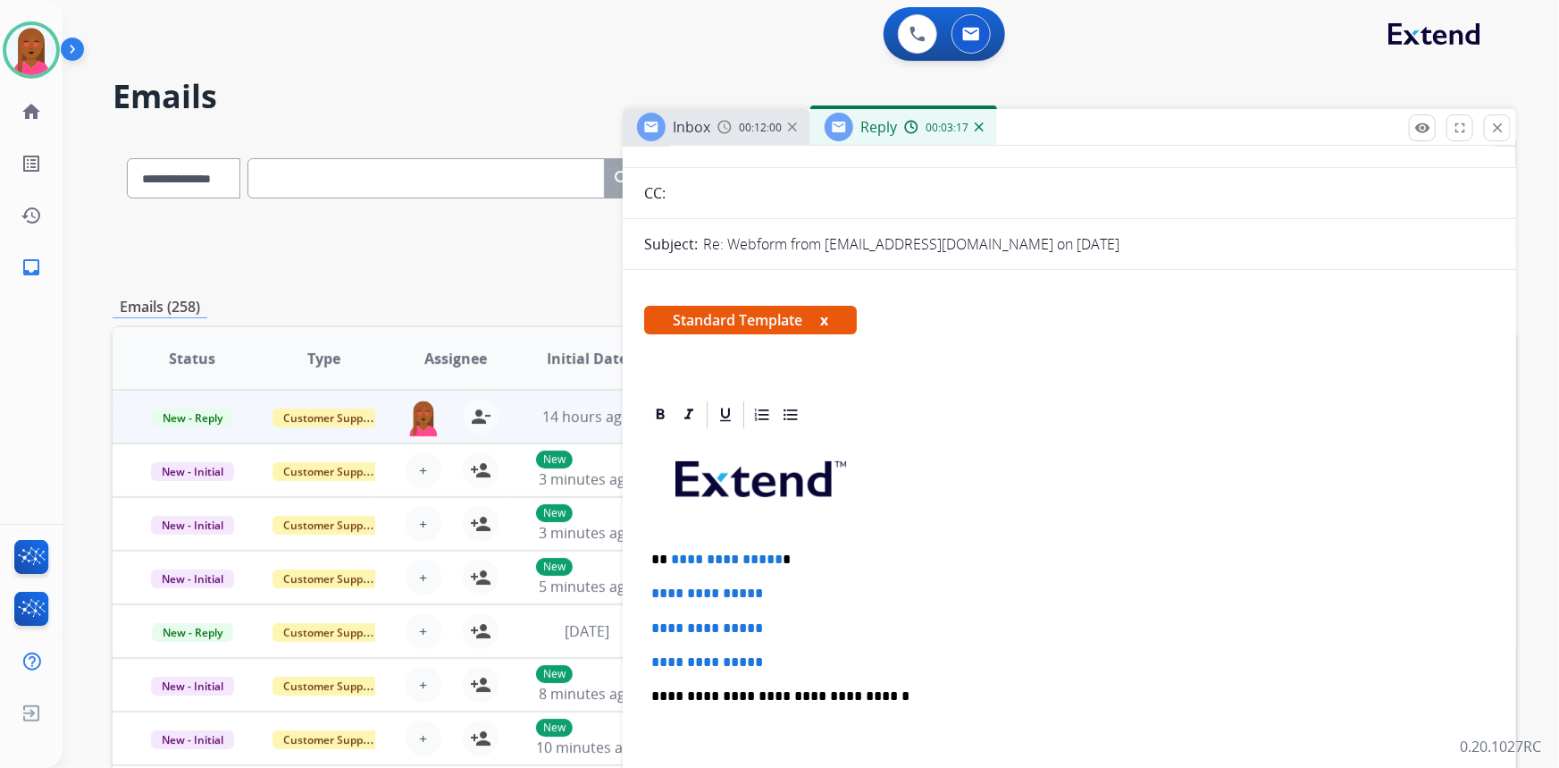
scroll to position [324, 0]
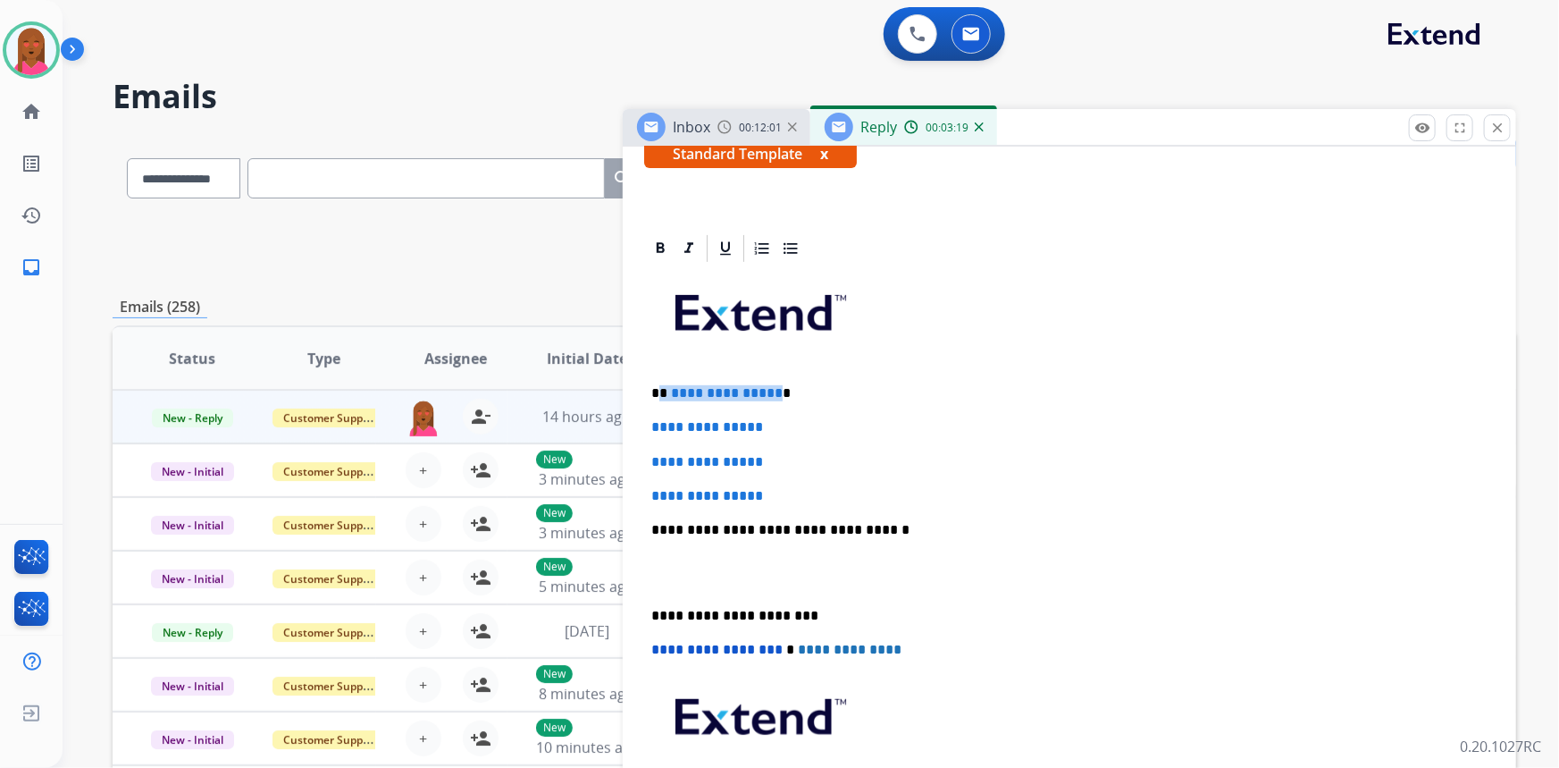
drag, startPoint x: 774, startPoint y: 384, endPoint x: 661, endPoint y: 386, distance: 112.6
click at [661, 386] on p "**********" at bounding box center [1062, 393] width 823 height 16
drag, startPoint x: 833, startPoint y: 486, endPoint x: 621, endPoint y: 421, distance: 221.6
click at [621, 421] on div "**********" at bounding box center [815, 576] width 1404 height 881
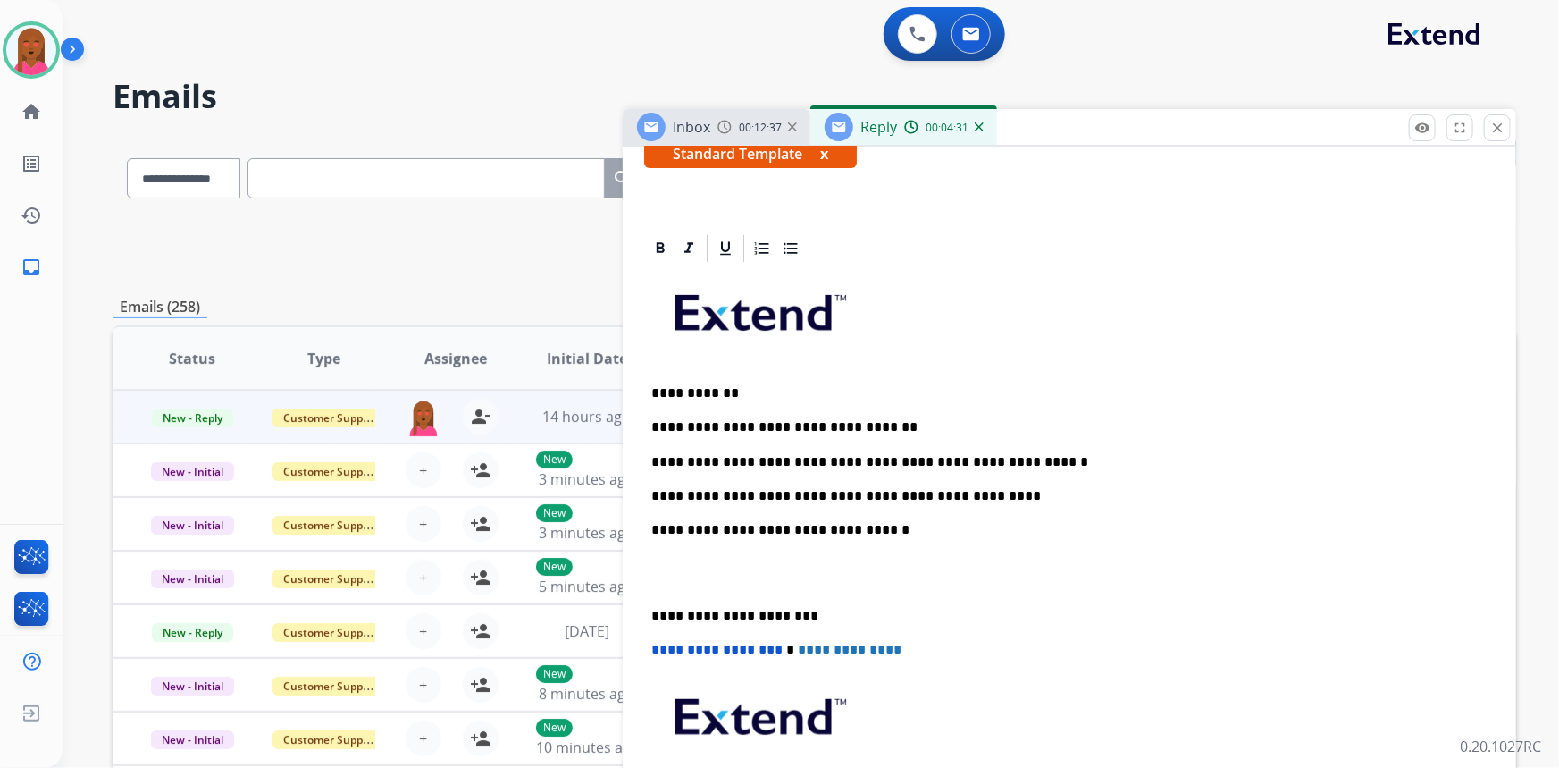
click at [656, 575] on p at bounding box center [1069, 573] width 836 height 33
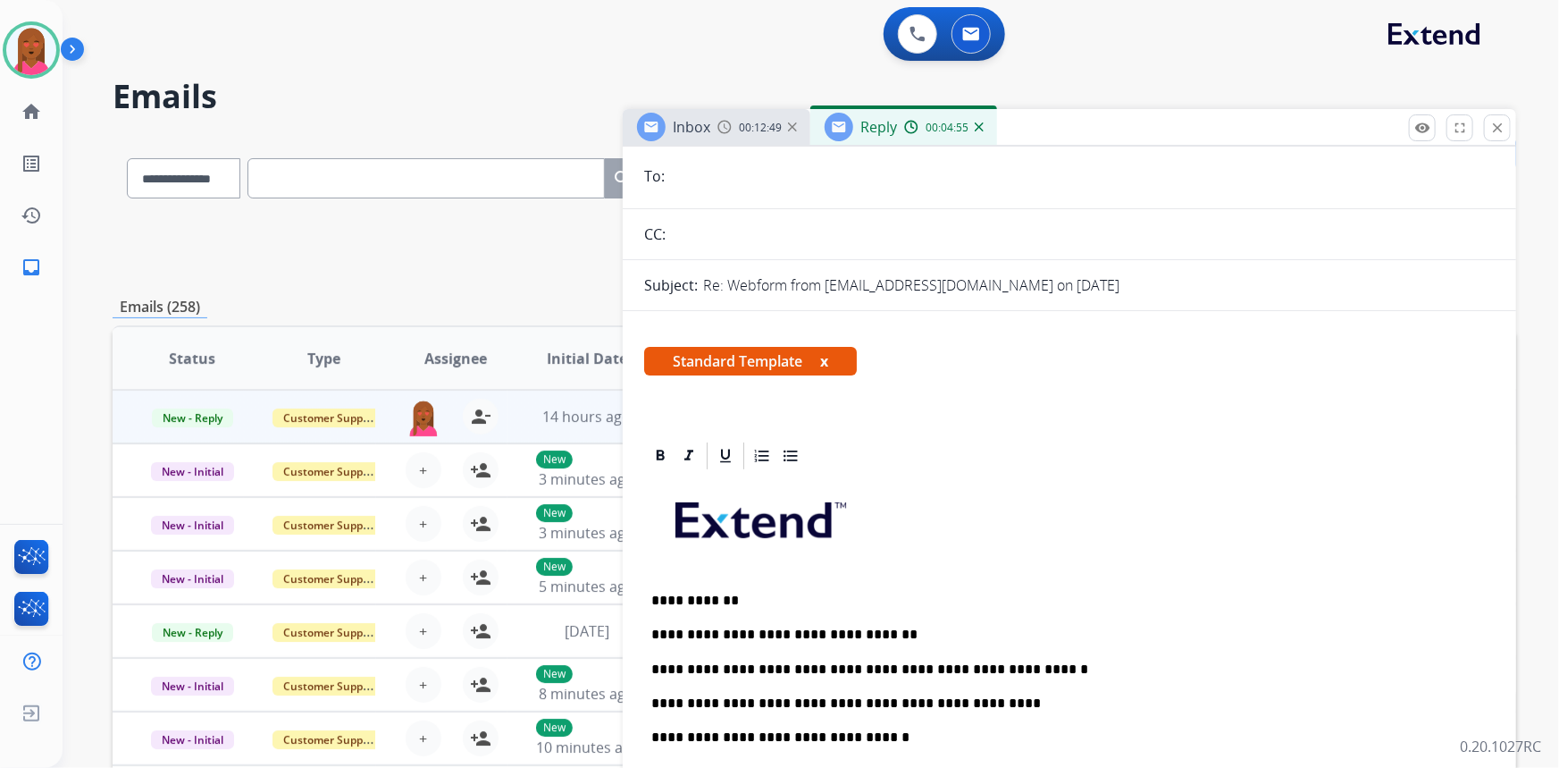
scroll to position [0, 0]
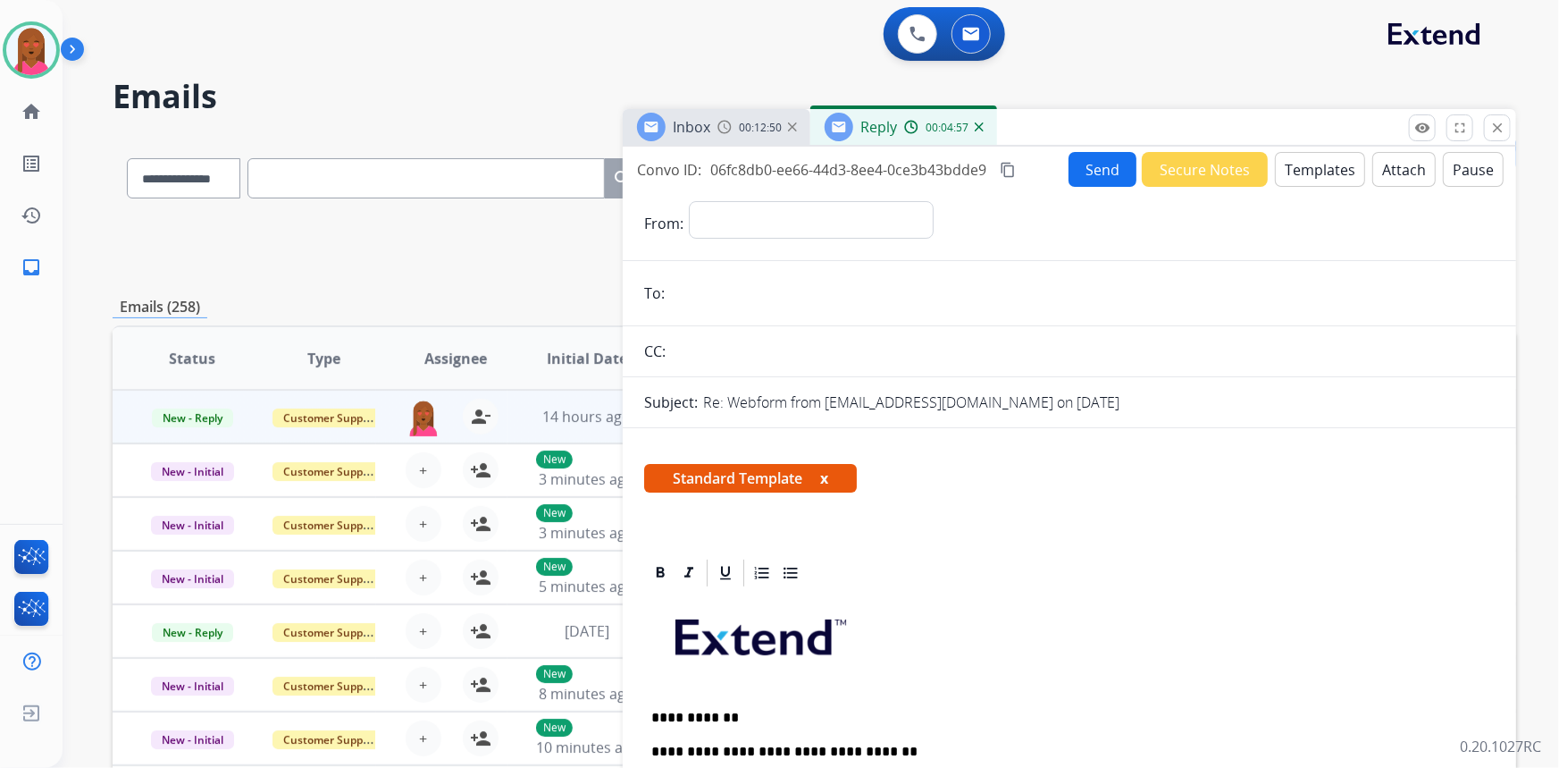
click at [1397, 160] on button "Attach" at bounding box center [1404, 169] width 63 height 35
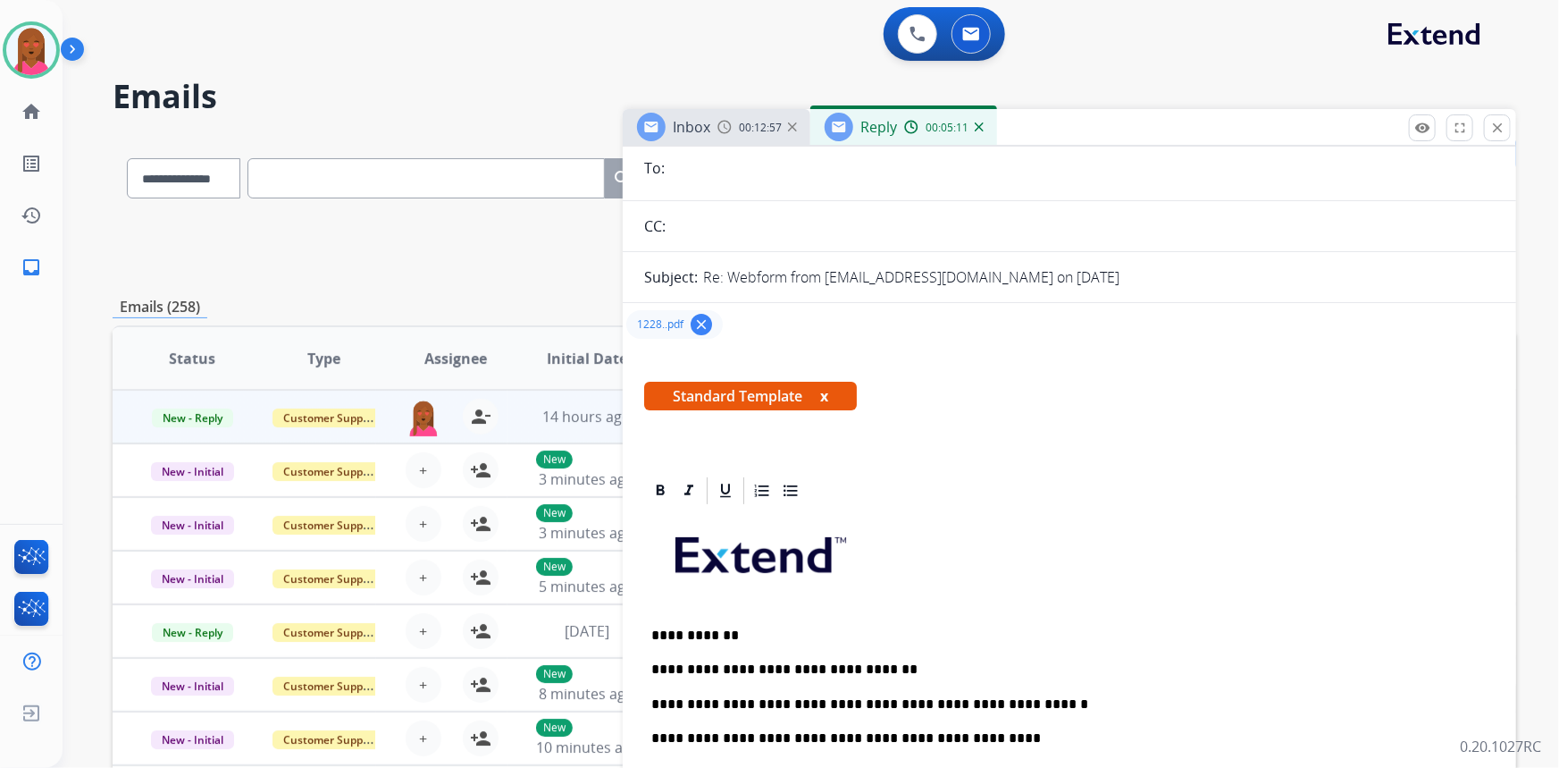
scroll to position [406, 0]
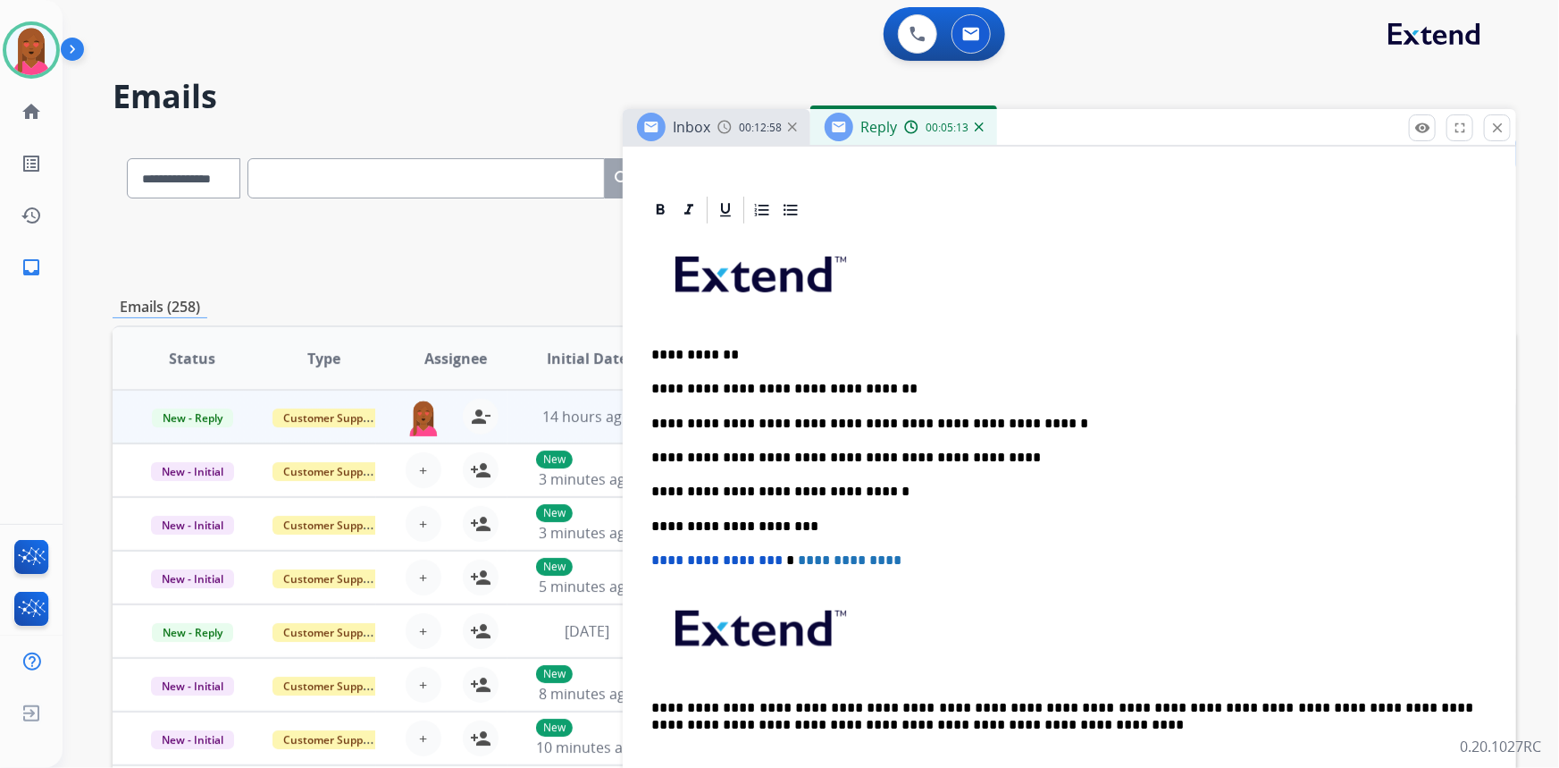
click at [967, 459] on p "**********" at bounding box center [1062, 457] width 823 height 16
click at [1031, 417] on p "**********" at bounding box center [1062, 424] width 823 height 16
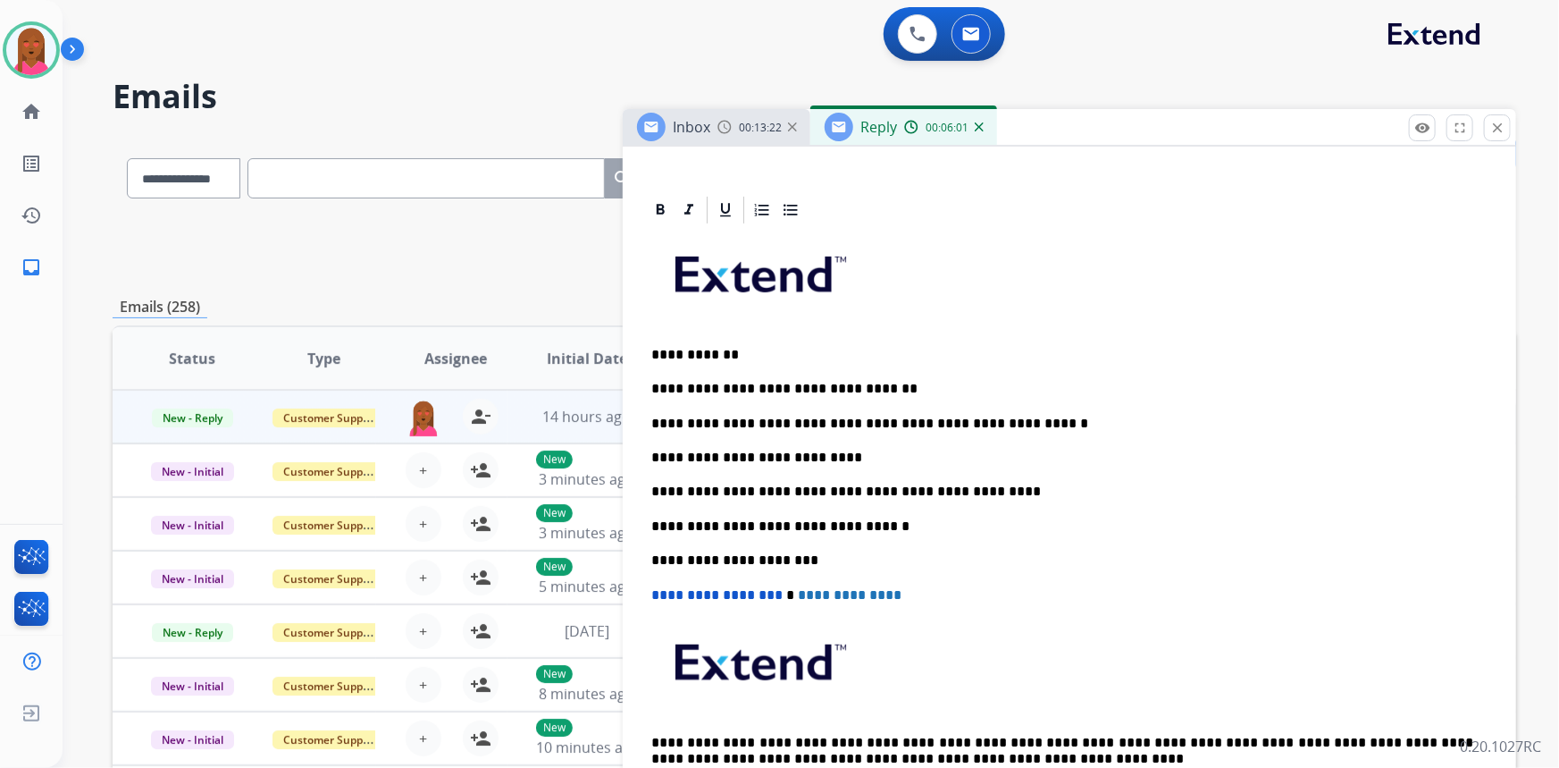
click at [884, 449] on p "**********" at bounding box center [1062, 457] width 823 height 16
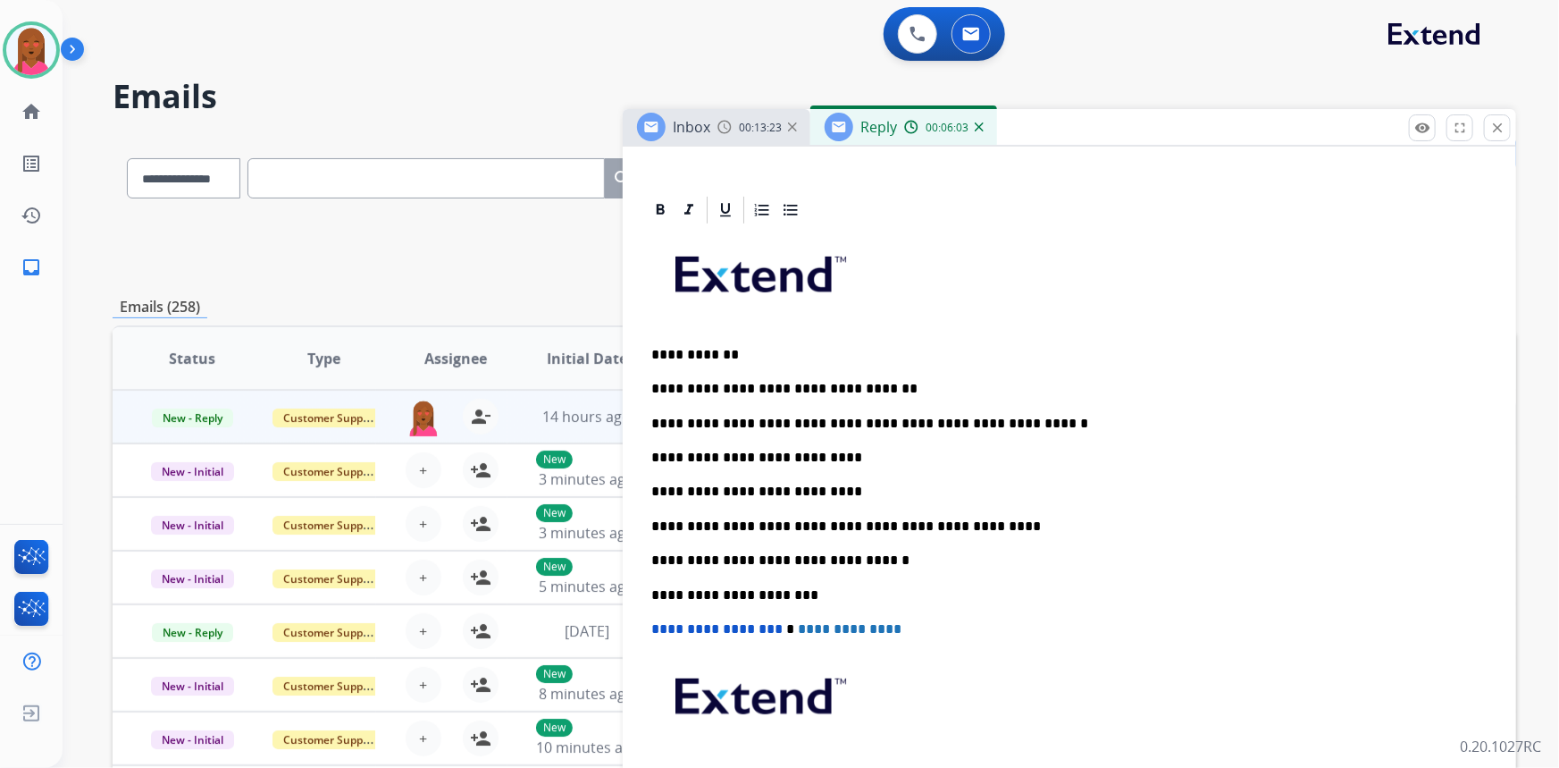
click at [842, 450] on p "**********" at bounding box center [1062, 457] width 823 height 16
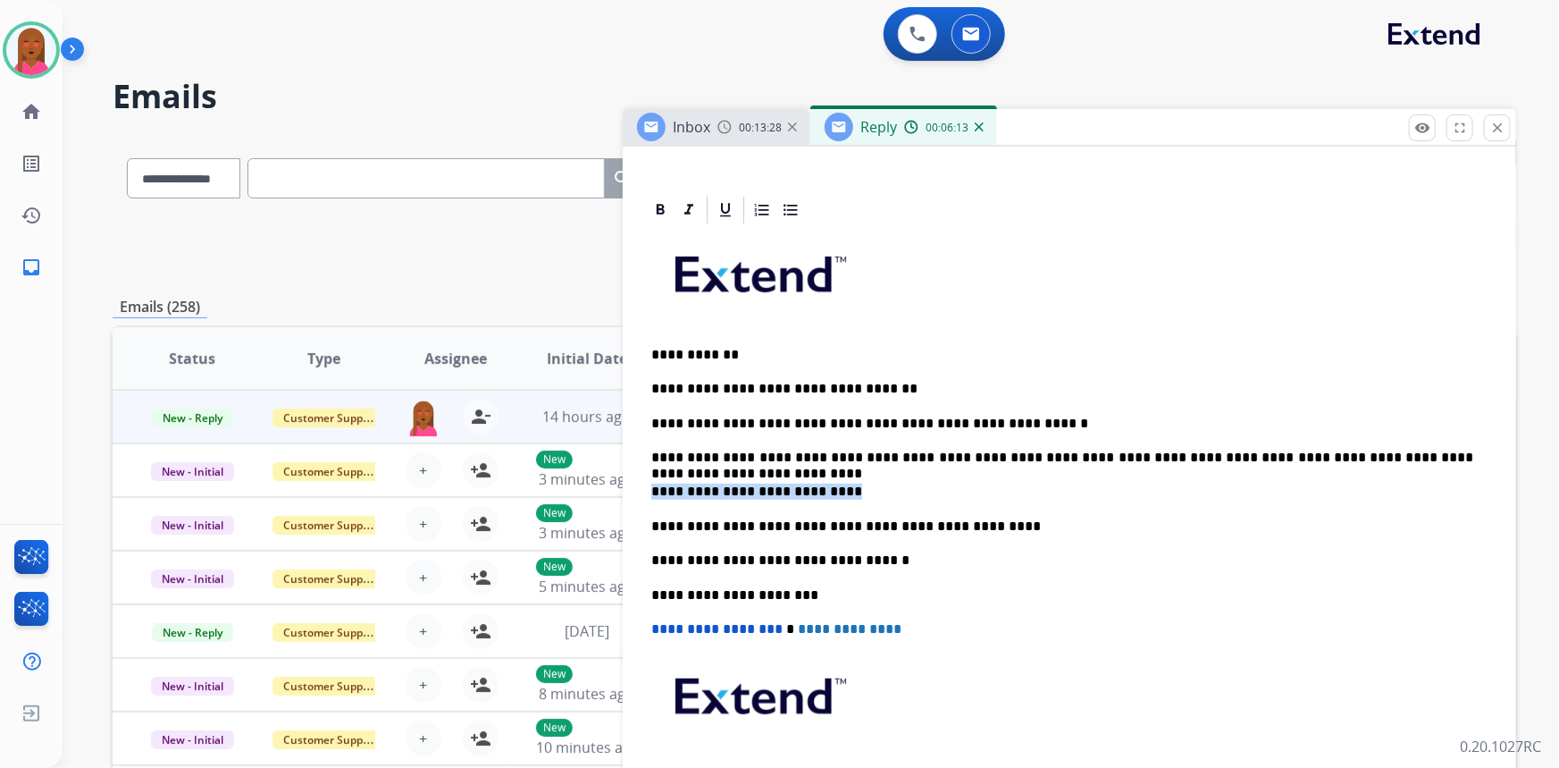
drag, startPoint x: 848, startPoint y: 491, endPoint x: 650, endPoint y: 485, distance: 198.4
click at [650, 485] on div "**********" at bounding box center [1069, 542] width 851 height 633
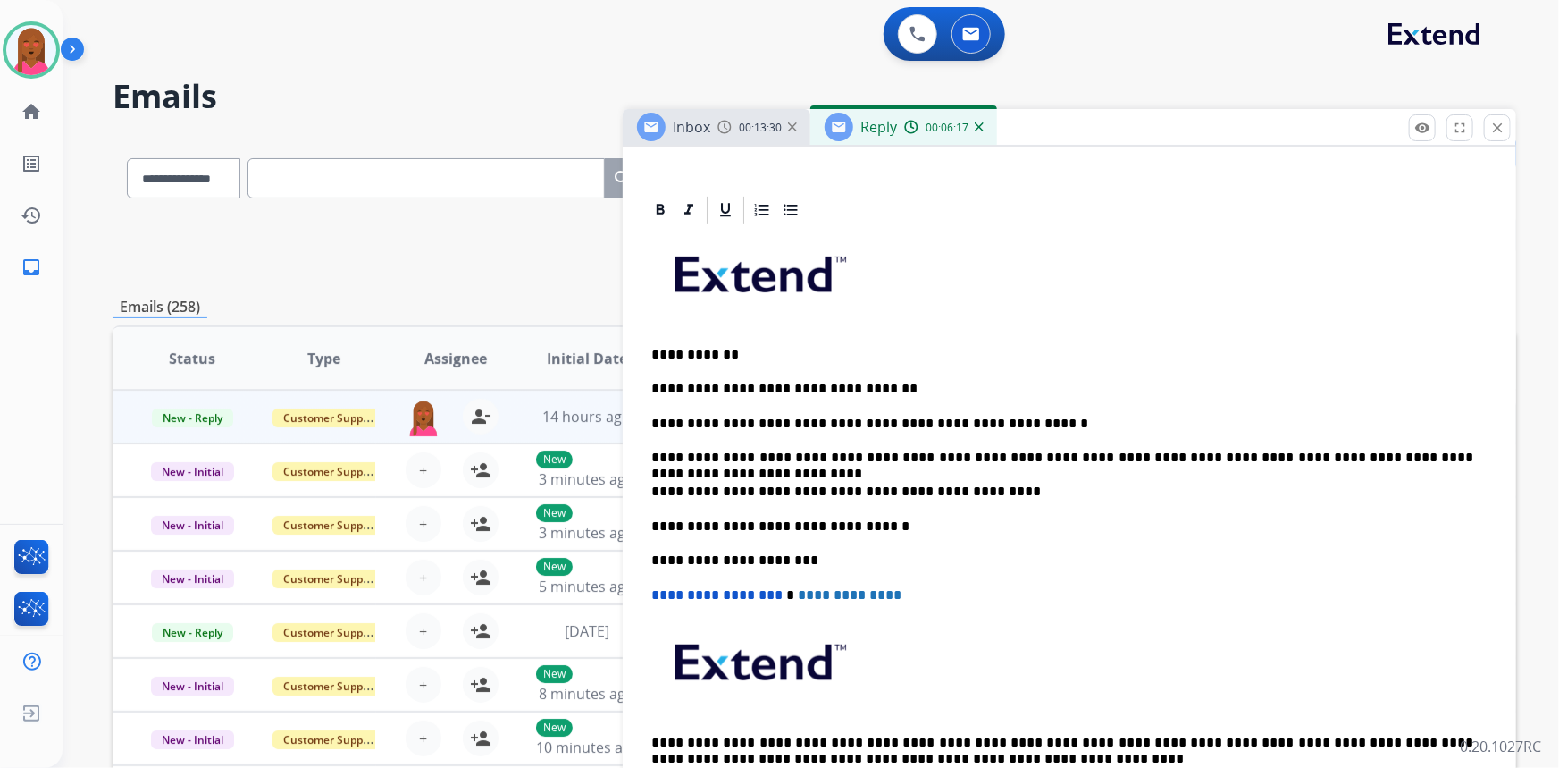
scroll to position [0, 0]
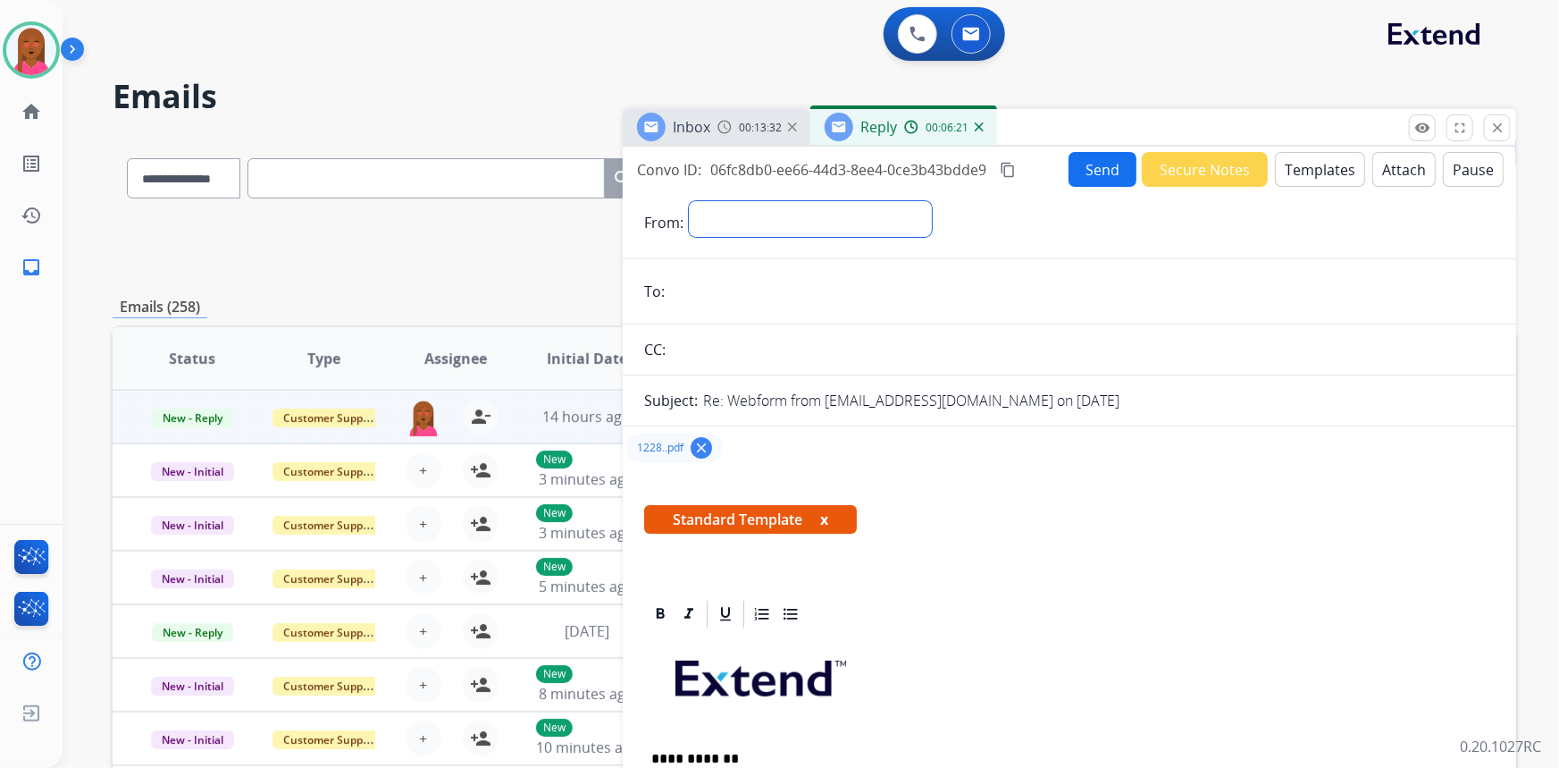
click at [771, 227] on select "**********" at bounding box center [810, 219] width 243 height 36
select select "**********"
click at [689, 201] on select "**********" at bounding box center [810, 219] width 243 height 36
drag, startPoint x: 752, startPoint y: 312, endPoint x: 758, endPoint y: 285, distance: 27.5
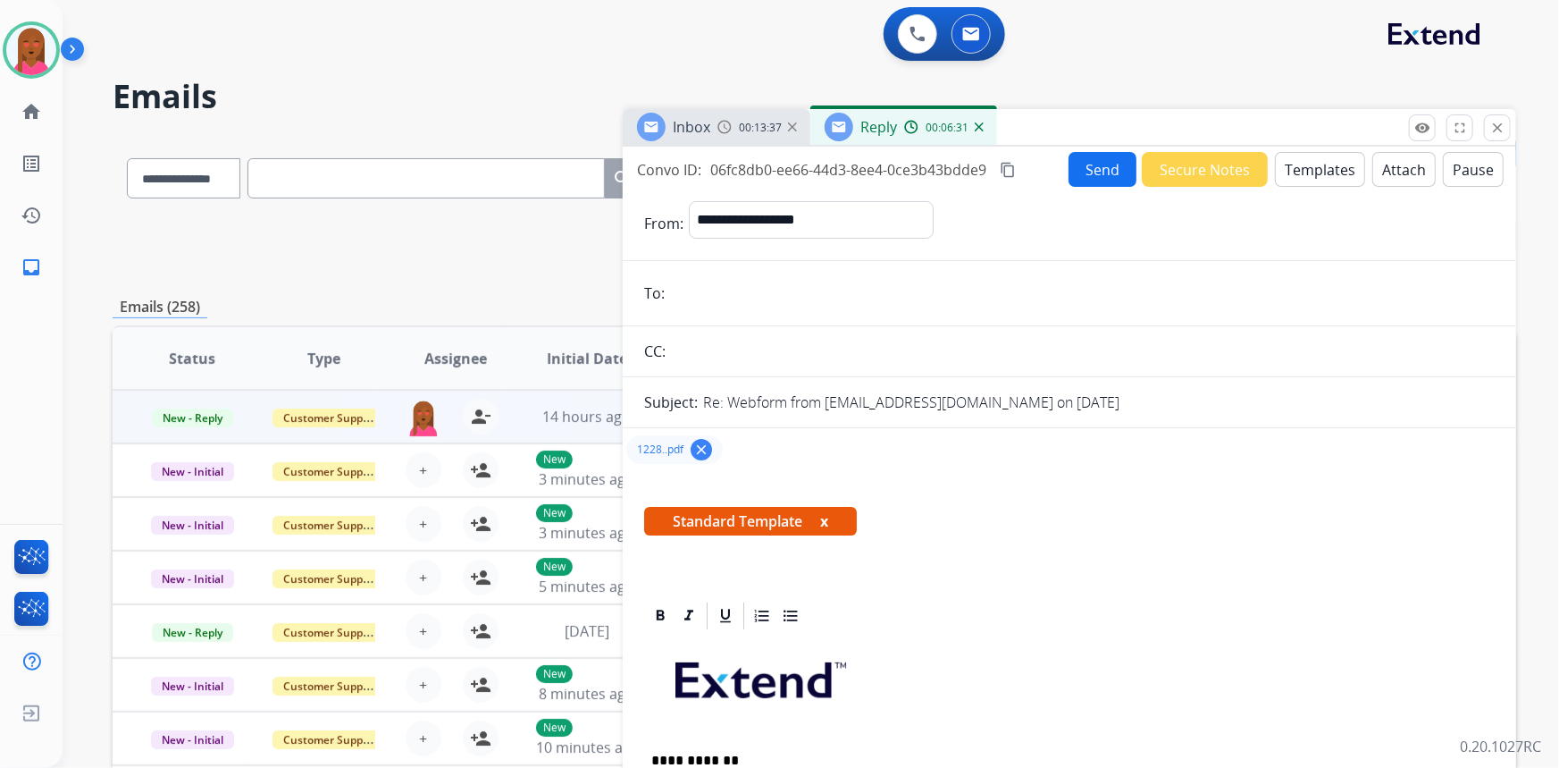
click at [758, 284] on input "email" at bounding box center [1082, 293] width 825 height 36
paste input "**********"
type input "**********"
click at [1069, 178] on button "Send" at bounding box center [1103, 169] width 68 height 35
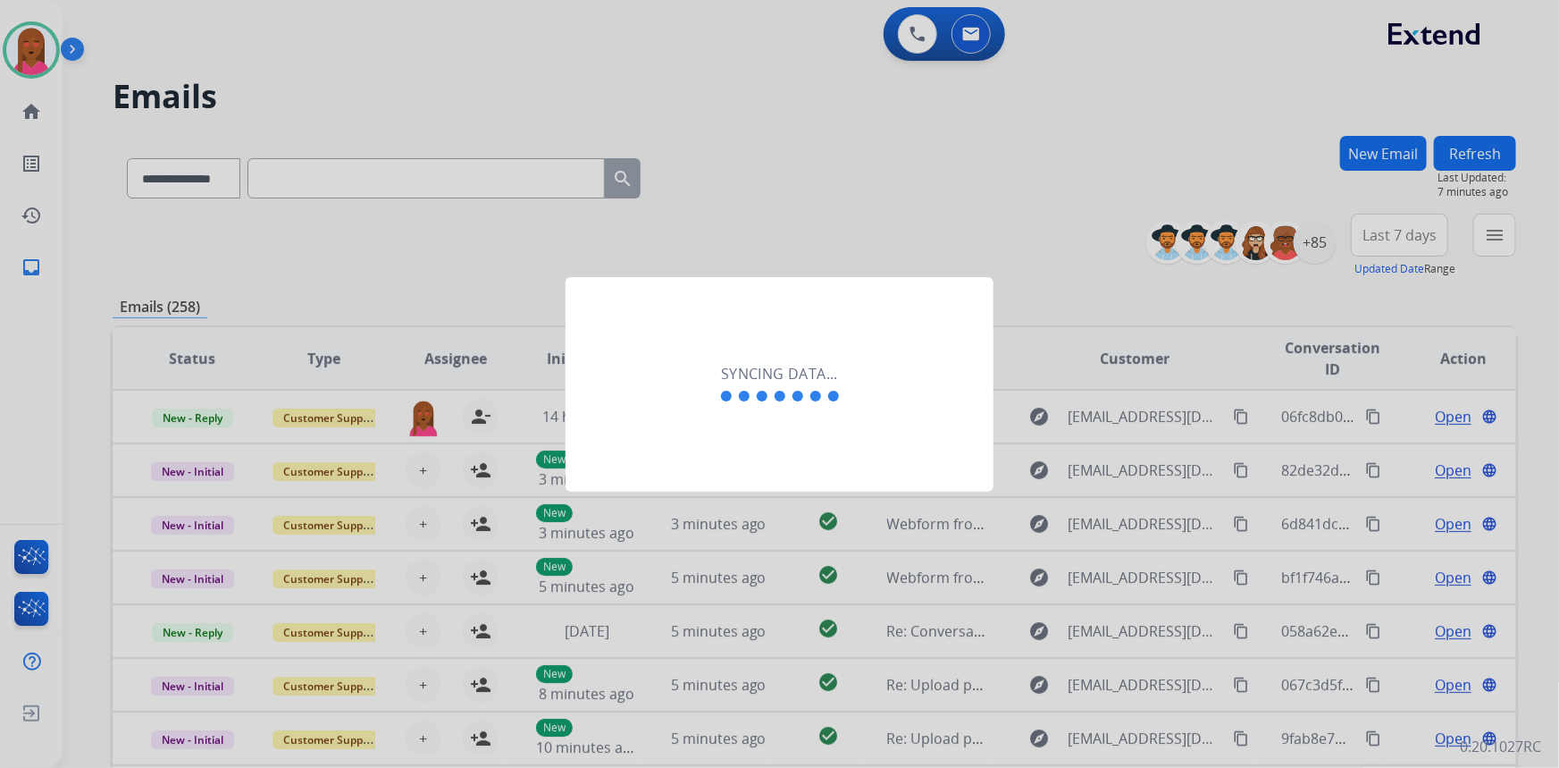
click at [733, 474] on div "Syncing data..." at bounding box center [780, 384] width 428 height 214
click at [710, 441] on div "Syncing data..." at bounding box center [780, 384] width 428 height 214
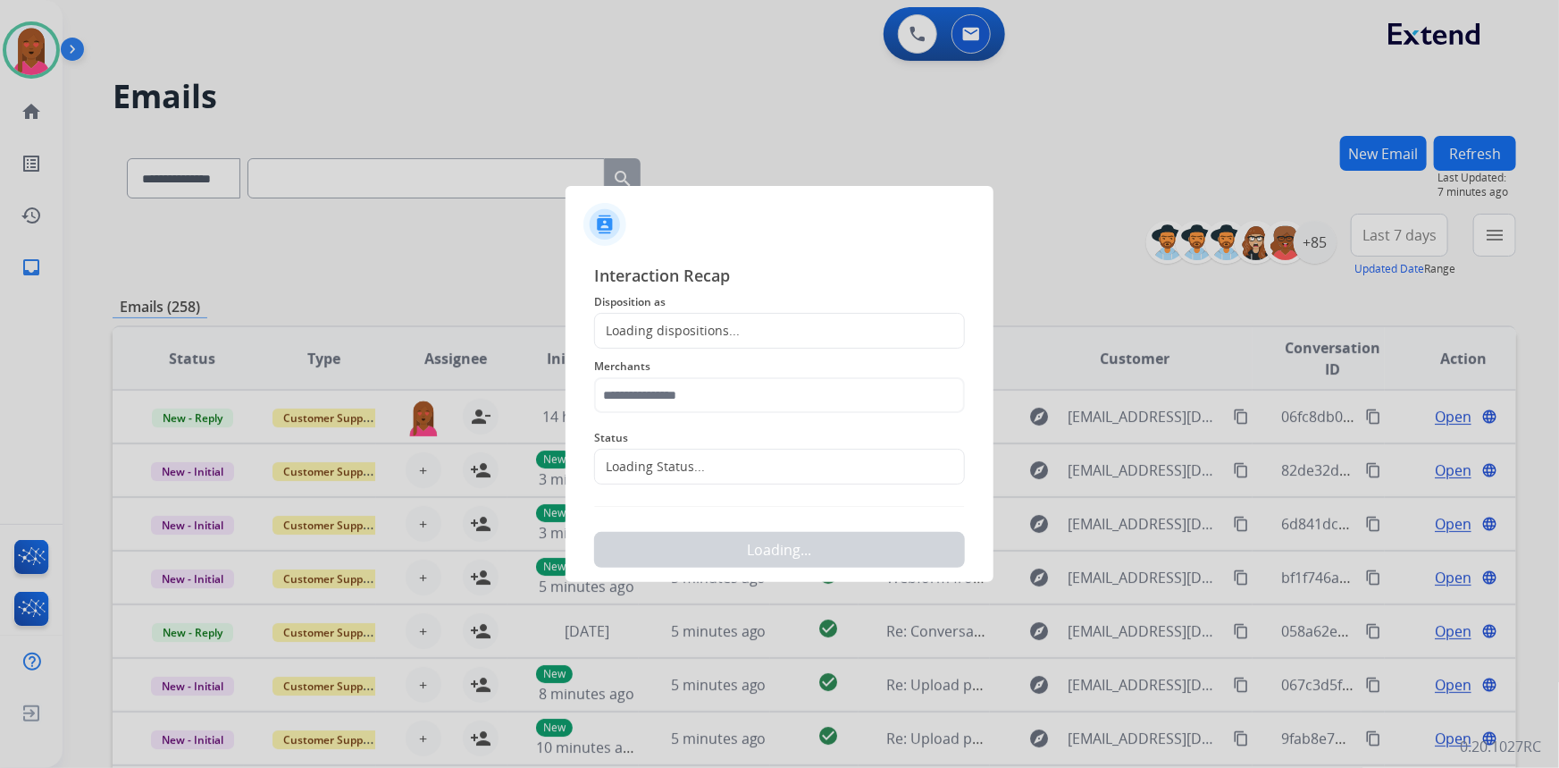
click at [705, 458] on div "Loading Status..." at bounding box center [779, 467] width 371 height 36
click at [695, 461] on input "text" at bounding box center [779, 467] width 371 height 36
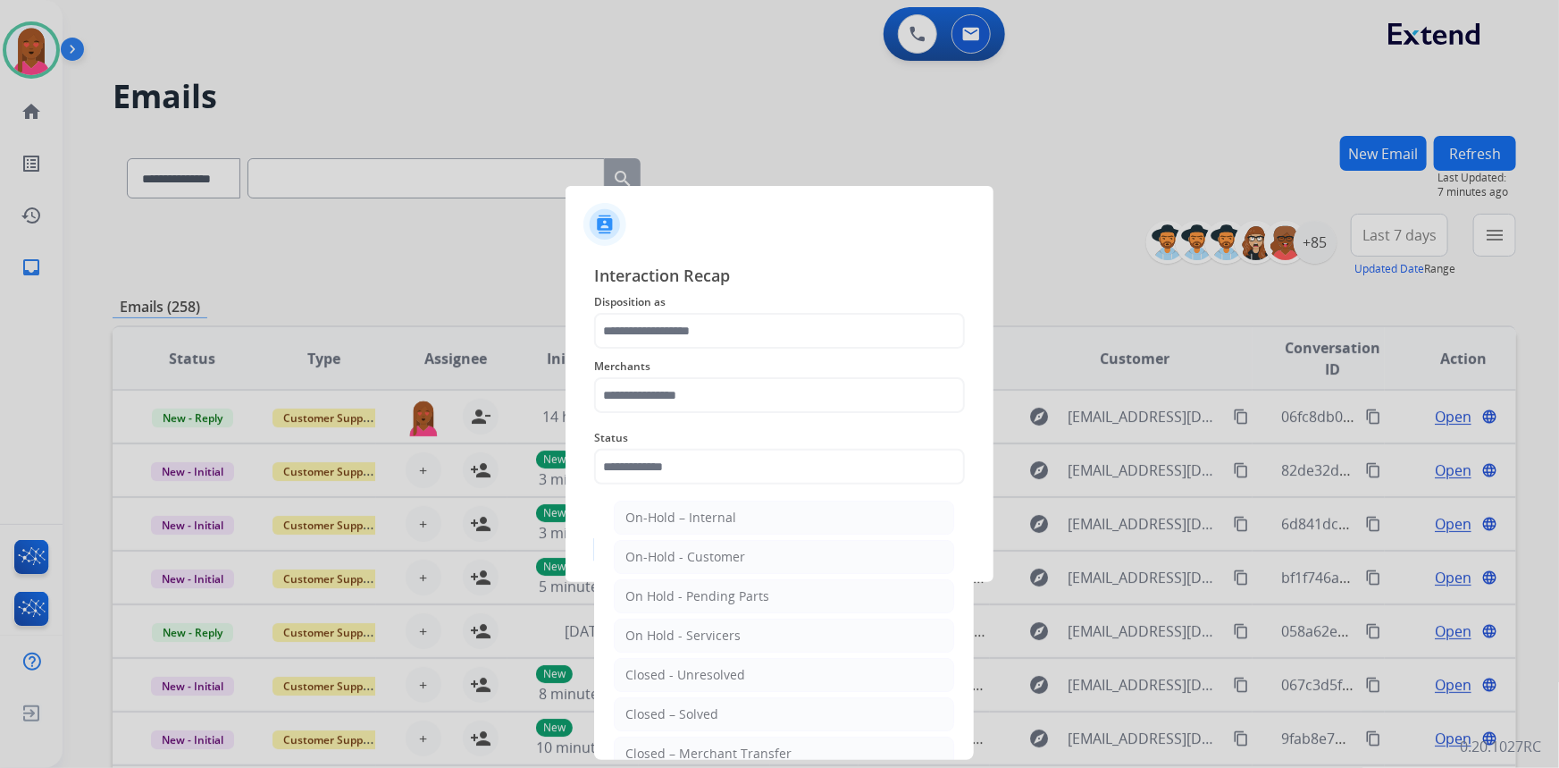
drag, startPoint x: 721, startPoint y: 715, endPoint x: 652, endPoint y: 384, distance: 337.7
click at [721, 714] on li "Closed – Solved" at bounding box center [784, 714] width 340 height 34
type input "**********"
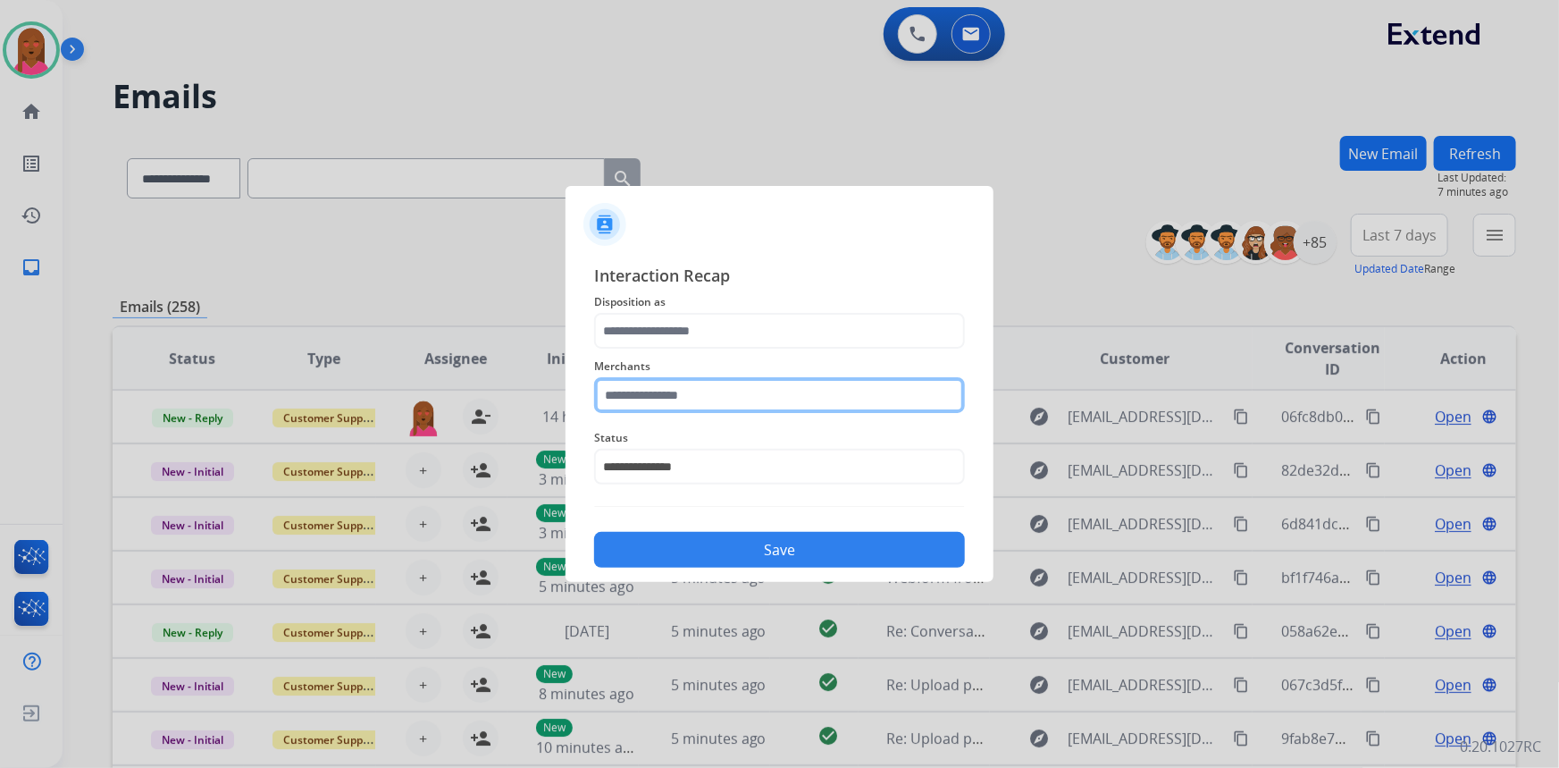
click at [664, 392] on input "text" at bounding box center [779, 395] width 371 height 36
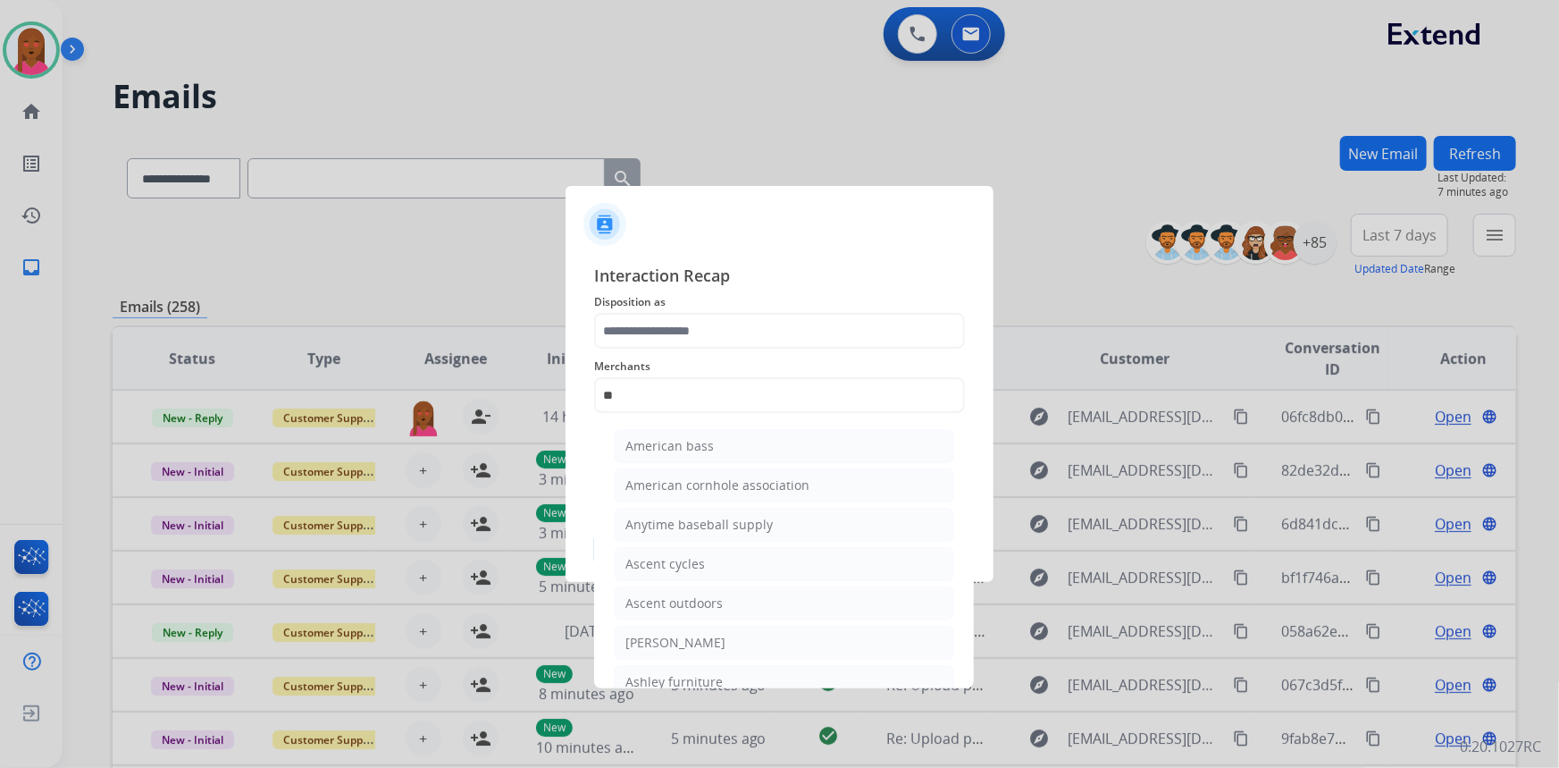
click at [681, 670] on li "Ashley furniture" at bounding box center [784, 682] width 340 height 34
type input "**********"
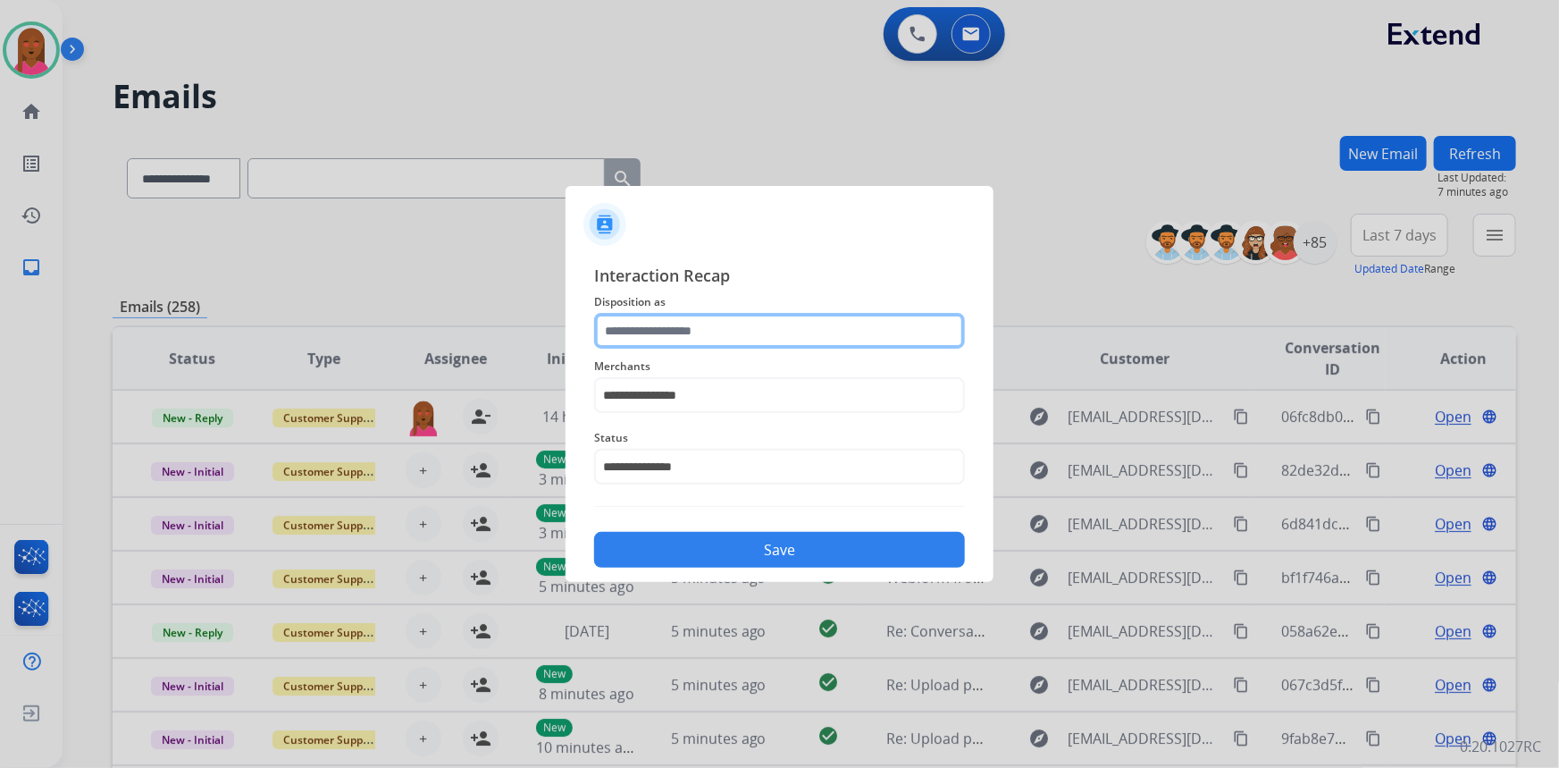
click at [703, 326] on input "text" at bounding box center [779, 331] width 371 height 36
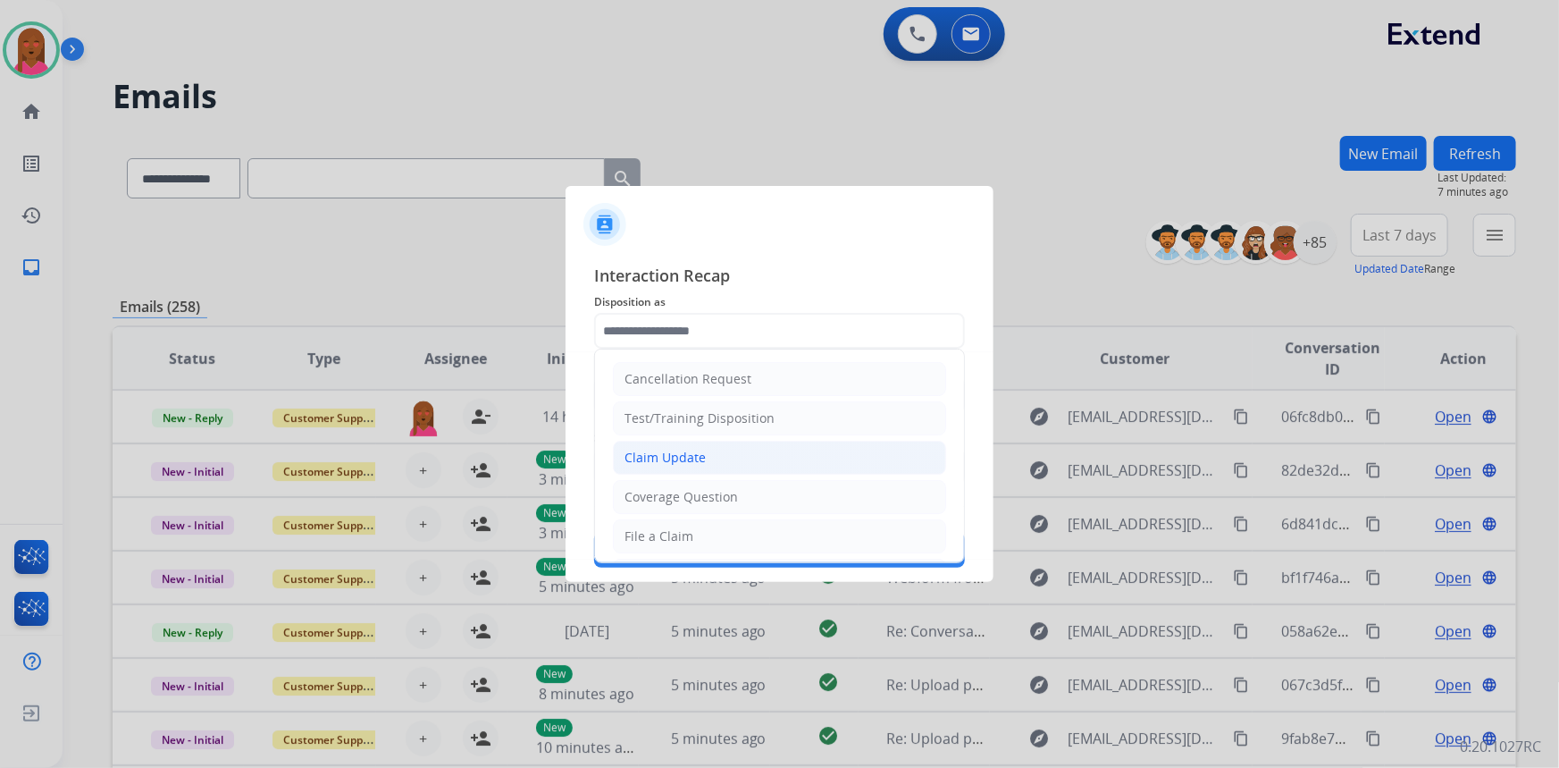
click at [717, 446] on li "Claim Update" at bounding box center [779, 458] width 333 height 34
type input "**********"
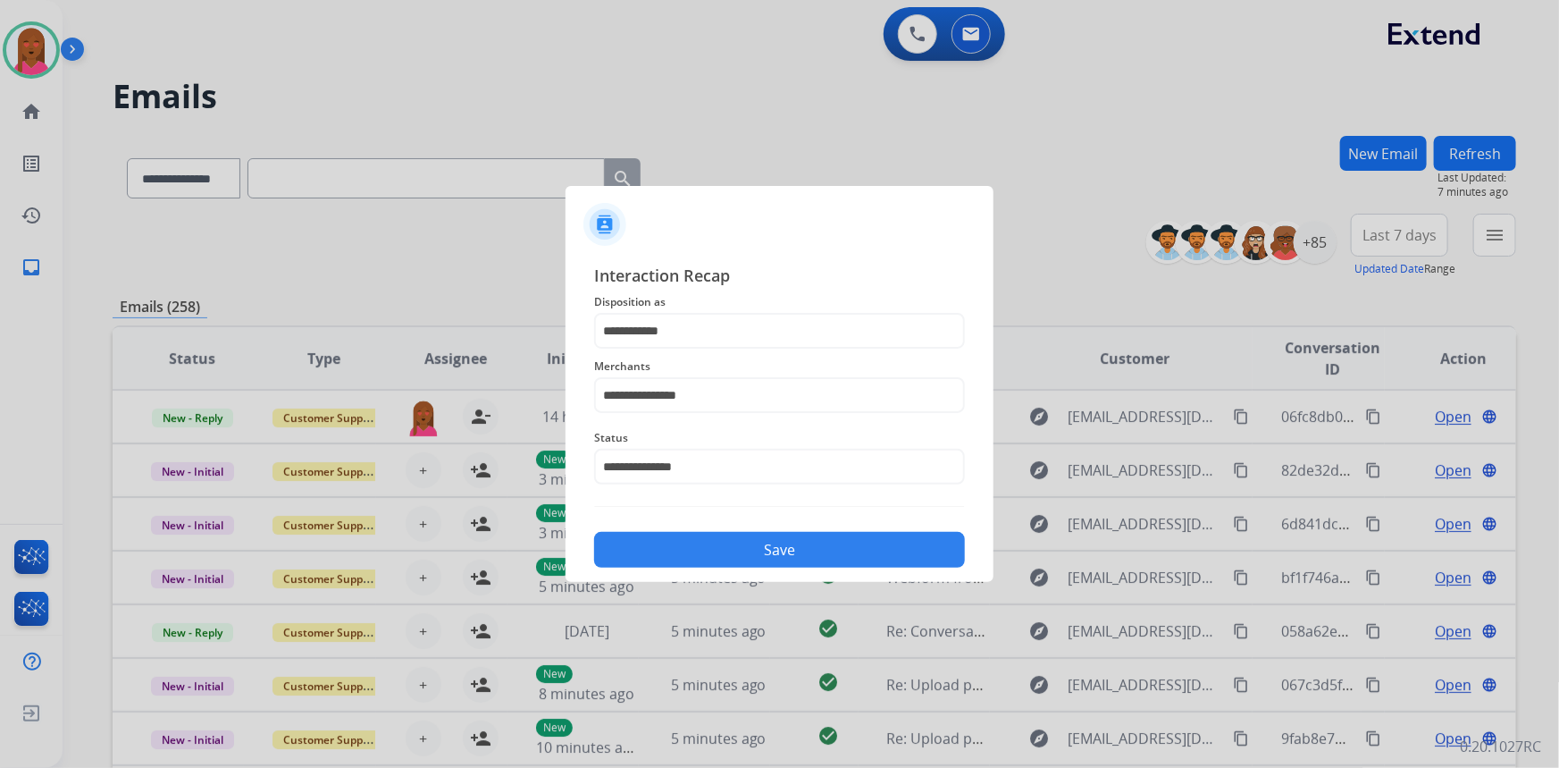
click at [788, 533] on button "Save" at bounding box center [779, 550] width 371 height 36
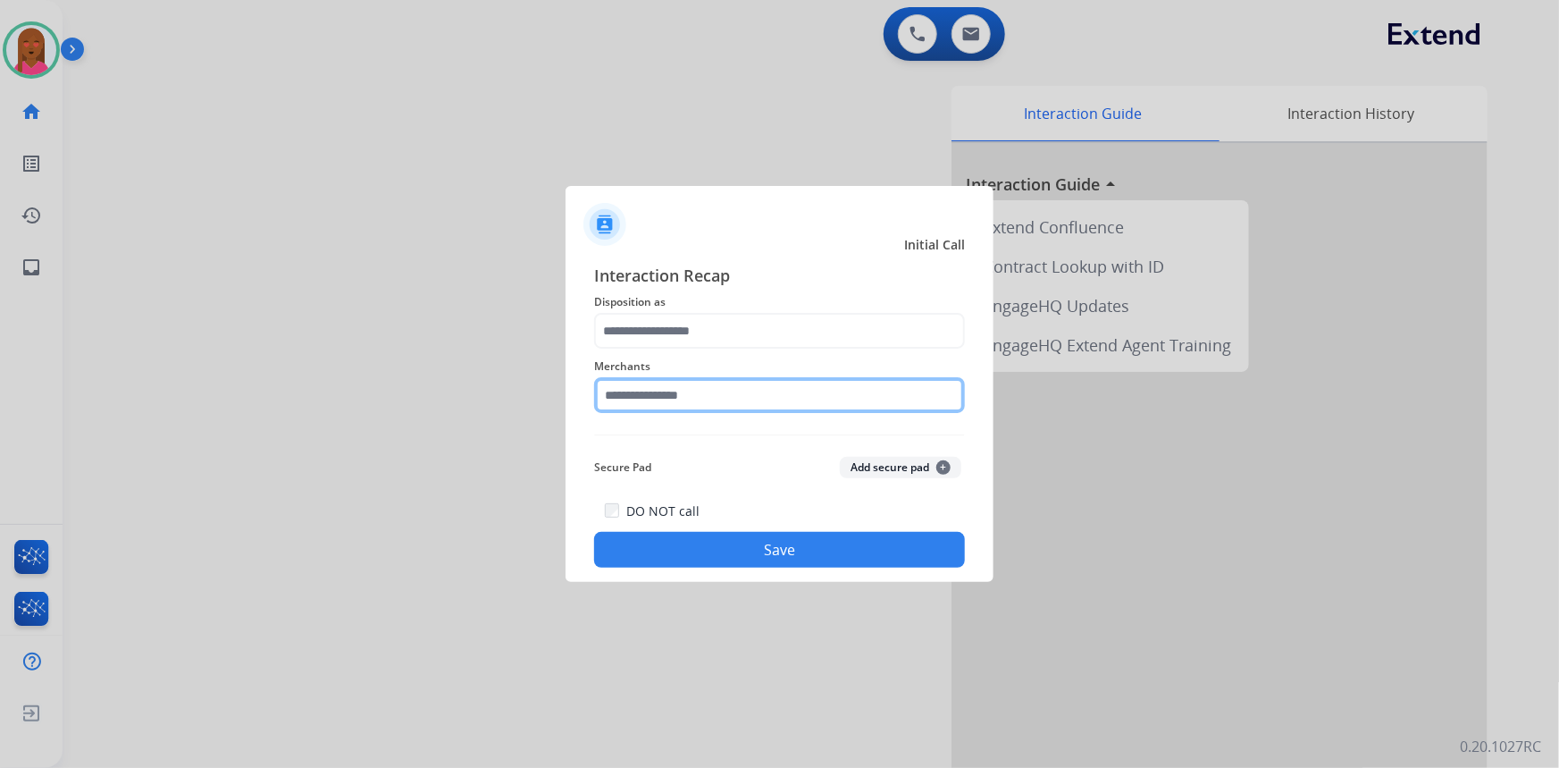
click at [788, 390] on input "text" at bounding box center [779, 395] width 371 height 36
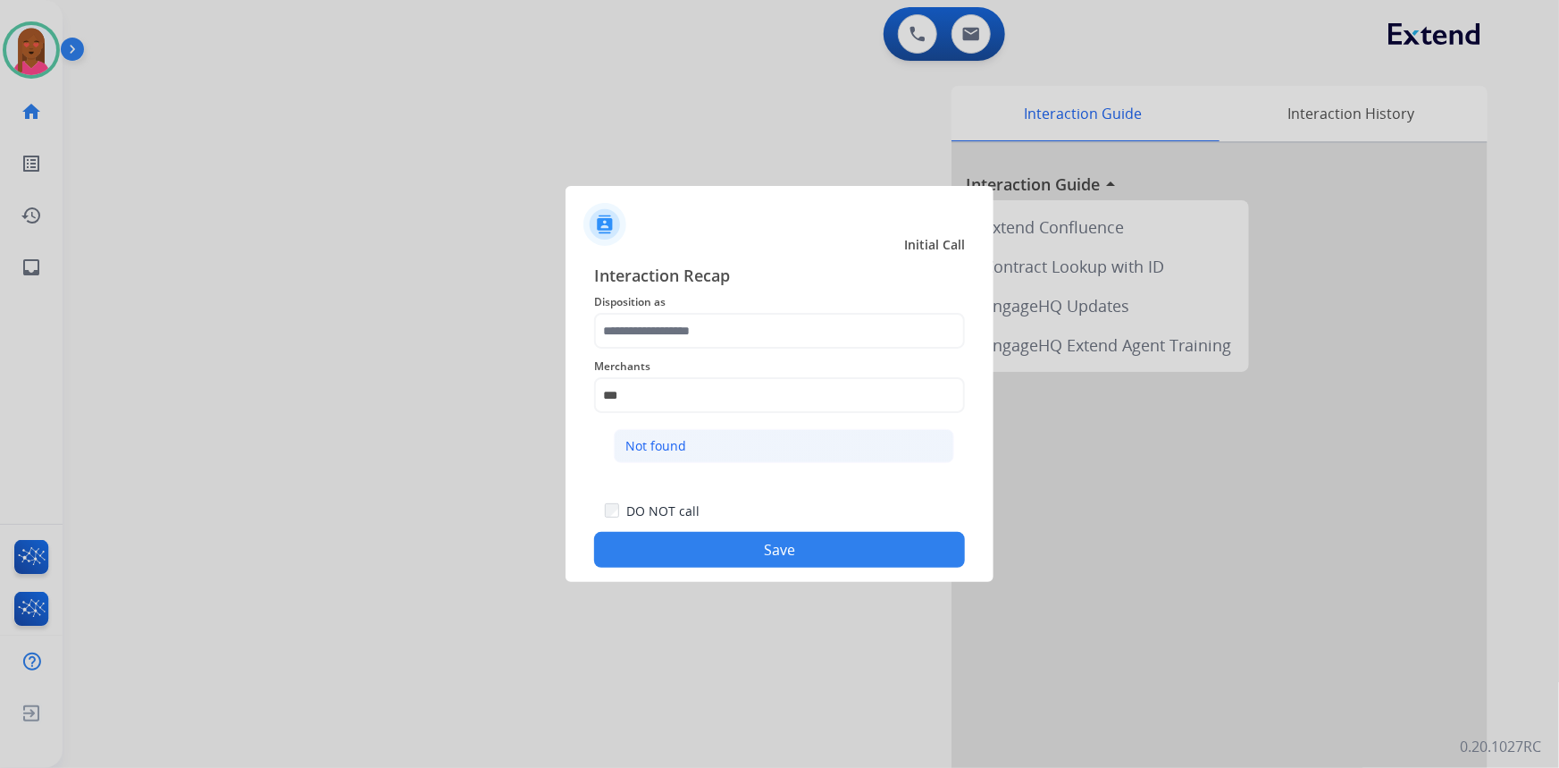
click at [738, 438] on li "Not found" at bounding box center [784, 446] width 340 height 34
type input "*********"
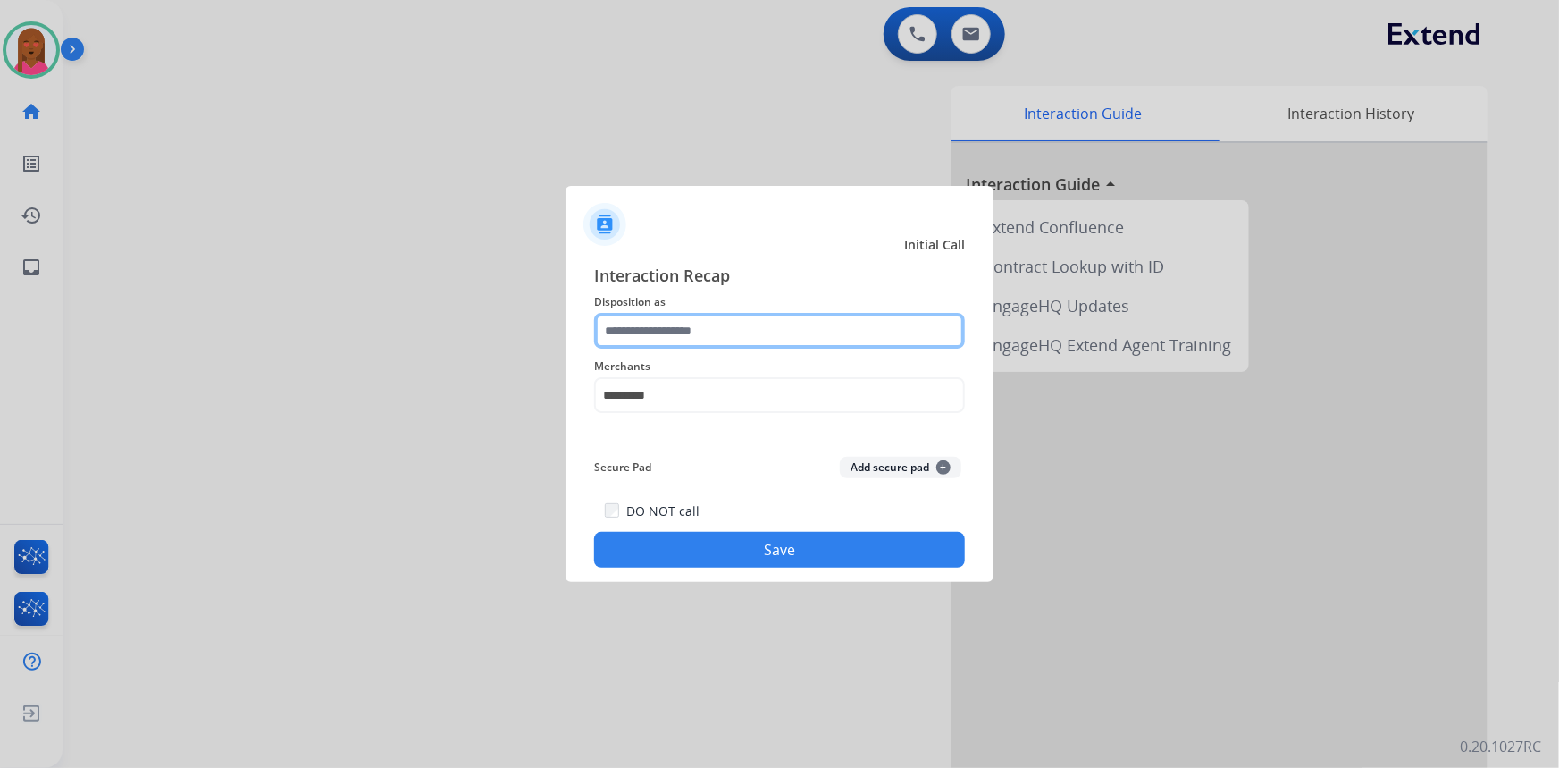
click at [769, 337] on input "text" at bounding box center [779, 331] width 371 height 36
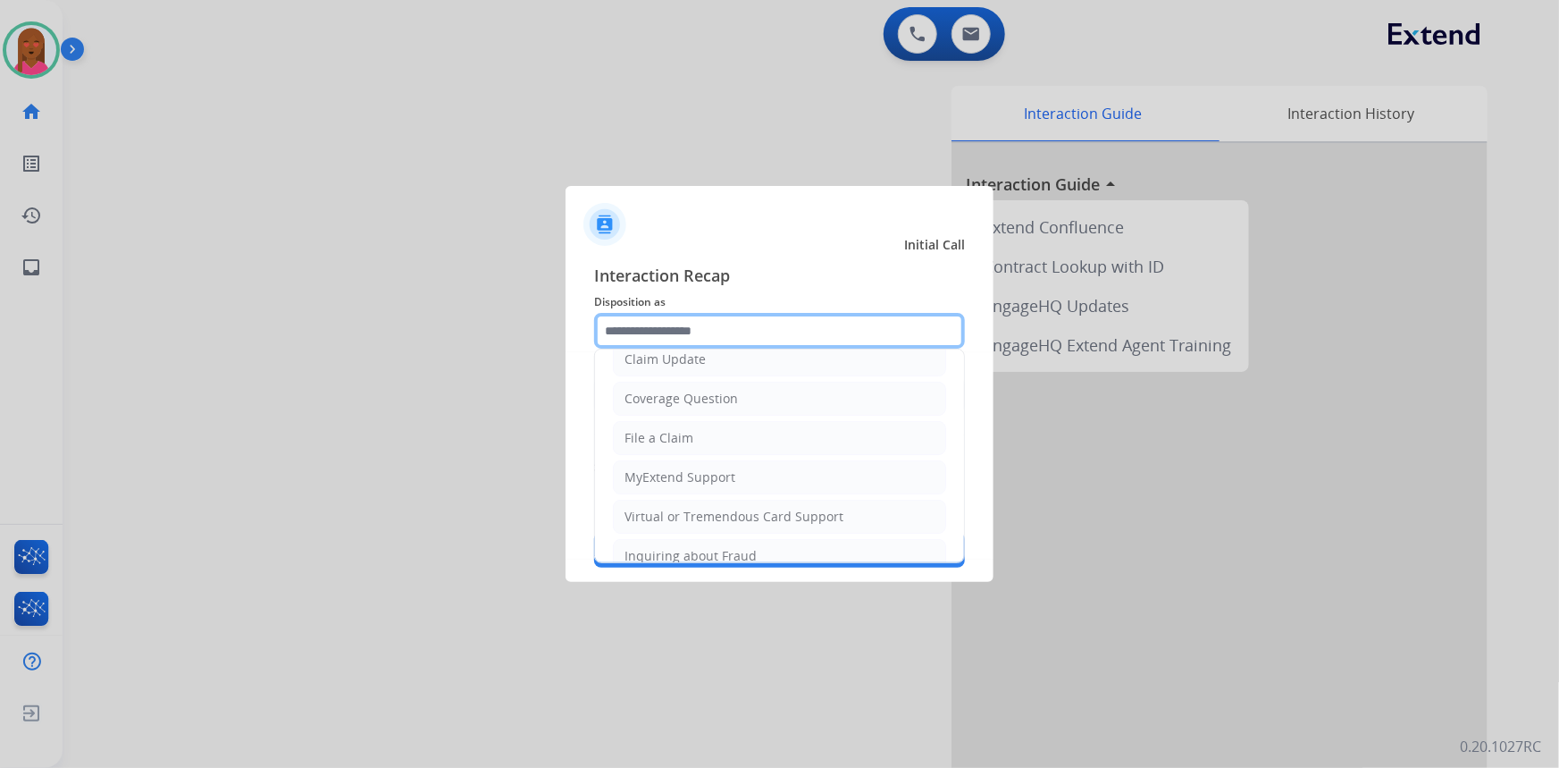
scroll to position [276, 0]
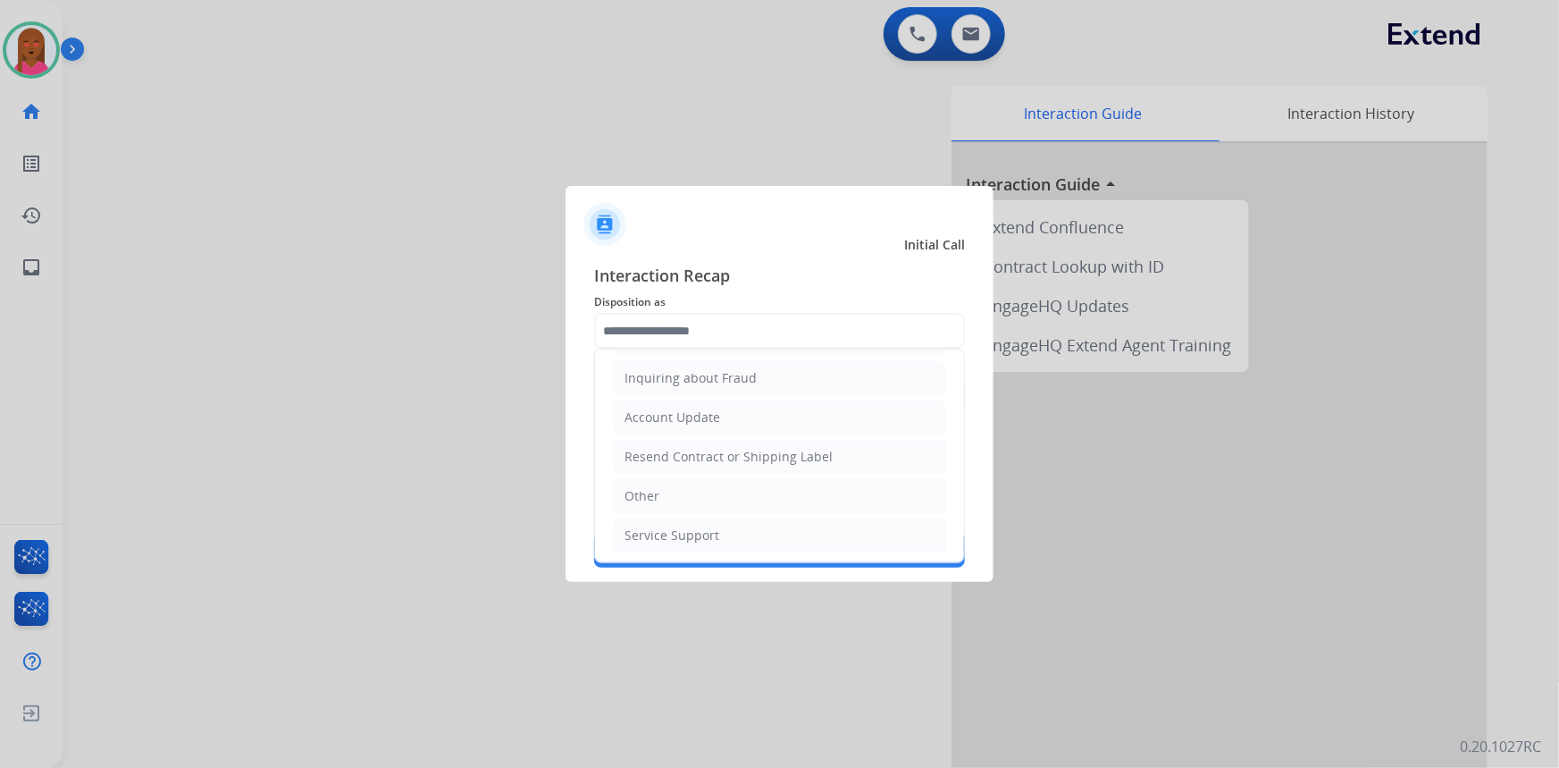
click at [725, 494] on li "Other" at bounding box center [779, 496] width 333 height 34
type input "*****"
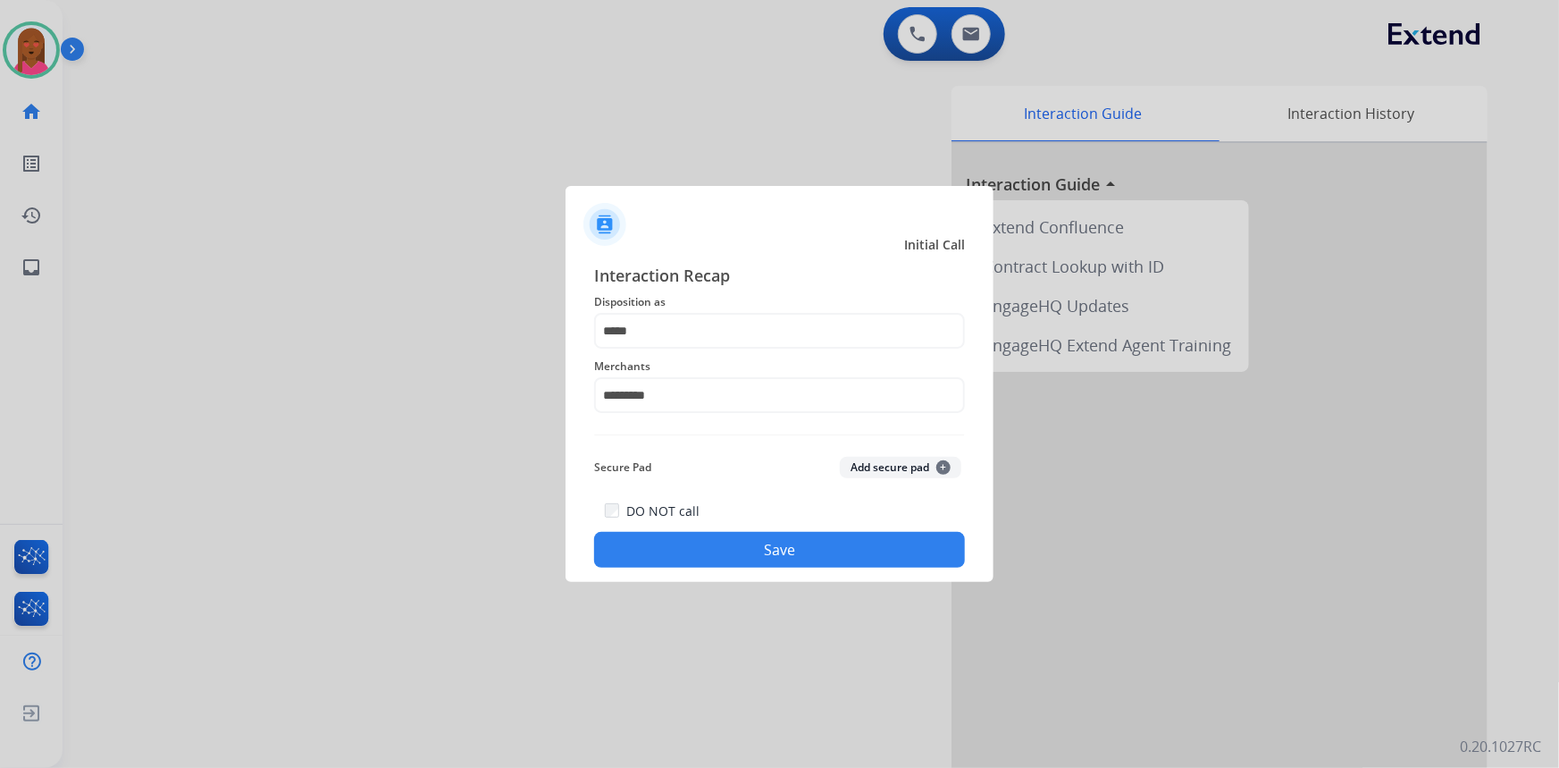
click at [733, 563] on button "Save" at bounding box center [779, 550] width 371 height 36
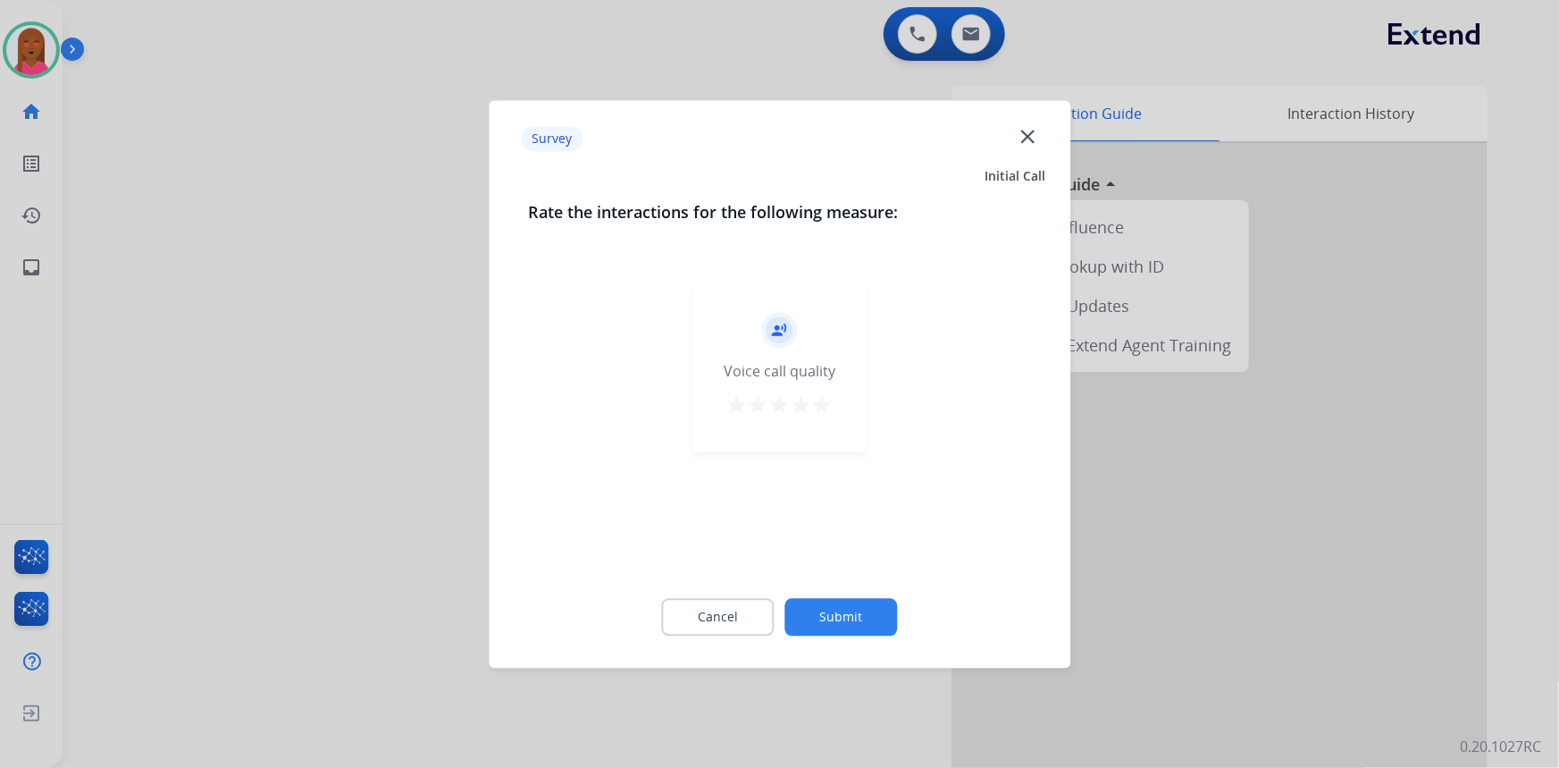
click at [1020, 138] on mat-icon "close" at bounding box center [1027, 135] width 23 height 23
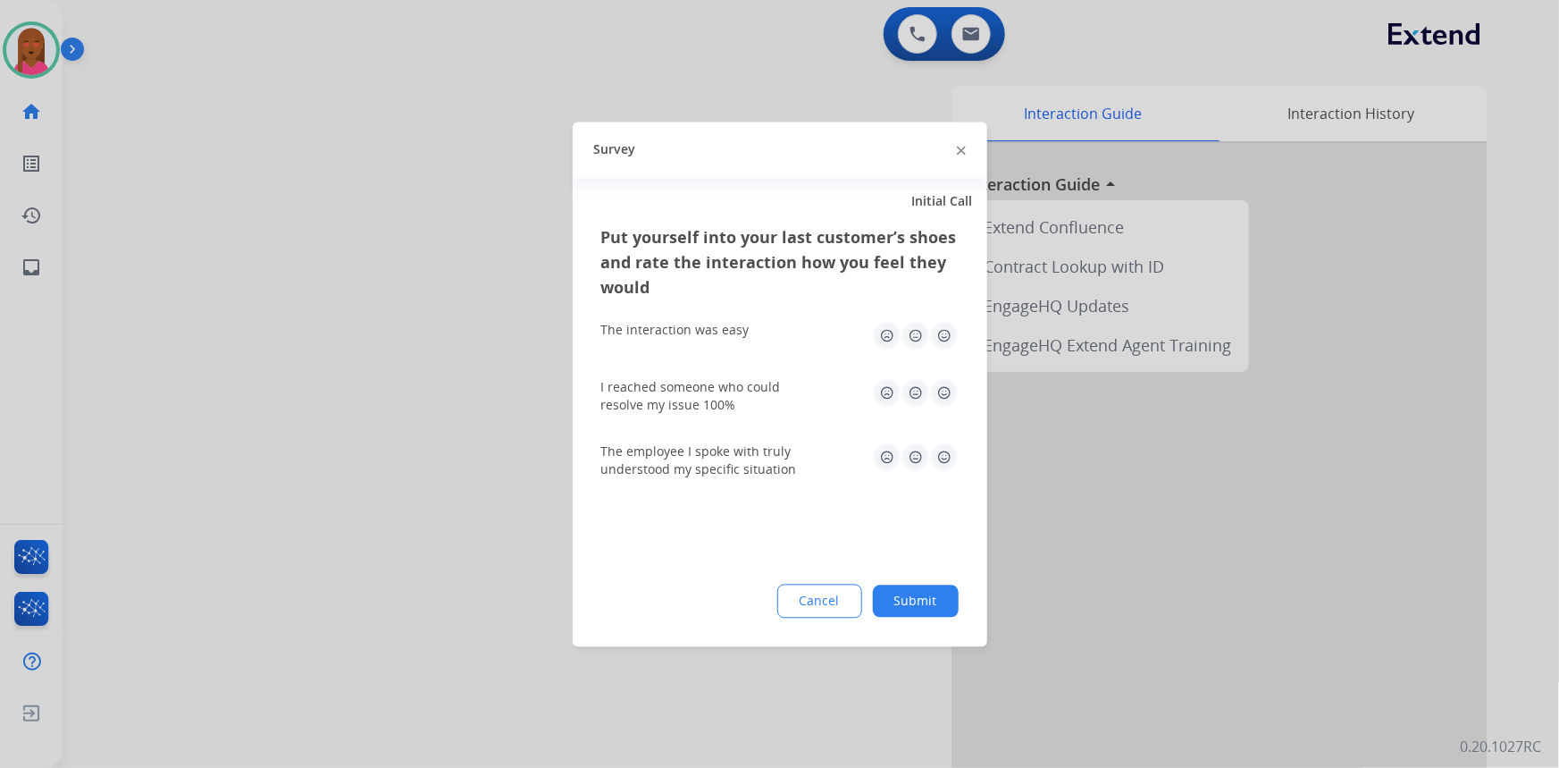
click at [982, 41] on div at bounding box center [779, 384] width 1559 height 768
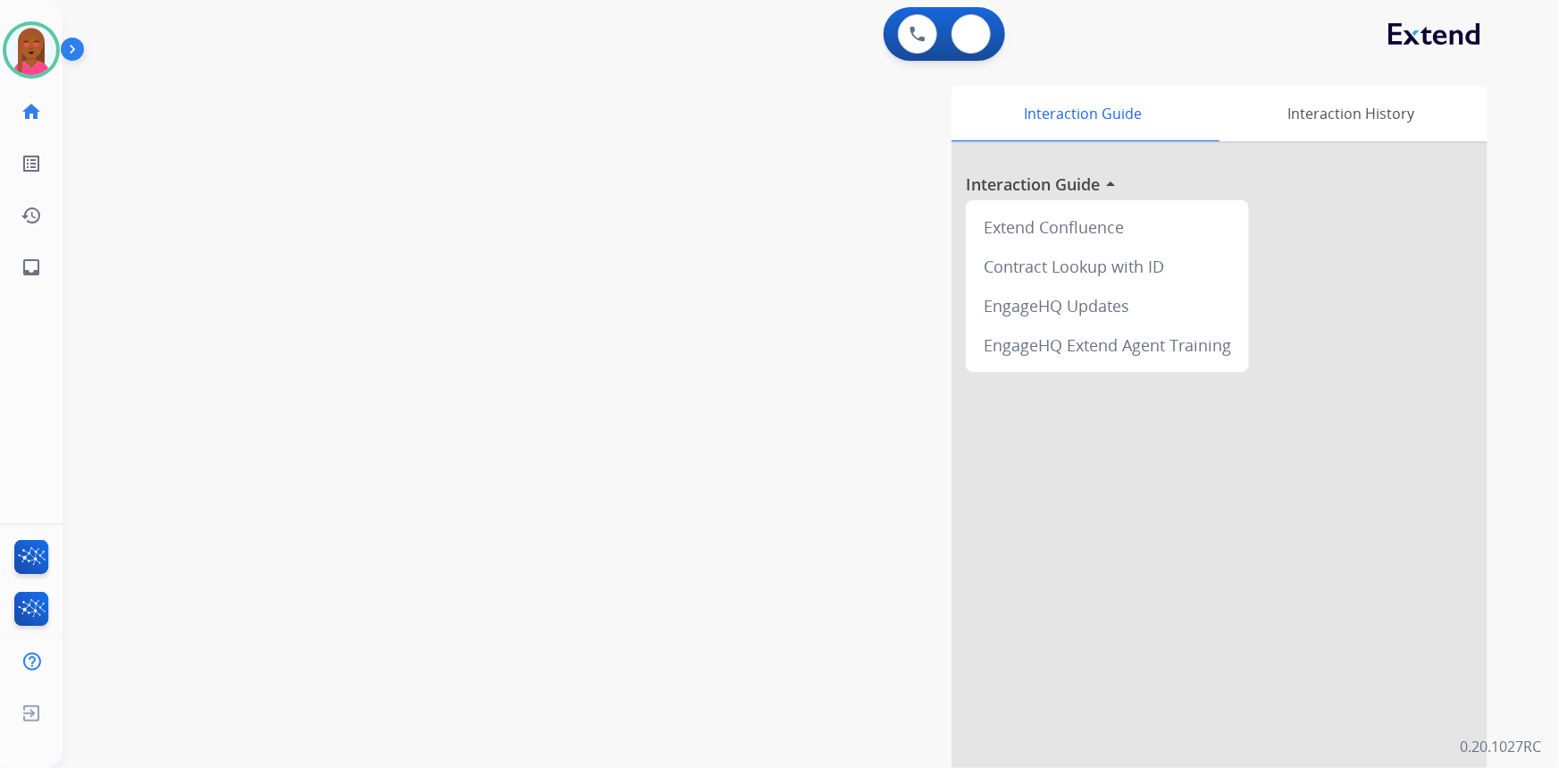
click at [982, 41] on button at bounding box center [971, 33] width 39 height 39
select select "**********"
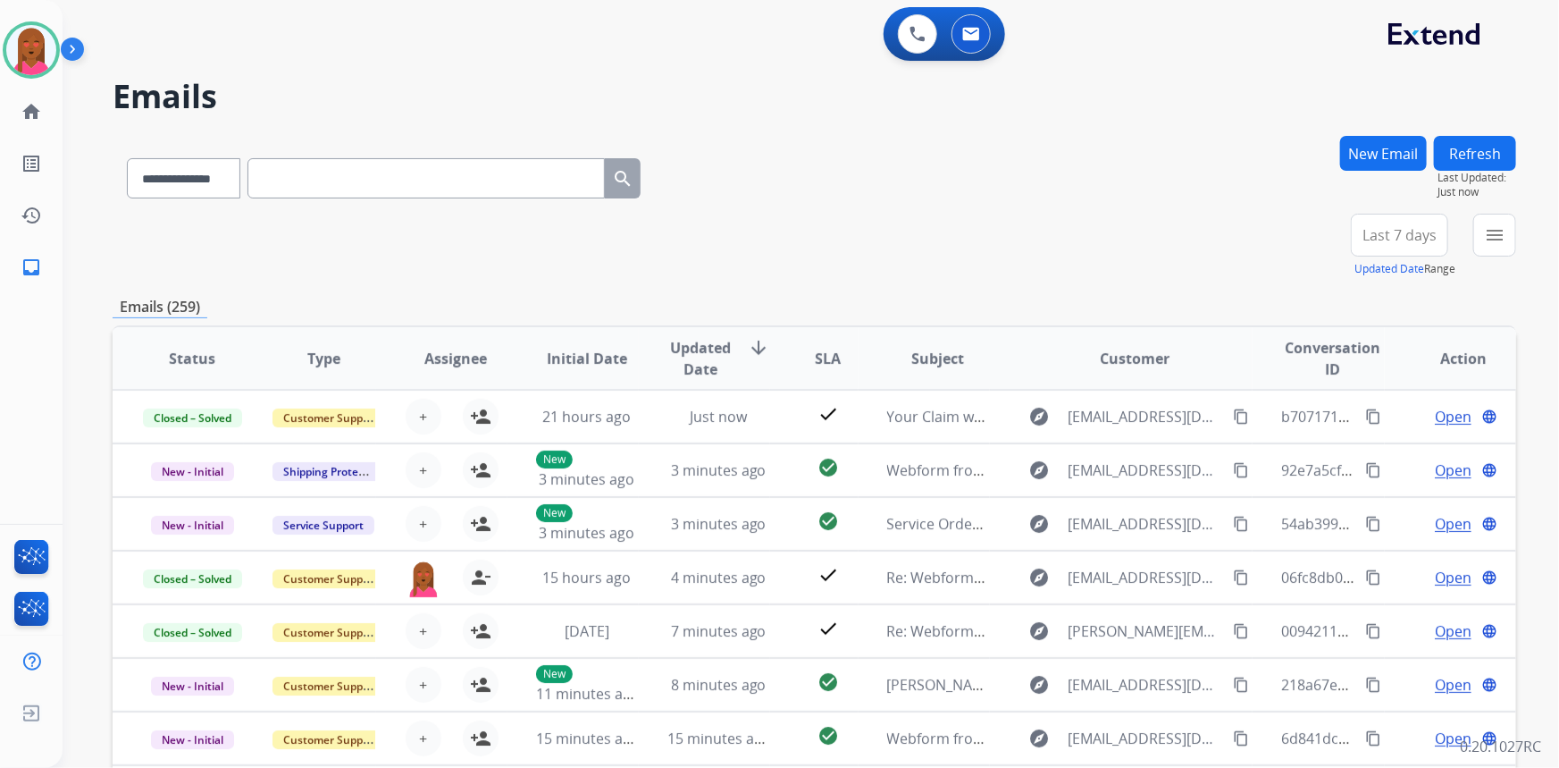
scroll to position [1, 0]
click at [1323, 239] on div "+85" at bounding box center [1315, 242] width 43 height 43
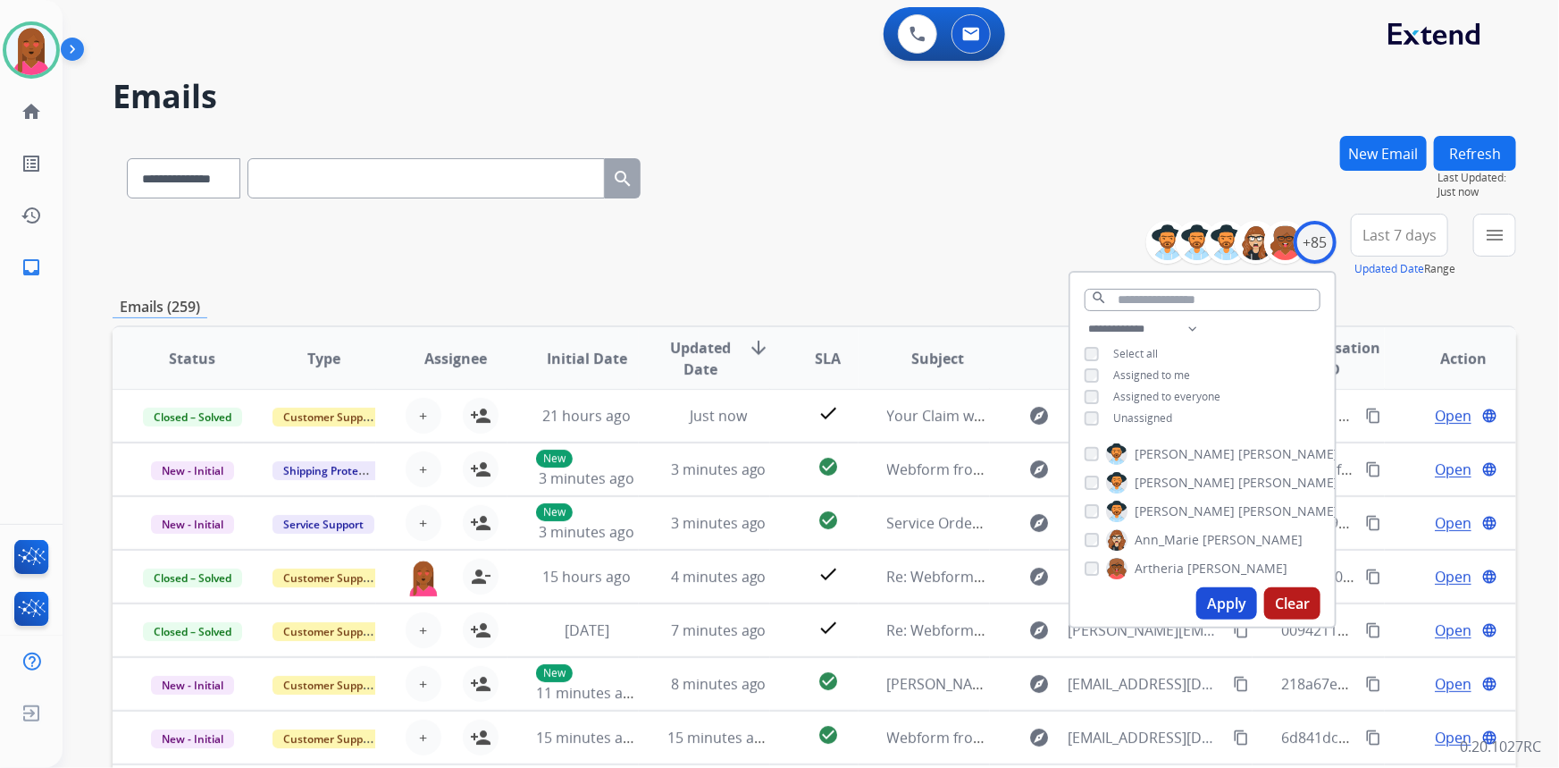
click at [1098, 413] on div "Unassigned" at bounding box center [1129, 418] width 88 height 14
click at [1082, 417] on div "**********" at bounding box center [1203, 375] width 265 height 114
click at [1245, 604] on button "Apply" at bounding box center [1227, 603] width 61 height 32
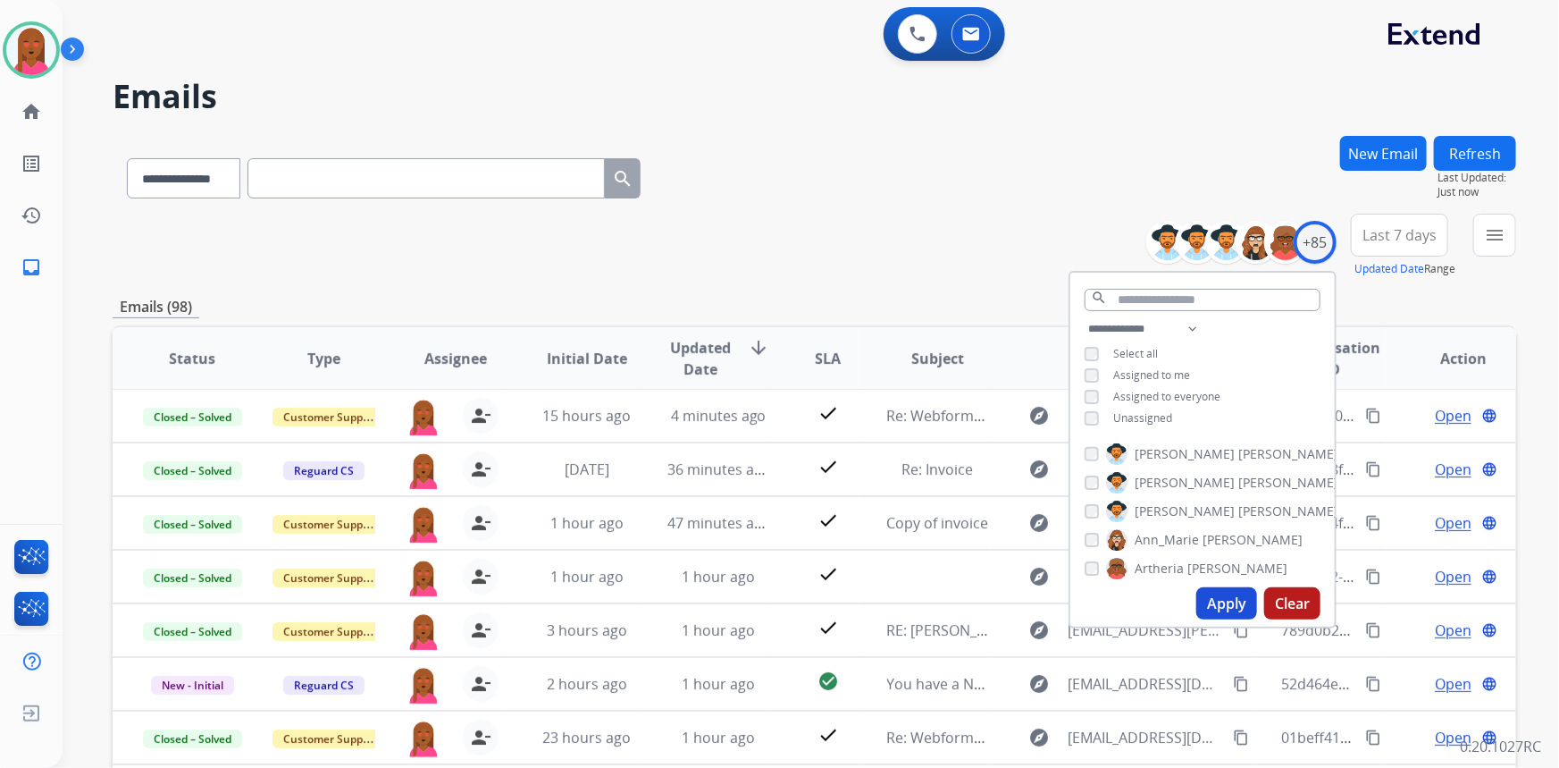
click at [1430, 231] on span "Last 7 days" at bounding box center [1400, 234] width 74 height 7
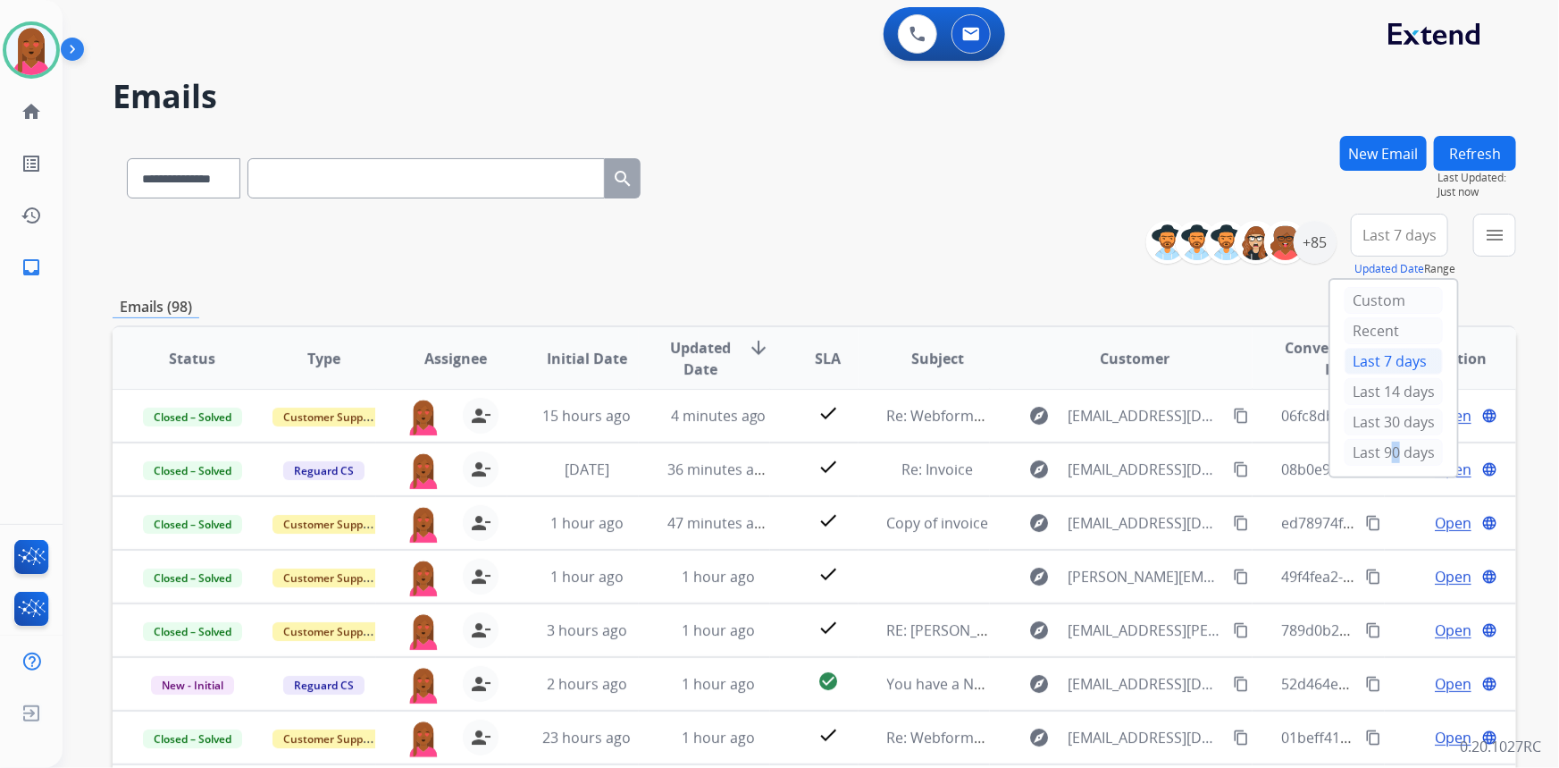
click at [1384, 455] on div "Last 90 days" at bounding box center [1394, 452] width 98 height 27
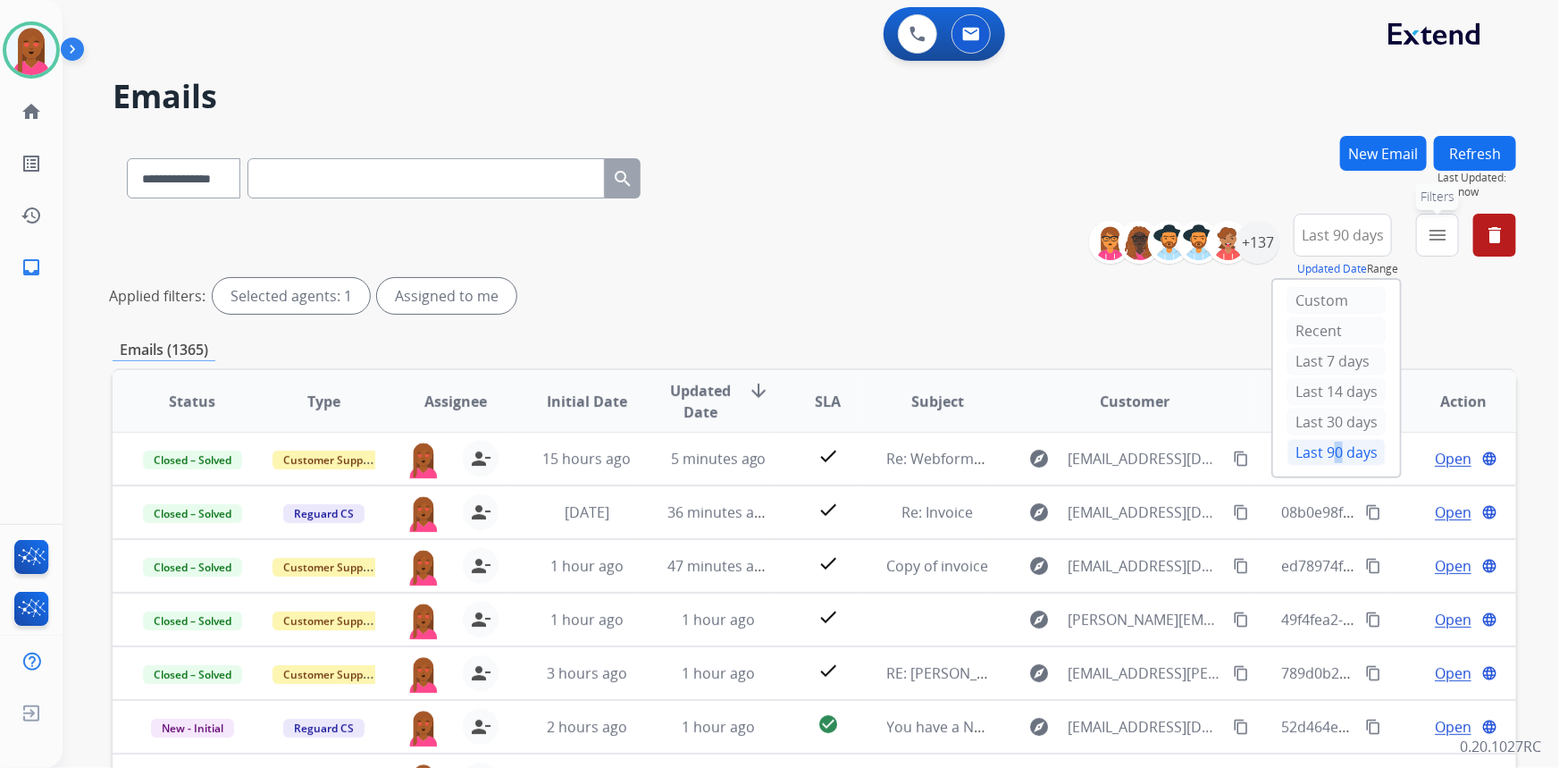
click at [1436, 236] on mat-icon "menu" at bounding box center [1437, 234] width 21 height 21
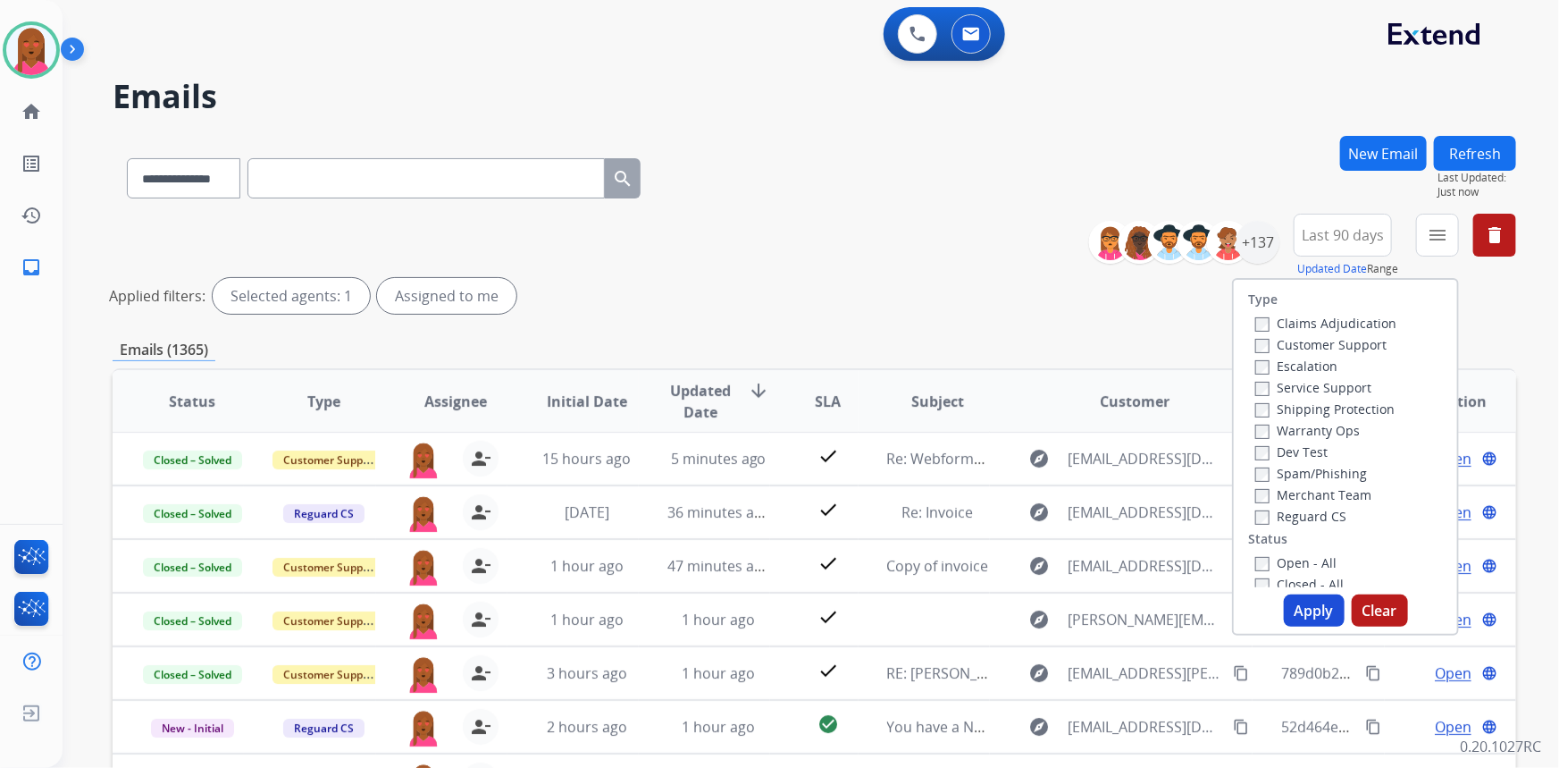
click at [1349, 349] on label "Customer Support" at bounding box center [1320, 344] width 131 height 17
click at [1348, 415] on label "Shipping Protection" at bounding box center [1324, 408] width 139 height 17
click at [1332, 506] on div "Reguard CS" at bounding box center [1325, 515] width 141 height 21
click at [1320, 523] on label "Reguard CS" at bounding box center [1300, 516] width 91 height 17
click at [1301, 565] on label "Open - All" at bounding box center [1295, 562] width 81 height 17
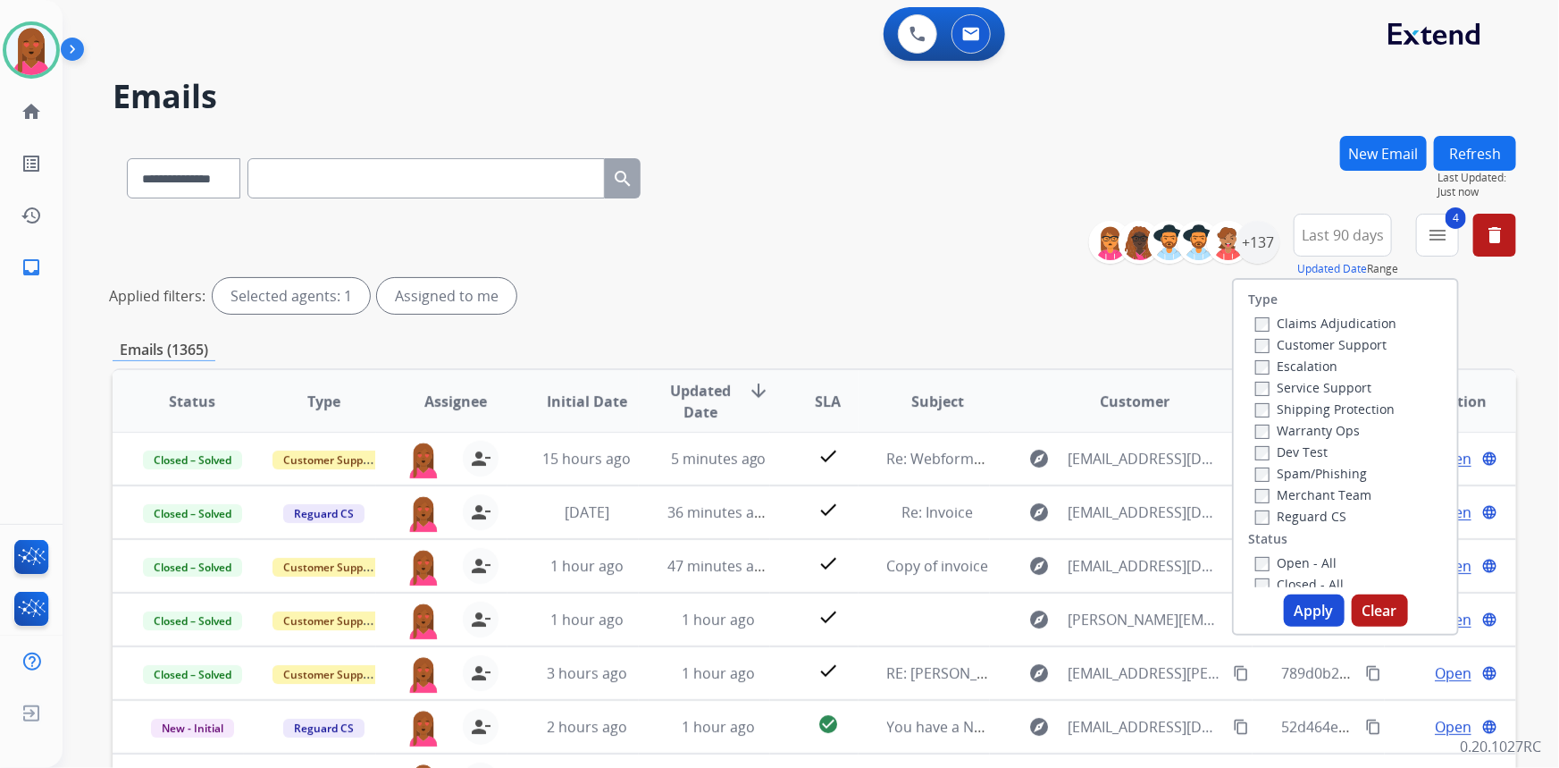
click at [1314, 600] on button "Apply" at bounding box center [1314, 610] width 61 height 32
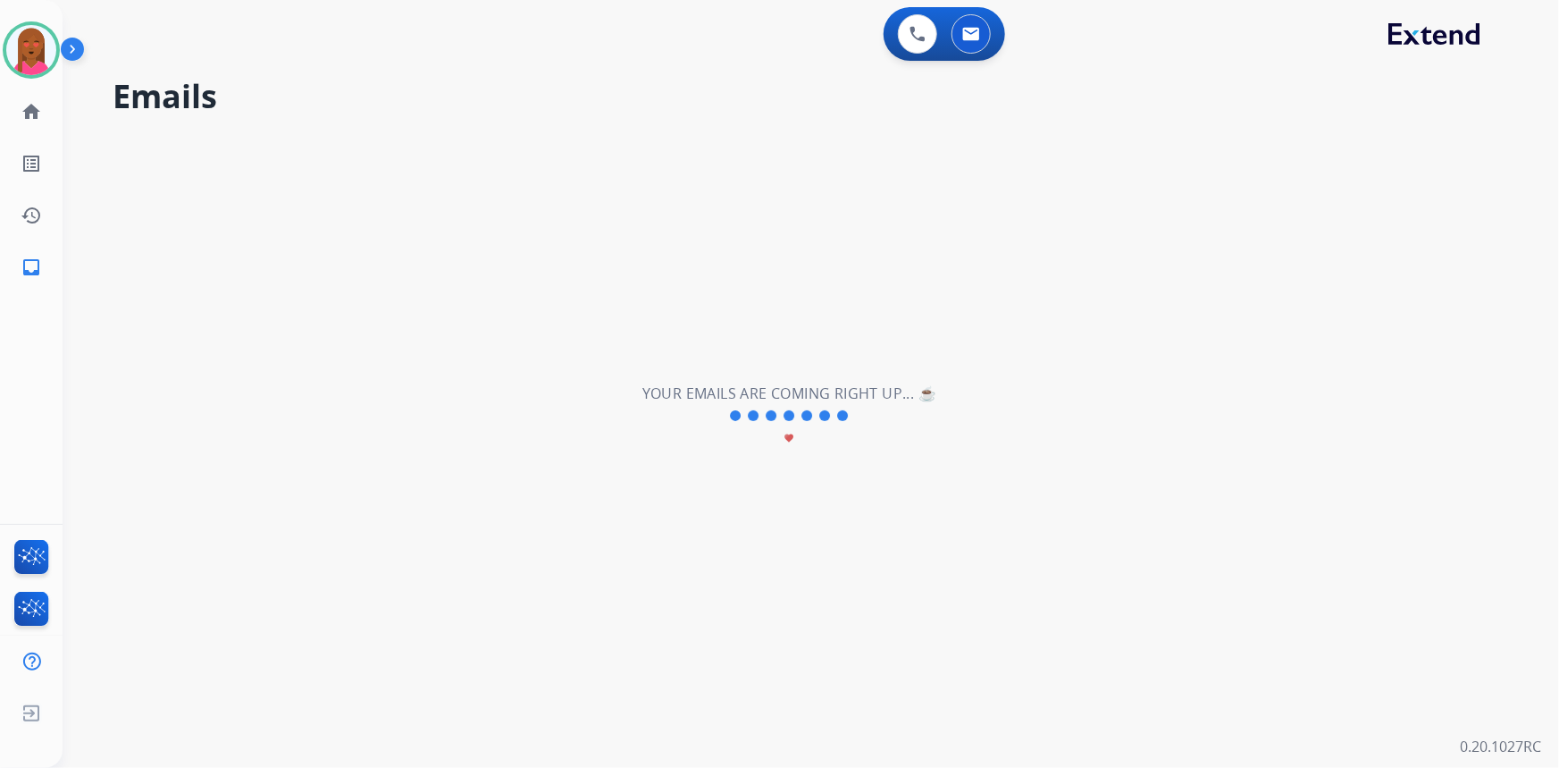
scroll to position [0, 0]
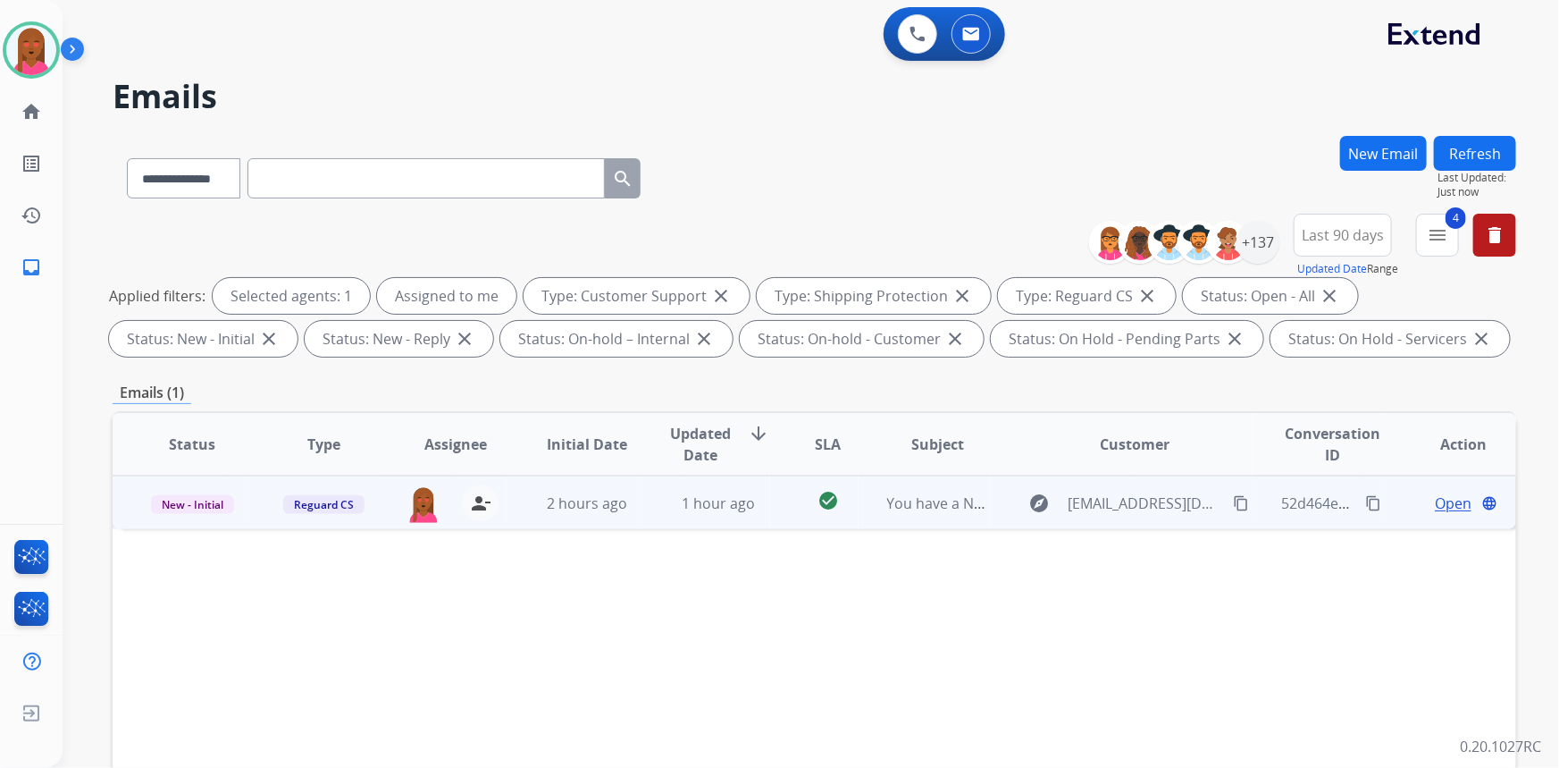
click at [1440, 501] on span "Open" at bounding box center [1453, 502] width 37 height 21
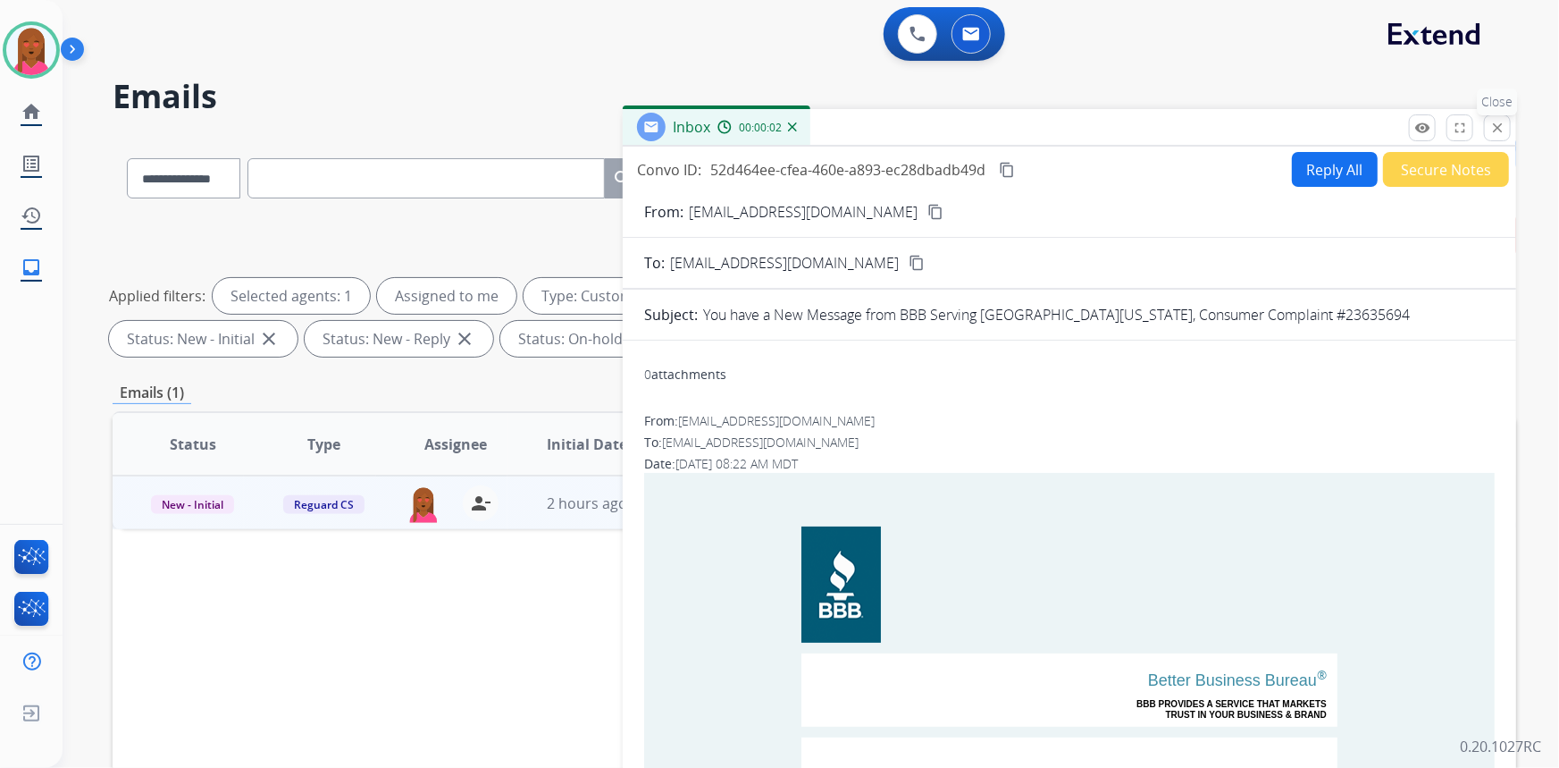
click at [1501, 122] on mat-icon "close" at bounding box center [1498, 128] width 16 height 16
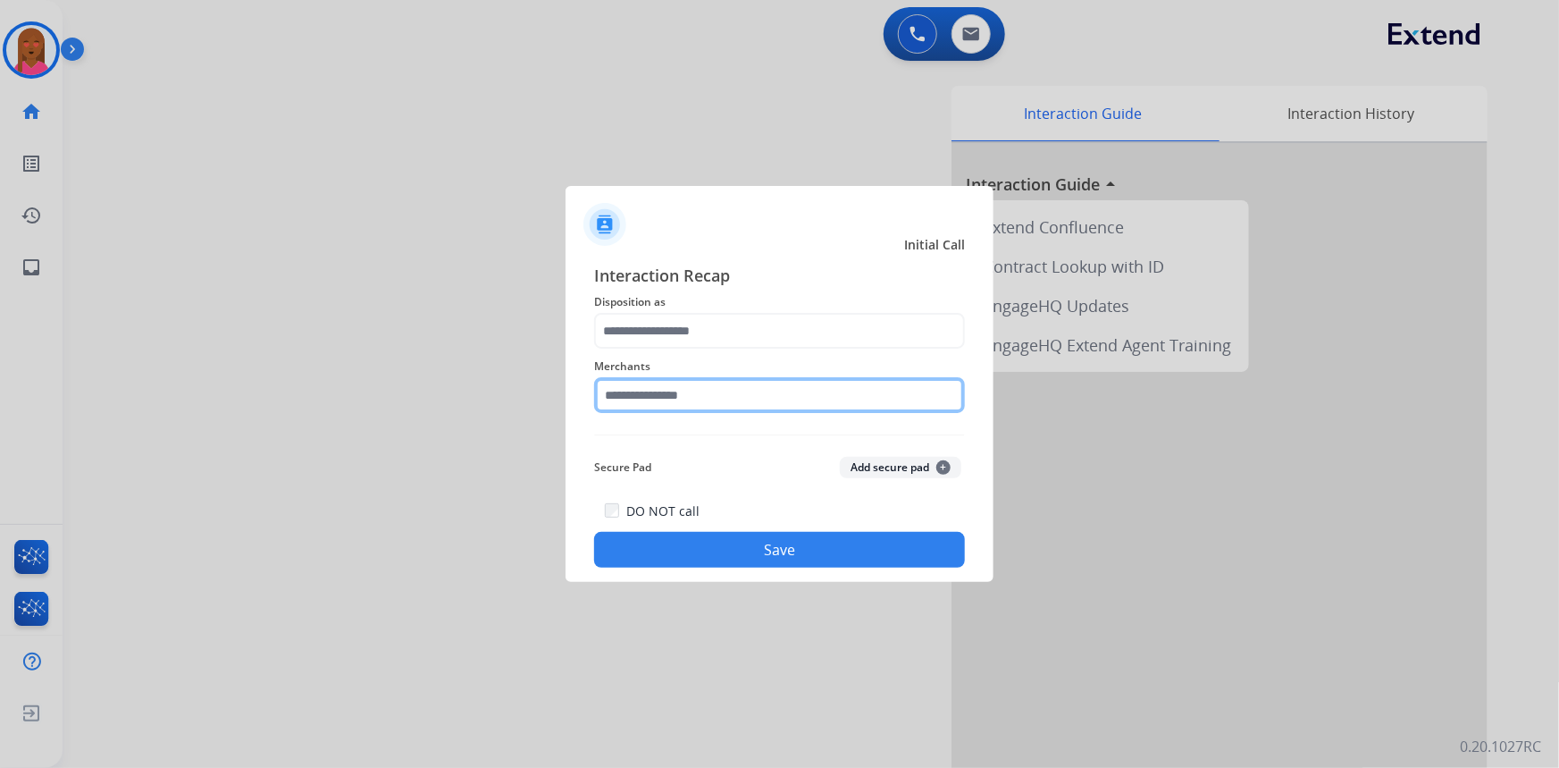
click at [703, 398] on input "text" at bounding box center [779, 395] width 371 height 36
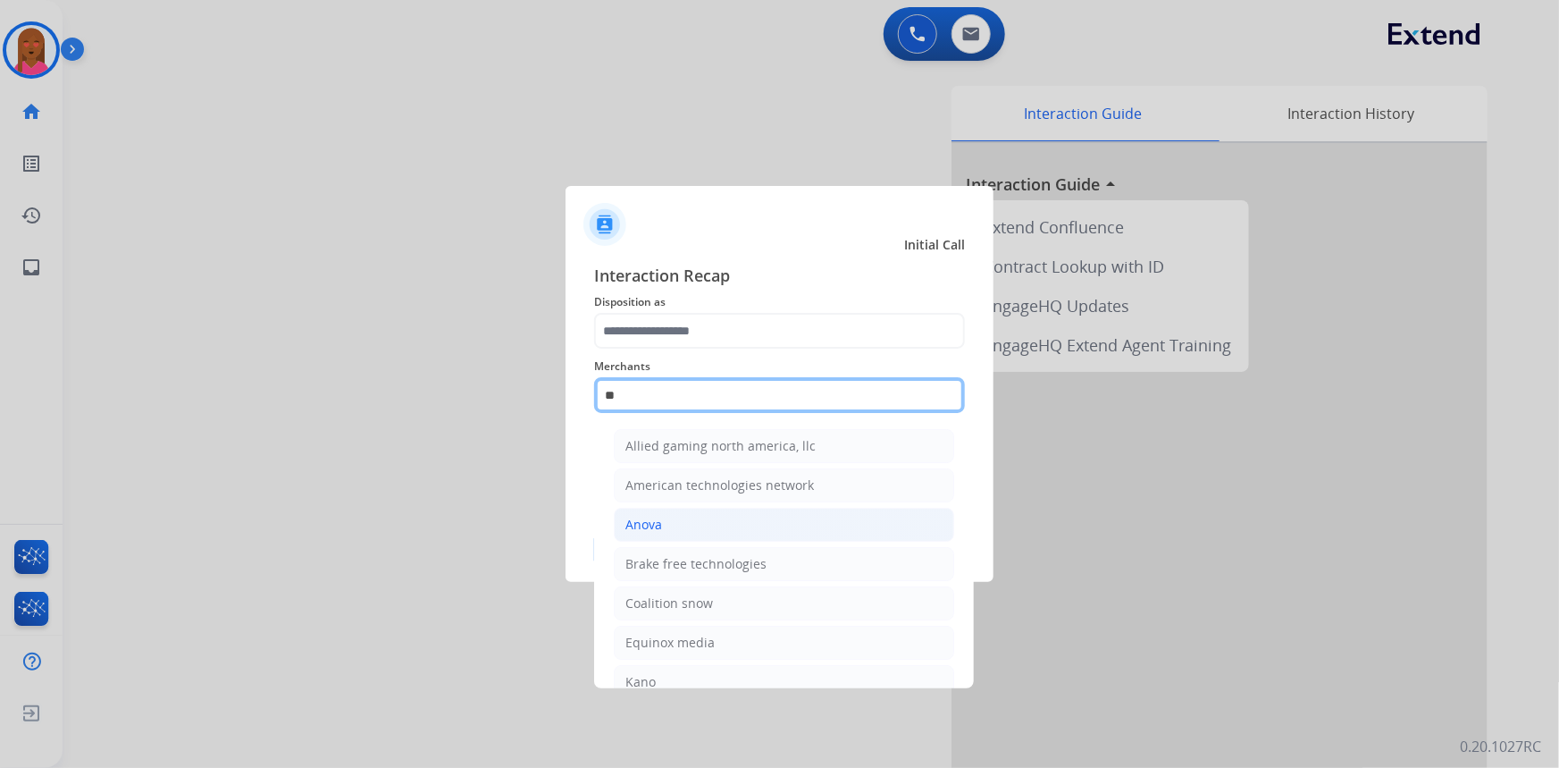
type input "*"
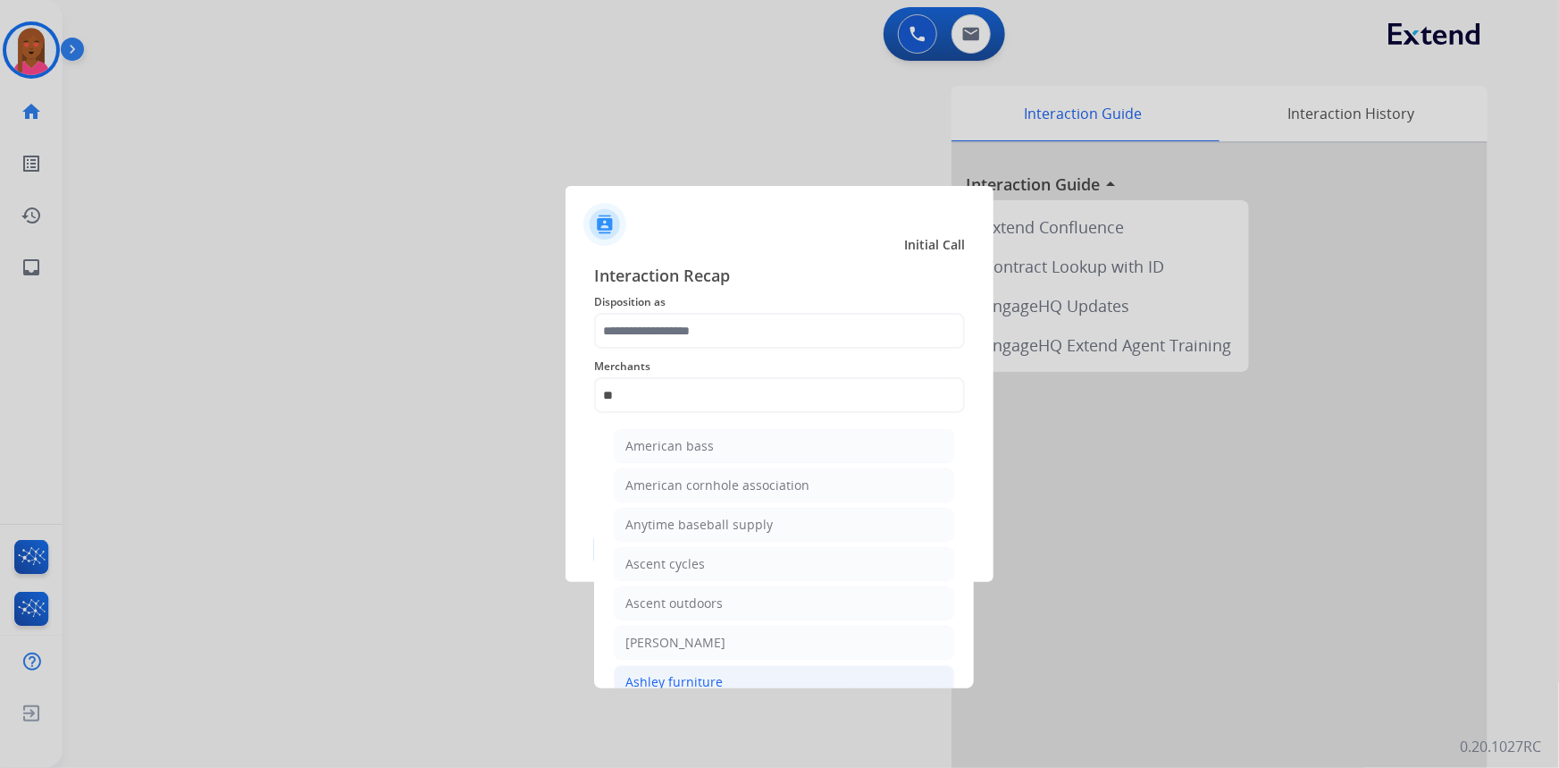
click at [701, 679] on div "Ashley furniture" at bounding box center [674, 682] width 97 height 18
type input "**********"
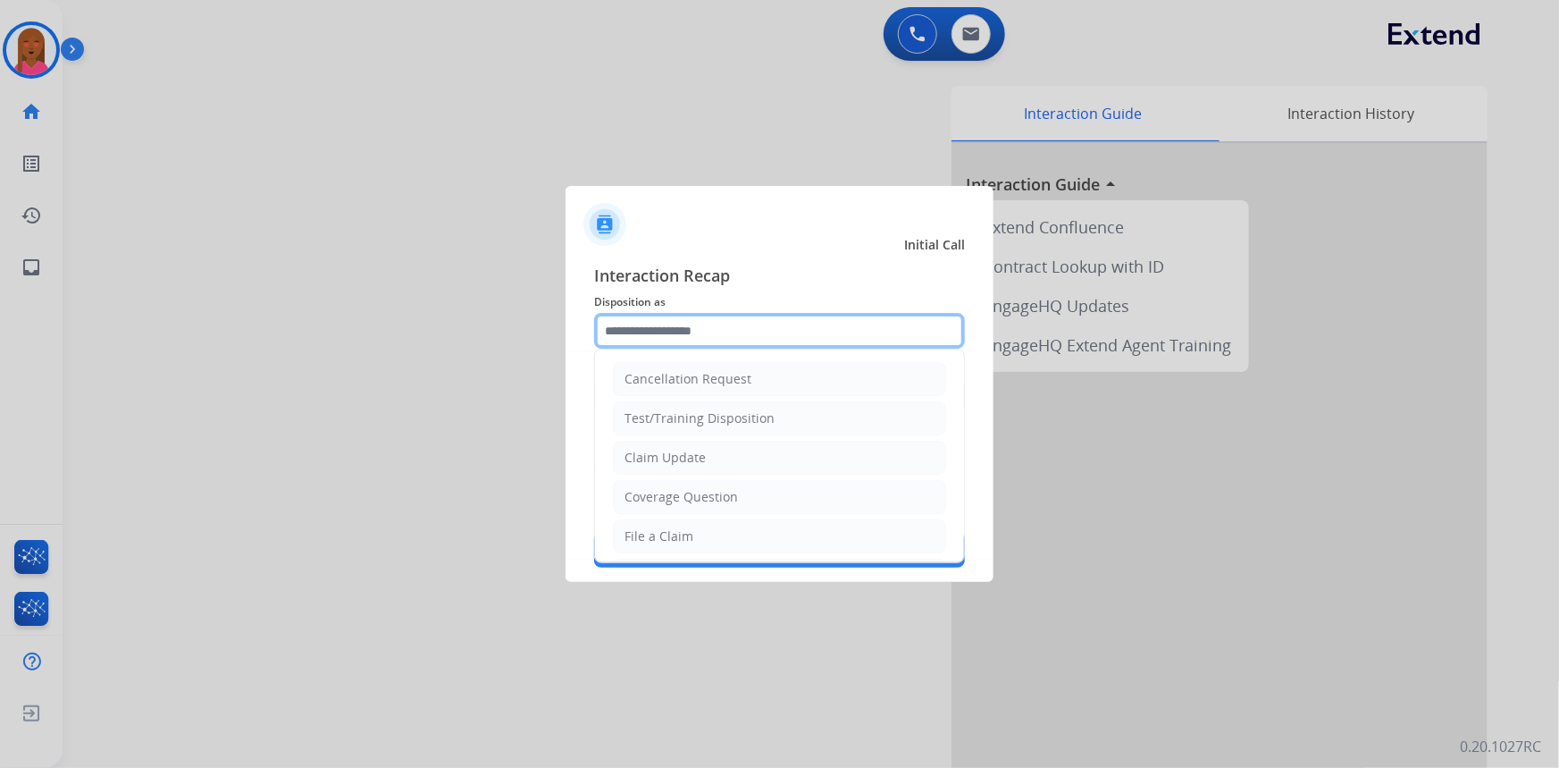
drag, startPoint x: 735, startPoint y: 334, endPoint x: 733, endPoint y: 344, distance: 10.2
click at [735, 341] on input "text" at bounding box center [779, 331] width 371 height 36
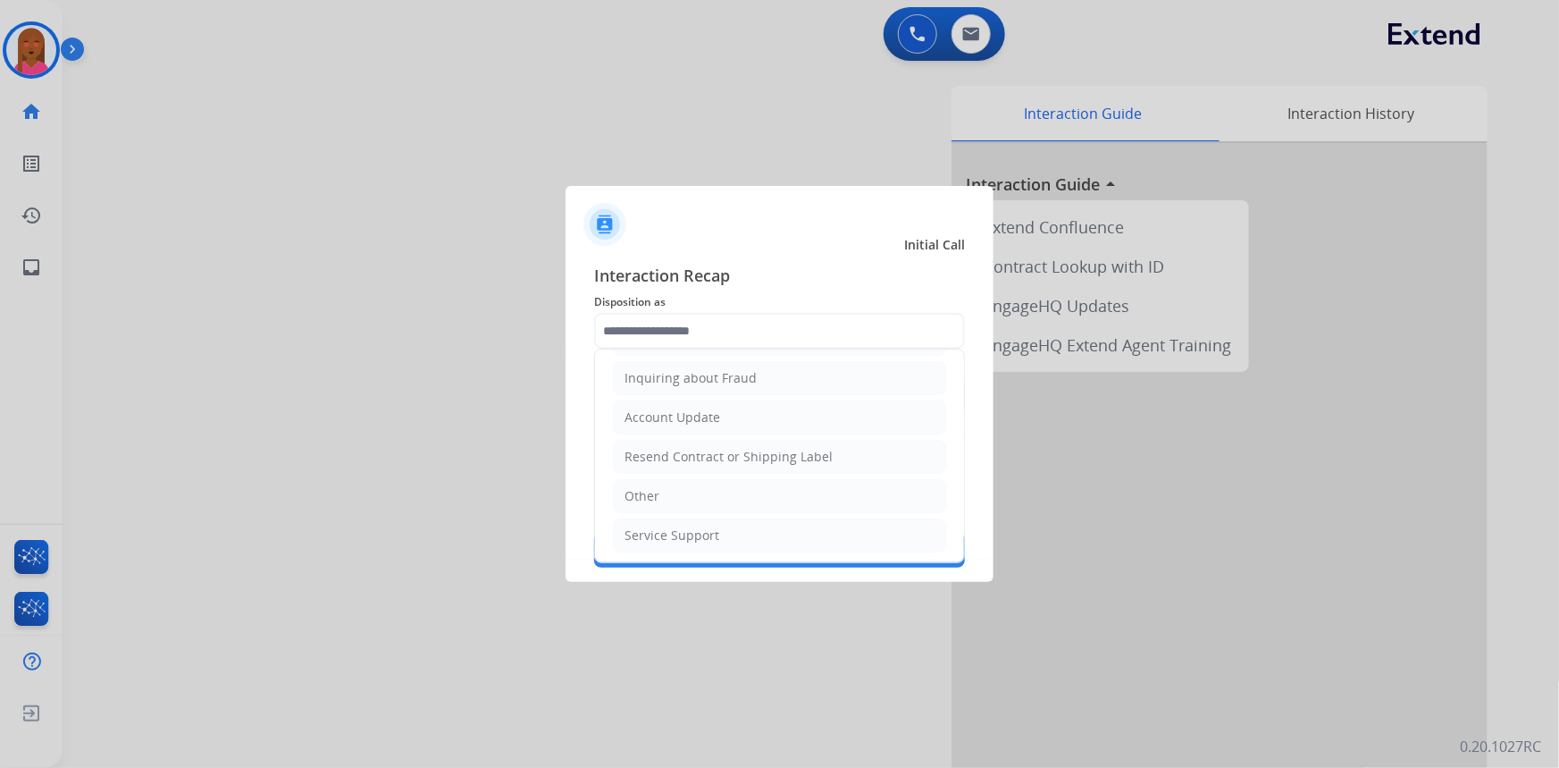
click at [697, 491] on li "Other" at bounding box center [779, 496] width 333 height 34
type input "*****"
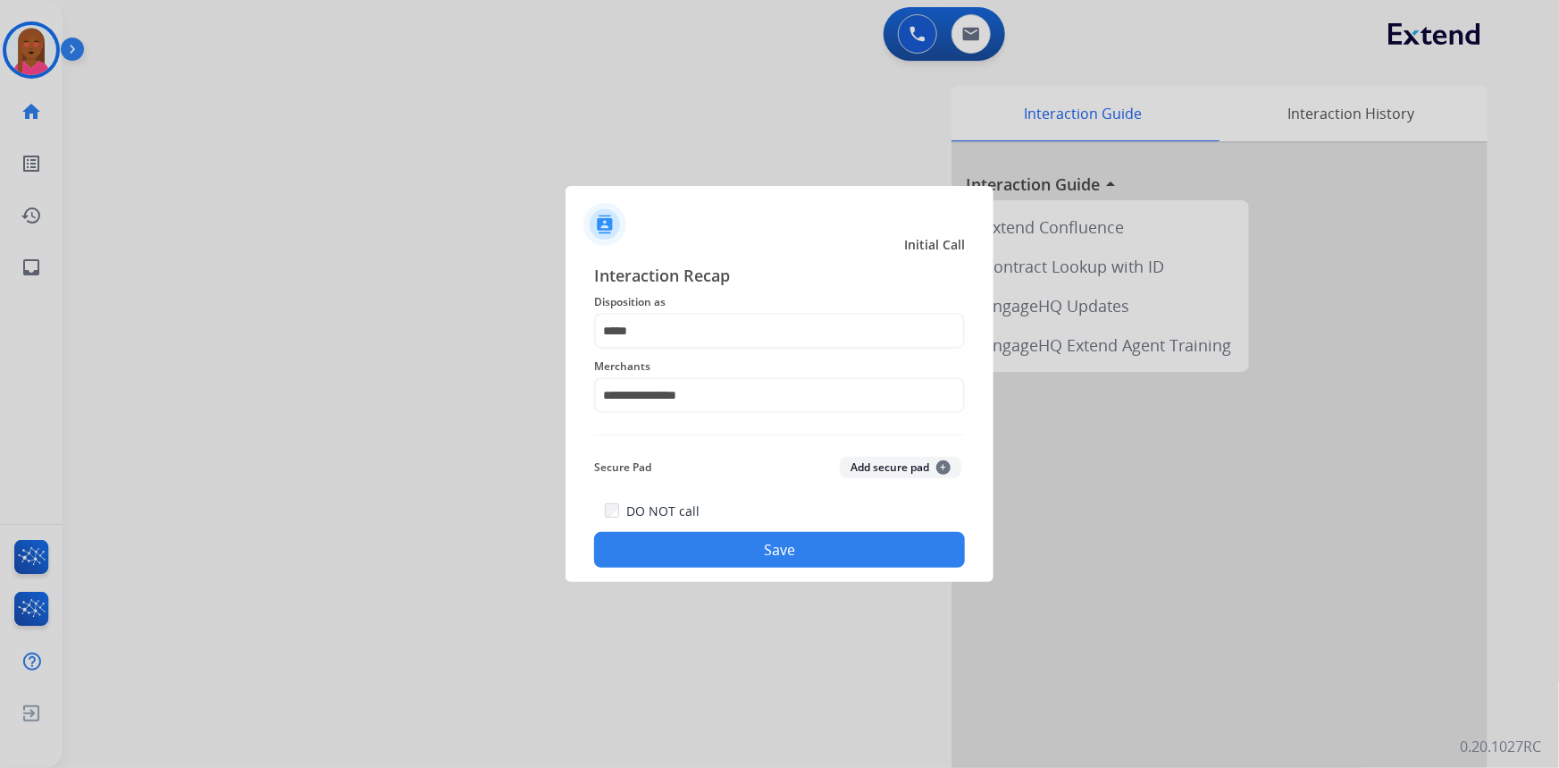
click at [720, 552] on button "Save" at bounding box center [779, 550] width 371 height 36
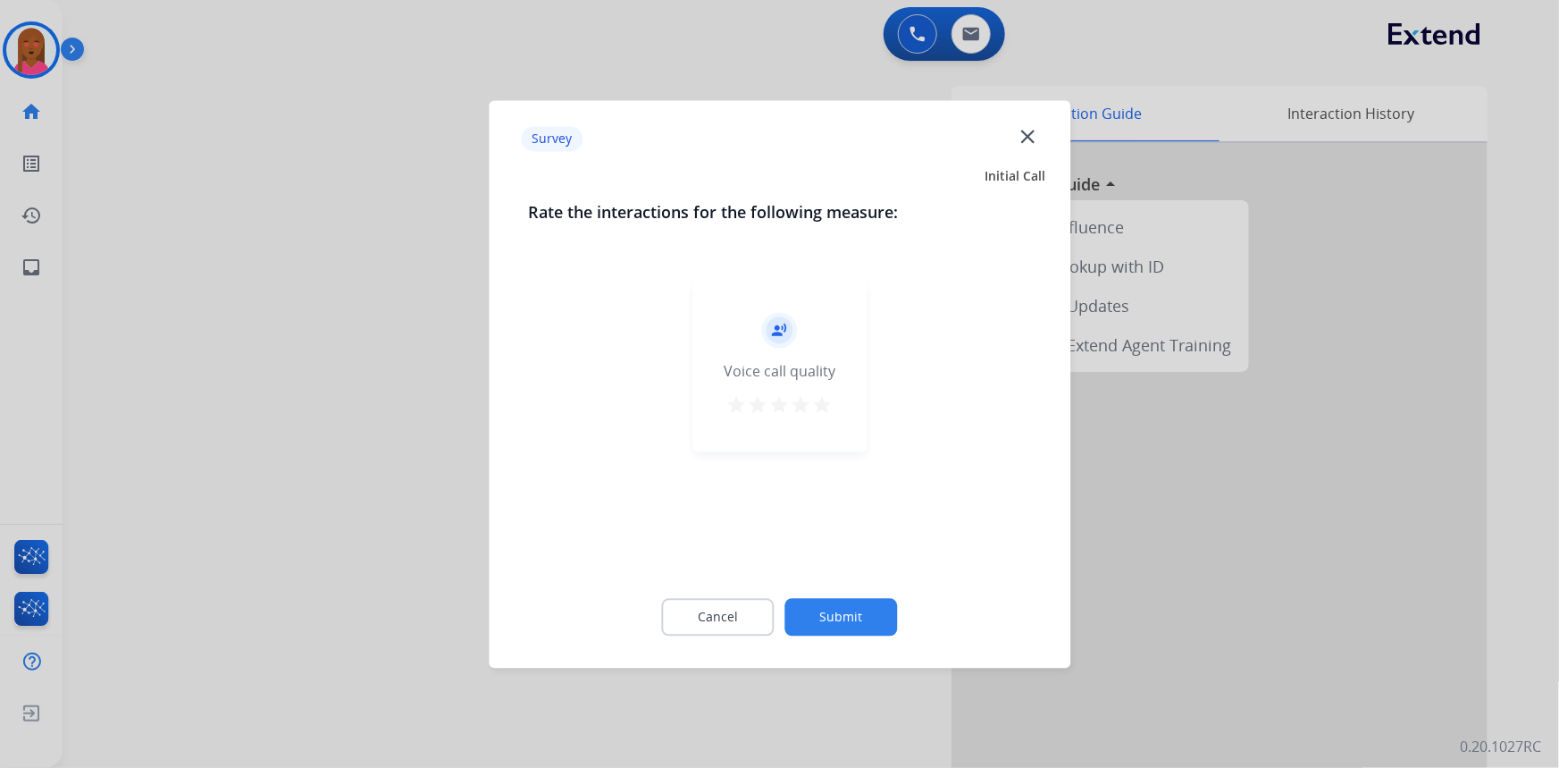
click at [1020, 134] on mat-icon "close" at bounding box center [1027, 135] width 23 height 23
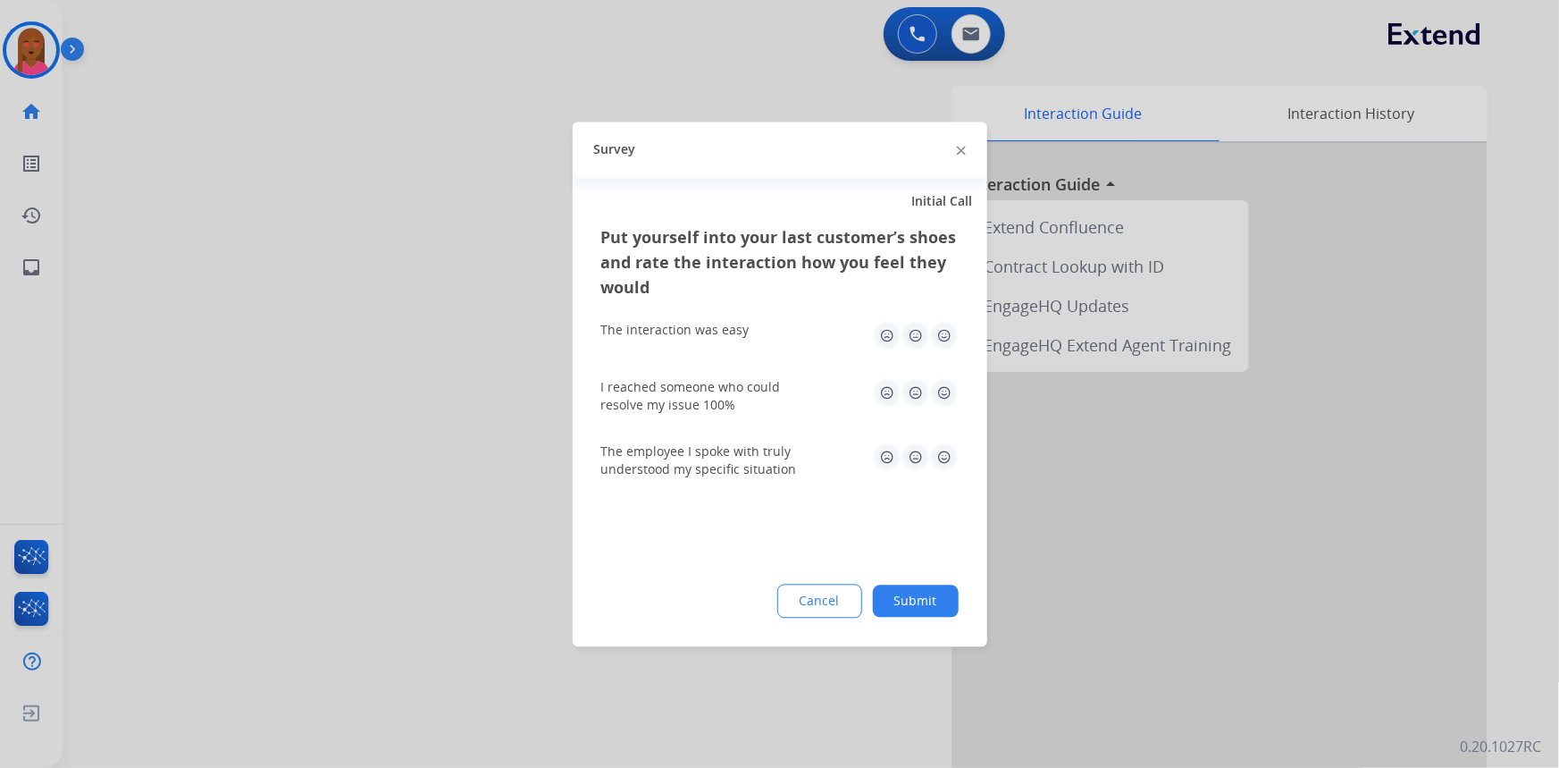
click at [960, 151] on div at bounding box center [961, 149] width 9 height 21
click at [960, 151] on img at bounding box center [961, 151] width 9 height 9
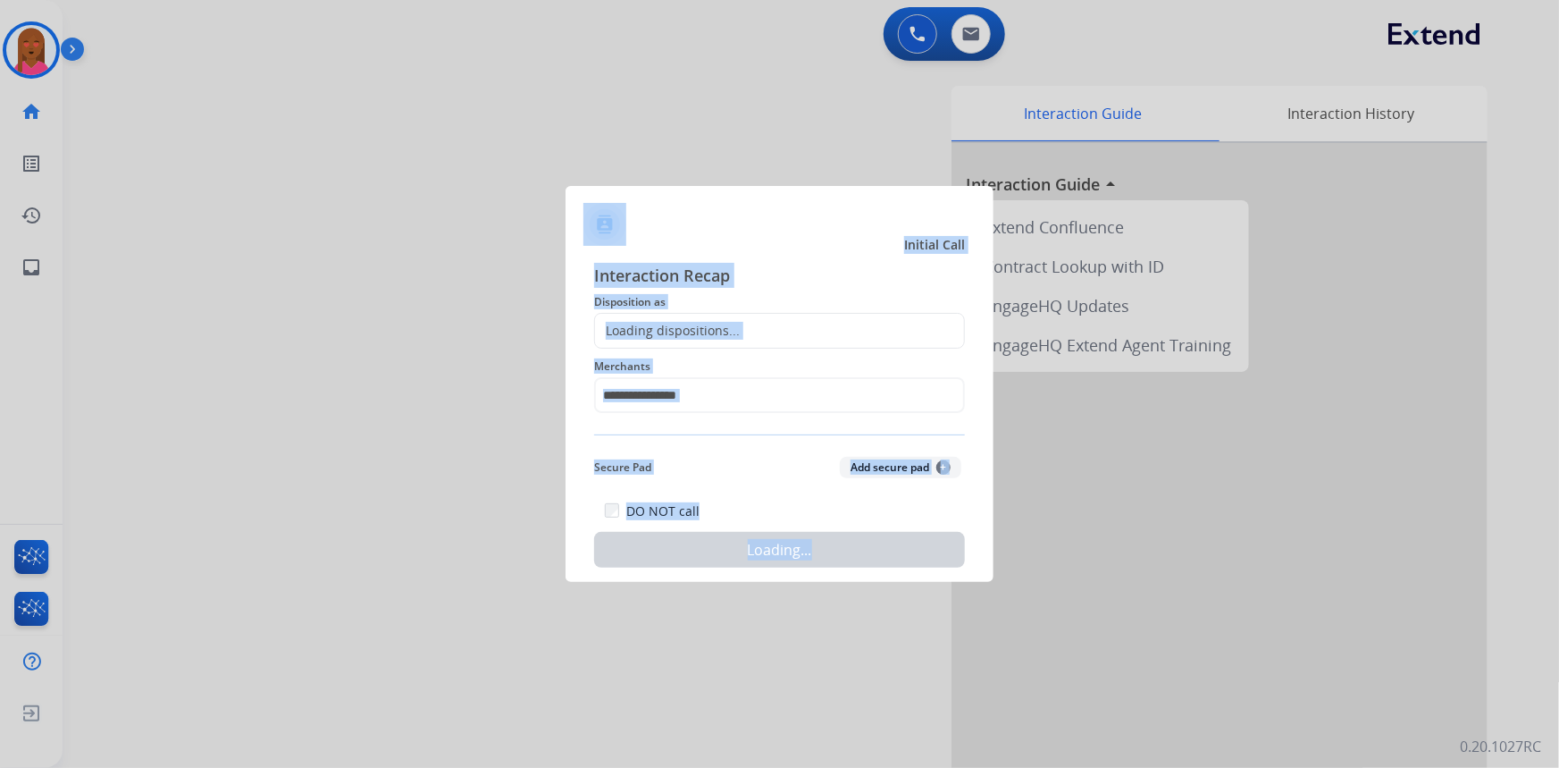
click at [960, 151] on div at bounding box center [779, 384] width 1559 height 768
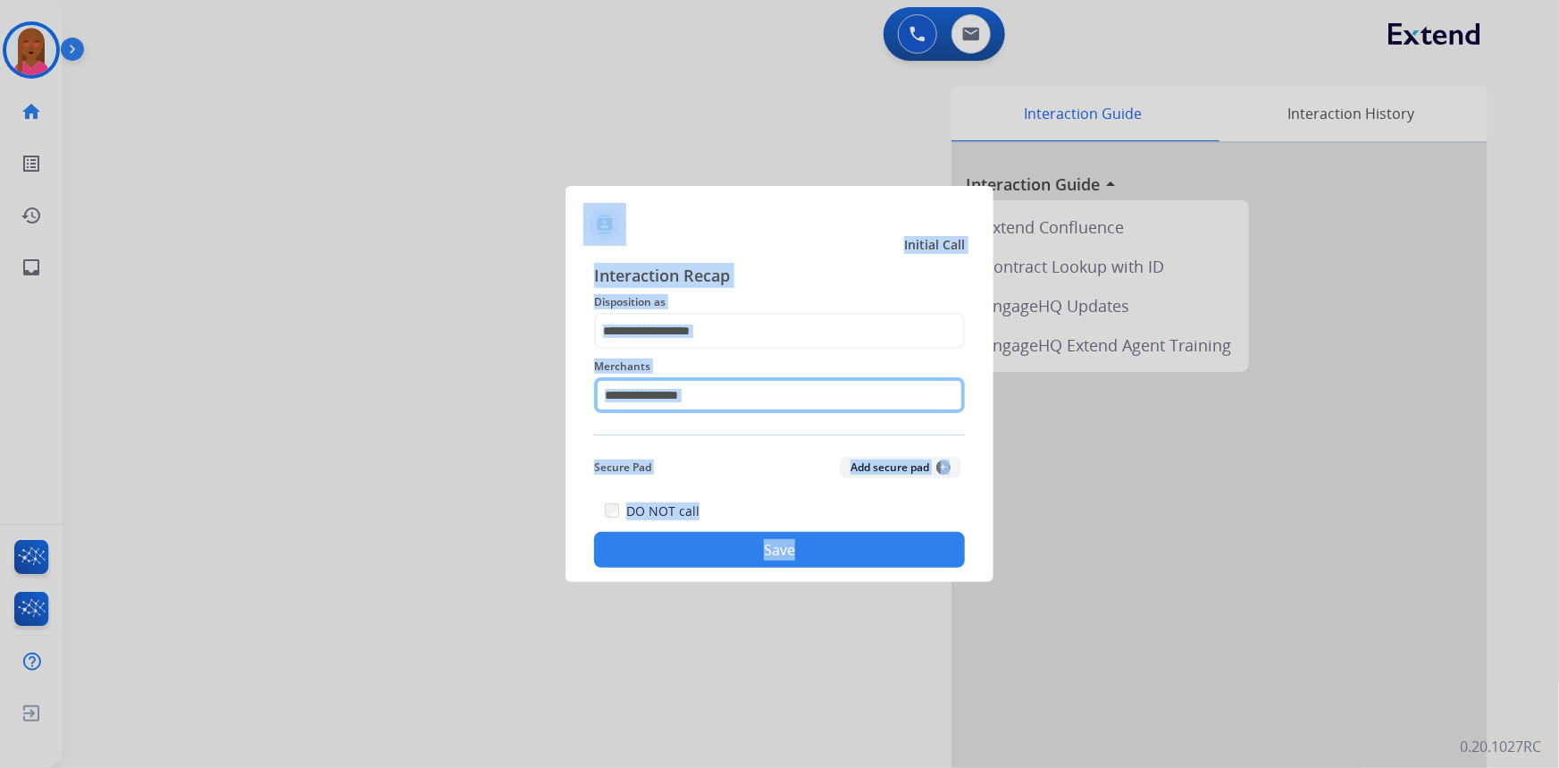
click at [827, 389] on input "text" at bounding box center [779, 395] width 371 height 36
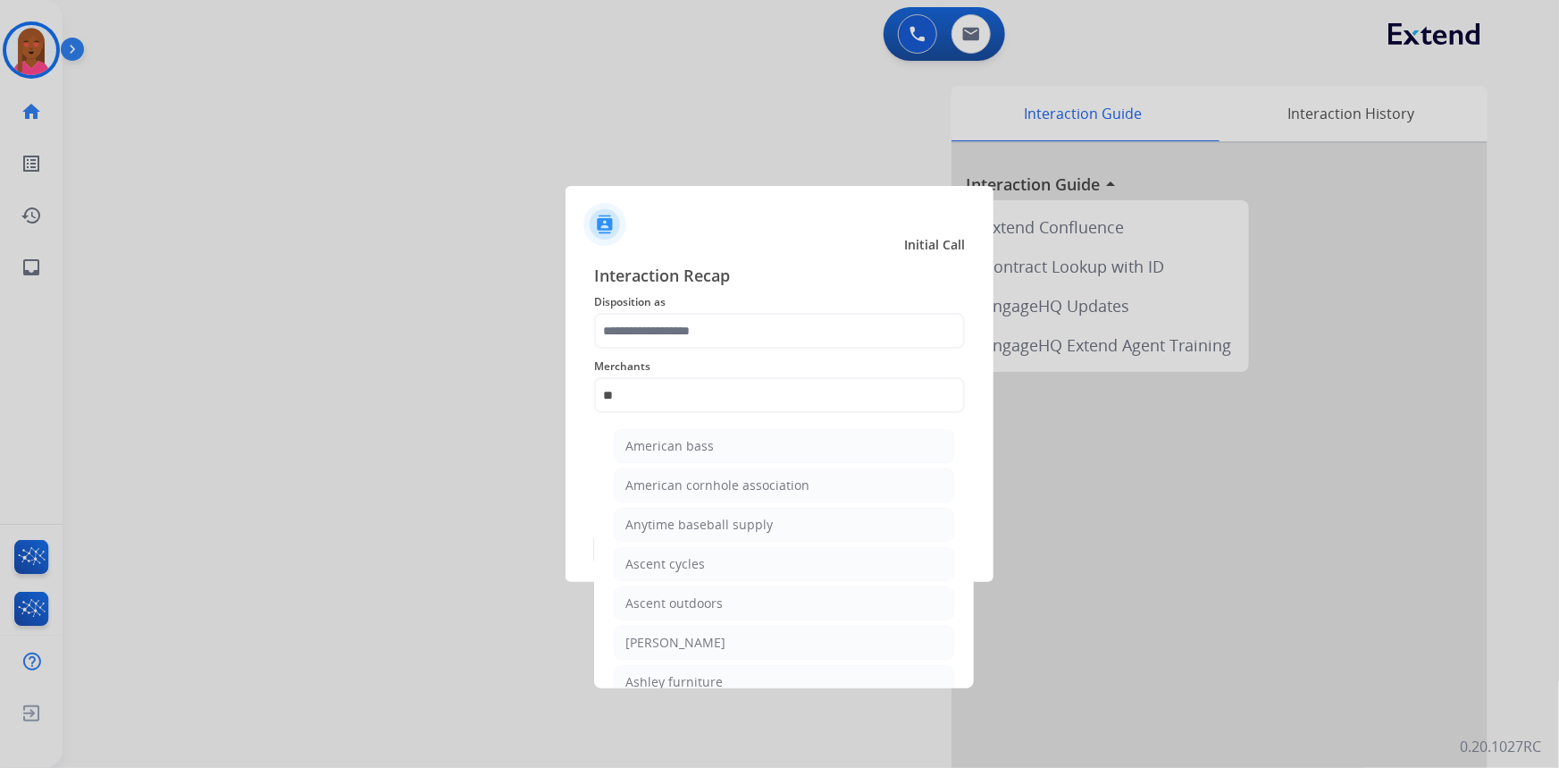
drag, startPoint x: 706, startPoint y: 678, endPoint x: 710, endPoint y: 661, distance: 17.6
click at [707, 678] on div "Ashley furniture" at bounding box center [674, 682] width 97 height 18
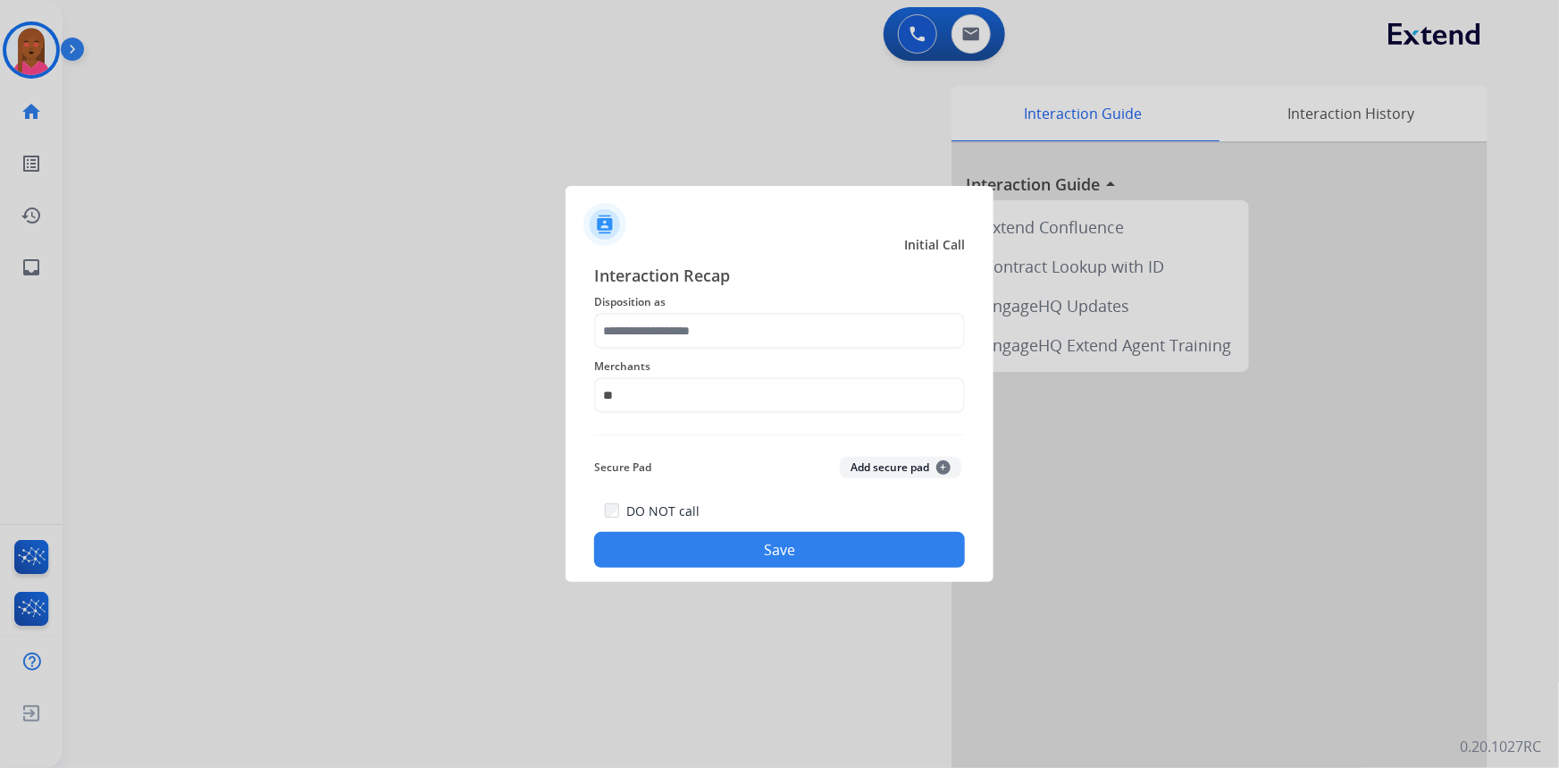
type input "**********"
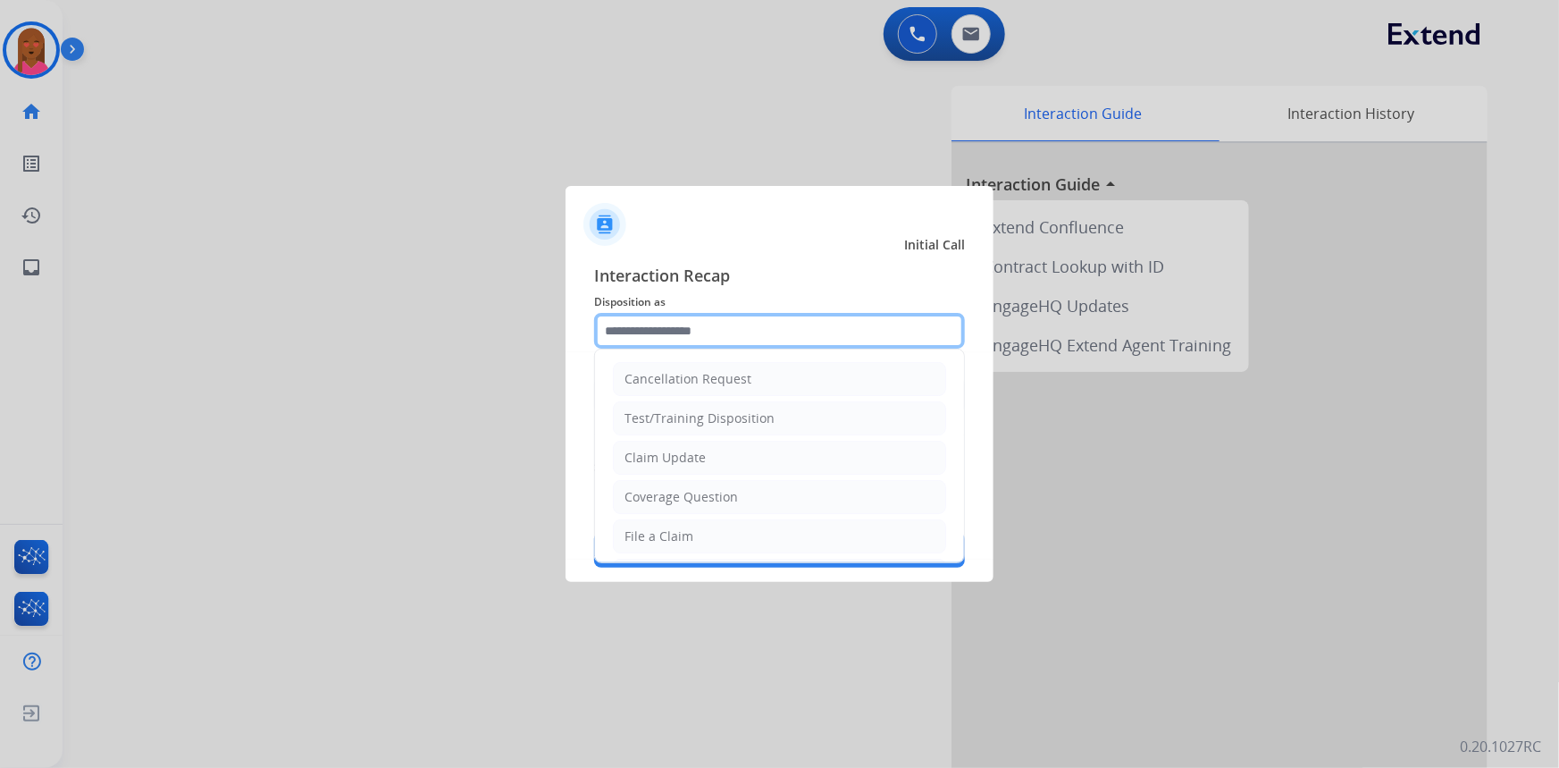
click at [793, 329] on input "text" at bounding box center [779, 331] width 371 height 36
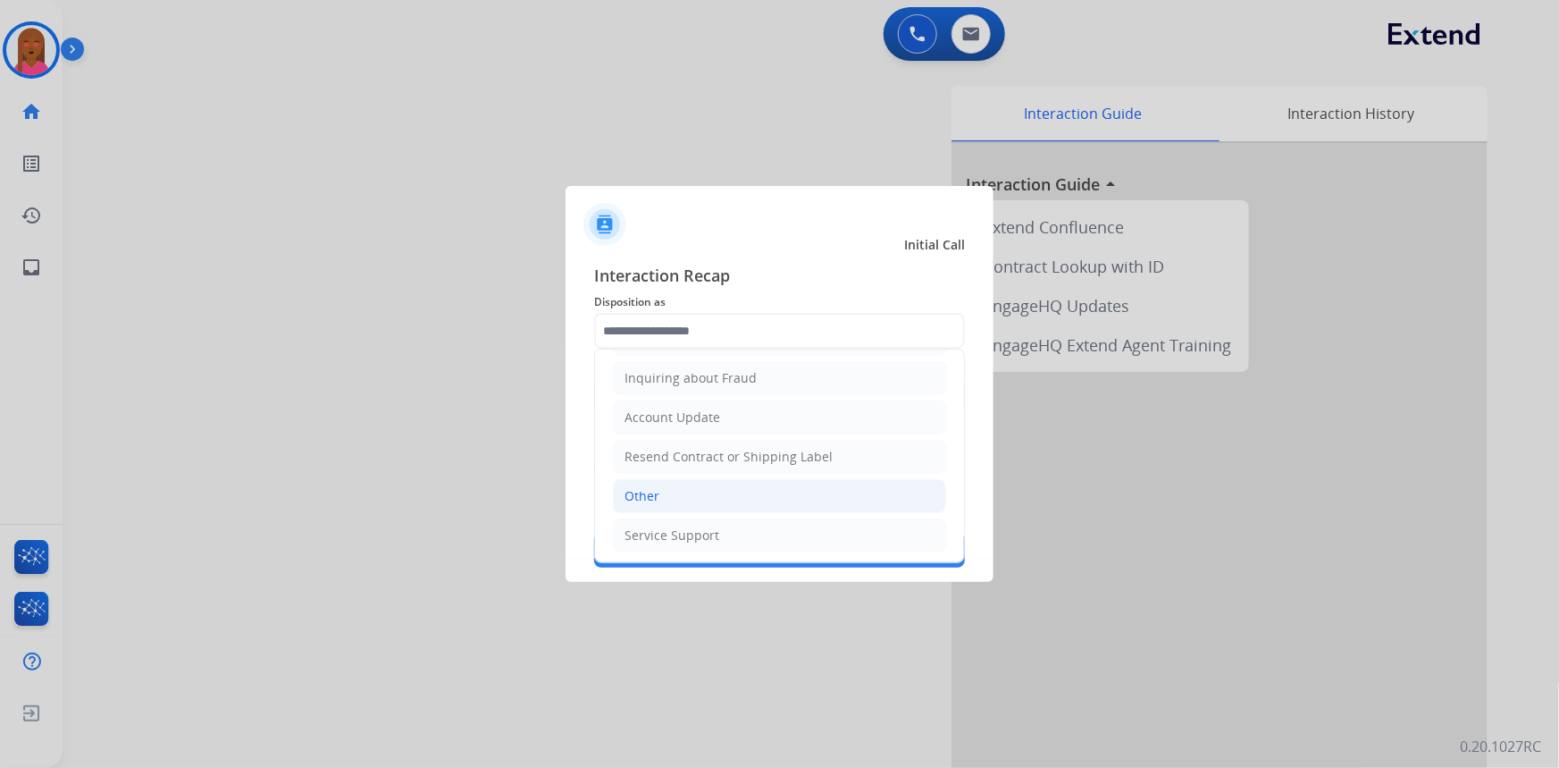
click at [701, 488] on li "Other" at bounding box center [779, 496] width 333 height 34
type input "*****"
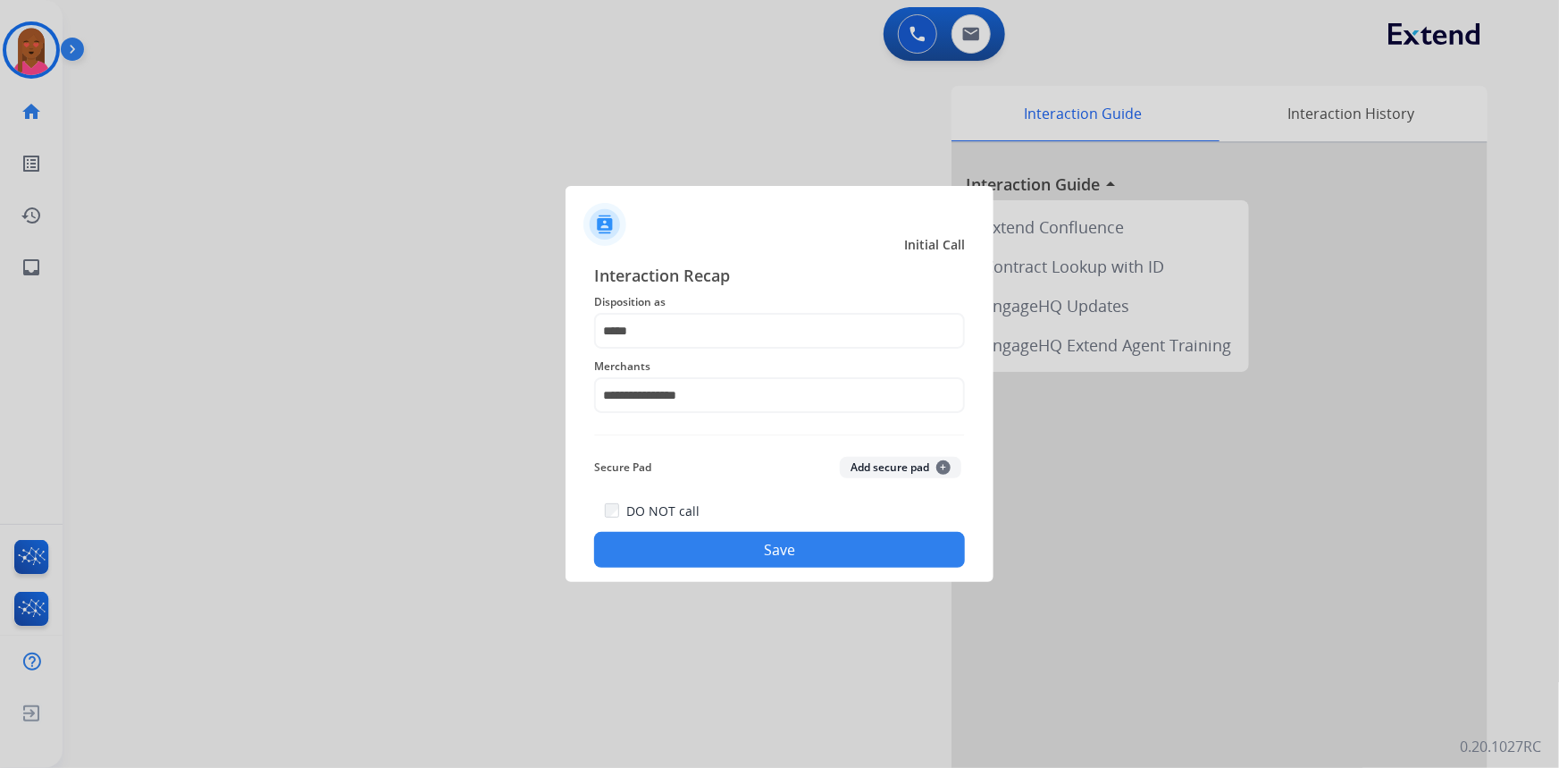
click at [743, 551] on button "Save" at bounding box center [779, 550] width 371 height 36
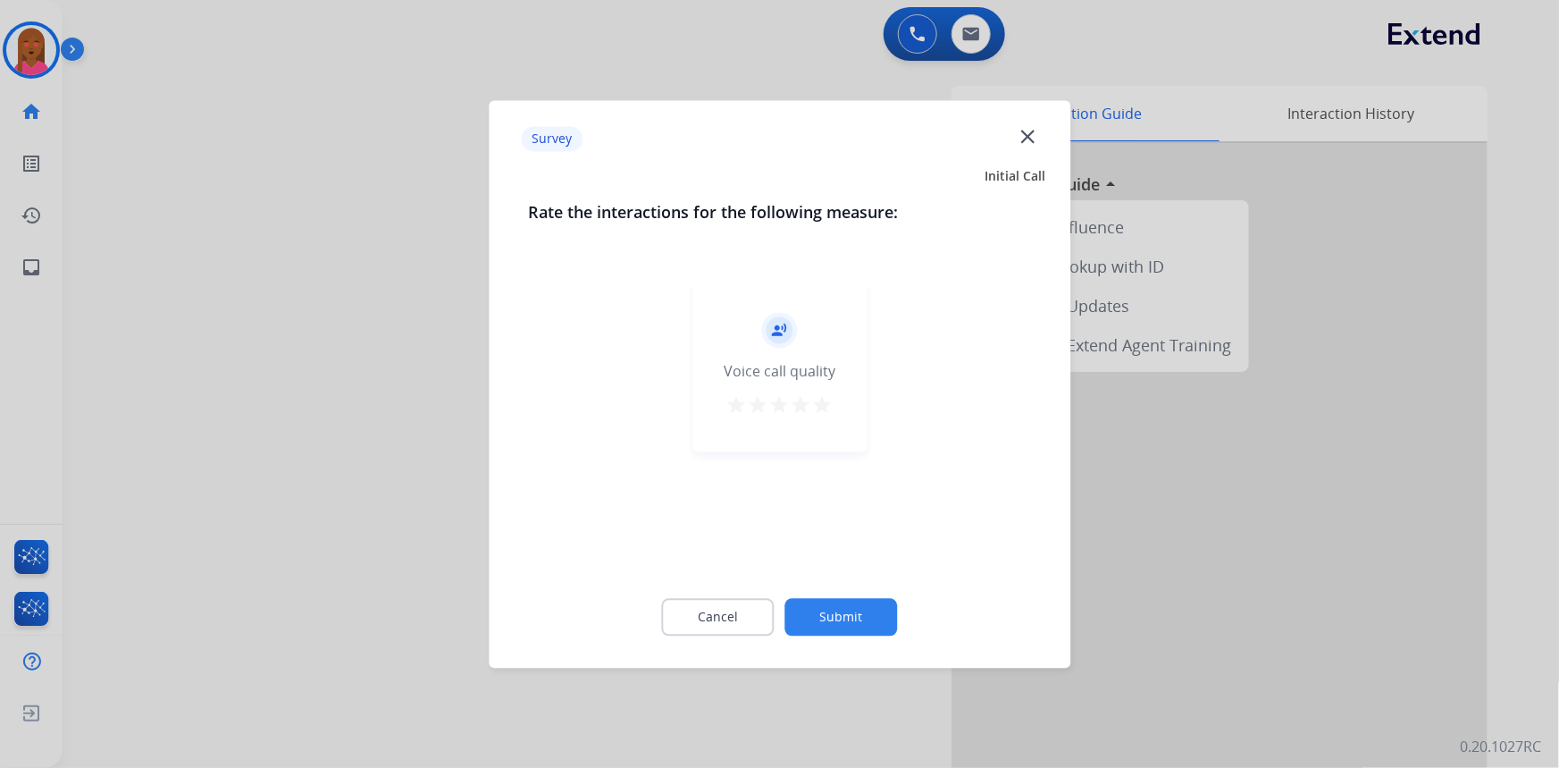
click at [1037, 126] on mat-icon "close" at bounding box center [1027, 135] width 23 height 23
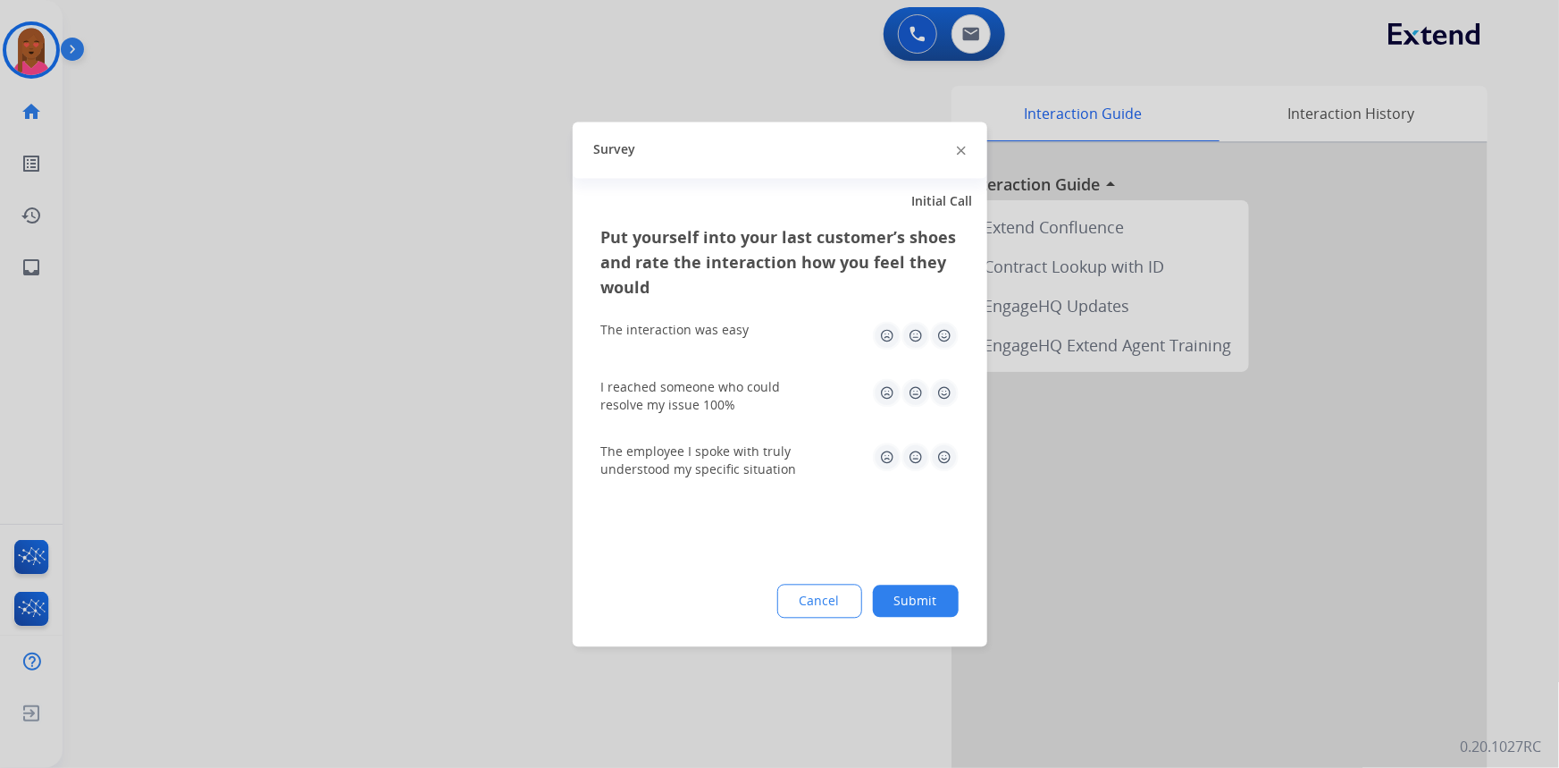
click at [960, 145] on div at bounding box center [961, 149] width 9 height 21
click at [952, 158] on div "Survey" at bounding box center [780, 150] width 415 height 56
click at [954, 155] on div "Survey" at bounding box center [780, 150] width 415 height 56
click at [957, 145] on div at bounding box center [961, 149] width 9 height 21
click at [958, 150] on img at bounding box center [961, 151] width 9 height 9
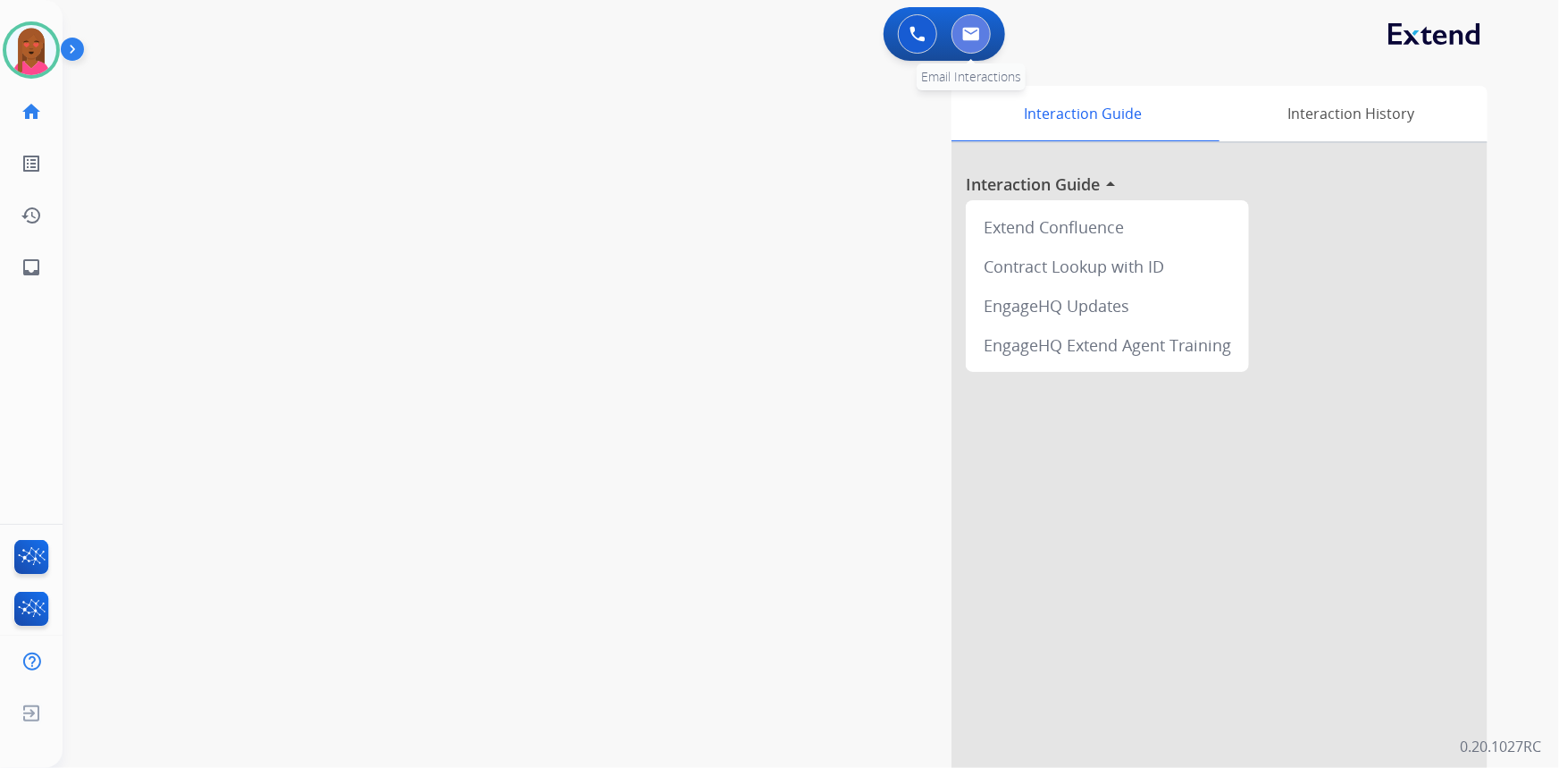
click at [975, 29] on img at bounding box center [971, 34] width 18 height 14
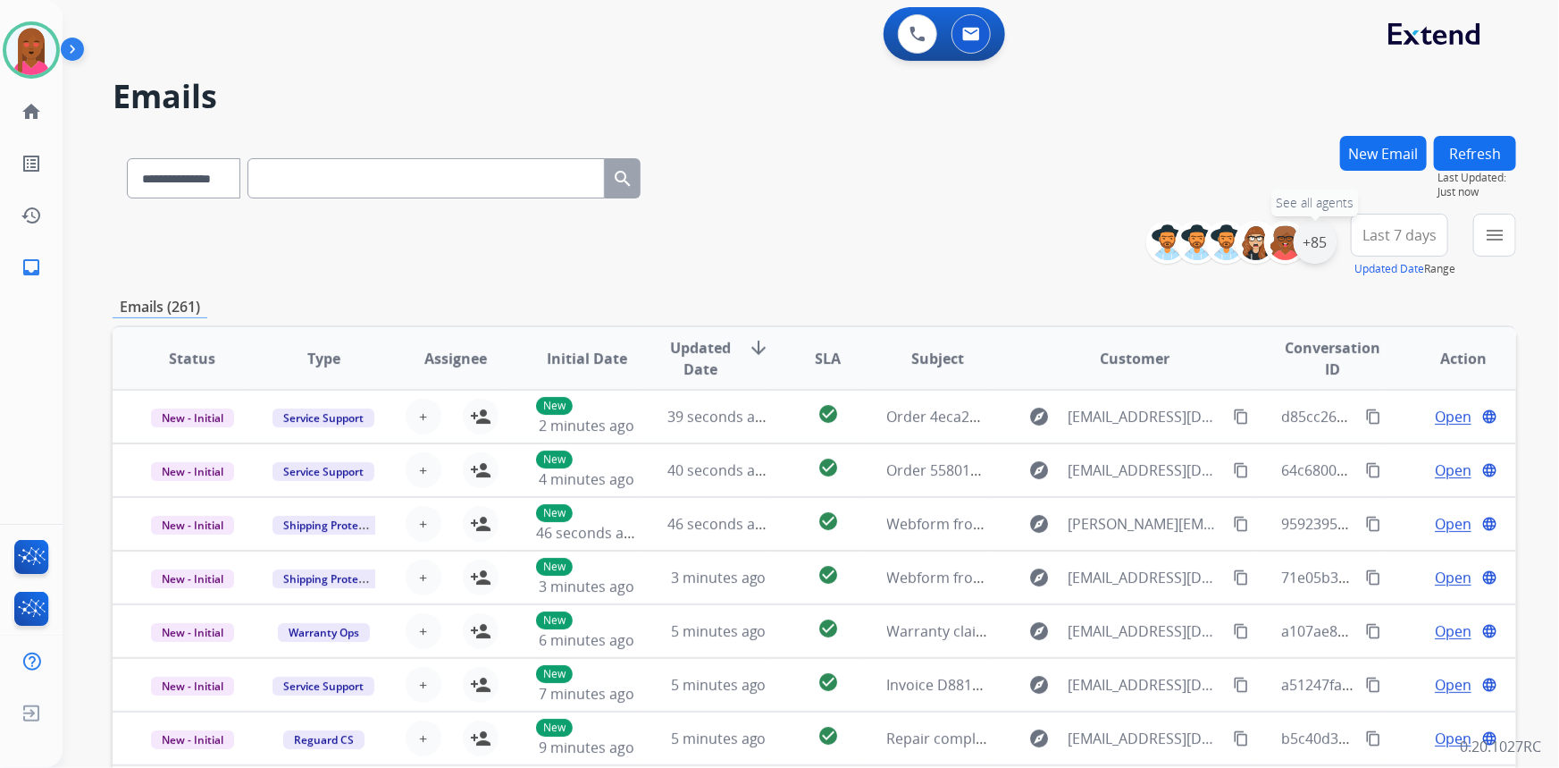
click at [1315, 246] on div "+85" at bounding box center [1315, 242] width 43 height 43
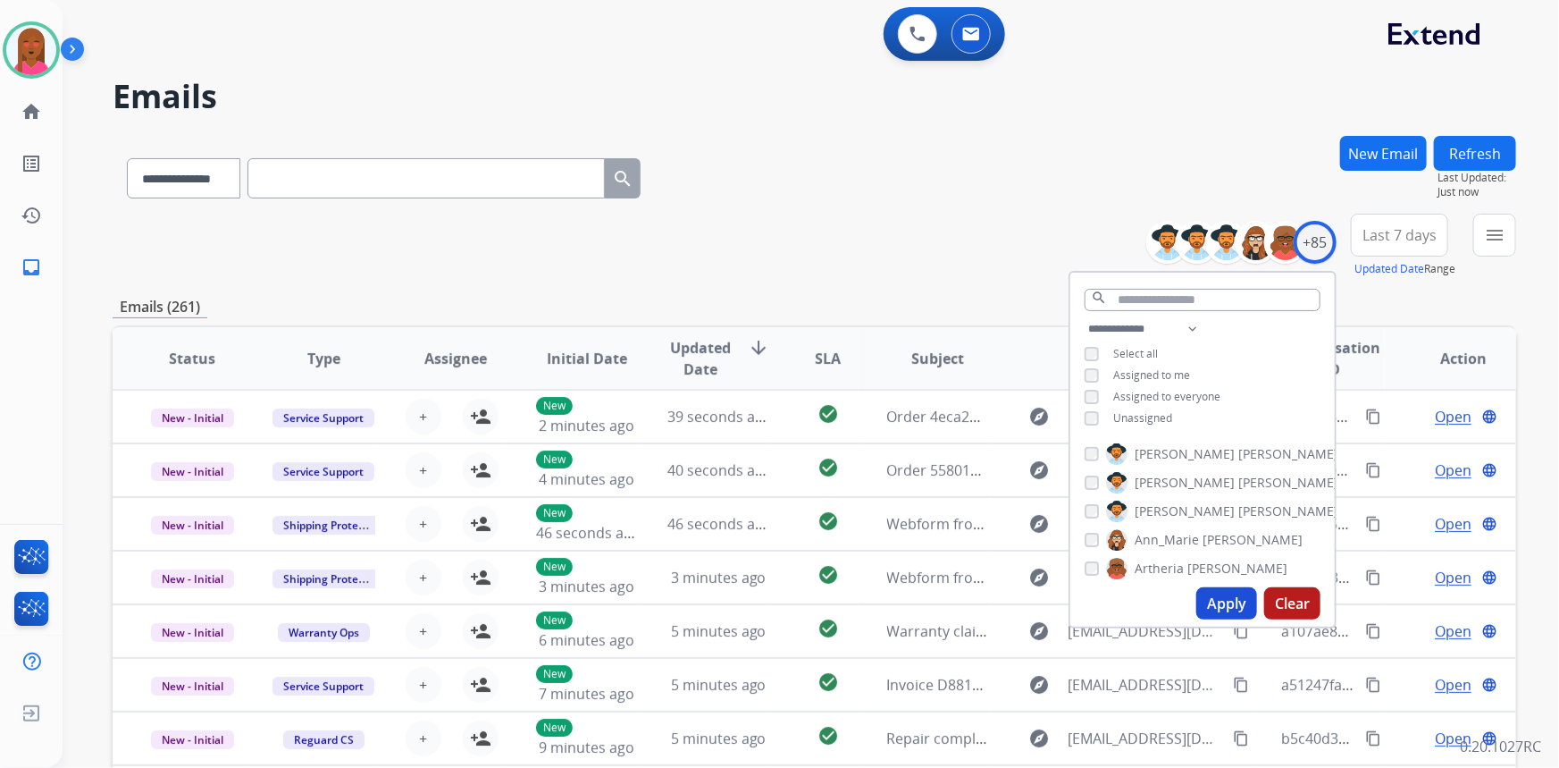
click at [1230, 607] on button "Apply" at bounding box center [1227, 603] width 61 height 32
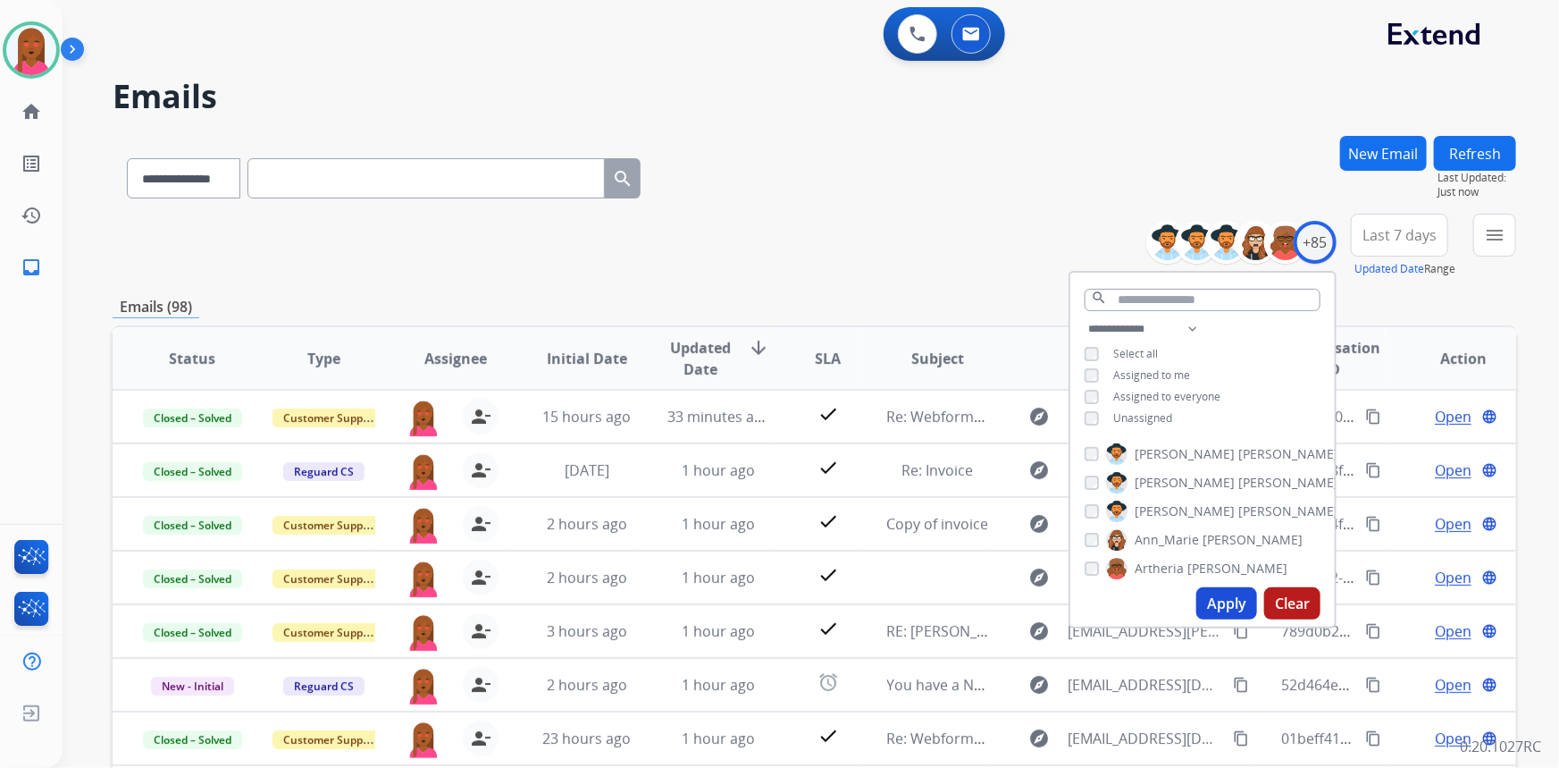
click at [1400, 162] on button "New Email" at bounding box center [1383, 153] width 87 height 35
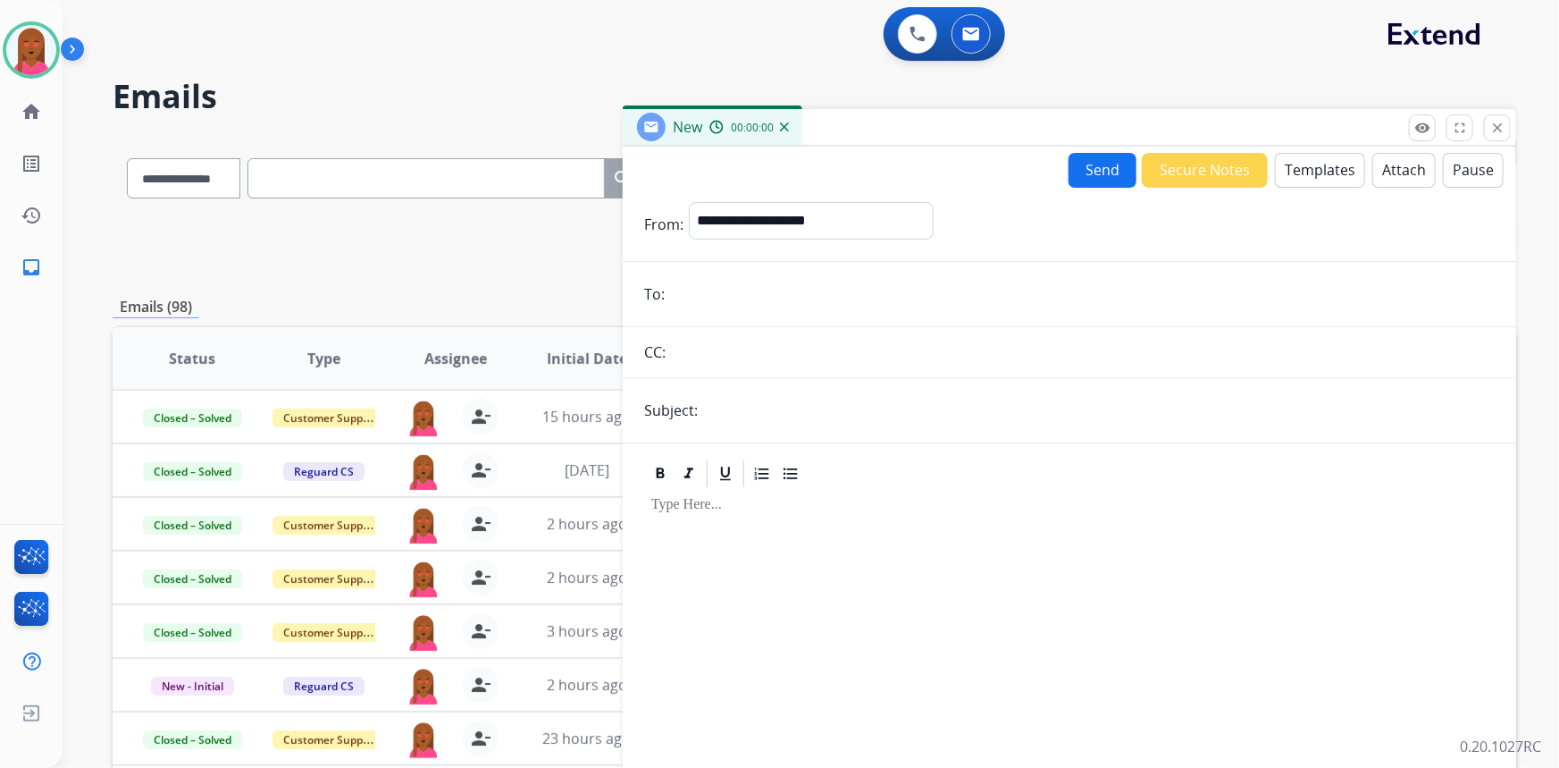
click at [737, 194] on form "**********" at bounding box center [1070, 497] width 894 height 619
drag, startPoint x: 756, startPoint y: 211, endPoint x: 757, endPoint y: 235, distance: 24.1
click at [757, 225] on select "**********" at bounding box center [810, 220] width 243 height 36
select select "**********"
click at [689, 202] on select "**********" at bounding box center [810, 220] width 243 height 36
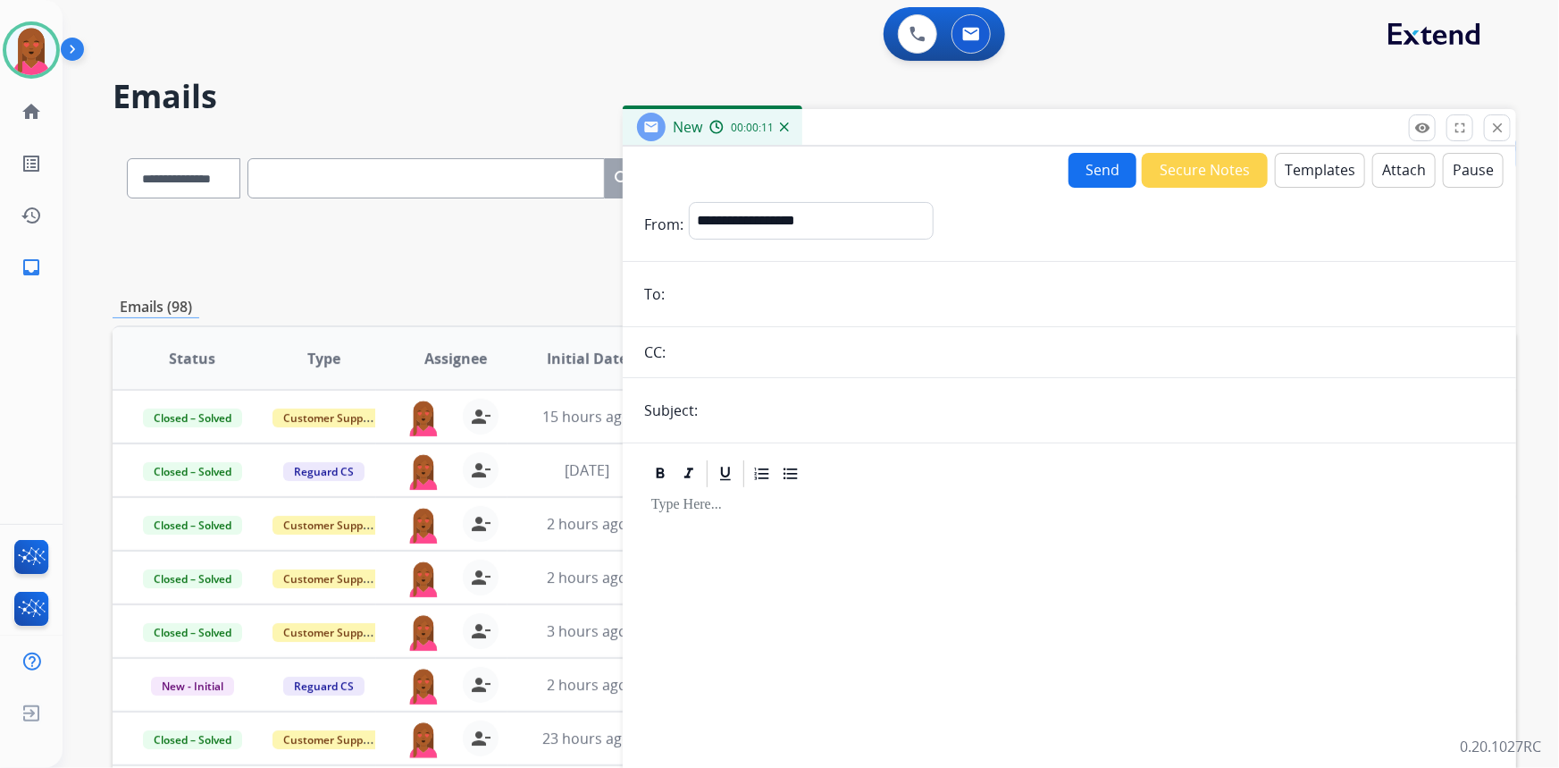
click at [1101, 539] on div at bounding box center [1069, 643] width 851 height 307
click at [1331, 170] on button "Templates" at bounding box center [1320, 170] width 90 height 35
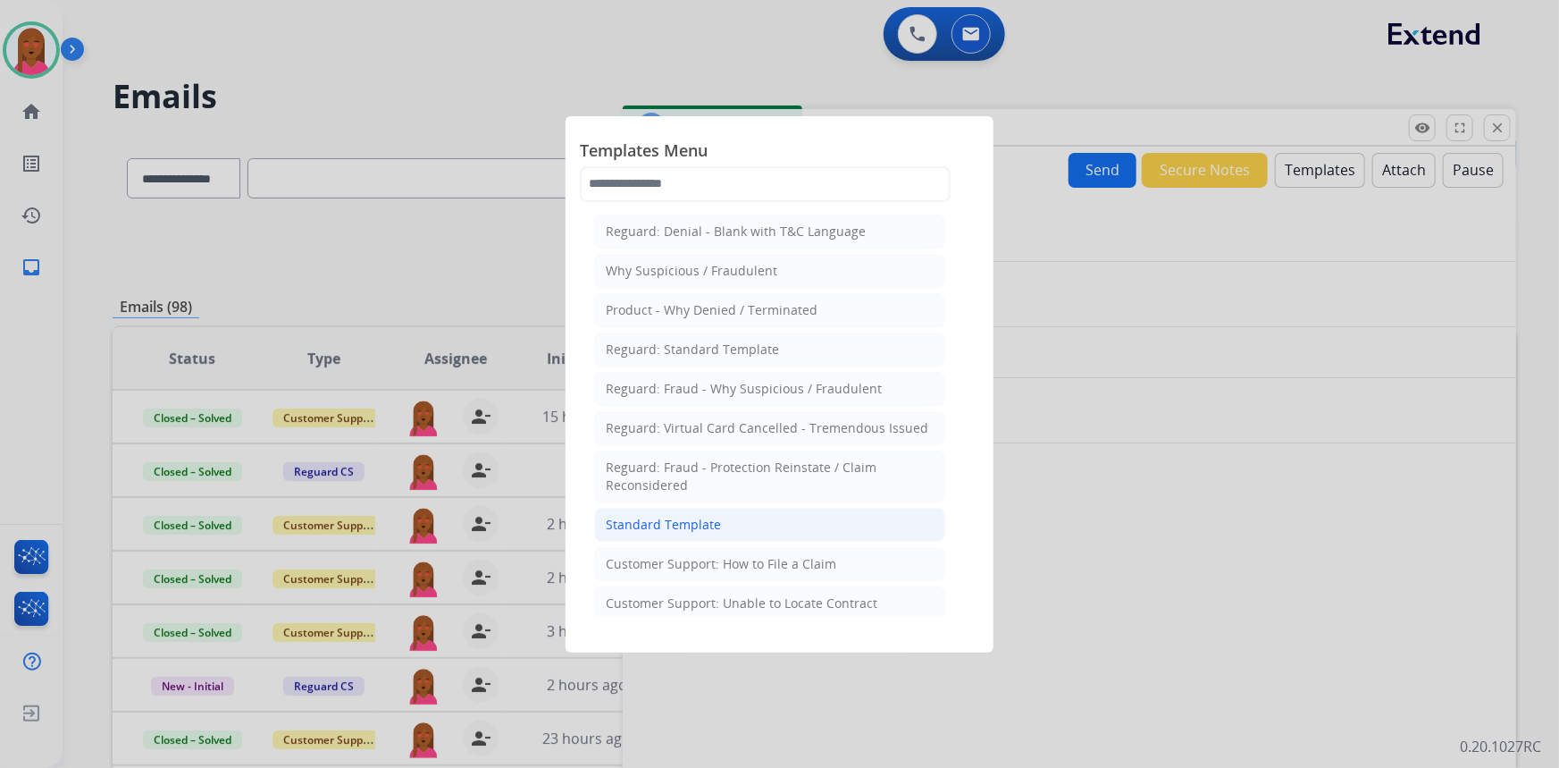
click at [769, 518] on li "Standard Template" at bounding box center [769, 525] width 351 height 34
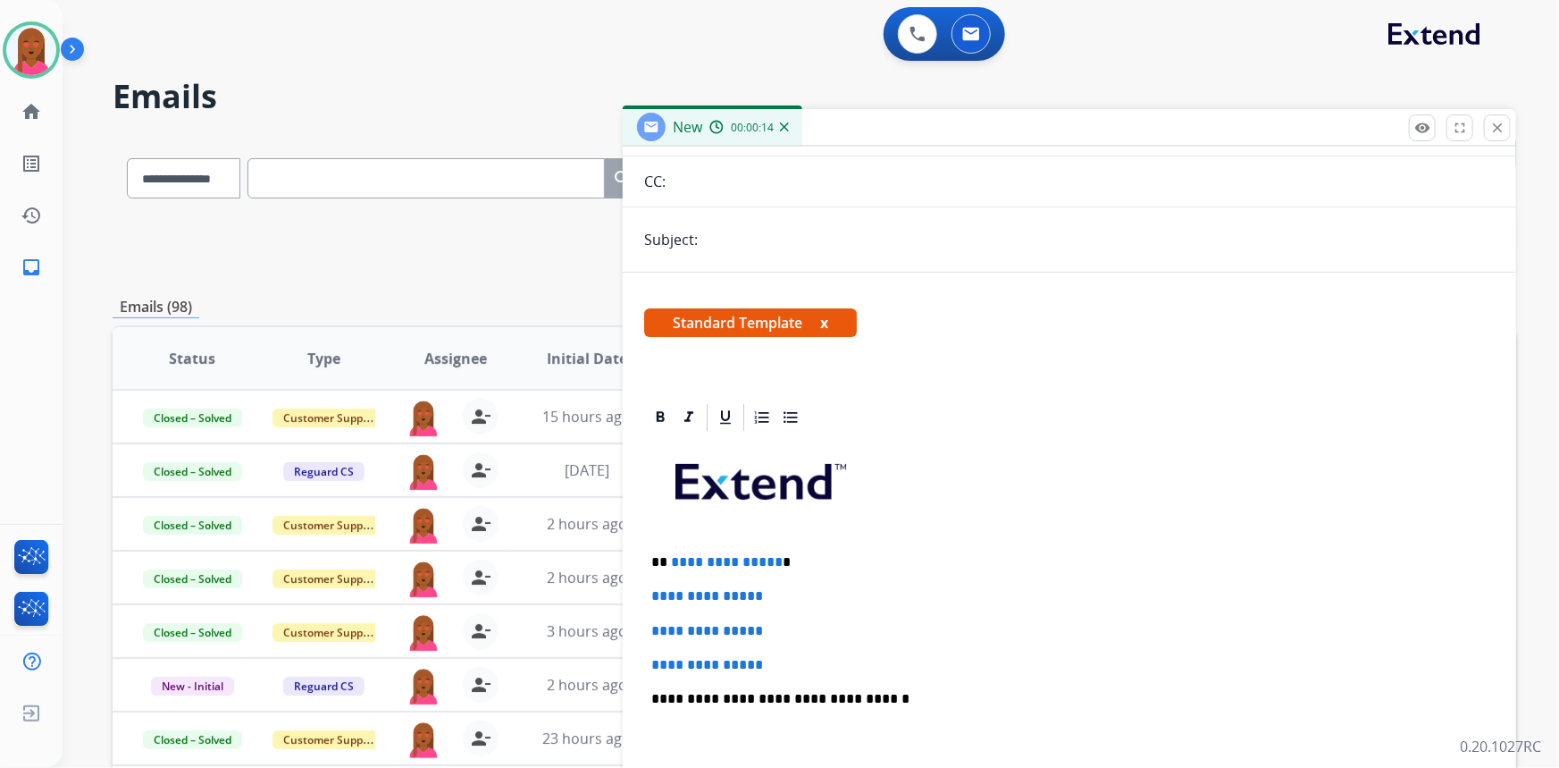
scroll to position [406, 0]
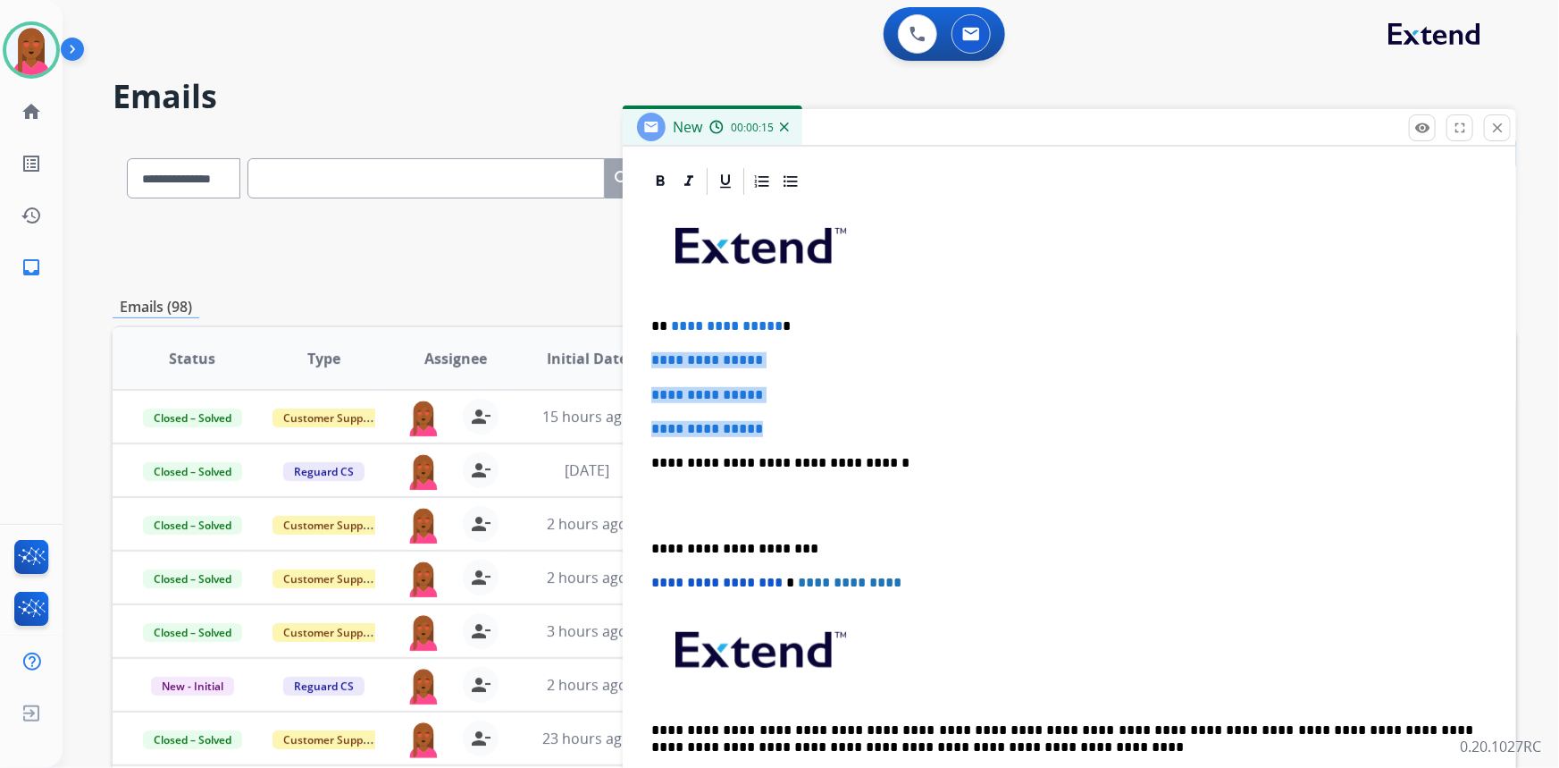
drag, startPoint x: 803, startPoint y: 407, endPoint x: 645, endPoint y: 351, distance: 167.9
click at [645, 351] on div "**********" at bounding box center [1069, 504] width 851 height 615
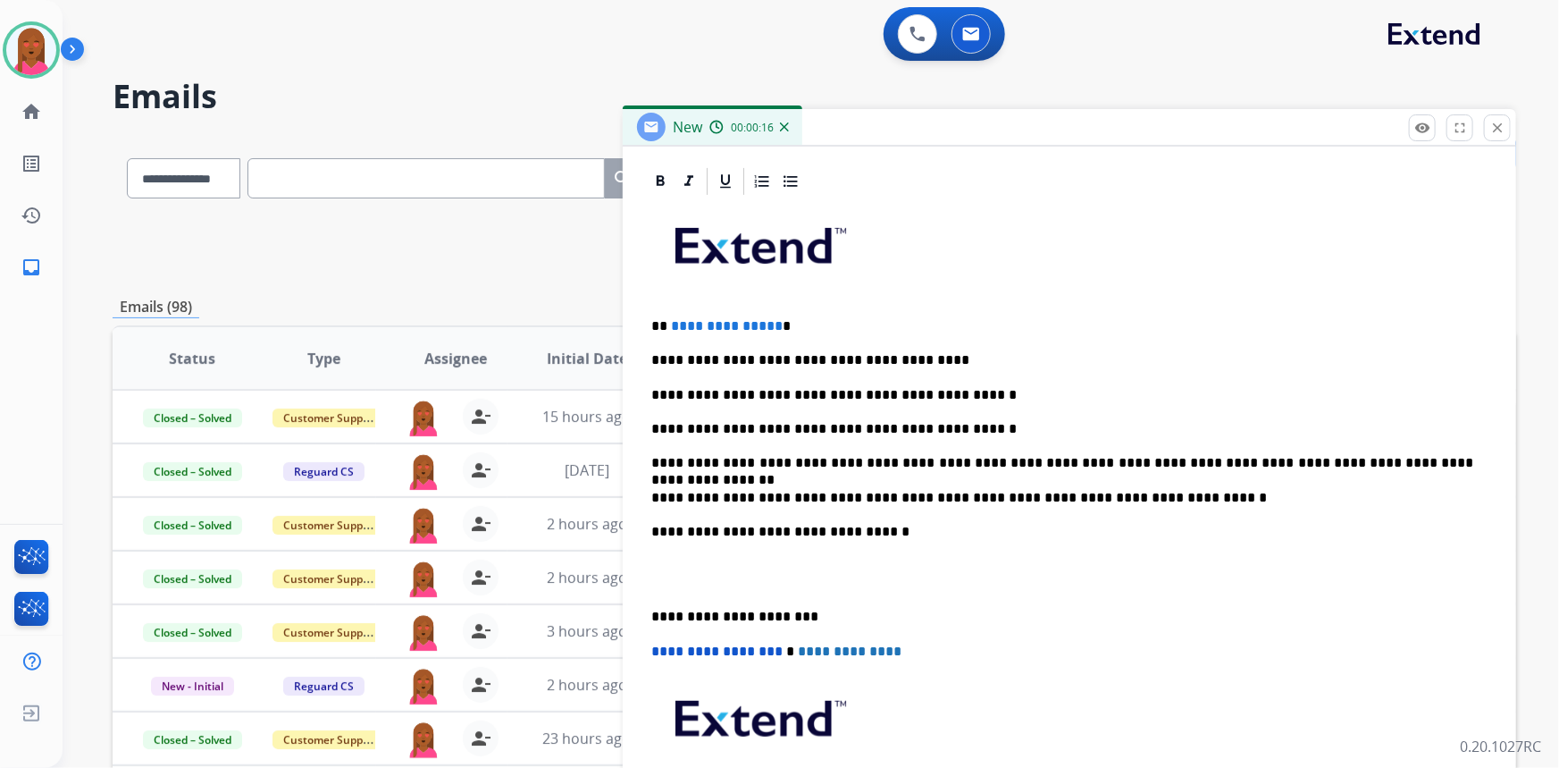
click at [665, 587] on p at bounding box center [1069, 574] width 836 height 33
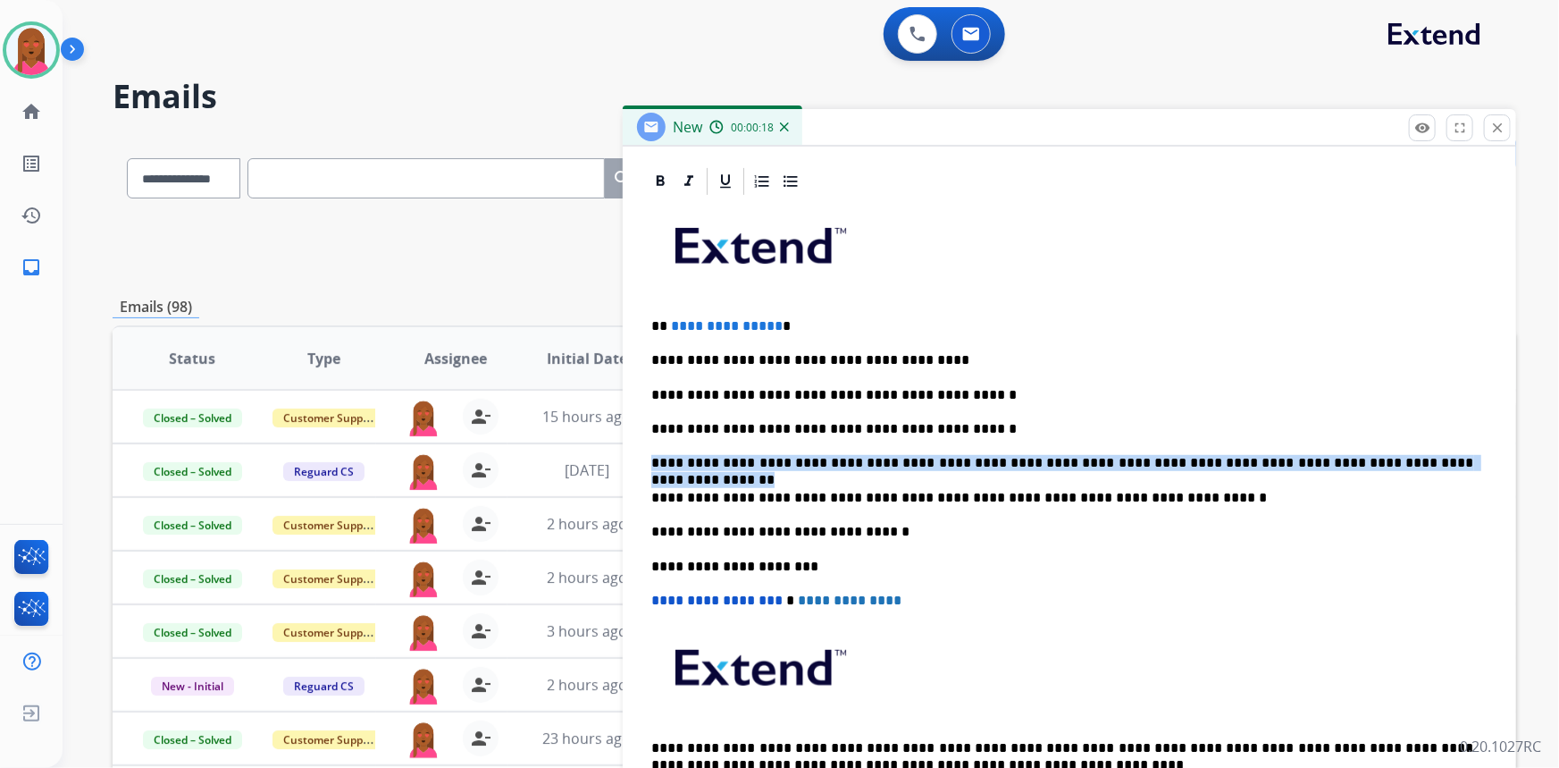
drag, startPoint x: 1330, startPoint y: 453, endPoint x: 652, endPoint y: 457, distance: 677.4
click at [652, 457] on p "**********" at bounding box center [1062, 463] width 823 height 16
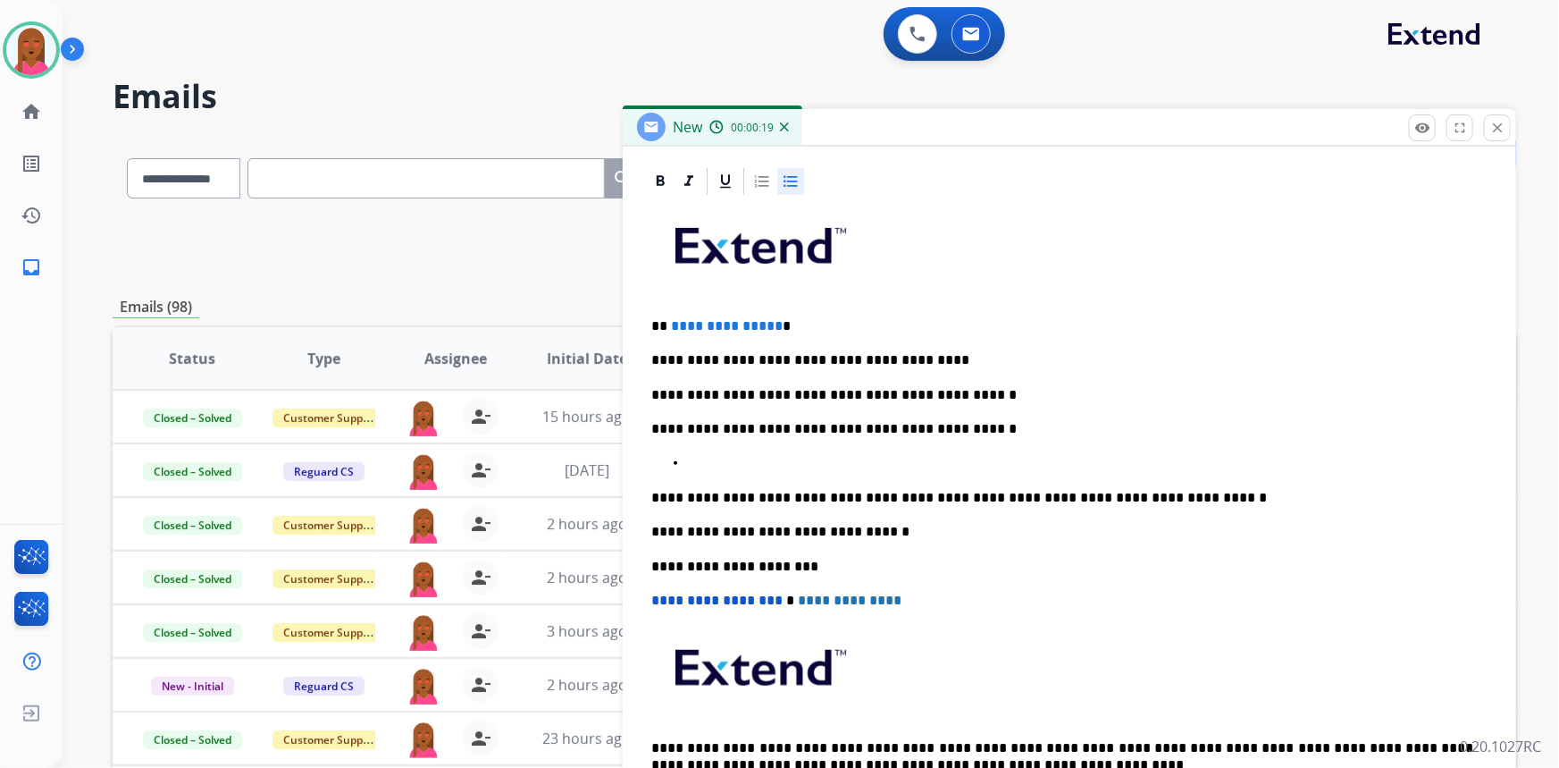
click at [795, 179] on icon at bounding box center [791, 181] width 18 height 18
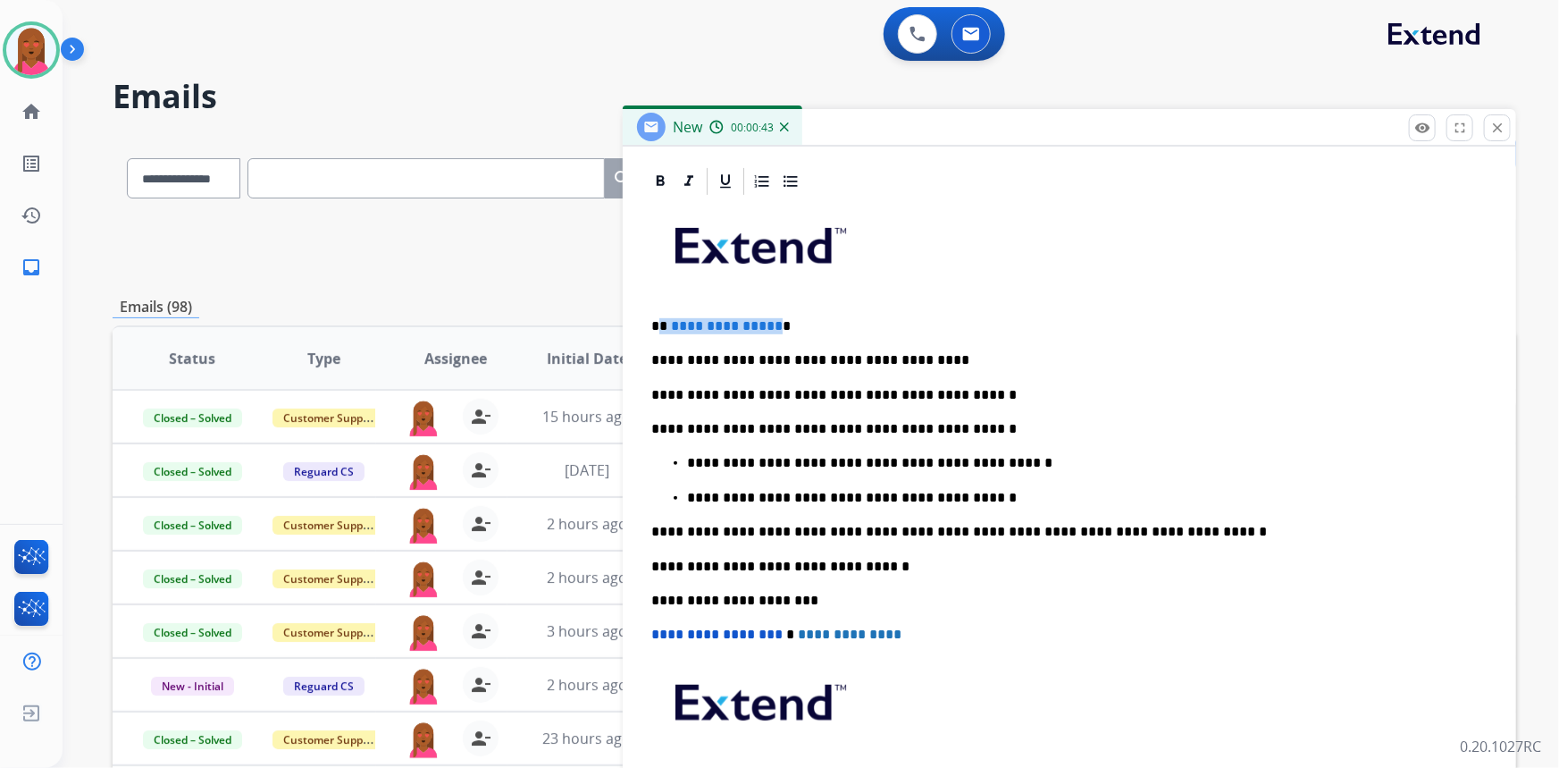
drag, startPoint x: 771, startPoint y: 327, endPoint x: 659, endPoint y: 322, distance: 112.7
click at [659, 322] on p "**********" at bounding box center [1062, 326] width 823 height 16
drag, startPoint x: 1297, startPoint y: 510, endPoint x: 1276, endPoint y: 518, distance: 22.1
click at [1297, 510] on div "**********" at bounding box center [1069, 530] width 851 height 667
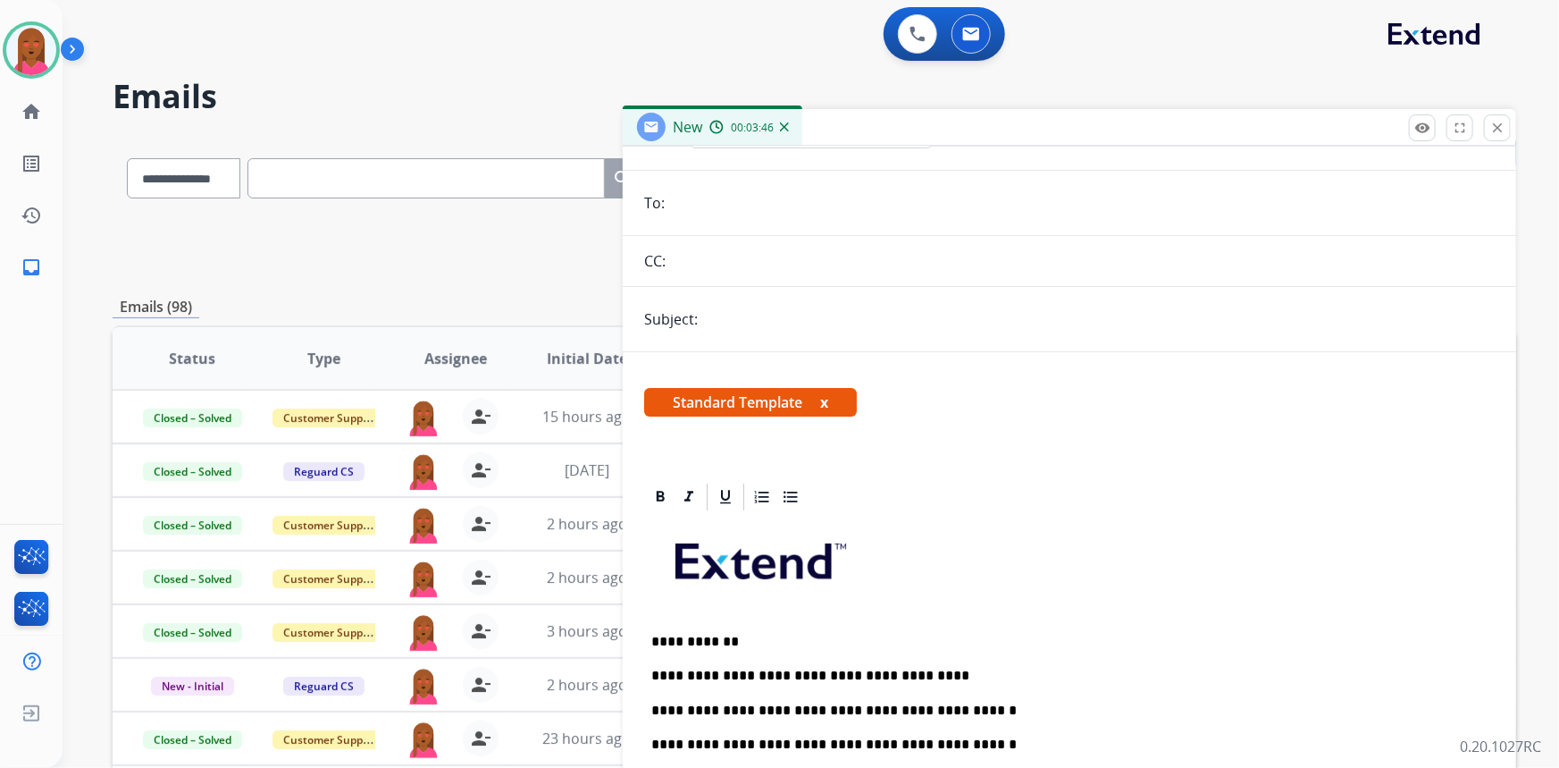
scroll to position [0, 0]
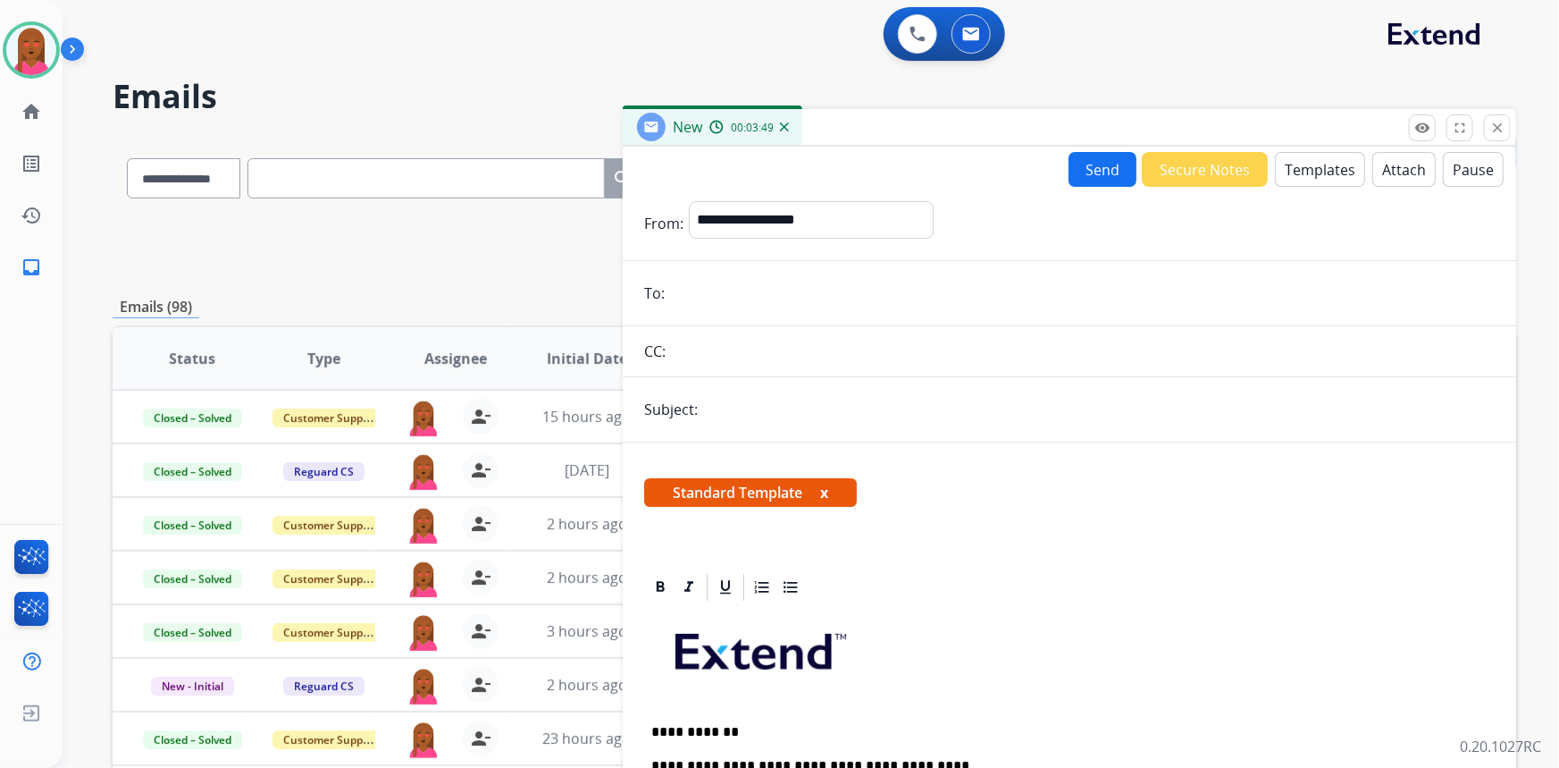
click at [885, 288] on input "email" at bounding box center [1082, 293] width 825 height 36
paste input "**********"
type input "**********"
click at [888, 410] on input "text" at bounding box center [1099, 409] width 792 height 36
type input "**********"
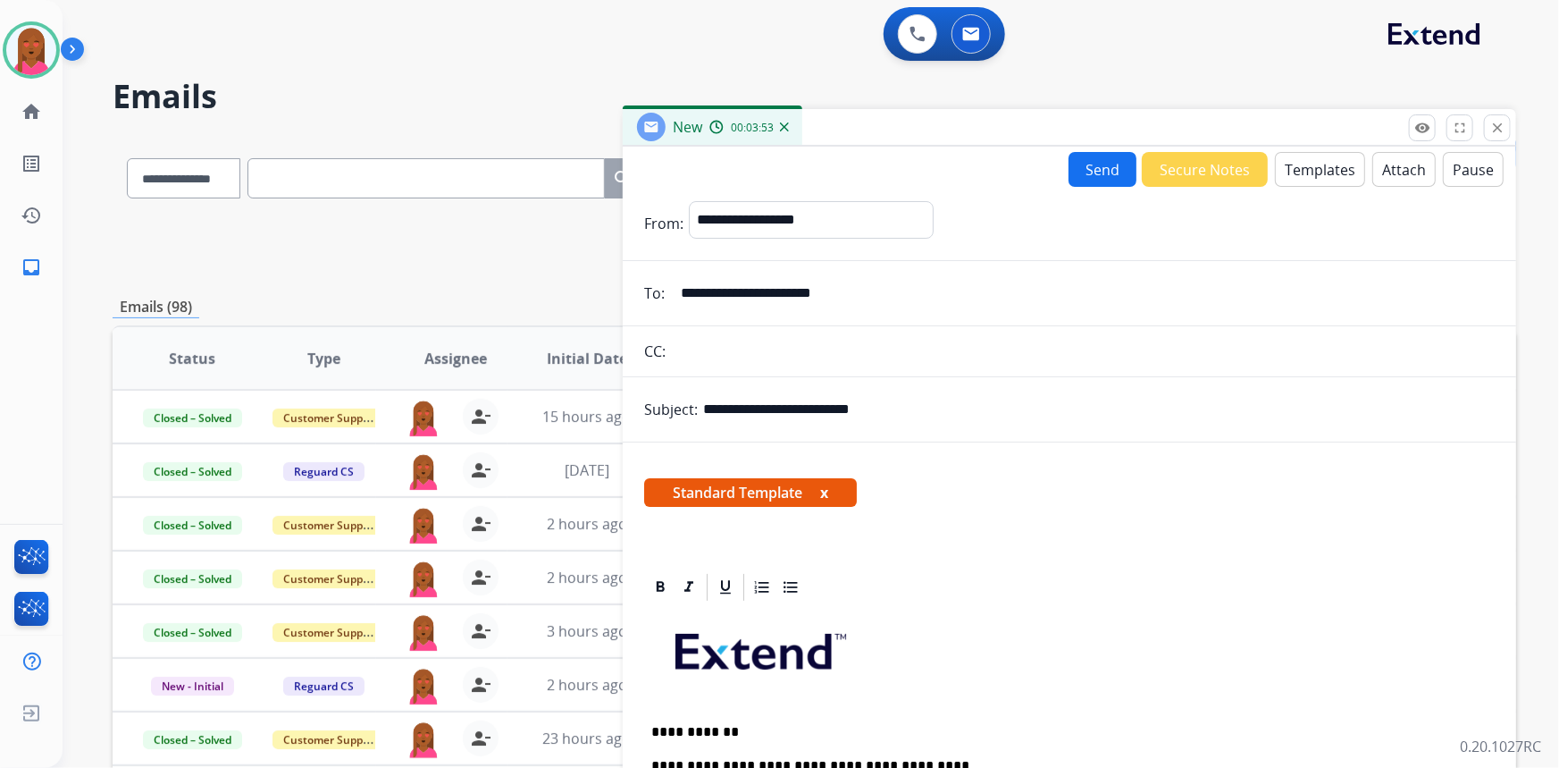
click at [1093, 175] on button "Send" at bounding box center [1103, 169] width 68 height 35
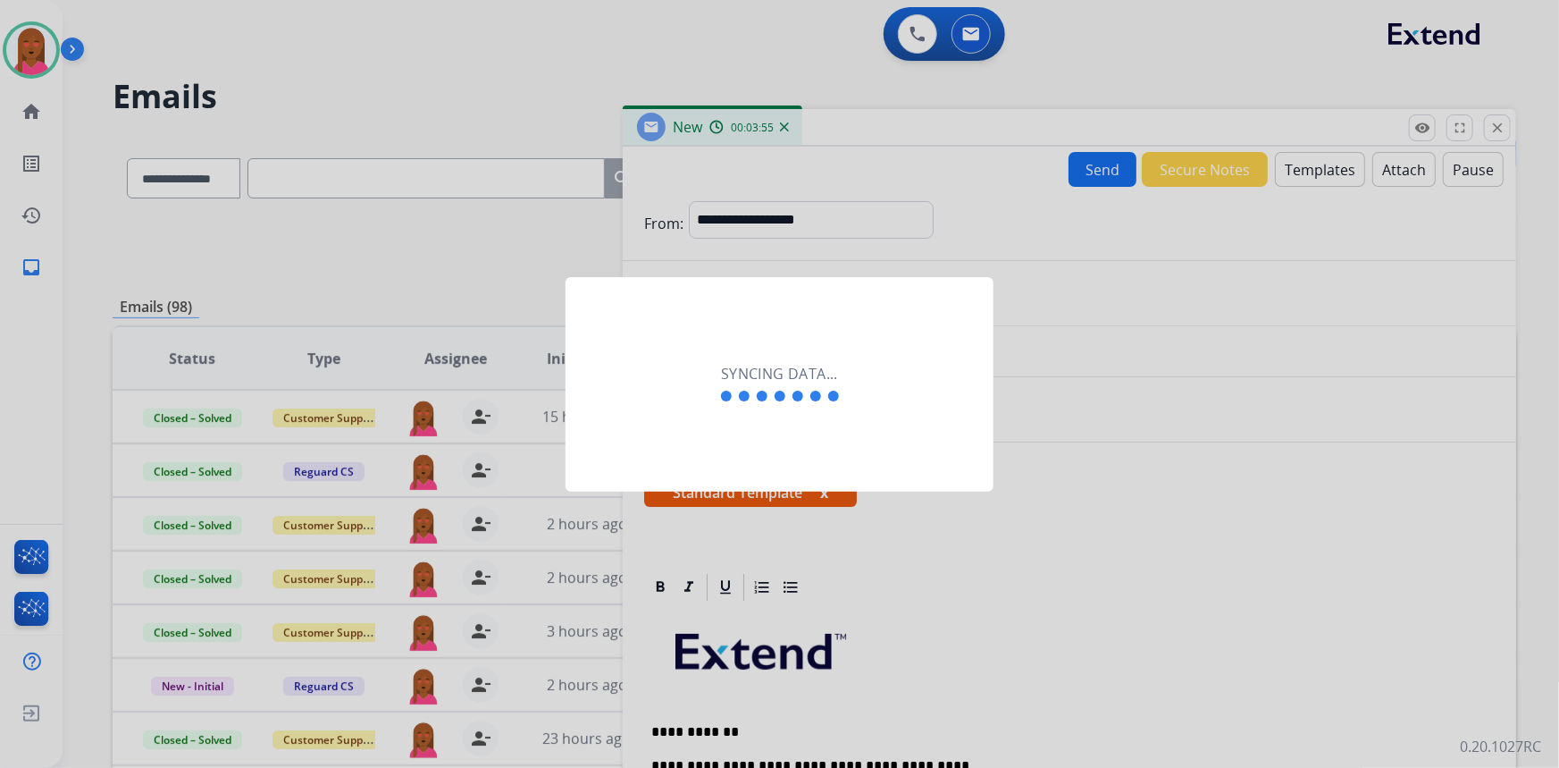
click at [732, 417] on div "Syncing data..." at bounding box center [780, 384] width 428 height 214
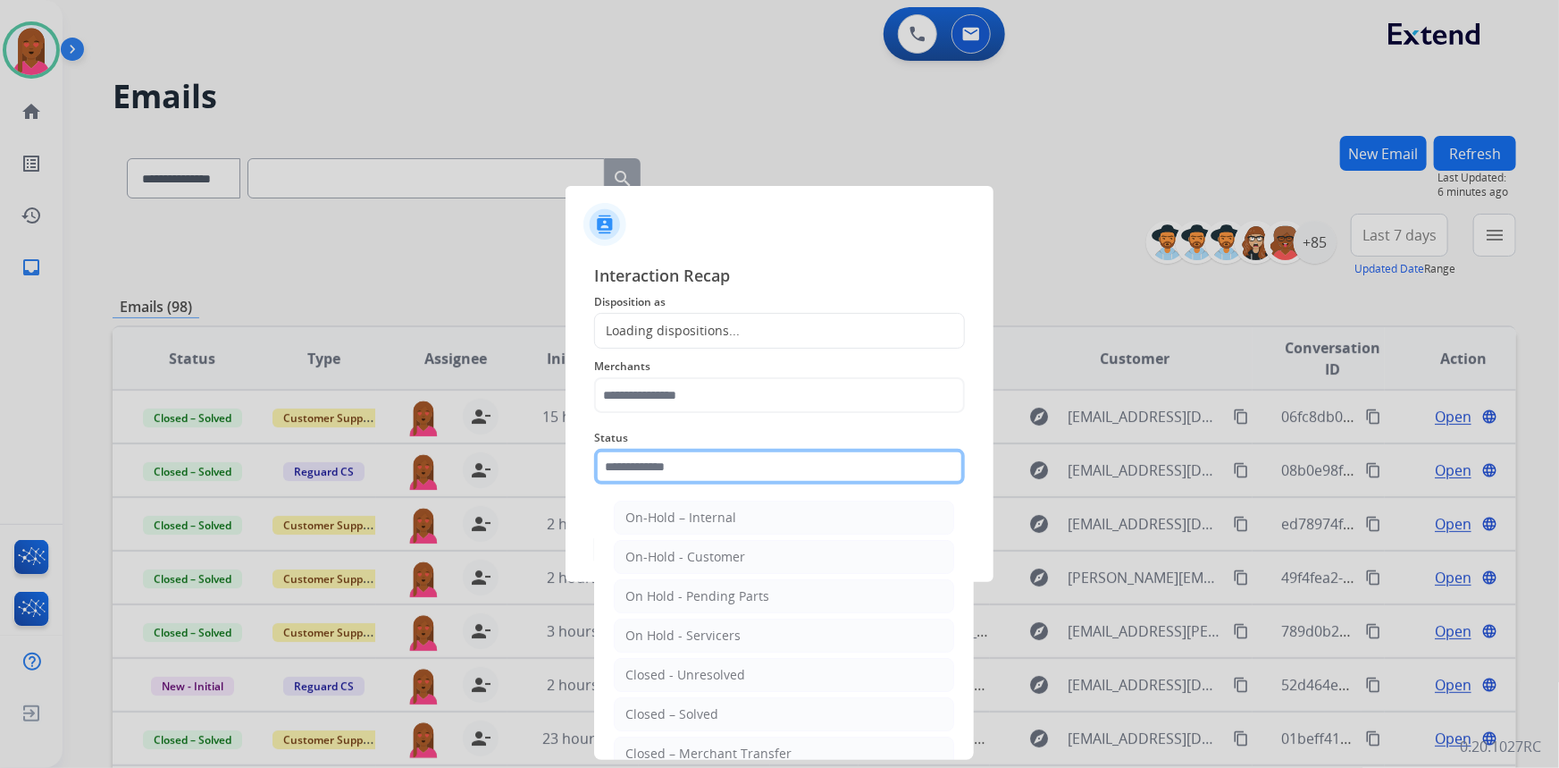
click at [678, 467] on input "text" at bounding box center [779, 467] width 371 height 36
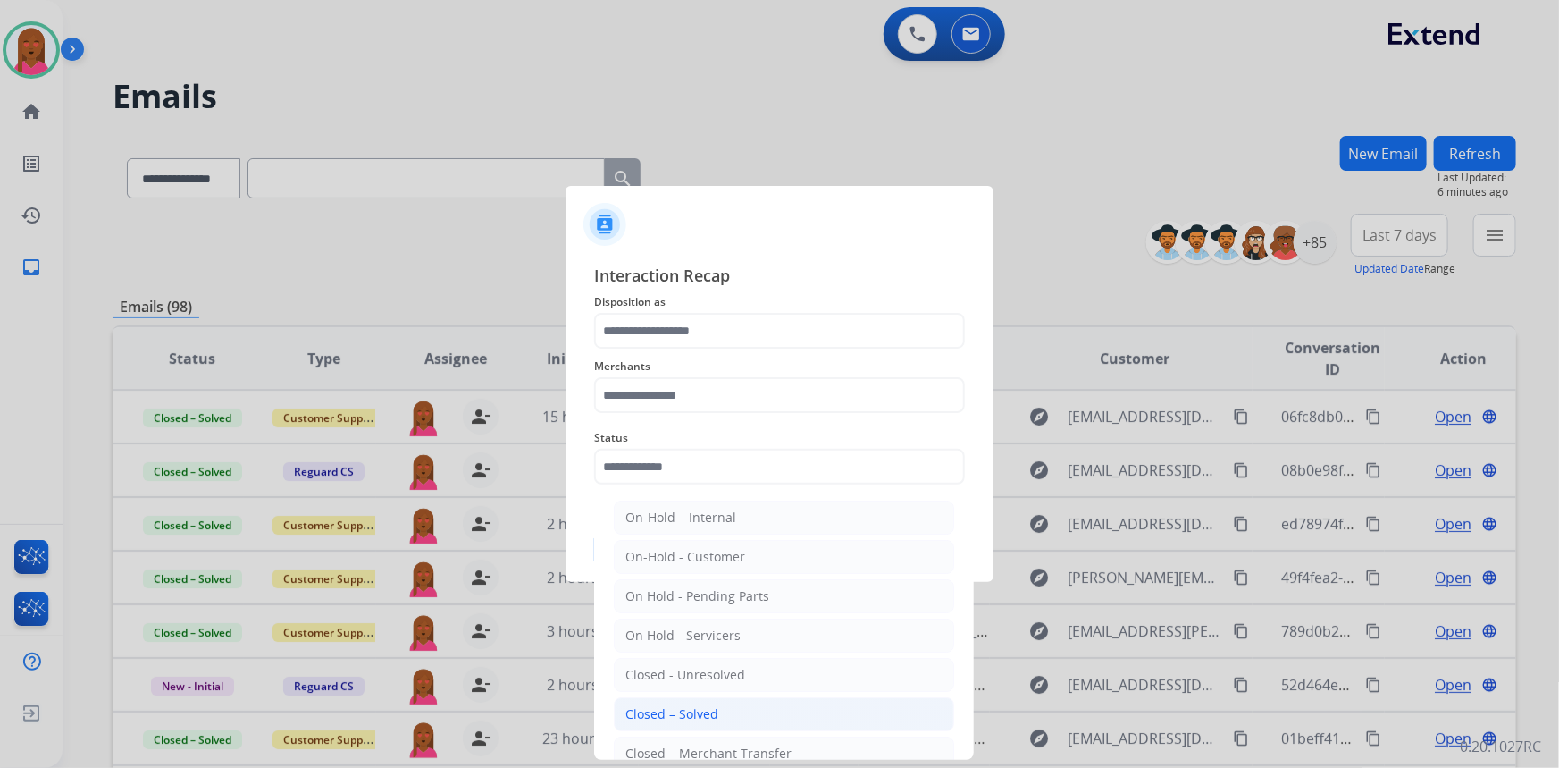
drag, startPoint x: 715, startPoint y: 709, endPoint x: 715, endPoint y: 677, distance: 31.3
click at [715, 705] on div "Closed – Solved" at bounding box center [672, 714] width 93 height 18
type input "**********"
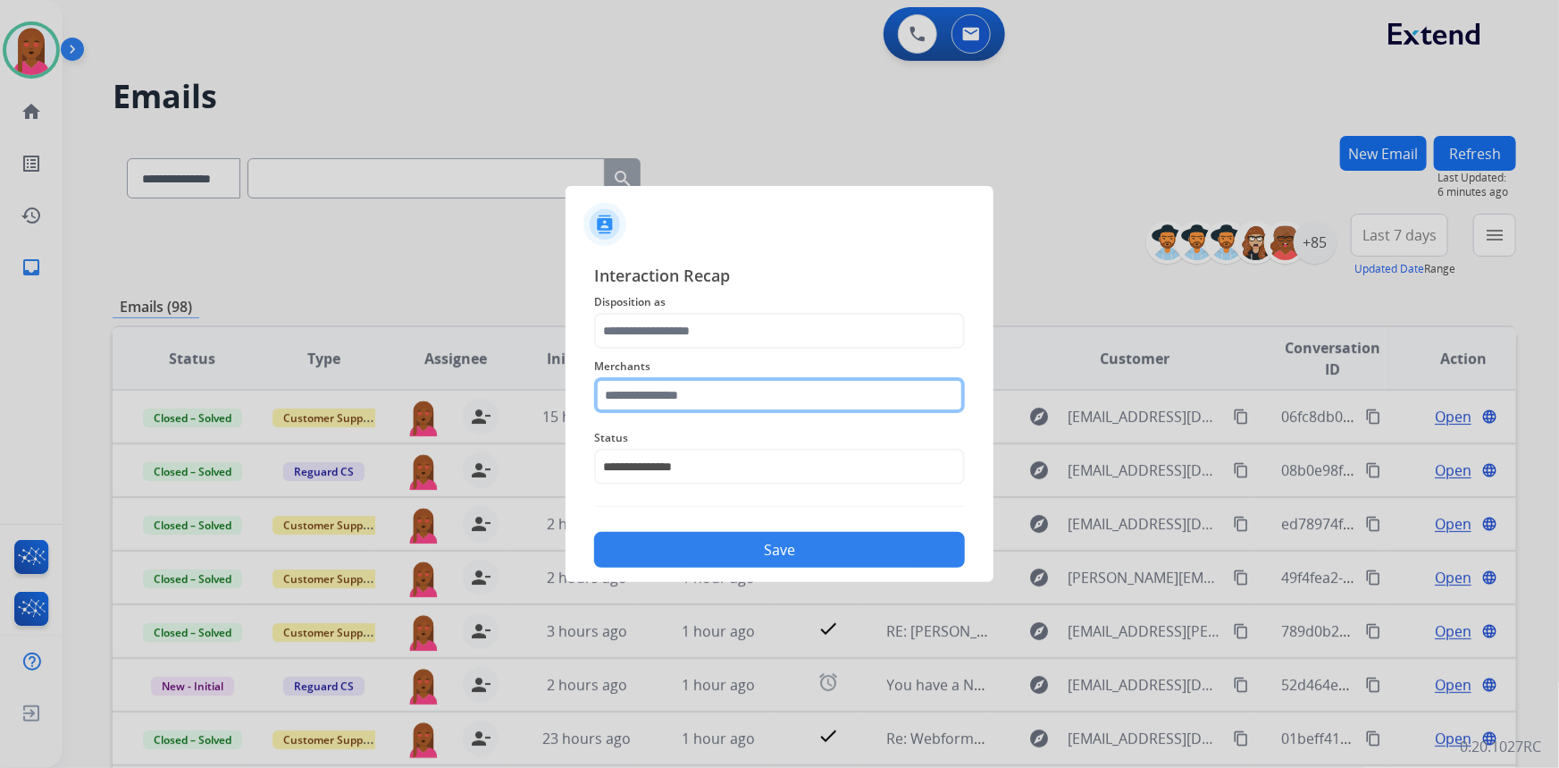
click at [704, 401] on input "text" at bounding box center [779, 395] width 371 height 36
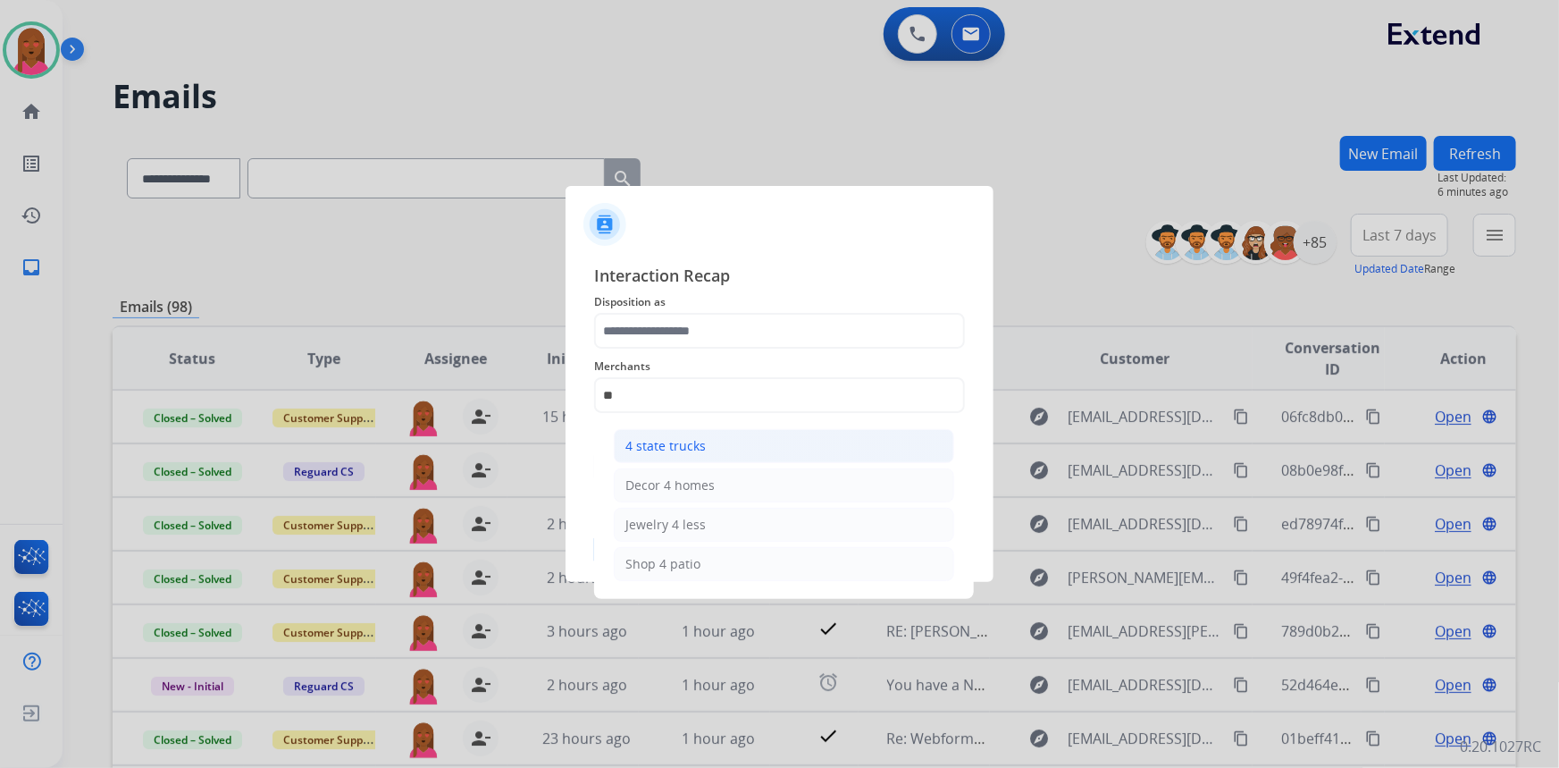
click at [703, 449] on div "4 state trucks" at bounding box center [666, 446] width 80 height 18
type input "**********"
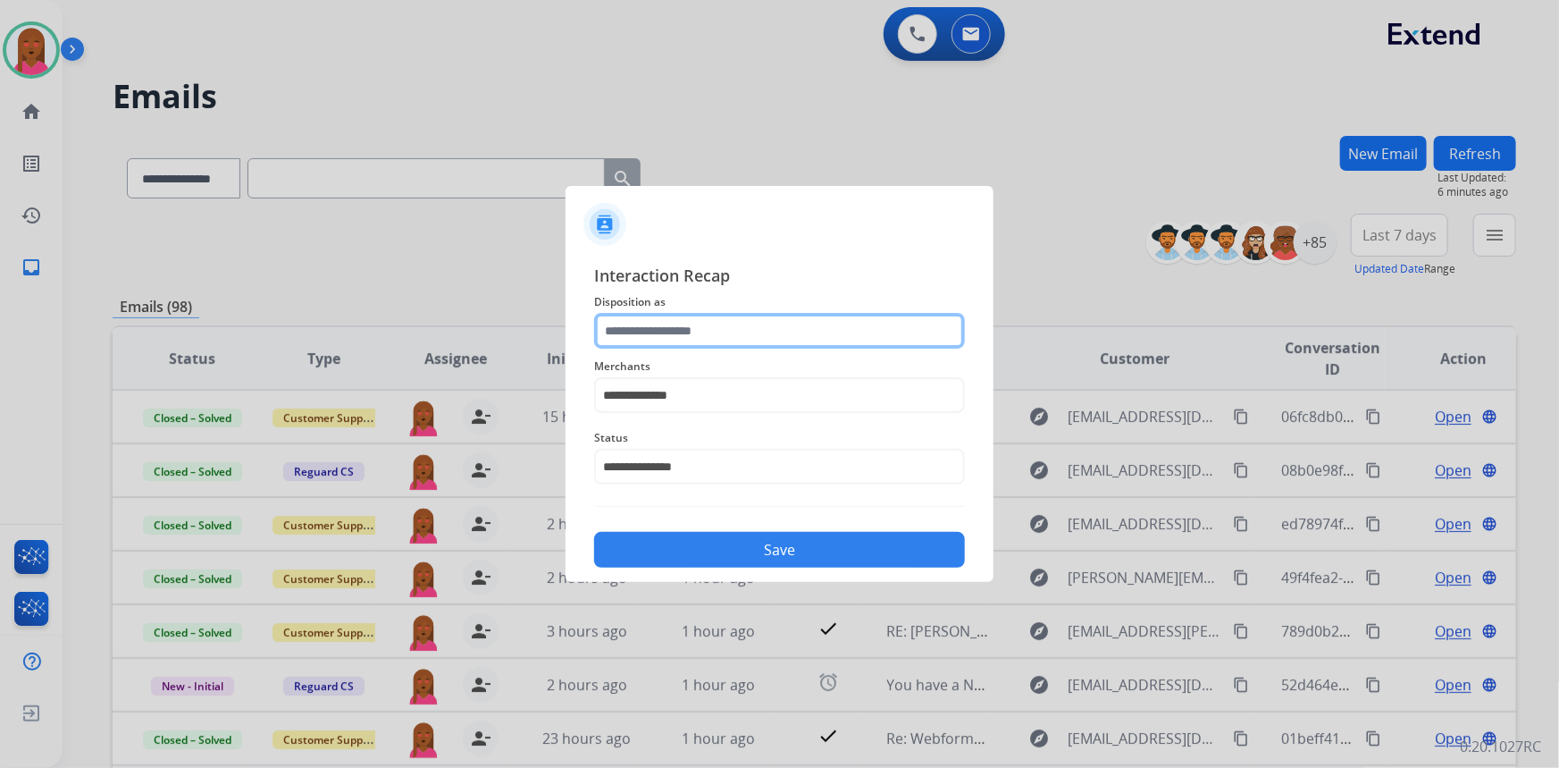
click at [668, 329] on input "text" at bounding box center [779, 331] width 371 height 36
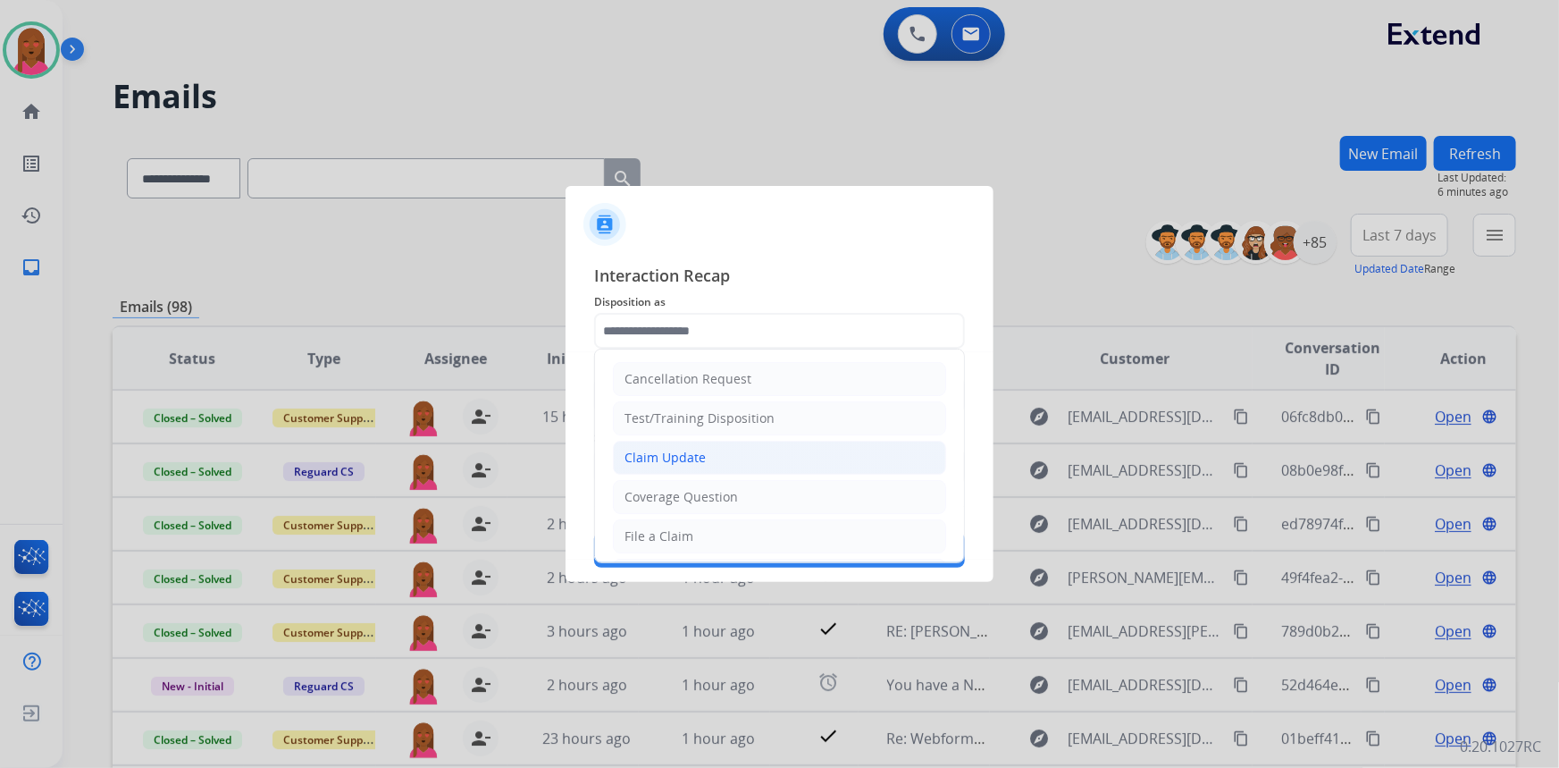
click at [706, 461] on li "Claim Update" at bounding box center [779, 458] width 333 height 34
type input "**********"
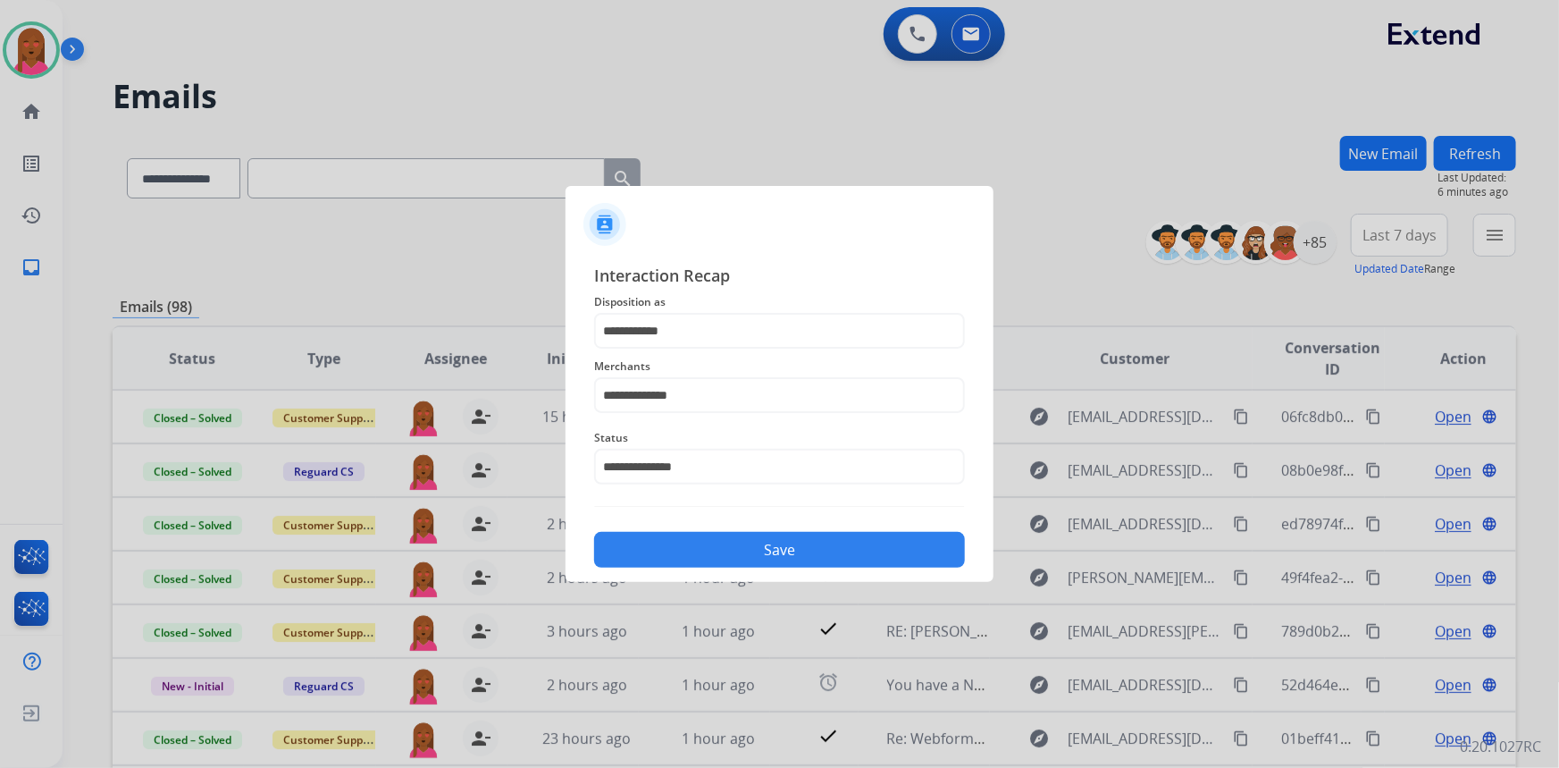
click at [772, 535] on button "Save" at bounding box center [779, 550] width 371 height 36
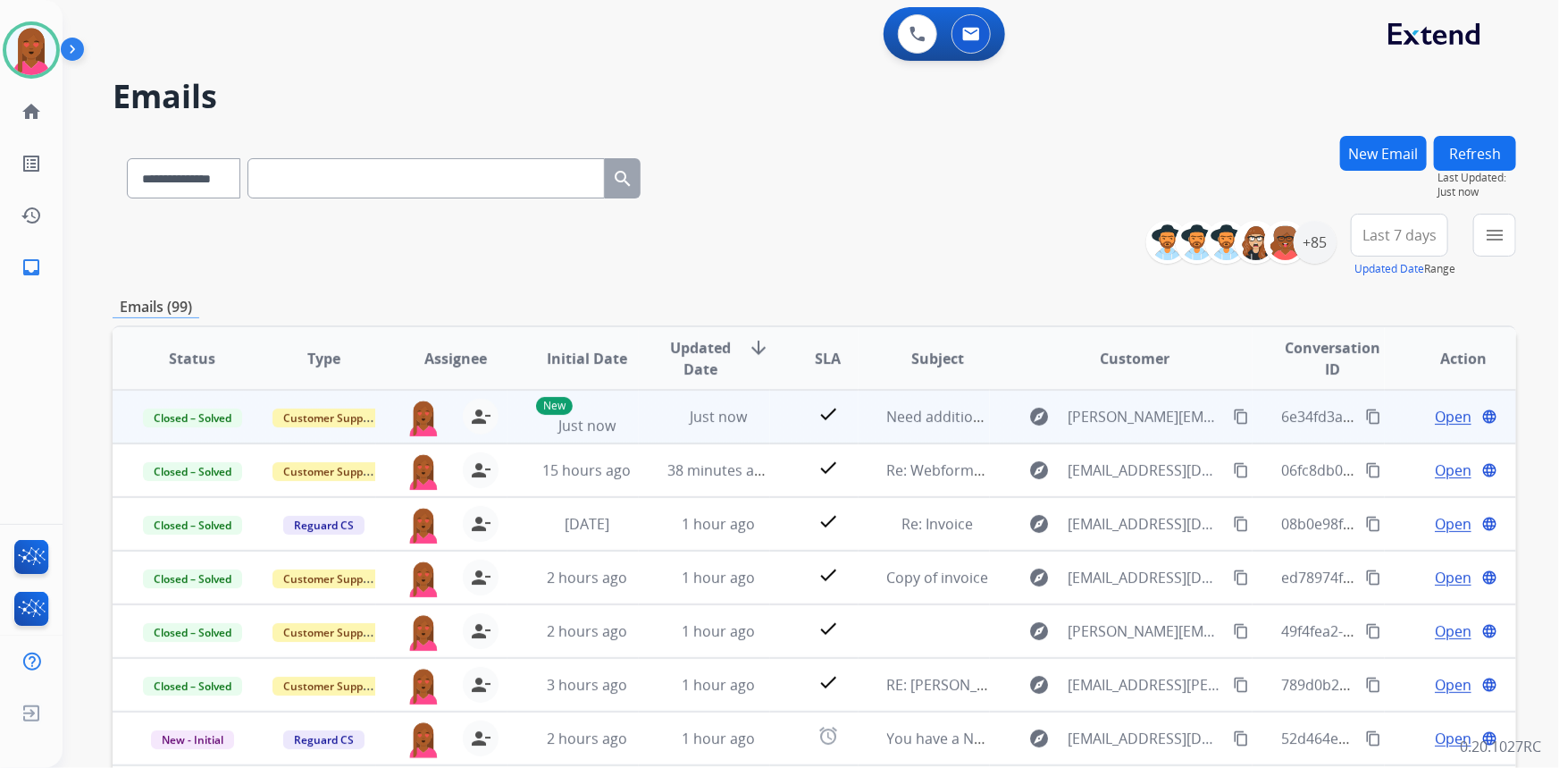
click at [1365, 411] on mat-icon "content_copy" at bounding box center [1373, 416] width 16 height 16
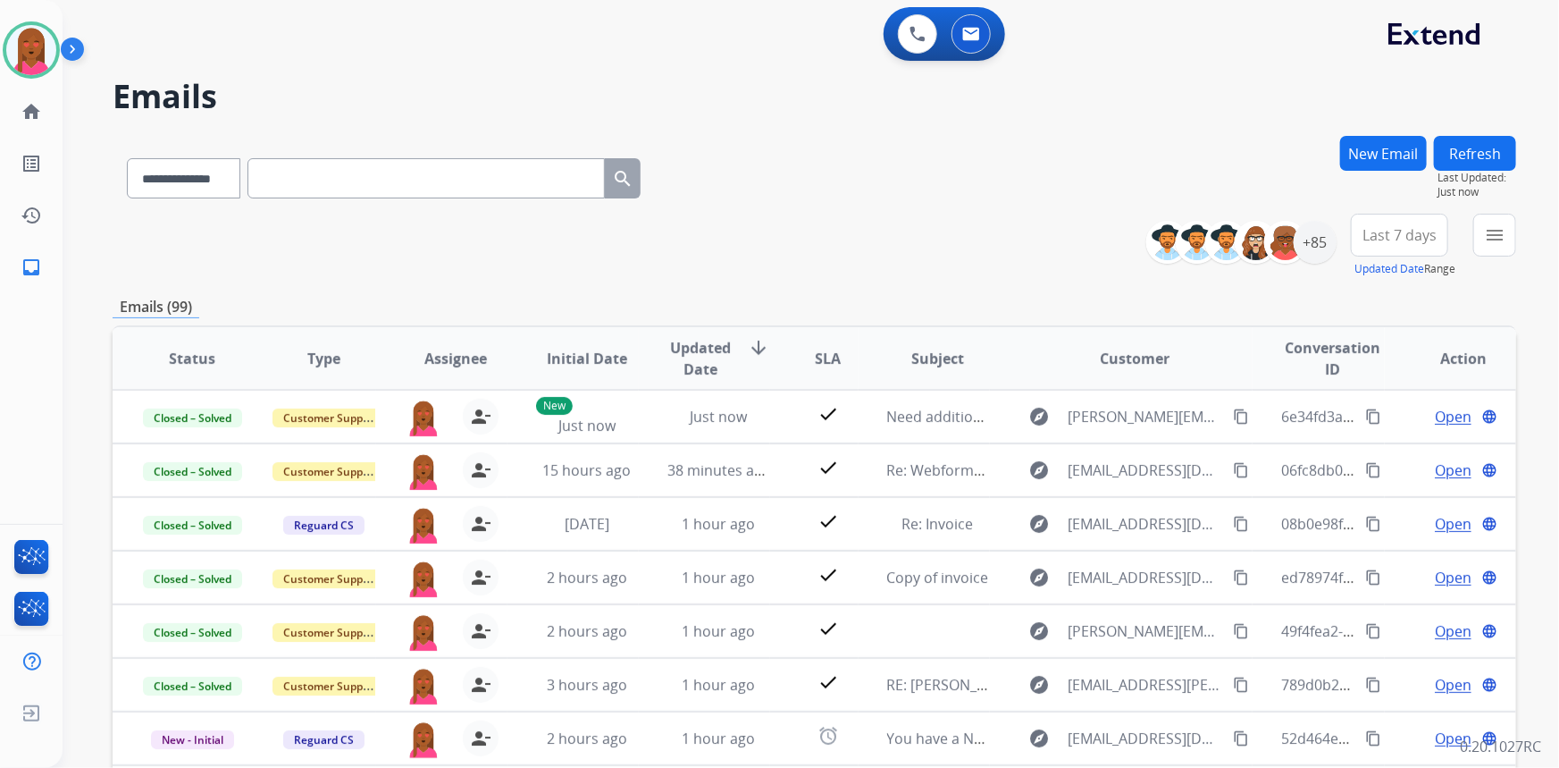
drag, startPoint x: 1056, startPoint y: 154, endPoint x: 508, endPoint y: 171, distance: 548.9
click at [1056, 154] on div "**********" at bounding box center [815, 175] width 1404 height 78
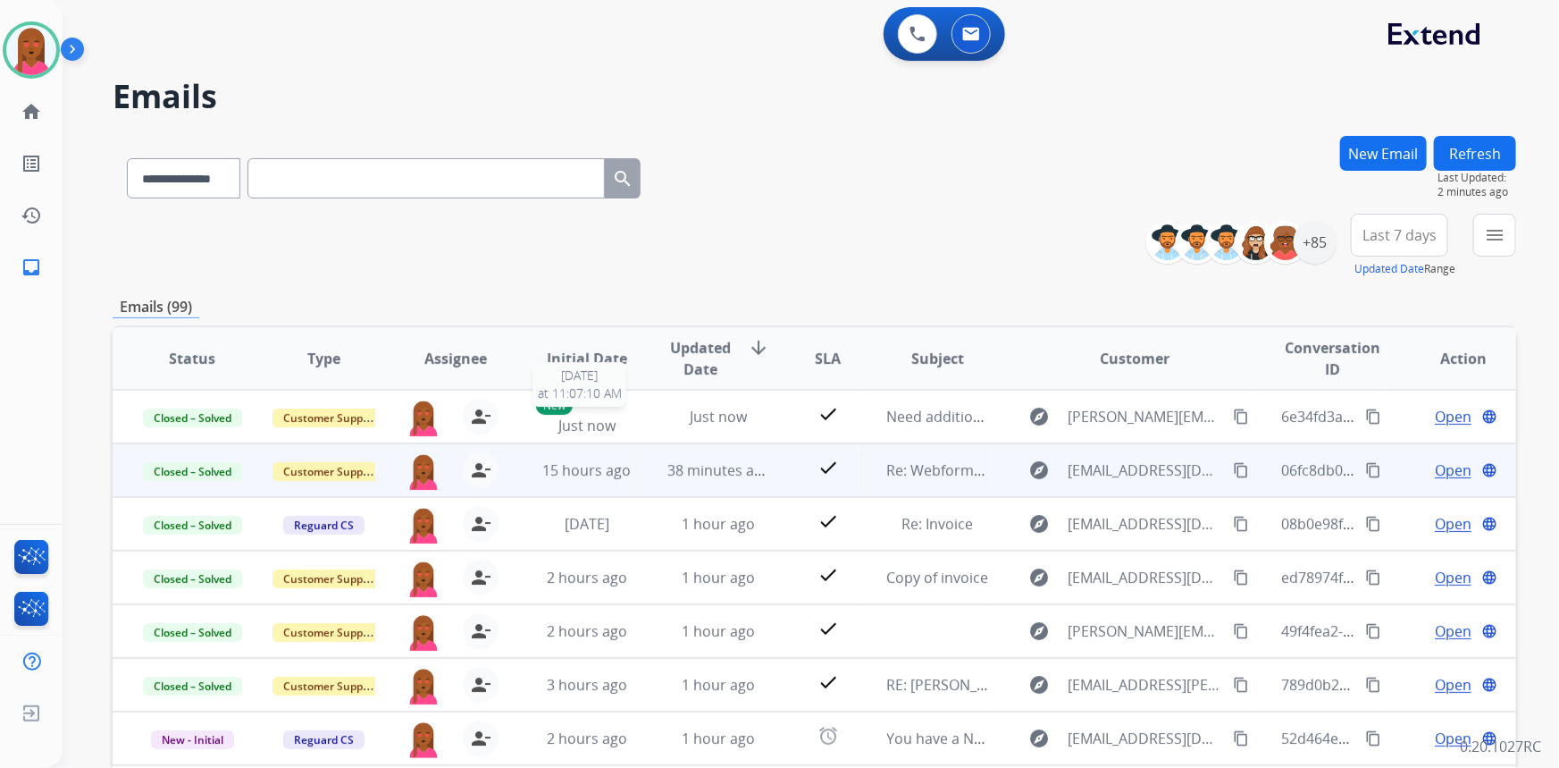
scroll to position [1, 0]
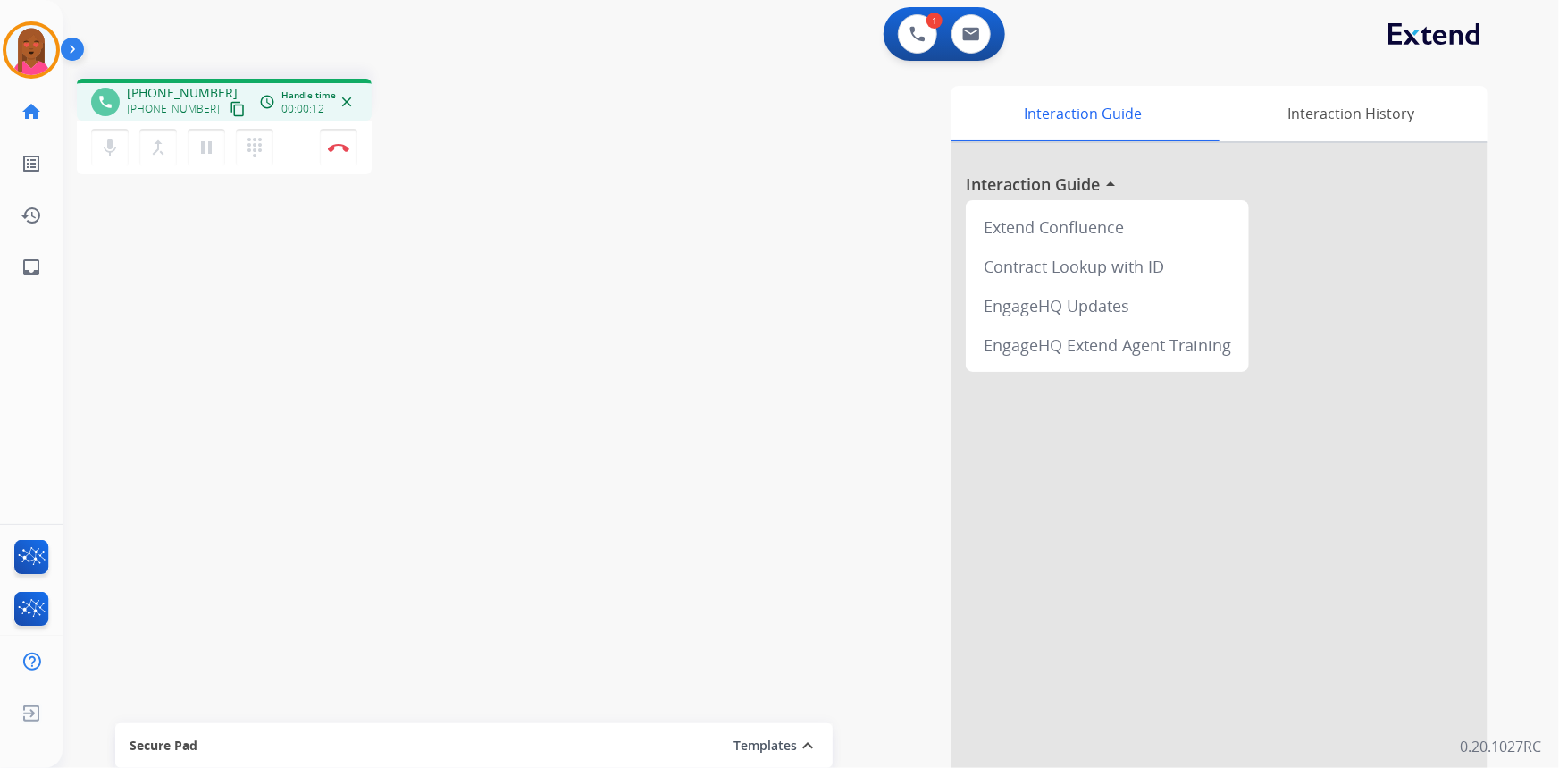
click at [230, 106] on mat-icon "content_copy" at bounding box center [238, 109] width 16 height 16
click at [228, 637] on div "phone [PHONE_NUMBER] [PHONE_NUMBER] content_copy access_time Call metrics Queue…" at bounding box center [790, 436] width 1454 height 745
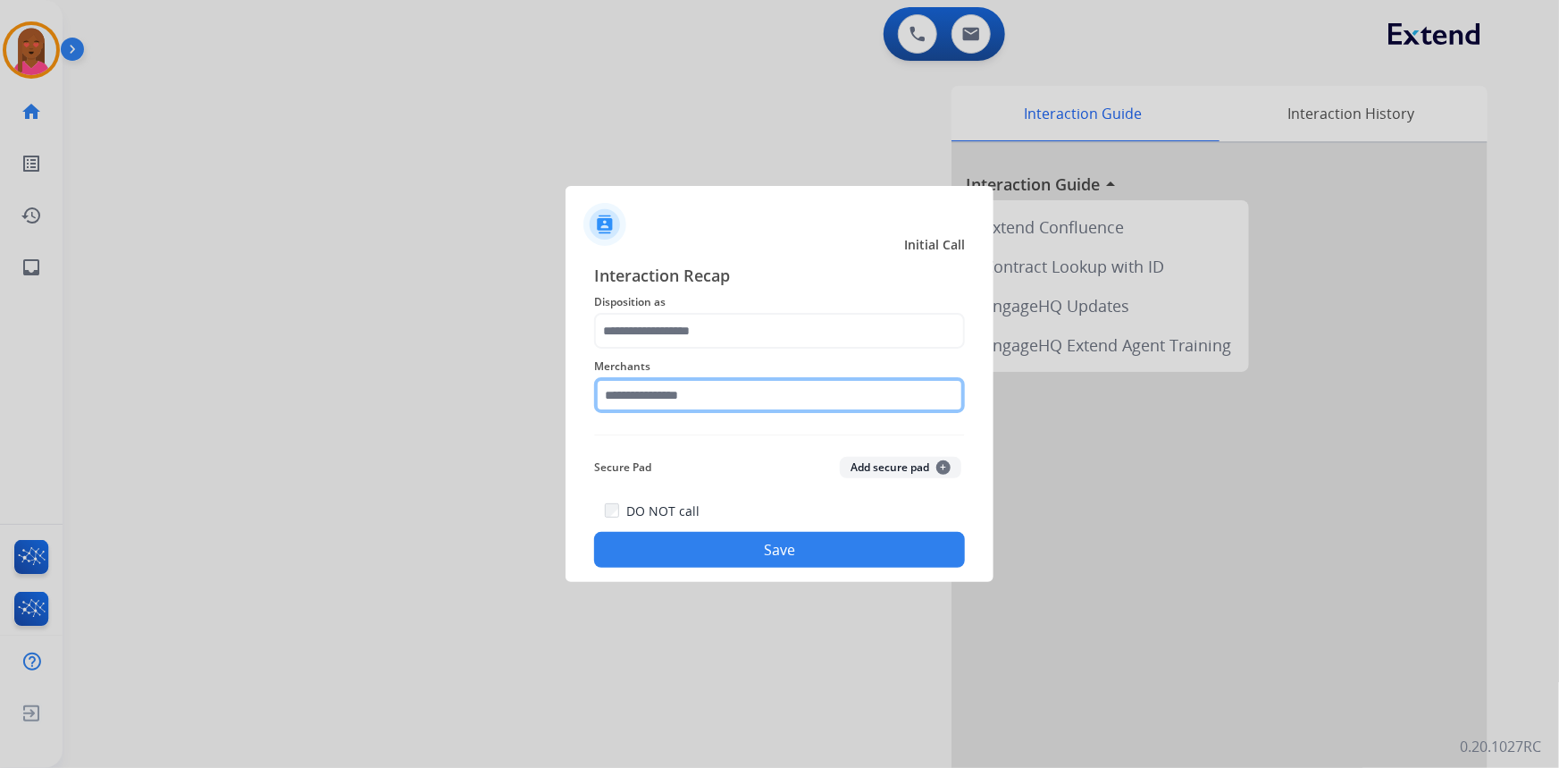
click at [794, 399] on input "text" at bounding box center [779, 395] width 371 height 36
type input "*******"
drag, startPoint x: 626, startPoint y: 392, endPoint x: 496, endPoint y: 380, distance: 130.2
click at [0, 380] on app-contact-recap-modal "Initial Call Interaction Recap Disposition as Merchants ******* Secure Pad Add …" at bounding box center [0, 384] width 0 height 768
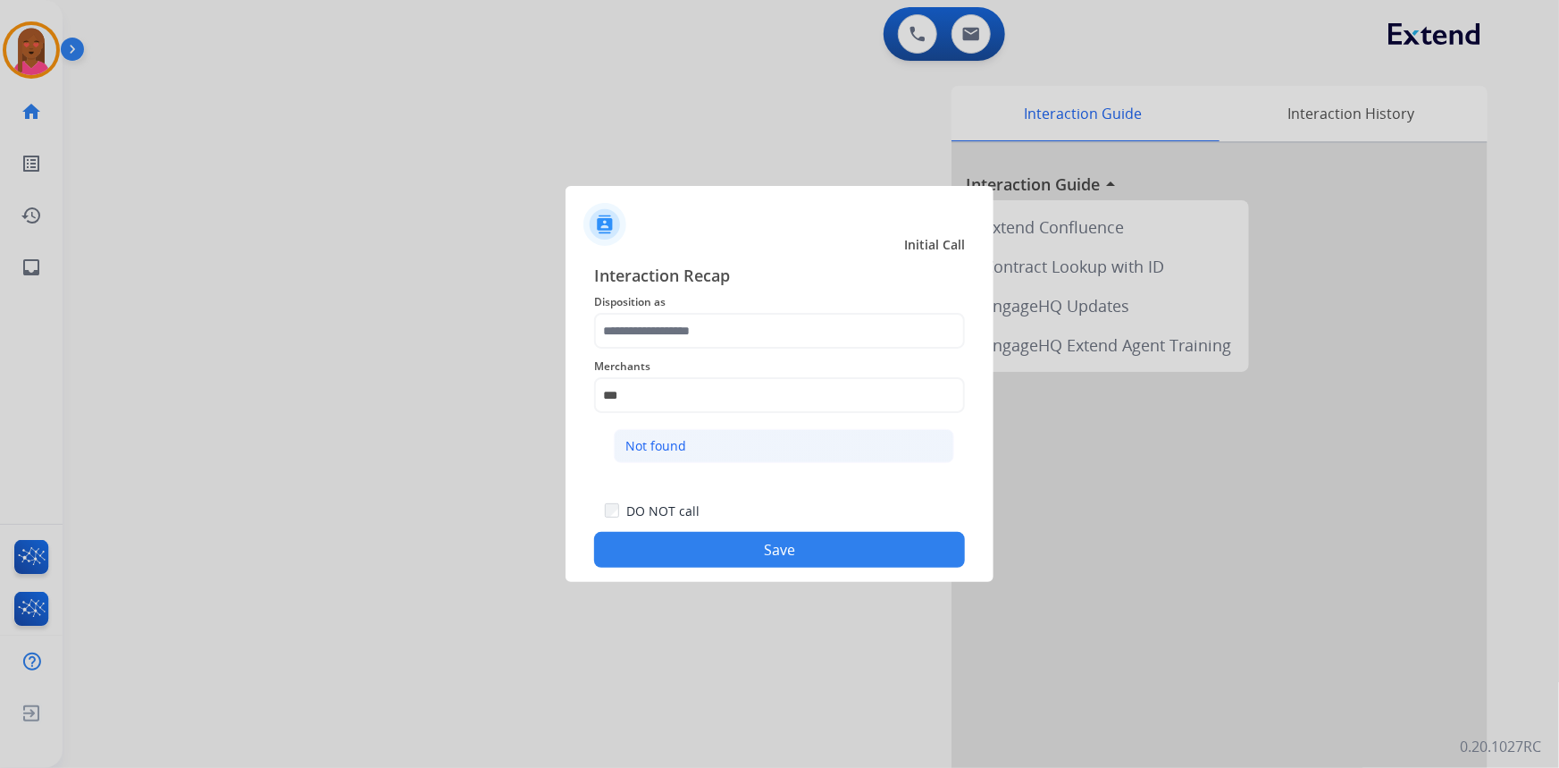
click at [768, 443] on li "Not found" at bounding box center [784, 446] width 340 height 34
type input "*********"
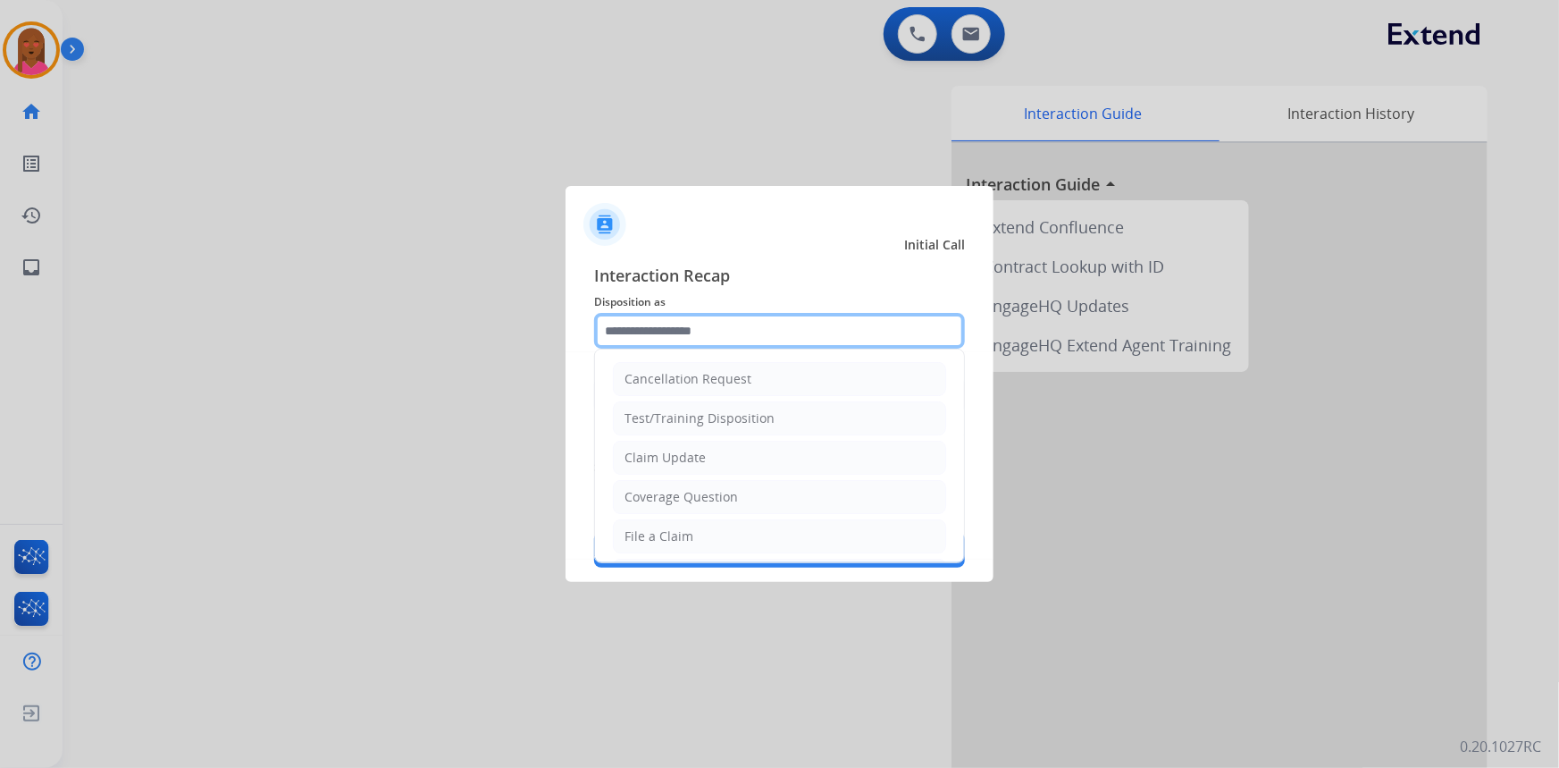
click at [718, 330] on input "text" at bounding box center [779, 331] width 371 height 36
click at [690, 460] on div "Claim Update" at bounding box center [665, 458] width 81 height 18
type input "**********"
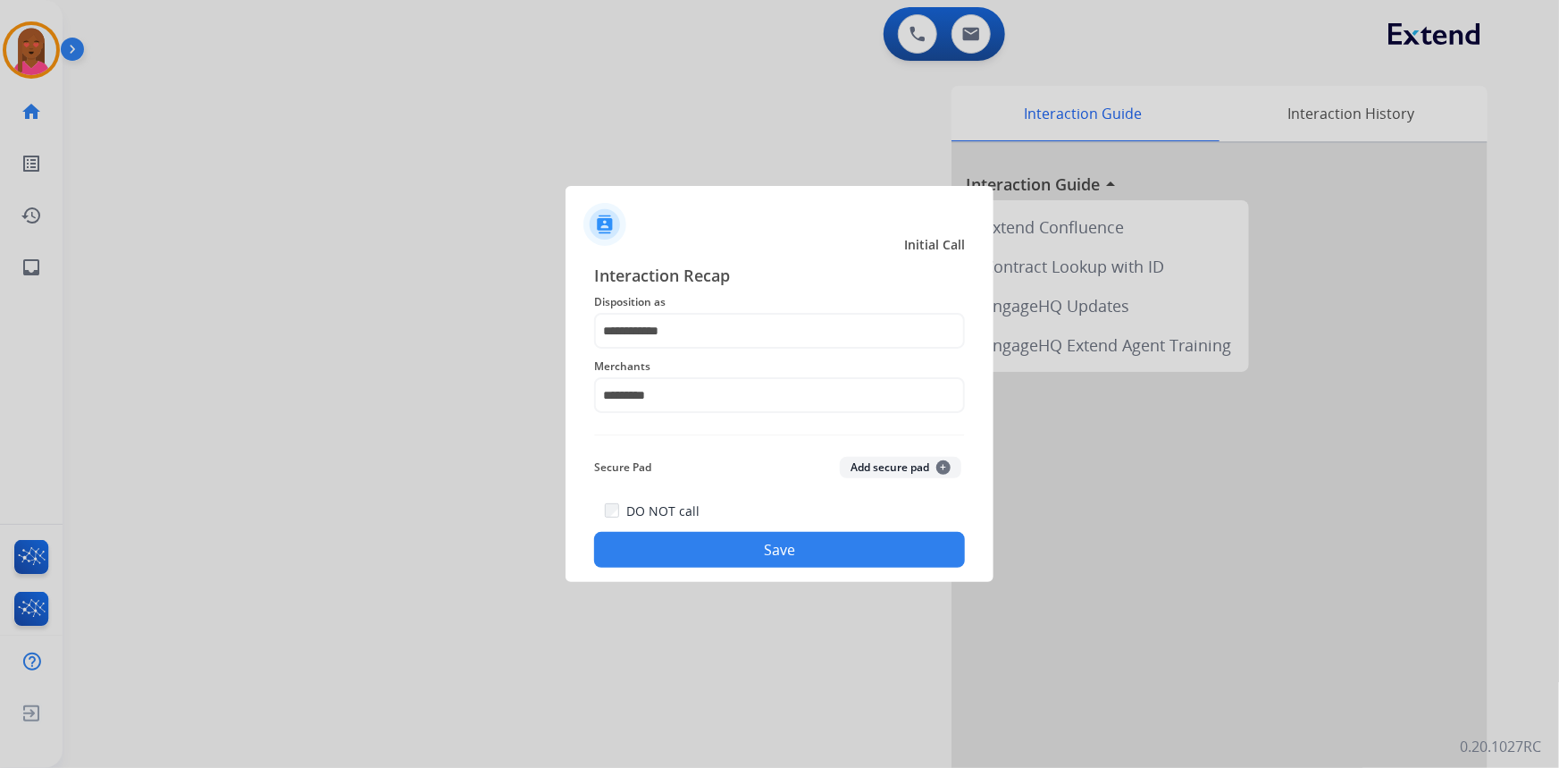
click at [715, 546] on button "Save" at bounding box center [779, 550] width 371 height 36
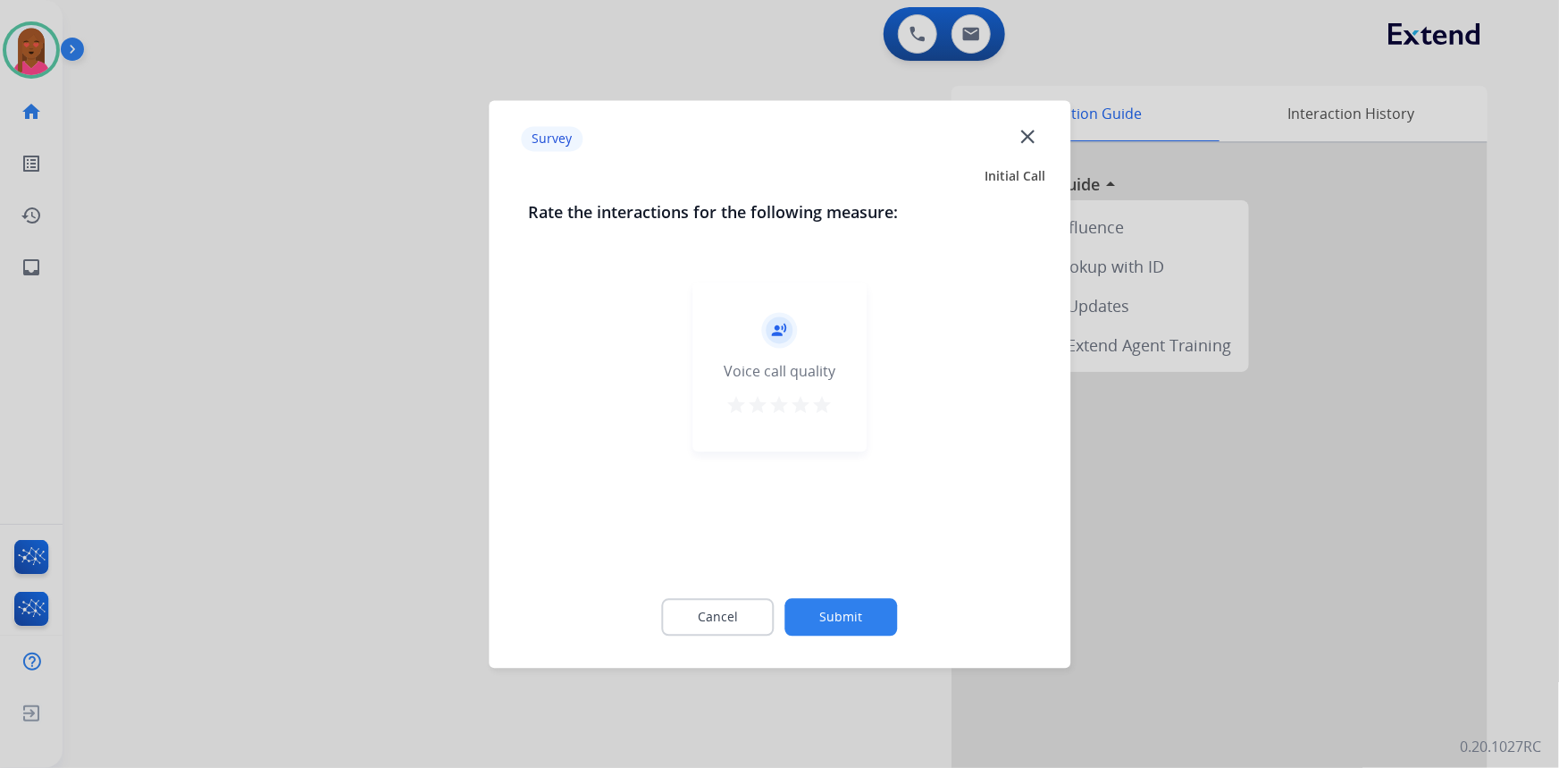
click at [1025, 134] on mat-icon "close" at bounding box center [1027, 135] width 23 height 23
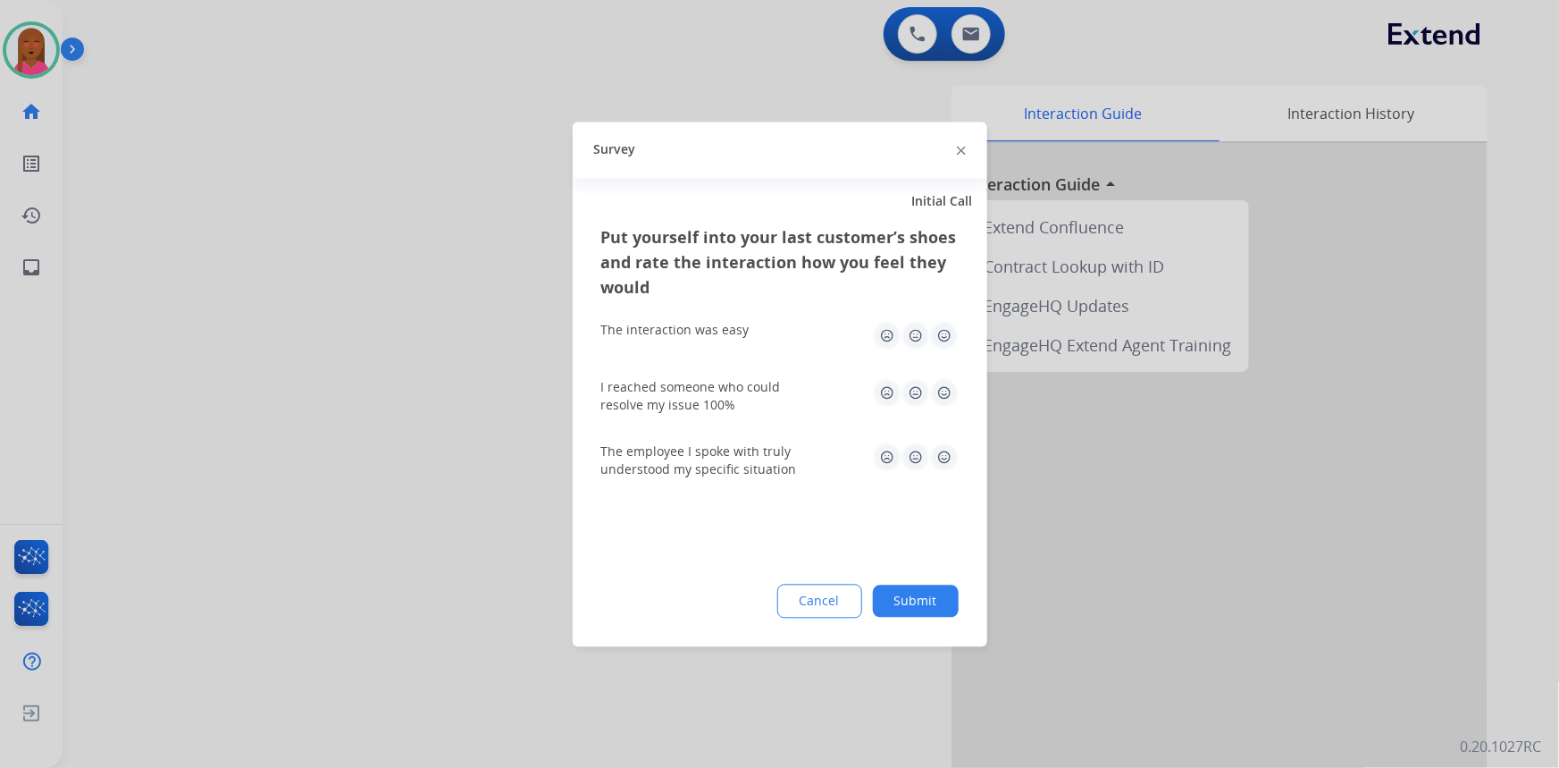
click at [973, 36] on div at bounding box center [779, 384] width 1559 height 768
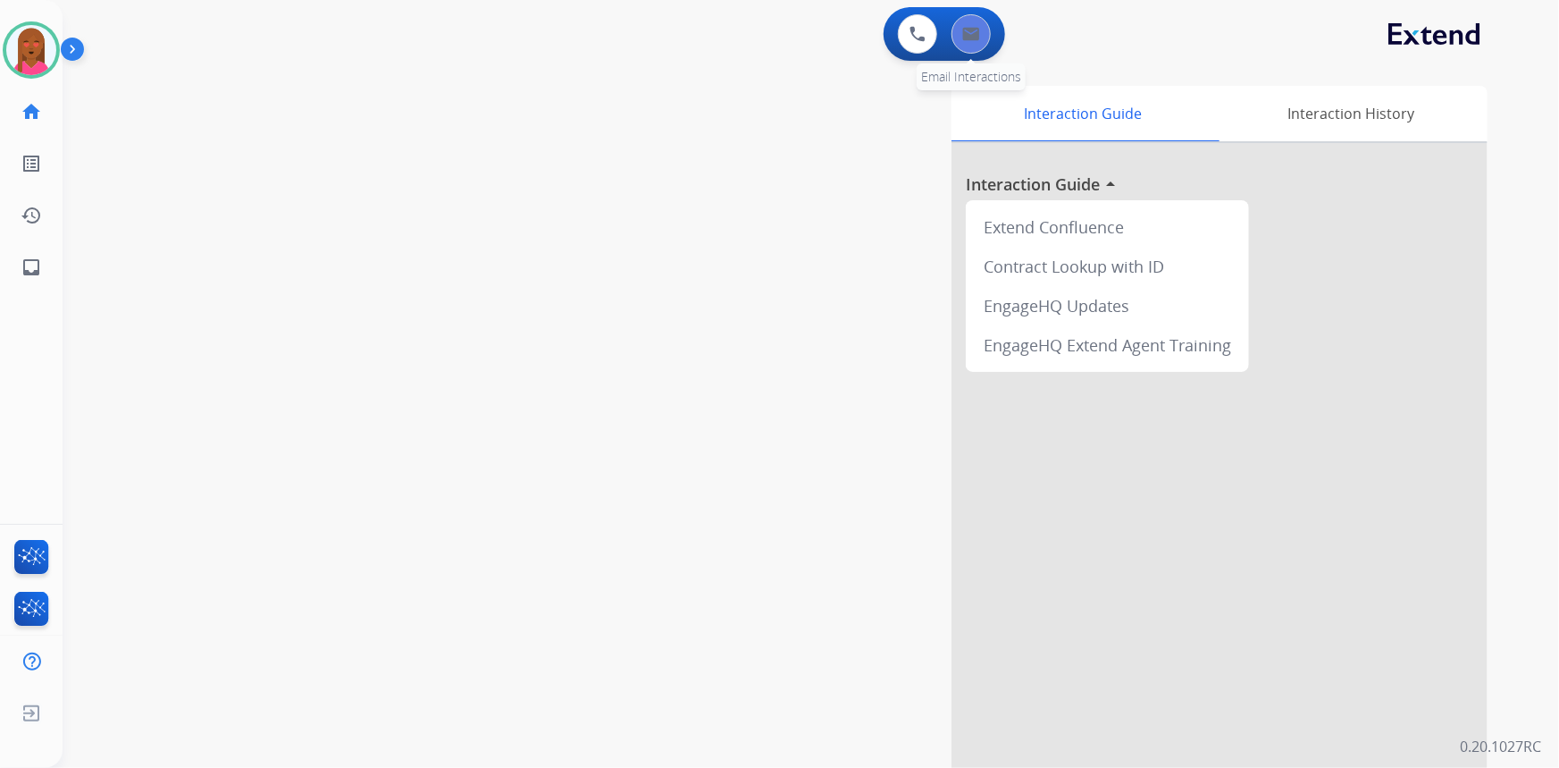
click at [984, 19] on button at bounding box center [971, 33] width 39 height 39
select select "**********"
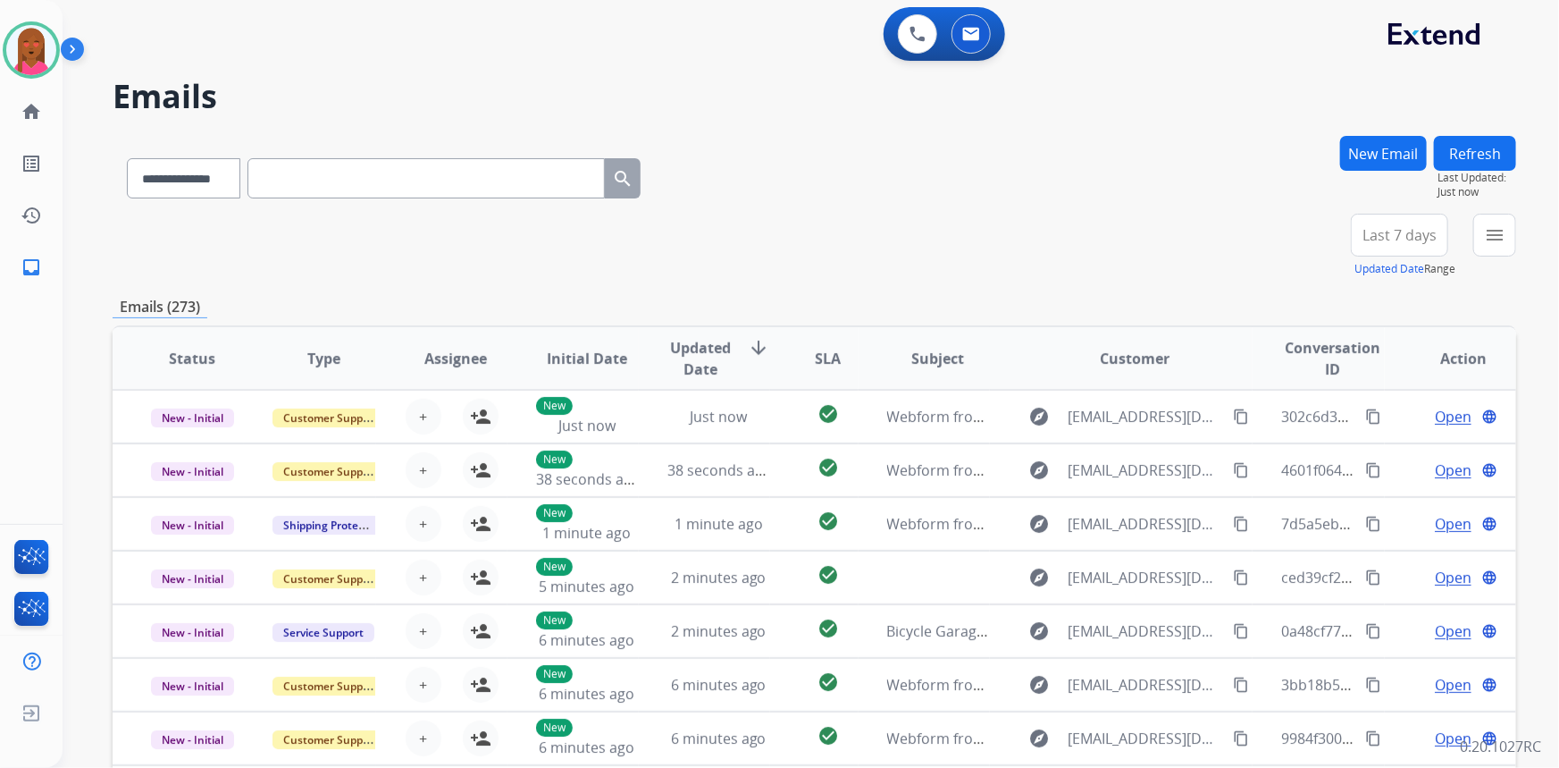
drag, startPoint x: 1403, startPoint y: 134, endPoint x: 1403, endPoint y: 147, distance: 13.4
click at [1403, 138] on div "**********" at bounding box center [790, 448] width 1454 height 768
click at [1386, 155] on button "New Email" at bounding box center [1383, 153] width 87 height 35
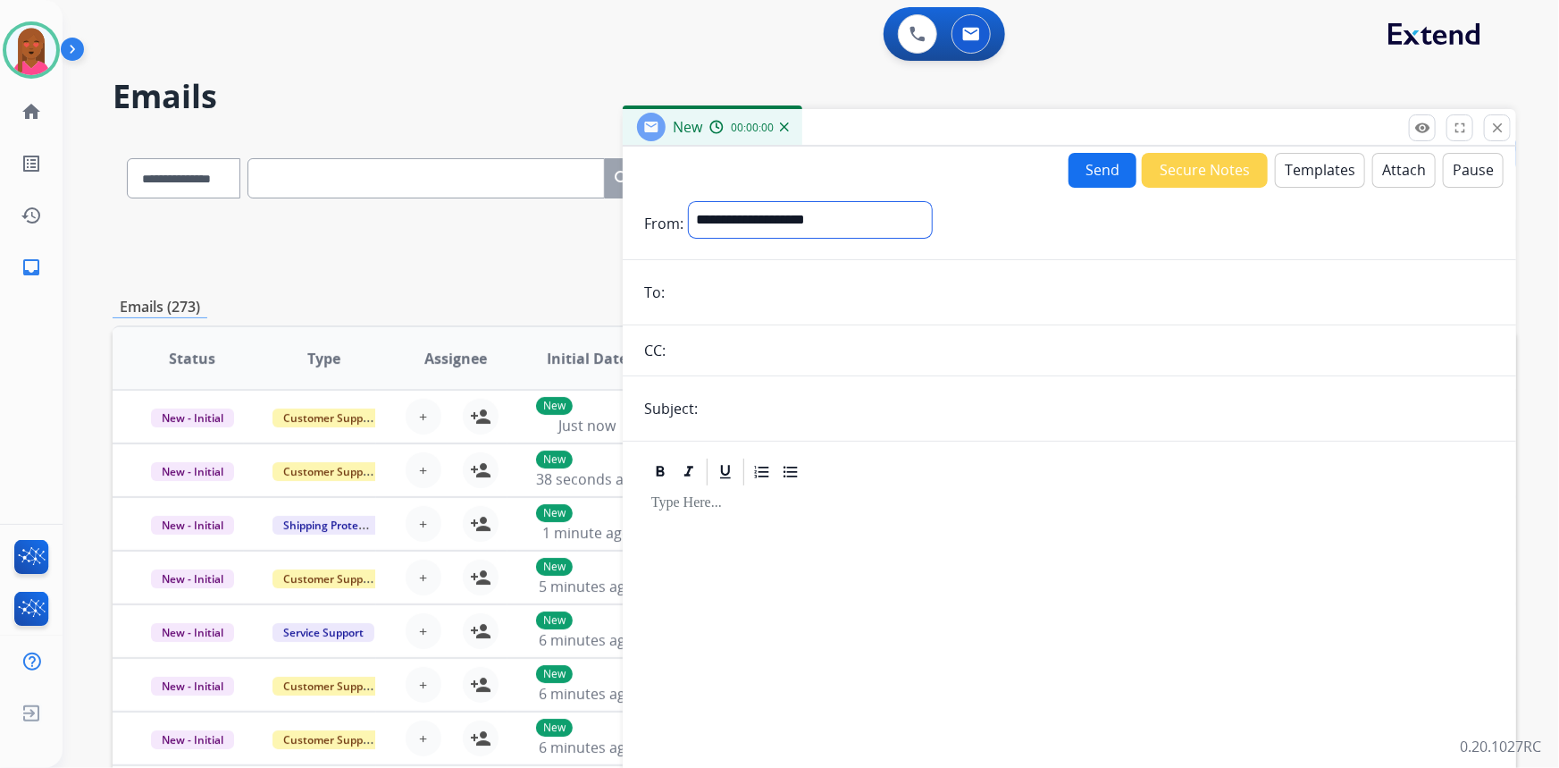
click at [865, 215] on select "**********" at bounding box center [810, 220] width 243 height 36
select select "**********"
click at [689, 202] on select "**********" at bounding box center [810, 220] width 243 height 36
click at [778, 288] on input "email" at bounding box center [1082, 294] width 825 height 36
paste input "**********"
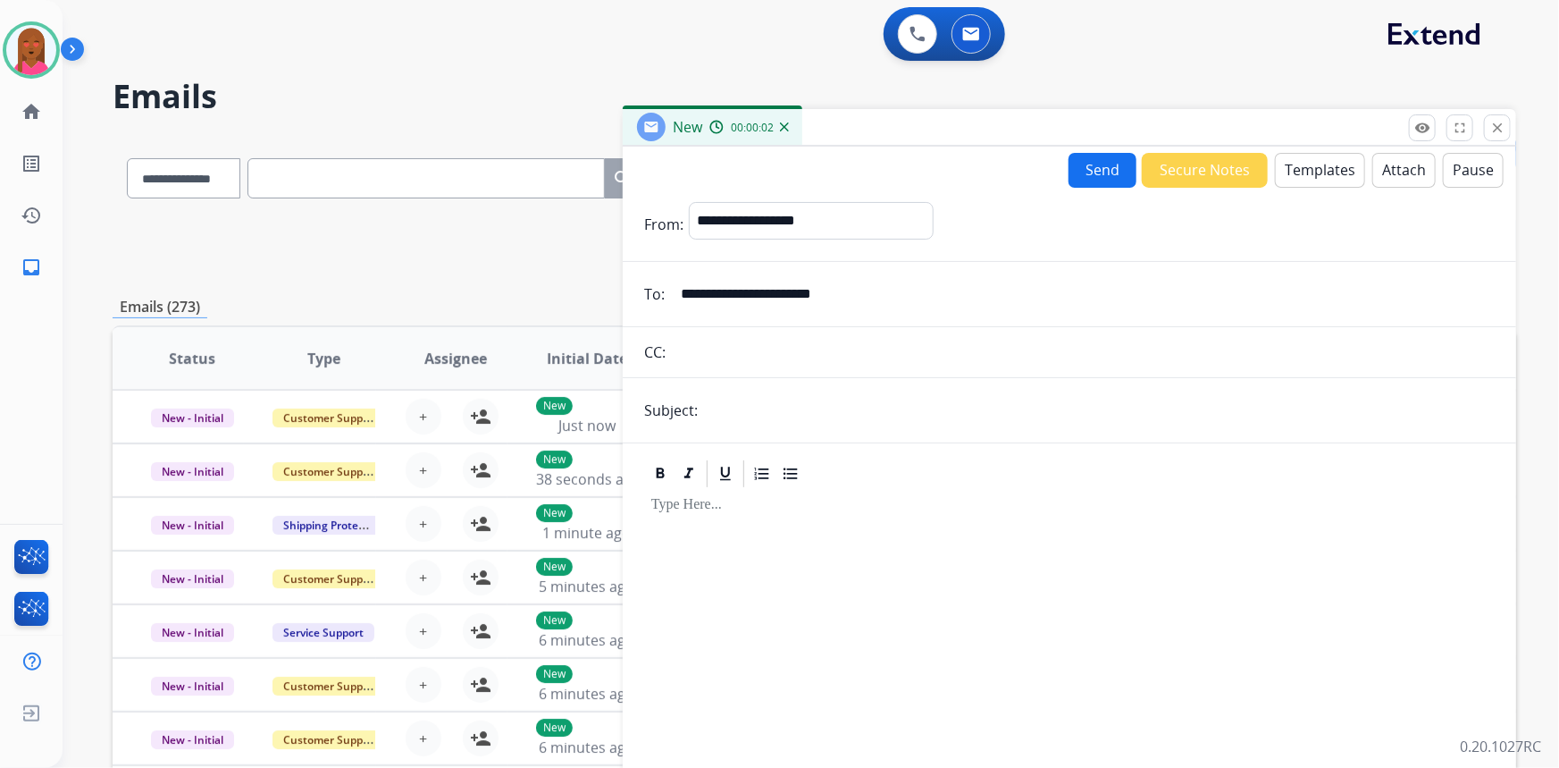
type input "**********"
click at [1315, 169] on button "Templates" at bounding box center [1320, 170] width 90 height 35
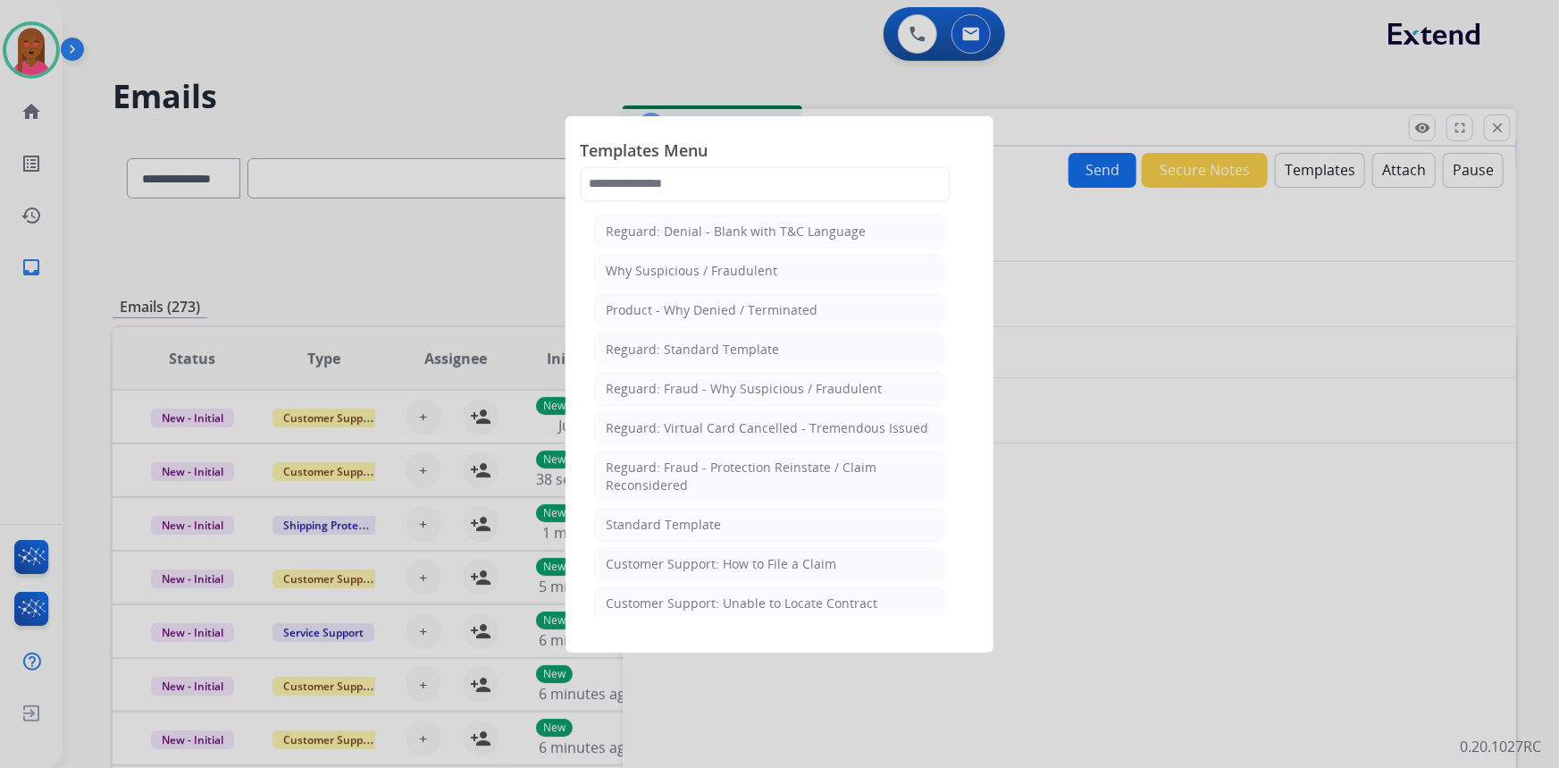
click at [706, 202] on div "Templates Menu Reguard: Denial - Blank with T&C Language Why Suspicious / Fraud…" at bounding box center [779, 169] width 399 height 79
click at [673, 177] on input "text" at bounding box center [765, 184] width 371 height 36
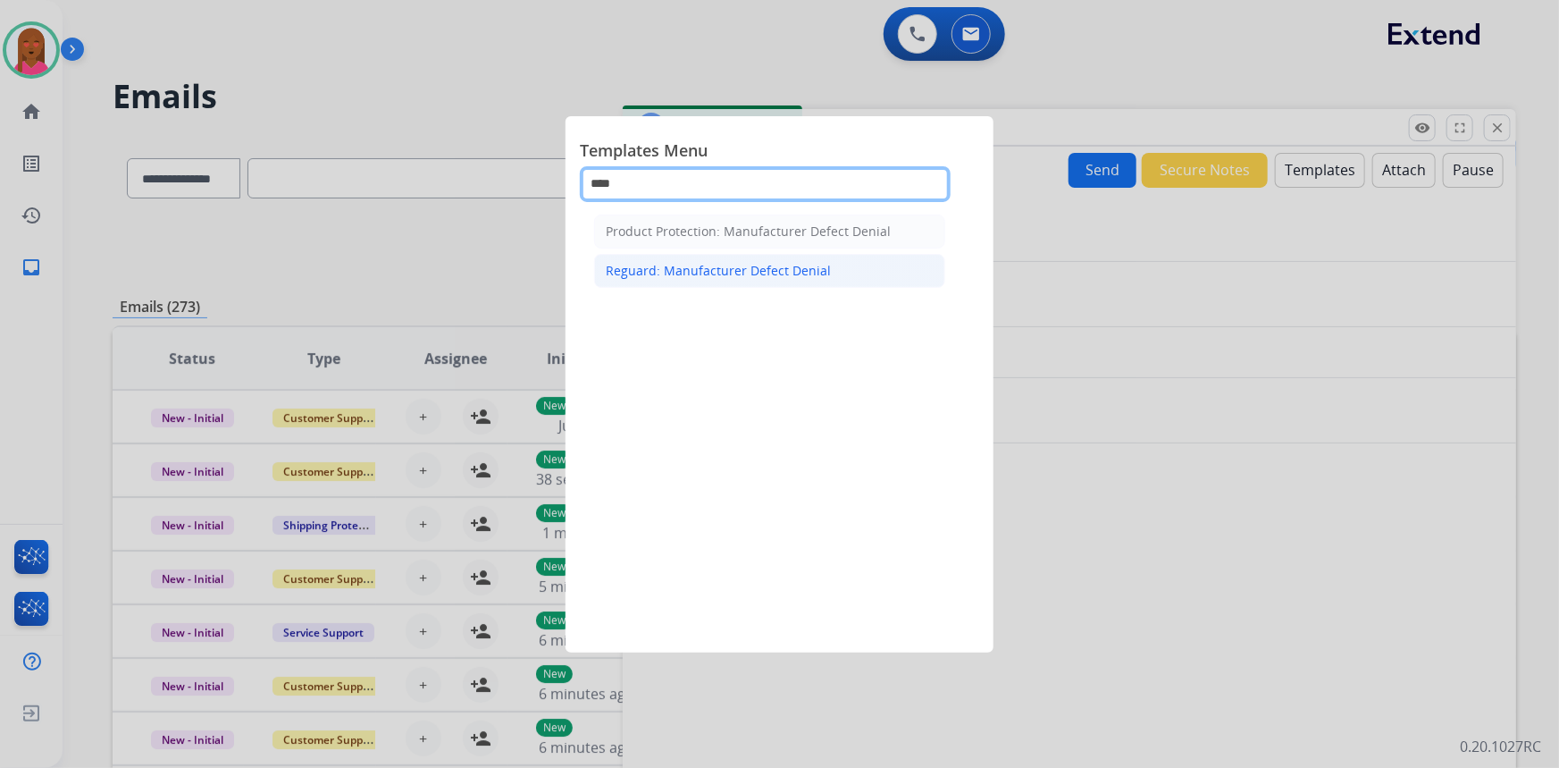
type input "****"
click at [678, 275] on div "Reguard: Manufacturer Defect Denial" at bounding box center [718, 271] width 225 height 18
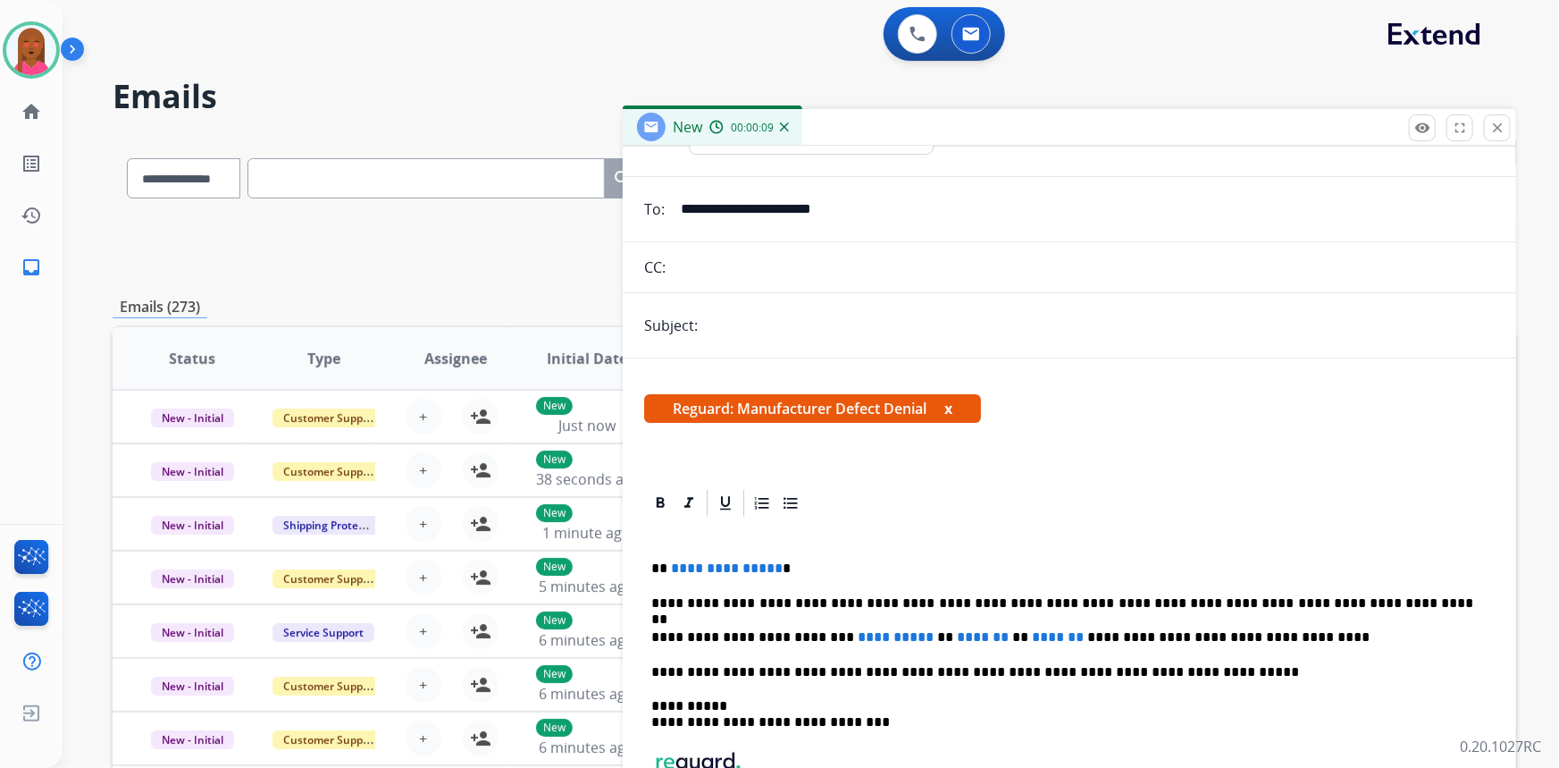
scroll to position [162, 0]
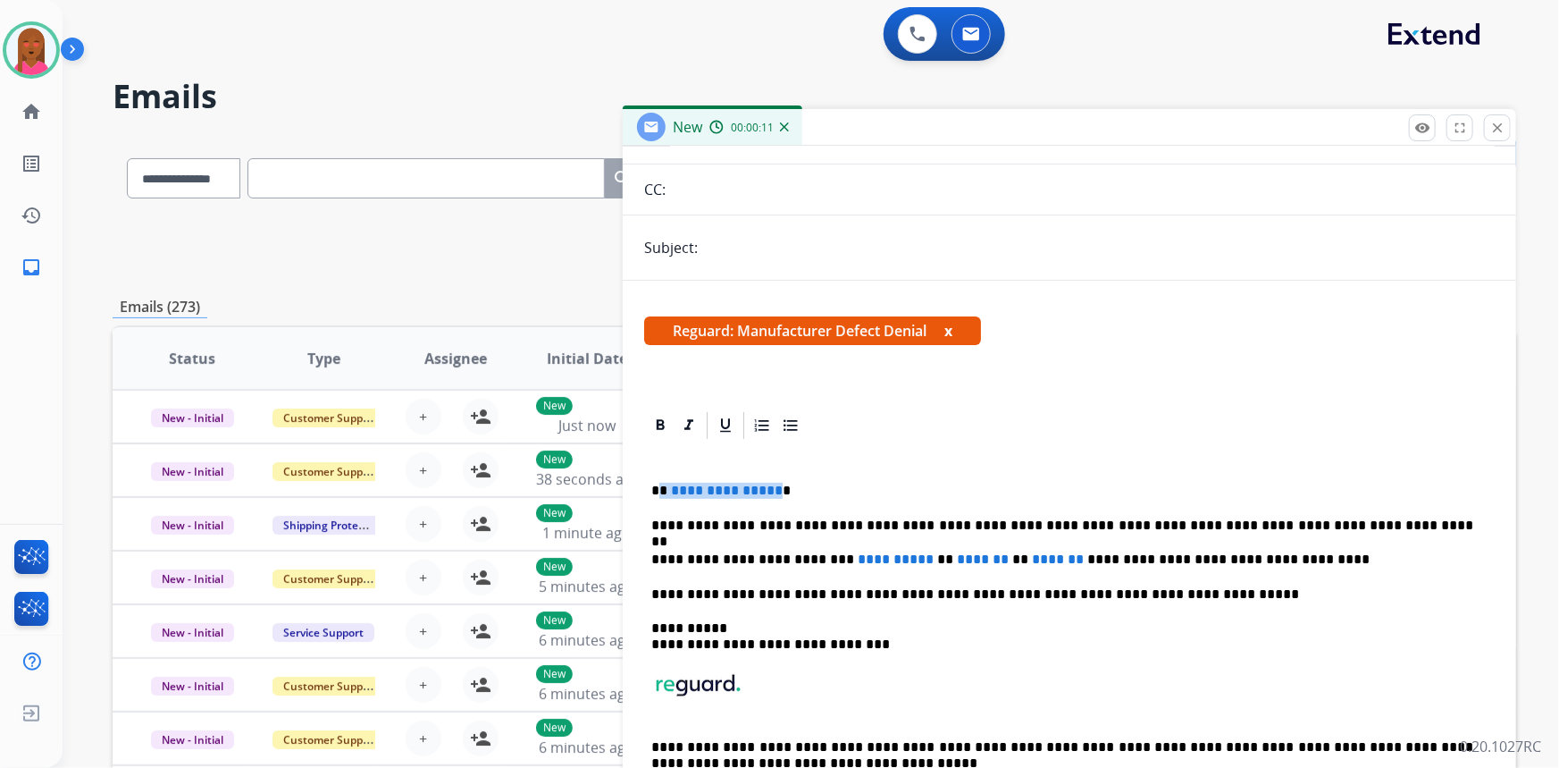
drag, startPoint x: 697, startPoint y: 482, endPoint x: 661, endPoint y: 481, distance: 35.8
click at [661, 483] on p "**********" at bounding box center [1062, 491] width 823 height 16
drag, startPoint x: 922, startPoint y: 558, endPoint x: 836, endPoint y: 562, distance: 85.9
click at [858, 562] on span "**********" at bounding box center [896, 558] width 76 height 13
drag, startPoint x: 1020, startPoint y: 555, endPoint x: 892, endPoint y: 552, distance: 128.7
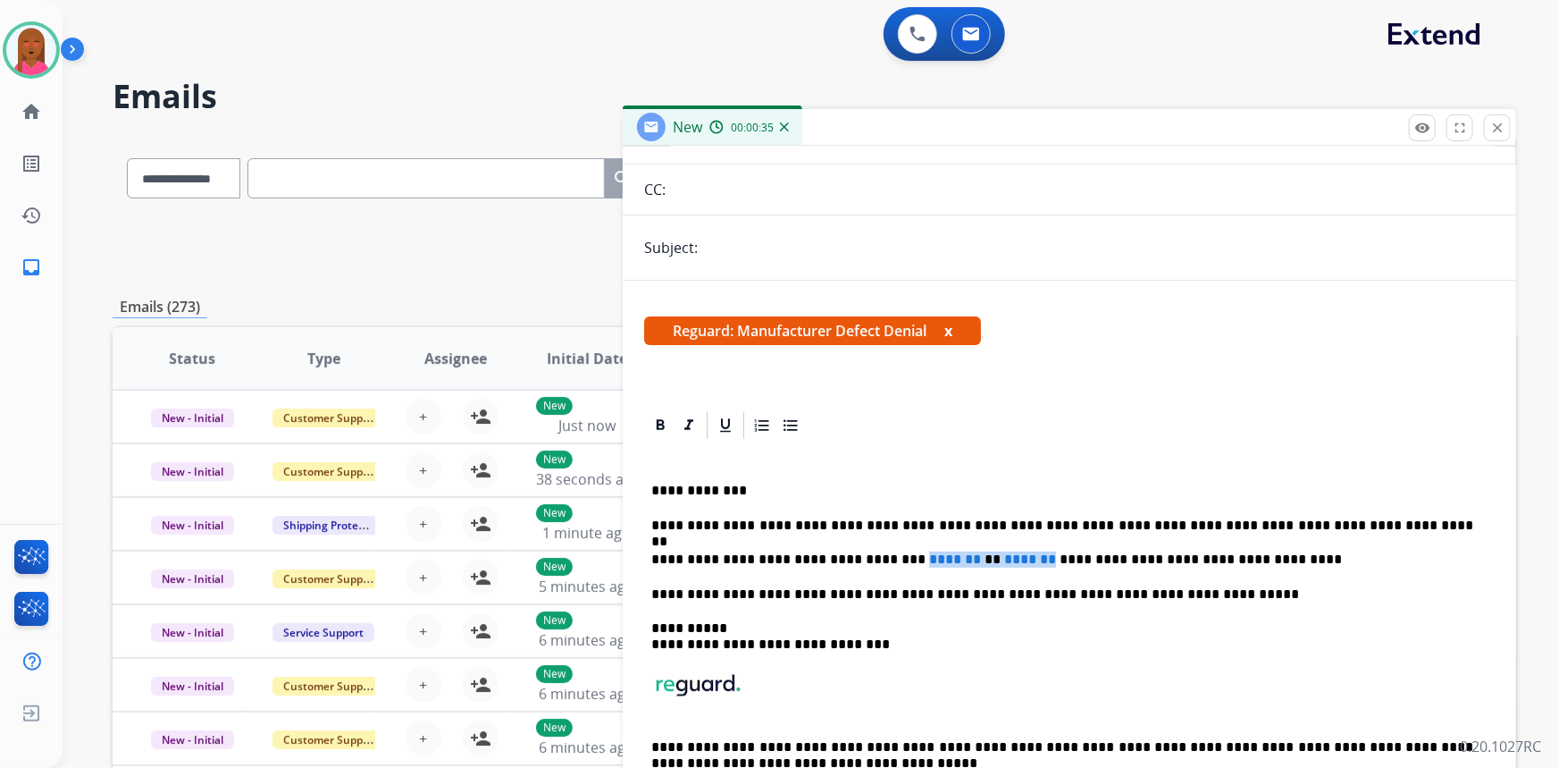
click at [892, 552] on p "**********" at bounding box center [1062, 559] width 823 height 16
drag, startPoint x: 741, startPoint y: 245, endPoint x: 742, endPoint y: 266, distance: 21.5
click at [741, 245] on input "text" at bounding box center [1099, 248] width 792 height 36
type input "**********"
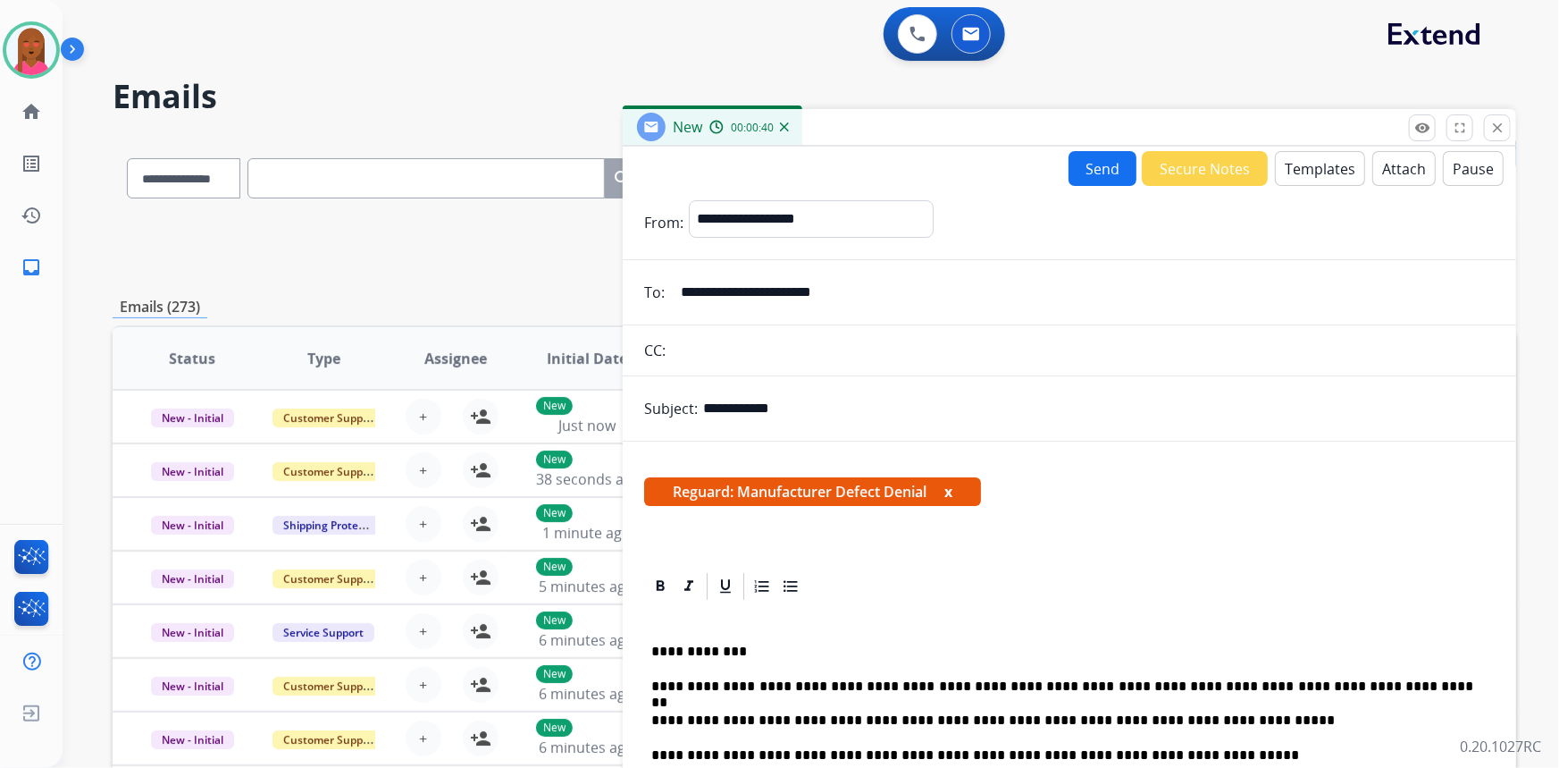
scroll to position [0, 0]
click at [838, 225] on select "**********" at bounding box center [810, 219] width 243 height 36
select select "**********"
click at [689, 201] on select "**********" at bounding box center [810, 219] width 243 height 36
click at [1105, 167] on button "Send" at bounding box center [1103, 169] width 68 height 35
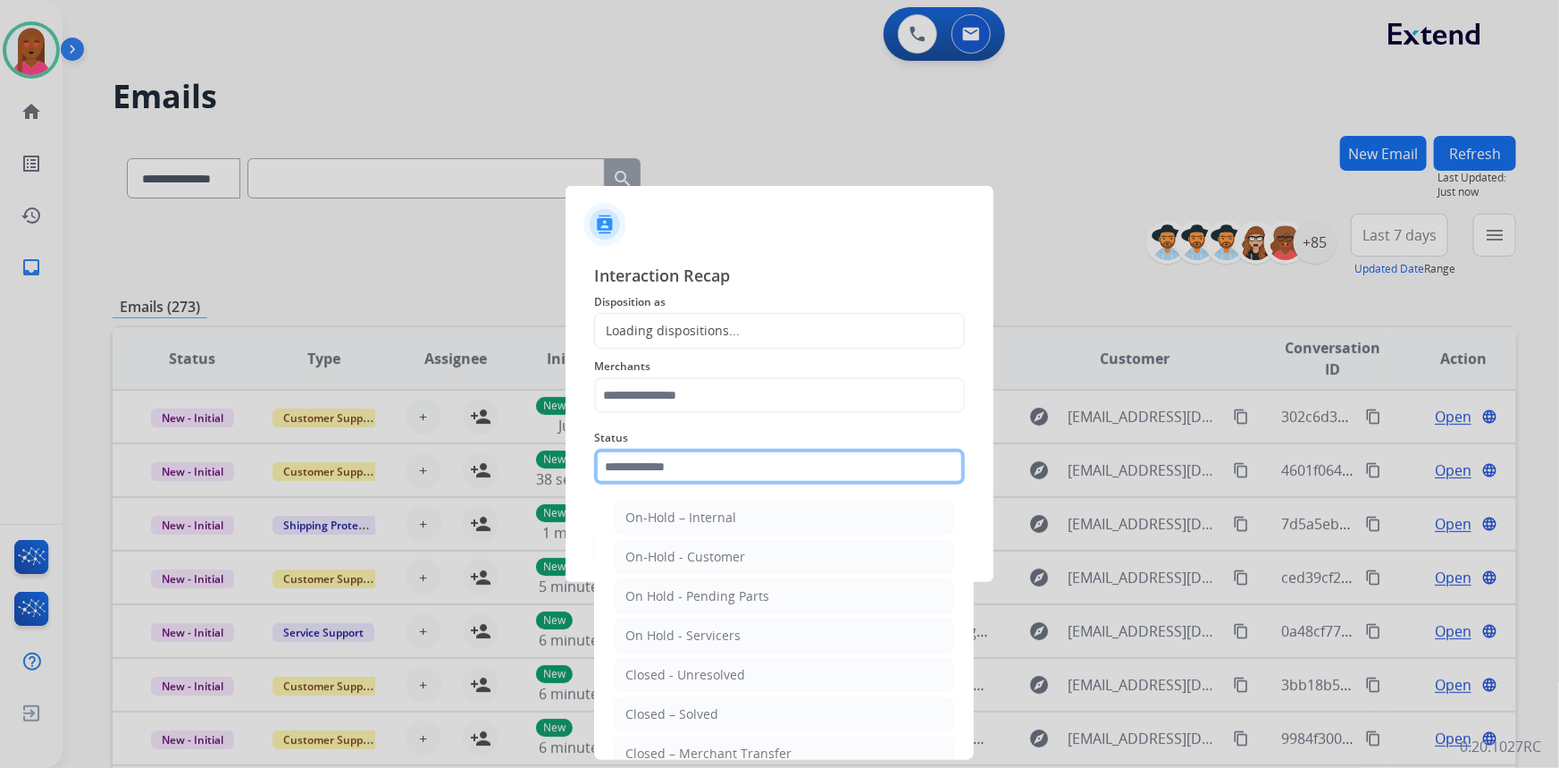
click at [709, 476] on input "text" at bounding box center [779, 467] width 371 height 36
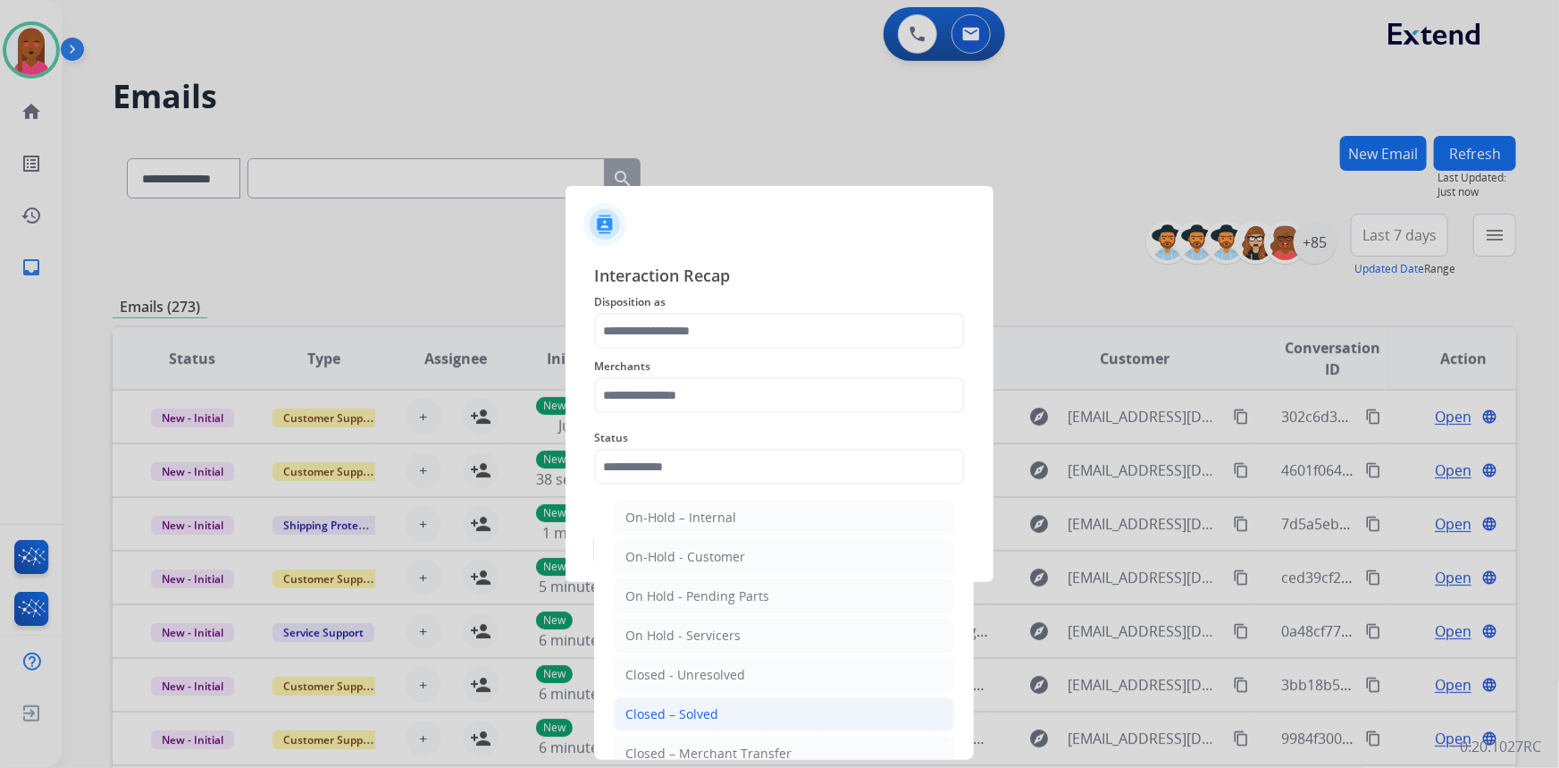
click at [727, 710] on li "Closed – Solved" at bounding box center [784, 714] width 340 height 34
type input "**********"
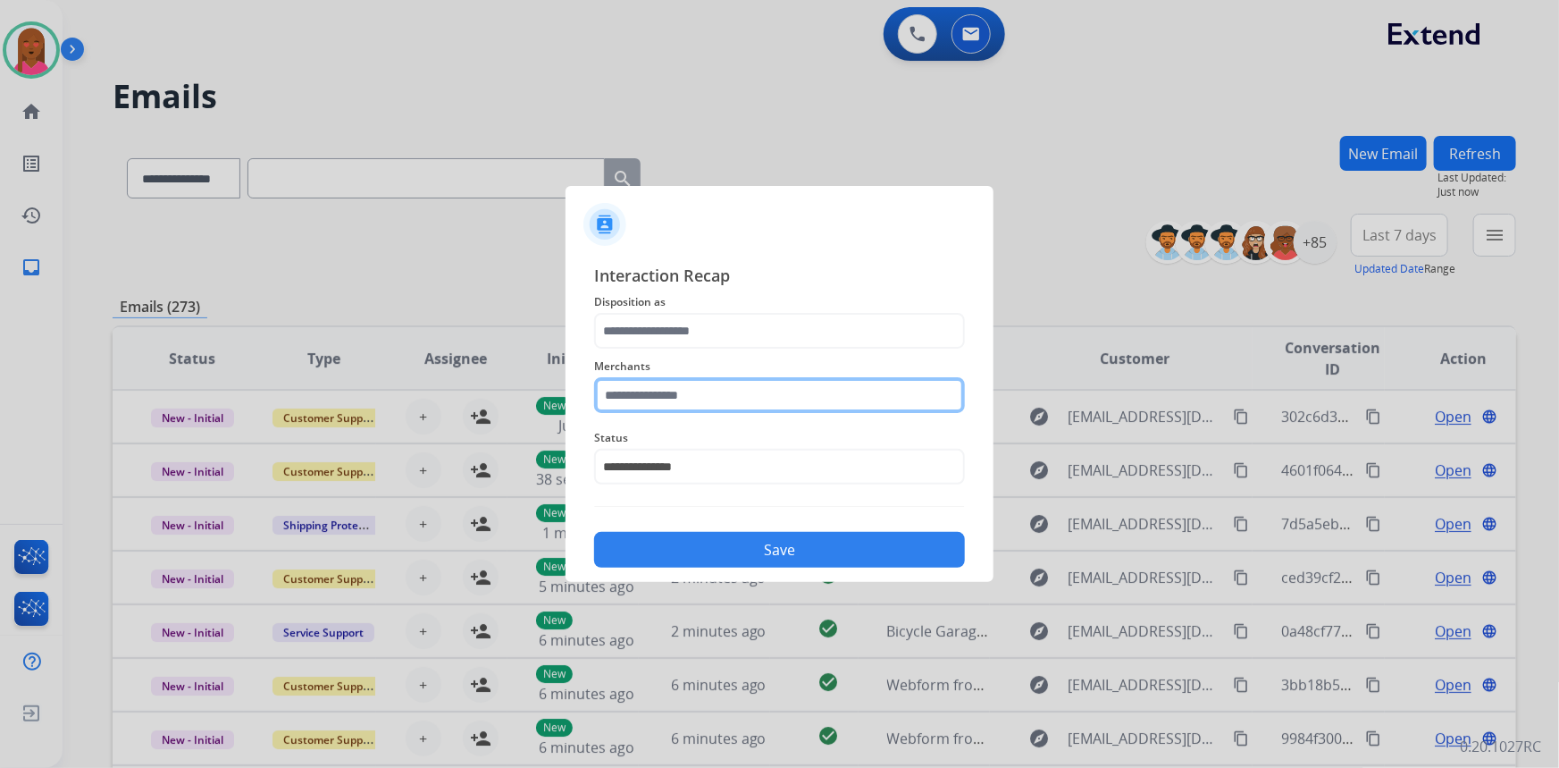
click at [732, 391] on input "text" at bounding box center [779, 395] width 371 height 36
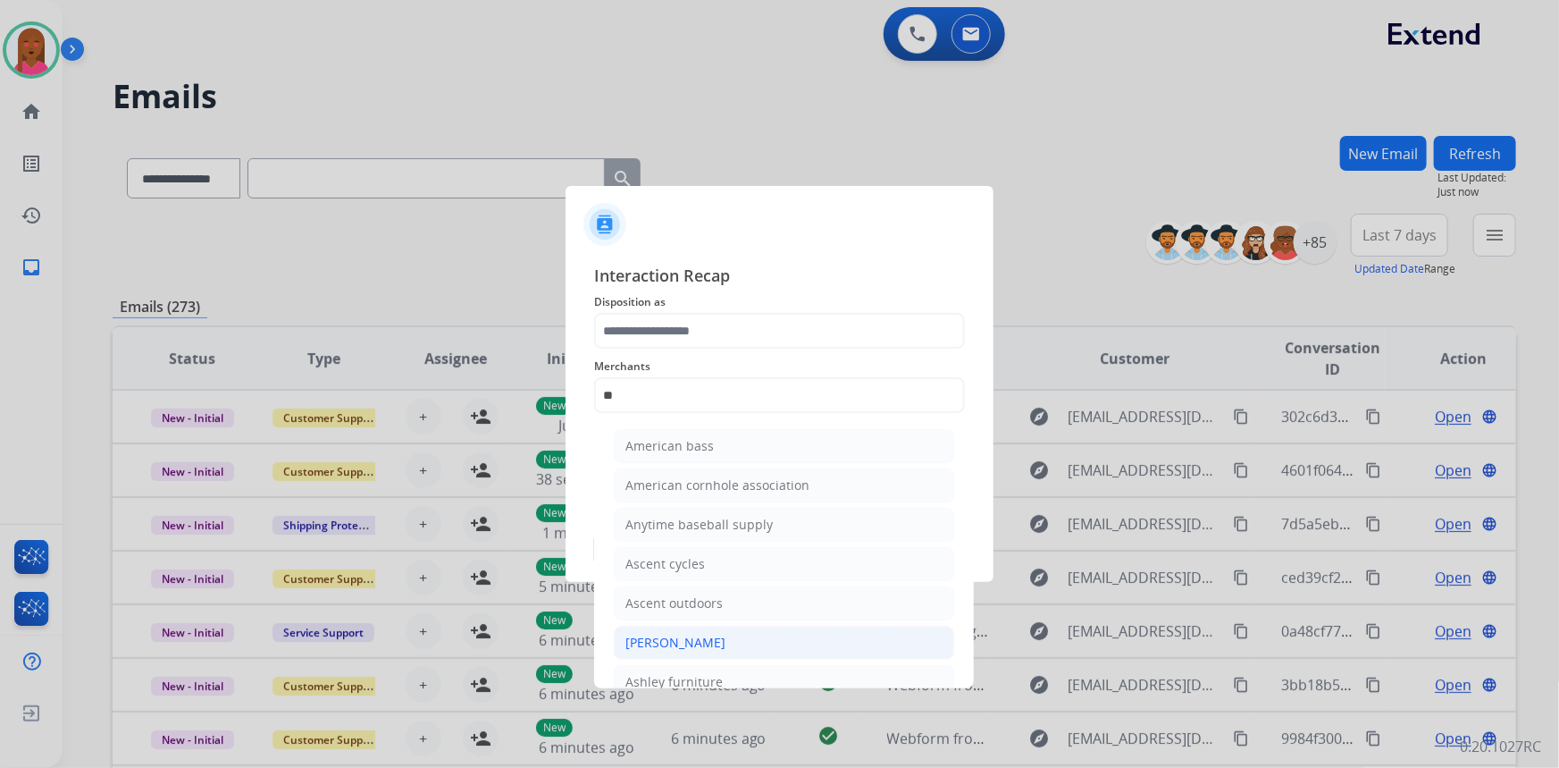
click at [738, 641] on li "[PERSON_NAME]" at bounding box center [784, 643] width 340 height 34
type input "**********"
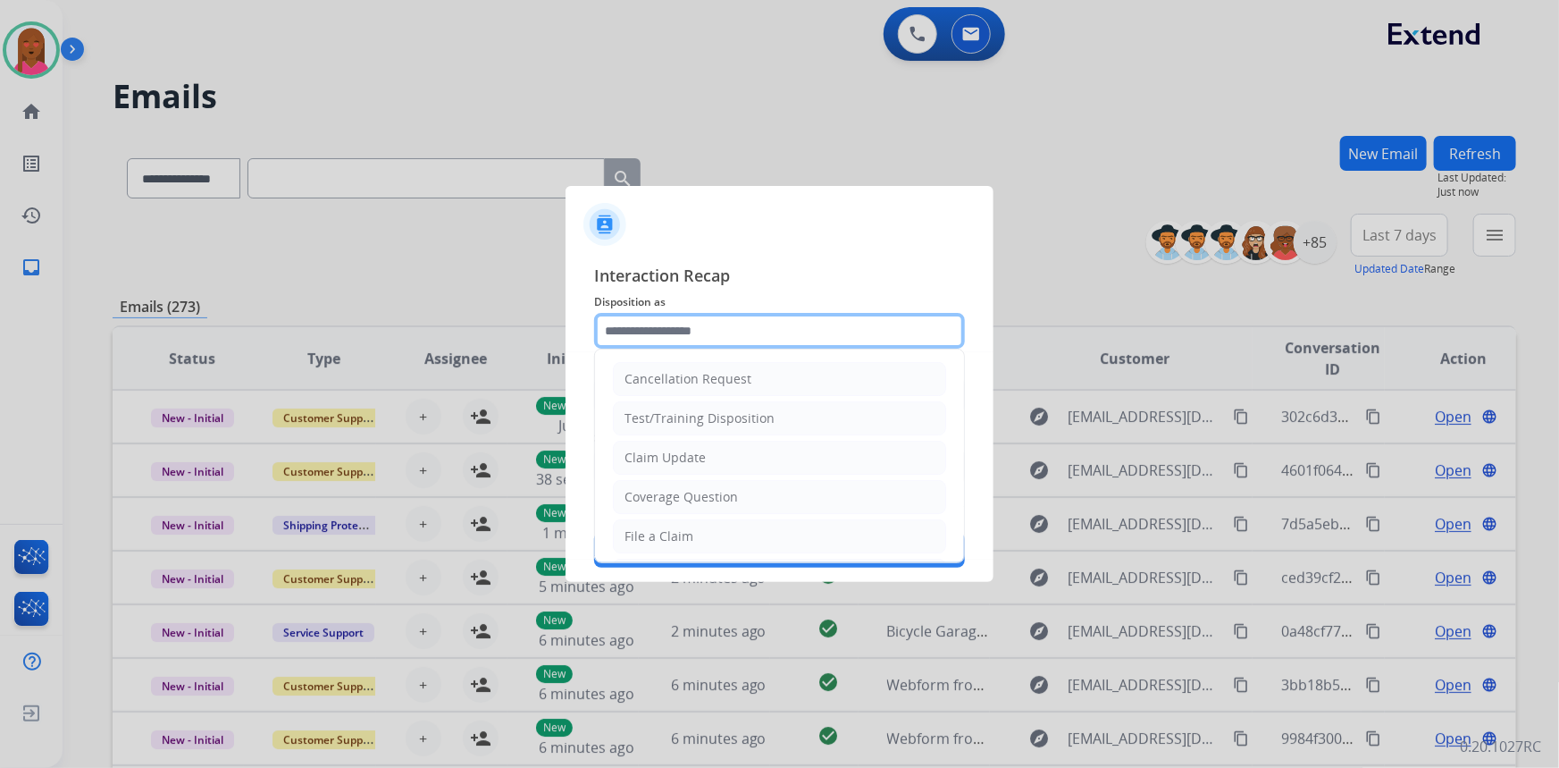
click at [735, 321] on input "text" at bounding box center [779, 331] width 371 height 36
click at [732, 454] on li "Claim Update" at bounding box center [779, 458] width 333 height 34
type input "**********"
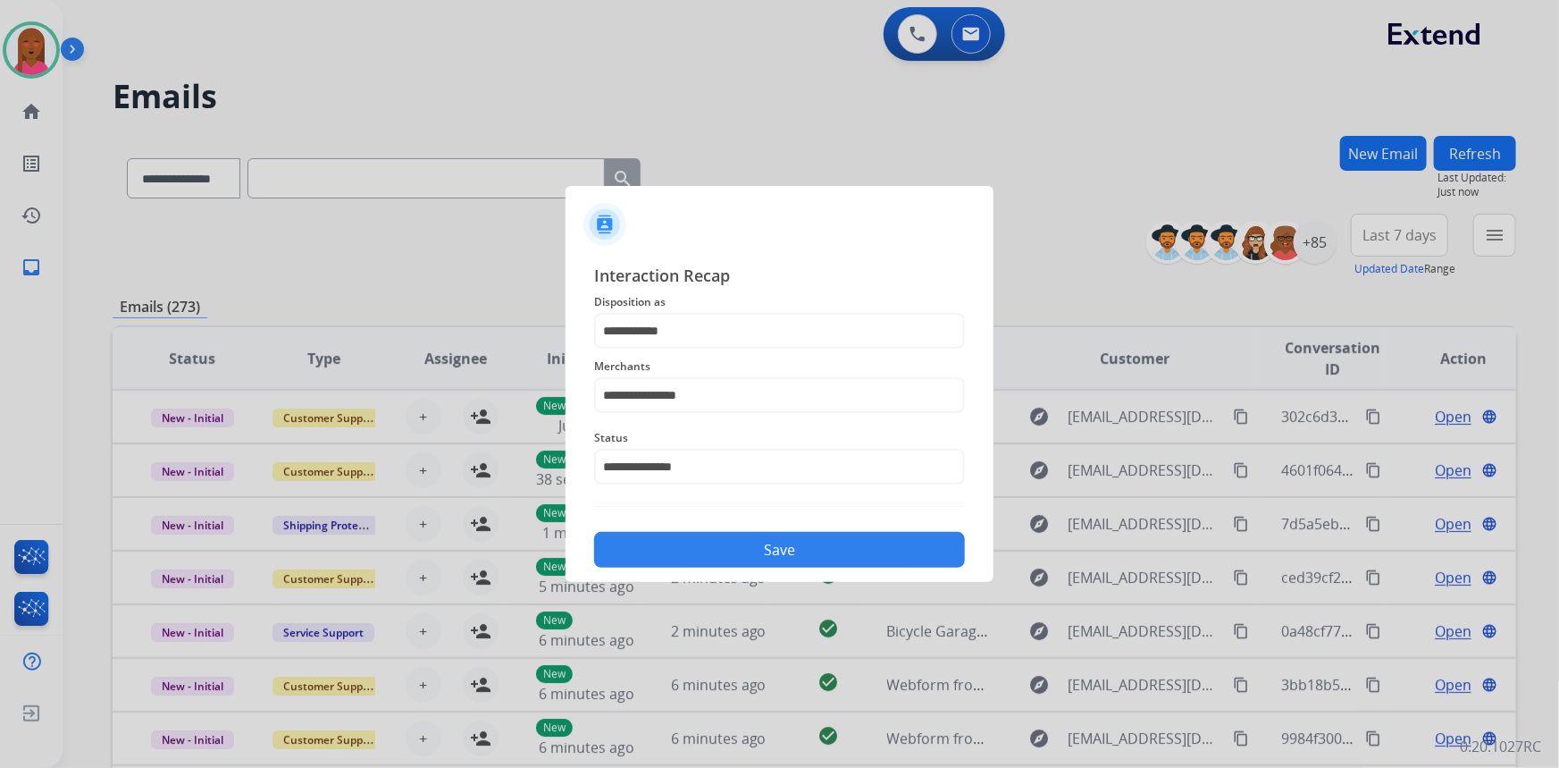
click at [759, 539] on button "Save" at bounding box center [779, 550] width 371 height 36
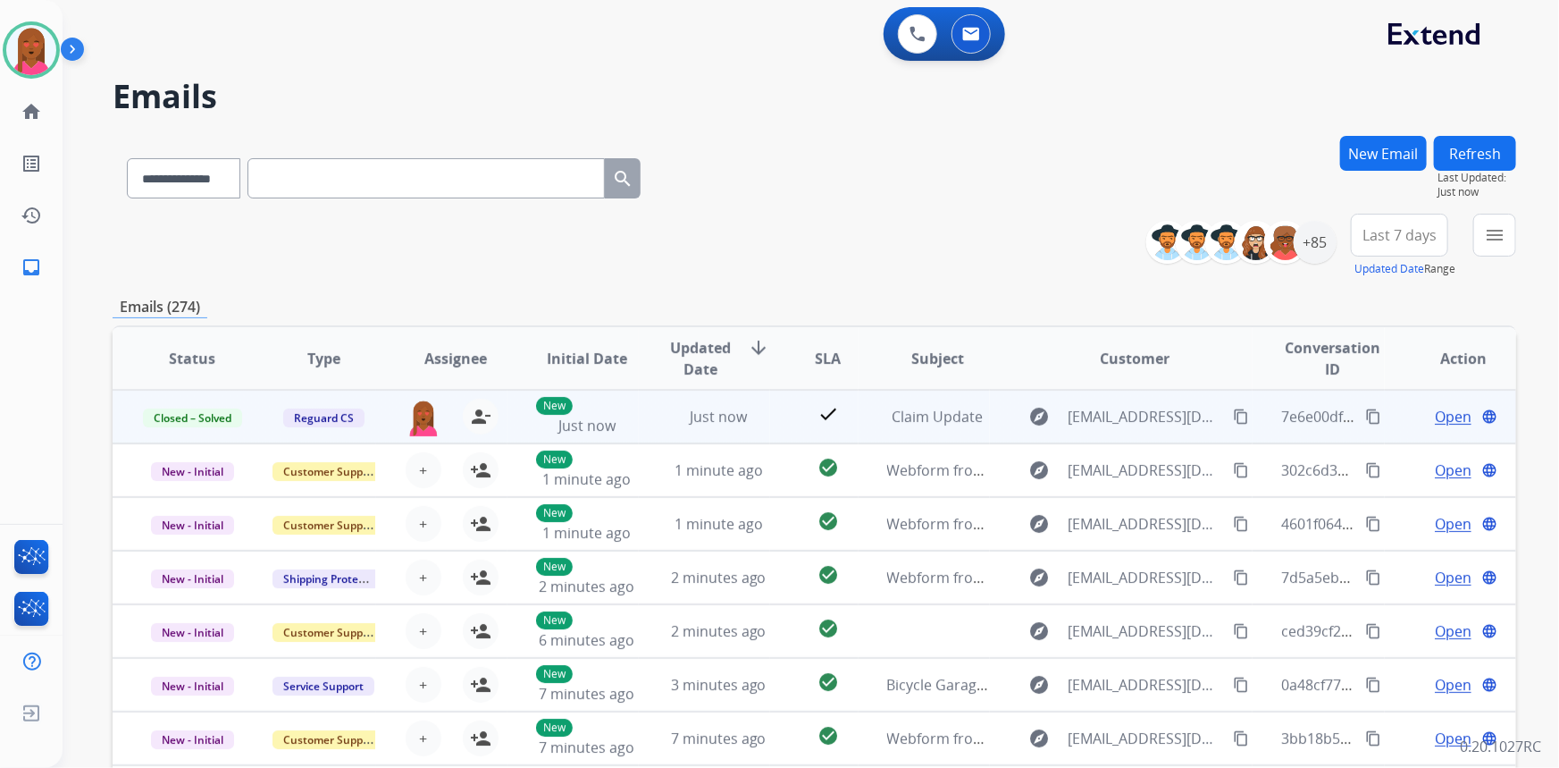
click at [1365, 417] on mat-icon "content_copy" at bounding box center [1373, 416] width 16 height 16
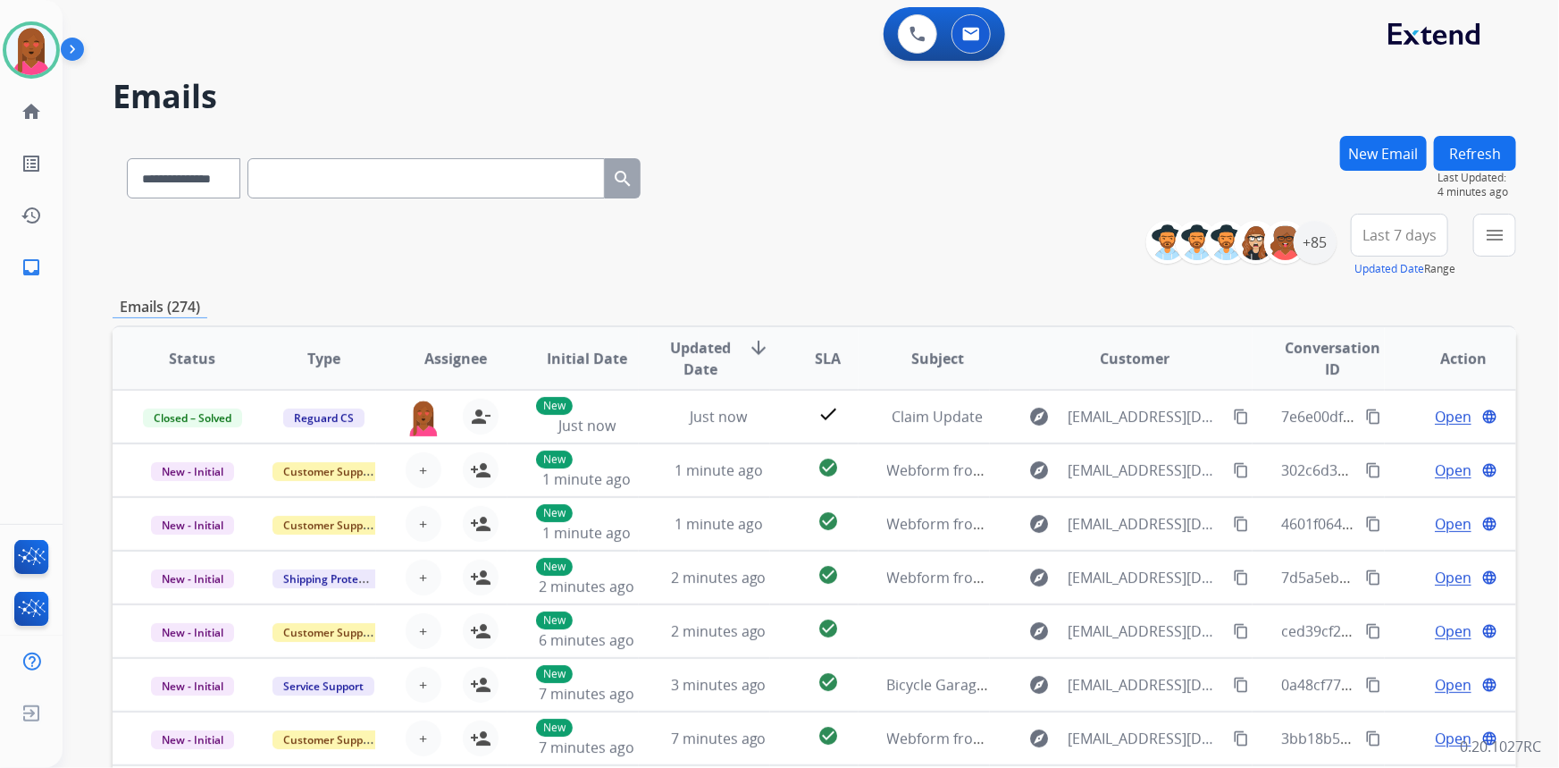
click at [1113, 206] on div "**********" at bounding box center [815, 175] width 1404 height 78
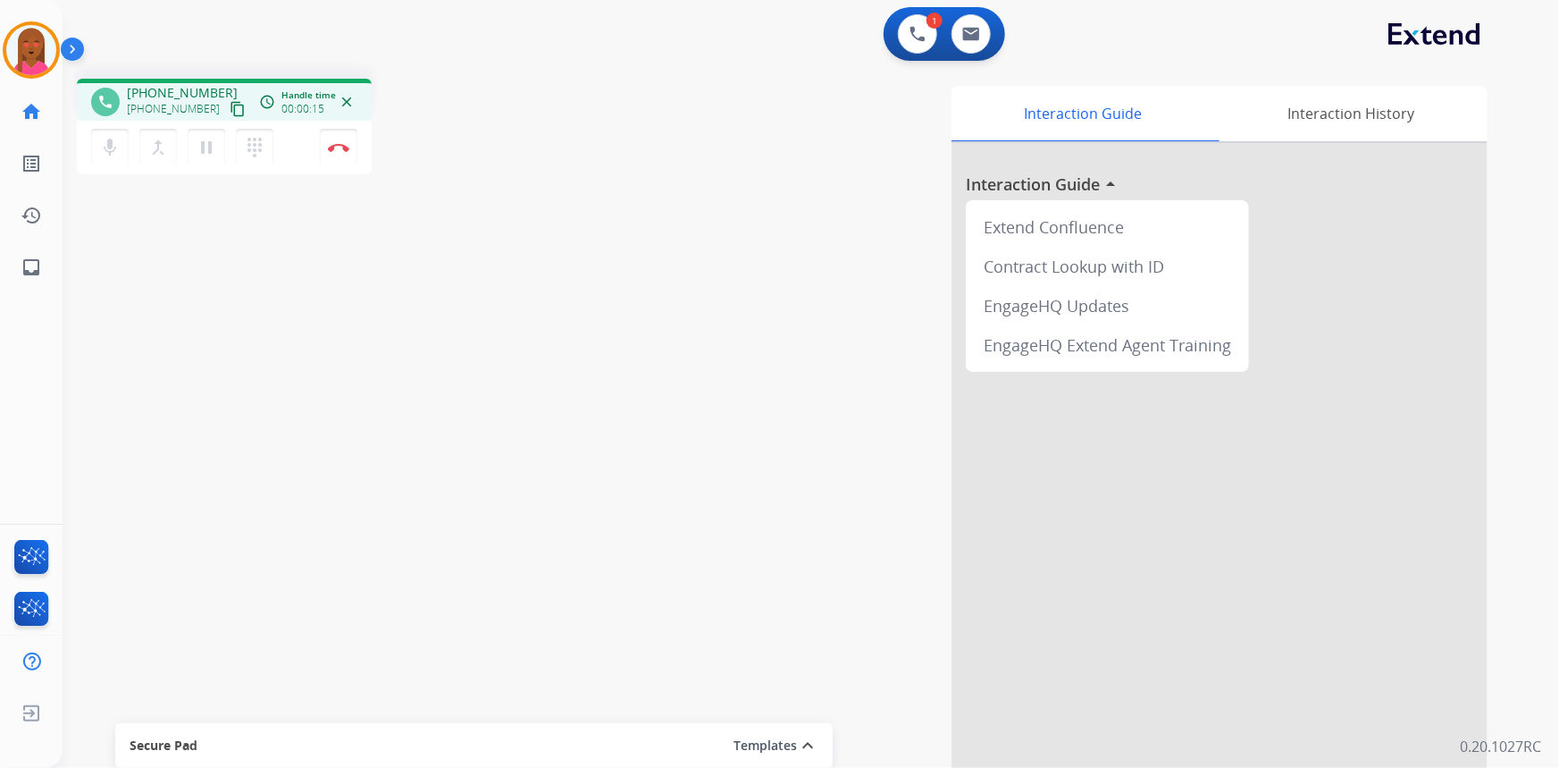
click at [894, 220] on div "Interaction Guide Interaction History Interaction Guide arrow_drop_up Extend Co…" at bounding box center [1031, 448] width 914 height 724
click at [253, 149] on mat-icon "dialpad" at bounding box center [254, 147] width 21 height 21
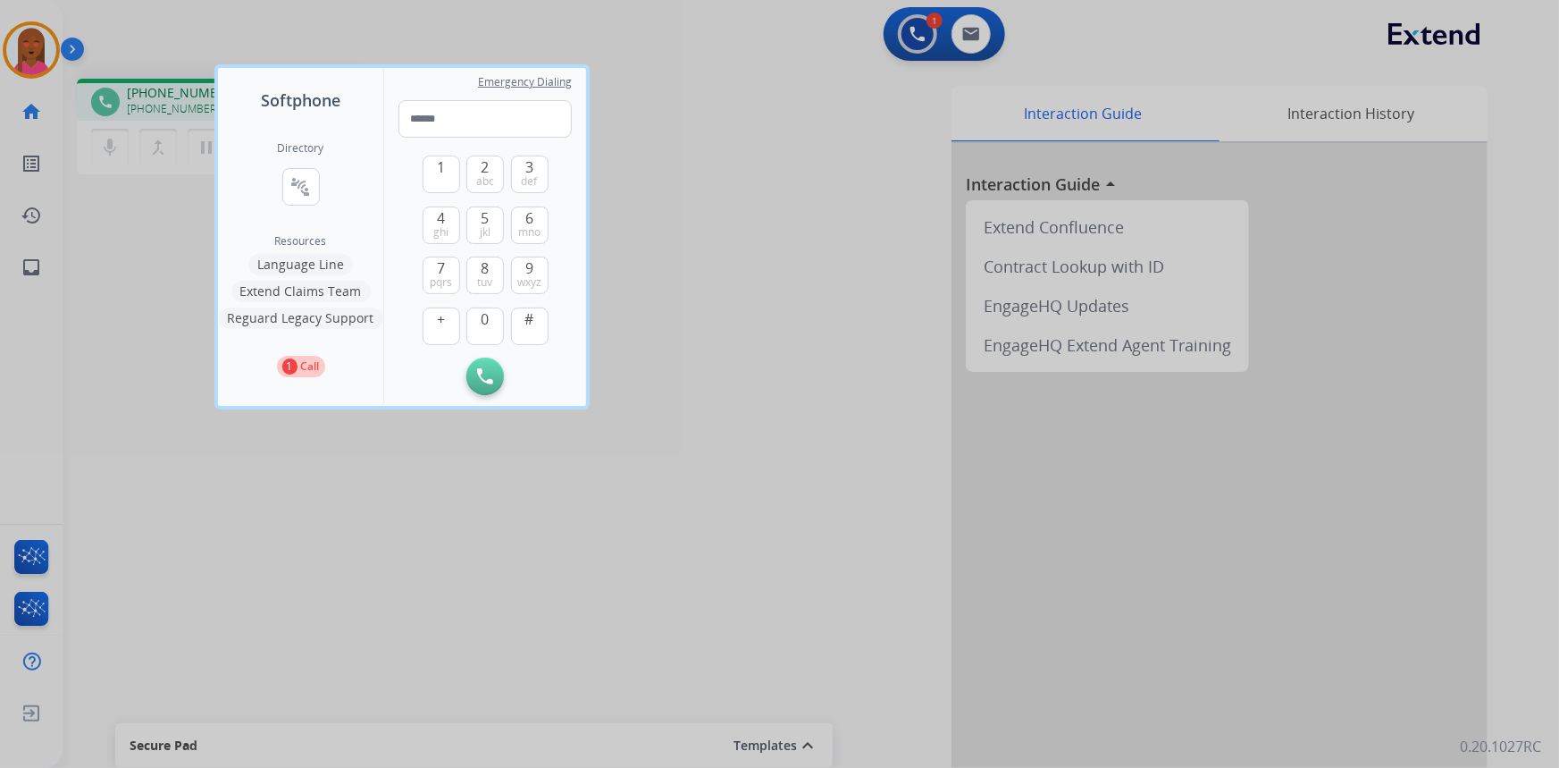
click at [321, 264] on button "Language Line" at bounding box center [300, 264] width 105 height 21
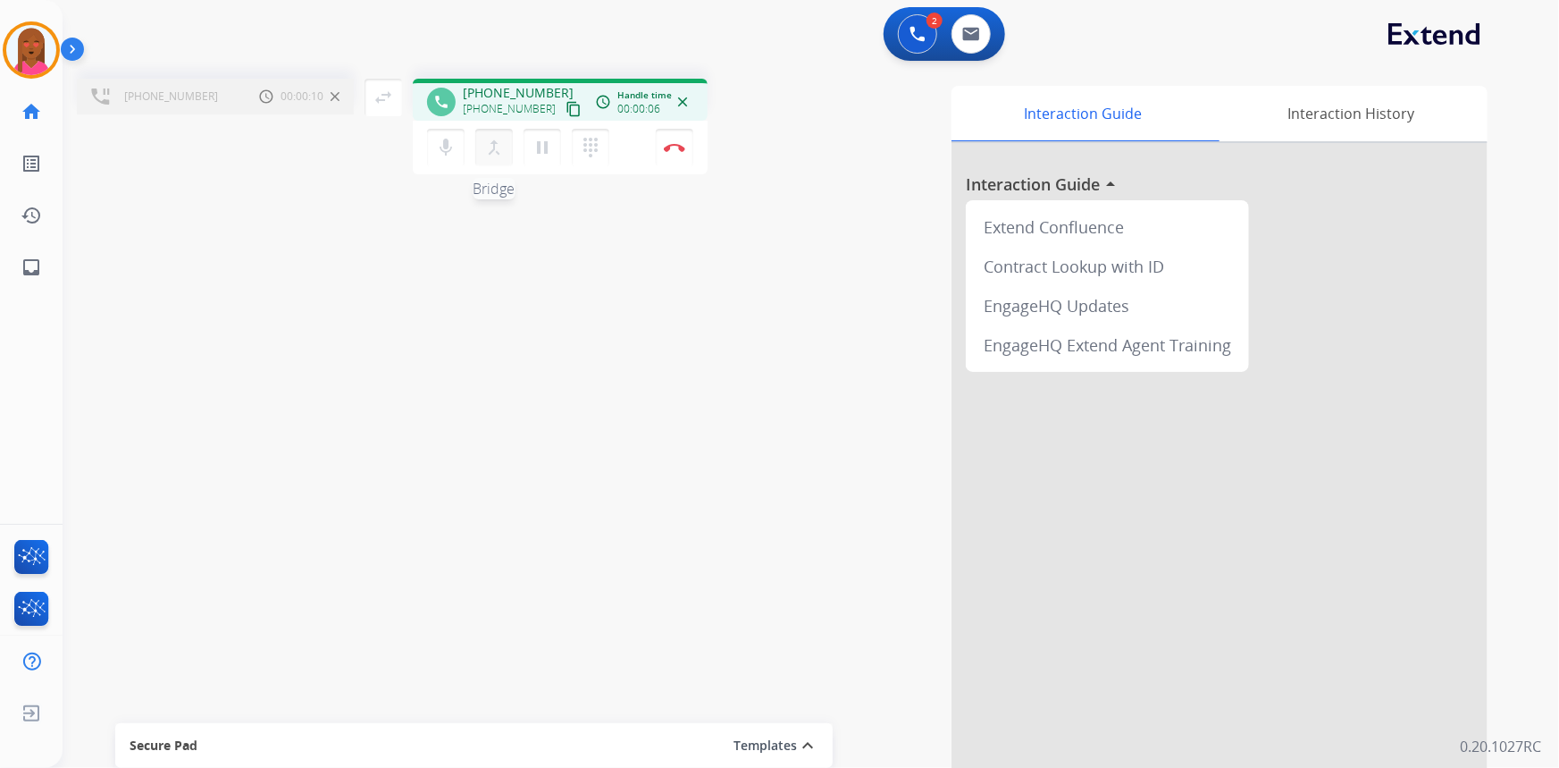
click at [493, 140] on mat-icon "merge_type" at bounding box center [493, 147] width 21 height 21
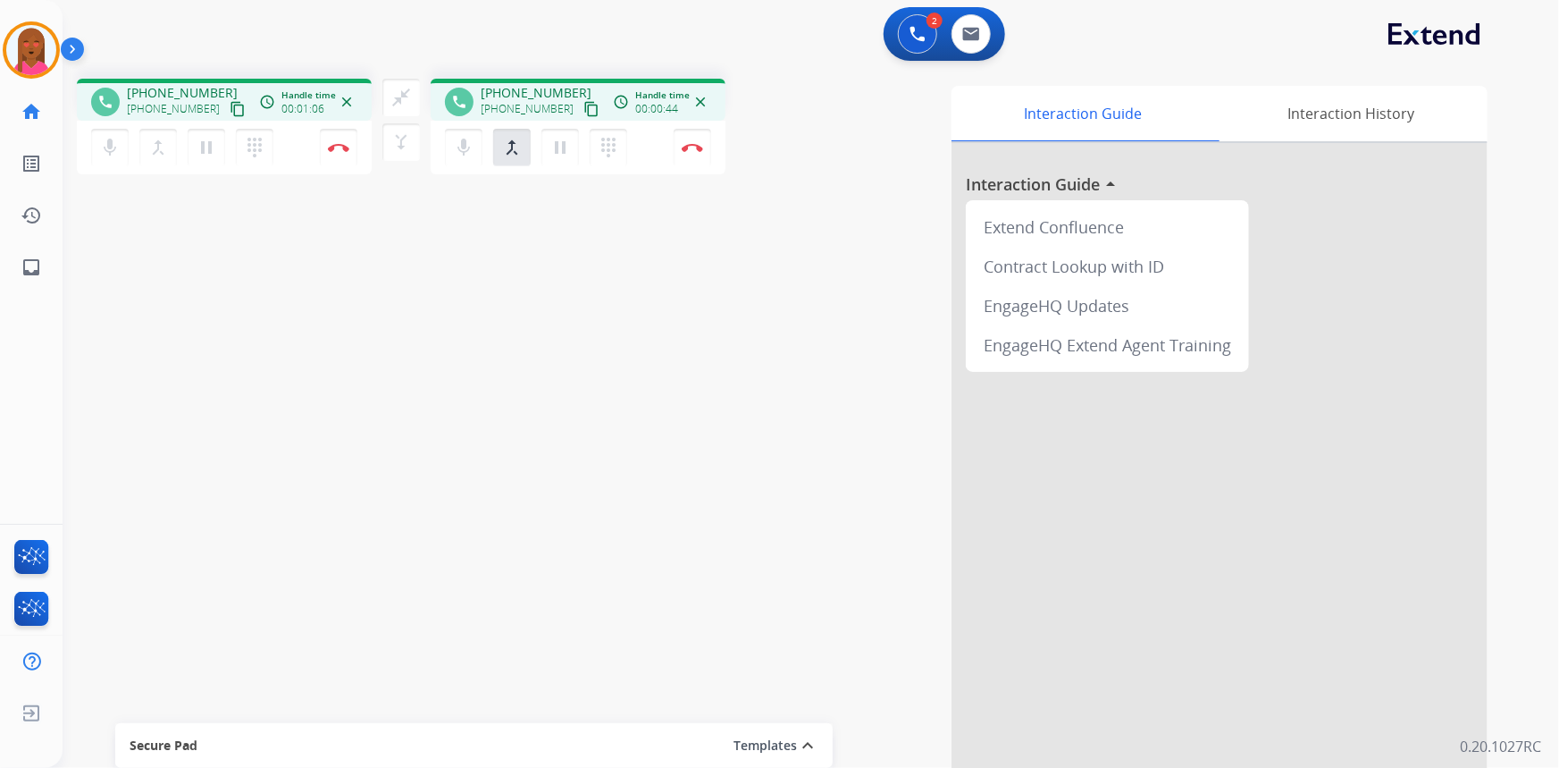
click at [230, 106] on mat-icon "content_copy" at bounding box center [238, 109] width 16 height 16
click at [105, 149] on span "Outbound Leads" at bounding box center [125, 164] width 108 height 32
click at [108, 143] on mat-icon "mic" at bounding box center [109, 147] width 21 height 21
click at [121, 151] on mat-icon "mic_off" at bounding box center [109, 147] width 21 height 21
click at [121, 155] on mat-icon "mic" at bounding box center [109, 147] width 21 height 21
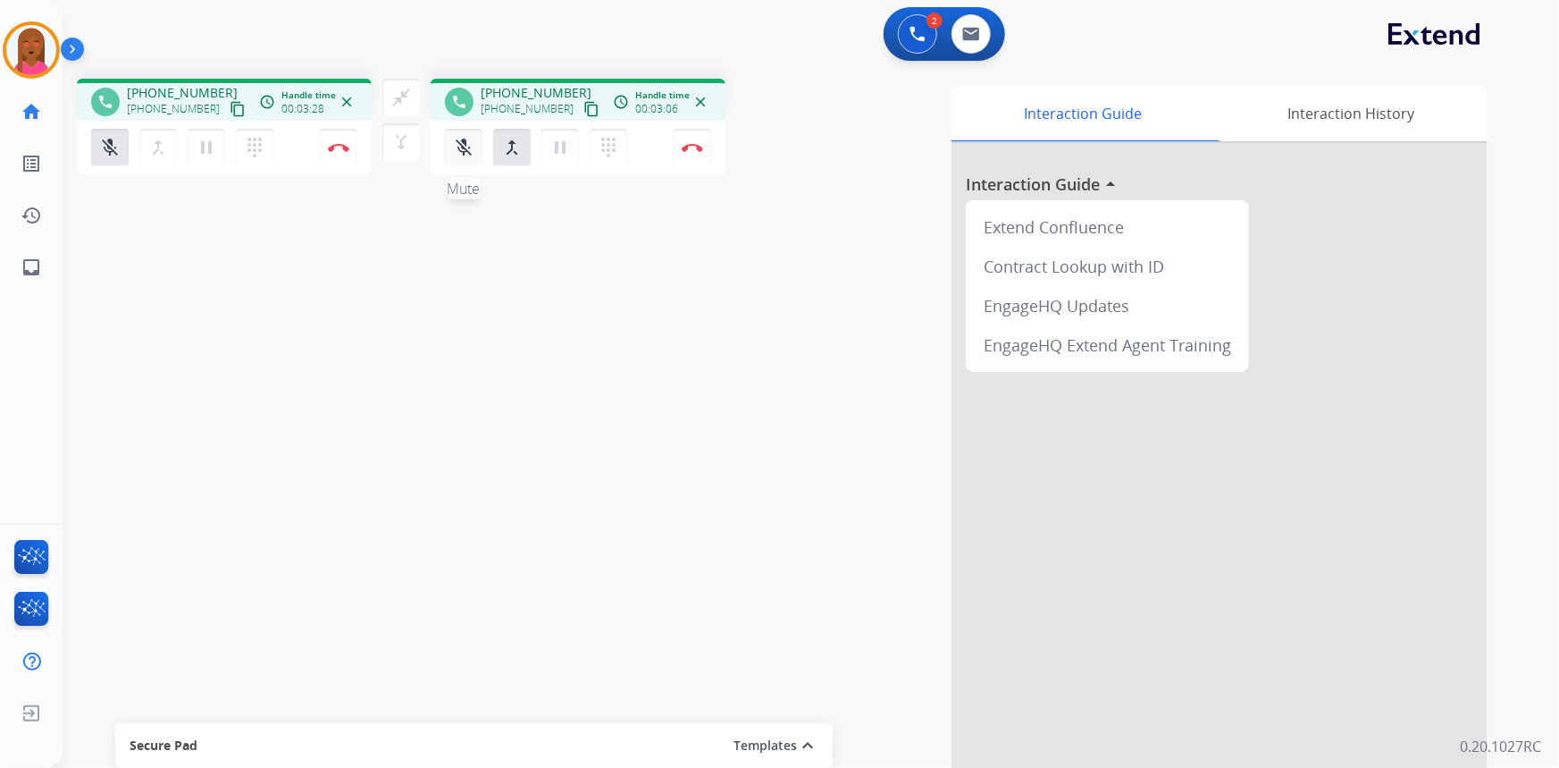
click at [129, 144] on button "mic_off Mute" at bounding box center [110, 148] width 38 height 38
click at [113, 148] on mat-icon "mic" at bounding box center [109, 147] width 21 height 21
click at [121, 155] on mat-icon "mic_off" at bounding box center [109, 147] width 21 height 21
drag, startPoint x: 956, startPoint y: 250, endPoint x: 905, endPoint y: 232, distance: 54.0
click at [956, 250] on div at bounding box center [1220, 476] width 536 height 667
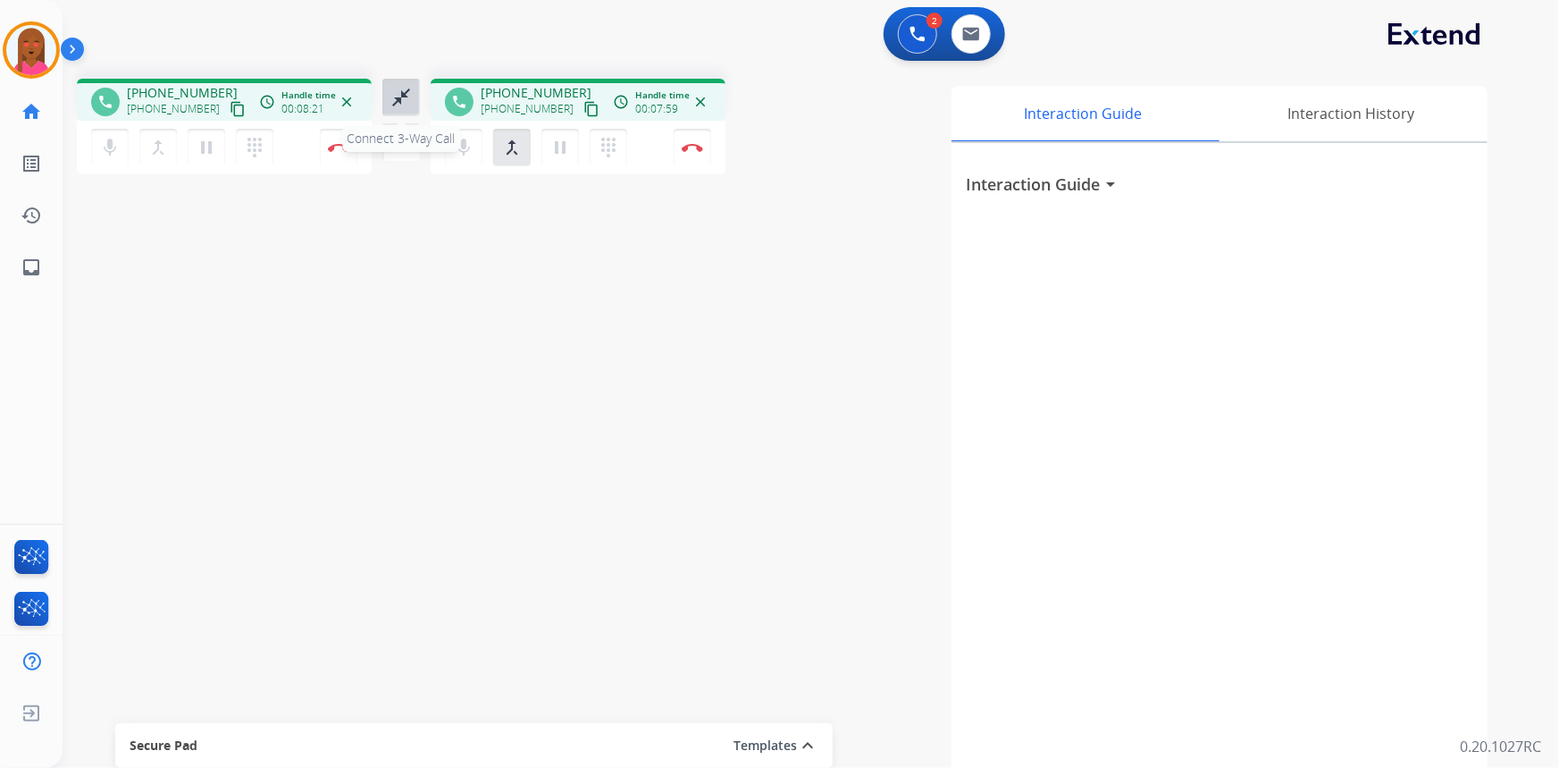
click at [398, 102] on mat-icon "close_fullscreen" at bounding box center [400, 97] width 21 height 21
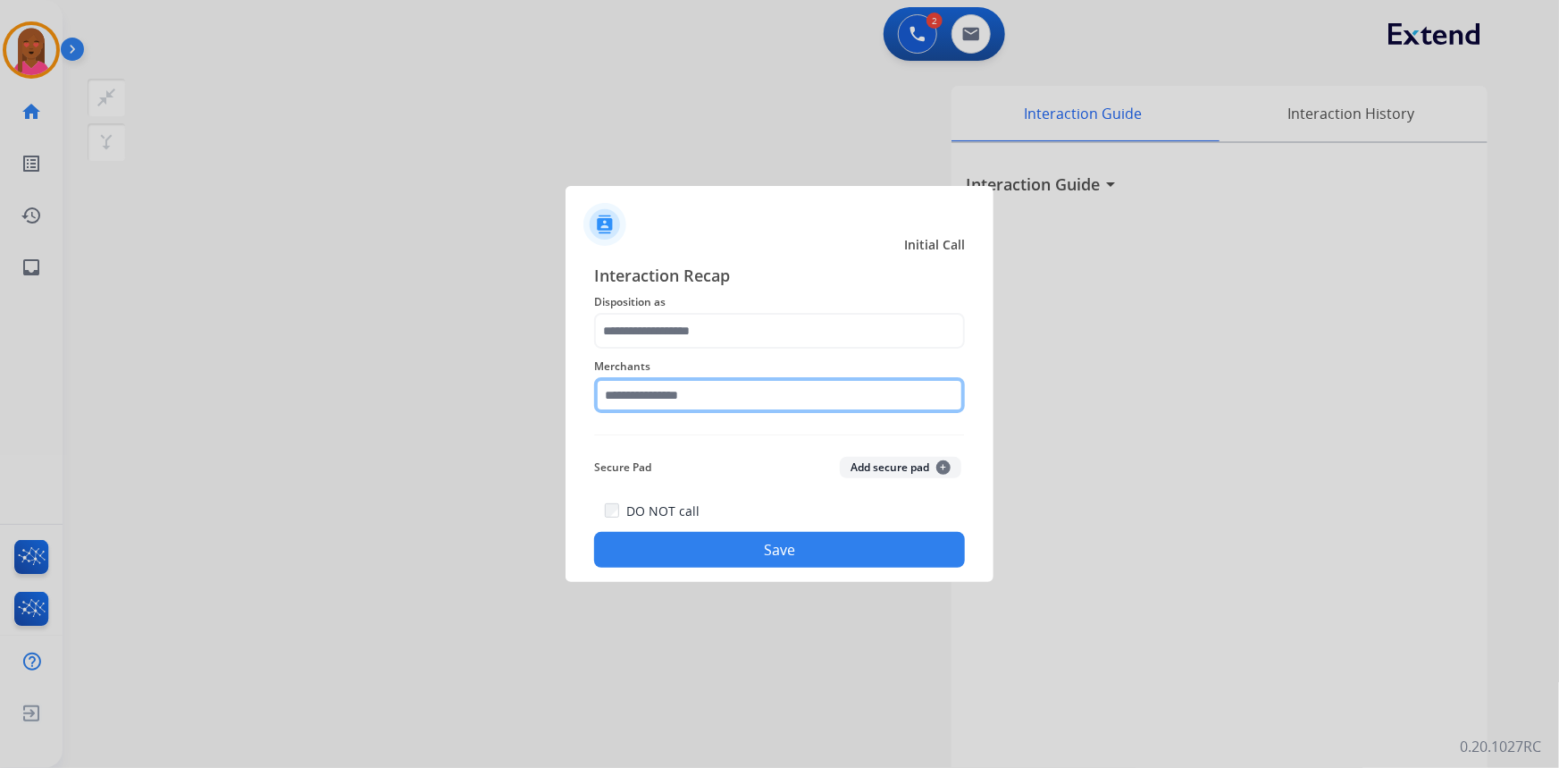
click at [713, 392] on input "text" at bounding box center [779, 395] width 371 height 36
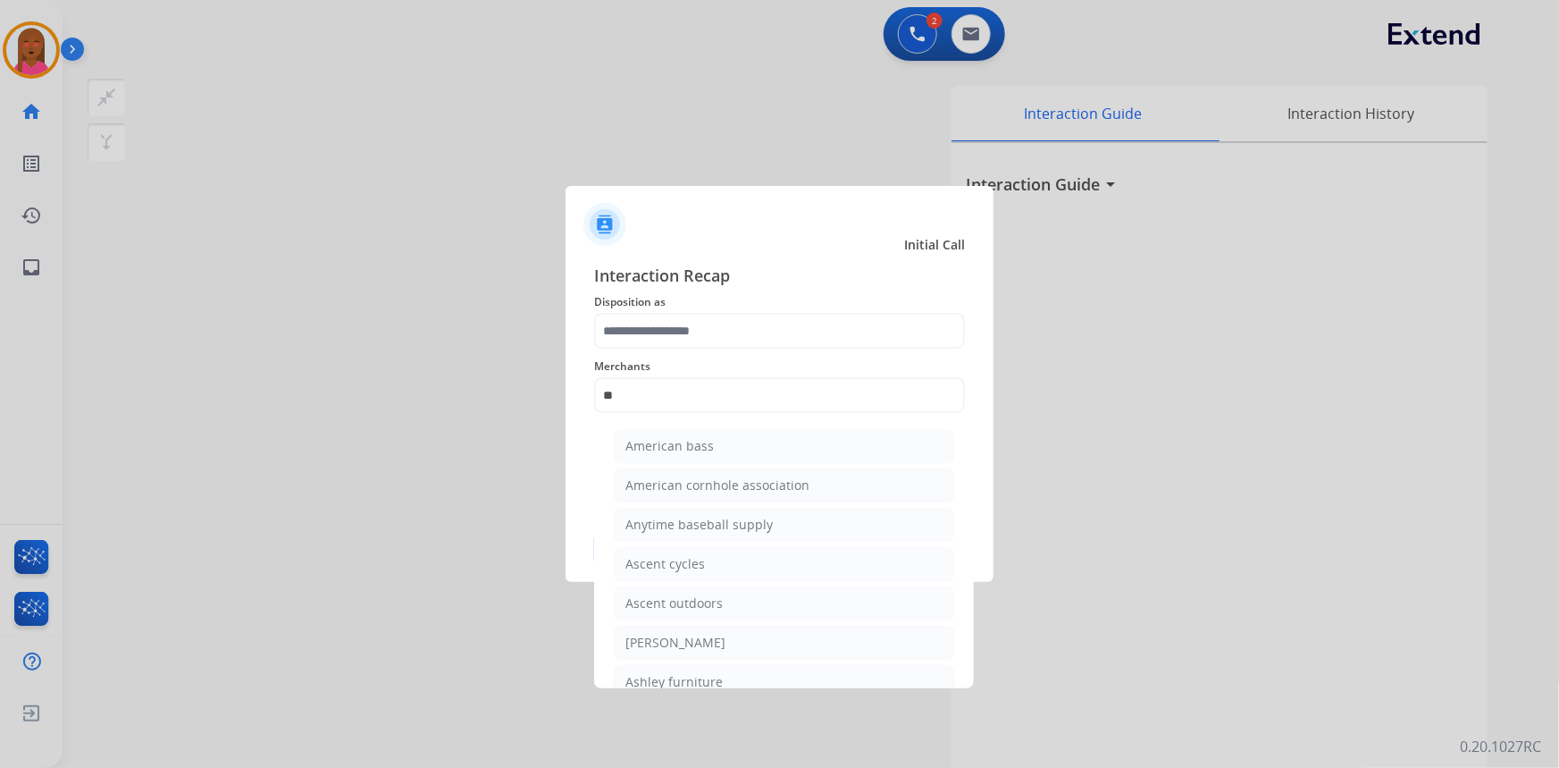
drag, startPoint x: 696, startPoint y: 671, endPoint x: 710, endPoint y: 471, distance: 200.7
click at [697, 673] on div "Ashley furniture" at bounding box center [674, 682] width 97 height 18
type input "**********"
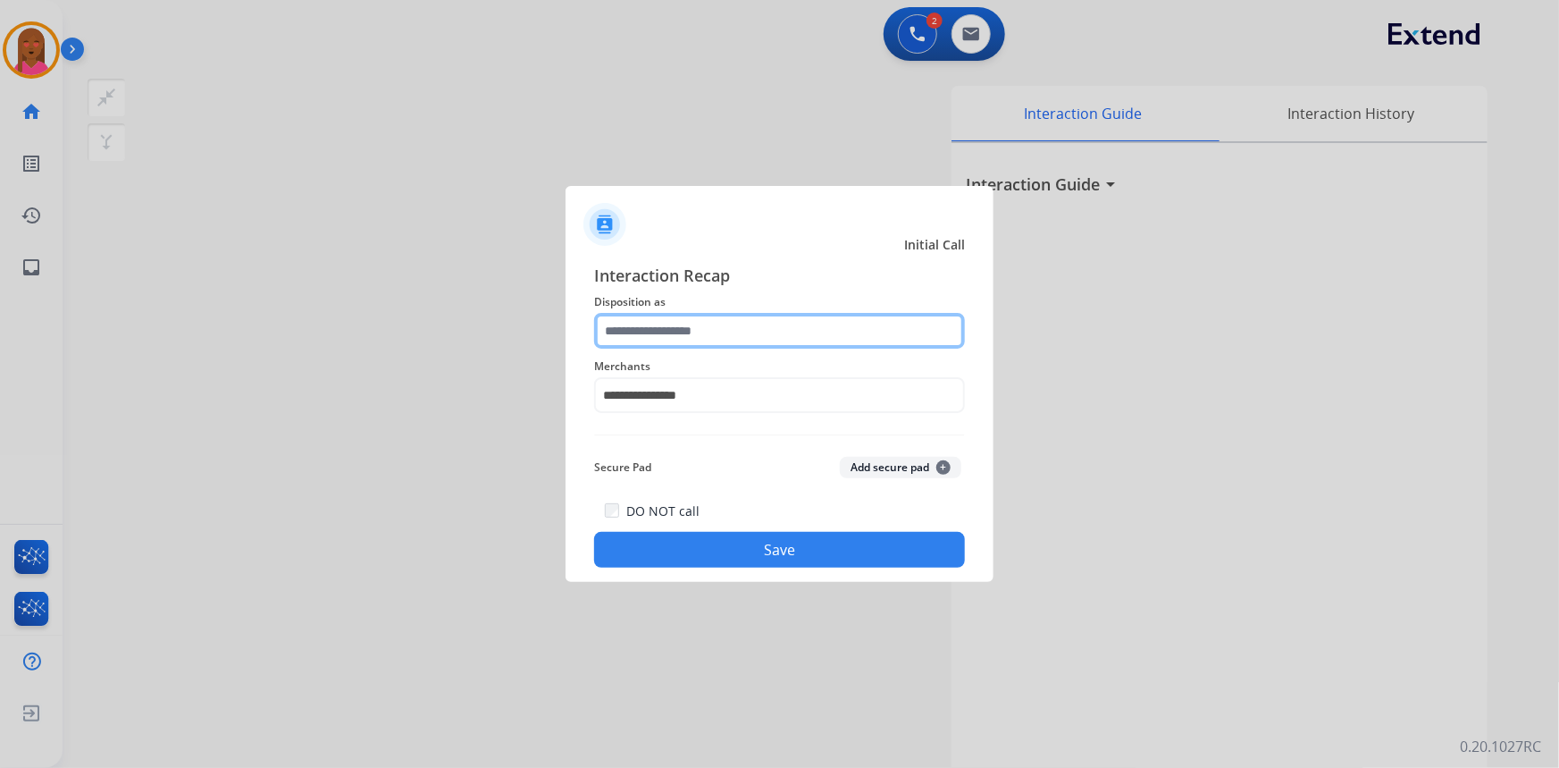
drag, startPoint x: 728, startPoint y: 339, endPoint x: 724, endPoint y: 347, distance: 9.2
click at [724, 347] on input "text" at bounding box center [779, 331] width 371 height 36
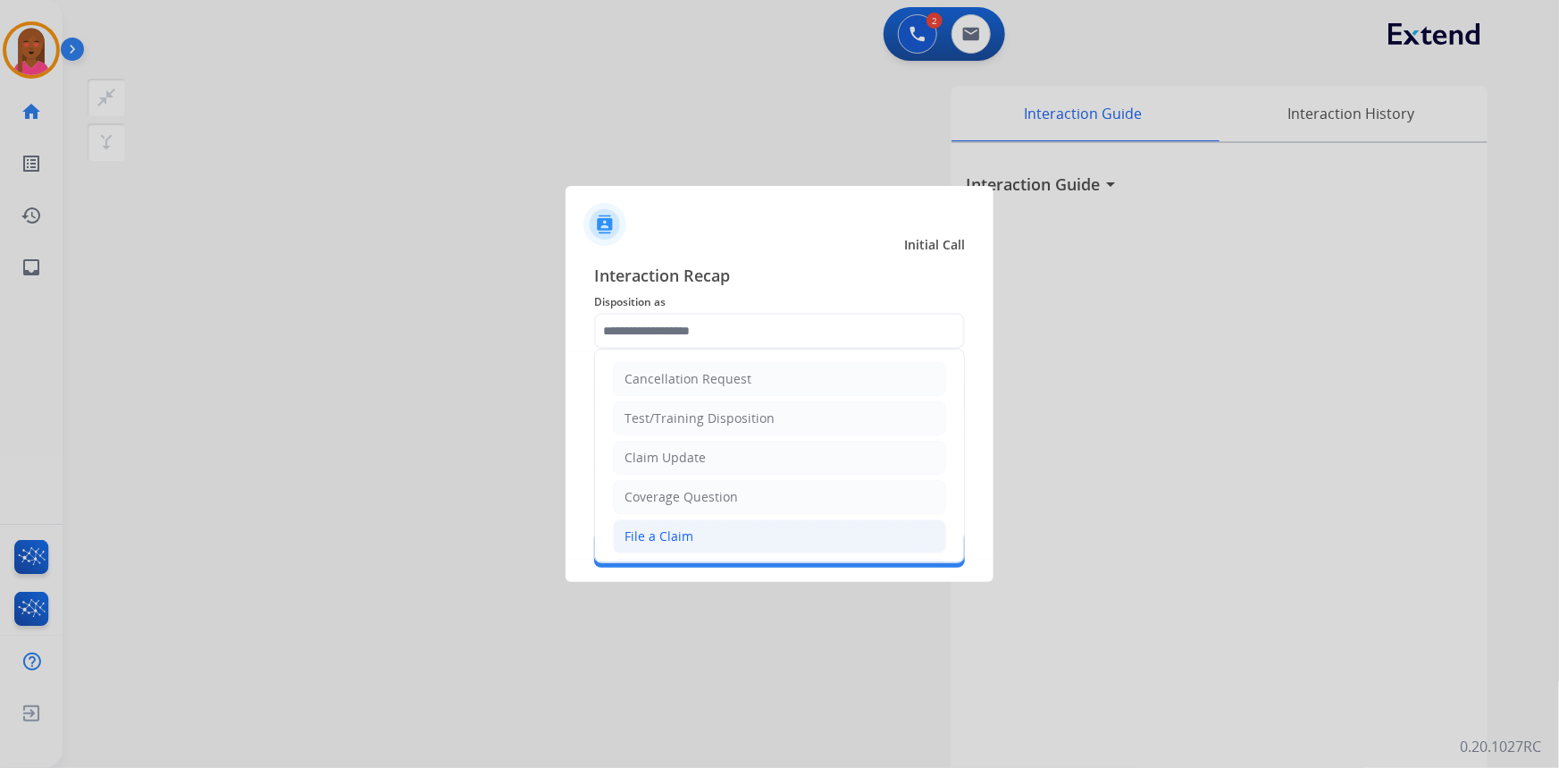
click at [671, 532] on div "File a Claim" at bounding box center [659, 536] width 69 height 18
type input "**********"
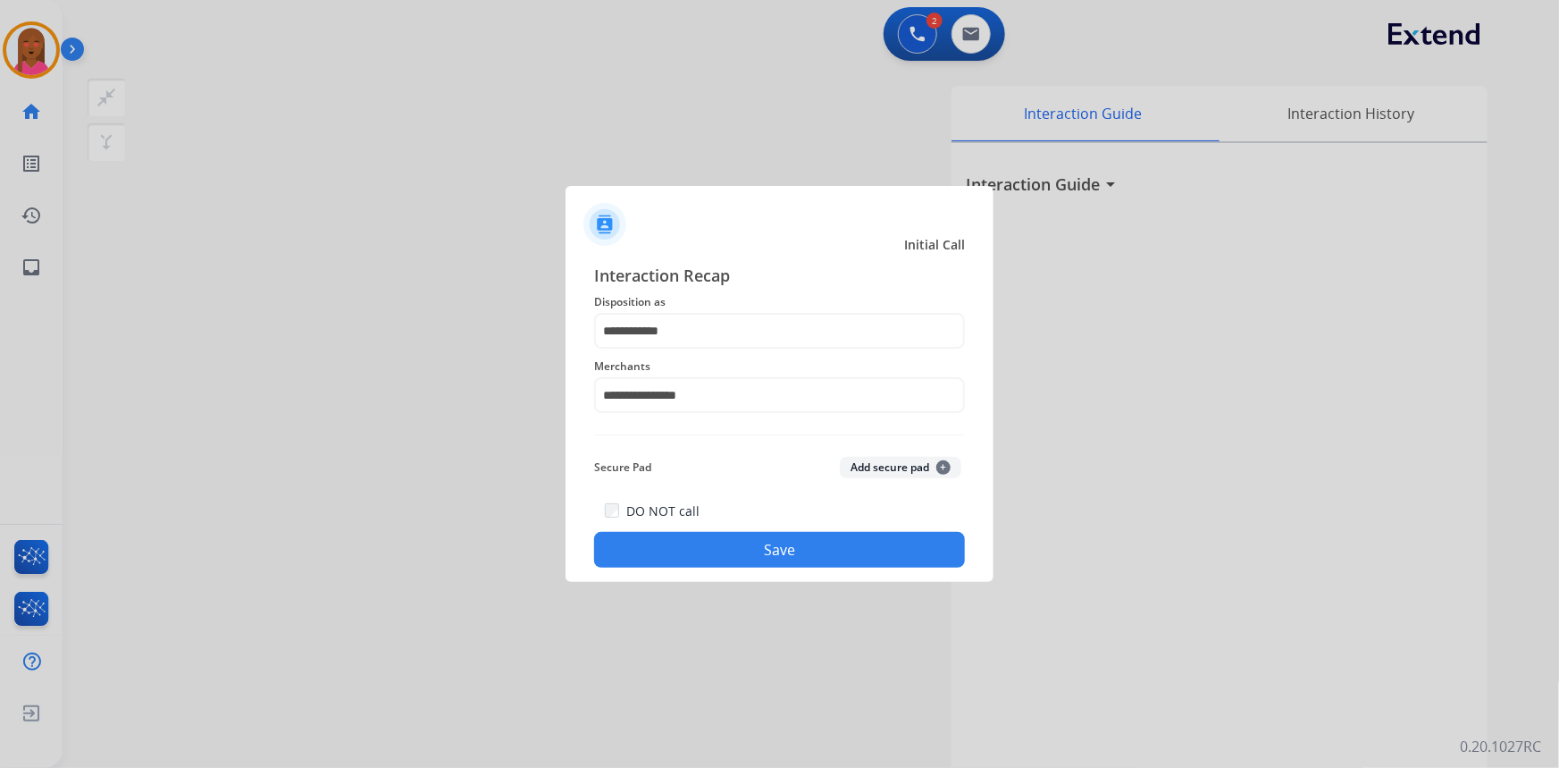
click at [676, 542] on button "Save" at bounding box center [779, 550] width 371 height 36
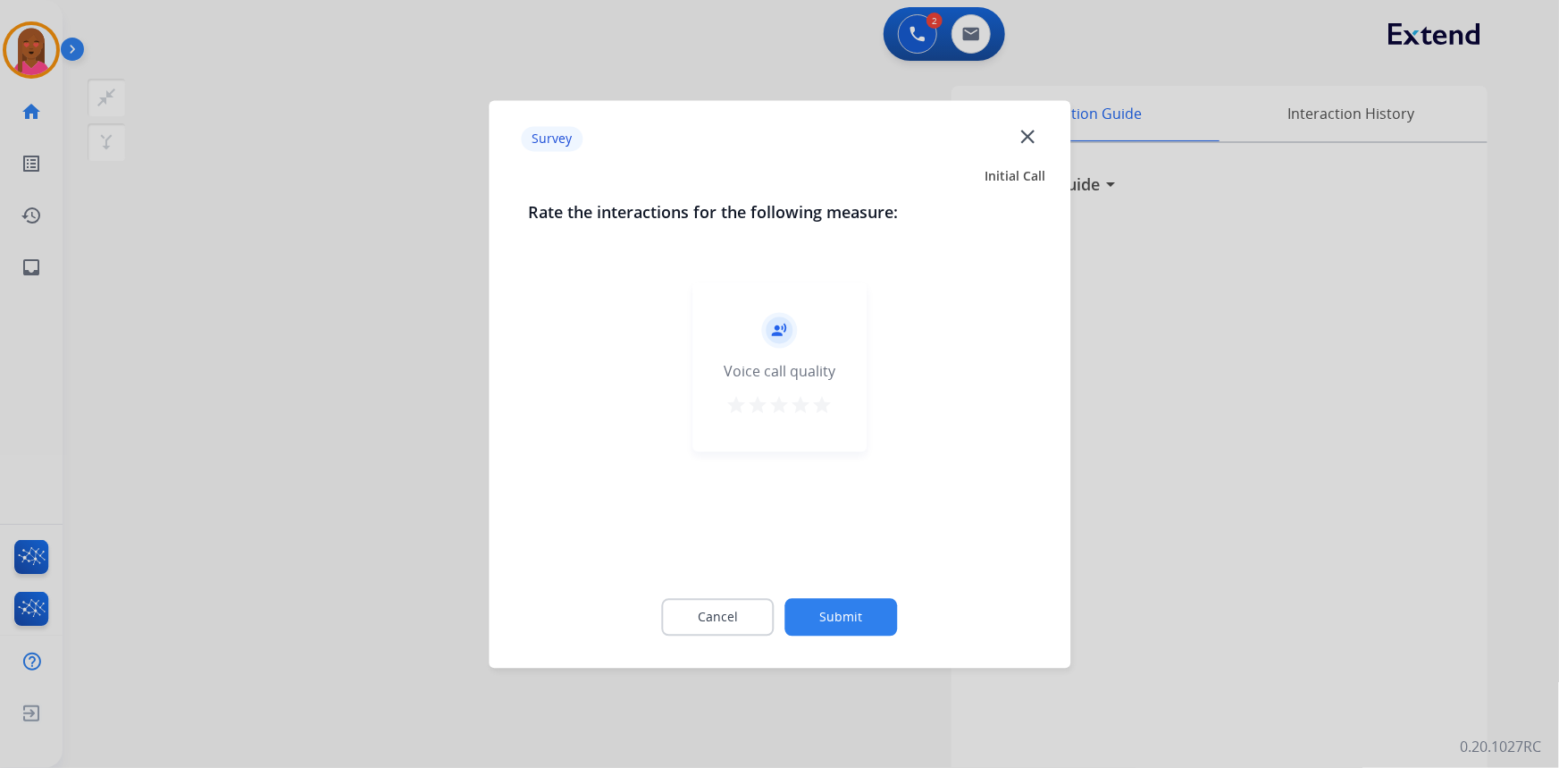
click at [1028, 140] on mat-icon "close" at bounding box center [1027, 135] width 23 height 23
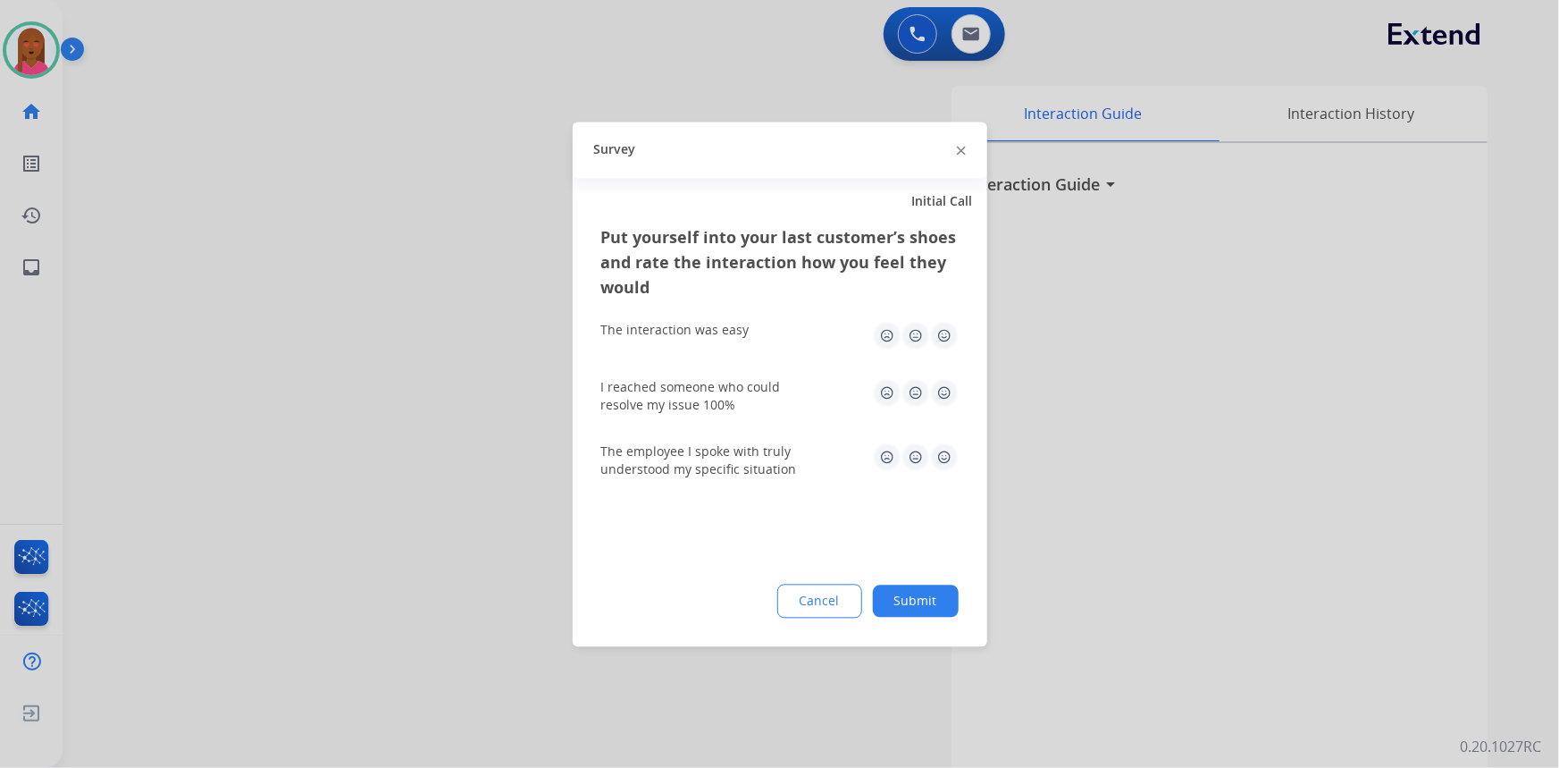
click at [960, 147] on img at bounding box center [961, 151] width 9 height 9
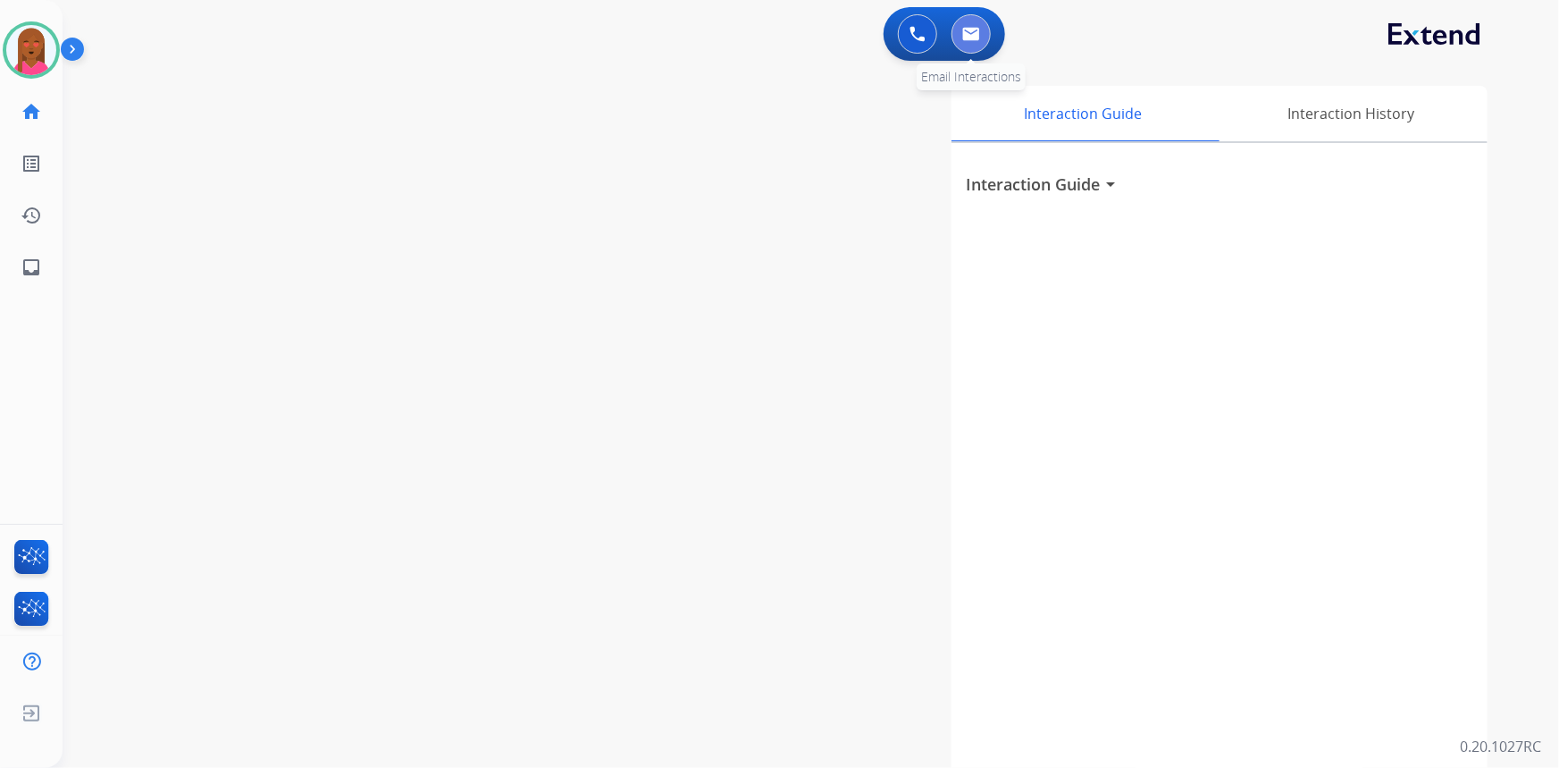
click at [983, 45] on button at bounding box center [971, 33] width 39 height 39
select select "**********"
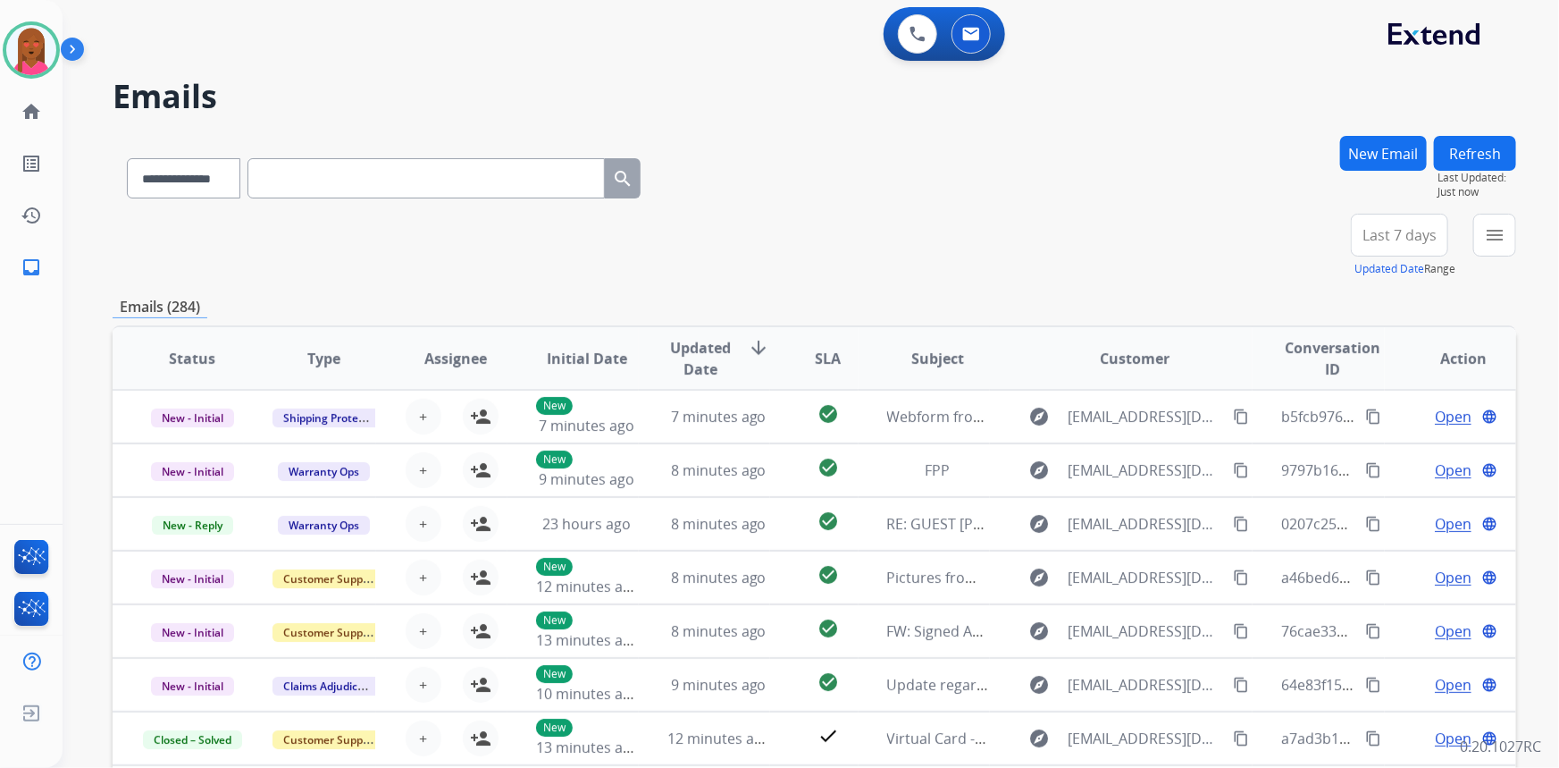
click at [1346, 128] on div "**********" at bounding box center [790, 448] width 1454 height 768
click at [1362, 150] on button "New Email" at bounding box center [1383, 153] width 87 height 35
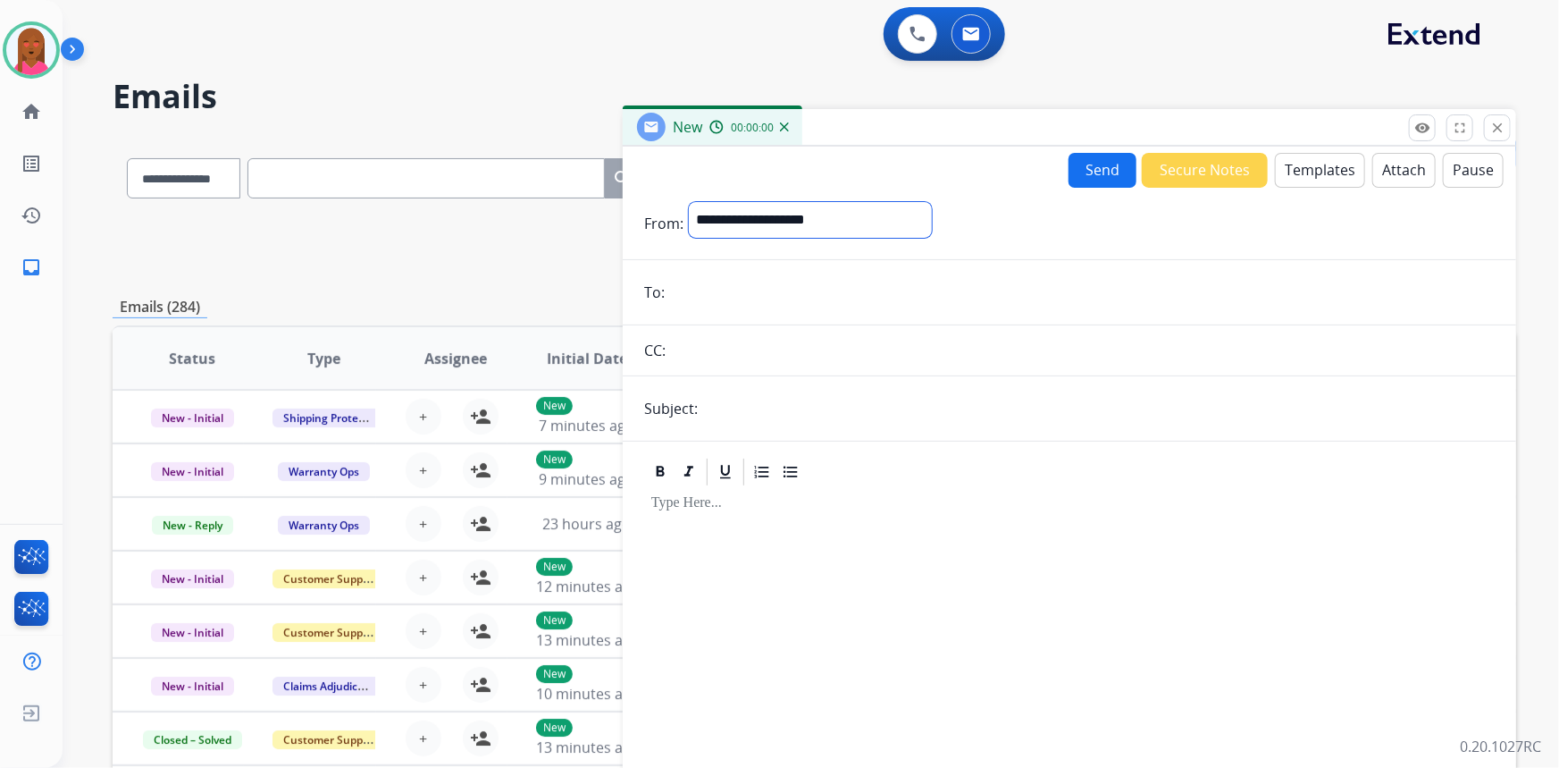
click at [884, 232] on select "**********" at bounding box center [810, 220] width 243 height 36
click at [689, 202] on select "**********" at bounding box center [810, 220] width 243 height 36
click at [830, 231] on select "**********" at bounding box center [810, 220] width 243 height 36
select select "**********"
click at [689, 202] on select "**********" at bounding box center [810, 220] width 243 height 36
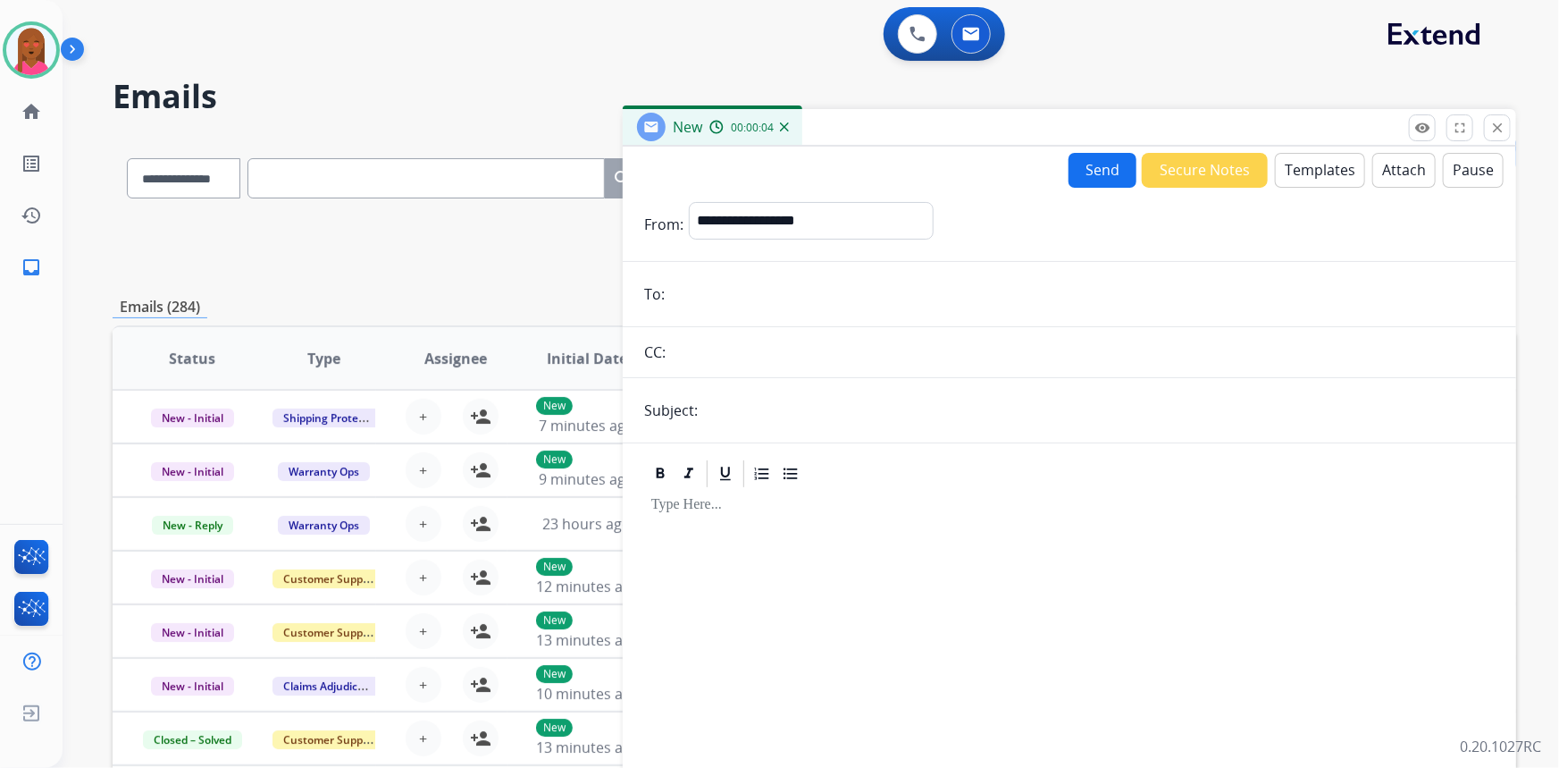
click at [718, 304] on input "email" at bounding box center [1082, 294] width 825 height 36
paste input "**********"
type input "**********"
click at [760, 402] on input "text" at bounding box center [1099, 410] width 792 height 36
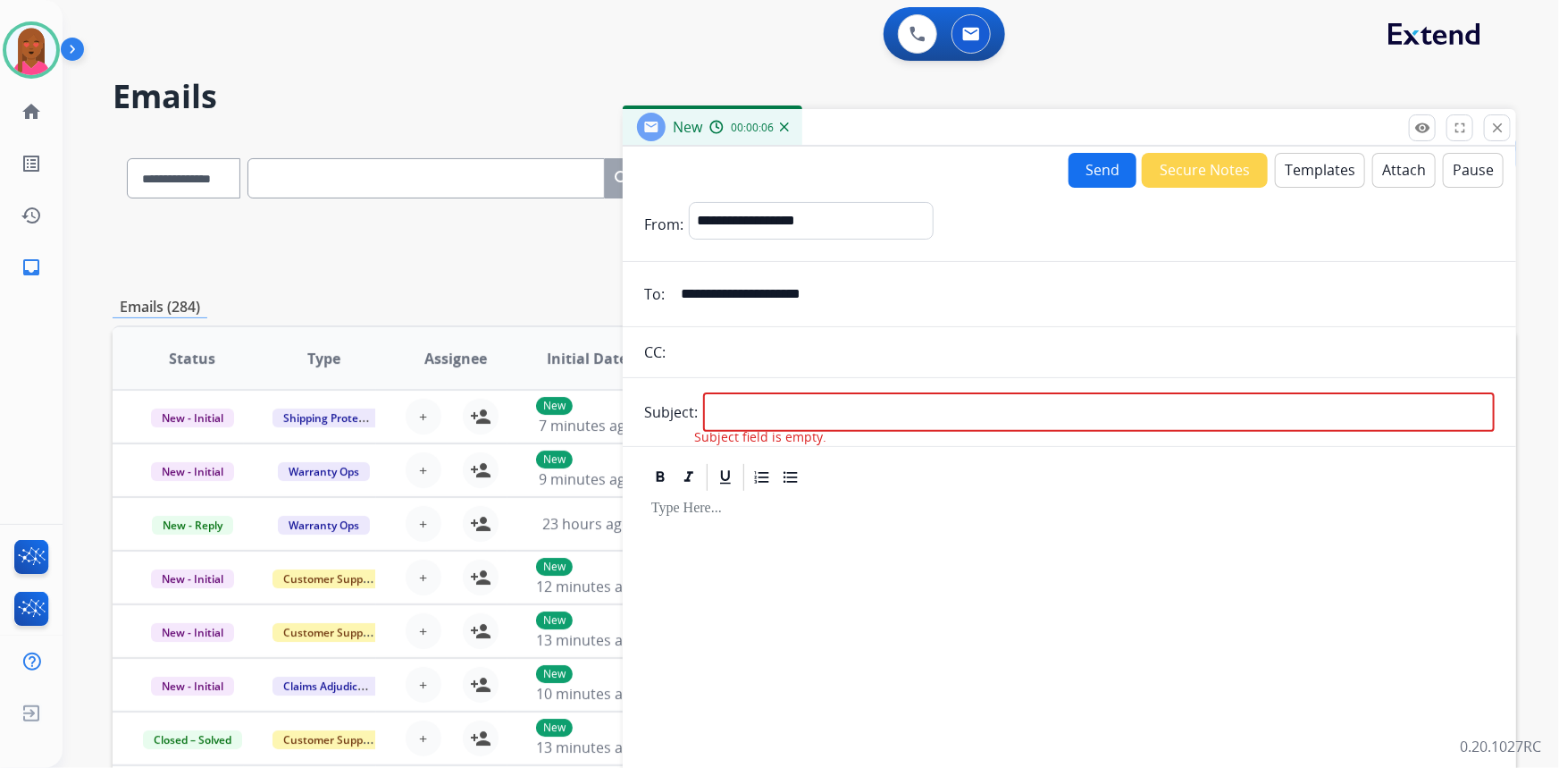
click at [1331, 169] on button "Templates" at bounding box center [1320, 170] width 90 height 35
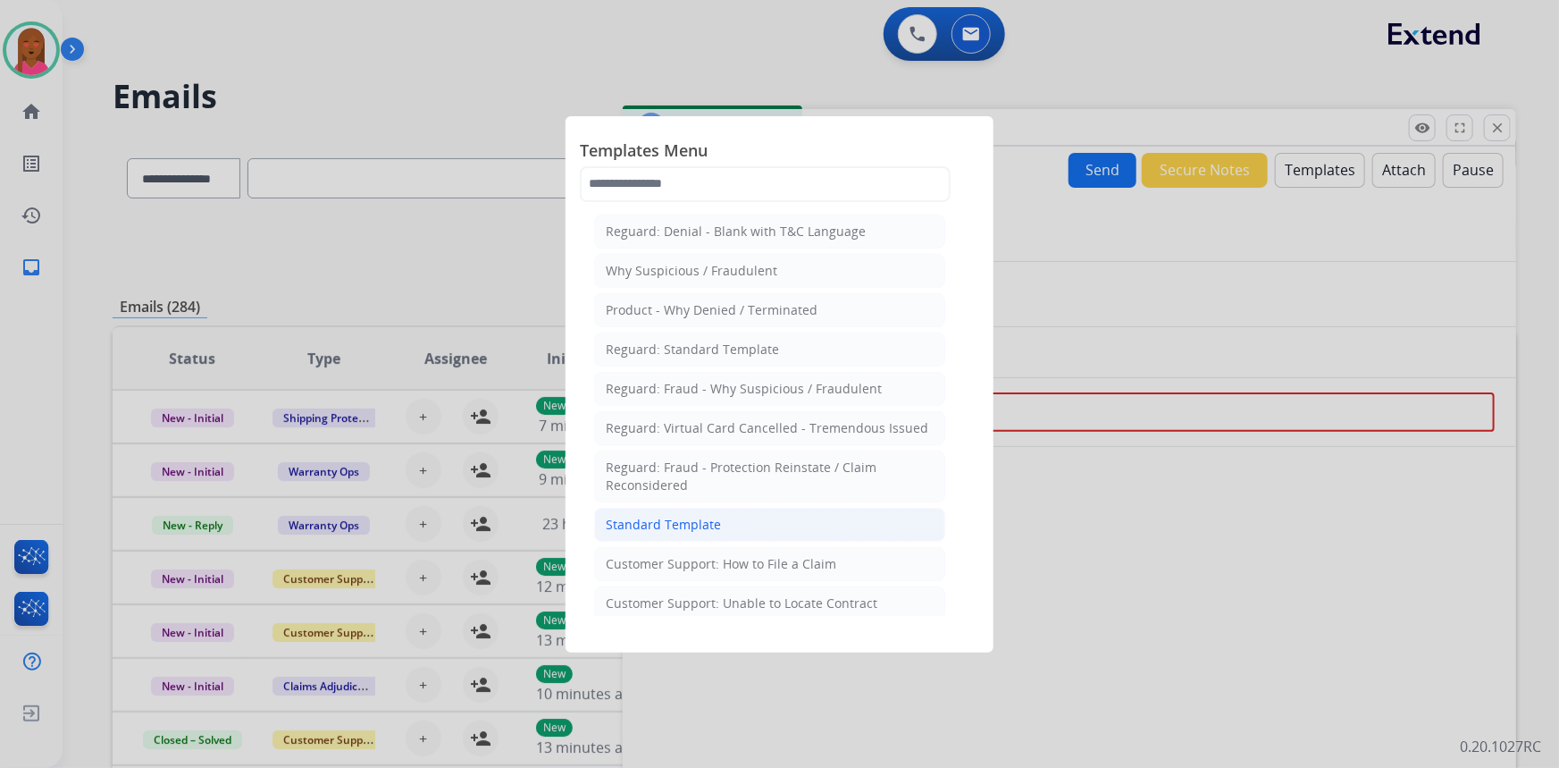
click at [732, 515] on li "Standard Template" at bounding box center [769, 525] width 351 height 34
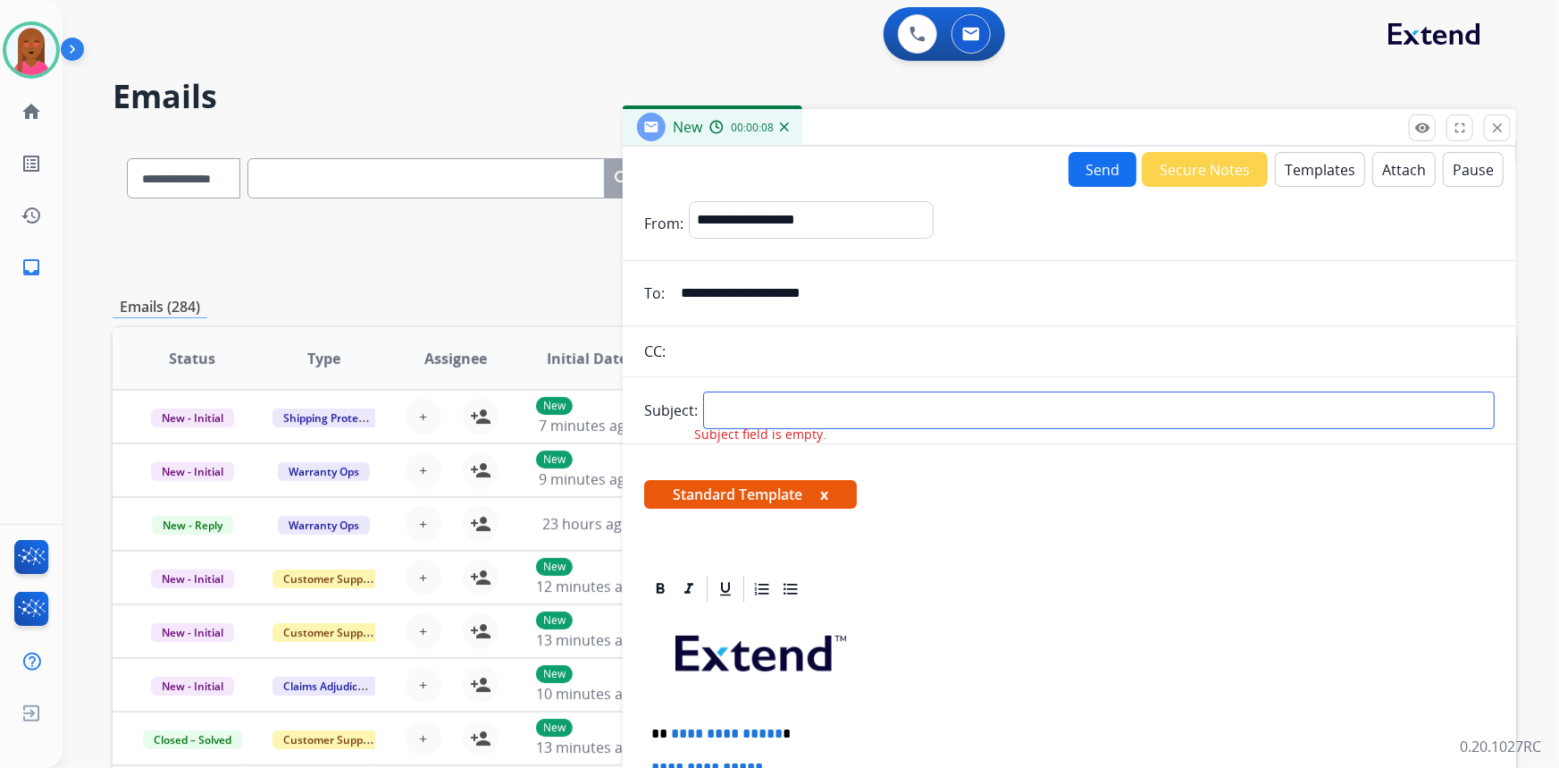
click at [932, 412] on input "text" at bounding box center [1099, 410] width 792 height 38
type input "**********"
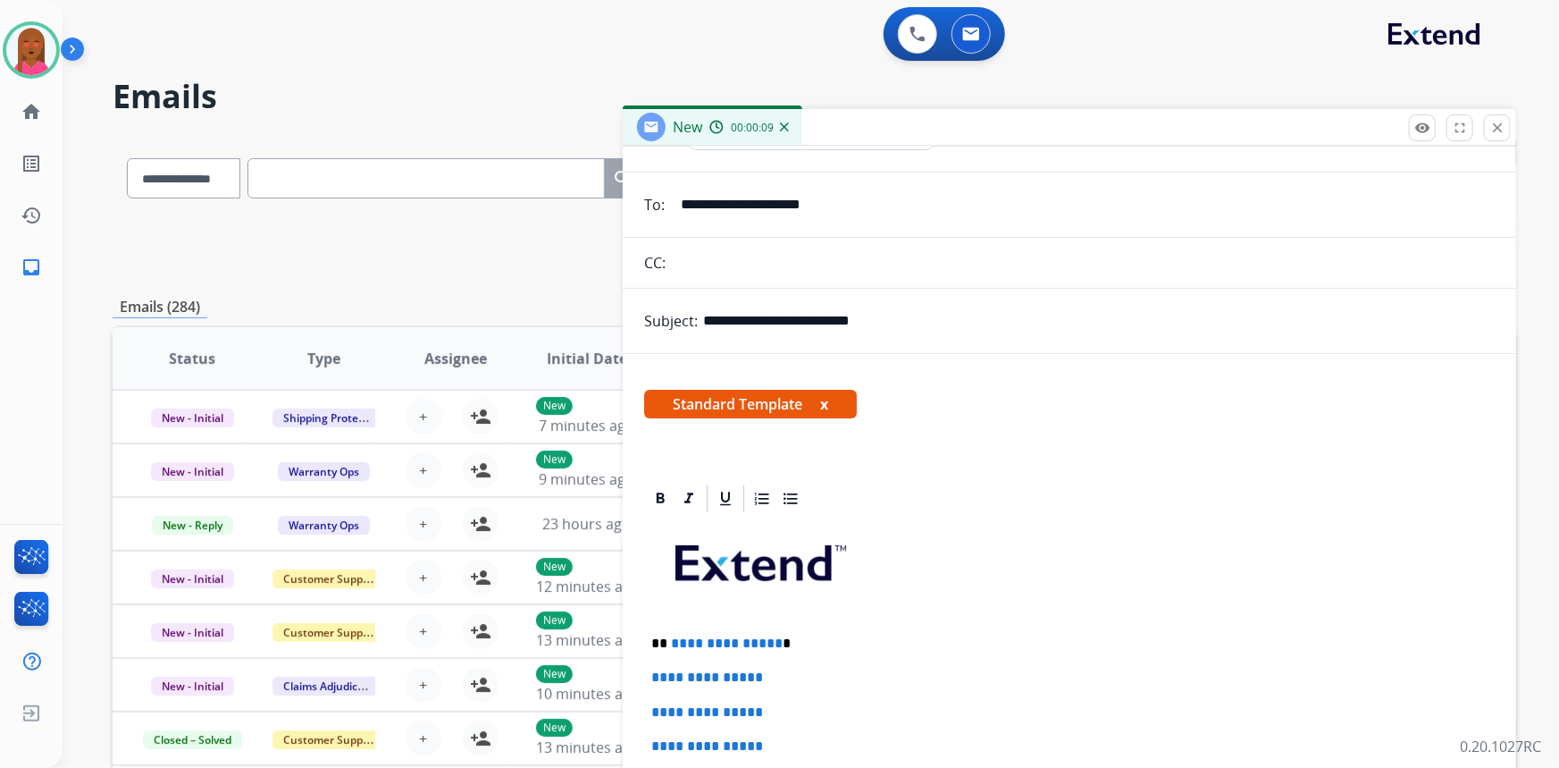
scroll to position [162, 0]
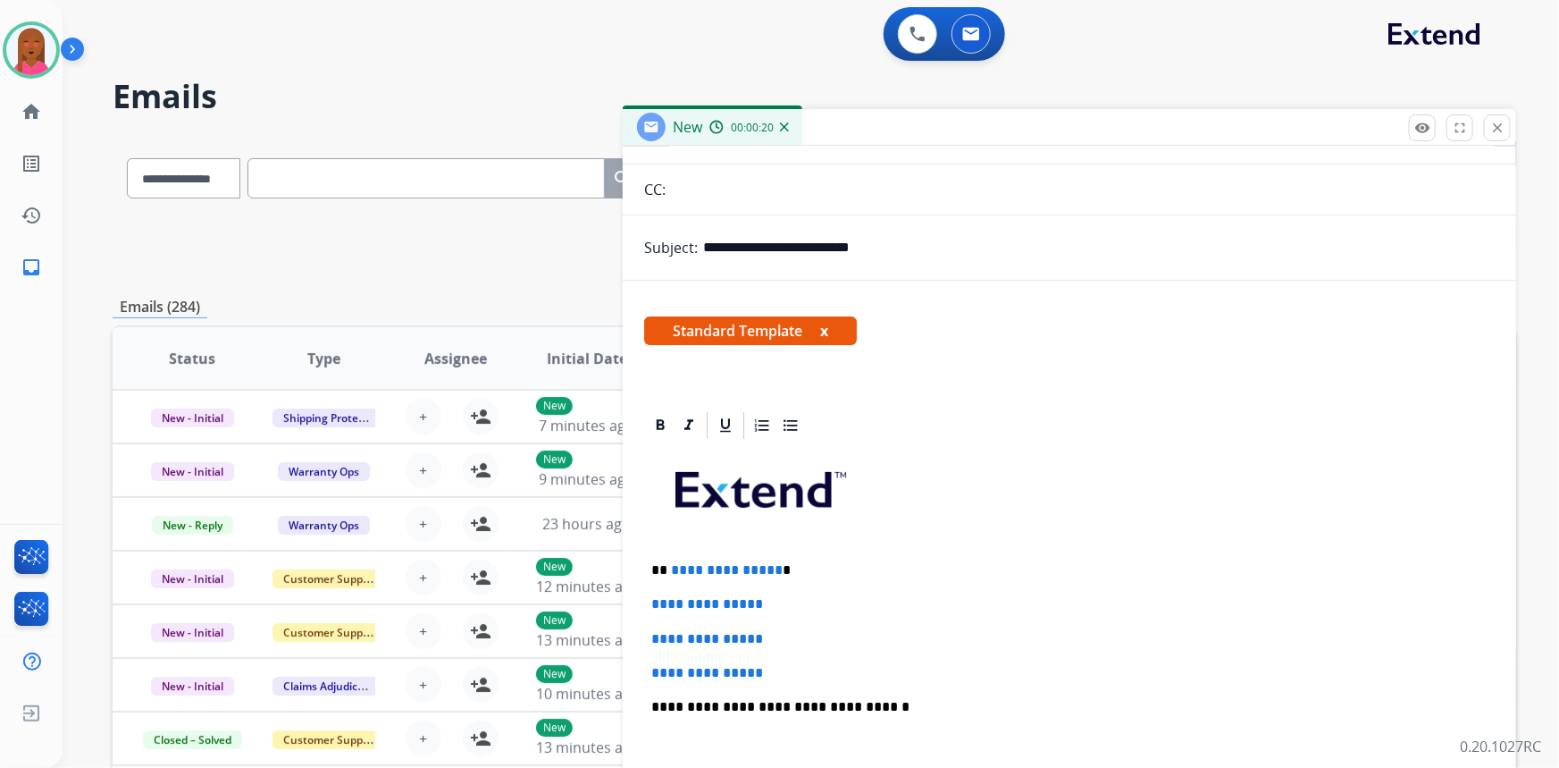
drag, startPoint x: 1367, startPoint y: 449, endPoint x: 1205, endPoint y: 490, distance: 166.9
click at [1367, 449] on p at bounding box center [1069, 497] width 836 height 96
drag, startPoint x: 788, startPoint y: 665, endPoint x: 647, endPoint y: 607, distance: 152.7
click at [647, 607] on div "**********" at bounding box center [1069, 748] width 851 height 615
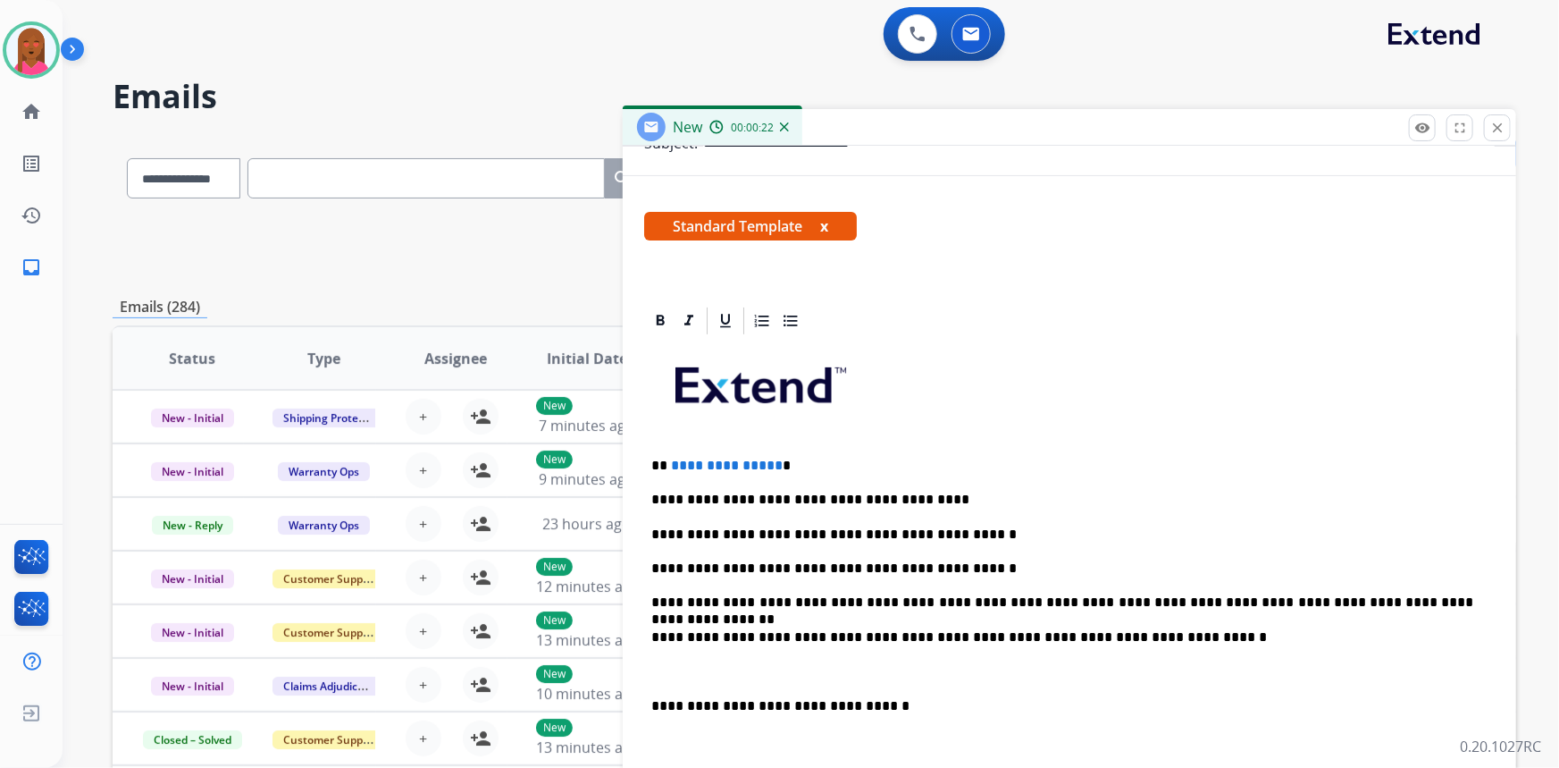
scroll to position [406, 0]
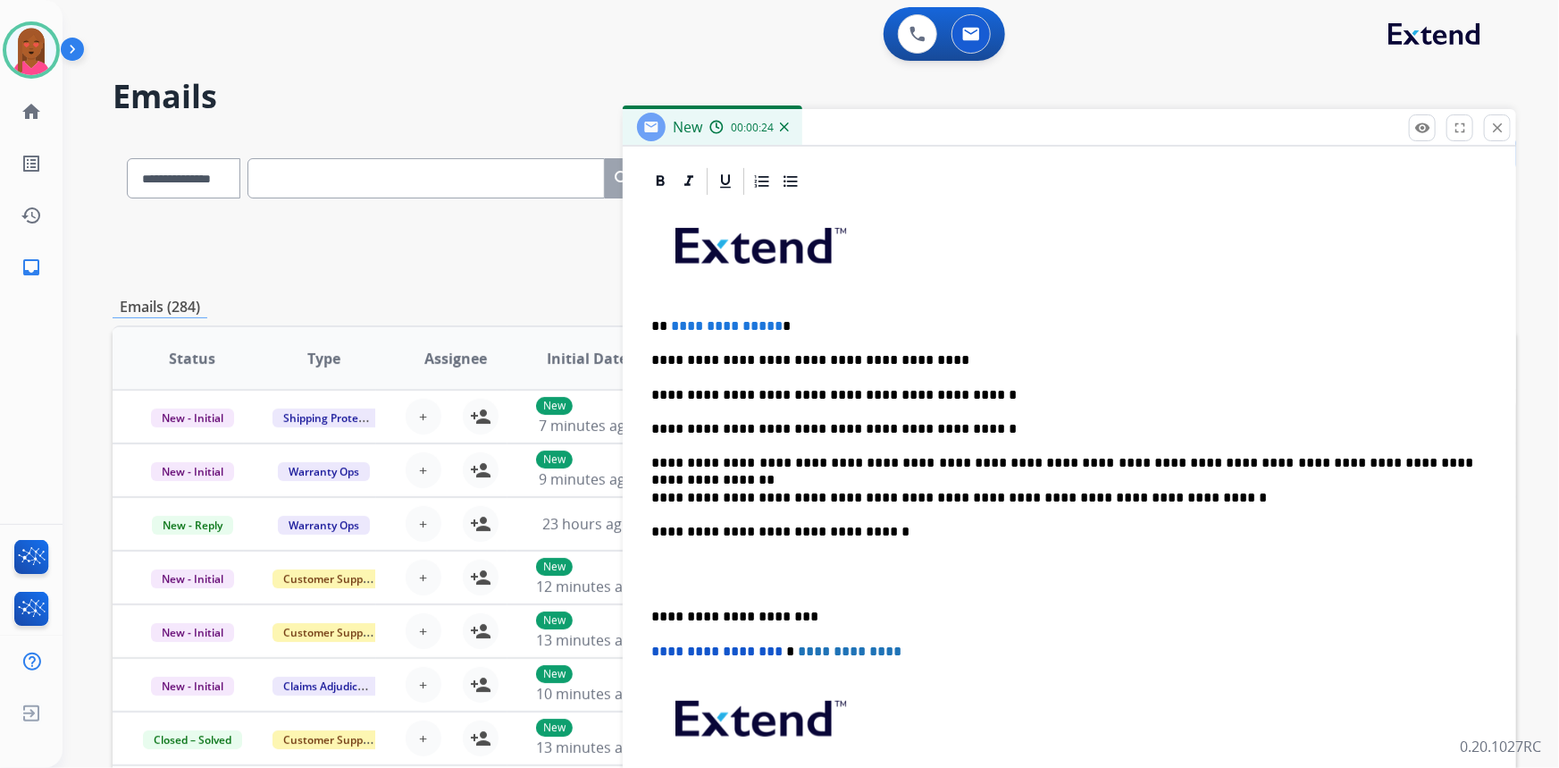
click at [671, 591] on div "**********" at bounding box center [1069, 539] width 851 height 684
click at [660, 581] on p at bounding box center [1069, 574] width 836 height 33
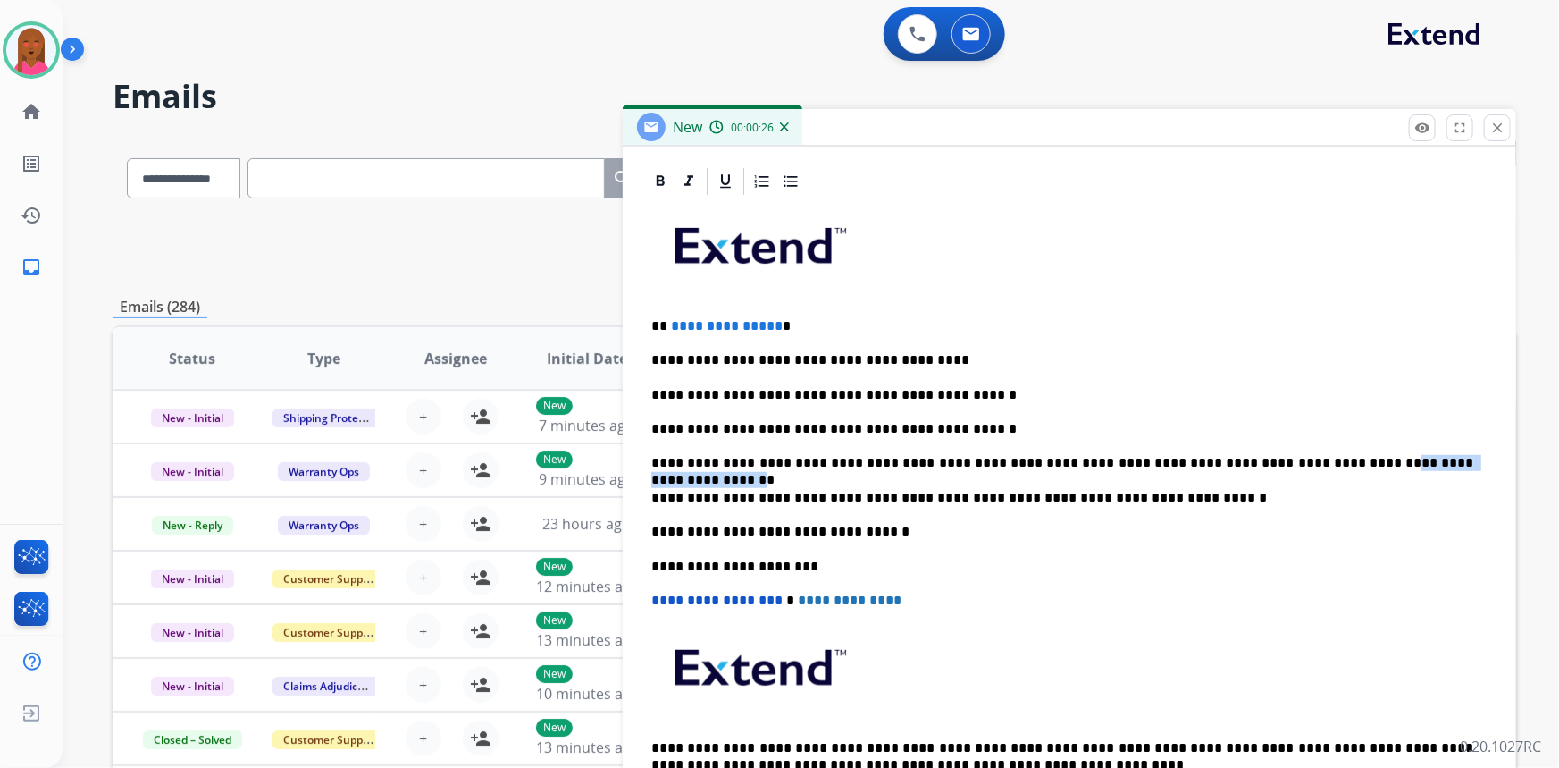
drag, startPoint x: 1413, startPoint y: 466, endPoint x: 1445, endPoint y: 450, distance: 36.0
click at [1267, 444] on div "**********" at bounding box center [1069, 513] width 851 height 633
click at [1445, 450] on div "**********" at bounding box center [1069, 513] width 851 height 633
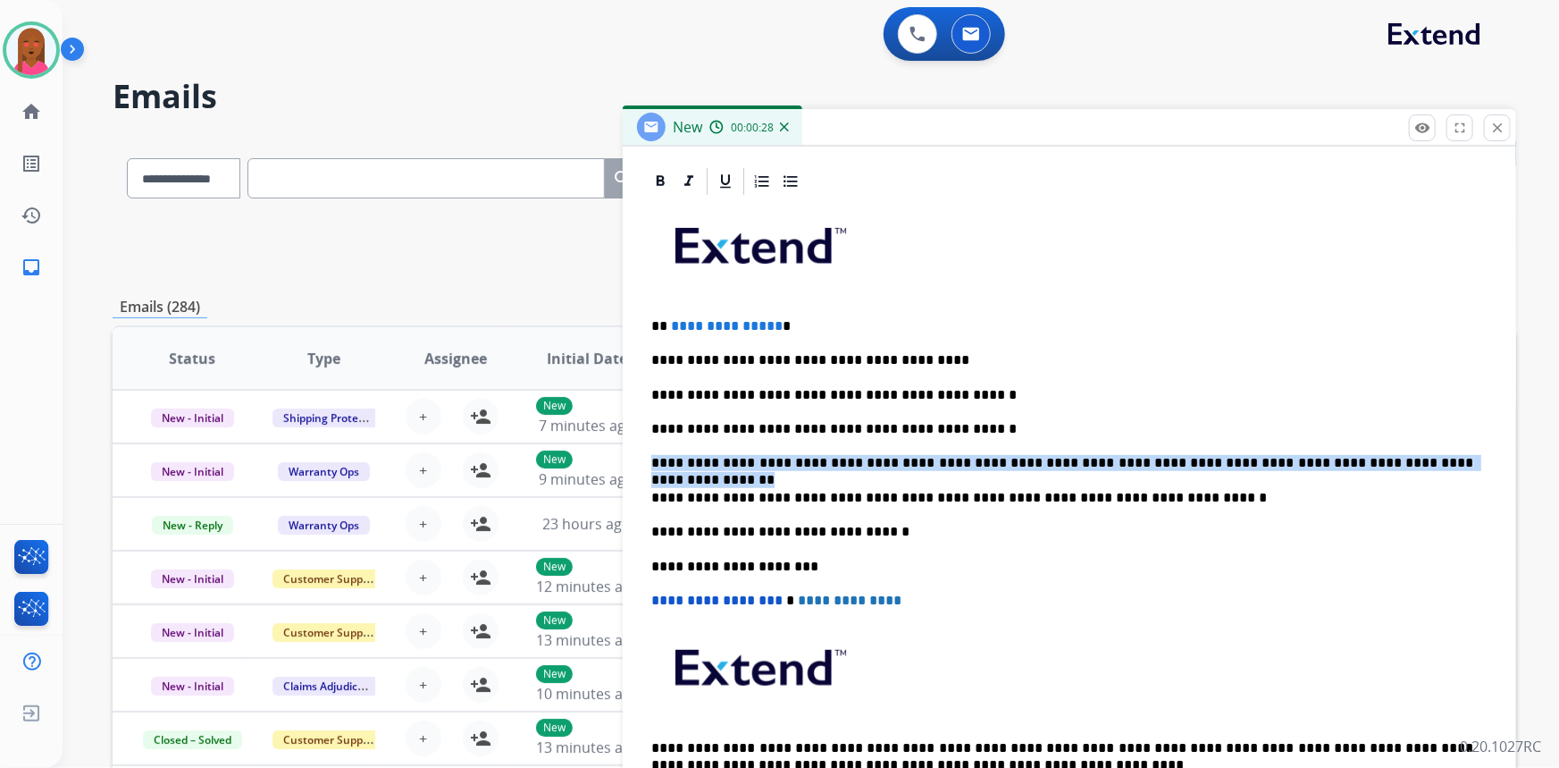
drag, startPoint x: 1297, startPoint y: 452, endPoint x: 643, endPoint y: 459, distance: 654.1
click at [644, 459] on div "**********" at bounding box center [1069, 513] width 851 height 633
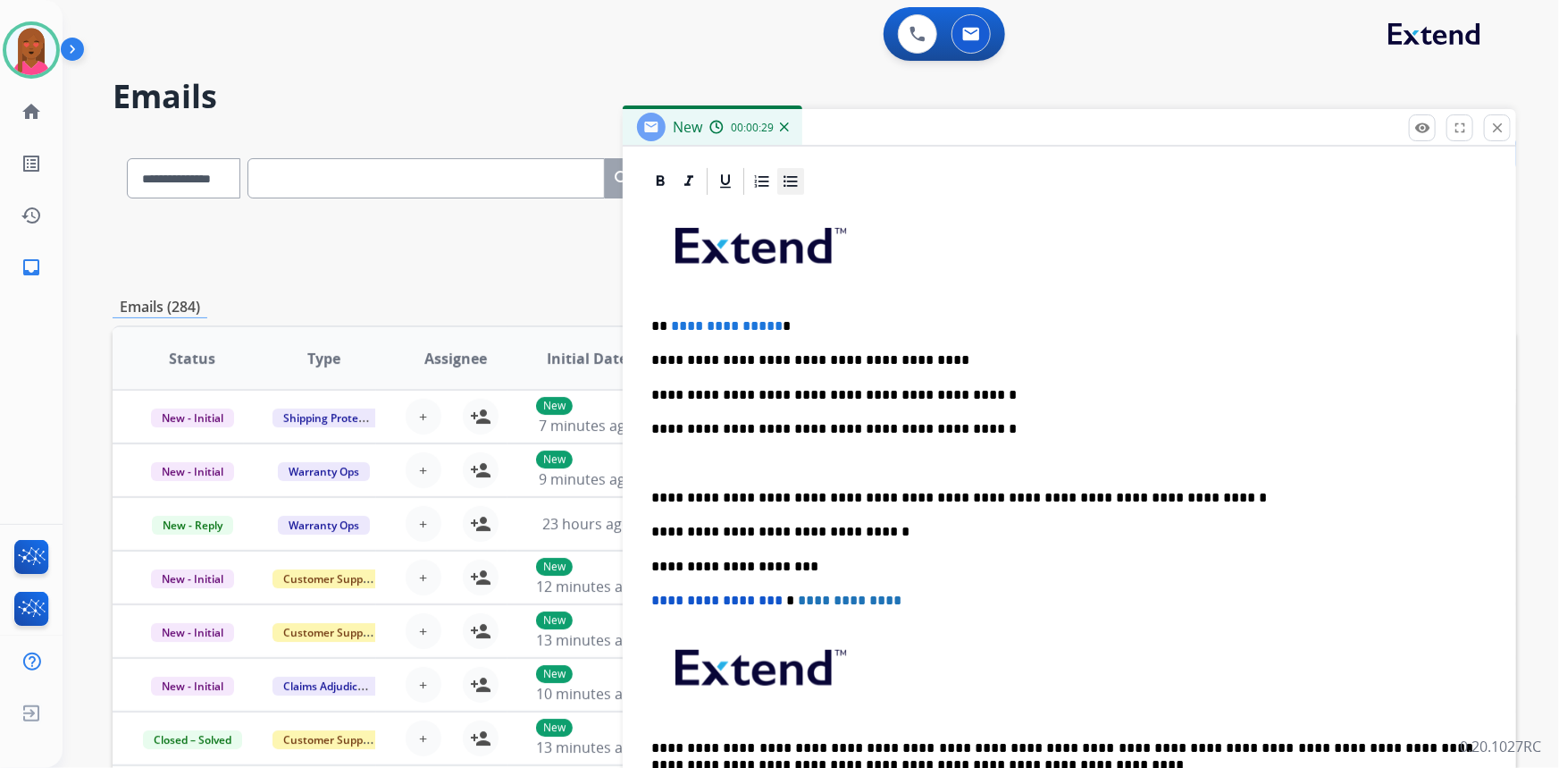
click at [779, 186] on div at bounding box center [790, 181] width 27 height 27
click at [750, 444] on div "**********" at bounding box center [1069, 513] width 851 height 633
drag, startPoint x: 772, startPoint y: 317, endPoint x: 661, endPoint y: 322, distance: 110.9
click at [661, 322] on p "**********" at bounding box center [1062, 326] width 823 height 16
click at [1218, 331] on p "**********" at bounding box center [1062, 326] width 823 height 16
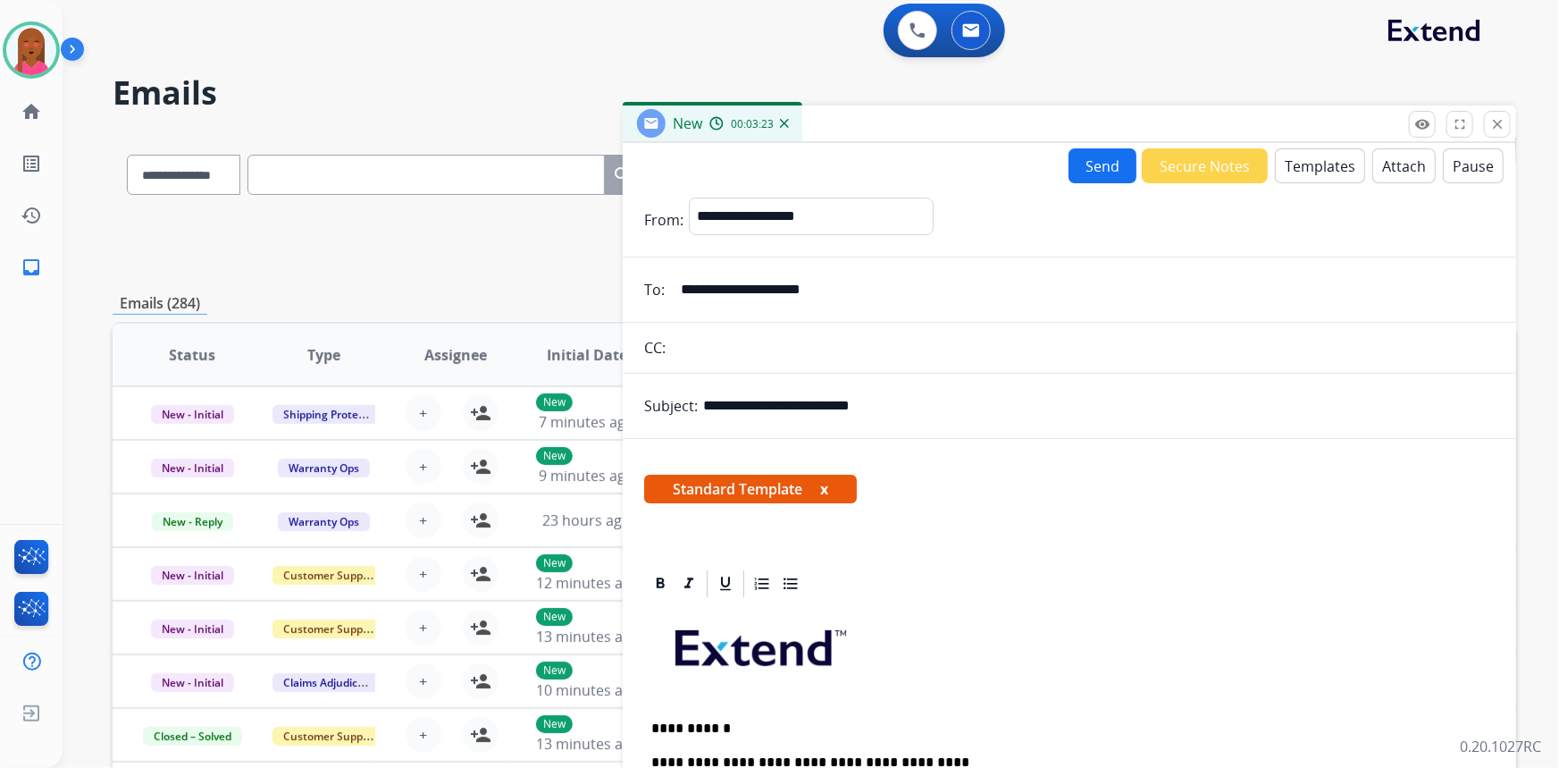
scroll to position [0, 0]
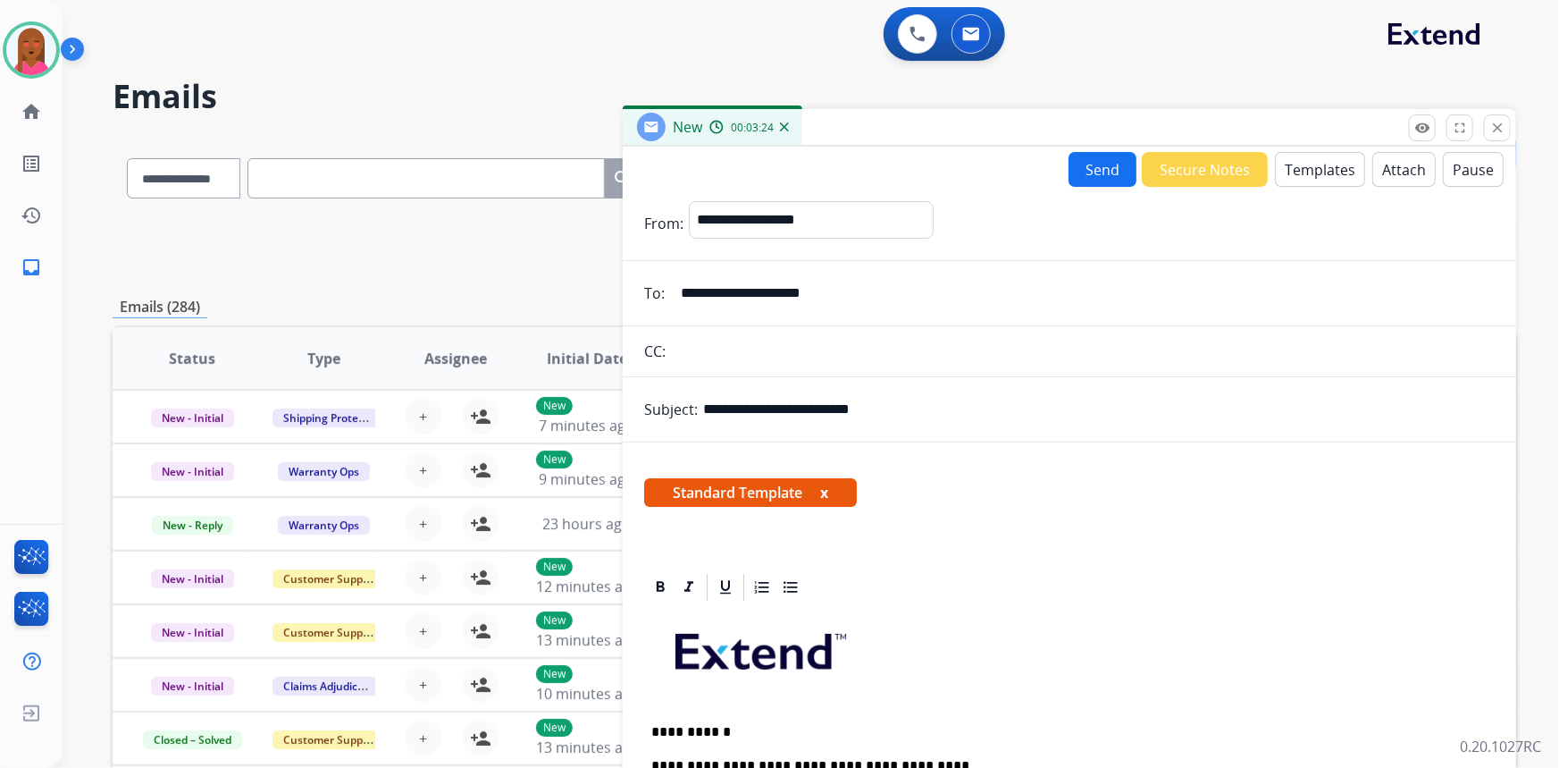
click at [1104, 172] on button "Send" at bounding box center [1103, 169] width 68 height 35
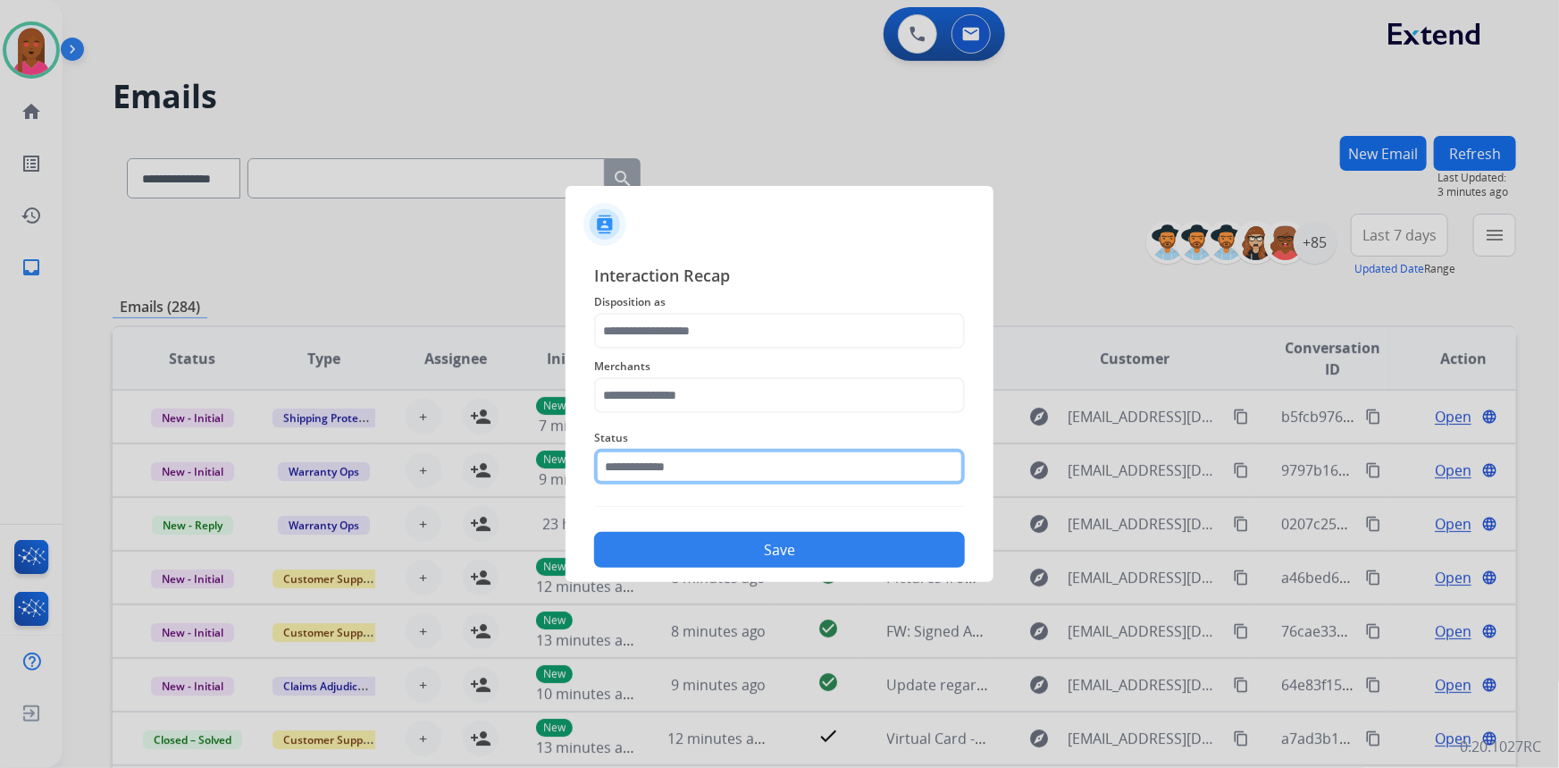
click at [668, 464] on input "text" at bounding box center [779, 467] width 371 height 36
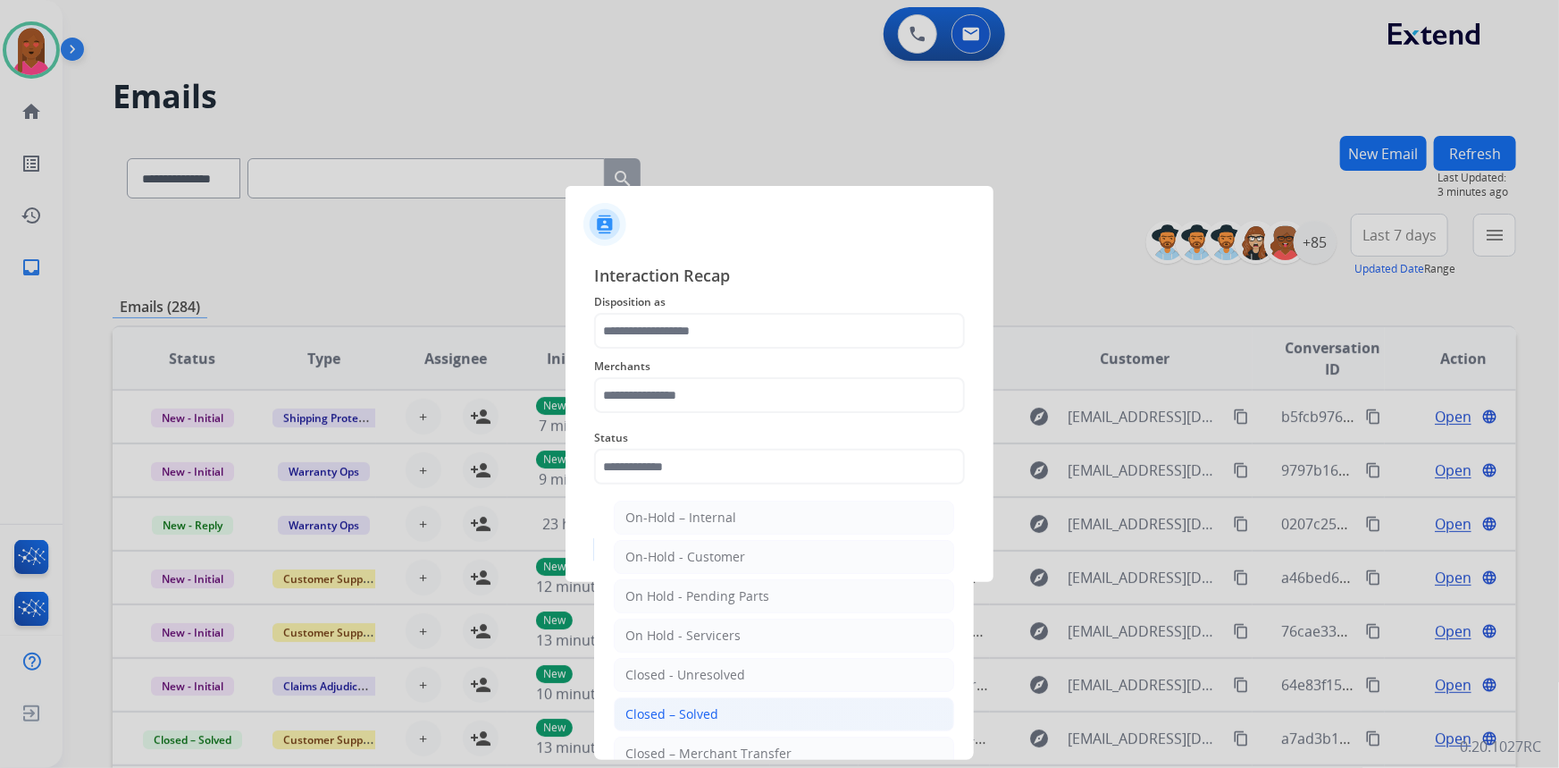
drag, startPoint x: 689, startPoint y: 707, endPoint x: 671, endPoint y: 479, distance: 228.6
click at [688, 705] on div "Closed – Solved" at bounding box center [672, 714] width 93 height 18
type input "**********"
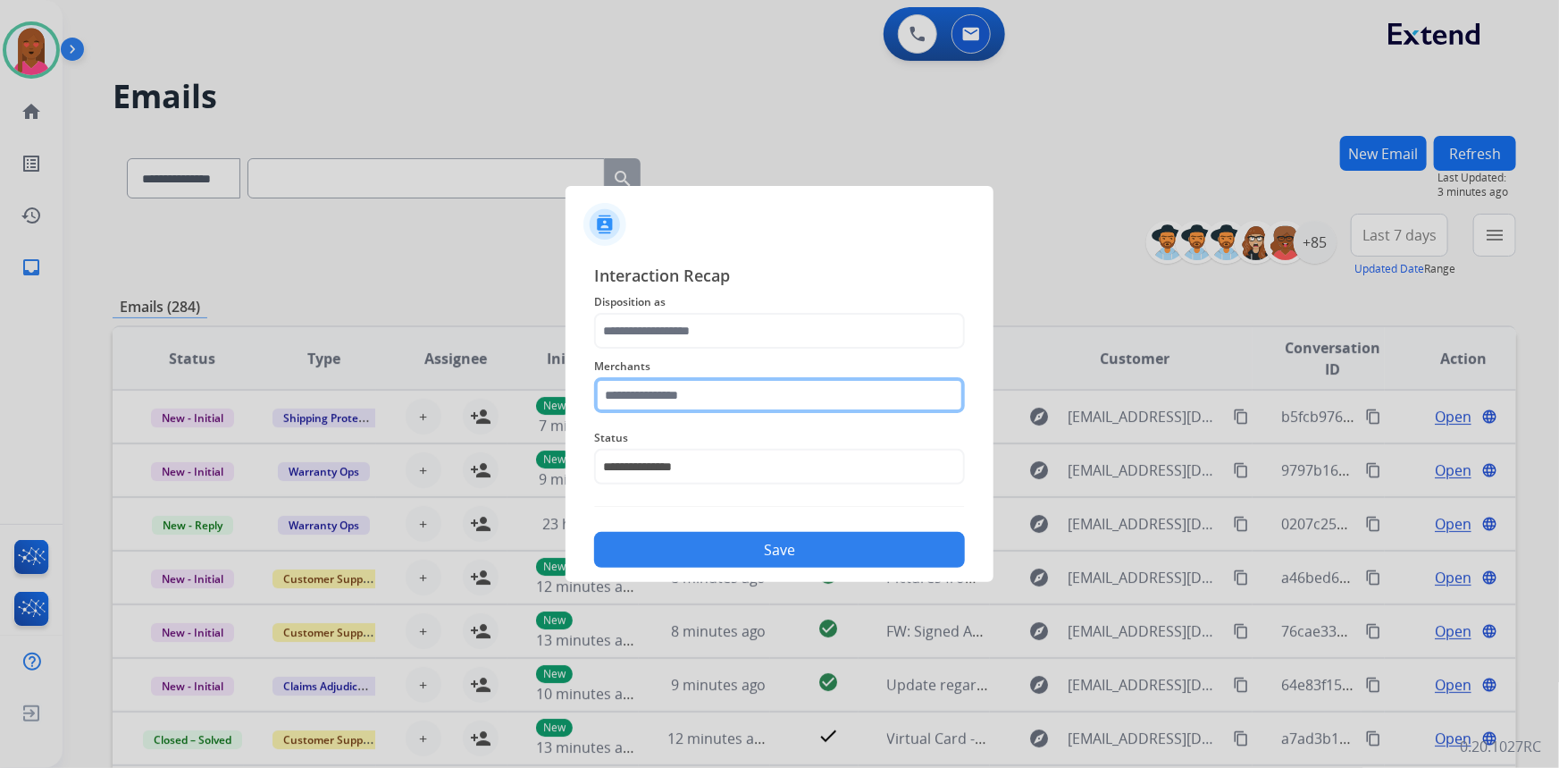
click at [693, 400] on input "text" at bounding box center [779, 395] width 371 height 36
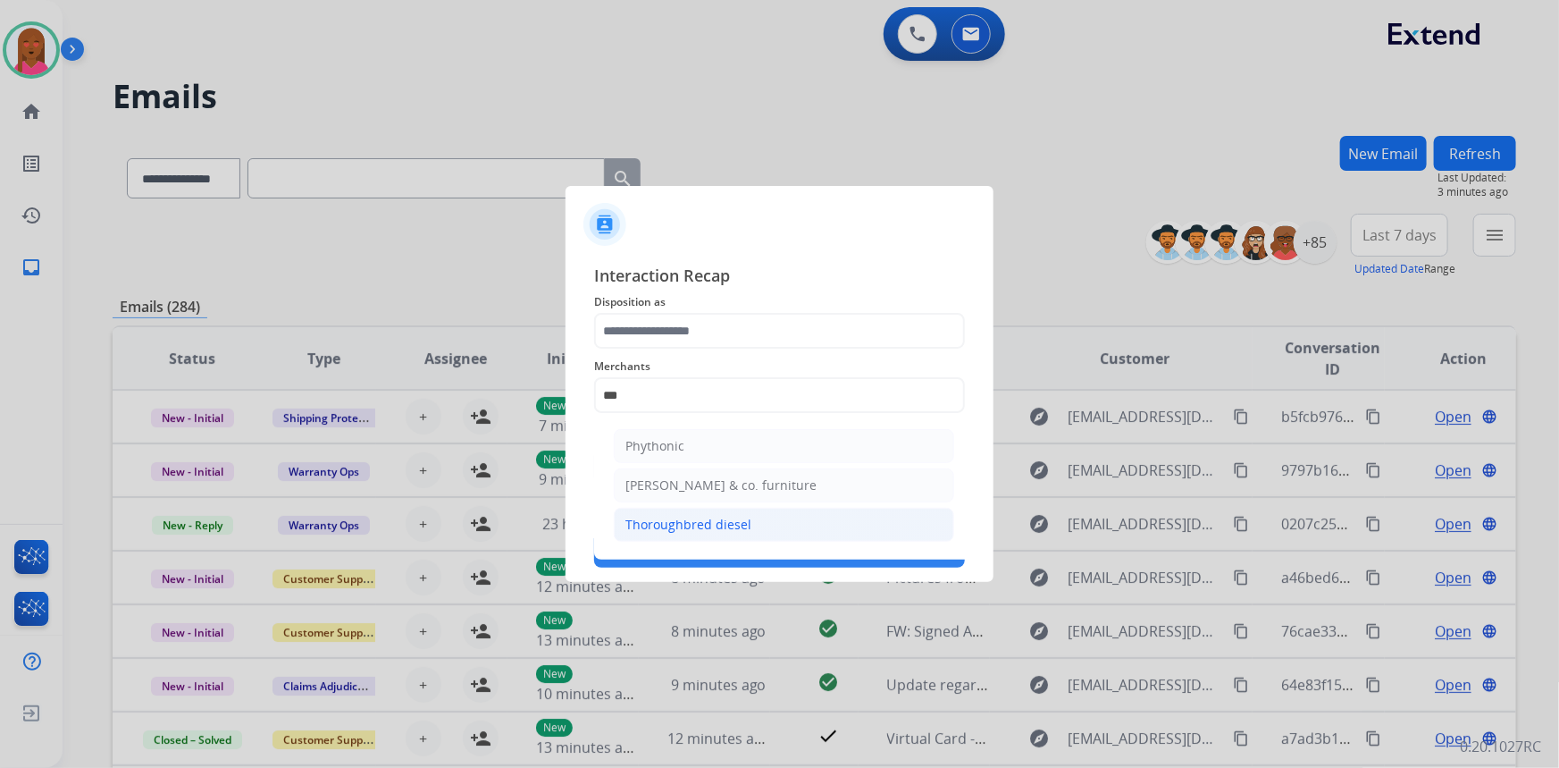
drag, startPoint x: 703, startPoint y: 525, endPoint x: 676, endPoint y: 395, distance: 132.3
click at [702, 525] on div "Thoroughbred diesel" at bounding box center [689, 525] width 126 height 18
type input "**********"
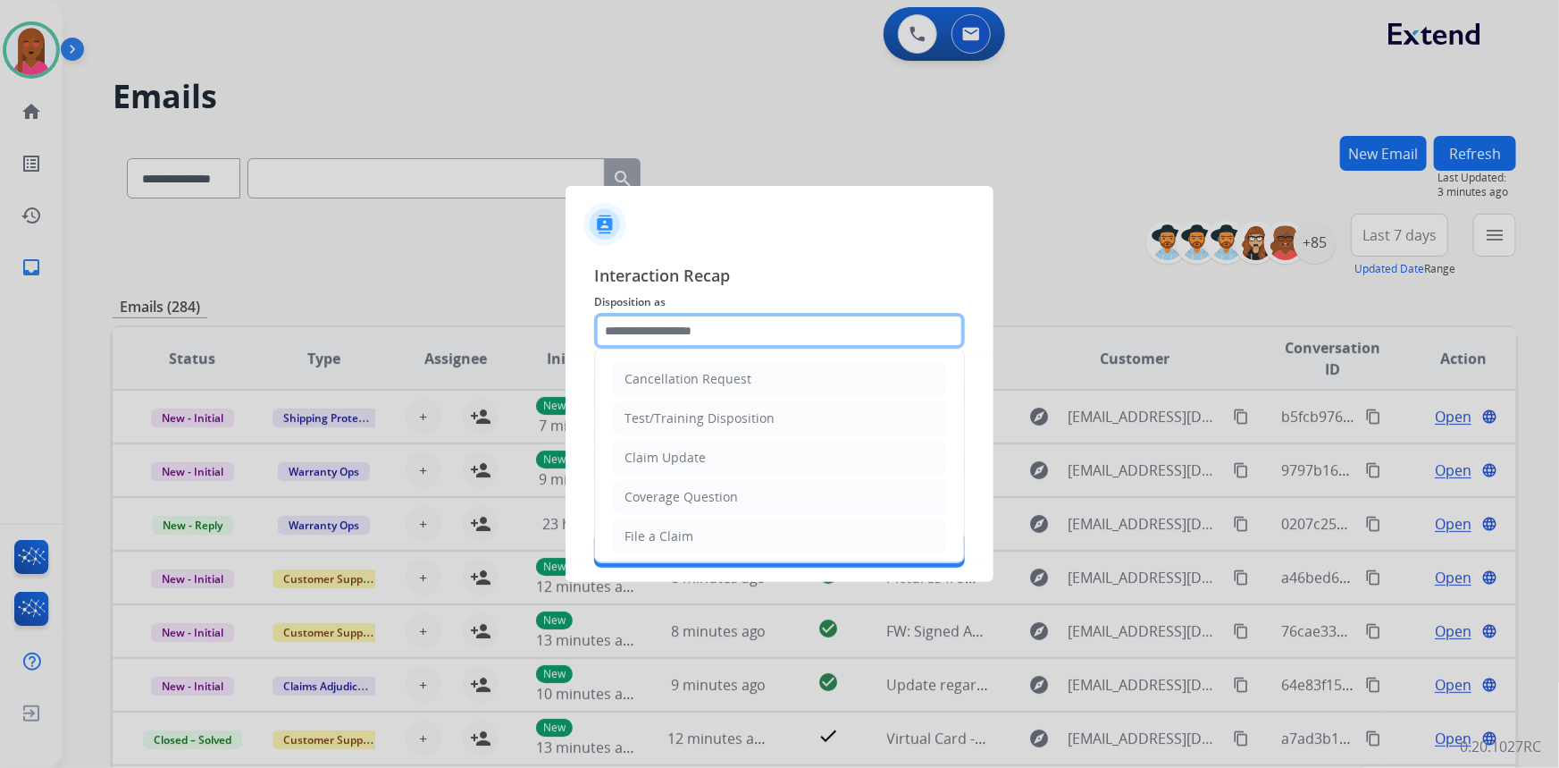
click at [718, 324] on input "text" at bounding box center [779, 331] width 371 height 36
click at [699, 449] on div "Claim Update" at bounding box center [665, 458] width 81 height 18
type input "**********"
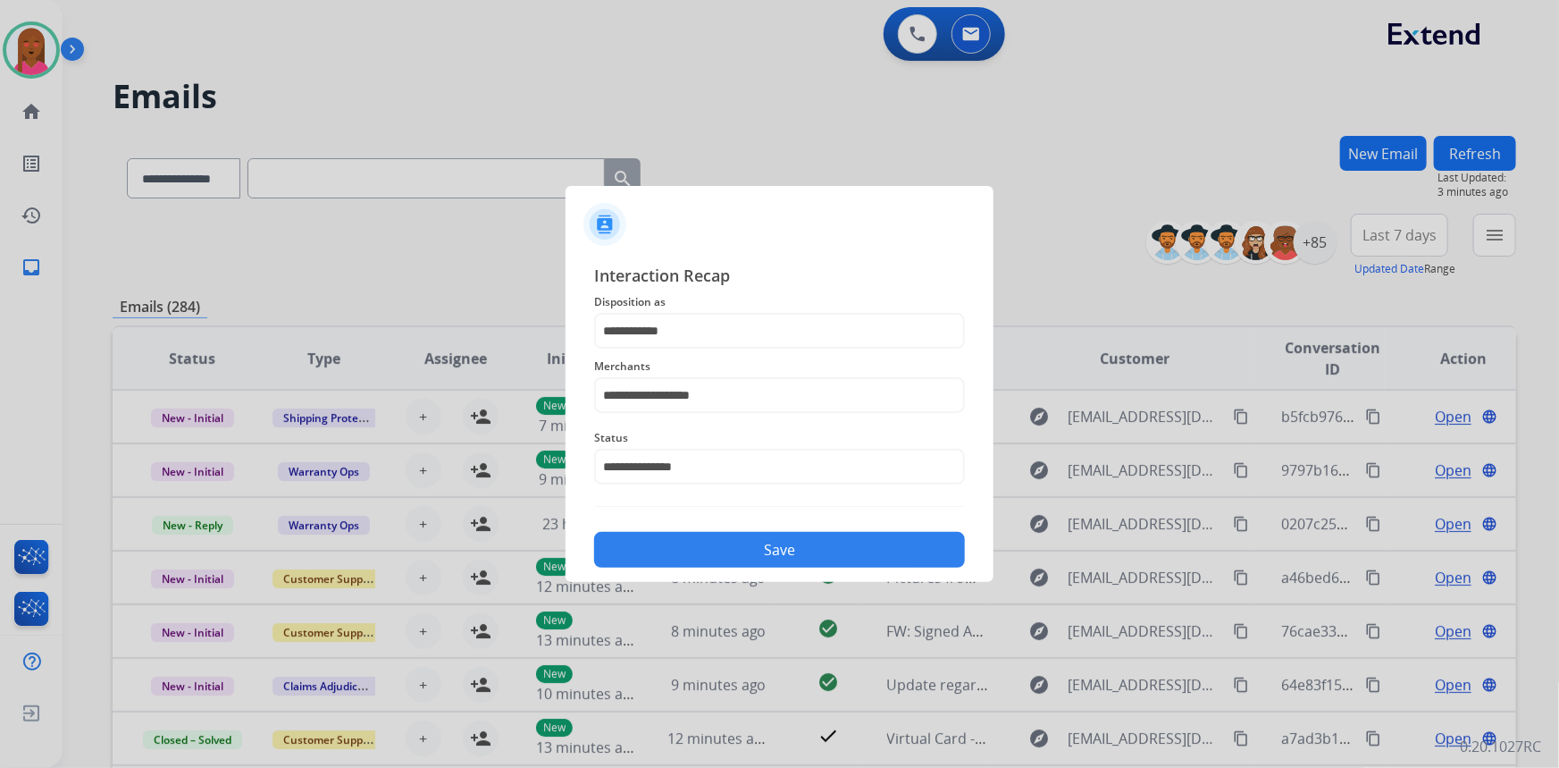
click at [705, 539] on button "Save" at bounding box center [779, 550] width 371 height 36
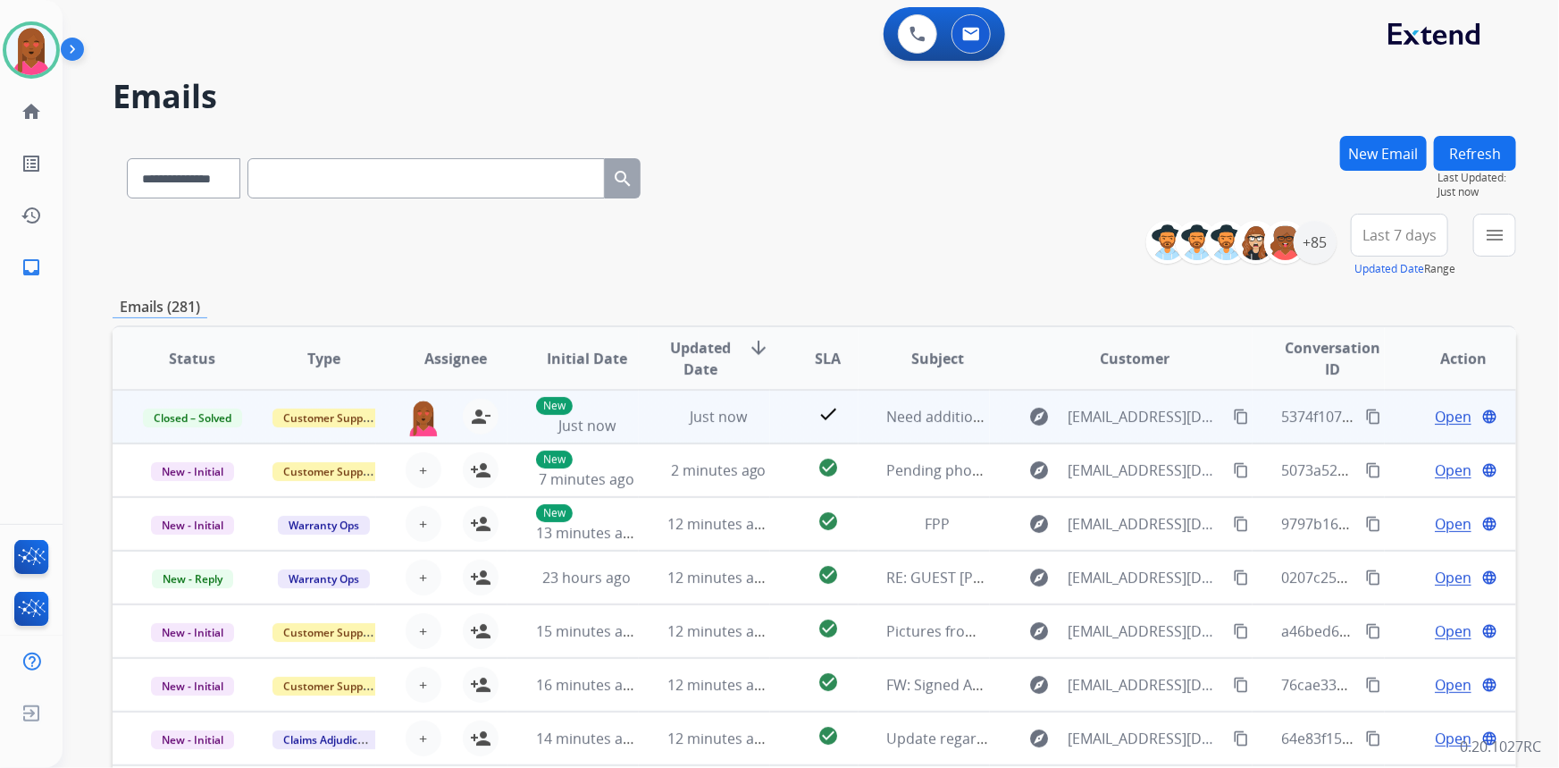
click at [1365, 408] on mat-icon "content_copy" at bounding box center [1373, 416] width 16 height 16
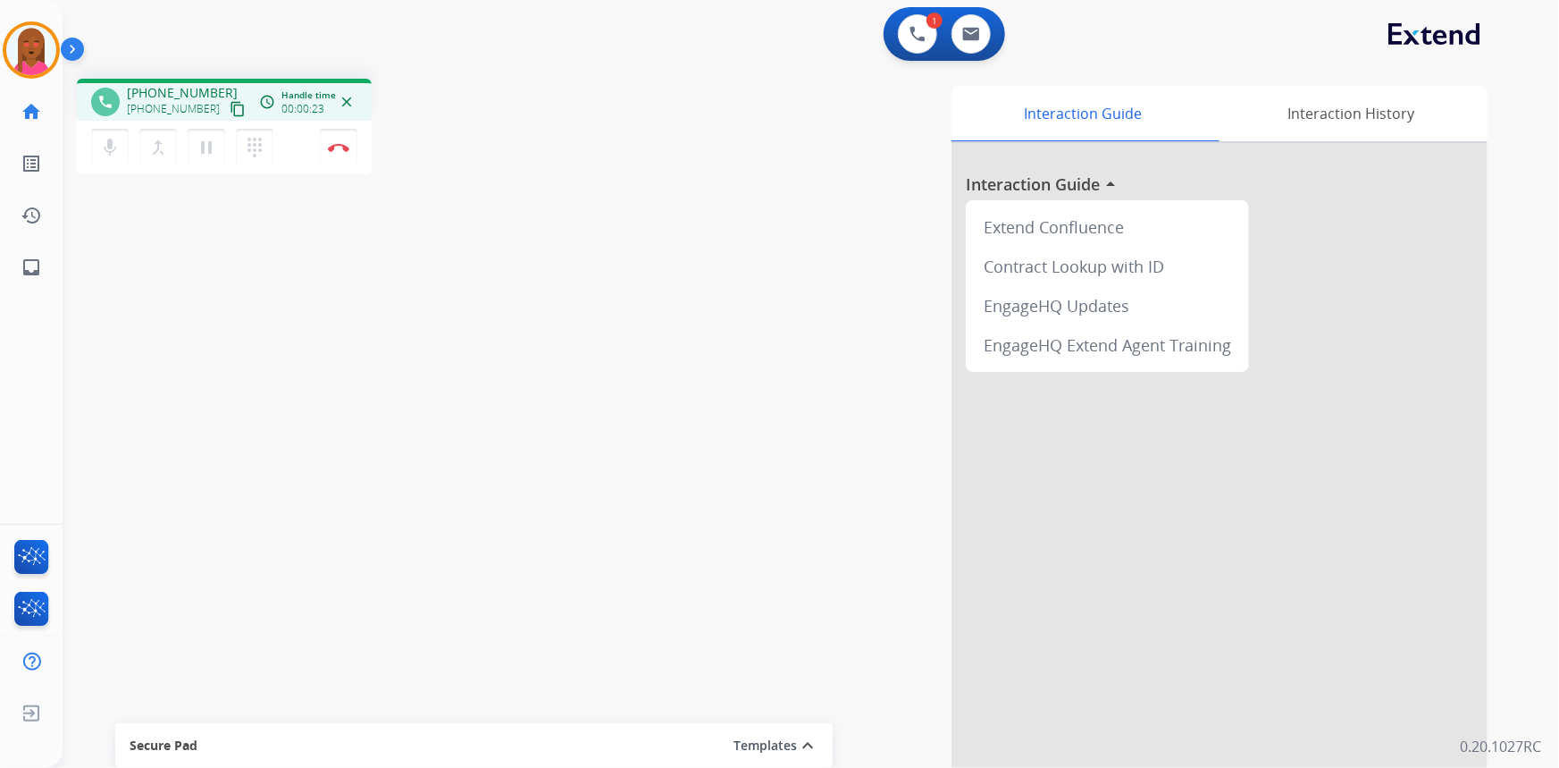
click at [230, 107] on mat-icon "content_copy" at bounding box center [238, 109] width 16 height 16
click at [268, 659] on div "phone [PHONE_NUMBER] [PHONE_NUMBER] content_copy access_time Call metrics Queue…" at bounding box center [790, 436] width 1454 height 745
drag, startPoint x: 446, startPoint y: 651, endPoint x: 433, endPoint y: 648, distance: 12.8
click at [446, 651] on div "phone [PHONE_NUMBER] [PHONE_NUMBER] content_copy access_time Call metrics Queue…" at bounding box center [790, 436] width 1454 height 745
click at [344, 143] on img at bounding box center [338, 147] width 21 height 9
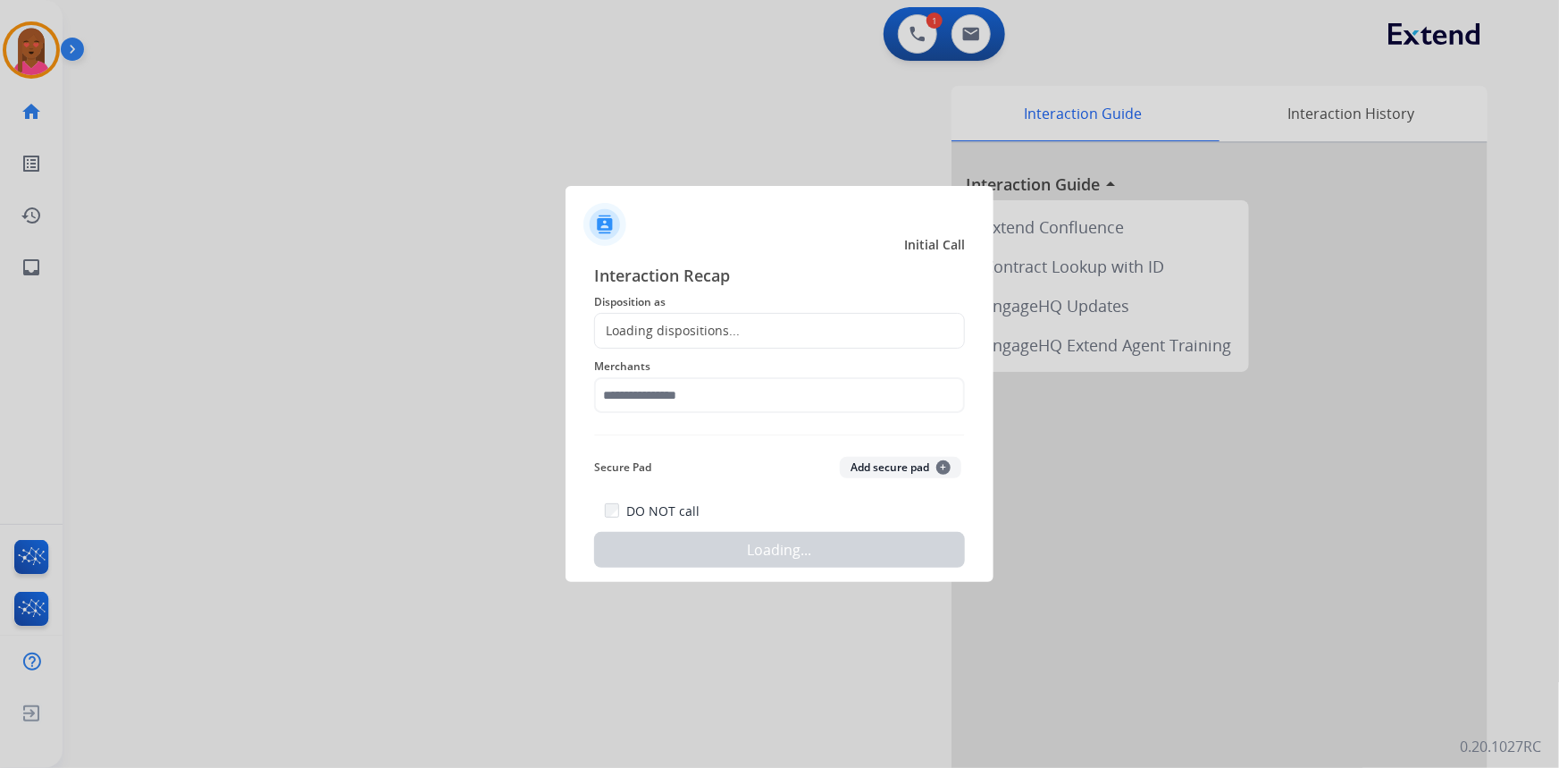
drag, startPoint x: 739, startPoint y: 414, endPoint x: 734, endPoint y: 401, distance: 13.6
click at [736, 404] on div "Merchants" at bounding box center [779, 384] width 371 height 71
click at [734, 399] on input "text" at bounding box center [779, 395] width 371 height 36
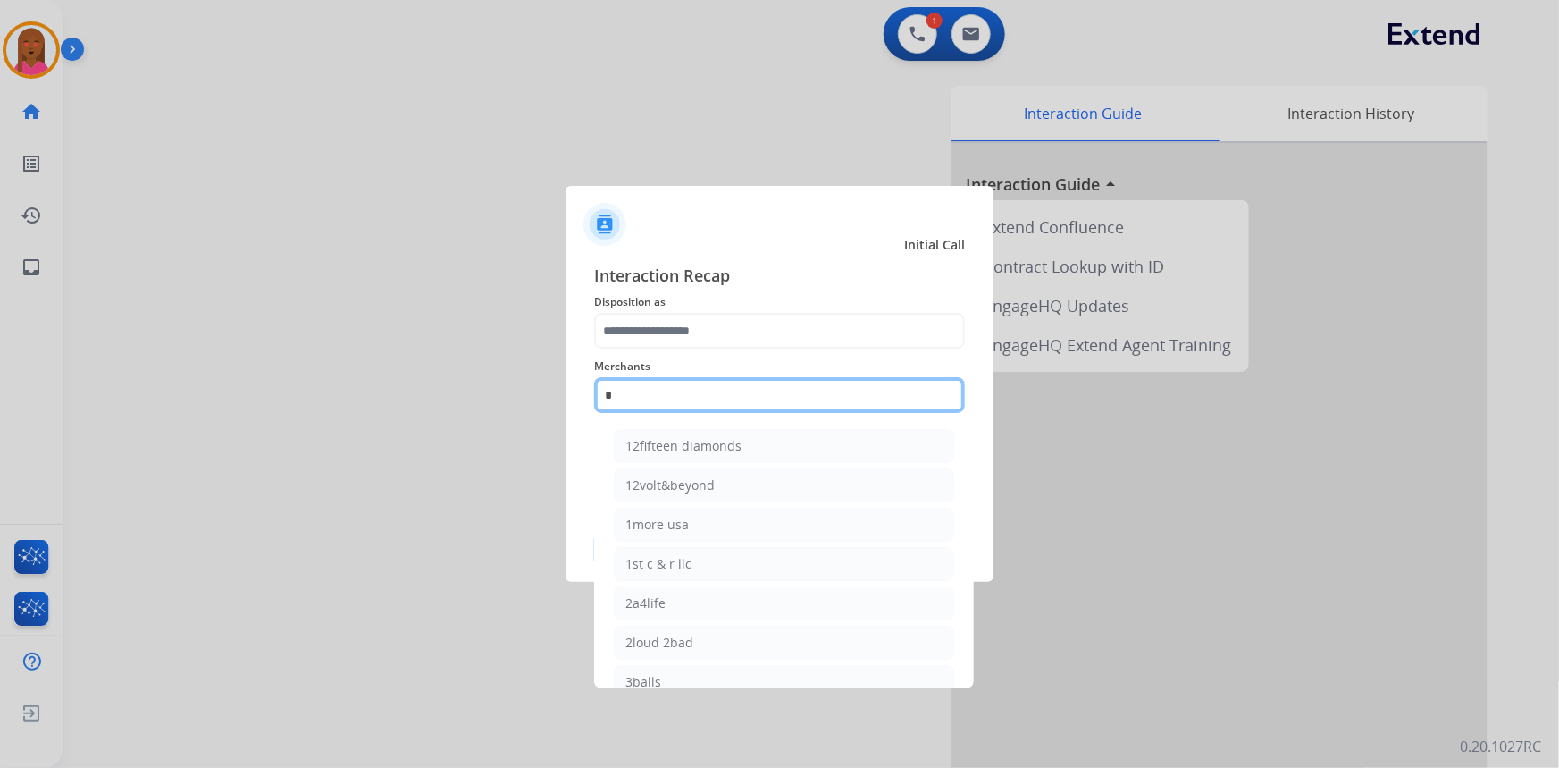
click at [731, 399] on input "*" at bounding box center [779, 395] width 371 height 36
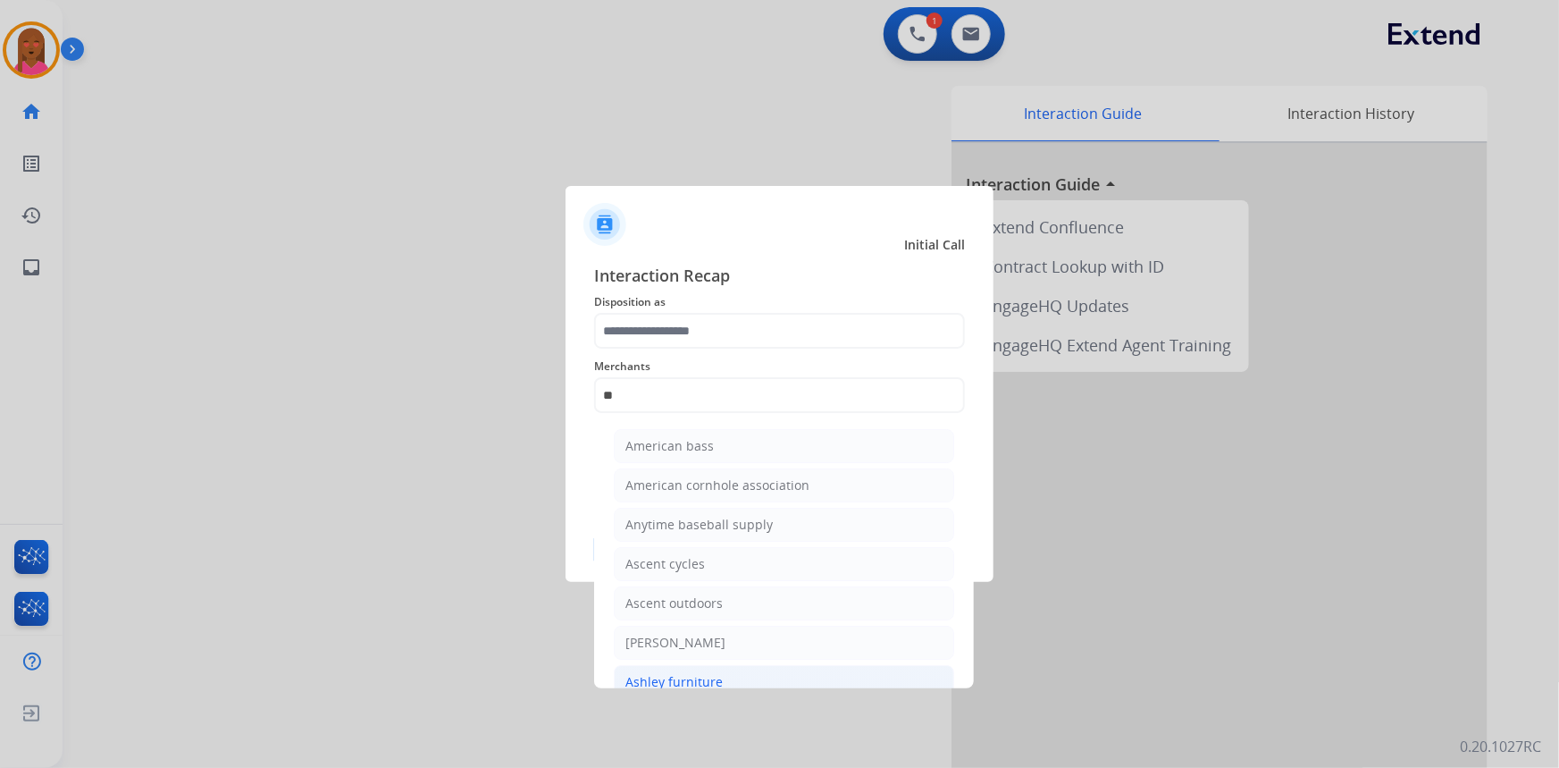
click at [693, 673] on div "Ashley furniture" at bounding box center [674, 682] width 97 height 18
type input "**********"
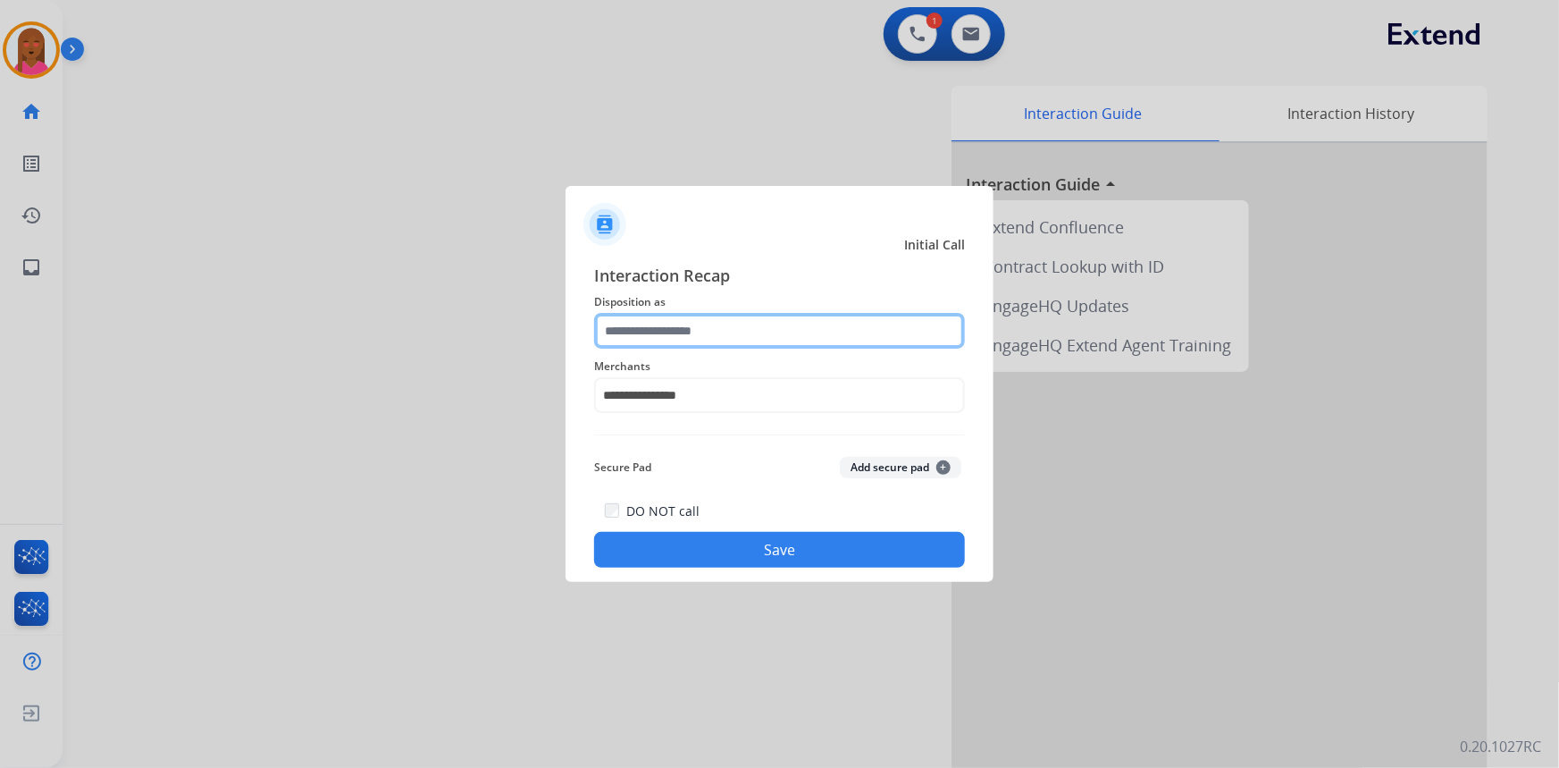
click at [675, 338] on input "text" at bounding box center [779, 331] width 371 height 36
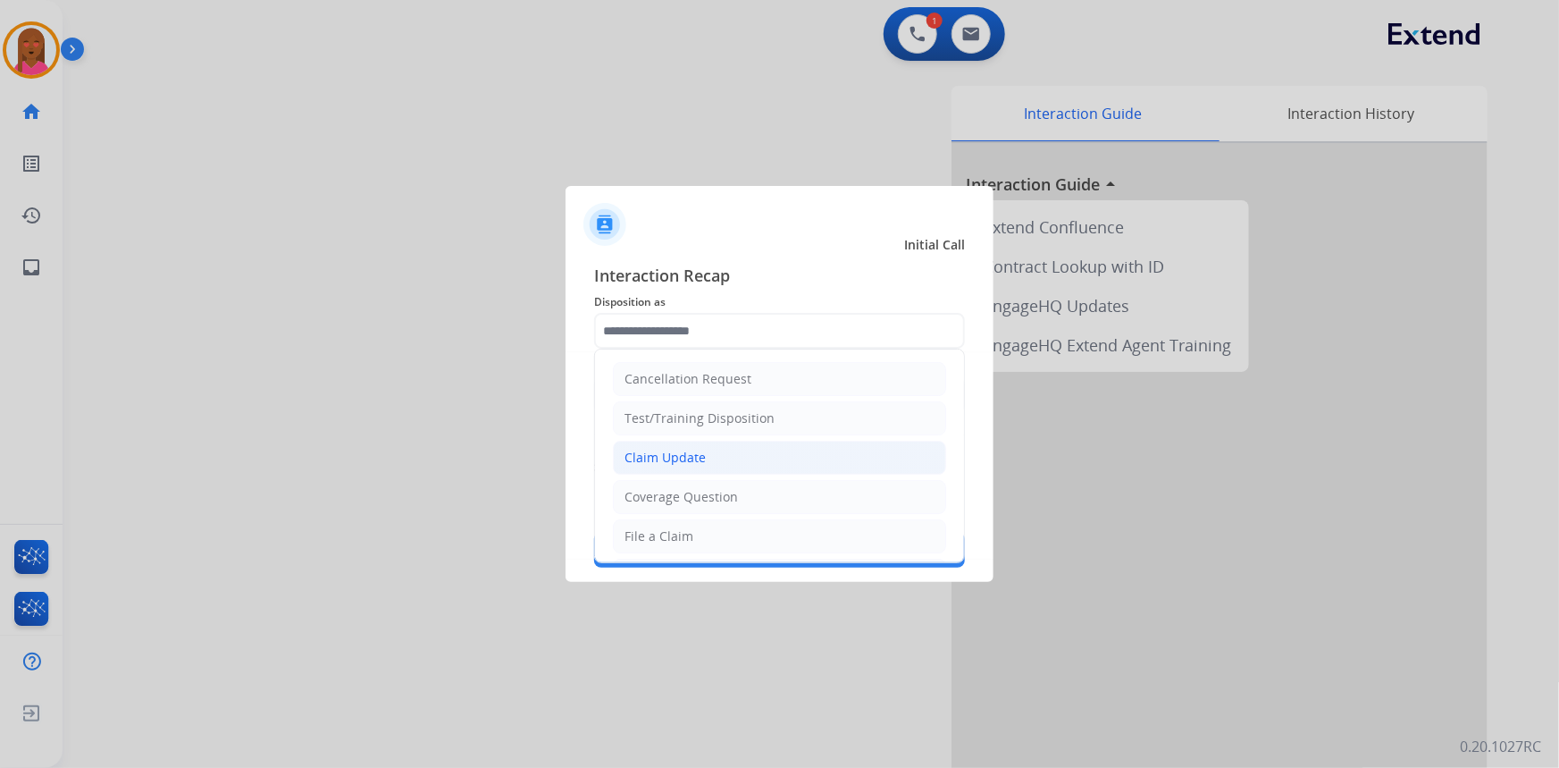
click at [705, 449] on li "Claim Update" at bounding box center [779, 458] width 333 height 34
type input "**********"
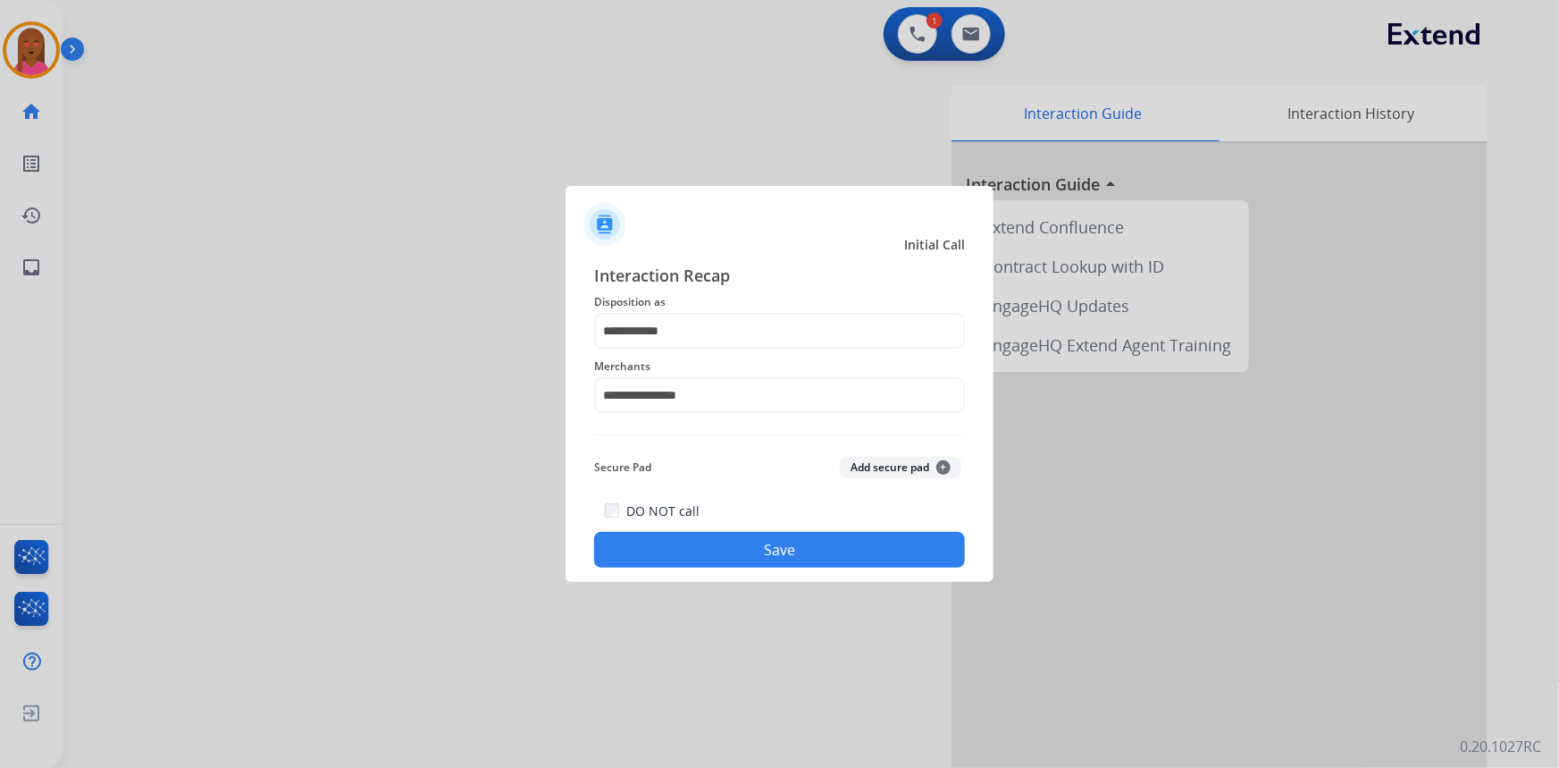
click at [698, 553] on button "Save" at bounding box center [779, 550] width 371 height 36
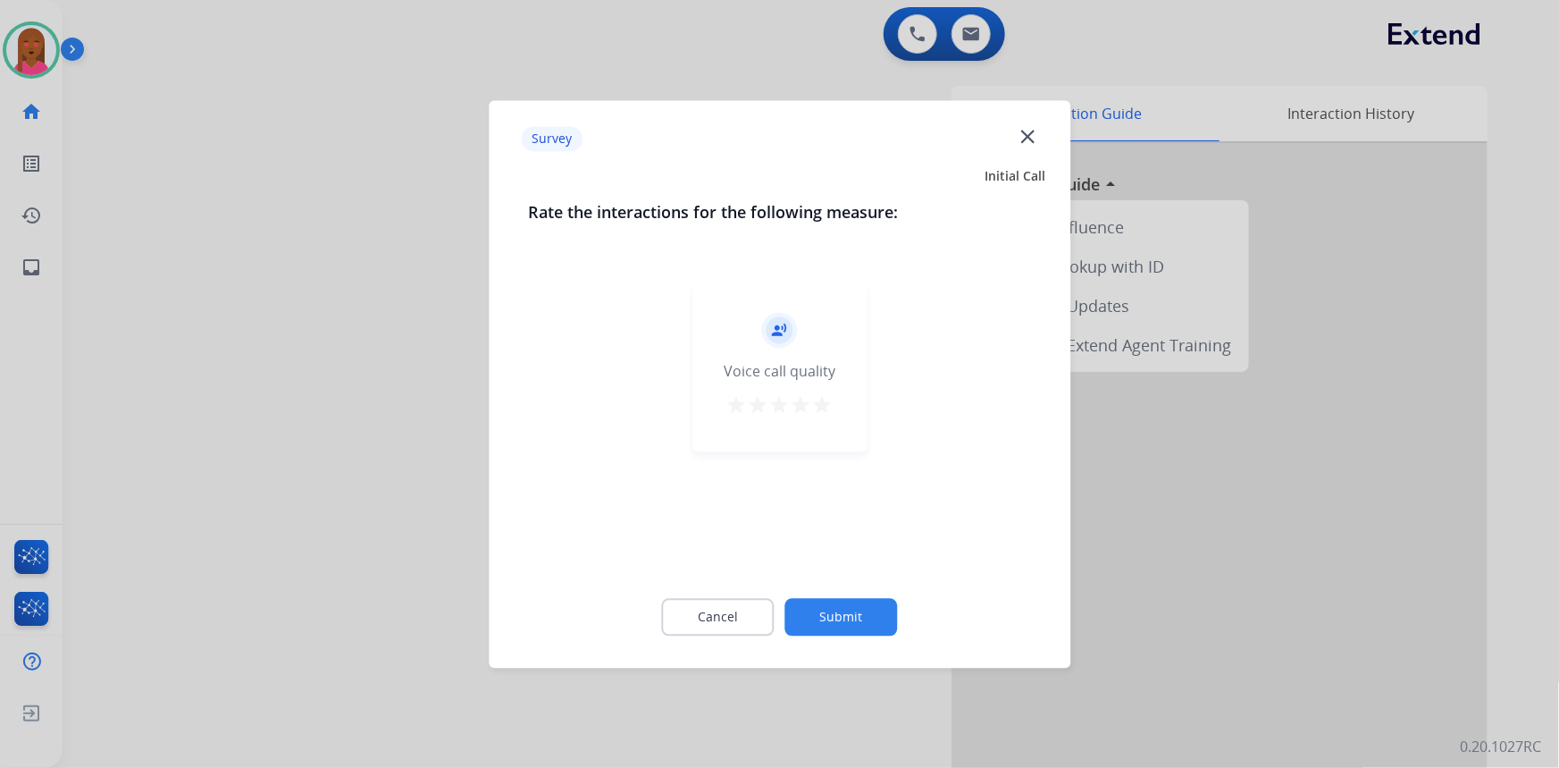
click at [1028, 130] on mat-icon "close" at bounding box center [1027, 135] width 23 height 23
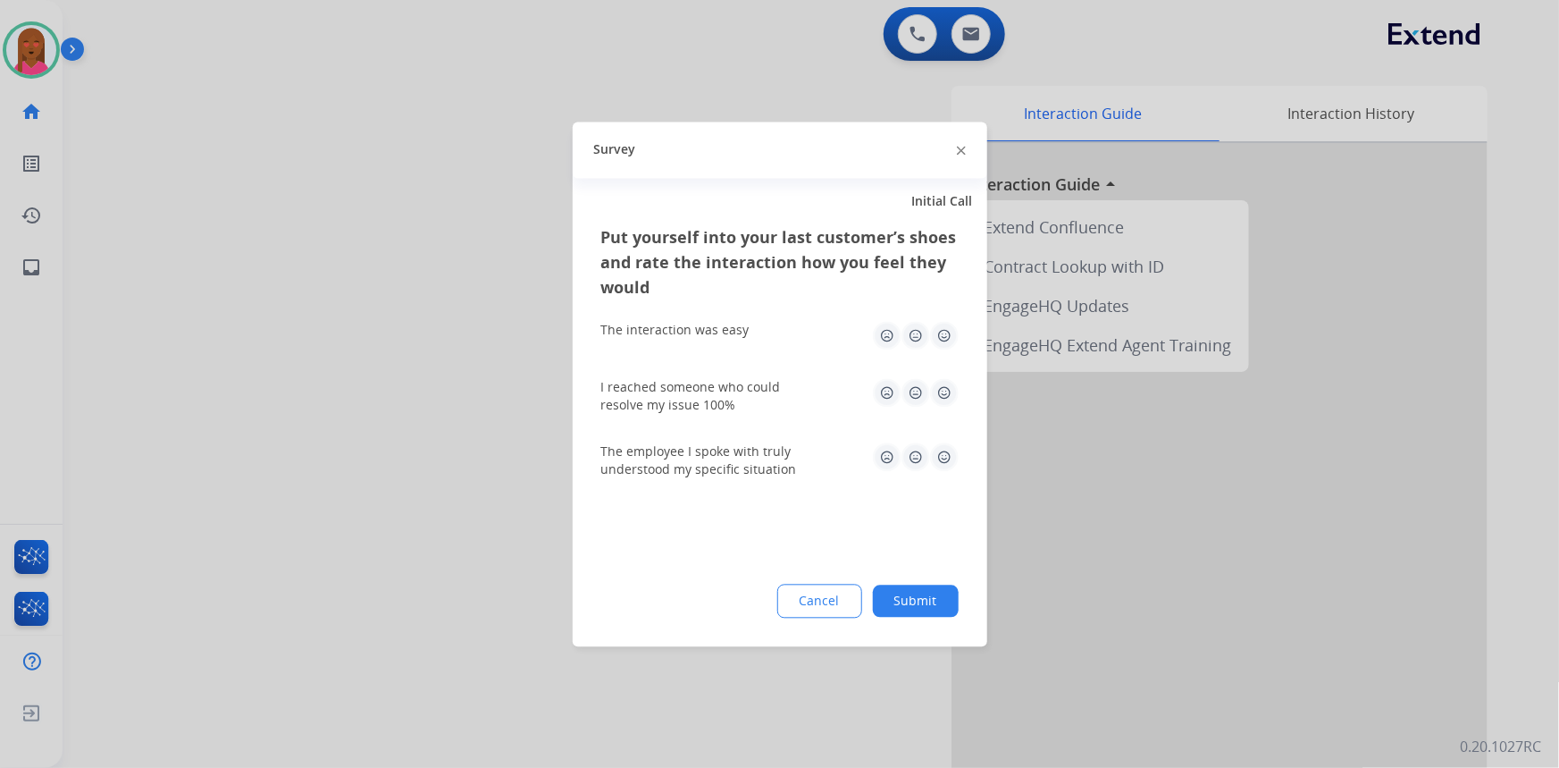
click at [964, 148] on img at bounding box center [961, 151] width 9 height 9
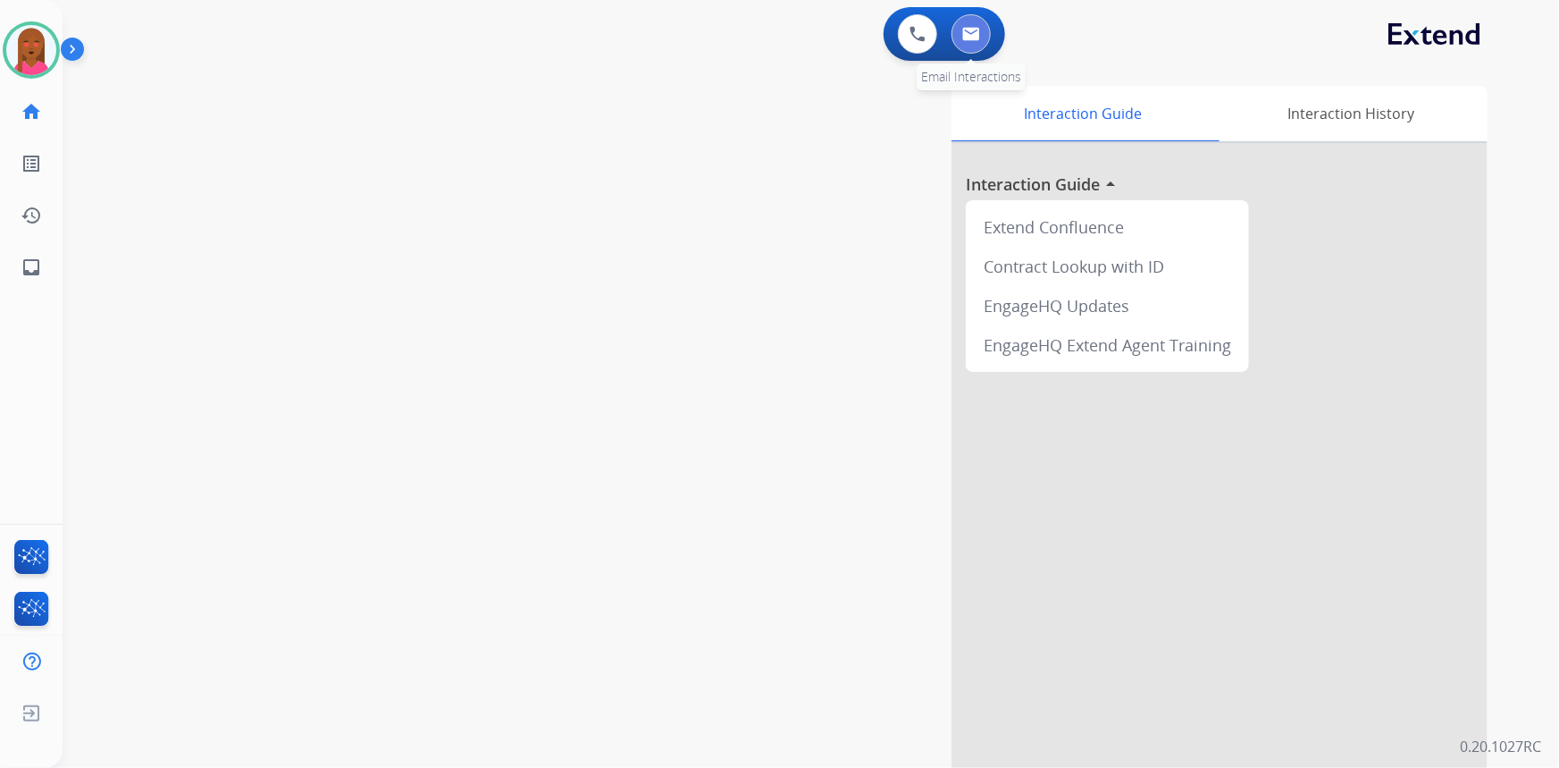
click at [969, 24] on button at bounding box center [971, 33] width 39 height 39
select select "**********"
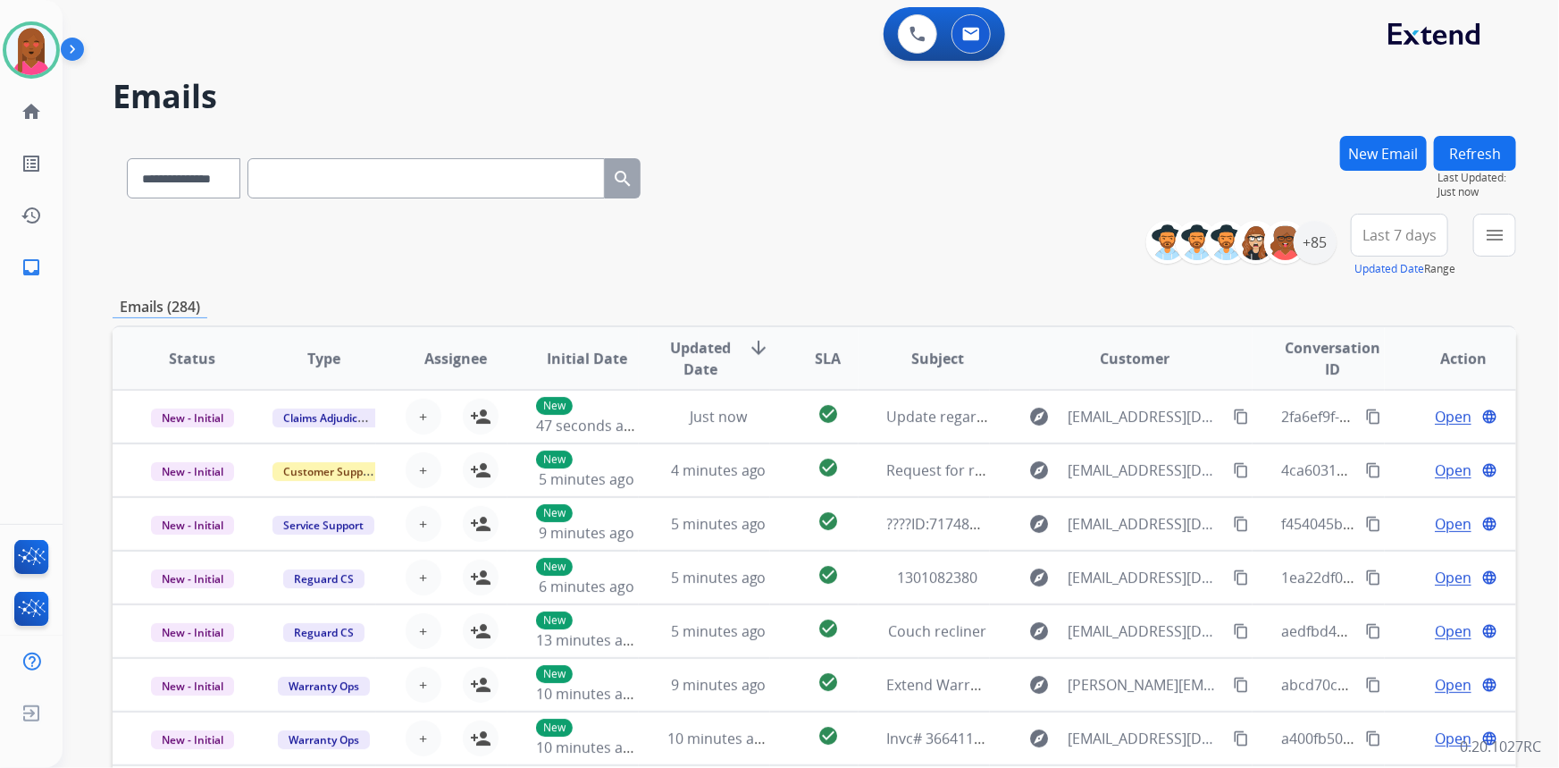
click at [1373, 153] on button "New Email" at bounding box center [1383, 153] width 87 height 35
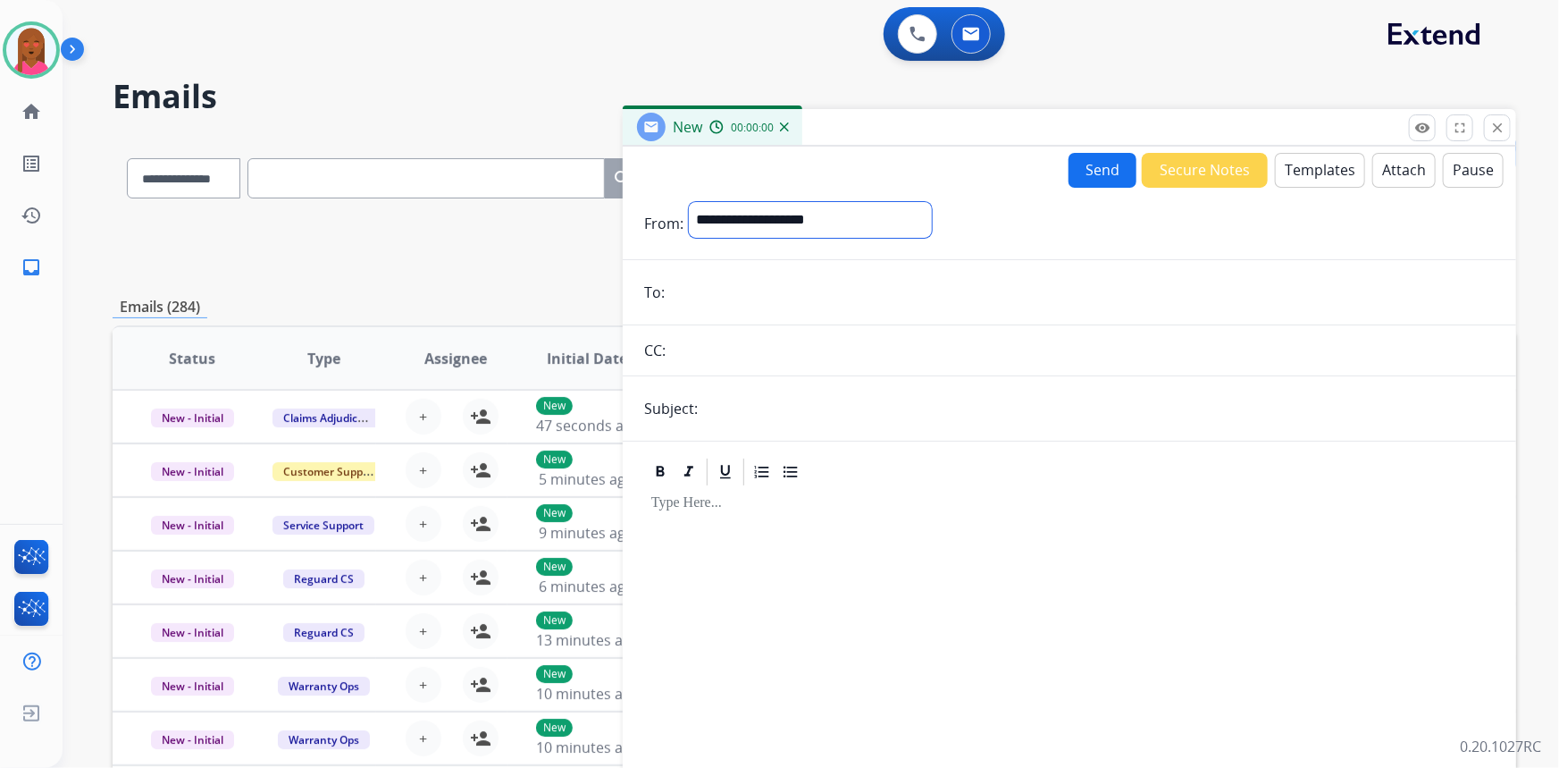
drag, startPoint x: 819, startPoint y: 212, endPoint x: 794, endPoint y: 222, distance: 26.9
click at [821, 212] on select "**********" at bounding box center [810, 220] width 243 height 36
select select "**********"
click at [689, 202] on select "**********" at bounding box center [810, 220] width 243 height 36
click at [1328, 167] on button "Templates" at bounding box center [1320, 170] width 90 height 35
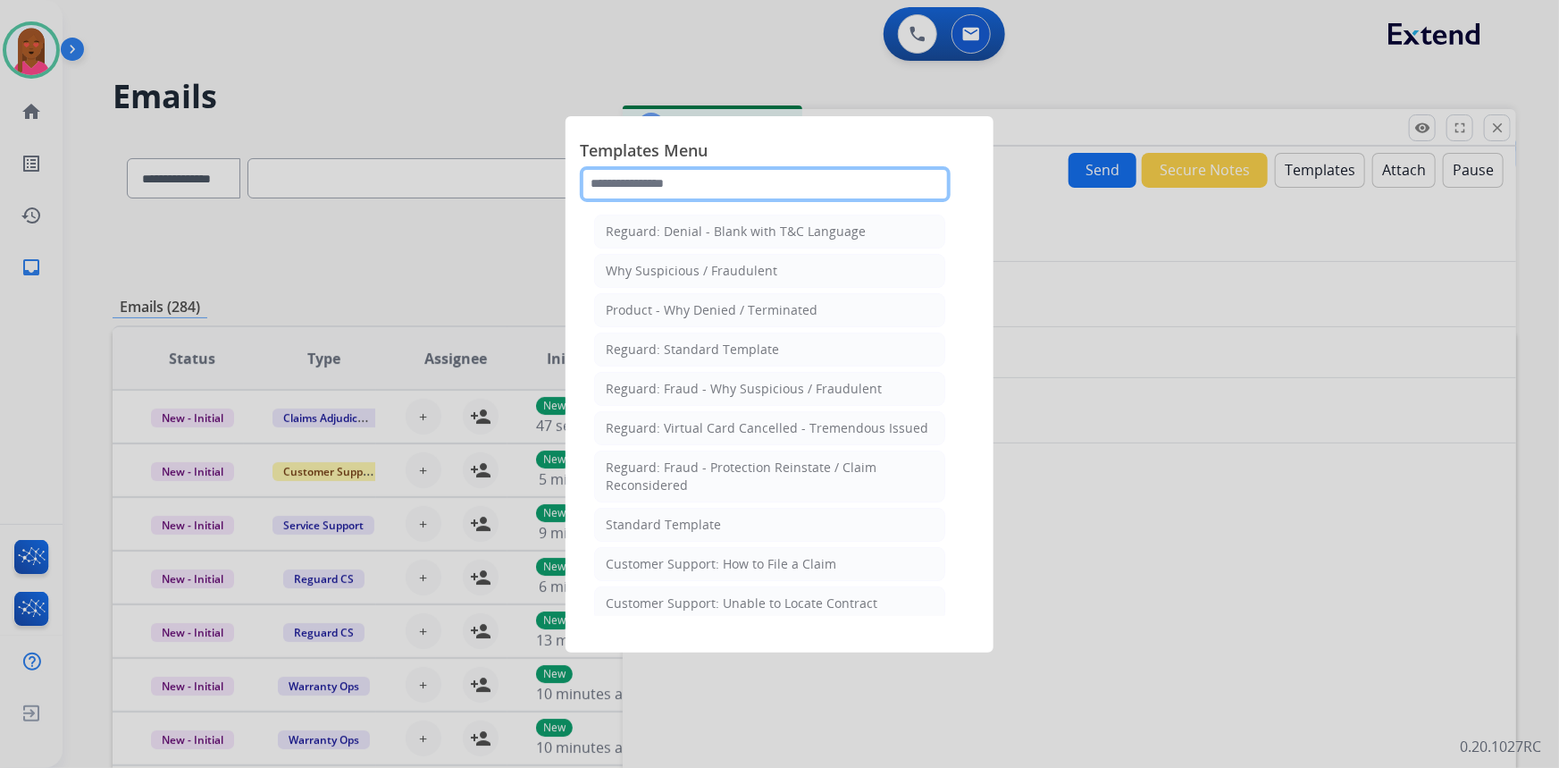
click at [795, 188] on input "text" at bounding box center [765, 184] width 371 height 36
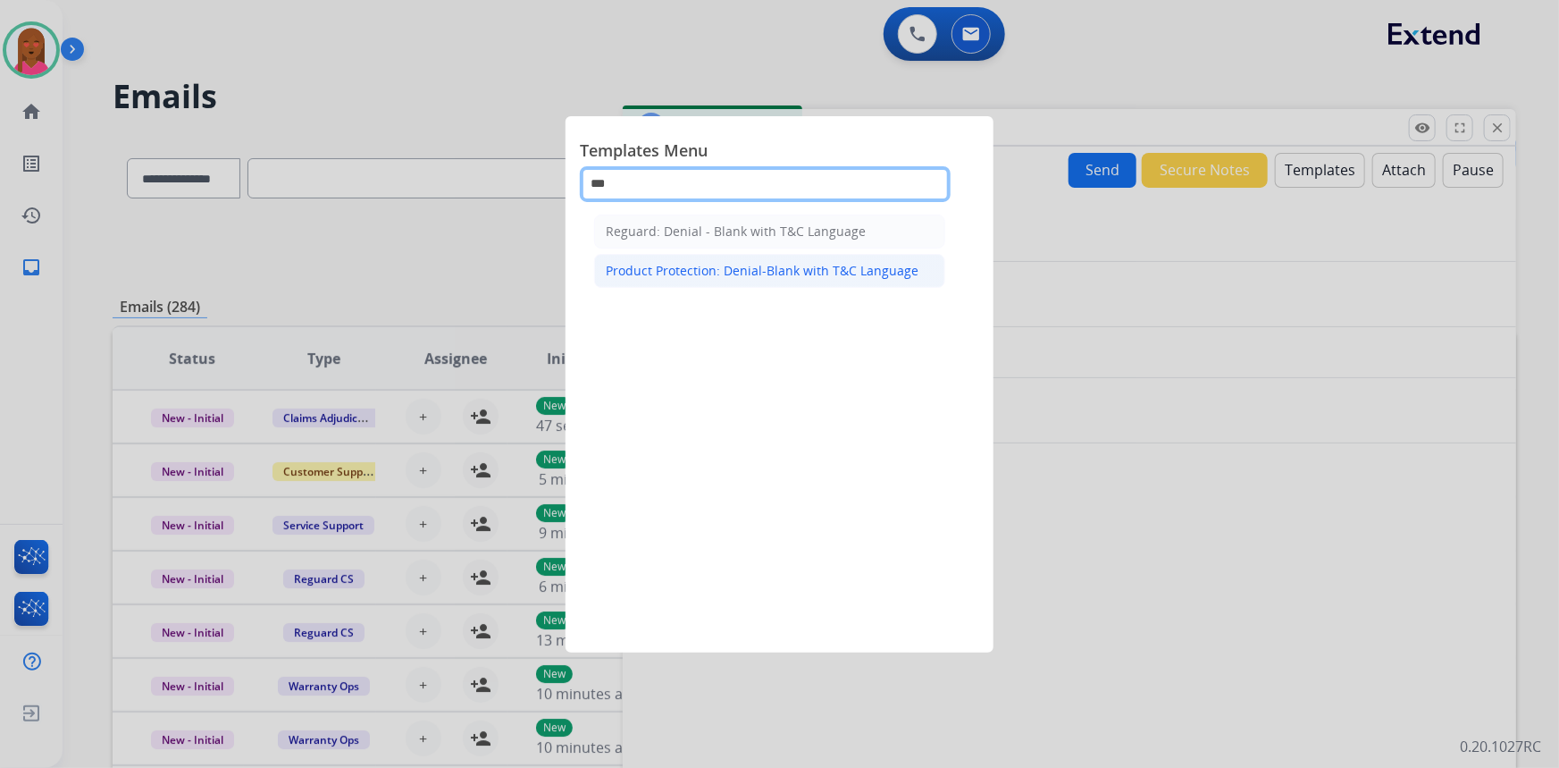
type input "***"
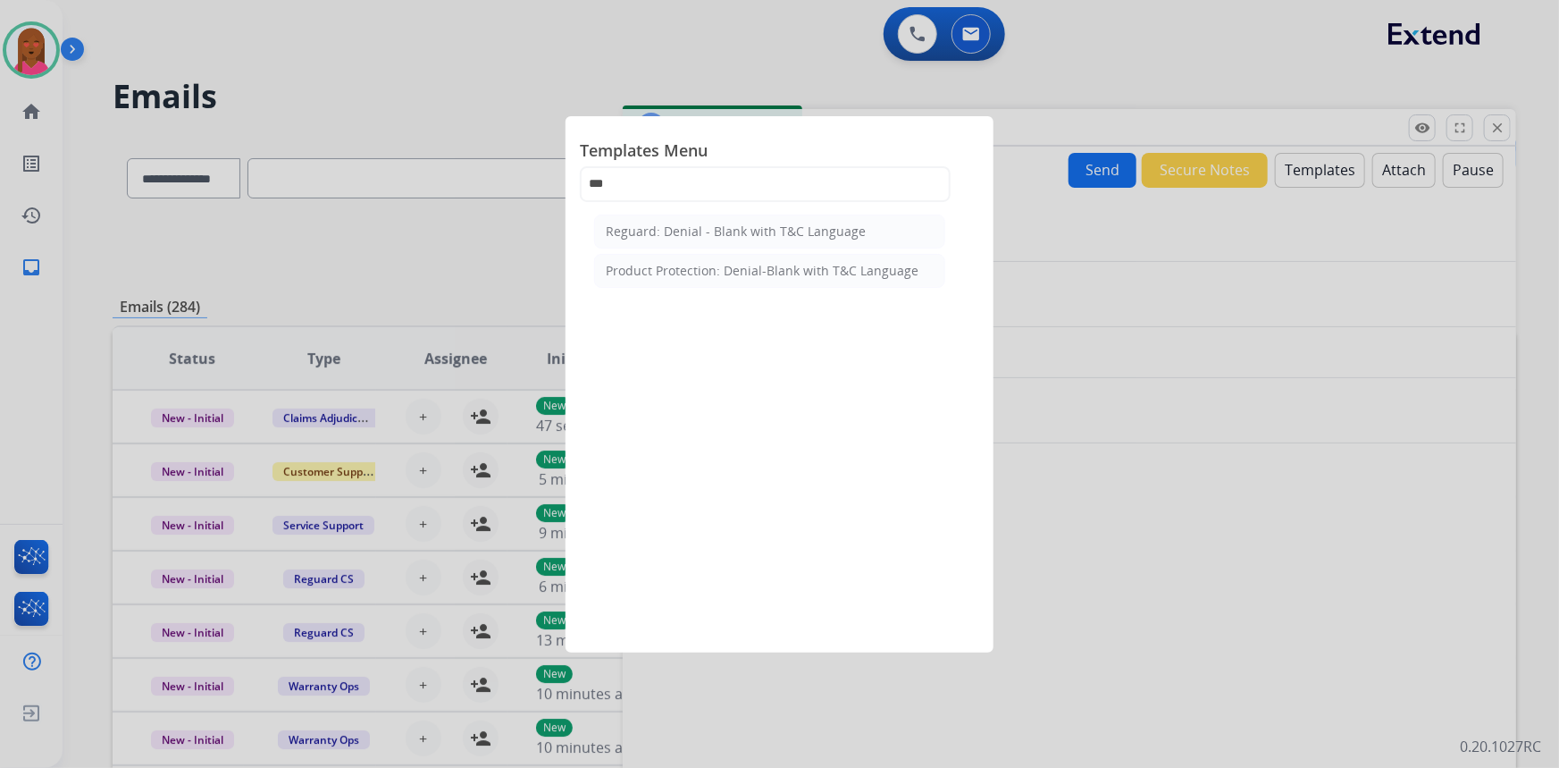
click at [751, 268] on div "Product Protection: Denial-Blank with T&C Language" at bounding box center [762, 271] width 313 height 18
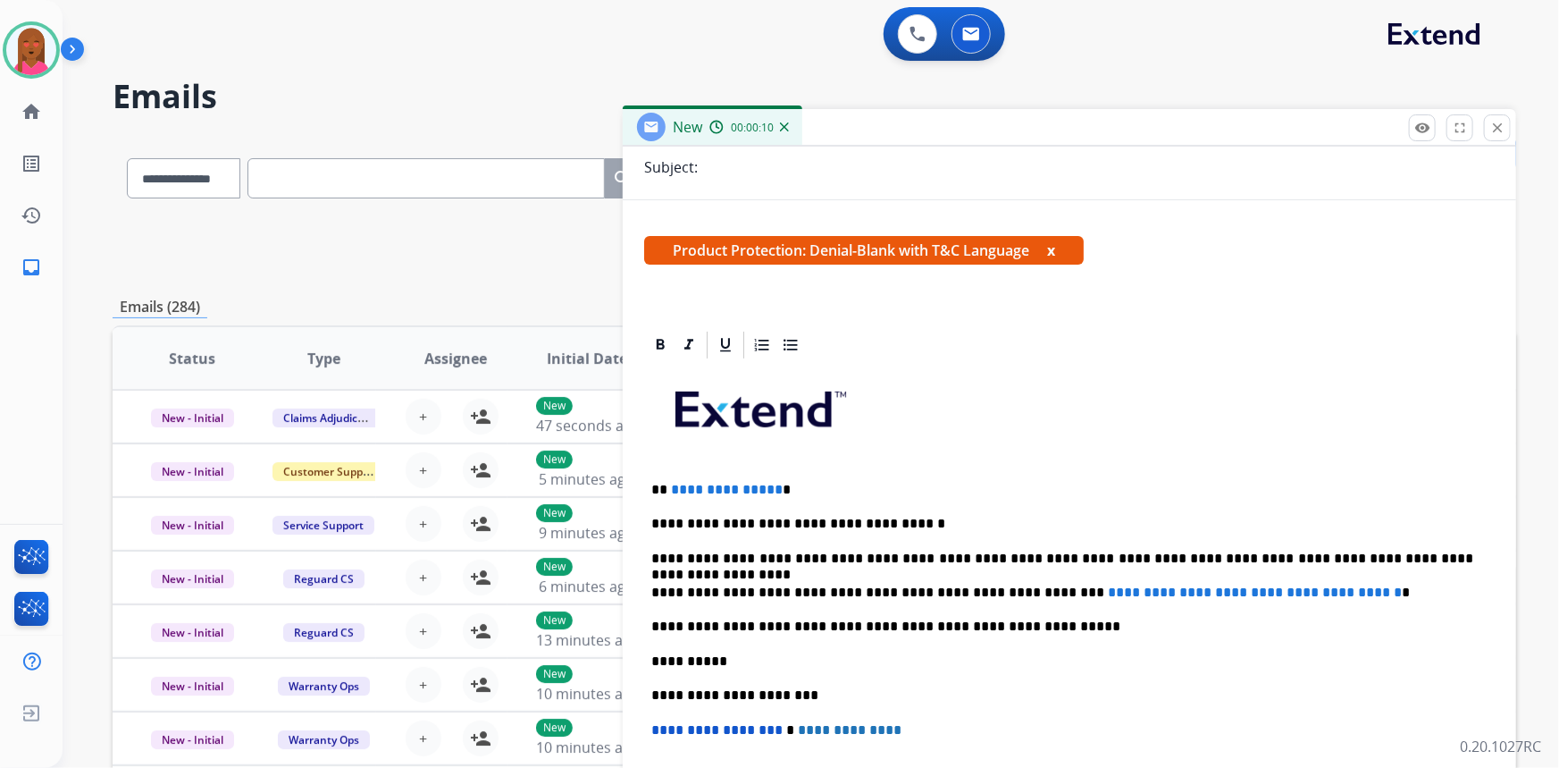
scroll to position [243, 0]
drag, startPoint x: 1367, startPoint y: 587, endPoint x: 1019, endPoint y: 589, distance: 348.5
click at [1108, 589] on span "**********" at bounding box center [1255, 590] width 294 height 13
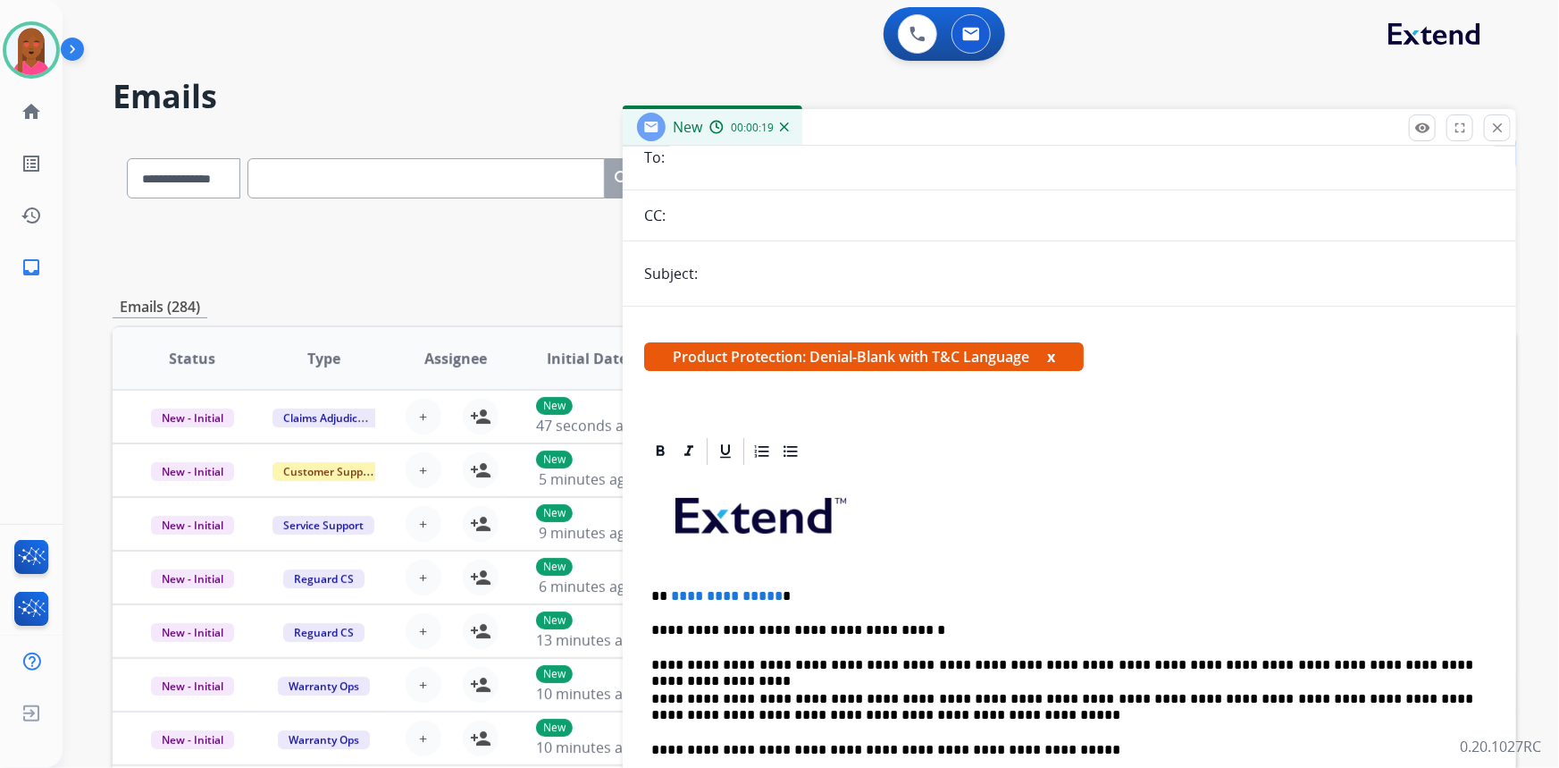
scroll to position [0, 0]
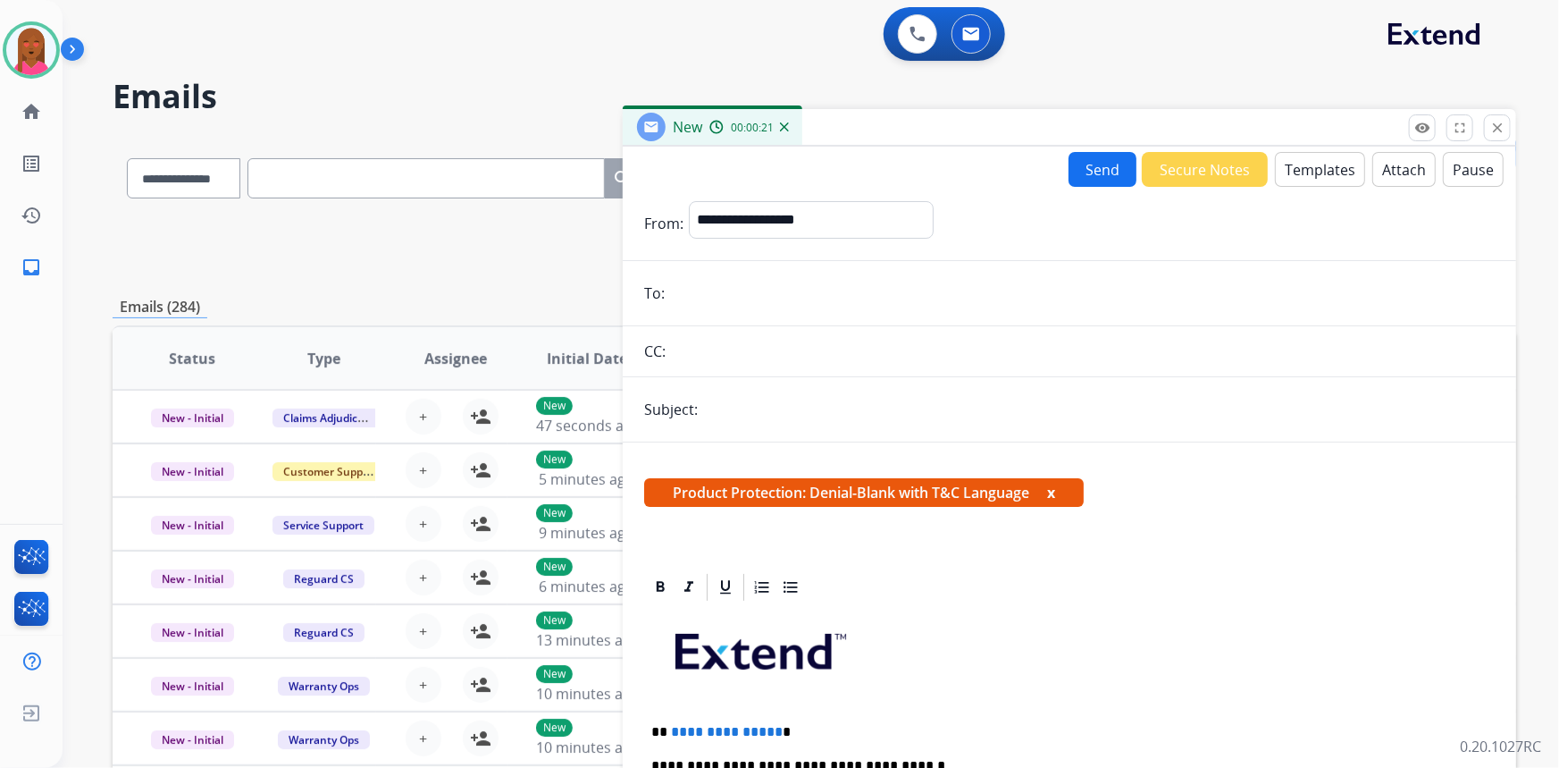
click at [1377, 164] on button "Attach" at bounding box center [1404, 169] width 63 height 35
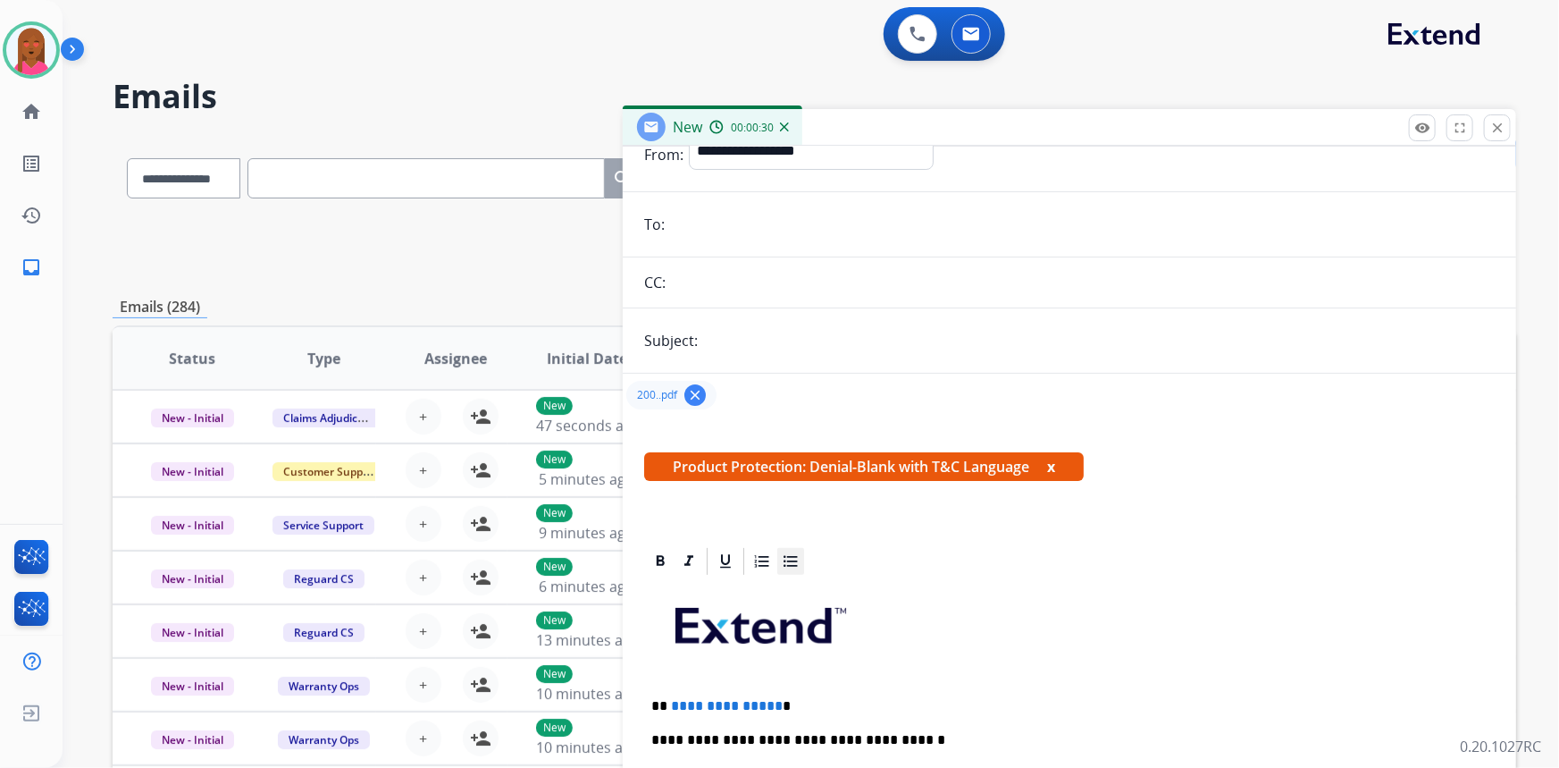
scroll to position [162, 0]
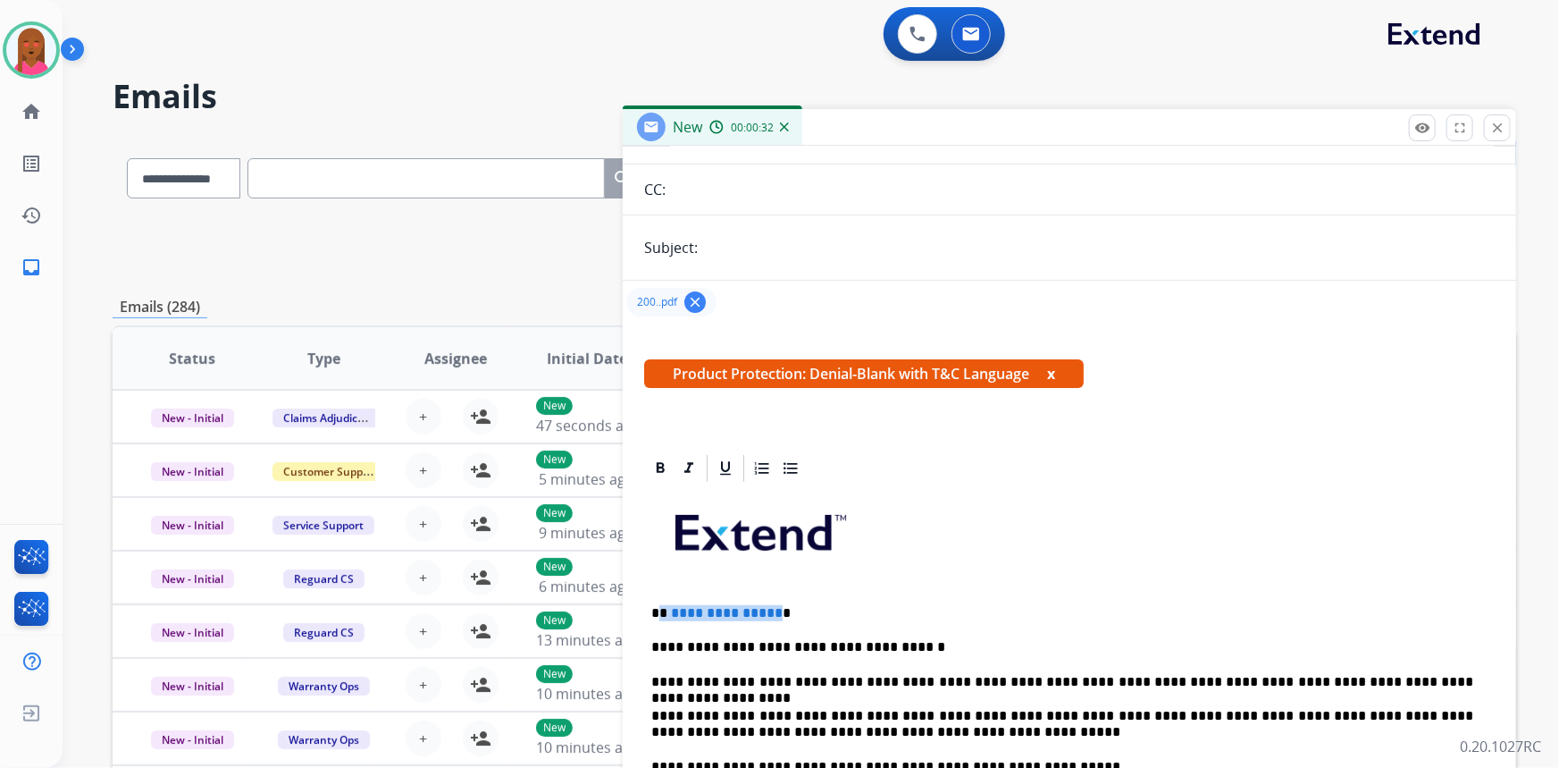
drag, startPoint x: 772, startPoint y: 605, endPoint x: 659, endPoint y: 606, distance: 112.6
click at [659, 606] on p "**********" at bounding box center [1062, 613] width 823 height 16
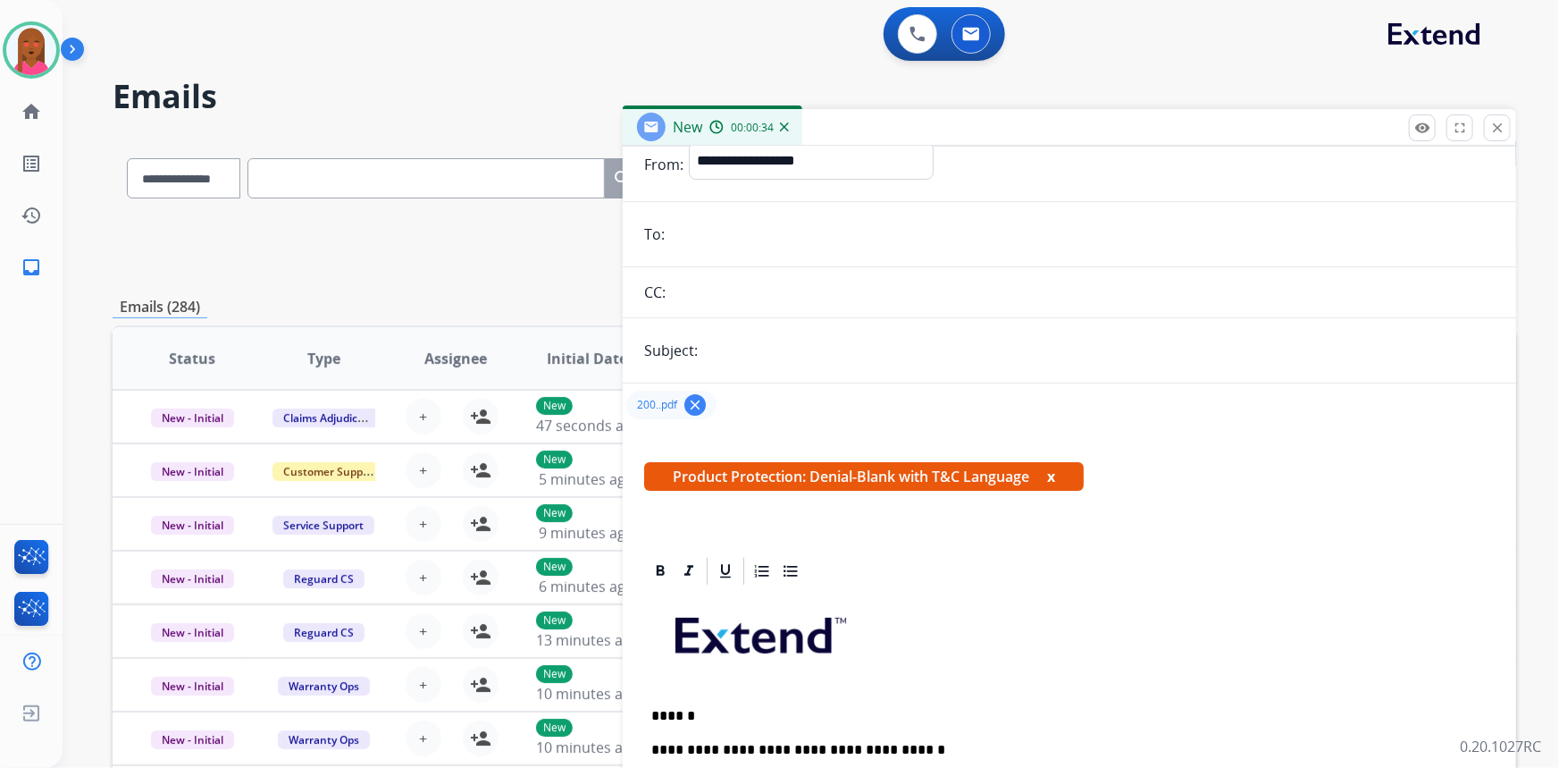
scroll to position [0, 0]
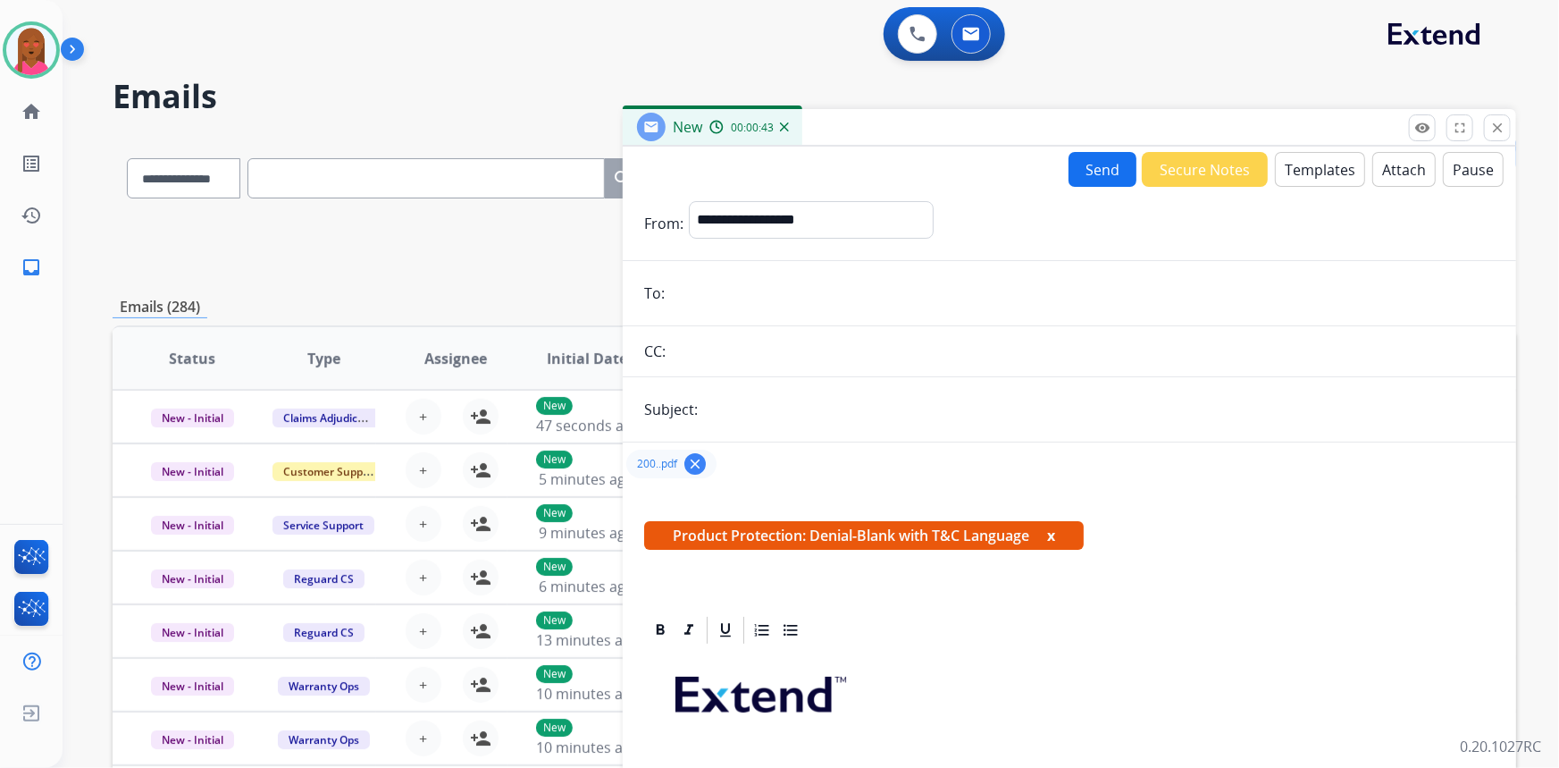
click at [713, 289] on input "email" at bounding box center [1082, 293] width 825 height 36
paste input "**********"
type input "**********"
drag, startPoint x: 745, startPoint y: 405, endPoint x: 769, endPoint y: 424, distance: 31.1
click at [745, 405] on input "text" at bounding box center [1099, 409] width 792 height 36
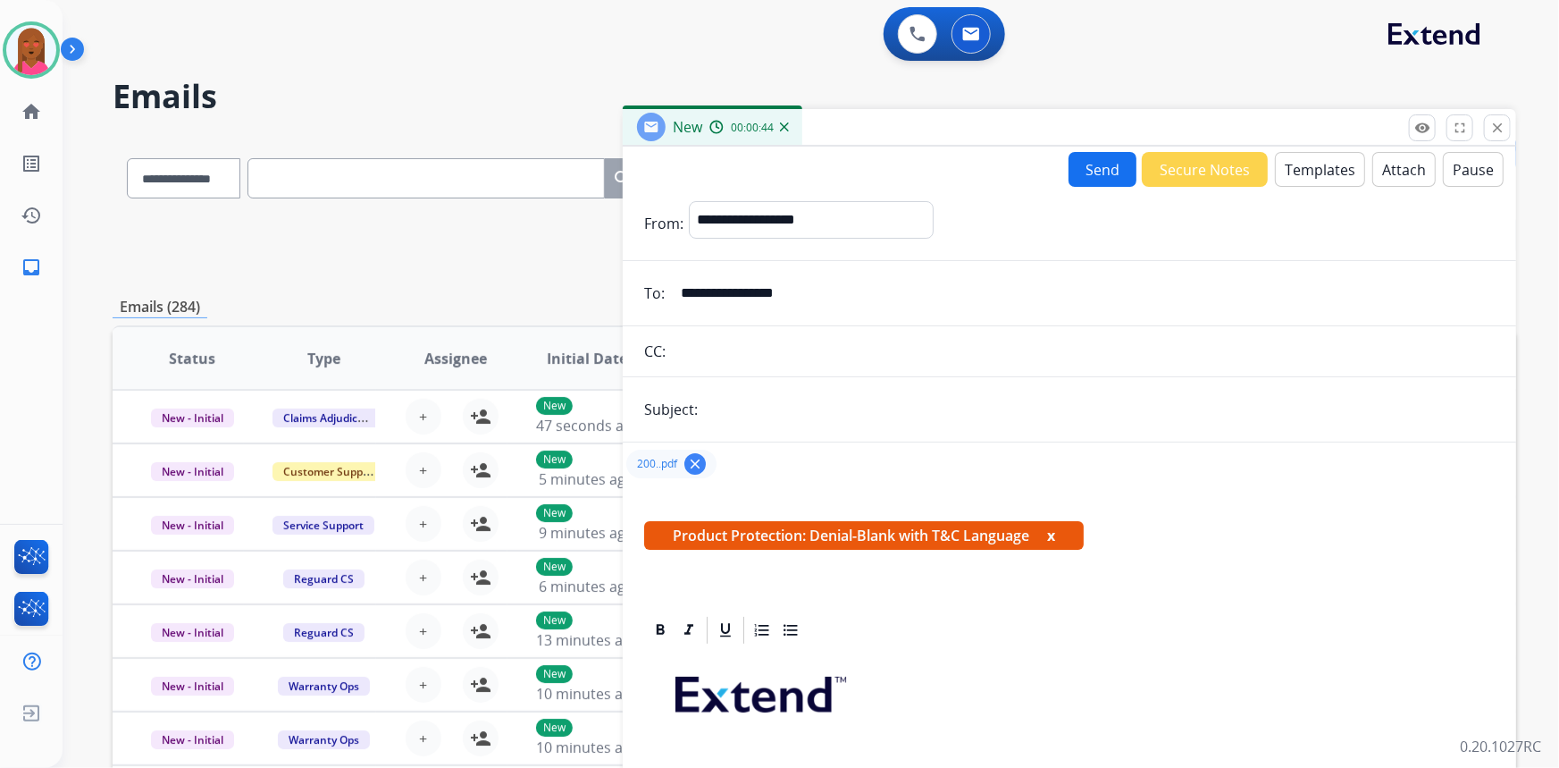
type input "**********"
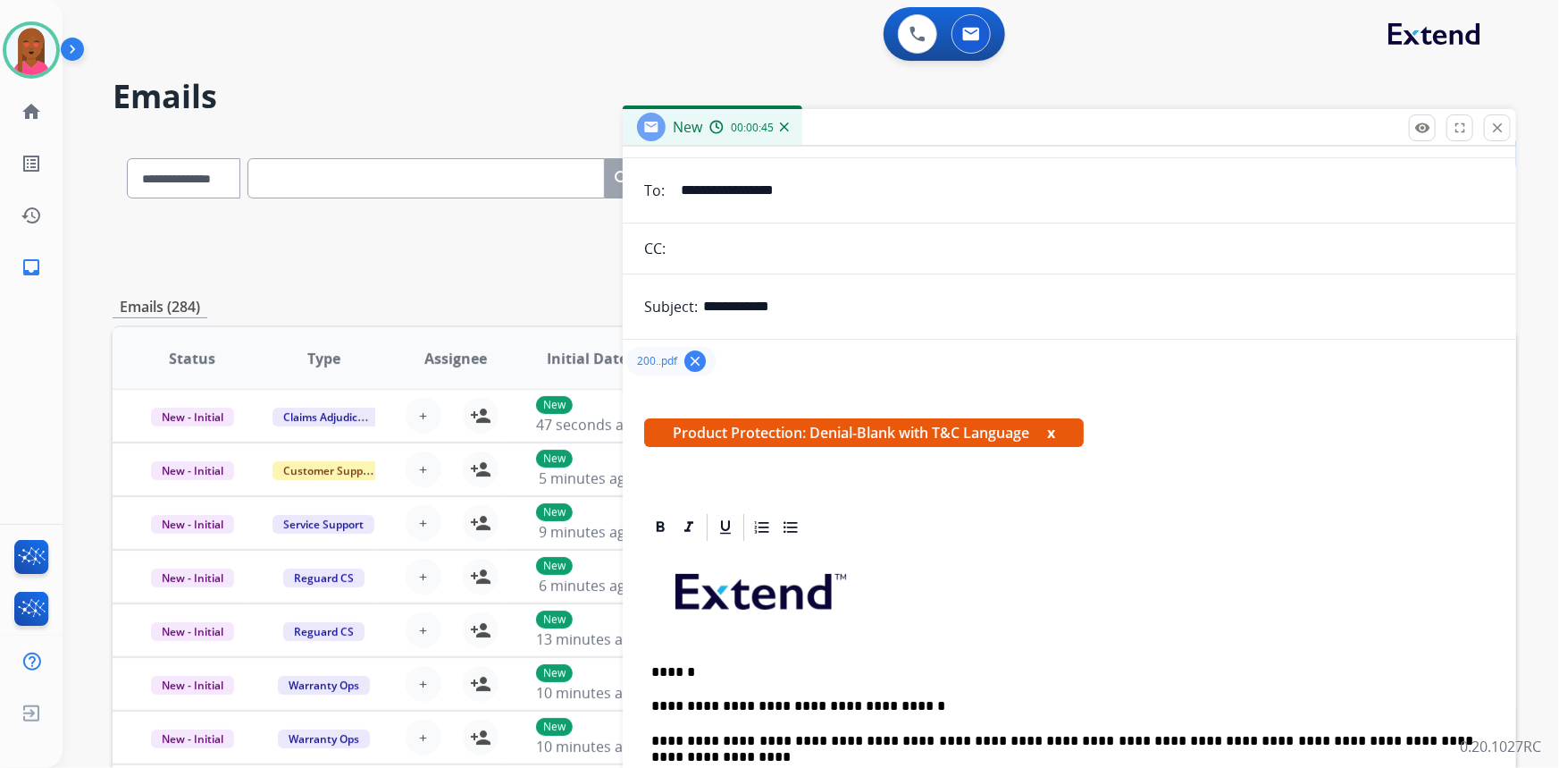
scroll to position [243, 0]
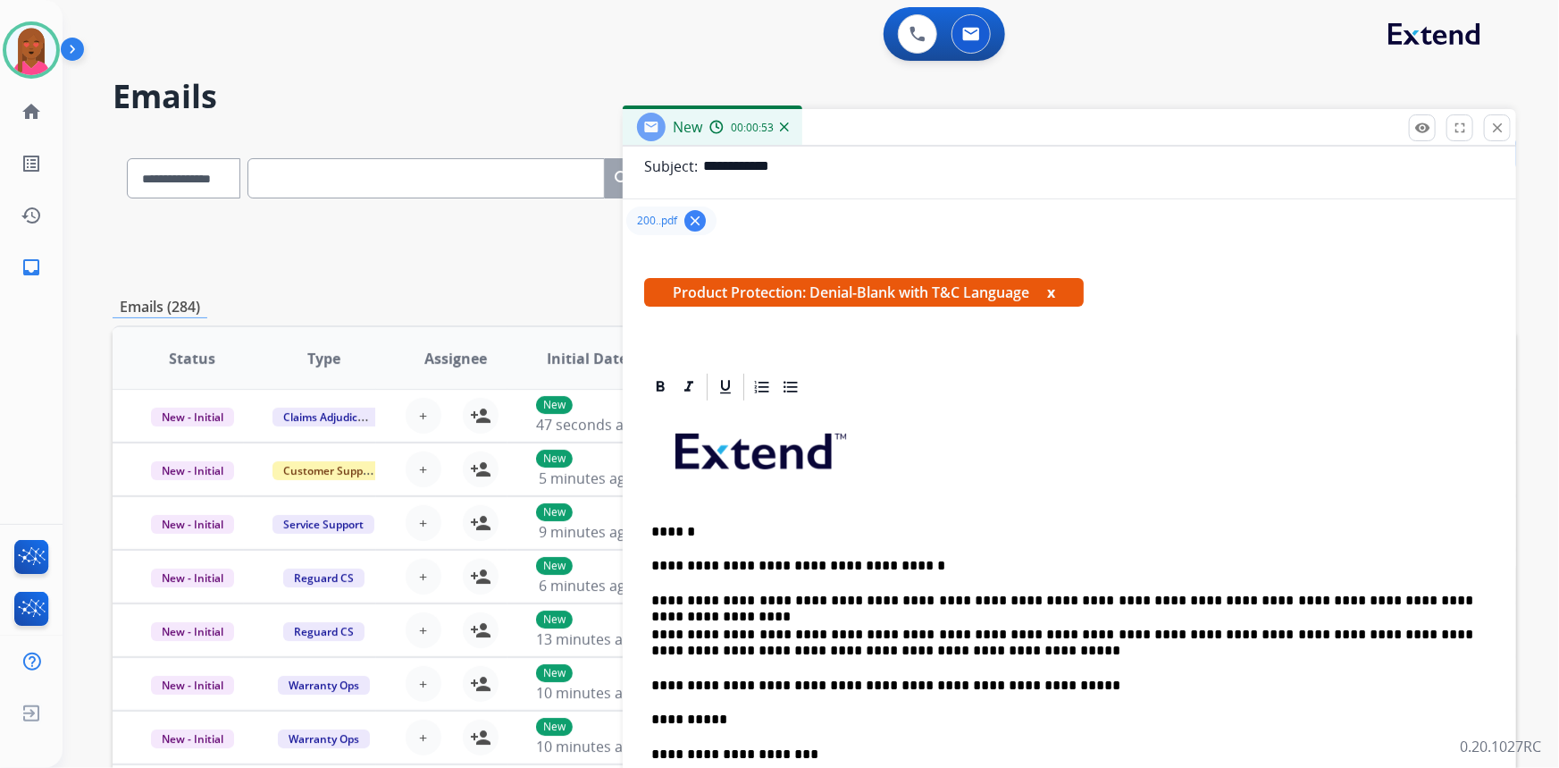
drag, startPoint x: 909, startPoint y: 646, endPoint x: 902, endPoint y: 652, distance: 9.5
click at [906, 650] on p "**********" at bounding box center [1062, 642] width 823 height 33
click at [878, 652] on p "**********" at bounding box center [1062, 642] width 823 height 33
click at [898, 652] on p "**********" at bounding box center [1062, 642] width 823 height 33
click at [1029, 690] on p "**********" at bounding box center [1062, 685] width 823 height 16
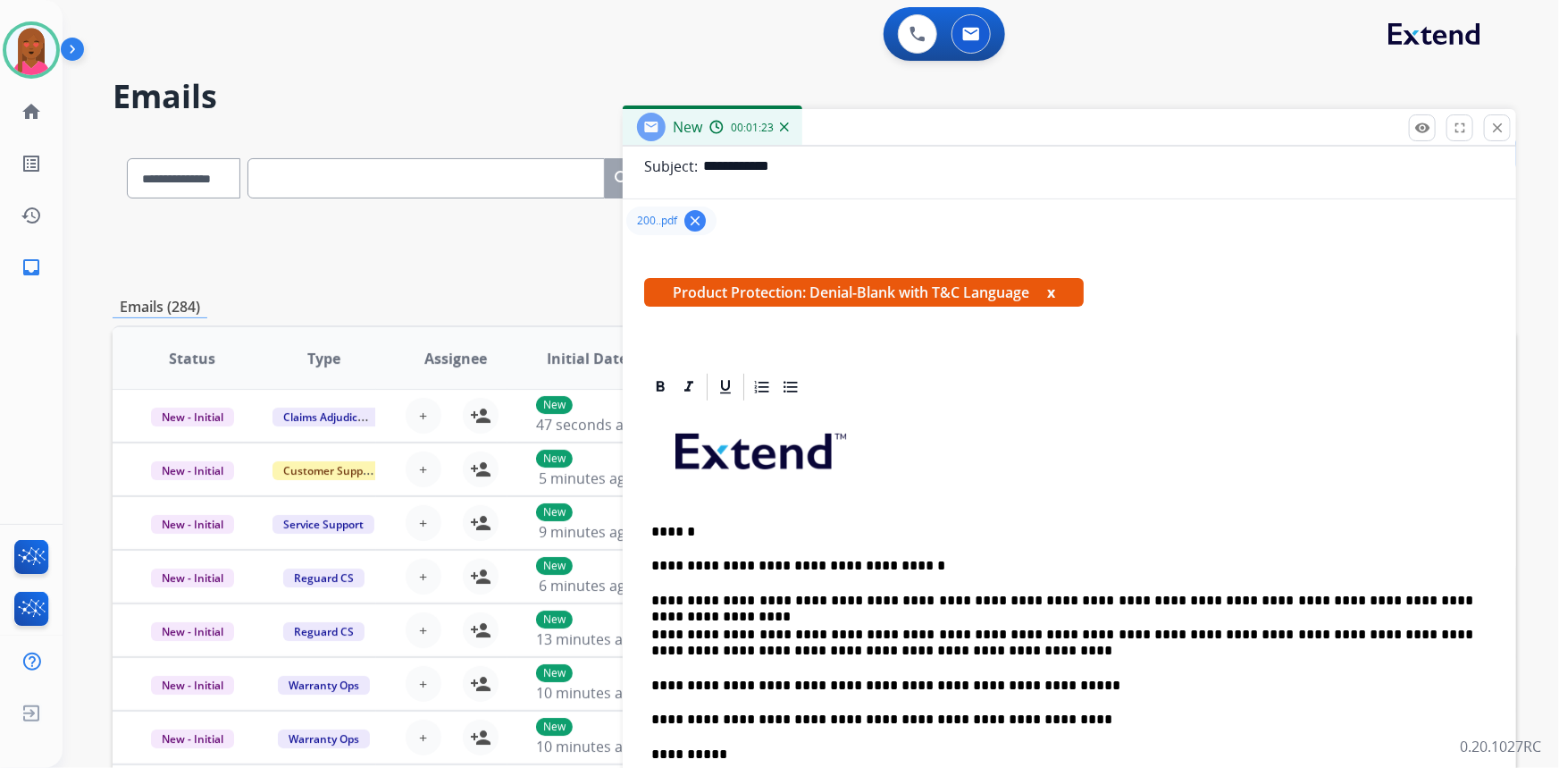
click at [1071, 501] on p at bounding box center [1069, 458] width 836 height 96
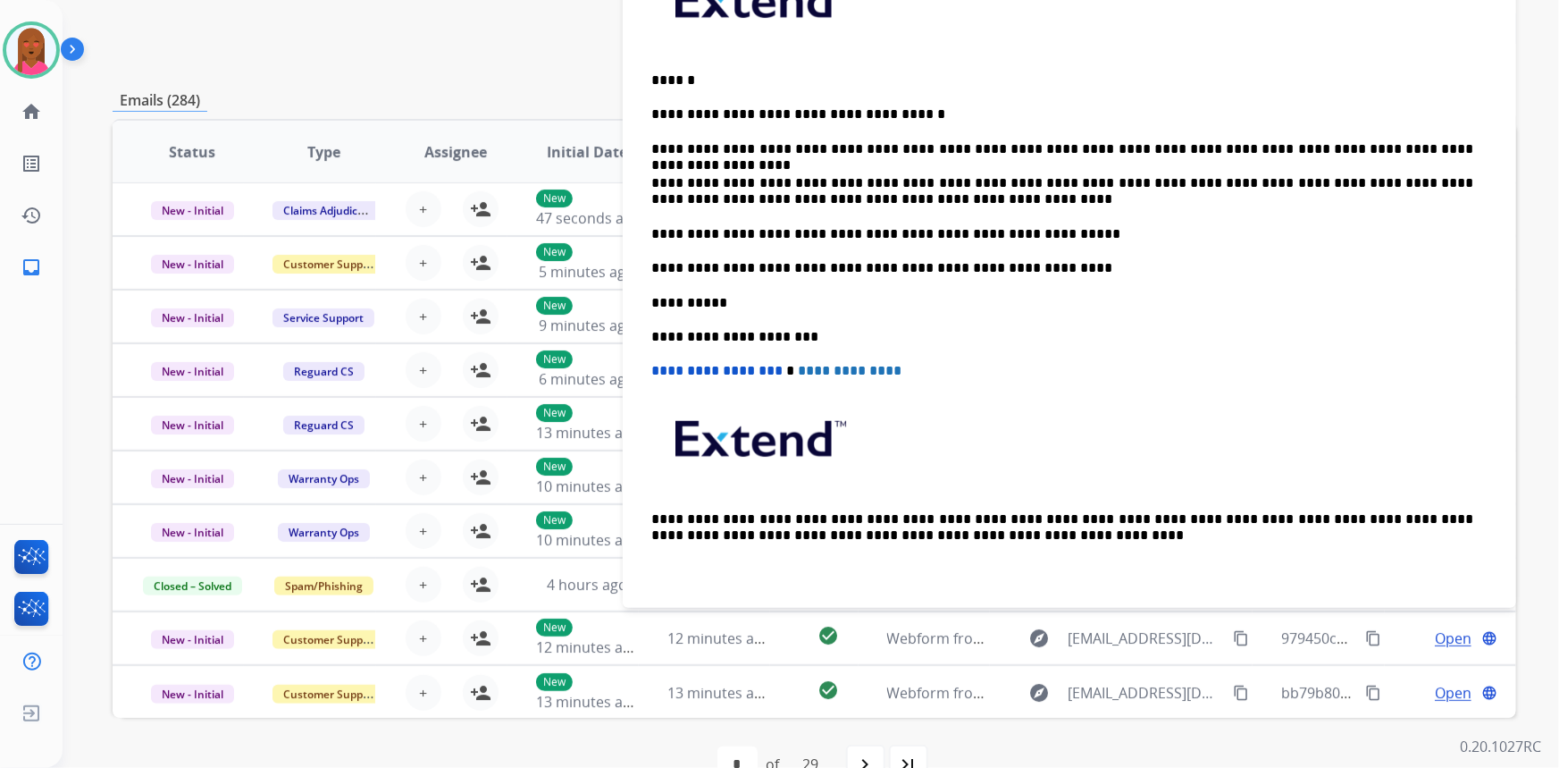
scroll to position [249, 0]
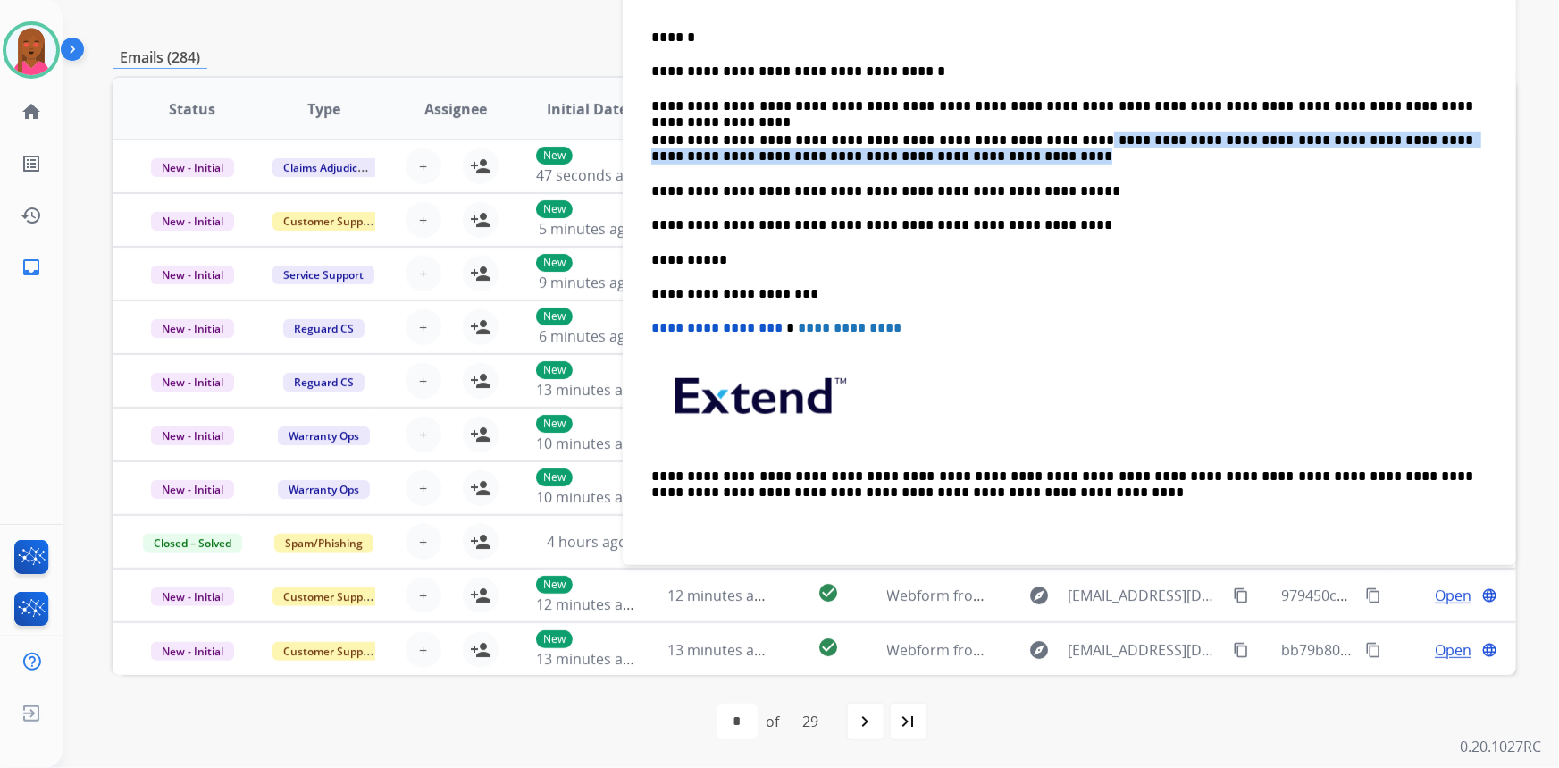
drag, startPoint x: 1043, startPoint y: 150, endPoint x: 1004, endPoint y: 152, distance: 39.4
click at [1004, 152] on p "**********" at bounding box center [1062, 148] width 823 height 33
copy p "**********"
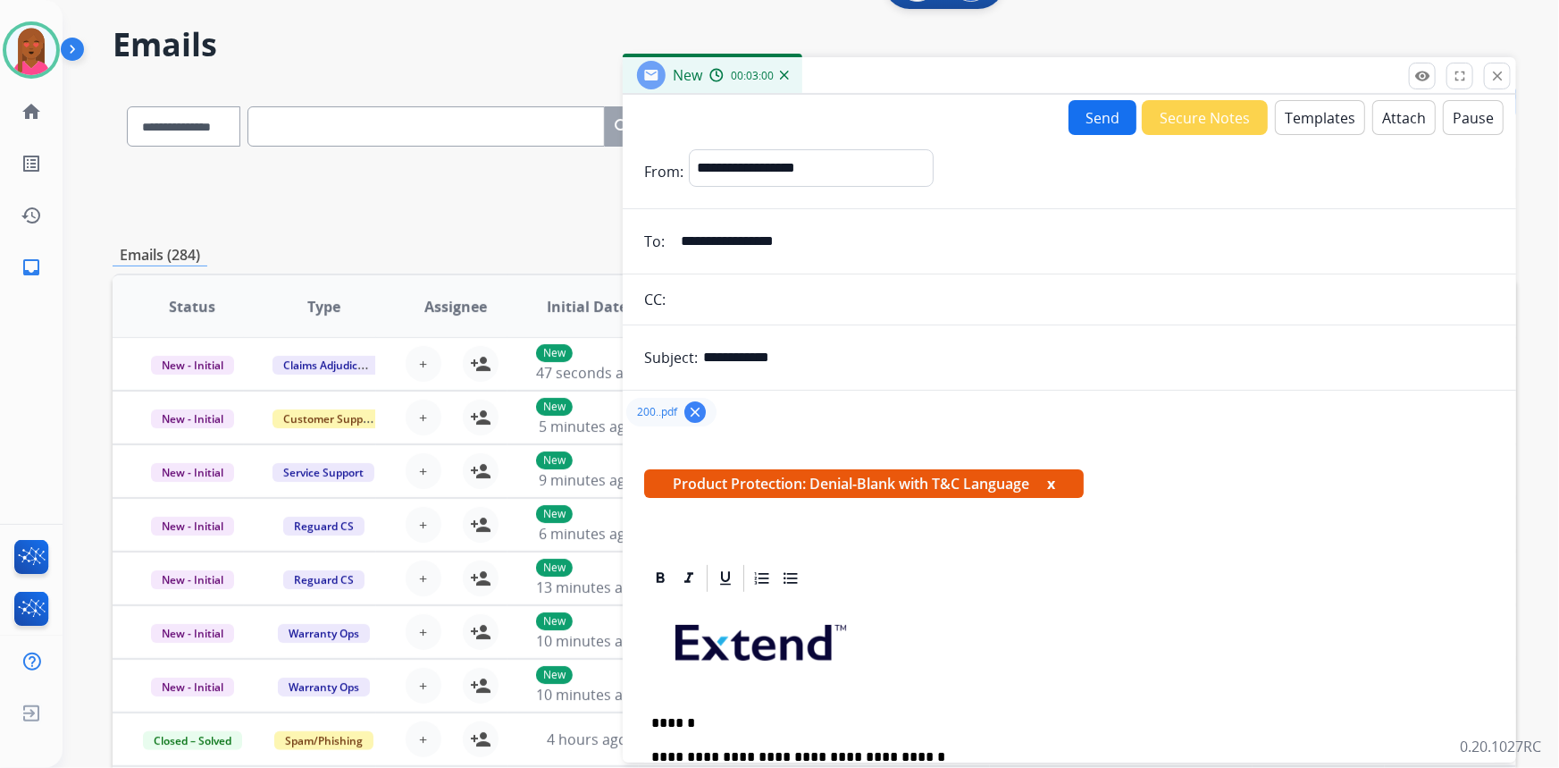
scroll to position [0, 0]
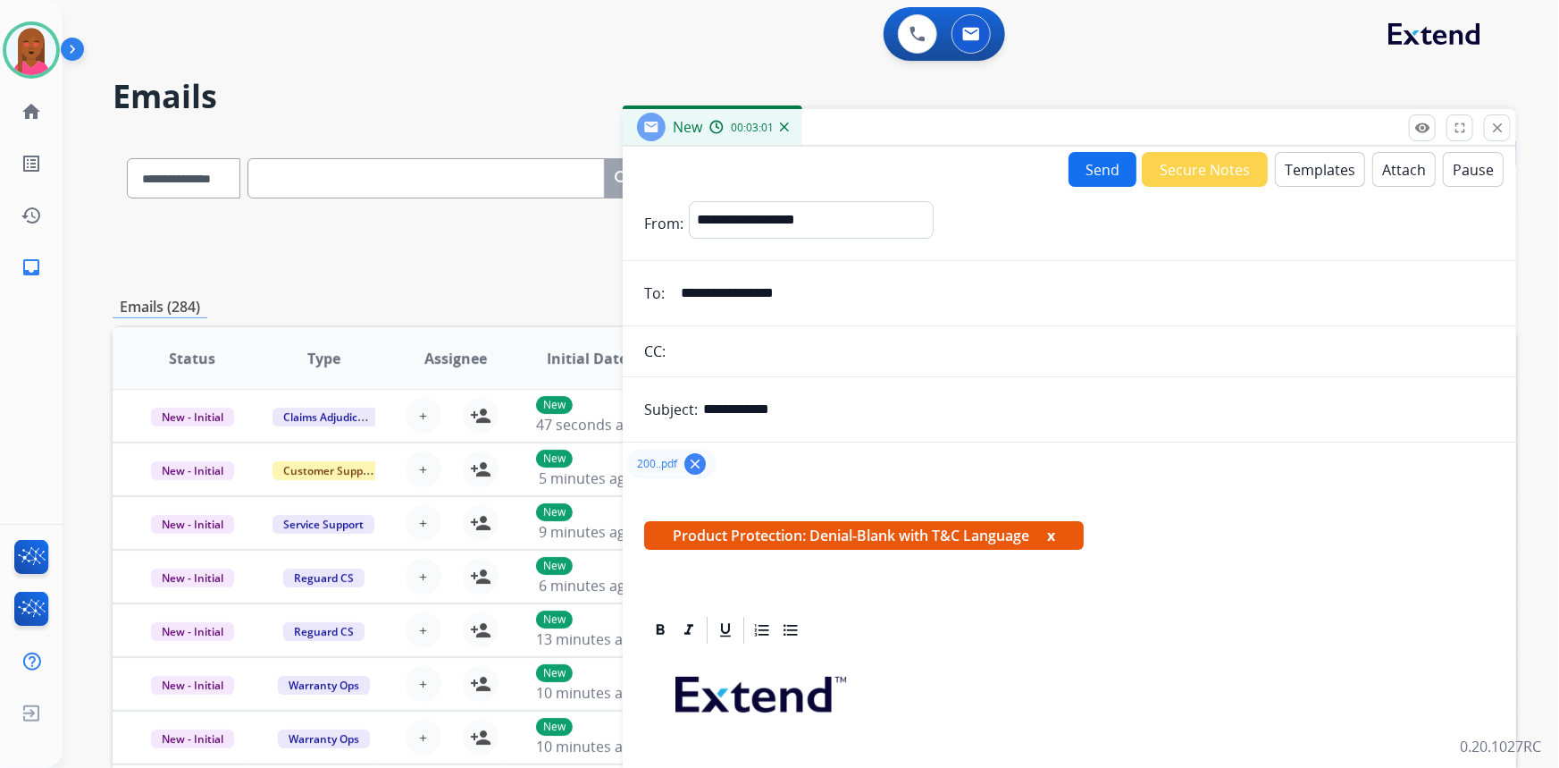
click at [1097, 172] on button "Send" at bounding box center [1103, 169] width 68 height 35
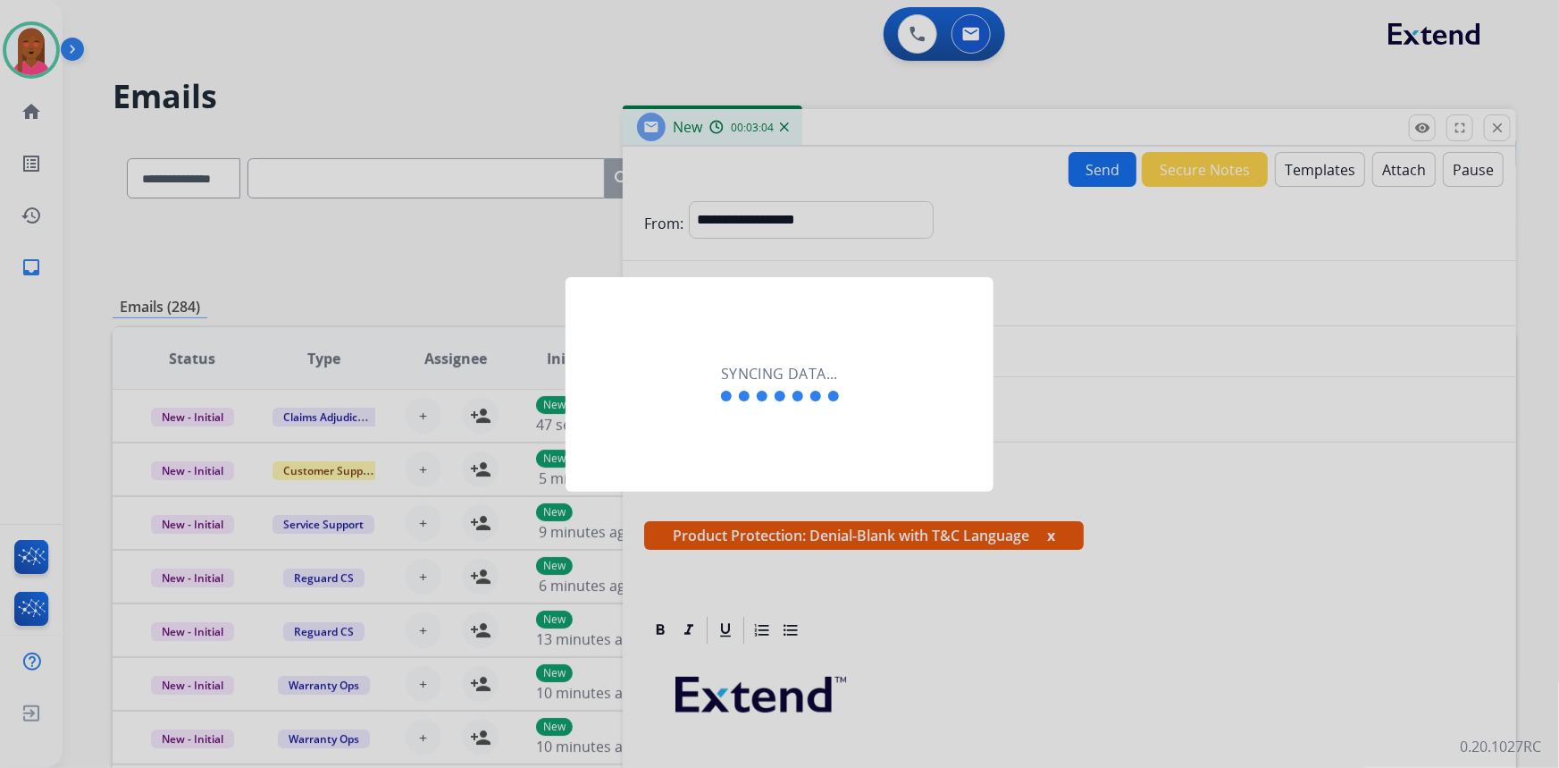
click at [687, 489] on div "Syncing data..." at bounding box center [780, 384] width 428 height 214
click at [725, 464] on div "Syncing data..." at bounding box center [780, 384] width 428 height 214
click at [693, 446] on div "Syncing data..." at bounding box center [780, 384] width 428 height 214
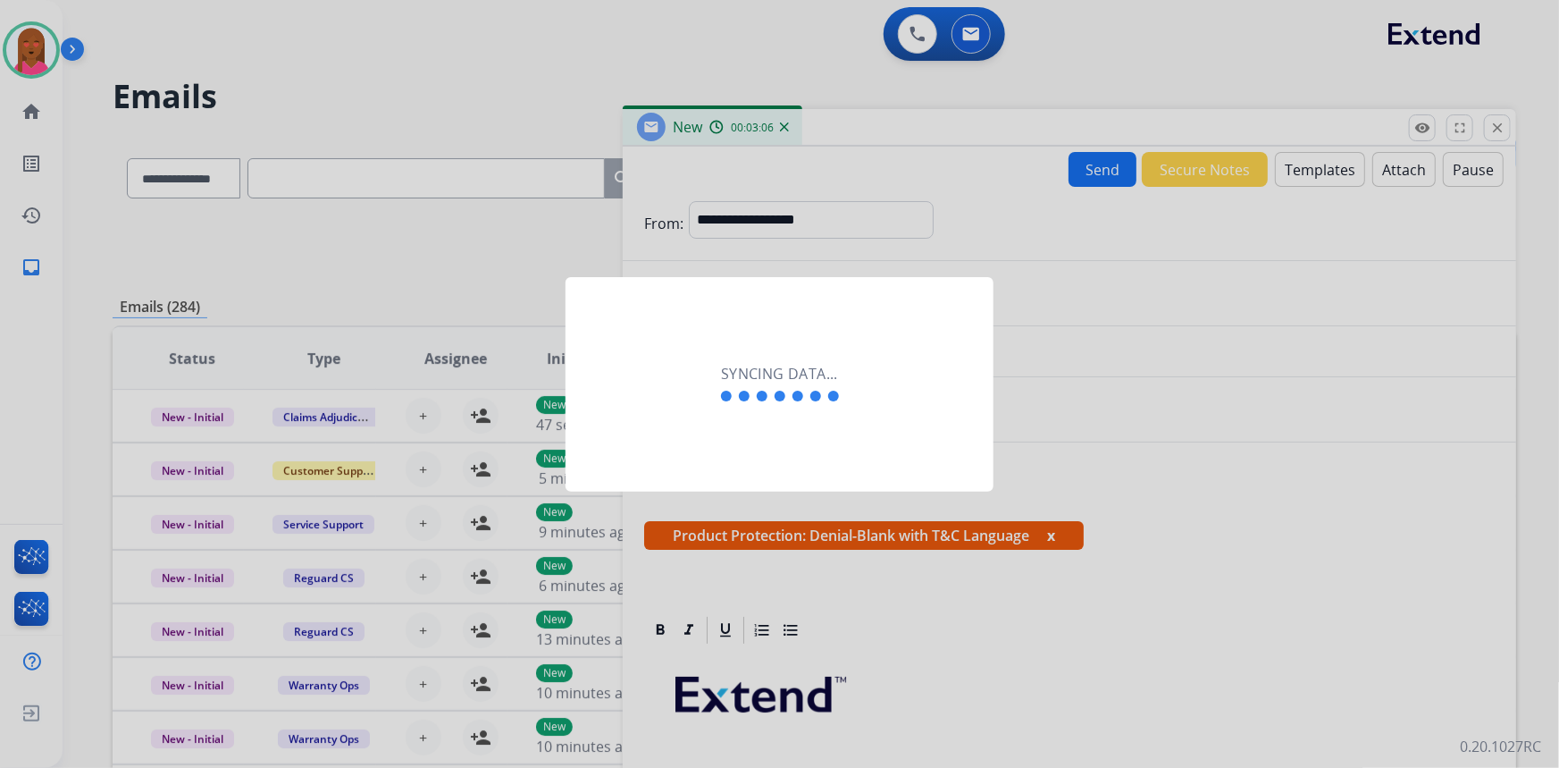
click at [693, 455] on div "Syncing data..." at bounding box center [780, 384] width 428 height 214
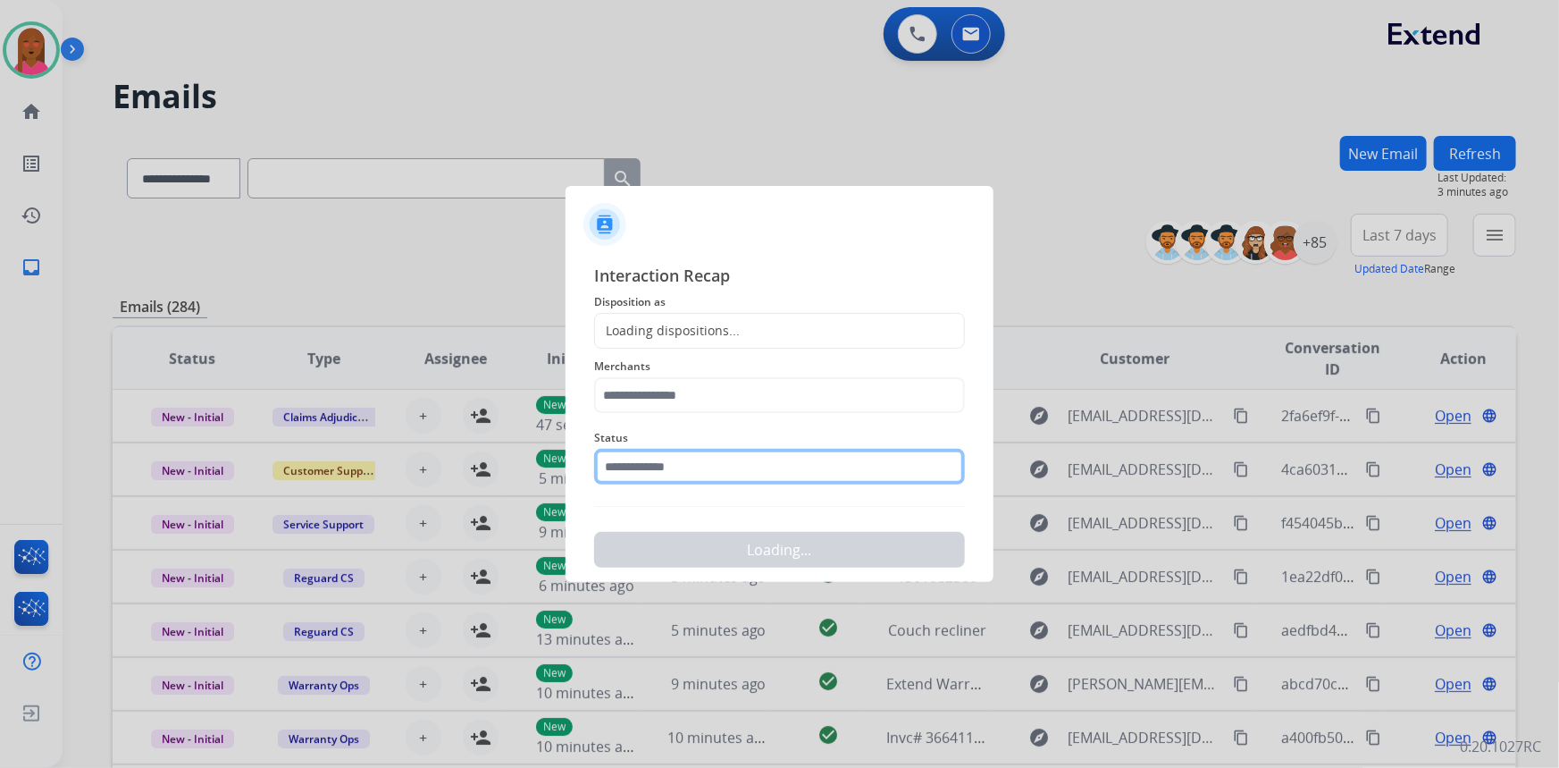
click at [695, 457] on input "text" at bounding box center [779, 467] width 371 height 36
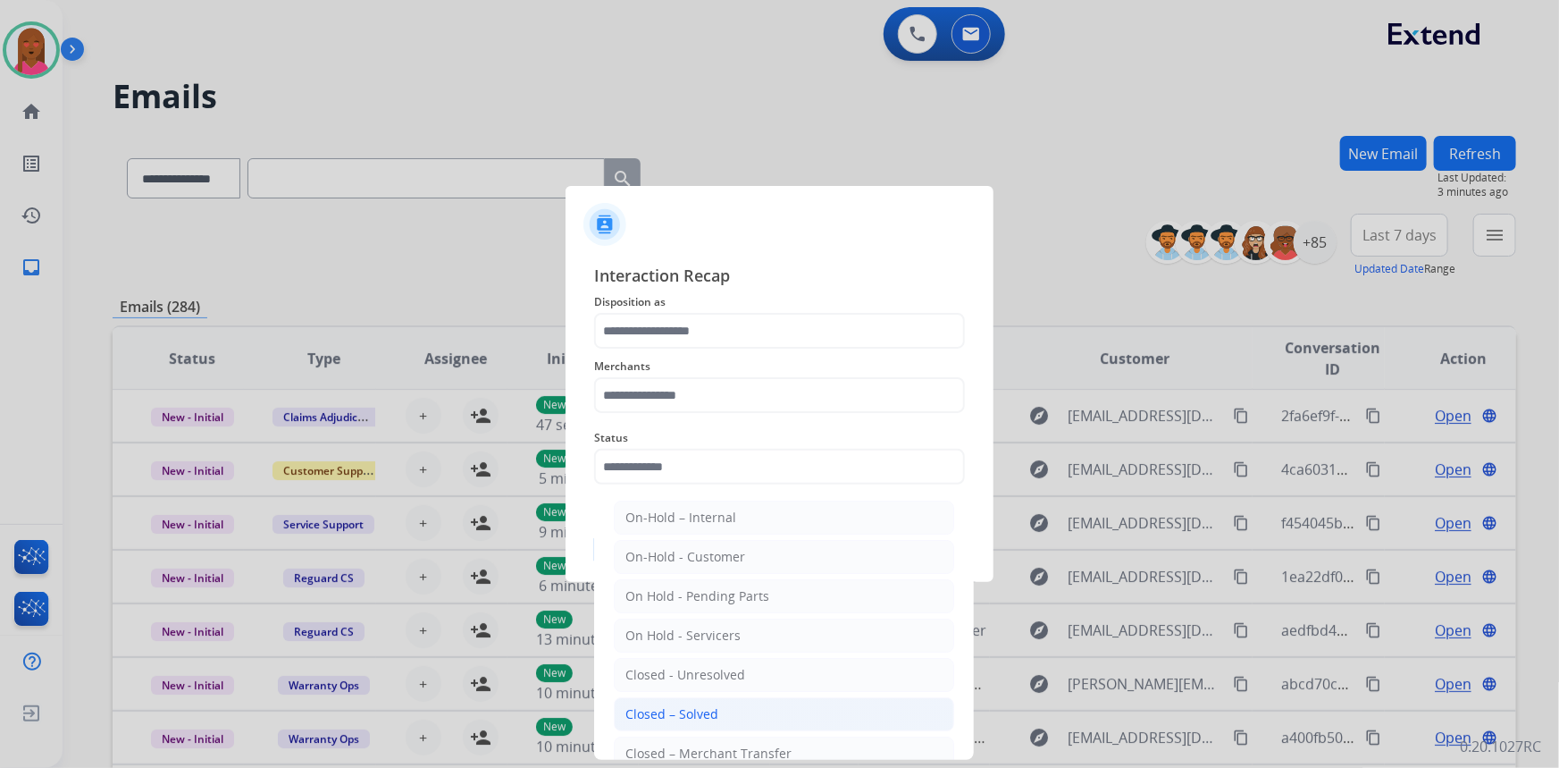
click at [693, 711] on div "Closed – Solved" at bounding box center [672, 714] width 93 height 18
type input "**********"
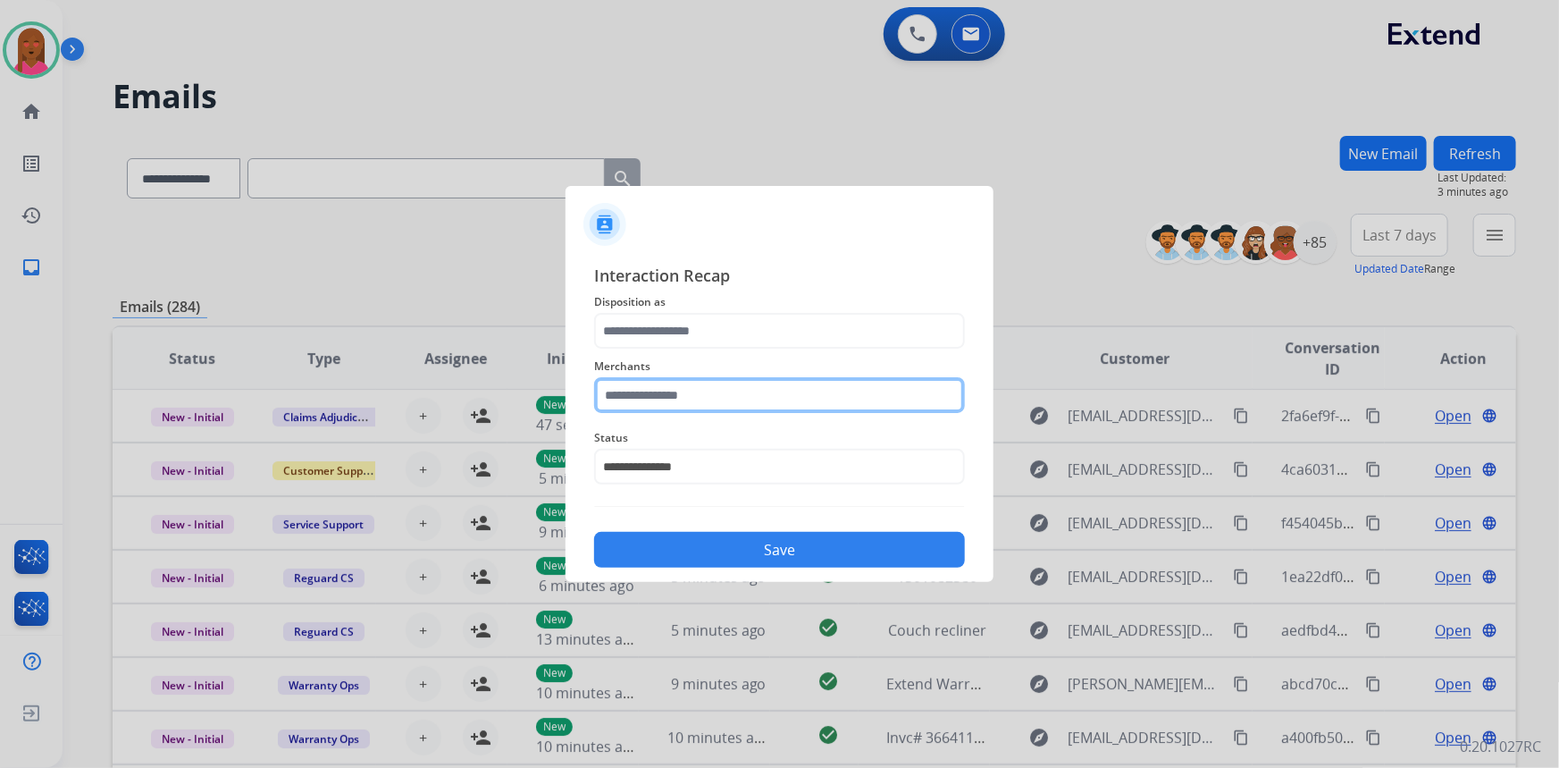
click at [720, 404] on input "text" at bounding box center [779, 395] width 371 height 36
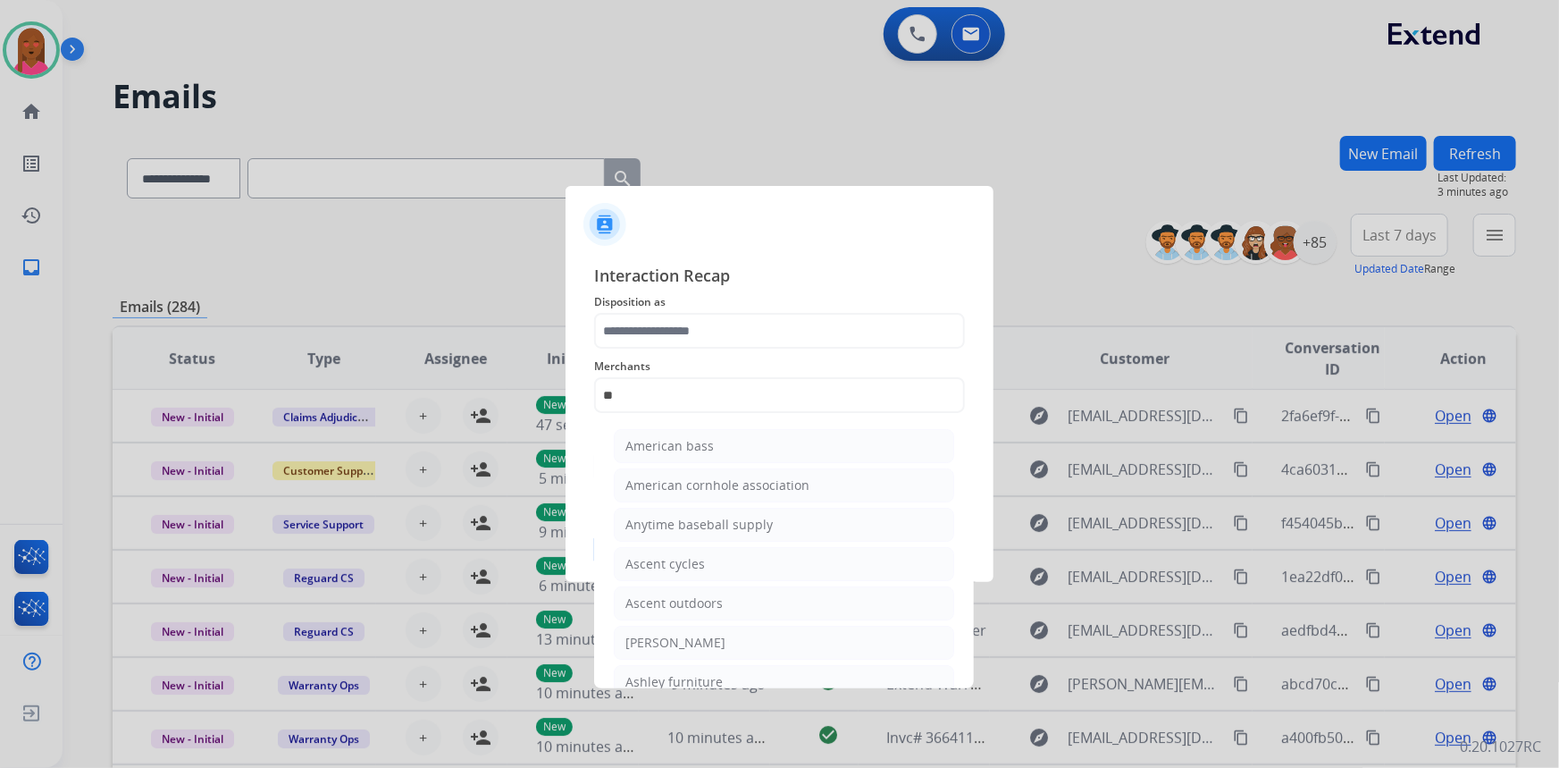
drag, startPoint x: 695, startPoint y: 679, endPoint x: 724, endPoint y: 375, distance: 305.2
click at [696, 675] on div "Ashley furniture" at bounding box center [674, 682] width 97 height 18
type input "**********"
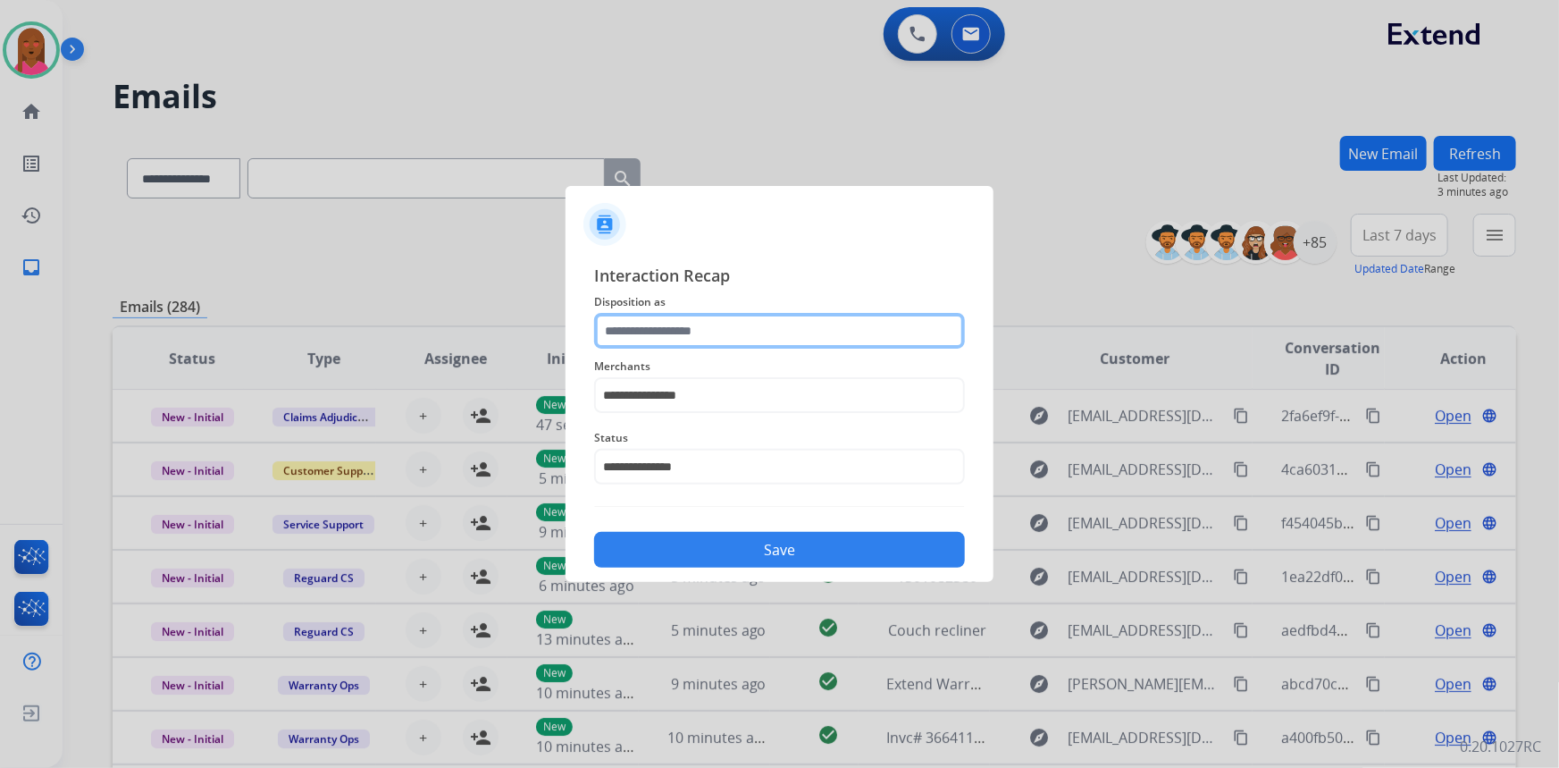
click at [733, 337] on input "text" at bounding box center [779, 331] width 371 height 36
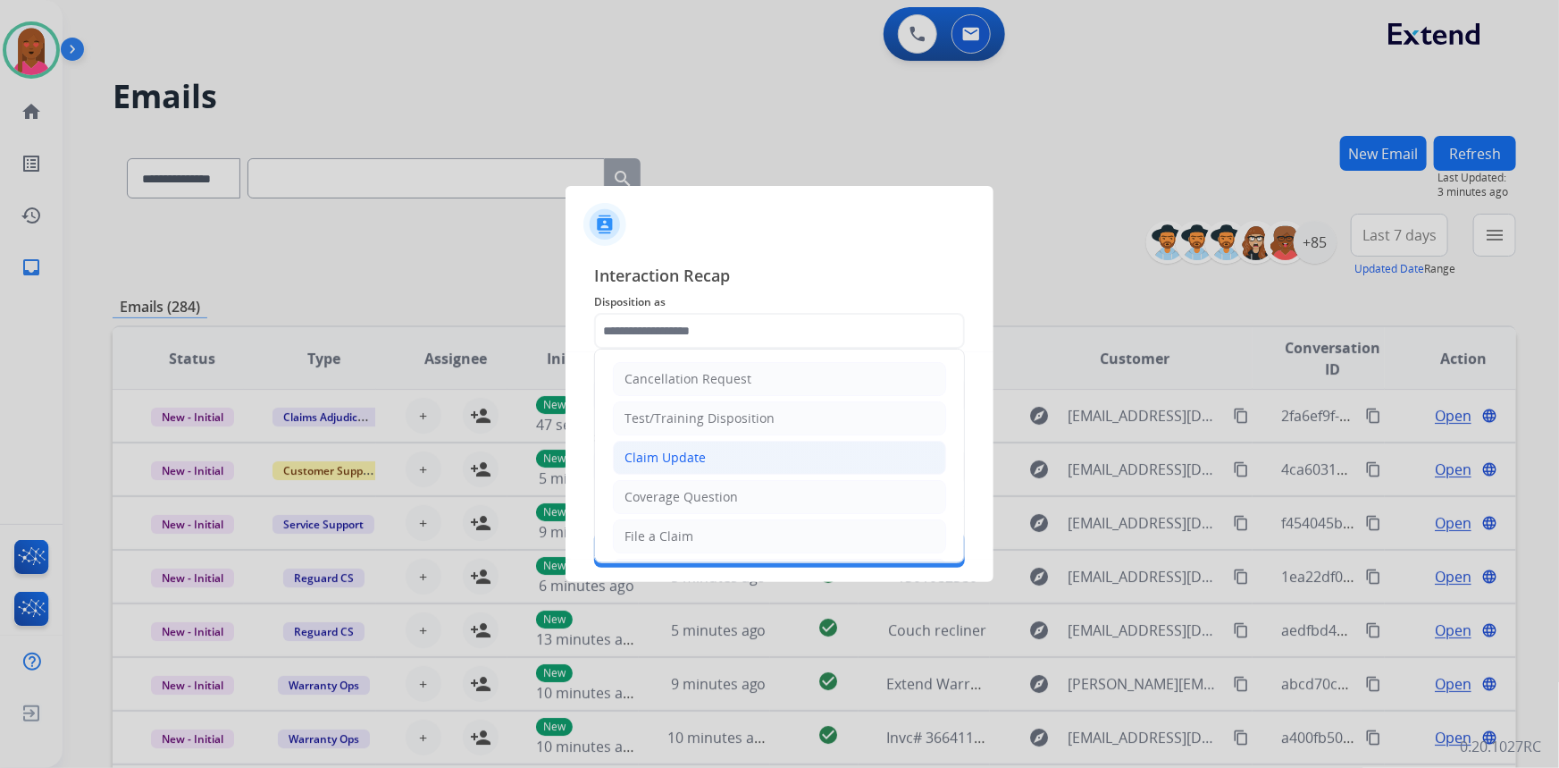
click at [745, 464] on li "Claim Update" at bounding box center [779, 458] width 333 height 34
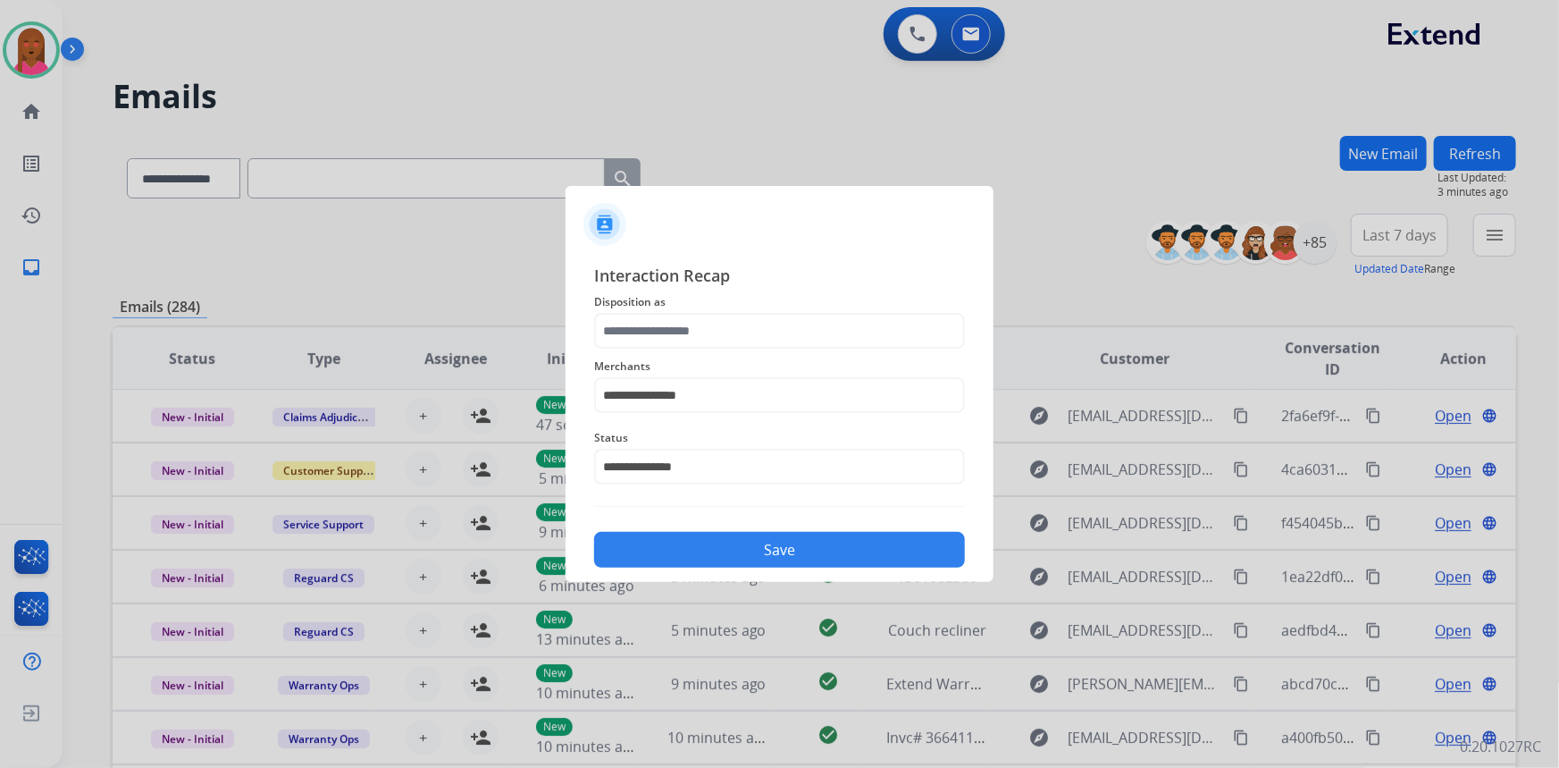
type input "**********"
click at [745, 557] on button "Save" at bounding box center [779, 550] width 371 height 36
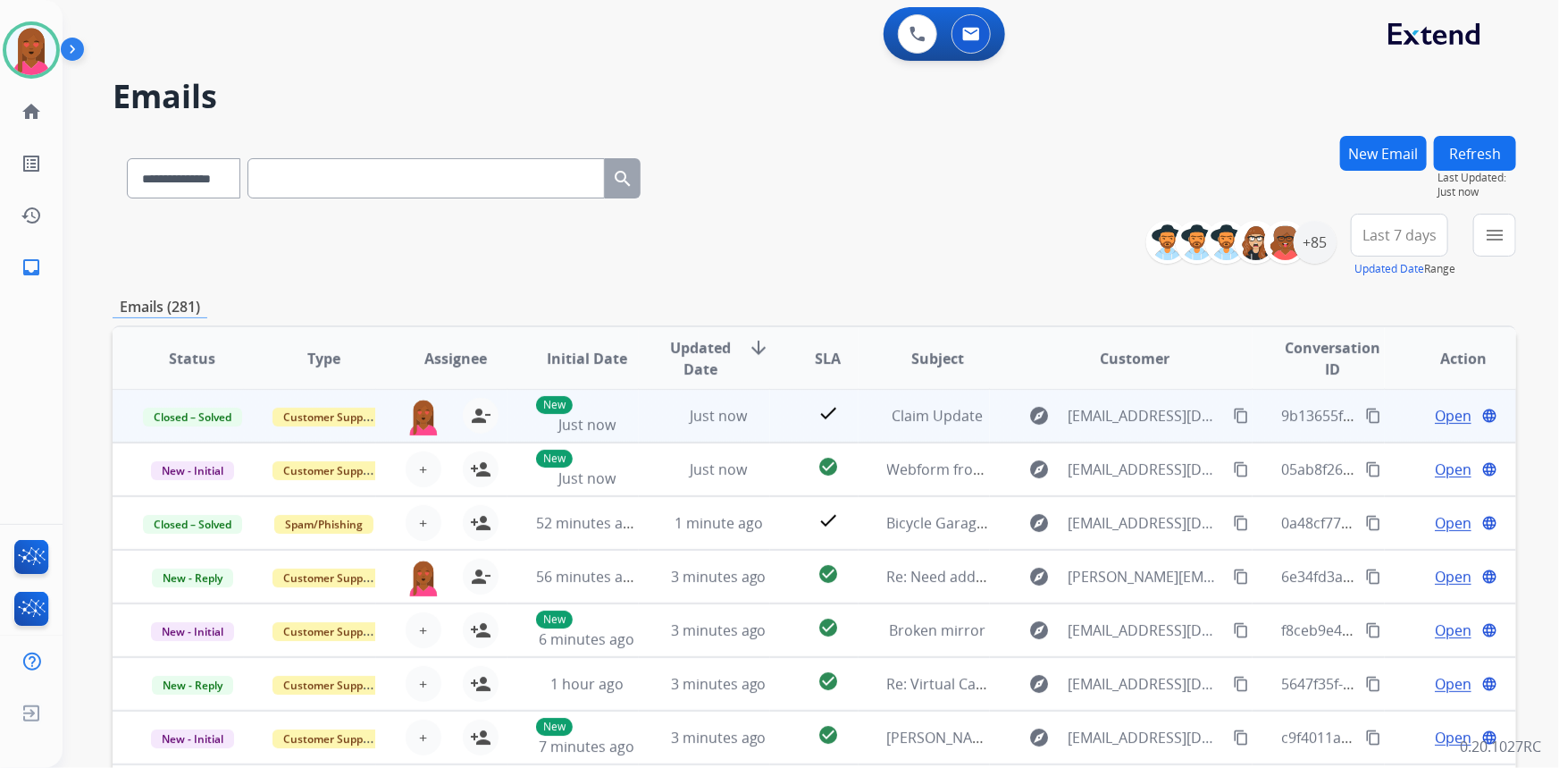
click at [1365, 411] on mat-icon "content_copy" at bounding box center [1373, 415] width 16 height 16
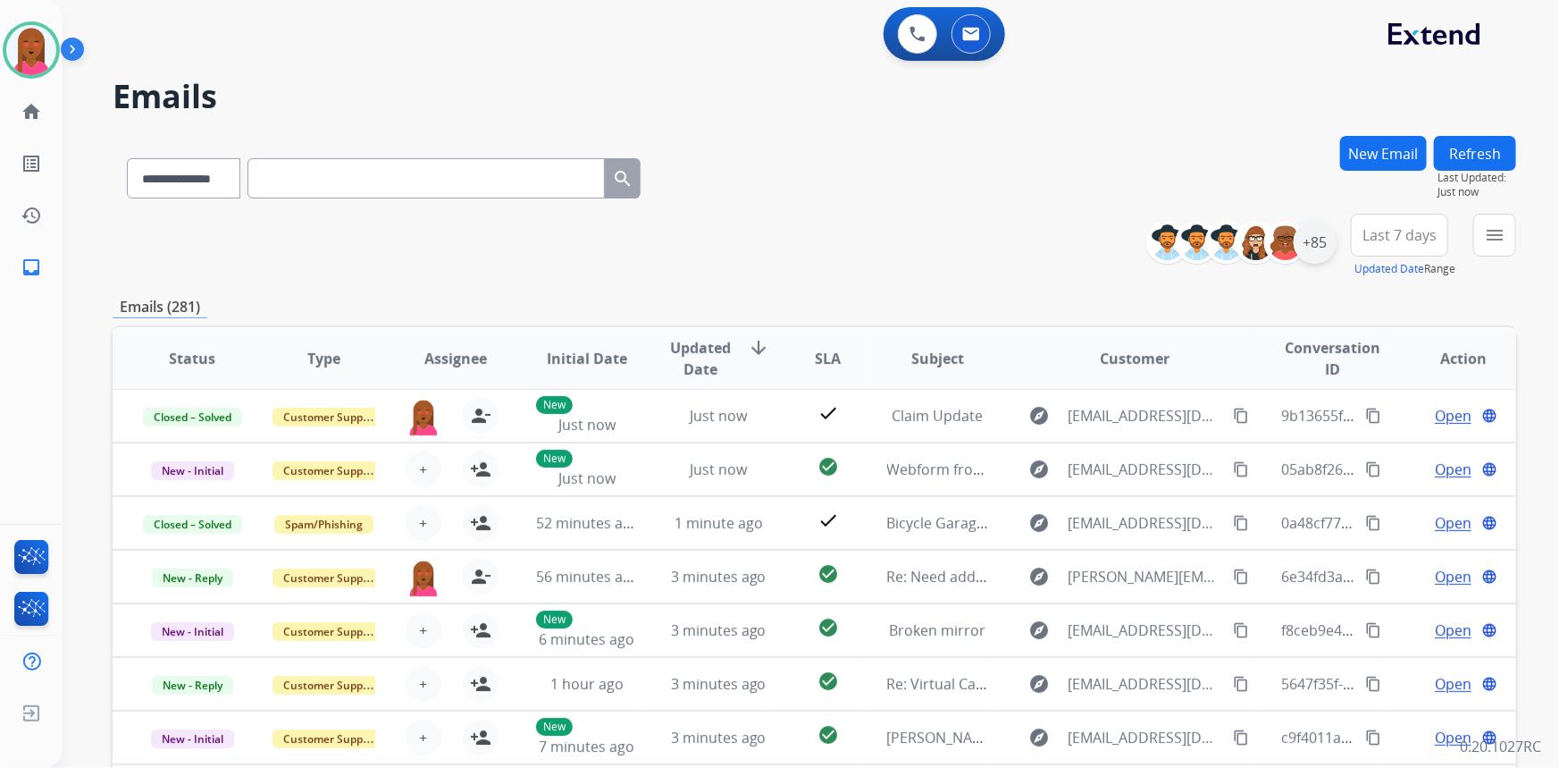
click at [1317, 242] on div "+85" at bounding box center [1315, 242] width 43 height 43
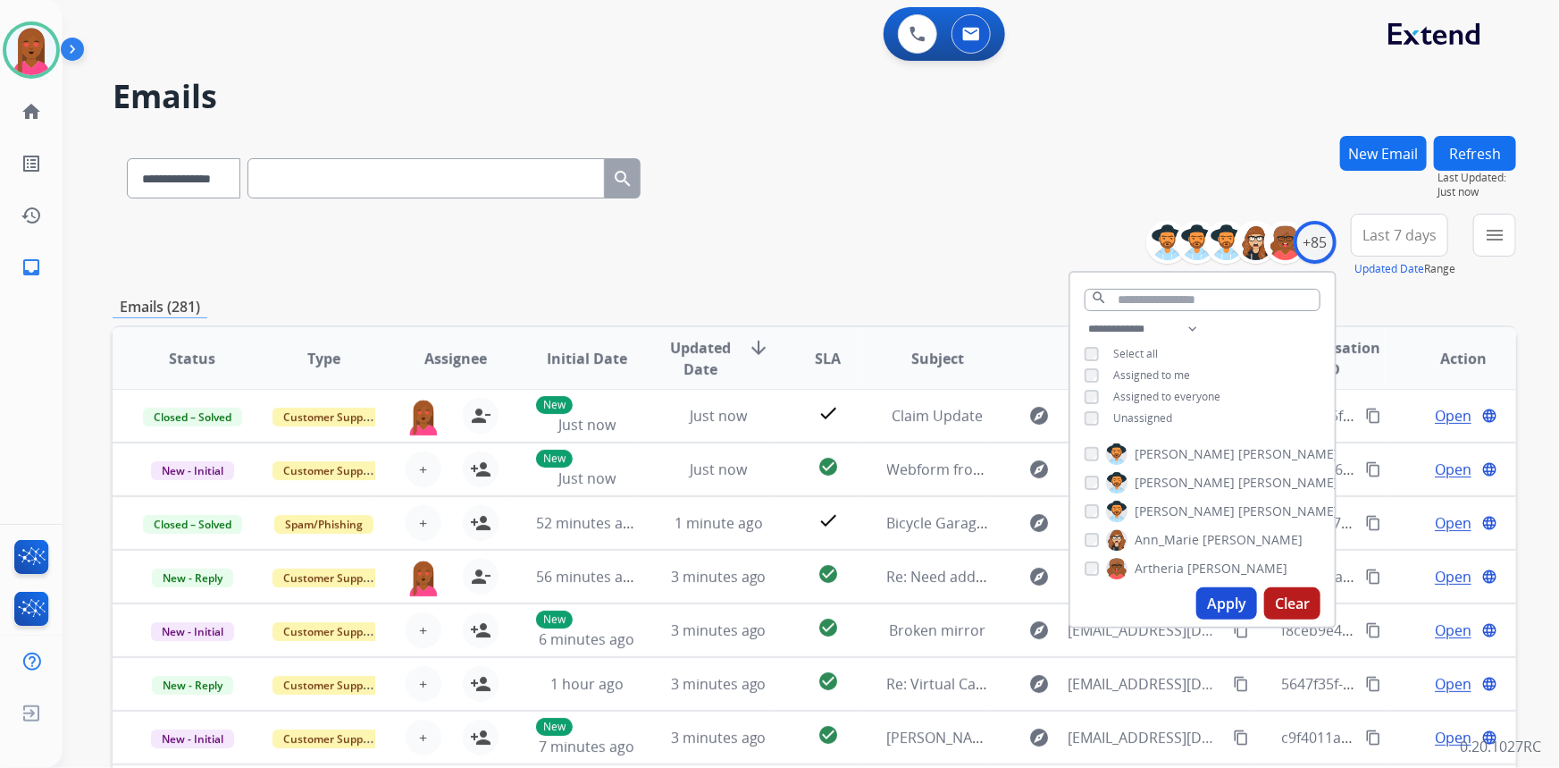
click at [1146, 421] on span "Unassigned" at bounding box center [1142, 417] width 59 height 15
click at [1223, 599] on button "Apply" at bounding box center [1227, 603] width 61 height 32
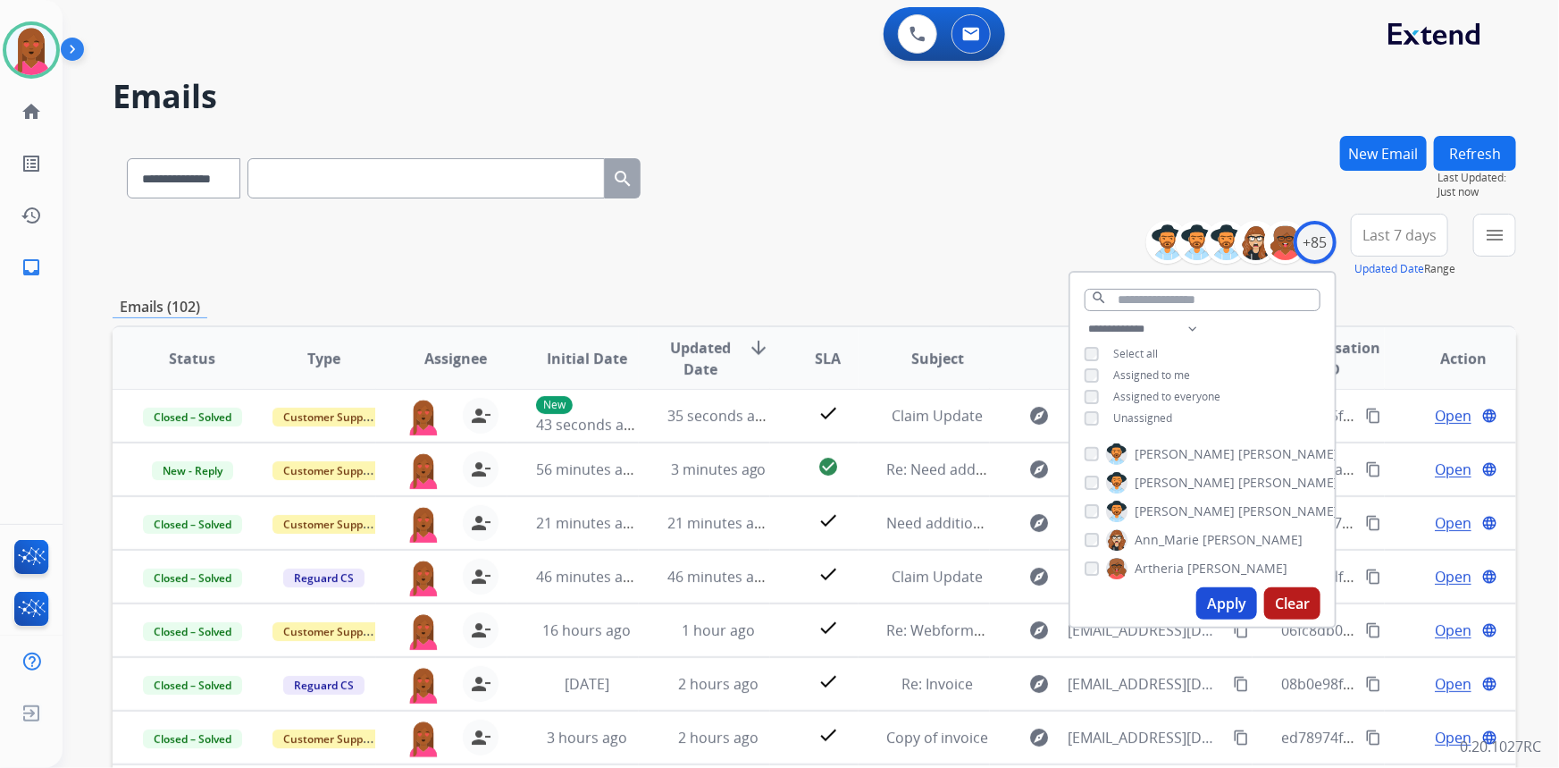
click at [1412, 231] on span "Last 7 days" at bounding box center [1400, 234] width 74 height 7
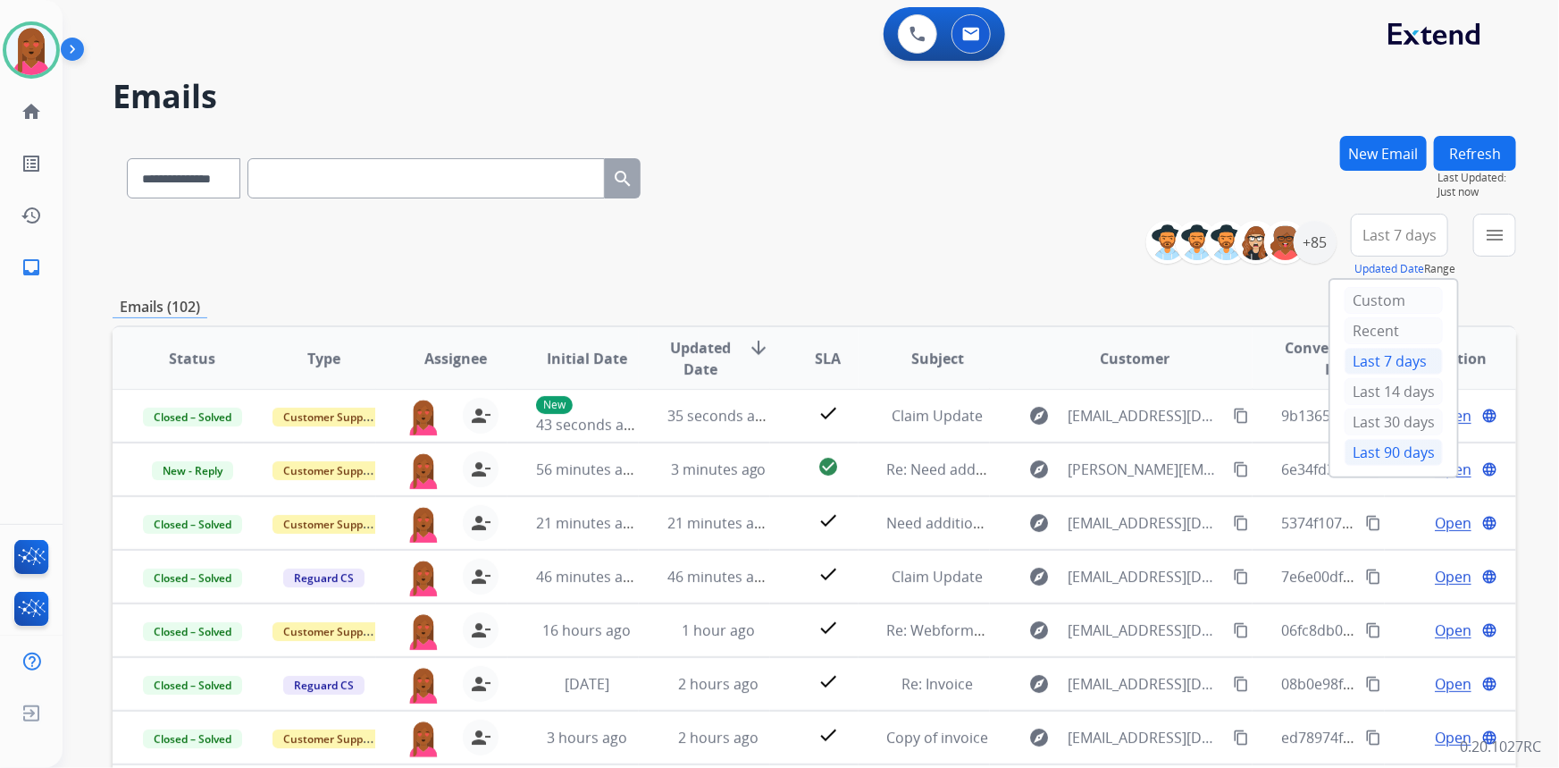
click at [1418, 449] on div "Last 90 days" at bounding box center [1394, 452] width 98 height 27
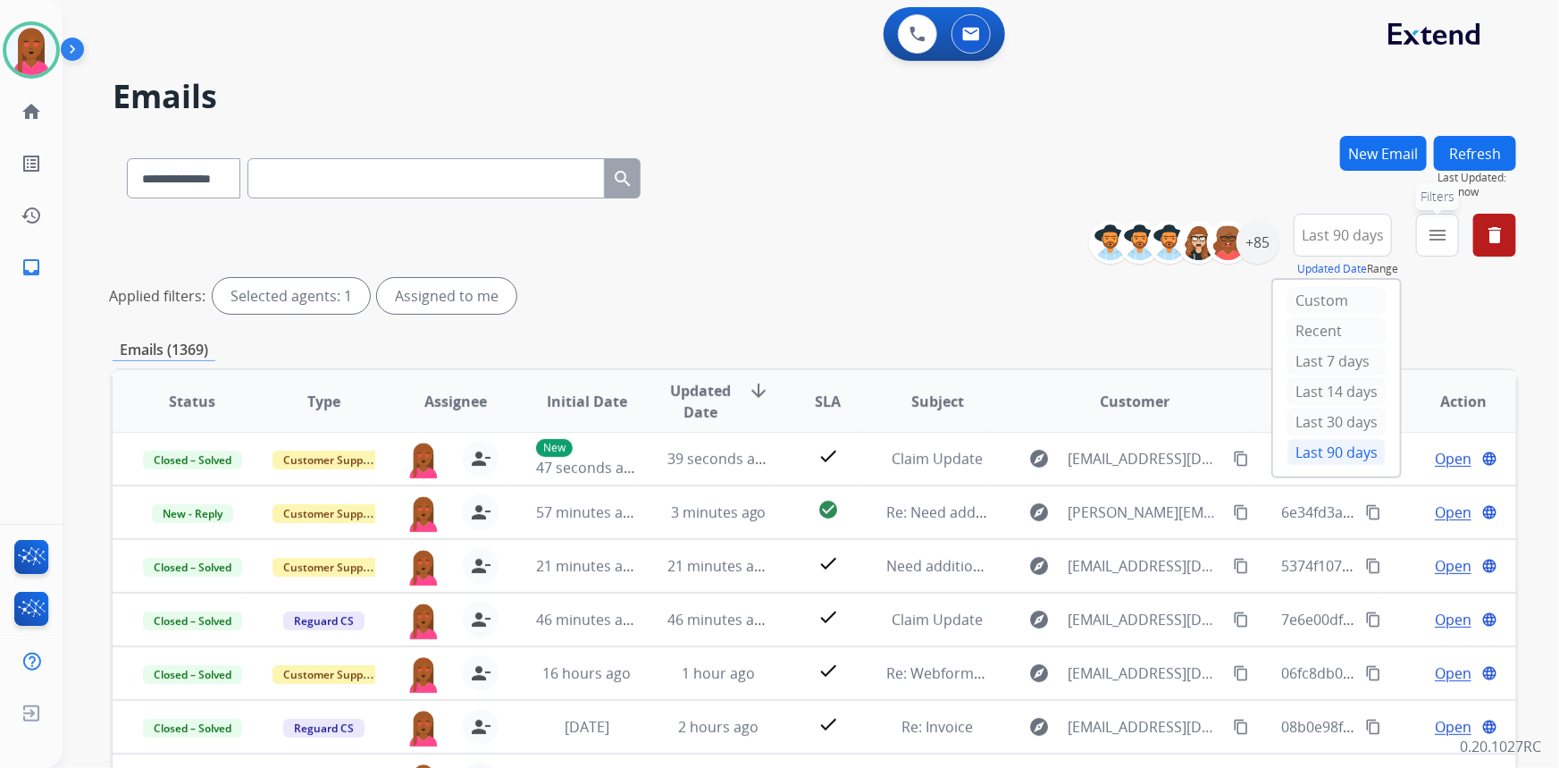
click at [1445, 239] on mat-icon "menu" at bounding box center [1437, 234] width 21 height 21
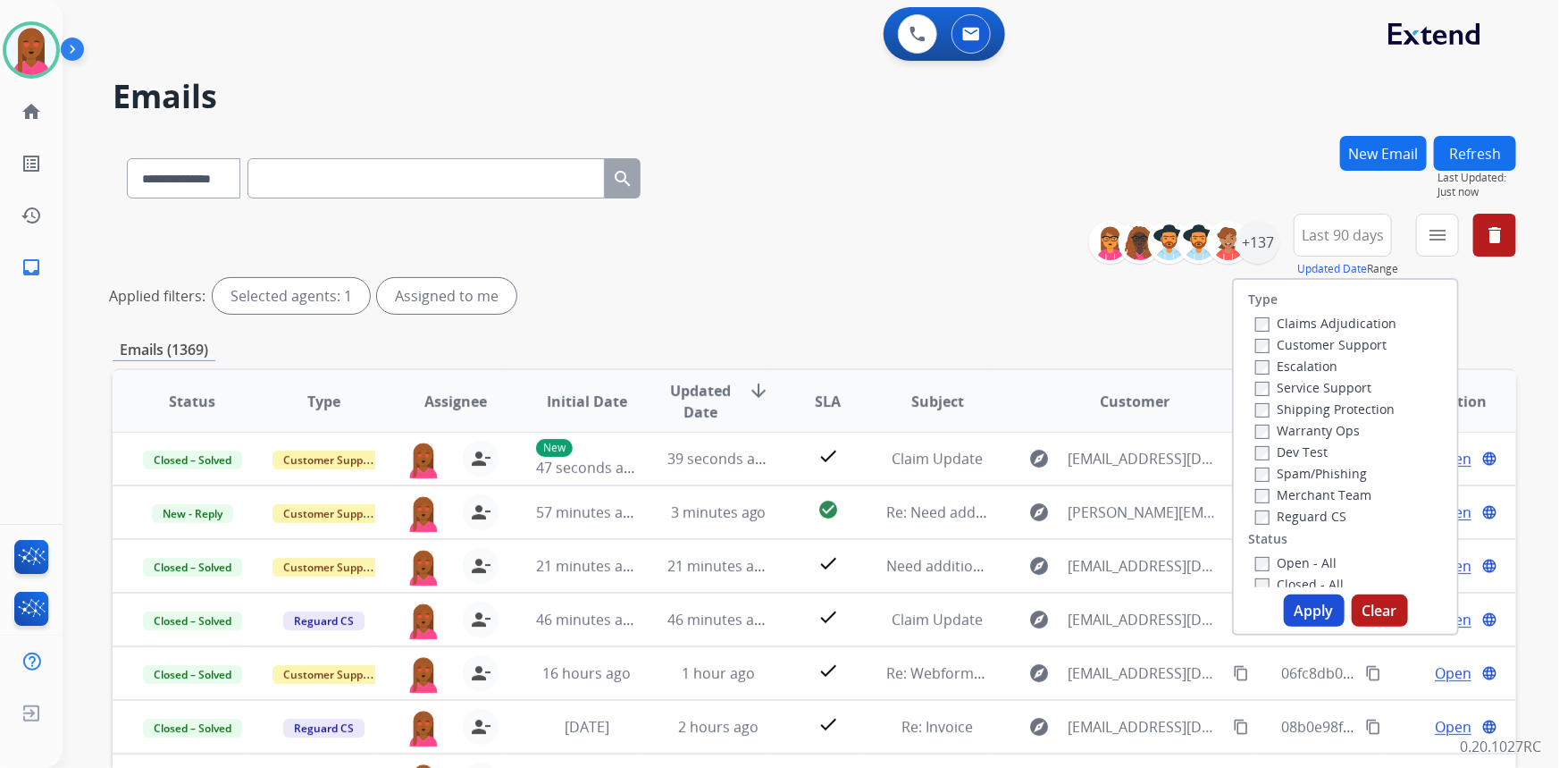
click at [1365, 345] on label "Customer Support" at bounding box center [1320, 344] width 131 height 17
click at [1355, 413] on label "Shipping Protection" at bounding box center [1324, 408] width 139 height 17
click at [1314, 521] on label "Reguard CS" at bounding box center [1300, 516] width 91 height 17
click at [1311, 554] on label "Open - All" at bounding box center [1295, 562] width 81 height 17
click at [1321, 600] on button "Apply" at bounding box center [1314, 610] width 61 height 32
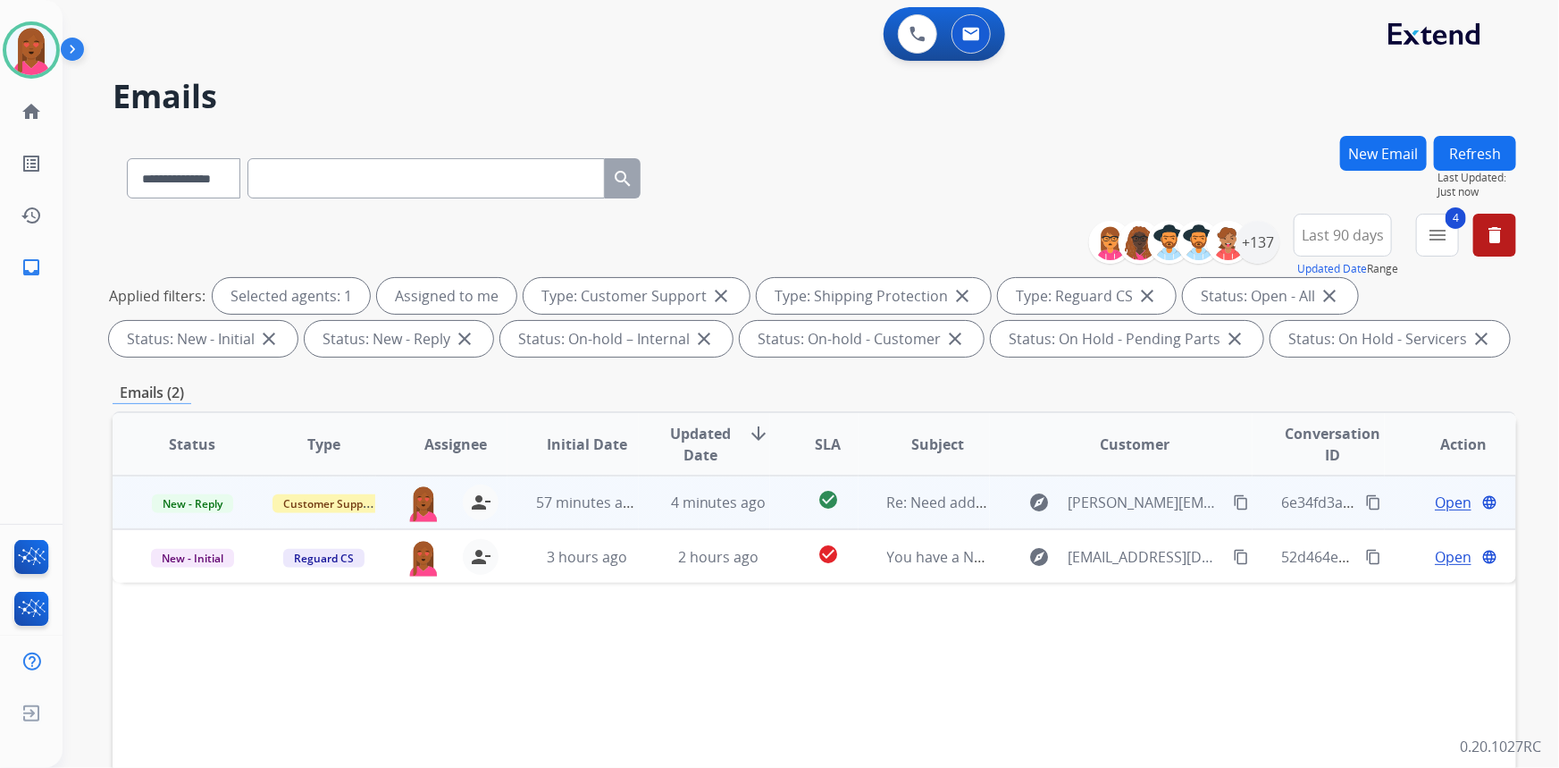
click at [1440, 504] on span "Open" at bounding box center [1453, 501] width 37 height 21
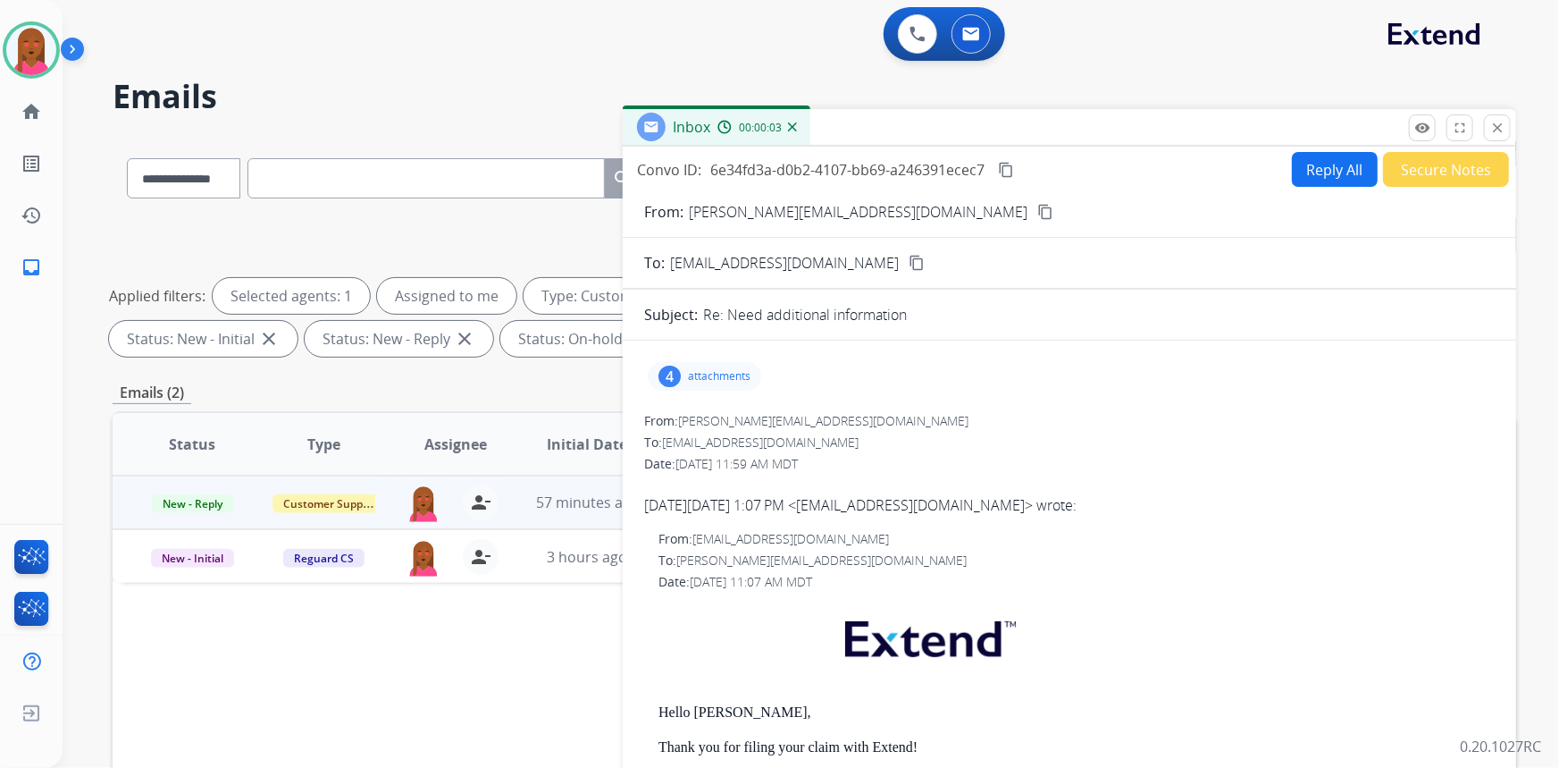
click at [709, 371] on p "attachments" at bounding box center [719, 376] width 63 height 14
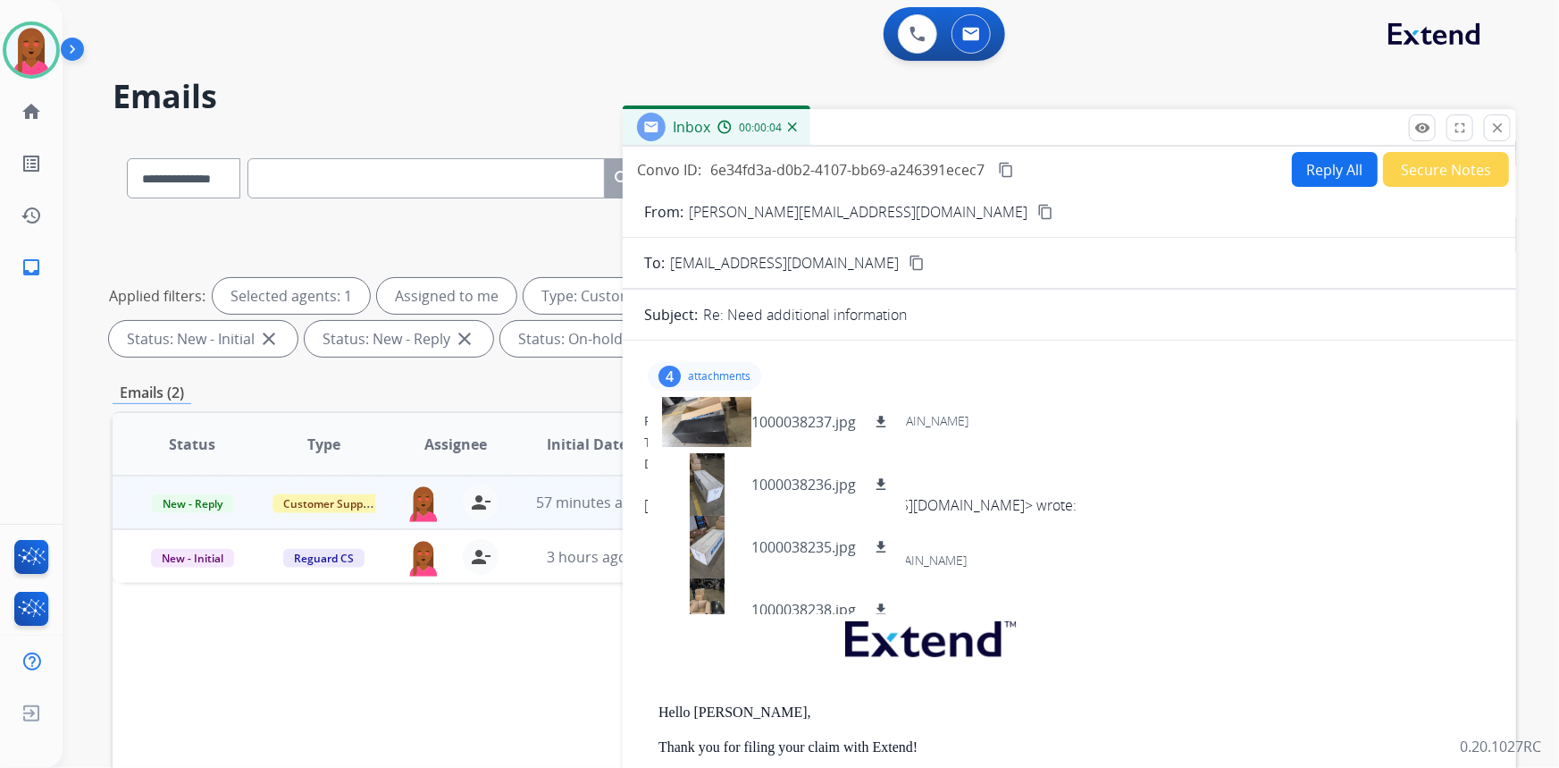
click at [1037, 204] on mat-icon "content_copy" at bounding box center [1045, 212] width 16 height 16
click at [716, 423] on div at bounding box center [706, 421] width 89 height 63
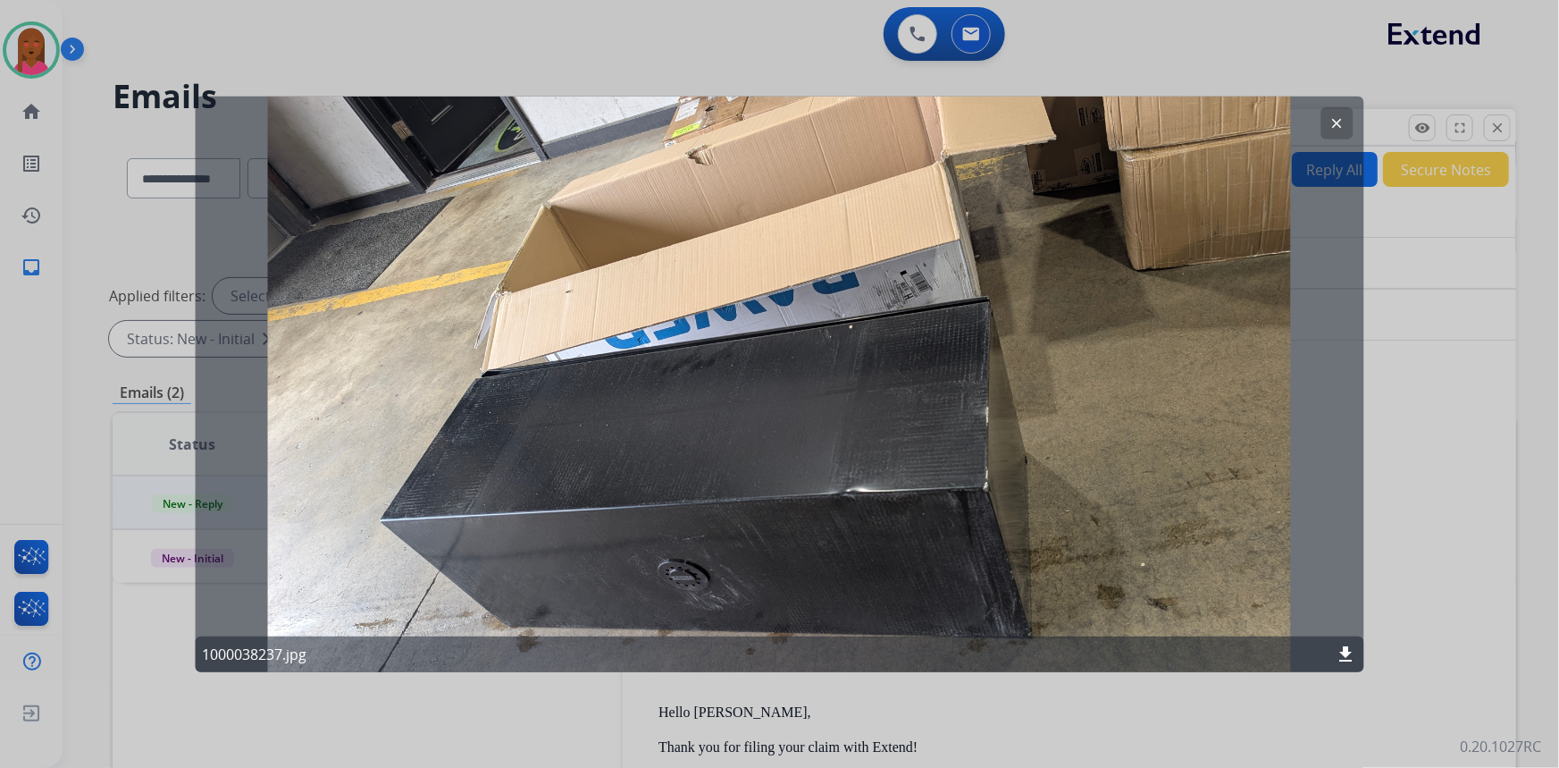
click at [1349, 122] on button "clear" at bounding box center [1338, 122] width 32 height 32
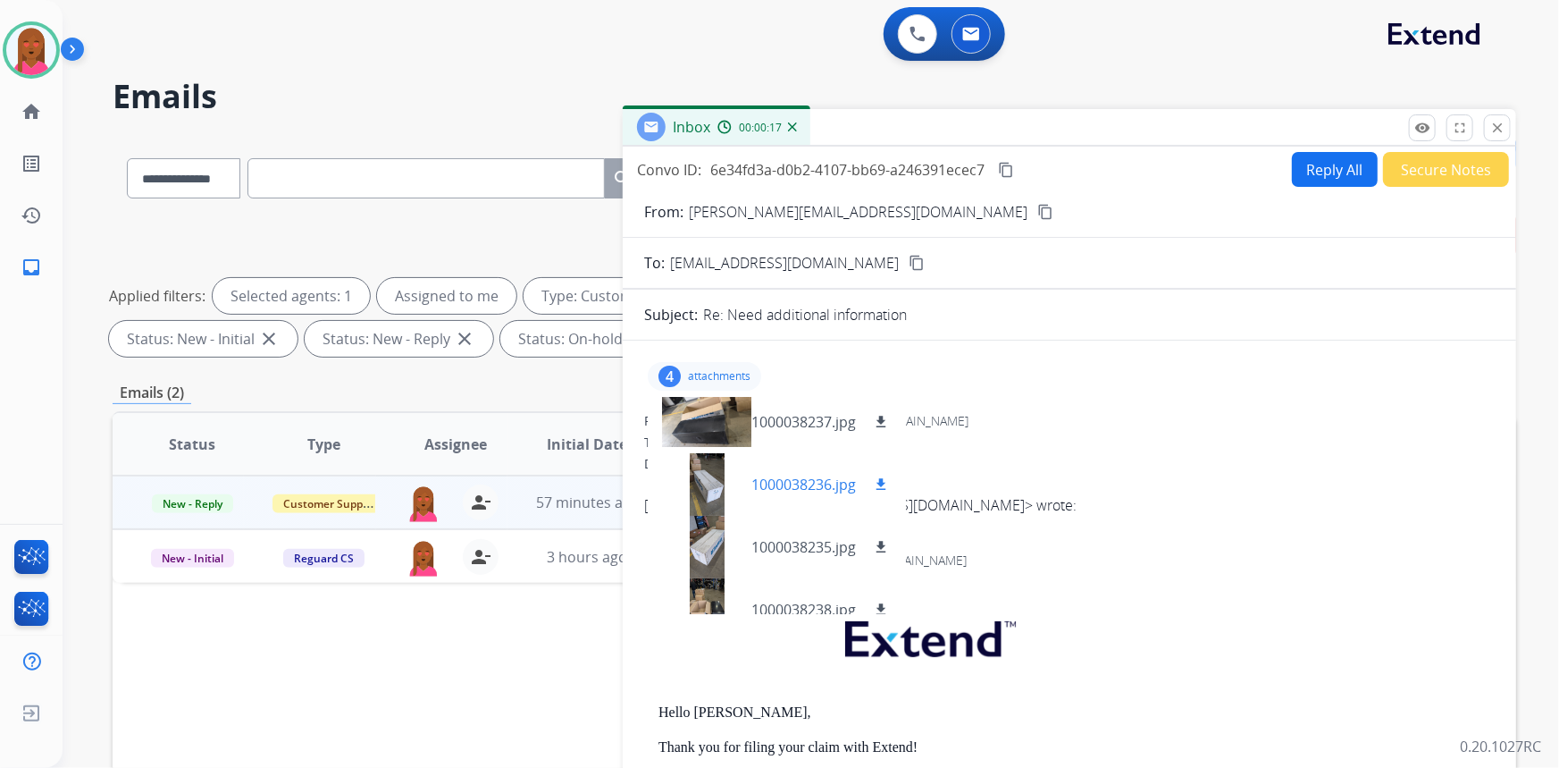
click at [715, 481] on div at bounding box center [706, 484] width 89 height 63
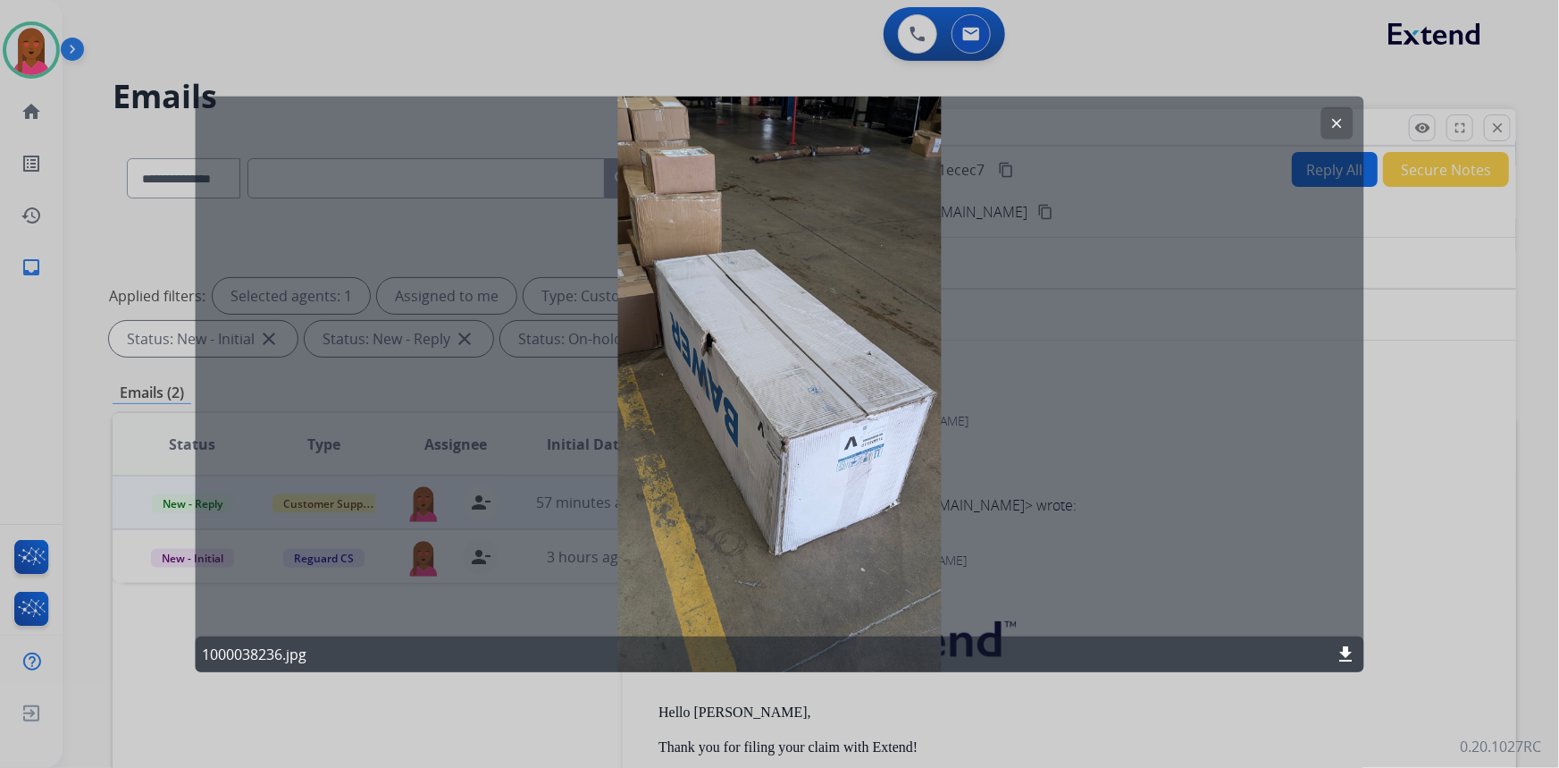
click at [1333, 118] on mat-icon "clear" at bounding box center [1338, 122] width 16 height 16
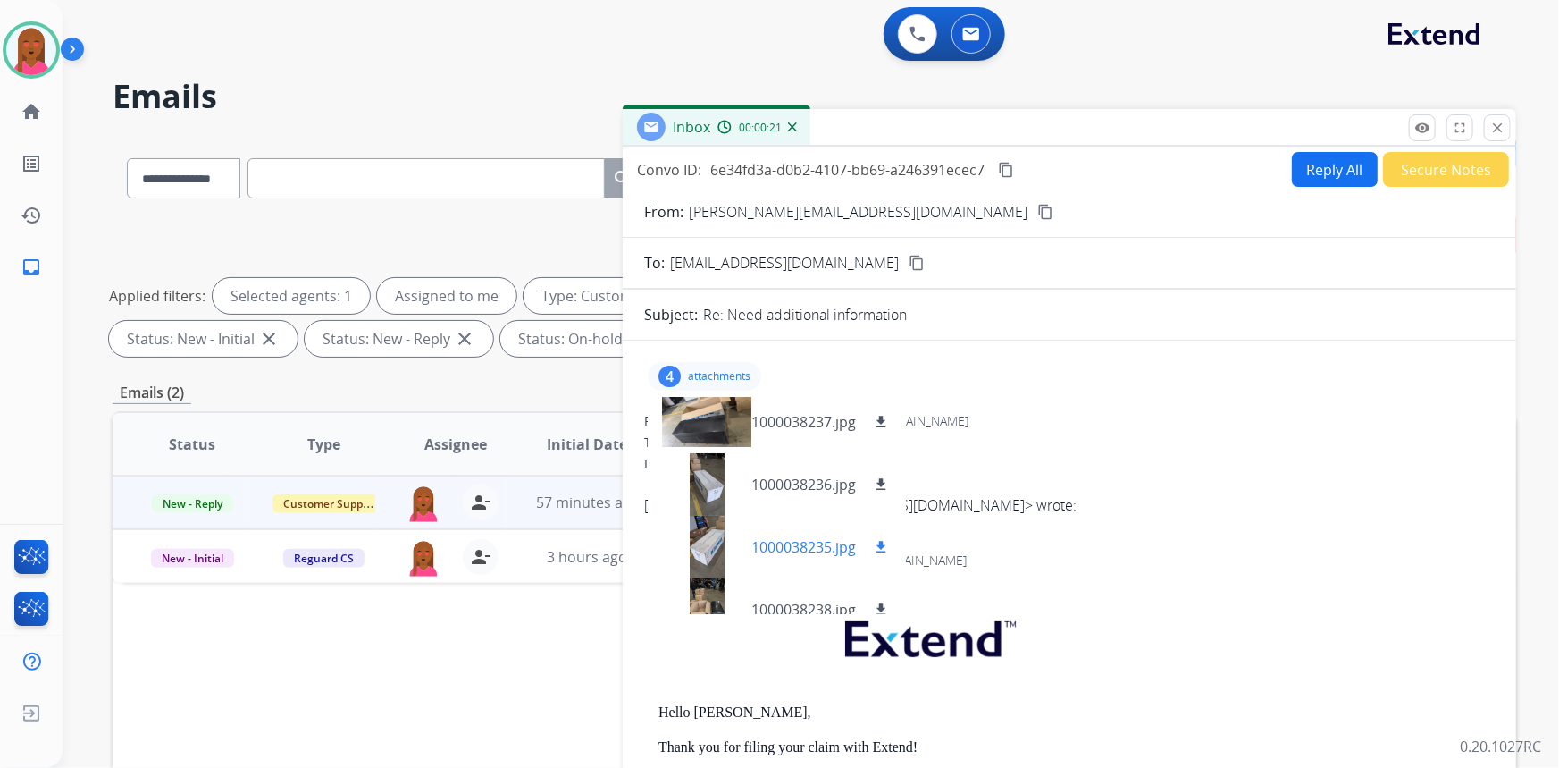
click at [706, 546] on div at bounding box center [706, 547] width 89 height 63
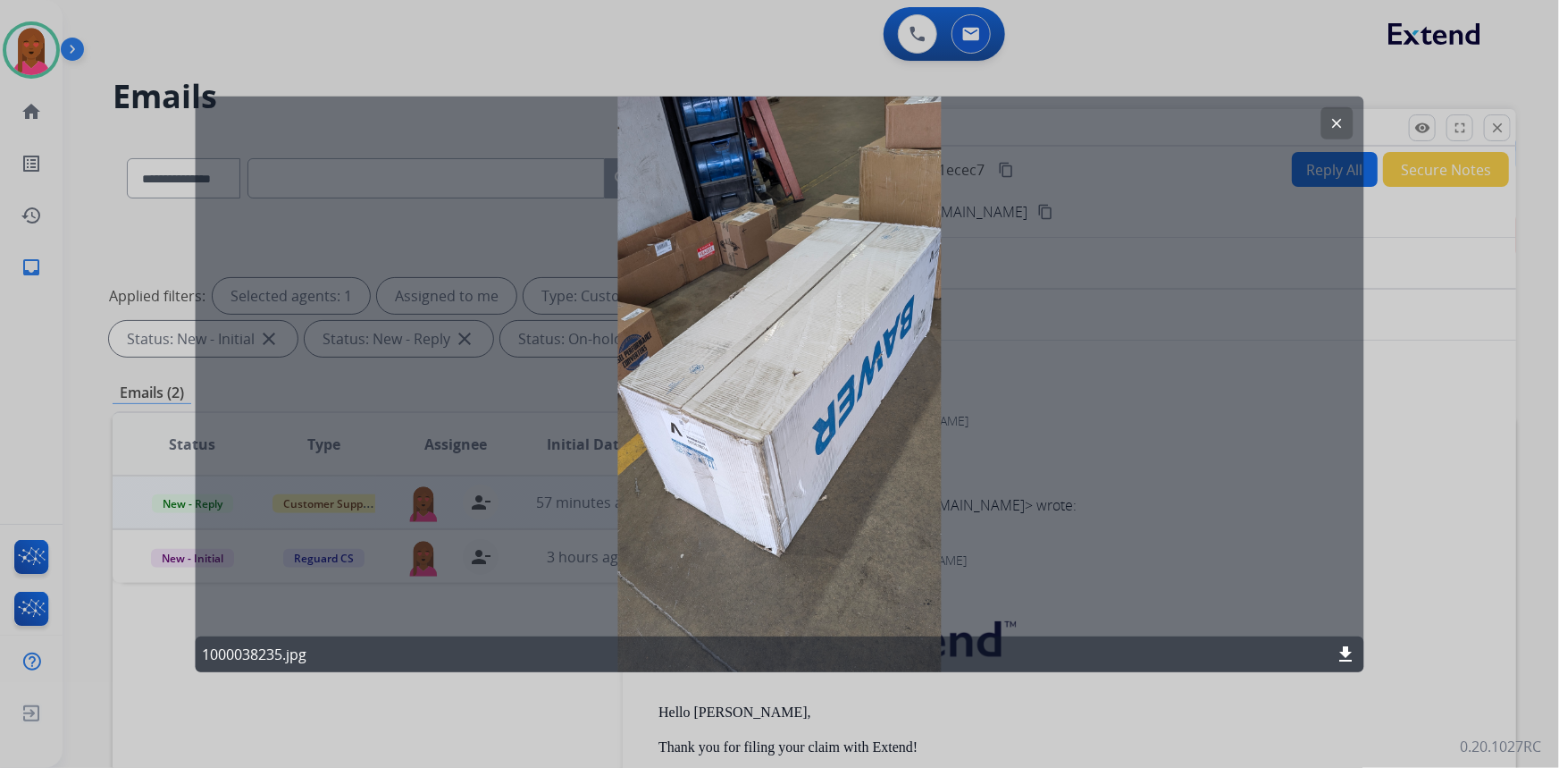
click at [1345, 130] on mat-icon "clear" at bounding box center [1338, 122] width 16 height 16
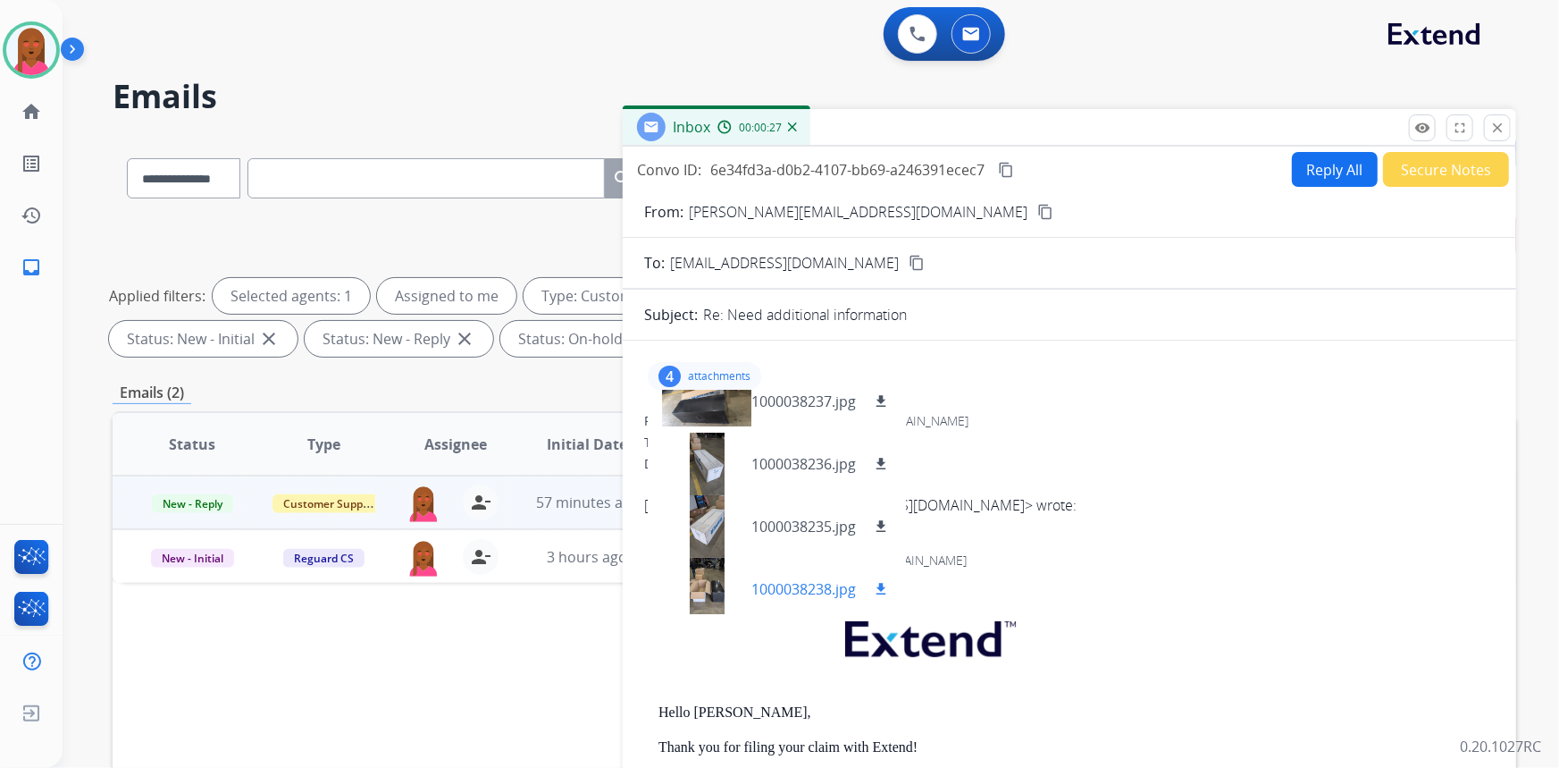
scroll to position [27, 0]
click at [702, 572] on div at bounding box center [706, 582] width 89 height 63
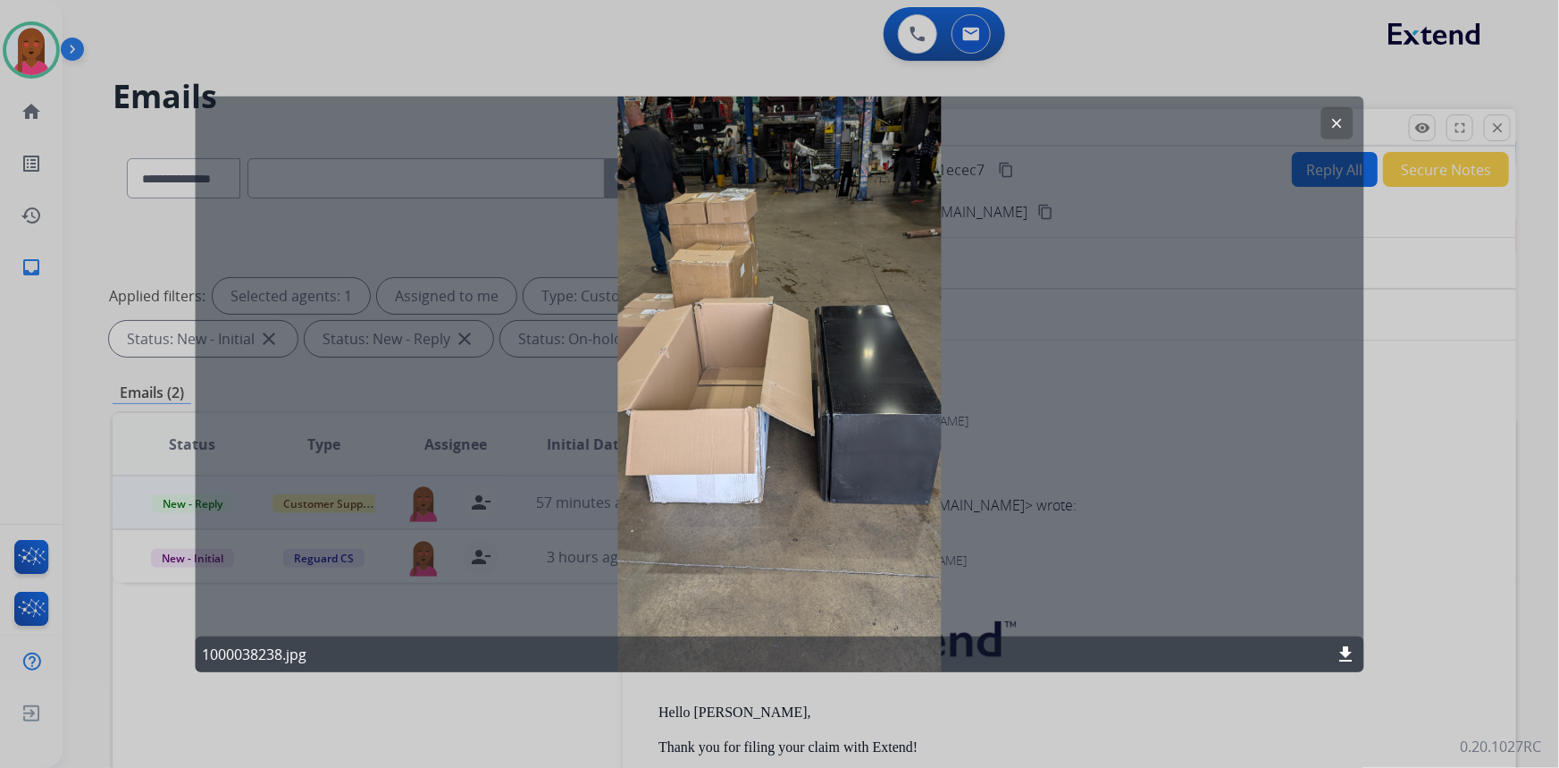
click at [1071, 335] on div "clear 1000038238.jpg download" at bounding box center [780, 383] width 1170 height 575
click at [1340, 123] on mat-icon "clear" at bounding box center [1338, 122] width 16 height 16
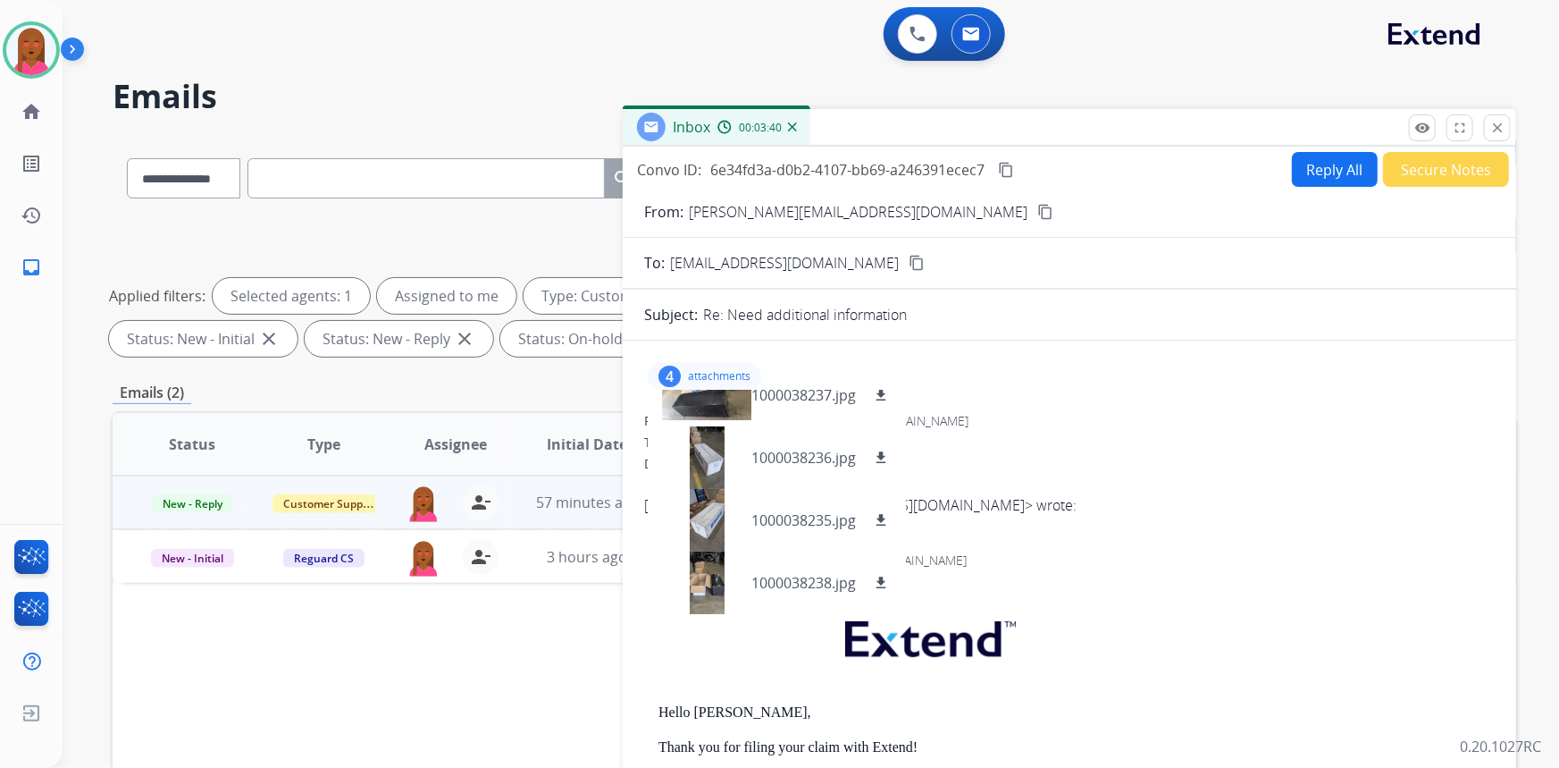
drag, startPoint x: 699, startPoint y: 366, endPoint x: 687, endPoint y: 366, distance: 11.6
click at [699, 366] on div "4 attachments 1000038237.jpg download 1000038236.jpg download 1000038235.jpg do…" at bounding box center [704, 376] width 113 height 29
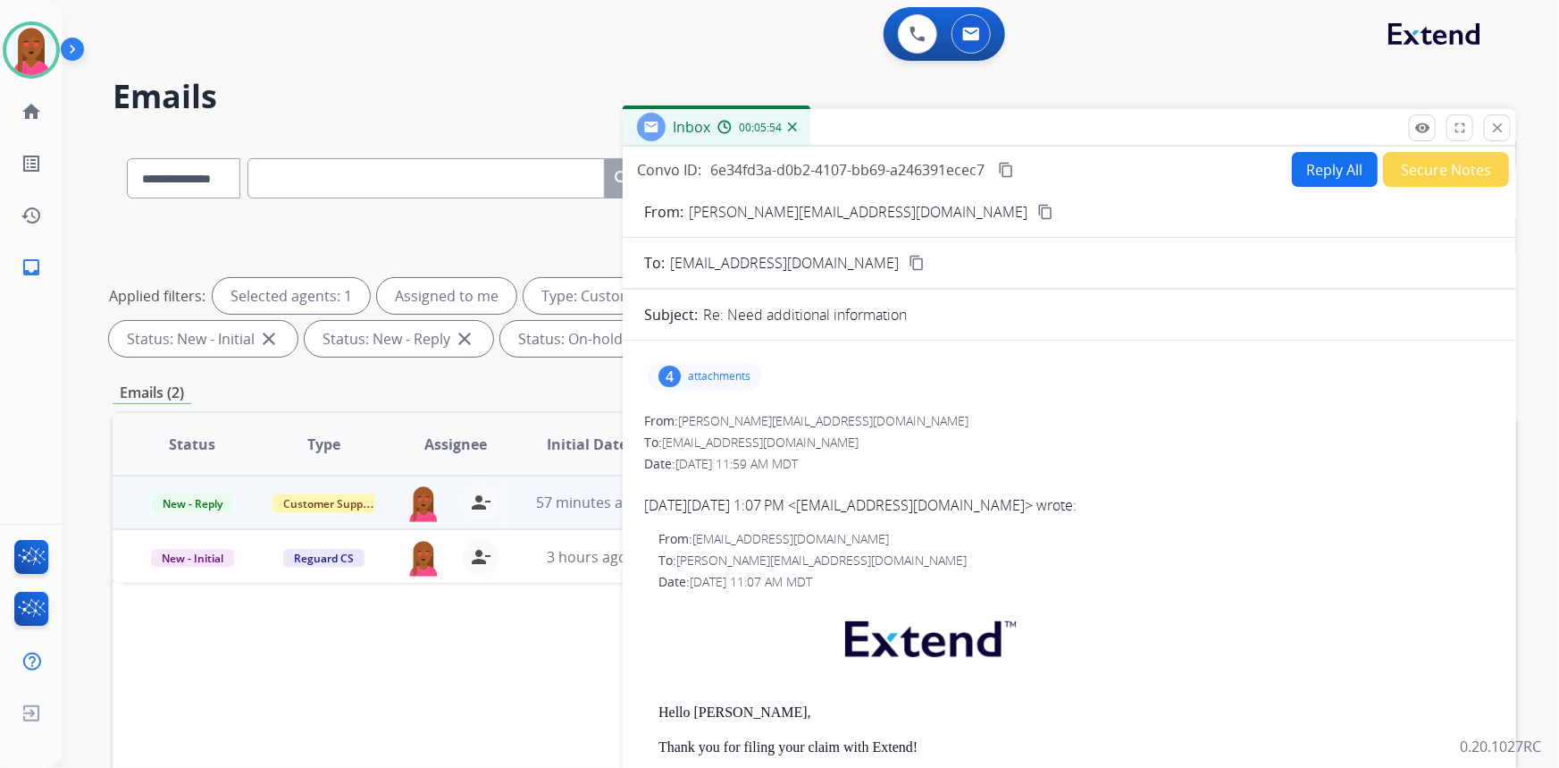
drag, startPoint x: 668, startPoint y: 373, endPoint x: 667, endPoint y: 382, distance: 9.0
click at [668, 373] on div "4" at bounding box center [670, 375] width 22 height 21
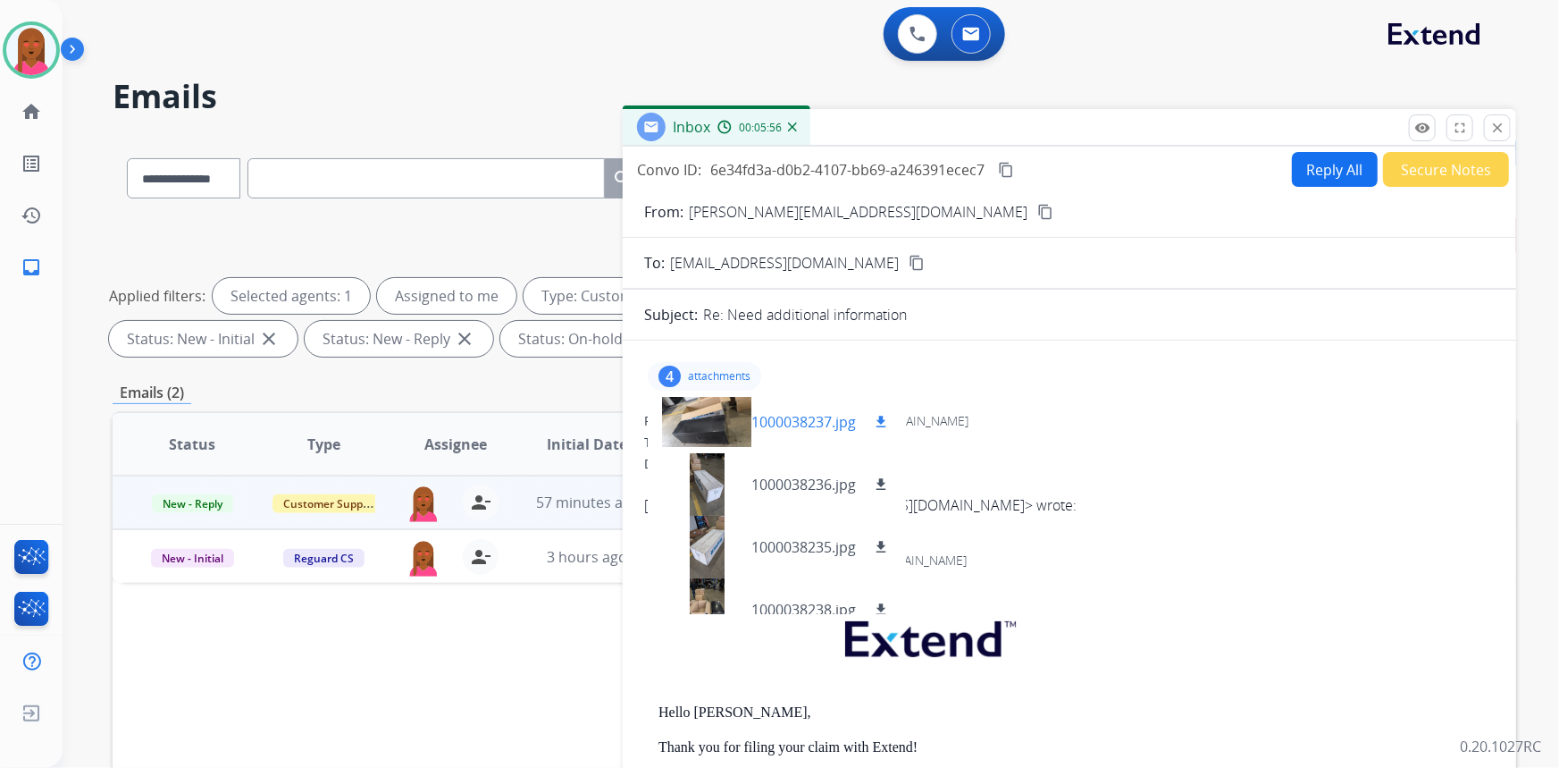
click at [698, 428] on div at bounding box center [706, 421] width 89 height 63
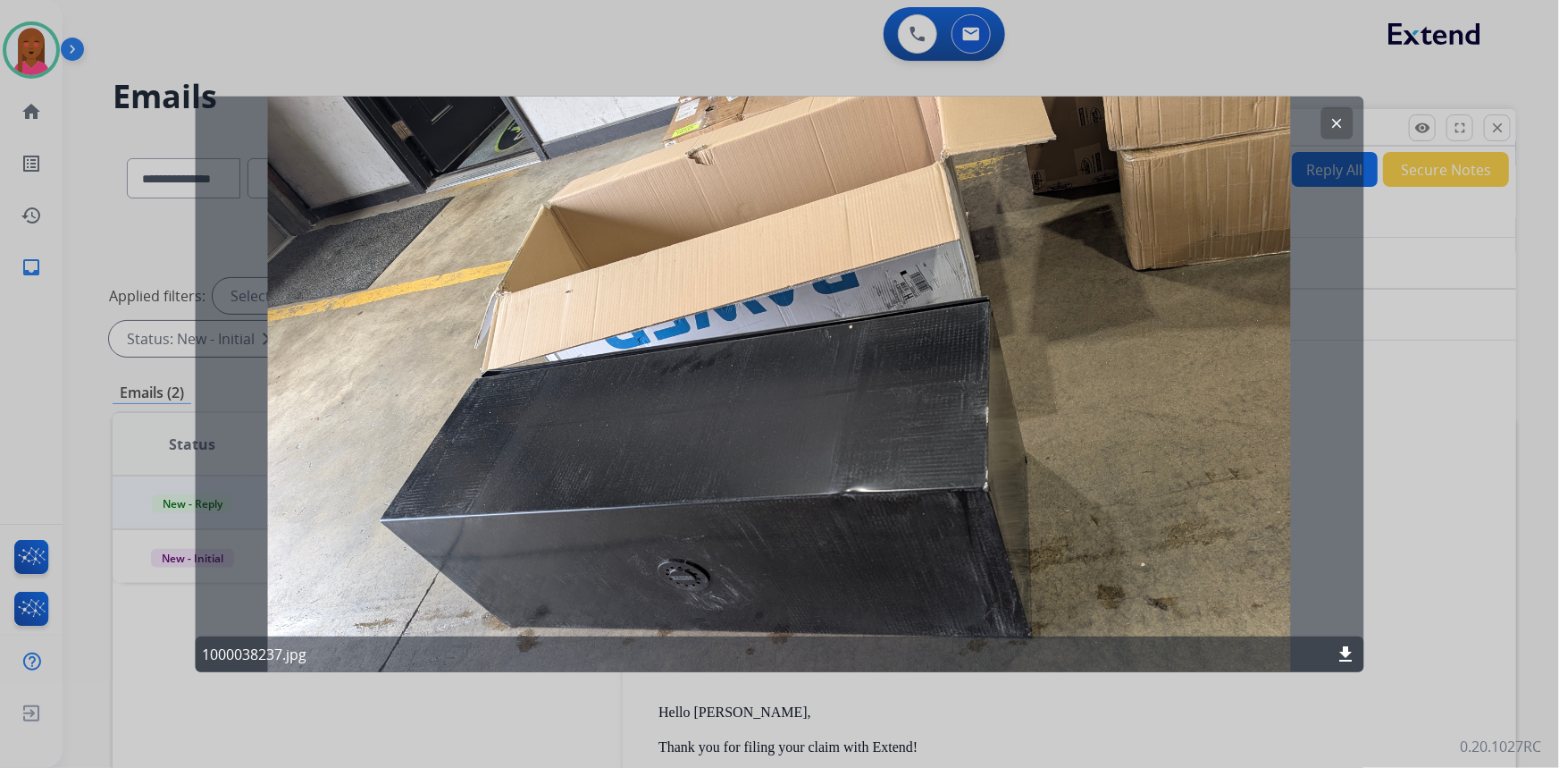
click at [1331, 123] on mat-icon "clear" at bounding box center [1338, 122] width 16 height 16
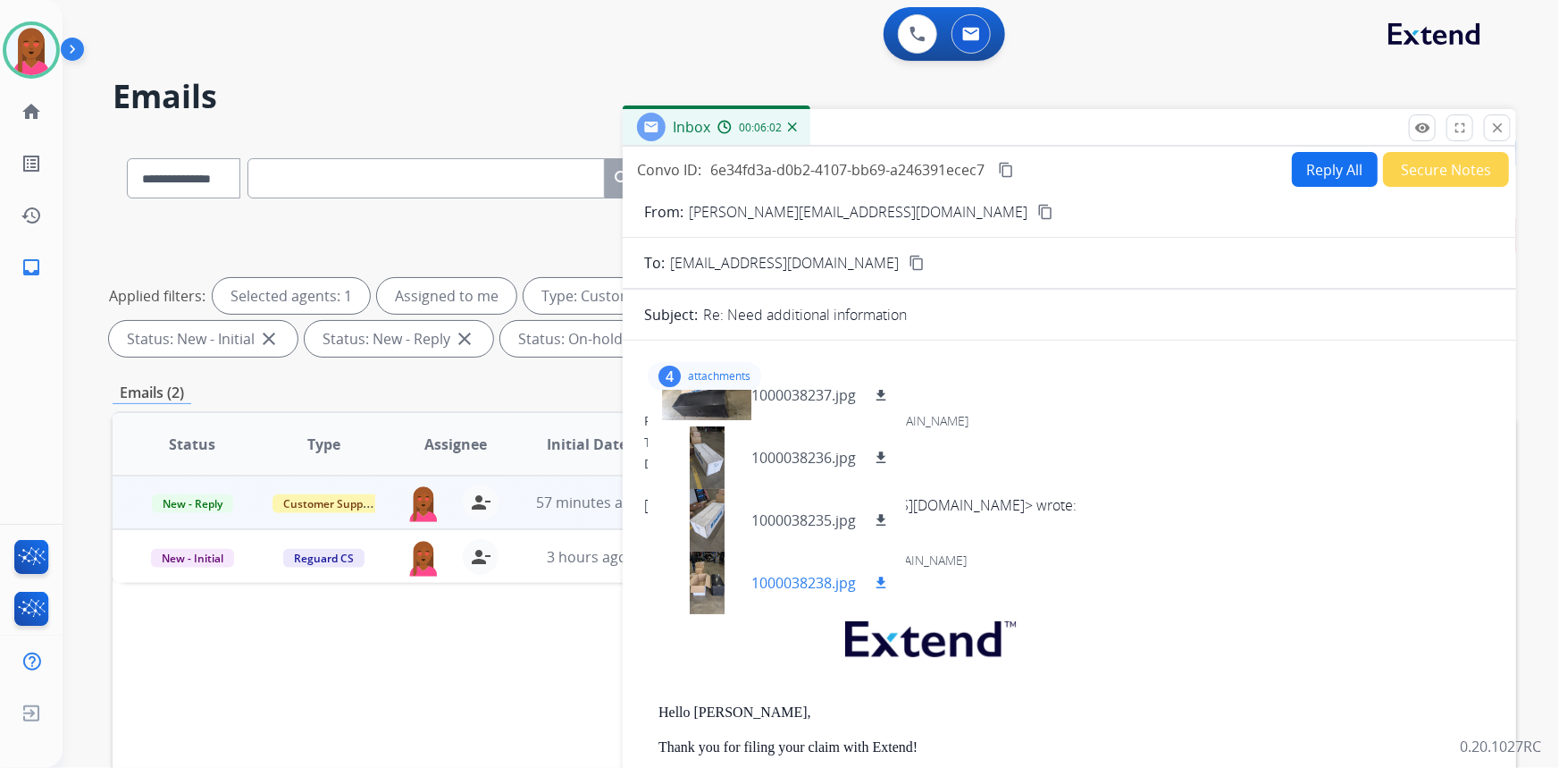
click at [698, 584] on div at bounding box center [706, 582] width 89 height 63
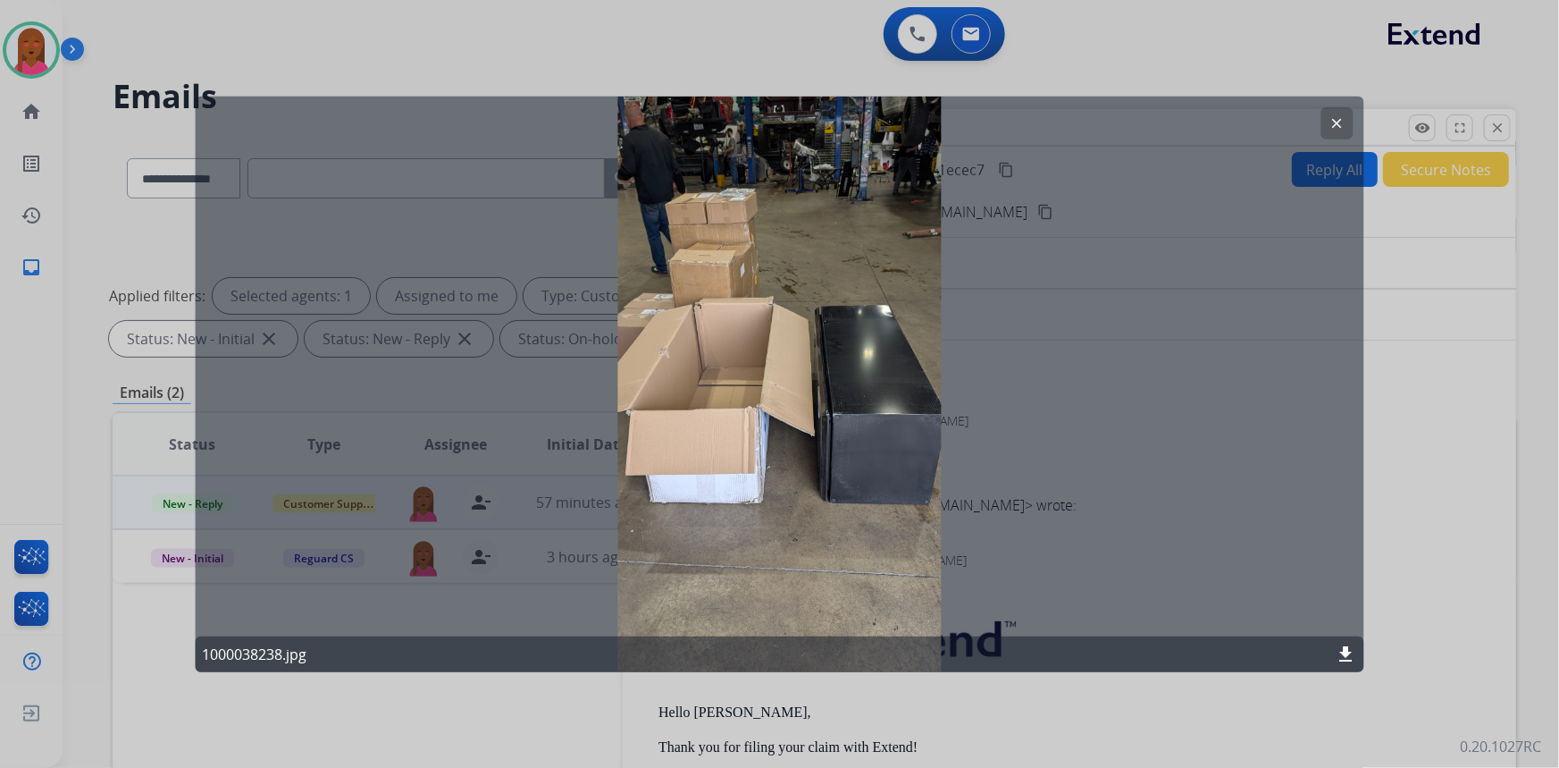
click at [1347, 130] on button "clear" at bounding box center [1338, 122] width 32 height 32
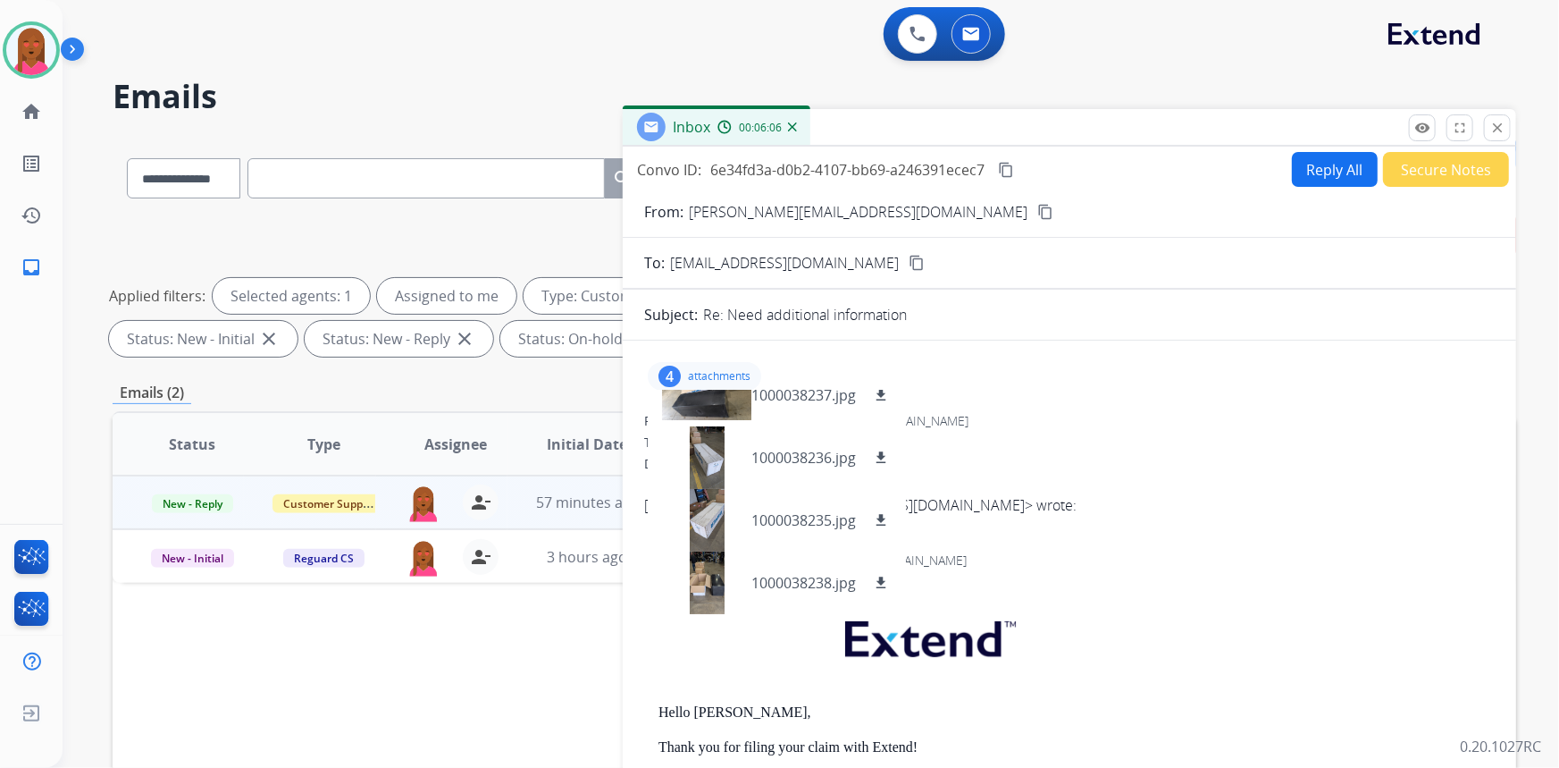
click at [665, 370] on div "4" at bounding box center [670, 375] width 22 height 21
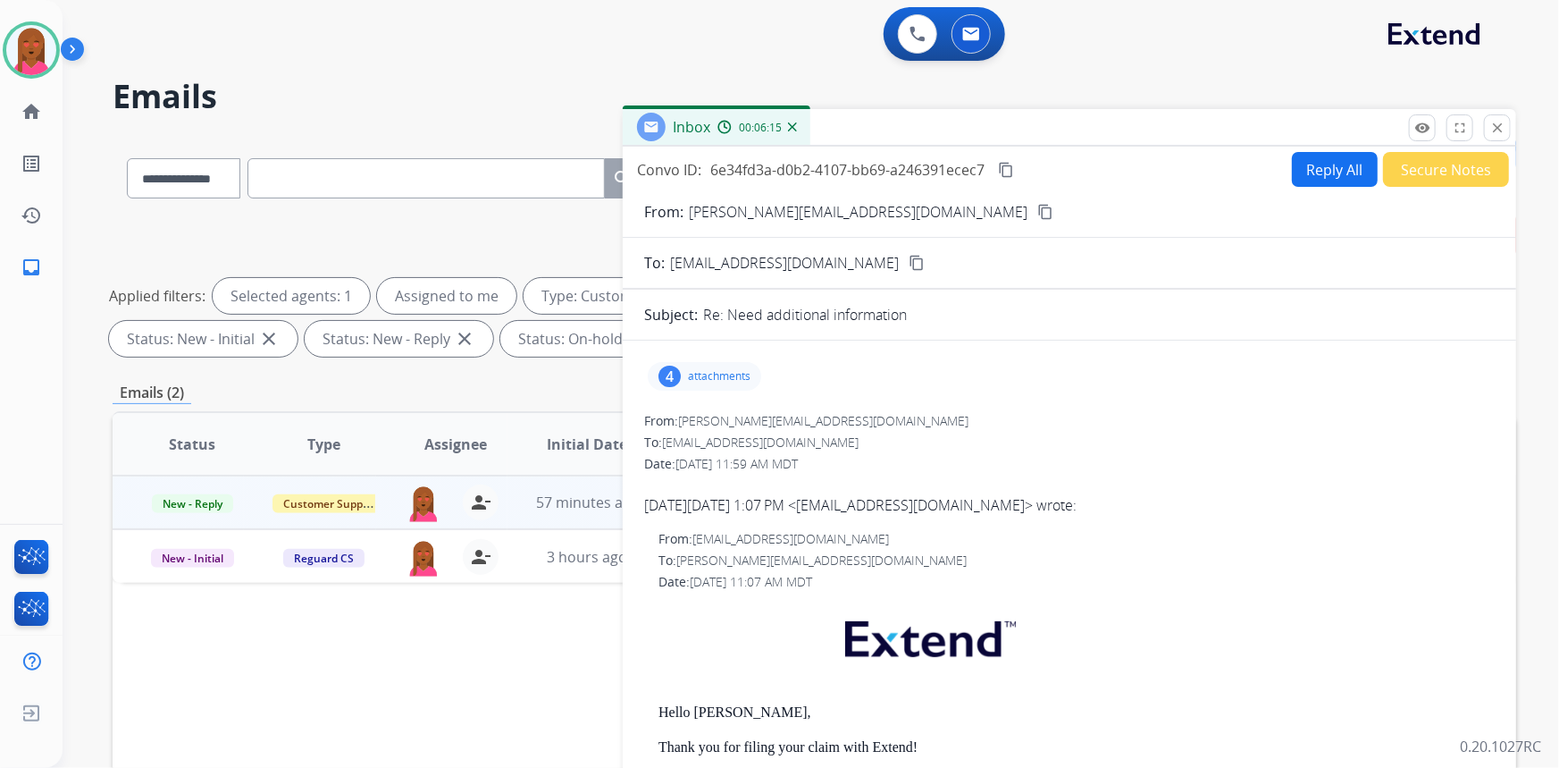
click at [719, 375] on p "attachments" at bounding box center [719, 376] width 63 height 14
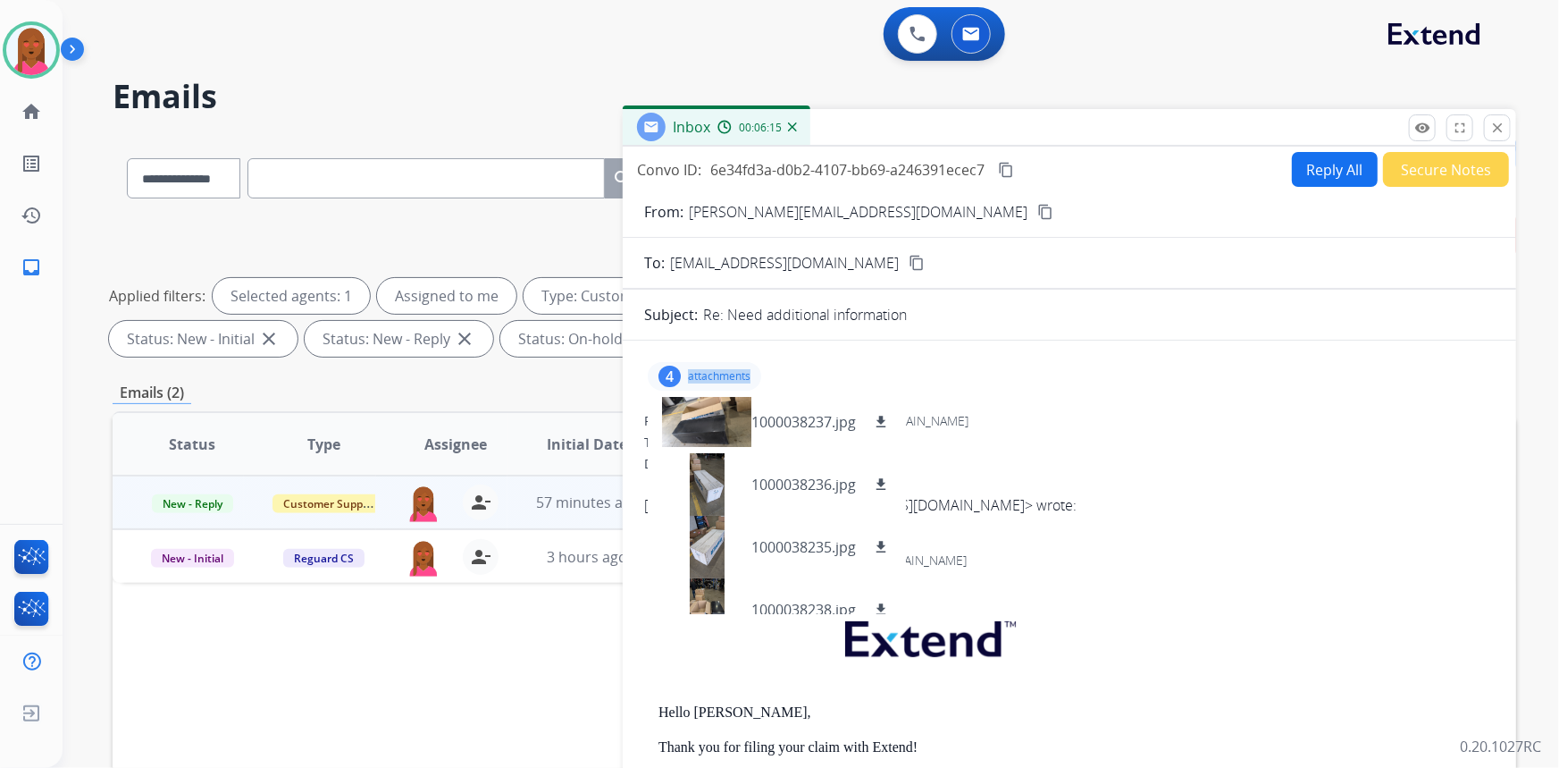
click at [719, 373] on p "attachments" at bounding box center [719, 376] width 63 height 14
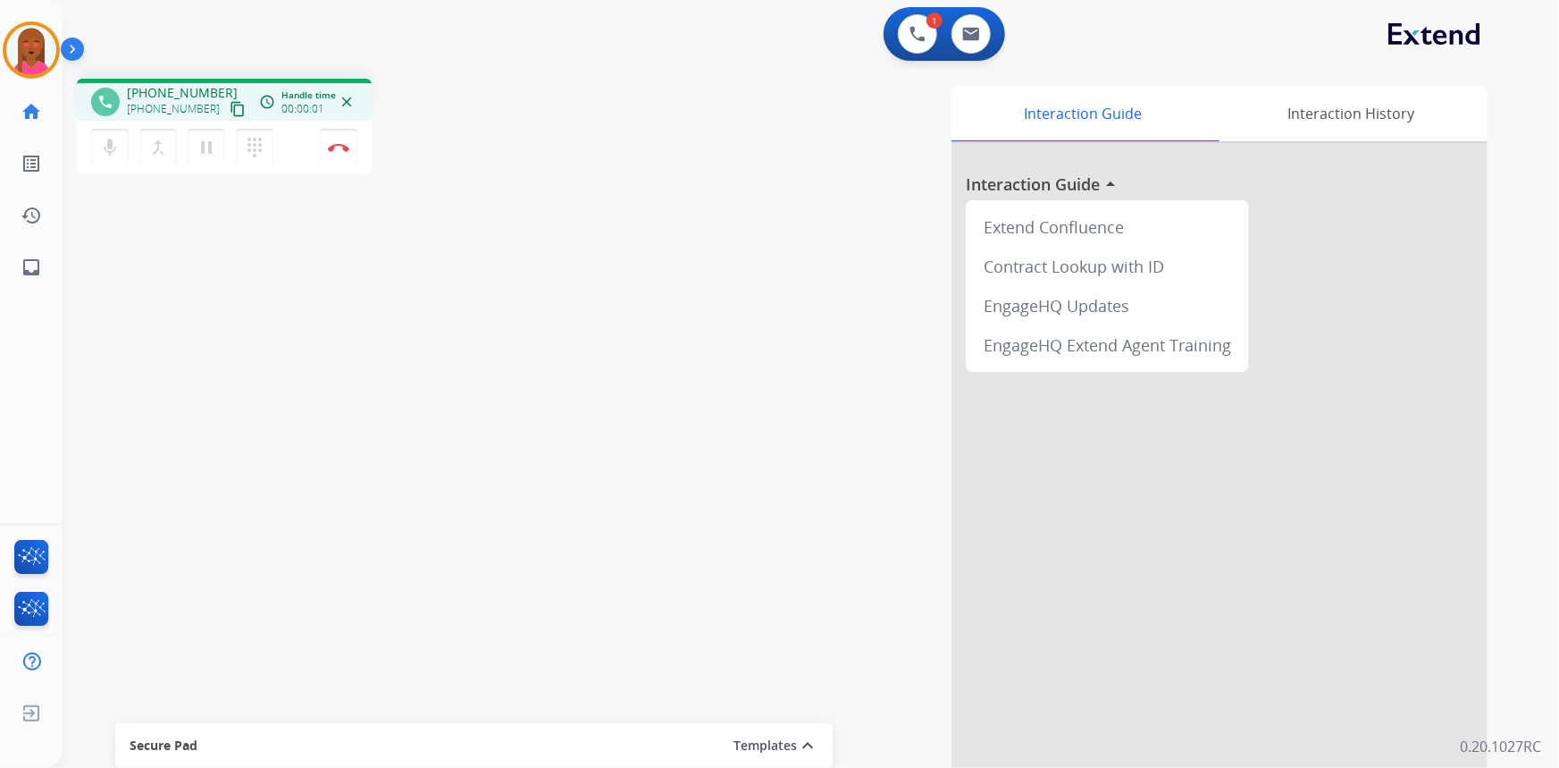
click at [230, 106] on mat-icon "content_copy" at bounding box center [238, 109] width 16 height 16
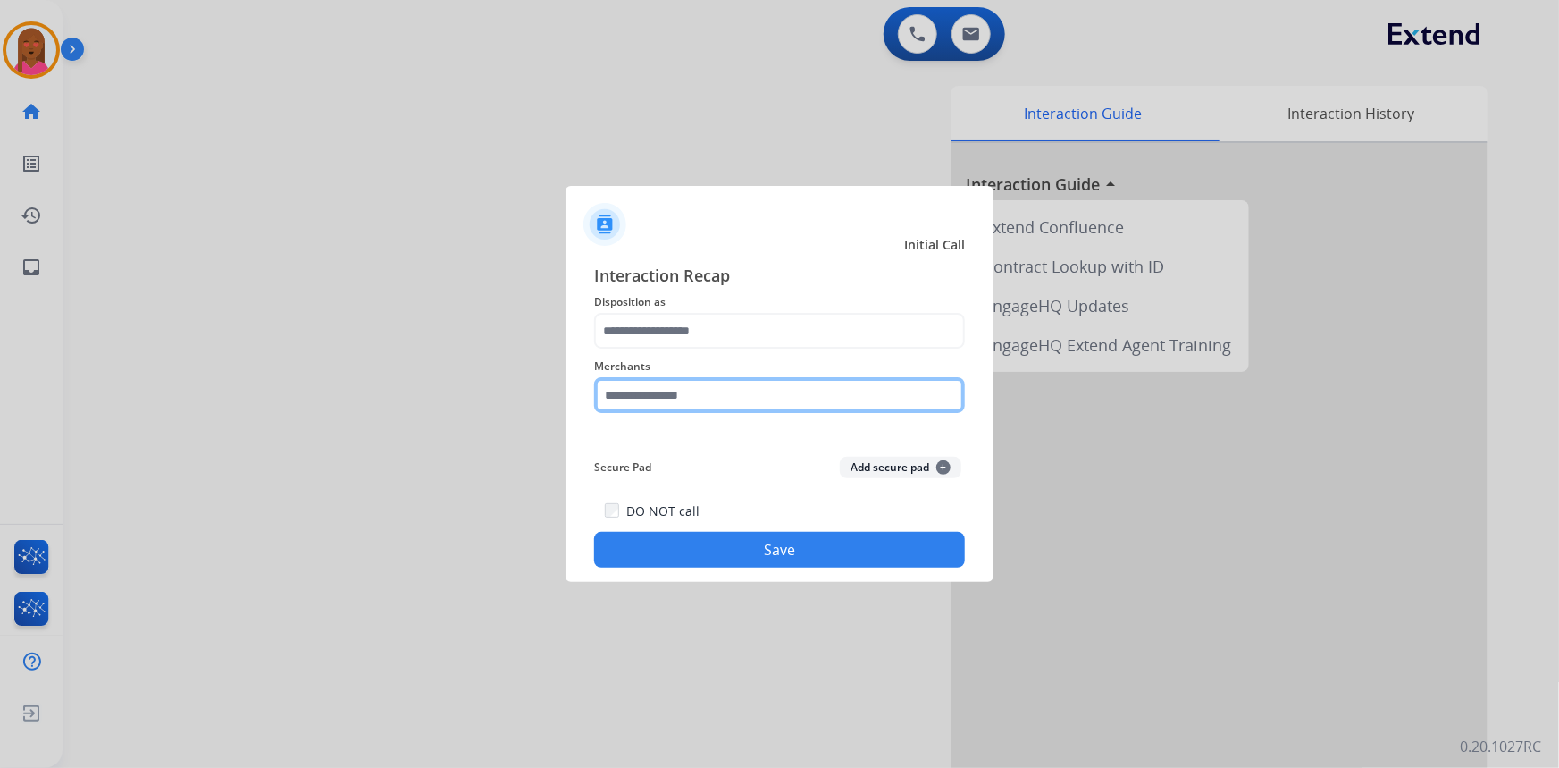
click at [789, 383] on input "text" at bounding box center [779, 395] width 371 height 36
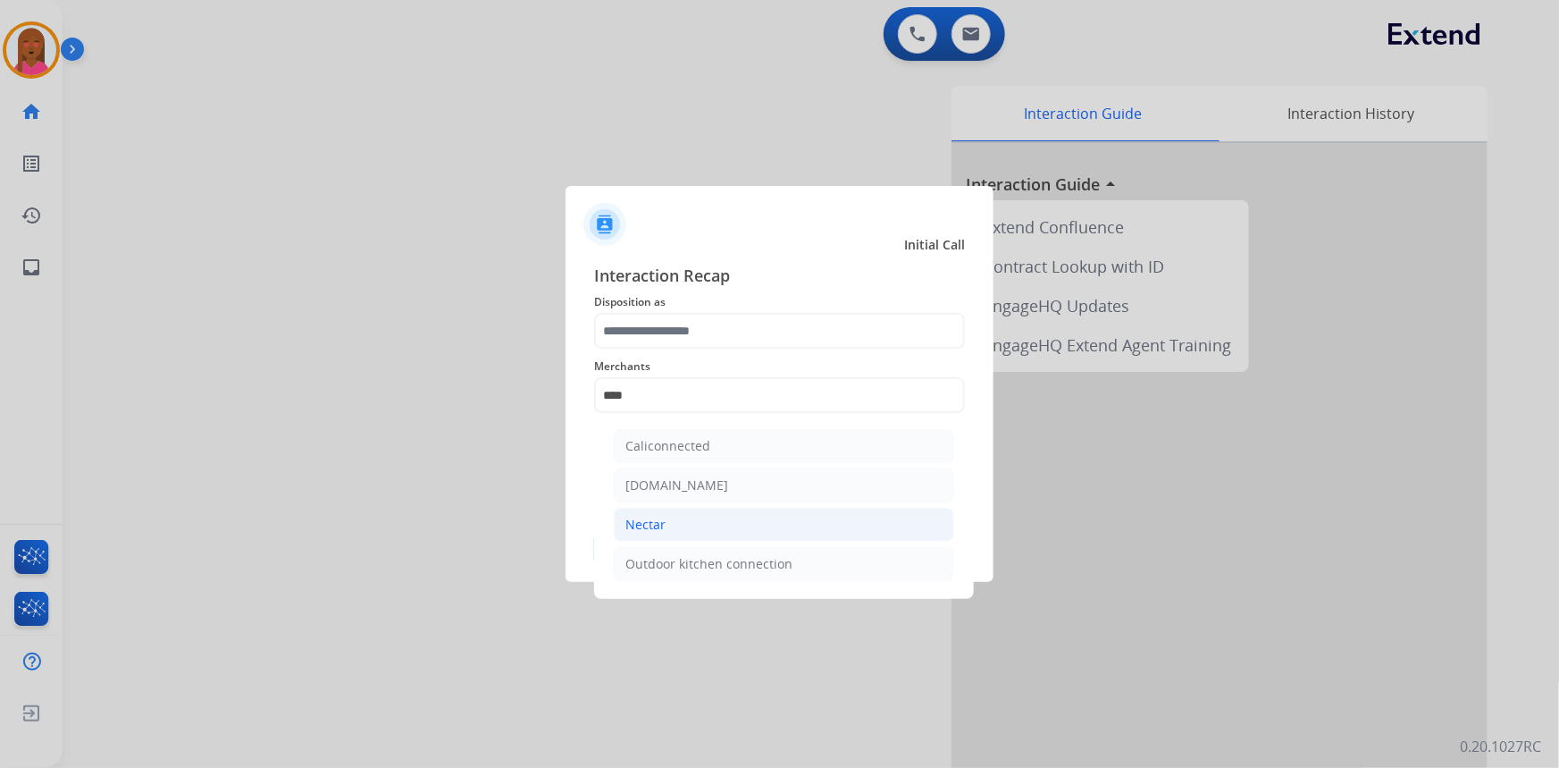
click at [711, 518] on li "Nectar" at bounding box center [784, 525] width 340 height 34
type input "******"
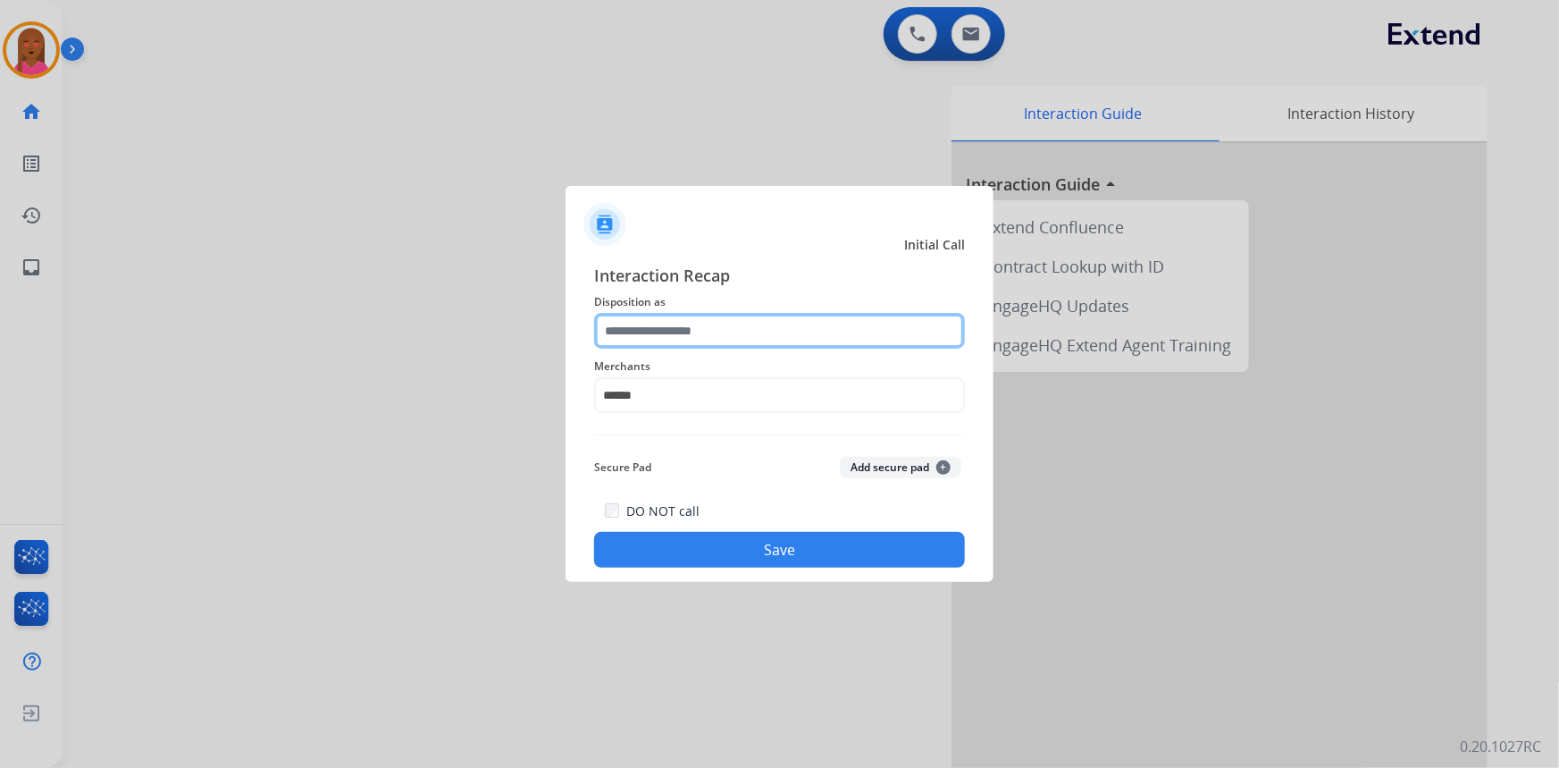
click at [718, 328] on input "text" at bounding box center [779, 331] width 371 height 36
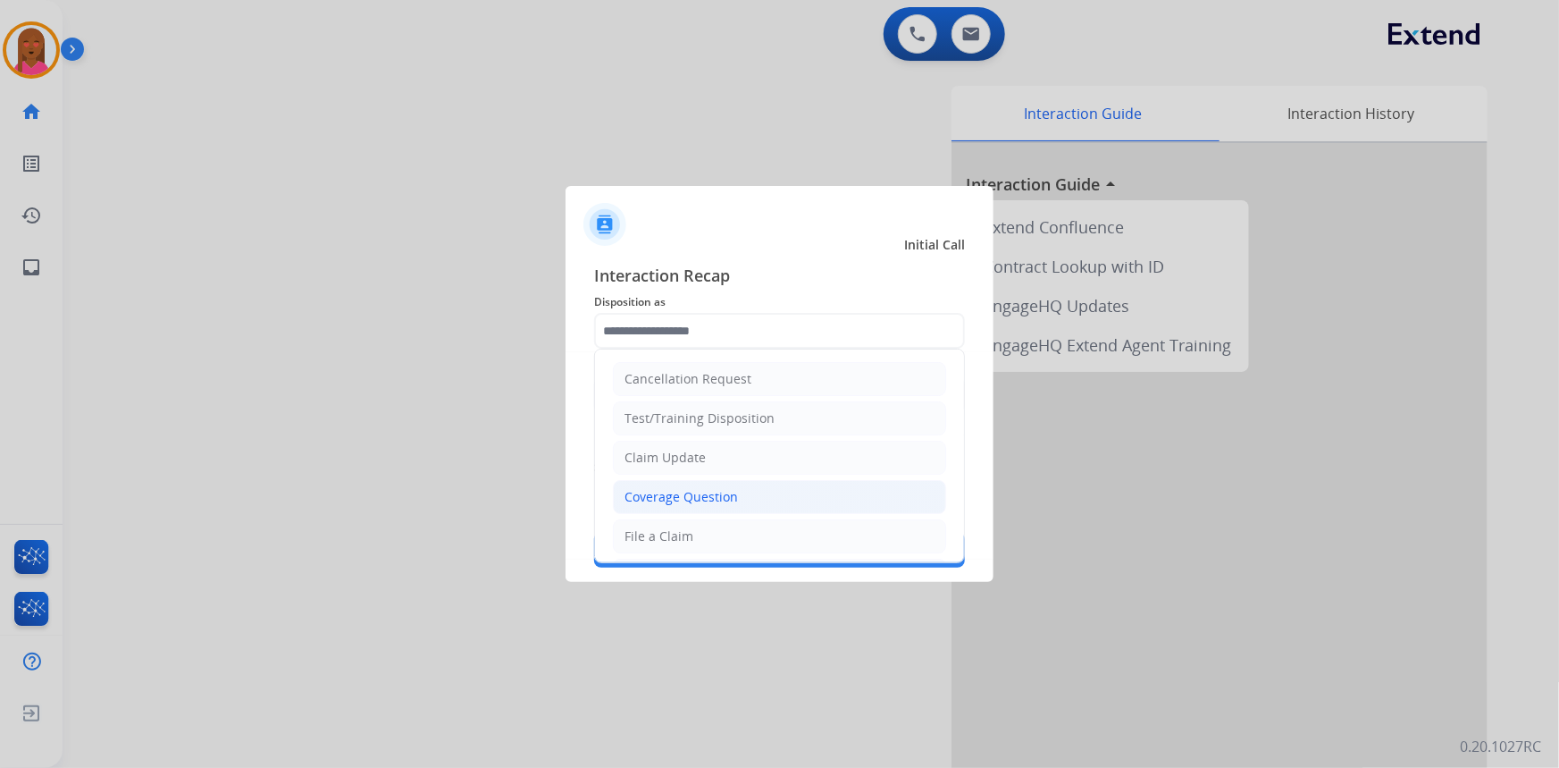
click at [701, 495] on div "Coverage Question" at bounding box center [681, 497] width 113 height 18
type input "**********"
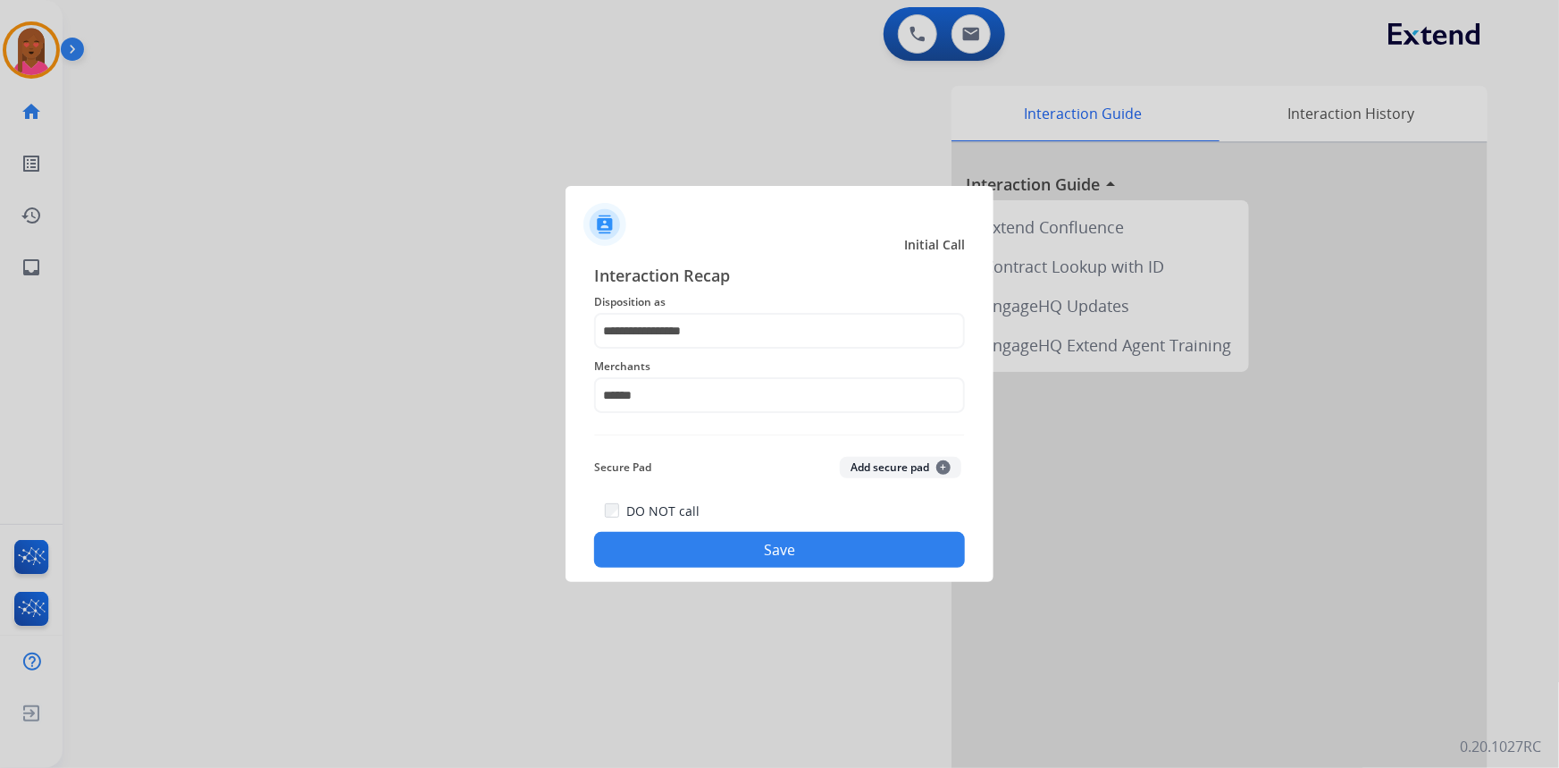
click at [768, 552] on button "Save" at bounding box center [779, 550] width 371 height 36
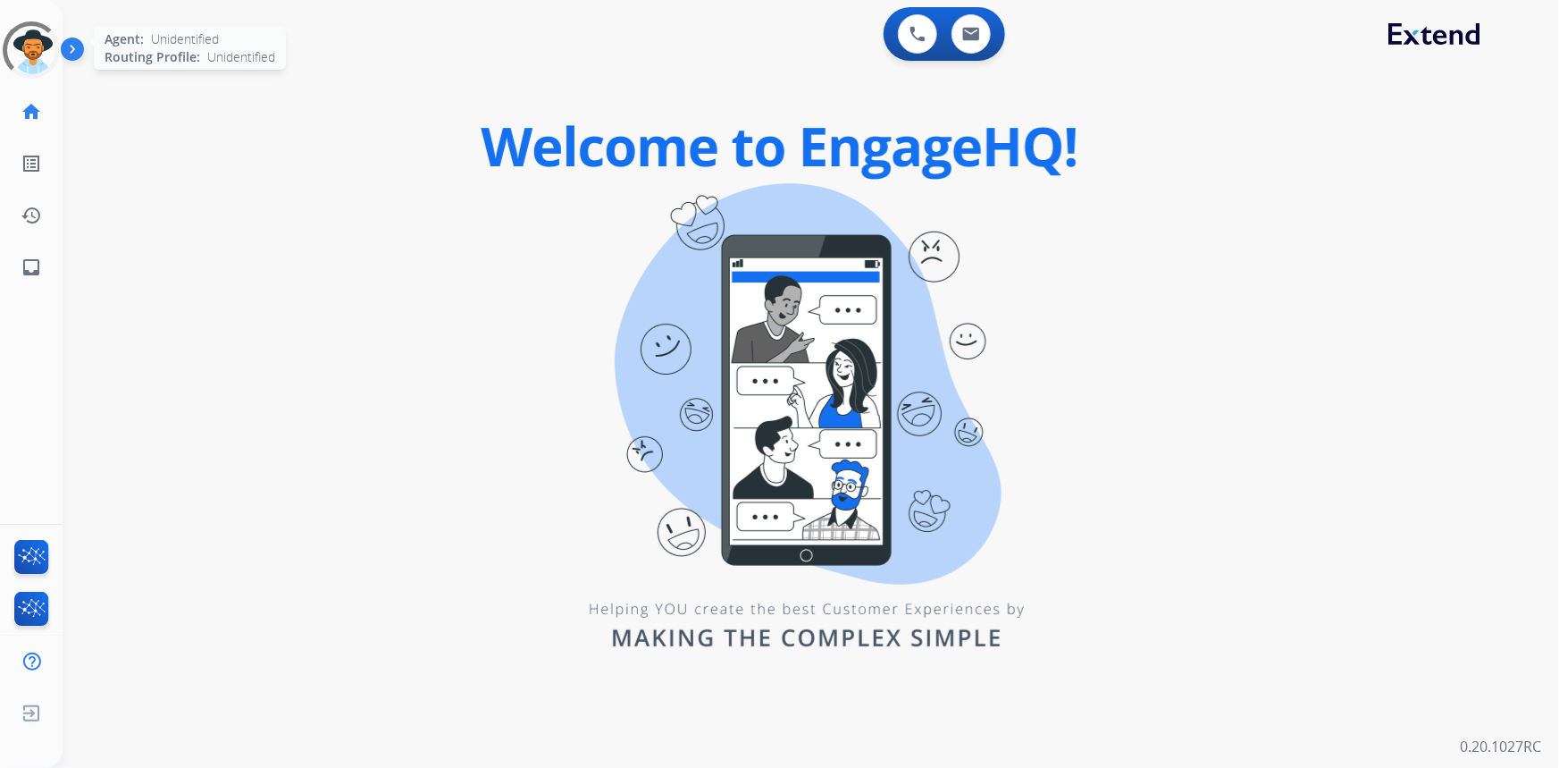
click at [24, 46] on div at bounding box center [31, 49] width 71 height 71
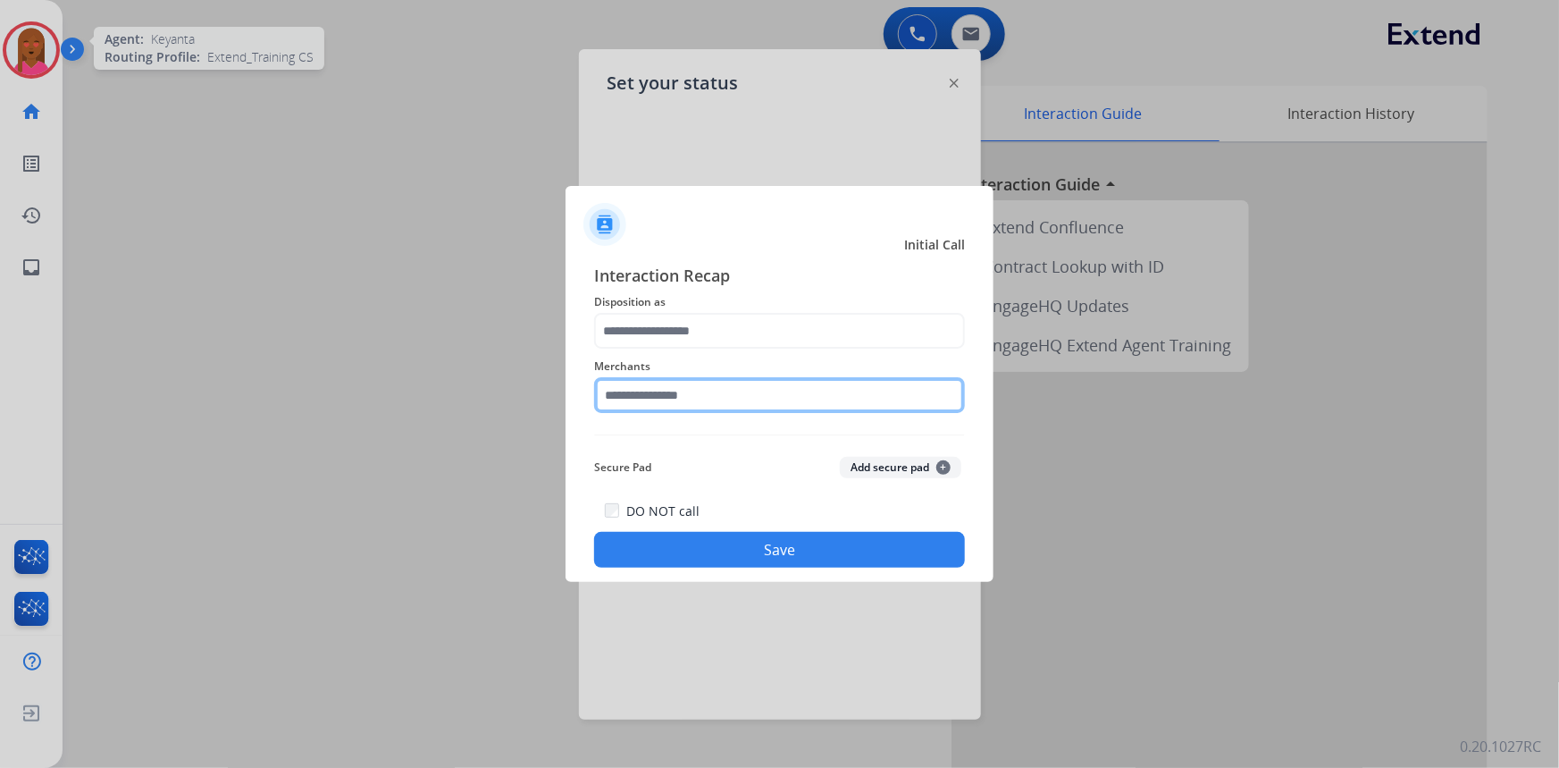
click at [805, 402] on input "text" at bounding box center [779, 395] width 371 height 36
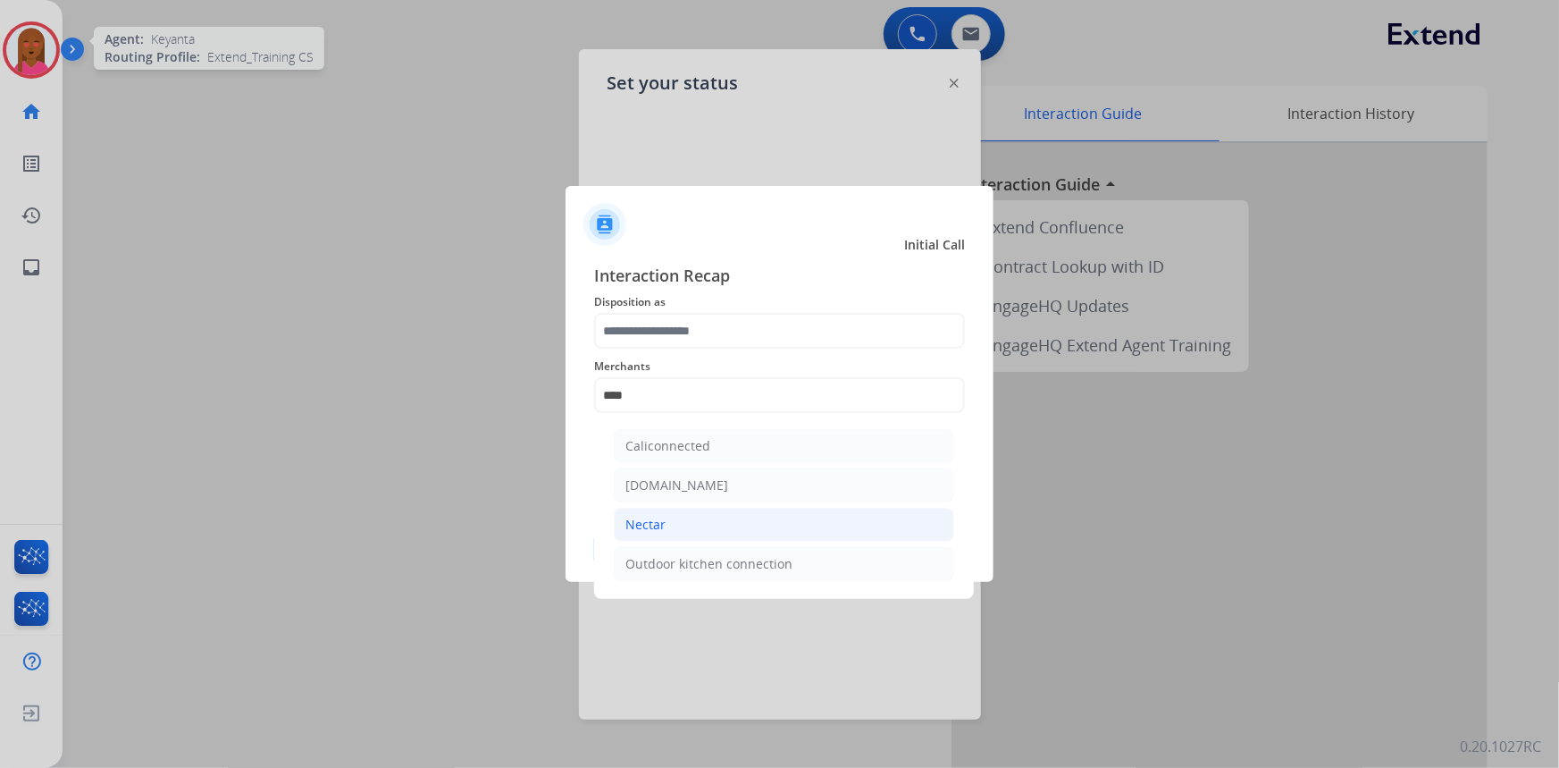
drag, startPoint x: 676, startPoint y: 524, endPoint x: 748, endPoint y: 316, distance: 219.6
click at [679, 518] on li "Nectar" at bounding box center [784, 525] width 340 height 34
type input "******"
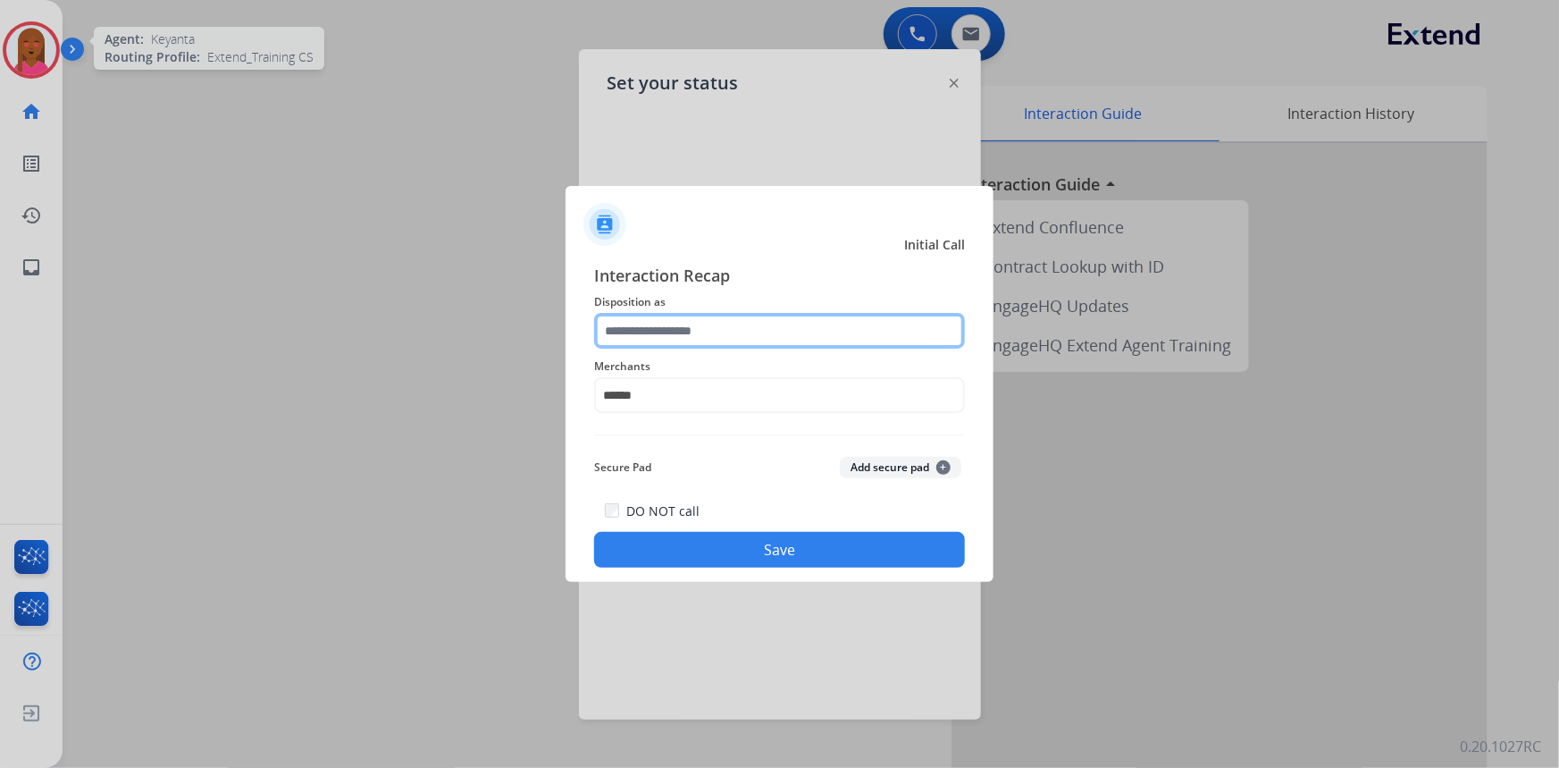
click at [751, 339] on input "text" at bounding box center [779, 331] width 371 height 36
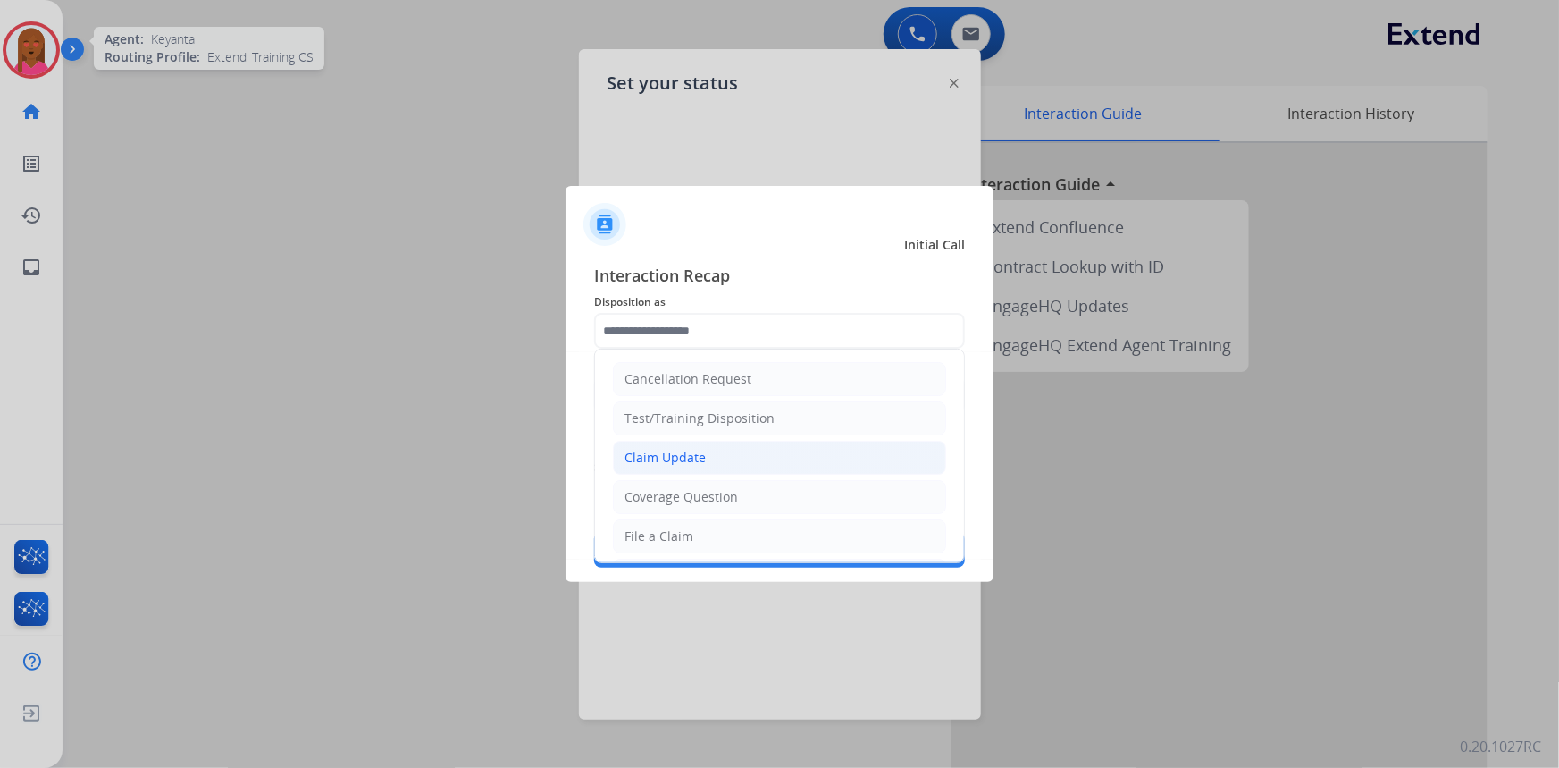
click at [725, 457] on li "Claim Update" at bounding box center [779, 458] width 333 height 34
type input "**********"
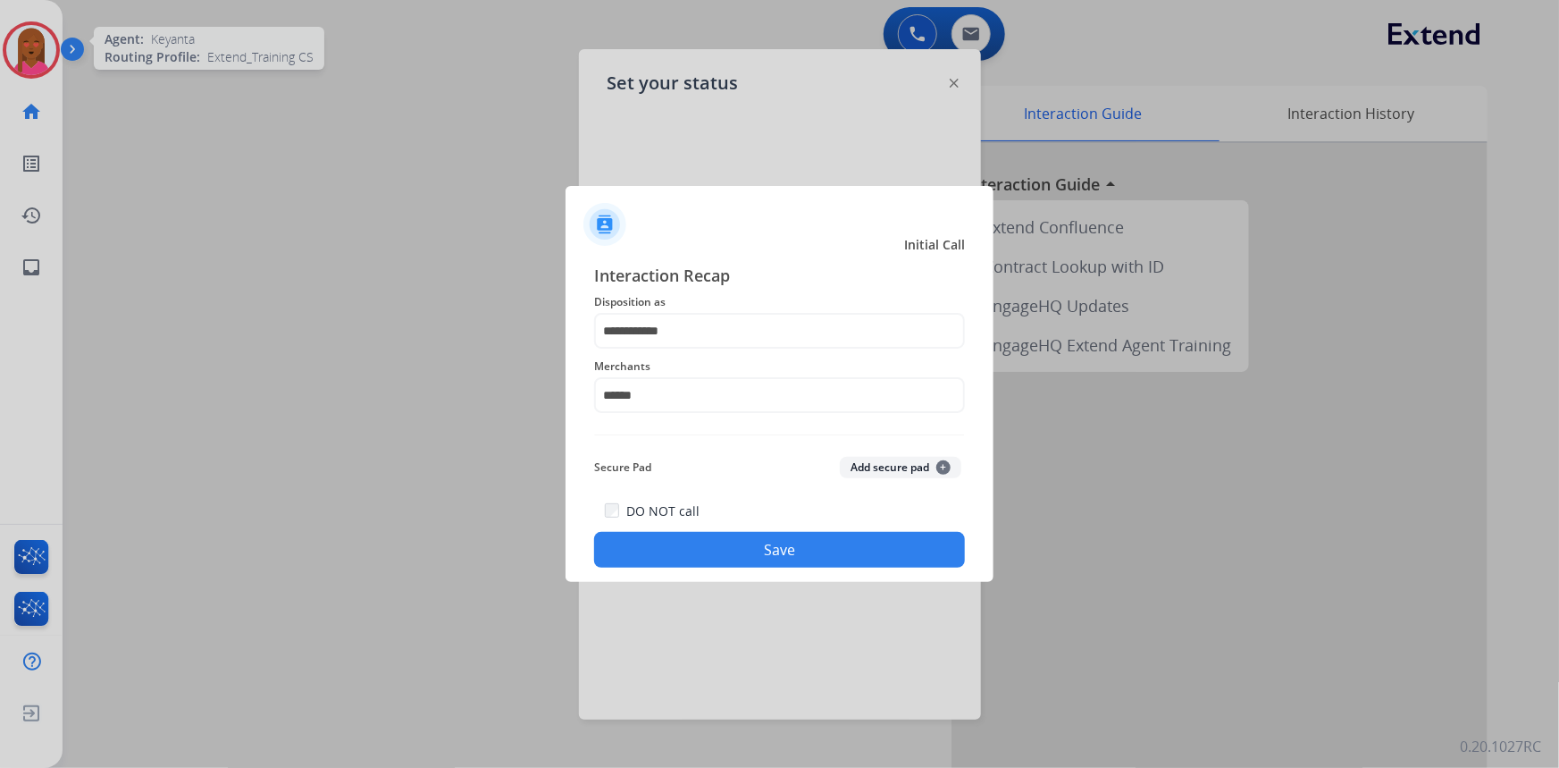
click at [764, 541] on button "Save" at bounding box center [779, 550] width 371 height 36
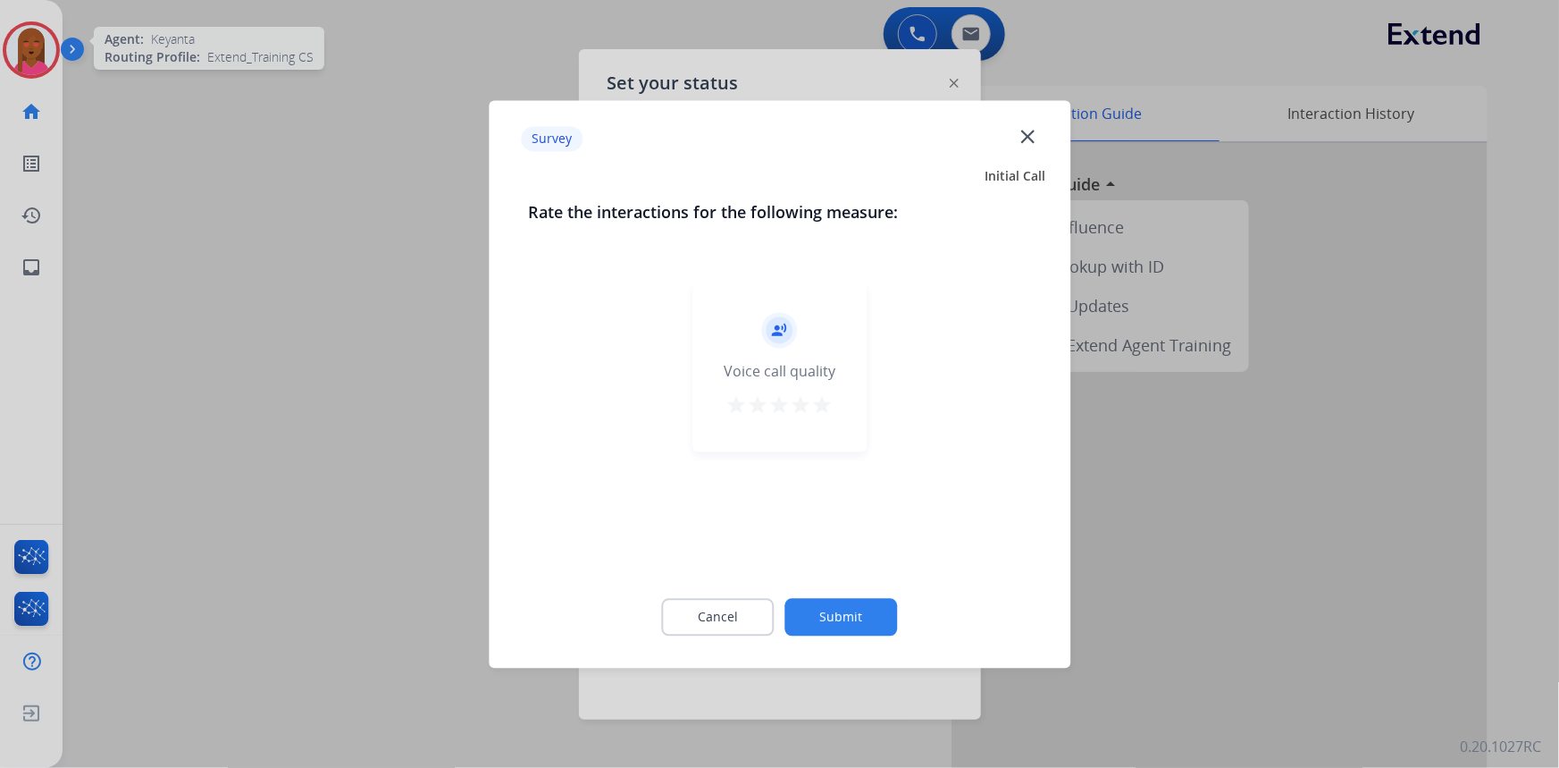
drag, startPoint x: 1035, startPoint y: 124, endPoint x: 1031, endPoint y: 136, distance: 12.2
click at [1036, 124] on div "Survey close" at bounding box center [780, 139] width 560 height 56
click at [1031, 136] on mat-icon "close" at bounding box center [1027, 135] width 23 height 23
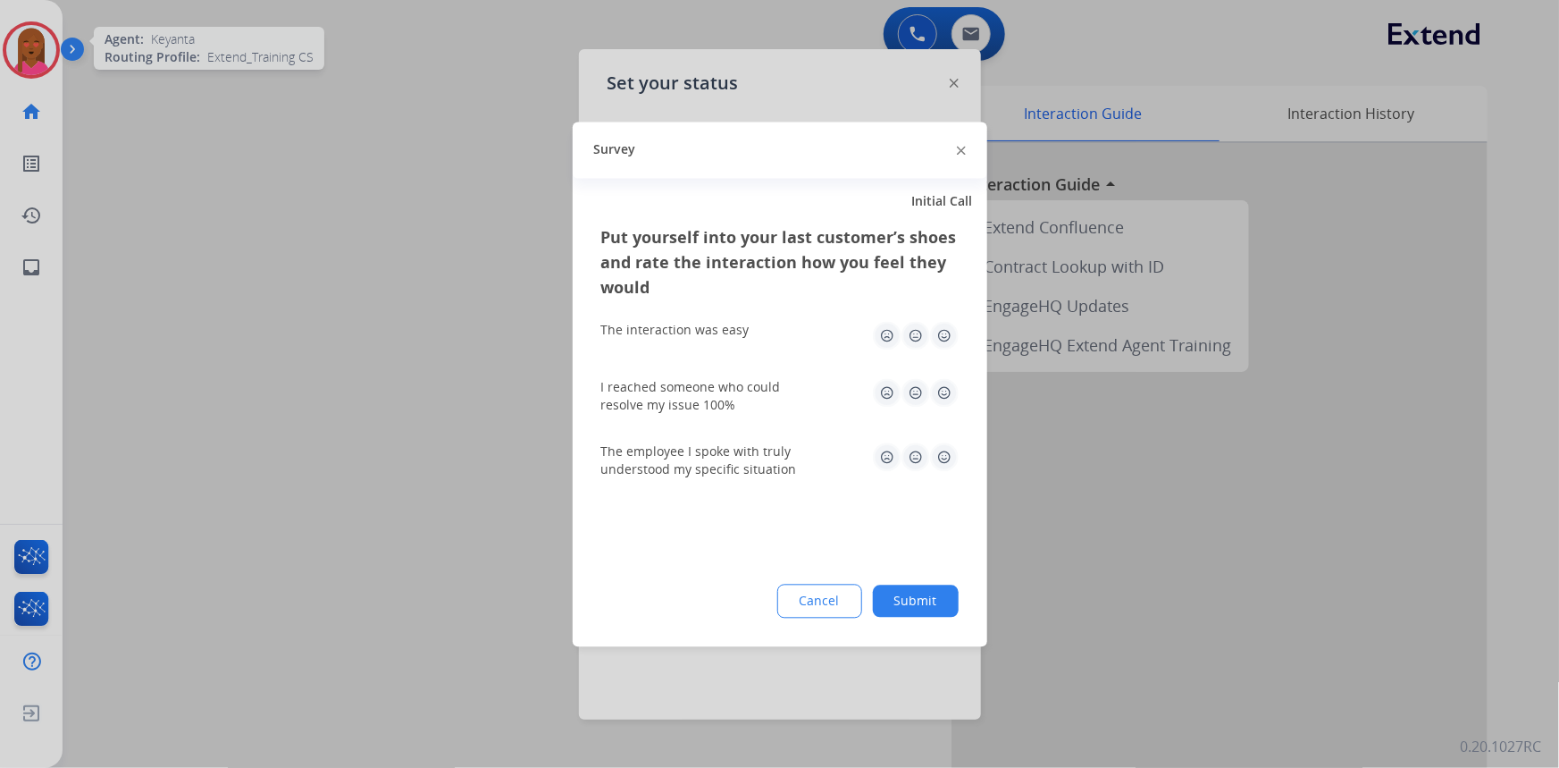
click at [962, 149] on img at bounding box center [961, 151] width 9 height 9
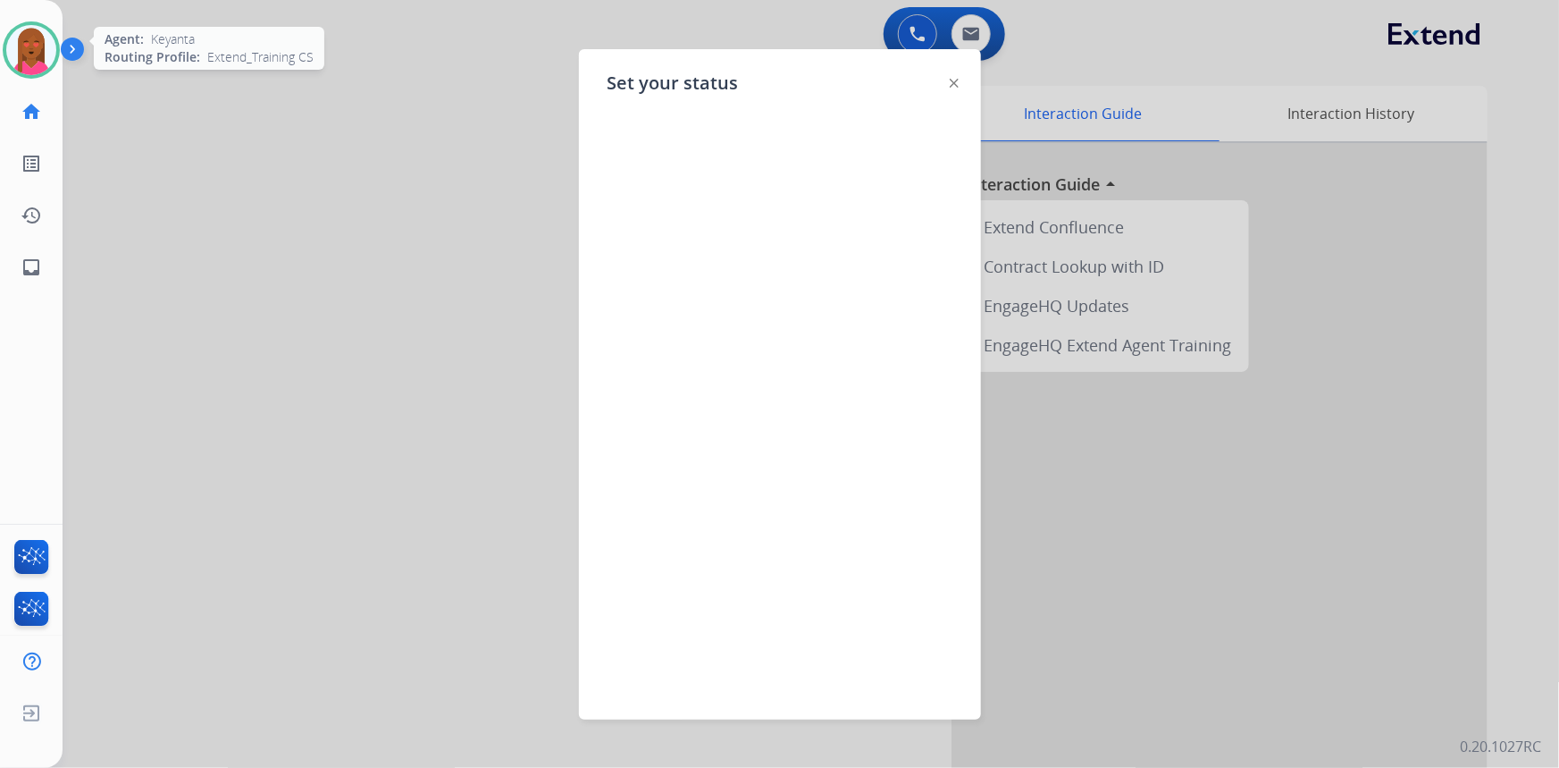
click at [952, 85] on img at bounding box center [954, 83] width 9 height 9
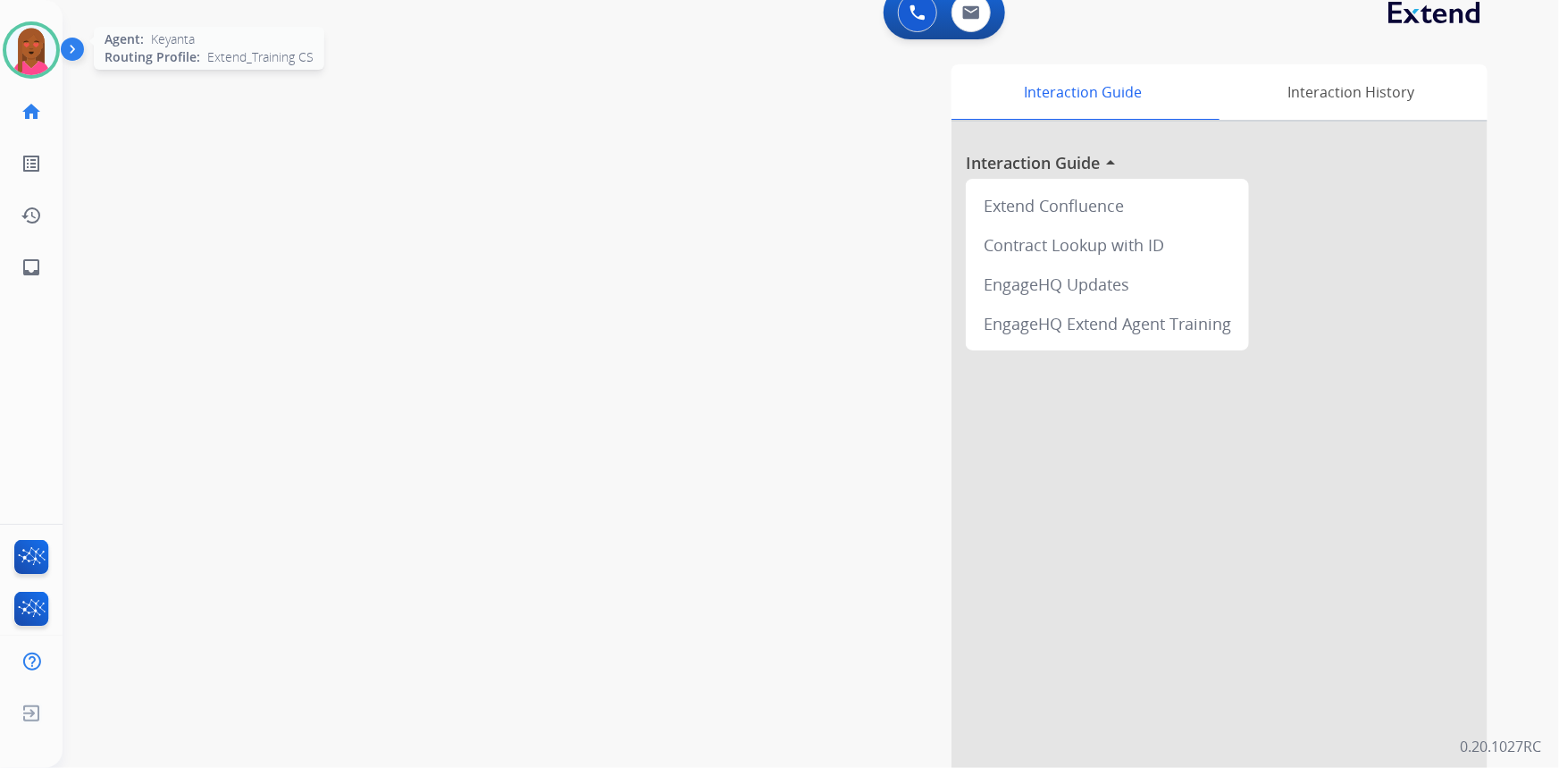
scroll to position [42, 0]
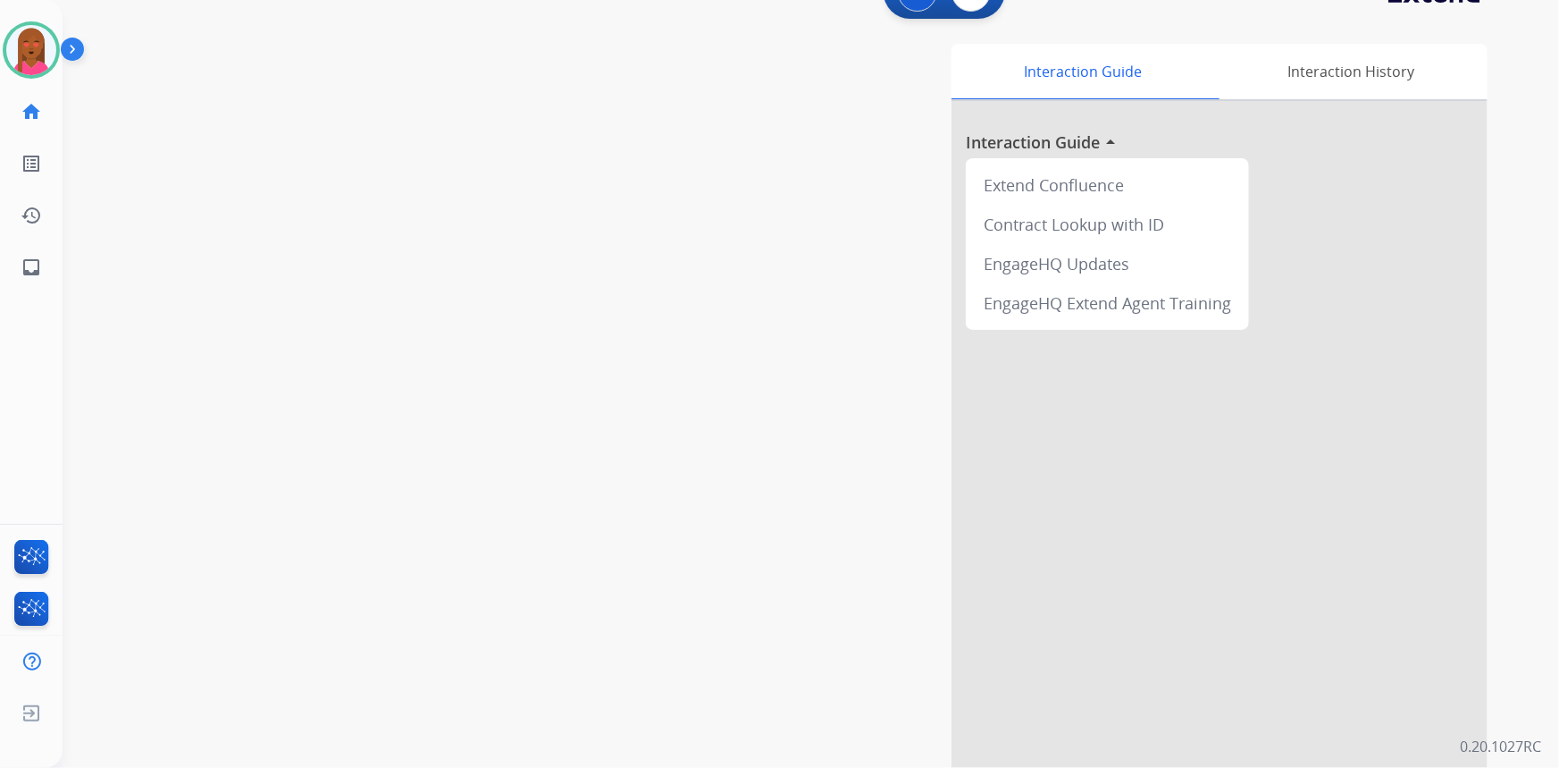
drag, startPoint x: 42, startPoint y: 49, endPoint x: 60, endPoint y: 52, distance: 18.1
click at [45, 50] on img at bounding box center [31, 50] width 50 height 50
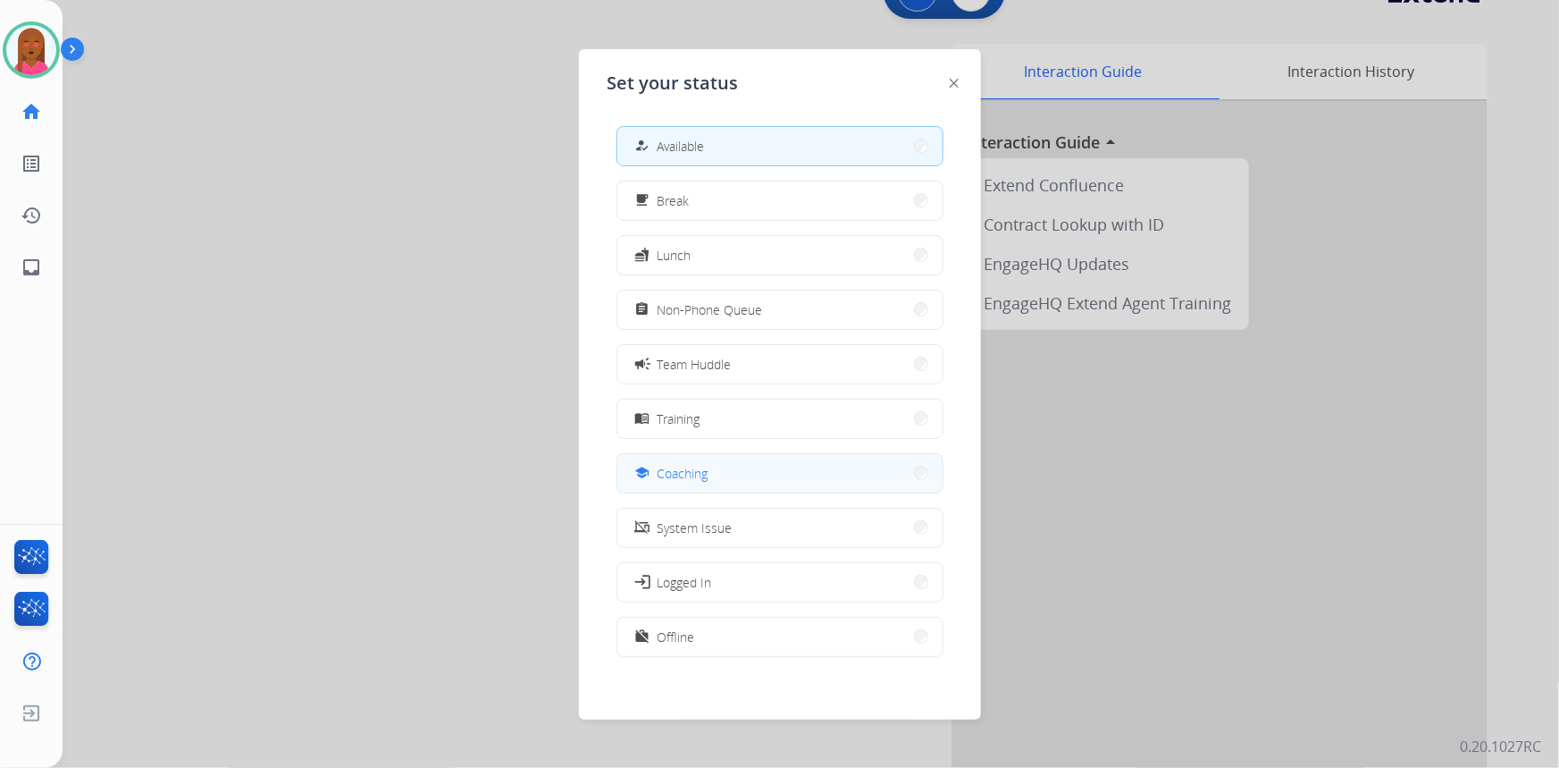
click at [700, 478] on span "Coaching" at bounding box center [683, 473] width 51 height 19
